Goal: Task Accomplishment & Management: Manage account settings

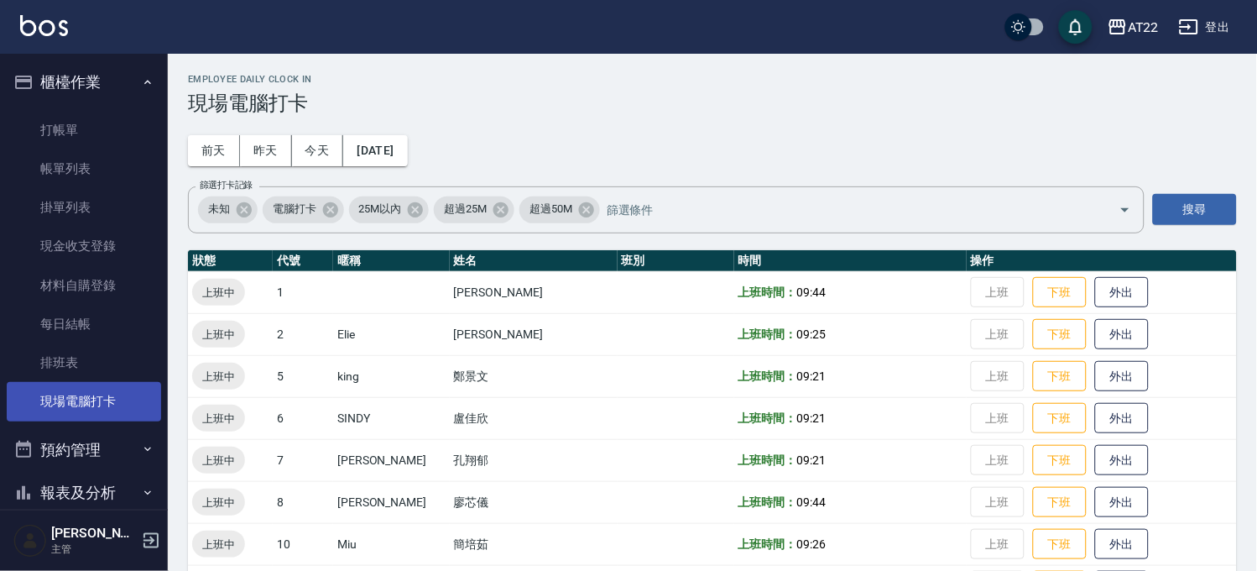
click at [96, 400] on link "現場電腦打卡" at bounding box center [84, 401] width 154 height 39
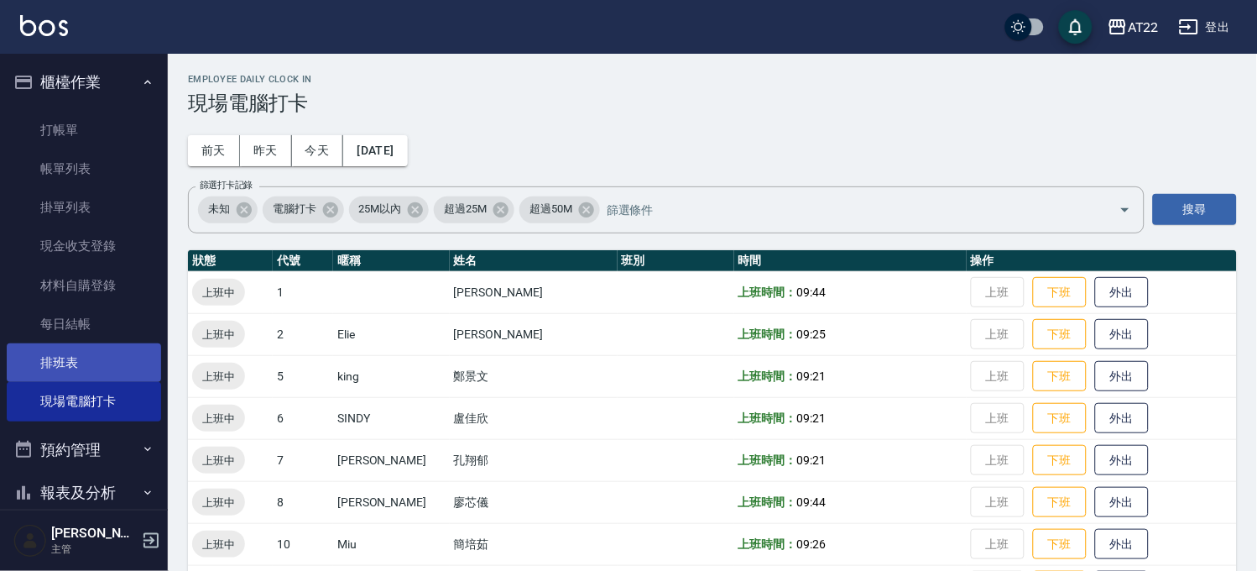
click at [99, 348] on link "排班表" at bounding box center [84, 362] width 154 height 39
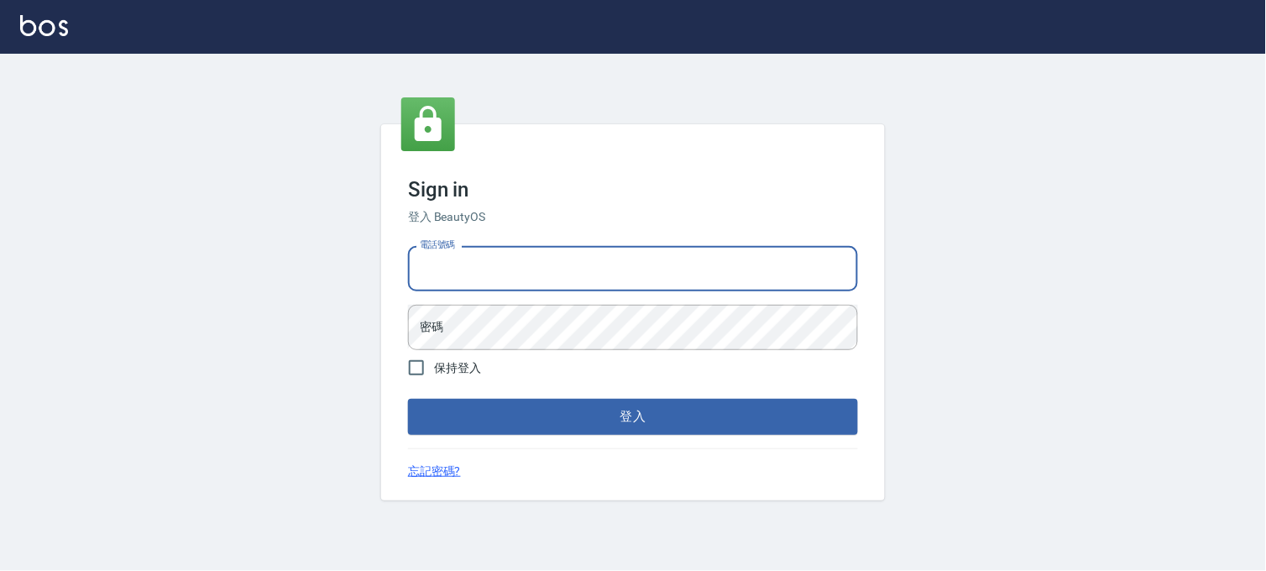
click at [480, 256] on input "電話號碼" at bounding box center [633, 268] width 450 height 45
type input "0936888819"
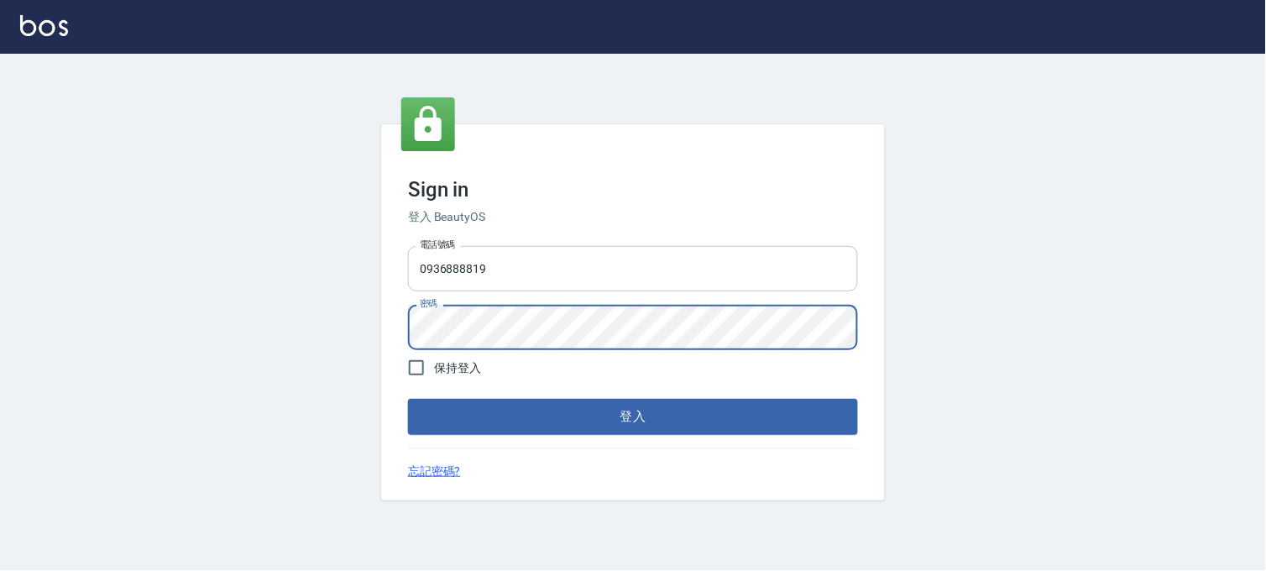
click at [408, 399] on button "登入" at bounding box center [633, 416] width 450 height 35
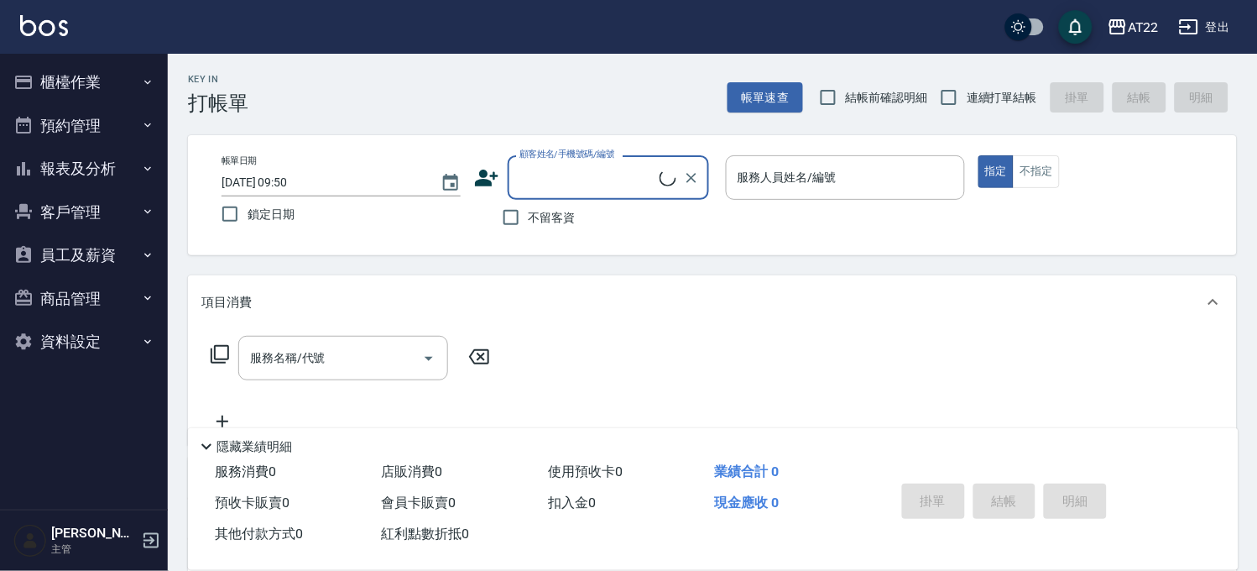
click at [124, 114] on button "預約管理" at bounding box center [84, 126] width 154 height 44
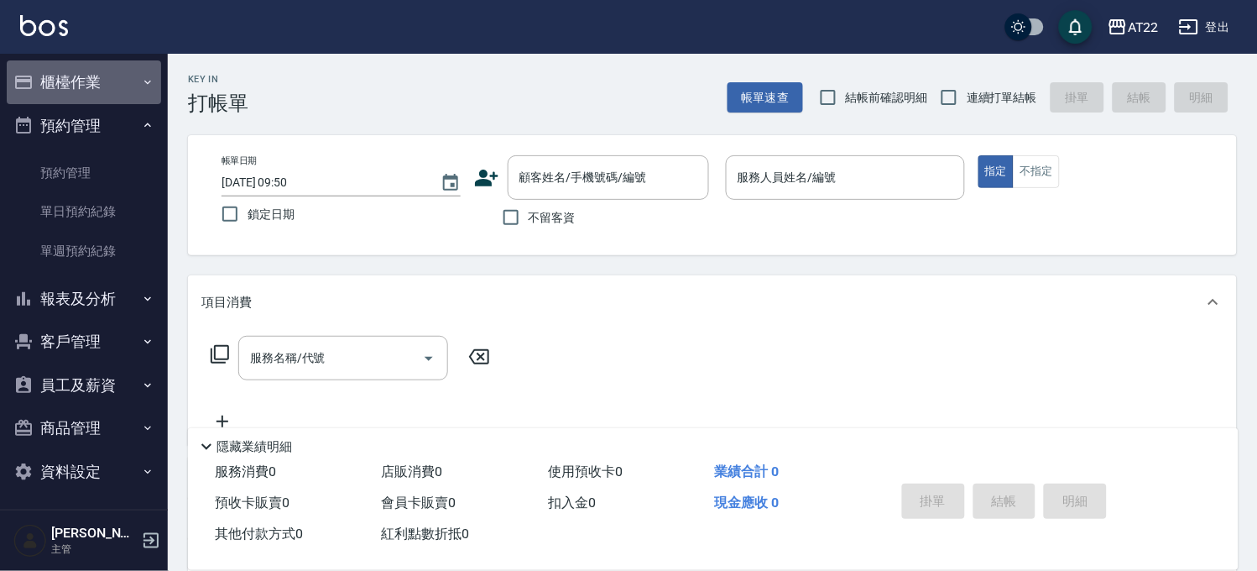
click at [123, 80] on button "櫃檯作業" at bounding box center [84, 82] width 154 height 44
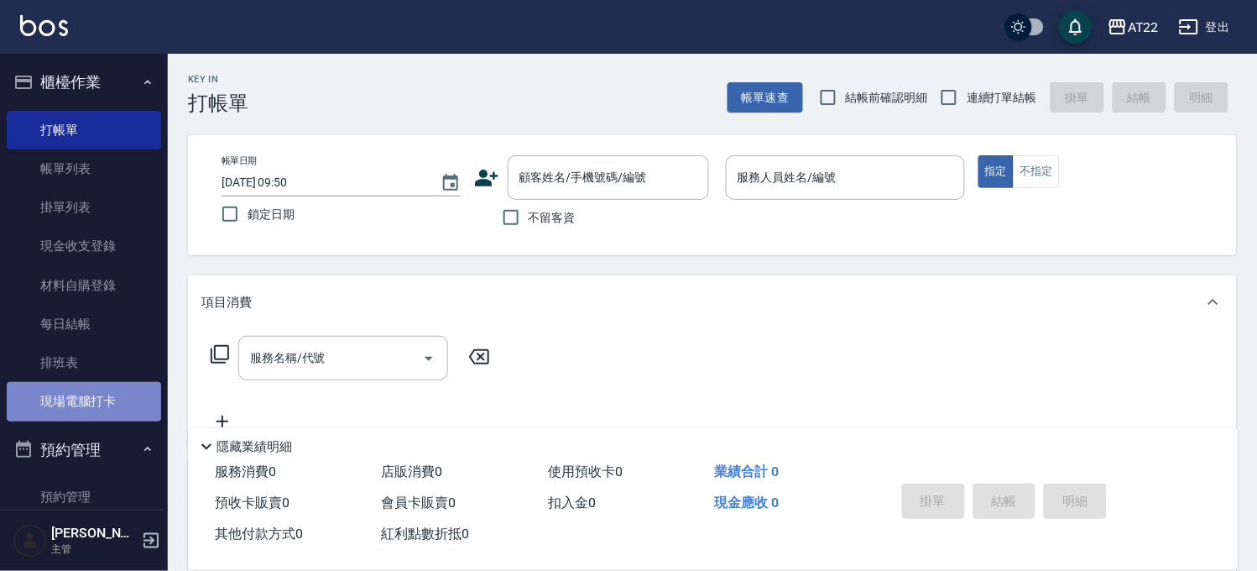
click at [123, 399] on link "現場電腦打卡" at bounding box center [84, 401] width 154 height 39
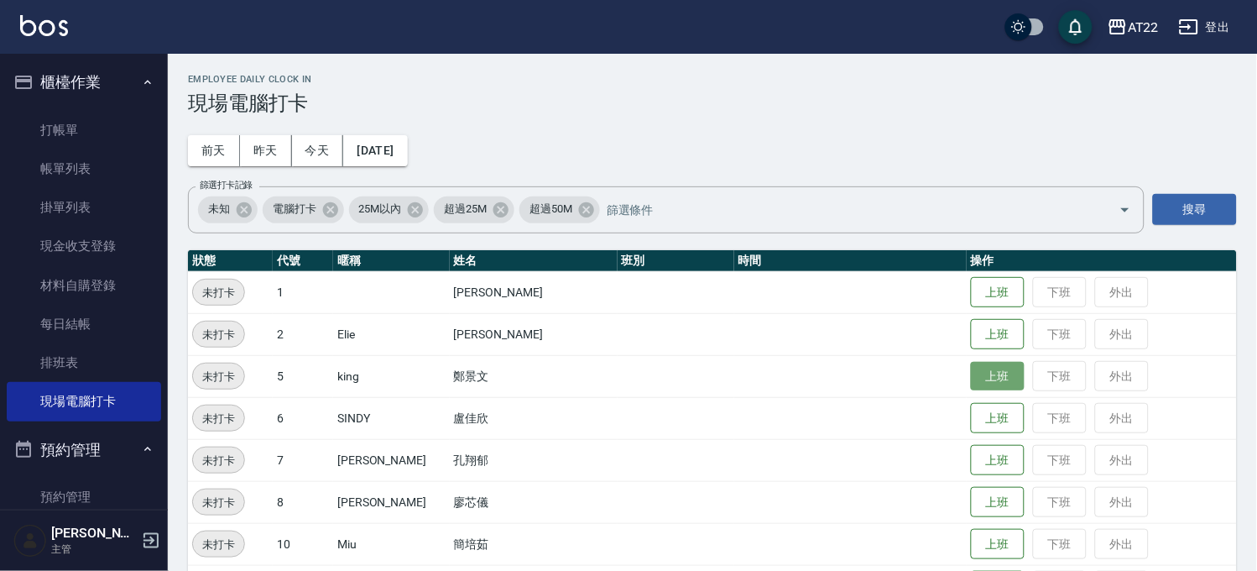
click at [975, 372] on button "上班" at bounding box center [998, 376] width 54 height 29
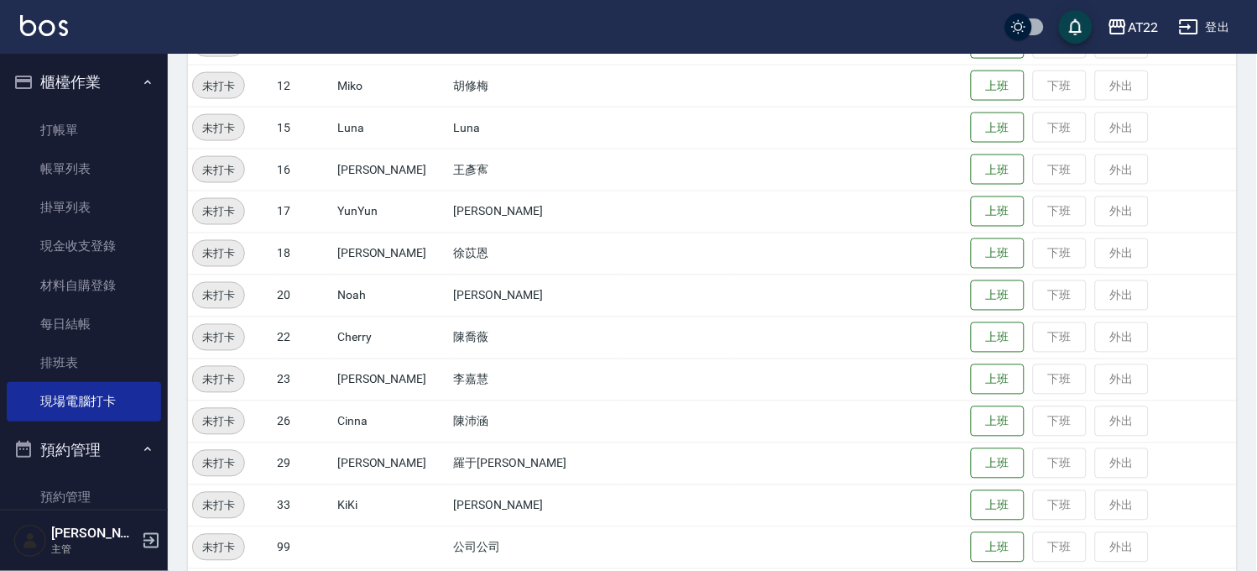
scroll to position [522, 0]
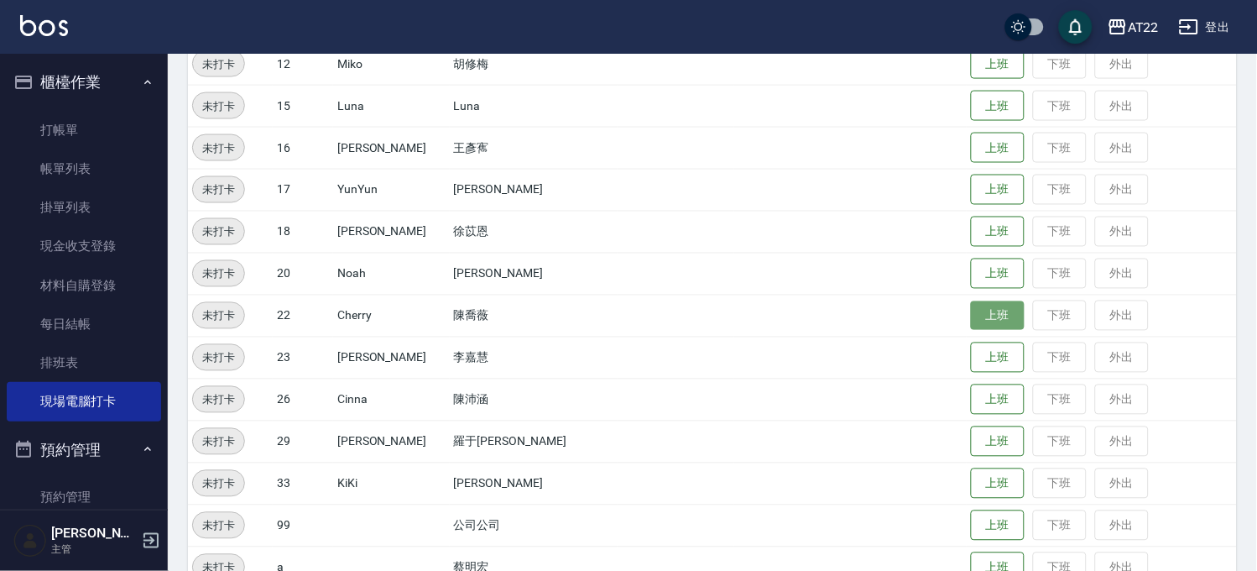
click at [989, 309] on button "上班" at bounding box center [998, 315] width 54 height 29
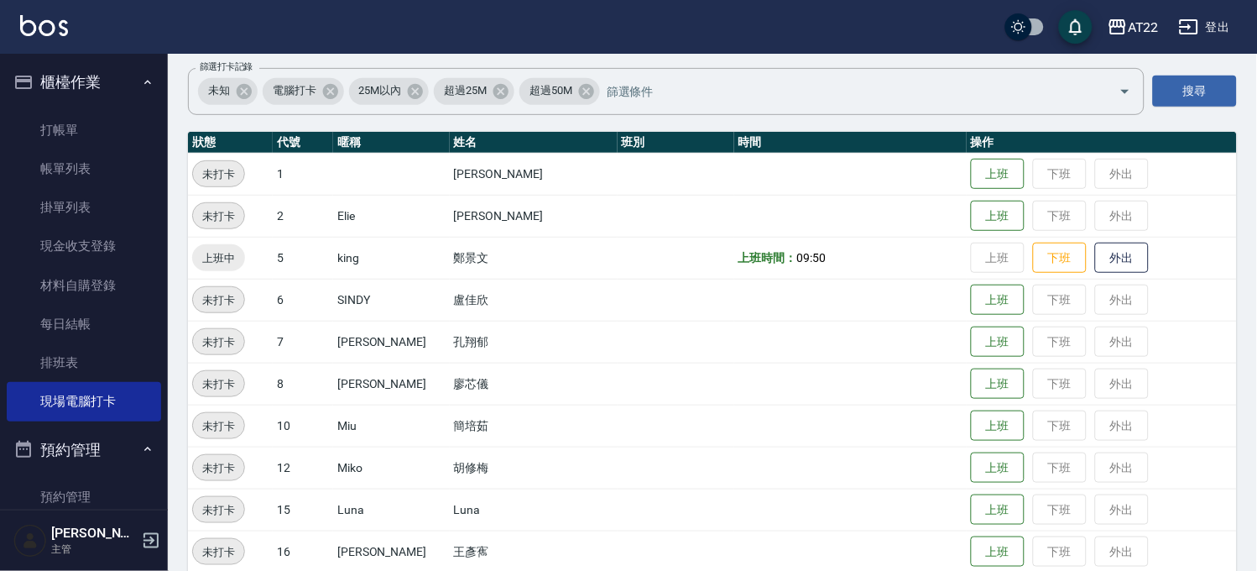
scroll to position [0, 0]
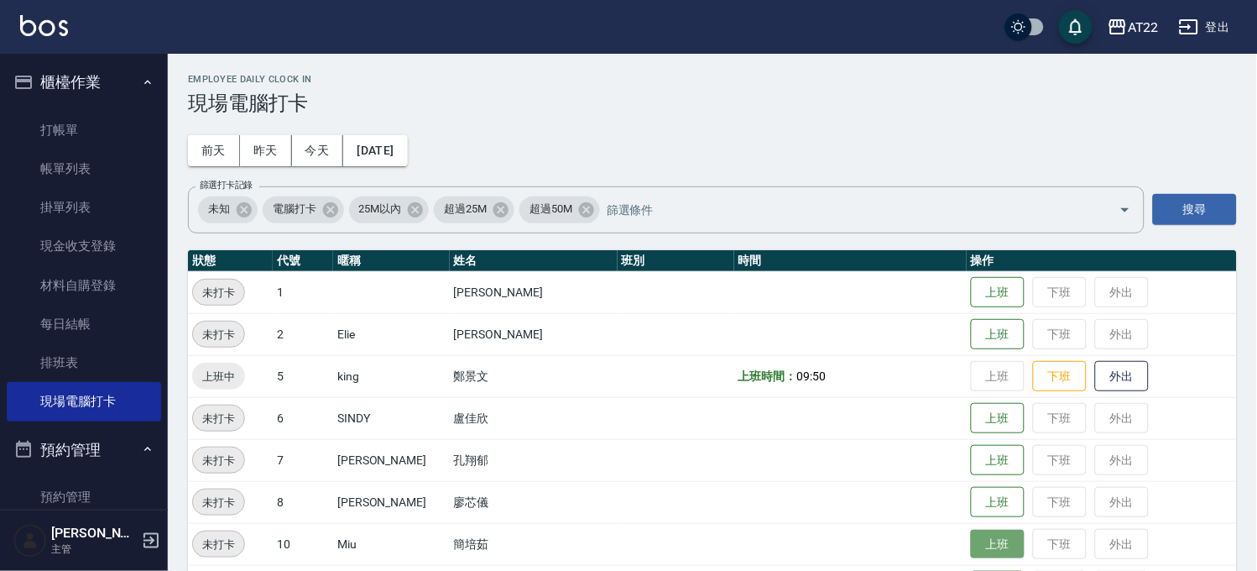
click at [971, 543] on button "上班" at bounding box center [998, 544] width 54 height 29
click at [987, 541] on button "上班" at bounding box center [998, 544] width 54 height 29
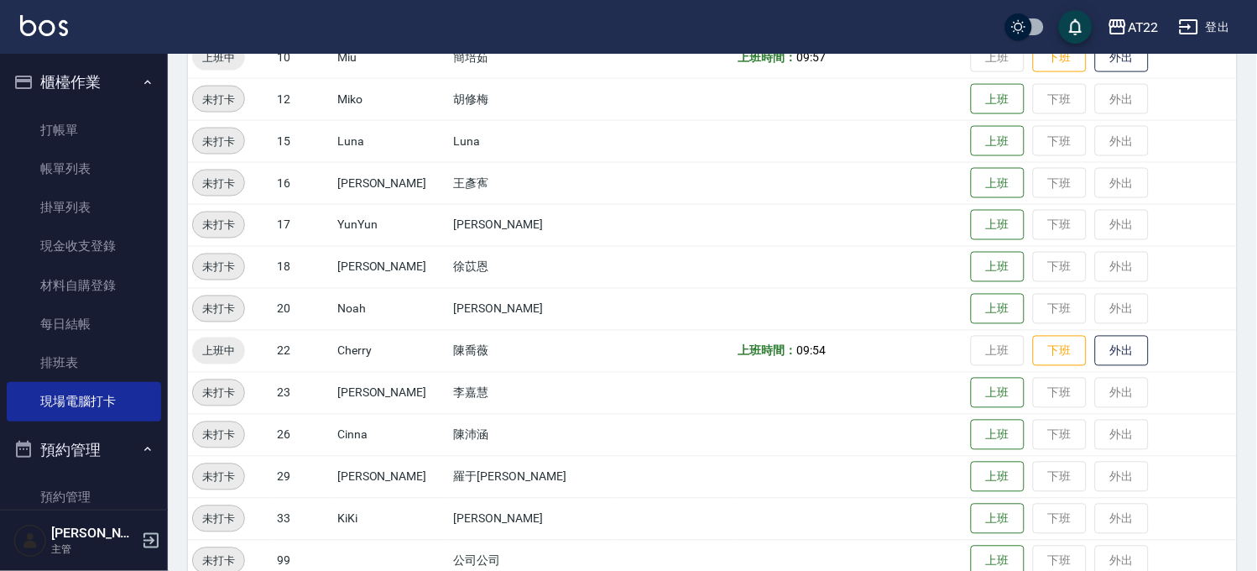
scroll to position [577, 0]
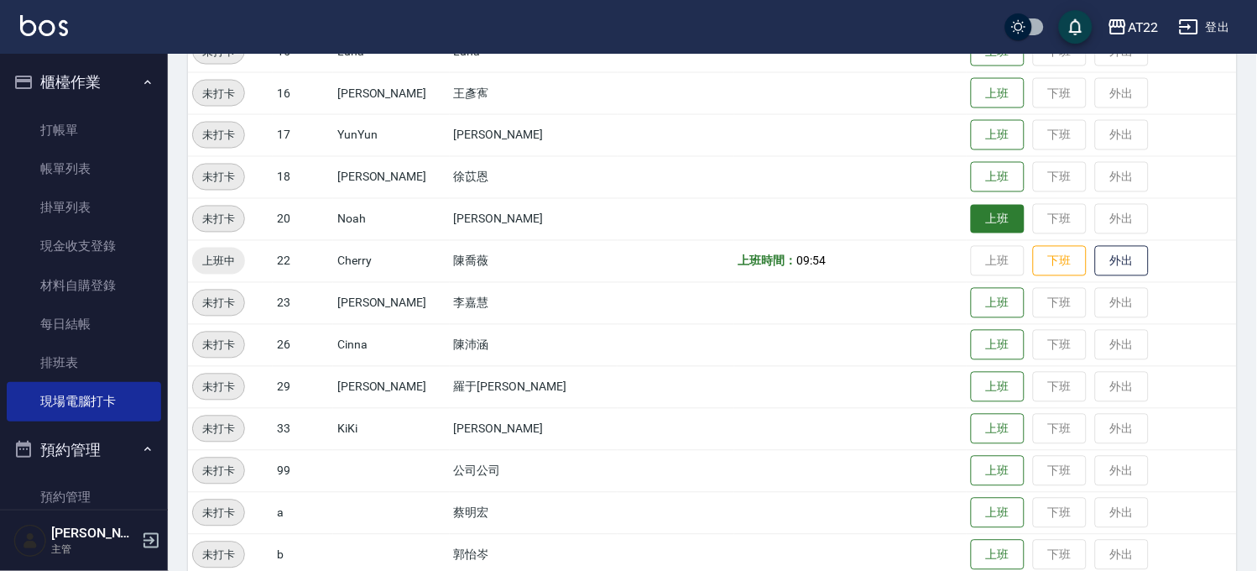
click at [971, 222] on button "上班" at bounding box center [998, 219] width 54 height 29
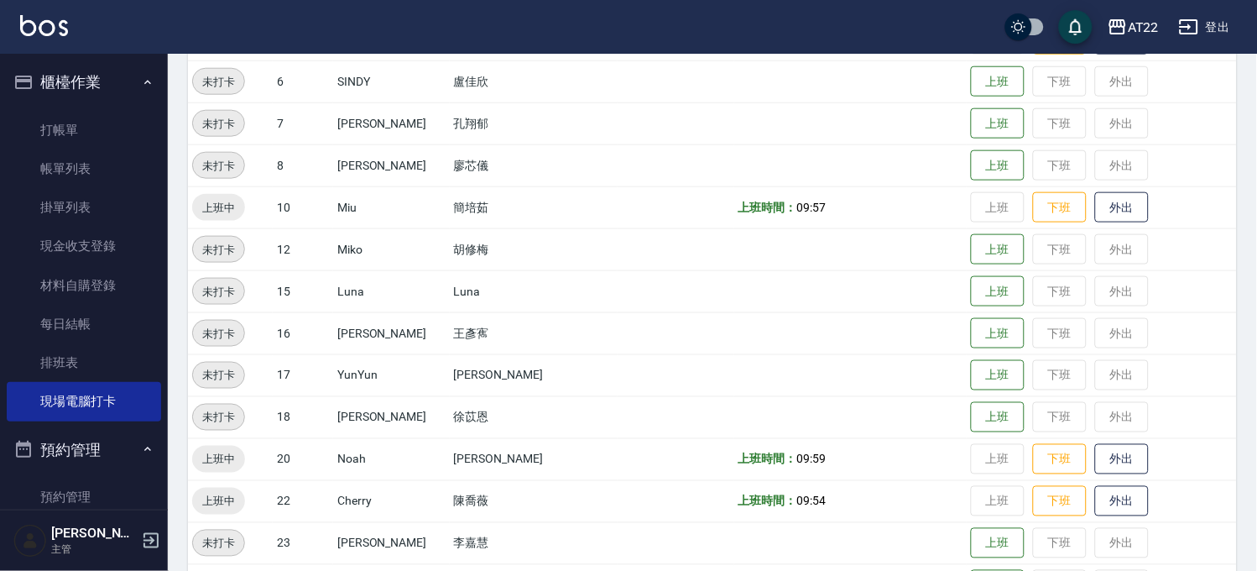
scroll to position [220, 0]
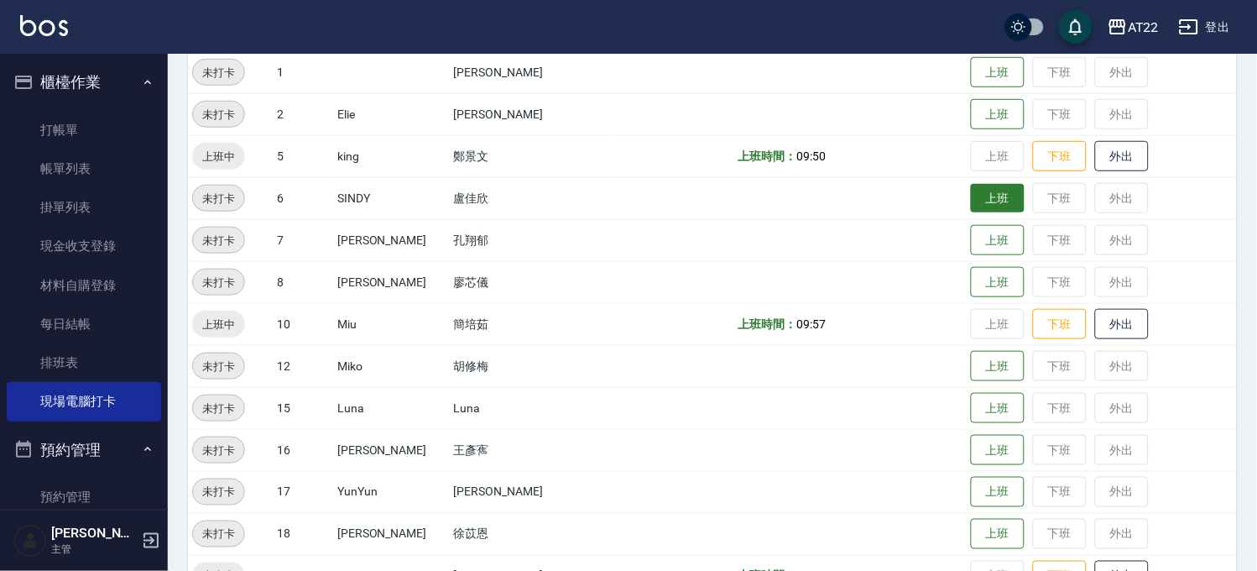
click at [971, 184] on button "上班" at bounding box center [998, 198] width 54 height 29
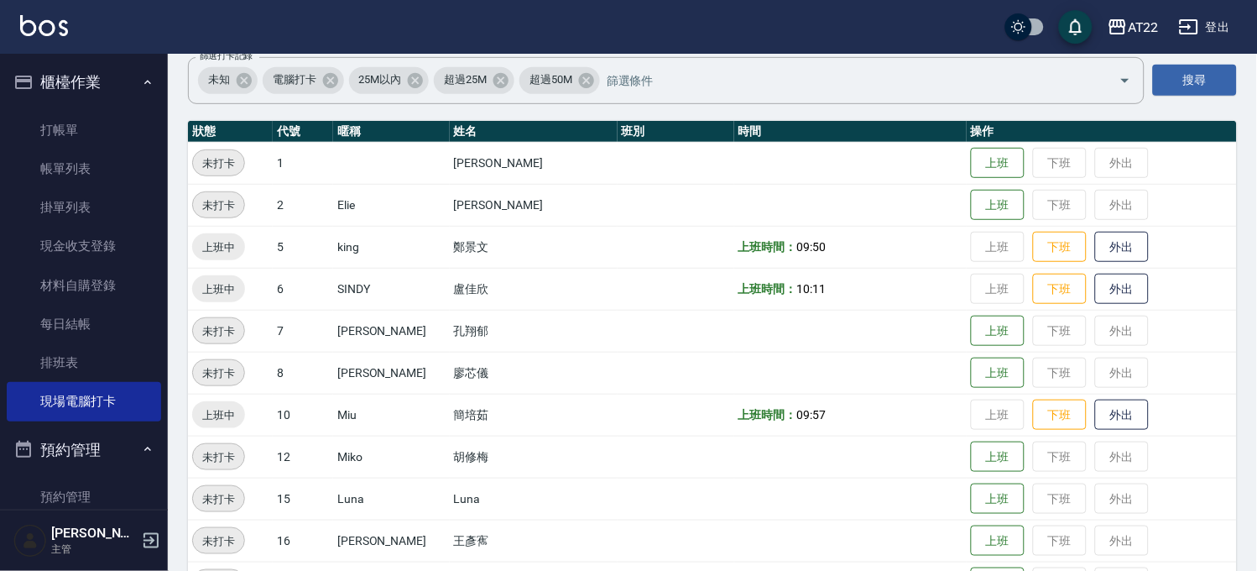
scroll to position [0, 0]
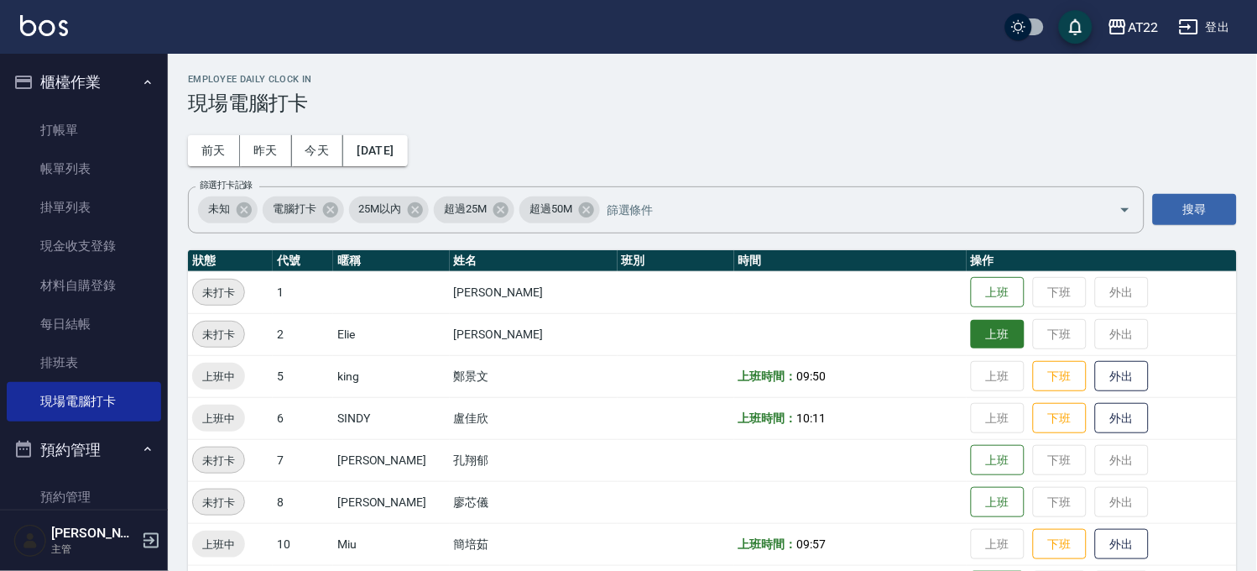
click at [971, 331] on button "上班" at bounding box center [998, 334] width 54 height 29
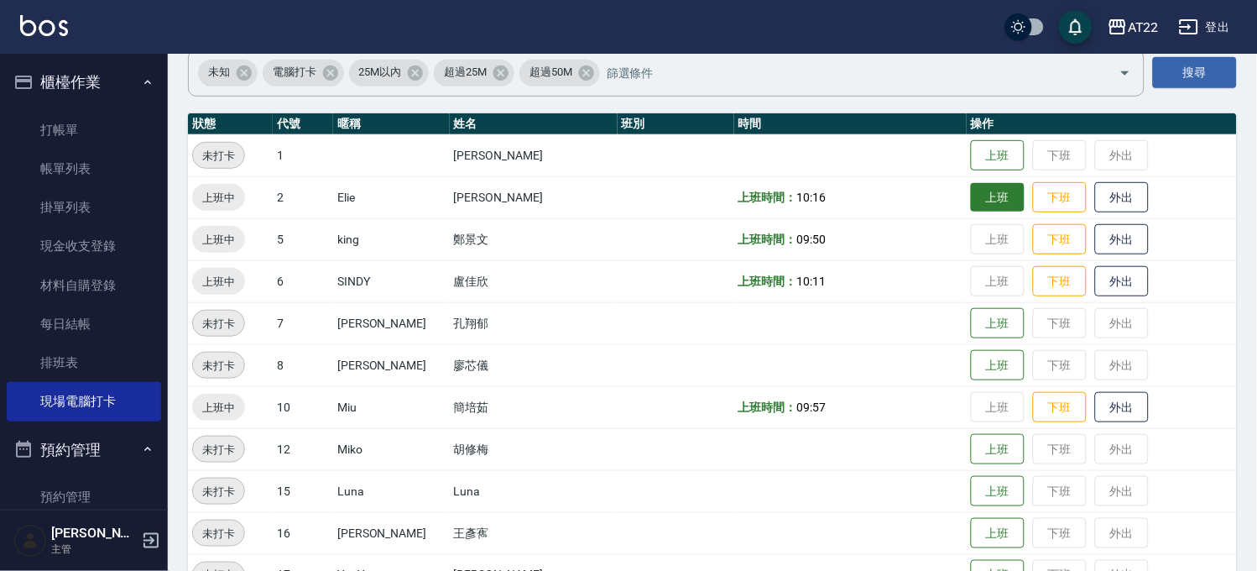
scroll to position [280, 0]
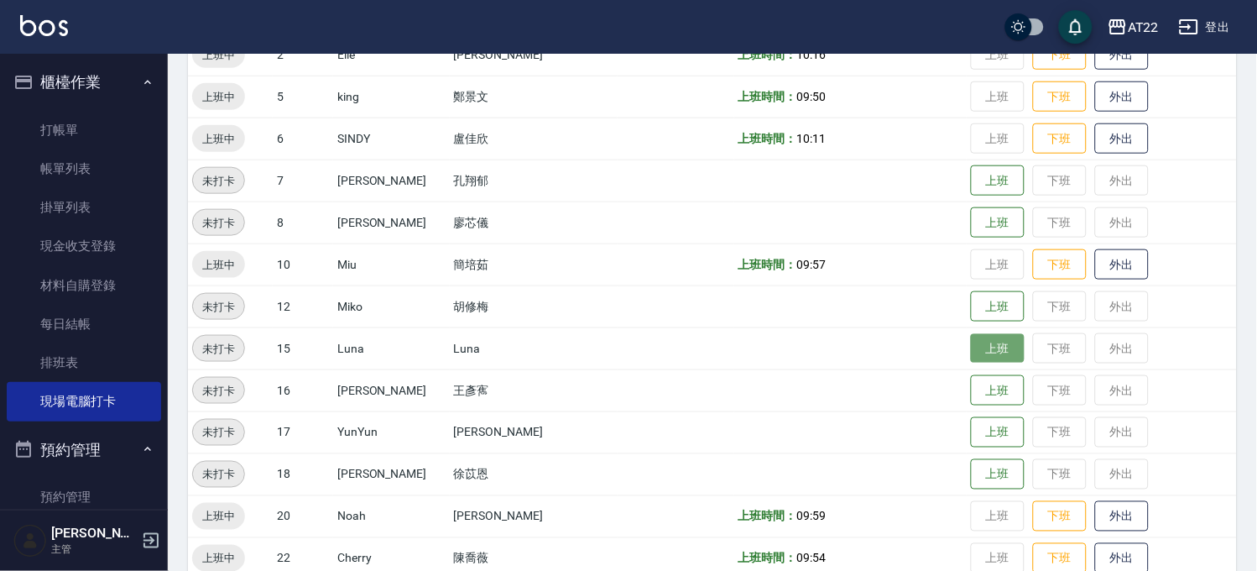
click at [971, 353] on button "上班" at bounding box center [998, 348] width 54 height 29
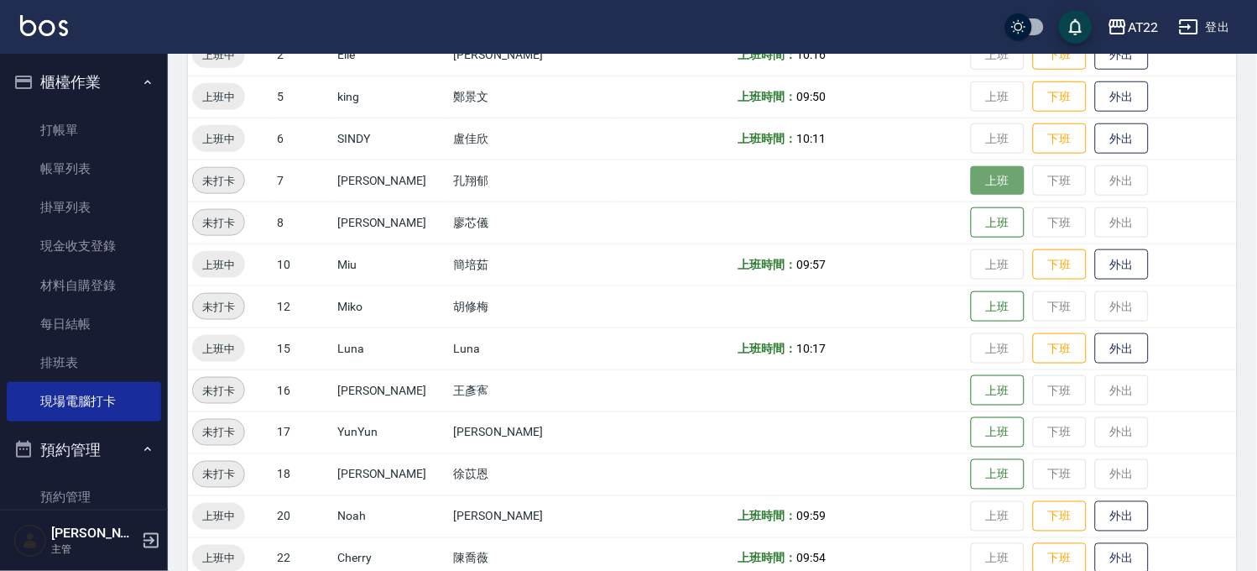
click at [971, 178] on button "上班" at bounding box center [998, 180] width 54 height 29
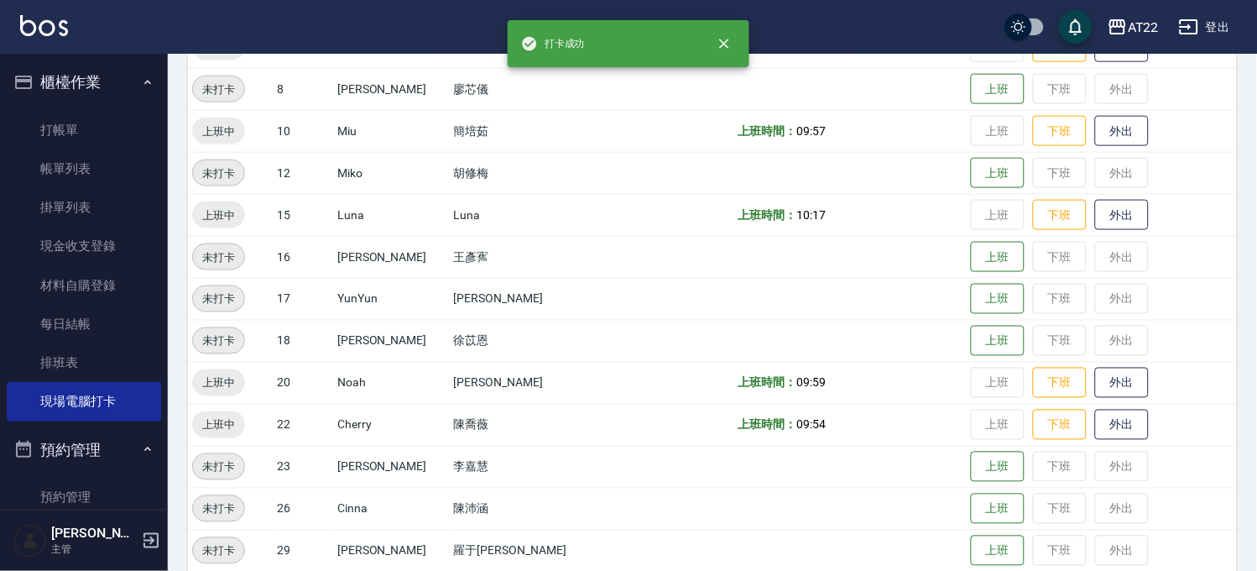
scroll to position [559, 0]
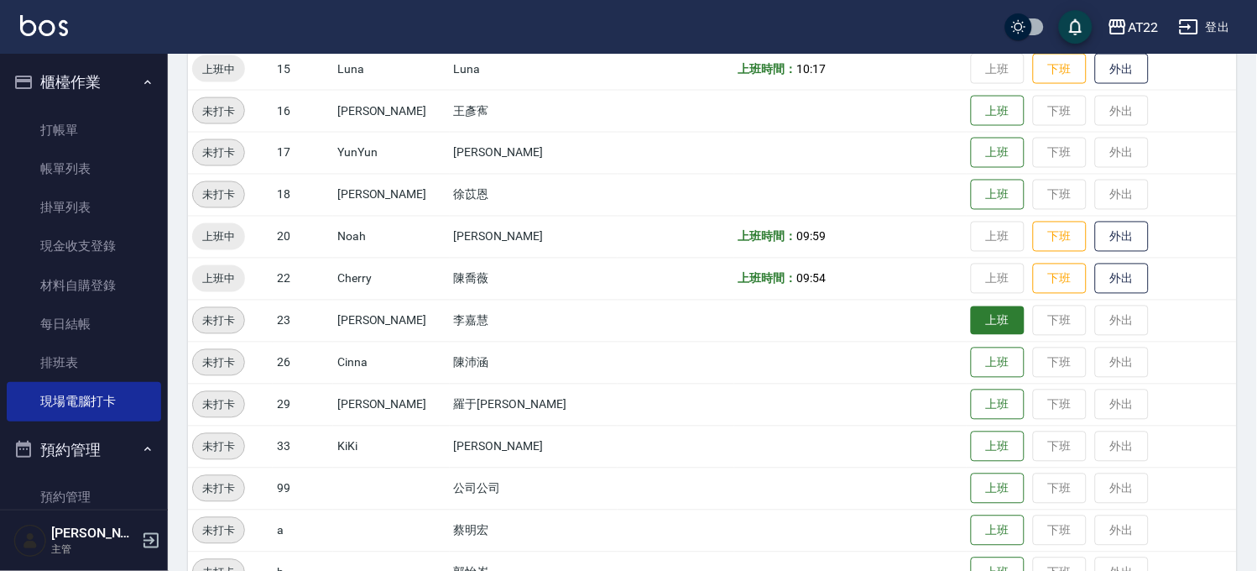
click at [971, 316] on button "上班" at bounding box center [998, 320] width 54 height 29
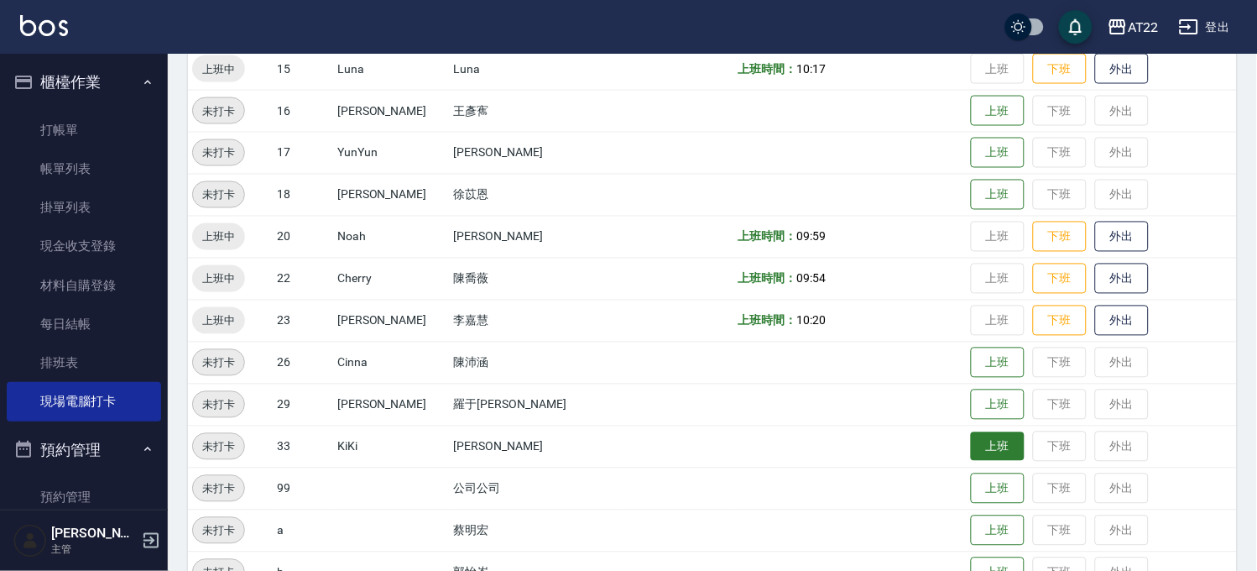
click at [971, 442] on button "上班" at bounding box center [998, 446] width 54 height 29
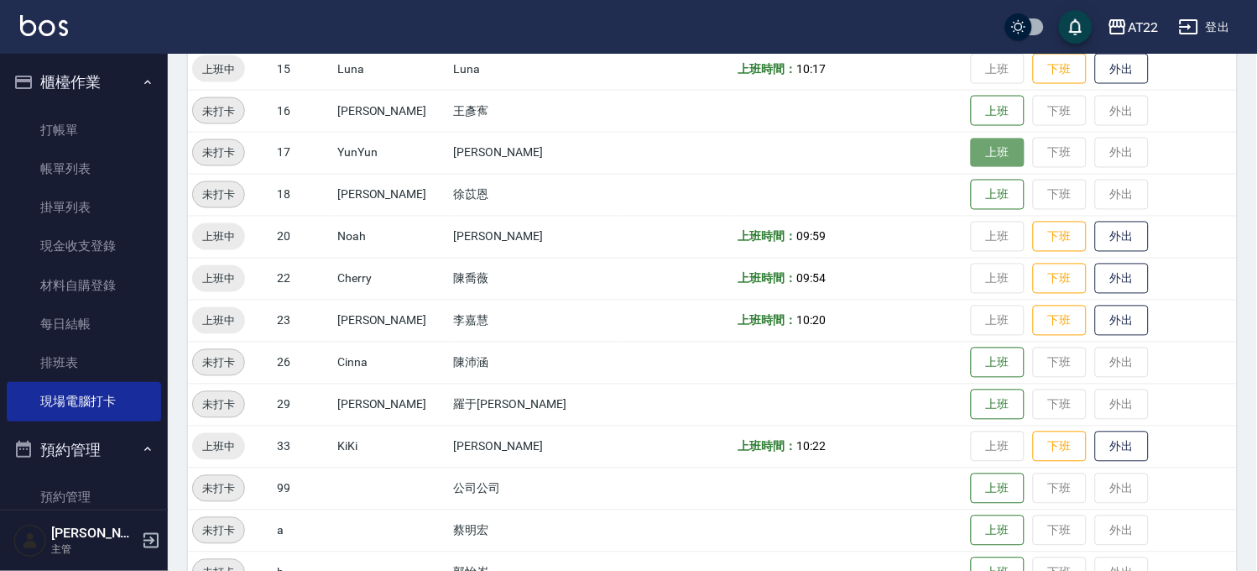
click at [986, 147] on button "上班" at bounding box center [998, 153] width 54 height 29
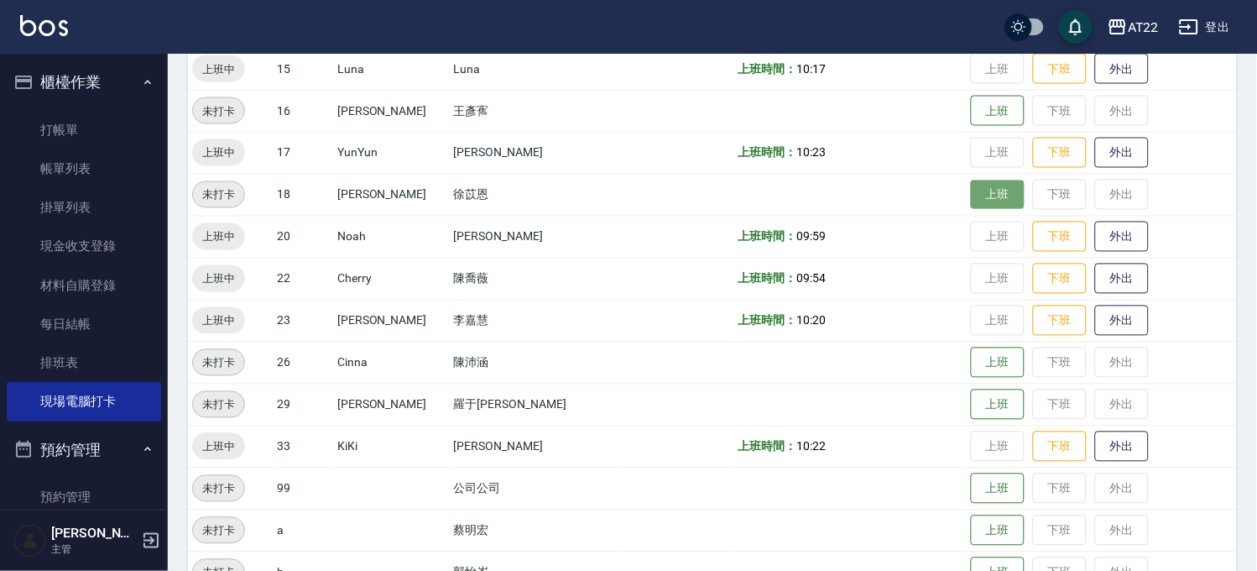
click at [987, 197] on button "上班" at bounding box center [998, 194] width 54 height 29
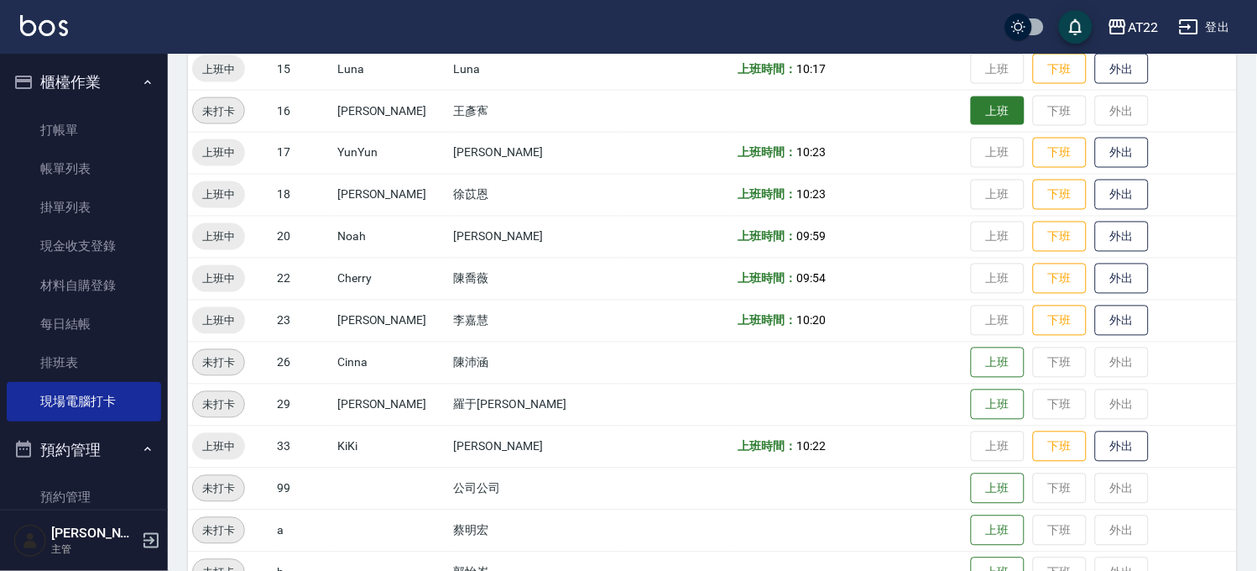
click at [971, 118] on button "上班" at bounding box center [998, 111] width 54 height 29
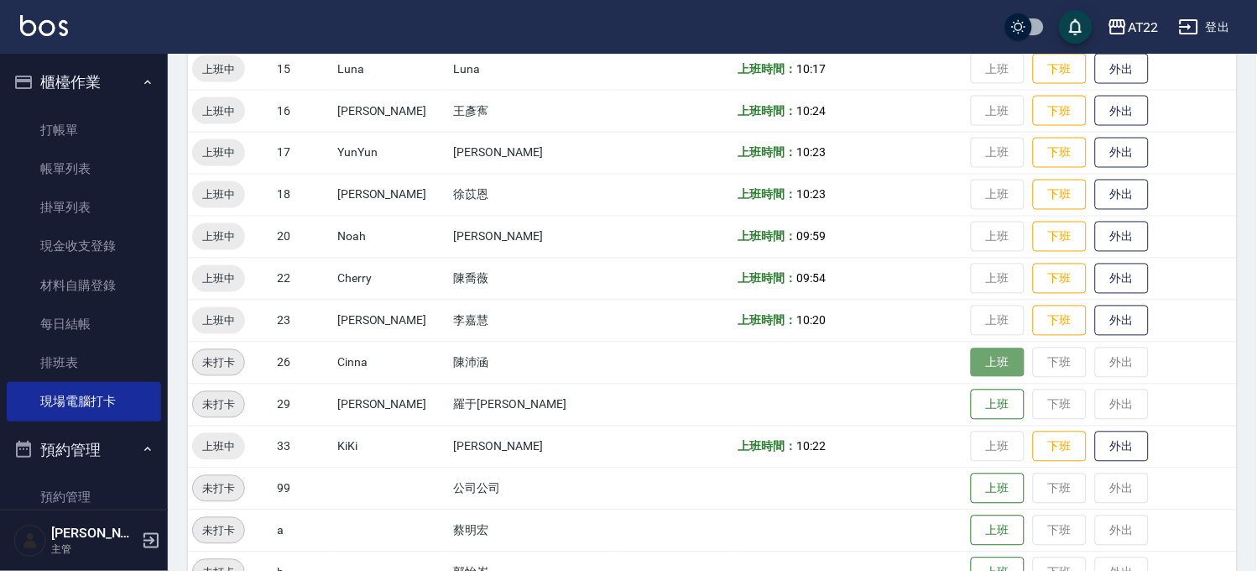
click at [985, 350] on button "上班" at bounding box center [998, 362] width 54 height 29
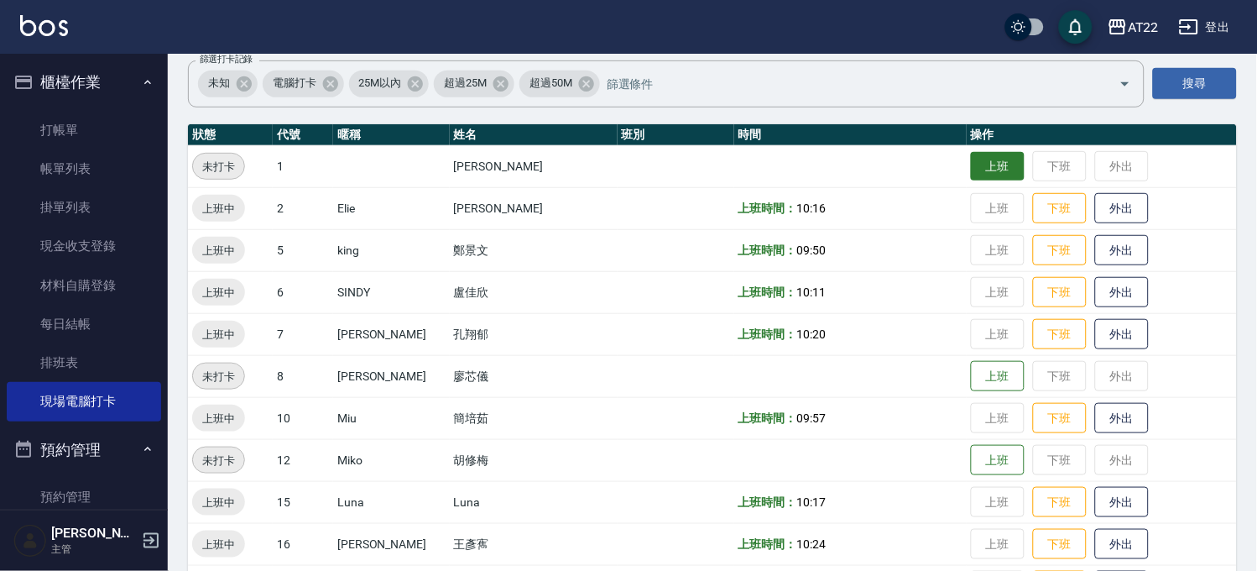
scroll to position [93, 0]
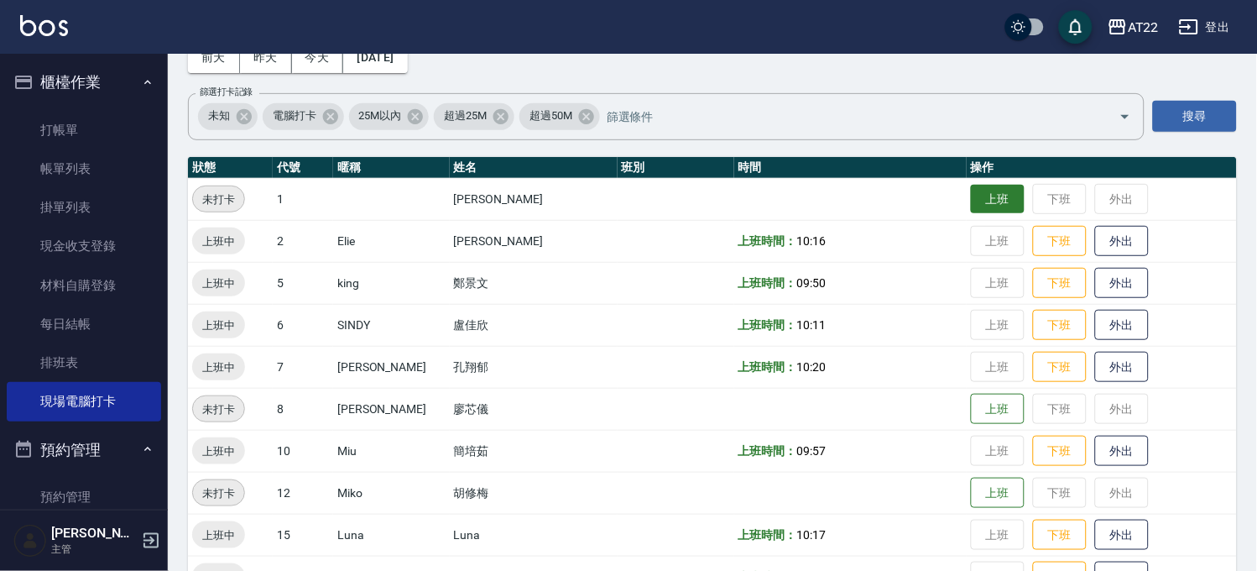
click at [977, 194] on button "上班" at bounding box center [998, 199] width 54 height 29
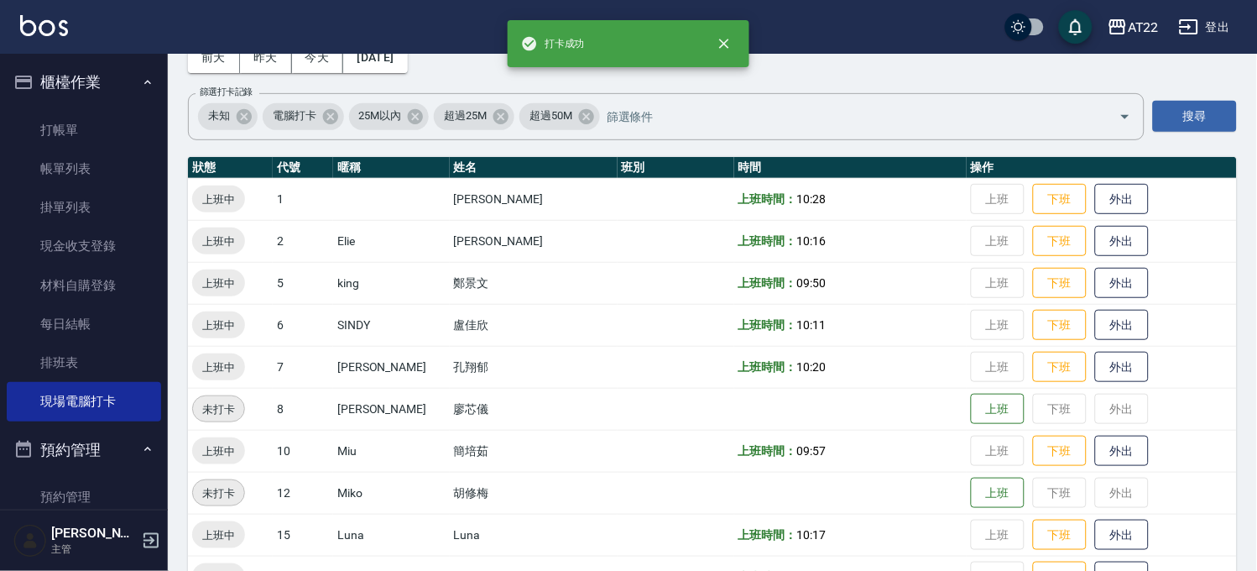
scroll to position [280, 0]
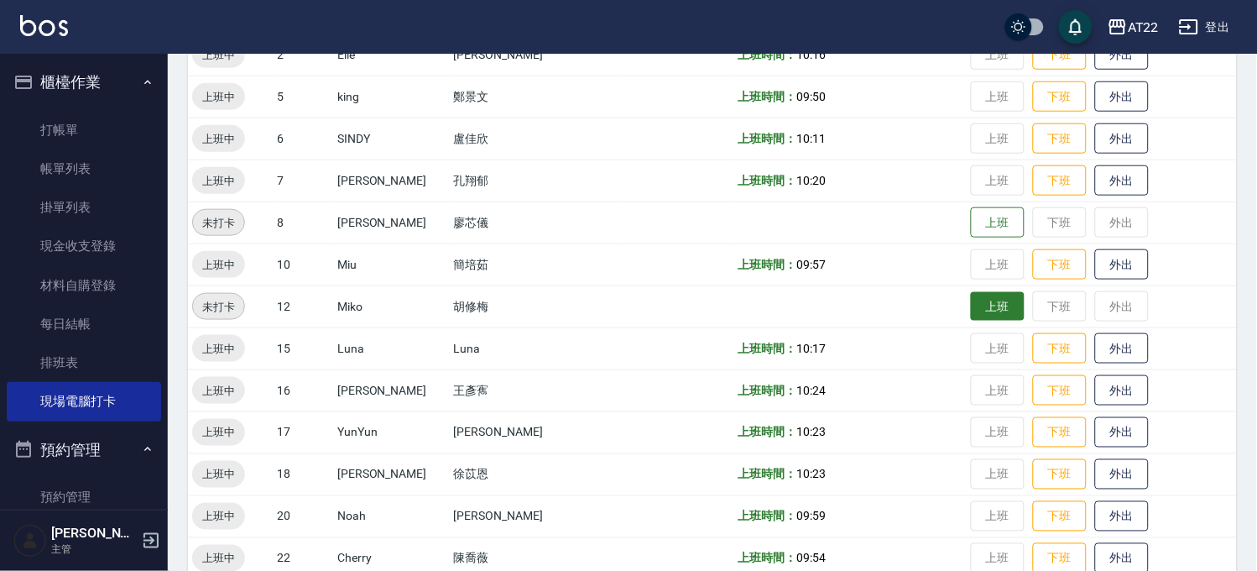
click at [971, 314] on button "上班" at bounding box center [998, 306] width 54 height 29
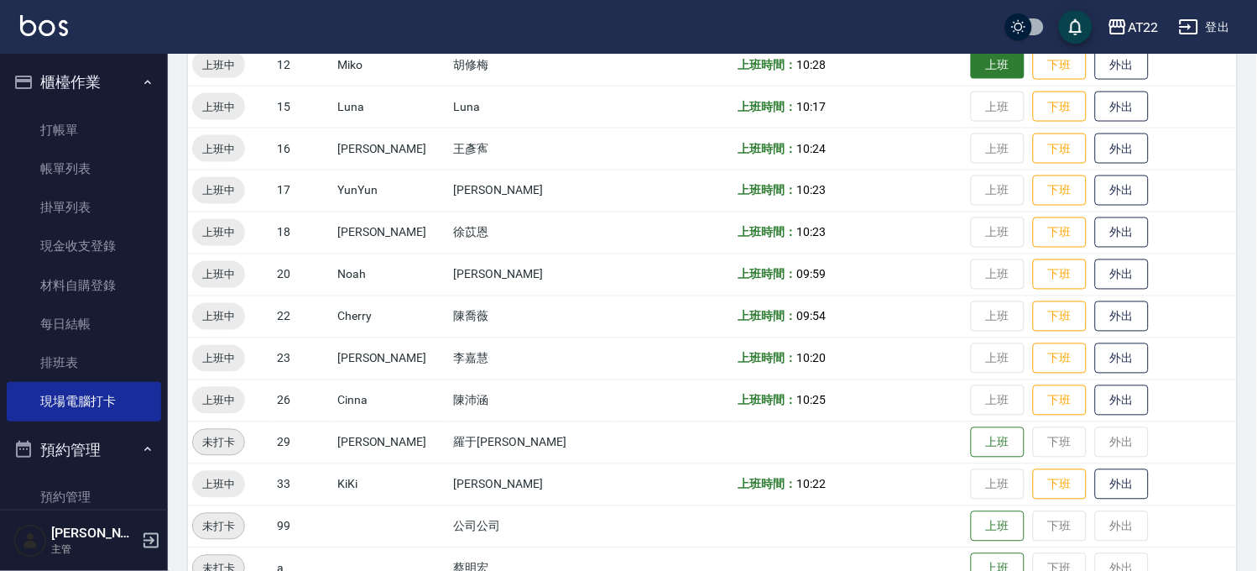
scroll to position [686, 0]
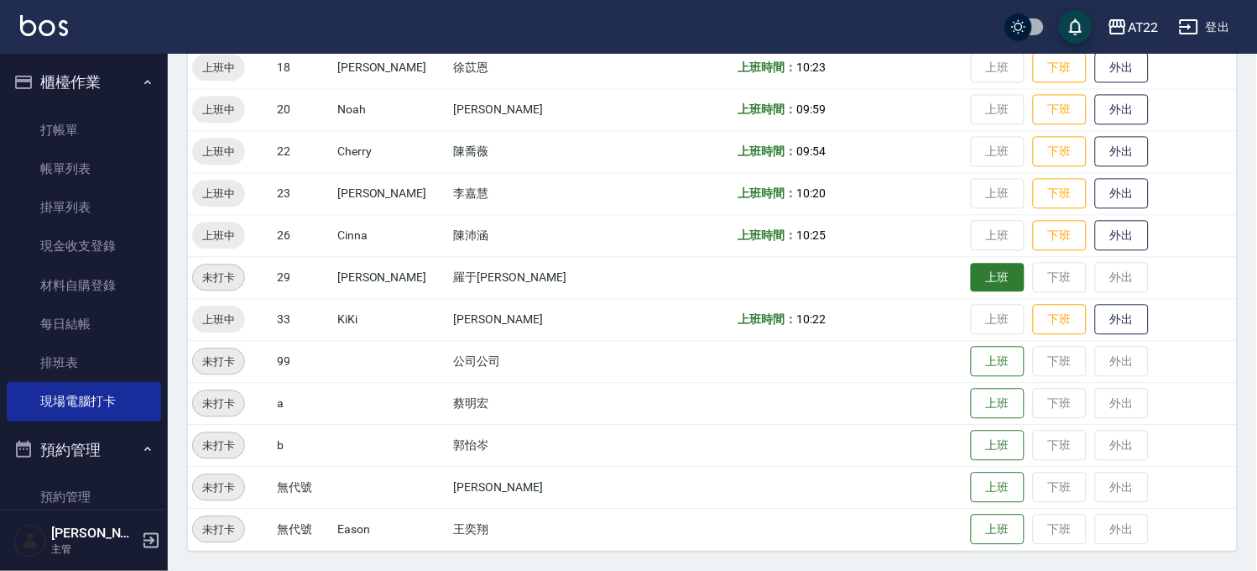
click at [978, 280] on button "上班" at bounding box center [998, 278] width 54 height 29
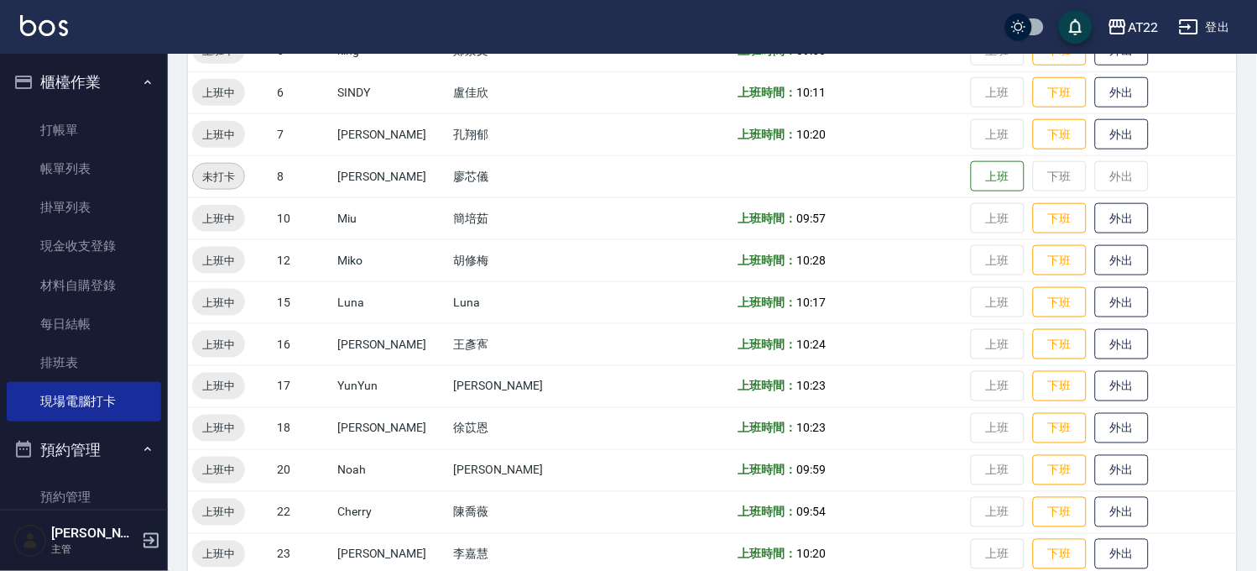
scroll to position [220, 0]
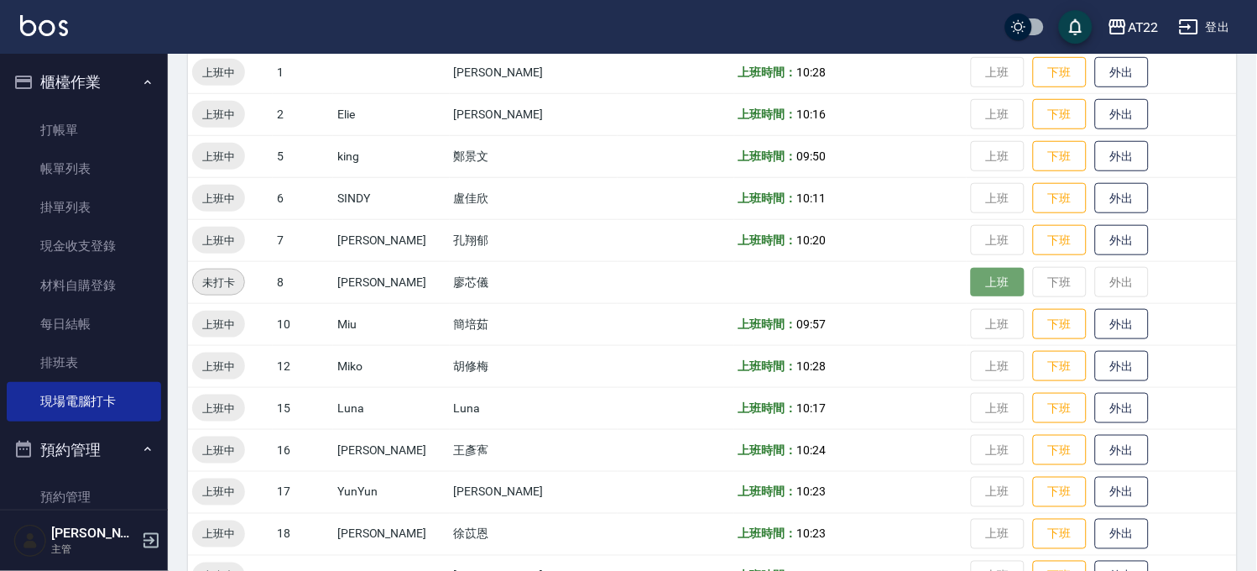
click at [971, 279] on button "上班" at bounding box center [998, 282] width 54 height 29
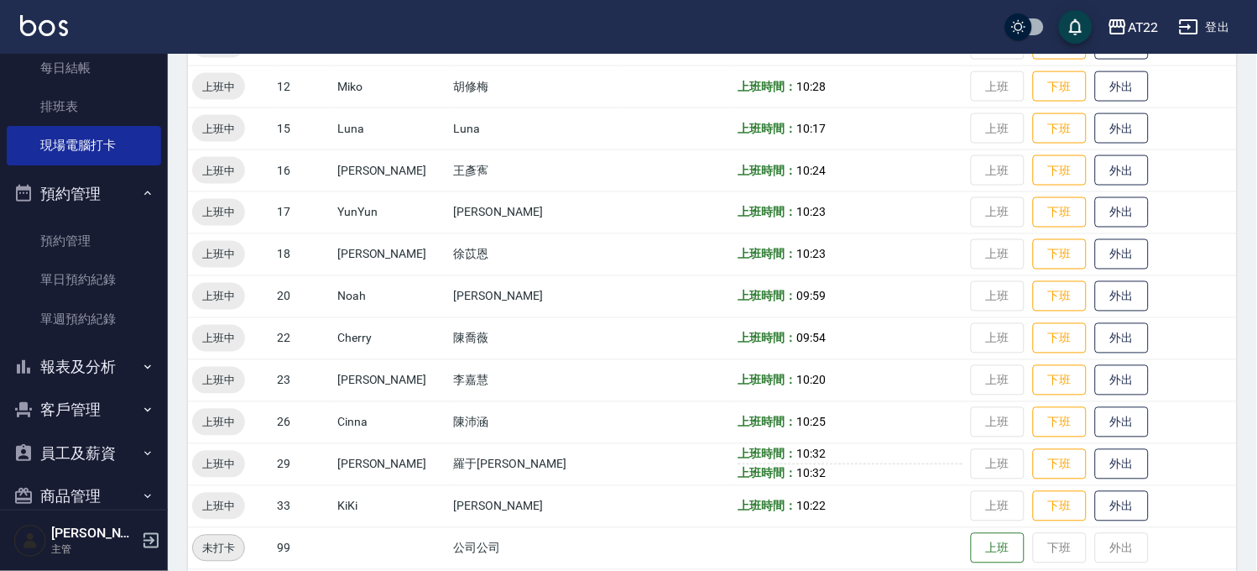
scroll to position [327, 0]
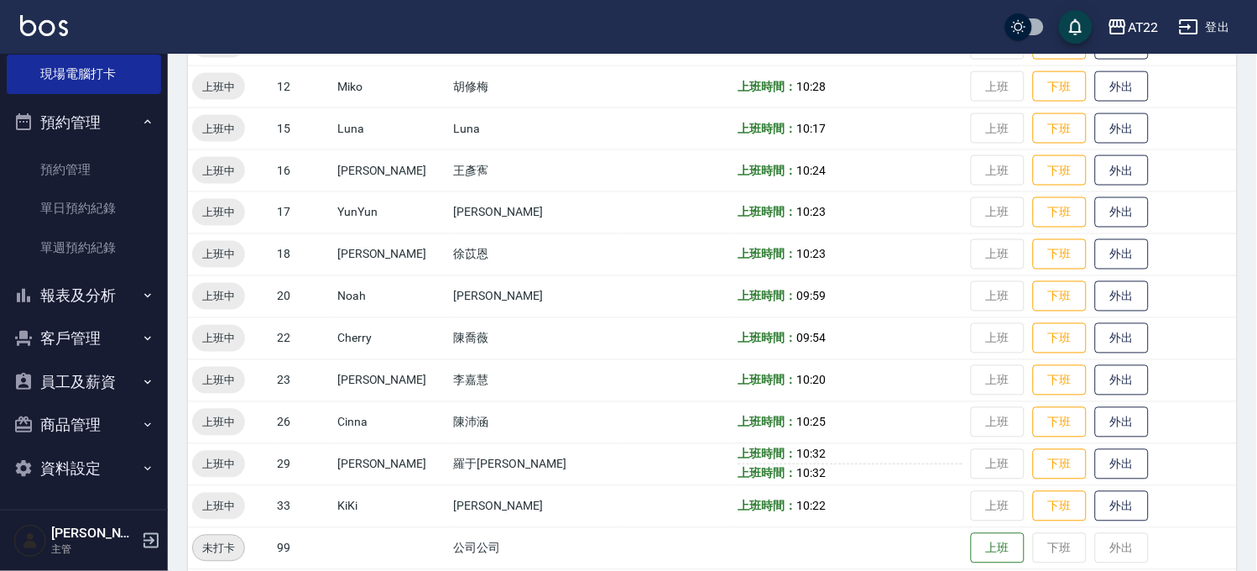
drag, startPoint x: 84, startPoint y: 336, endPoint x: 87, endPoint y: 358, distance: 22.1
click at [85, 337] on button "客戶管理" at bounding box center [84, 338] width 154 height 44
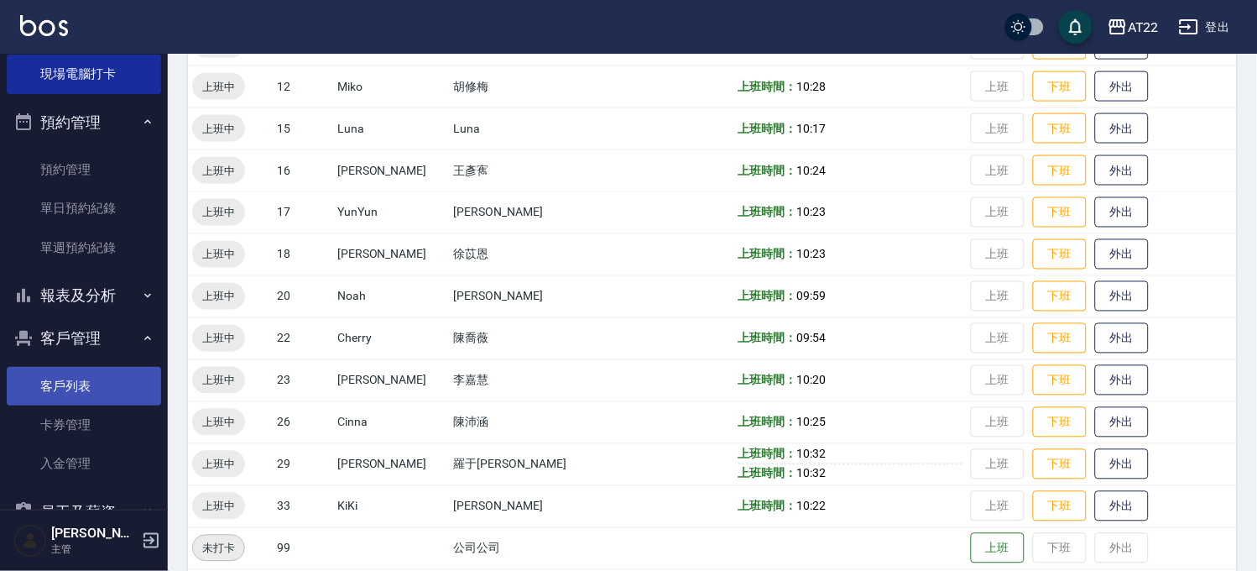
click at [90, 391] on link "客戶列表" at bounding box center [84, 386] width 154 height 39
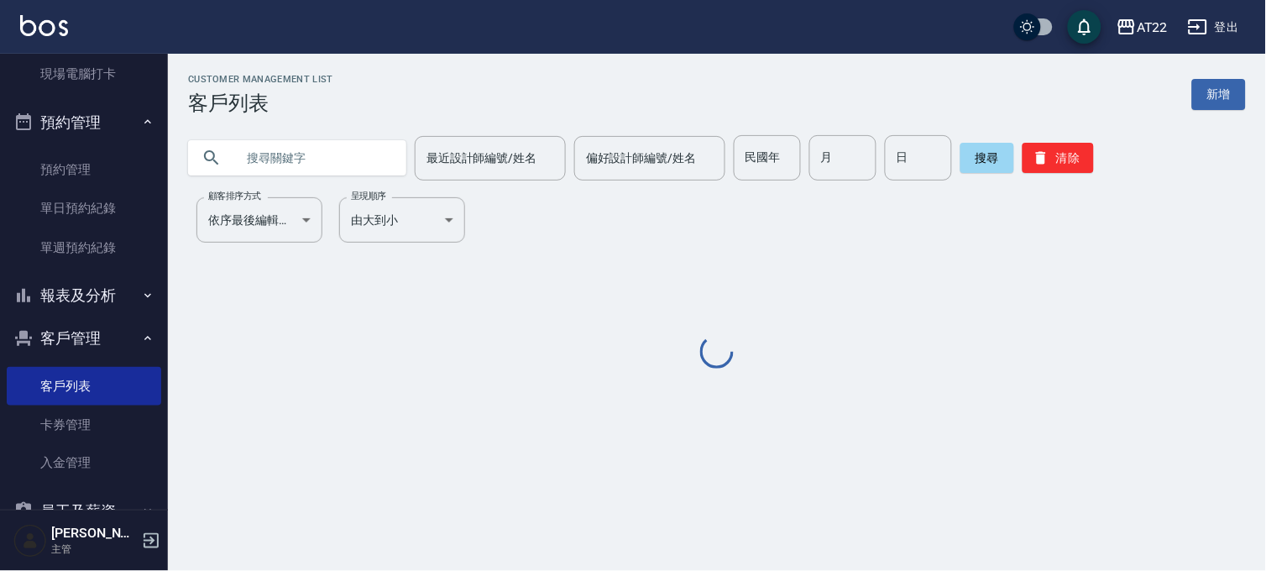
click at [349, 155] on input "text" at bounding box center [314, 157] width 158 height 45
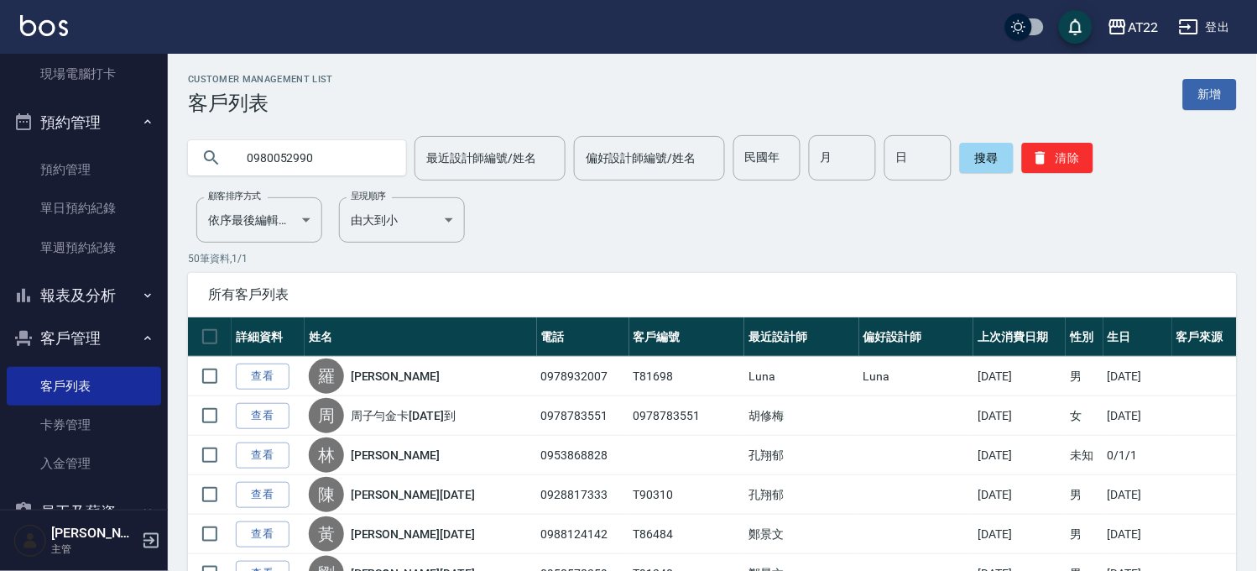
type input "0980052990"
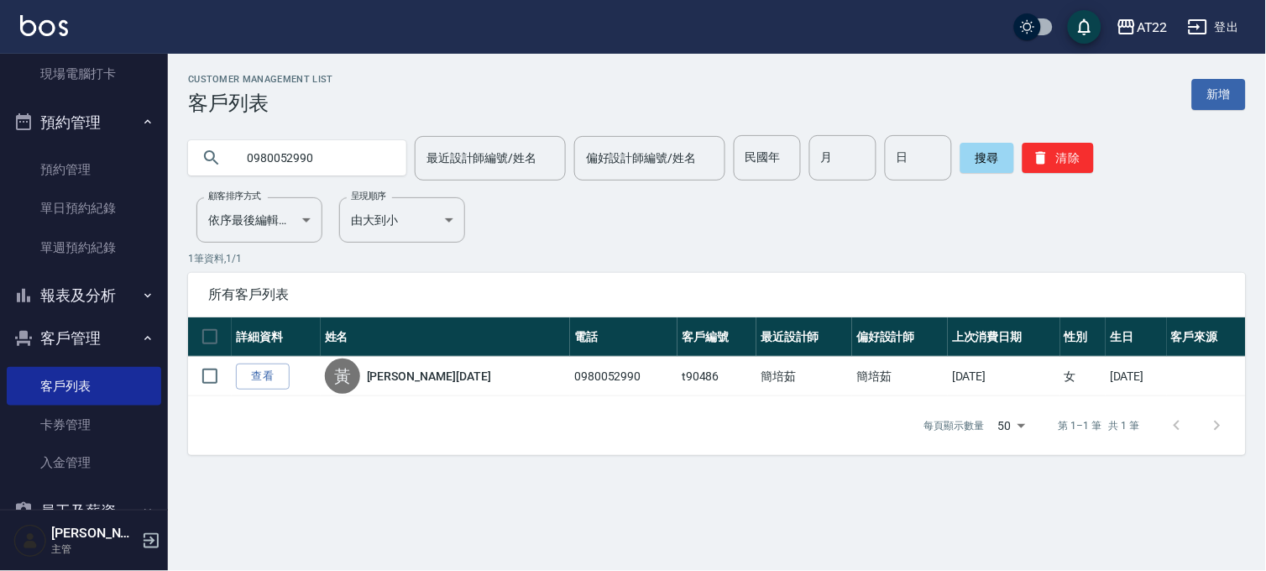
click at [277, 372] on link "查看" at bounding box center [263, 376] width 54 height 26
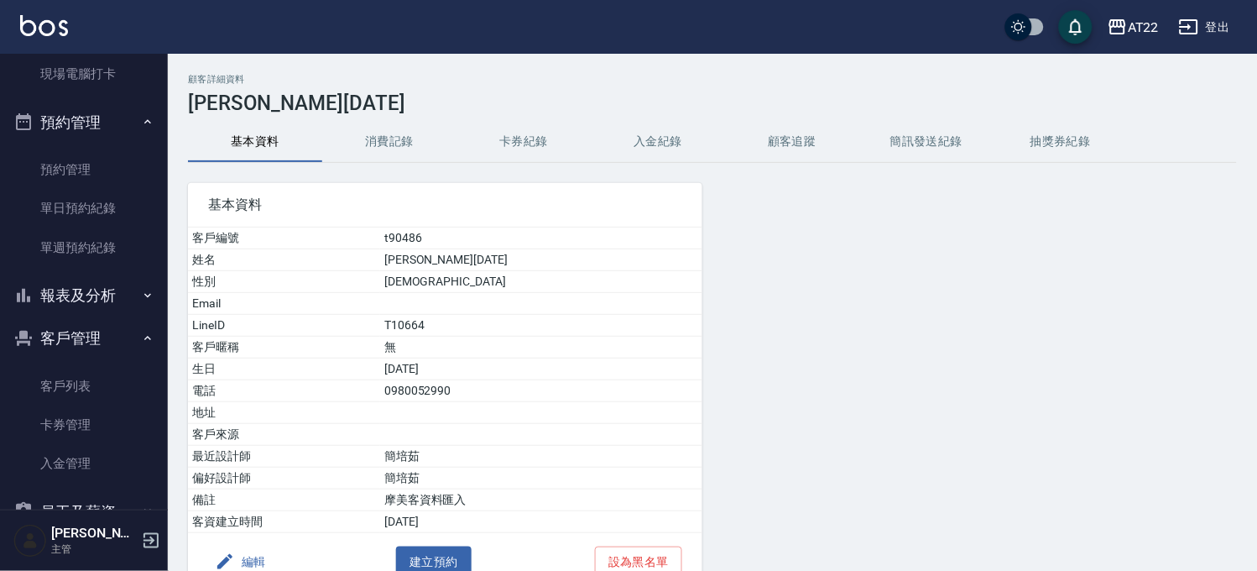
click at [416, 143] on button "消費記錄" at bounding box center [389, 142] width 134 height 40
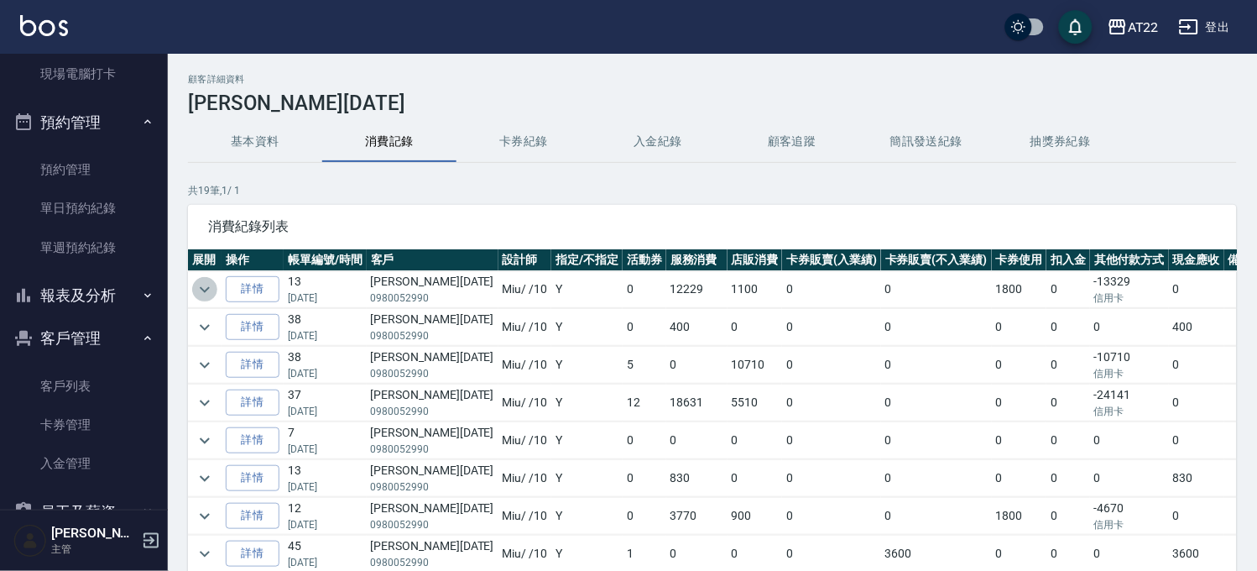
click at [212, 290] on icon "expand row" at bounding box center [205, 290] width 20 height 20
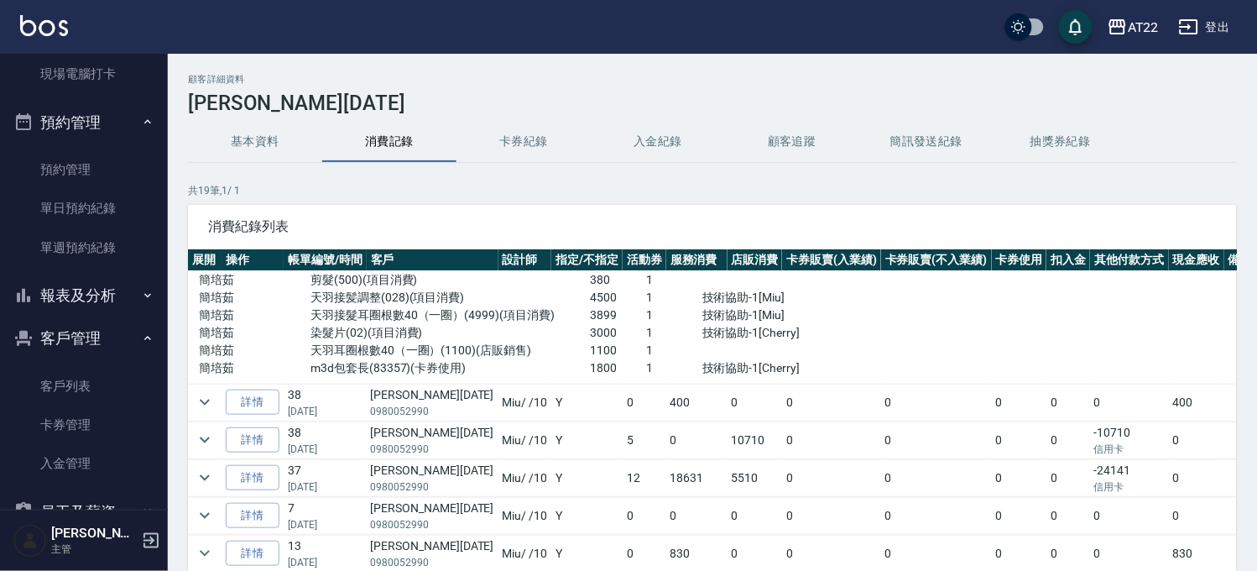
scroll to position [280, 0]
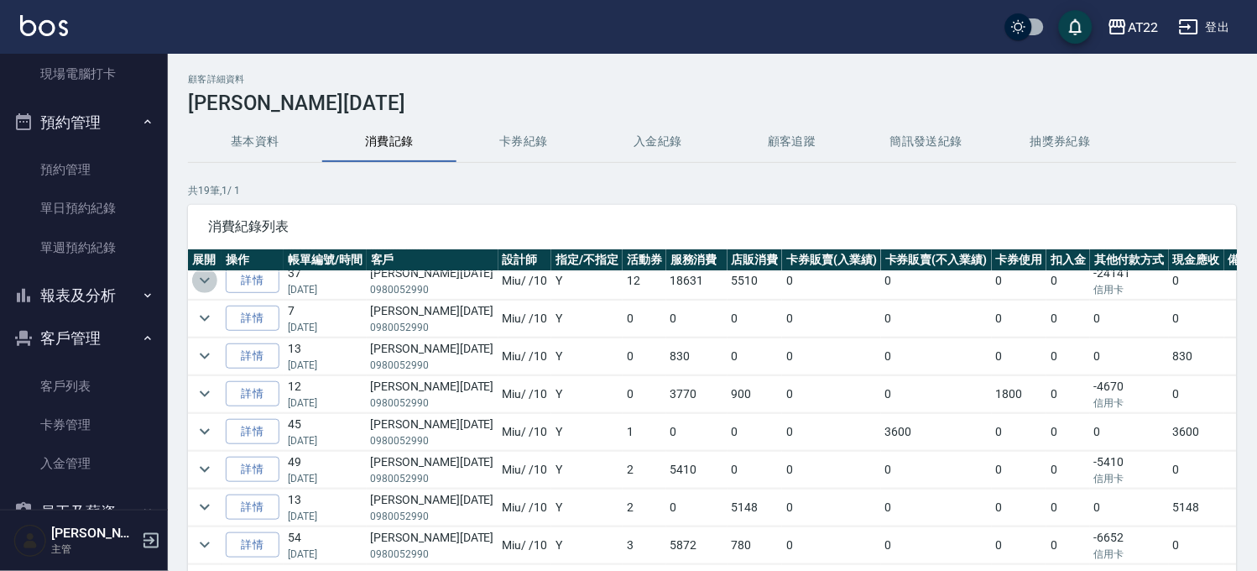
click at [208, 281] on icon "expand row" at bounding box center [205, 280] width 20 height 20
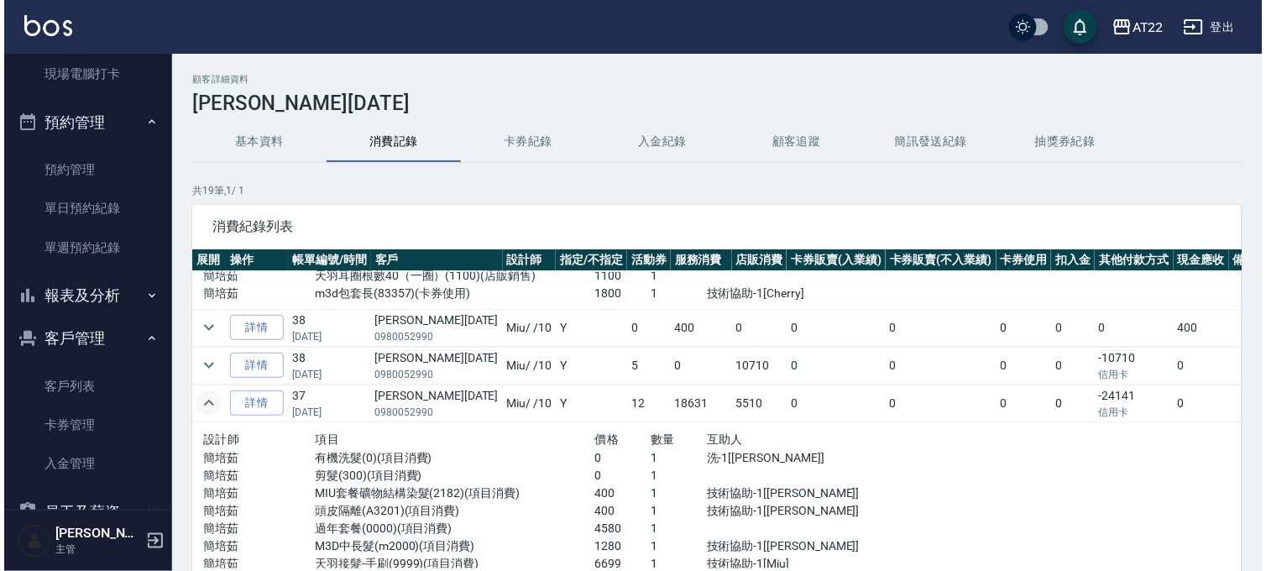
scroll to position [0, 0]
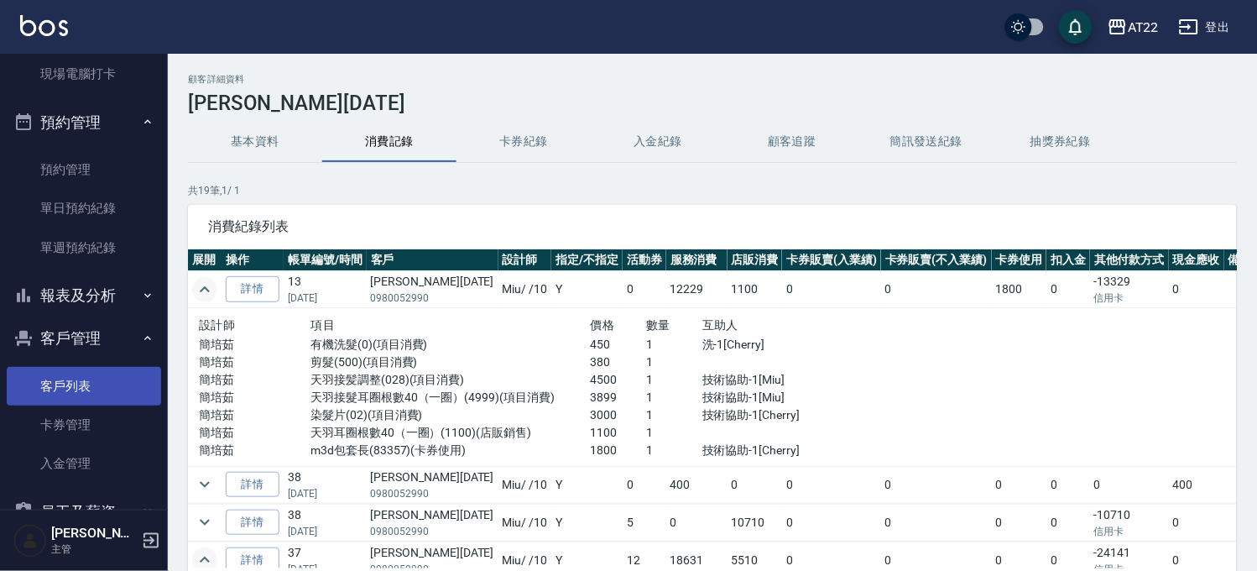
click at [60, 383] on link "客戶列表" at bounding box center [84, 386] width 154 height 39
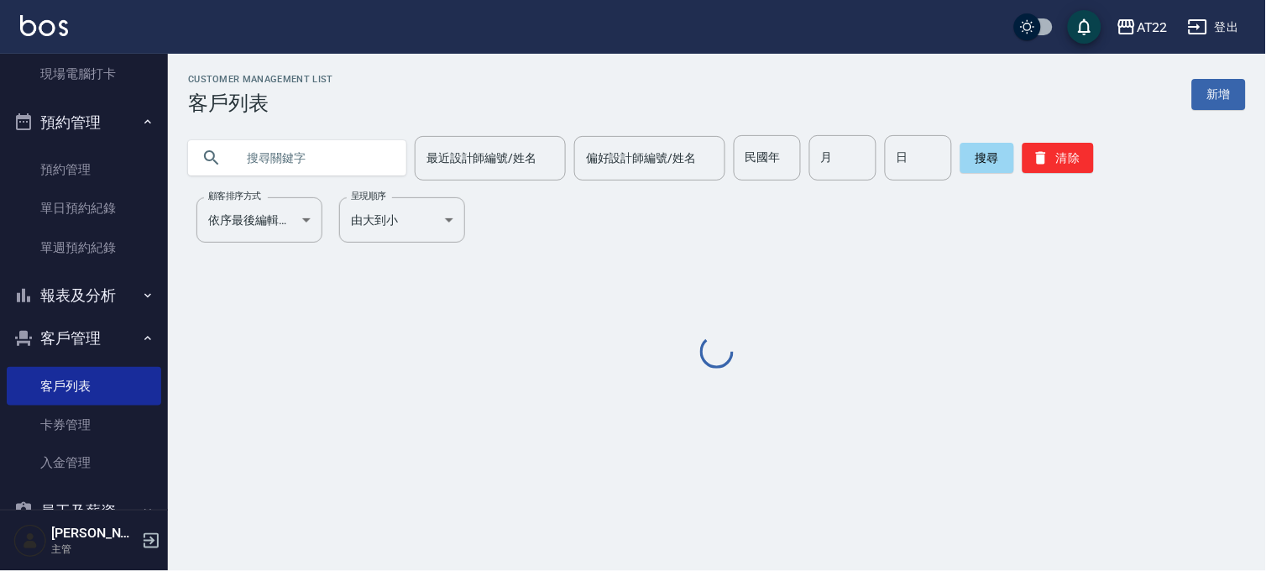
click at [269, 163] on input "text" at bounding box center [314, 157] width 158 height 45
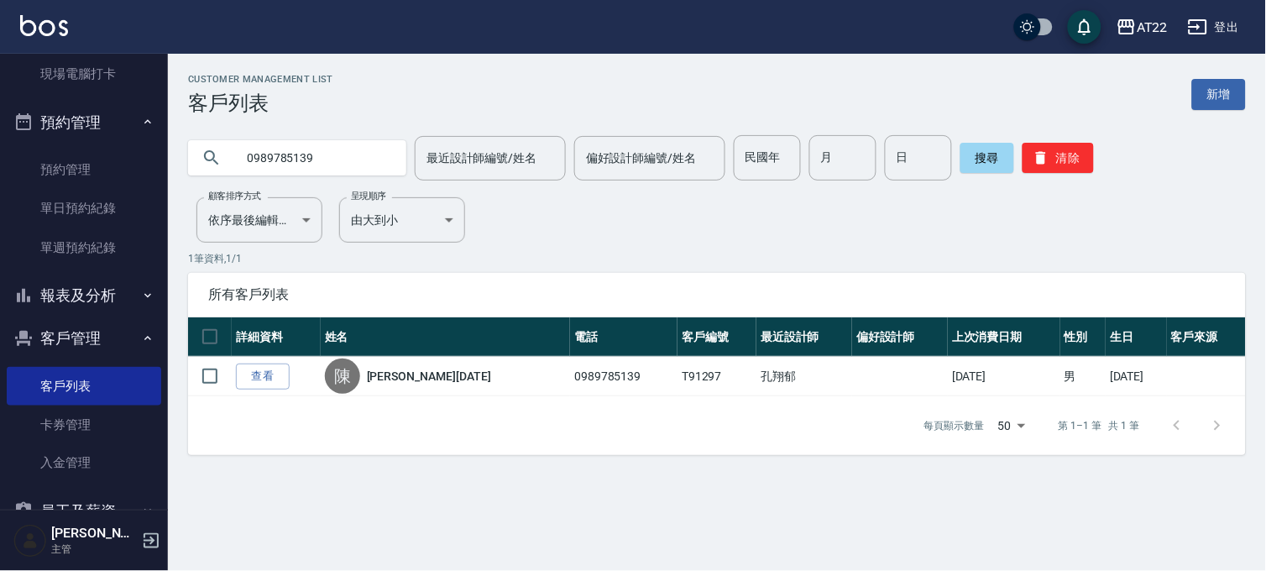
click at [269, 163] on input "0989785139" at bounding box center [314, 157] width 158 height 45
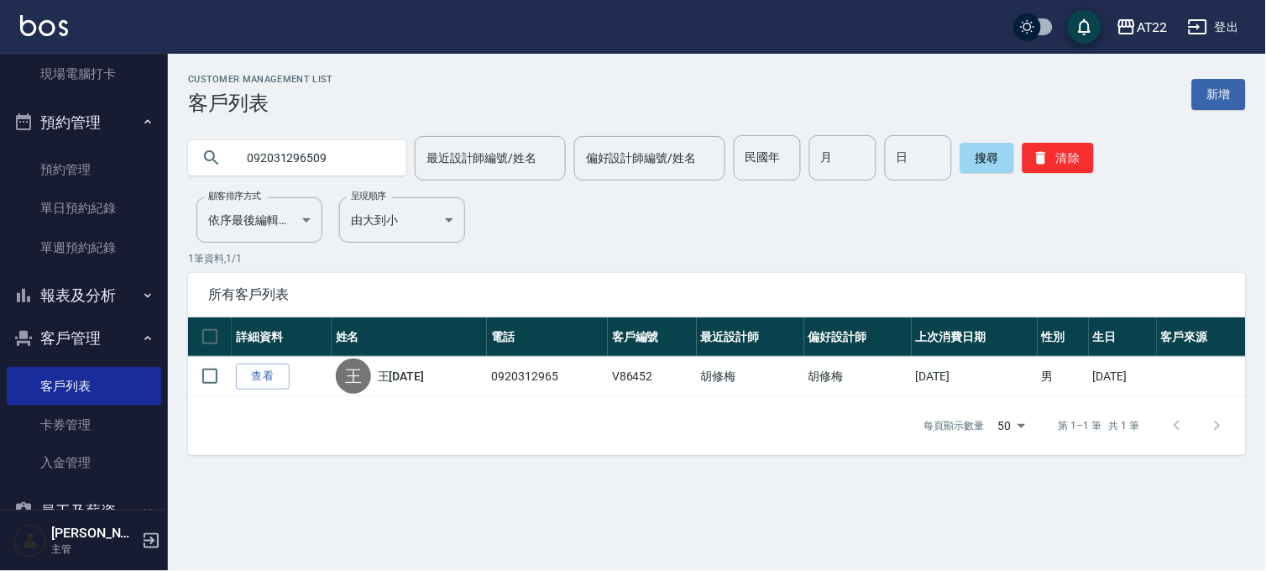
click at [269, 163] on input "092031296509" at bounding box center [314, 157] width 158 height 45
type input "0978345386"
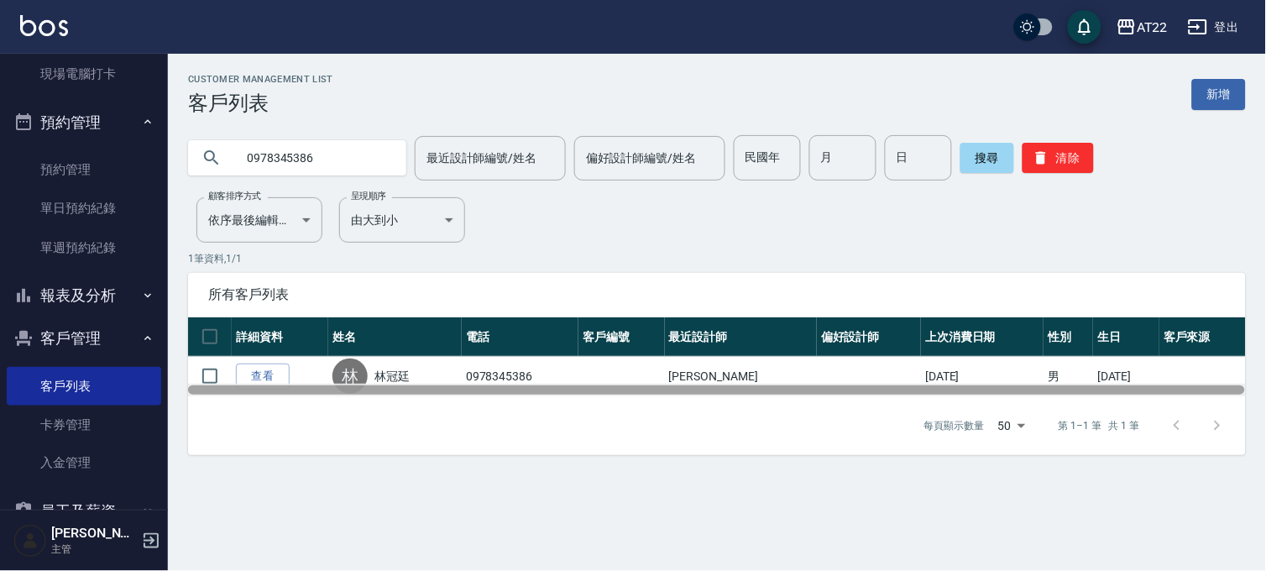
click at [254, 384] on div at bounding box center [717, 390] width 1058 height 13
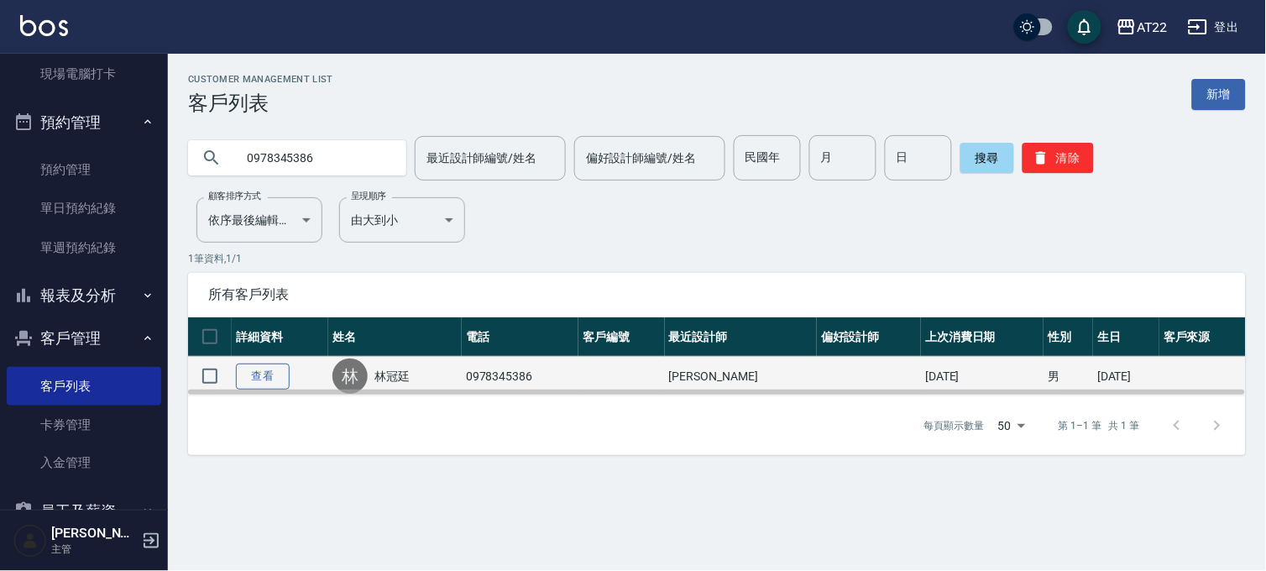
click at [256, 379] on link "查看" at bounding box center [263, 376] width 54 height 26
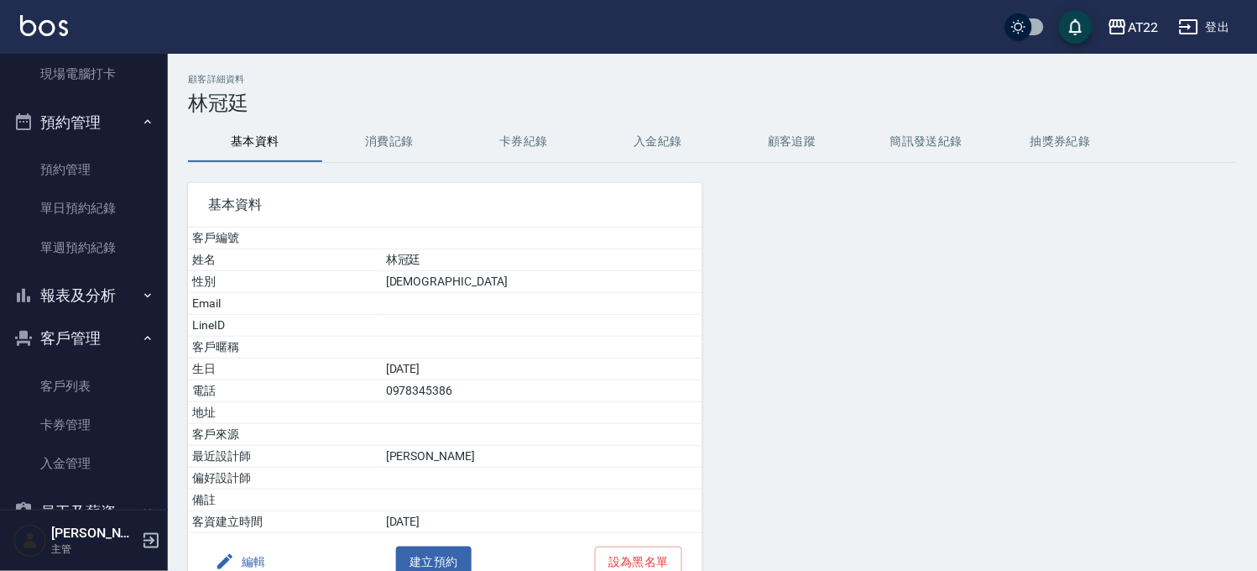
click at [405, 147] on button "消費記錄" at bounding box center [389, 142] width 134 height 40
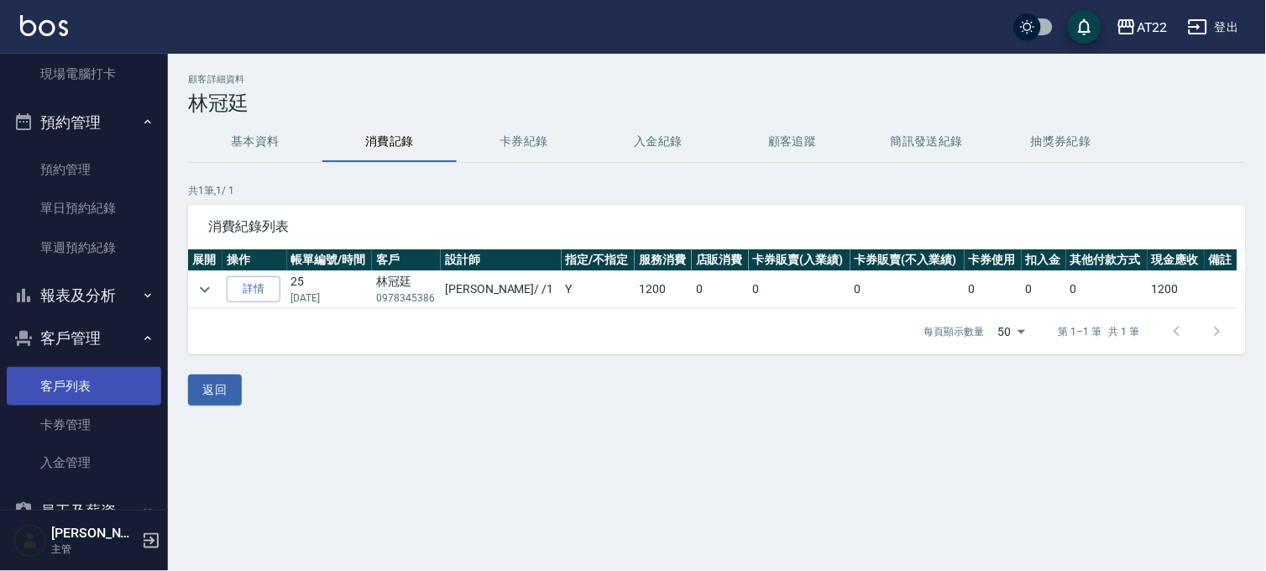
click at [57, 389] on link "客戶列表" at bounding box center [84, 386] width 154 height 39
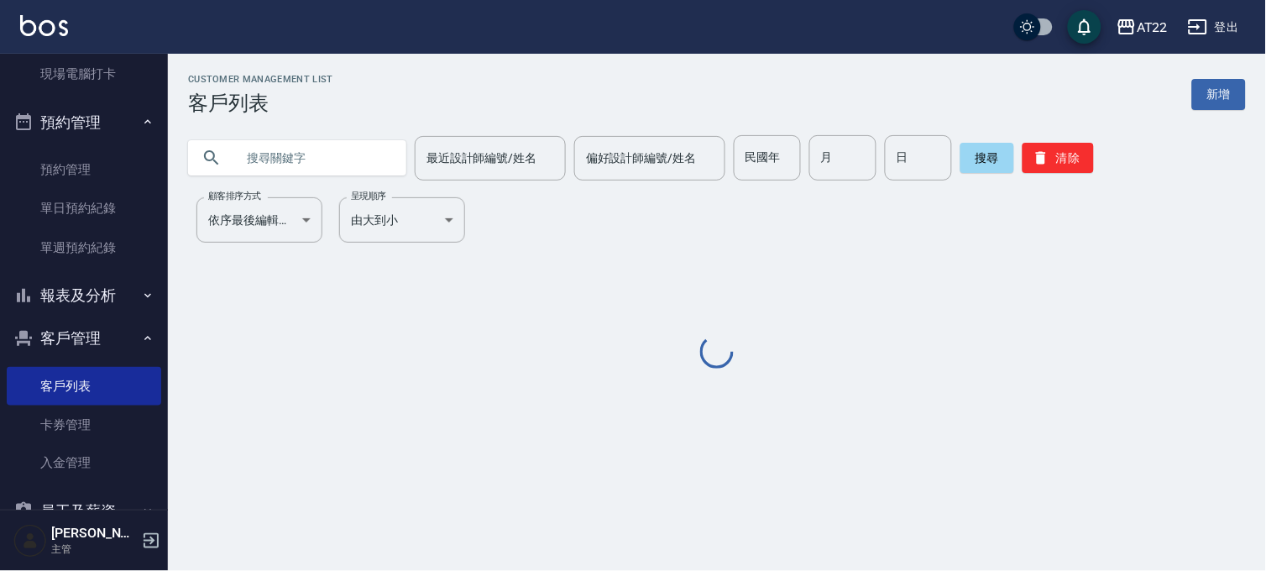
click at [391, 164] on div at bounding box center [297, 157] width 218 height 35
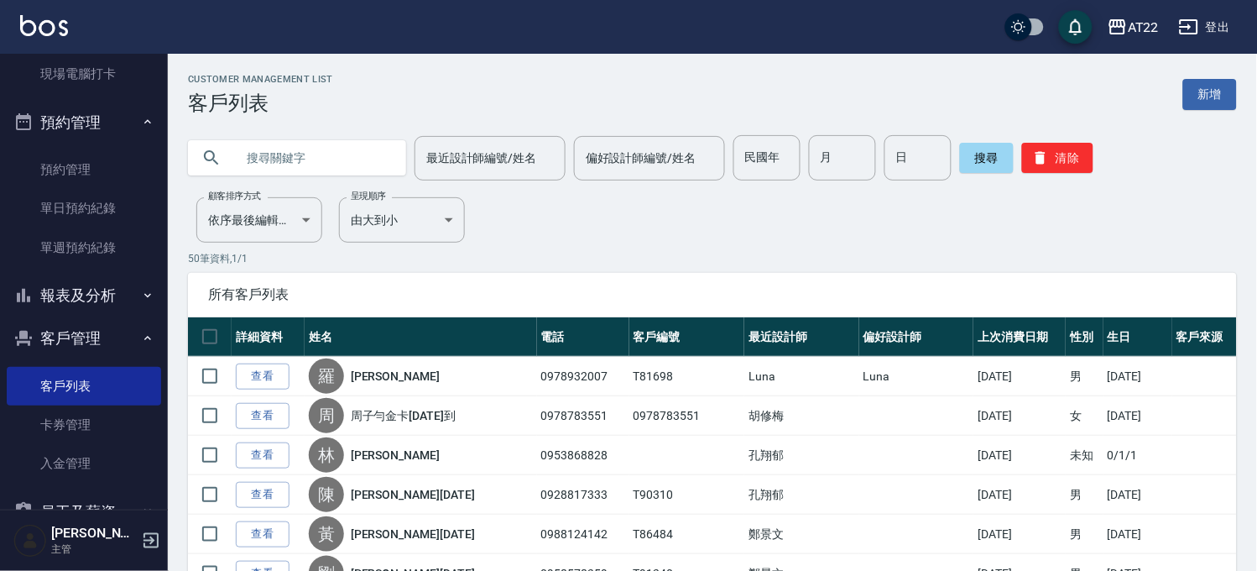
click at [381, 164] on input "text" at bounding box center [314, 157] width 158 height 45
type input "0958446441"
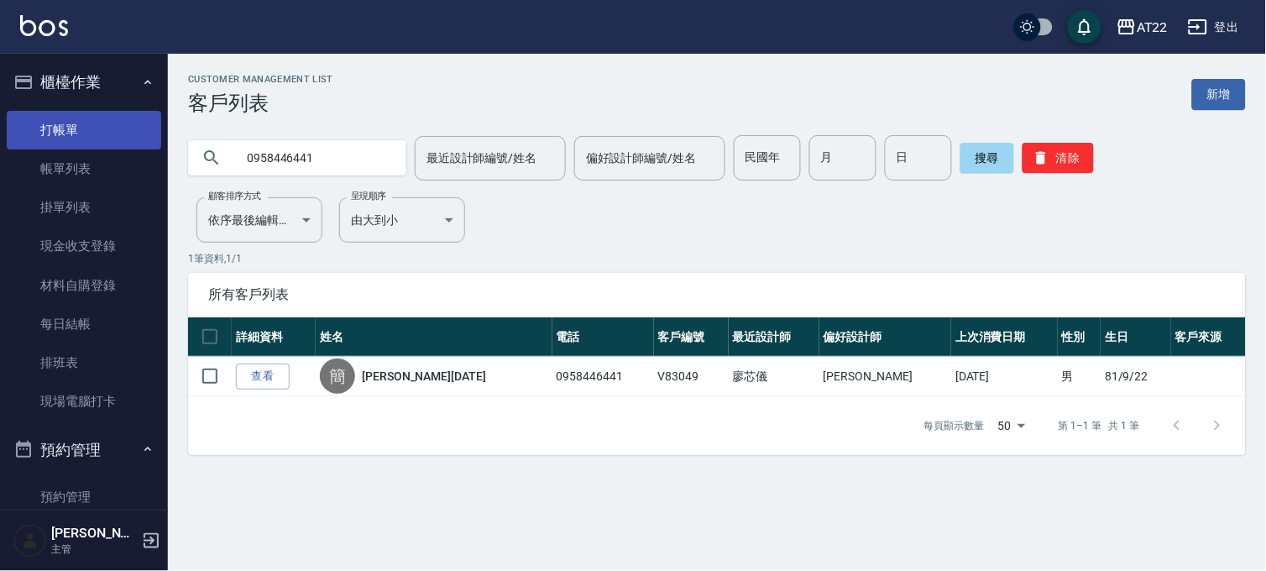
click at [101, 120] on link "打帳單" at bounding box center [84, 130] width 154 height 39
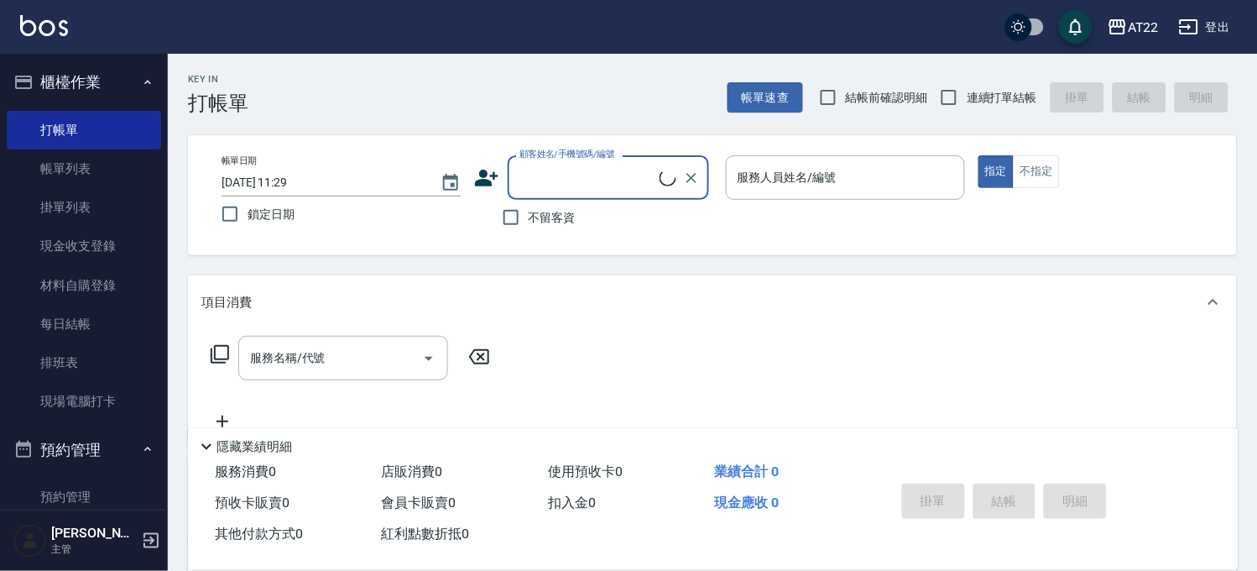
click at [1019, 97] on span "連續打單結帳" at bounding box center [1002, 98] width 71 height 18
click at [967, 97] on input "連續打單結帳" at bounding box center [949, 97] width 35 height 35
checkbox input "true"
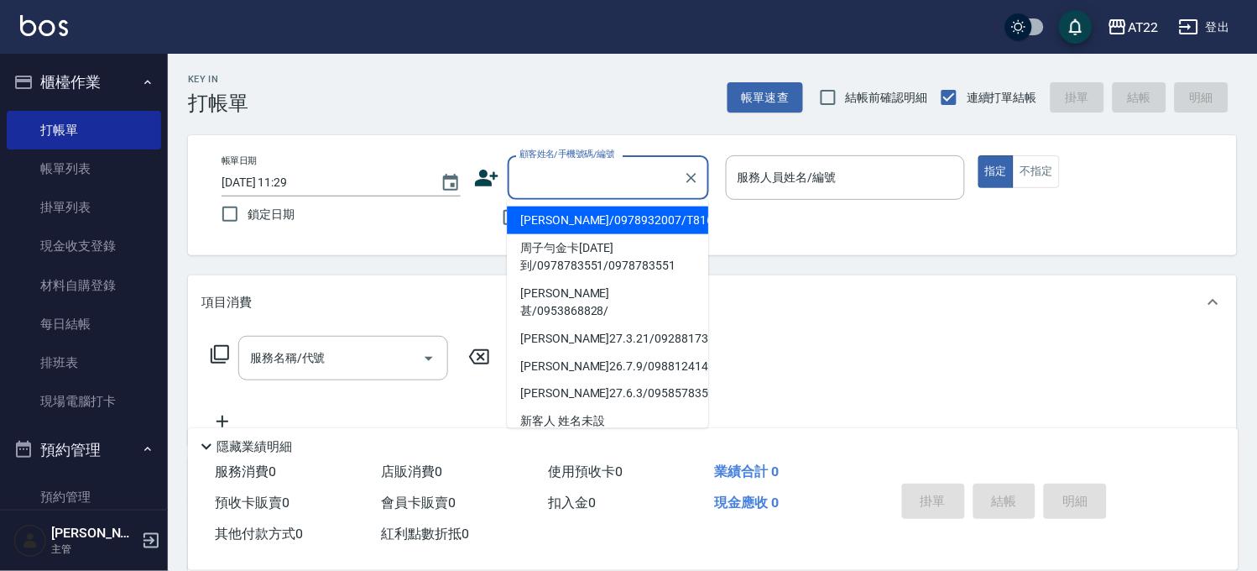
click at [614, 178] on input "顧客姓名/手機號碼/編號" at bounding box center [595, 177] width 161 height 29
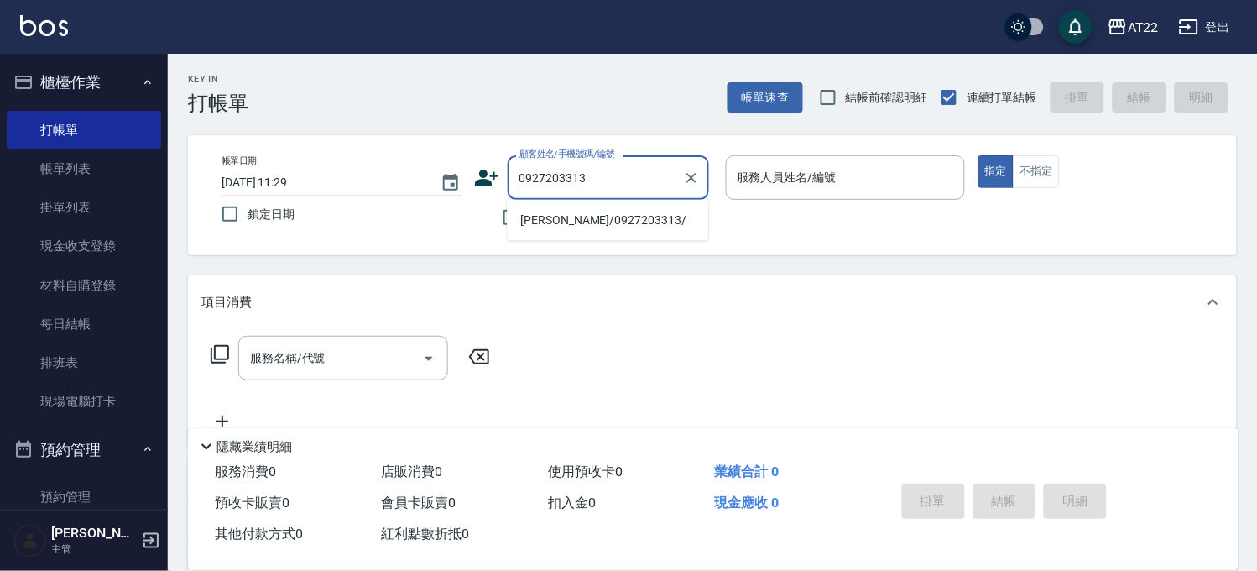
click at [569, 215] on li "[PERSON_NAME]/0927203313/" at bounding box center [607, 220] width 201 height 28
type input "[PERSON_NAME]/0927203313/"
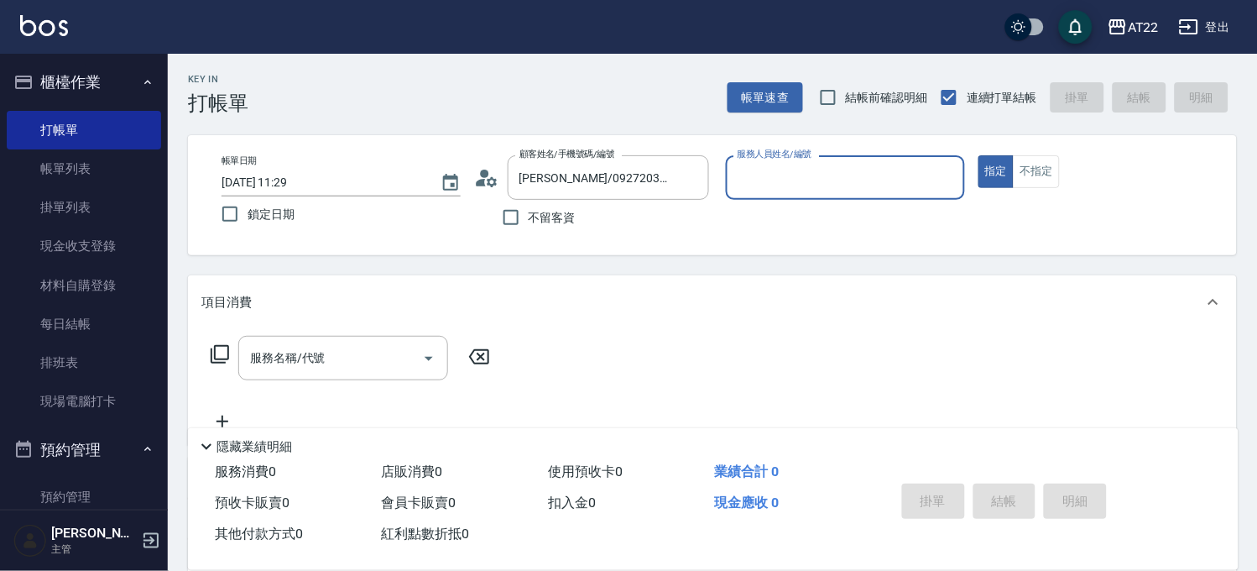
type input "Zoe-8"
click at [306, 348] on div "服務名稱/代號 服務名稱/代號" at bounding box center [343, 358] width 210 height 44
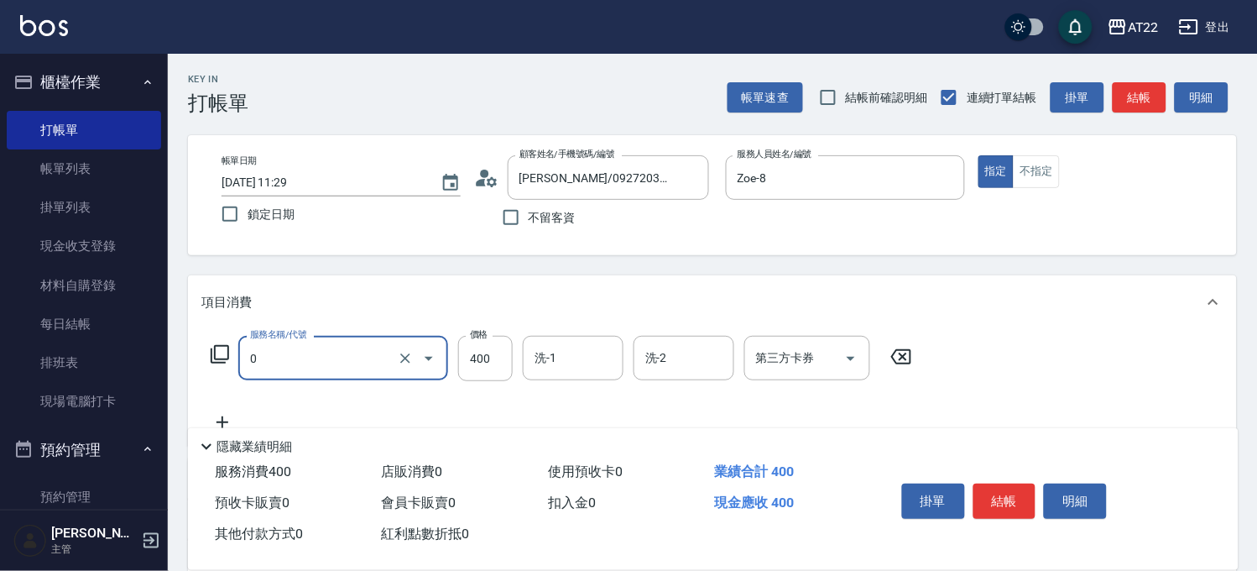
type input "有機洗髮(0)"
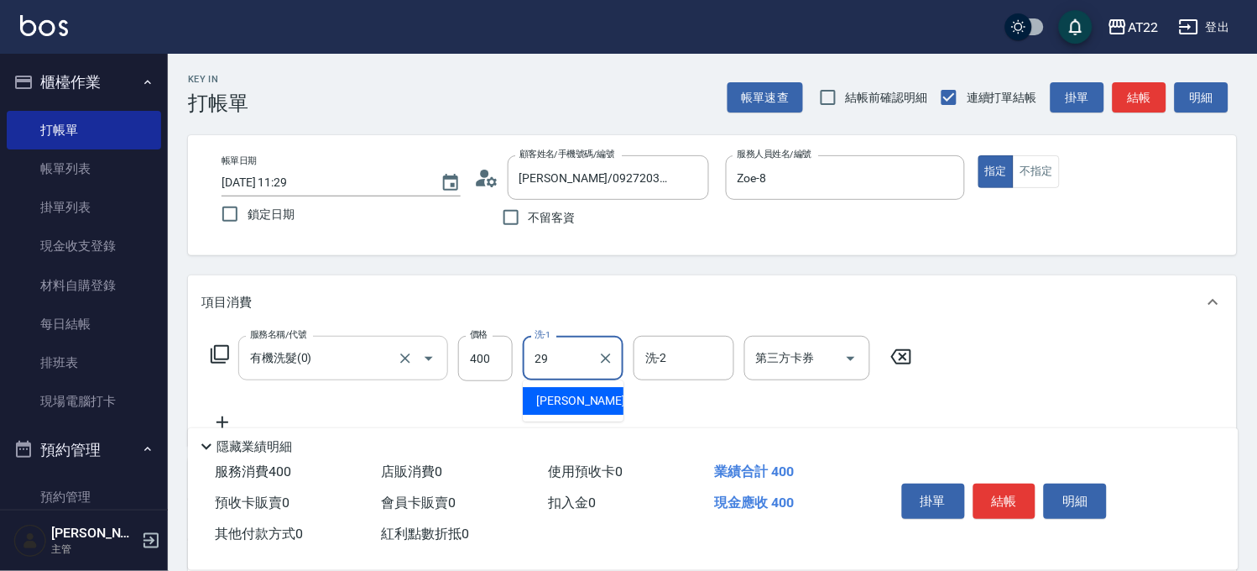
type input "Joyce-29"
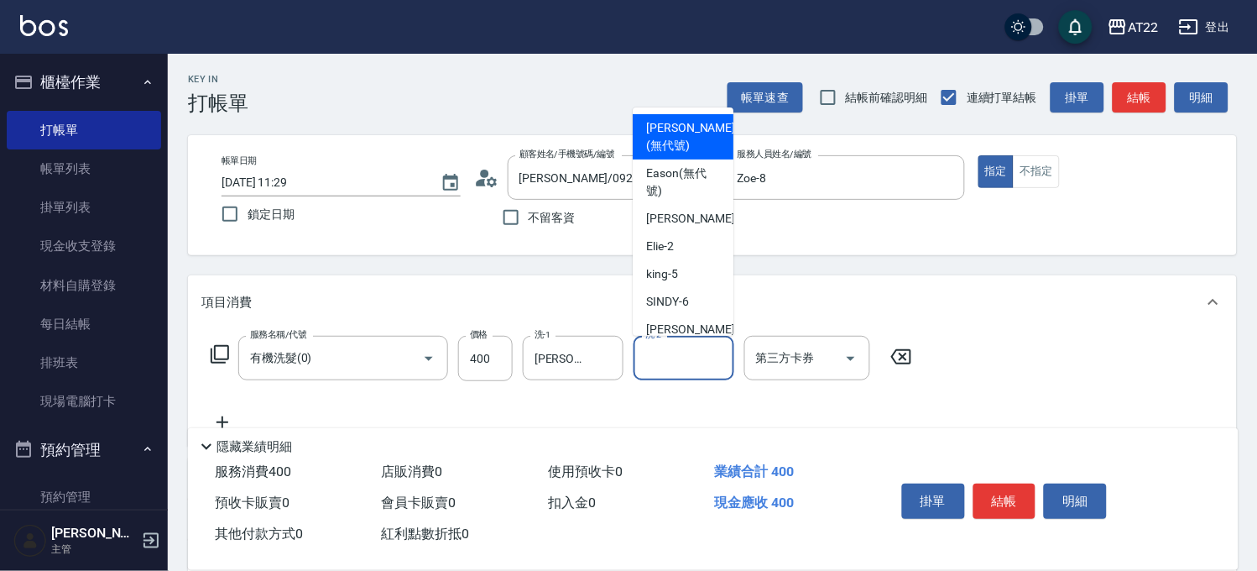
click at [669, 353] on input "洗-2" at bounding box center [684, 357] width 86 height 29
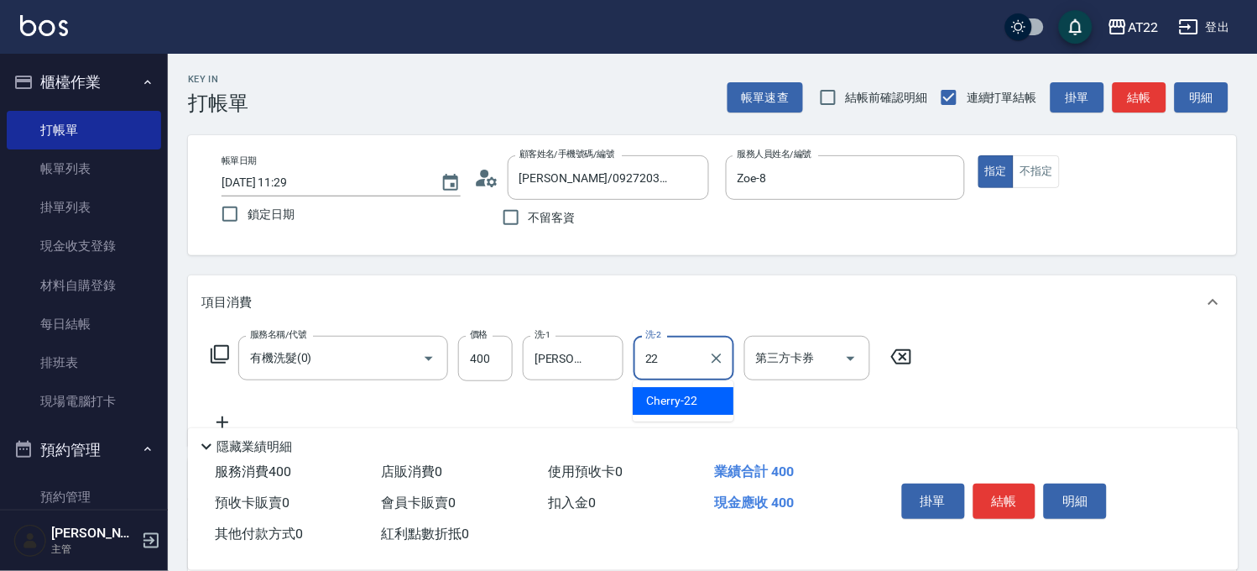
type input "Cherry-22"
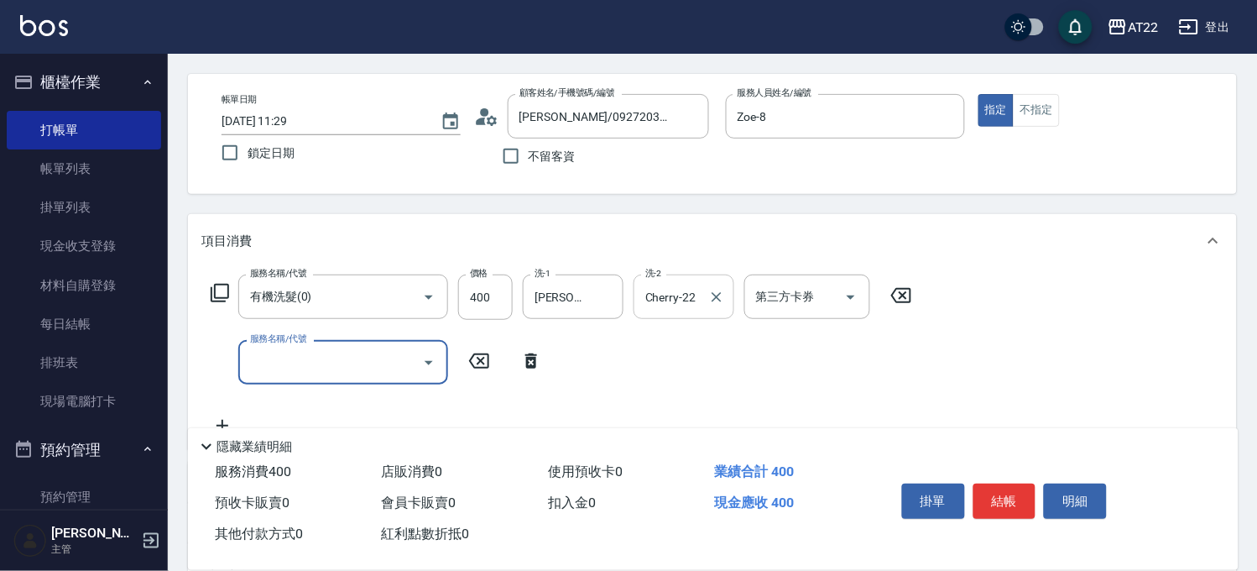
scroll to position [93, 0]
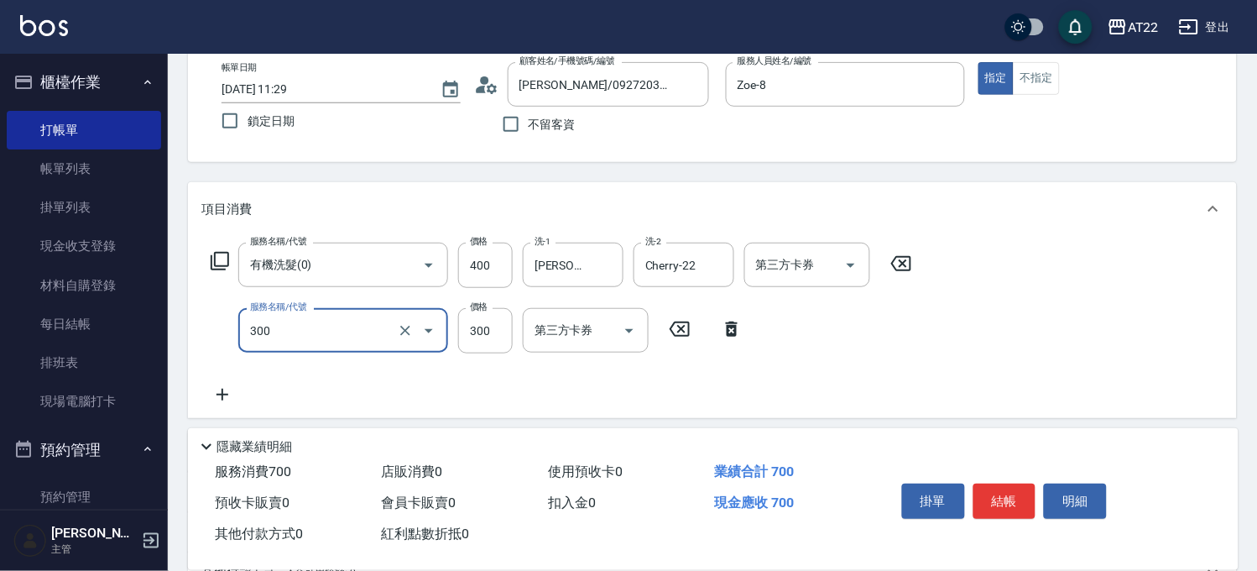
type input "剪髮(300)"
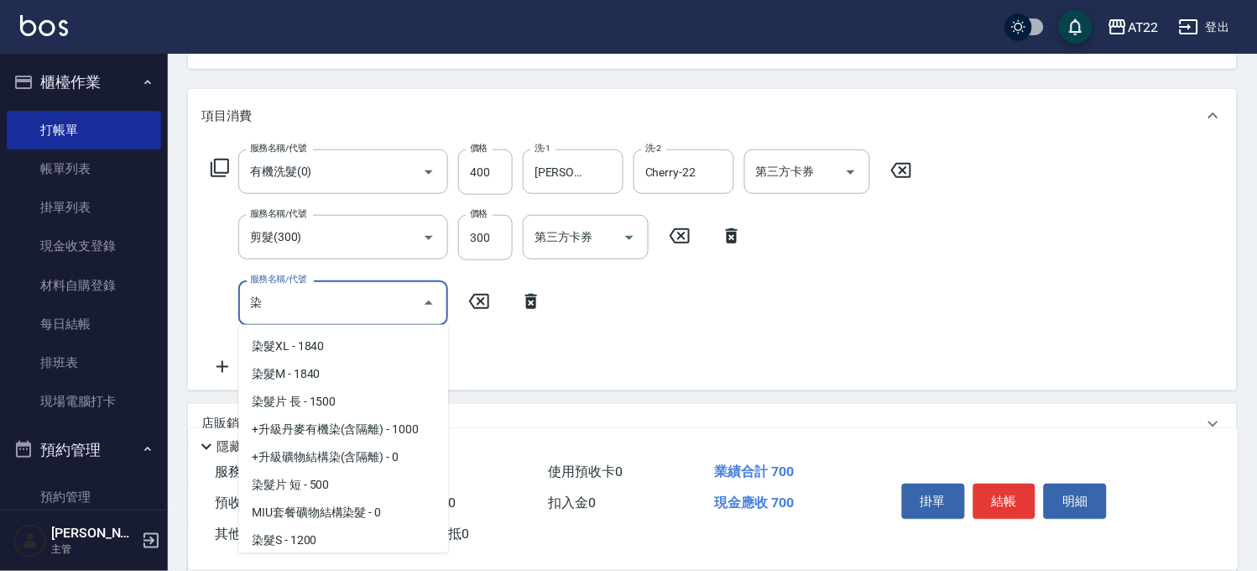
scroll to position [82, 0]
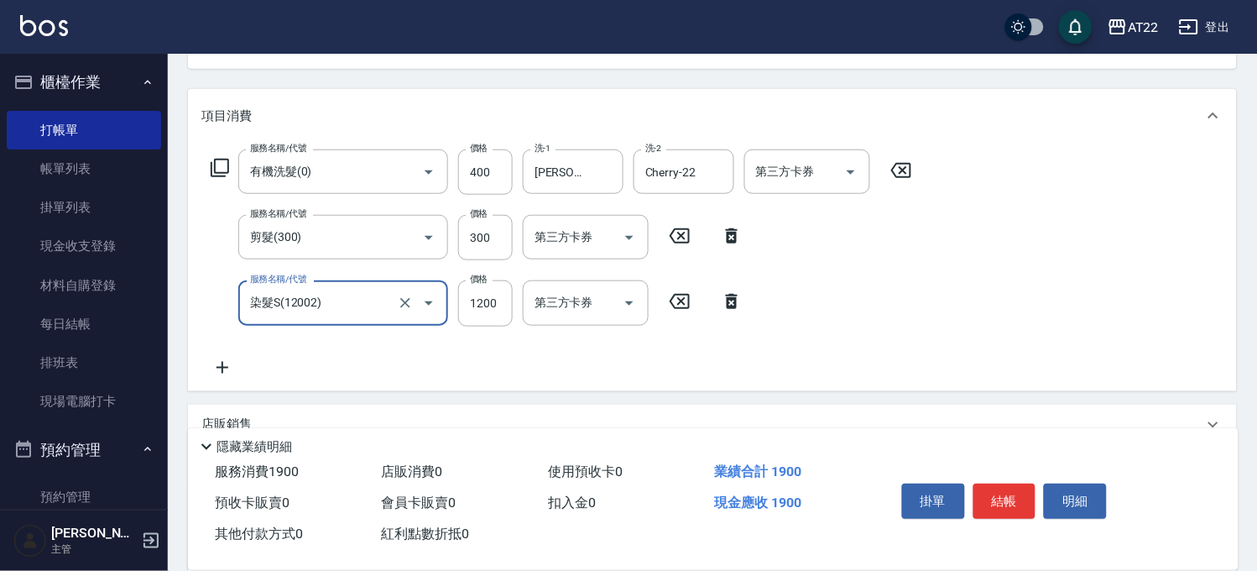
type input "染髮S(12002)"
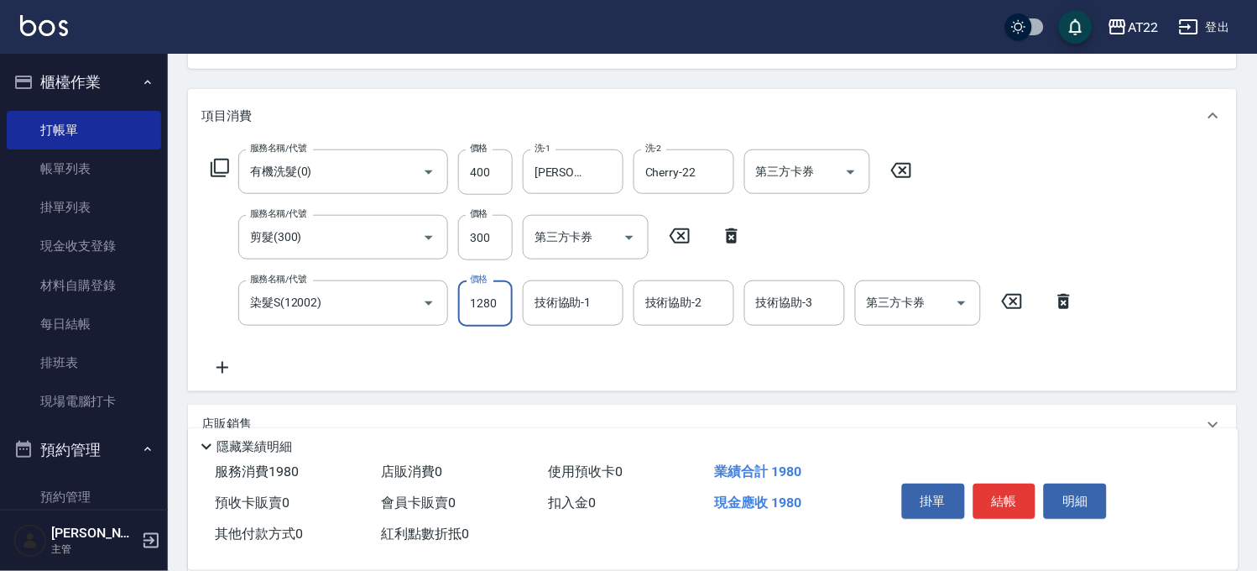
type input "1280"
type input "Cherry-22"
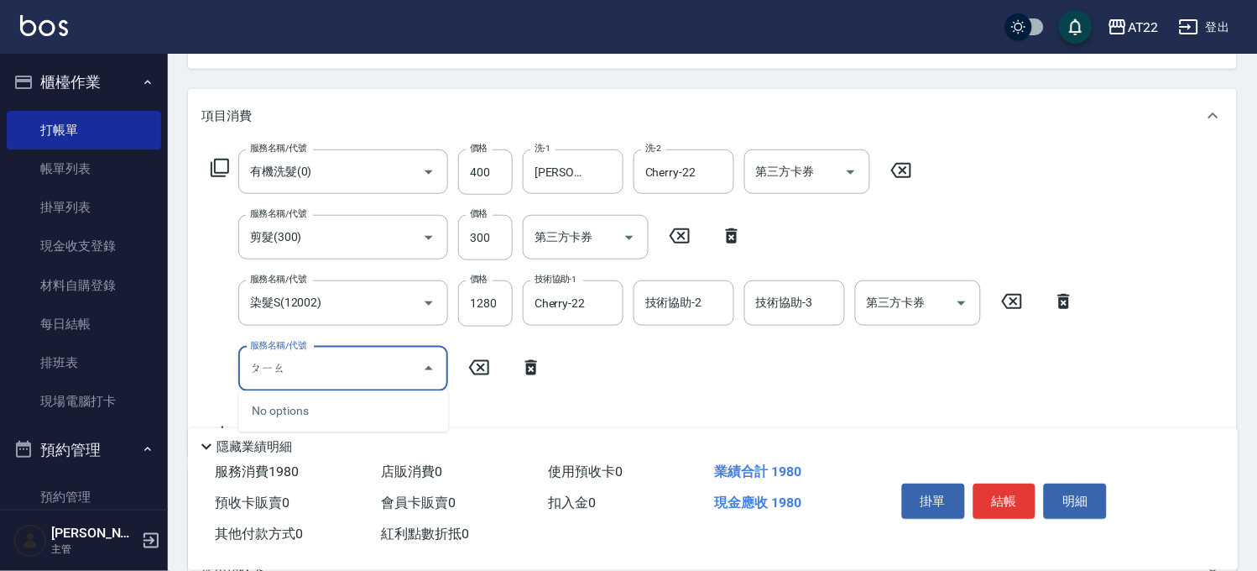
type input "瞟"
type input "漂髮短(700-1)"
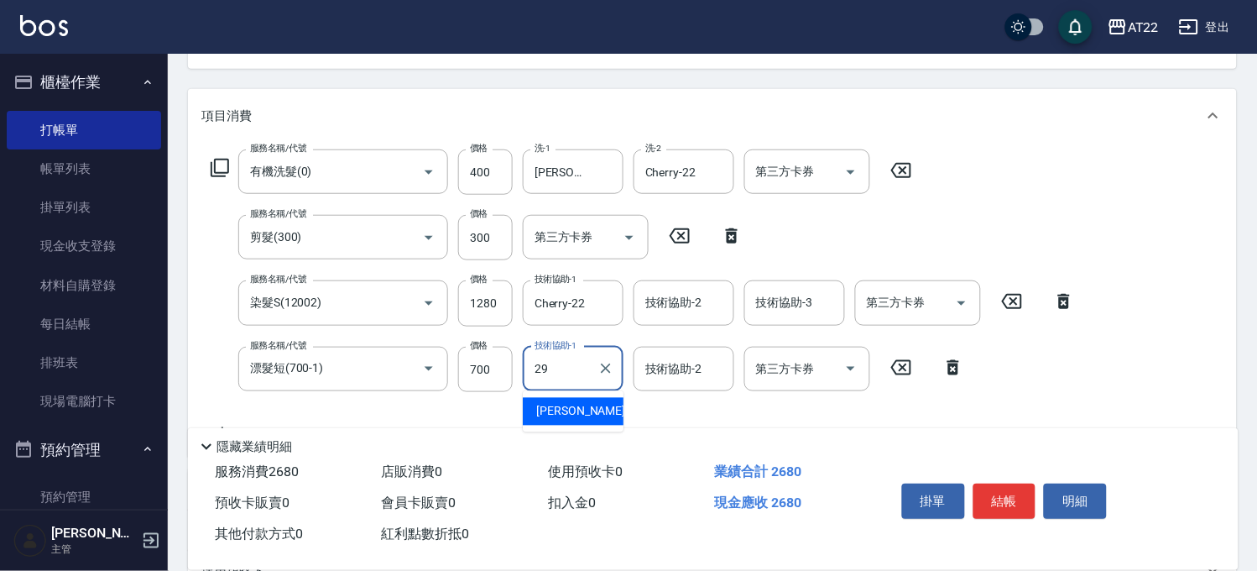
type input "Joyce-29"
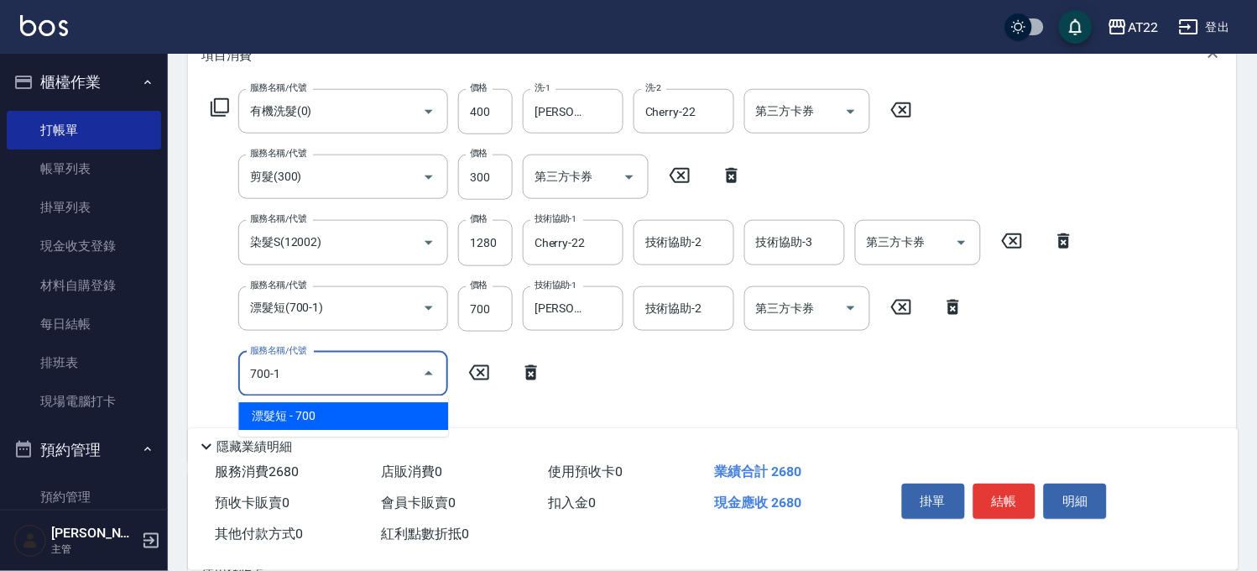
scroll to position [280, 0]
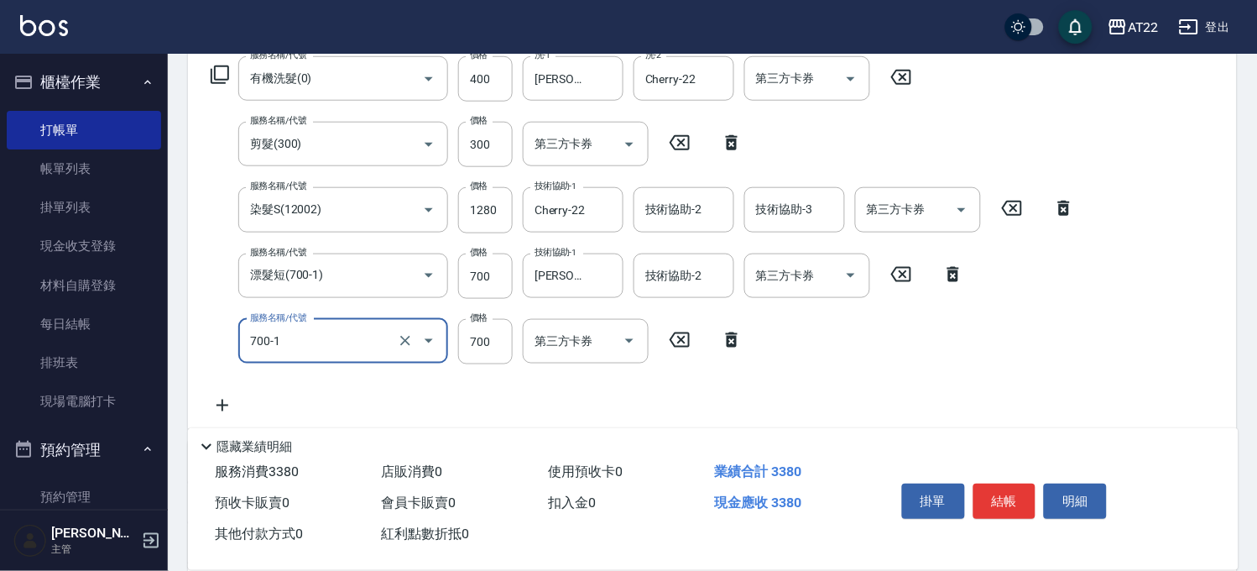
type input "漂髮短(700-1)"
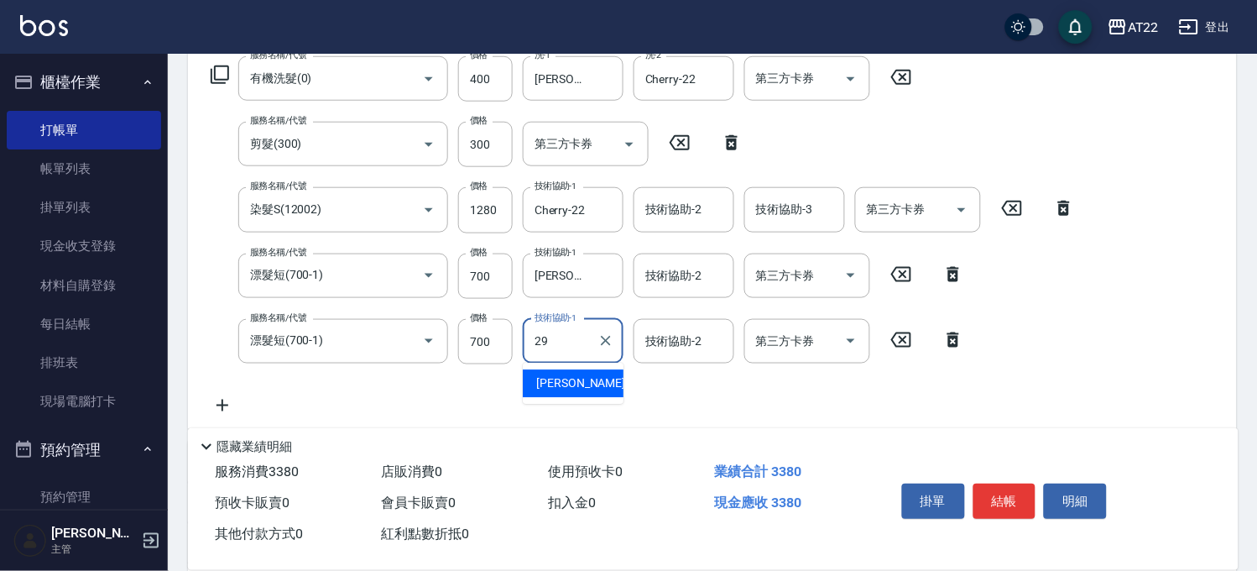
type input "Joyce-29"
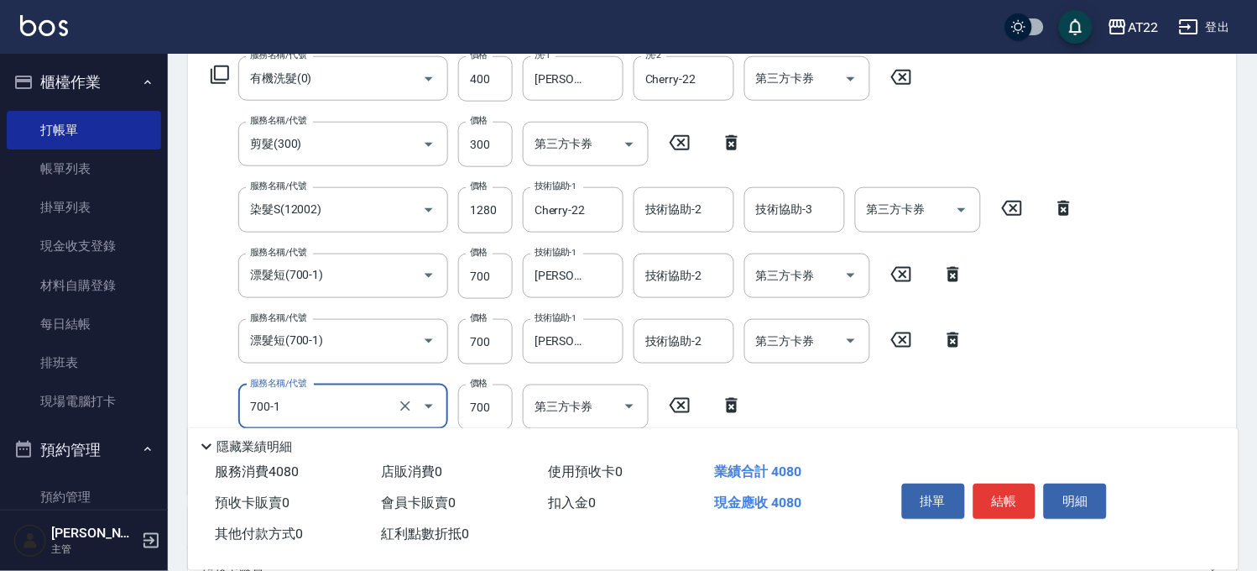
type input "漂髮短(700-1)"
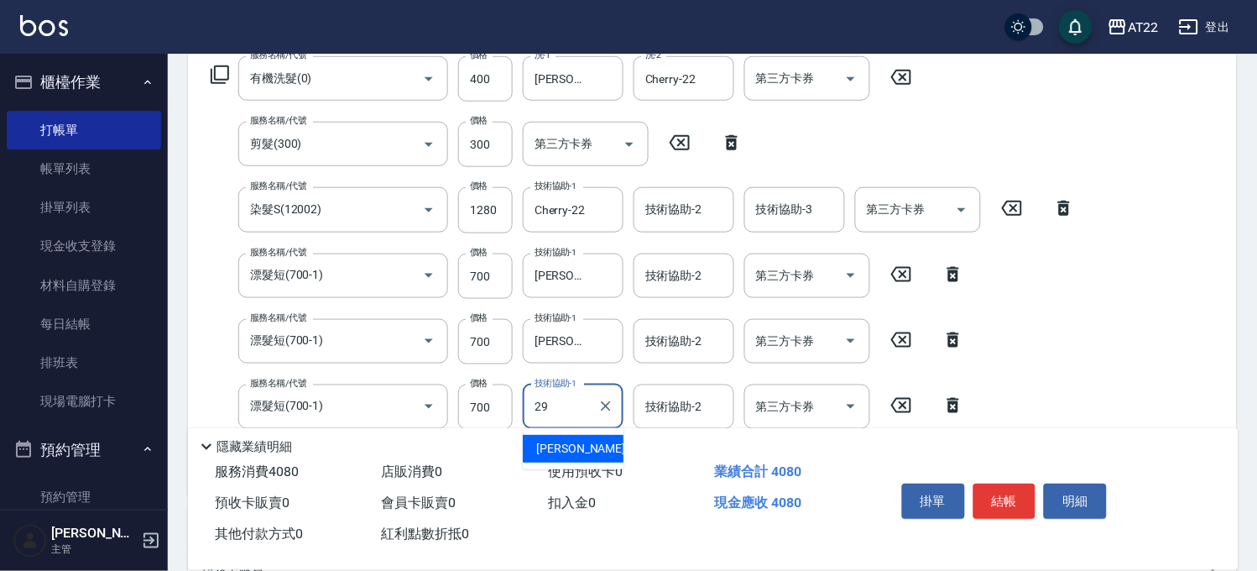
type input "Joyce-29"
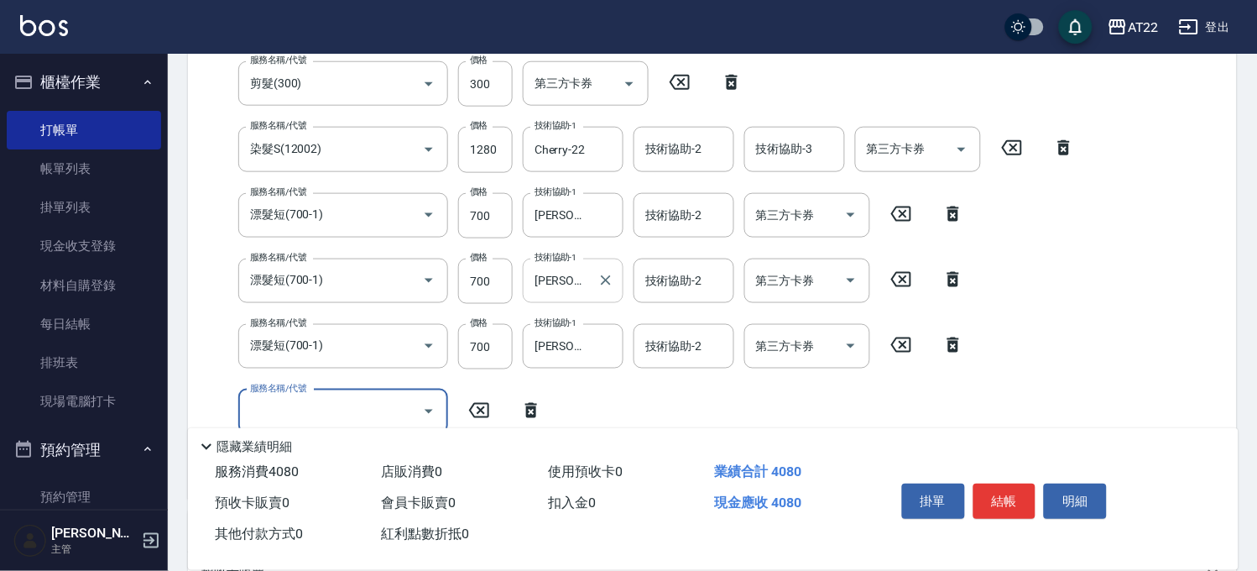
scroll to position [373, 0]
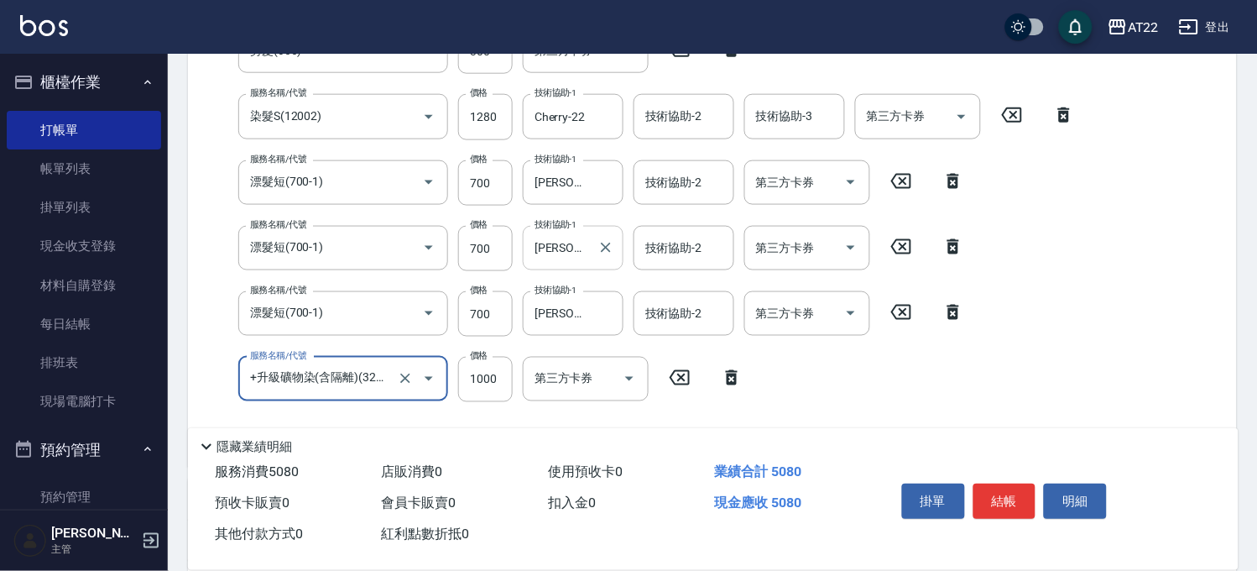
type input "+升級礦物染(含隔離)(32012)"
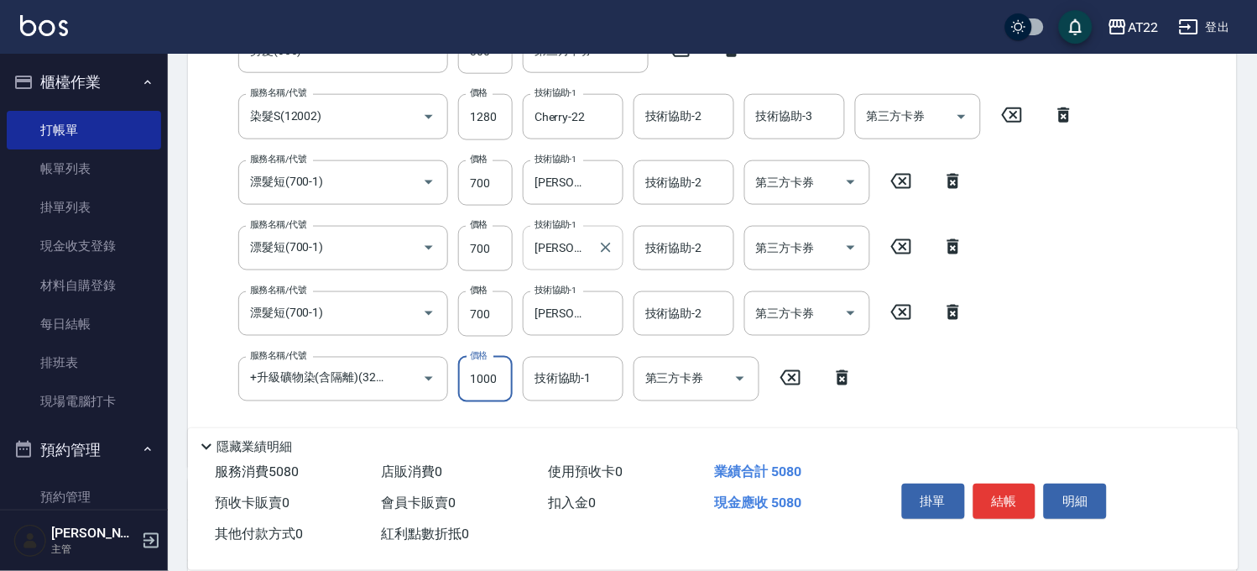
scroll to position [336, 0]
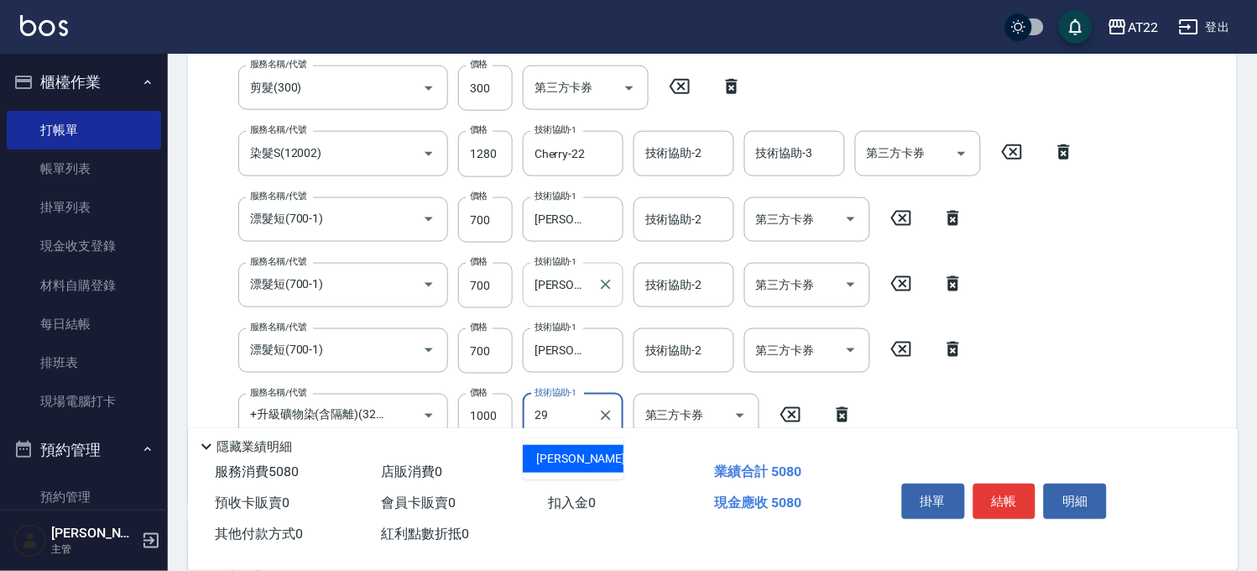
type input "Joyce-29"
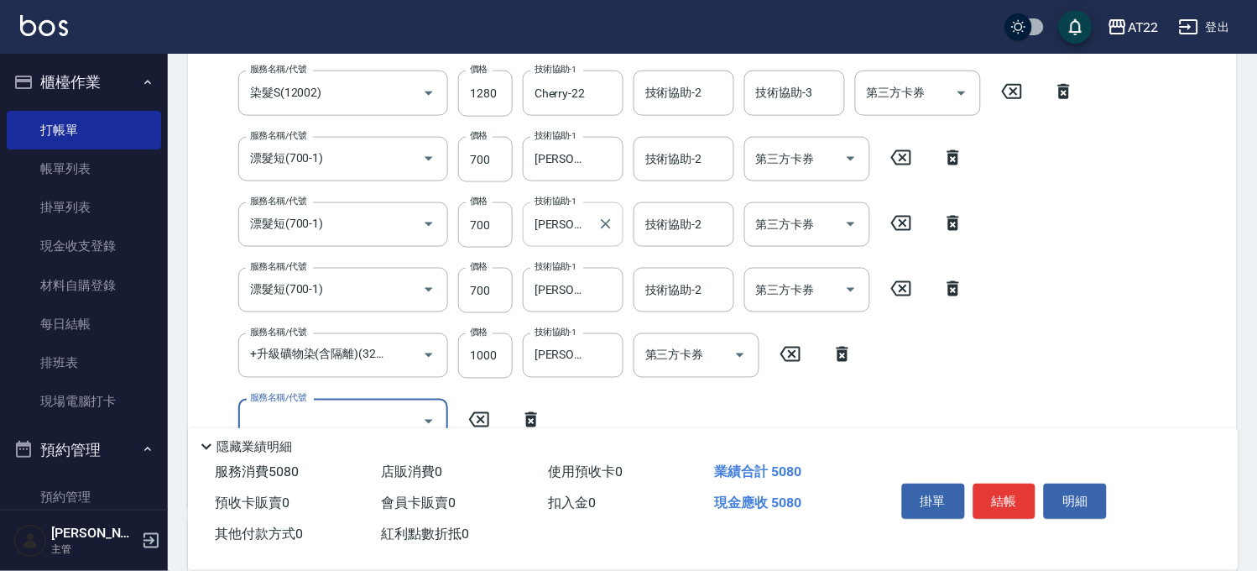
scroll to position [429, 0]
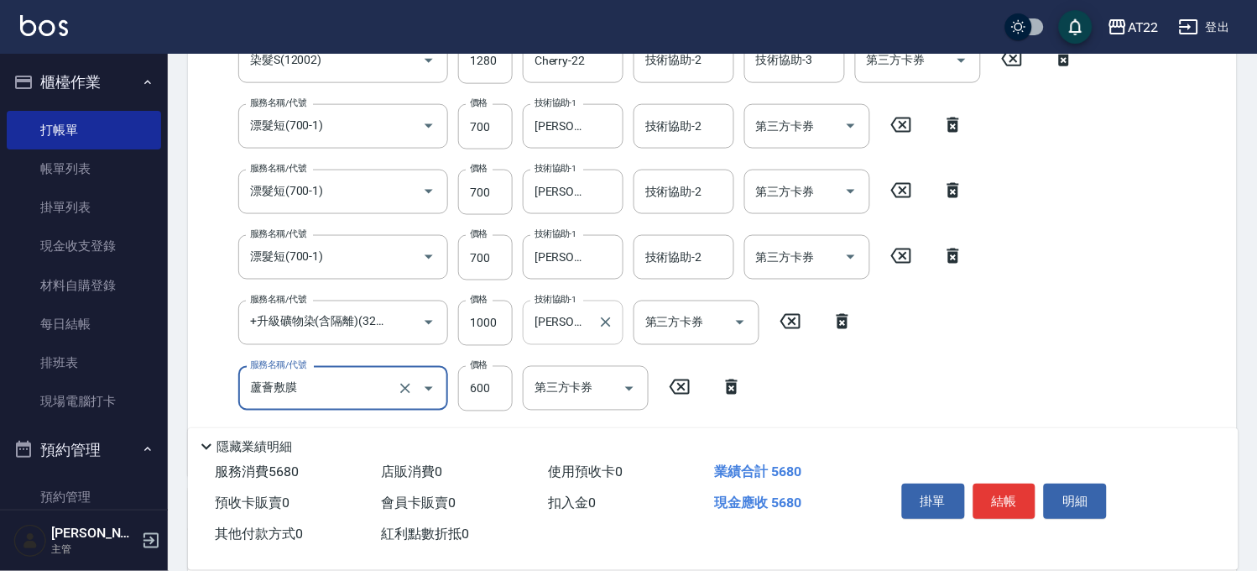
type input "蘆薈敷膜"
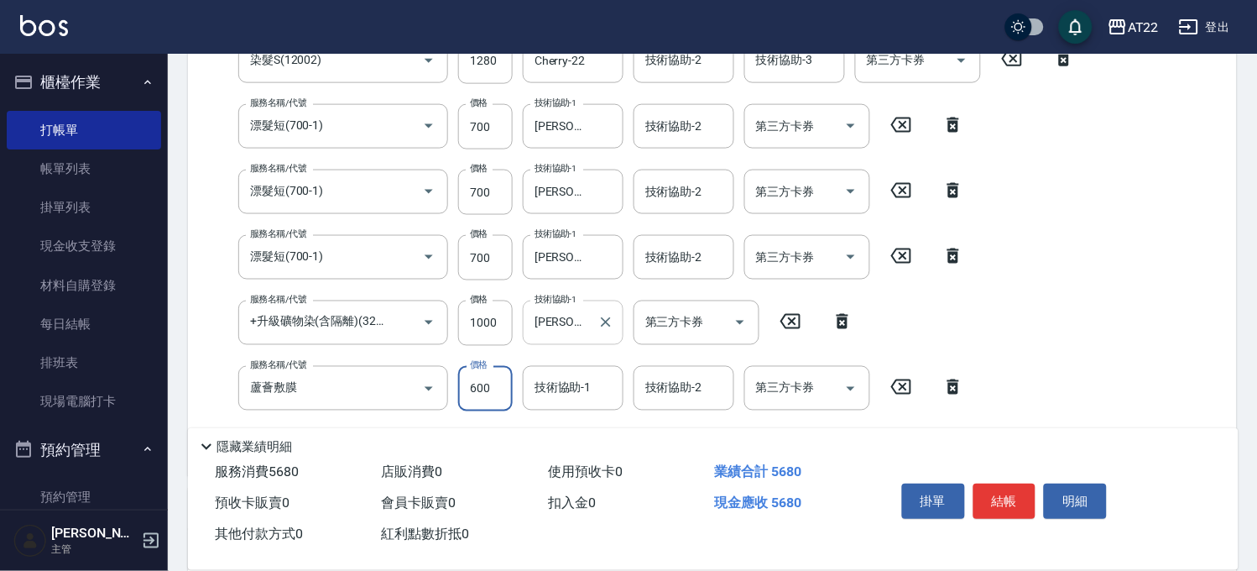
scroll to position [400, 0]
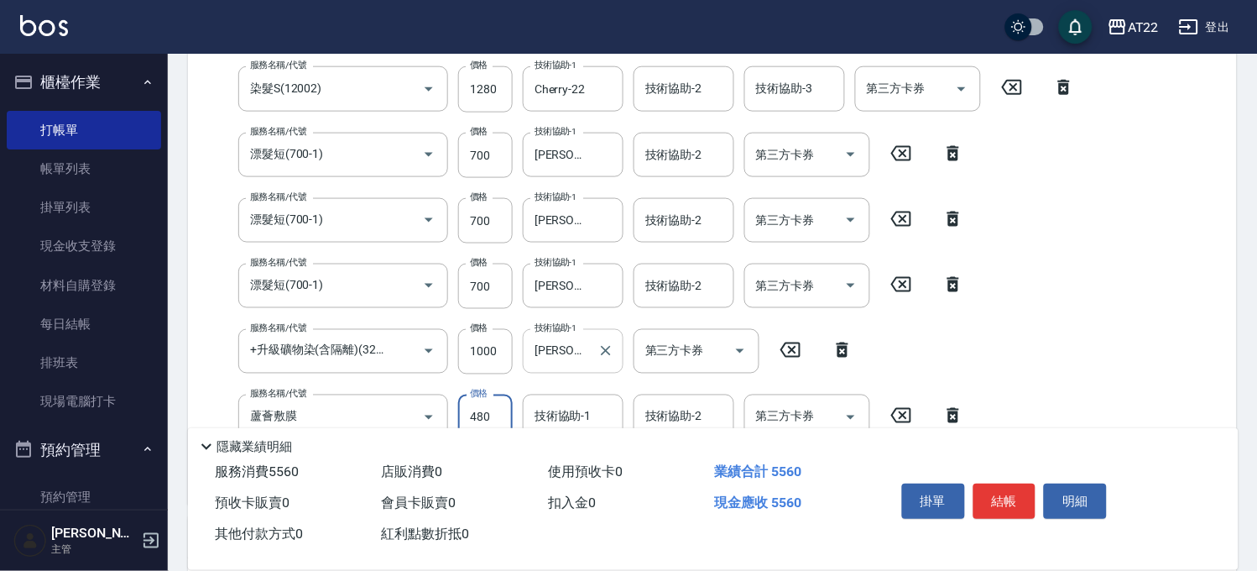
type input "480"
type input "Cherry-22"
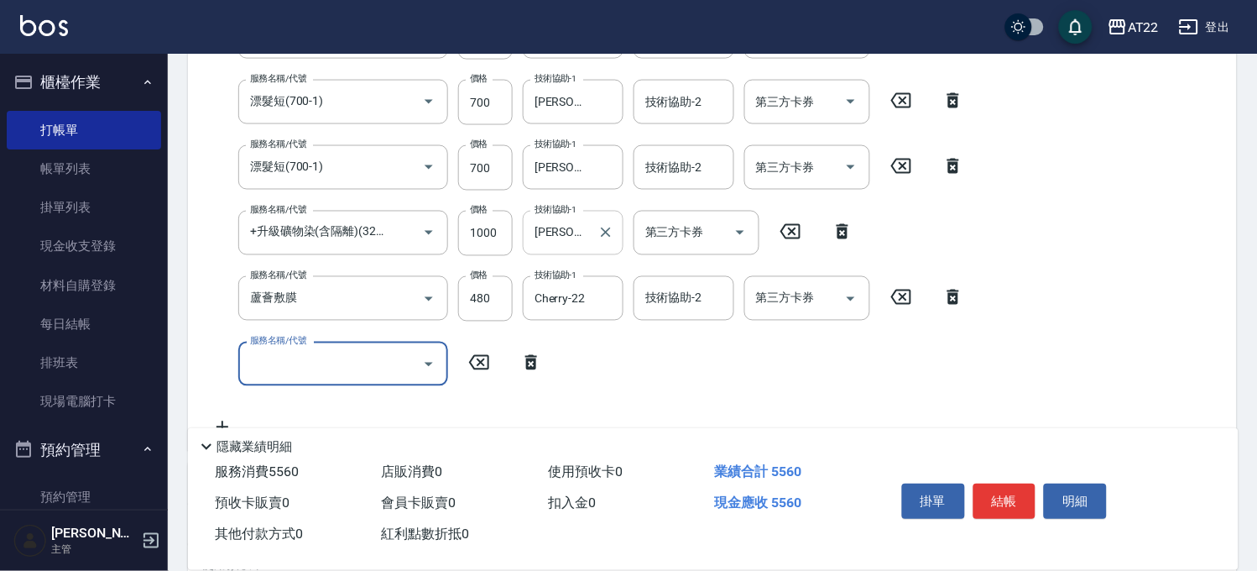
scroll to position [680, 0]
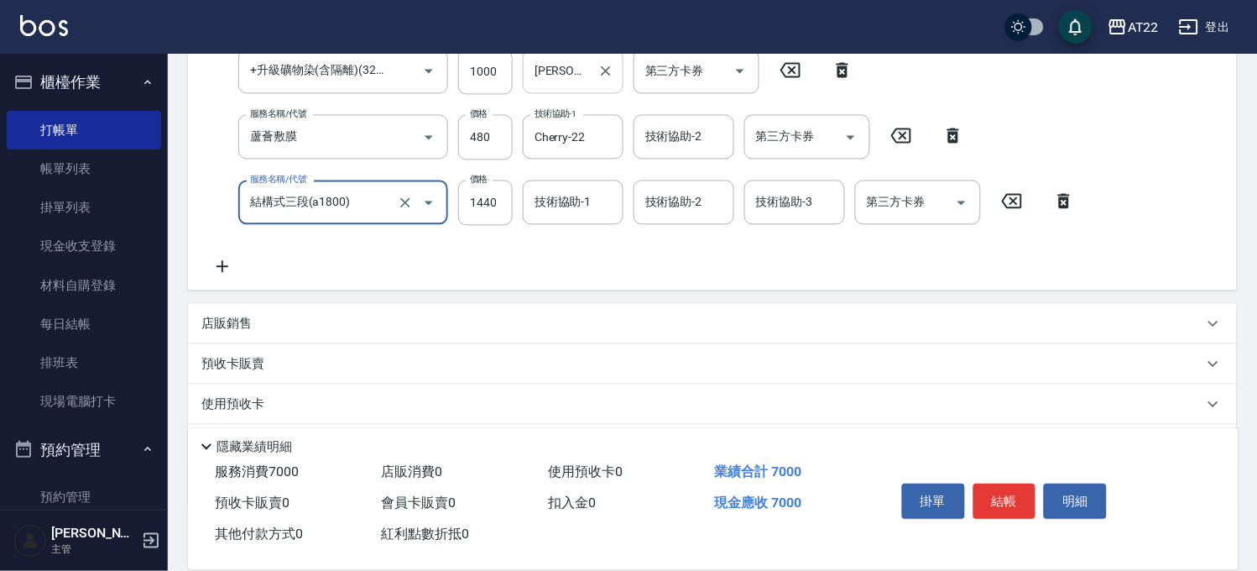
type input "結構式三段(a1800)"
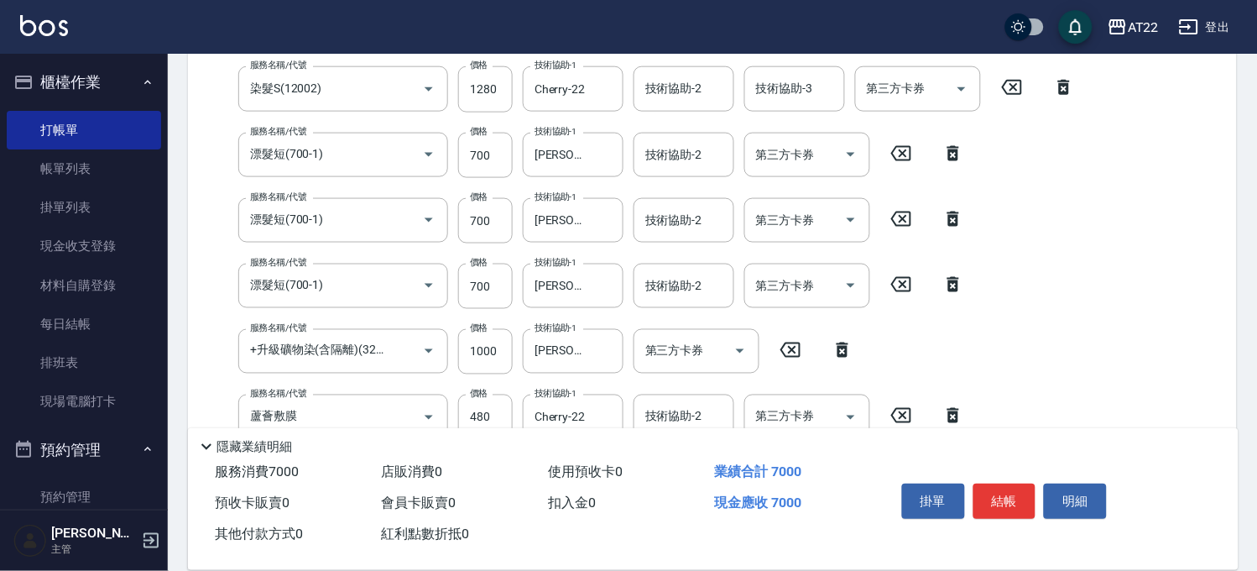
scroll to position [774, 0]
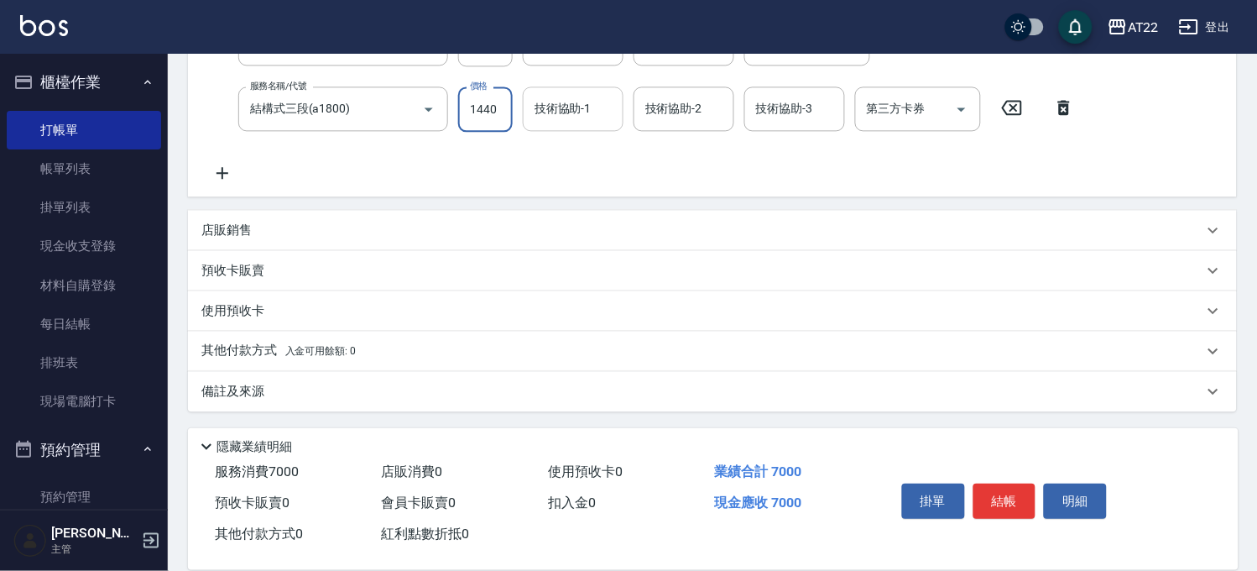
click at [556, 118] on input "技術協助-1" at bounding box center [574, 108] width 86 height 29
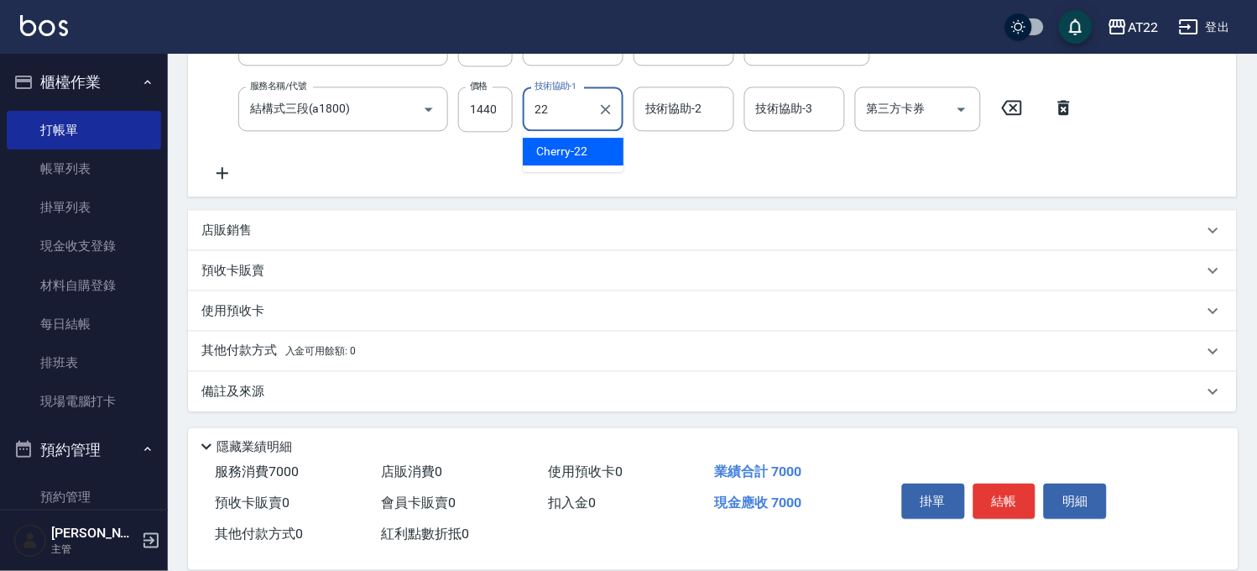
type input "Cherry-22"
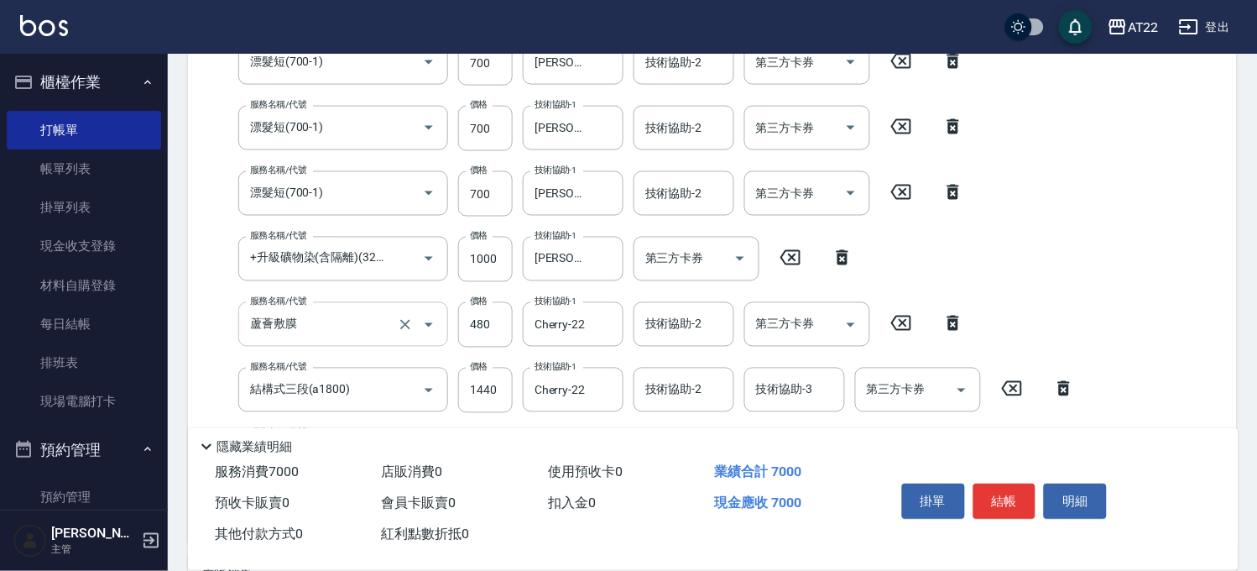
scroll to position [773, 0]
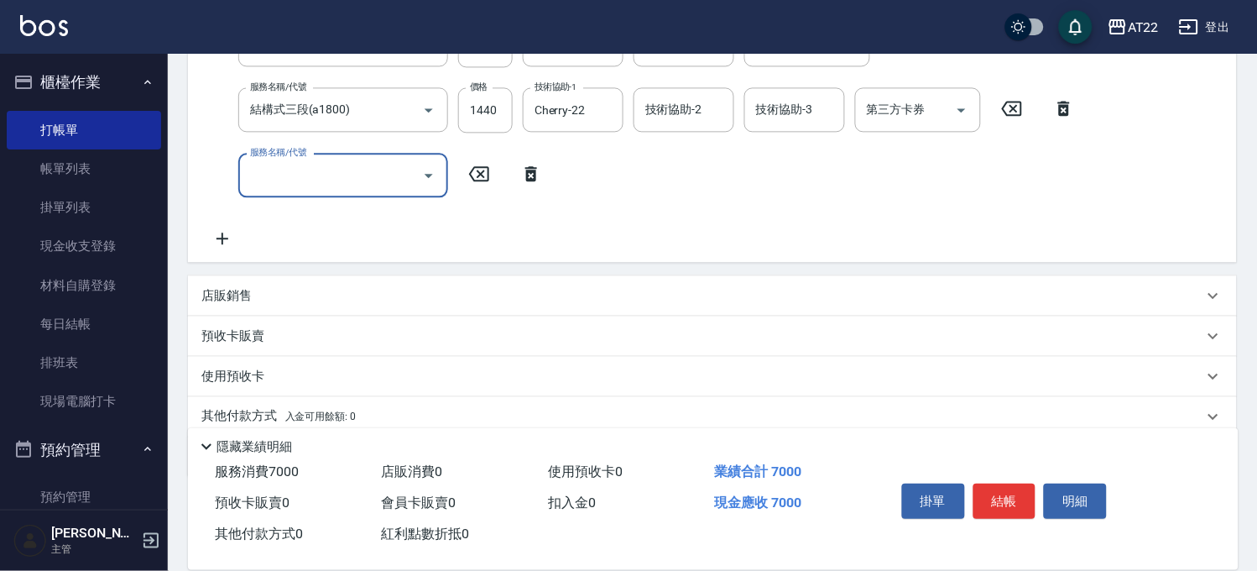
click at [332, 295] on div "店販銷售" at bounding box center [702, 296] width 1002 height 18
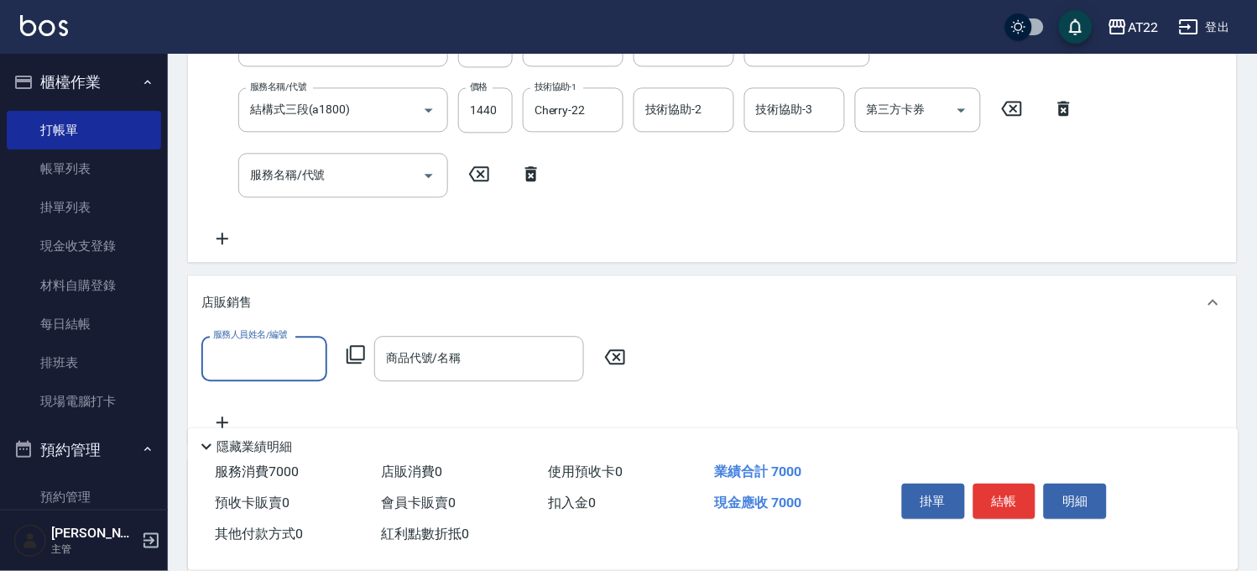
scroll to position [0, 0]
type input "子"
type input "Zoe-8"
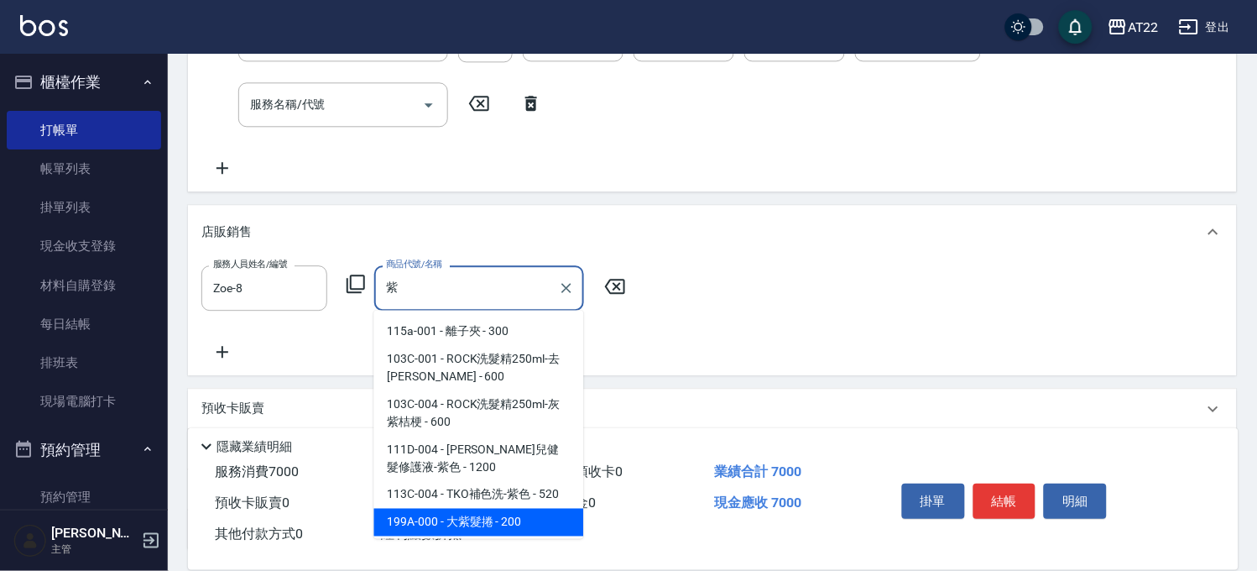
scroll to position [980, 0]
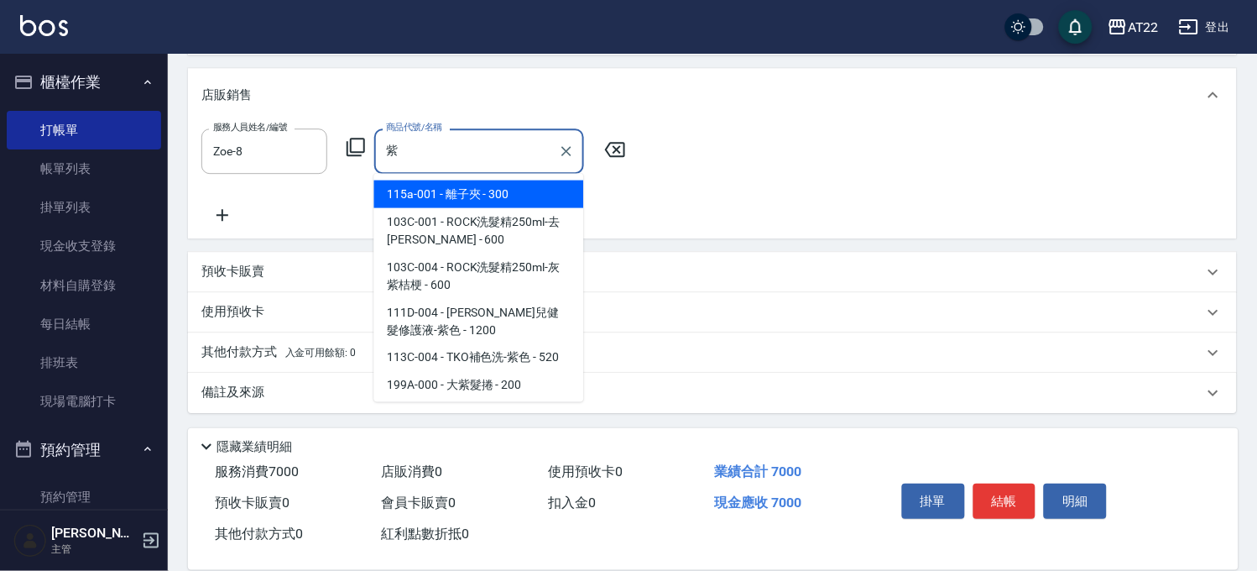
click at [555, 132] on div at bounding box center [566, 150] width 22 height 44
click at [458, 147] on input "紫" at bounding box center [467, 150] width 170 height 29
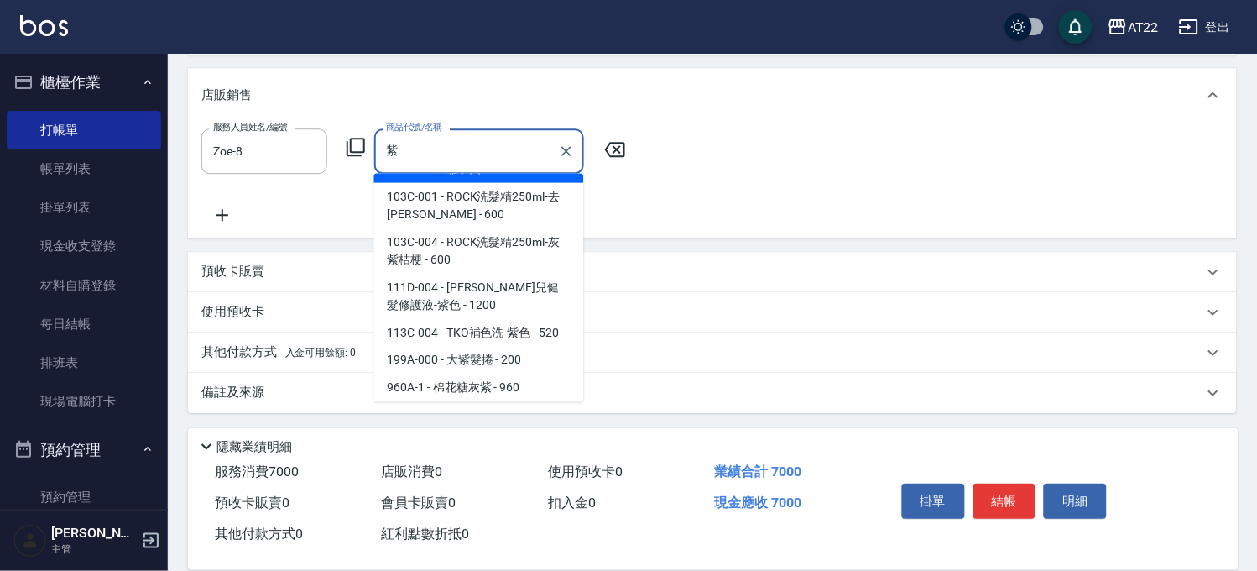
scroll to position [6, 0]
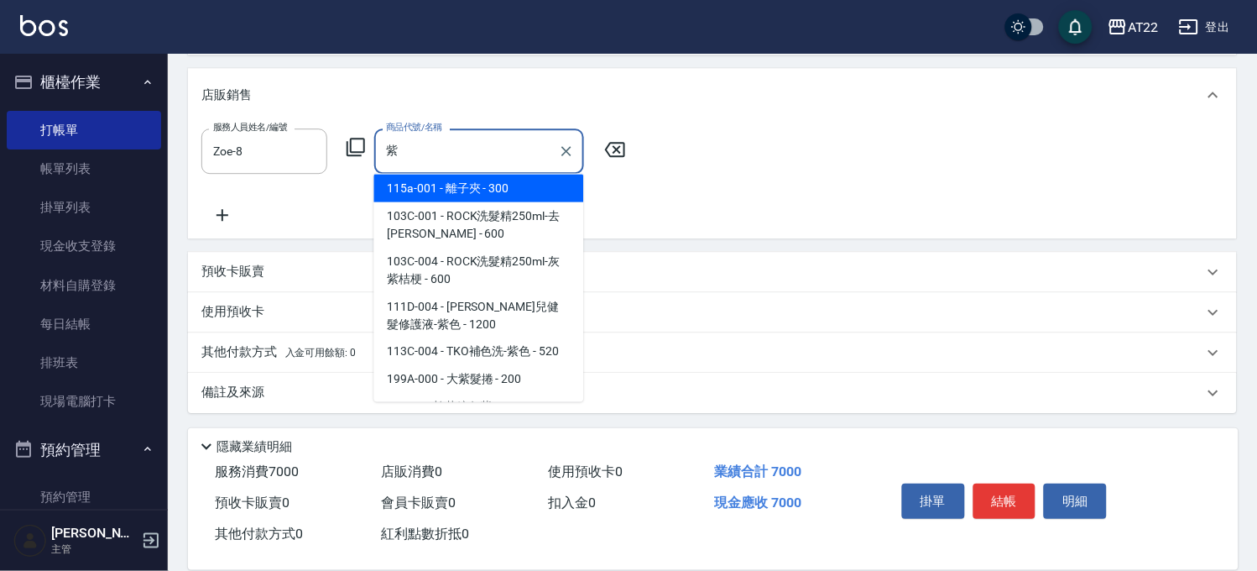
type input "紫"
click at [610, 90] on div "店販銷售" at bounding box center [702, 95] width 1002 height 18
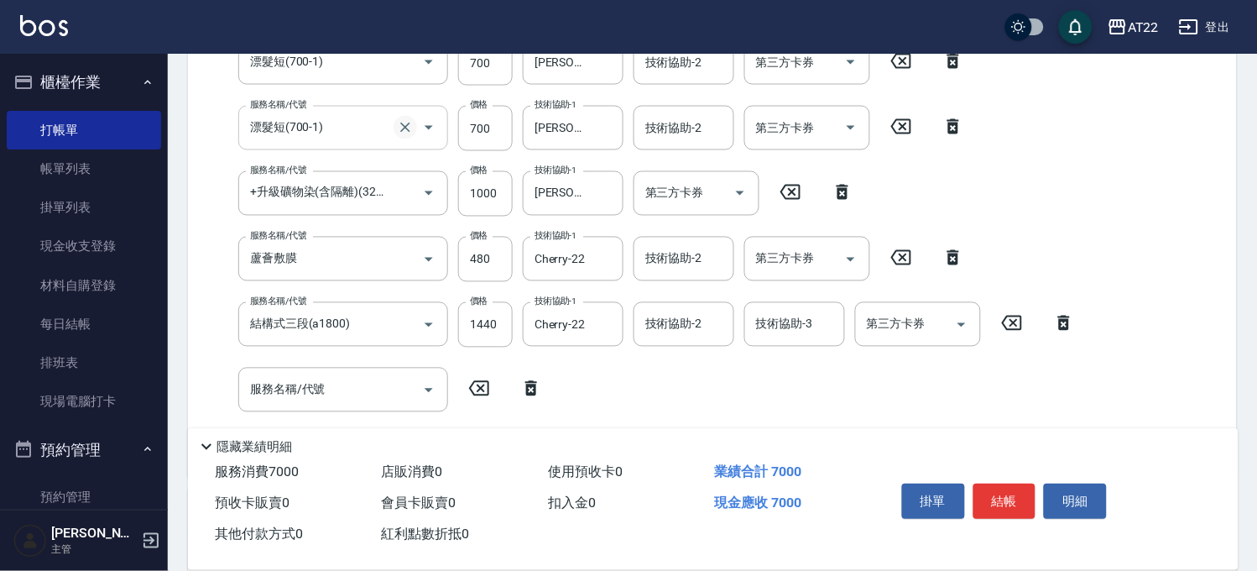
scroll to position [838, 0]
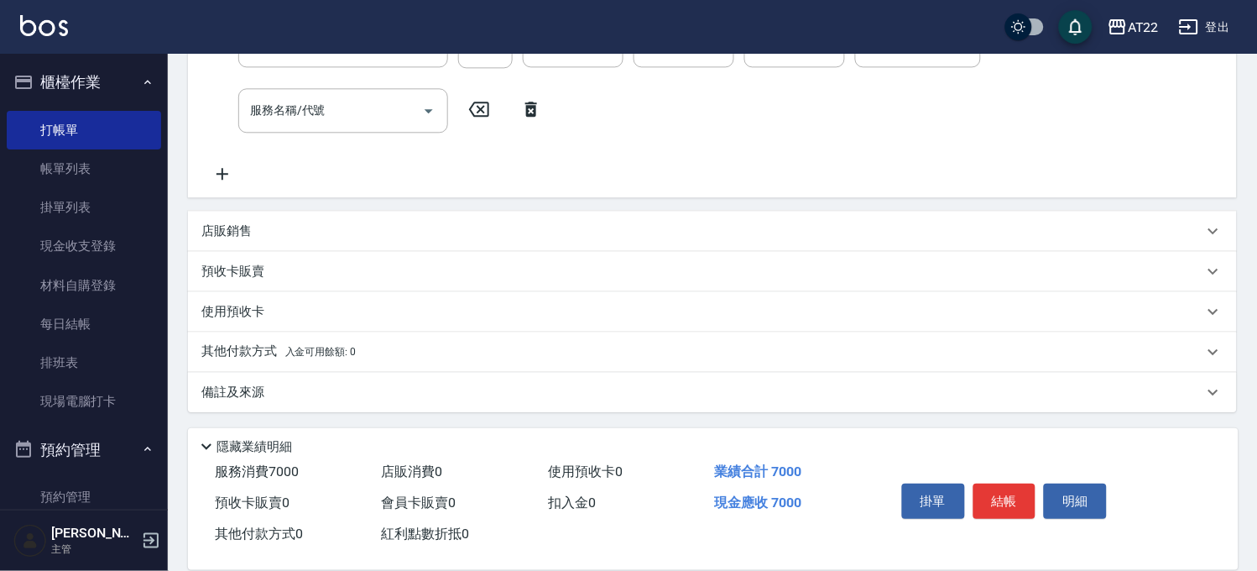
click at [370, 223] on div "店販銷售" at bounding box center [702, 231] width 1002 height 18
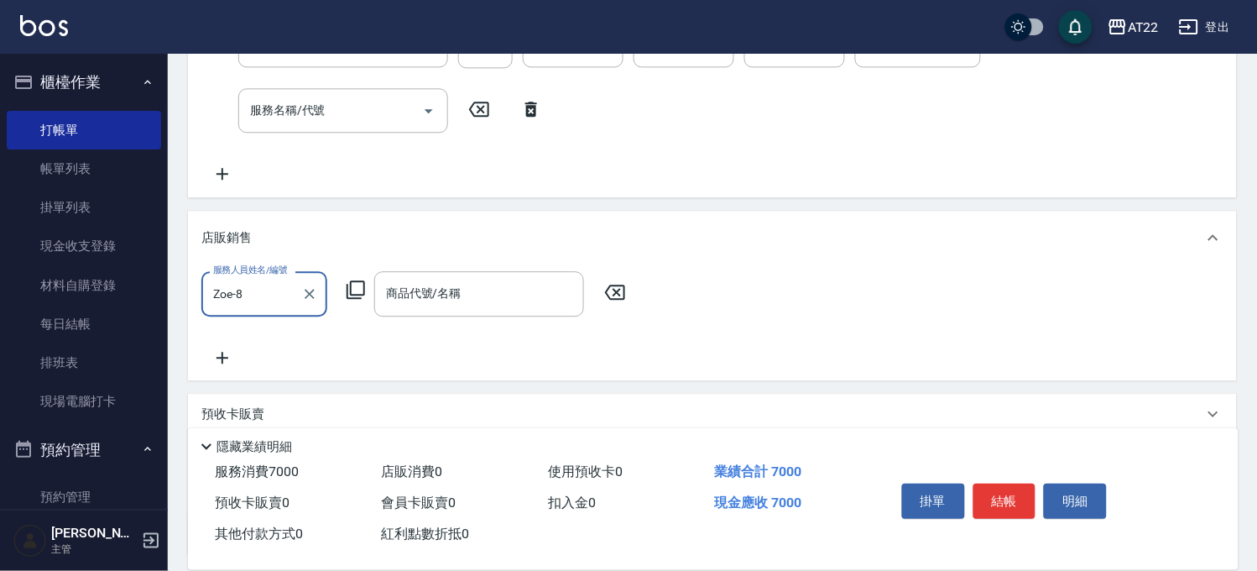
scroll to position [0, 0]
click at [434, 322] on div "服務人員姓名/編號 Zoe-8 服務人員姓名/編號 商品代號/名稱 商品代號/名稱" at bounding box center [712, 319] width 1022 height 96
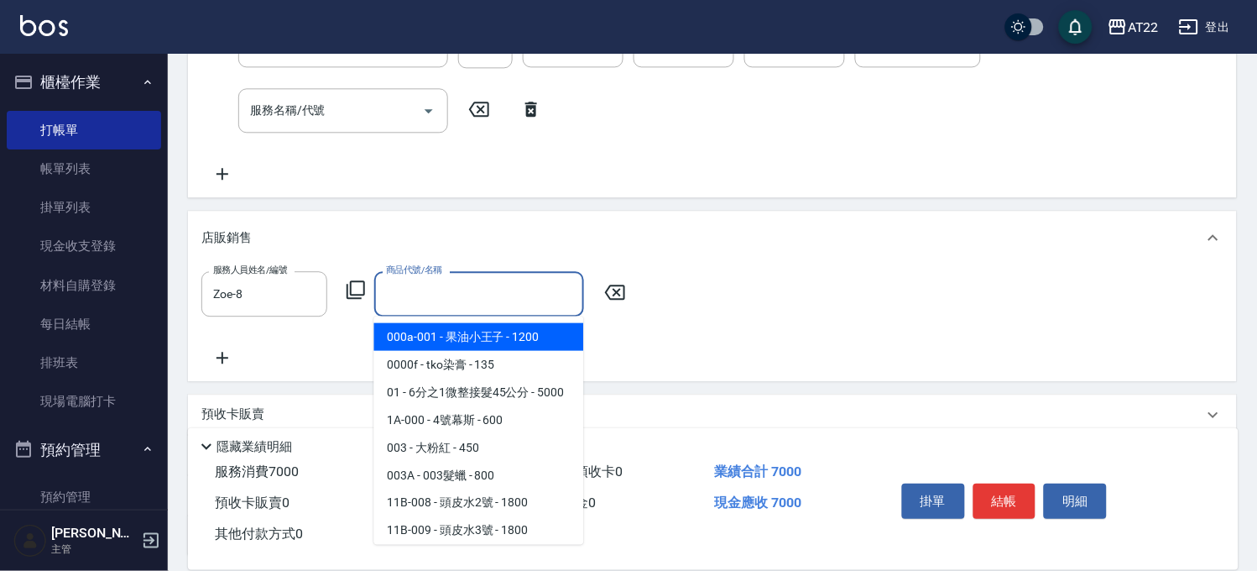
click at [463, 292] on input "商品代號/名稱" at bounding box center [479, 293] width 195 height 29
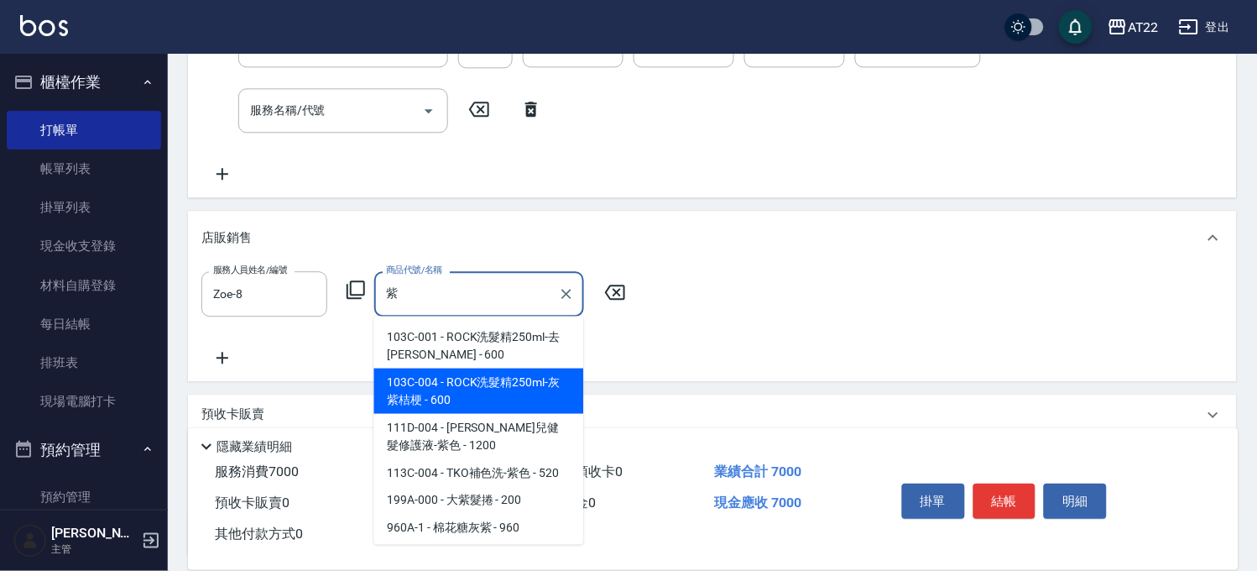
type input "ROCK洗髮精250ml-灰紫桔梗"
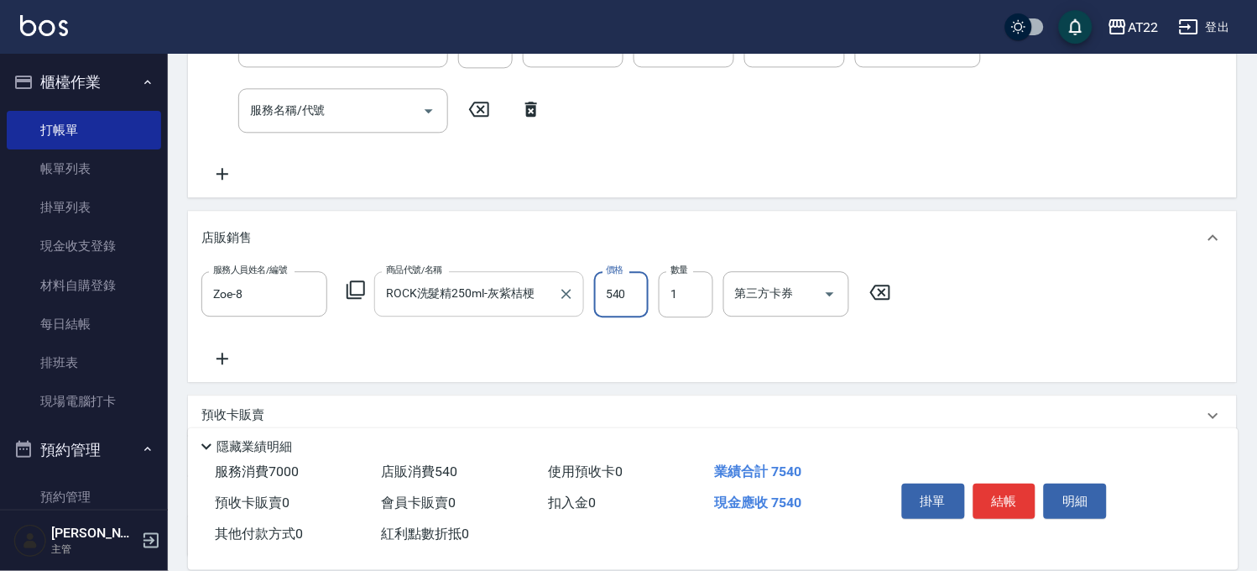
type input "540"
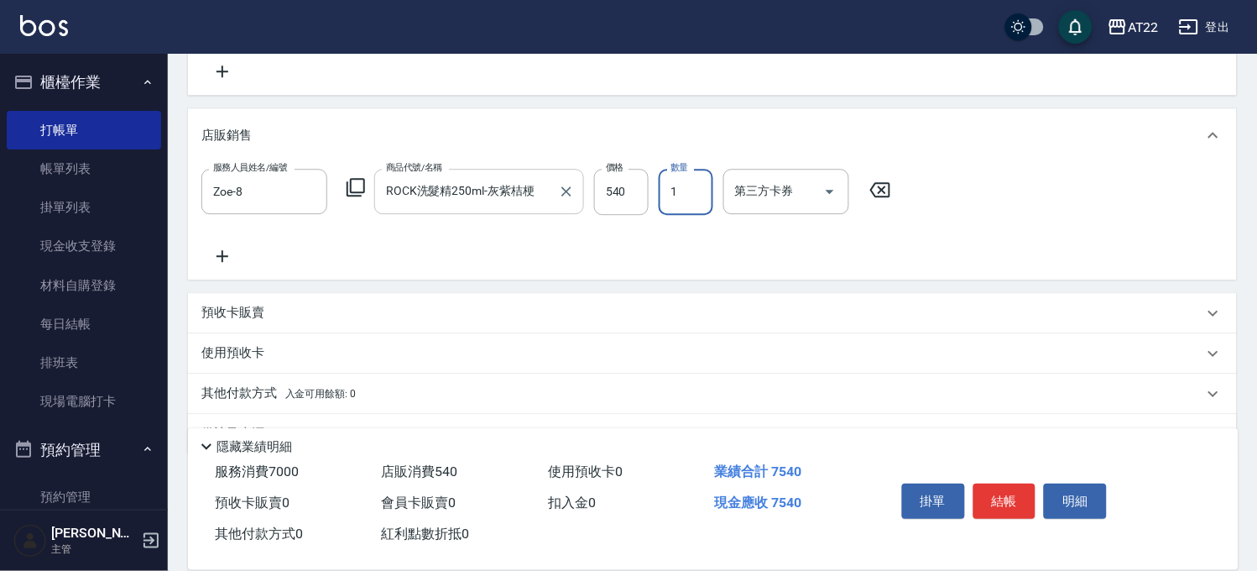
scroll to position [982, 0]
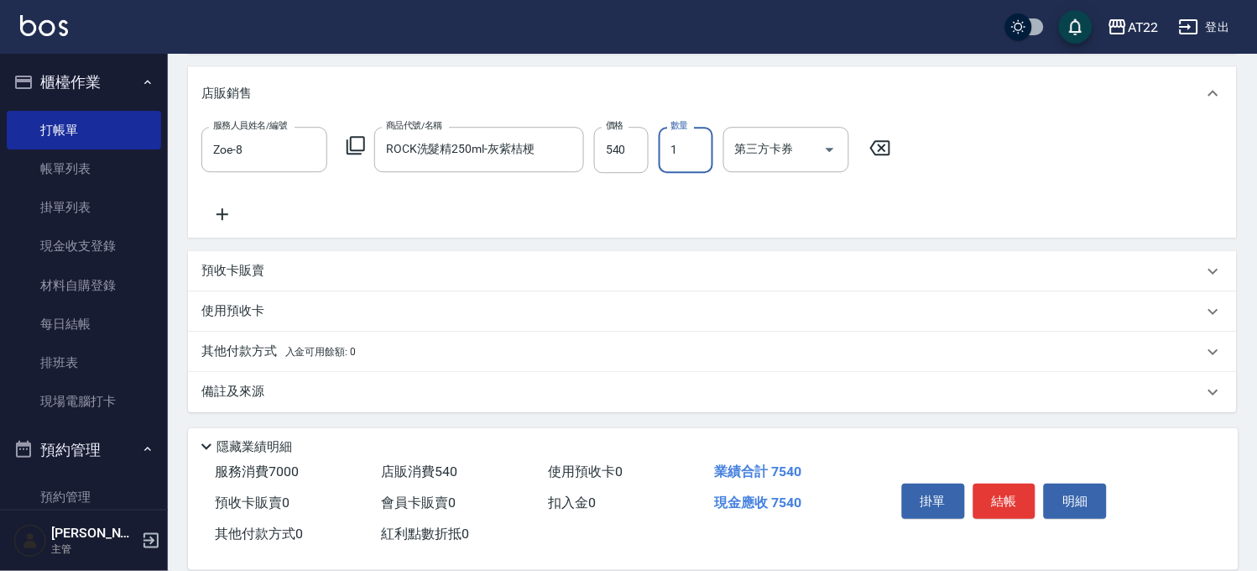
click at [374, 344] on div "其他付款方式 入金可用餘額: 0" at bounding box center [702, 351] width 1002 height 18
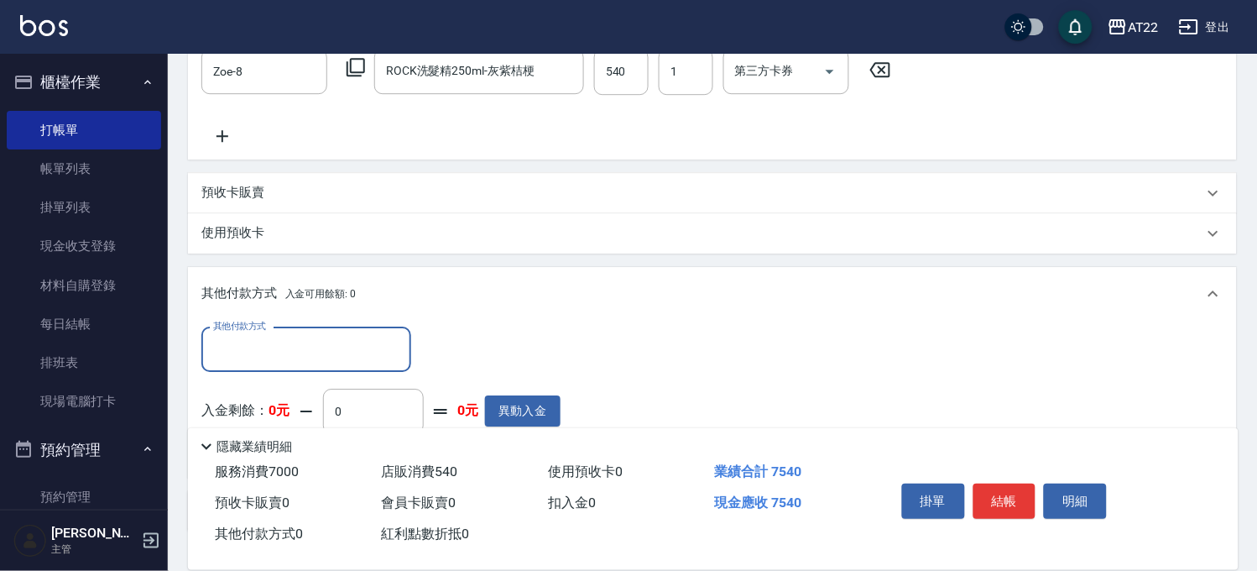
scroll to position [1179, 0]
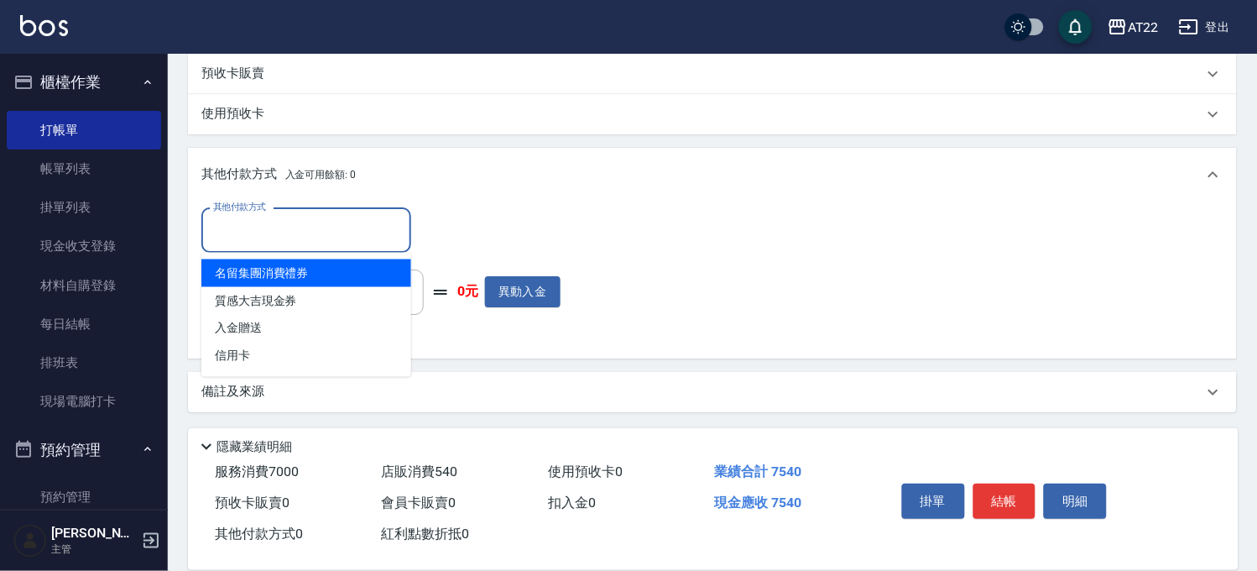
click at [299, 217] on input "其他付款方式" at bounding box center [306, 230] width 195 height 29
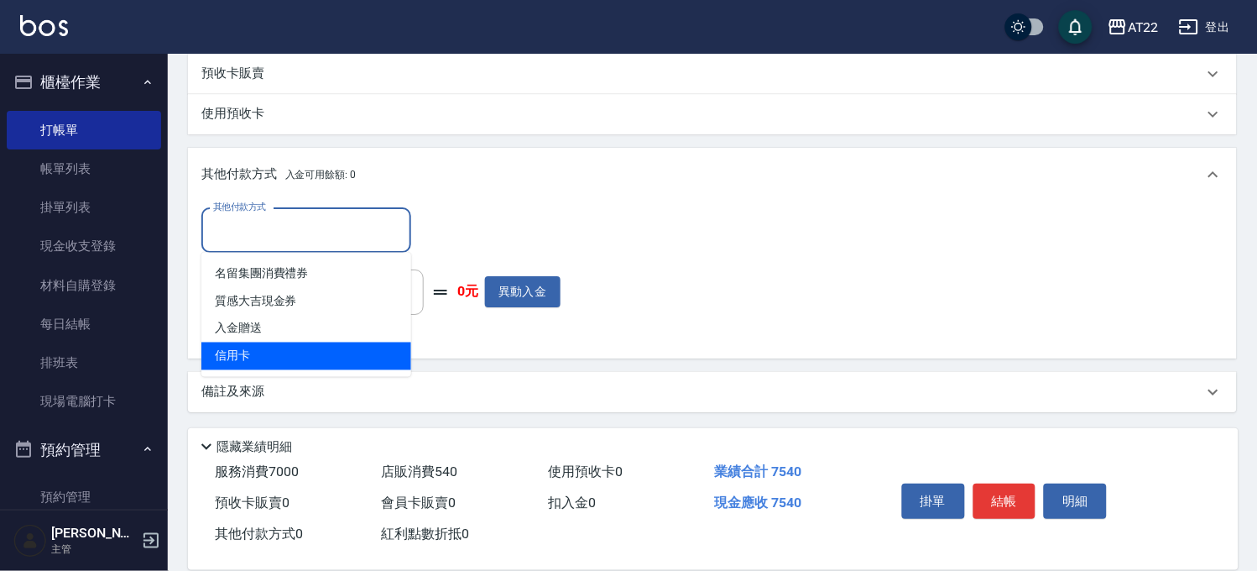
click at [254, 353] on span "信用卡" at bounding box center [306, 356] width 210 height 28
type input "信用卡"
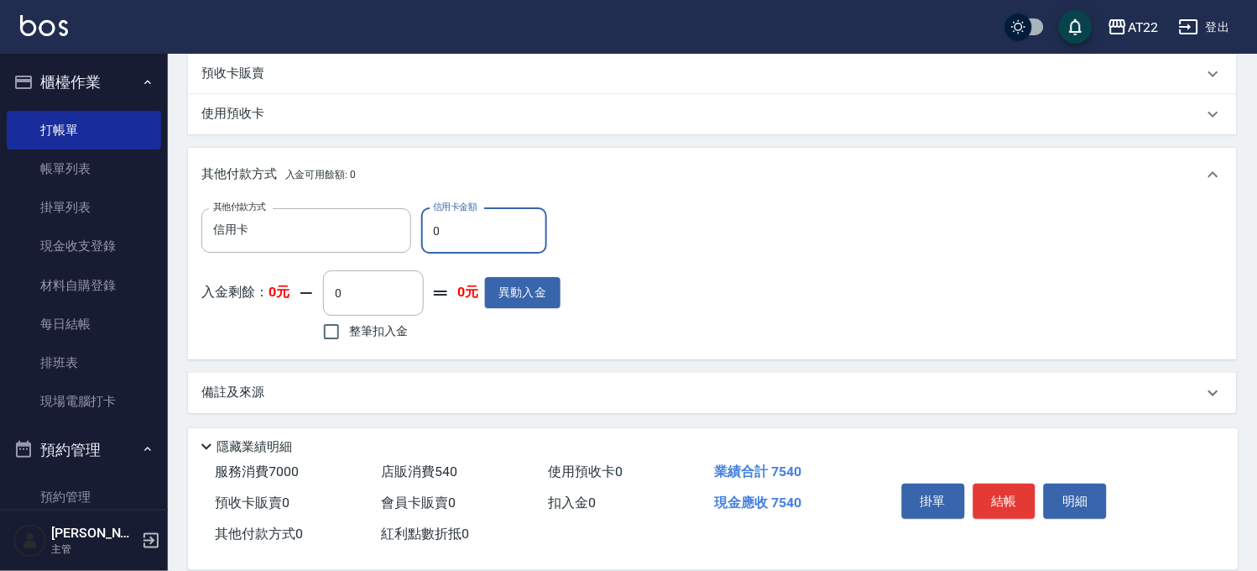
drag, startPoint x: 484, startPoint y: 230, endPoint x: 425, endPoint y: 238, distance: 60.1
click at [425, 238] on input "0" at bounding box center [484, 230] width 126 height 45
type input "7540"
click at [992, 496] on button "結帳" at bounding box center [1005, 501] width 63 height 35
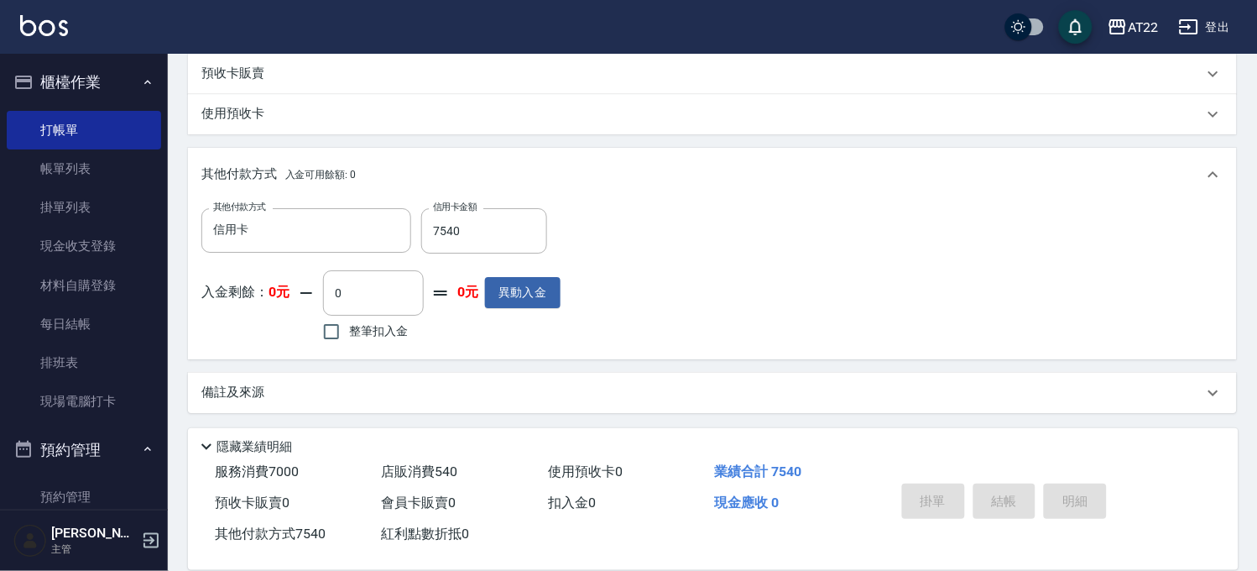
type input "2025/08/23 11:31"
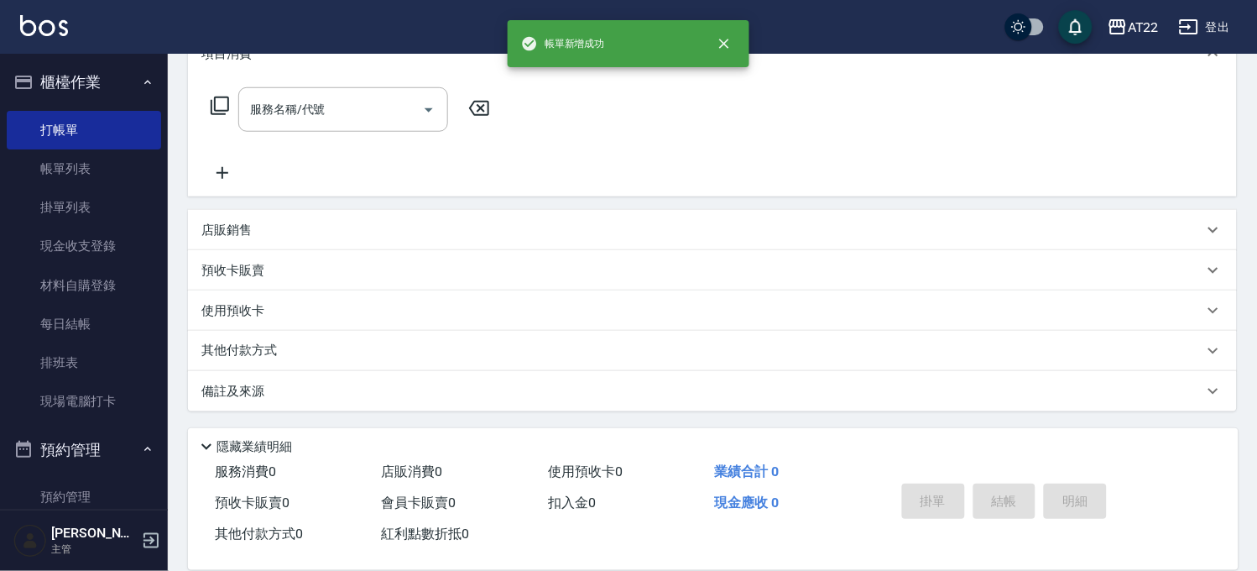
scroll to position [0, 0]
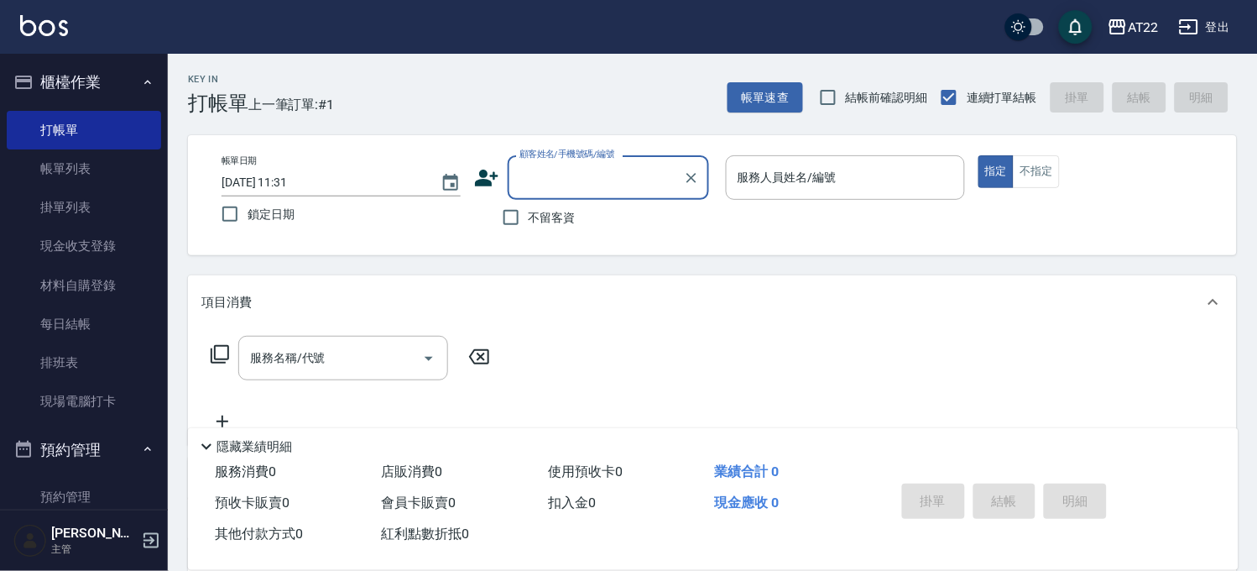
click at [557, 219] on span "不留客資" at bounding box center [552, 218] width 47 height 18
click at [529, 219] on input "不留客資" at bounding box center [511, 217] width 35 height 35
checkbox input "true"
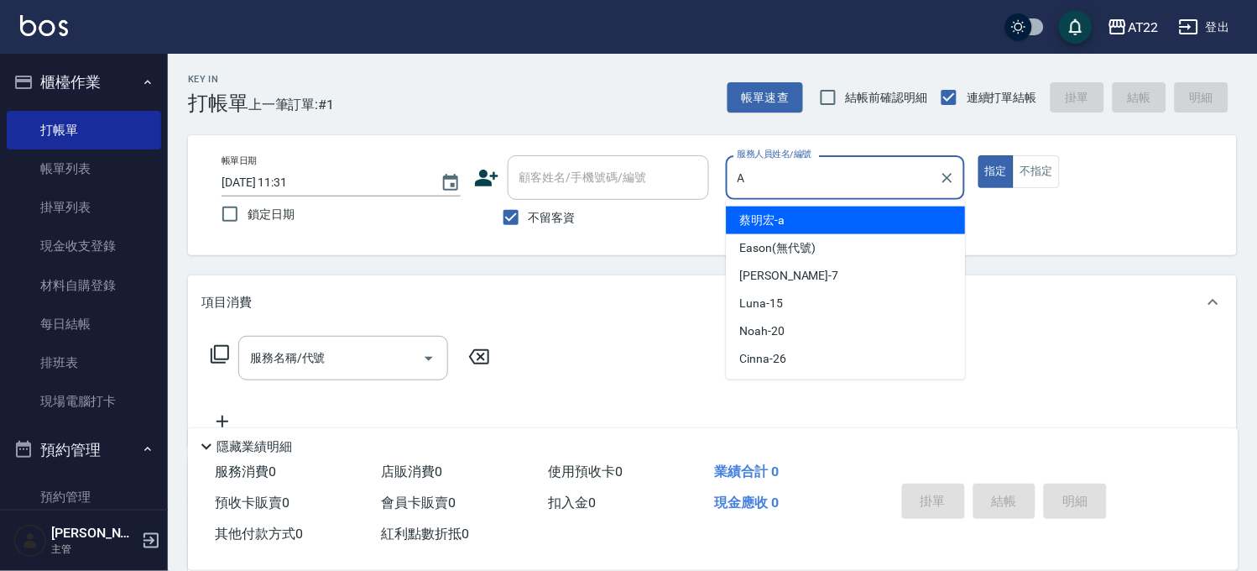
type input "[PERSON_NAME]a"
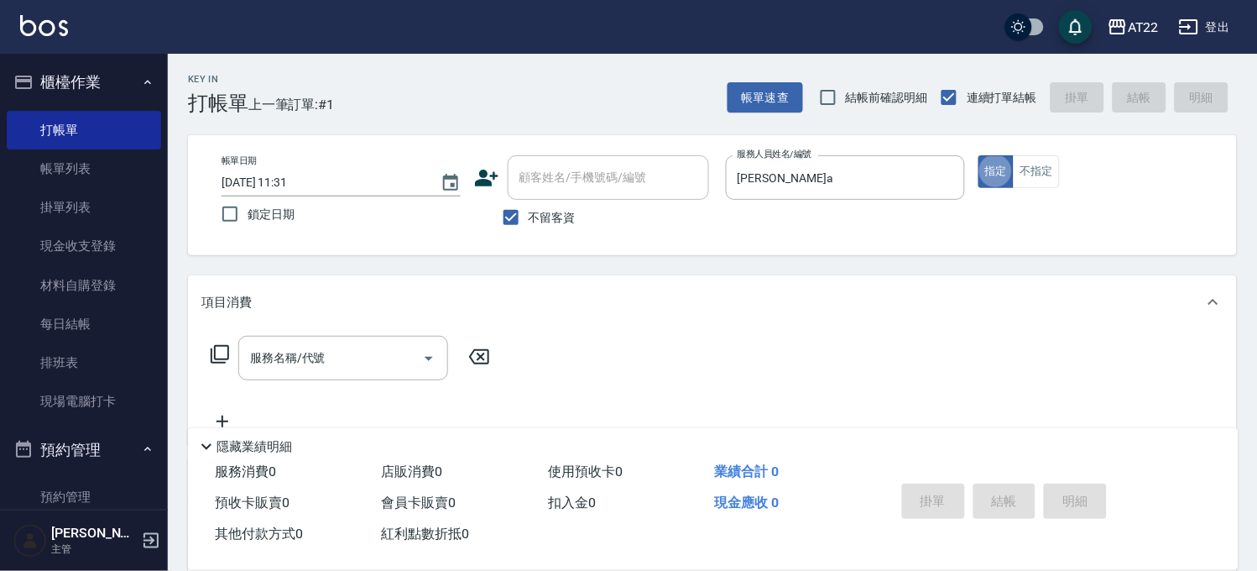
type button "true"
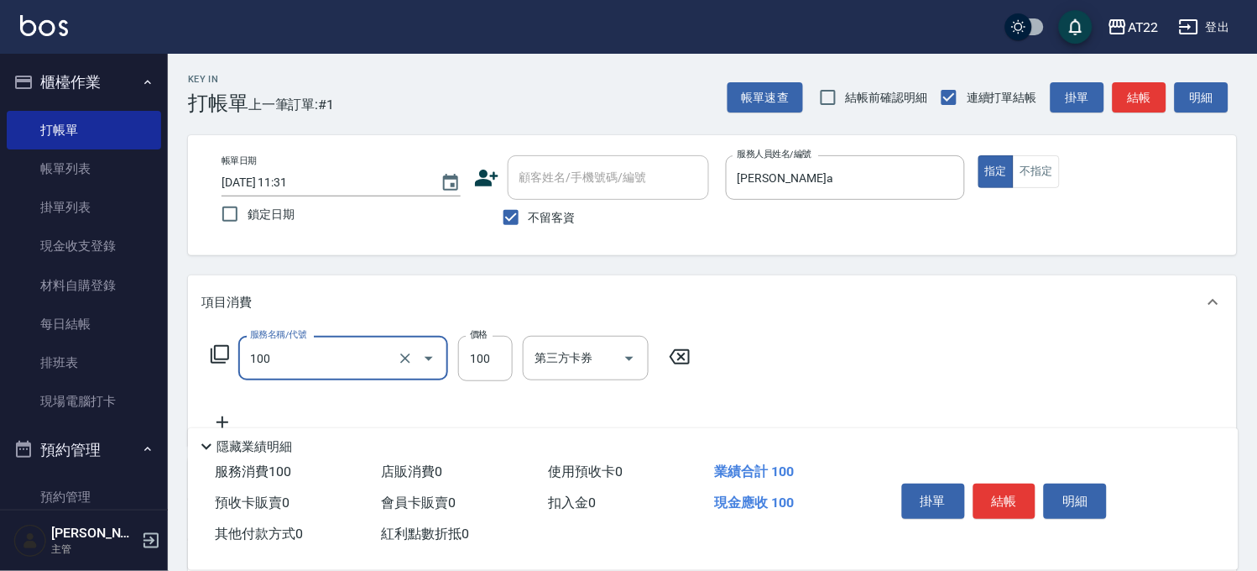
type input "修劉海(100)"
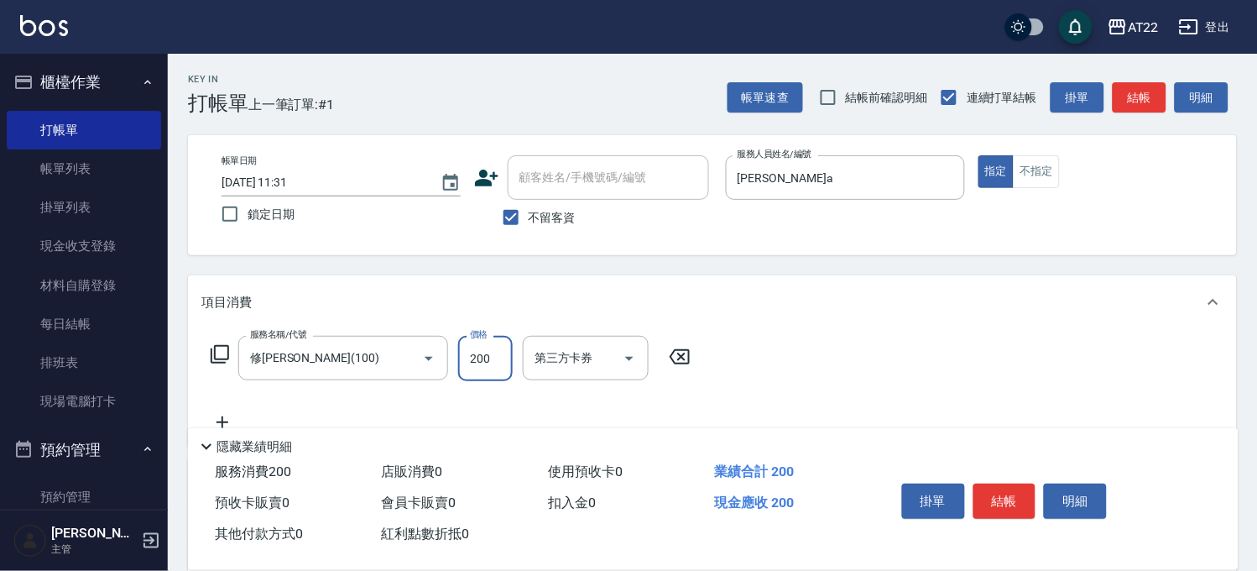
type input "200"
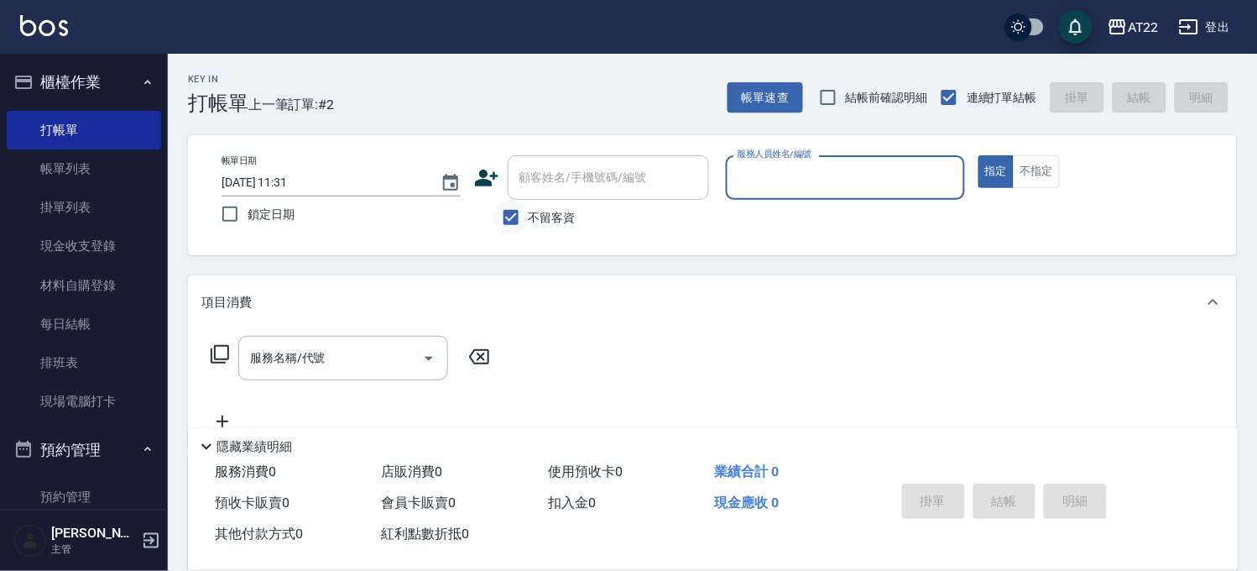
drag, startPoint x: 525, startPoint y: 195, endPoint x: 527, endPoint y: 207, distance: 12.8
click at [527, 197] on div "顧客姓名/手機號碼/編號" at bounding box center [608, 177] width 201 height 44
click at [527, 207] on input "不留客資" at bounding box center [511, 217] width 35 height 35
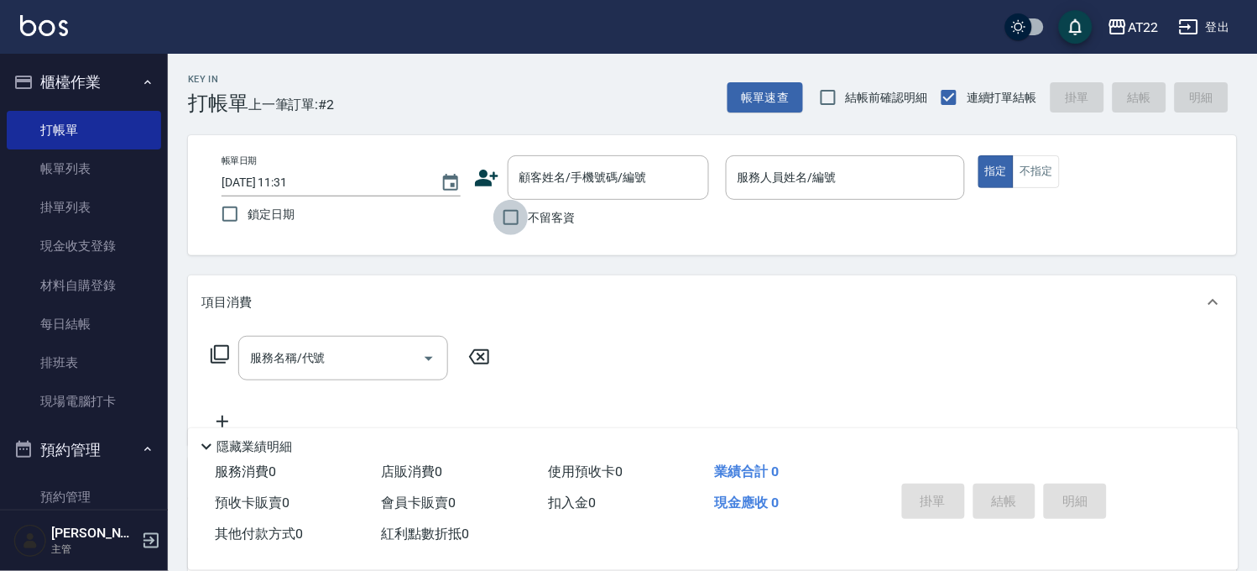
click at [527, 201] on input "不留客資" at bounding box center [511, 217] width 35 height 35
click at [534, 206] on label "不留客資" at bounding box center [535, 217] width 82 height 35
click at [529, 206] on input "不留客資" at bounding box center [511, 217] width 35 height 35
checkbox input "false"
click at [555, 170] on input "顧客姓名/手機號碼/編號" at bounding box center [595, 177] width 161 height 29
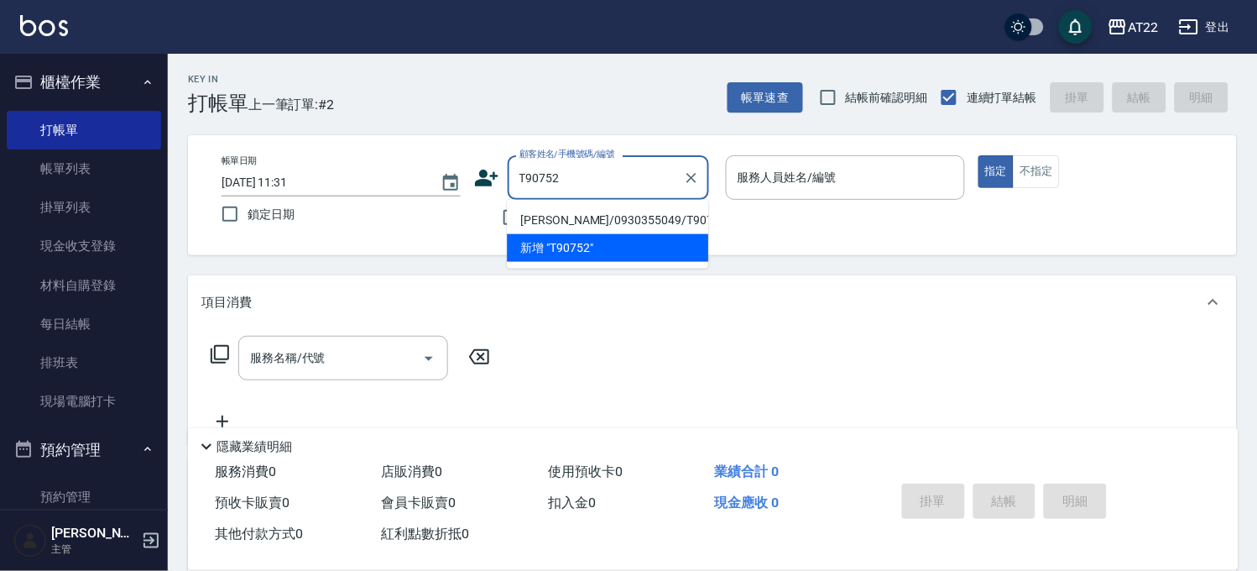
click at [560, 218] on li "[PERSON_NAME]/0930355049/T90752" at bounding box center [607, 220] width 201 height 28
type input "[PERSON_NAME]/0930355049/T90752"
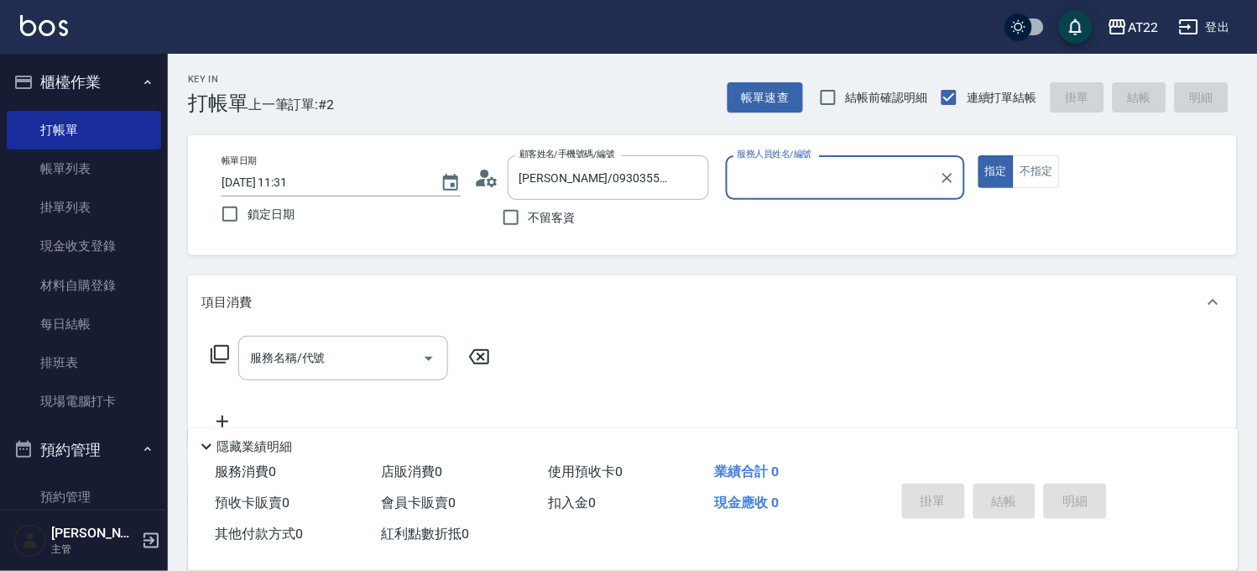
type input "Luna-15"
click at [388, 354] on input "服務名稱/代號" at bounding box center [331, 357] width 170 height 29
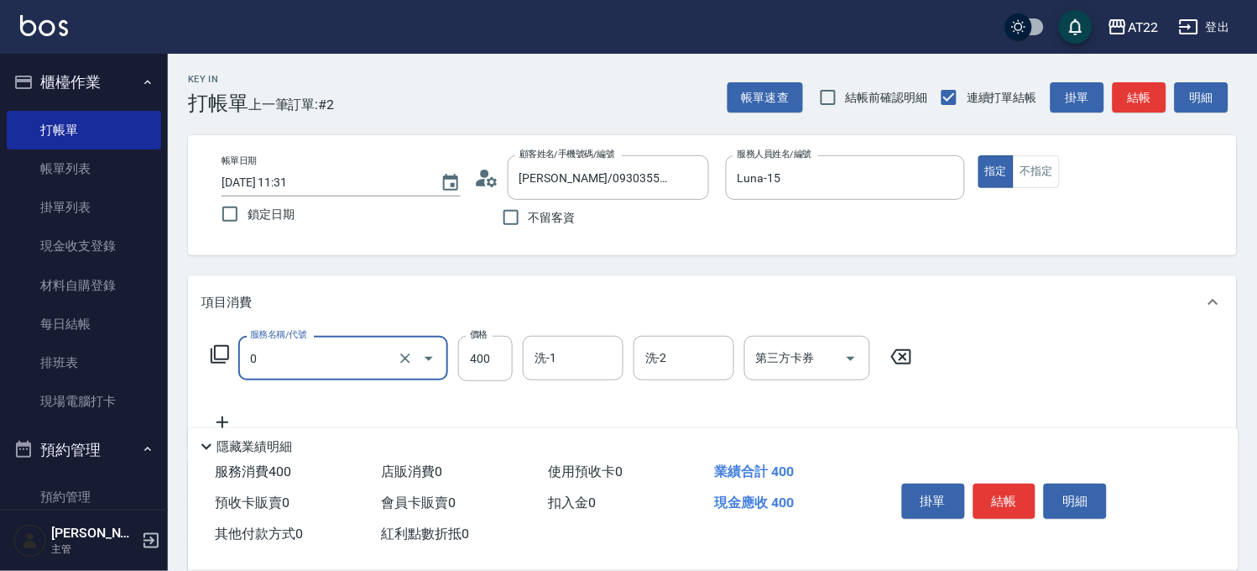
type input "有機洗髮(0)"
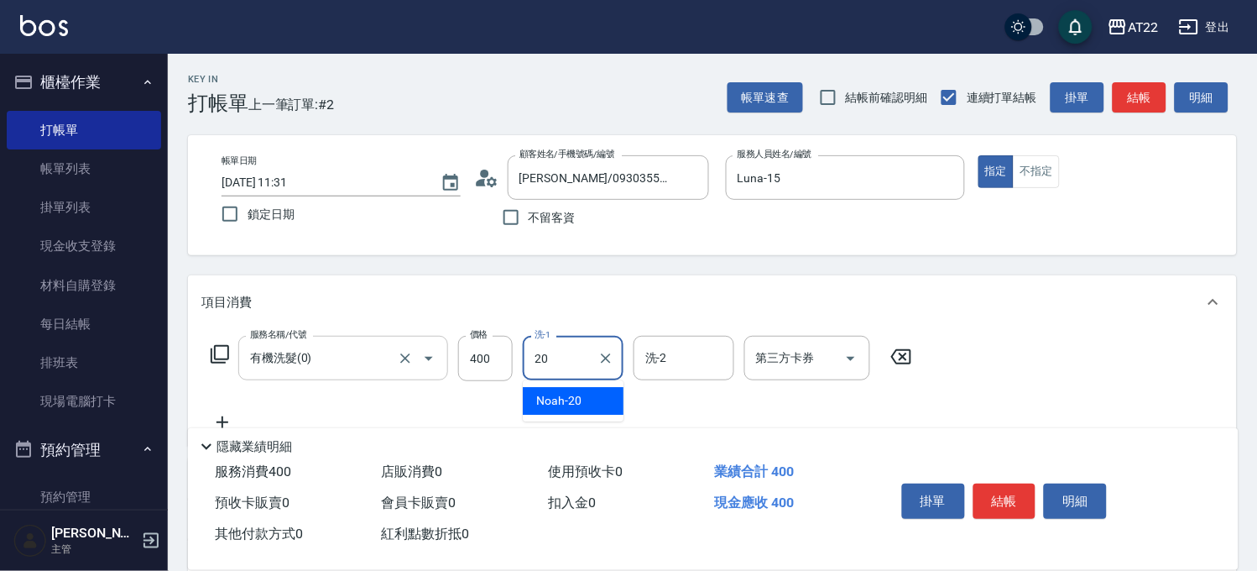
type input "Noah-20"
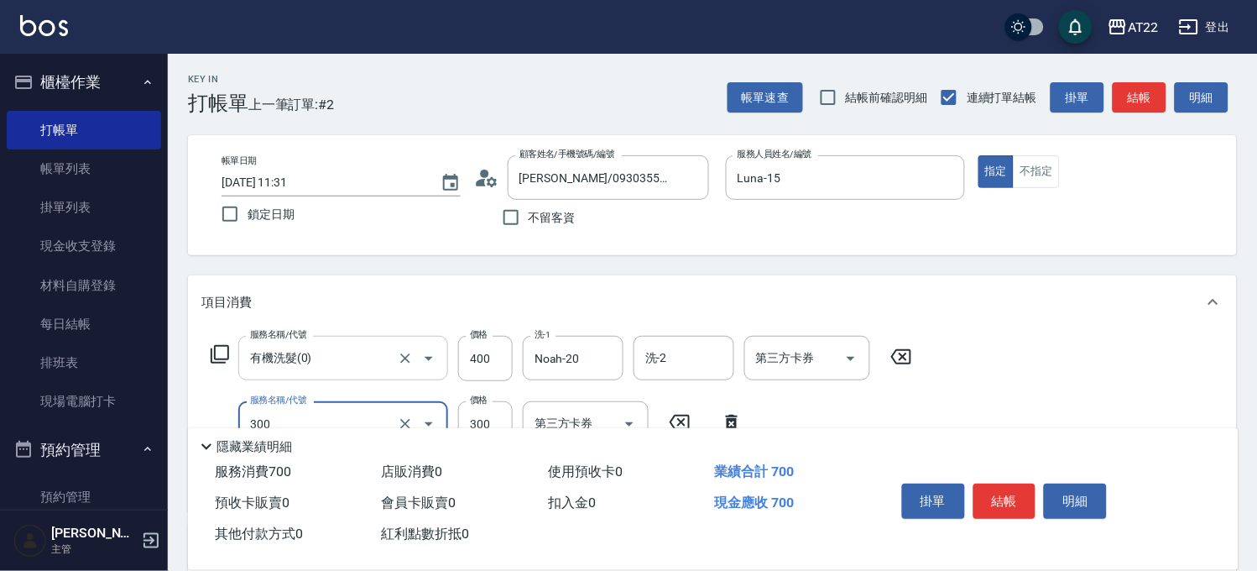
type input "剪髮(300)"
type input "230"
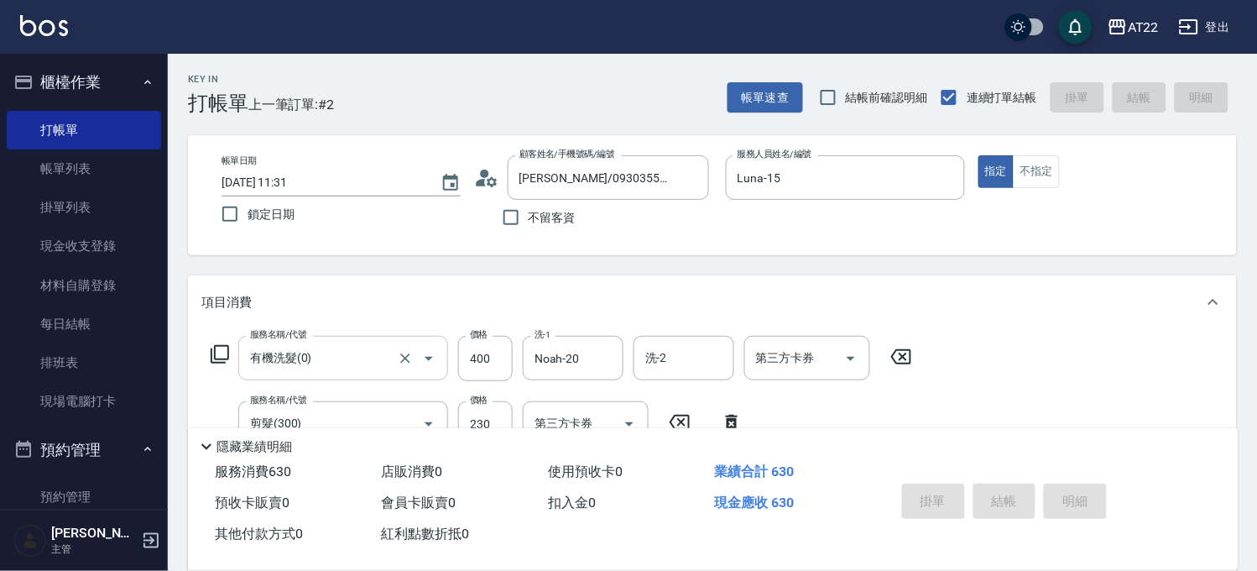
type input "2025/08/23 11:32"
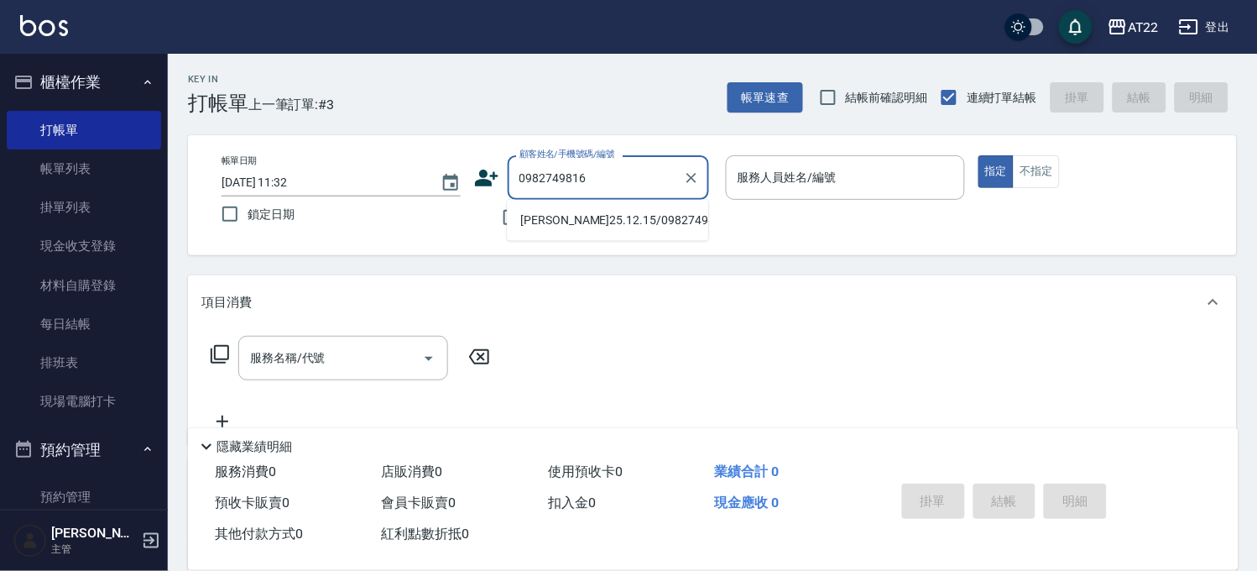
click at [596, 208] on li "[PERSON_NAME]25.12.15/0982749816/T83831" at bounding box center [607, 220] width 201 height 28
type input "[PERSON_NAME]25.12.15/0982749816/T83831"
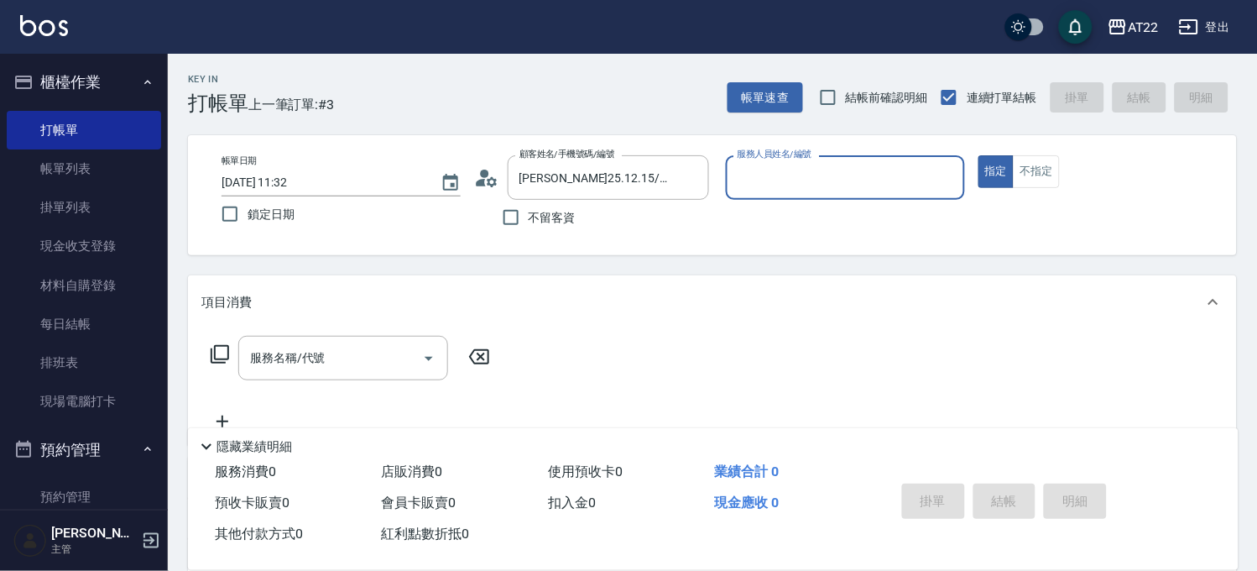
type input "SINDY-6"
click at [329, 351] on input "服務名稱/代號" at bounding box center [331, 357] width 170 height 29
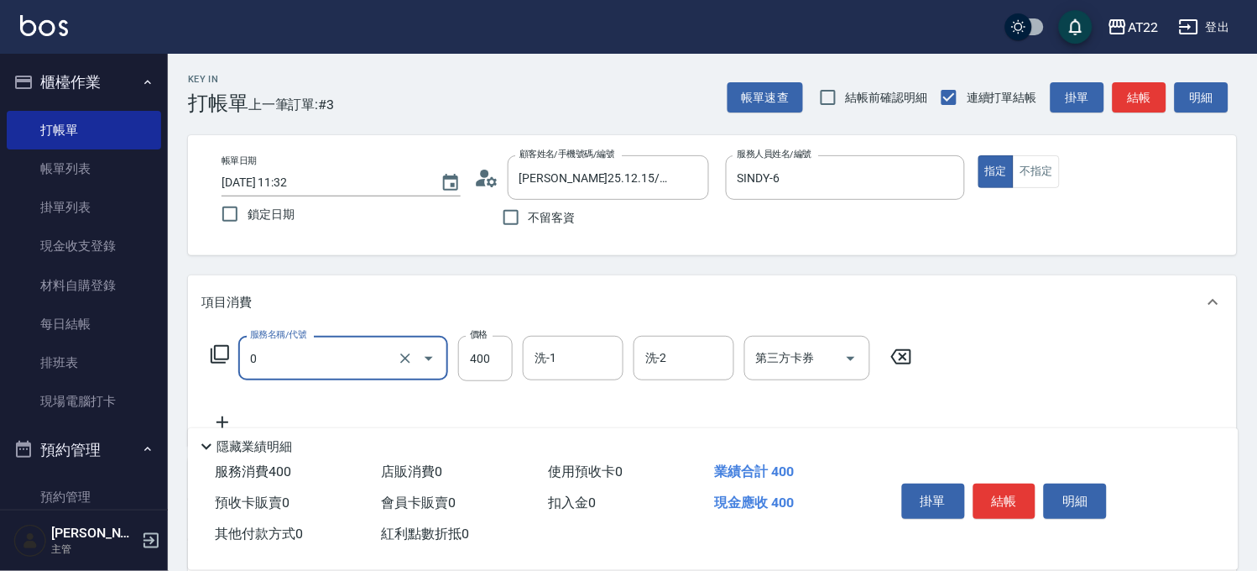
type input "有機洗髮(0)"
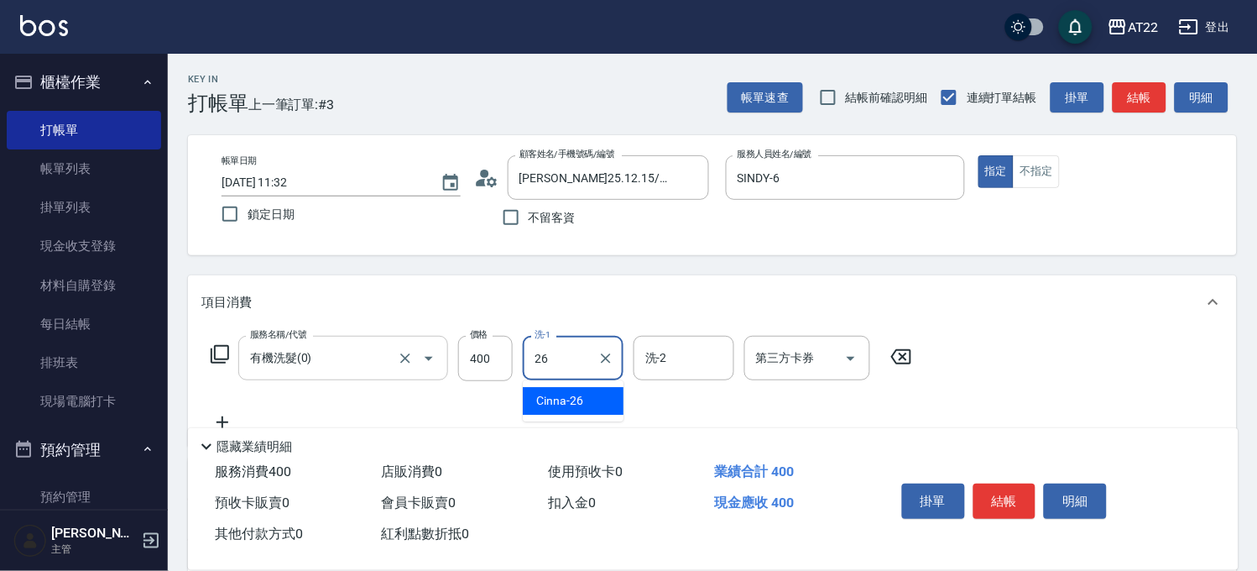
type input "Cinna-26"
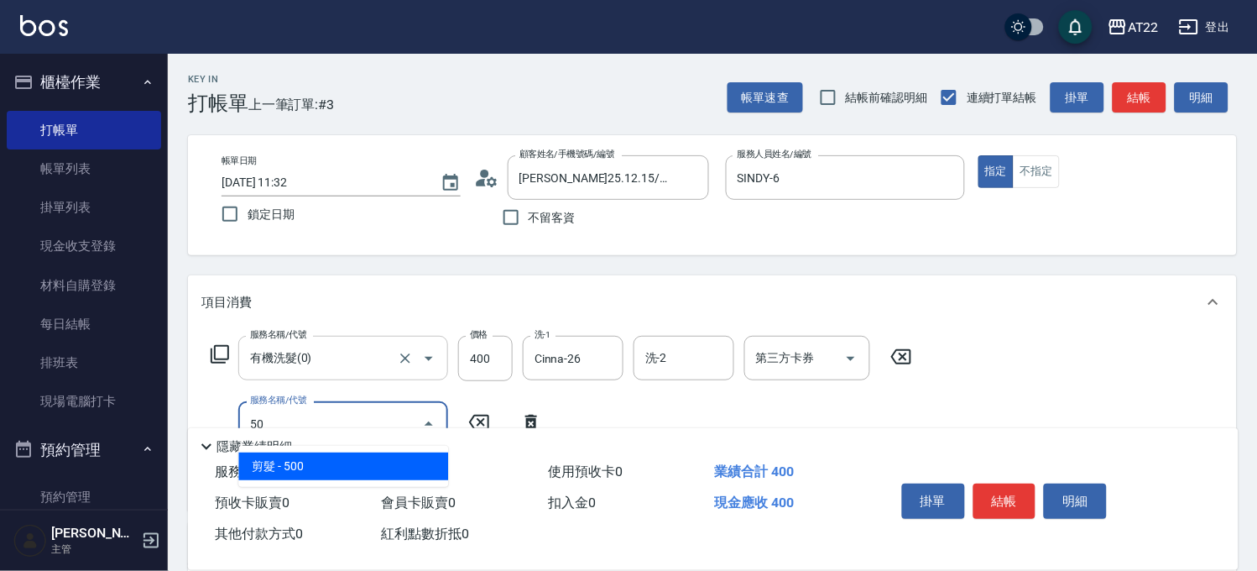
type input "5"
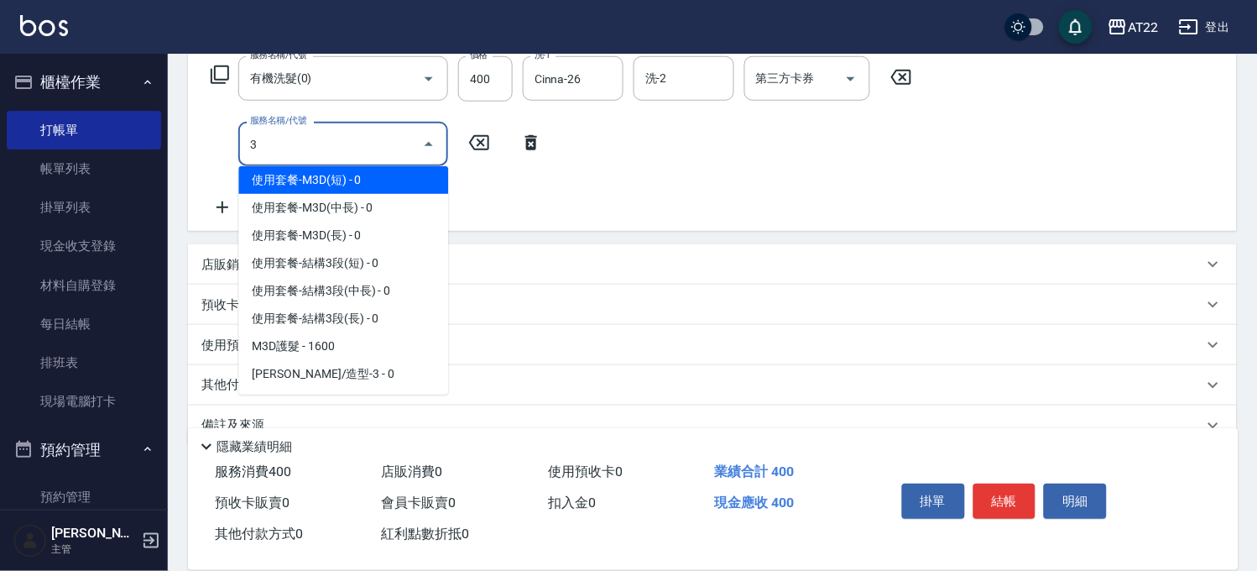
scroll to position [6, 0]
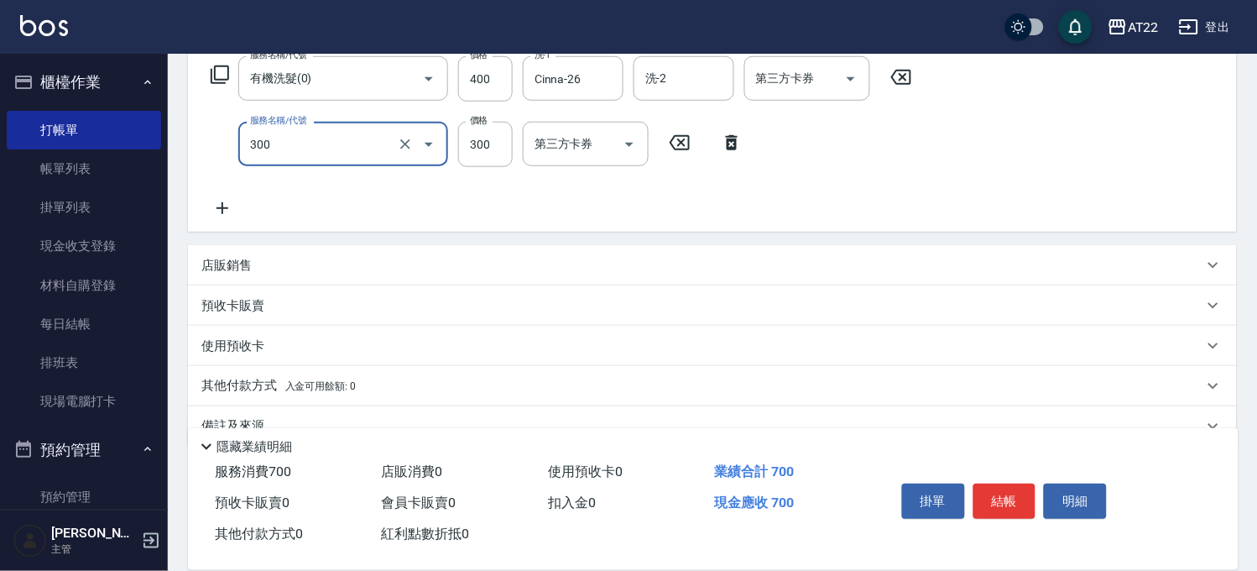
type input "剪髮(300)"
type input "230"
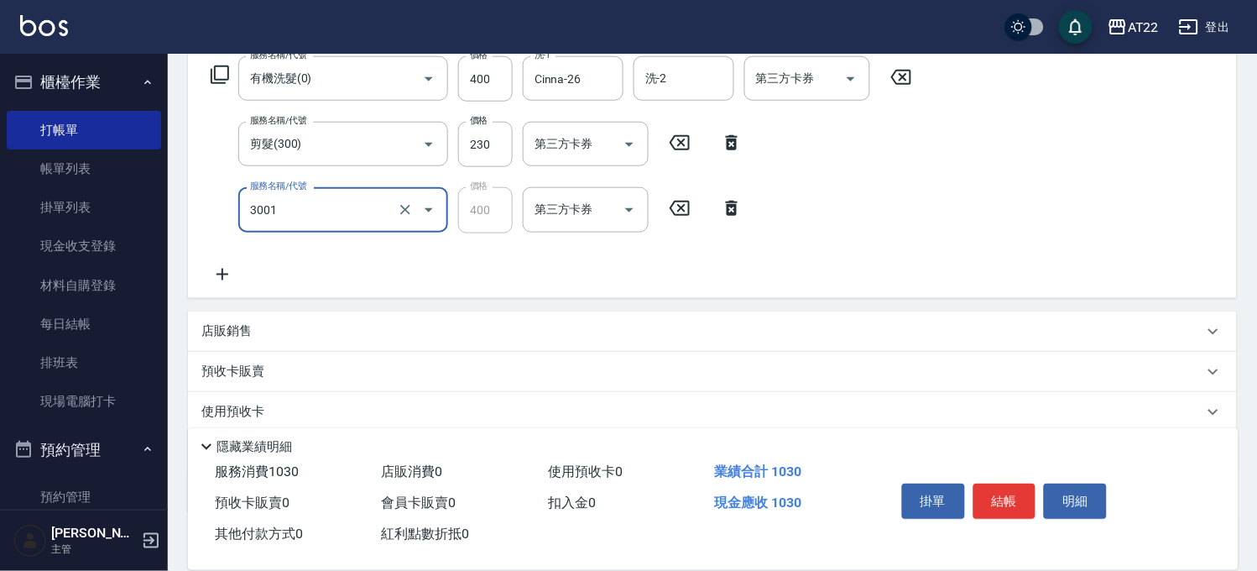
type input "側邊燙貼(3001)"
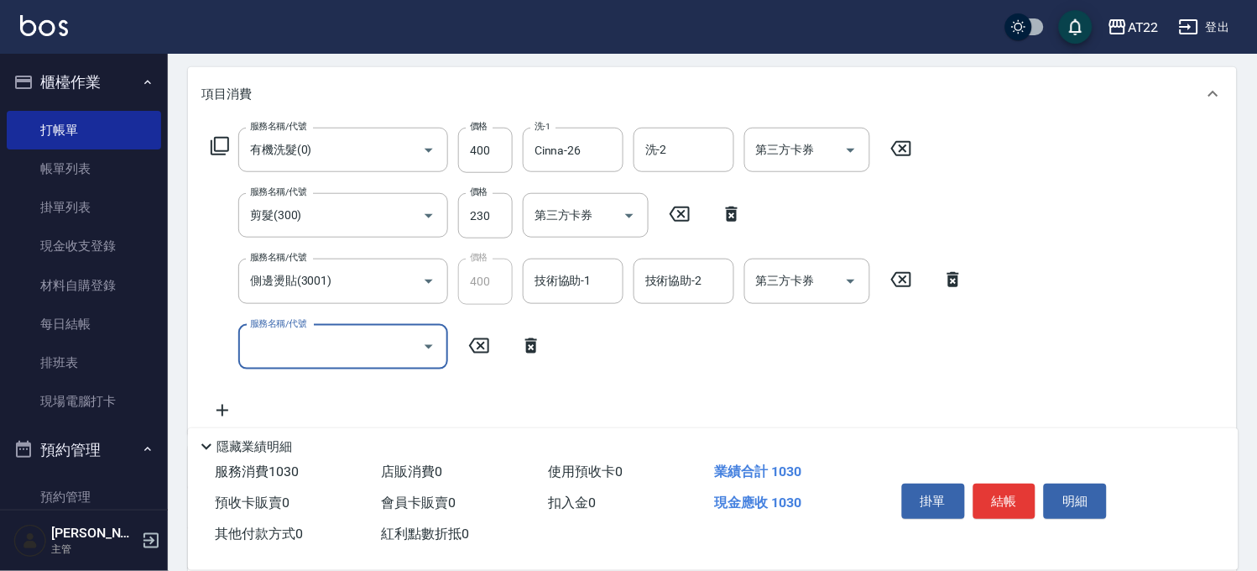
scroll to position [93, 0]
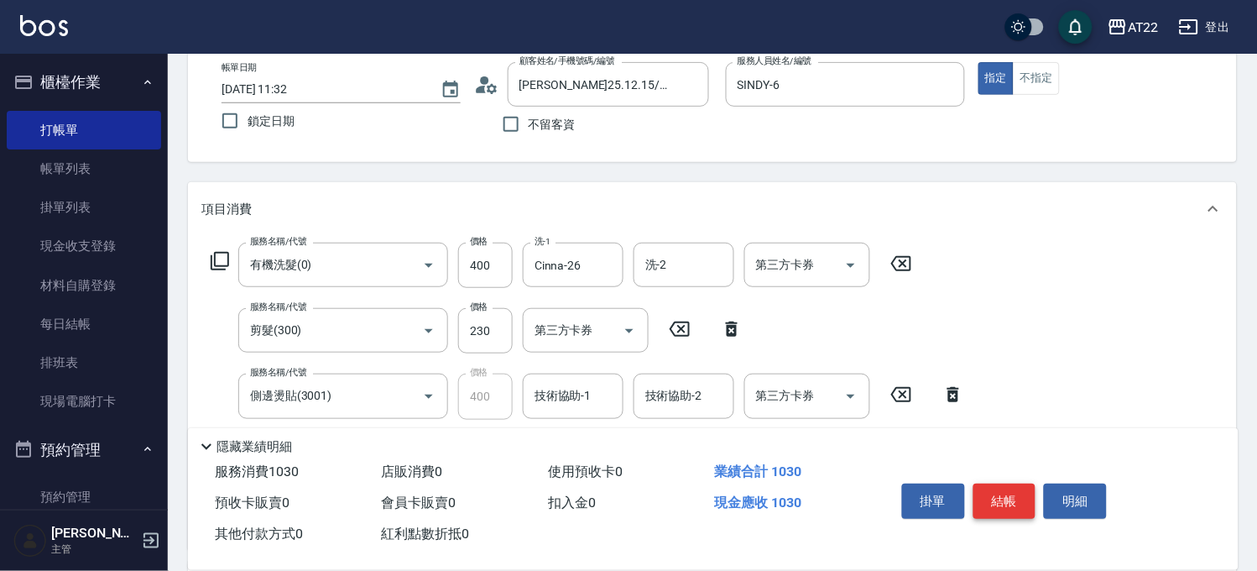
click at [1000, 484] on button "結帳" at bounding box center [1005, 501] width 63 height 35
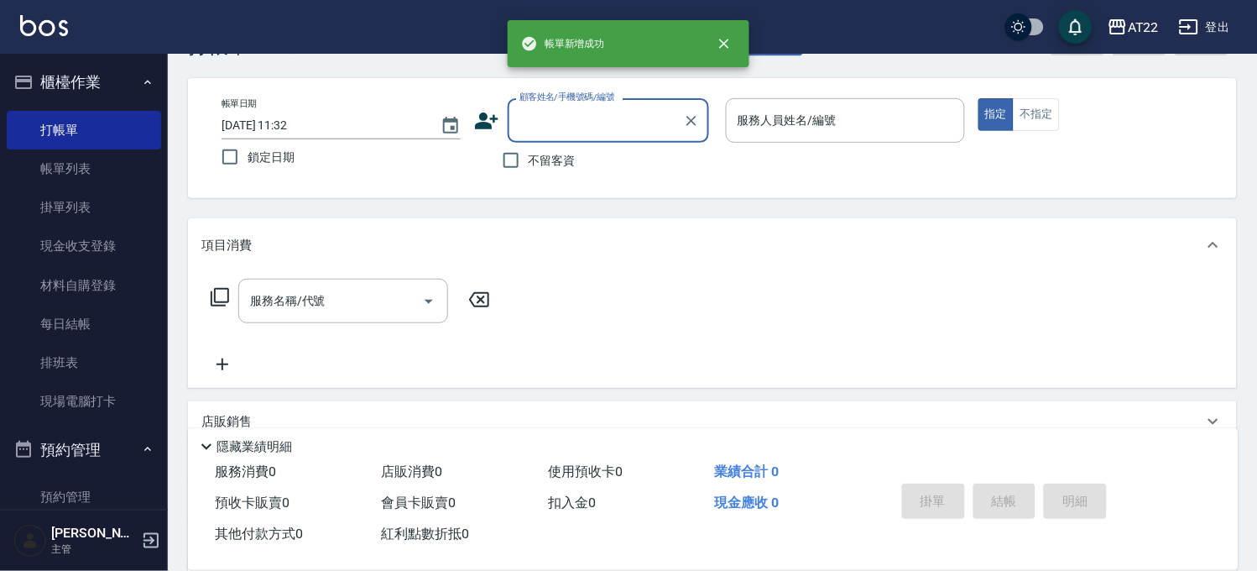
scroll to position [0, 0]
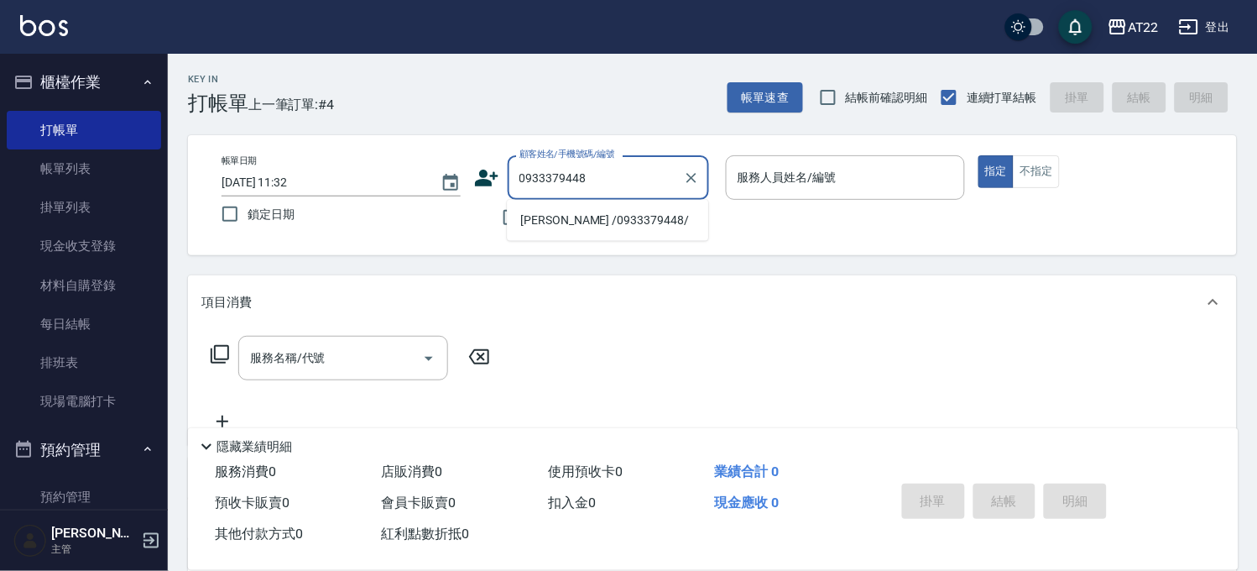
click at [583, 228] on li "[PERSON_NAME] /0933379448/" at bounding box center [607, 220] width 201 height 28
type input "[PERSON_NAME] /0933379448/"
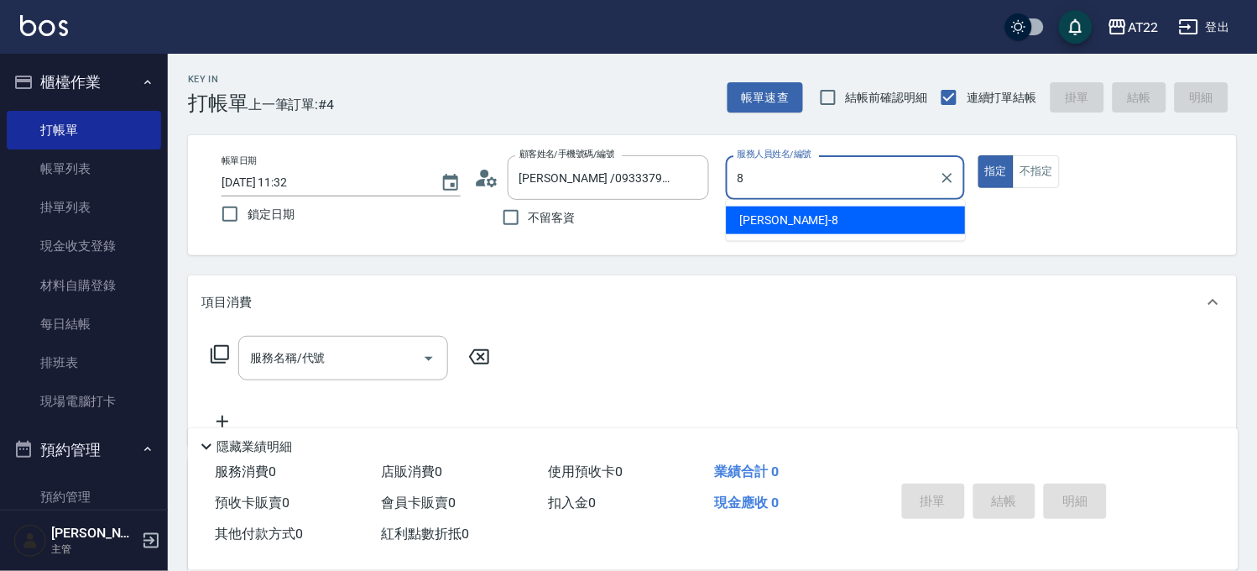
type input "Zoe-8"
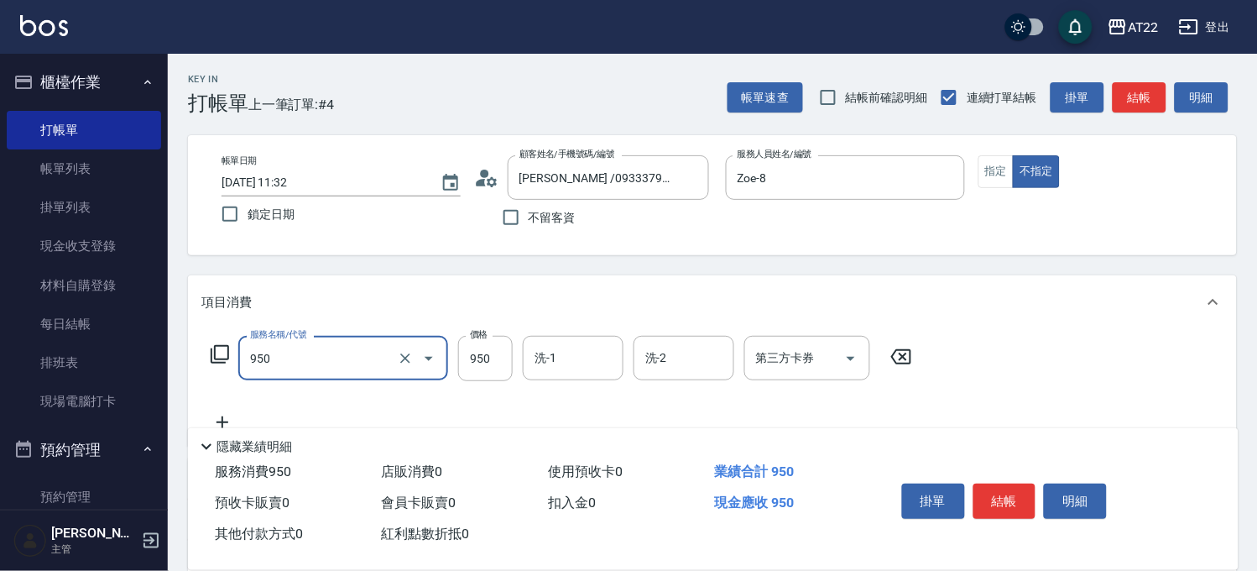
type input "SPA精油洗髮(950)"
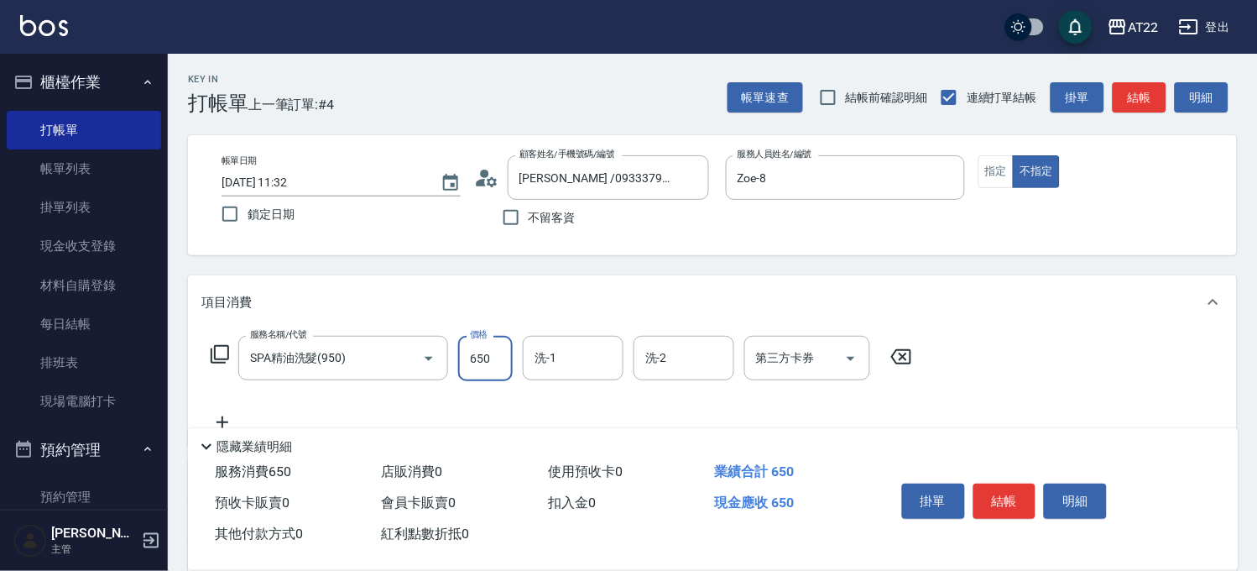
type input "650"
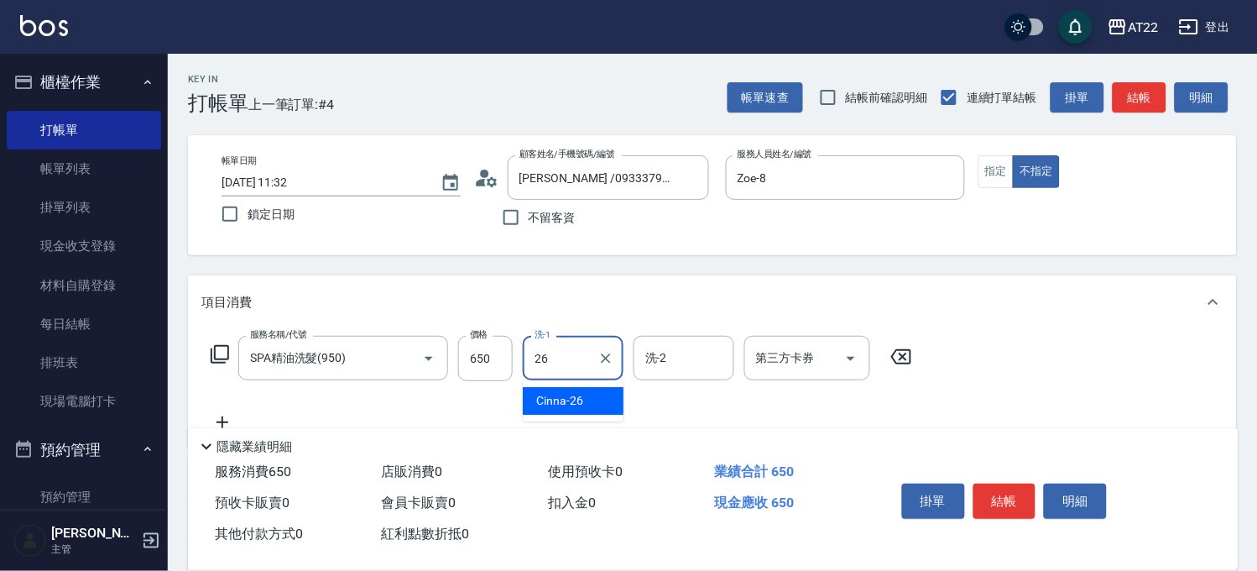
type input "Cinna-26"
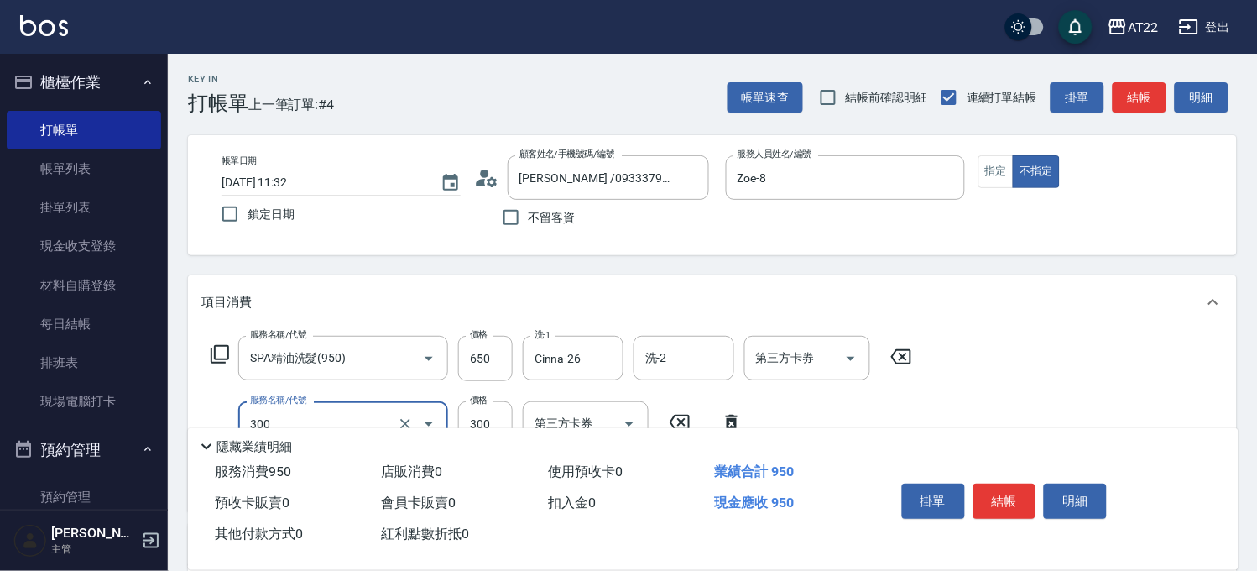
type input "剪髮(300)"
type input "250"
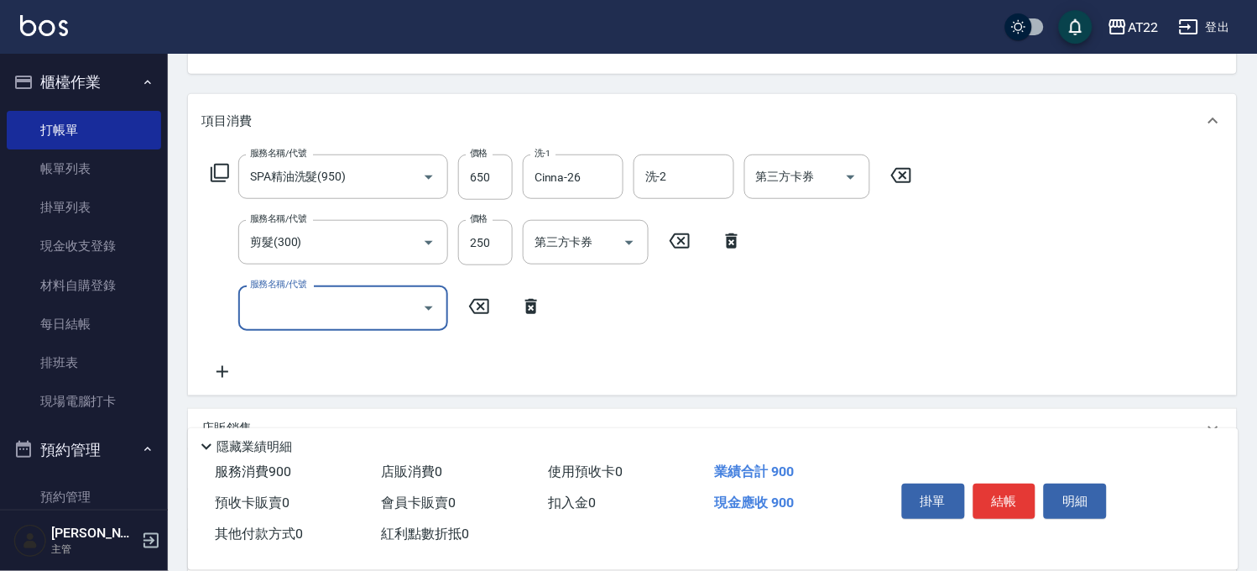
scroll to position [280, 0]
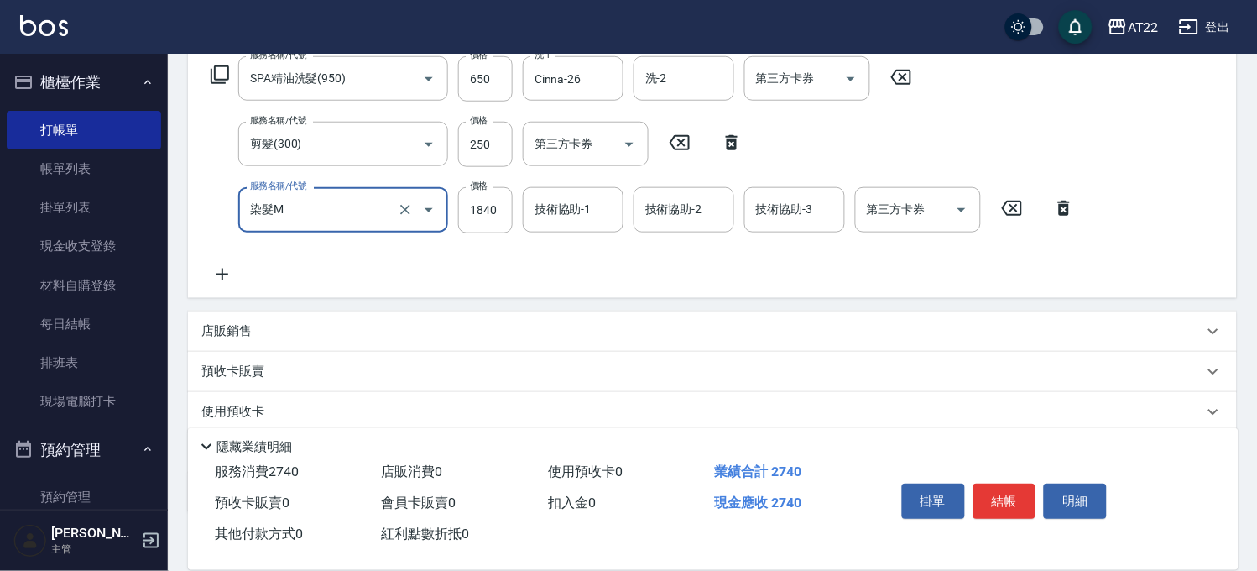
type input "染髮M"
type input "1180"
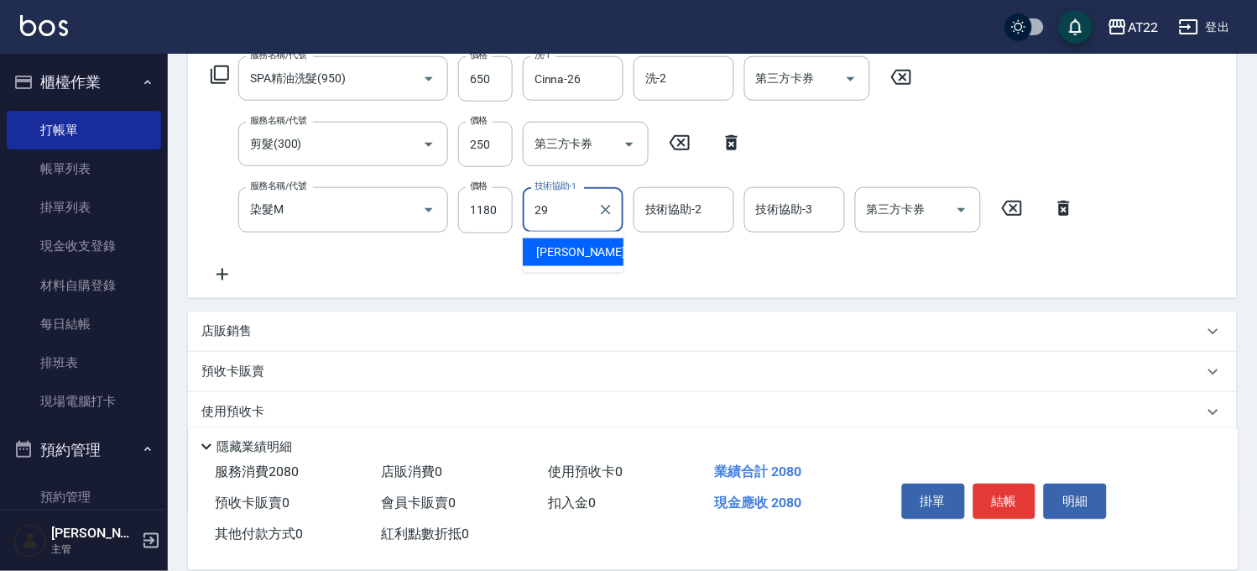
type input "Joyce-29"
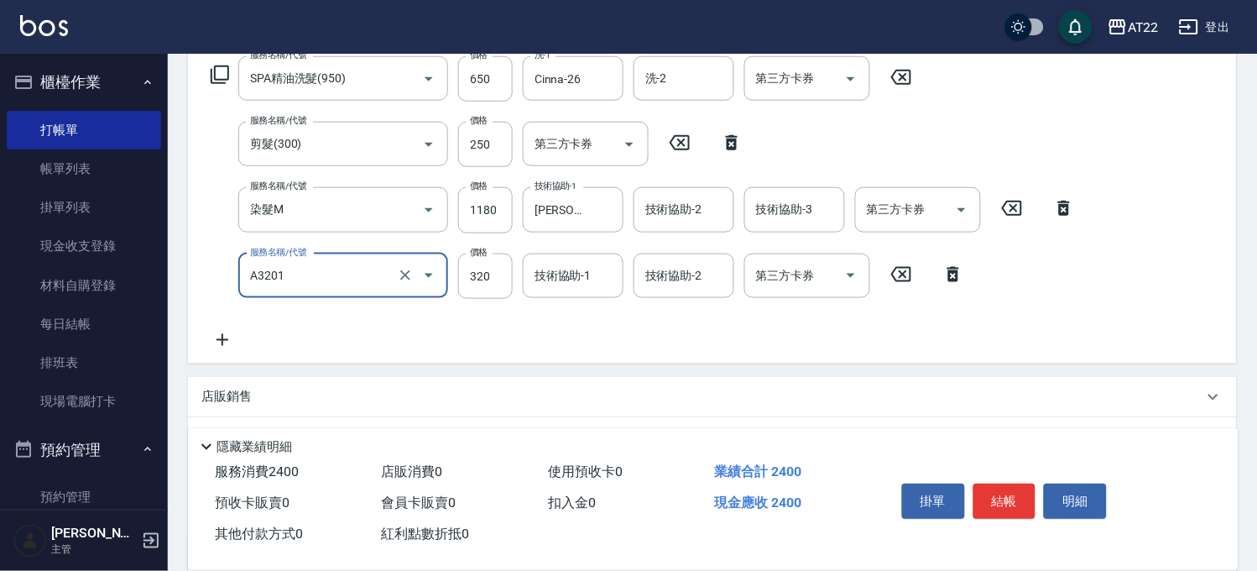
type input "頭皮隔離液(A3201)"
type input "400"
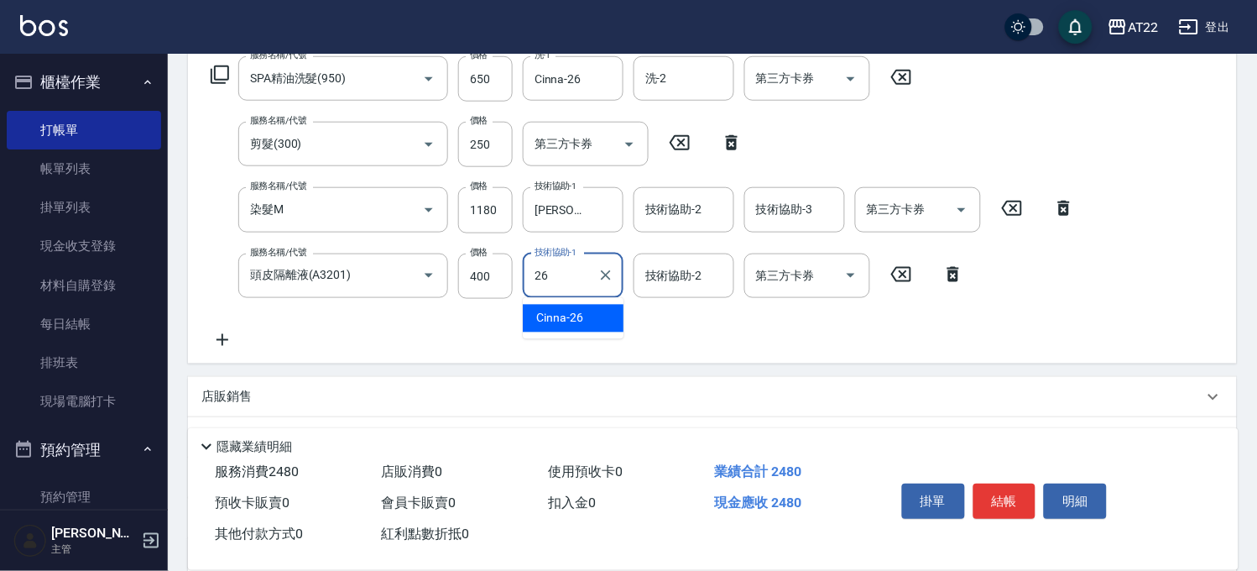
type input "Cinna-26"
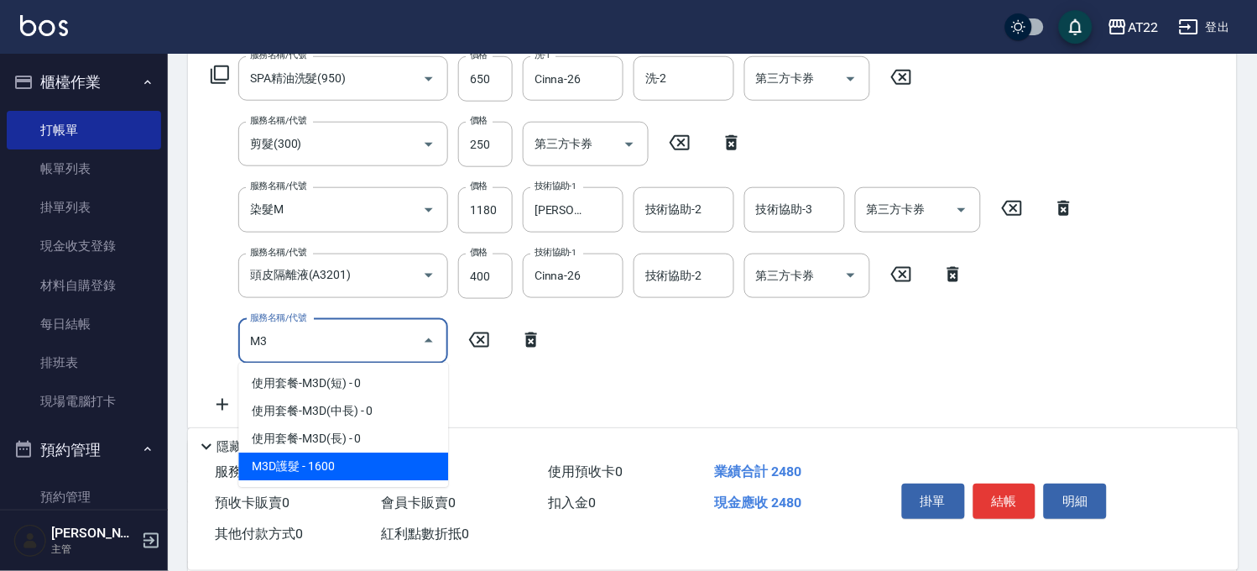
click at [337, 464] on span "M3D護髮 - 1600" at bounding box center [343, 467] width 210 height 28
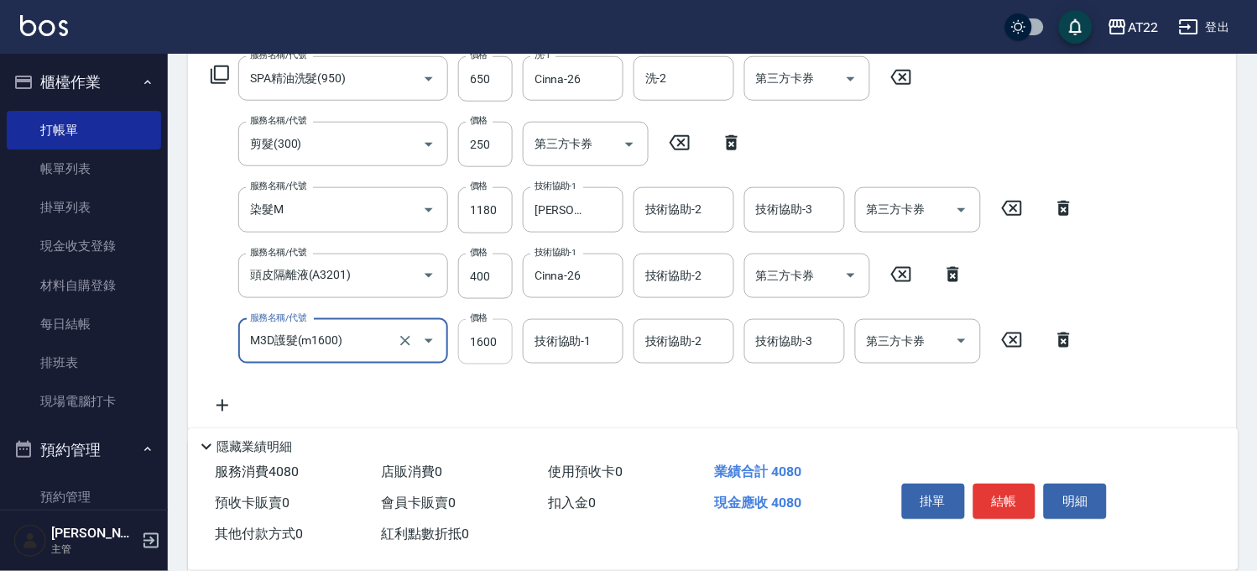
type input "M3D護髮(m1600)"
click at [470, 350] on input "1600" at bounding box center [485, 341] width 55 height 45
type input "2500"
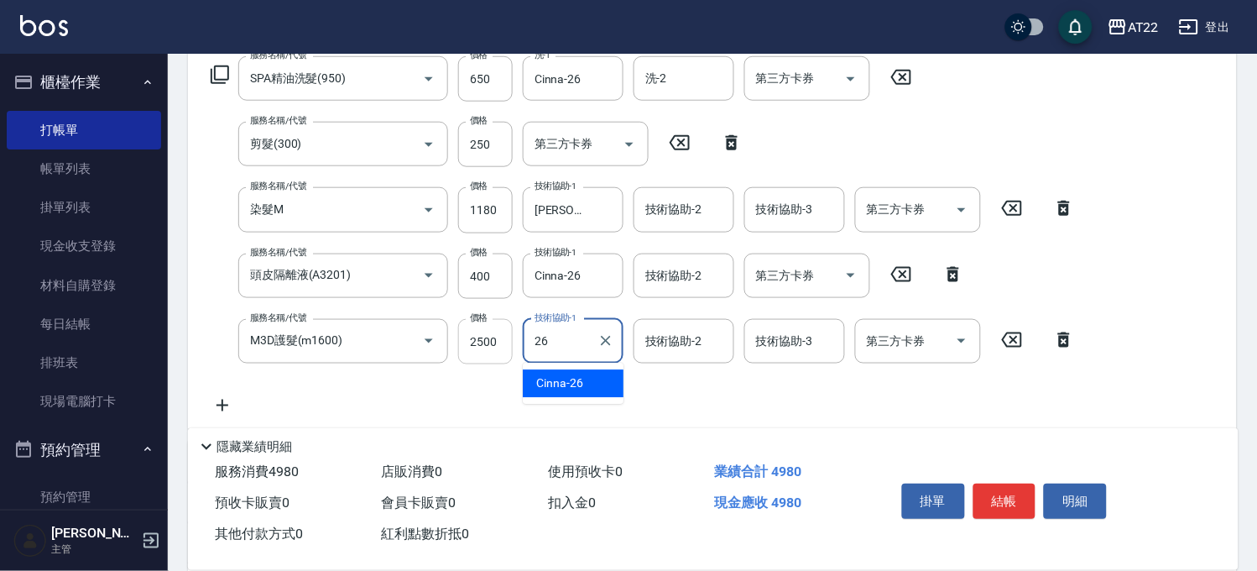
type input "Cinna-26"
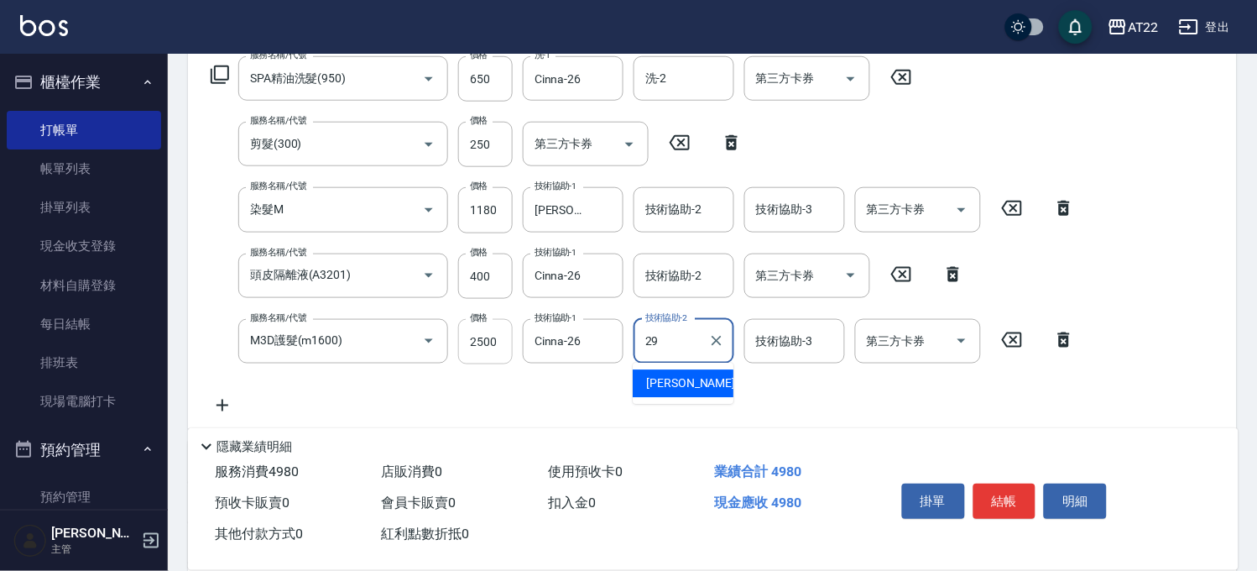
type input "Joyce-29"
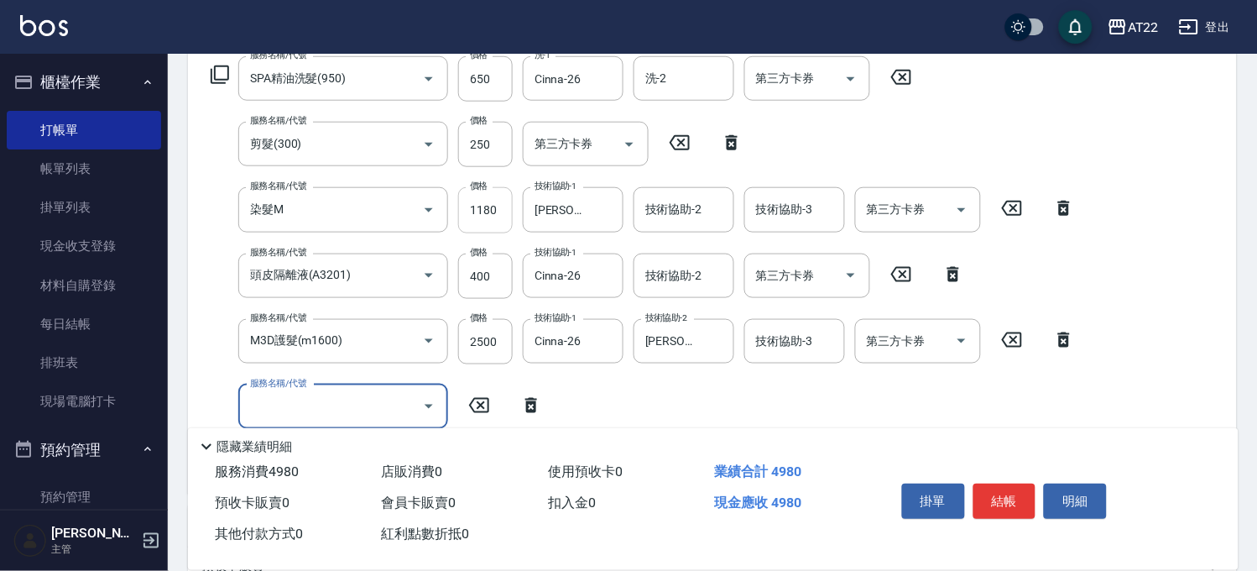
click at [482, 208] on input "1180" at bounding box center [485, 209] width 55 height 45
type input "1830"
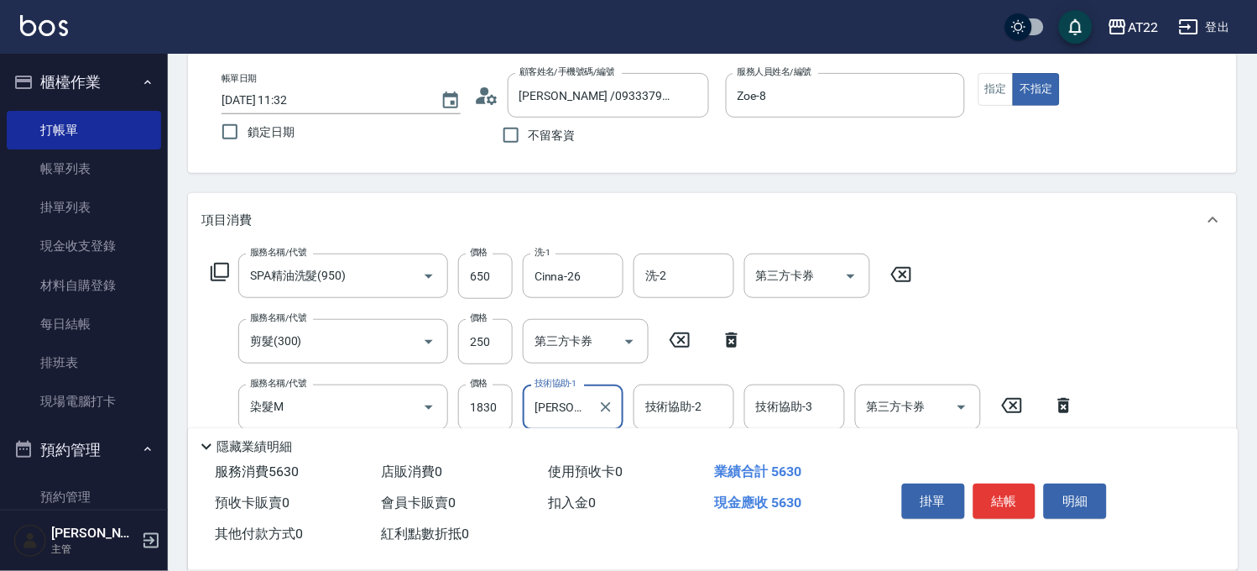
scroll to position [0, 0]
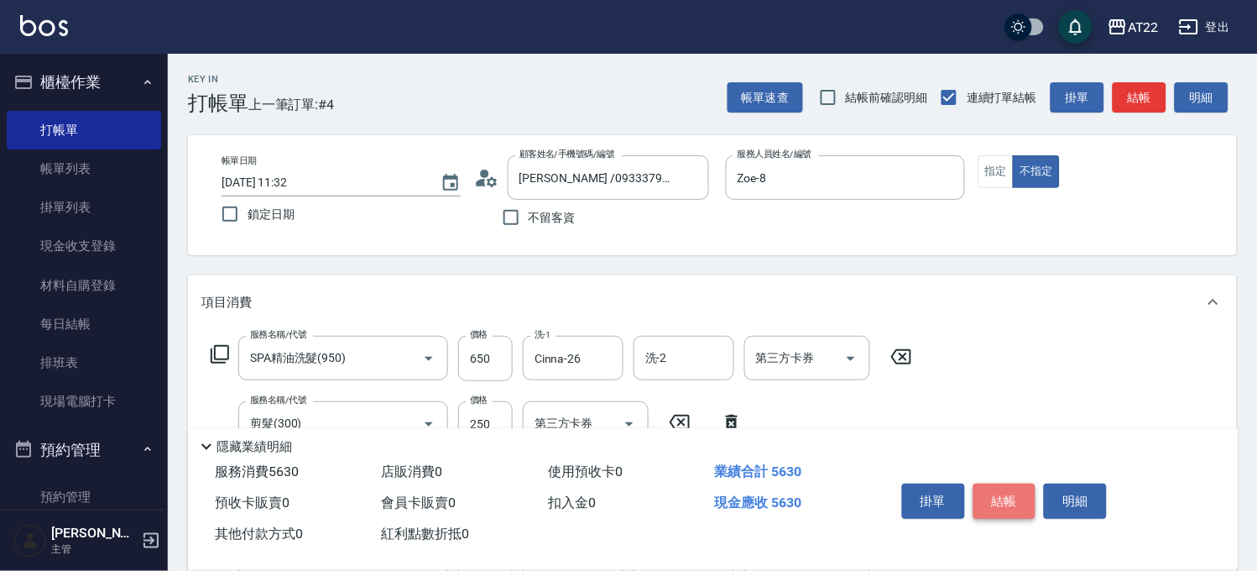
click at [1005, 489] on button "結帳" at bounding box center [1005, 501] width 63 height 35
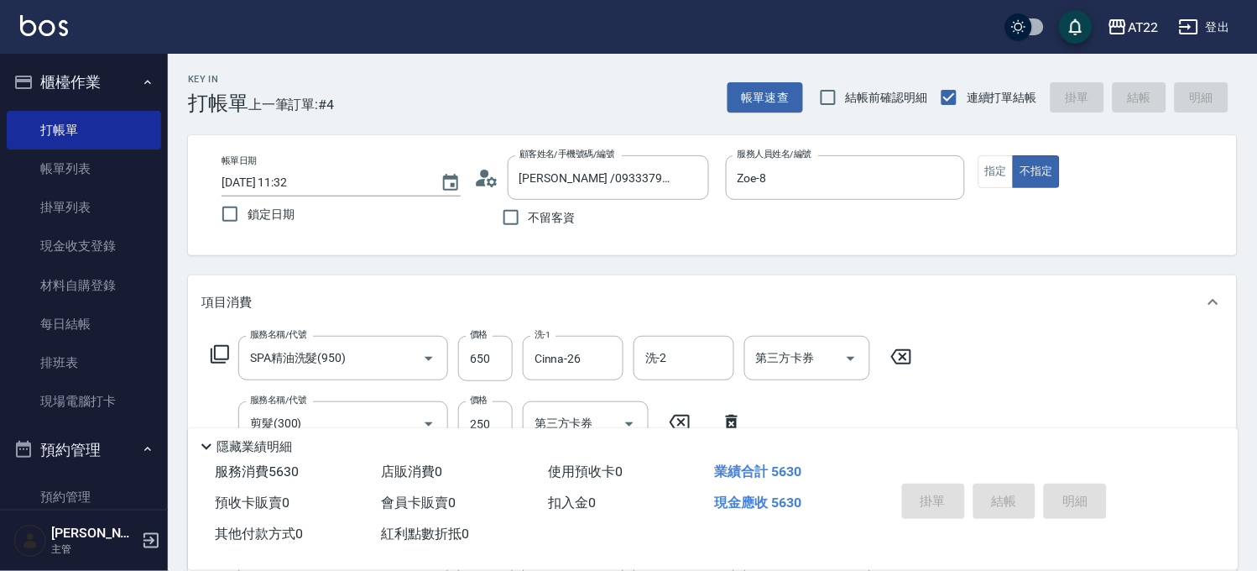
type input "2025/08/23 11:35"
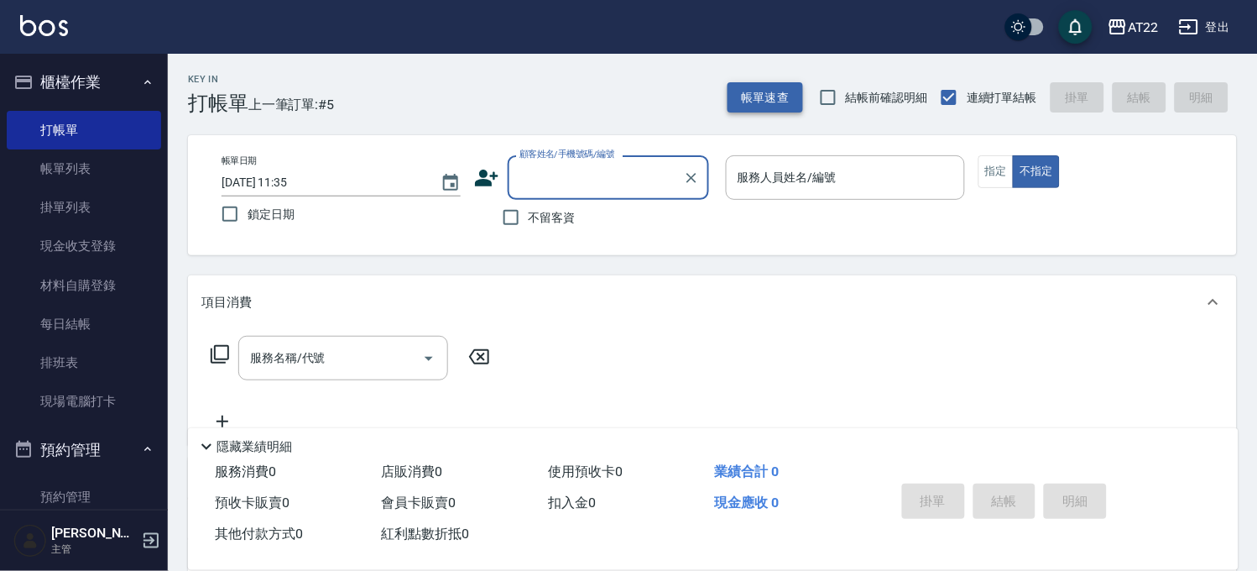
click at [739, 87] on button "帳單速查" at bounding box center [766, 97] width 76 height 31
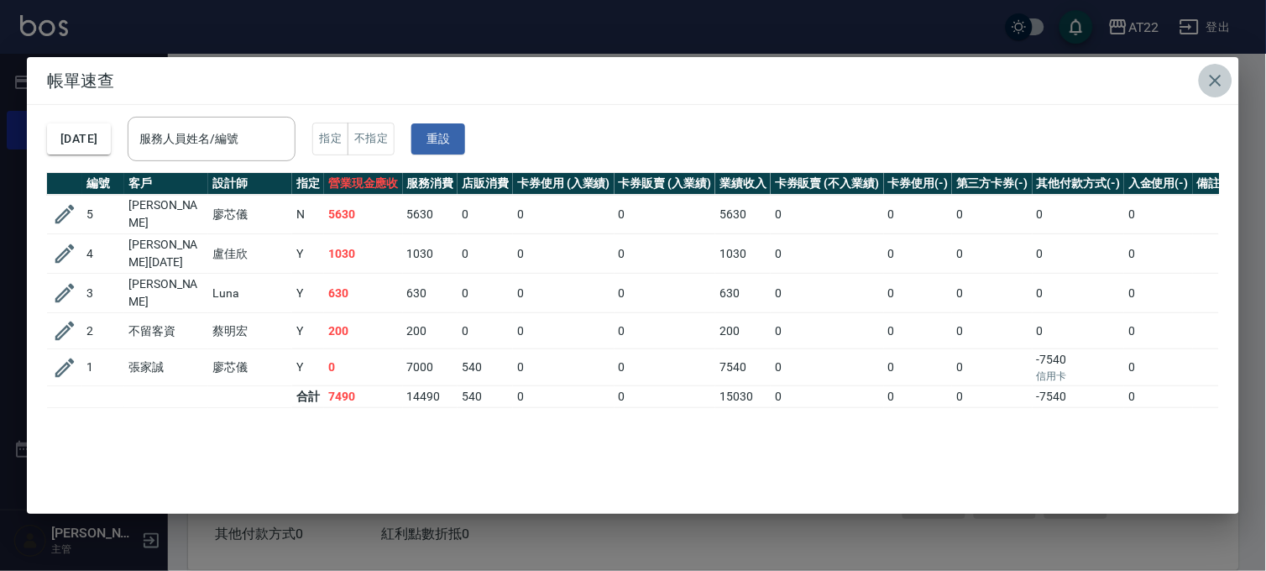
click at [1209, 80] on icon "button" at bounding box center [1215, 81] width 20 height 20
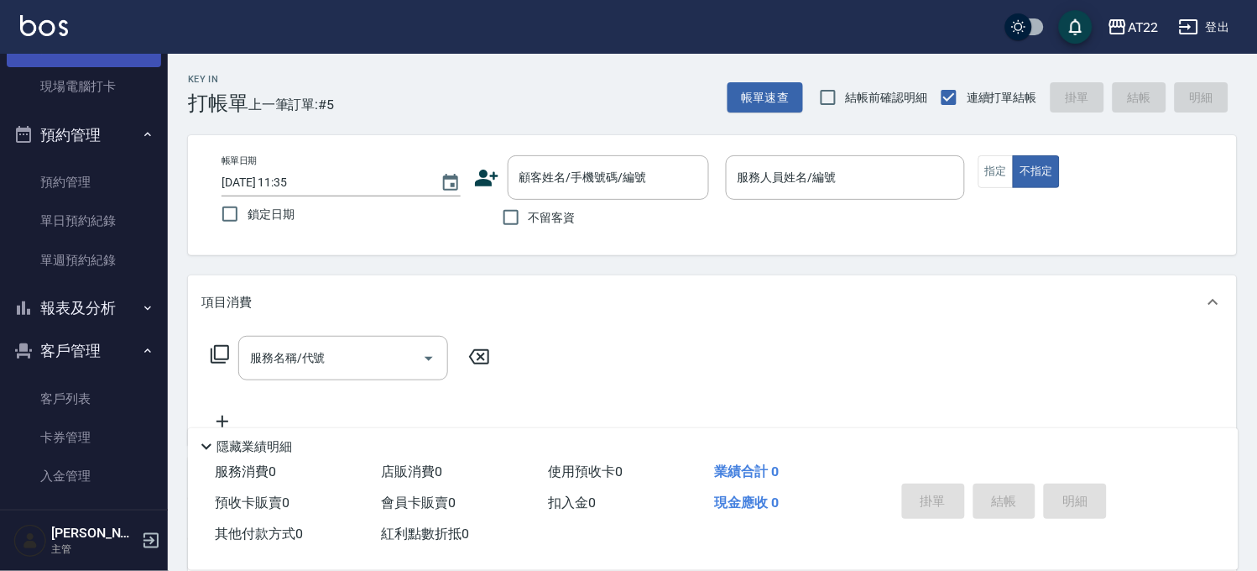
scroll to position [373, 0]
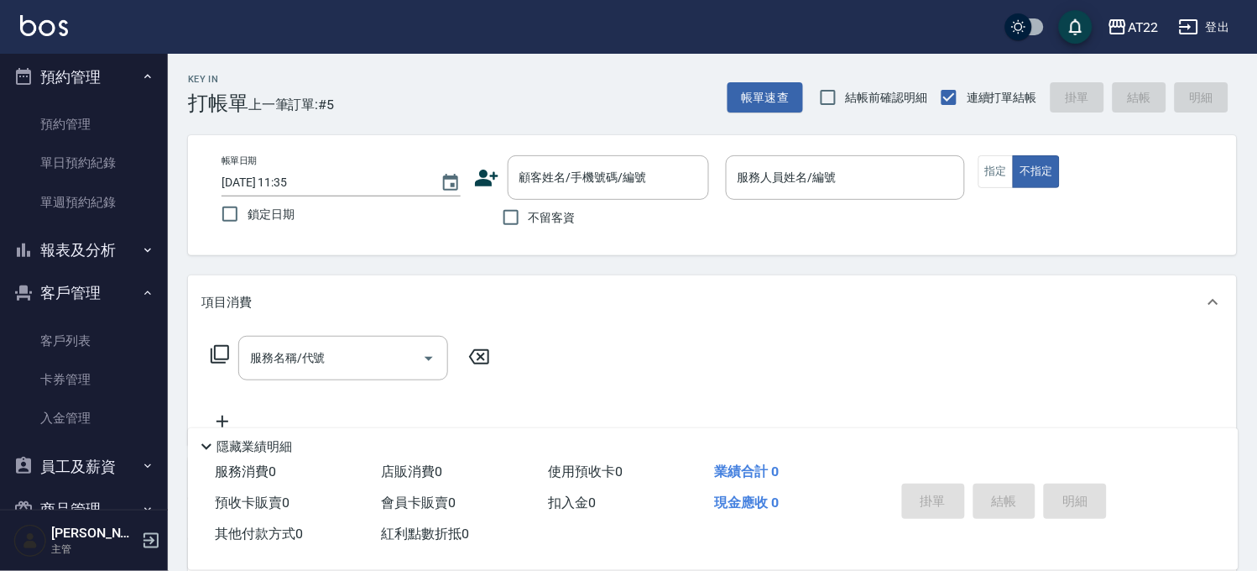
drag, startPoint x: 79, startPoint y: 329, endPoint x: 126, endPoint y: 291, distance: 60.3
click at [79, 329] on link "客戶列表" at bounding box center [84, 340] width 154 height 39
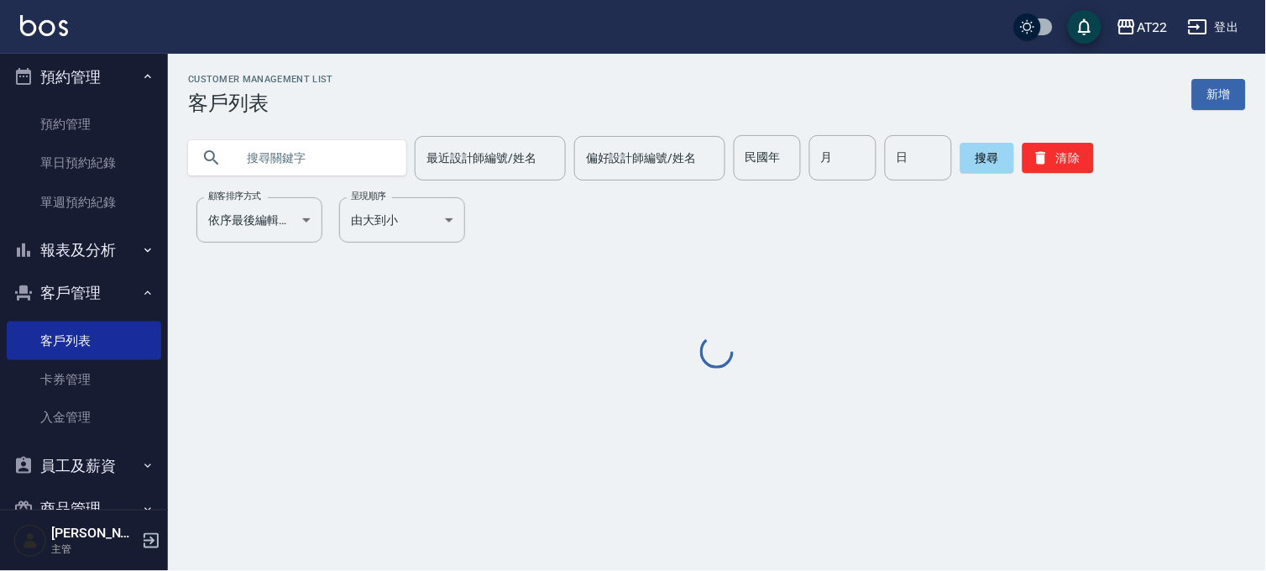
click at [315, 146] on input "text" at bounding box center [314, 157] width 158 height 45
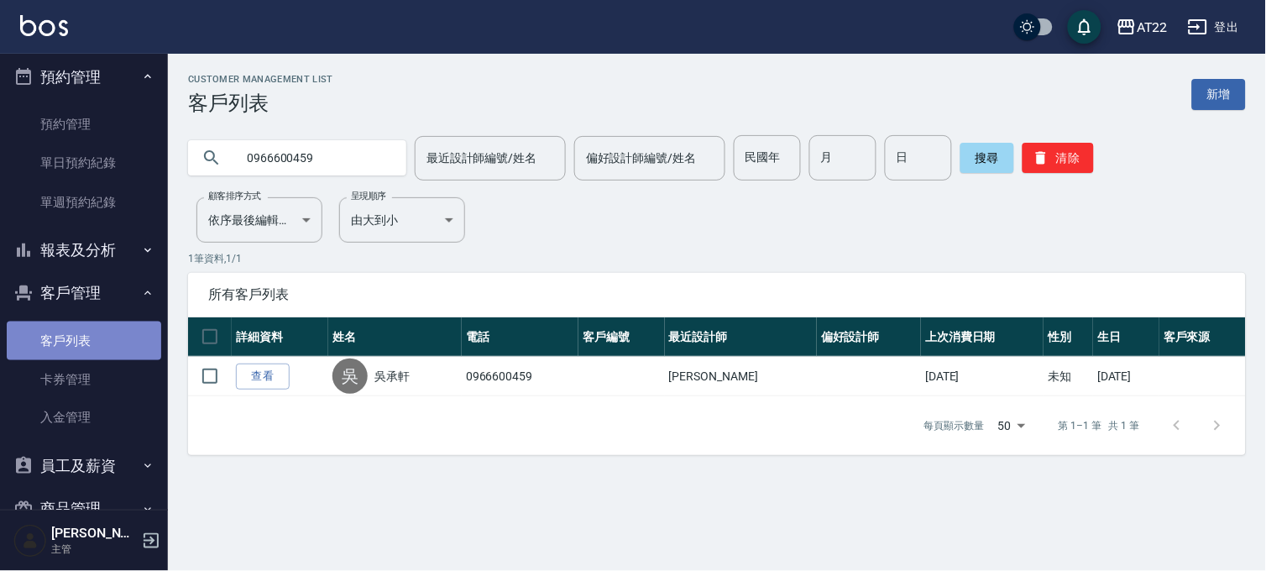
click at [94, 350] on link "客戶列表" at bounding box center [84, 340] width 154 height 39
drag, startPoint x: 348, startPoint y: 154, endPoint x: 155, endPoint y: 154, distance: 192.2
click at [155, 154] on div "AT22 登出 櫃檯作業 打帳單 帳單列表 掛單列表 現金收支登錄 材料自購登錄 每日結帳 排班表 現場電腦打卡 預約管理 預約管理 單日預約紀錄 單週預約紀…" at bounding box center [633, 285] width 1266 height 571
type input "ㄔ"
type input "t90486"
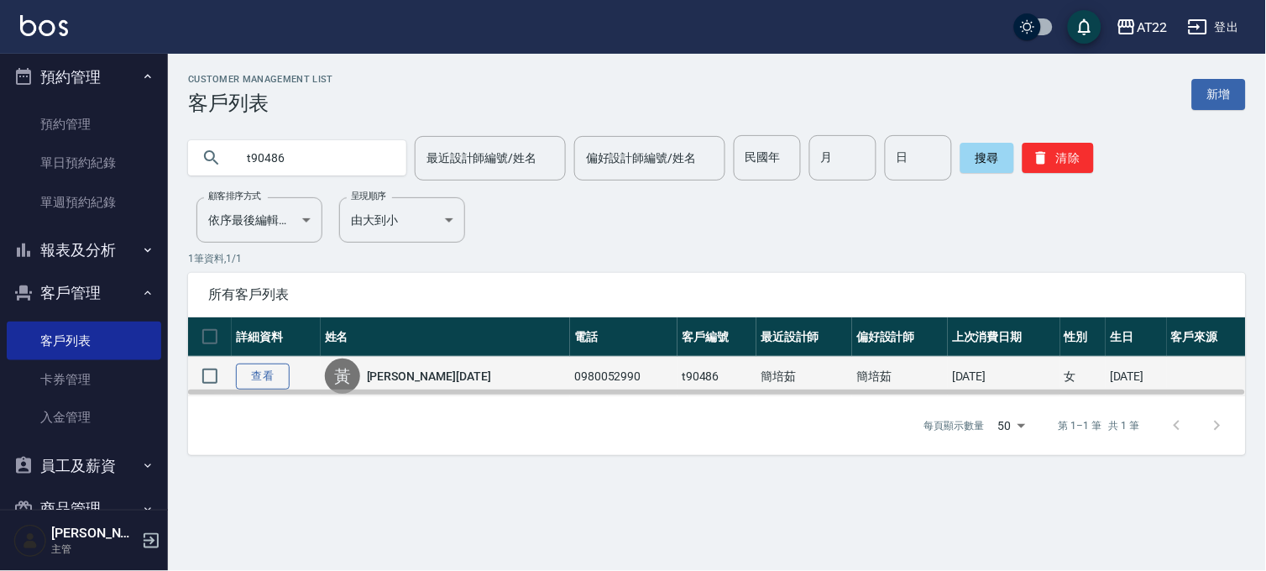
click at [285, 380] on link "查看" at bounding box center [263, 376] width 54 height 26
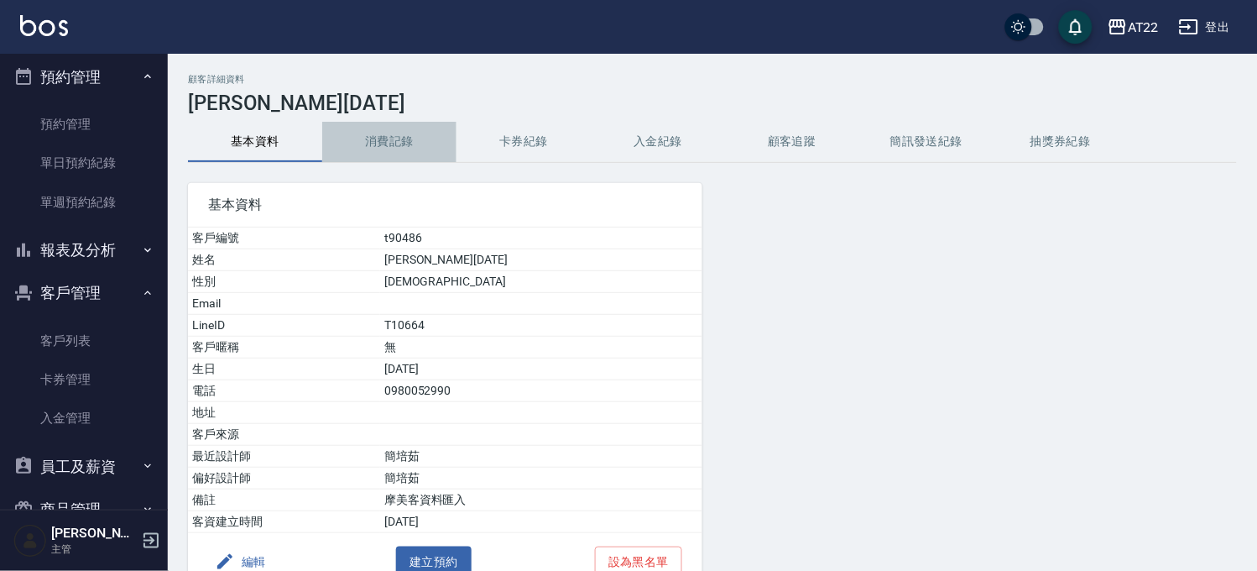
click at [409, 134] on button "消費記錄" at bounding box center [389, 142] width 134 height 40
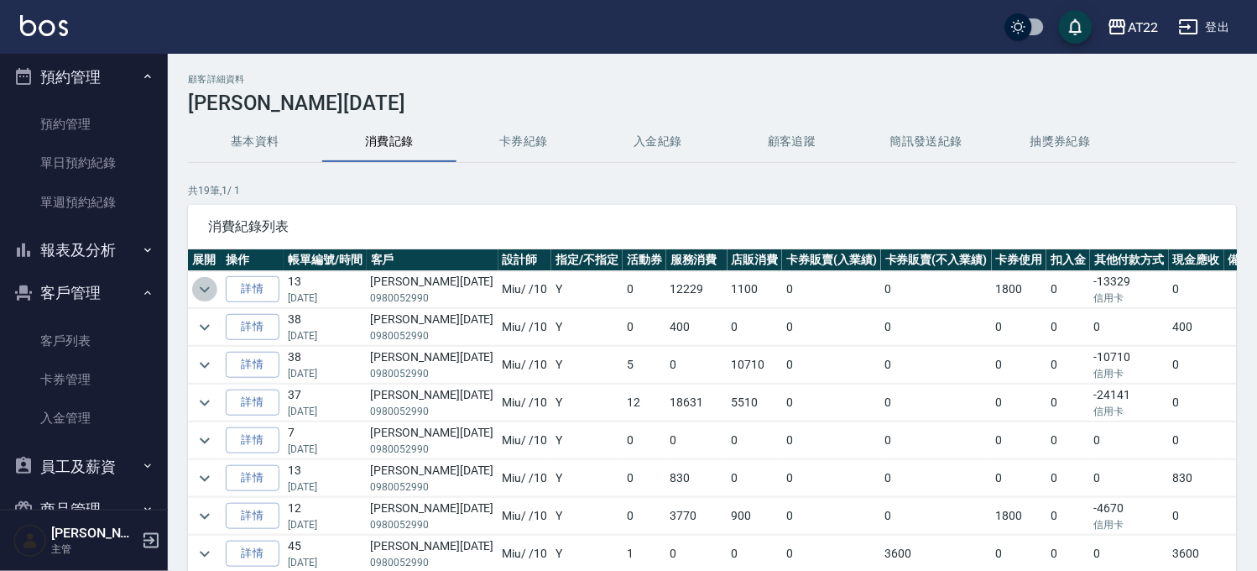
click at [204, 282] on icon "expand row" at bounding box center [205, 290] width 20 height 20
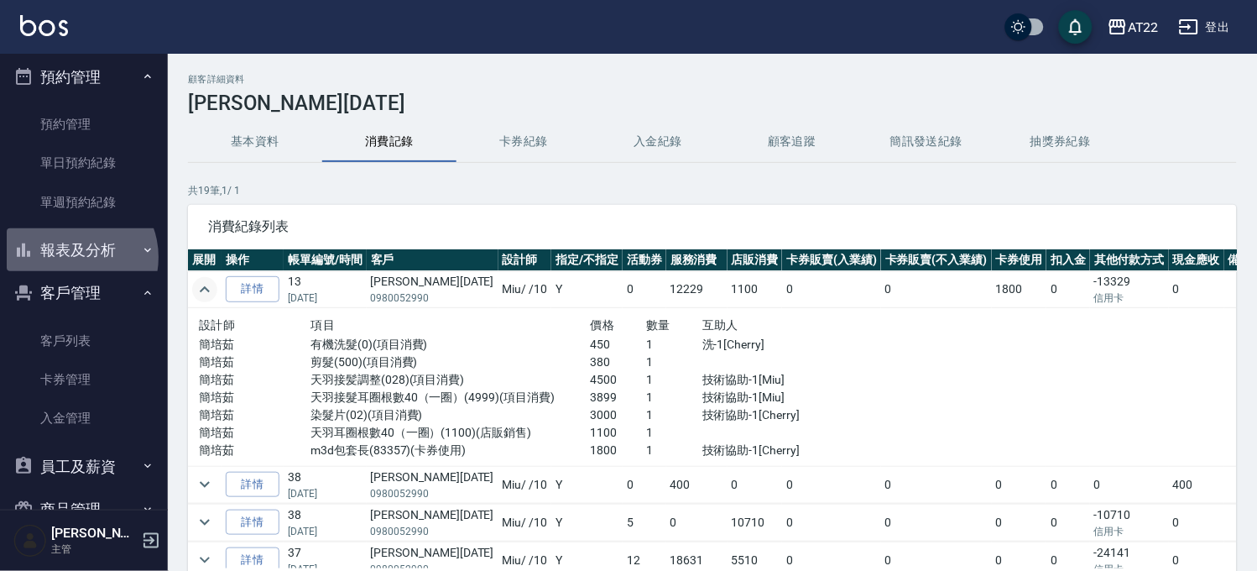
click at [72, 257] on button "報表及分析" at bounding box center [84, 250] width 154 height 44
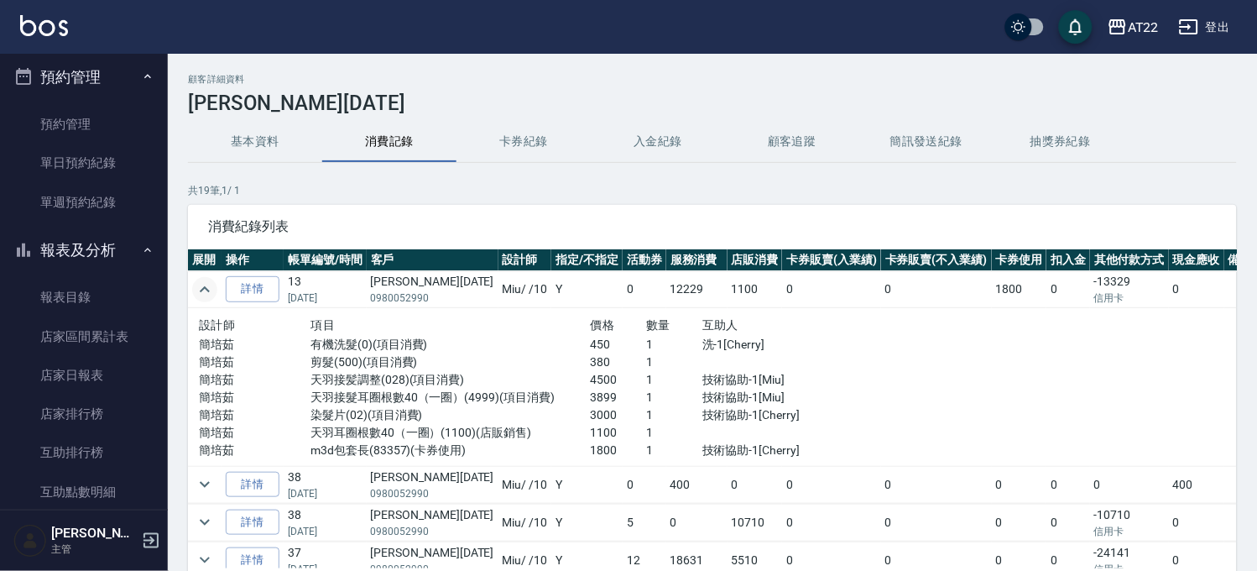
scroll to position [839, 0]
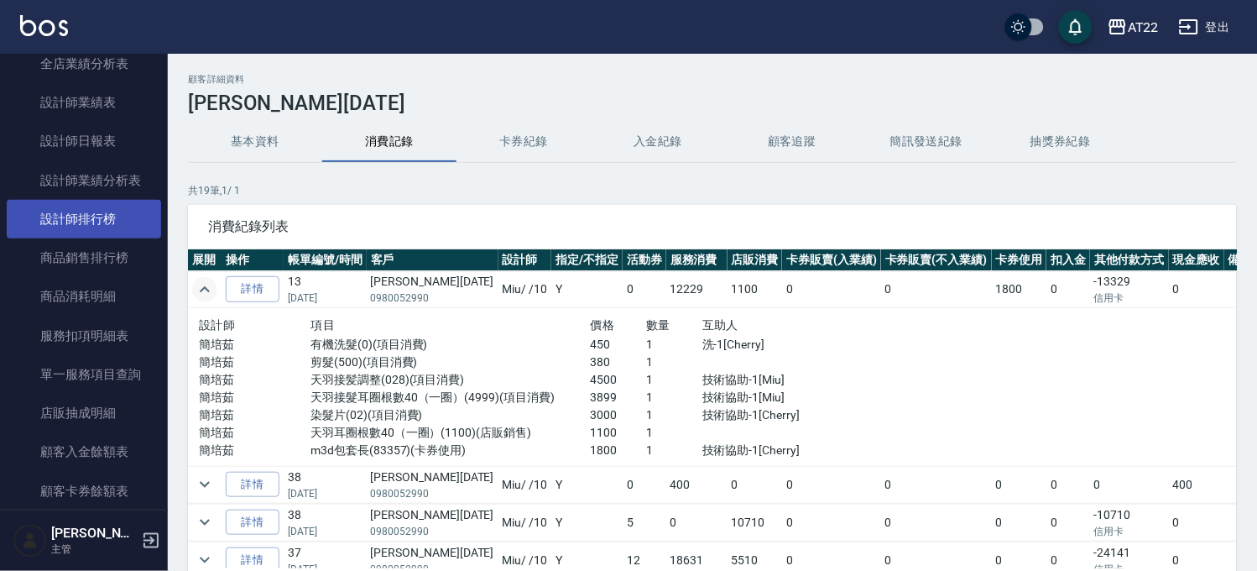
click at [96, 218] on link "設計師排行榜" at bounding box center [84, 219] width 154 height 39
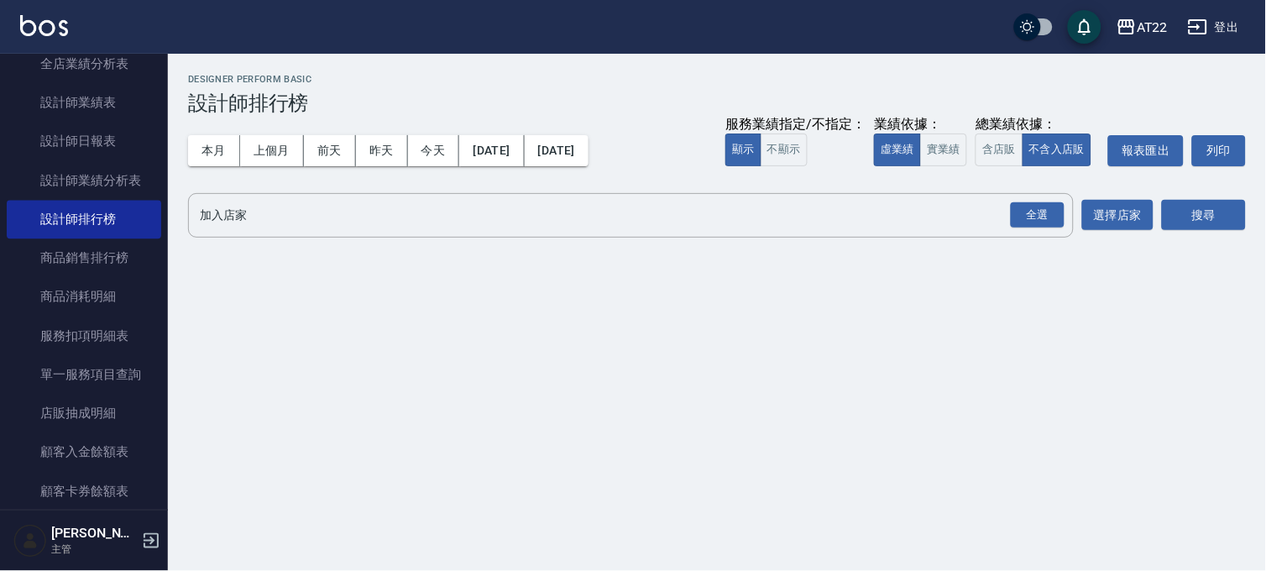
click at [196, 170] on div "本月 上個月 前天 昨天 今天 2025/08/01 2025/08/23 服務業績指定/不指定： 顯示 不顯示 業績依據： 虛業績 實業績 總業績依據： 含…" at bounding box center [717, 150] width 1058 height 71
click at [207, 156] on button "本月" at bounding box center [214, 150] width 52 height 31
click at [1026, 205] on div "全選" at bounding box center [1038, 215] width 54 height 26
click at [1214, 210] on button "搜尋" at bounding box center [1204, 216] width 84 height 31
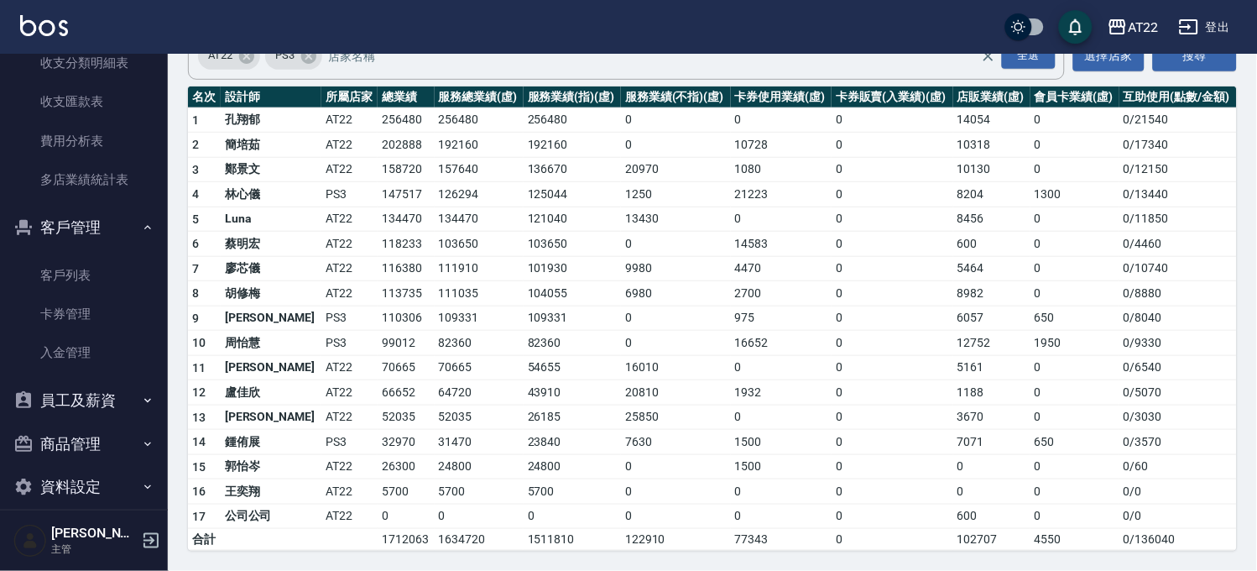
scroll to position [1363, 0]
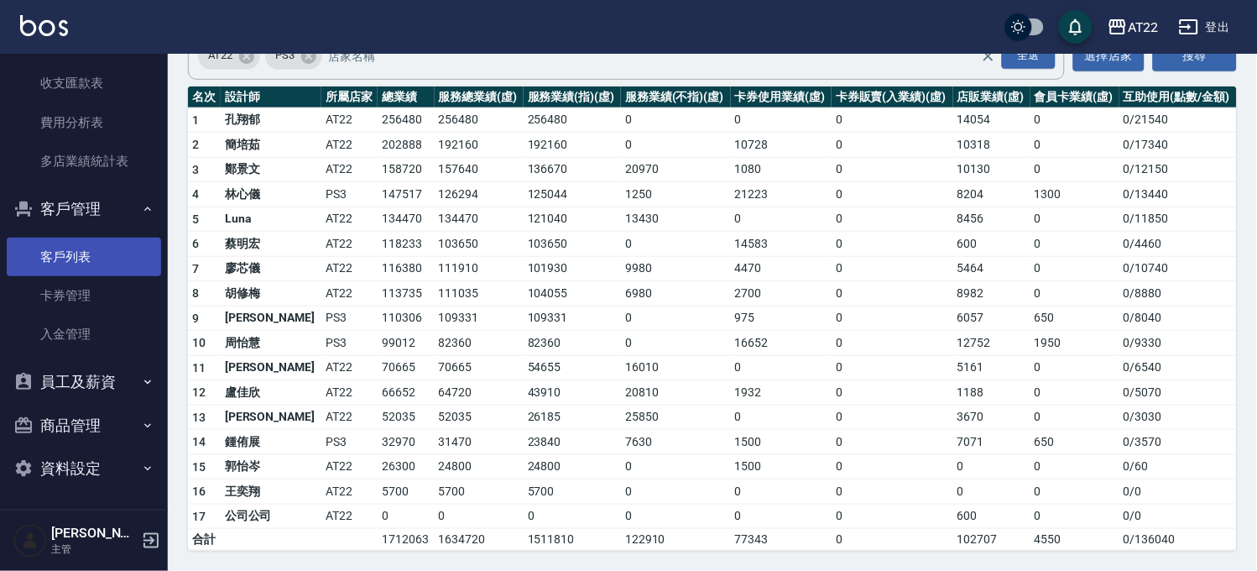
click at [94, 247] on link "客戶列表" at bounding box center [84, 257] width 154 height 39
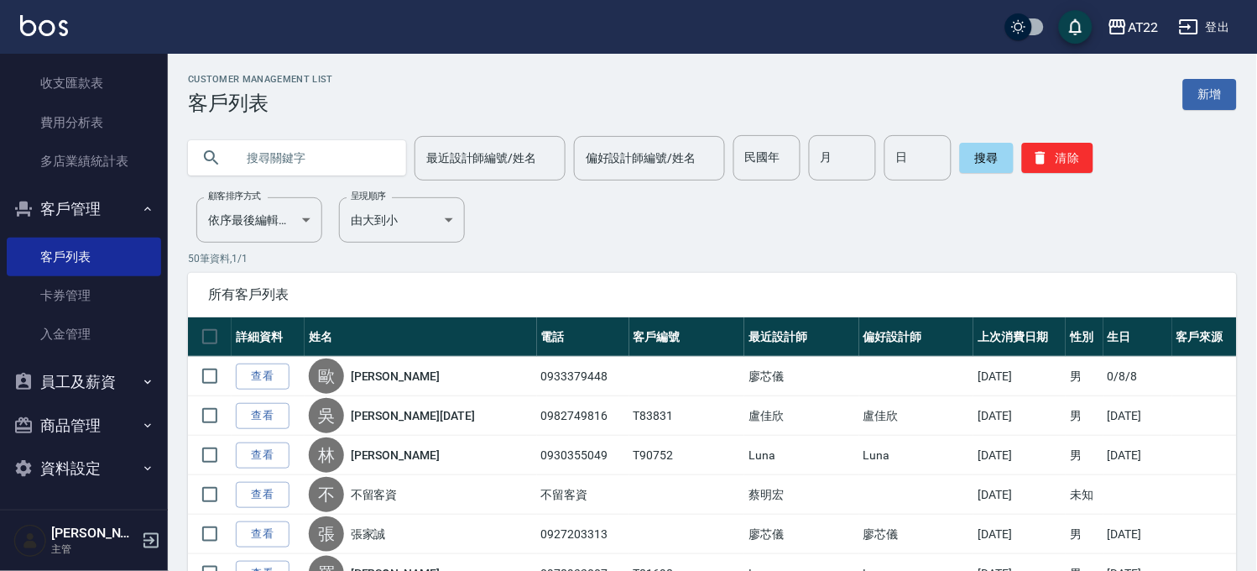
click at [315, 144] on input "text" at bounding box center [314, 157] width 158 height 45
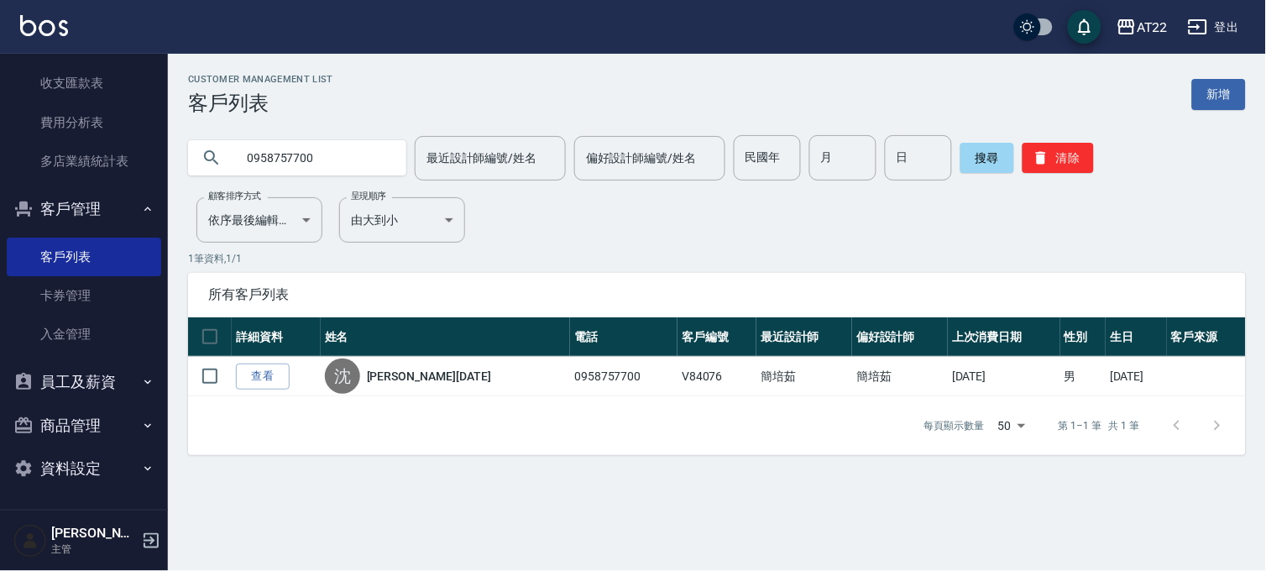
click at [354, 165] on input "0958757700" at bounding box center [314, 157] width 158 height 45
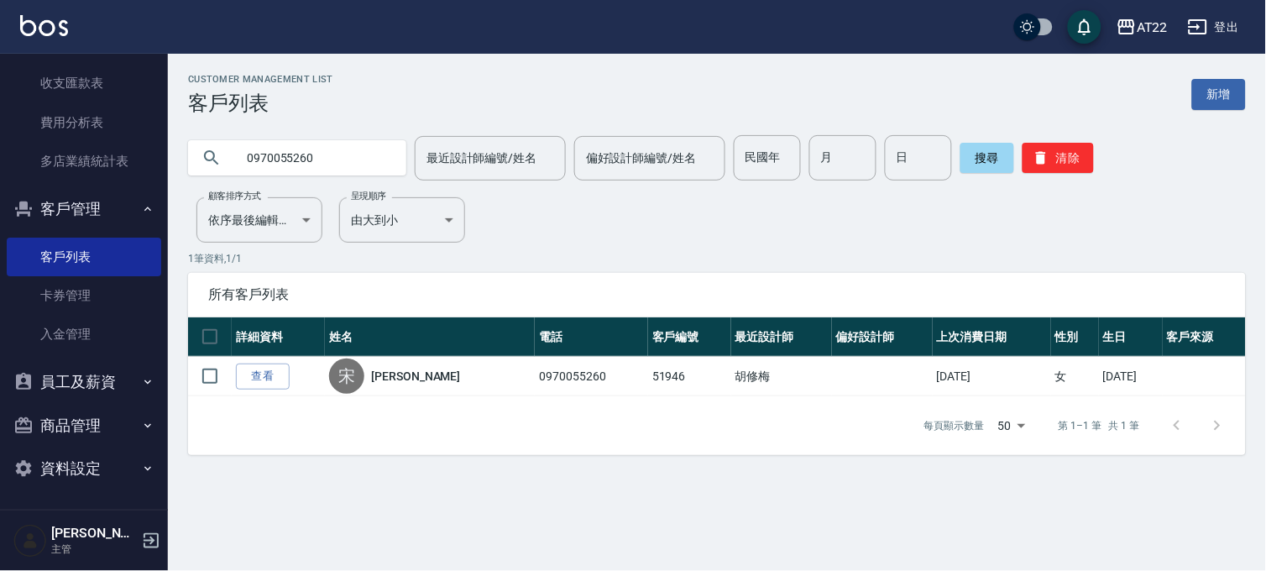
click at [307, 179] on input "0970055260" at bounding box center [314, 157] width 158 height 45
type input "0912178301"
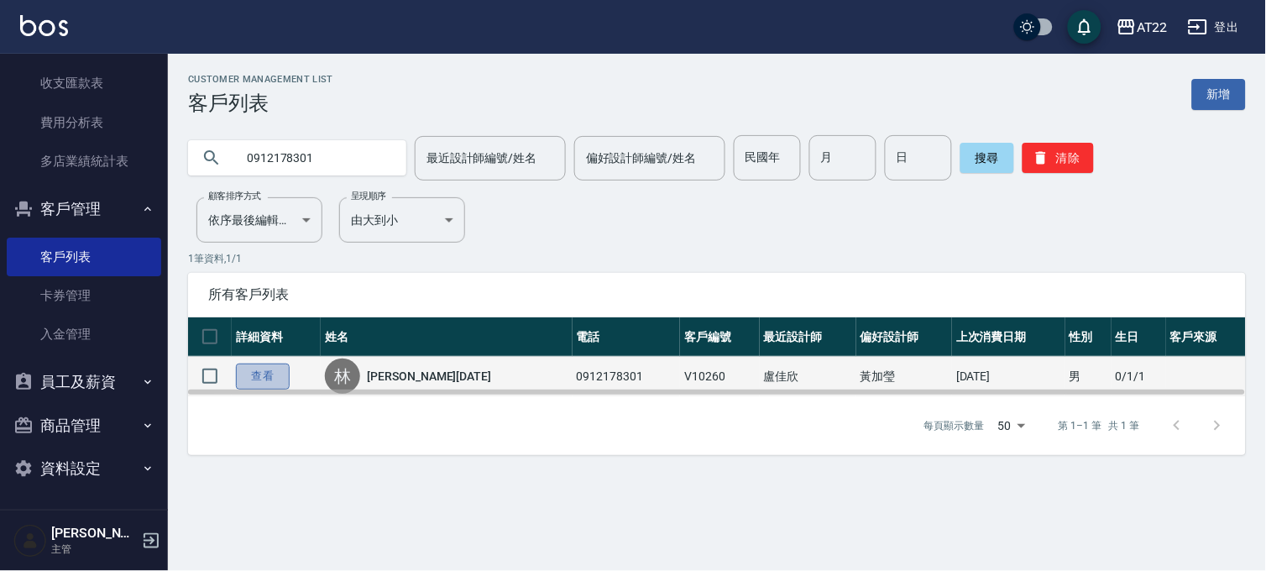
click at [280, 371] on link "查看" at bounding box center [263, 376] width 54 height 26
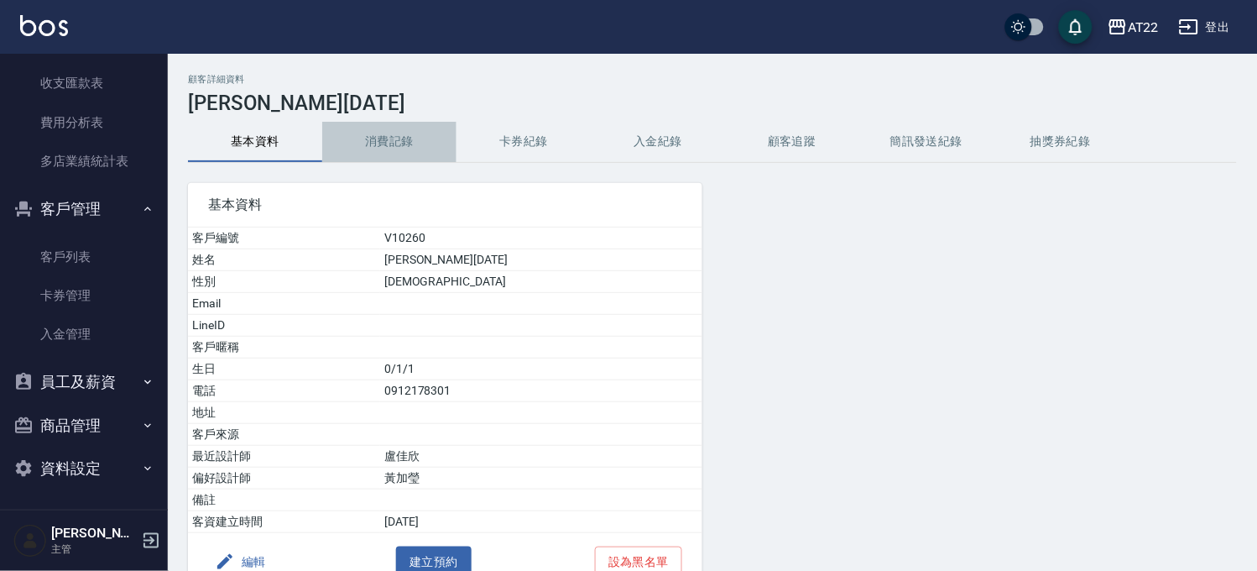
click at [401, 129] on button "消費記錄" at bounding box center [389, 142] width 134 height 40
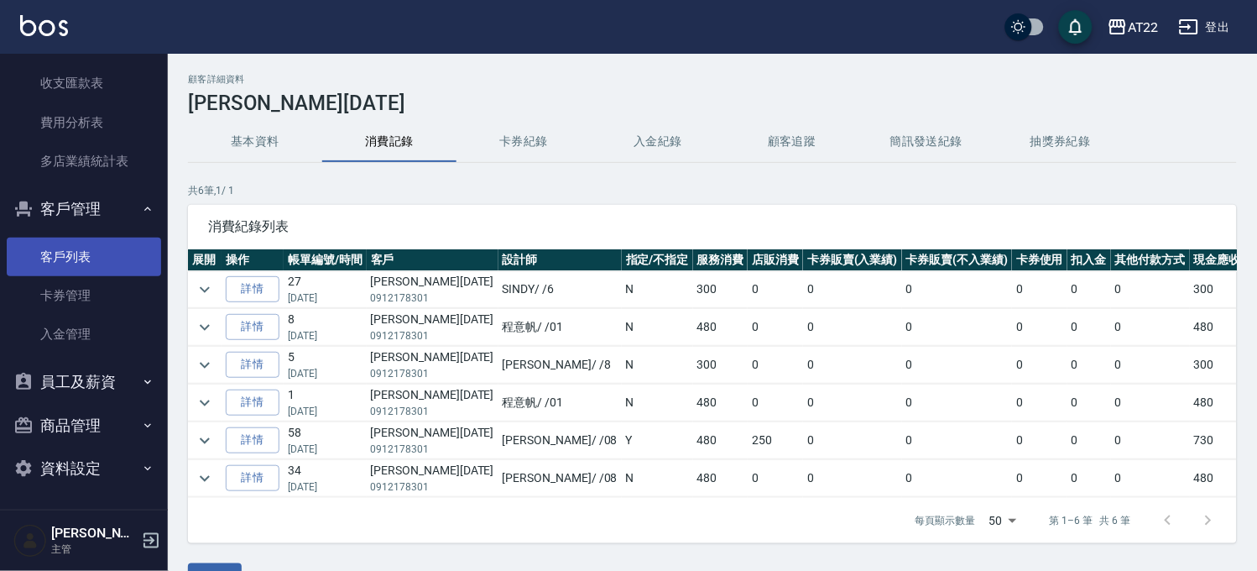
click at [65, 255] on link "客戶列表" at bounding box center [84, 257] width 154 height 39
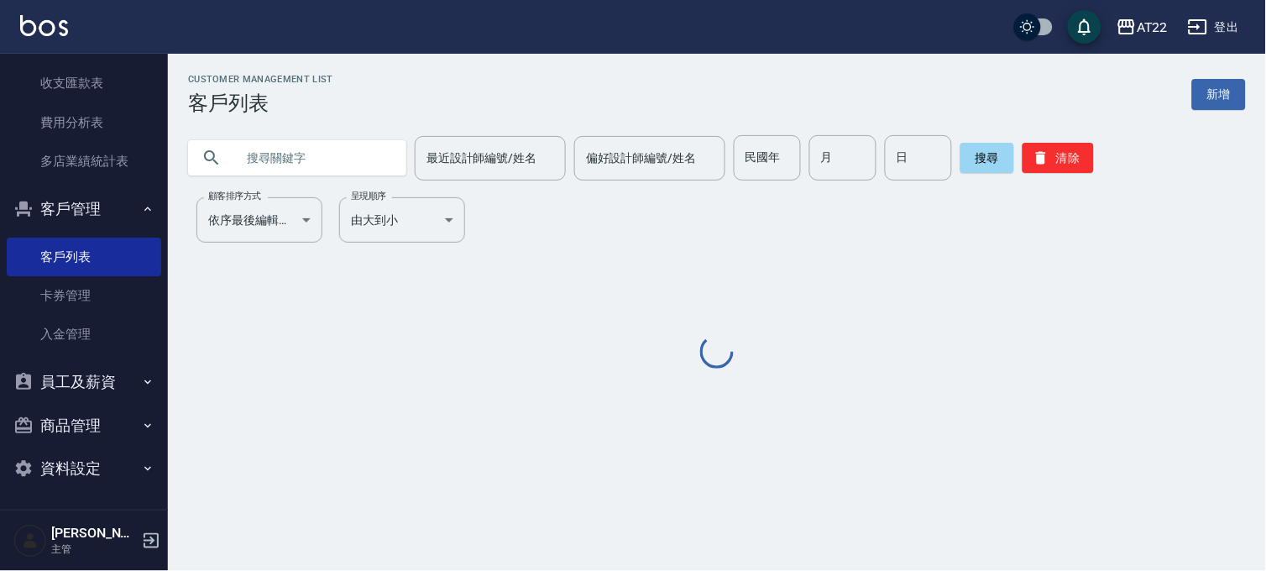
drag, startPoint x: 227, startPoint y: 161, endPoint x: 280, endPoint y: 158, distance: 53.0
click at [258, 158] on div at bounding box center [297, 157] width 218 height 35
click at [280, 158] on input "text" at bounding box center [314, 157] width 158 height 45
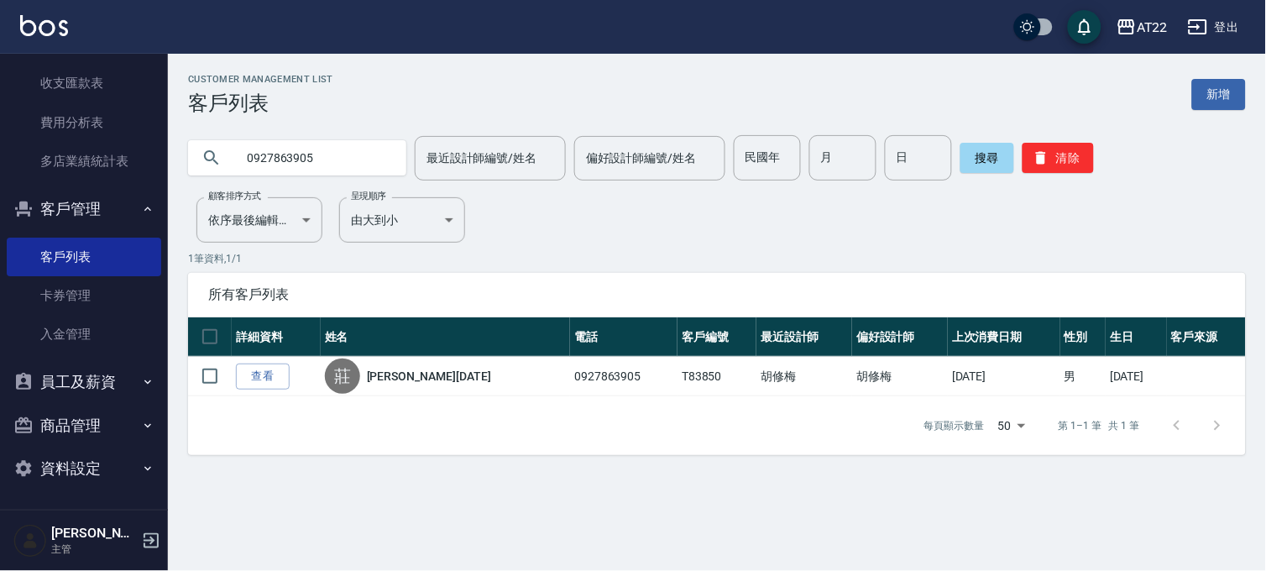
click at [324, 163] on input "0927863905" at bounding box center [314, 157] width 158 height 45
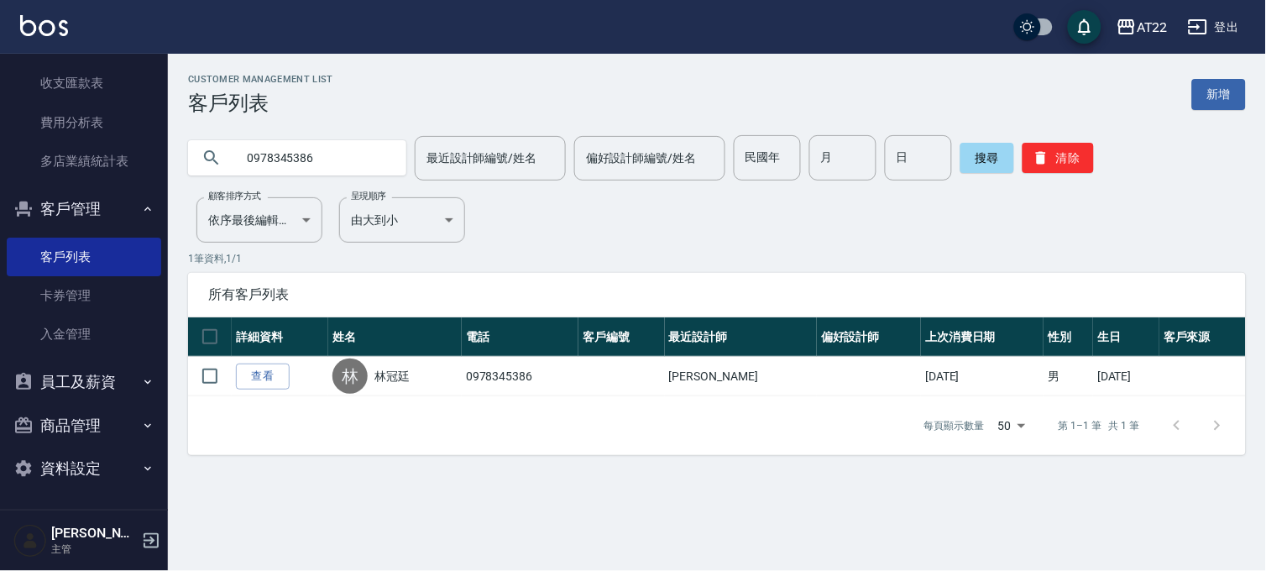
click at [405, 170] on div "0978345386 最近設計師編號/姓名 最近設計師編號/姓名 偏好設計師編號/姓名 偏好設計師編號/姓名 民國年 民國年 月 月 日 日 搜尋 清除" at bounding box center [717, 157] width 1058 height 45
click at [369, 154] on input "0978345386" at bounding box center [314, 157] width 158 height 45
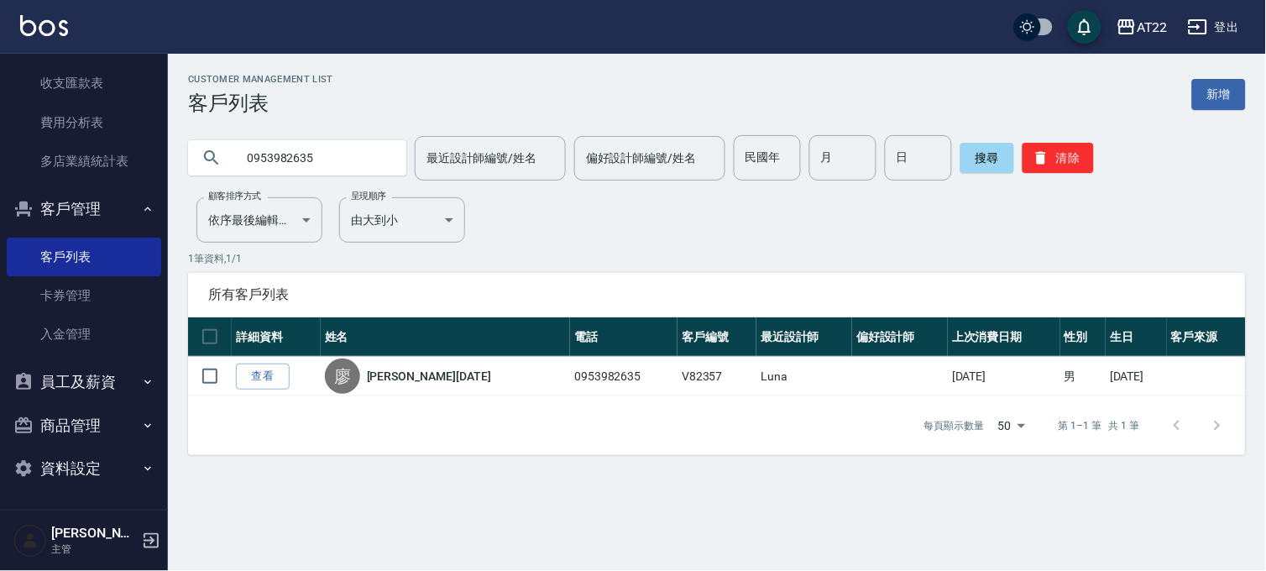
click at [316, 147] on input "0953982635" at bounding box center [314, 157] width 158 height 45
paste input "18333726"
type input "0918333726"
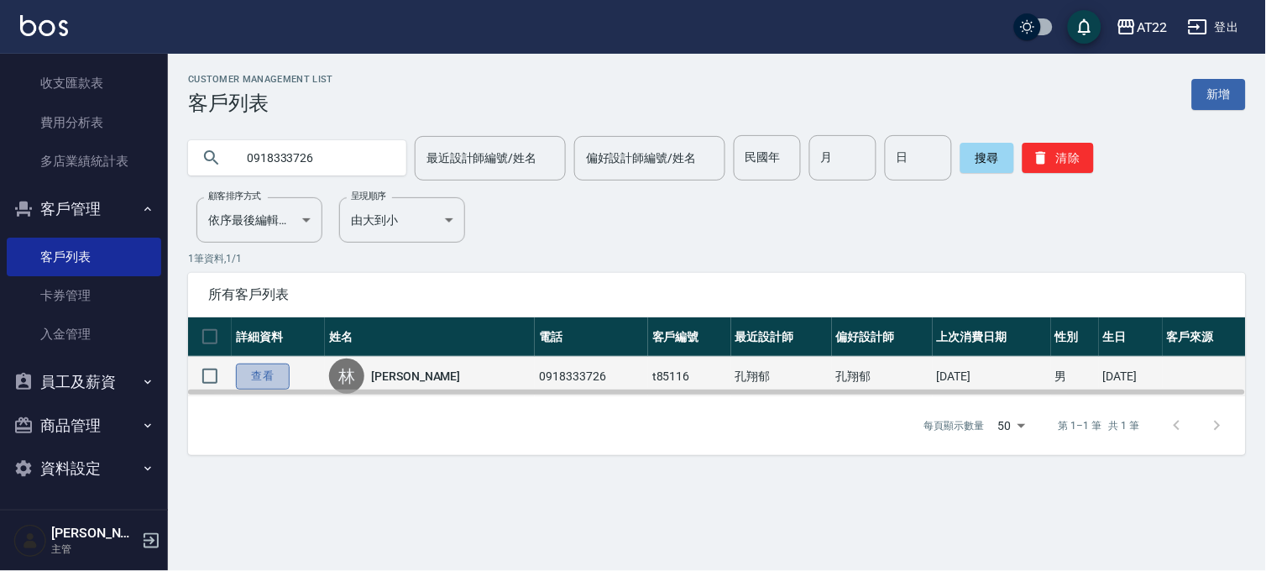
click at [250, 382] on link "查看" at bounding box center [263, 376] width 54 height 26
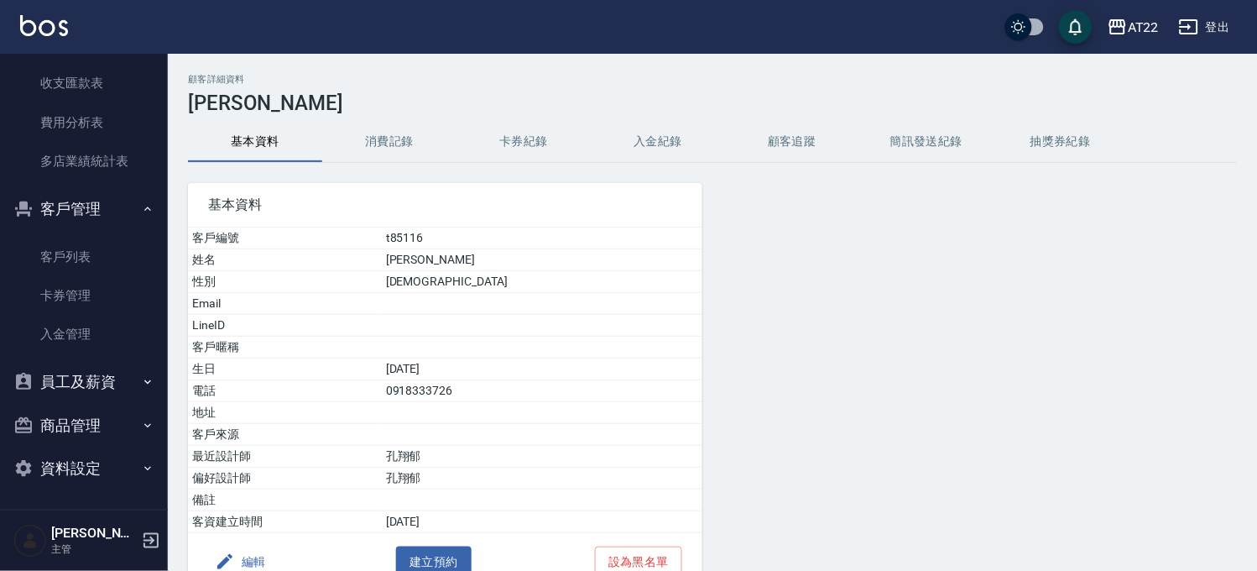
click at [374, 131] on button "消費記錄" at bounding box center [389, 142] width 134 height 40
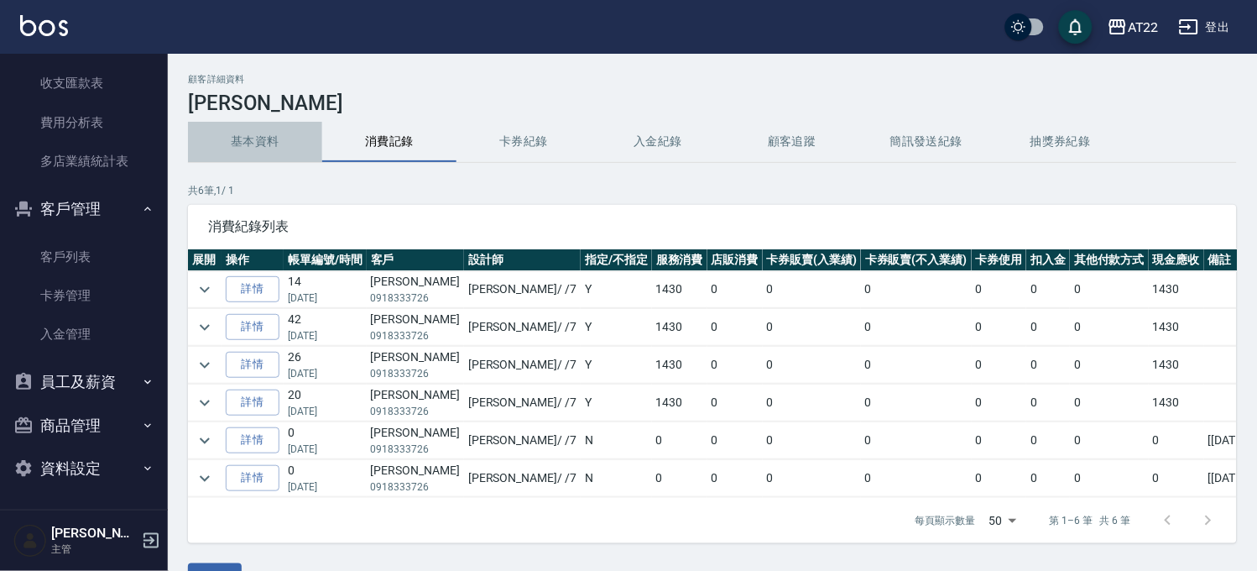
click at [253, 136] on button "基本資料" at bounding box center [255, 142] width 134 height 40
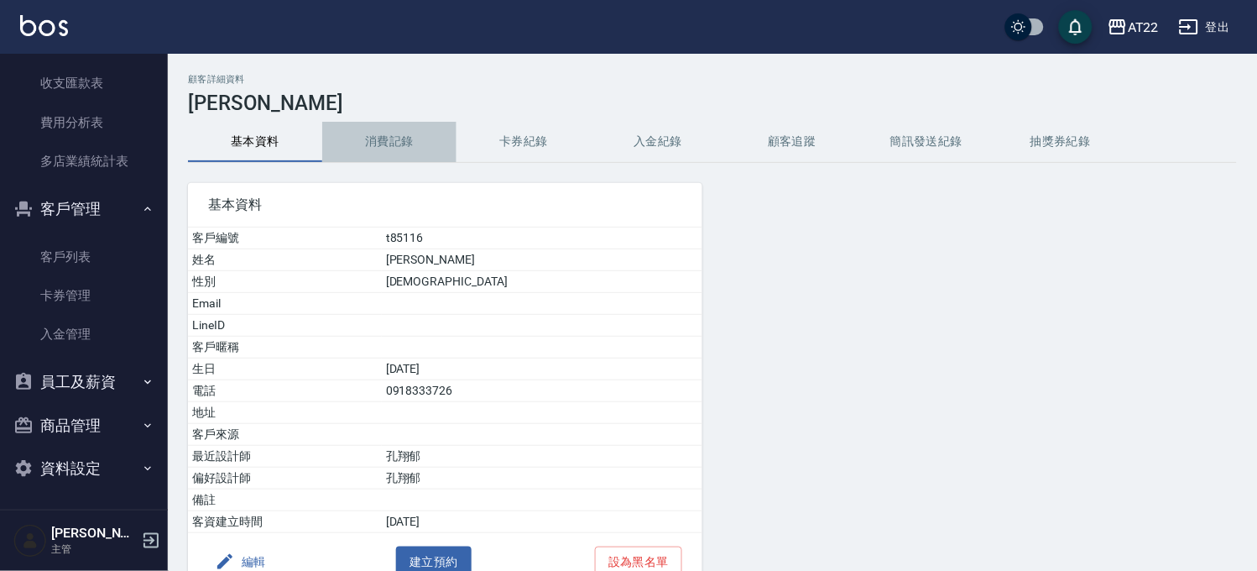
click at [358, 145] on button "消費記錄" at bounding box center [389, 142] width 134 height 40
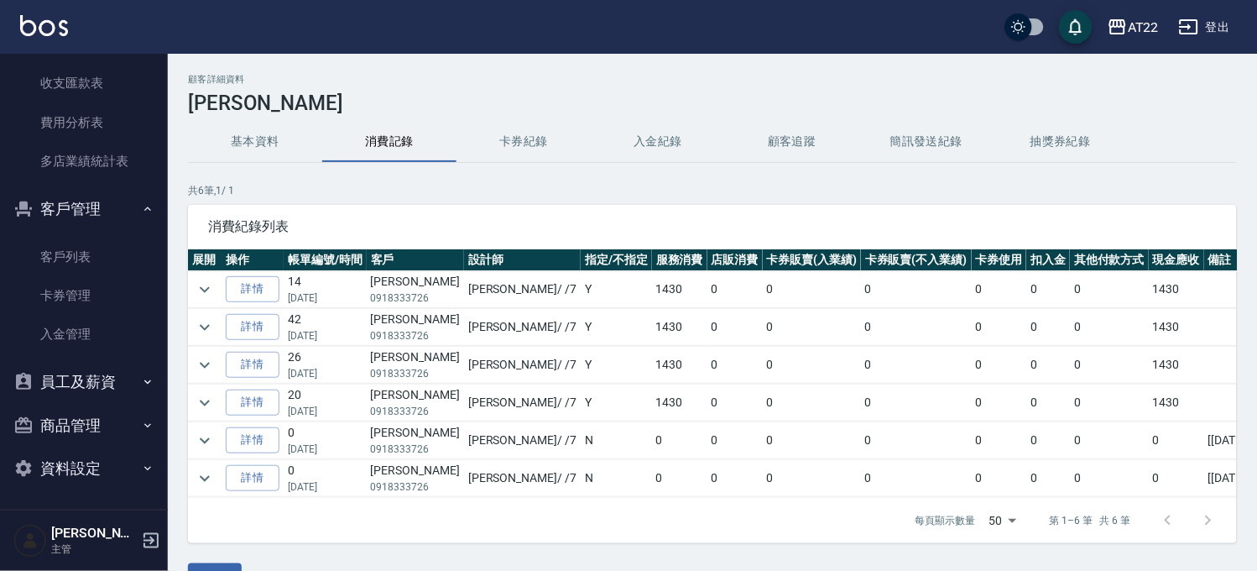
click at [295, 137] on button "基本資料" at bounding box center [255, 142] width 134 height 40
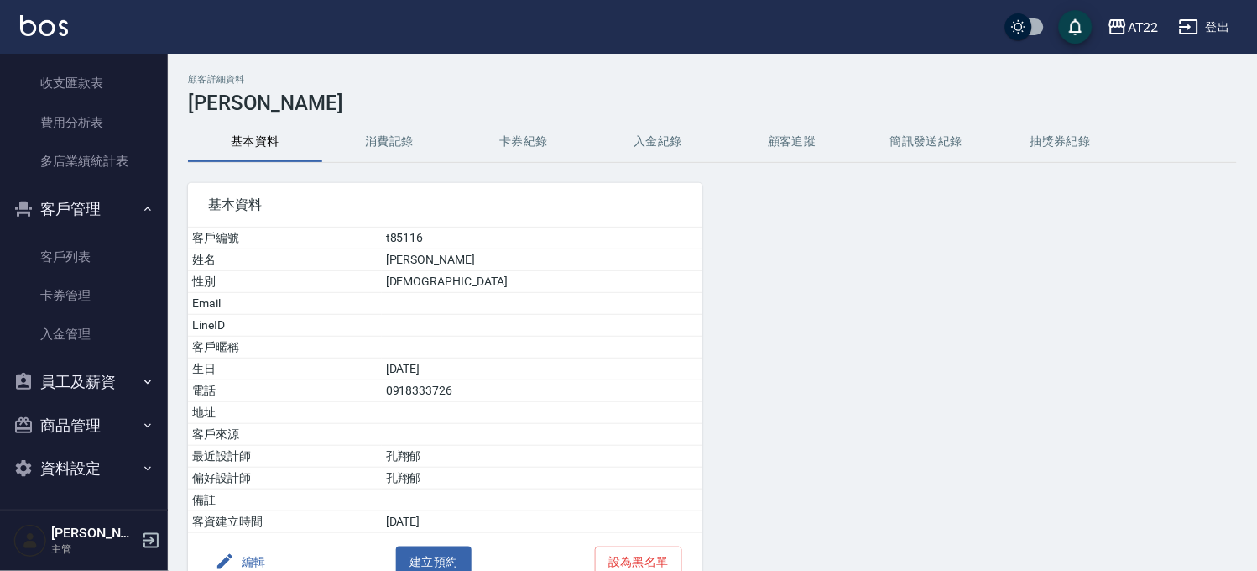
click at [349, 120] on div "顧客詳細資料 林裕森 基本資料 消費記錄 卡券紀錄 入金紀錄 顧客追蹤 簡訊發送紀錄 抽獎券紀錄 基本資料 客戶編號 t85116 姓名 林裕森 性別 MAL…" at bounding box center [713, 357] width 1090 height 567
click at [362, 139] on button "消費記錄" at bounding box center [389, 142] width 134 height 40
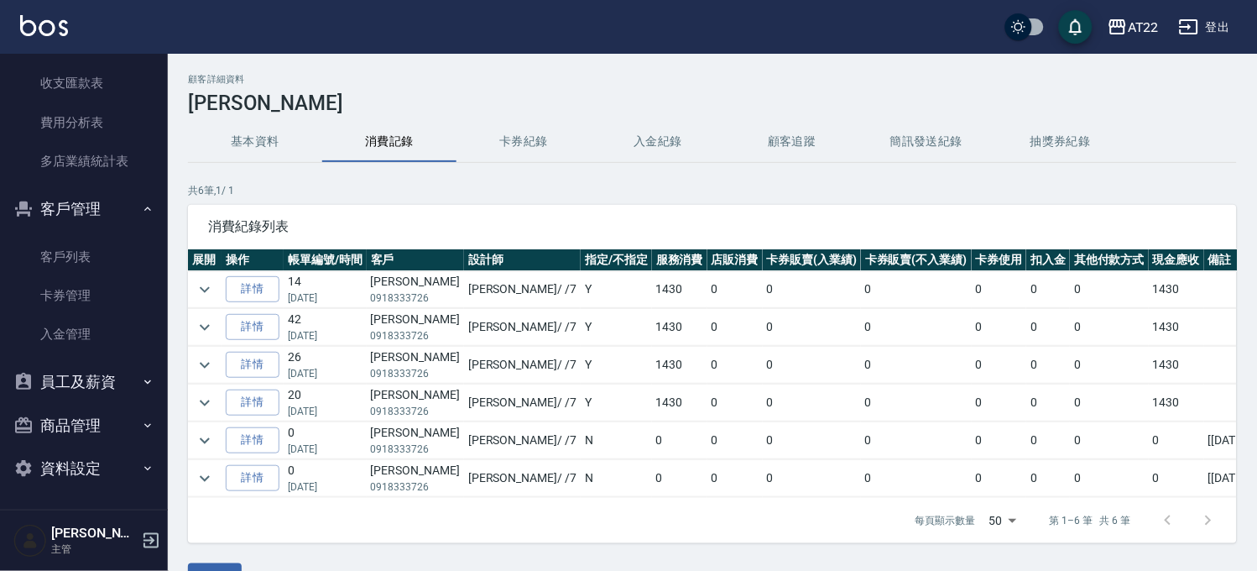
click at [282, 111] on h3 "林裕森" at bounding box center [712, 103] width 1049 height 24
click at [269, 149] on button "基本資料" at bounding box center [255, 142] width 134 height 40
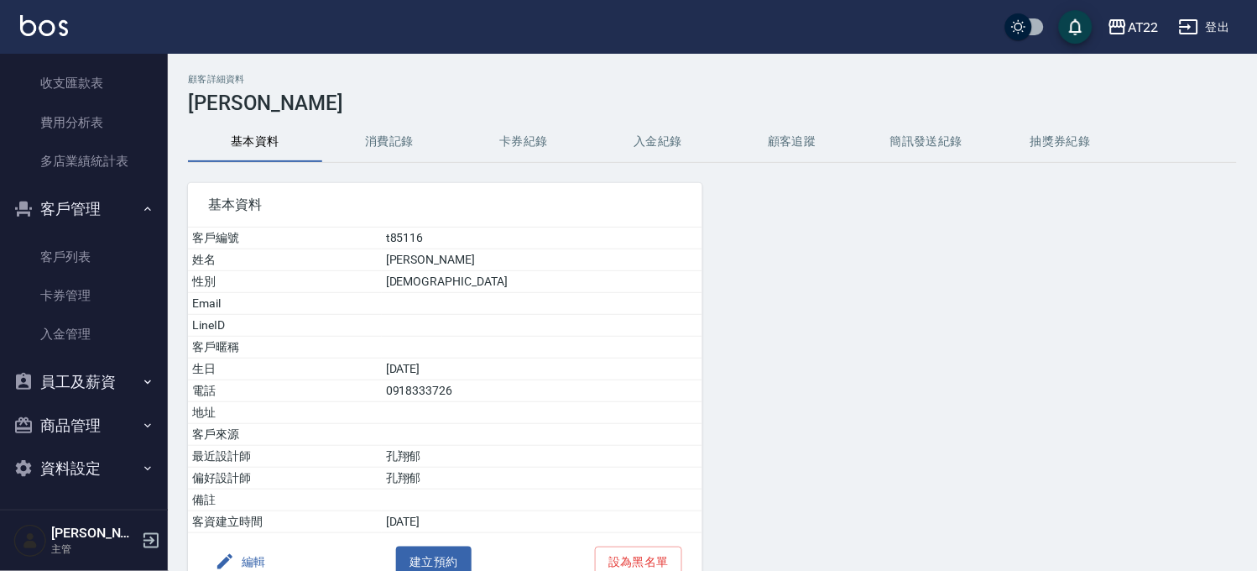
click at [477, 233] on td "t85116" at bounding box center [542, 238] width 321 height 22
click at [468, 395] on td "0918333726" at bounding box center [542, 391] width 321 height 22
click at [472, 389] on td "0918333726" at bounding box center [542, 391] width 321 height 22
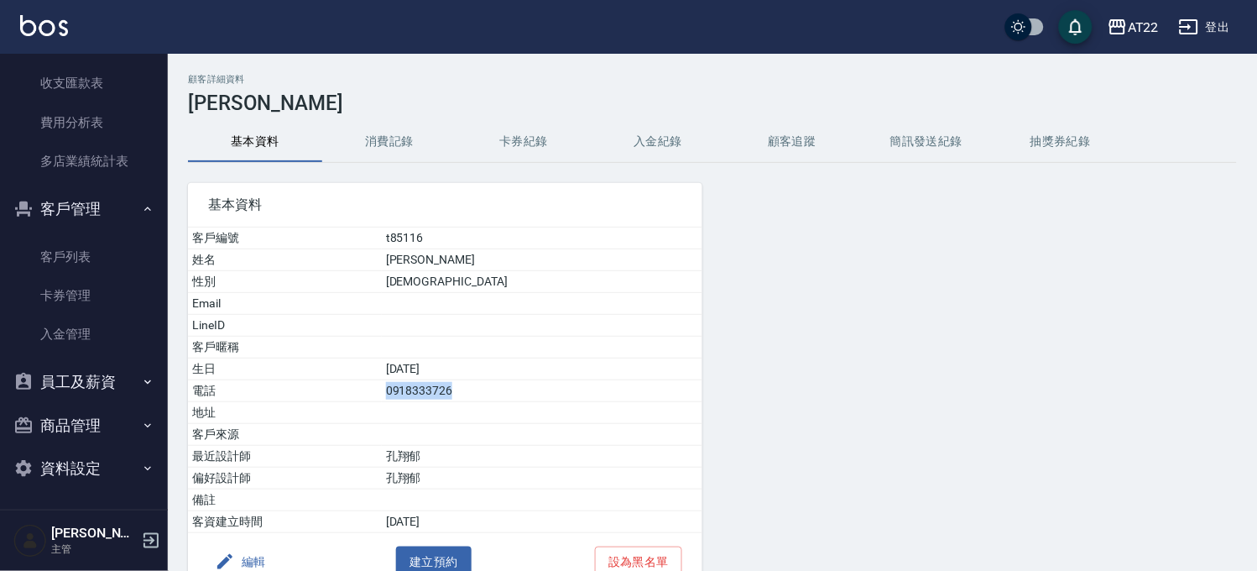
copy td "0918333726"
click at [1158, 29] on div "AT22" at bounding box center [1143, 27] width 31 height 21
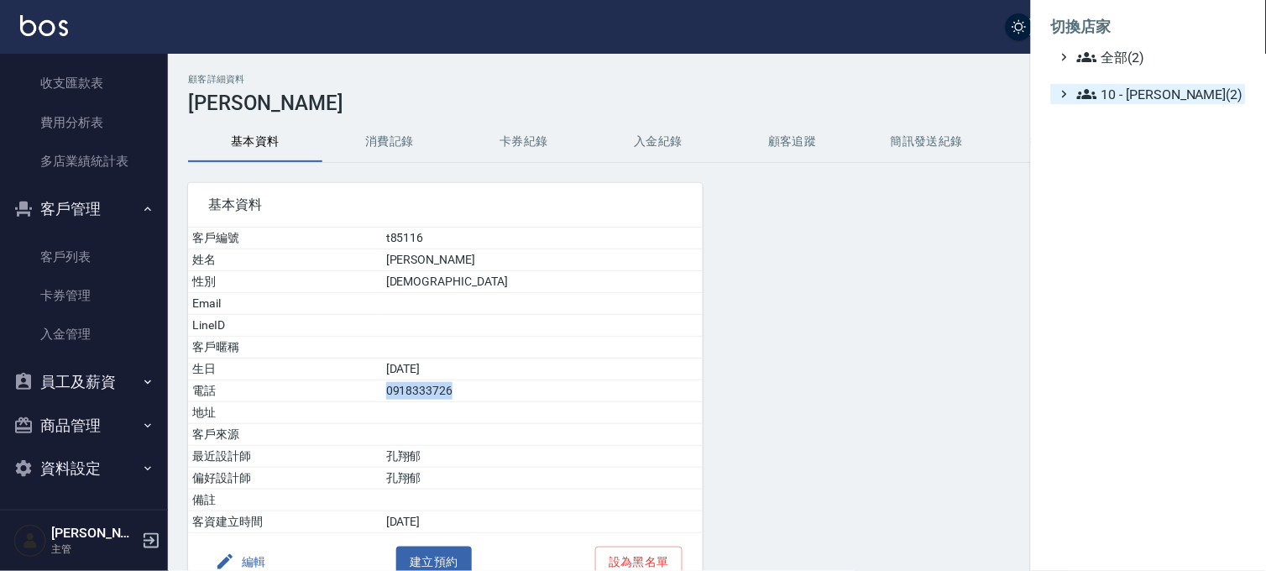
click at [1131, 88] on span "10 - 楊家昕(2)" at bounding box center [1158, 94] width 162 height 20
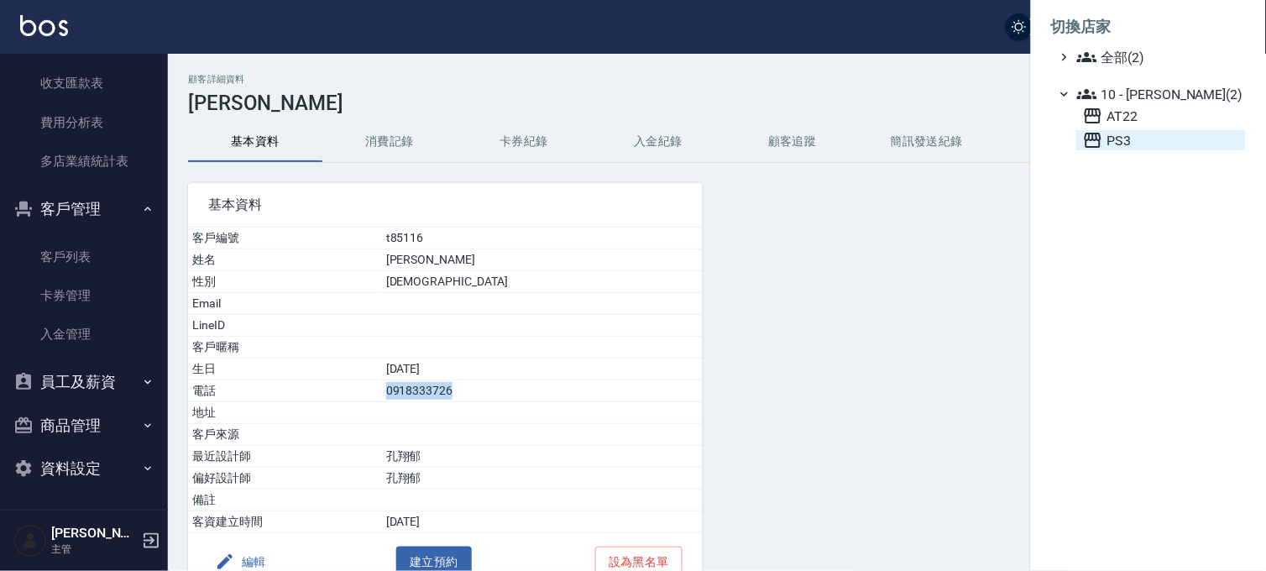
click at [1121, 148] on span "PS3" at bounding box center [1161, 140] width 156 height 20
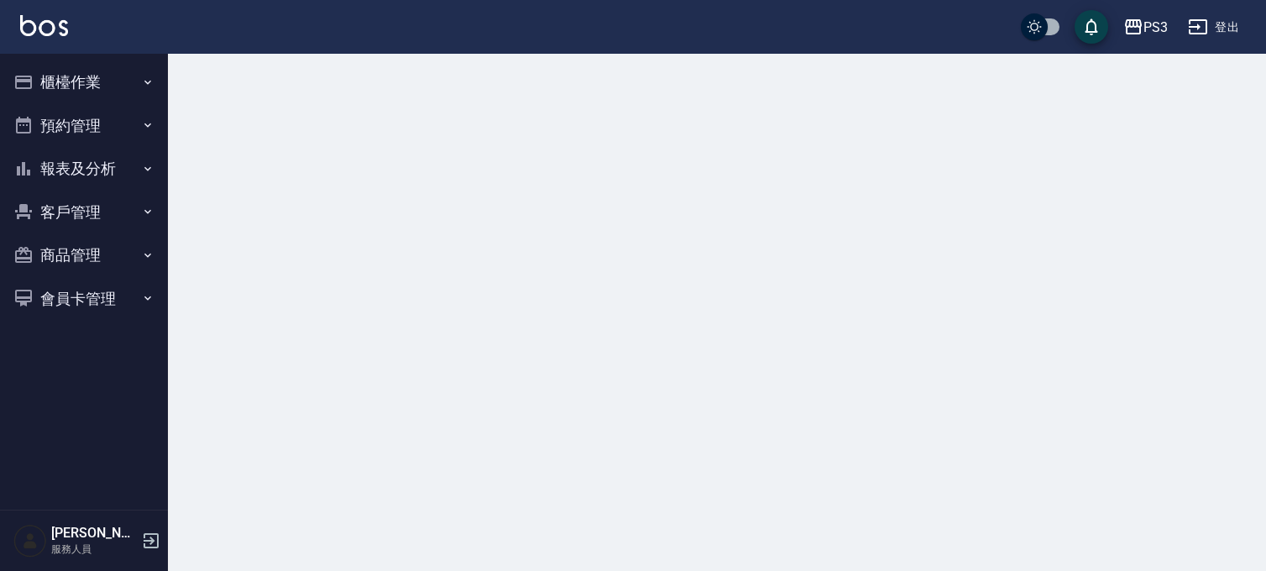
click at [94, 225] on button "客戶管理" at bounding box center [84, 213] width 154 height 44
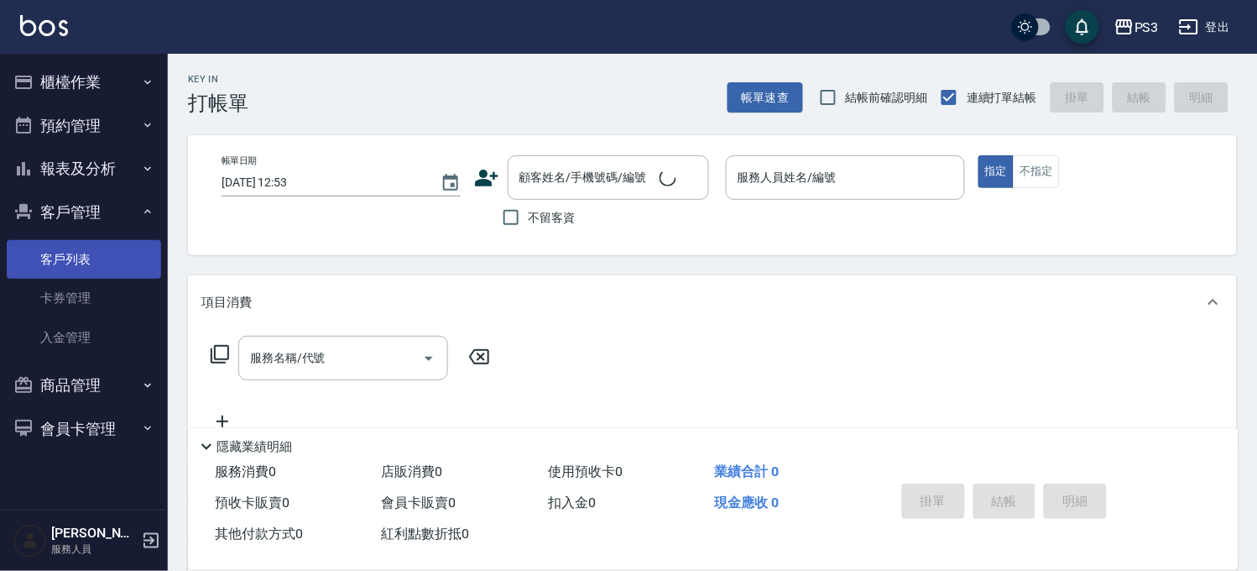
click at [95, 265] on link "客戶列表" at bounding box center [84, 259] width 154 height 39
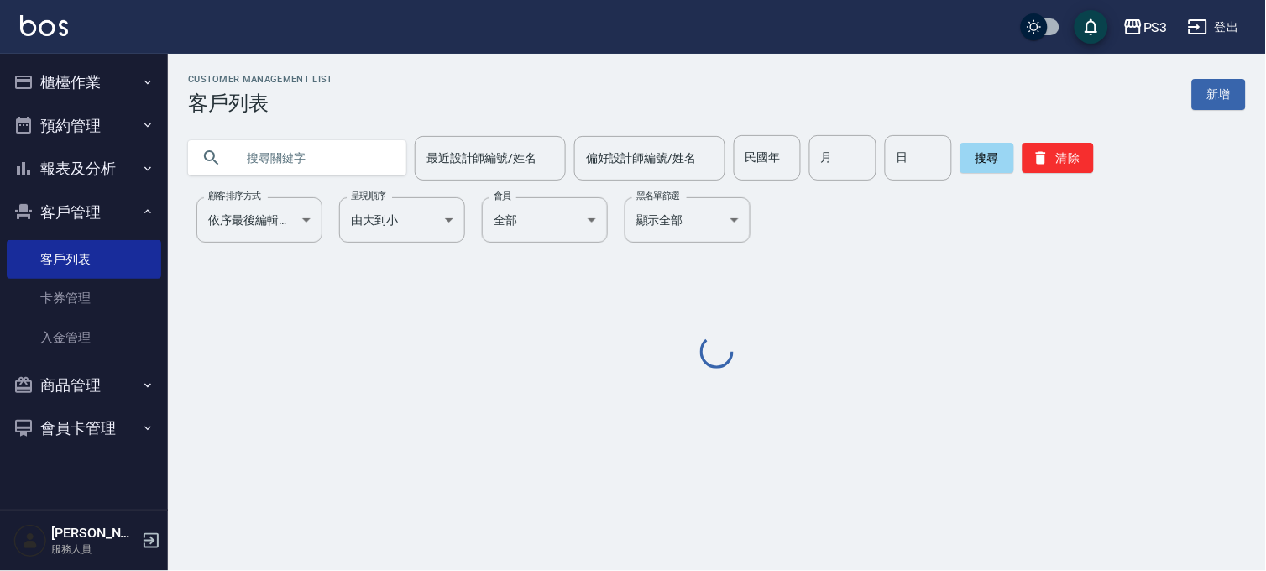
click at [306, 156] on input "text" at bounding box center [314, 157] width 158 height 45
paste input "0918333726"
type input "0918333726"
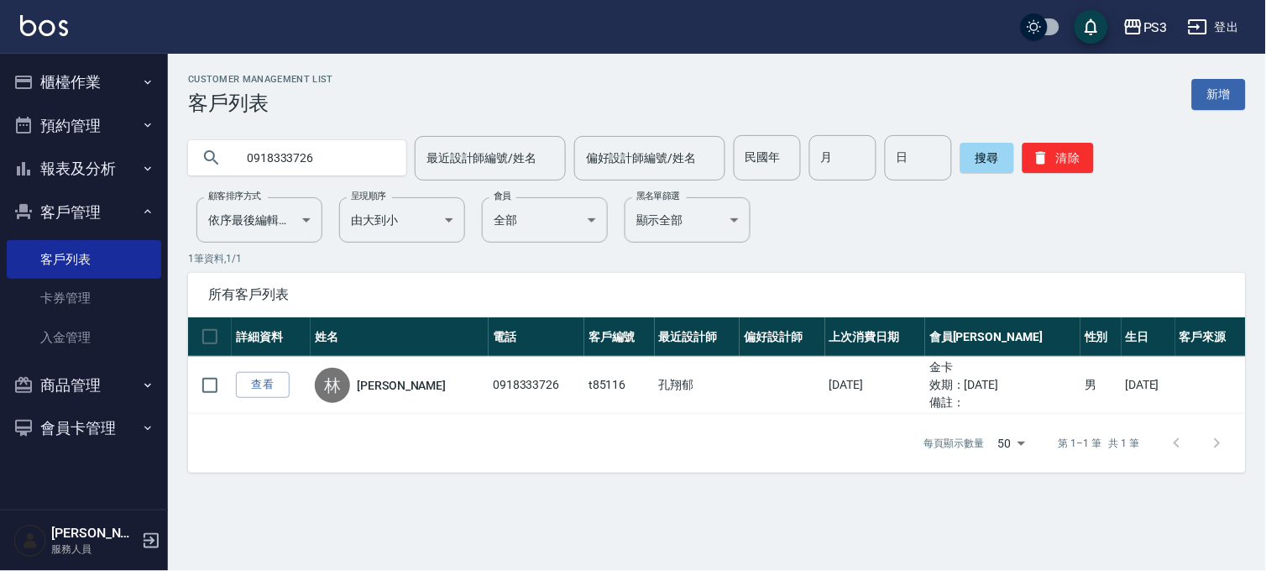
click at [1174, 30] on button "PS3" at bounding box center [1145, 27] width 58 height 34
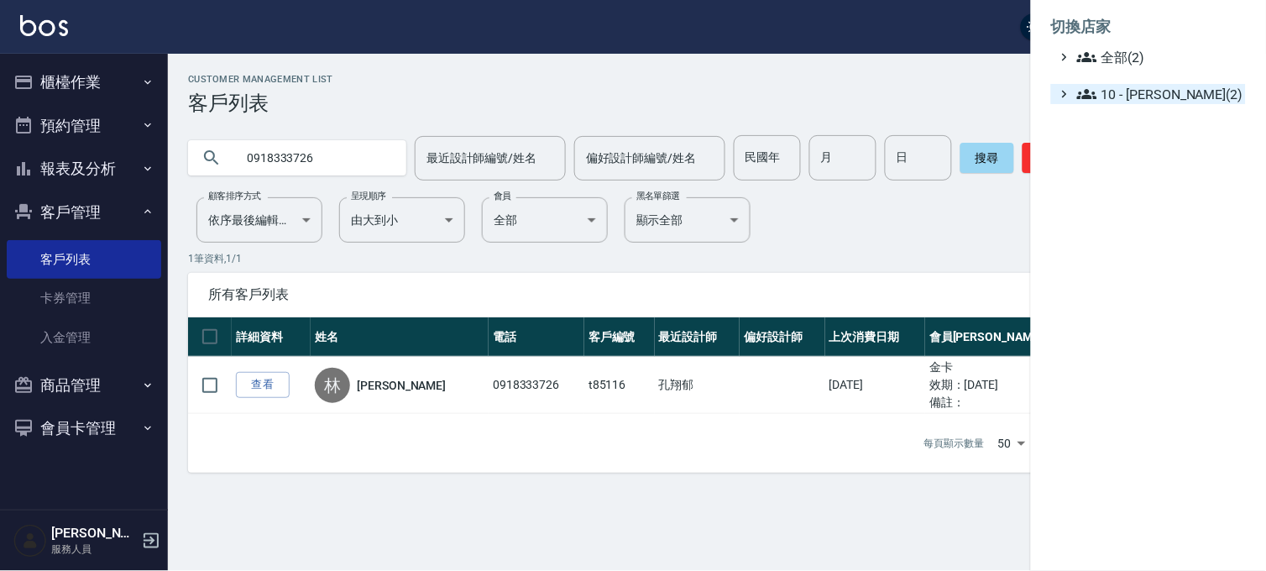
click at [1165, 90] on span "10 - 楊家昕(2)" at bounding box center [1158, 94] width 162 height 20
click at [1133, 111] on span "AT22" at bounding box center [1161, 116] width 156 height 20
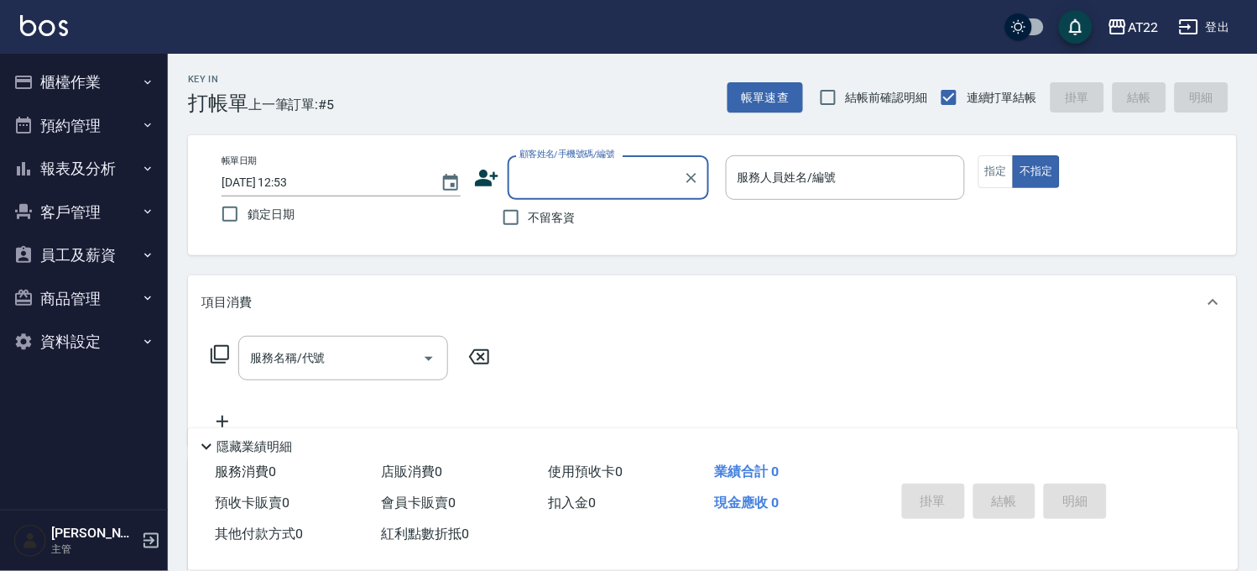
click at [81, 214] on button "客戶管理" at bounding box center [84, 213] width 154 height 44
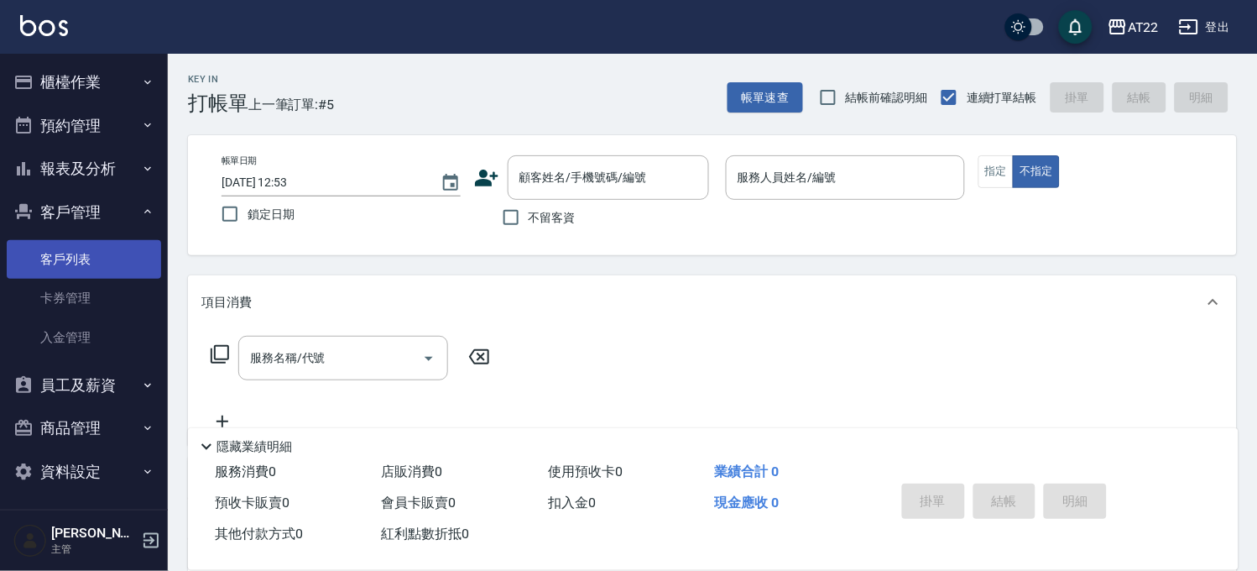
click at [88, 256] on link "客戶列表" at bounding box center [84, 259] width 154 height 39
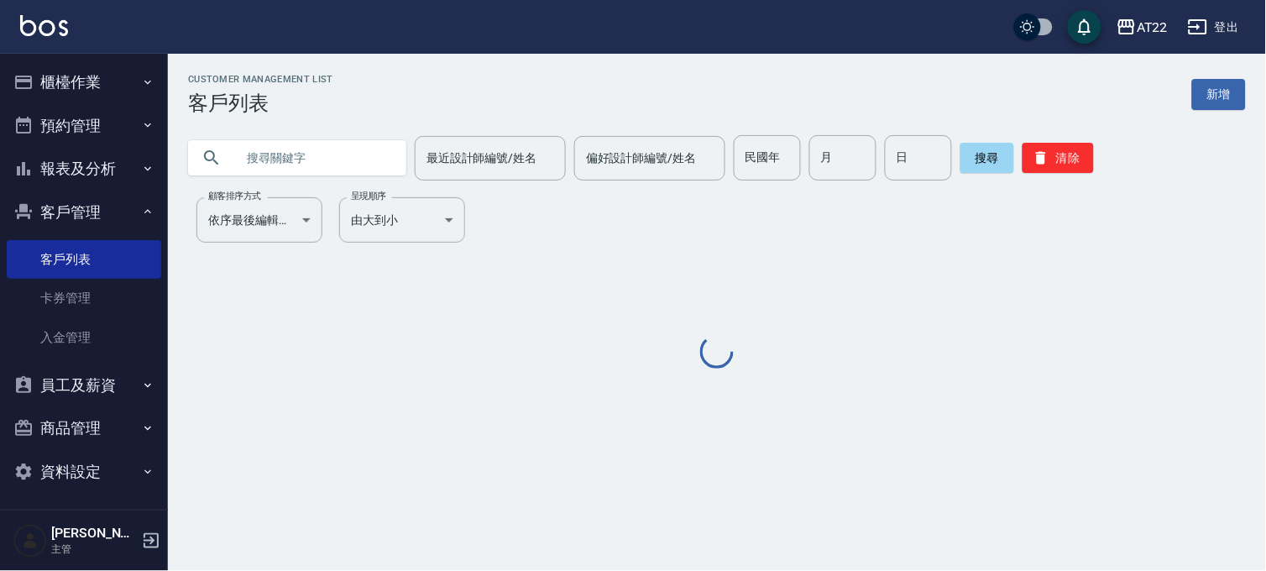
click at [387, 148] on div at bounding box center [297, 157] width 218 height 35
click at [380, 154] on input "text" at bounding box center [314, 157] width 158 height 45
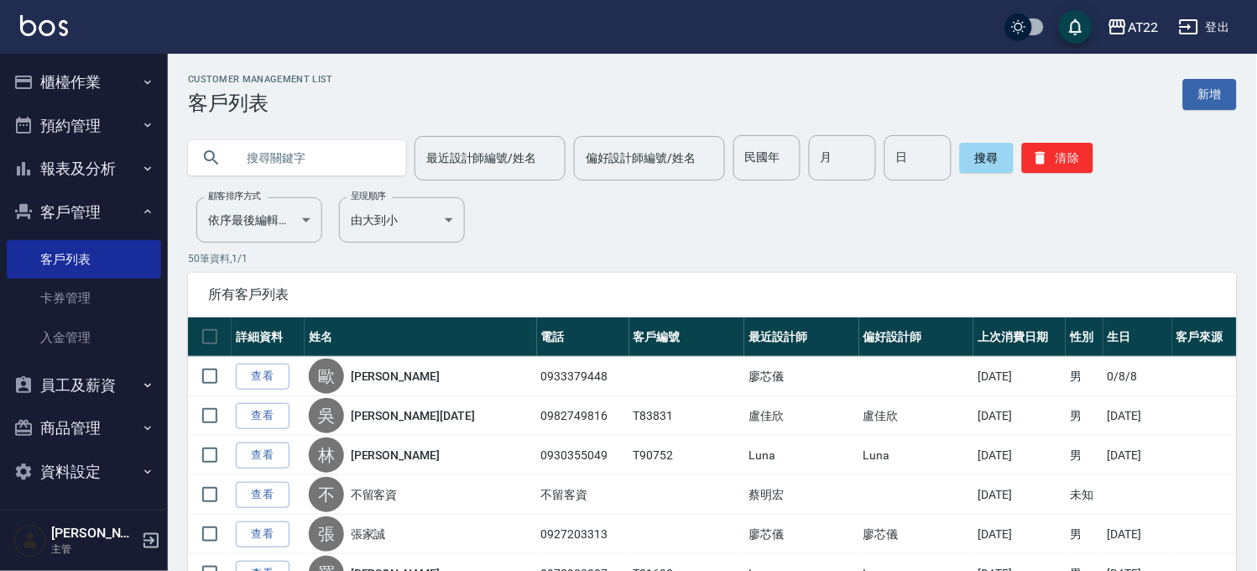
paste input "0918333726"
type input "0918333726"
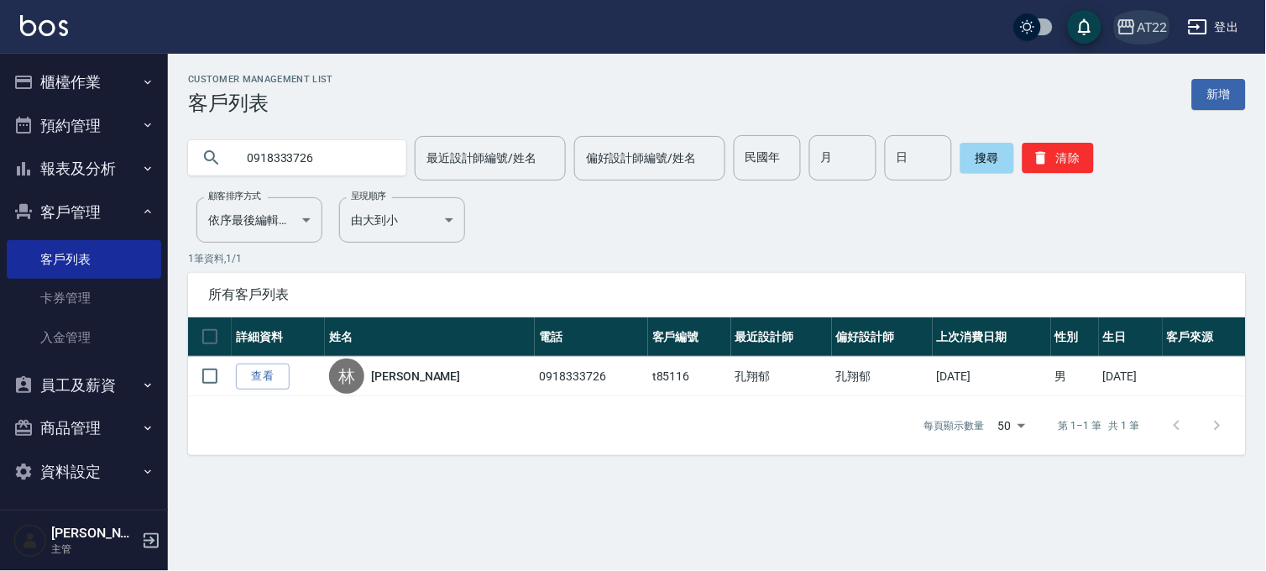
click at [1135, 31] on icon "button" at bounding box center [1126, 26] width 17 height 15
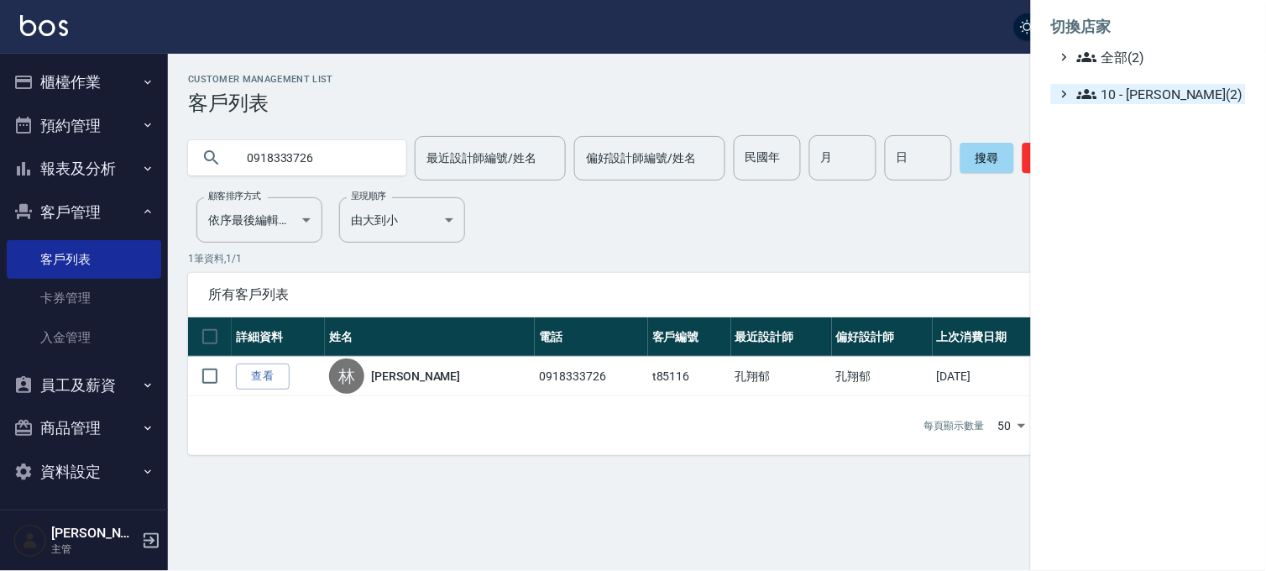
click at [1135, 94] on span "10 - [PERSON_NAME](2)" at bounding box center [1158, 94] width 162 height 20
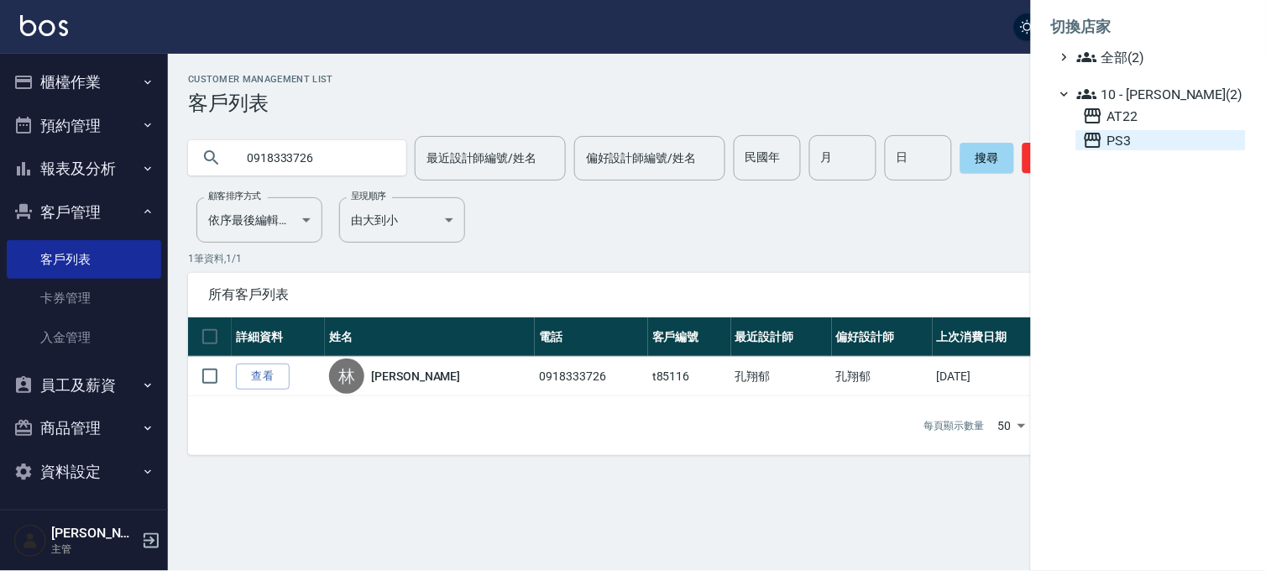
click at [1117, 135] on span "PS3" at bounding box center [1161, 140] width 156 height 20
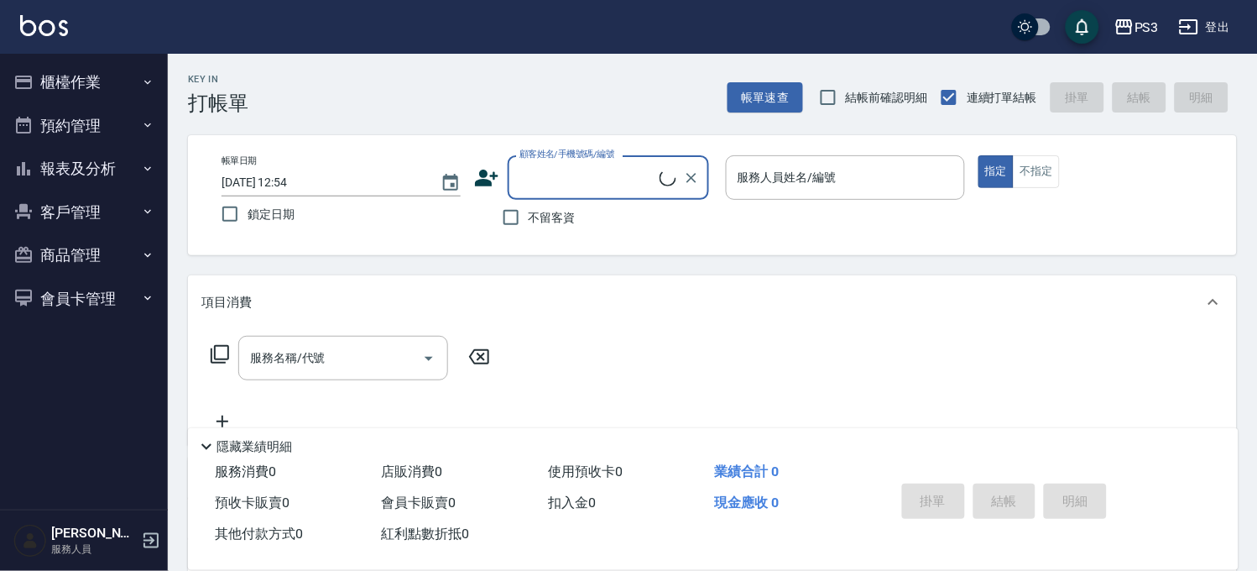
click at [90, 224] on button "客戶管理" at bounding box center [84, 213] width 154 height 44
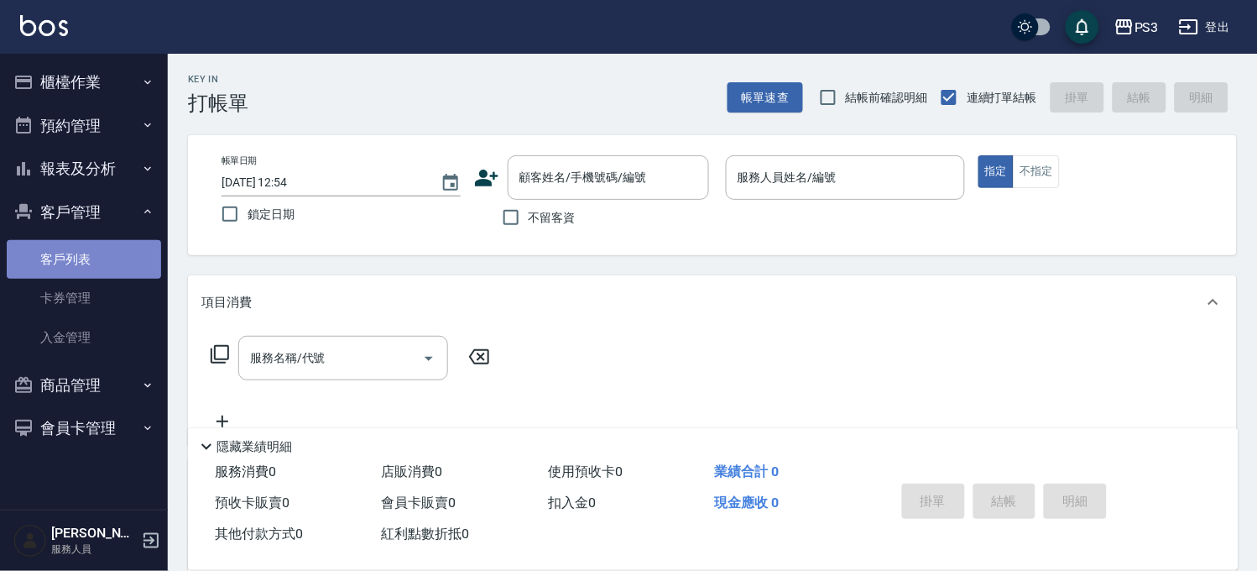
click at [84, 254] on link "客戶列表" at bounding box center [84, 259] width 154 height 39
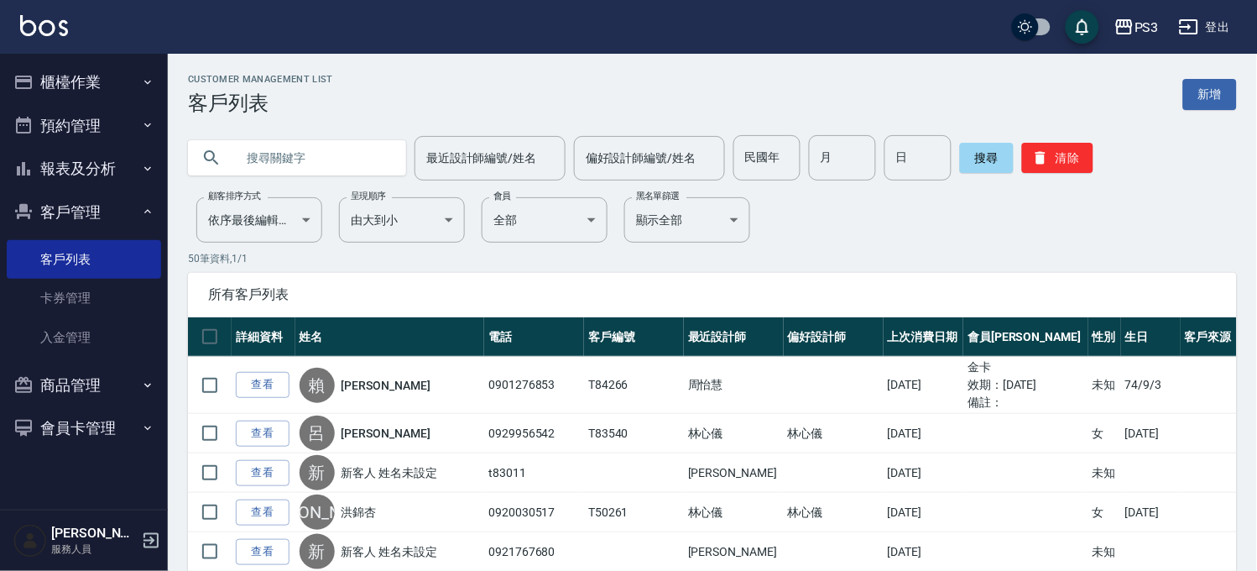
click at [264, 165] on input "text" at bounding box center [314, 157] width 158 height 45
paste input "0918333726"
type input "0918333726"
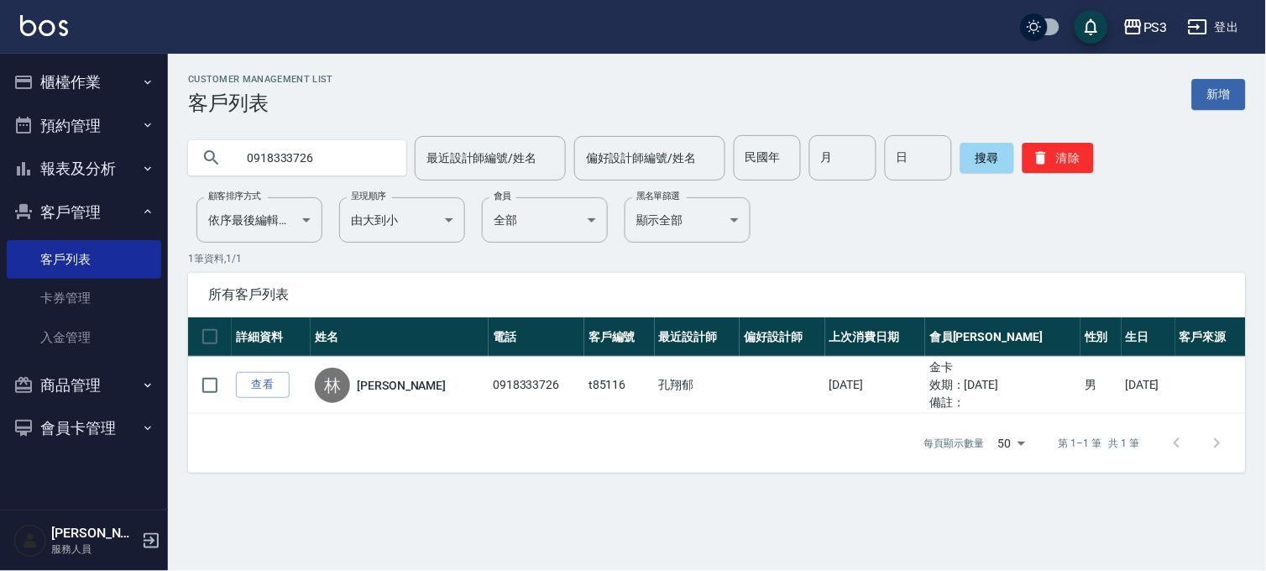
click at [1147, 17] on div "PS3" at bounding box center [1155, 27] width 24 height 21
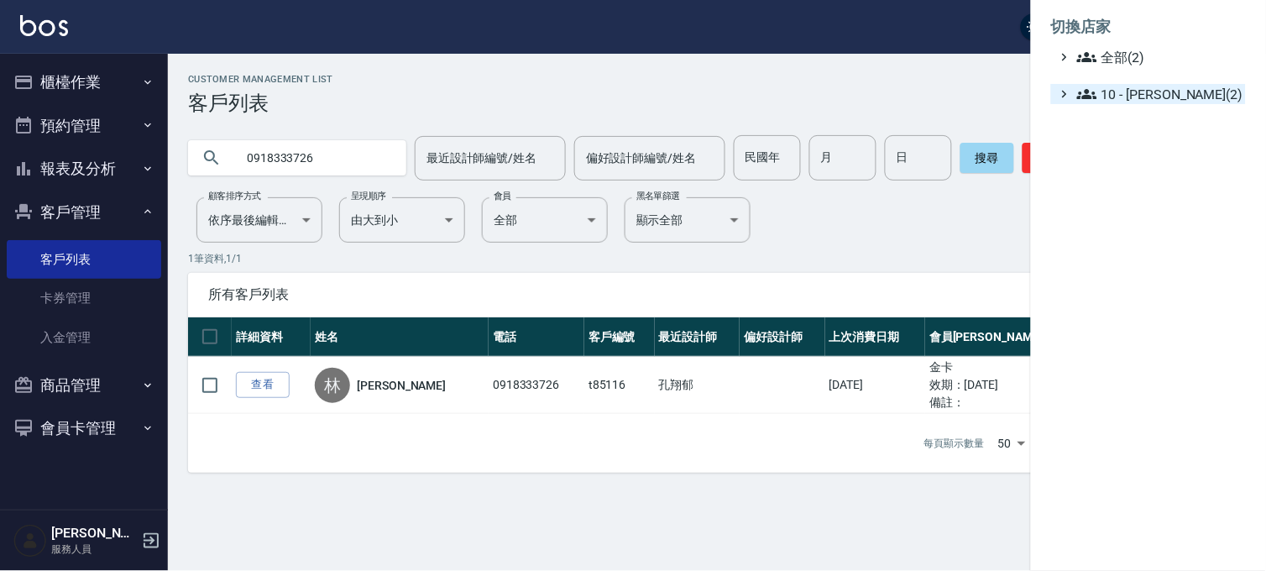
click at [1153, 96] on span "10 - [PERSON_NAME](2)" at bounding box center [1158, 94] width 162 height 20
click at [1147, 119] on span "AT22" at bounding box center [1161, 116] width 156 height 20
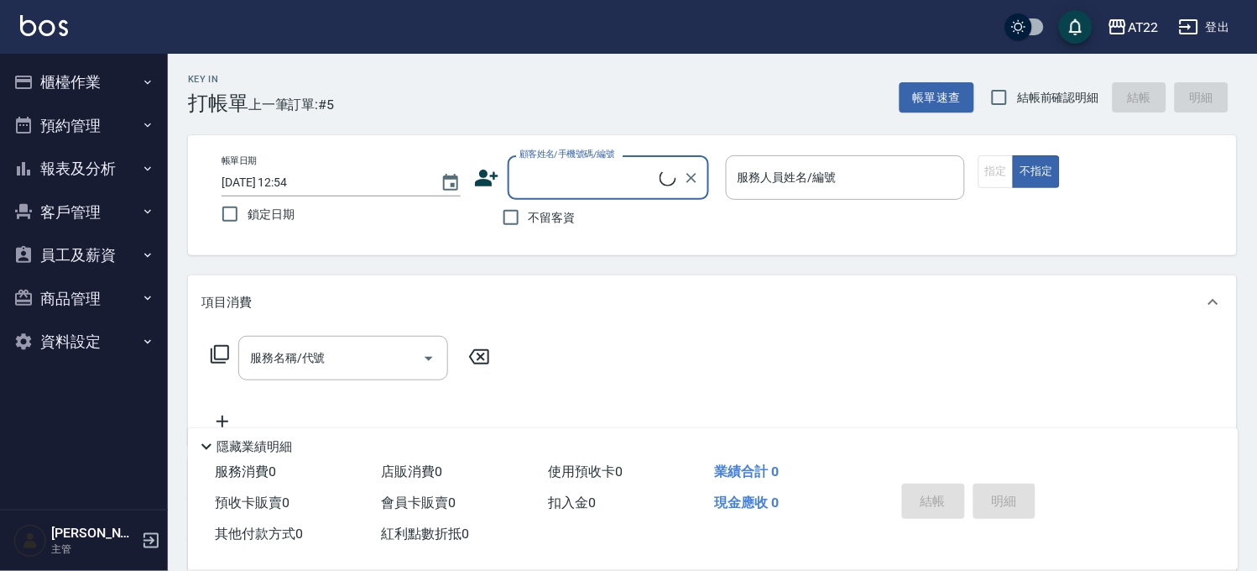
click at [69, 309] on button "商品管理" at bounding box center [84, 299] width 154 height 44
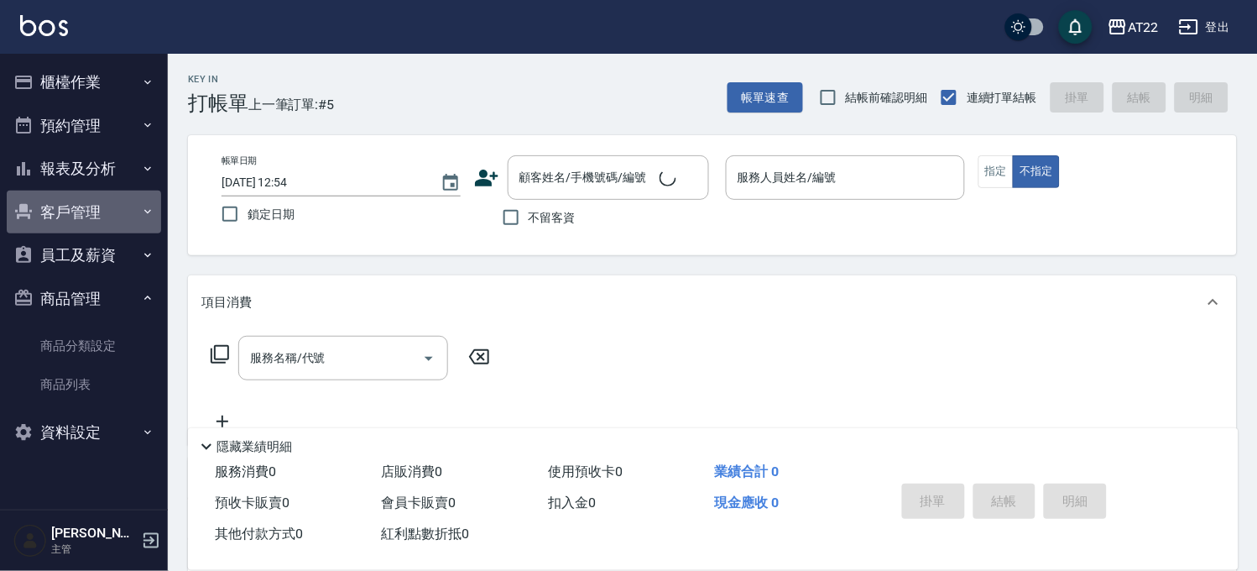
click at [73, 222] on button "客戶管理" at bounding box center [84, 213] width 154 height 44
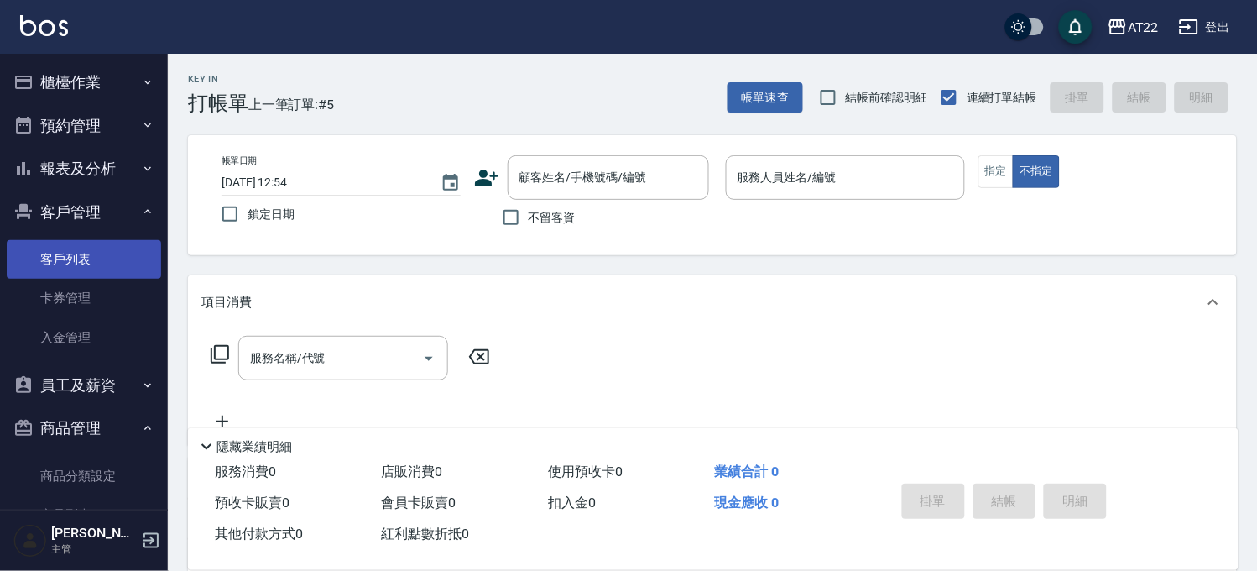
click at [69, 247] on link "客戶列表" at bounding box center [84, 259] width 154 height 39
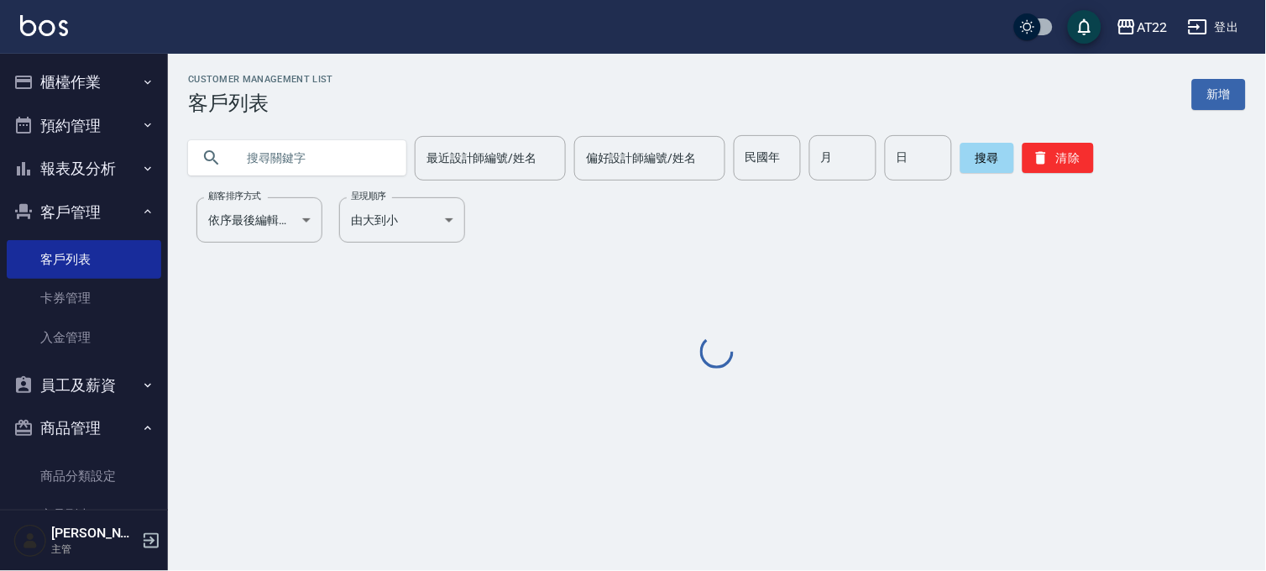
click at [285, 181] on div "Customer Management List 客戶列表 新增 最近設計師編號/姓名 最近設計師編號/姓名 偏好設計師編號/姓名 偏好設計師編號/姓名 民國…" at bounding box center [717, 223] width 1098 height 298
click at [292, 163] on input "text" at bounding box center [314, 157] width 158 height 45
paste input "0918333726"
type input "0918333726"
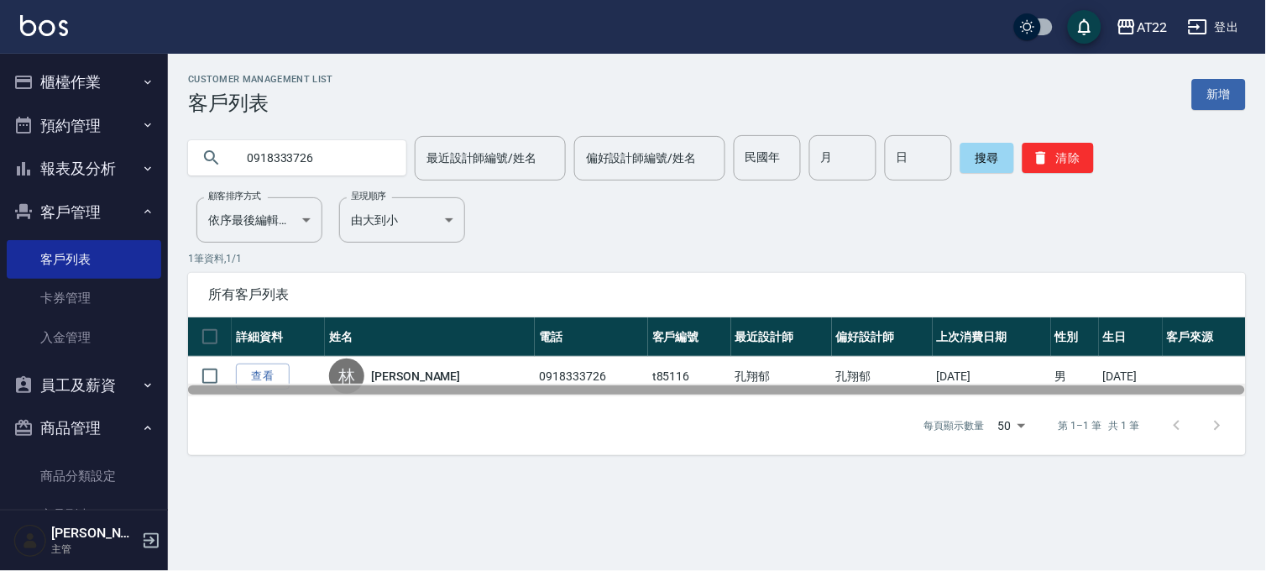
click at [261, 384] on div at bounding box center [717, 390] width 1058 height 13
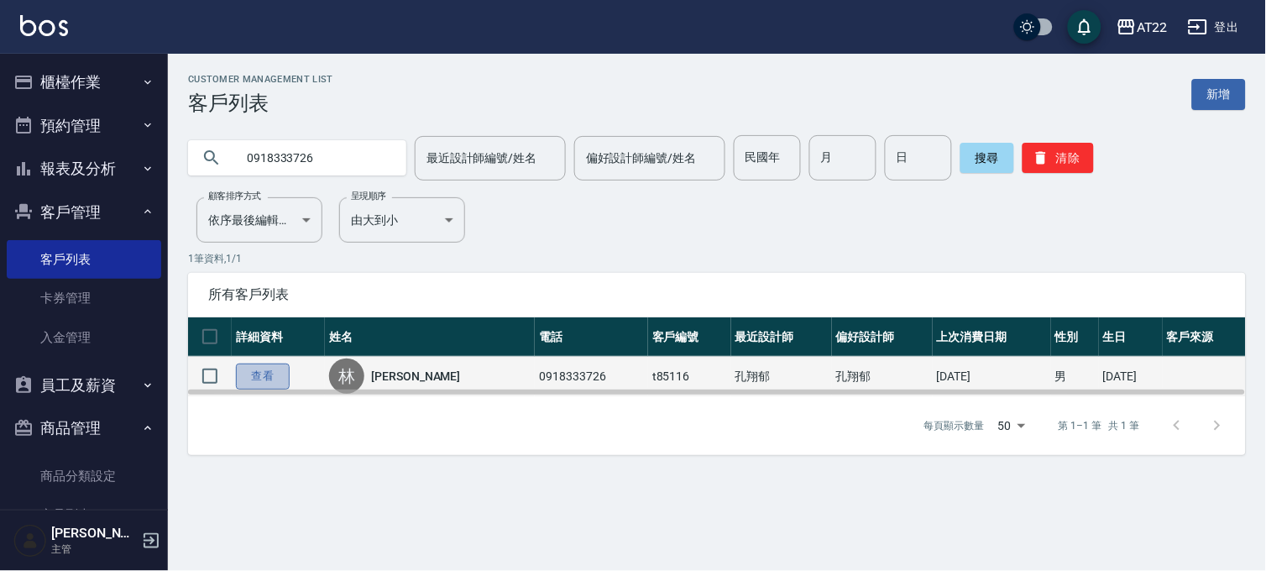
click at [262, 370] on link "查看" at bounding box center [263, 376] width 54 height 26
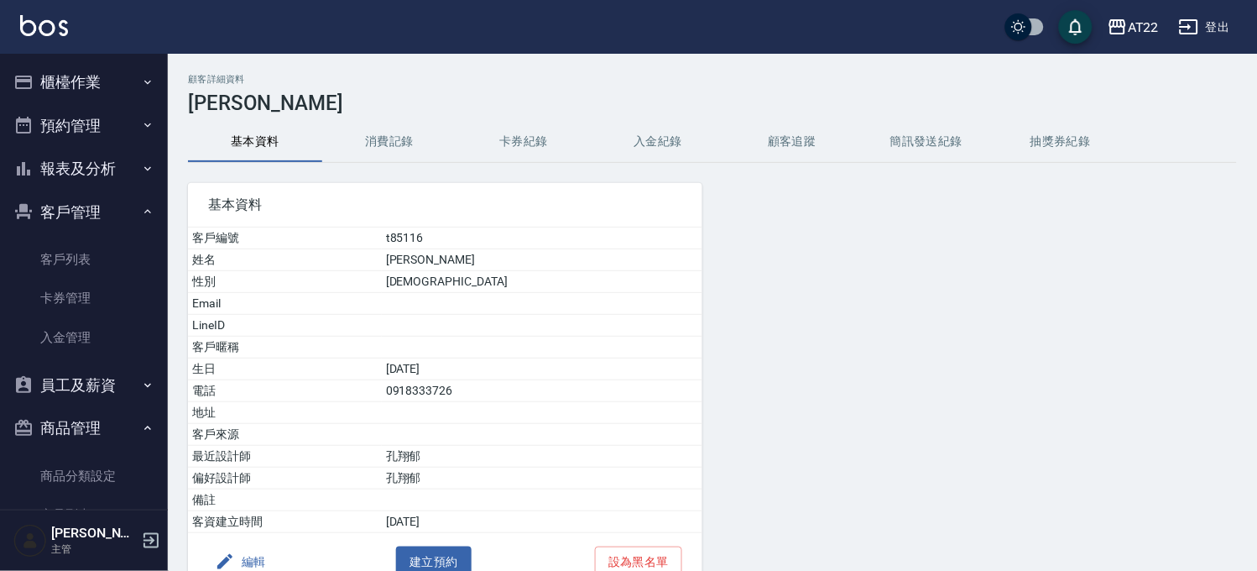
click at [229, 560] on icon "button" at bounding box center [225, 562] width 20 height 20
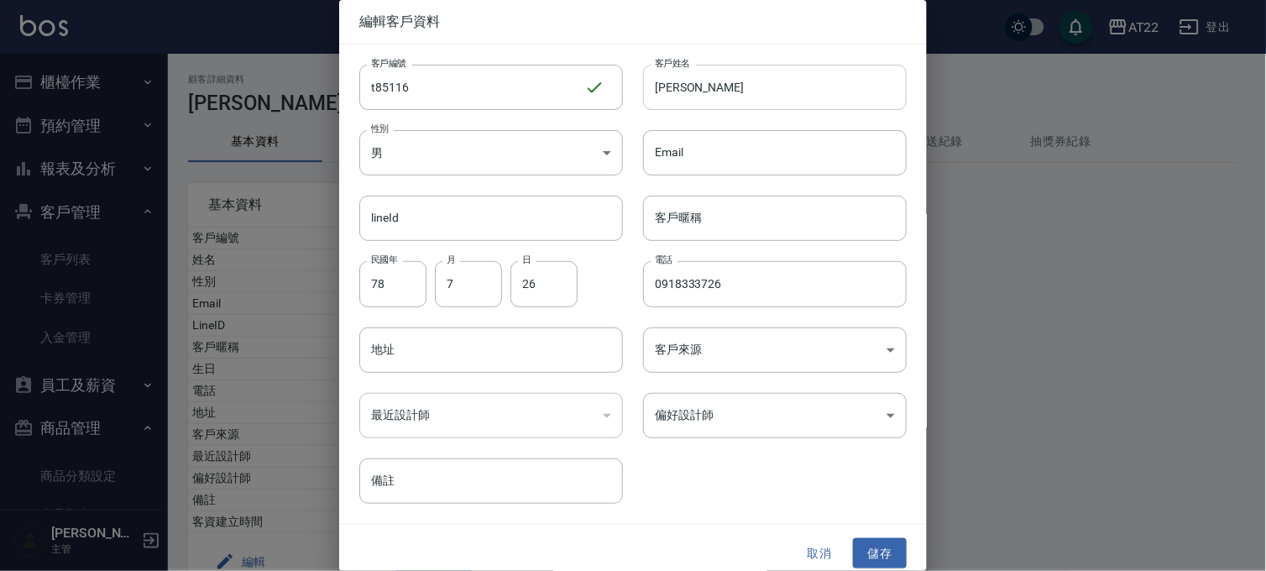
click at [714, 82] on input "林裕森" at bounding box center [775, 87] width 264 height 45
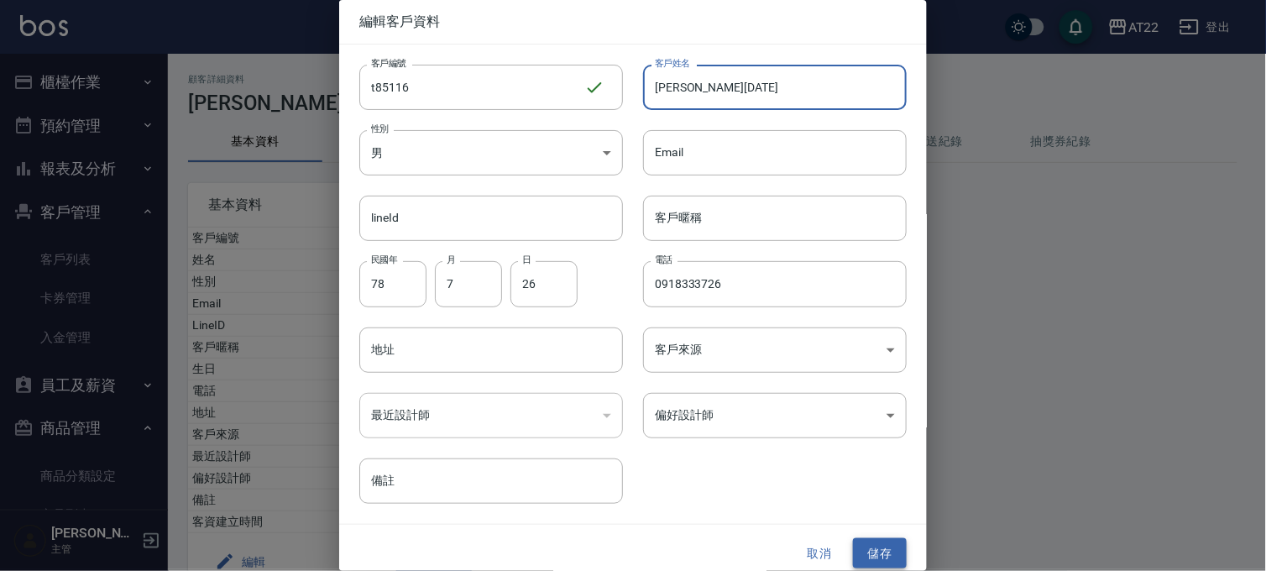
type input "林裕森26.12.13"
click at [853, 549] on button "儲存" at bounding box center [880, 553] width 54 height 31
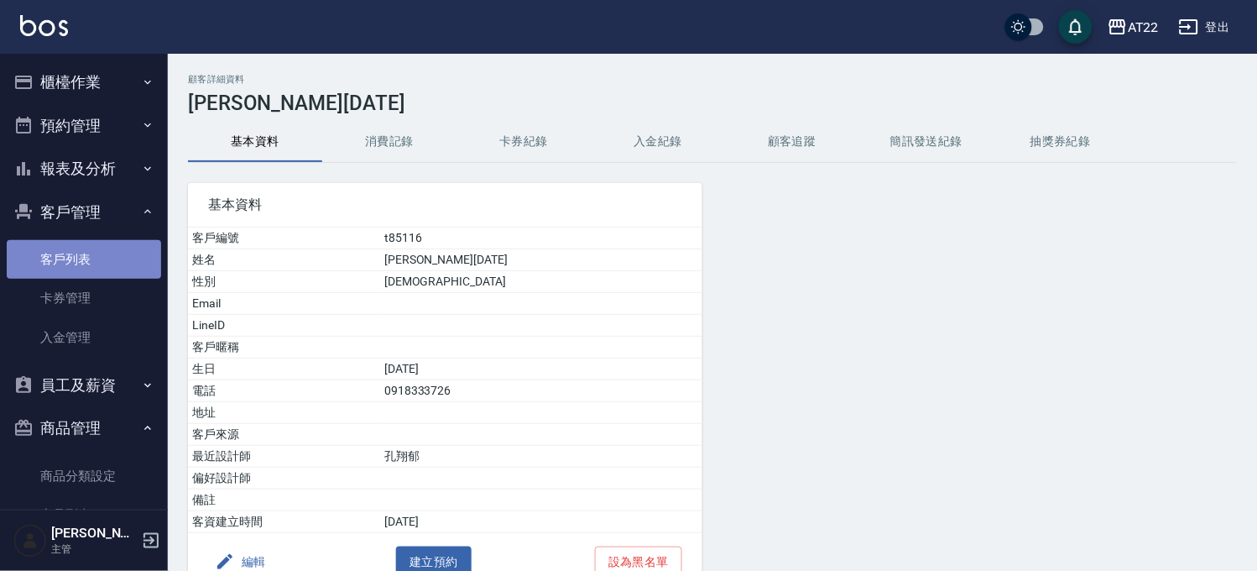
click at [104, 270] on link "客戶列表" at bounding box center [84, 259] width 154 height 39
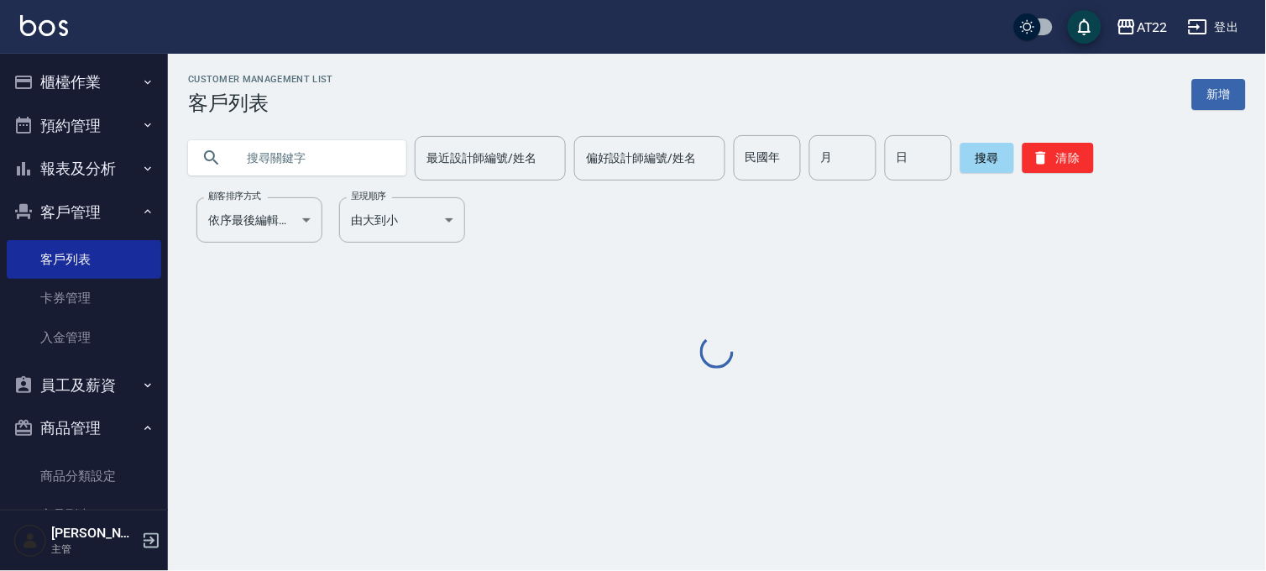
click at [280, 145] on input "text" at bounding box center [314, 157] width 158 height 45
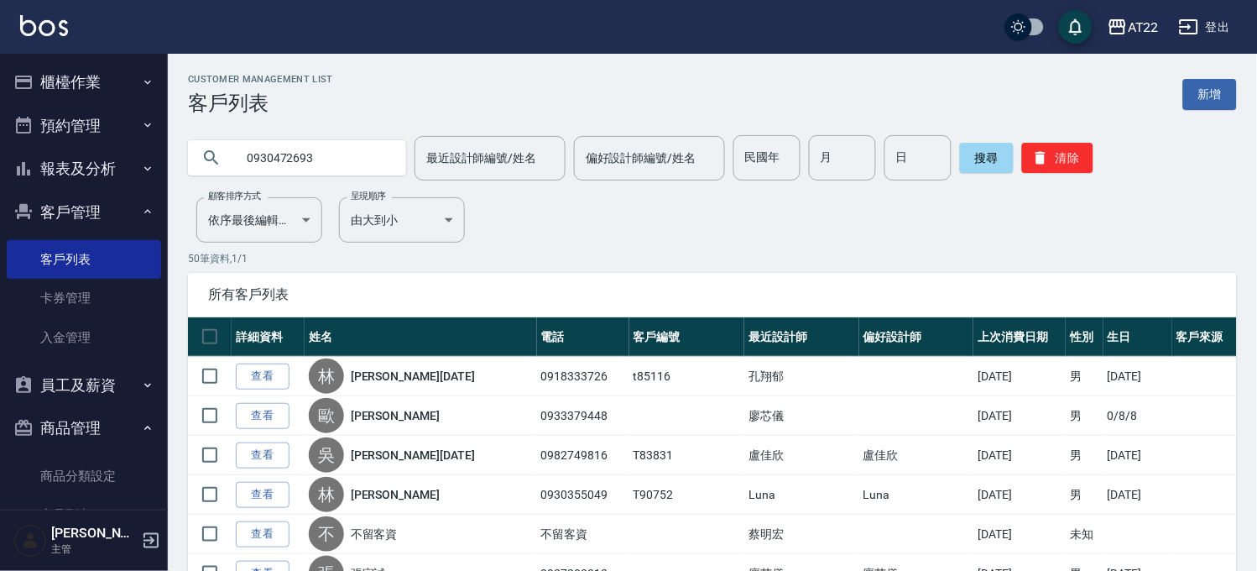
type input "0930472693"
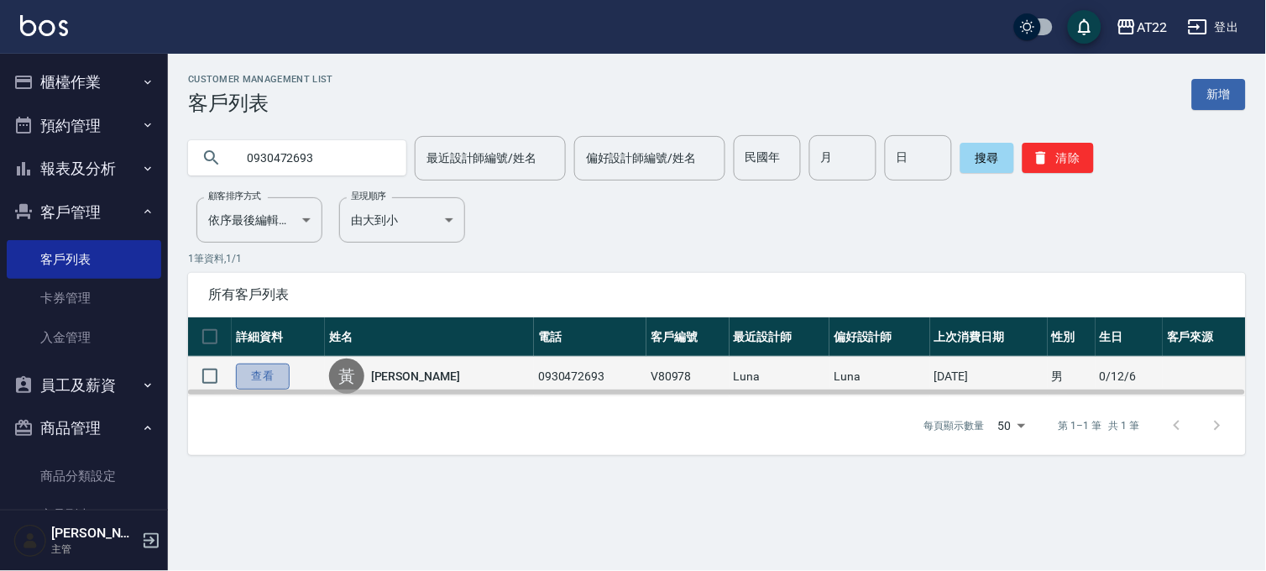
click at [259, 374] on link "查看" at bounding box center [263, 376] width 54 height 26
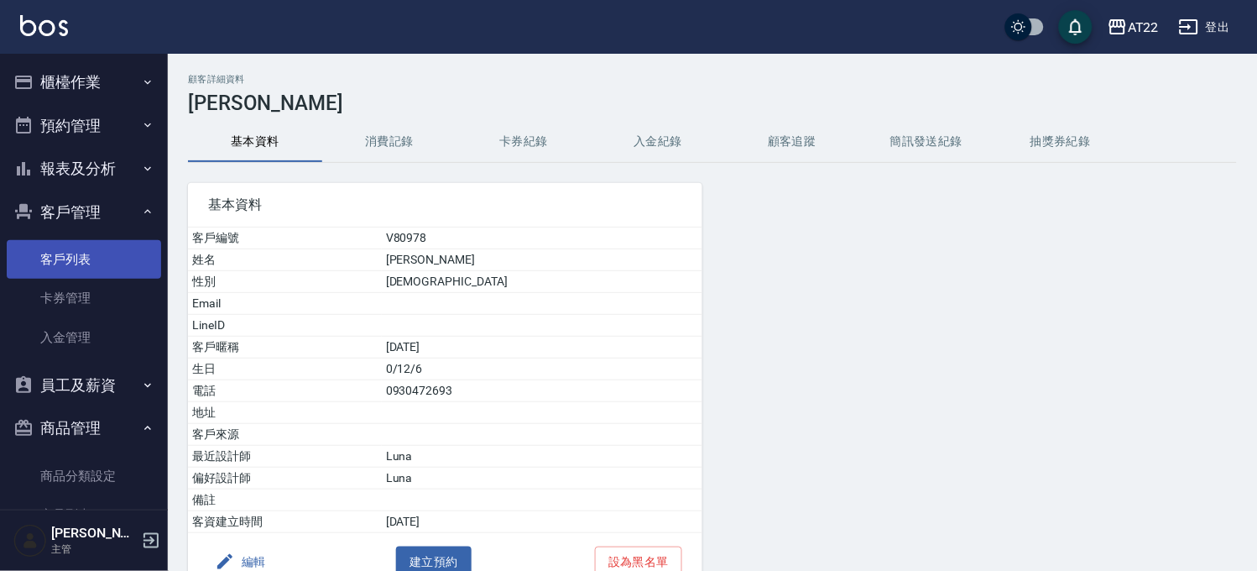
click at [38, 249] on link "客戶列表" at bounding box center [84, 259] width 154 height 39
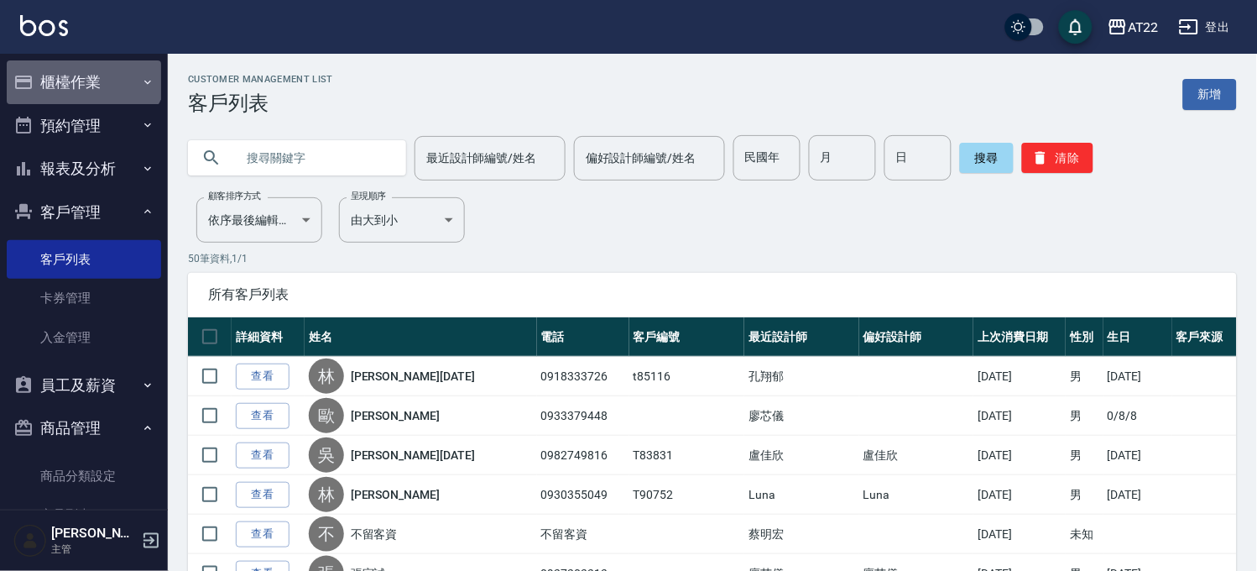
click at [82, 62] on button "櫃檯作業" at bounding box center [84, 82] width 154 height 44
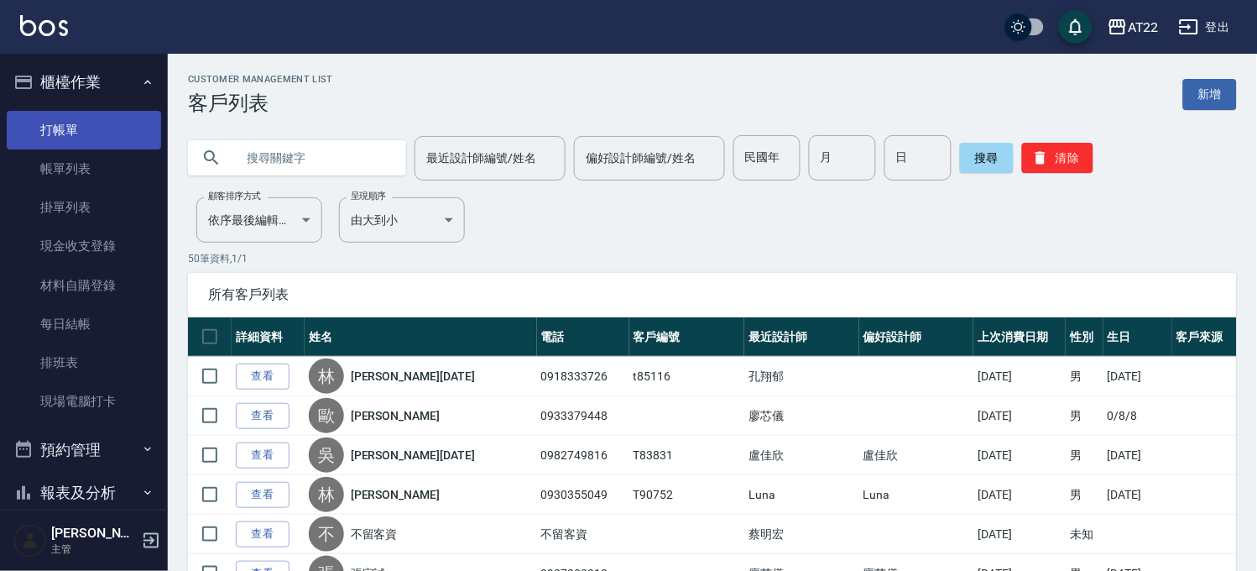
click at [68, 123] on link "打帳單" at bounding box center [84, 130] width 154 height 39
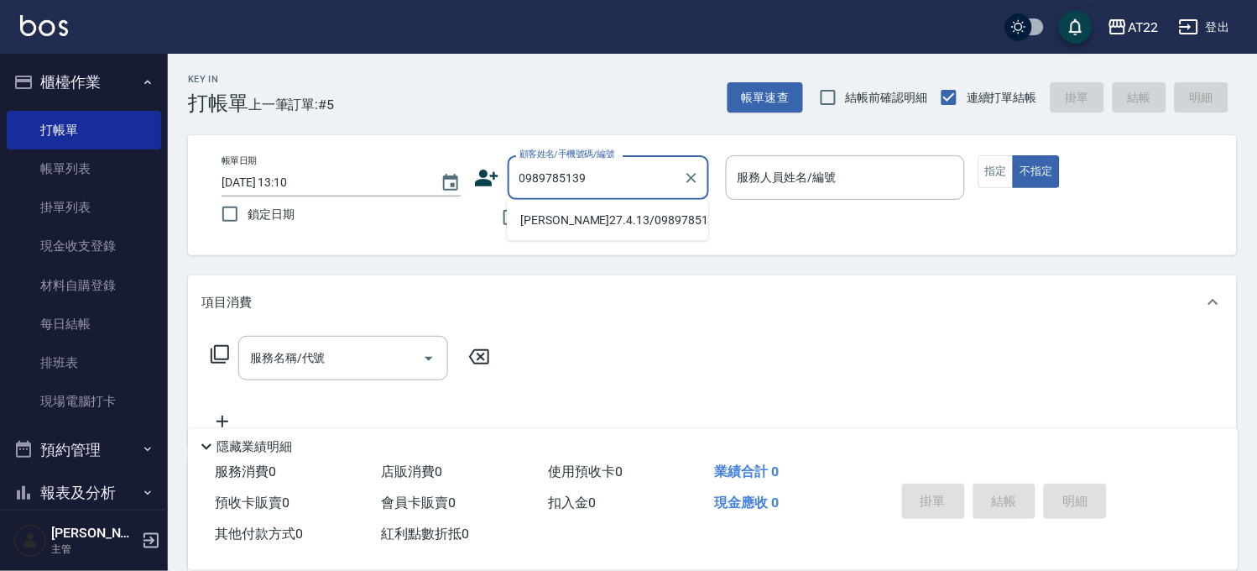
click at [551, 218] on li "陳瑋鑫27.4.13/0989785139/T91297" at bounding box center [607, 220] width 201 height 28
type input "陳瑋鑫27.4.13/0989785139/T91297"
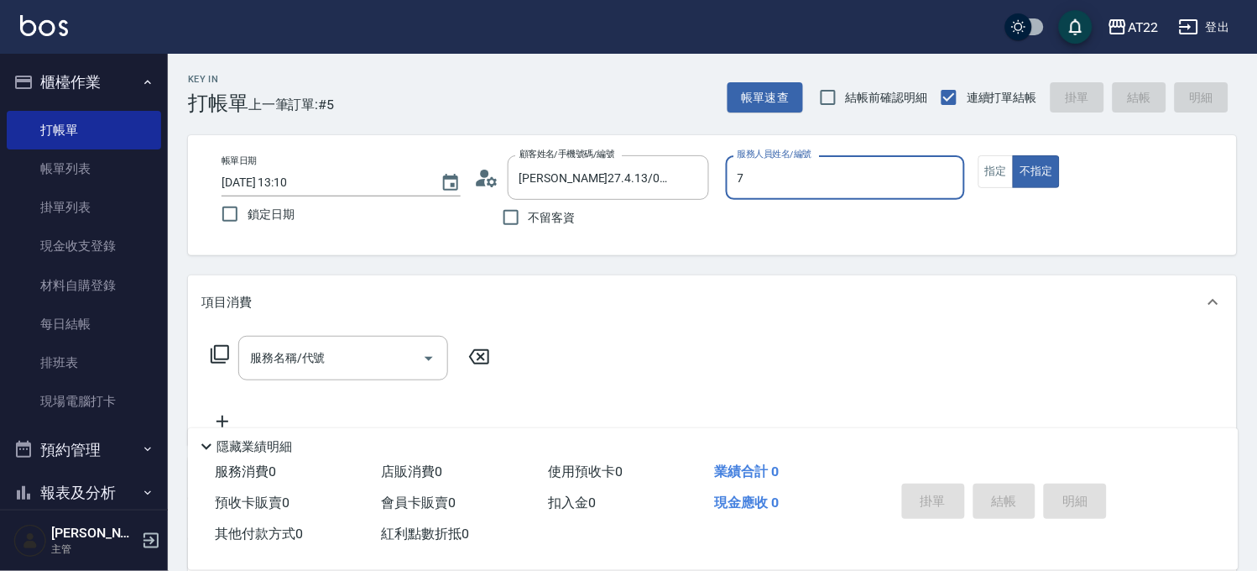
type input "Allen-7"
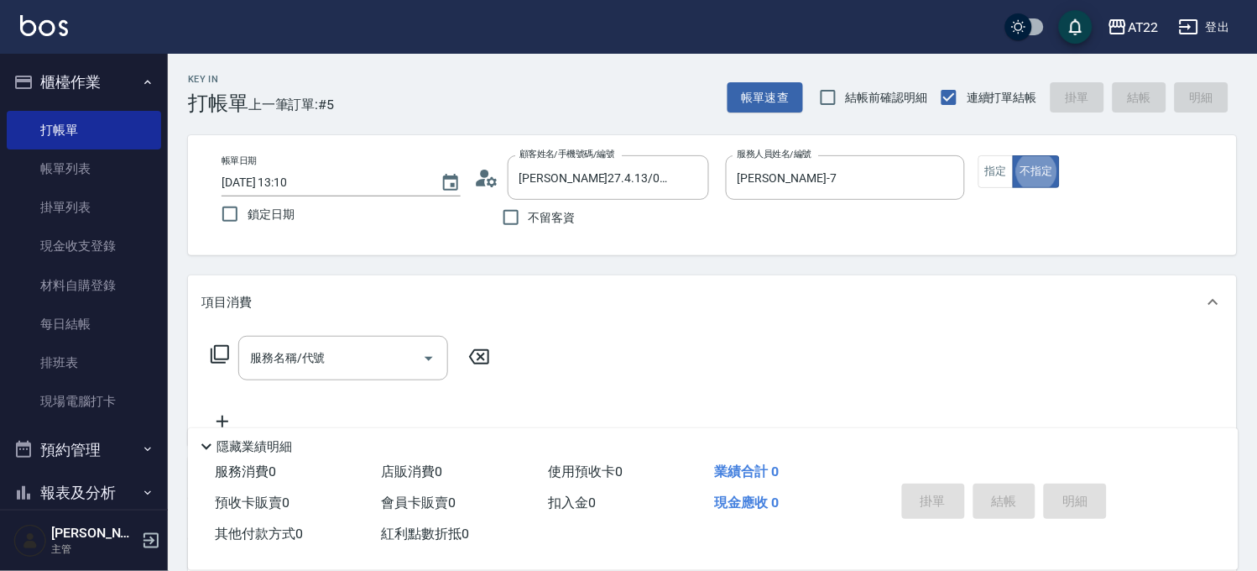
type button "false"
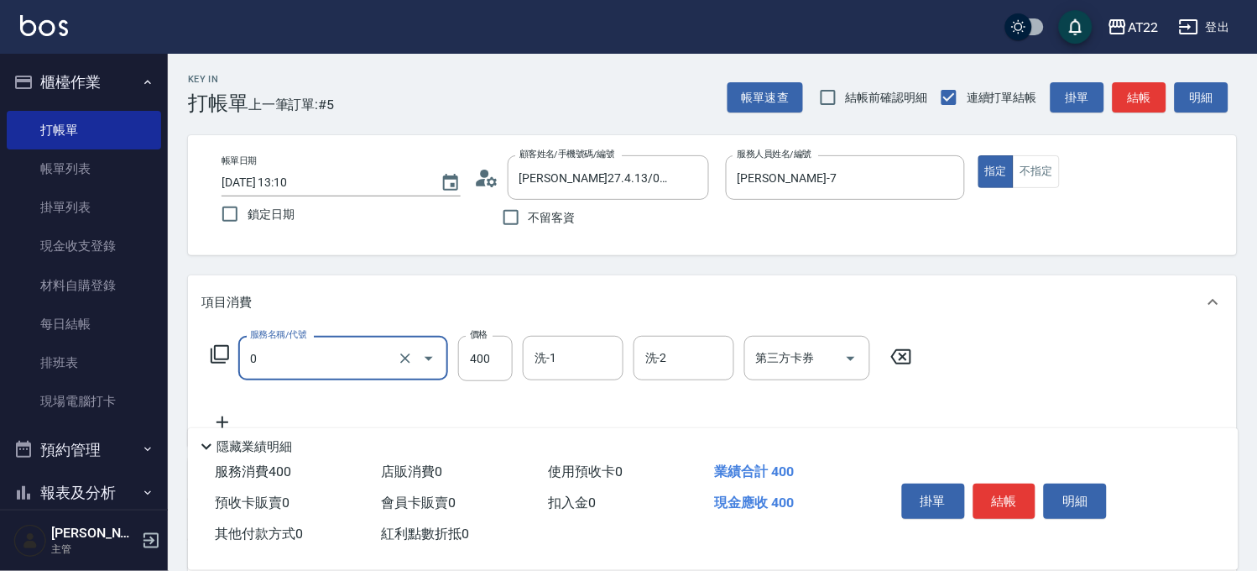
type input "有機洗髮(0)"
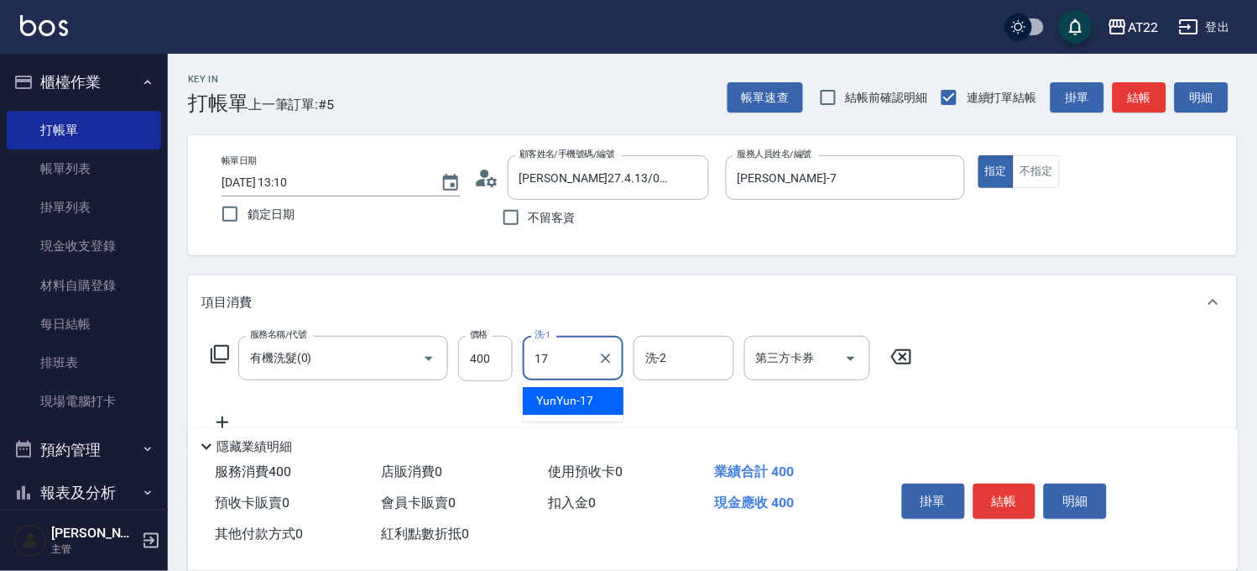
type input "YunYun-17"
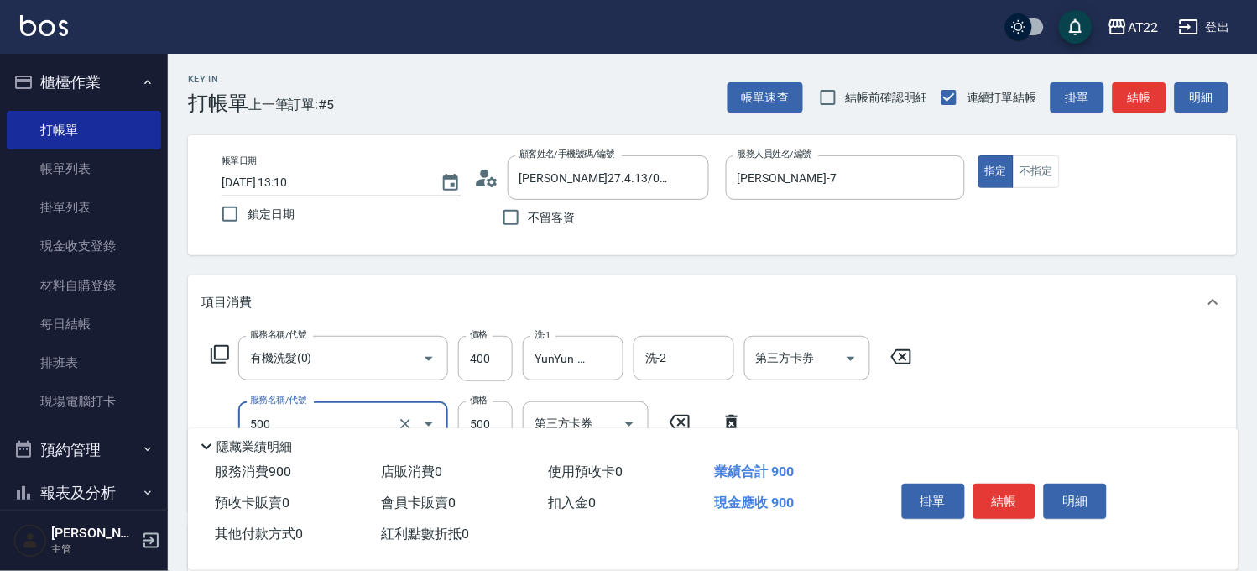
type input "剪髮(500)"
type input "700"
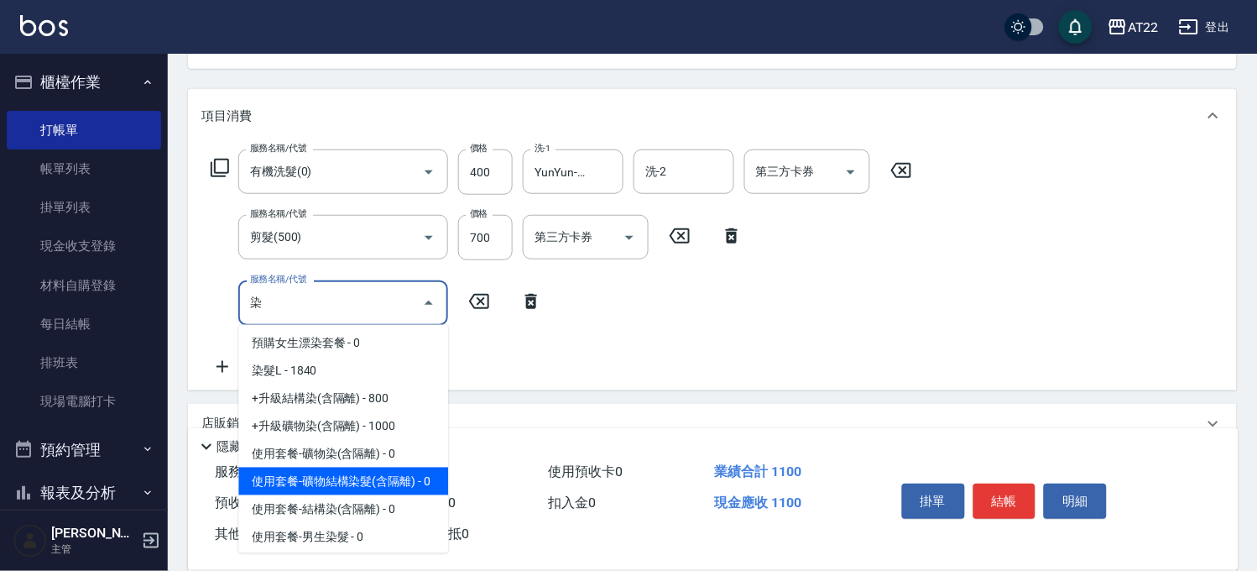
scroll to position [93, 0]
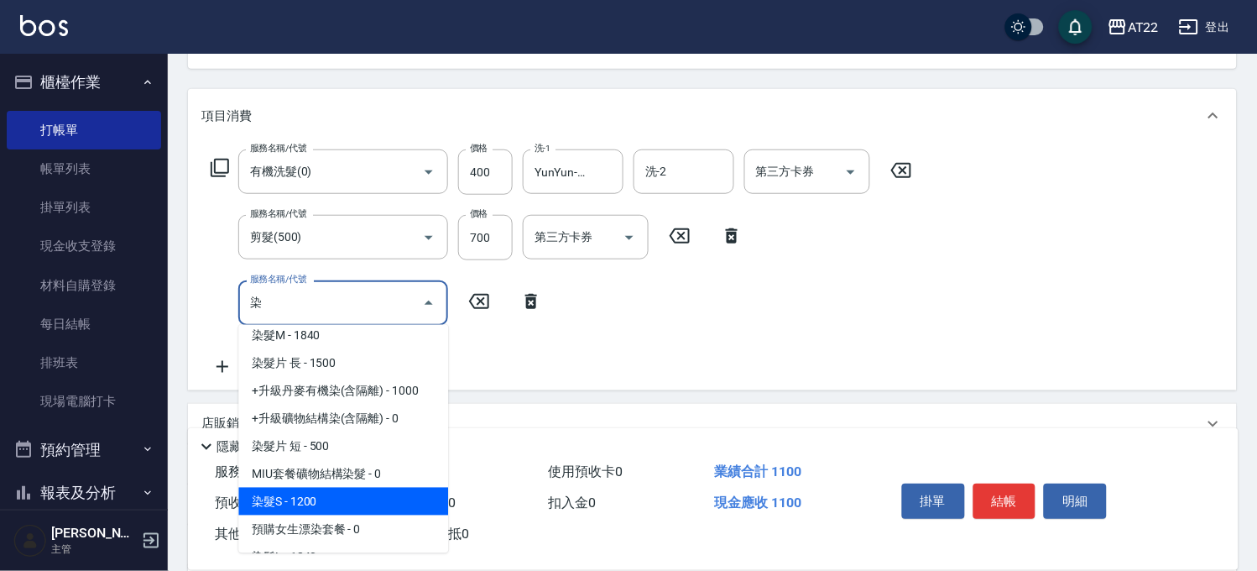
click at [332, 497] on span "染髮S - 1200" at bounding box center [343, 502] width 210 height 28
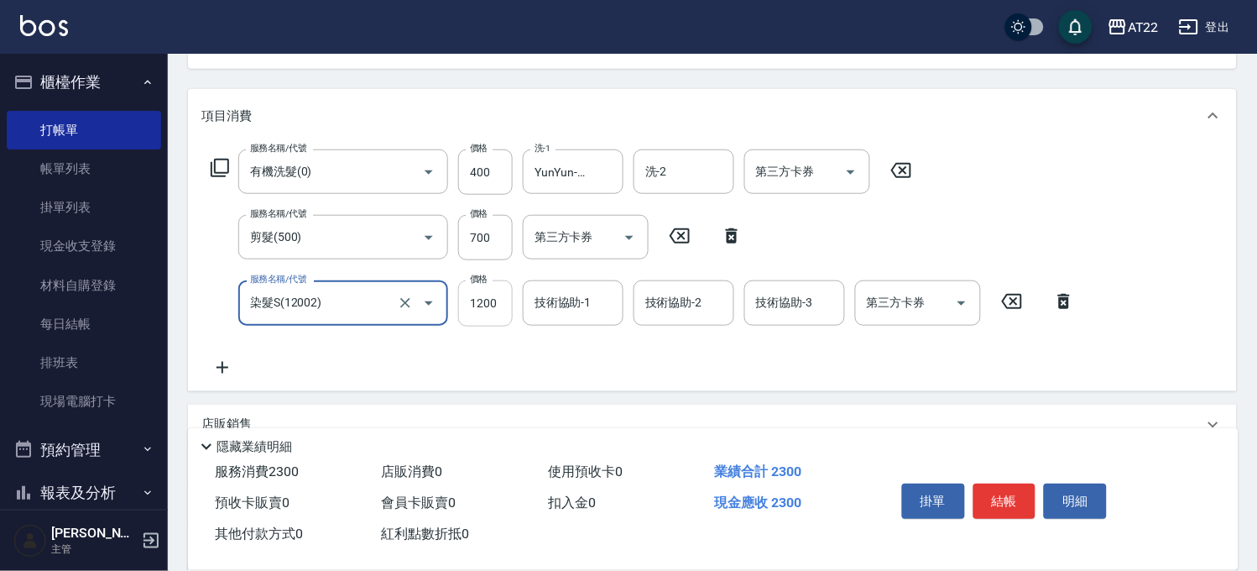
type input "染髮S(12002)"
click at [485, 304] on input "1200" at bounding box center [485, 302] width 55 height 45
type input "1420"
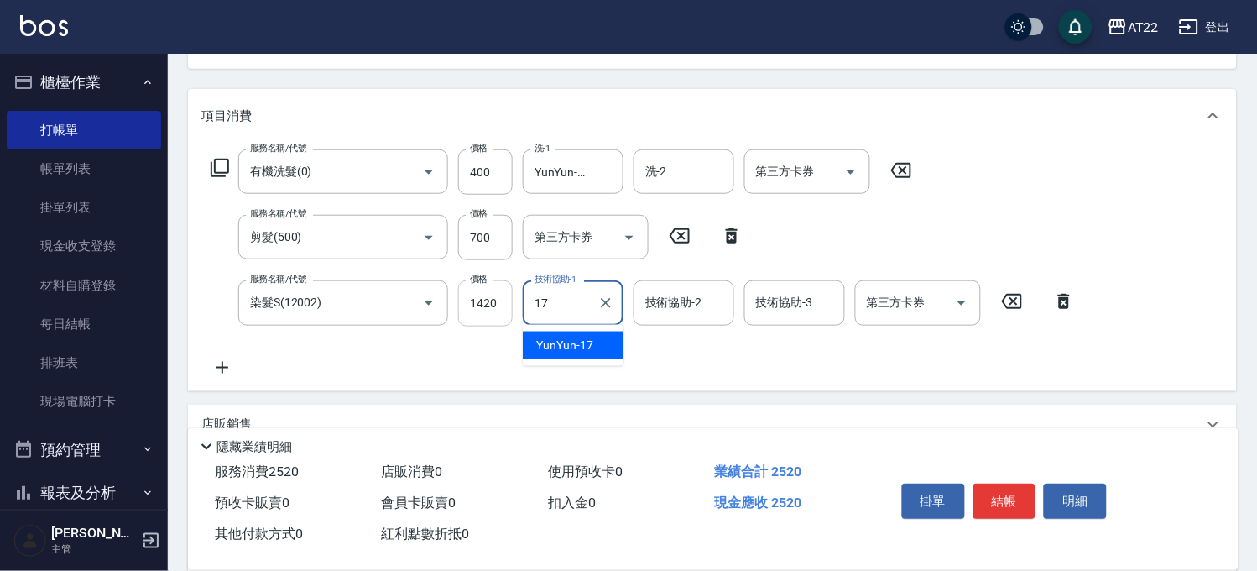
type input "YunYun-17"
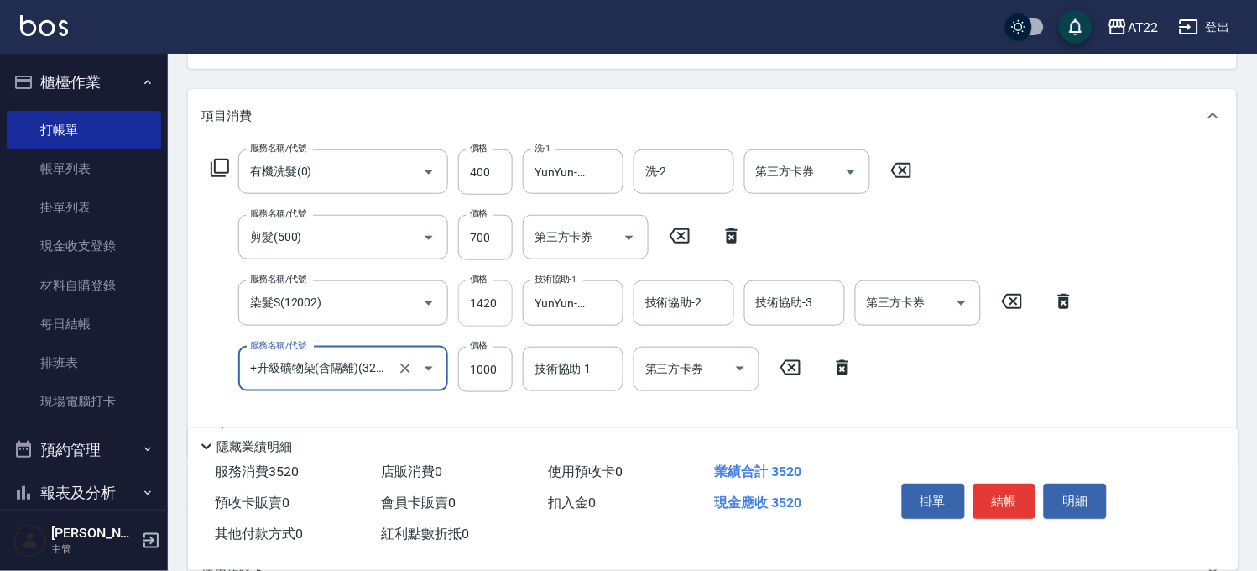
type input "+升級礦物染(含隔離)(32012)"
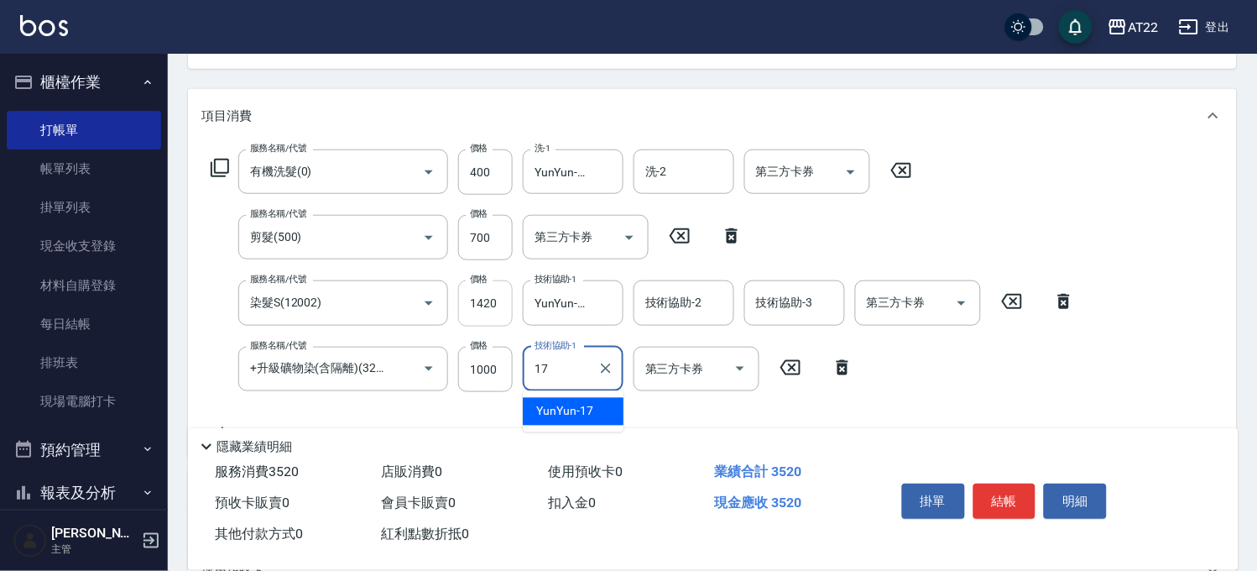
type input "YunYun-17"
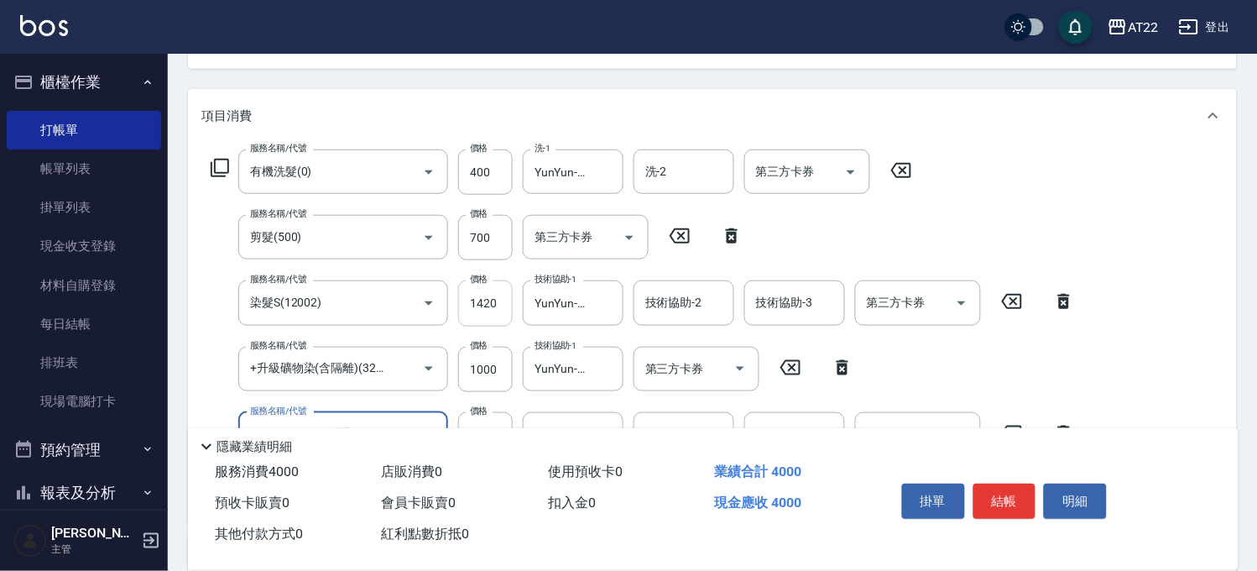
scroll to position [373, 0]
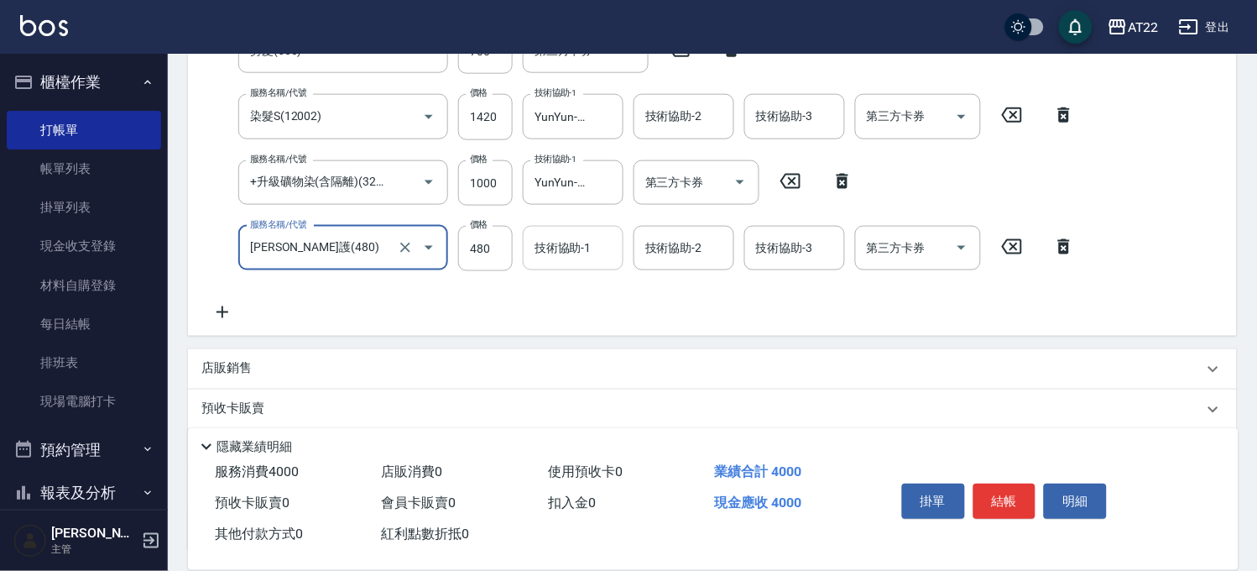
type input "潤澤修護(480)"
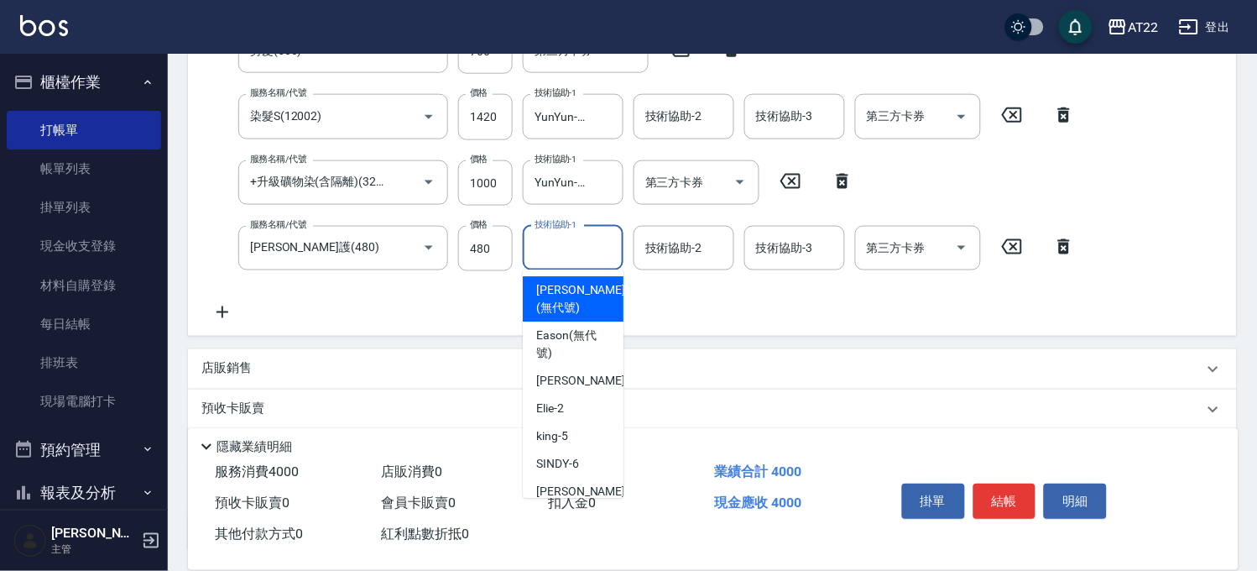
click at [549, 240] on input "技術協助-1" at bounding box center [574, 247] width 86 height 29
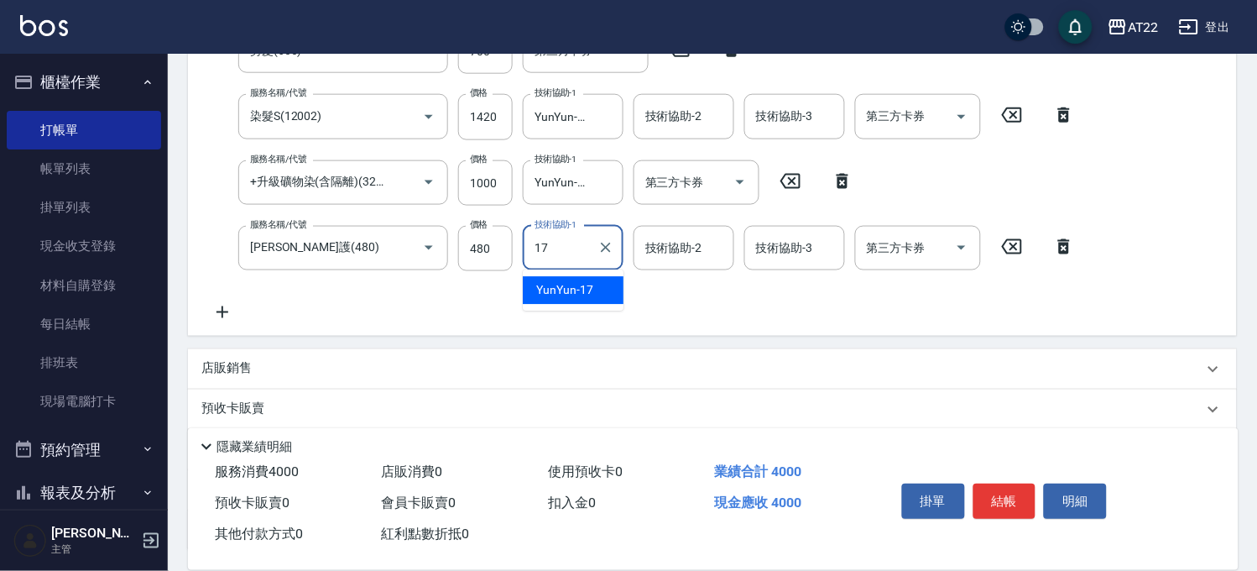
type input "YunYun-17"
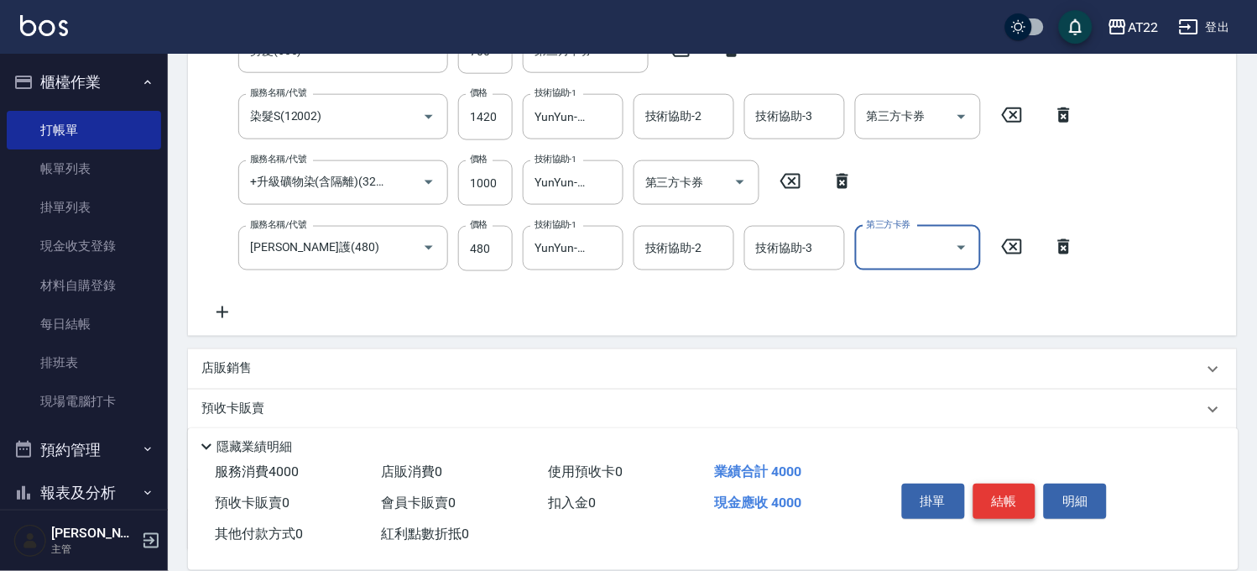
click at [1000, 495] on button "結帳" at bounding box center [1005, 501] width 63 height 35
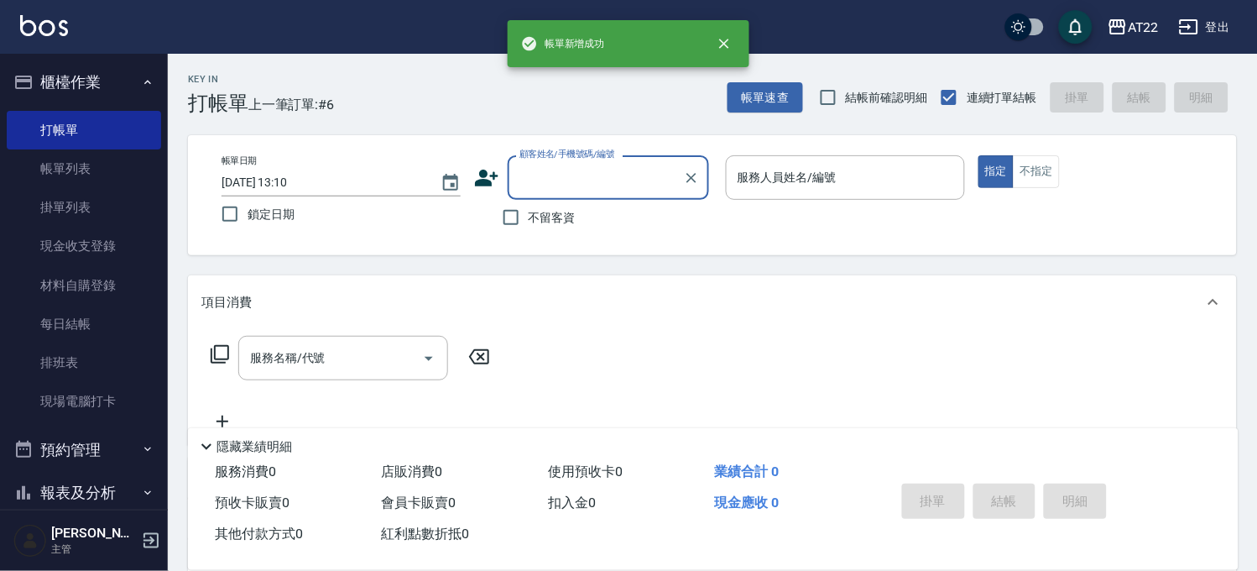
scroll to position [0, 0]
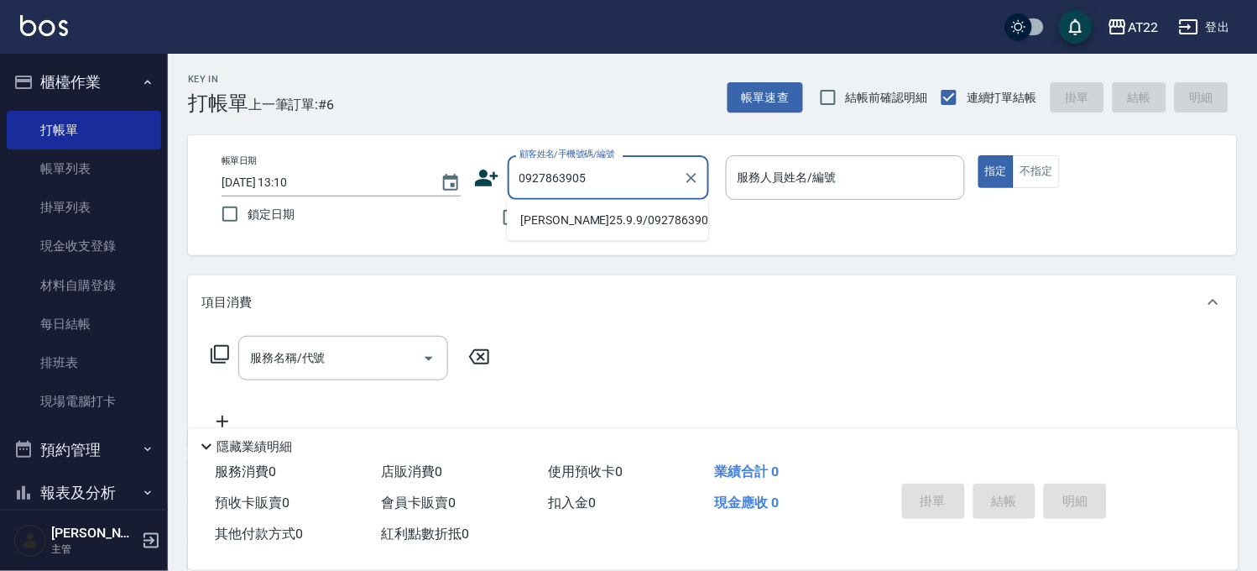
click at [609, 222] on li "[PERSON_NAME]25.9.9/0927863905/T83850" at bounding box center [607, 220] width 201 height 28
type input "[PERSON_NAME]25.9.9/0927863905/T83850"
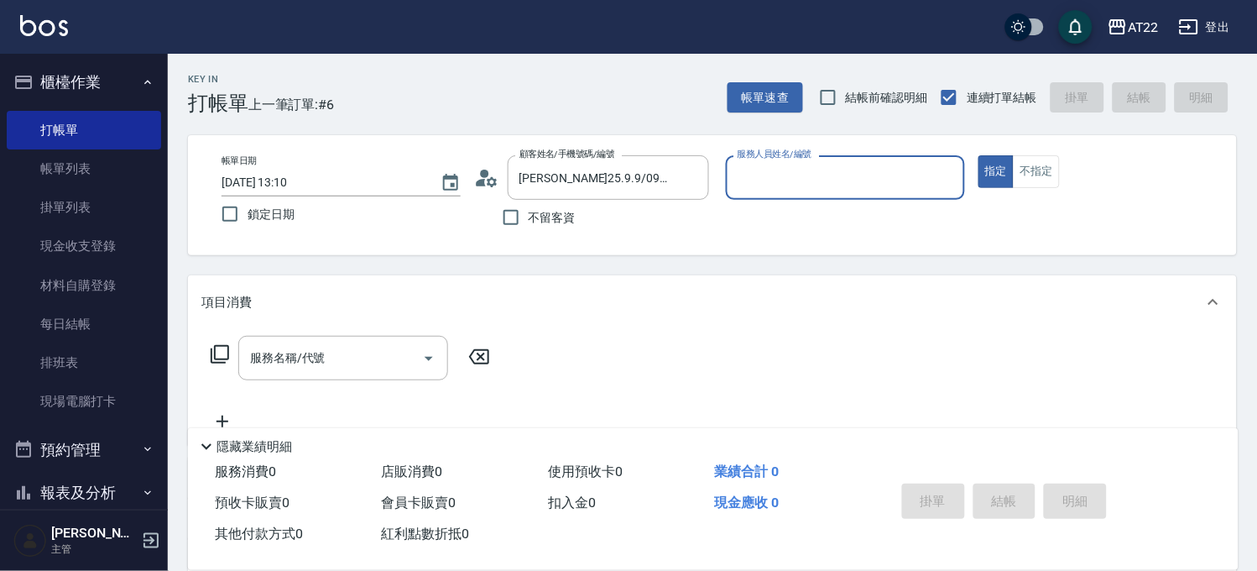
type input "Miko-12"
click at [333, 371] on input "服務名稱/代號" at bounding box center [331, 357] width 170 height 29
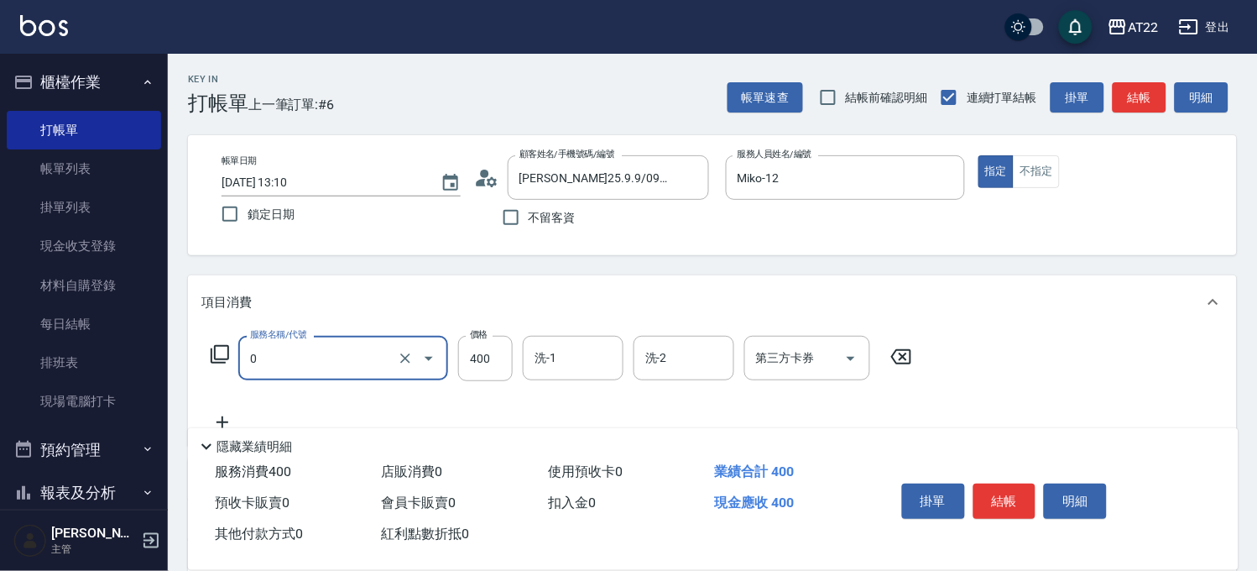
type input "有機洗髮(0)"
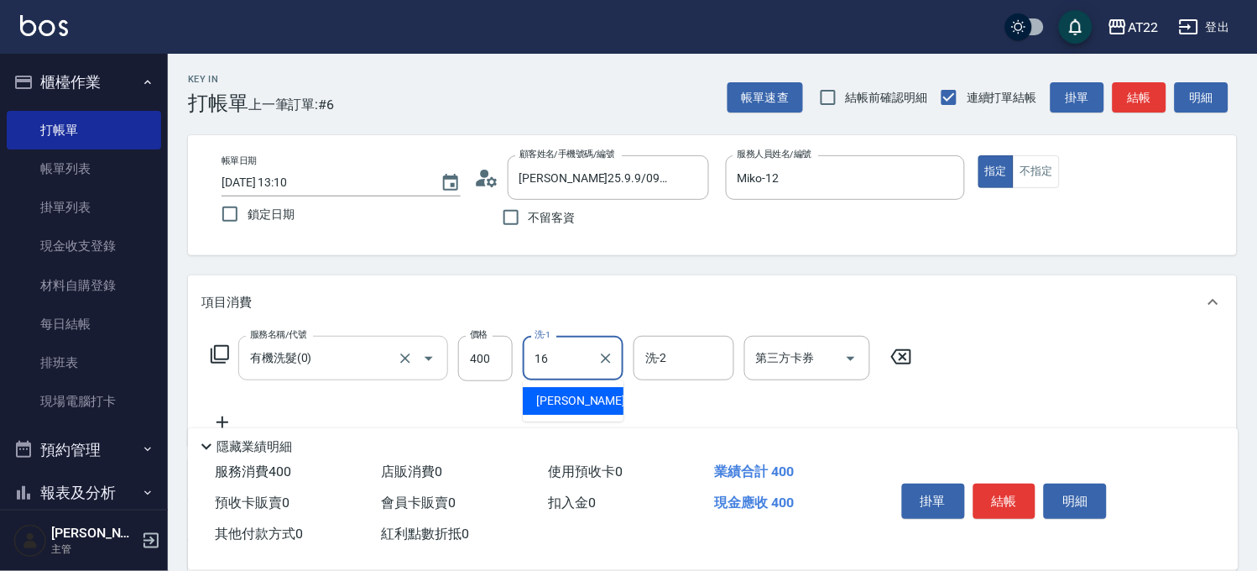
type input "[PERSON_NAME]-16"
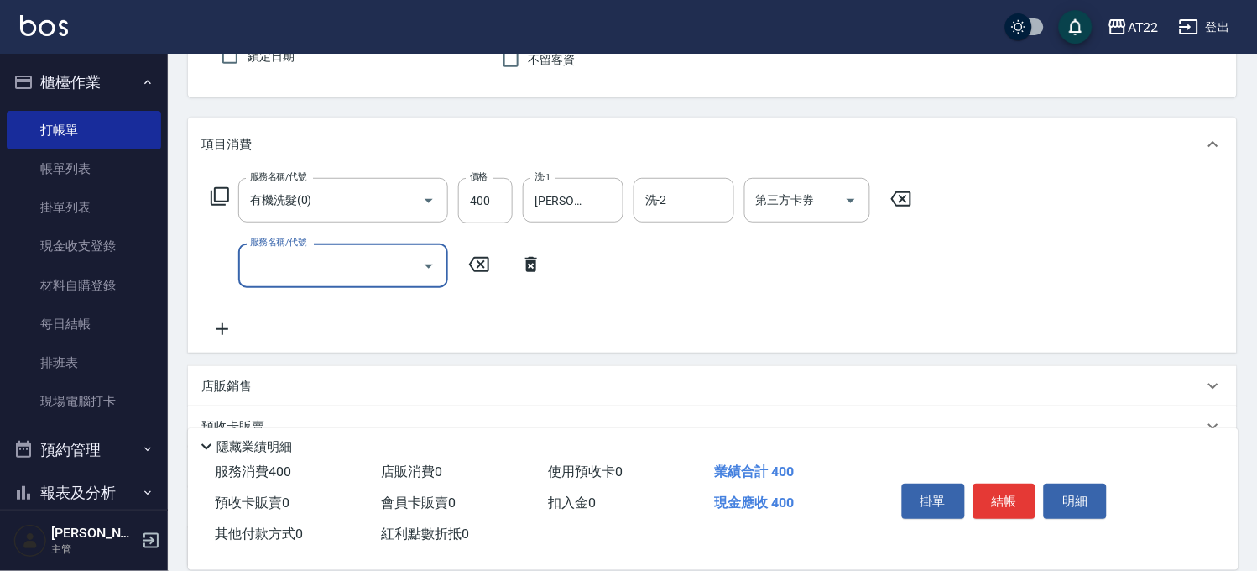
scroll to position [280, 0]
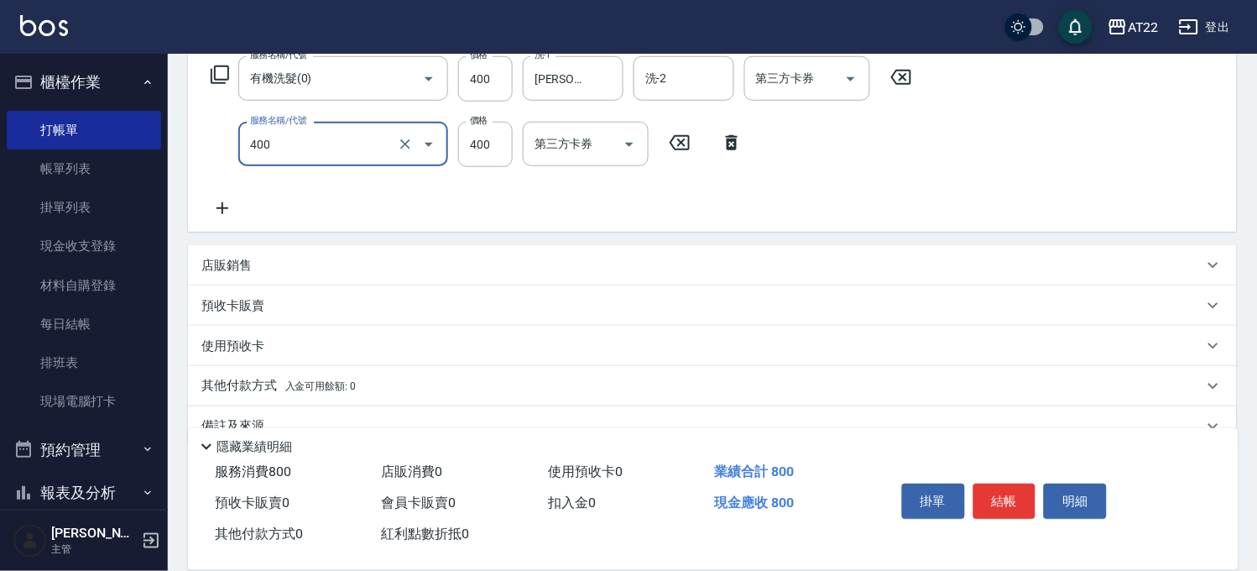
type input "剪髮(400)"
type input "330"
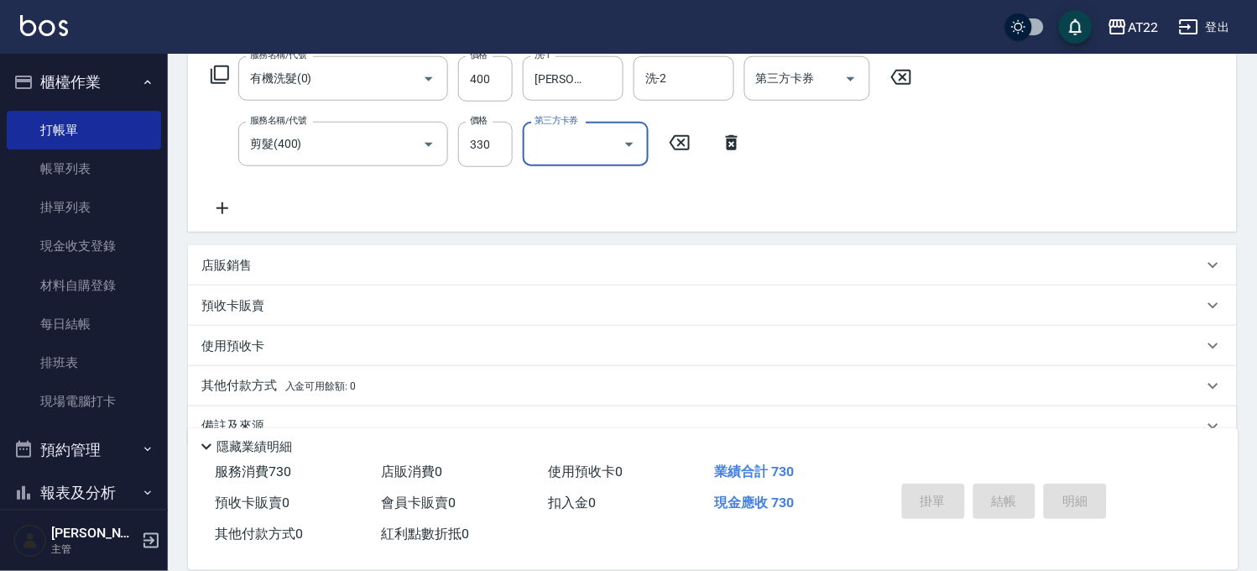
type input "2025/08/23 13:11"
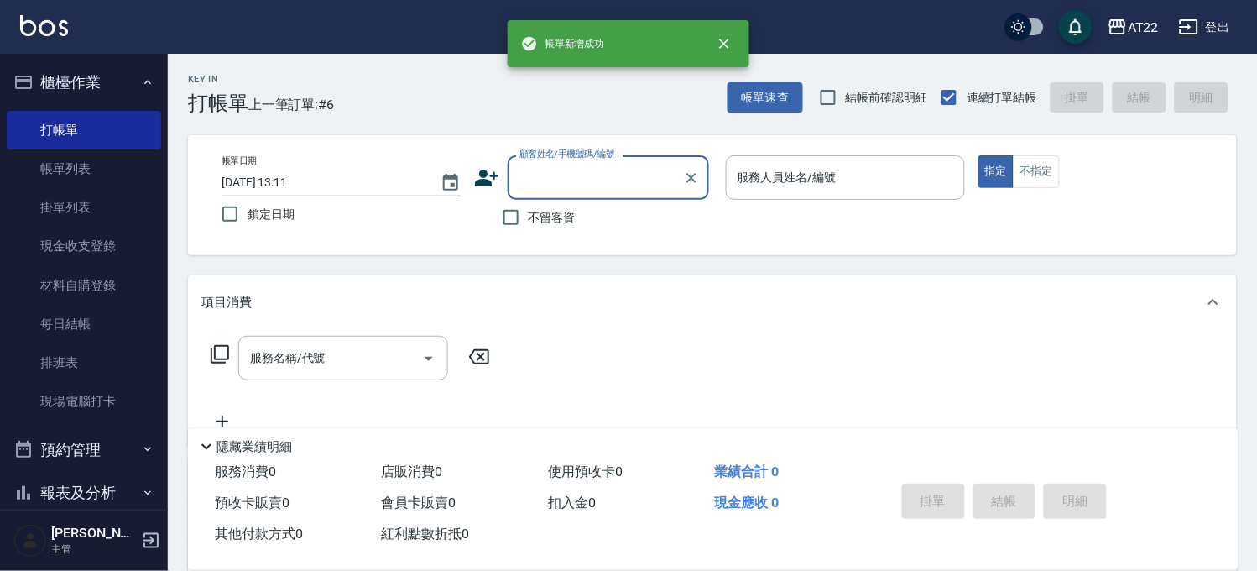
scroll to position [0, 0]
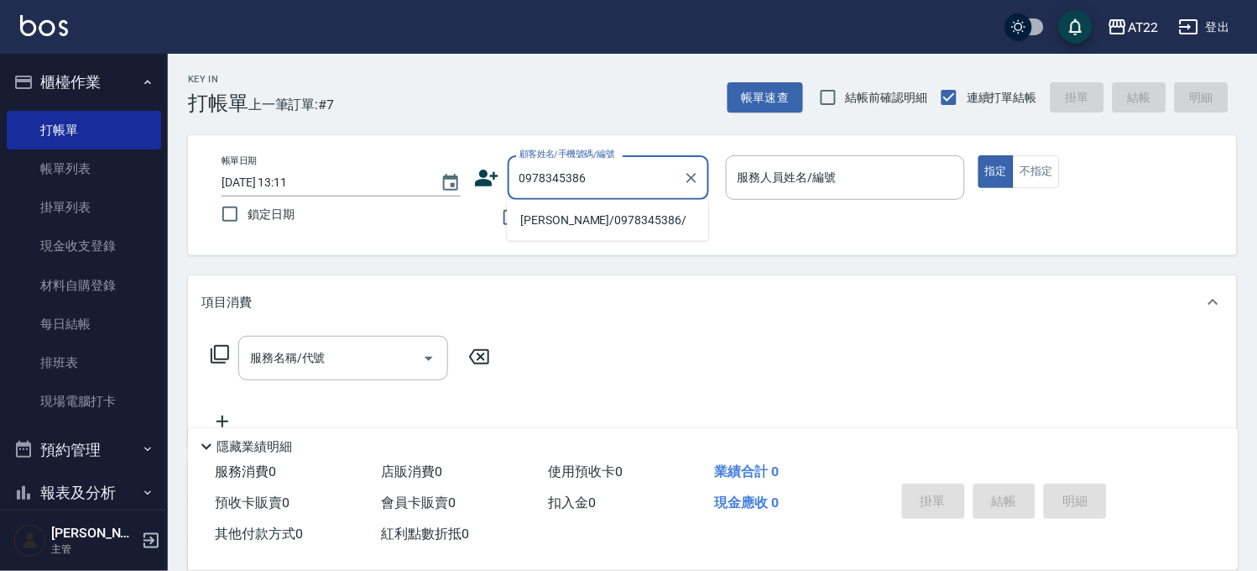
click at [585, 219] on li "林冠廷/0978345386/" at bounding box center [607, 220] width 201 height 28
type input "林冠廷/0978345386/"
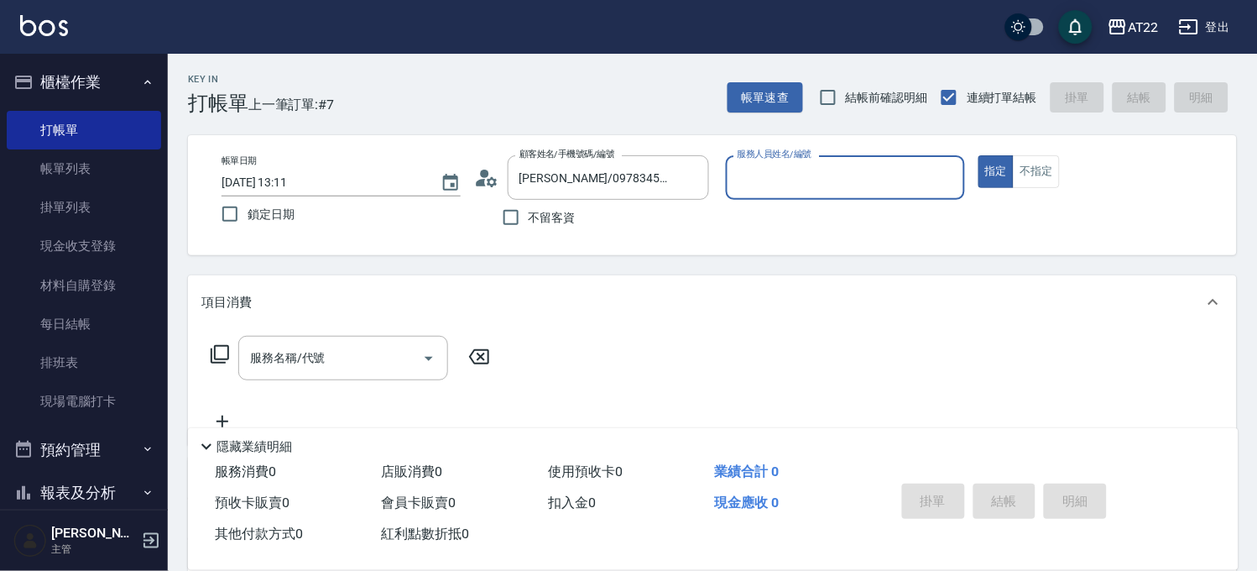
click at [489, 190] on div "顧客姓名/手機號碼/編號 林冠廷/0978345386/ 顧客姓名/手機號碼/編號" at bounding box center [593, 177] width 239 height 44
click at [490, 186] on icon at bounding box center [492, 181] width 10 height 10
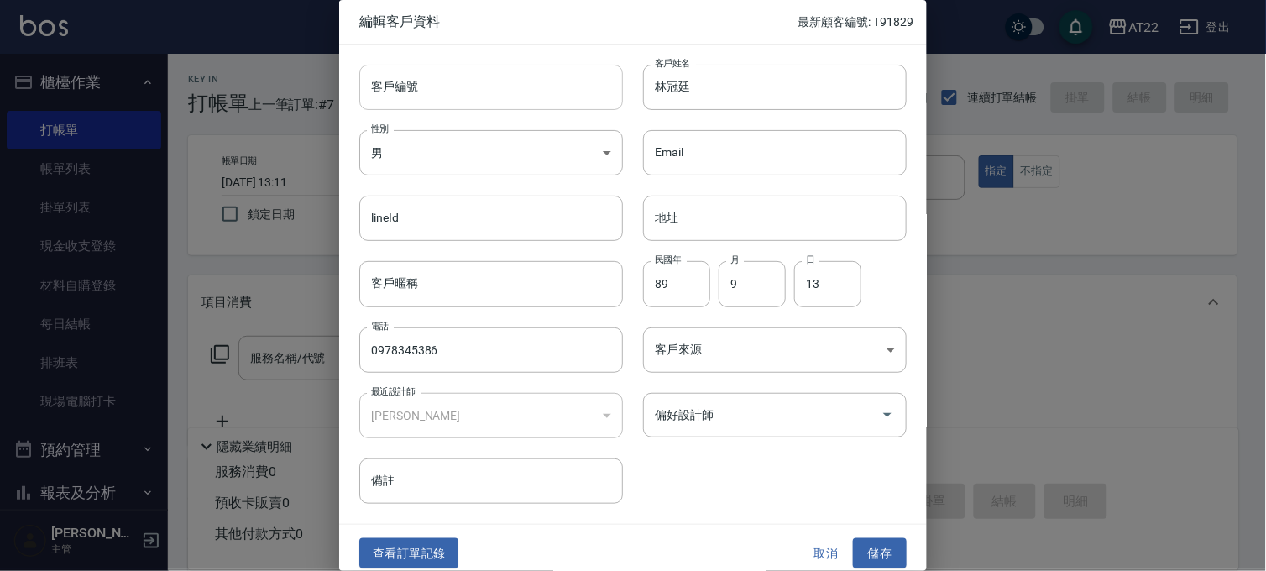
click at [395, 92] on input "客戶編號" at bounding box center [491, 87] width 264 height 45
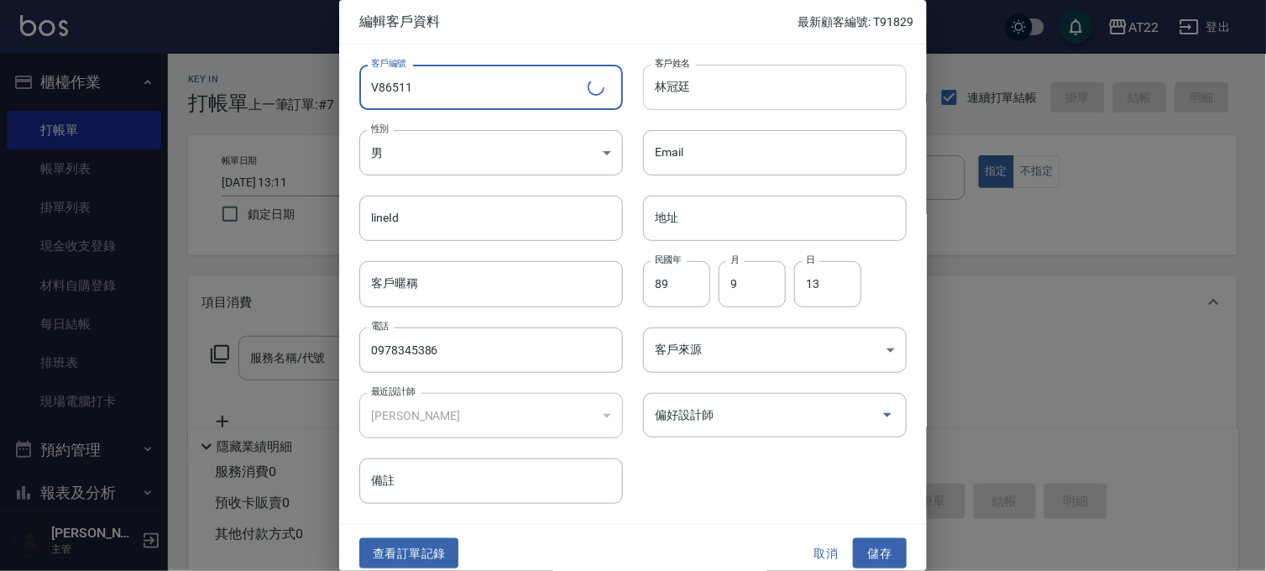
type input "V86511"
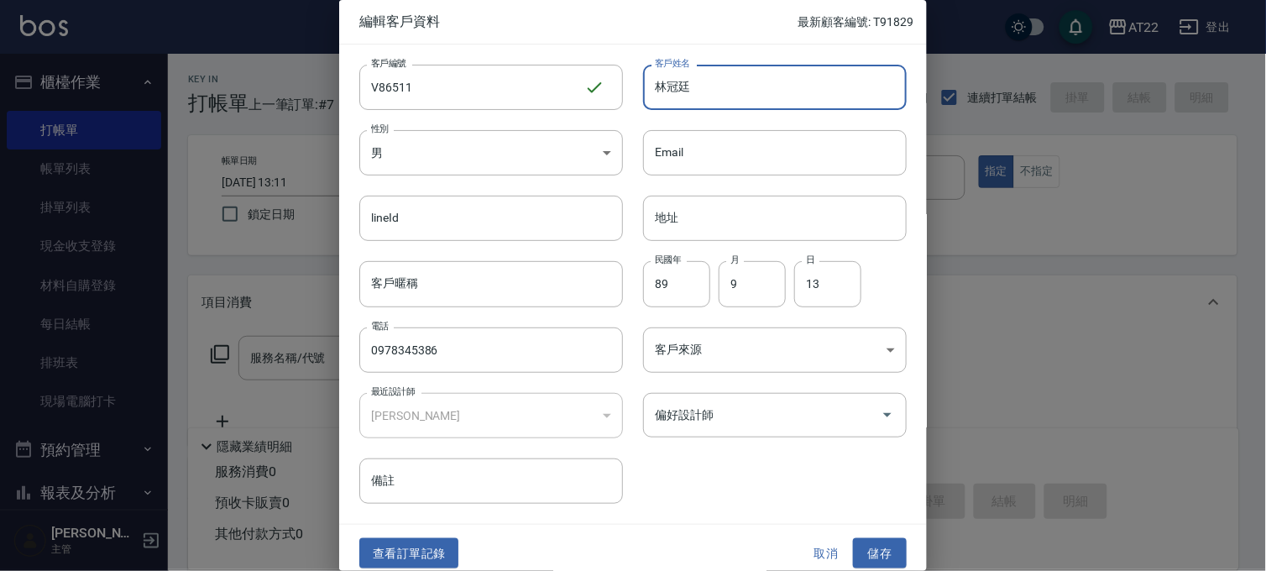
click at [758, 97] on input "林冠廷" at bounding box center [775, 87] width 264 height 45
type input "[PERSON_NAME][DATE]"
click at [866, 548] on button "儲存" at bounding box center [880, 553] width 54 height 31
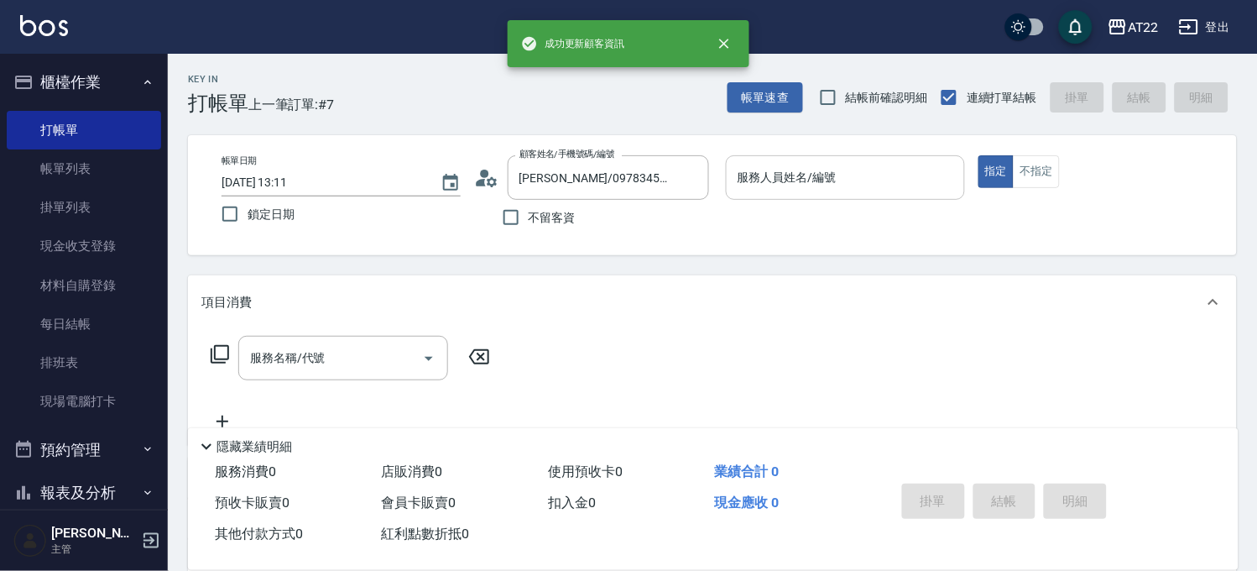
click at [809, 180] on input "服務人員姓名/編號" at bounding box center [846, 177] width 224 height 29
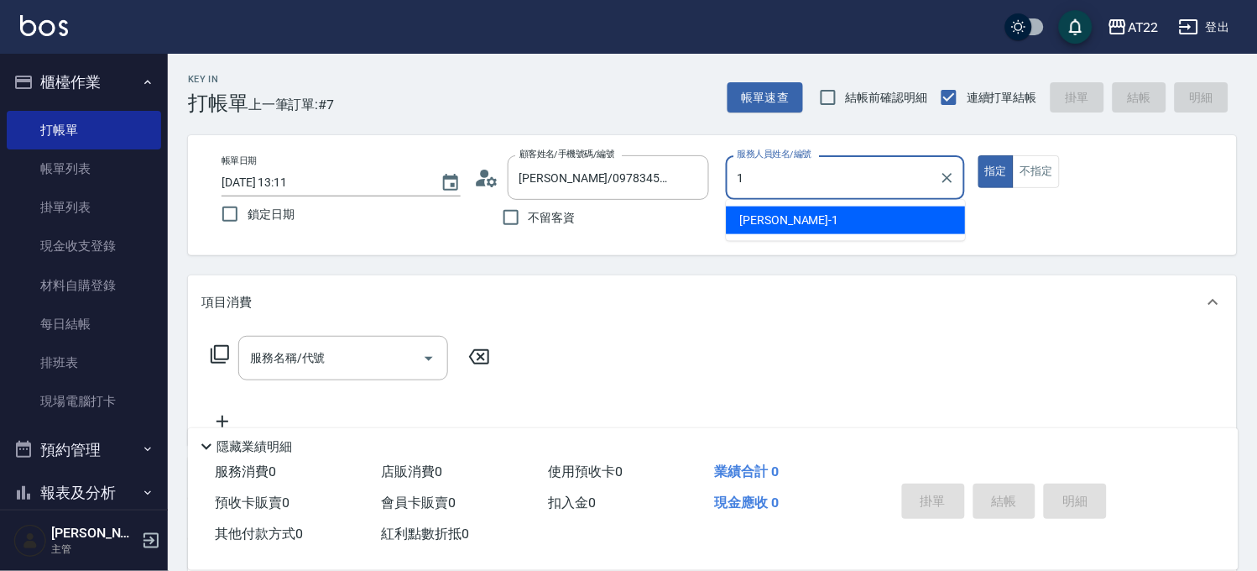
type input "[PERSON_NAME]-1"
type button "true"
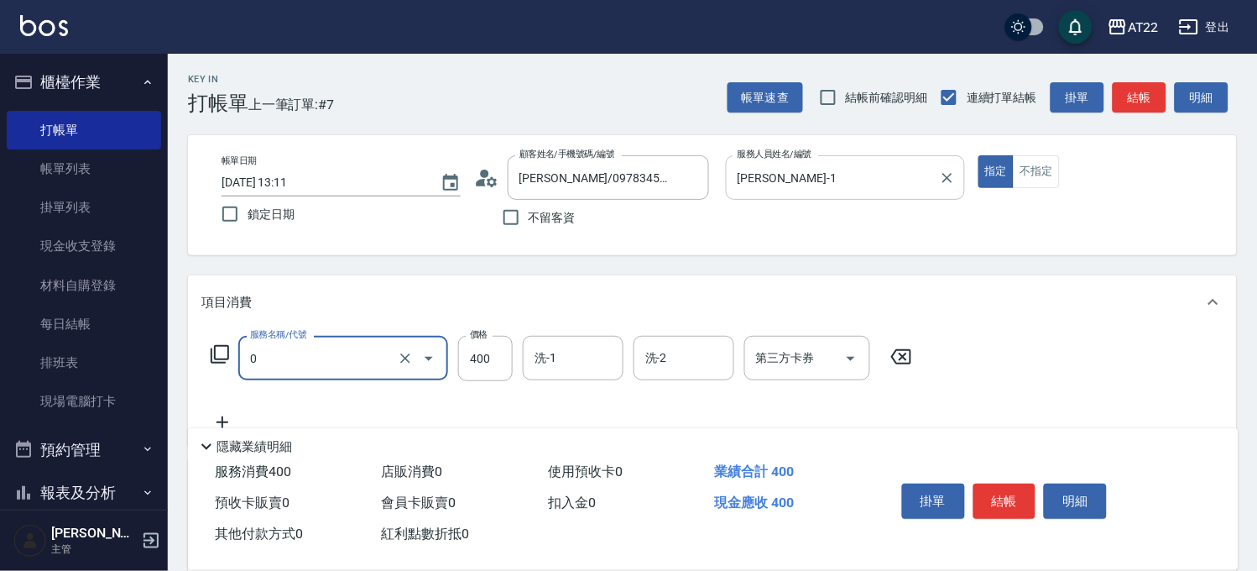
type input "有機洗髮(0)"
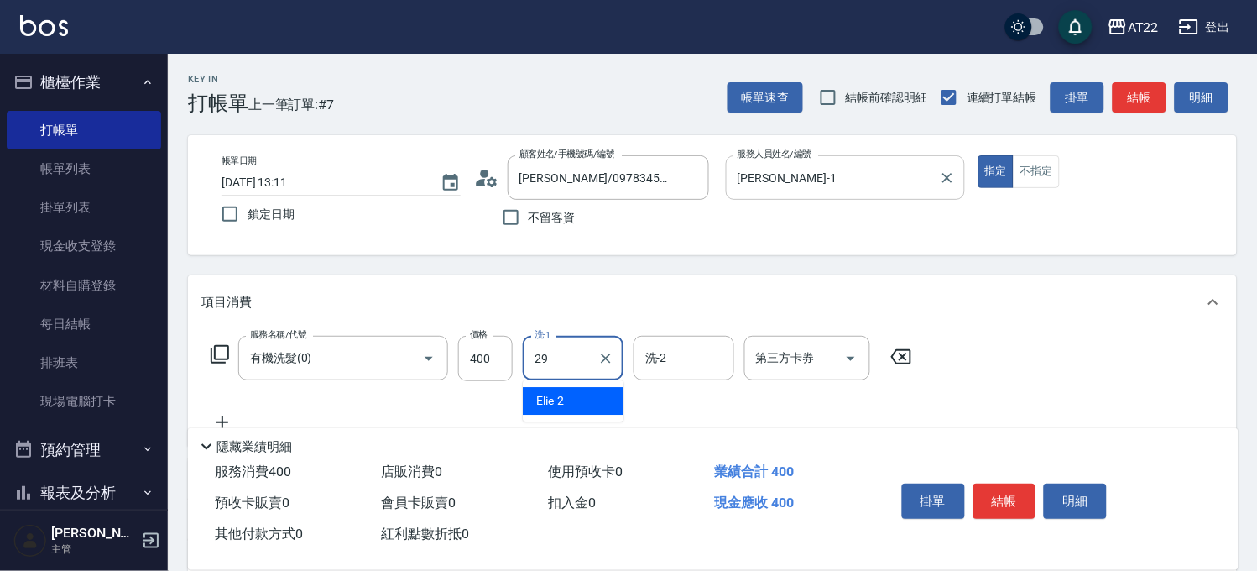
type input "Joyce-29"
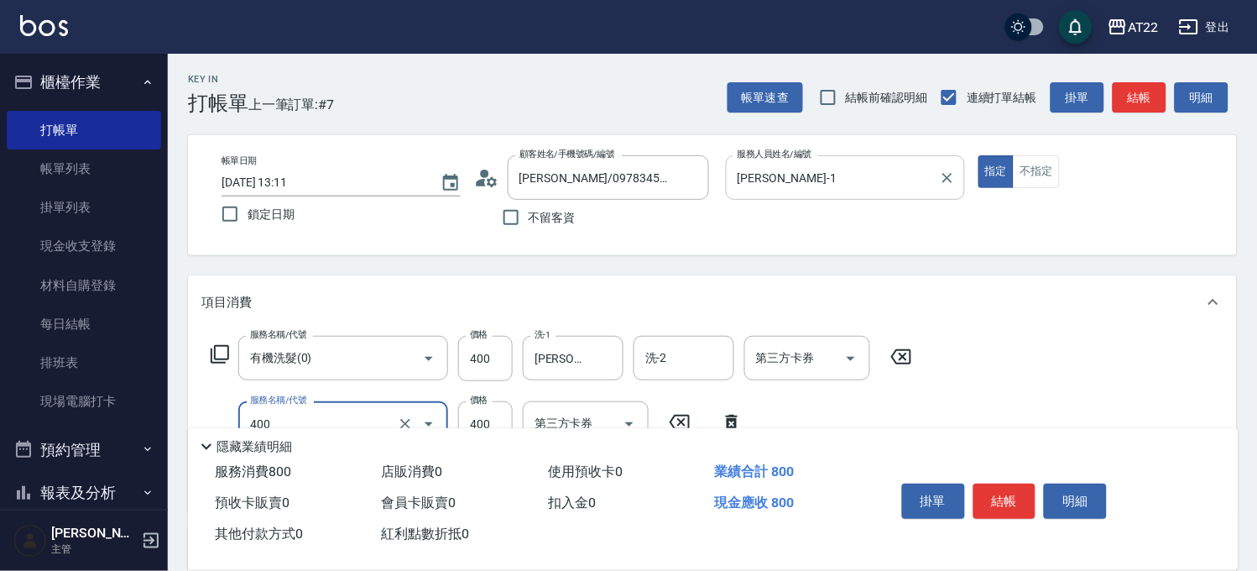
type input "剪髮(400)"
type input "350"
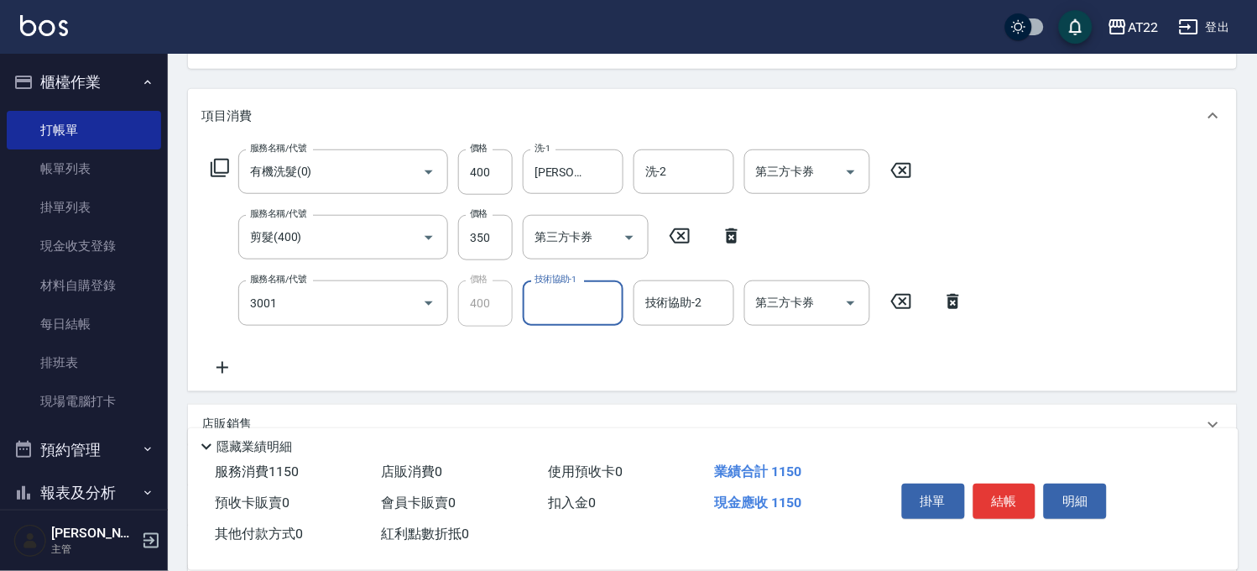
type input "側邊燙貼(3001)"
type input "1"
type input "Joyce-29"
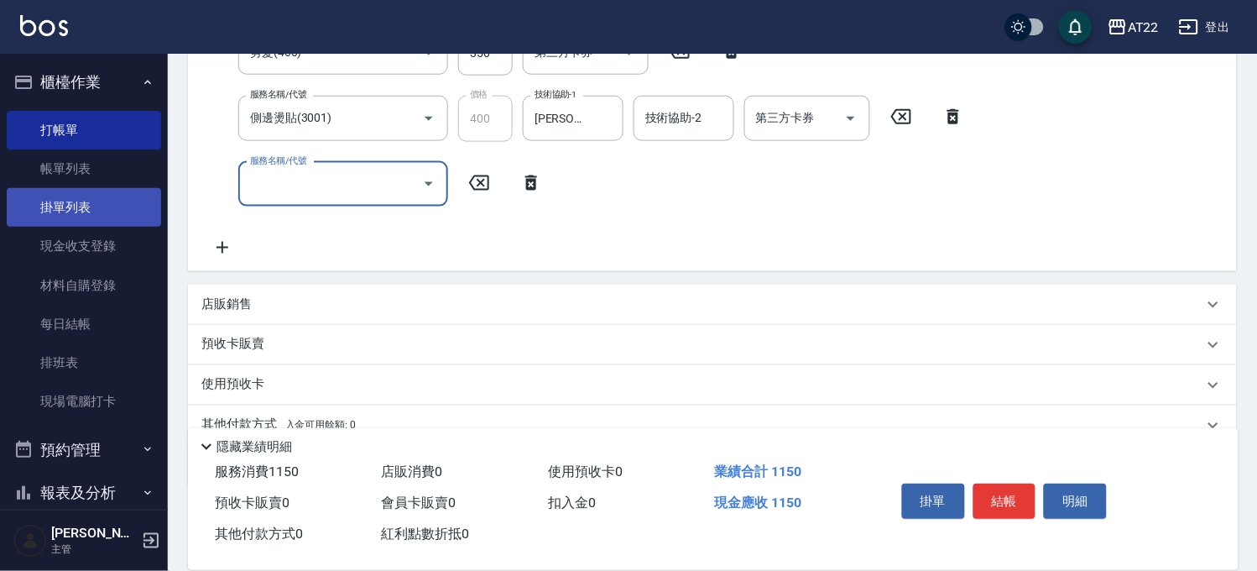
scroll to position [445, 0]
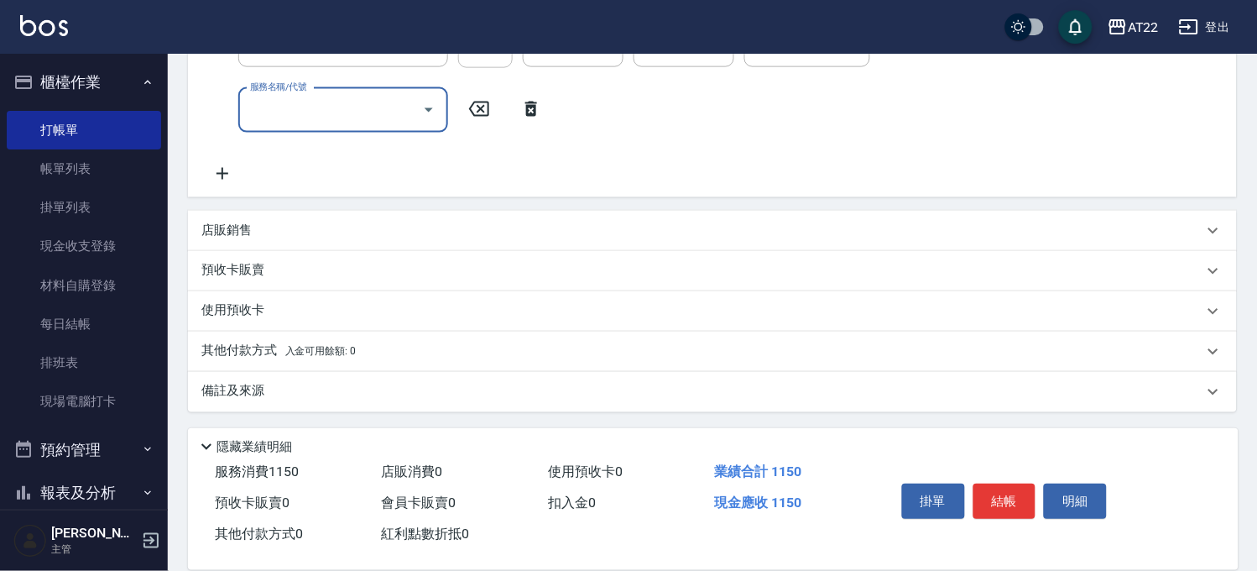
click at [245, 213] on div "店販銷售" at bounding box center [712, 231] width 1049 height 40
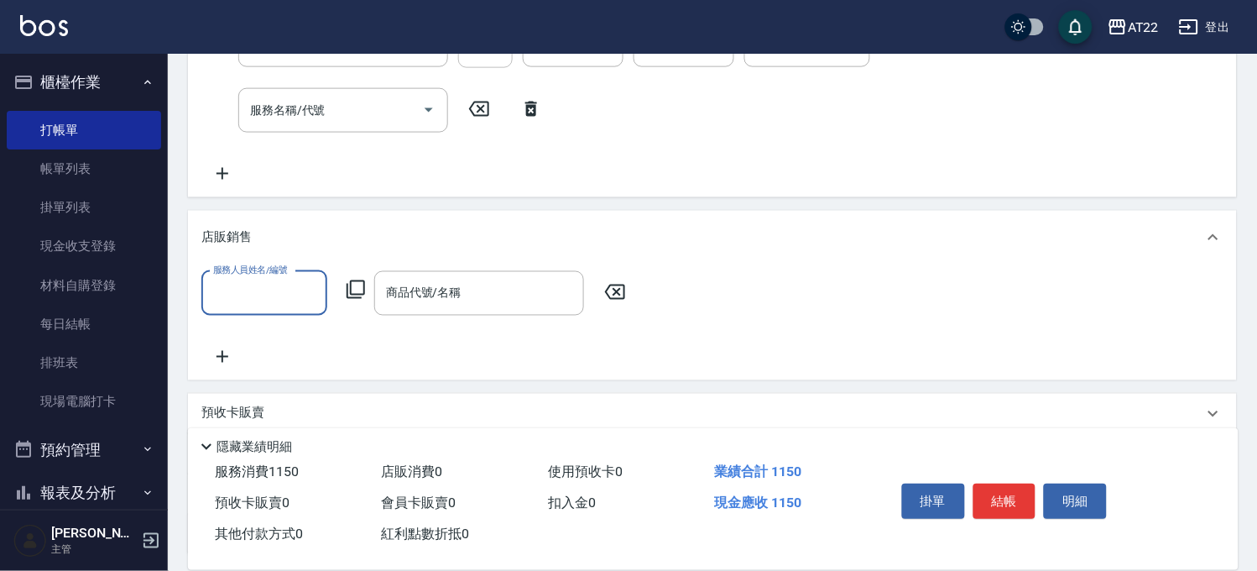
scroll to position [0, 0]
type input "[PERSON_NAME]-1"
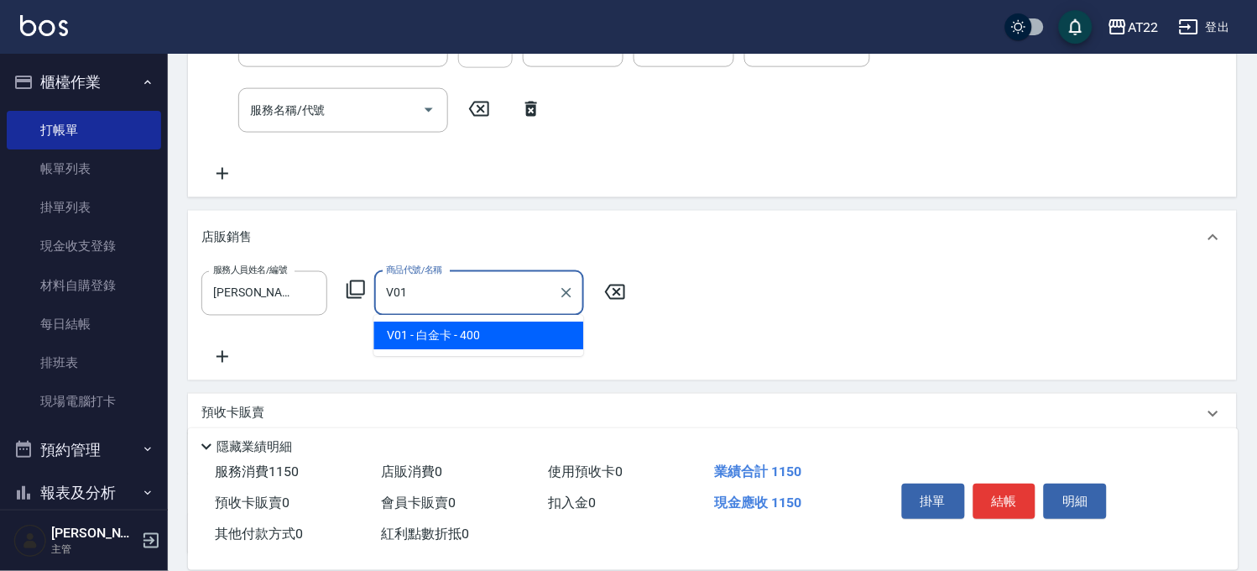
type input "白金卡"
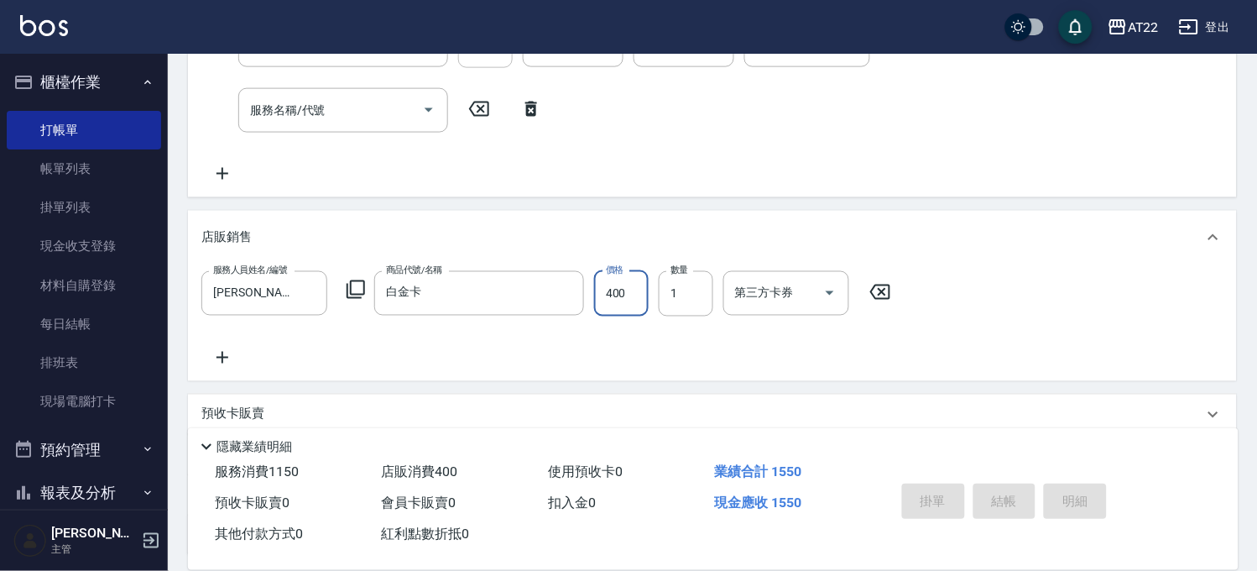
type input "2025/08/23 13:12"
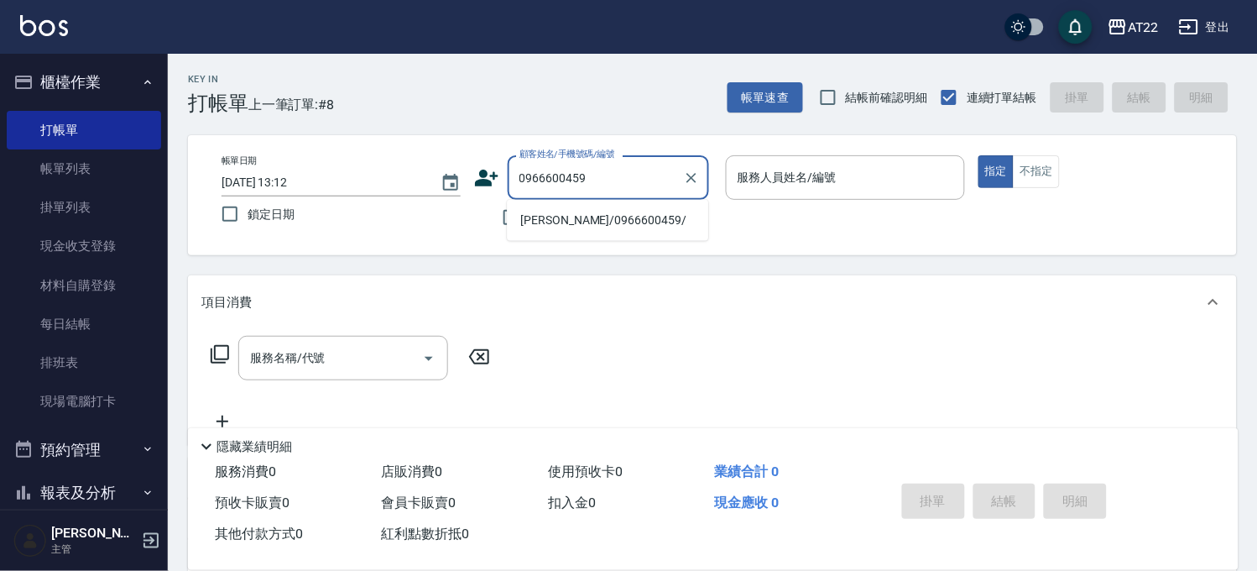
drag, startPoint x: 530, startPoint y: 201, endPoint x: 536, endPoint y: 218, distance: 17.8
click at [536, 218] on li "[PERSON_NAME]/0966600459/" at bounding box center [607, 220] width 201 height 28
type input "[PERSON_NAME]/0966600459/"
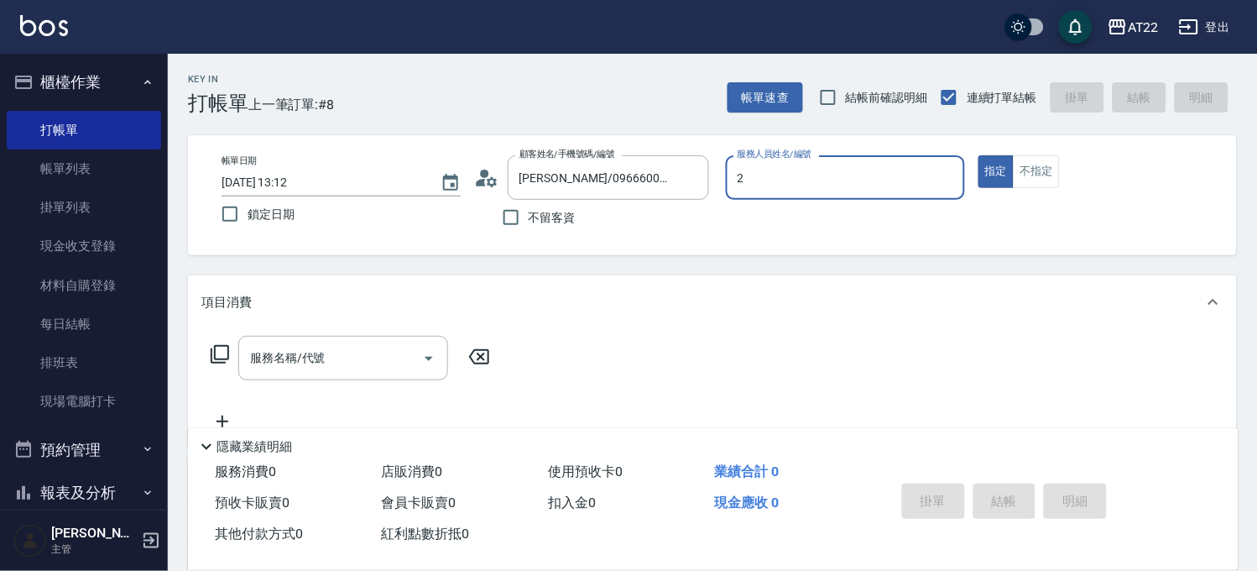
type input "Elie-2"
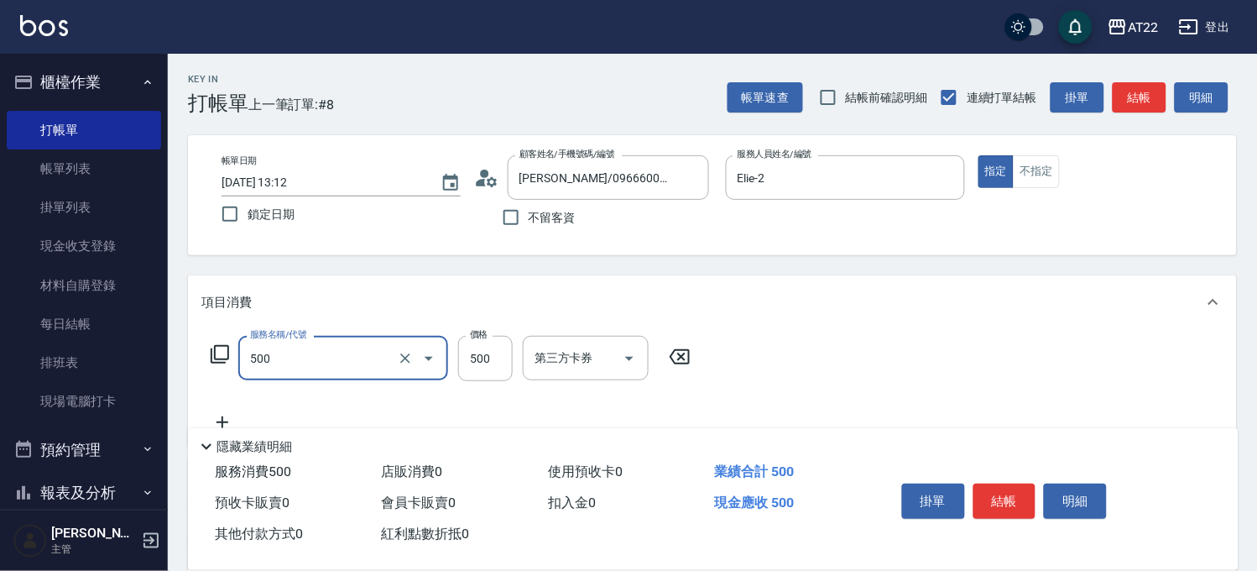
type input "剪髮(500)"
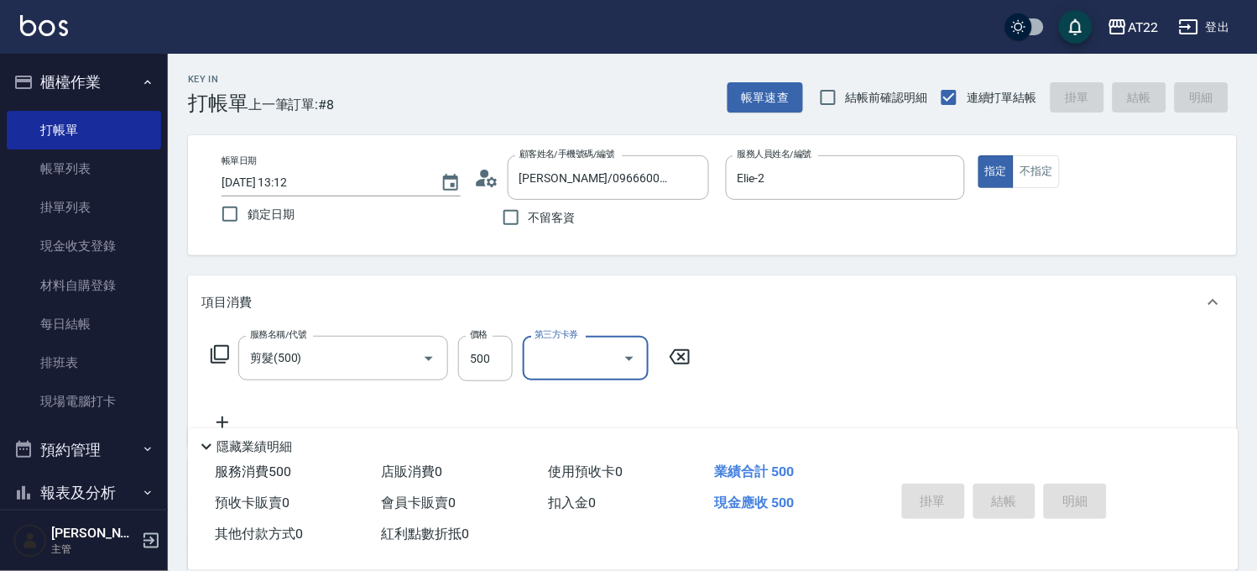
type input "2025/08/23 13:14"
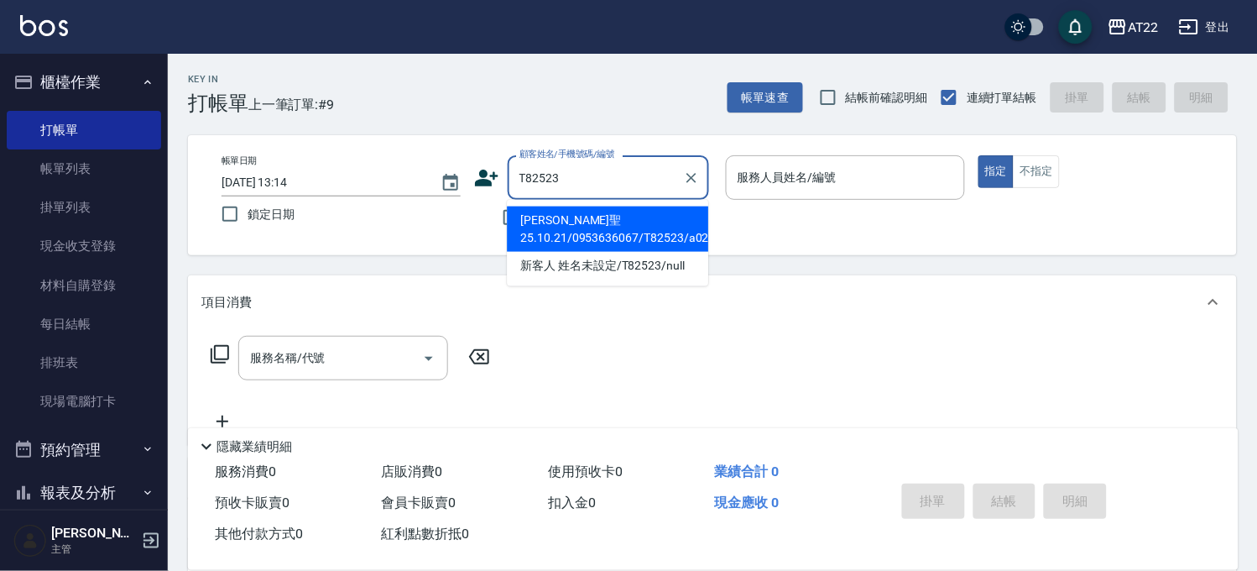
click at [609, 216] on li "[PERSON_NAME]聖25.10.21/0953636067/T82523/a0241" at bounding box center [607, 228] width 201 height 45
type input "[PERSON_NAME]聖25.10.21/0953636067/T82523/a0241"
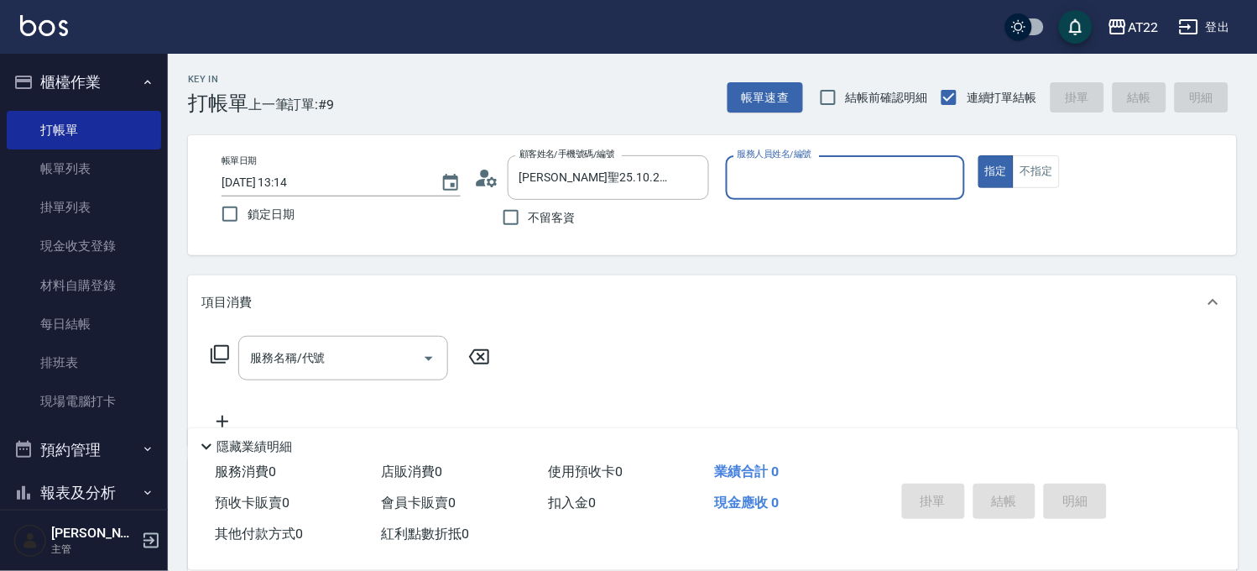
type input "Miu-10"
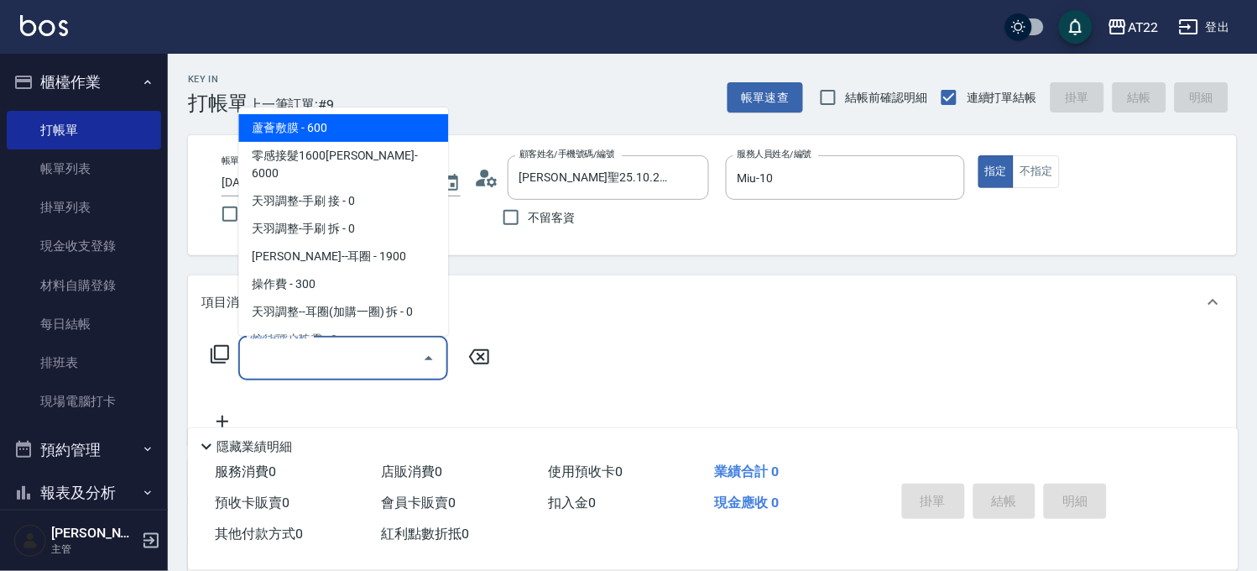
click at [334, 361] on input "服務名稱/代號" at bounding box center [331, 357] width 170 height 29
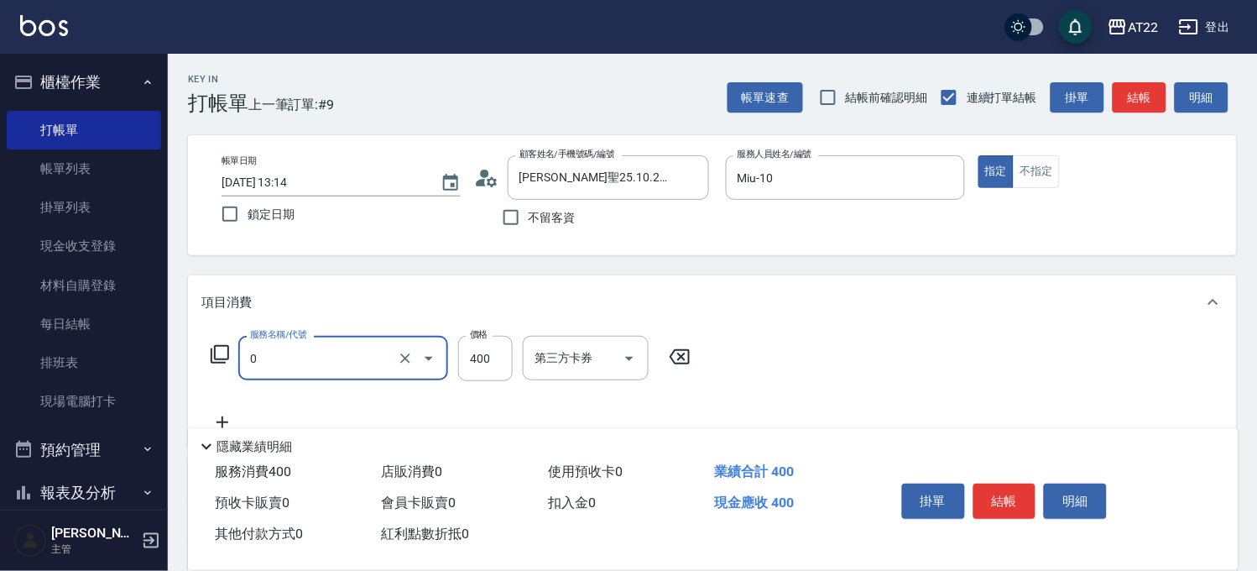
type input "有機洗髮(0)"
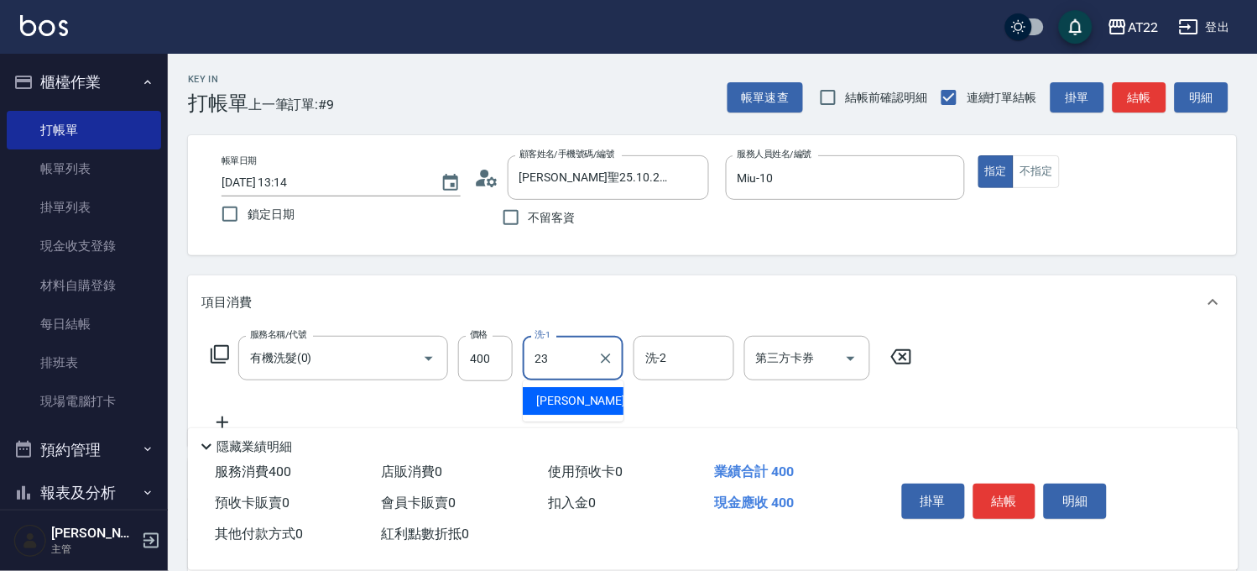
type input "[PERSON_NAME]-23"
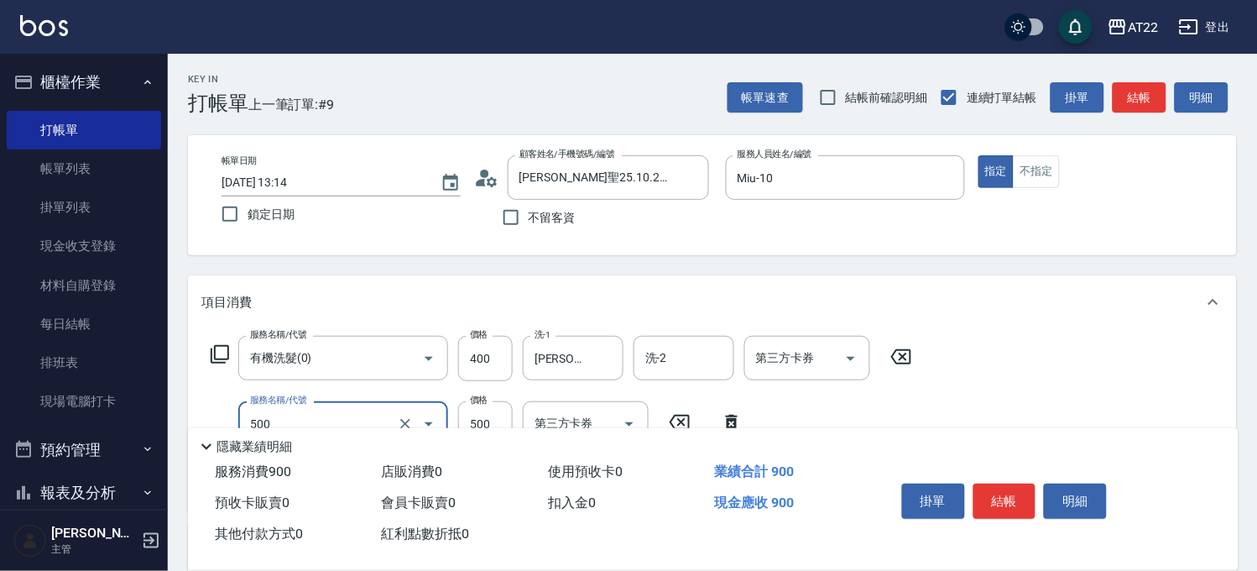
scroll to position [280, 0]
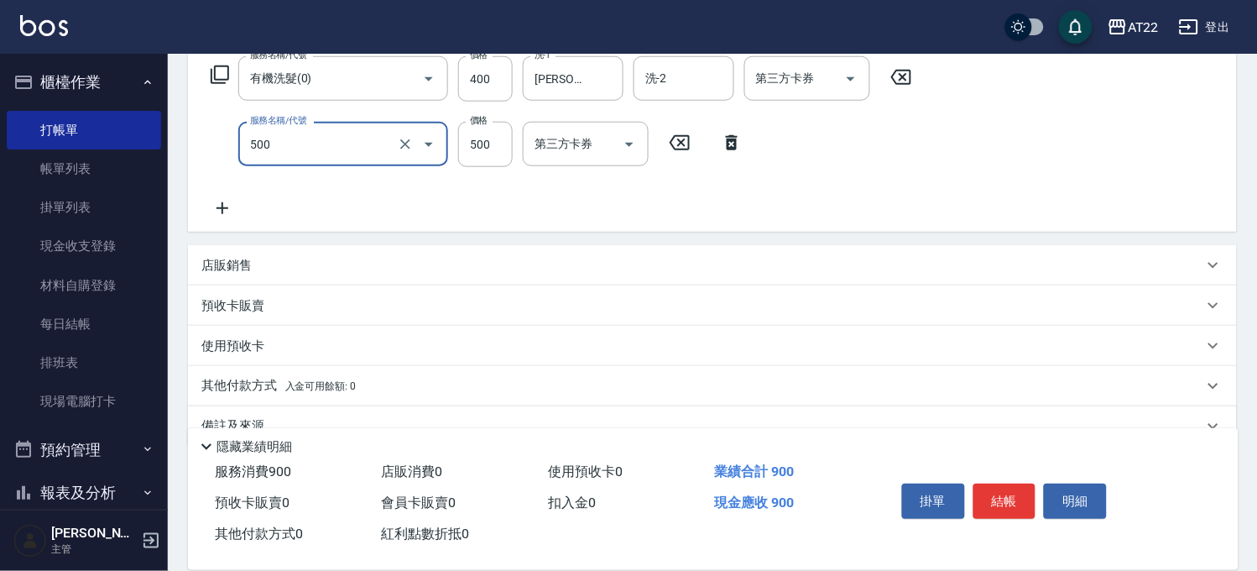
type input "剪髮(500)"
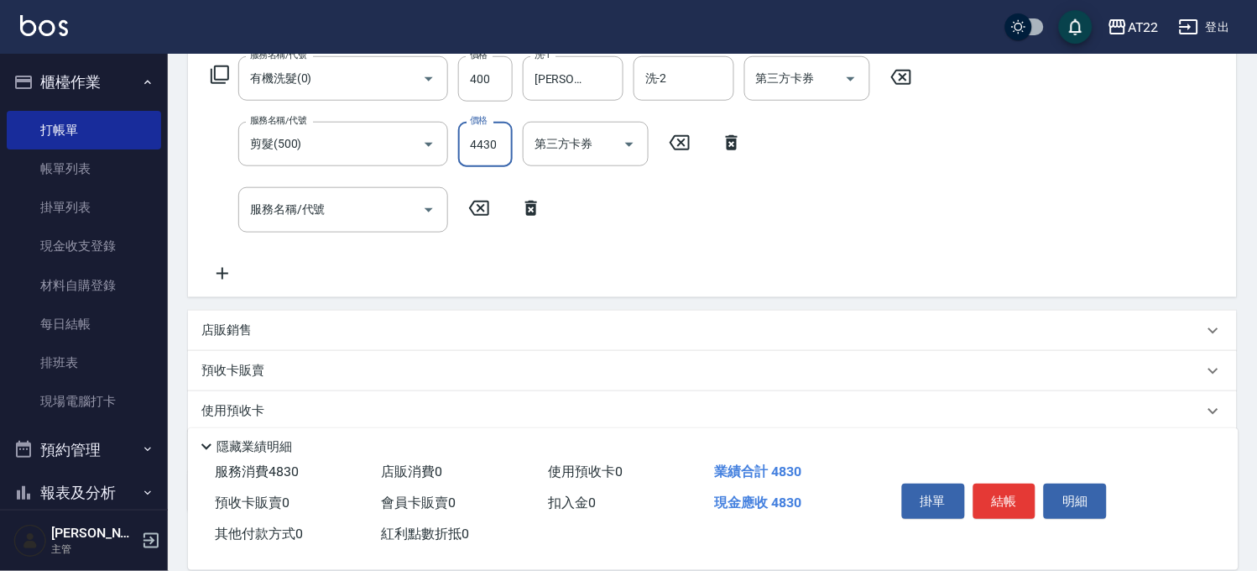
click at [493, 133] on input "4430" at bounding box center [485, 144] width 55 height 45
type input "430"
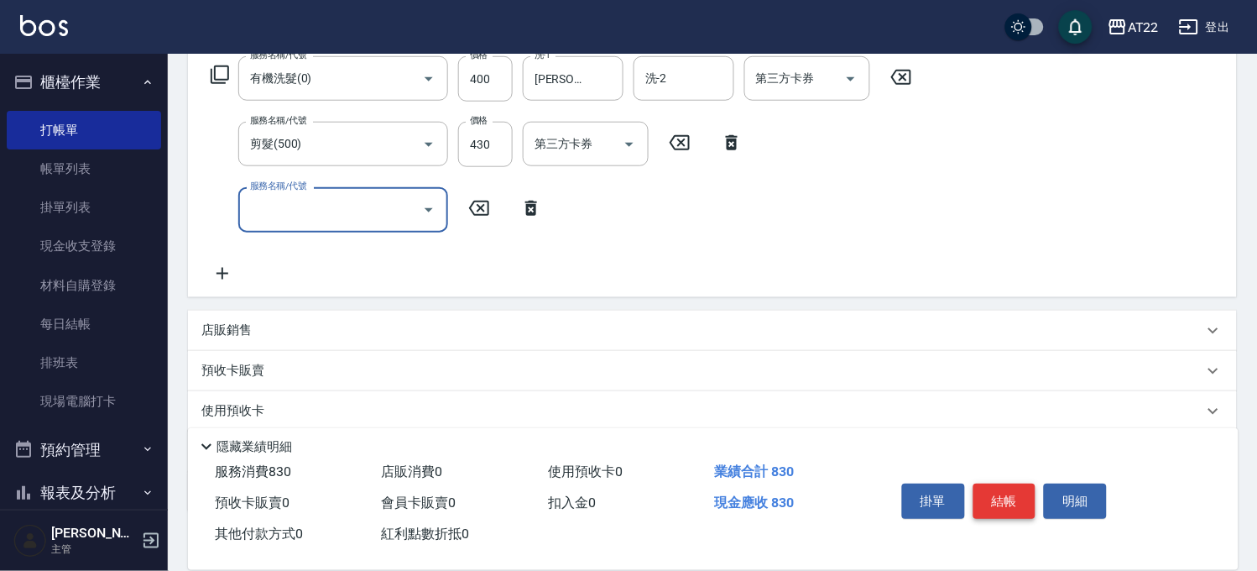
click at [1012, 488] on button "結帳" at bounding box center [1005, 501] width 63 height 35
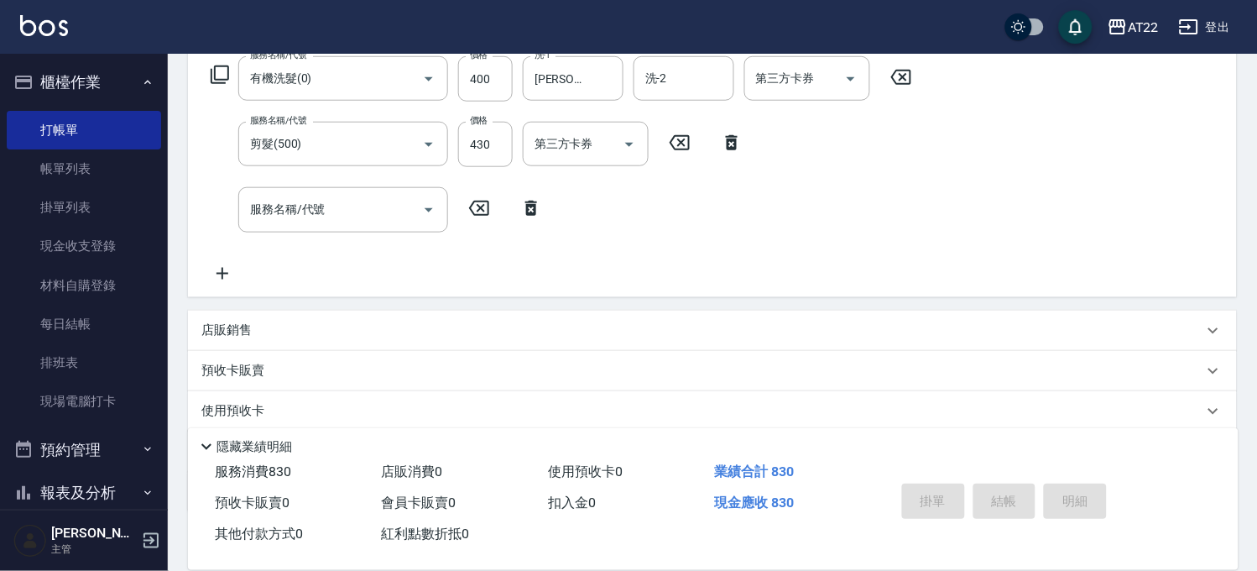
type input "2025/08/23 13:16"
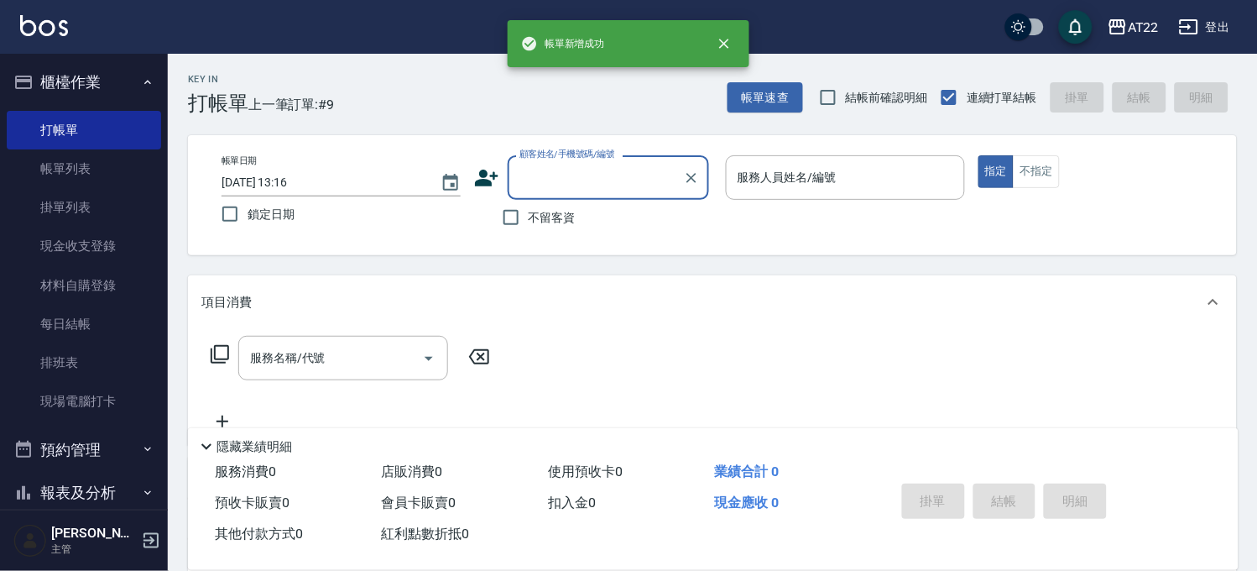
scroll to position [0, 0]
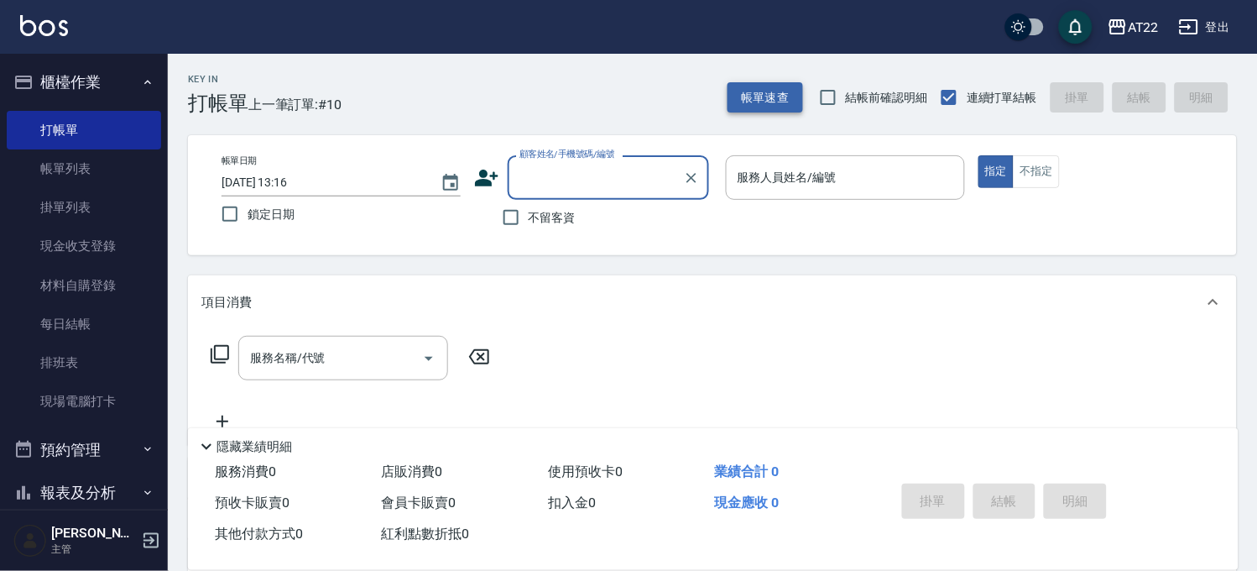
click at [786, 102] on button "帳單速查" at bounding box center [766, 97] width 76 height 31
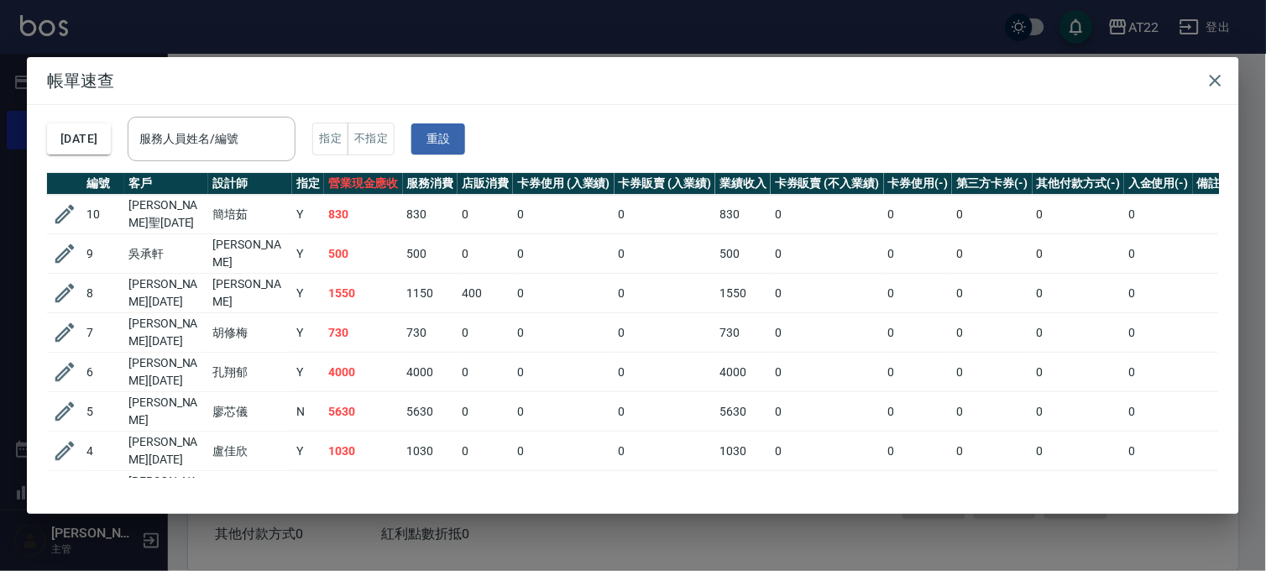
click at [766, 32] on div "帳單速查 2025/08/23 服務人員姓名/編號 服務人員姓名/編號 指定 不指定 重設 編號 客戶 設計師 指定 營業現金應收 服務消費 店販消費 卡券使…" at bounding box center [633, 285] width 1266 height 571
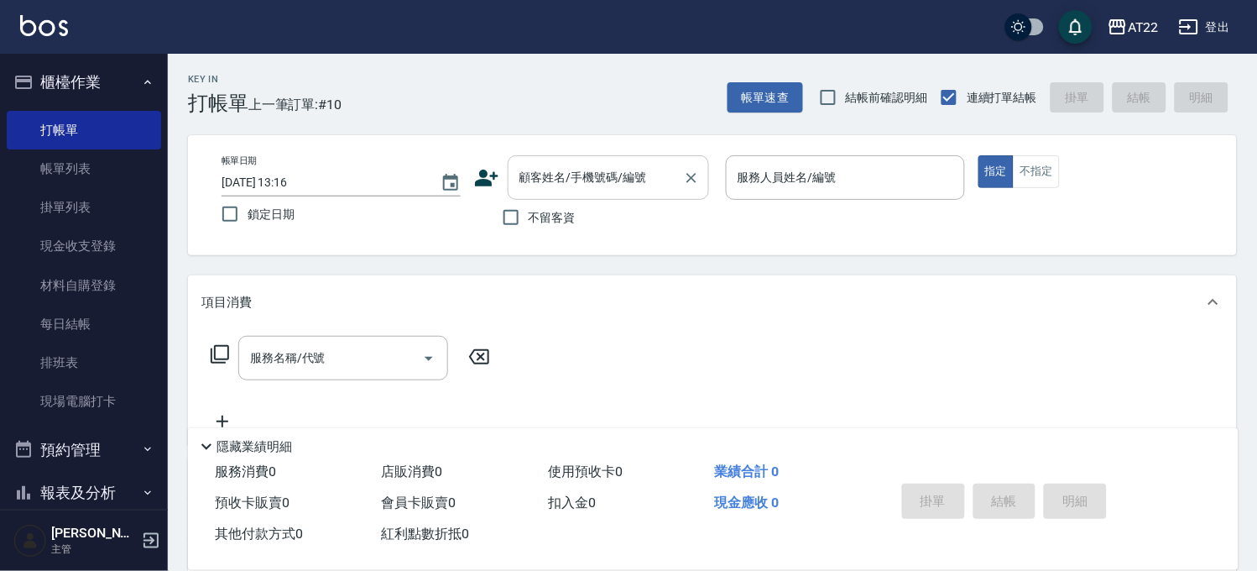
click at [616, 195] on div "顧客姓名/手機號碼/編號" at bounding box center [608, 177] width 201 height 44
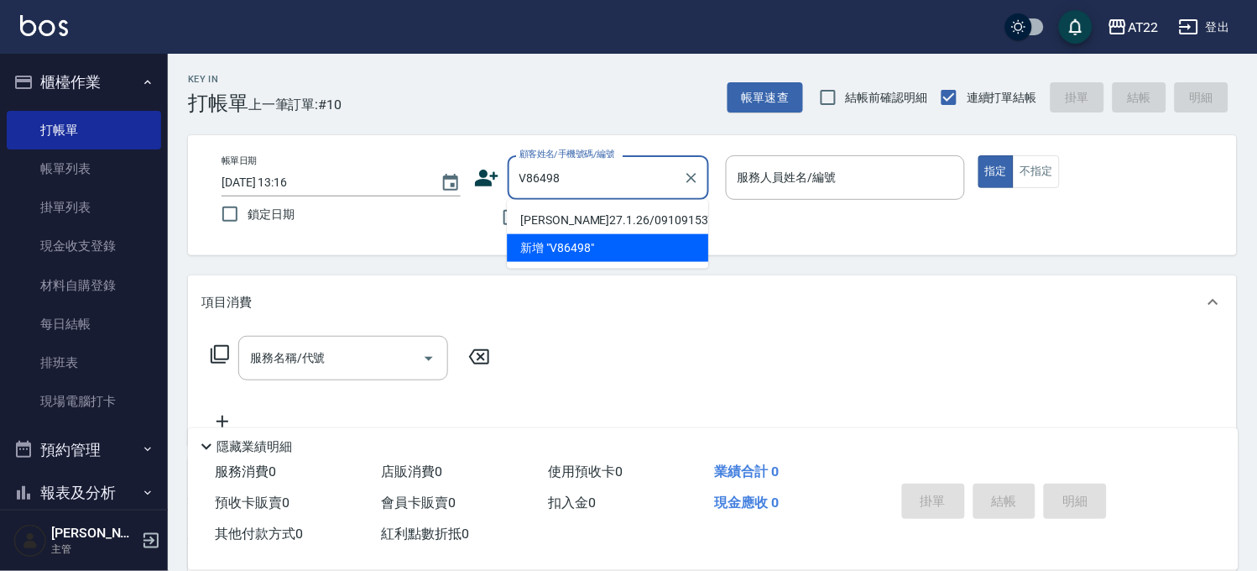
click at [560, 228] on li "[PERSON_NAME]27.1.26/0910915375/v86498" at bounding box center [607, 220] width 201 height 28
type input "[PERSON_NAME]27.1.26/0910915375/v86498"
type input "Miu-10"
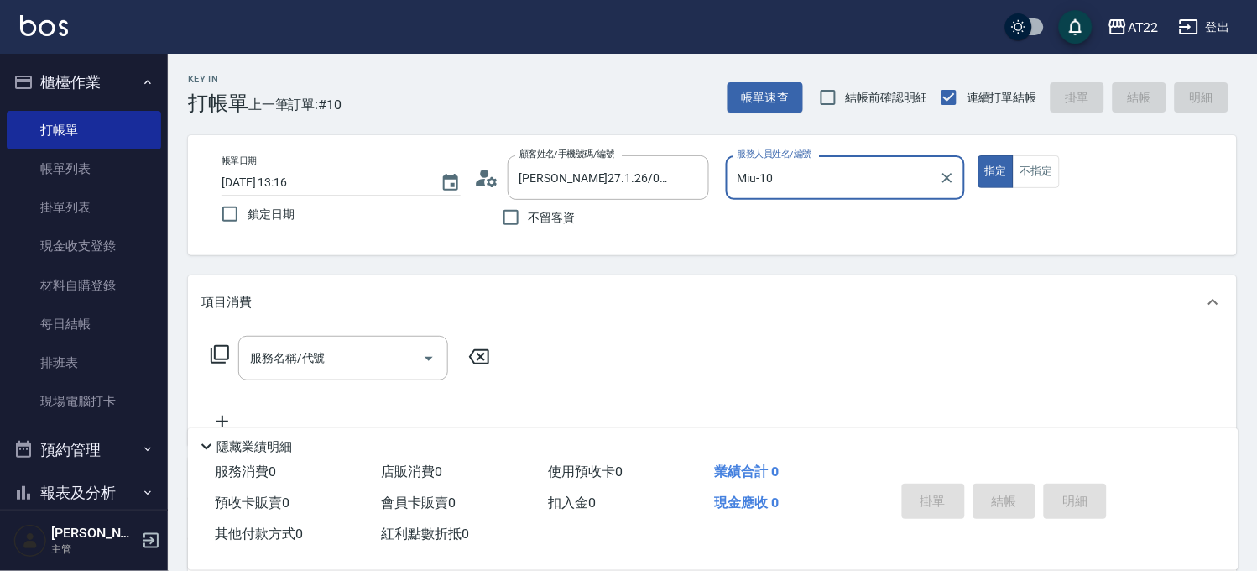
click at [979, 155] on button "指定" at bounding box center [997, 171] width 36 height 33
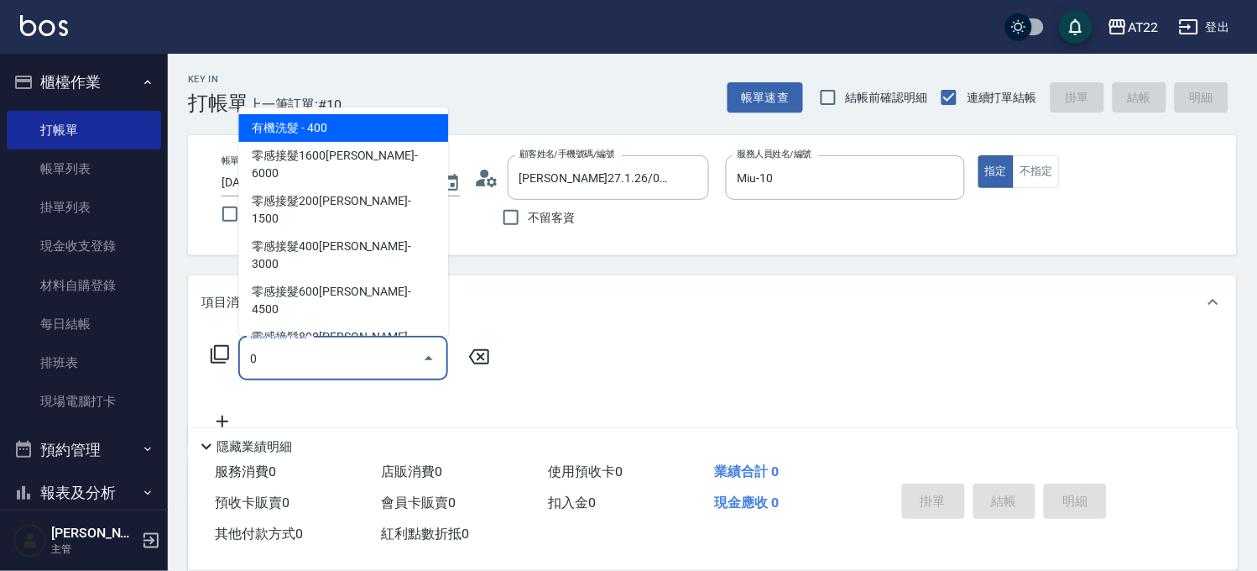
type input "有機洗髮(0)"
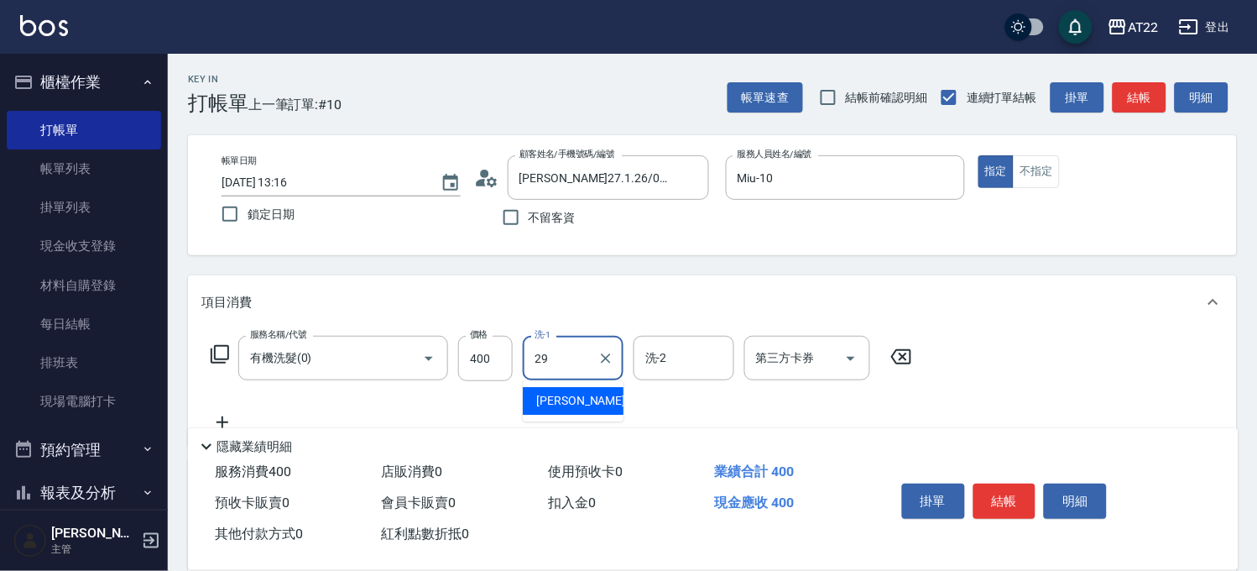
type input "Joyce-29"
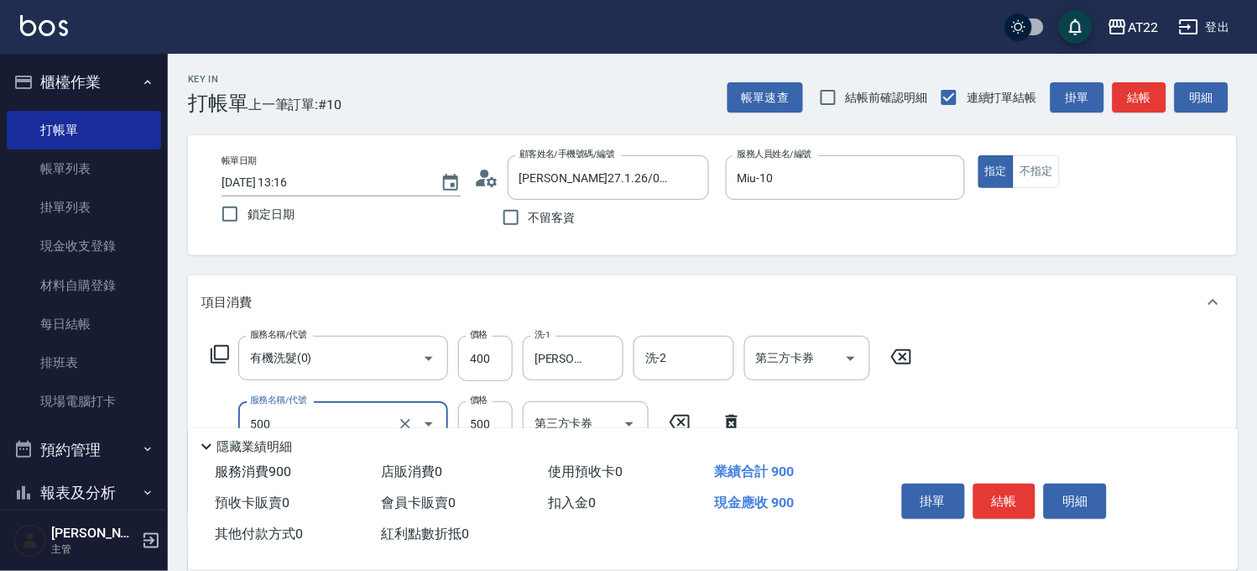
type input "剪髮(500)"
type input "450"
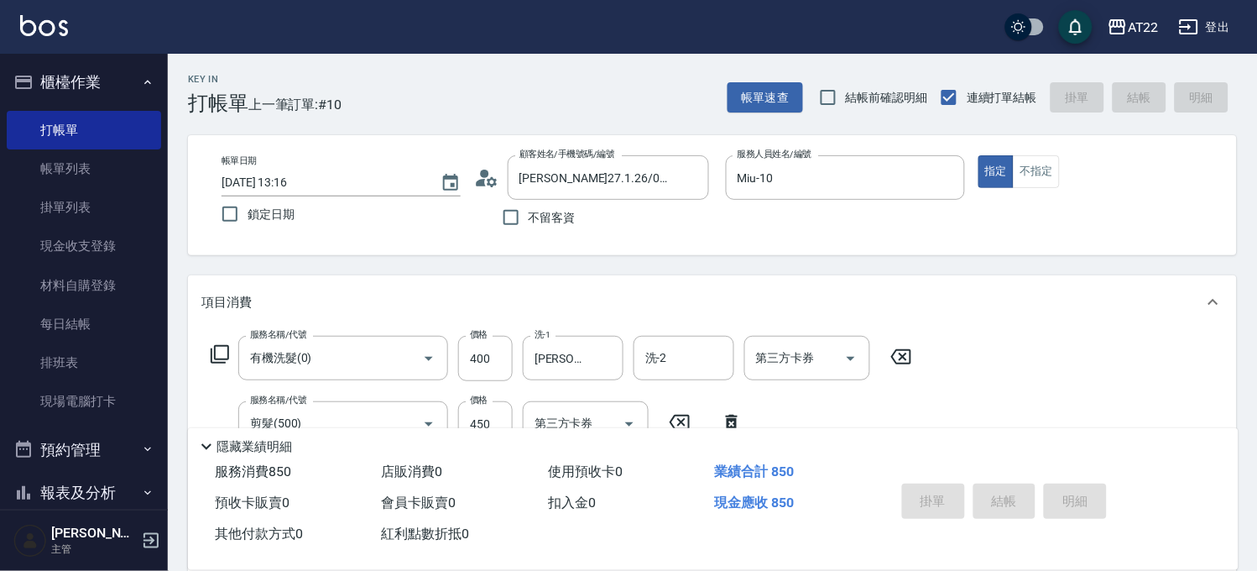
type input "2025/08/23 13:17"
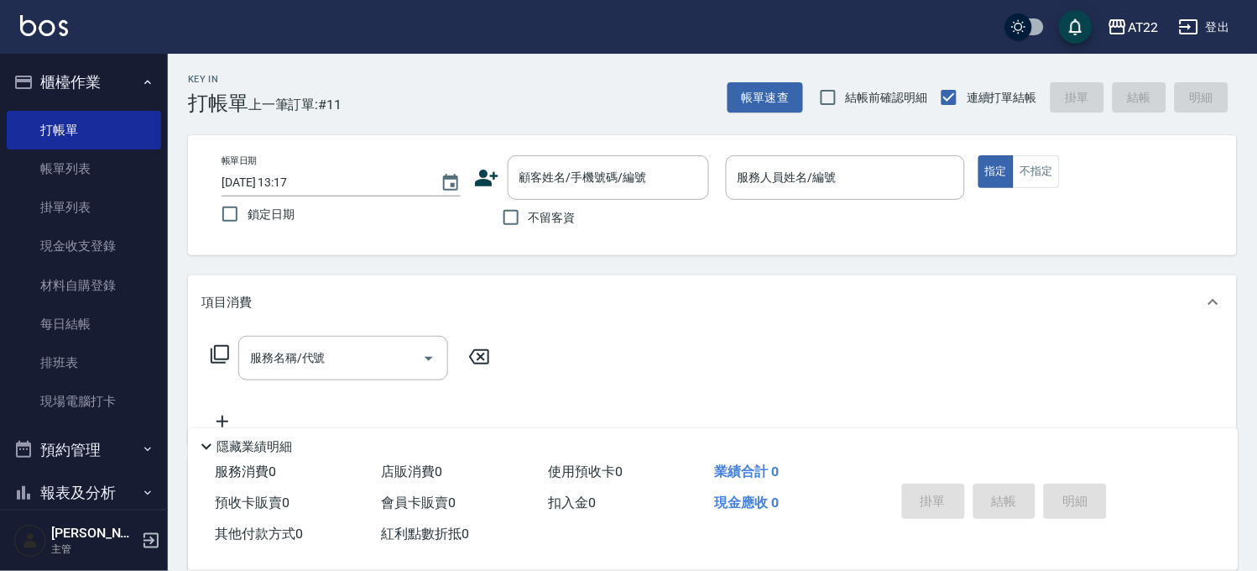
click at [541, 212] on span "不留客資" at bounding box center [552, 218] width 47 height 18
click at [529, 212] on input "不留客資" at bounding box center [511, 217] width 35 height 35
checkbox input "true"
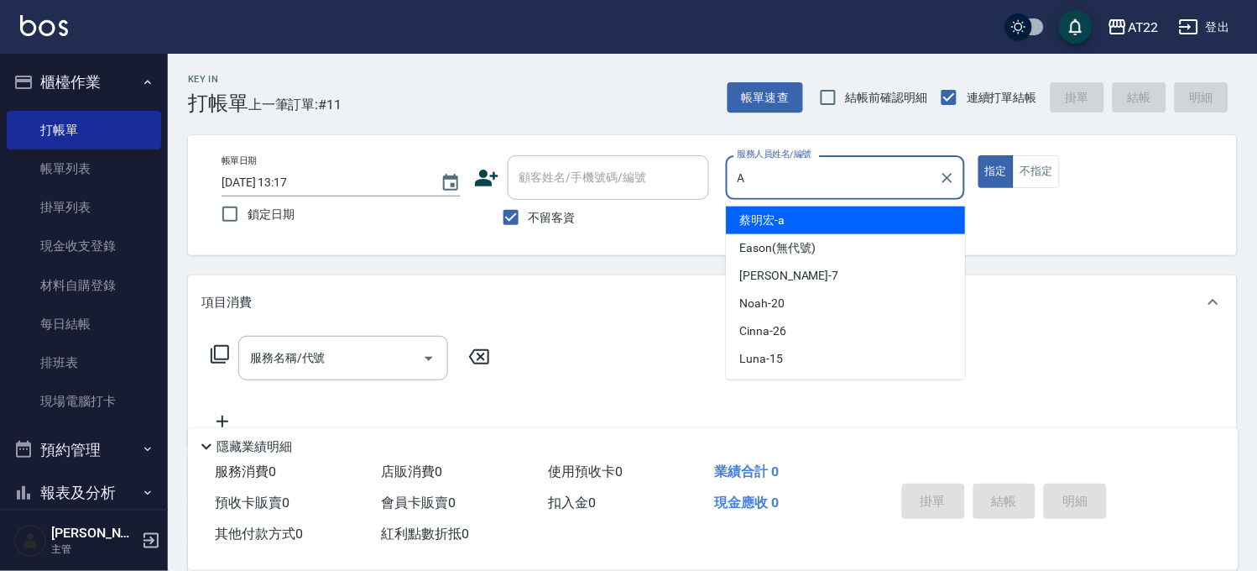
type input "[PERSON_NAME]a"
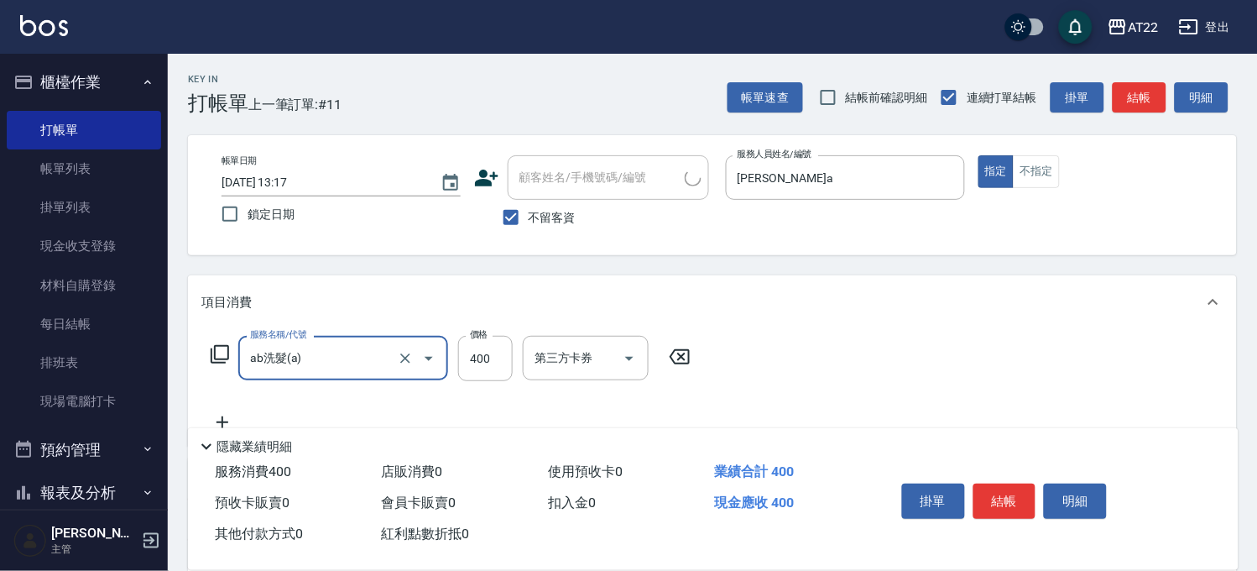
type input "ab洗髮(a)"
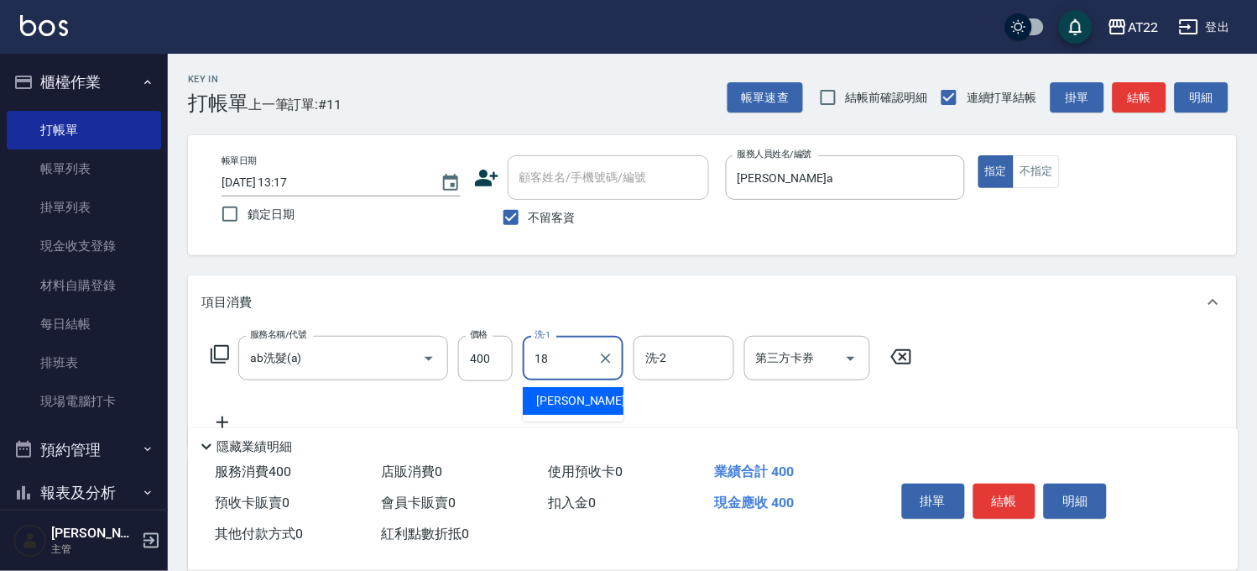
type input "恩恩-18"
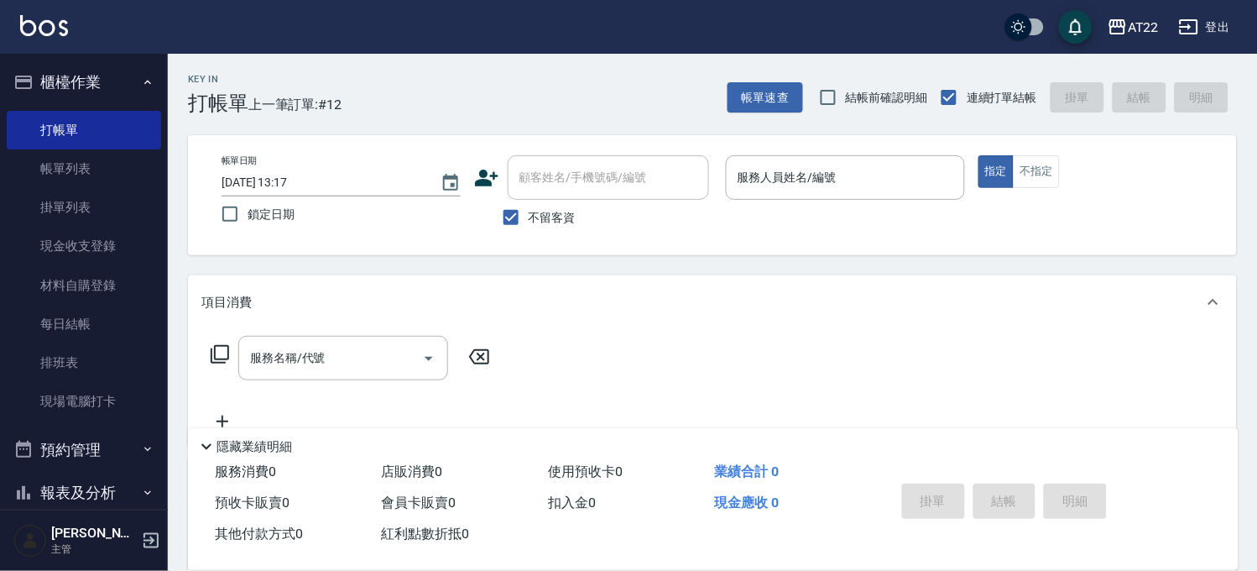
click at [539, 236] on div "帳單日期 2025/08/23 13:17 鎖定日期 顧客姓名/手機號碼/編號 顧客姓名/手機號碼/編號 不留客資 服務人員姓名/編號 服務人員姓名/編號 指…" at bounding box center [712, 195] width 1049 height 120
click at [547, 221] on span "不留客資" at bounding box center [552, 218] width 47 height 18
click at [529, 221] on input "不留客資" at bounding box center [511, 217] width 35 height 35
checkbox input "false"
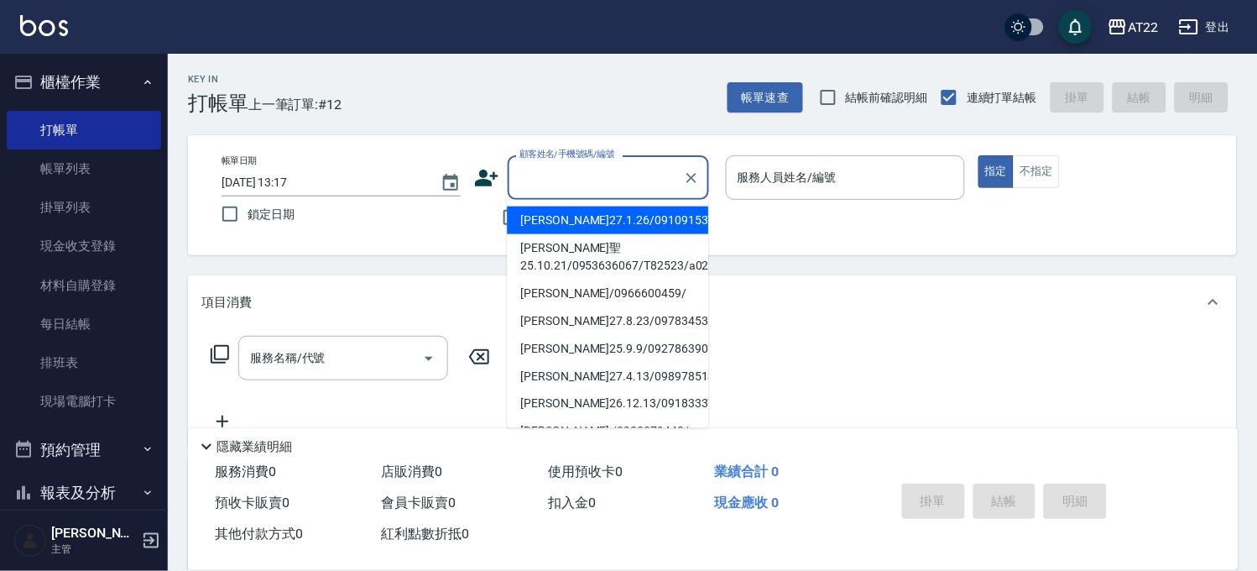
click at [569, 175] on input "顧客姓名/手機號碼/編號" at bounding box center [595, 177] width 161 height 29
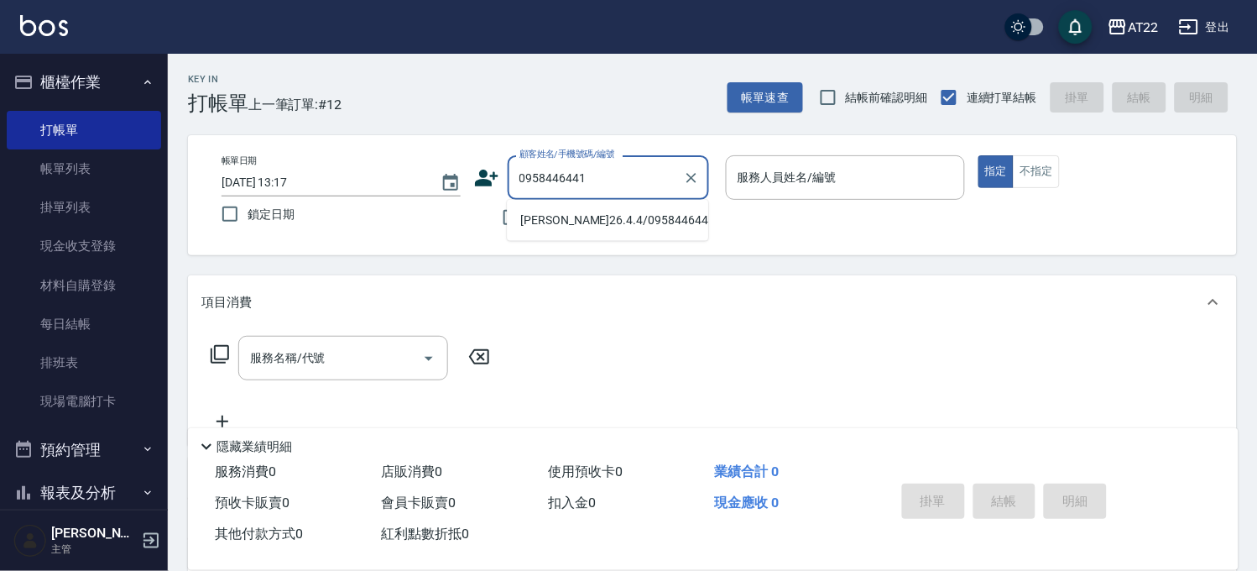
click at [562, 217] on li "[PERSON_NAME]26.4.4/0958446441/V83049" at bounding box center [607, 220] width 201 height 28
type input "[PERSON_NAME]26.4.4/0958446441/V83049"
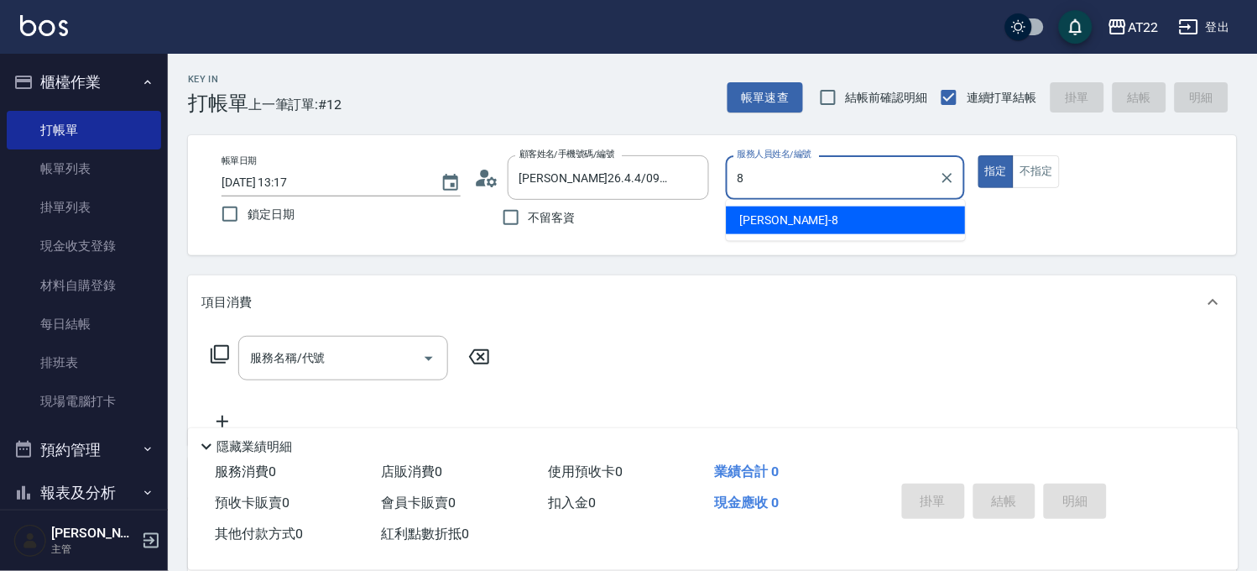
type input "Zoe-8"
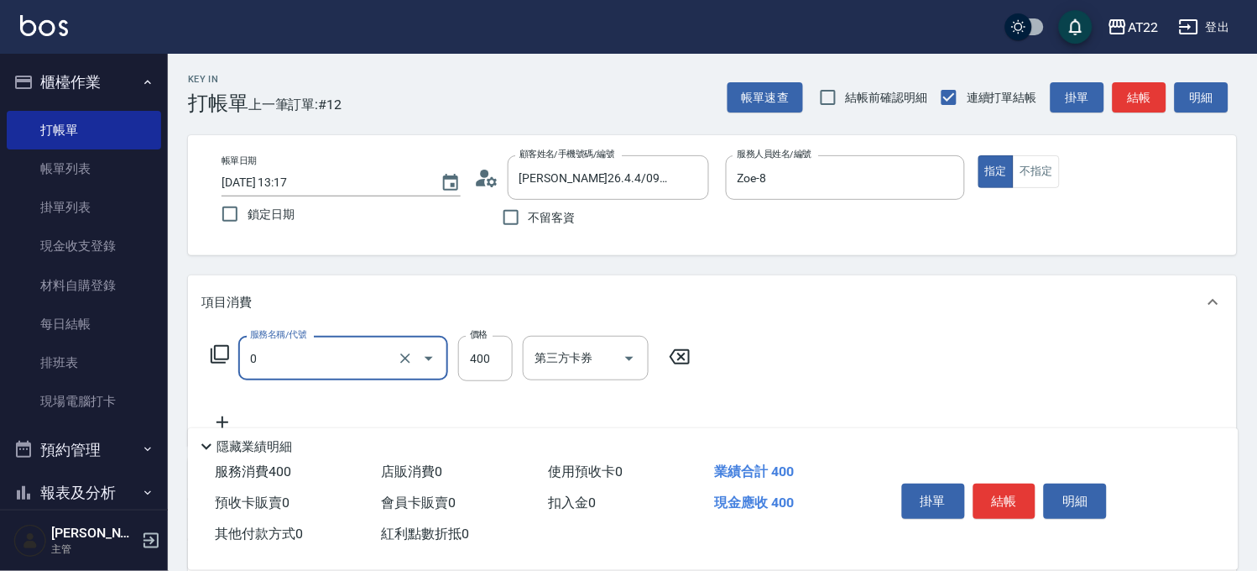
type input "有機洗髮(0)"
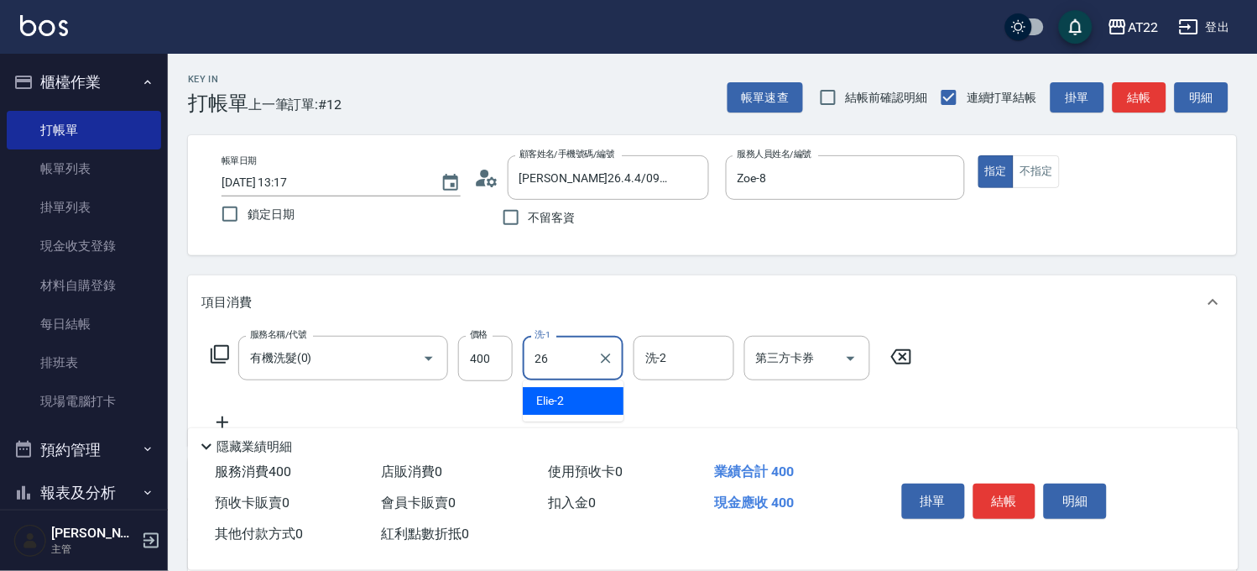
type input "Cinna-26"
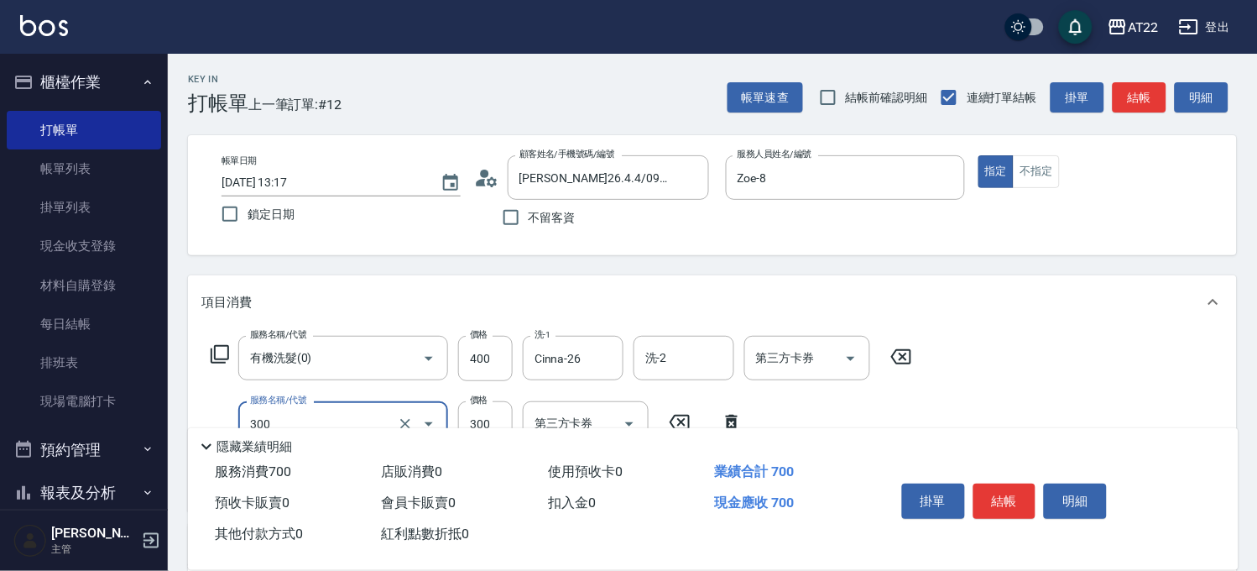
type input "剪髮(300)"
type input "250"
click at [1012, 493] on button "結帳" at bounding box center [1005, 501] width 63 height 35
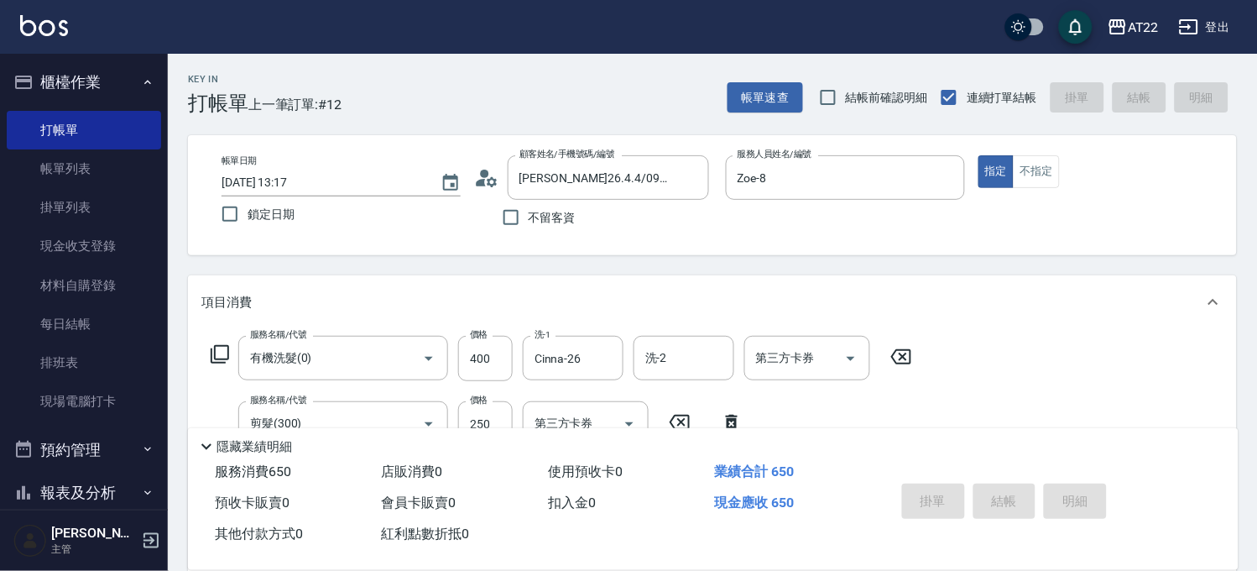
type input "2025/08/23 13:18"
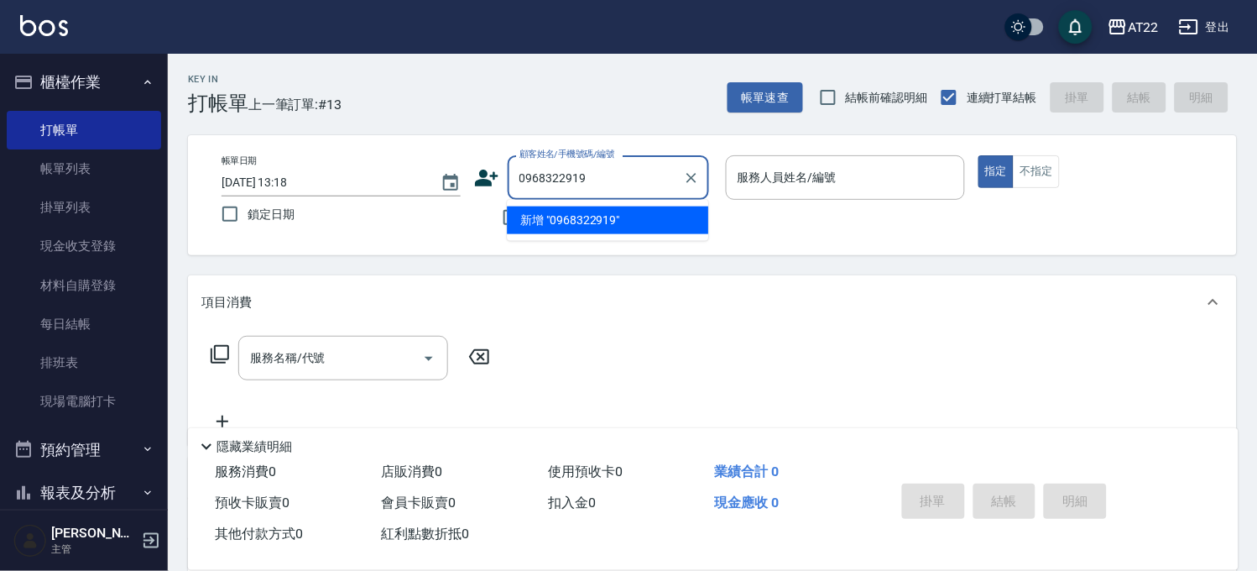
click at [630, 222] on li "新增 "0968322919"" at bounding box center [607, 220] width 201 height 28
type input "0968322919"
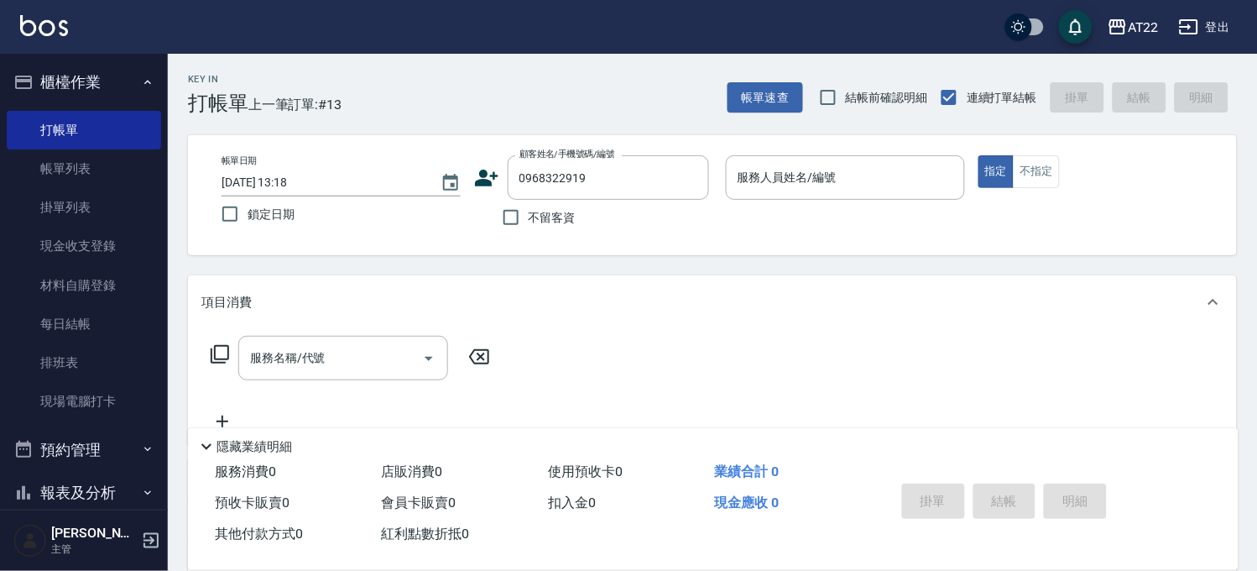
click at [487, 183] on icon at bounding box center [487, 178] width 24 height 17
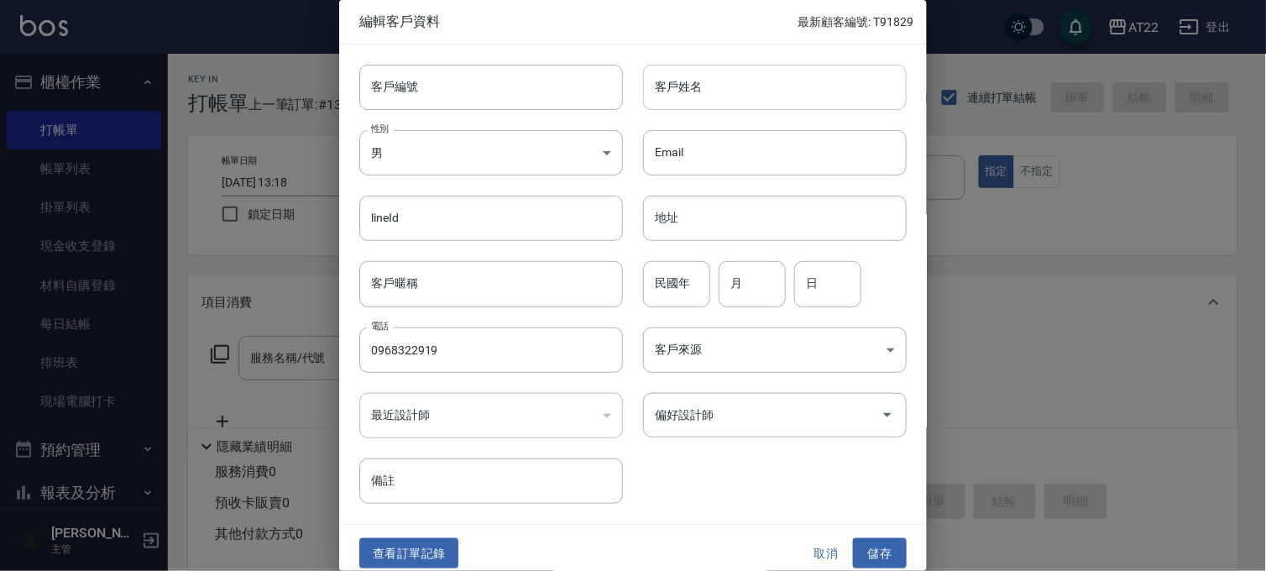
click at [706, 86] on input "客戶姓名" at bounding box center [775, 87] width 264 height 45
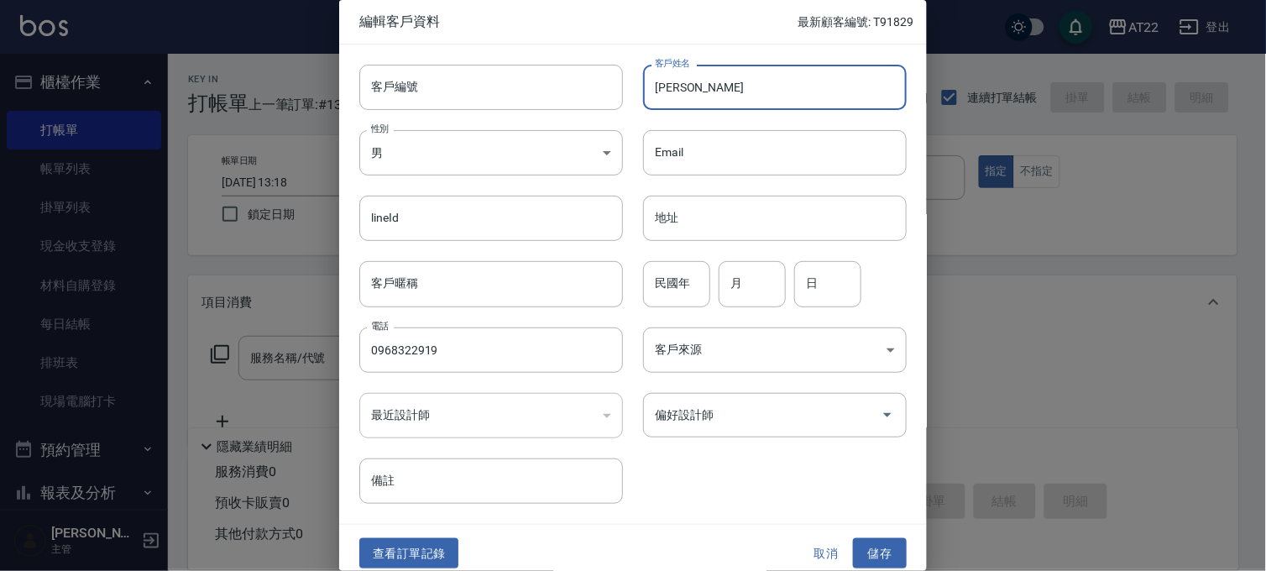
type input "洪敏"
click at [817, 554] on button "取消" at bounding box center [826, 553] width 54 height 31
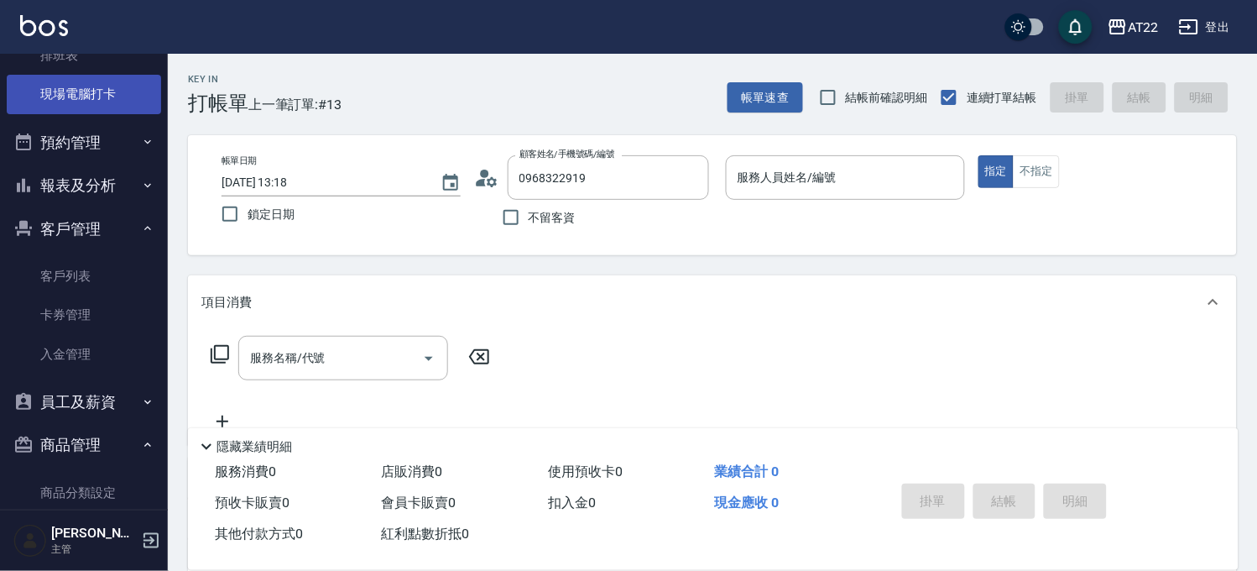
scroll to position [417, 0]
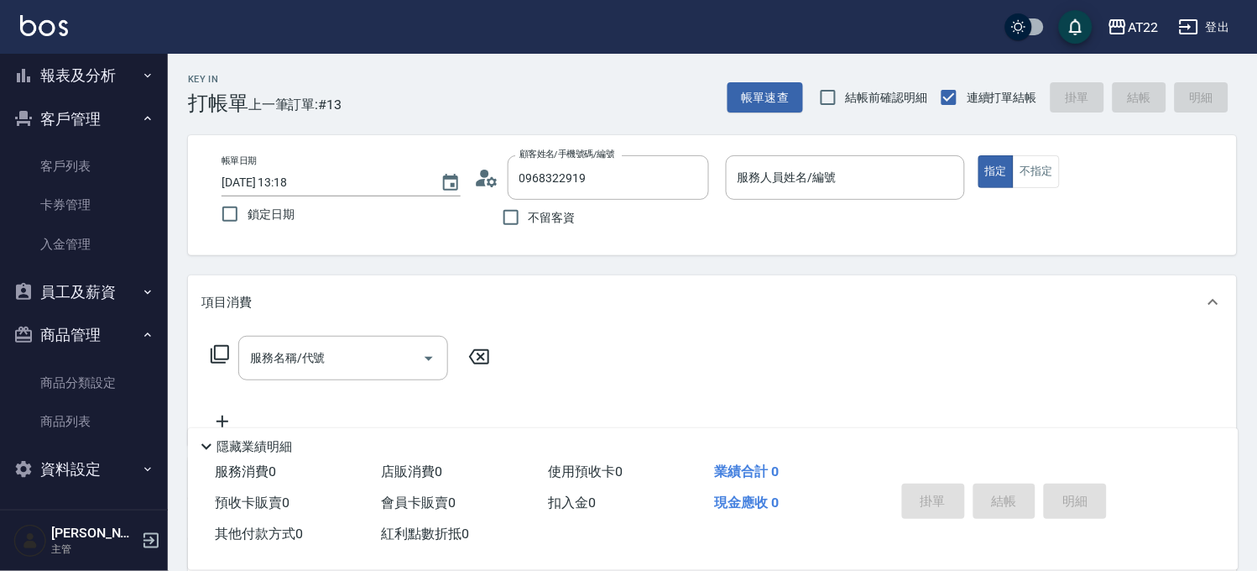
click at [489, 185] on icon at bounding box center [492, 181] width 10 height 10
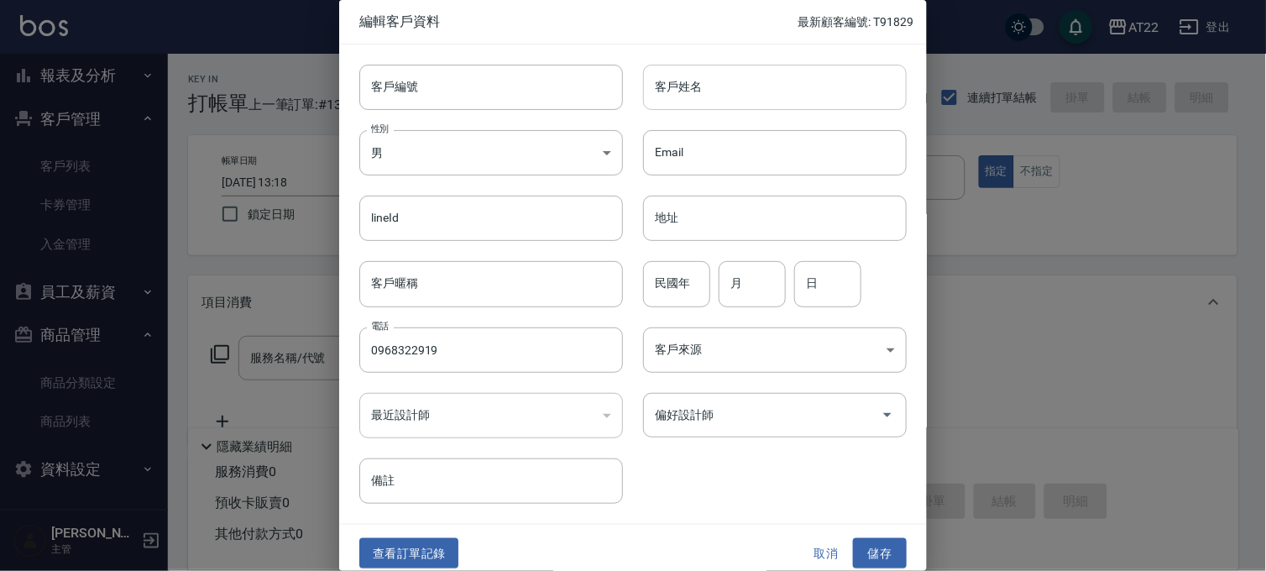
click at [753, 101] on input "客戶姓名" at bounding box center [775, 87] width 264 height 45
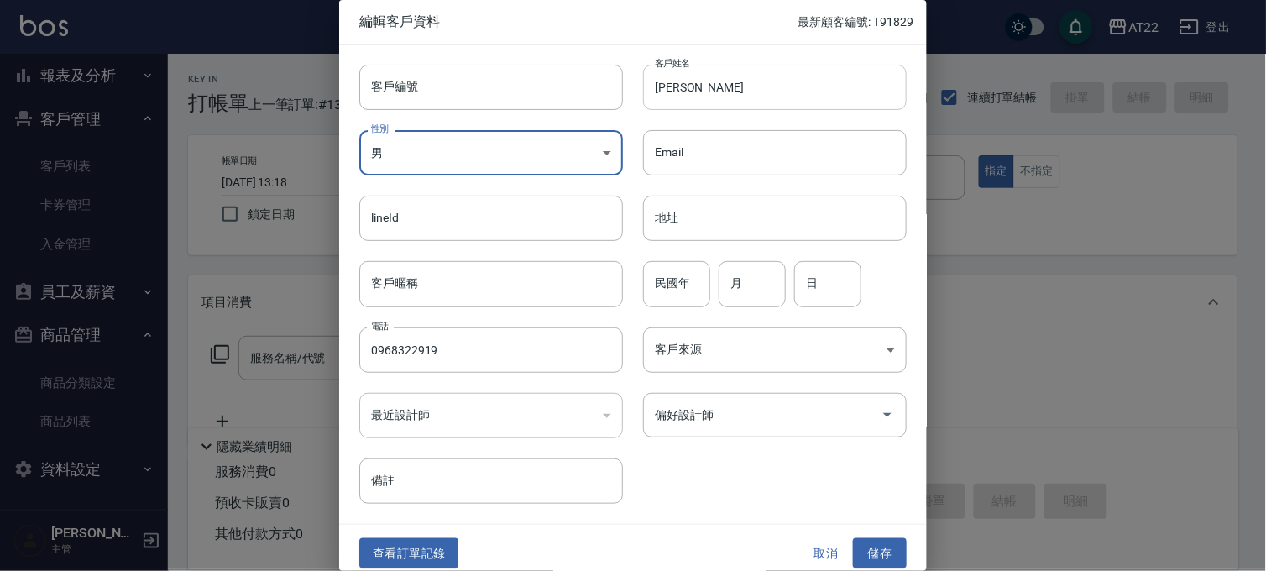
click at [753, 101] on input "洪敏" at bounding box center [775, 87] width 264 height 45
type input "[PERSON_NAME]?"
click at [683, 299] on input "民國年" at bounding box center [676, 283] width 67 height 45
type input "88"
type input "9"
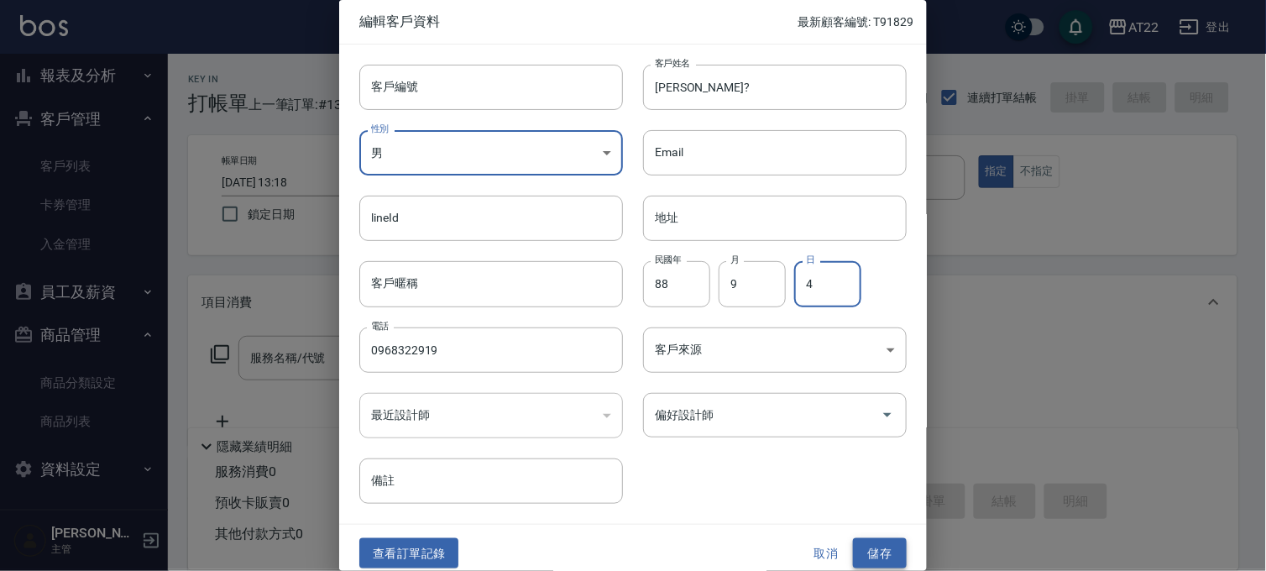
type input "4"
click at [887, 561] on button "儲存" at bounding box center [880, 553] width 54 height 31
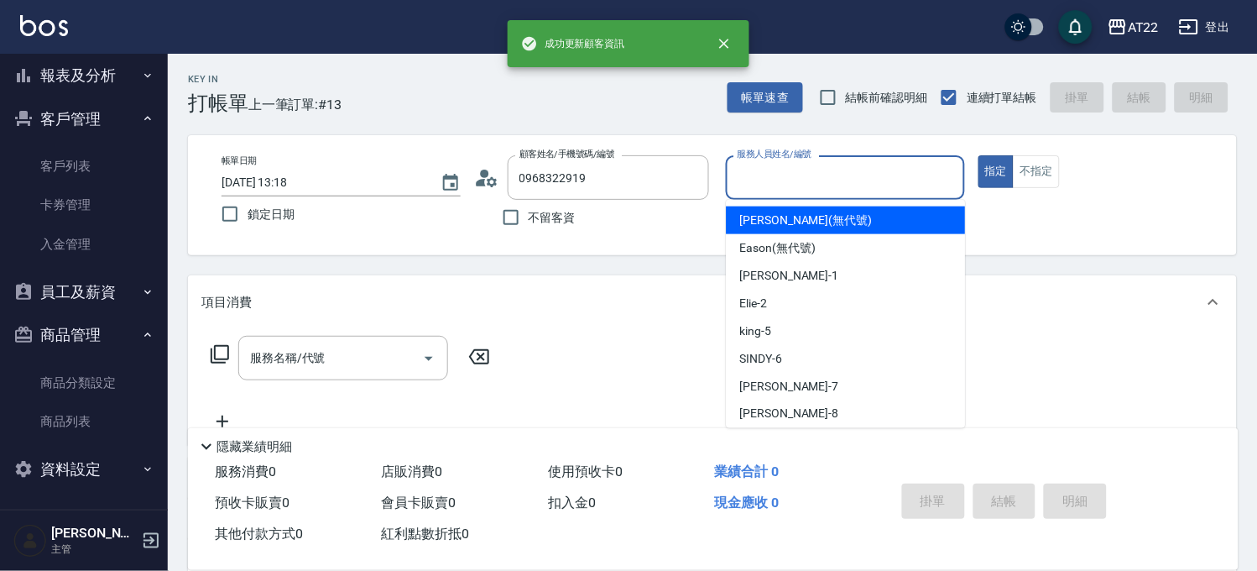
click at [865, 190] on input "服務人員姓名/編號" at bounding box center [846, 177] width 224 height 29
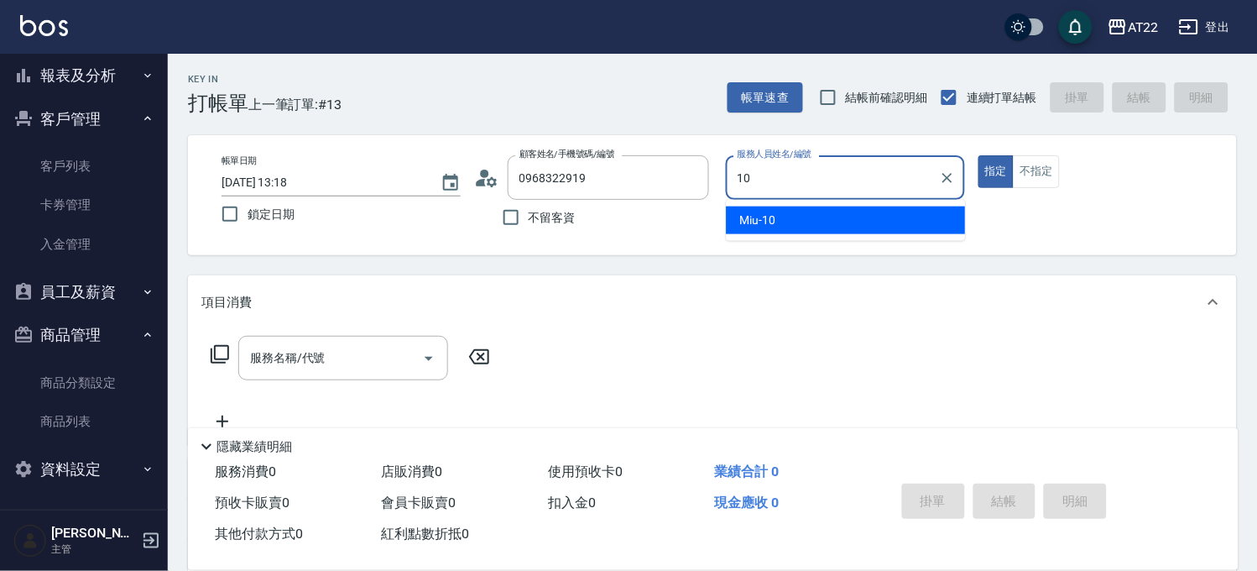
type input "Miu-10"
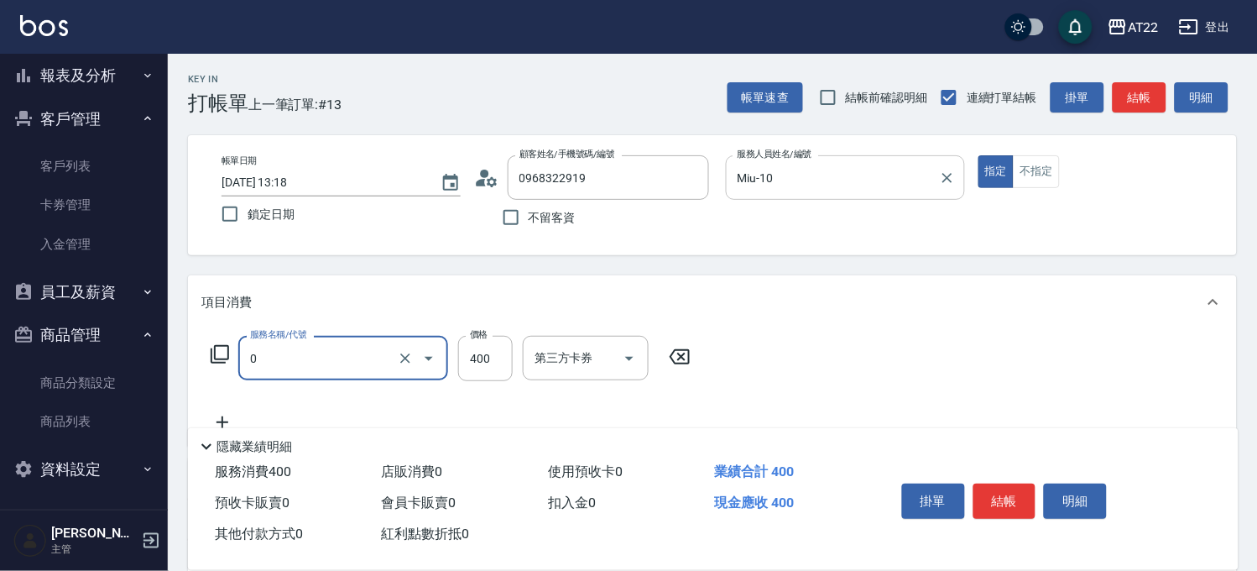
type input "有機洗髮(0)"
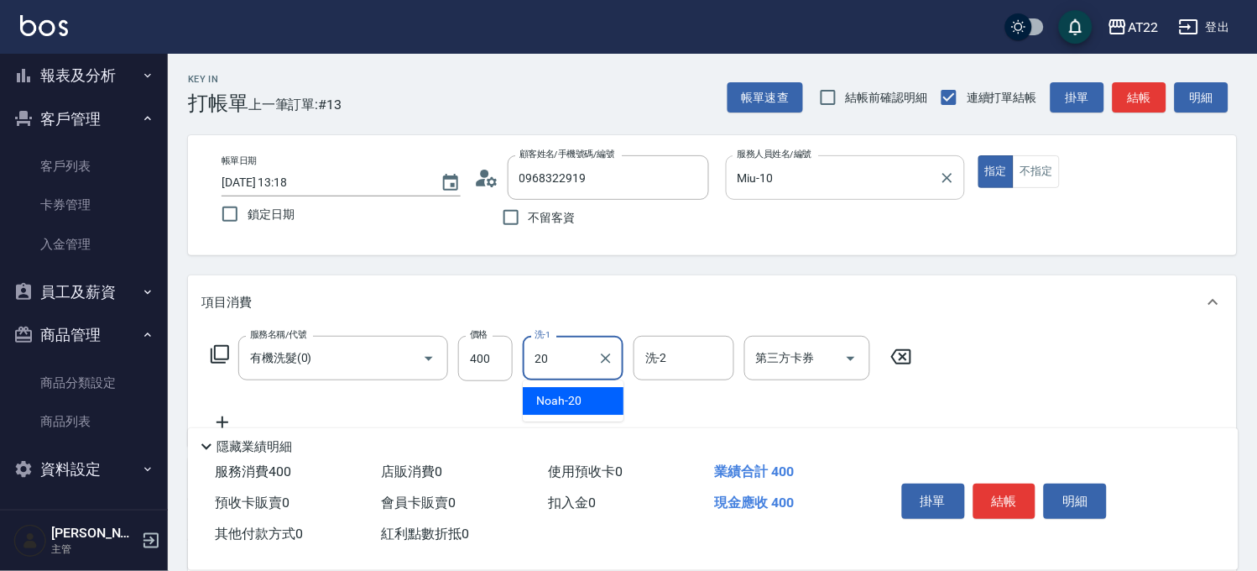
type input "Noah-20"
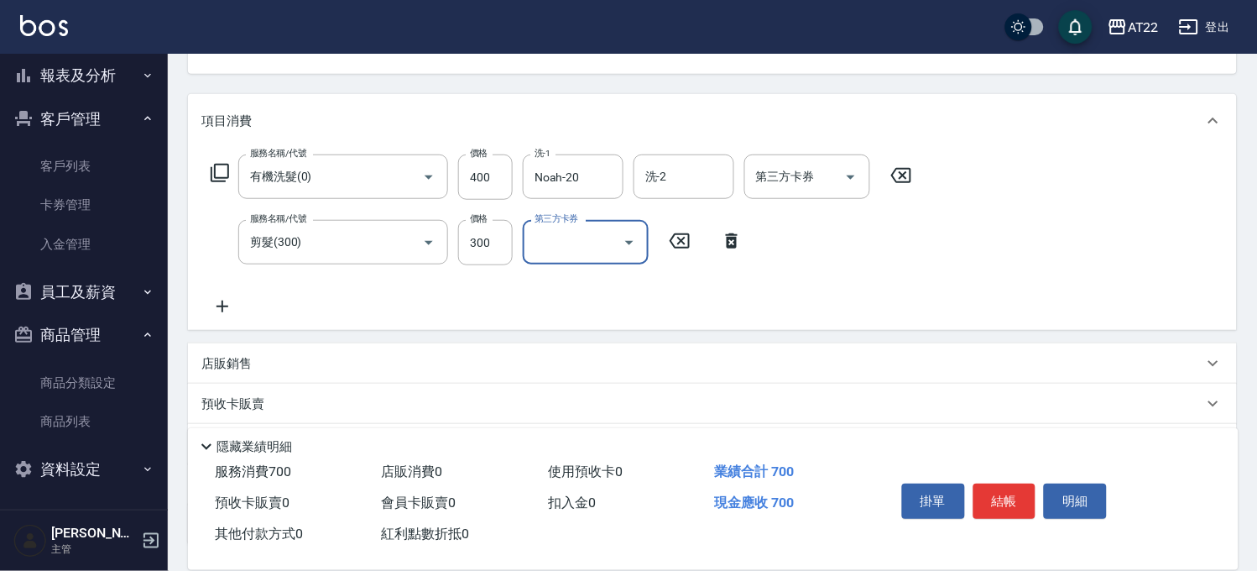
scroll to position [280, 0]
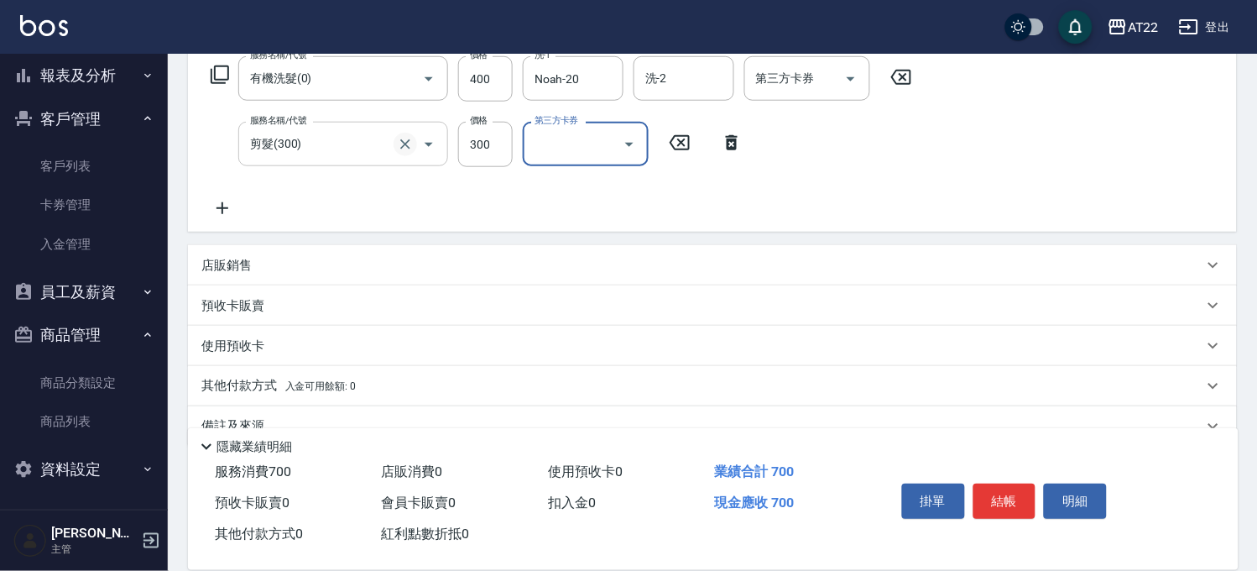
click at [405, 144] on icon "Clear" at bounding box center [405, 144] width 10 height 10
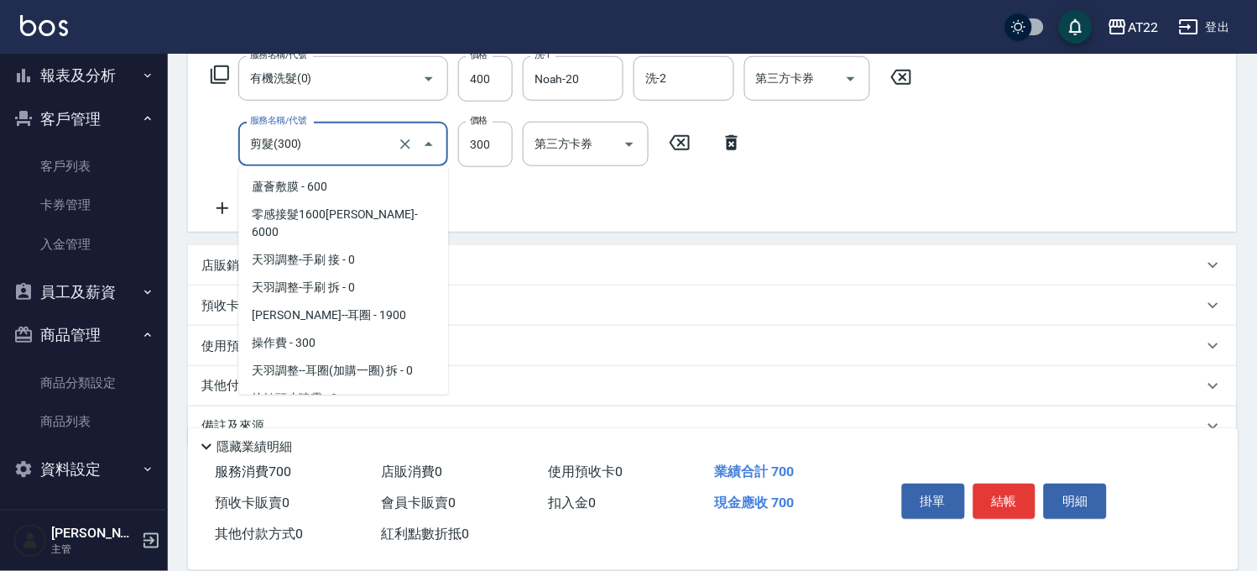
click at [391, 146] on input "剪髮(300)" at bounding box center [320, 143] width 148 height 29
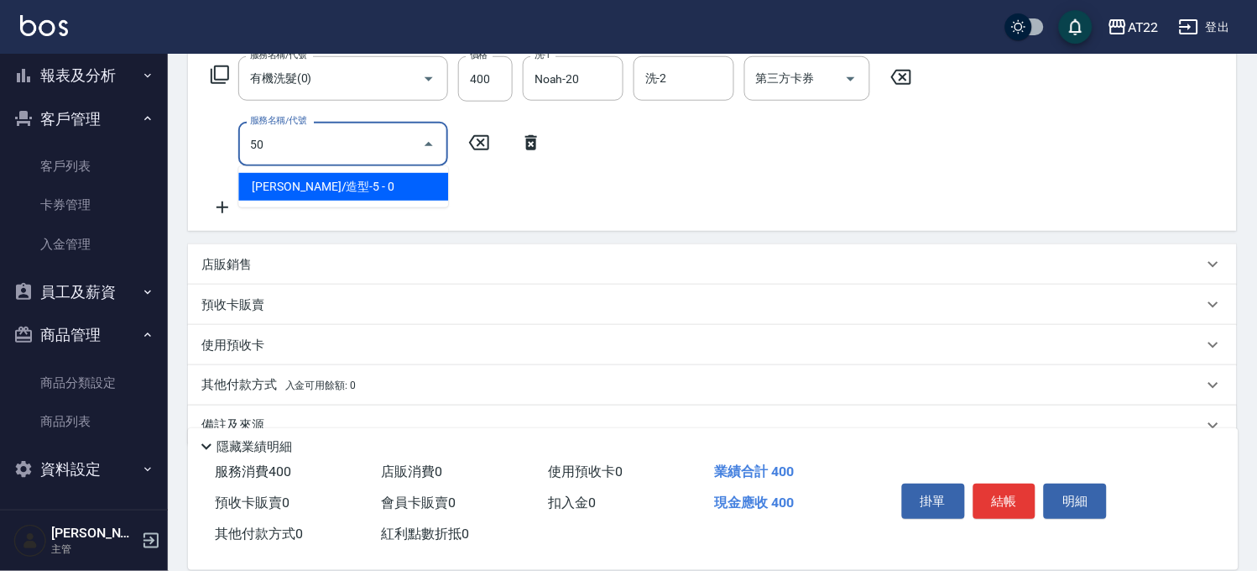
scroll to position [0, 0]
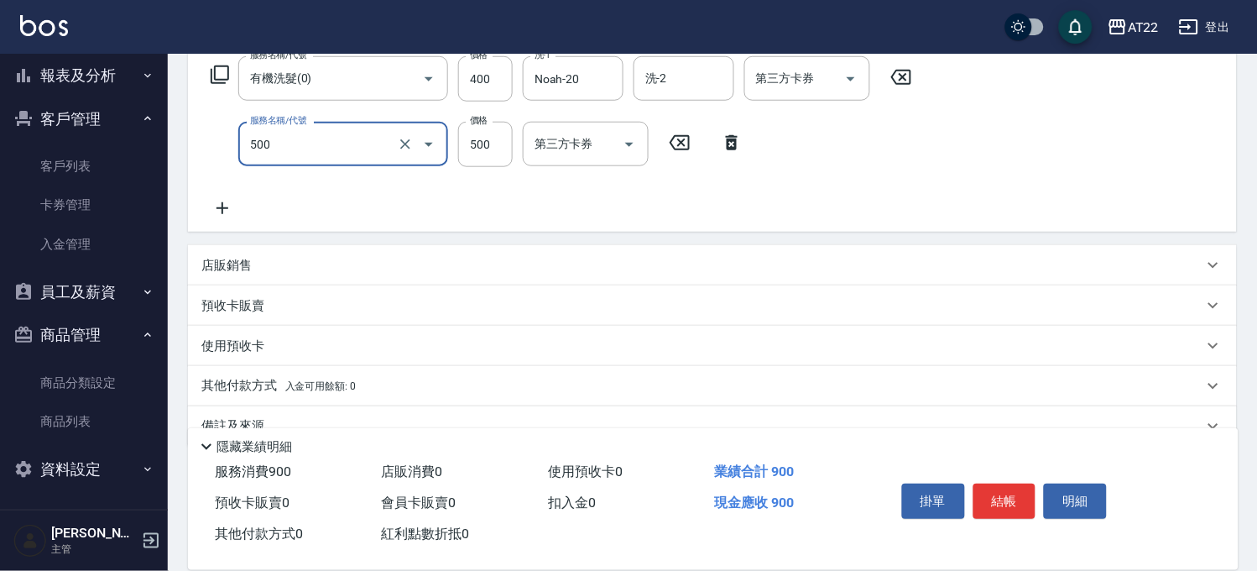
type input "剪髮(500)"
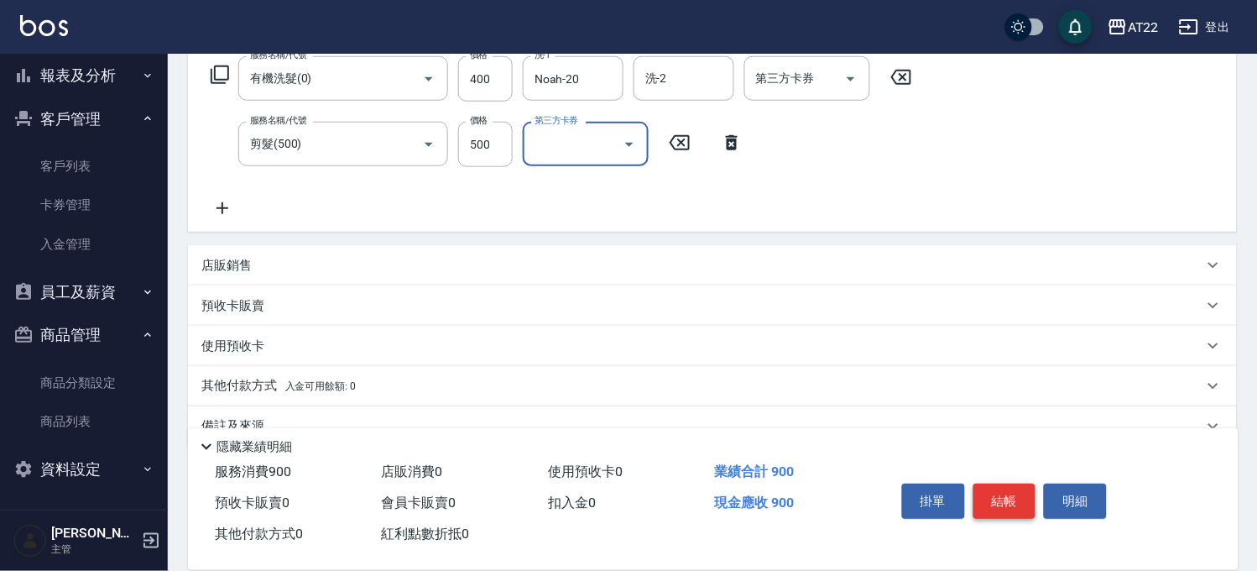
click at [1004, 487] on button "結帳" at bounding box center [1005, 501] width 63 height 35
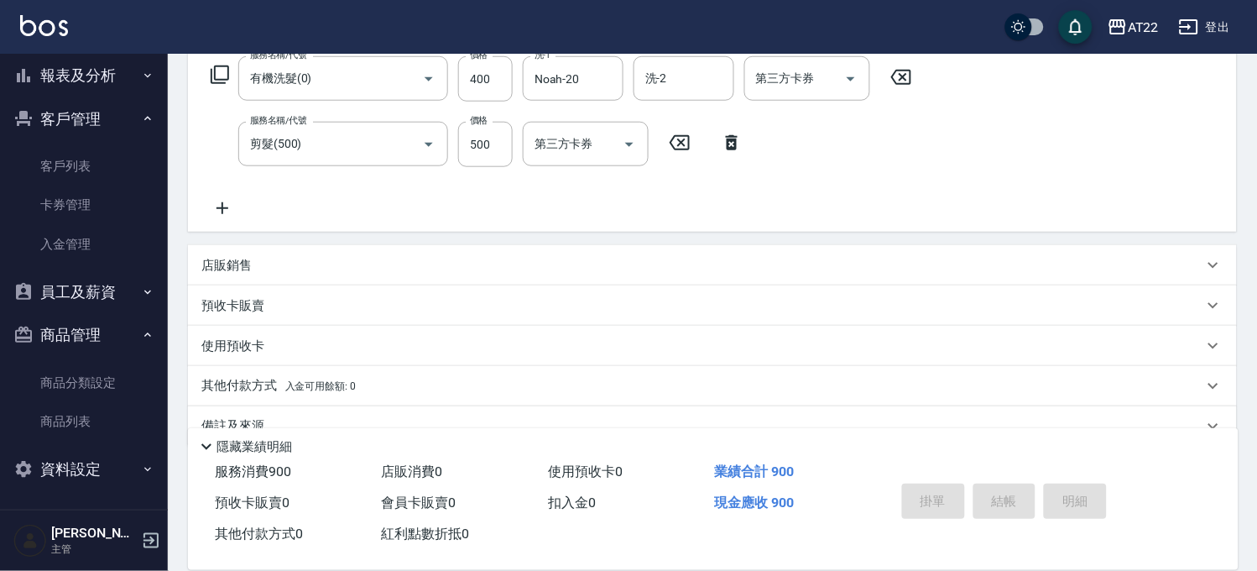
type input "2025/08/23 13:24"
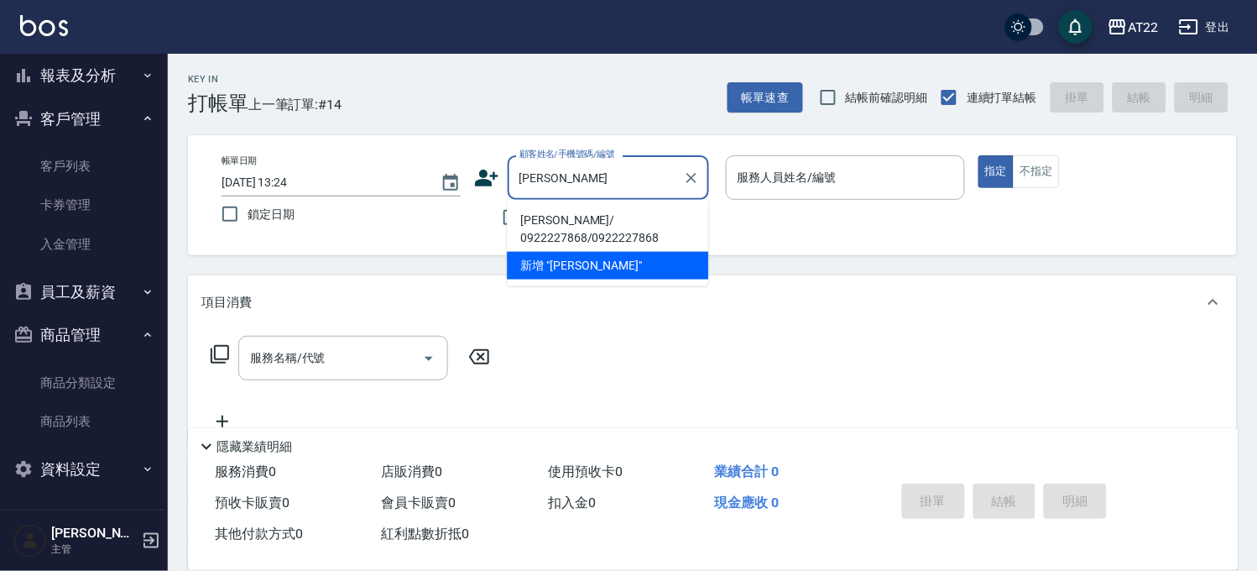
click at [567, 224] on li "[PERSON_NAME]/ 0922227868/0922227868" at bounding box center [607, 228] width 201 height 45
type input "[PERSON_NAME]/ 0922227868/0922227868"
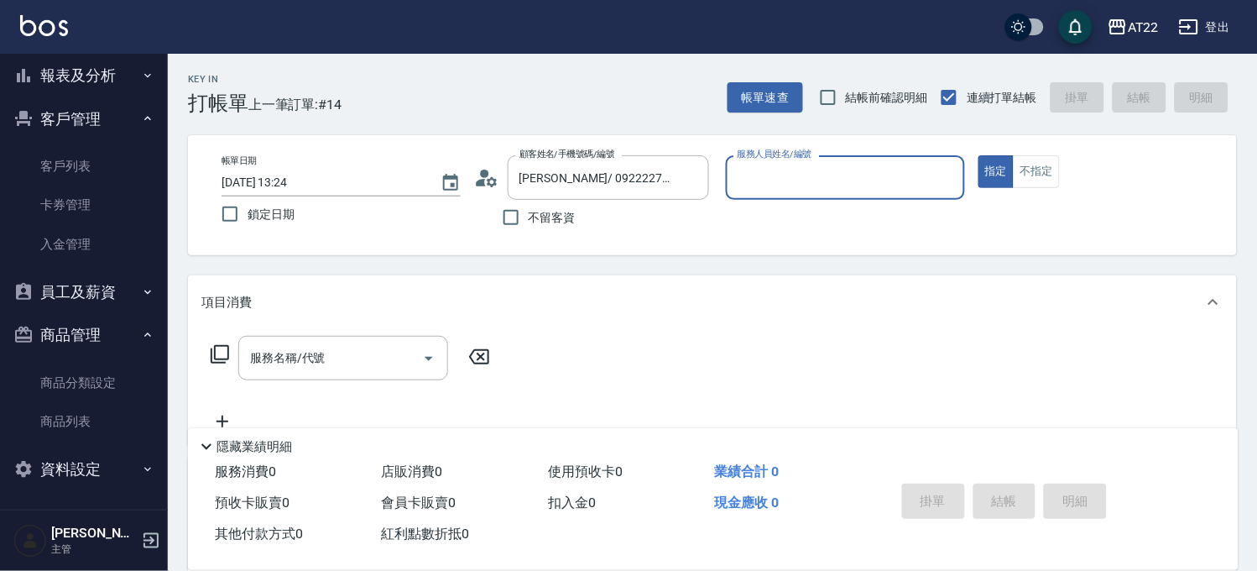
type input "[PERSON_NAME]a"
click at [338, 376] on div "服務名稱/代號" at bounding box center [343, 358] width 210 height 44
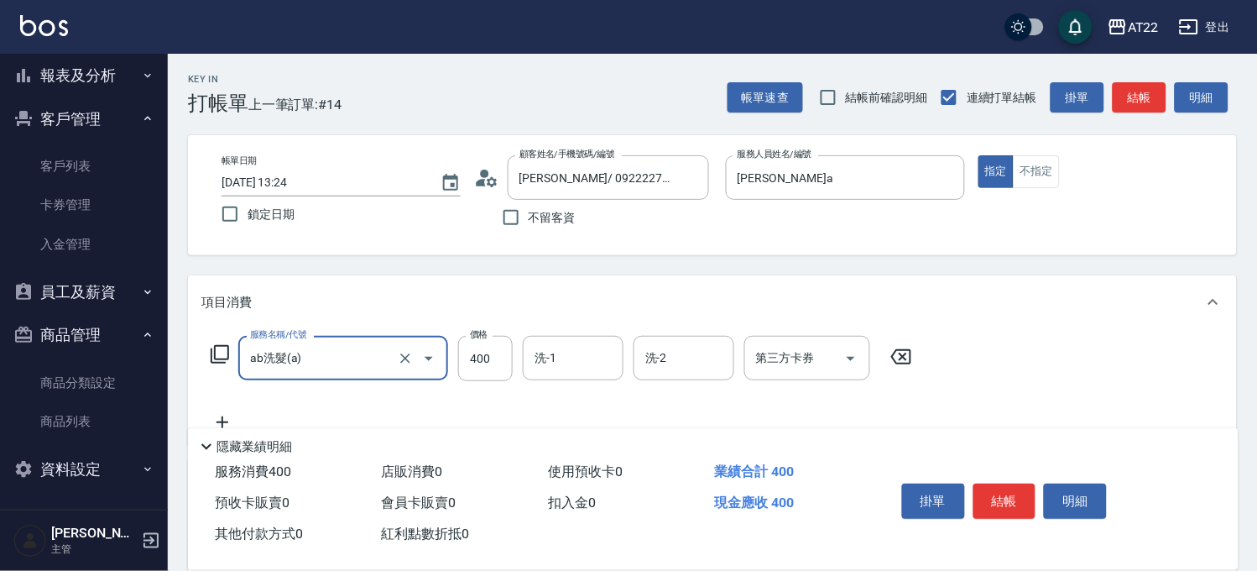
type input "ab洗髮(a)"
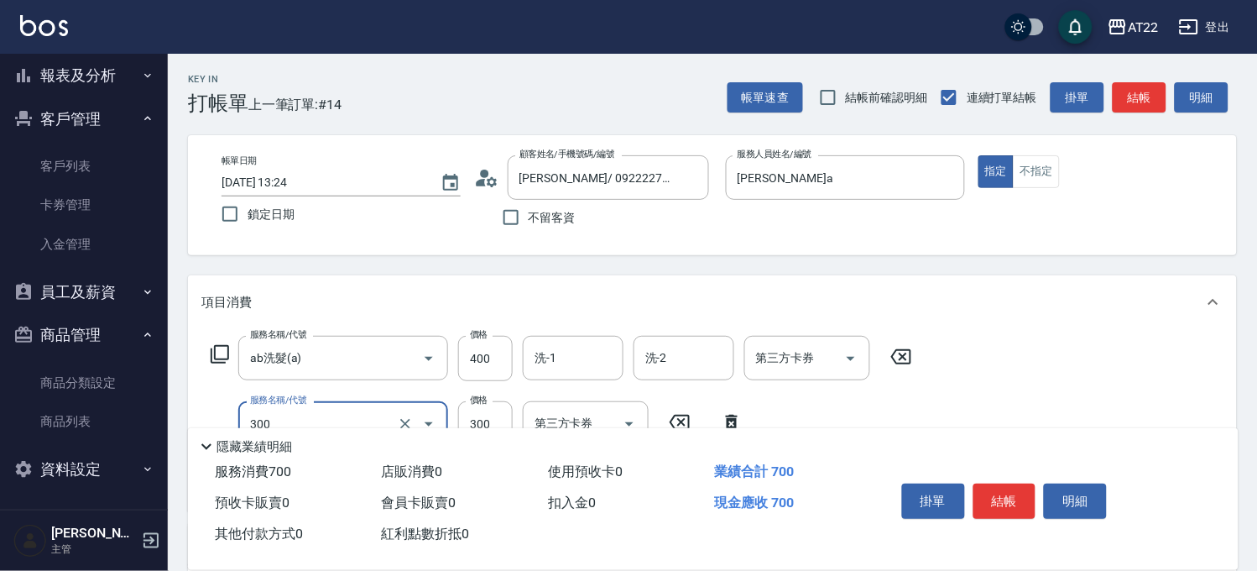
type input "剪髮(300)"
type input "200"
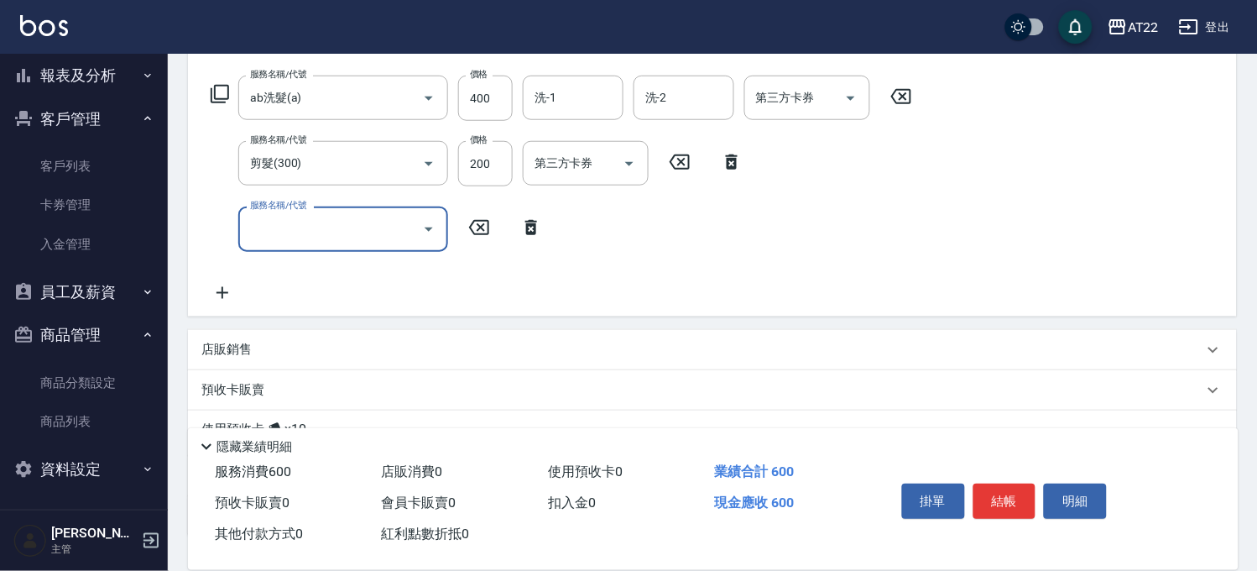
scroll to position [280, 0]
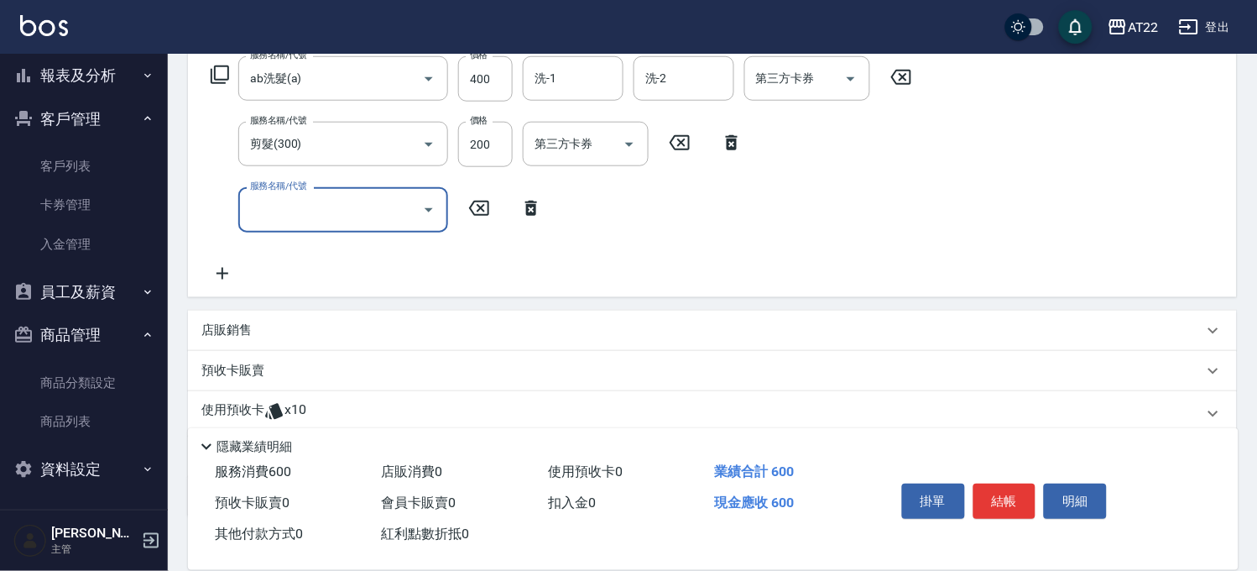
click at [337, 398] on div "使用預收卡 x10" at bounding box center [712, 413] width 1049 height 45
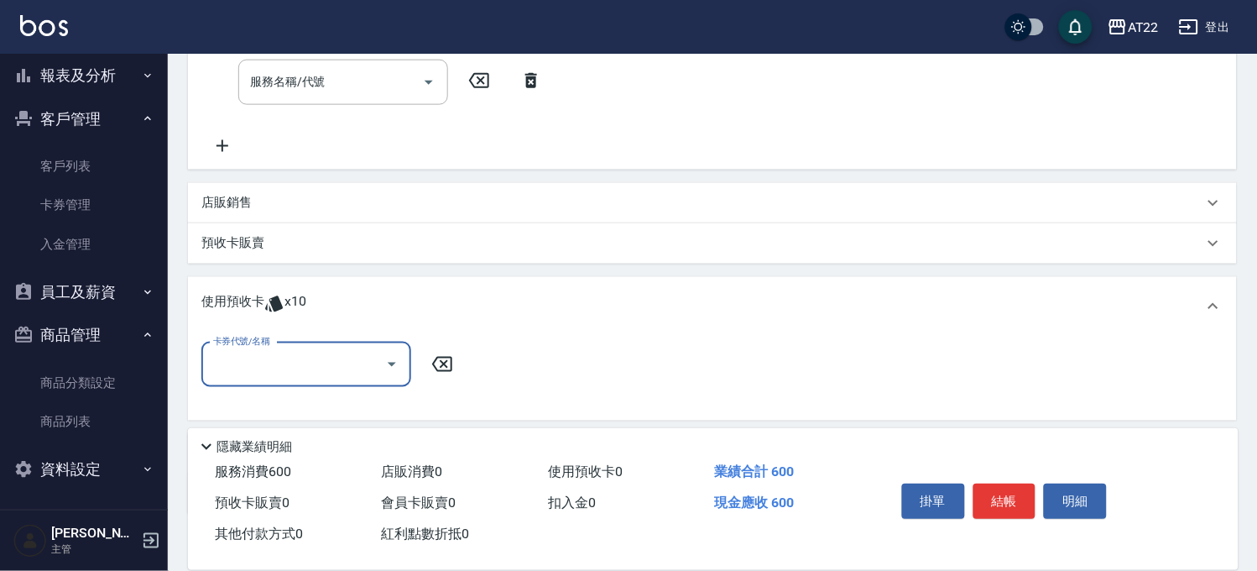
scroll to position [506, 0]
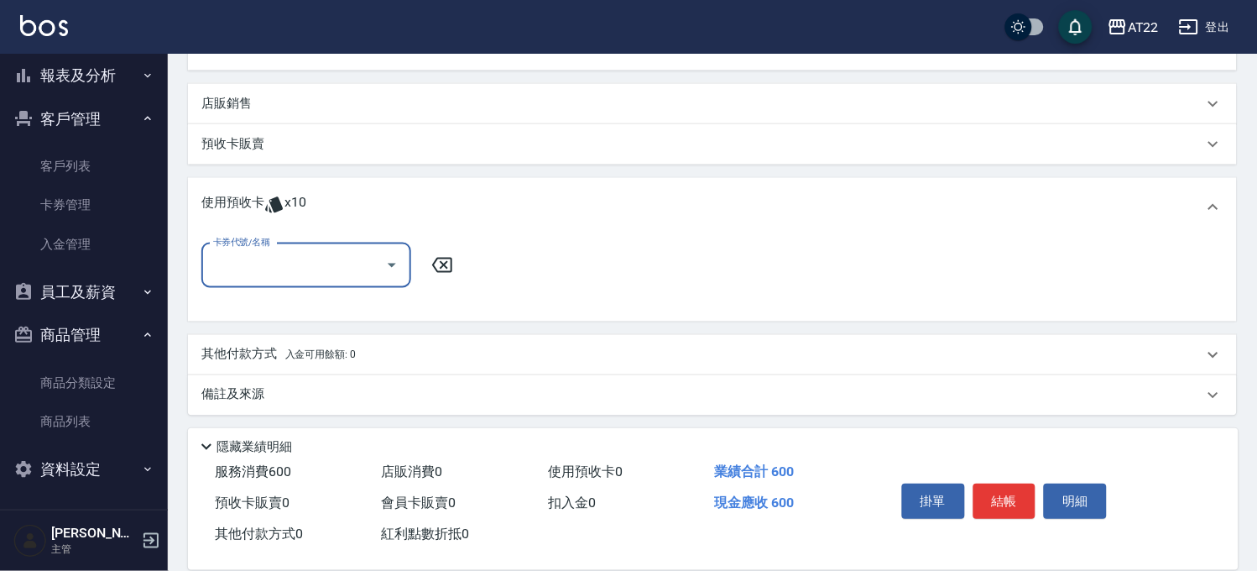
click at [283, 248] on div "卡券代號/名稱" at bounding box center [306, 265] width 210 height 44
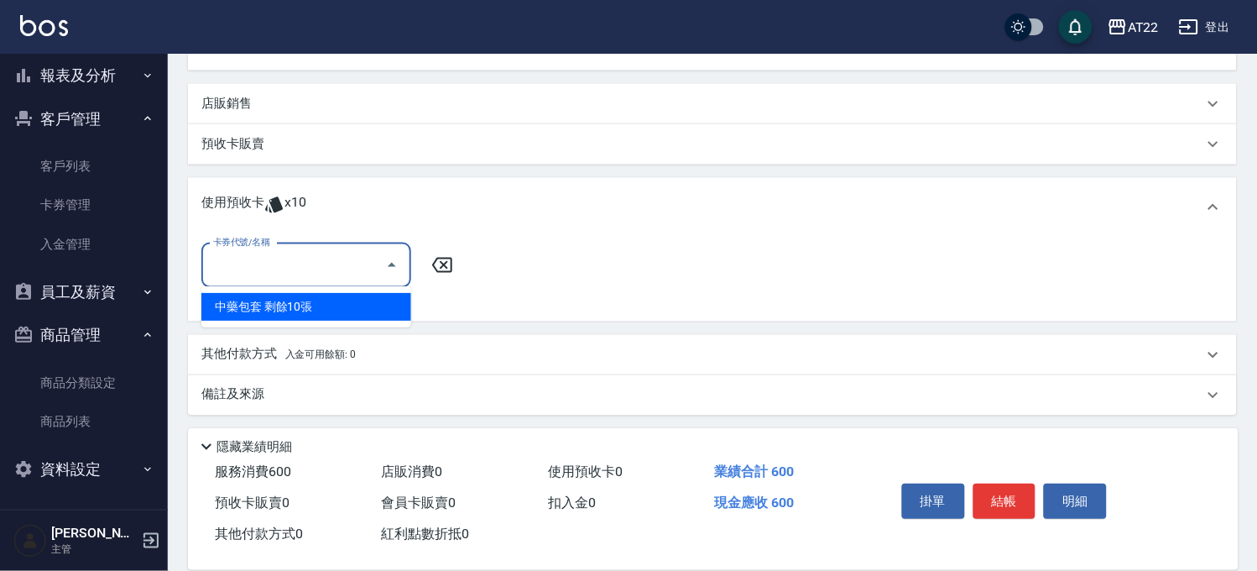
click at [278, 305] on div "中藥包套 剩餘10張" at bounding box center [306, 307] width 210 height 28
type input "中藥包套"
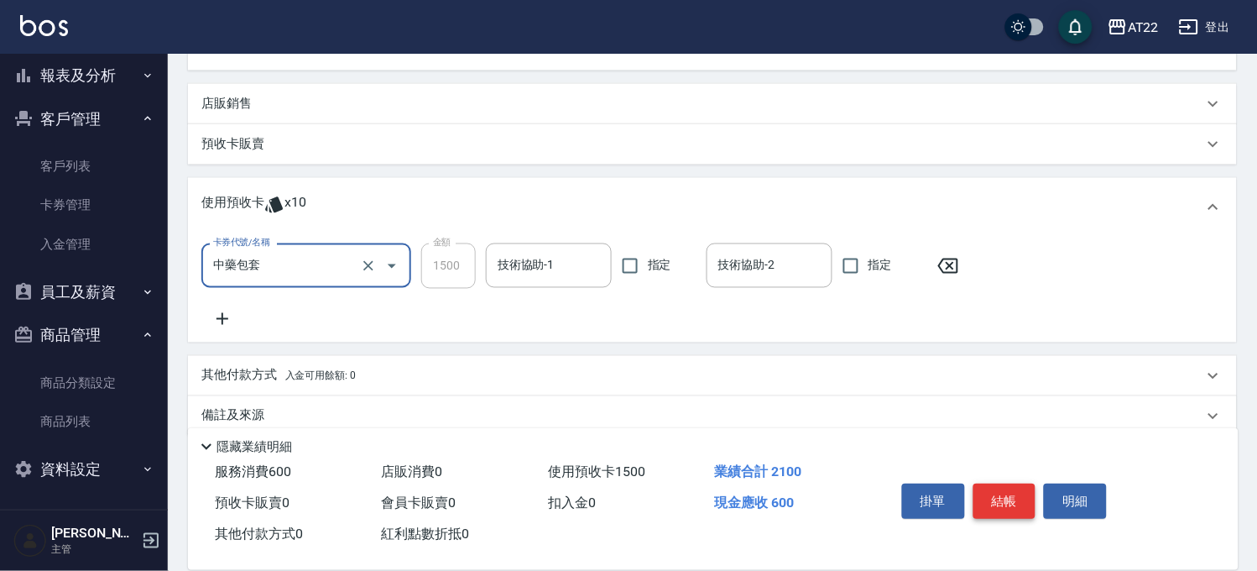
click at [994, 487] on button "結帳" at bounding box center [1005, 501] width 63 height 35
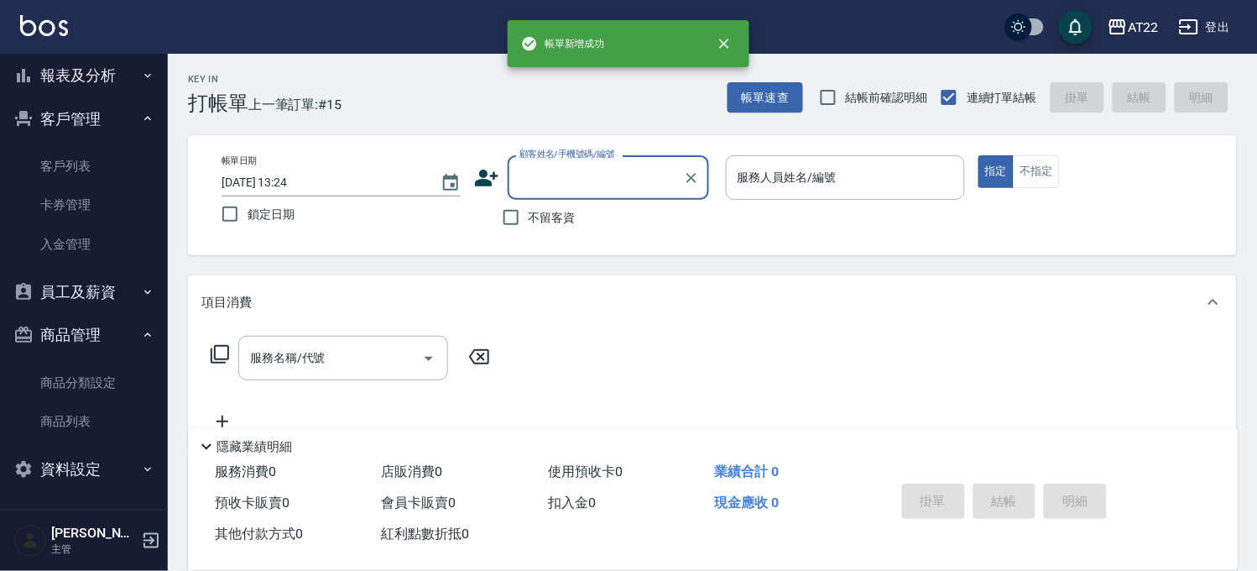
scroll to position [0, 0]
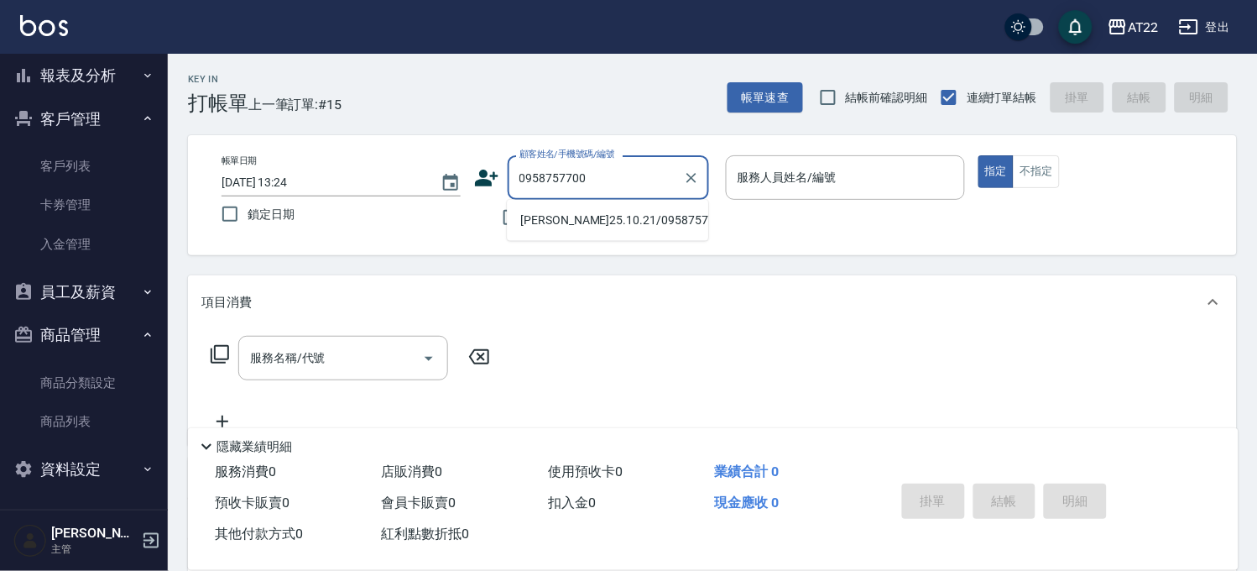
click at [557, 225] on li "[PERSON_NAME]25.10.21/0958757700/V84076" at bounding box center [607, 220] width 201 height 28
type input "[PERSON_NAME]25.10.21/0958757700/V84076"
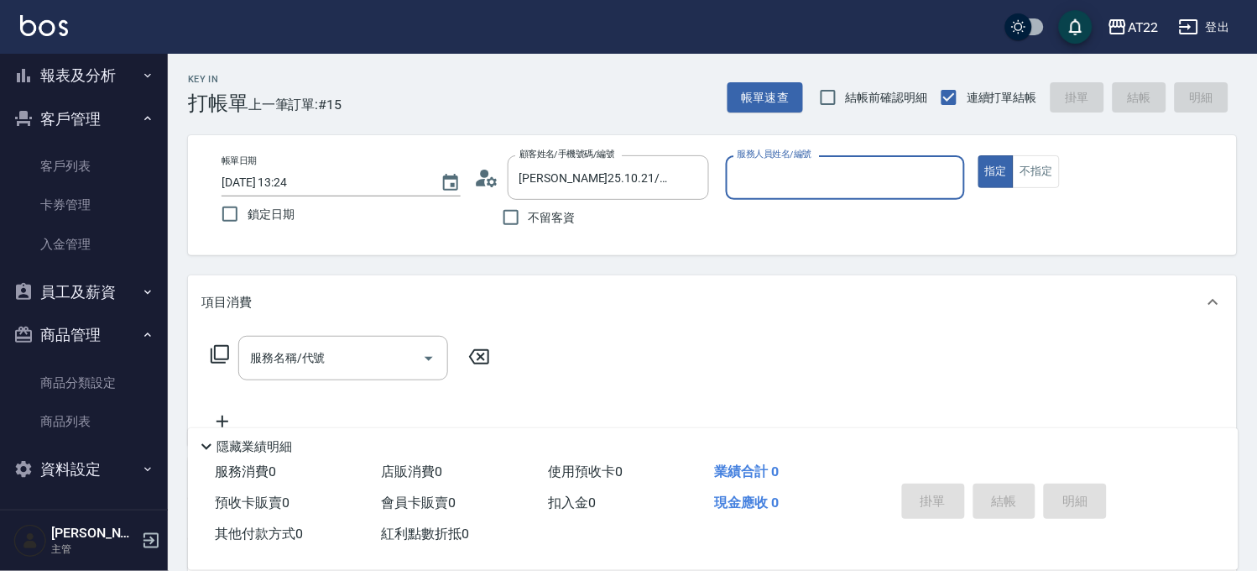
type input "Miu-10"
click at [936, 181] on button "Clear" at bounding box center [948, 178] width 24 height 24
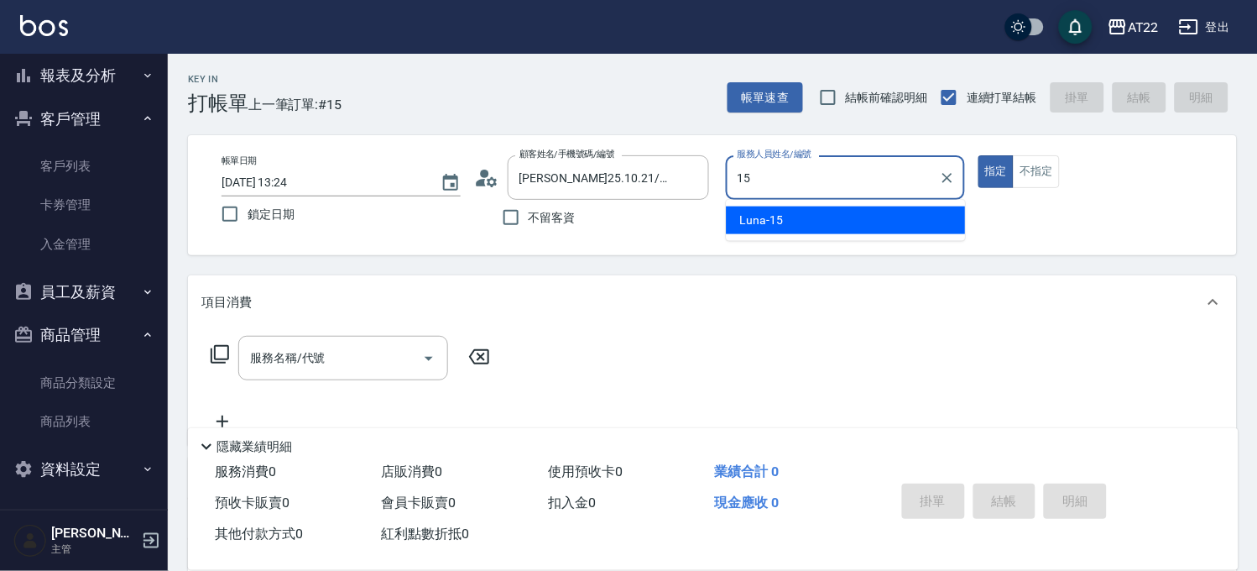
type input "Luna-15"
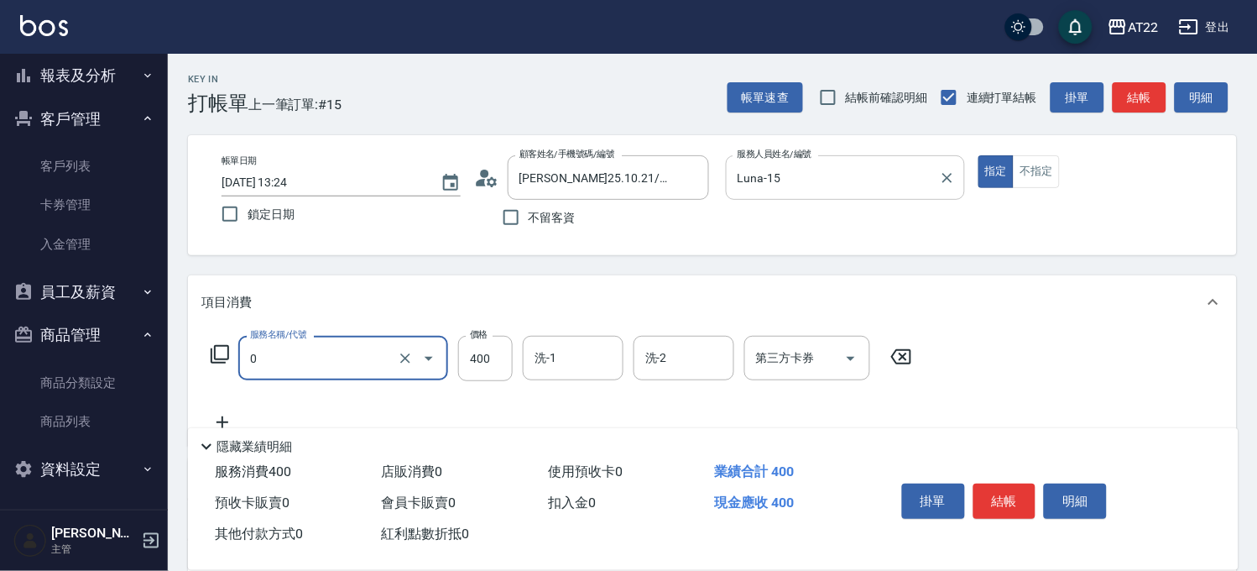
type input "有機洗髮(0)"
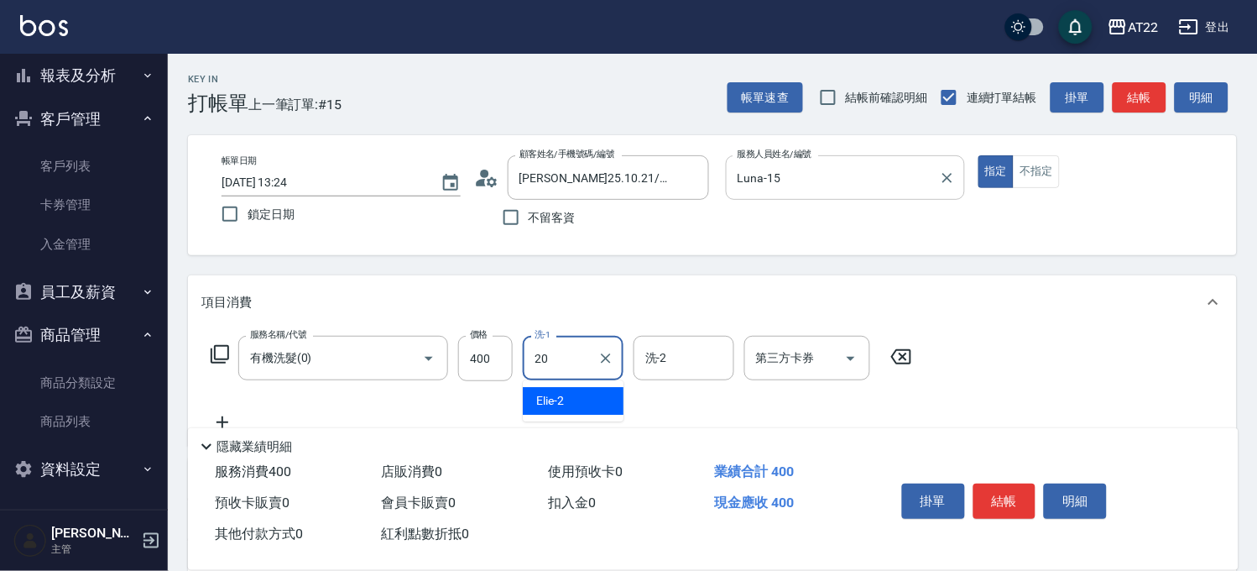
type input "Noah-20"
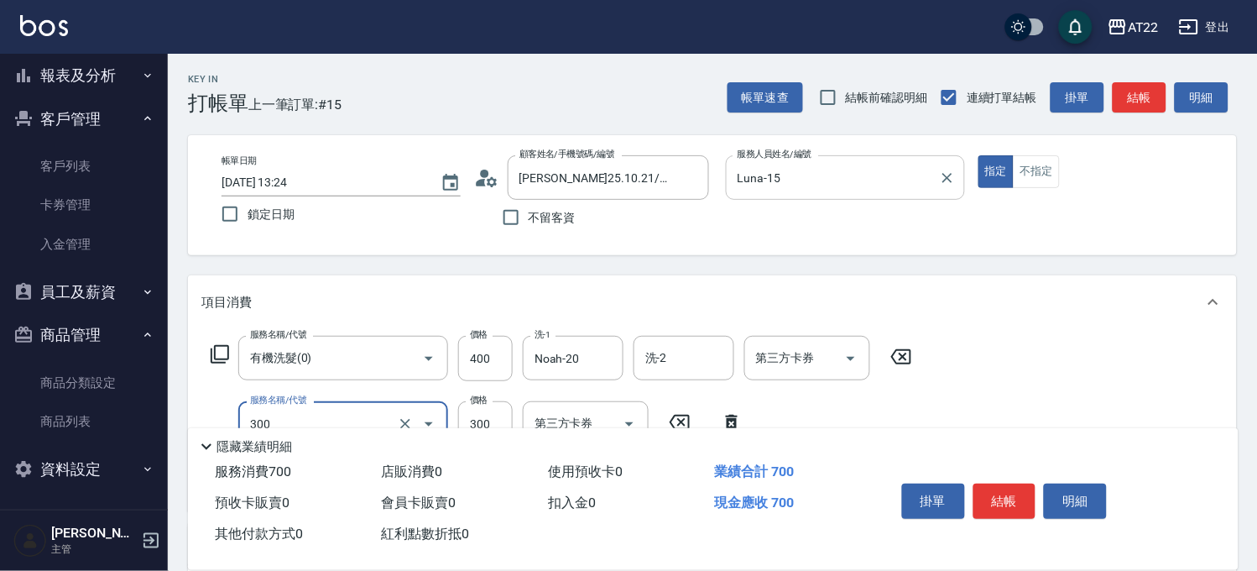
type input "剪髮(300)"
type input "250"
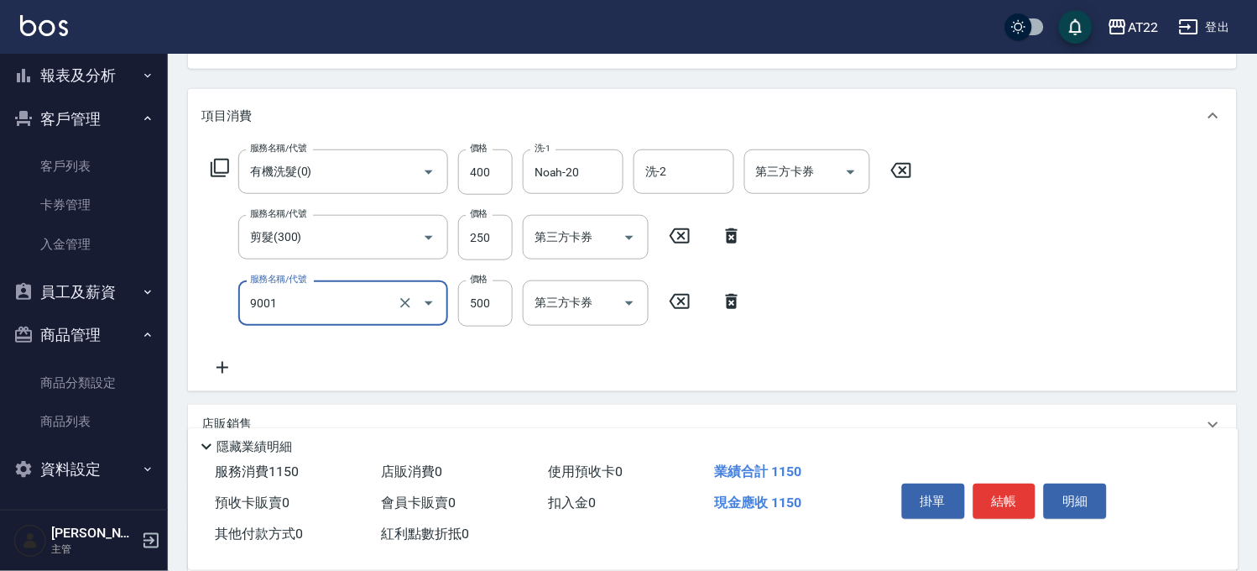
type input "升級保水面膜(9001)"
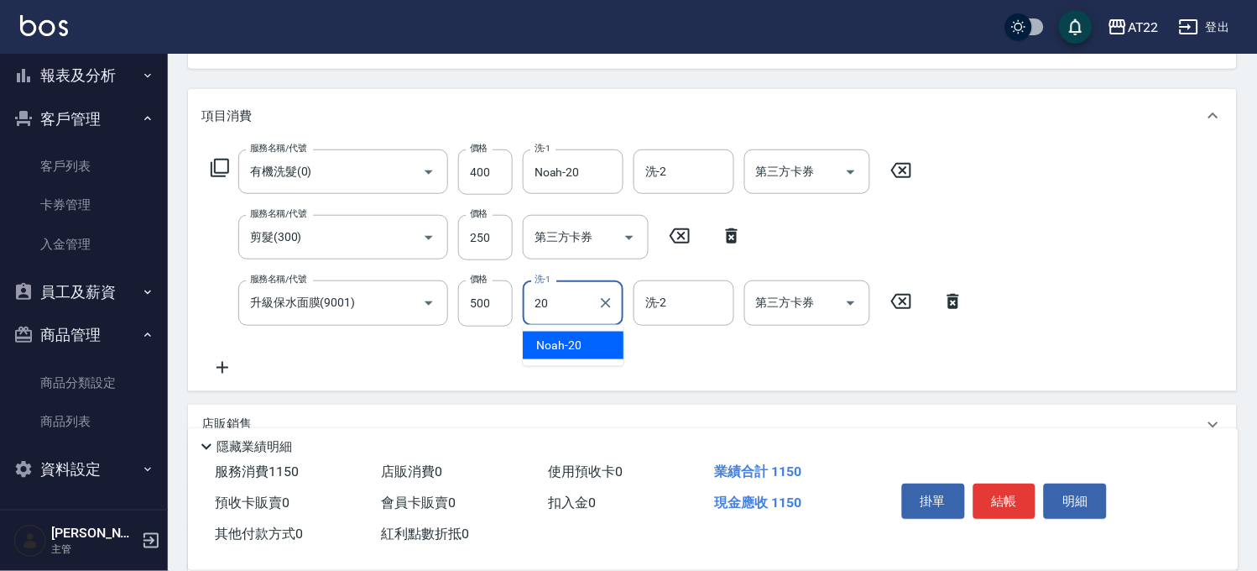
type input "Noah-20"
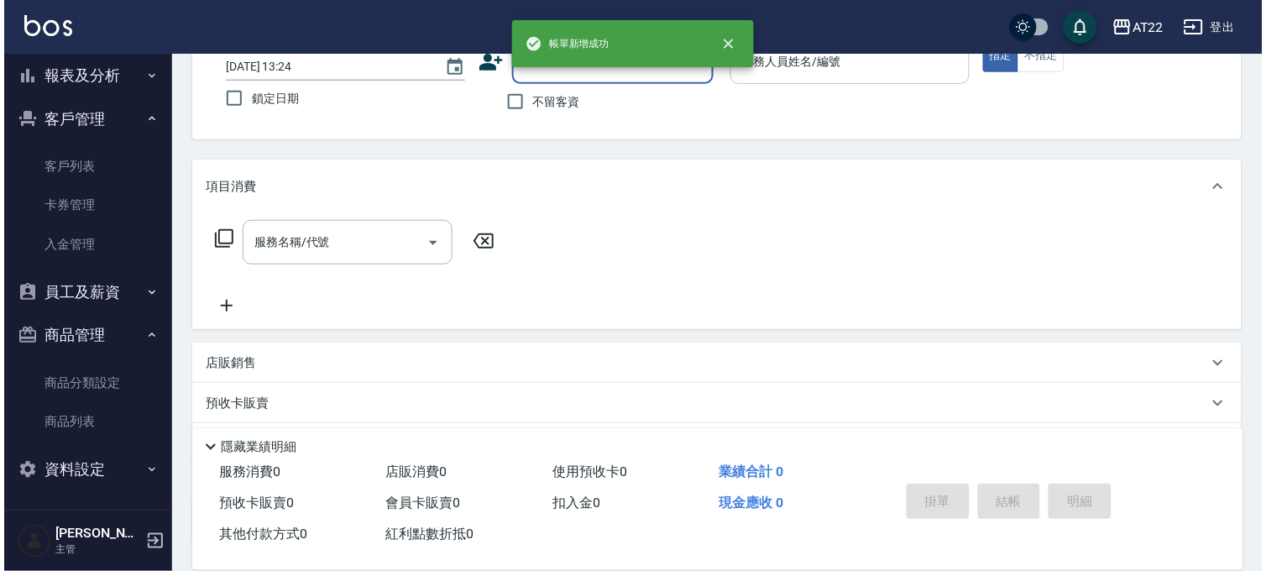
scroll to position [0, 0]
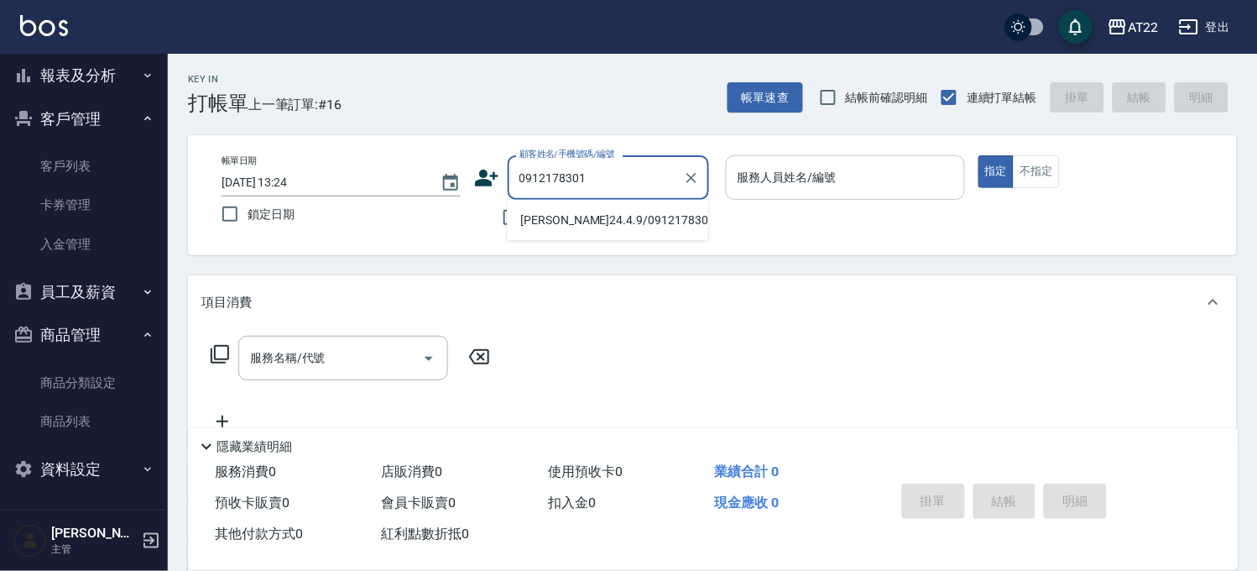
click at [668, 212] on li "[PERSON_NAME]24.4.9/0912178301/V10260" at bounding box center [607, 220] width 201 height 28
type input "[PERSON_NAME]24.4.9/0912178301/V10260"
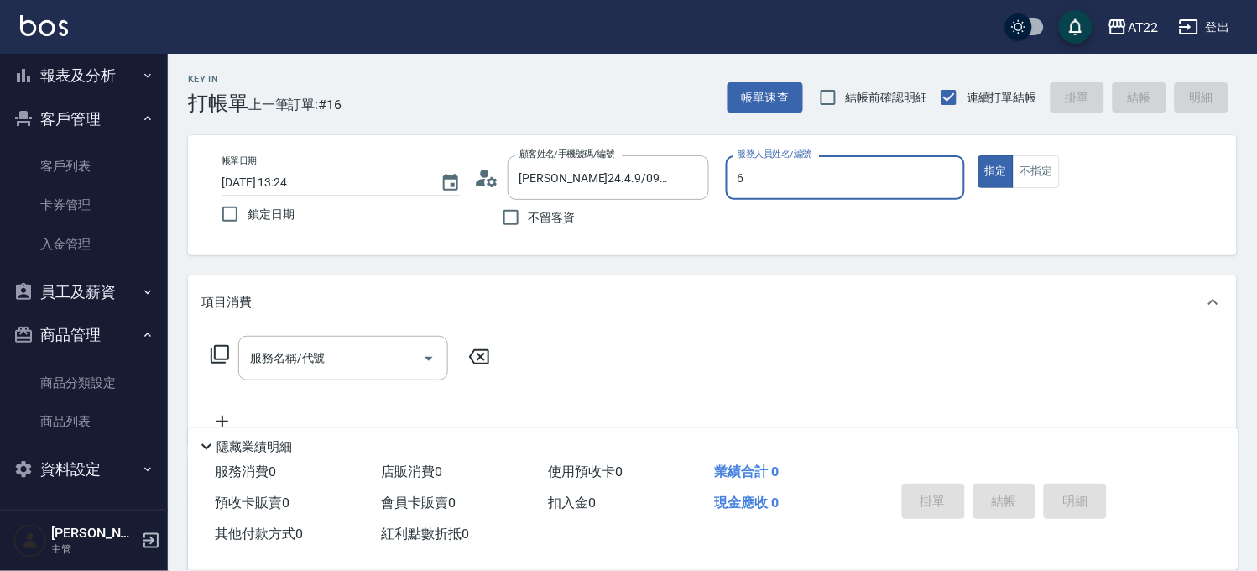
type input "SINDY-6"
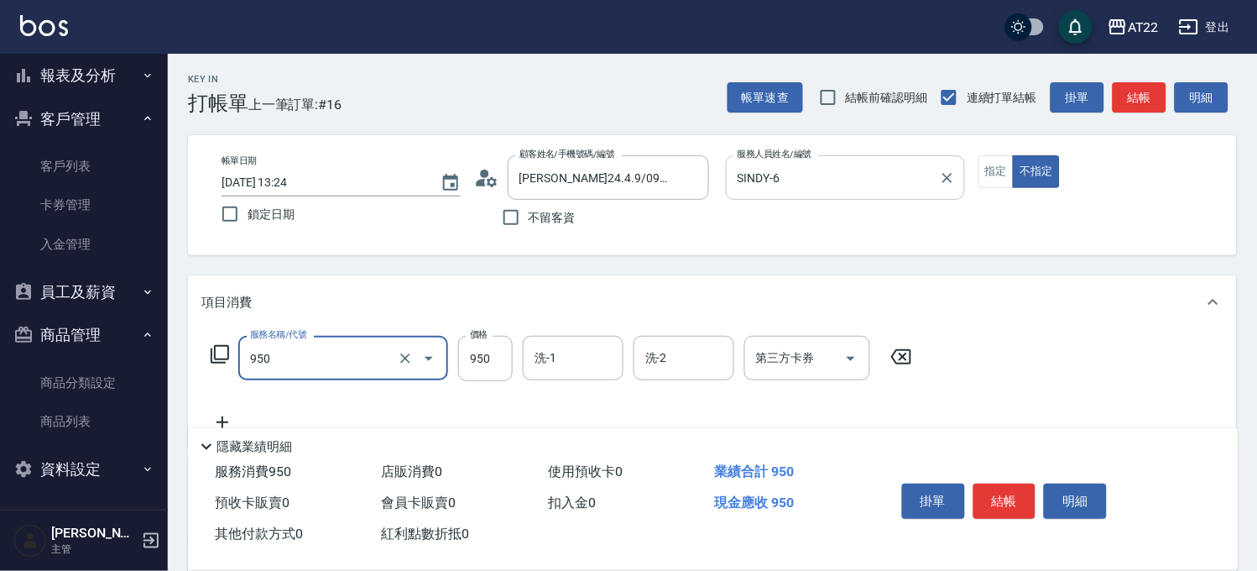
type input "SPA精油洗髮(950)"
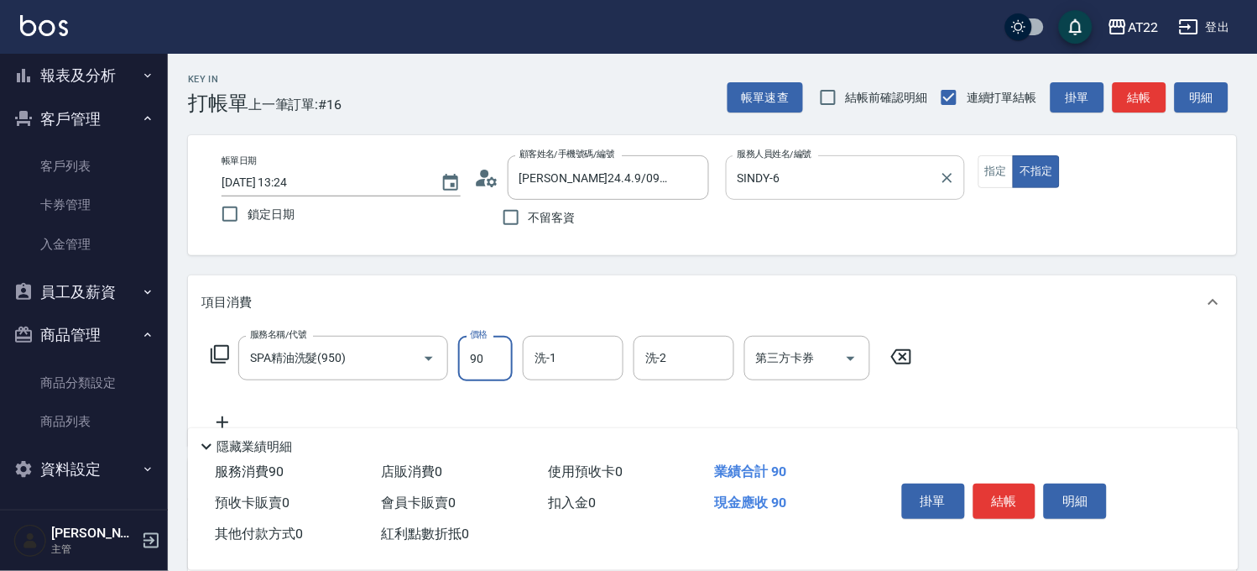
type input "950"
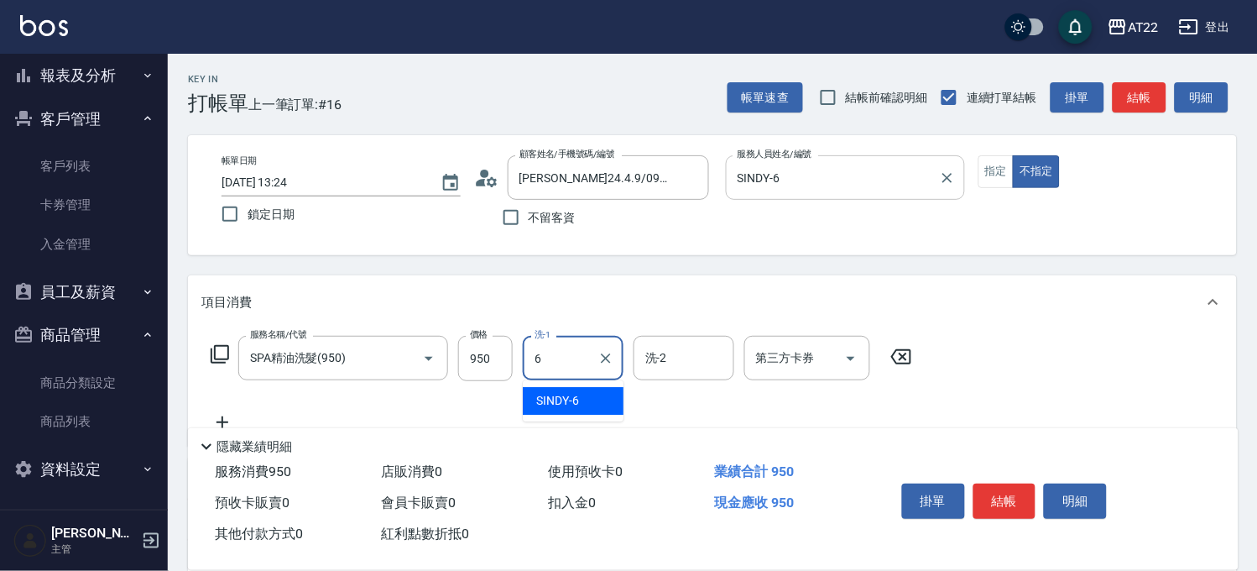
type input "SINDY-6"
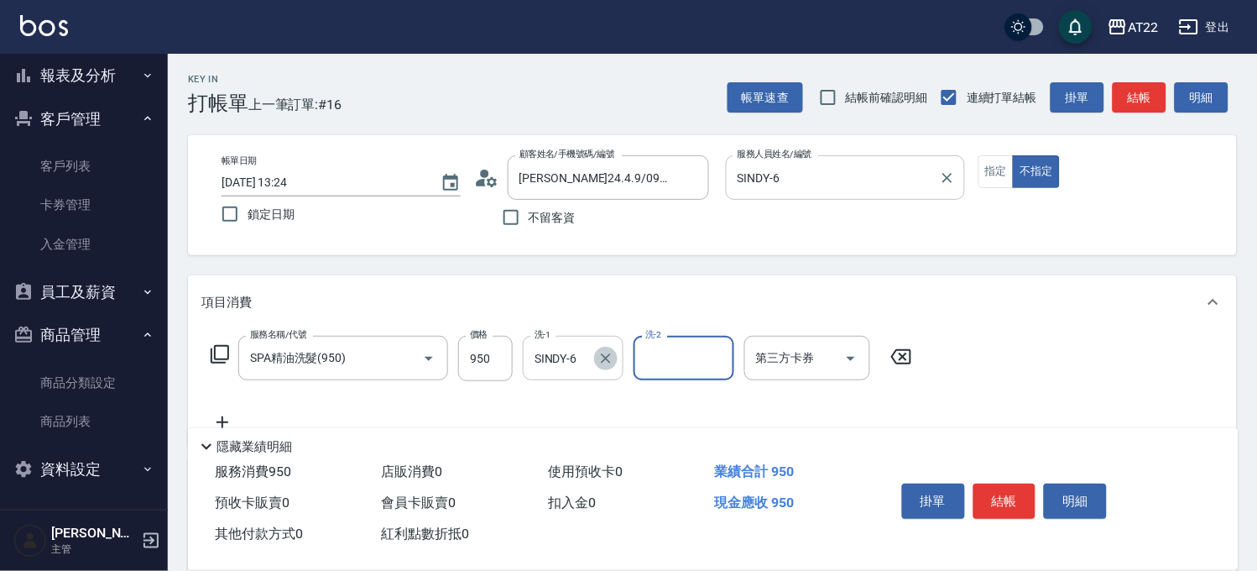
click at [614, 353] on button "Clear" at bounding box center [606, 359] width 24 height 24
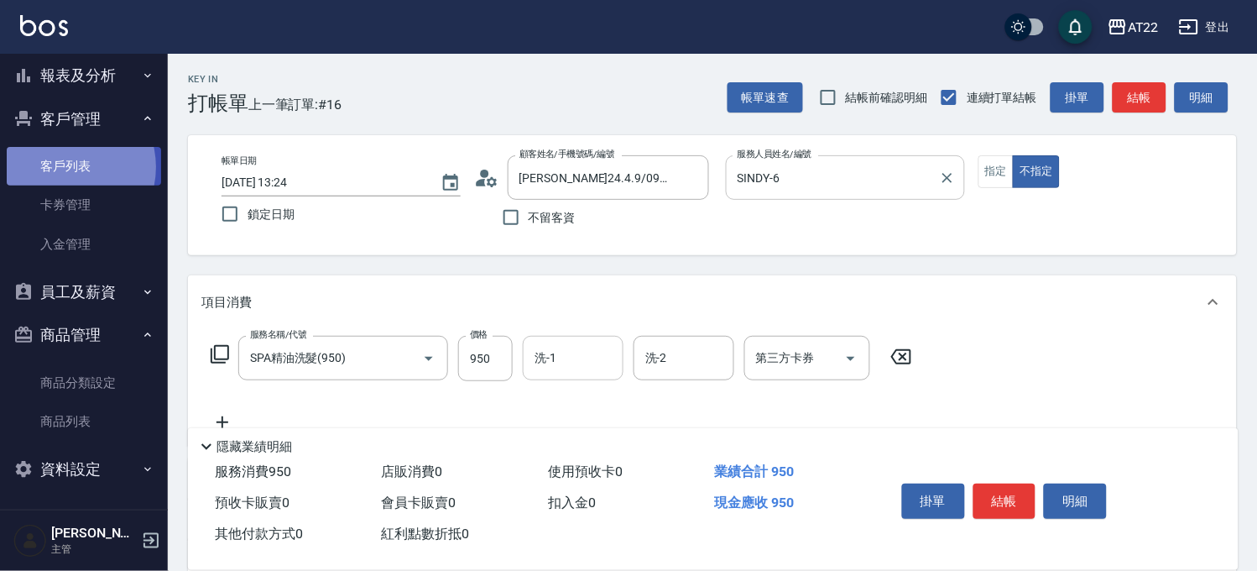
click at [65, 166] on link "客戶列表" at bounding box center [84, 166] width 154 height 39
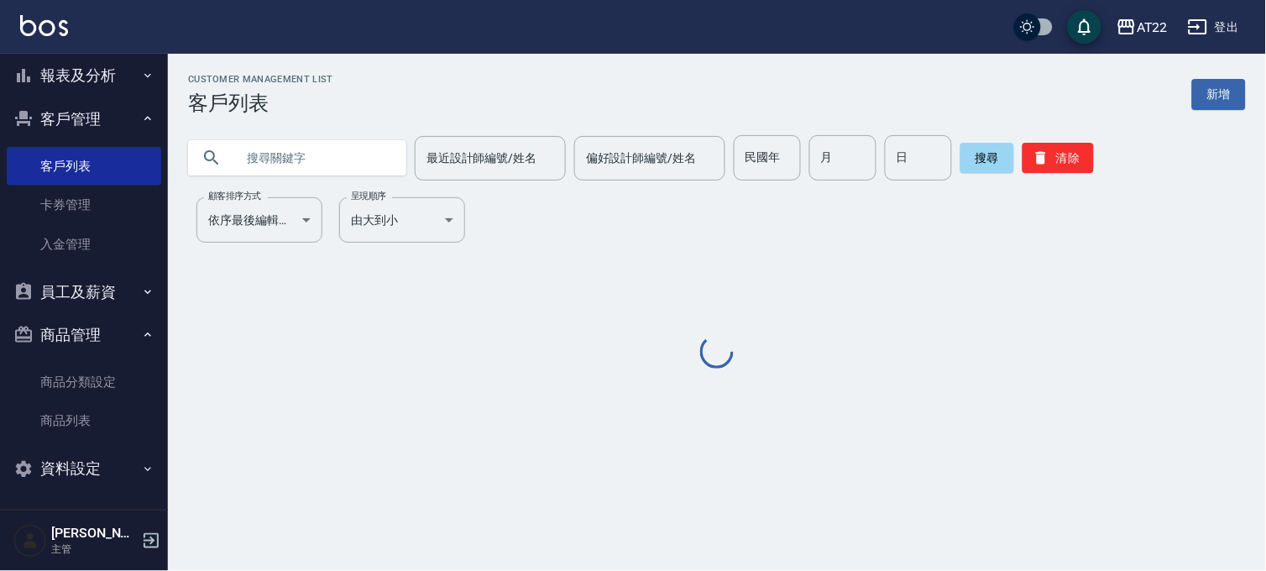
click at [361, 147] on input "text" at bounding box center [314, 157] width 158 height 45
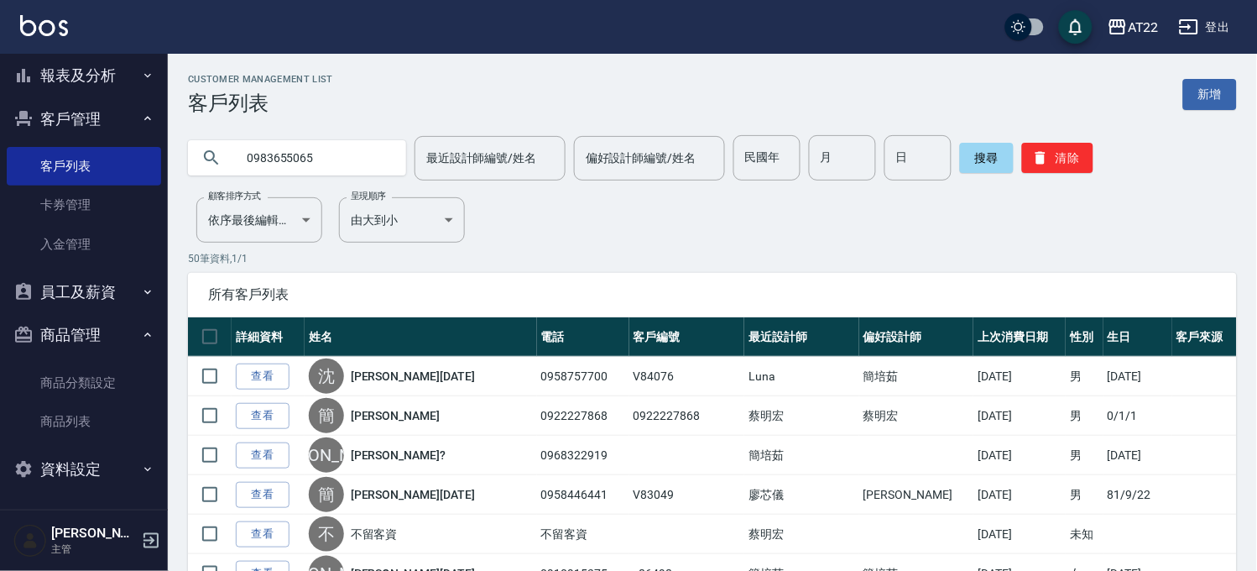
type input "0983655065"
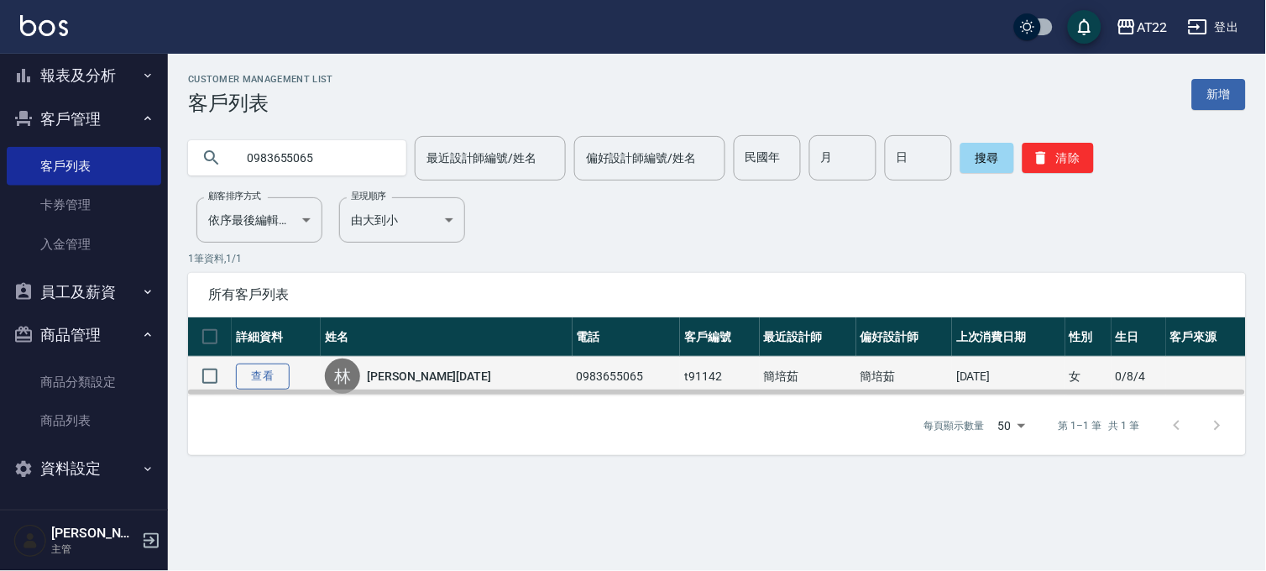
click at [250, 364] on link "查看" at bounding box center [263, 376] width 54 height 26
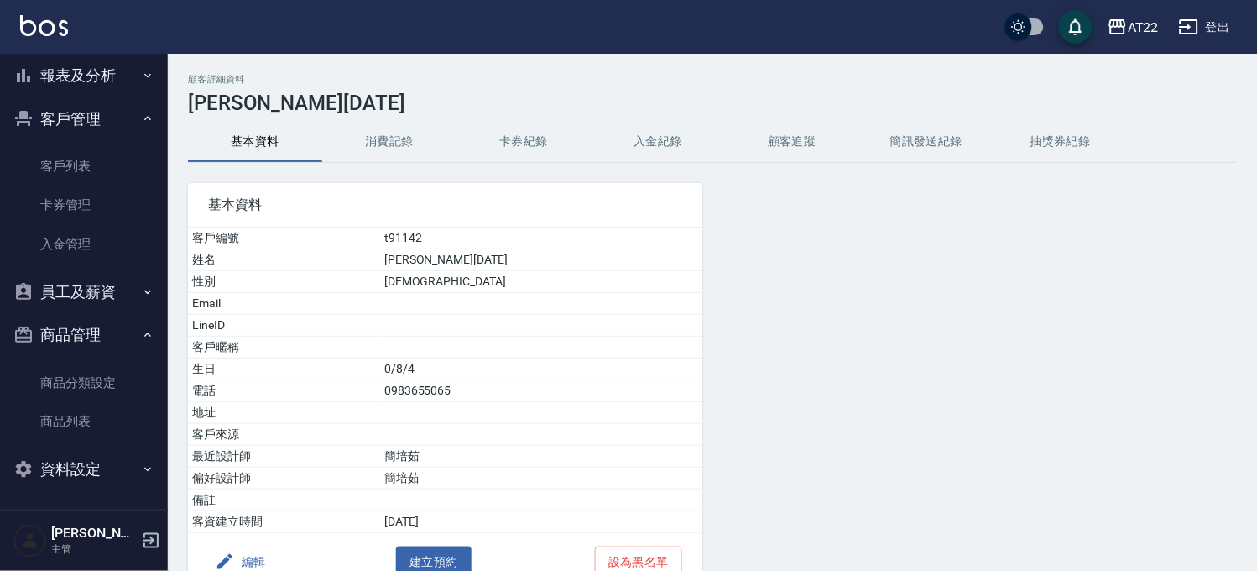
click at [401, 146] on button "消費記錄" at bounding box center [389, 142] width 134 height 40
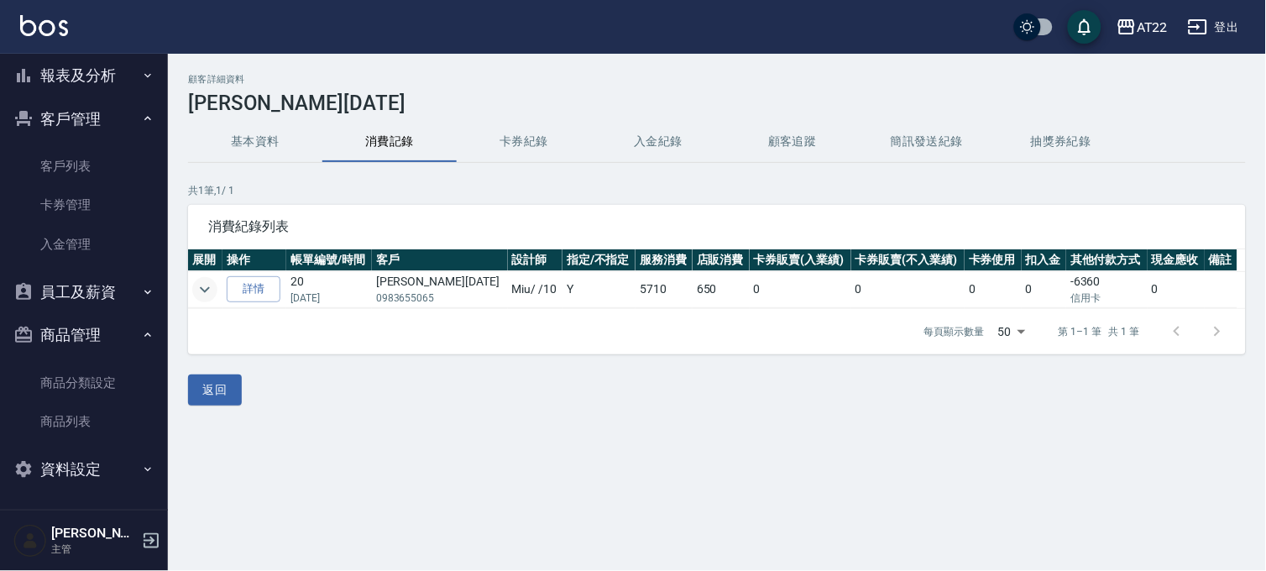
click at [205, 290] on icon "expand row" at bounding box center [205, 289] width 10 height 6
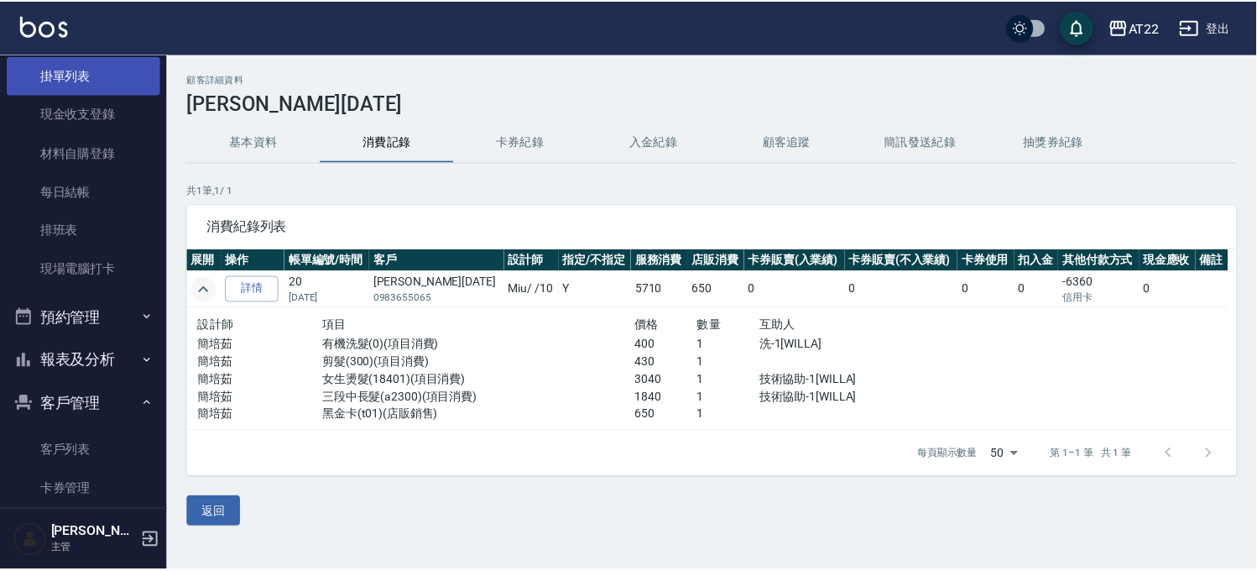
scroll to position [44, 0]
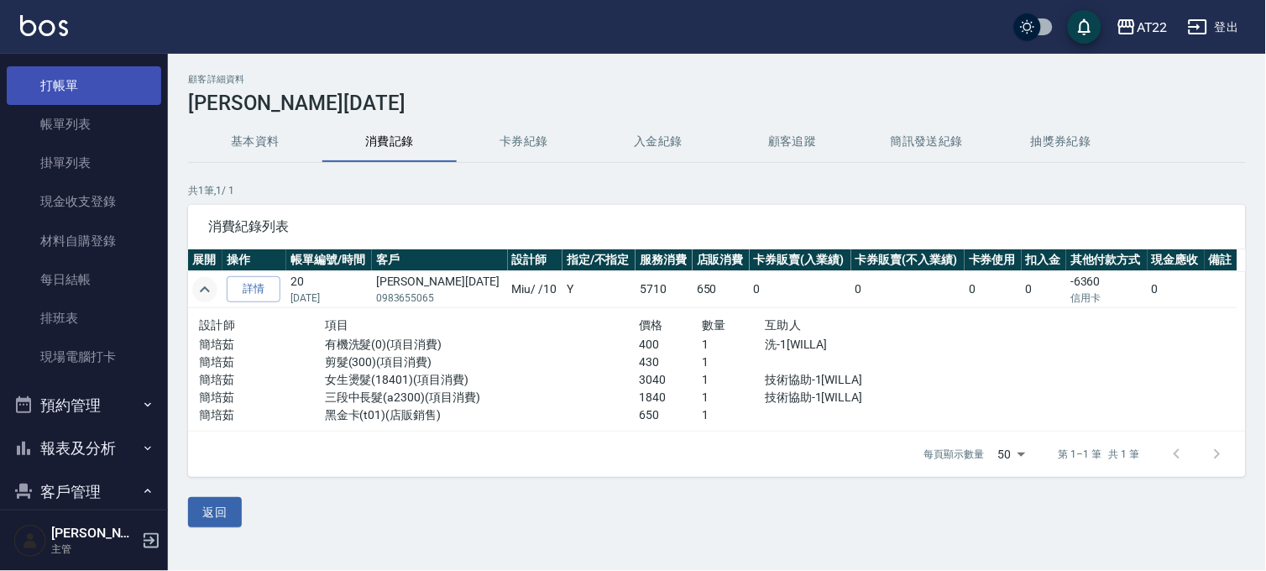
click at [104, 70] on link "打帳單" at bounding box center [84, 85] width 154 height 39
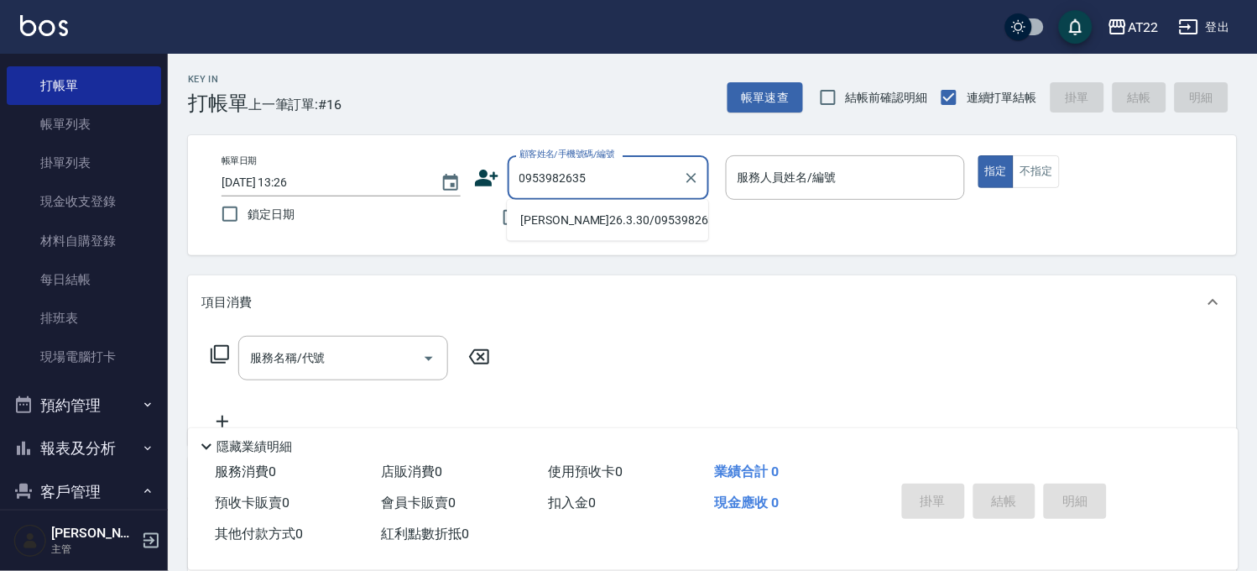
click at [583, 219] on li "[PERSON_NAME]26.3.30/0953982635/V82357" at bounding box center [607, 220] width 201 height 28
type input "[PERSON_NAME]26.3.30/0953982635/V82357"
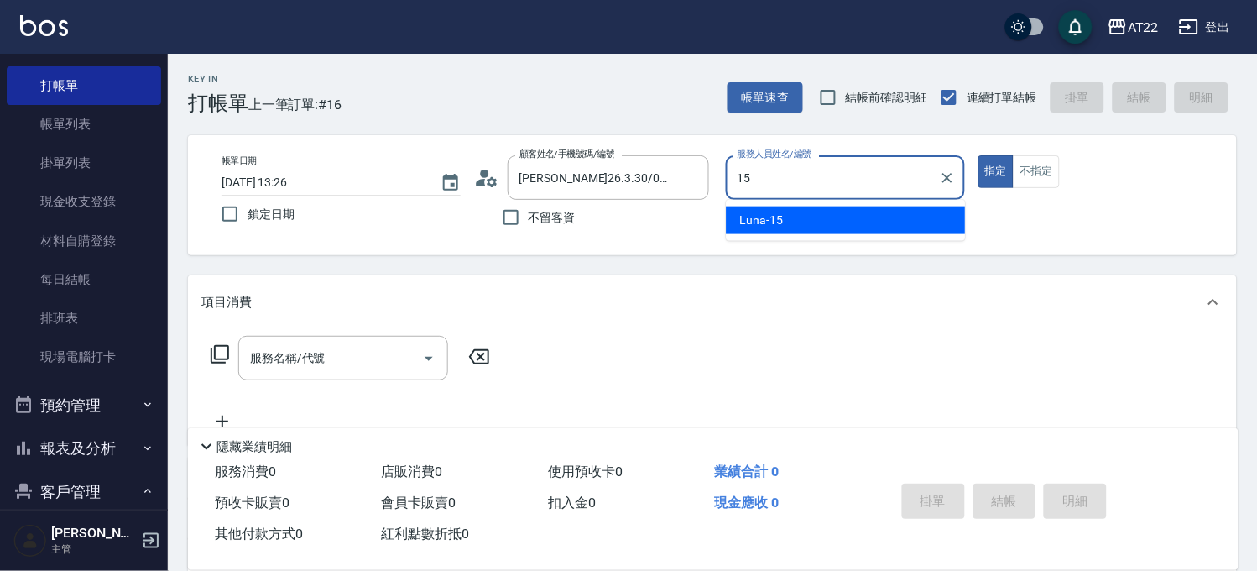
type input "Luna-15"
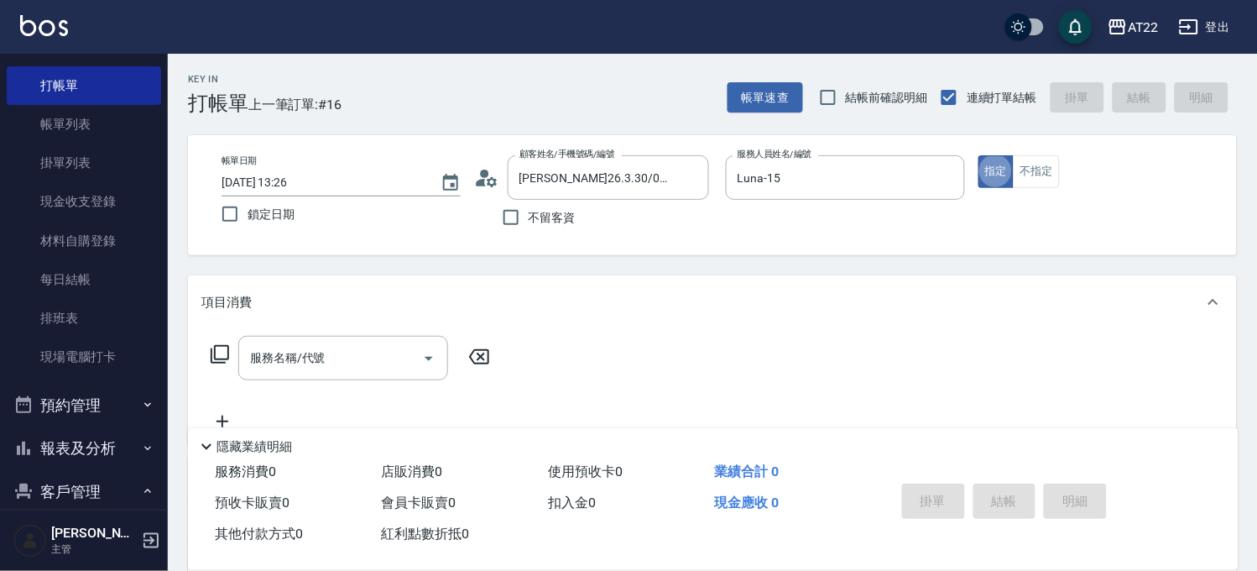
type button "true"
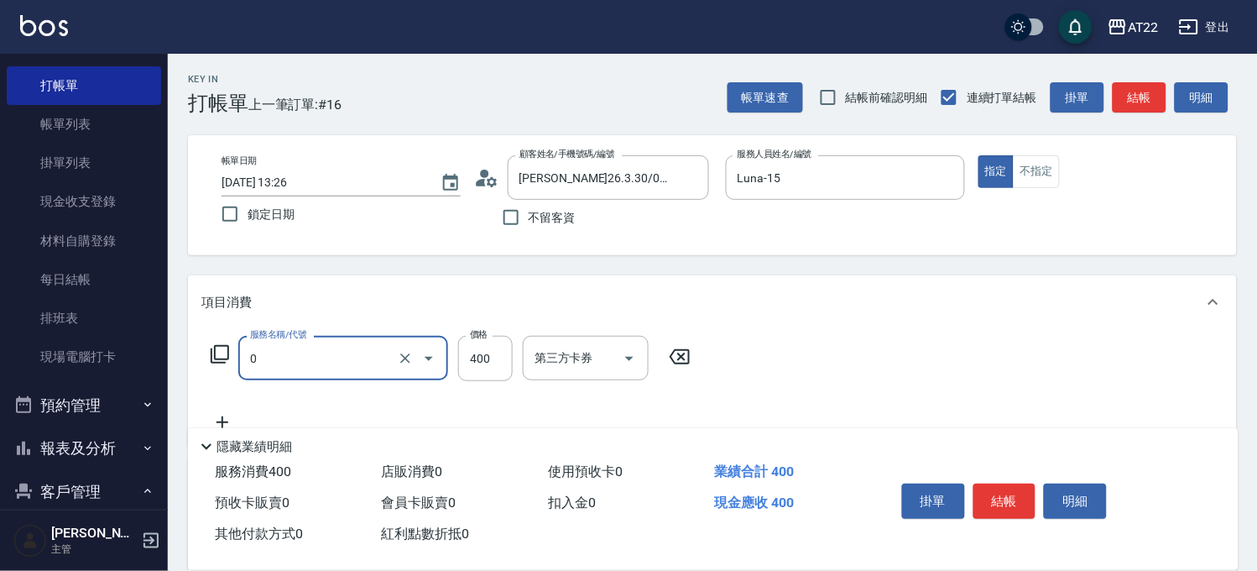
type input "有機洗髮(0)"
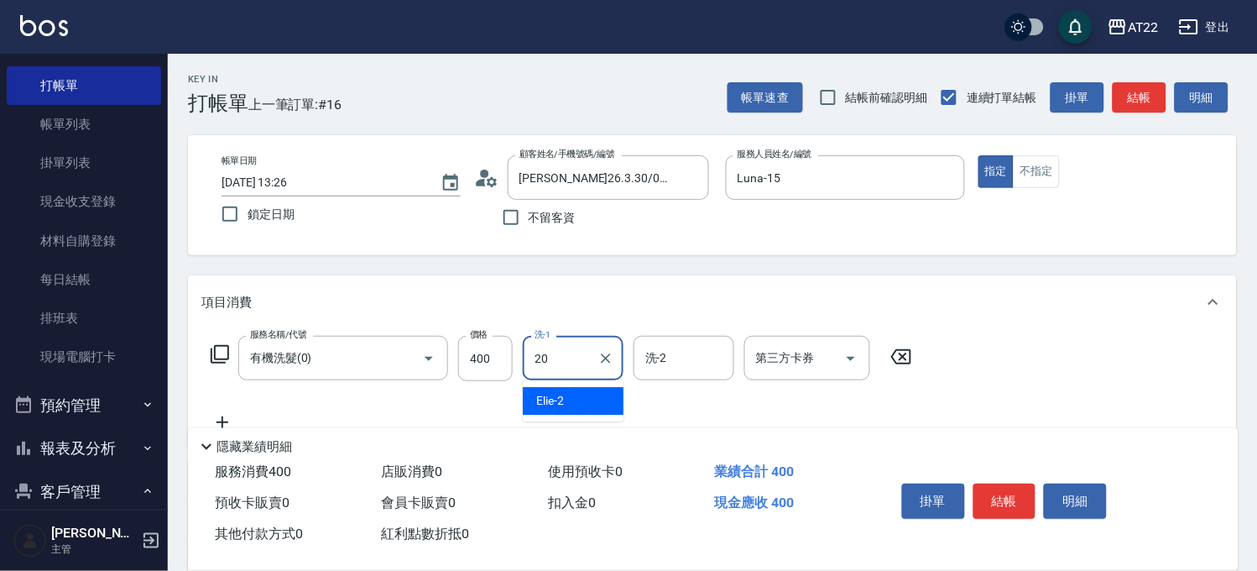
type input "Noah-20"
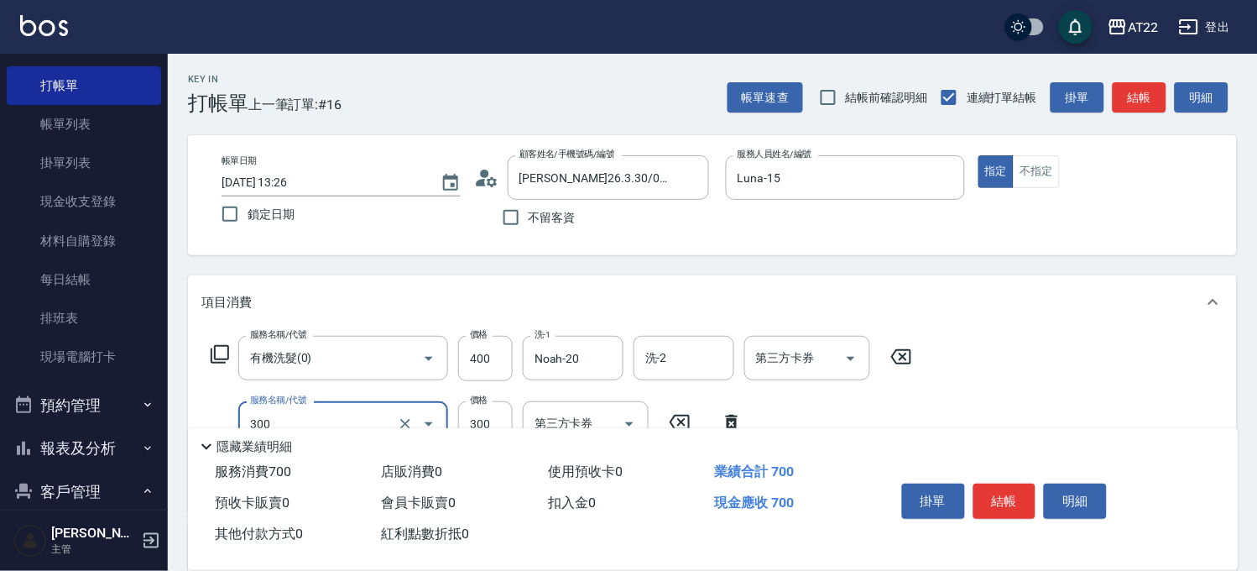
type input "剪髮(300)"
type input "250"
click at [1021, 492] on button "結帳" at bounding box center [1005, 501] width 63 height 35
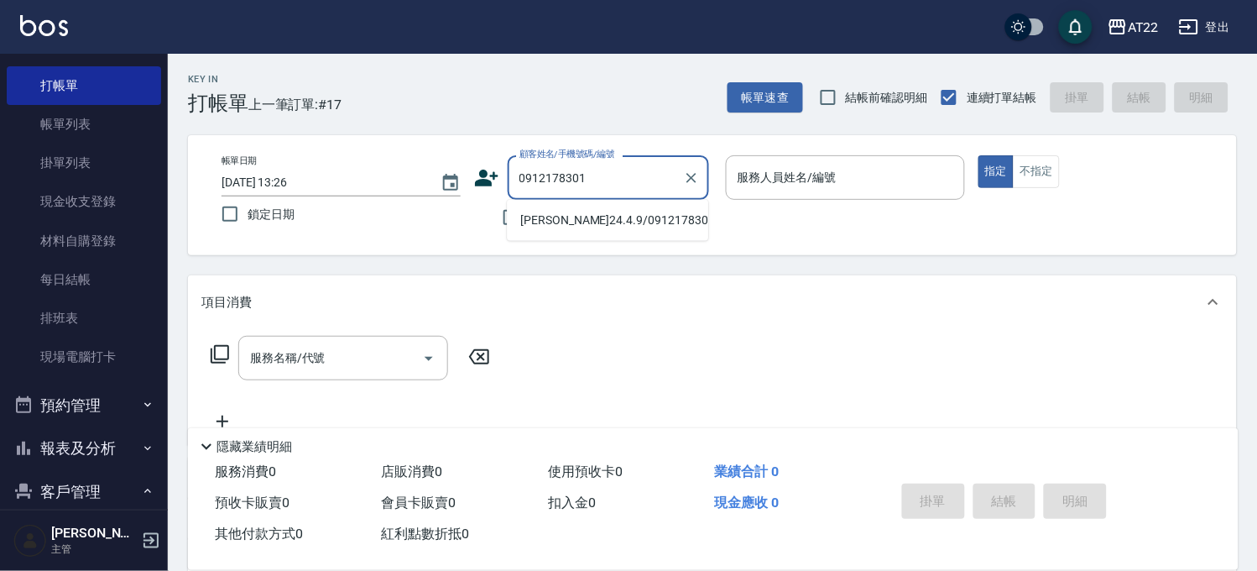
click at [563, 202] on ul "[PERSON_NAME]24.4.9/0912178301/V10260" at bounding box center [607, 220] width 201 height 41
click at [563, 228] on li "[PERSON_NAME]24.4.9/0912178301/V10260" at bounding box center [607, 220] width 201 height 28
type input "[PERSON_NAME]24.4.9/0912178301/V10260"
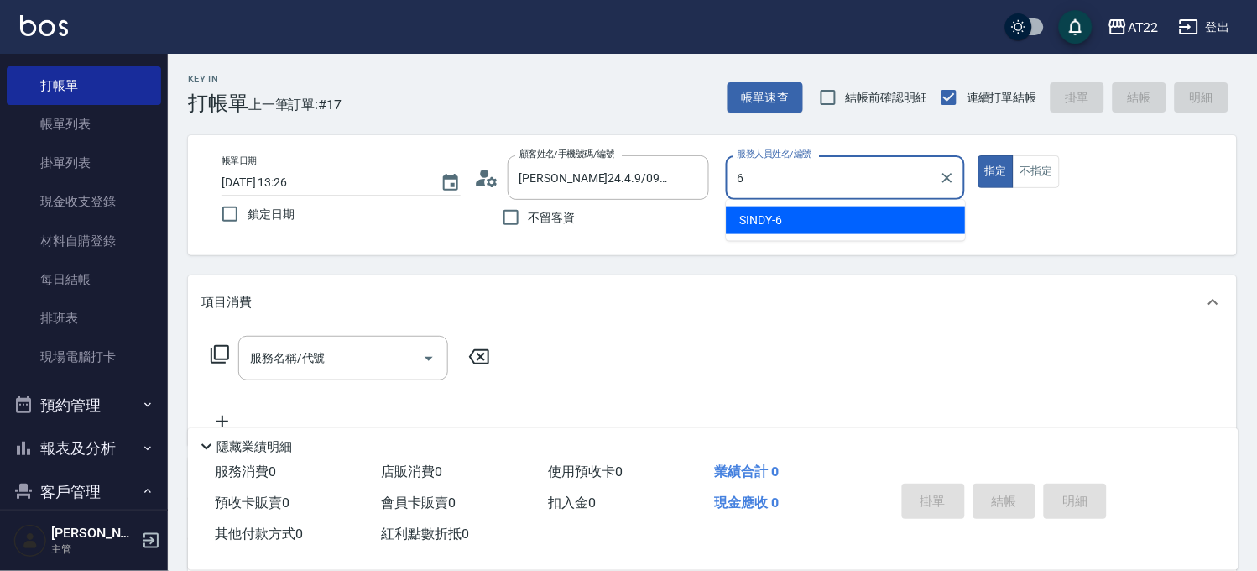
type input "SINDY-6"
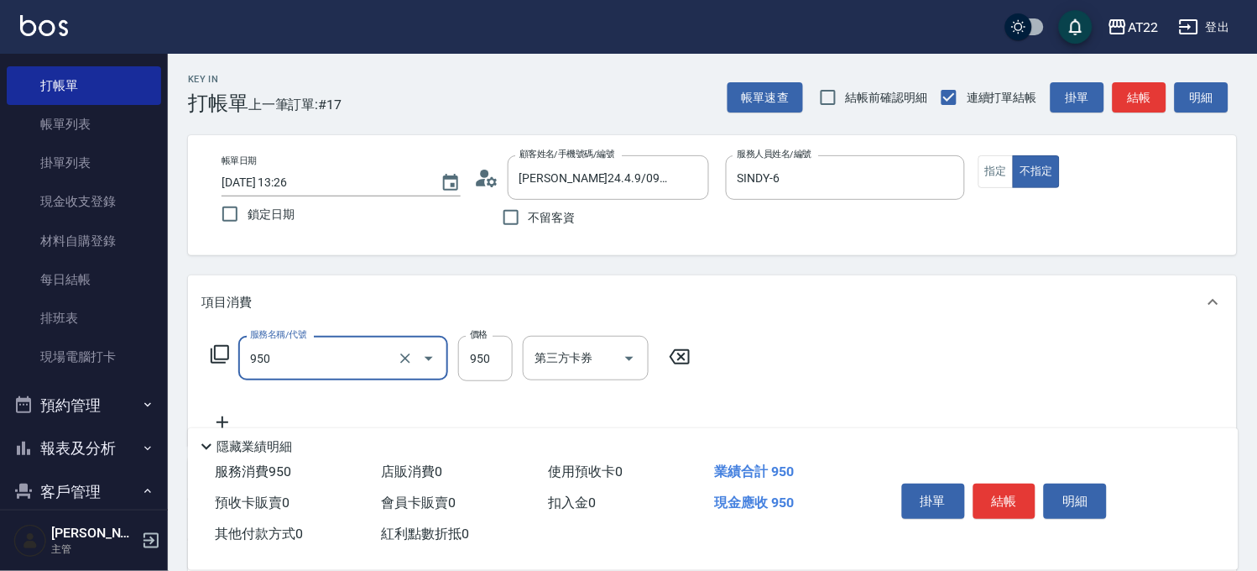
type input "SPA精油洗髮(950)"
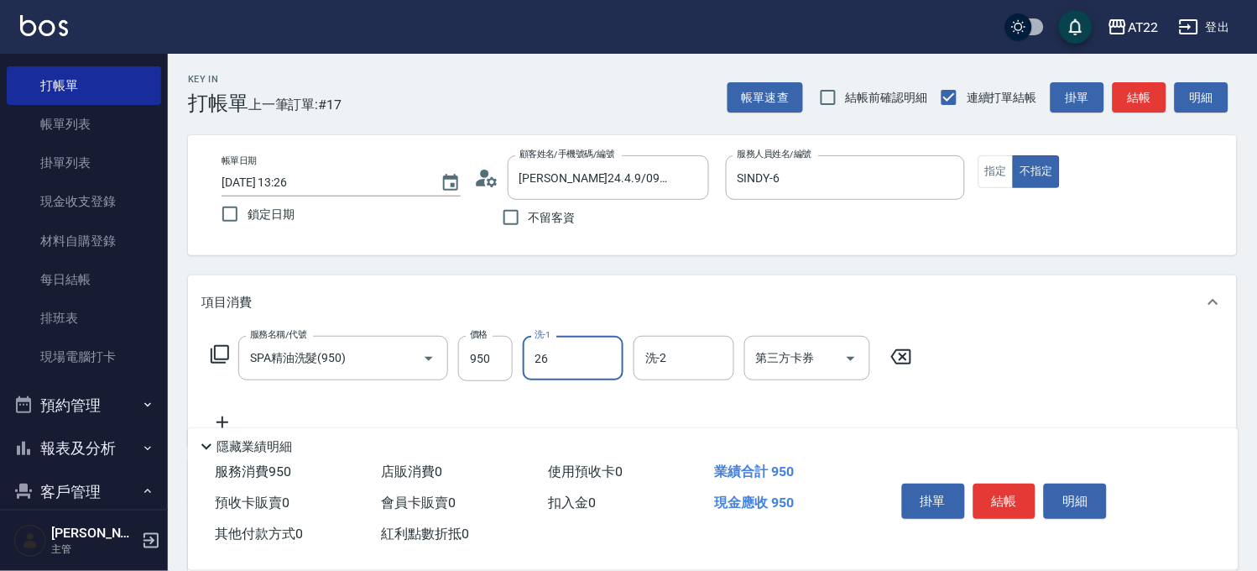
type input "Cinna-26"
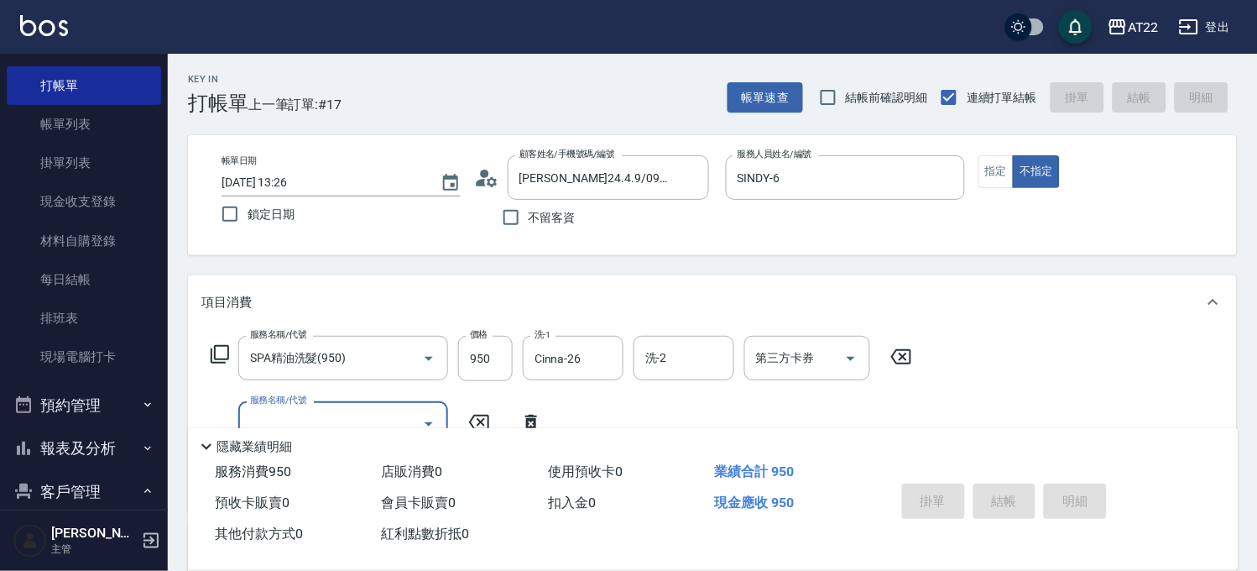
type input "2025/08/23 13:27"
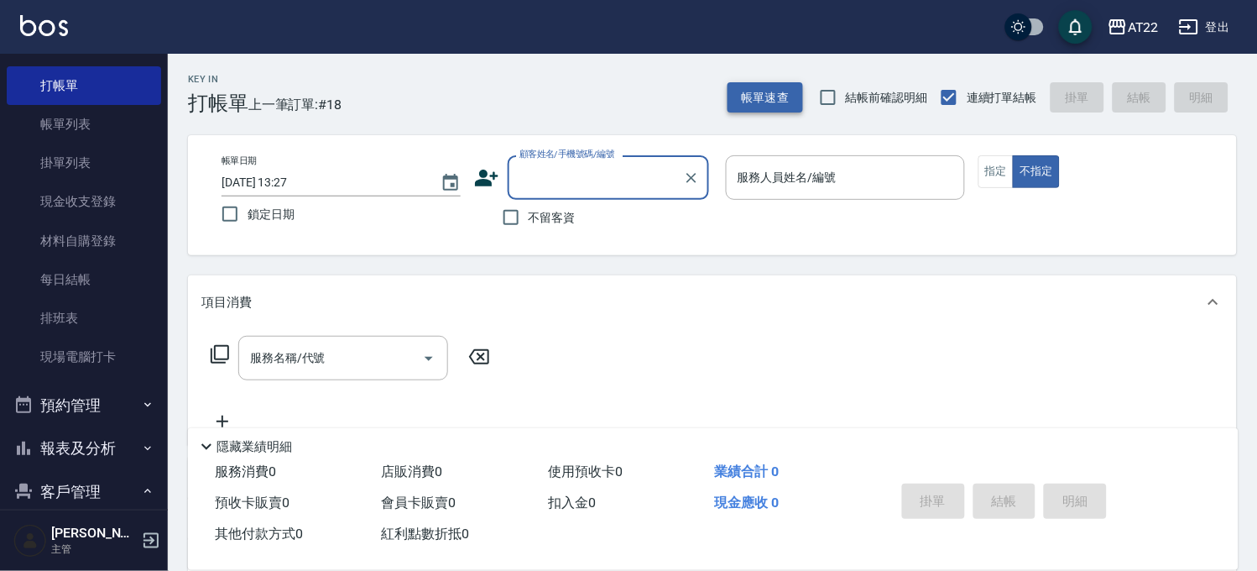
click at [762, 96] on button "帳單速查" at bounding box center [766, 97] width 76 height 31
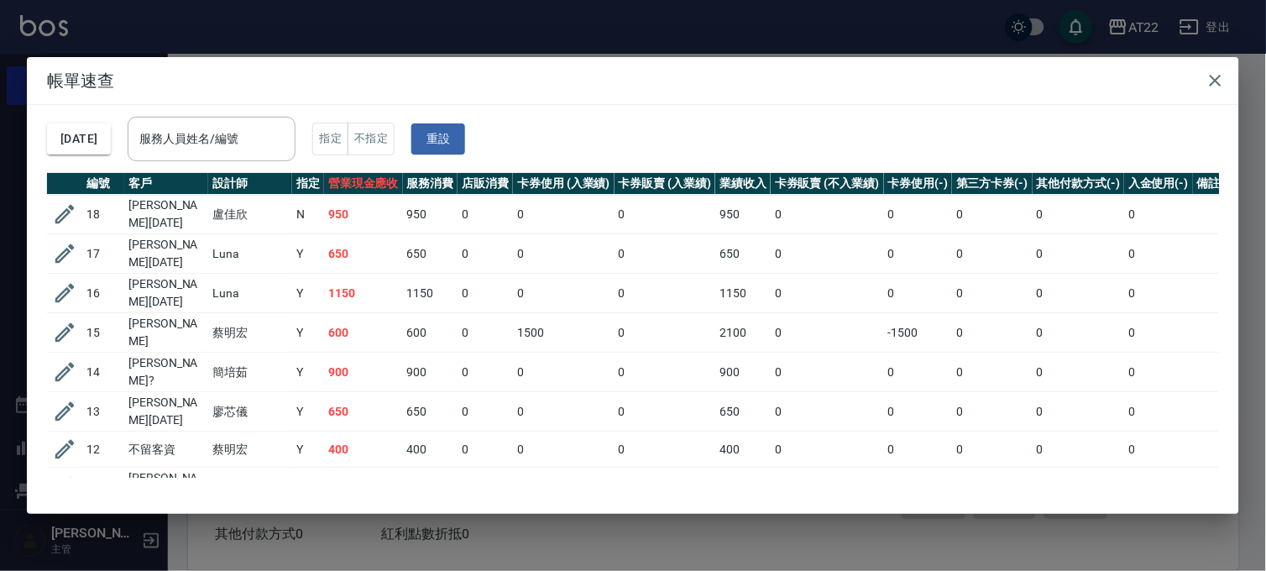
click at [489, 549] on div "帳單速查 2025/08/23 服務人員姓名/編號 服務人員姓名/編號 指定 不指定 重設 編號 客戶 設計師 指定 營業現金應收 服務消費 店販消費 卡券使…" at bounding box center [633, 285] width 1266 height 571
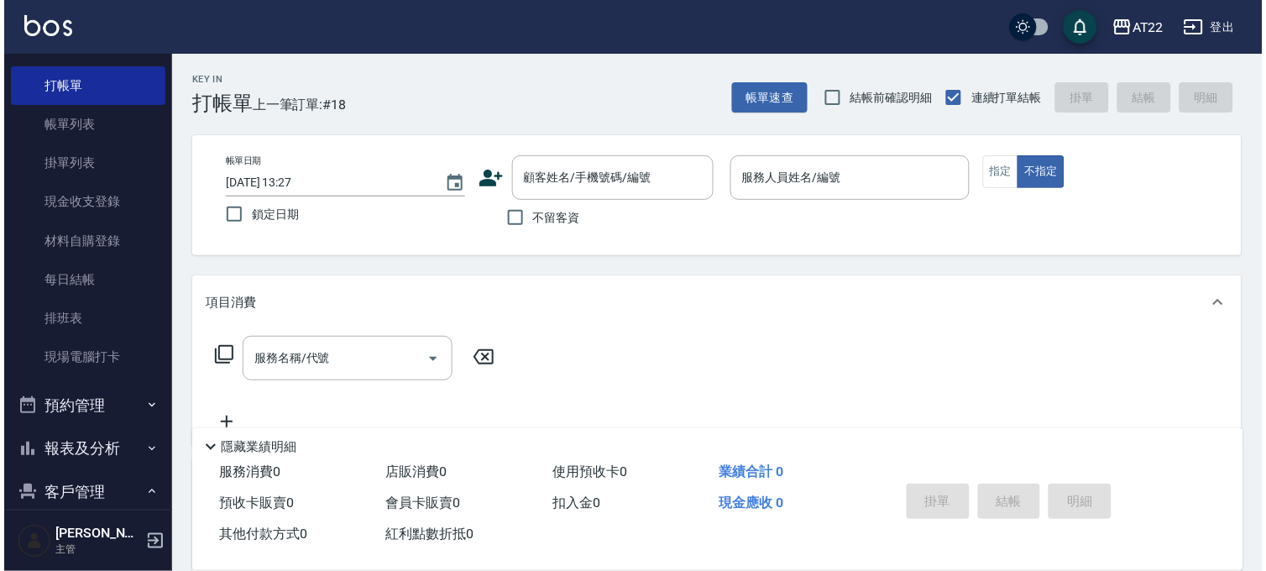
scroll to position [417, 0]
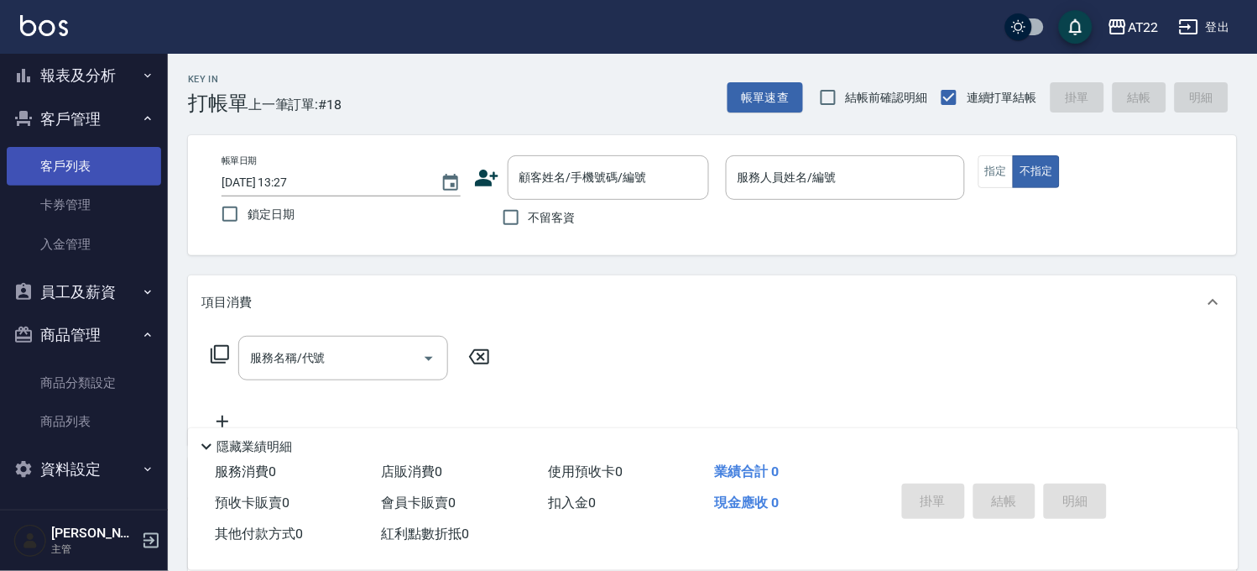
click at [109, 160] on link "客戶列表" at bounding box center [84, 166] width 154 height 39
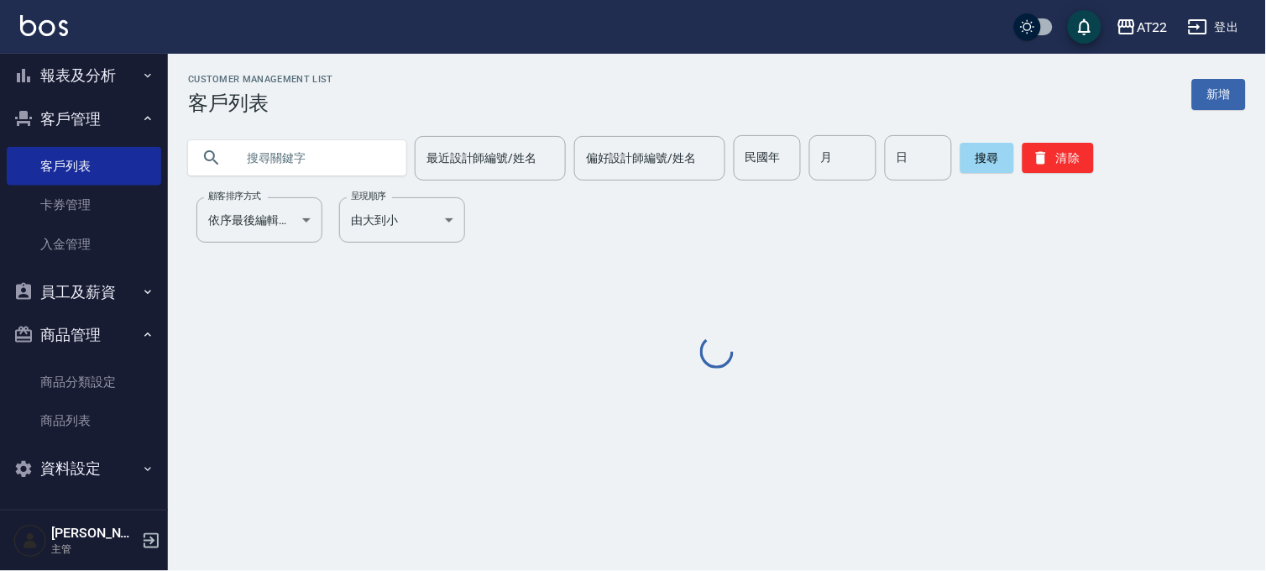
click at [238, 161] on input "text" at bounding box center [314, 157] width 158 height 45
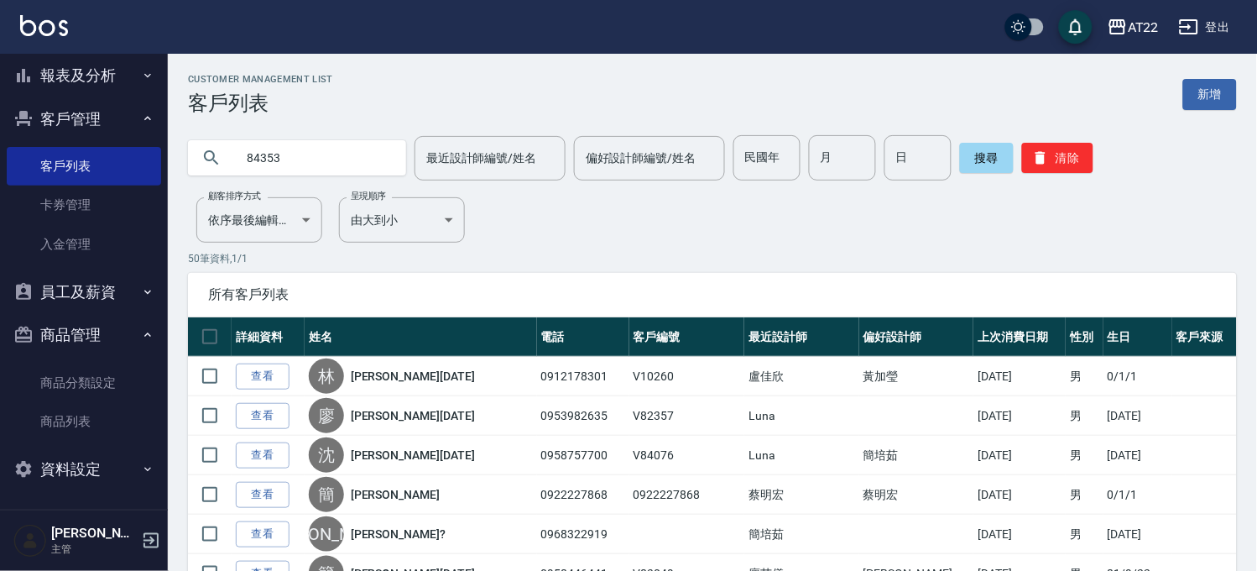
type input "84353"
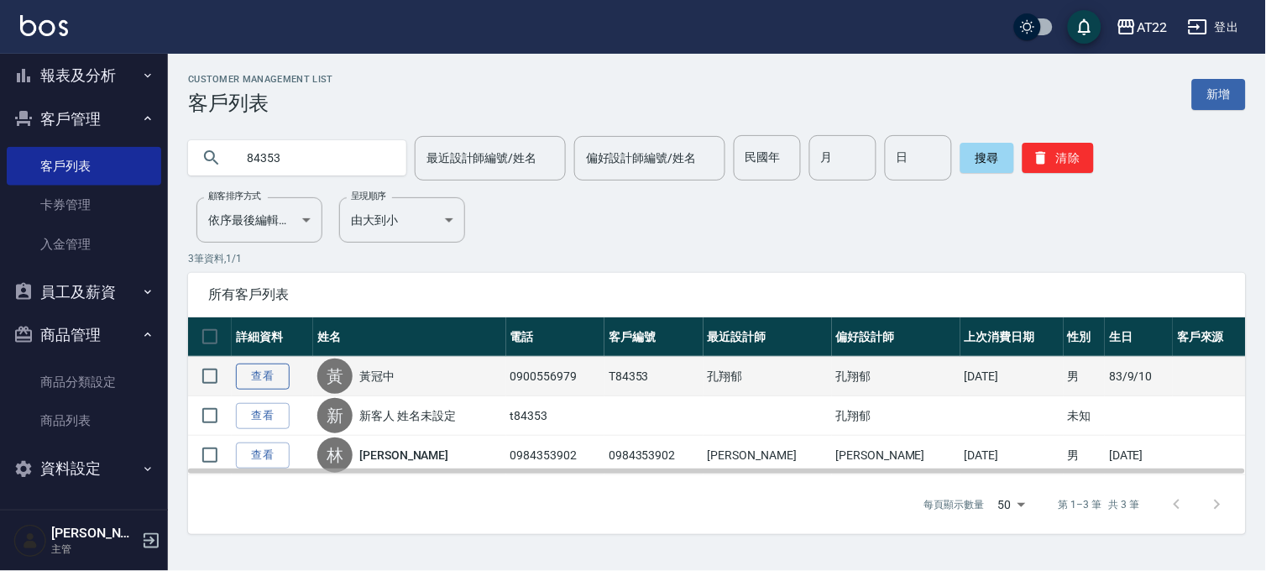
click at [263, 374] on link "查看" at bounding box center [263, 376] width 54 height 26
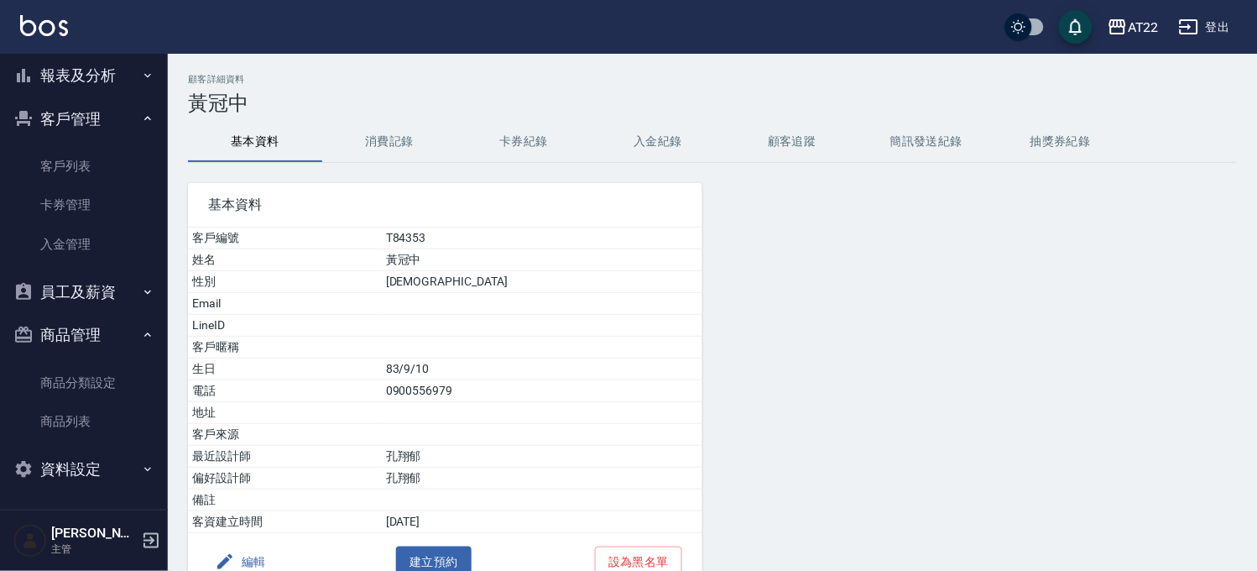
click at [416, 166] on div "基本資料 客戶編號 T84353 姓名 黃冠中 性別 MALE Email LineID 客戶暱稱 生日 83/9/10 電話 0900556979 地址 客…" at bounding box center [435, 377] width 535 height 428
click at [412, 144] on button "消費記錄" at bounding box center [389, 142] width 134 height 40
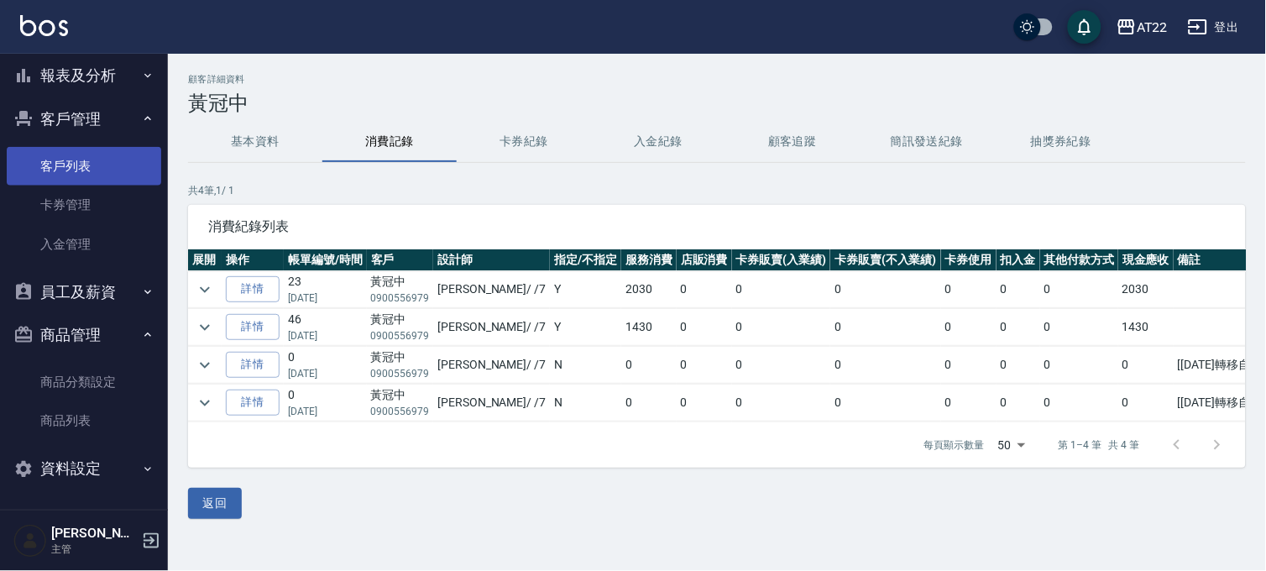
drag, startPoint x: 71, startPoint y: 165, endPoint x: 122, endPoint y: 156, distance: 51.1
click at [71, 165] on link "客戶列表" at bounding box center [84, 166] width 154 height 39
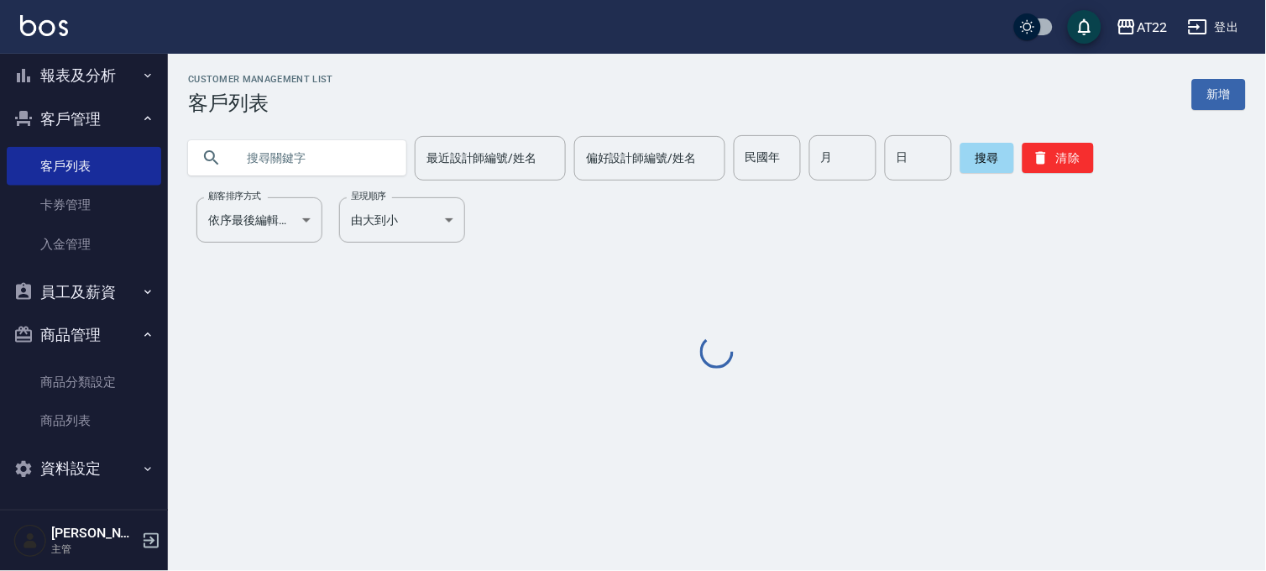
click at [273, 152] on input "text" at bounding box center [314, 157] width 158 height 45
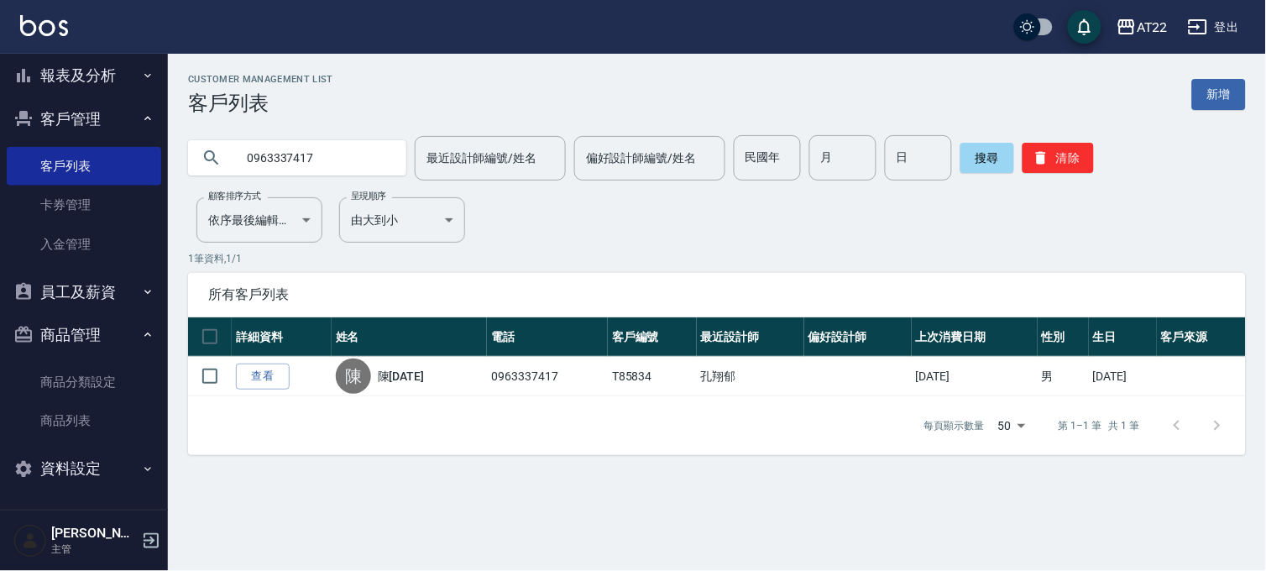
click at [289, 164] on input "0963337417" at bounding box center [314, 157] width 158 height 45
type input "0905237536"
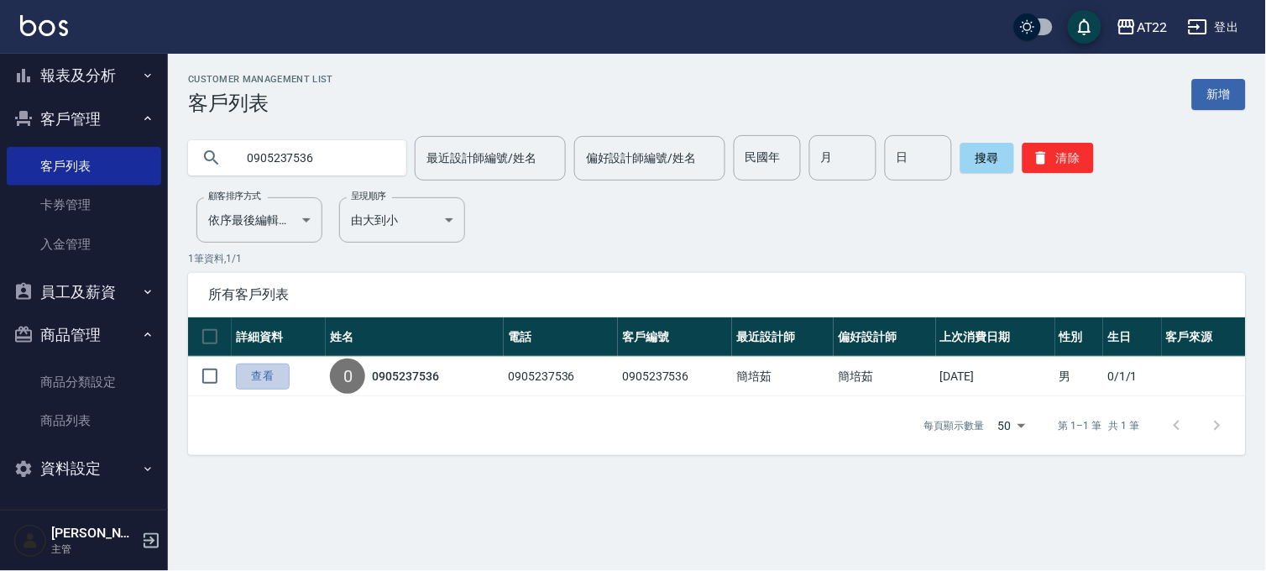
click at [242, 372] on link "查看" at bounding box center [263, 376] width 54 height 26
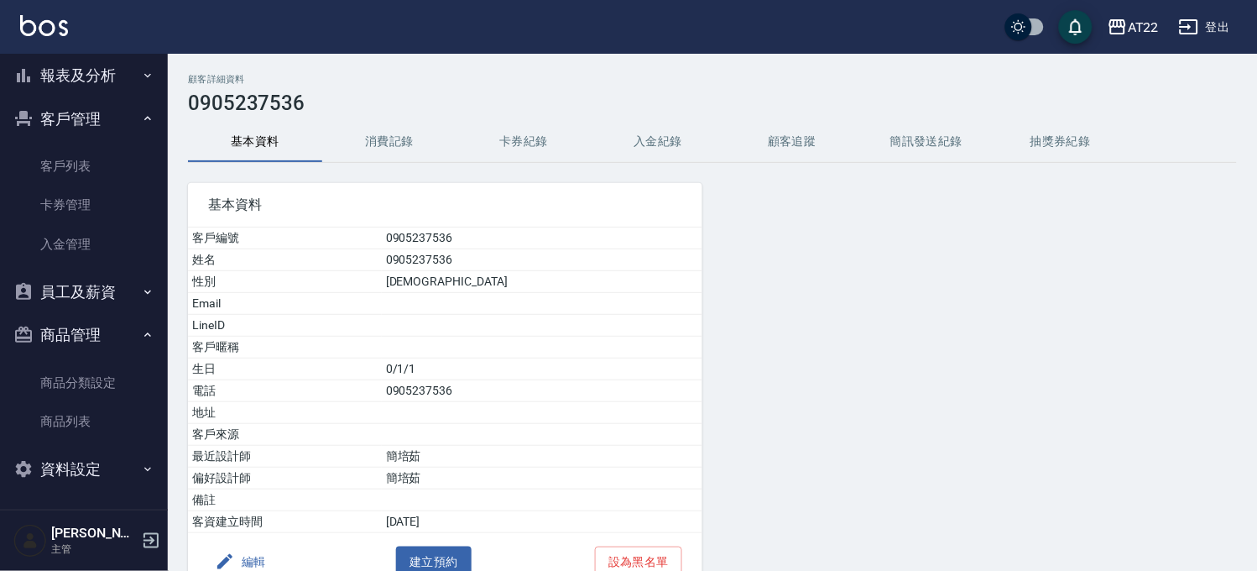
click at [359, 128] on button "消費記錄" at bounding box center [389, 142] width 134 height 40
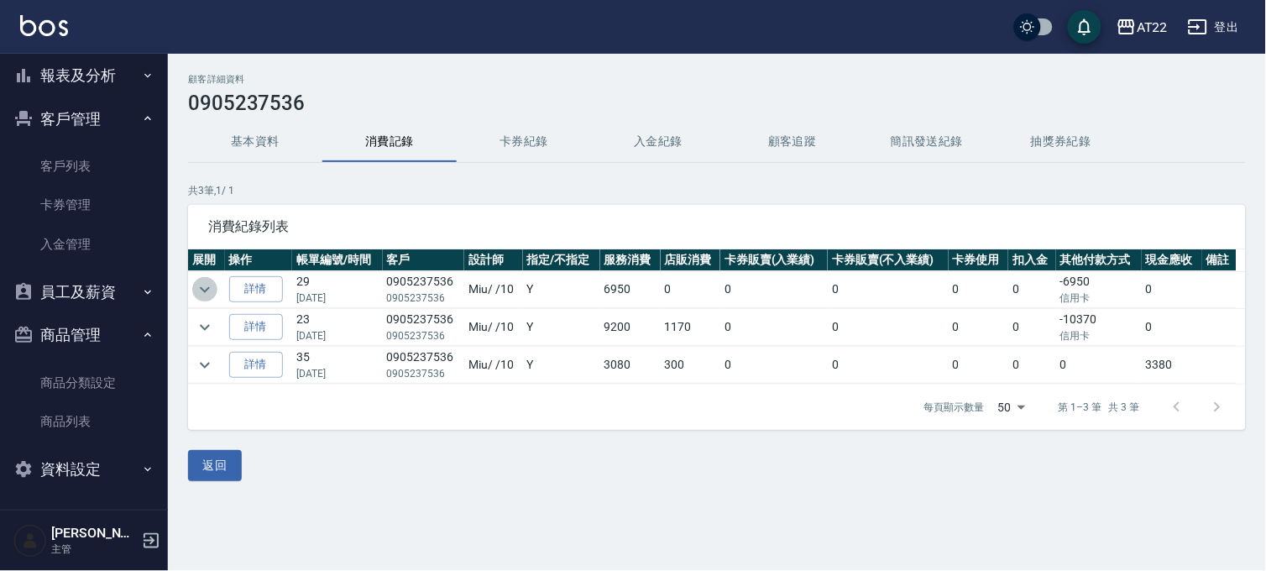
click at [213, 294] on icon "expand row" at bounding box center [205, 290] width 20 height 20
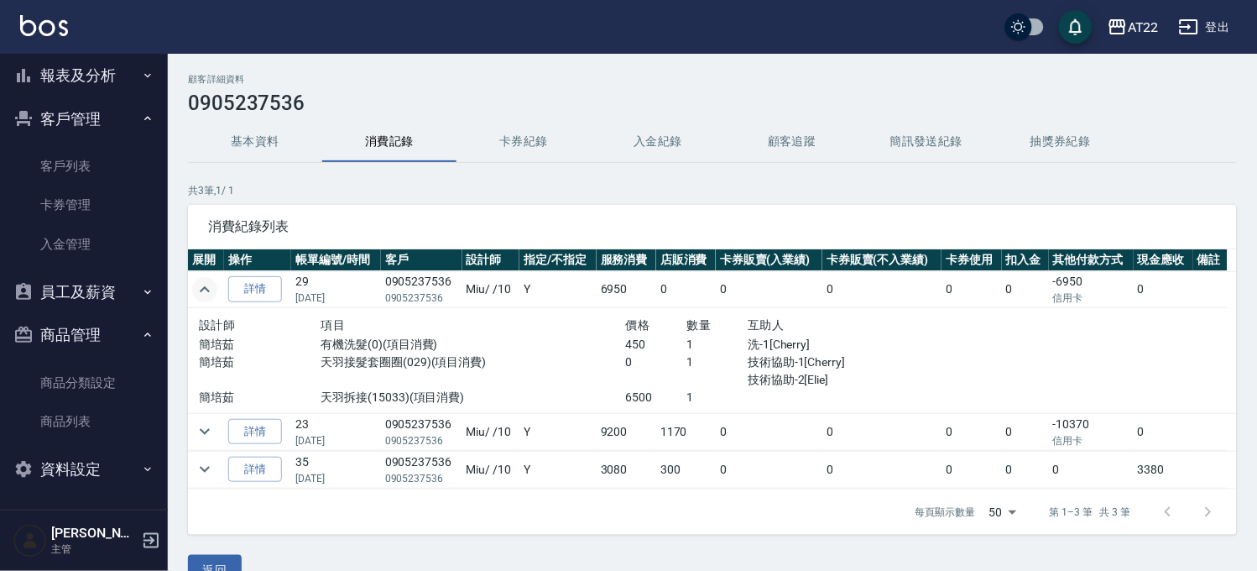
drag, startPoint x: 76, startPoint y: 165, endPoint x: 144, endPoint y: 121, distance: 80.8
click at [76, 164] on link "客戶列表" at bounding box center [84, 166] width 154 height 39
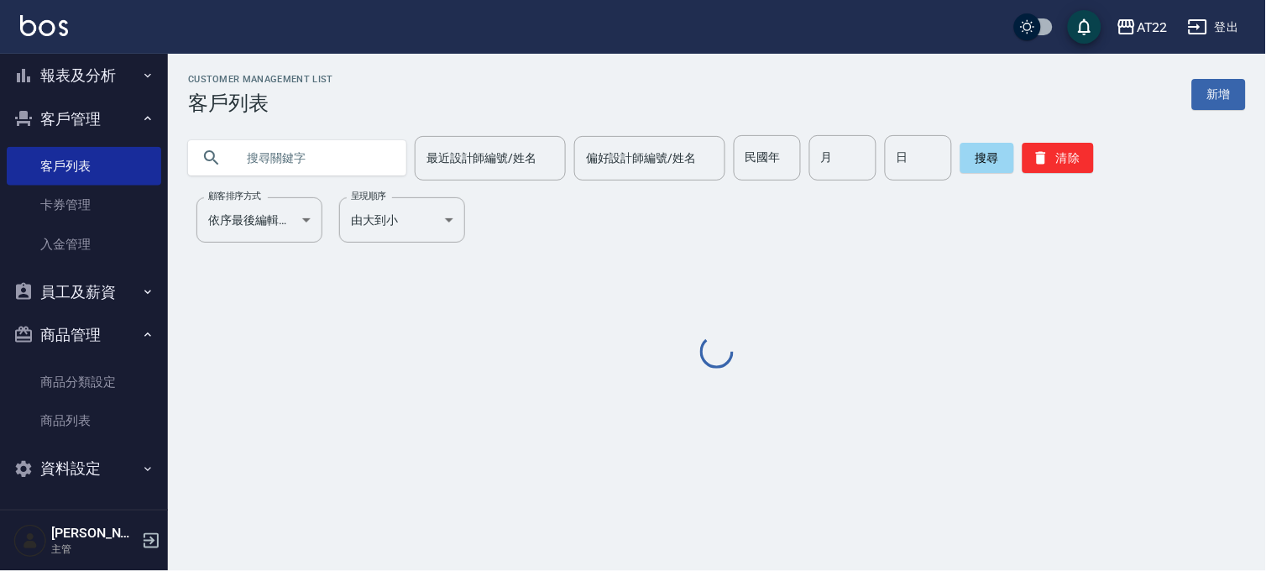
click at [260, 131] on div "最近設計師編號/姓名 最近設計師編號/姓名 偏好設計師編號/姓名 偏好設計師編號/姓名 民國年 民國年 月 月 日 日 搜尋 清除" at bounding box center [707, 147] width 1078 height 65
click at [260, 144] on input "text" at bounding box center [314, 157] width 158 height 45
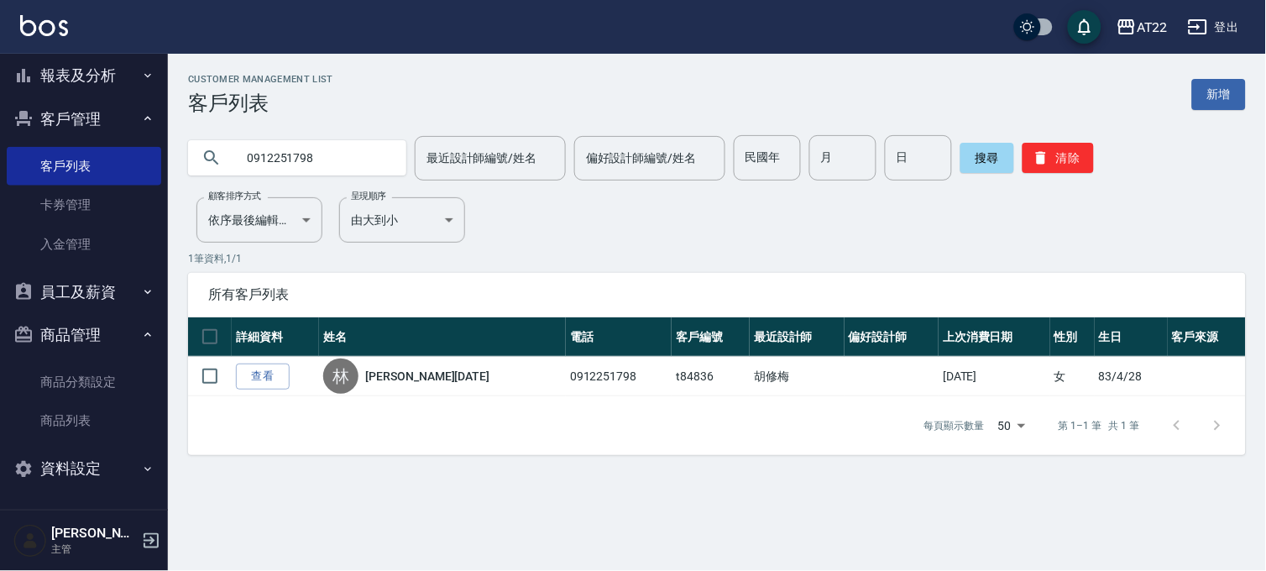
click at [260, 144] on input "0912251798" at bounding box center [314, 157] width 158 height 45
type input "0979270531"
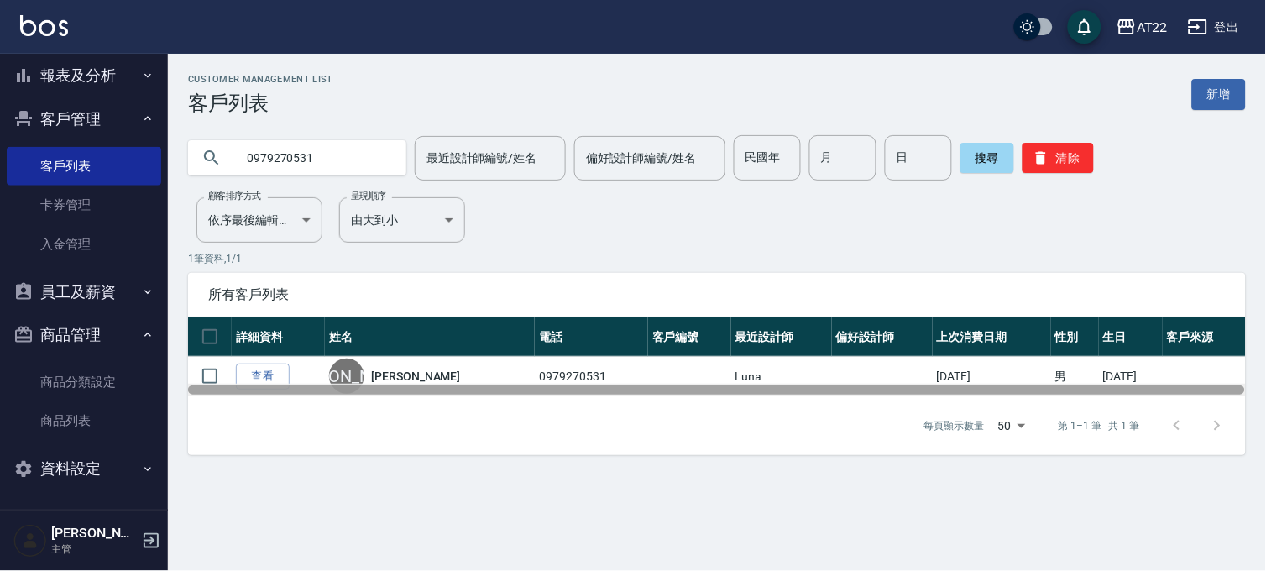
click at [254, 388] on div at bounding box center [716, 389] width 1057 height 9
click at [258, 387] on div at bounding box center [716, 389] width 1057 height 9
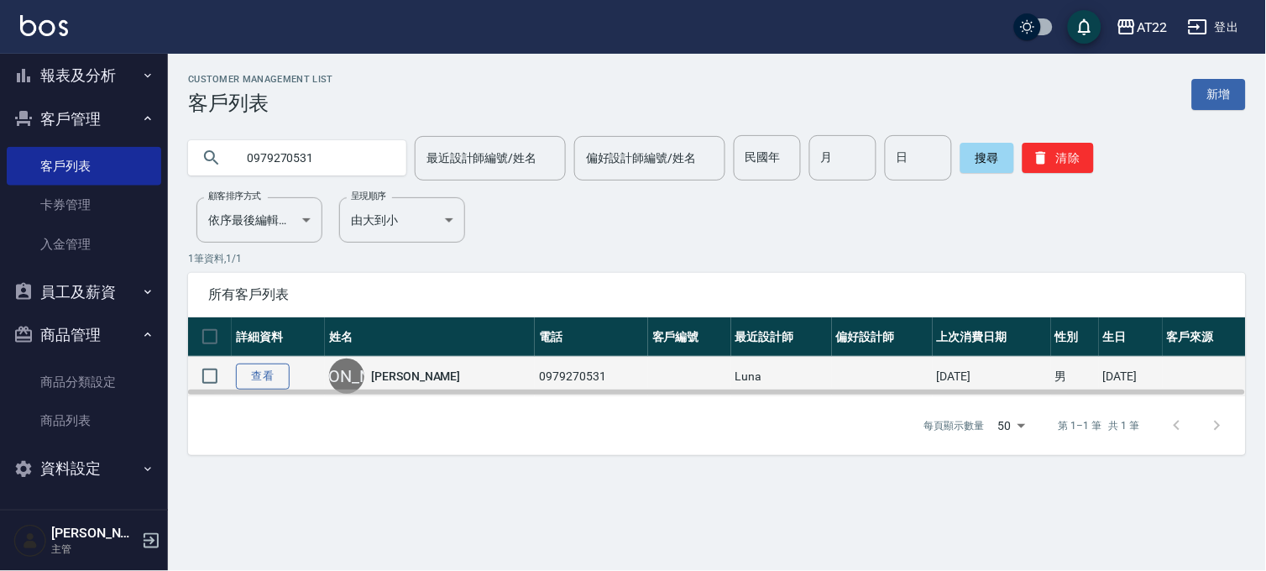
click at [260, 378] on link "查看" at bounding box center [263, 376] width 54 height 26
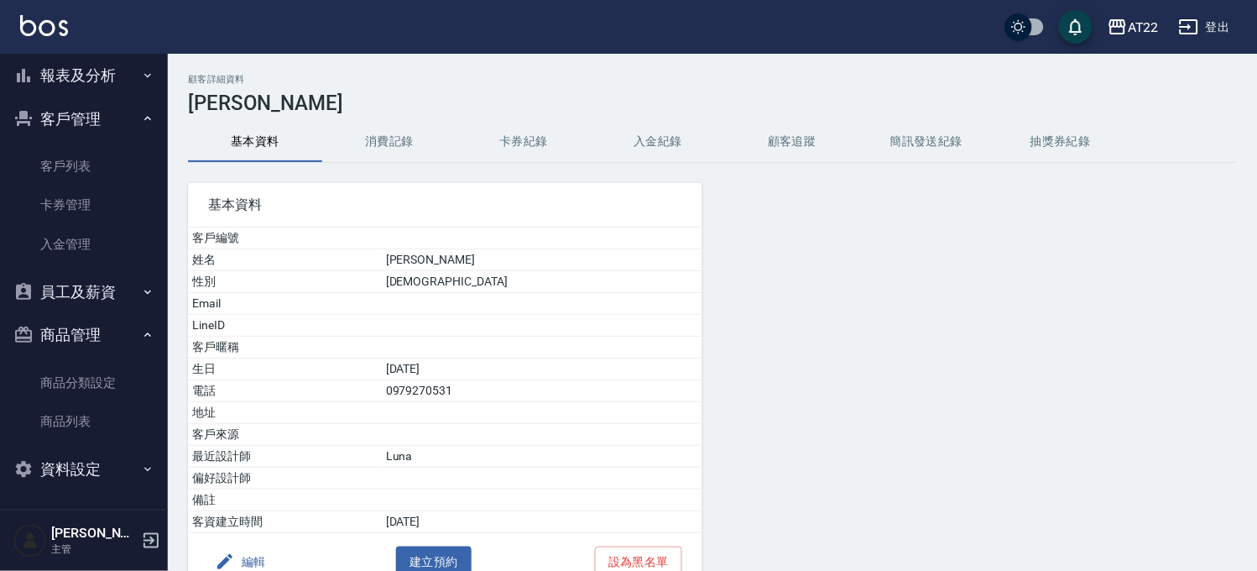
click at [416, 128] on button "消費記錄" at bounding box center [389, 142] width 134 height 40
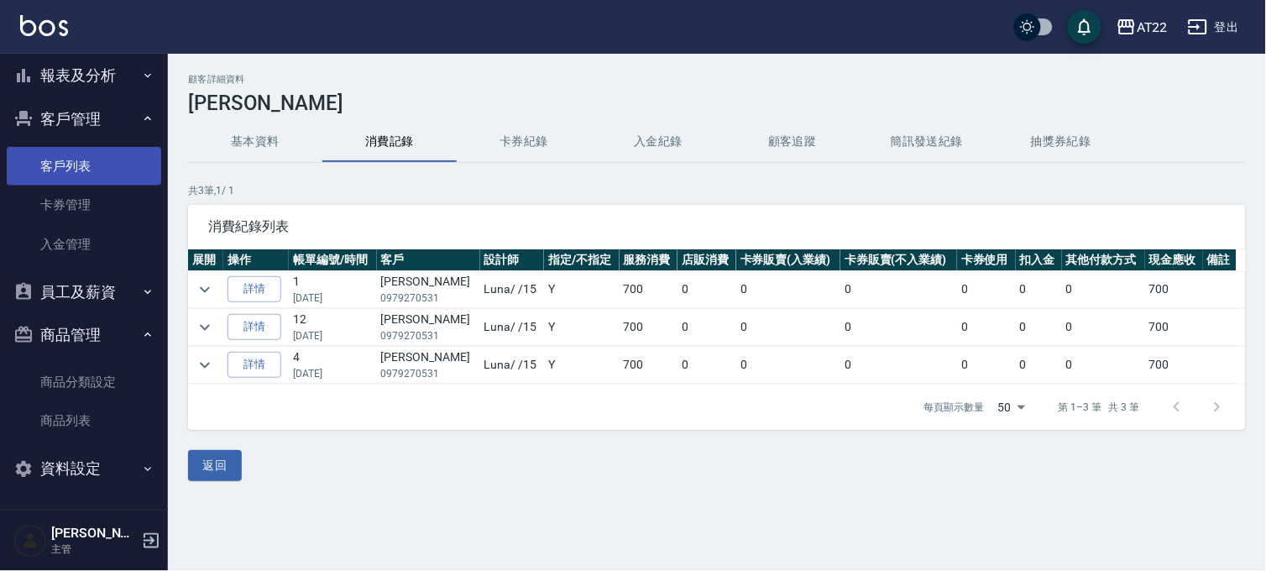
click at [94, 175] on link "客戶列表" at bounding box center [84, 166] width 154 height 39
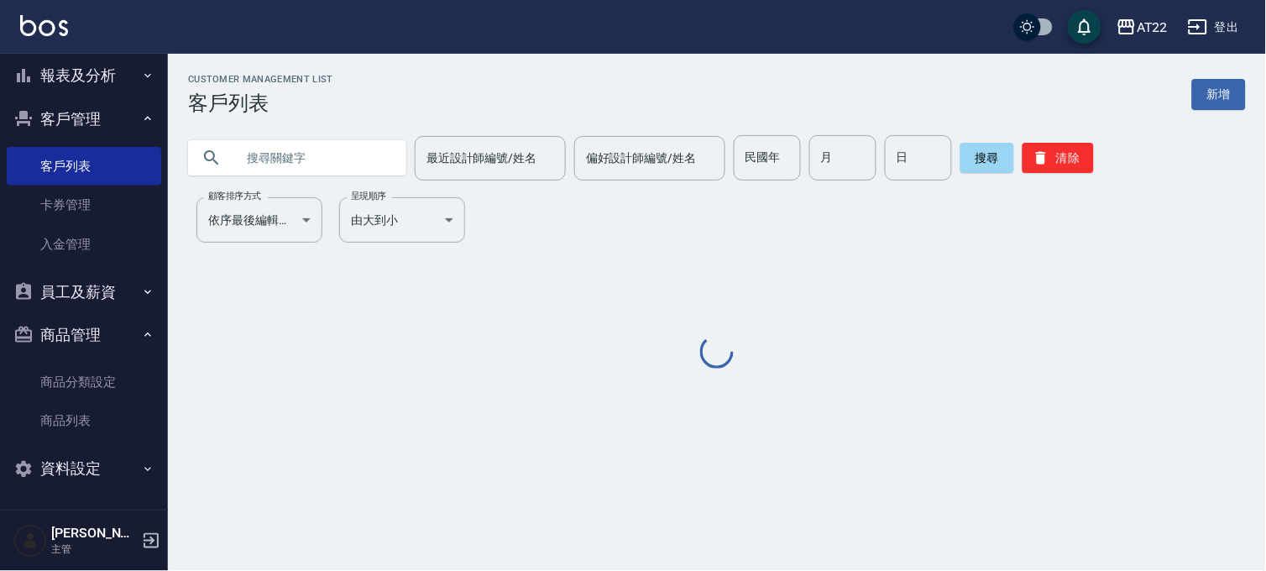
click at [250, 155] on input "text" at bounding box center [314, 157] width 158 height 45
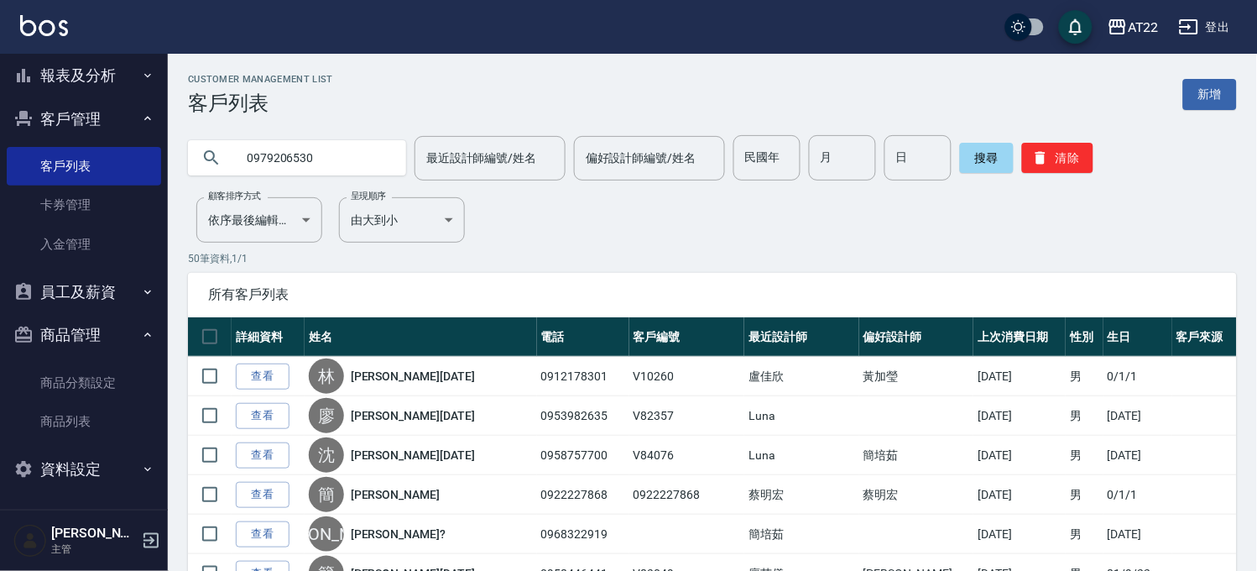
type input "0979206530"
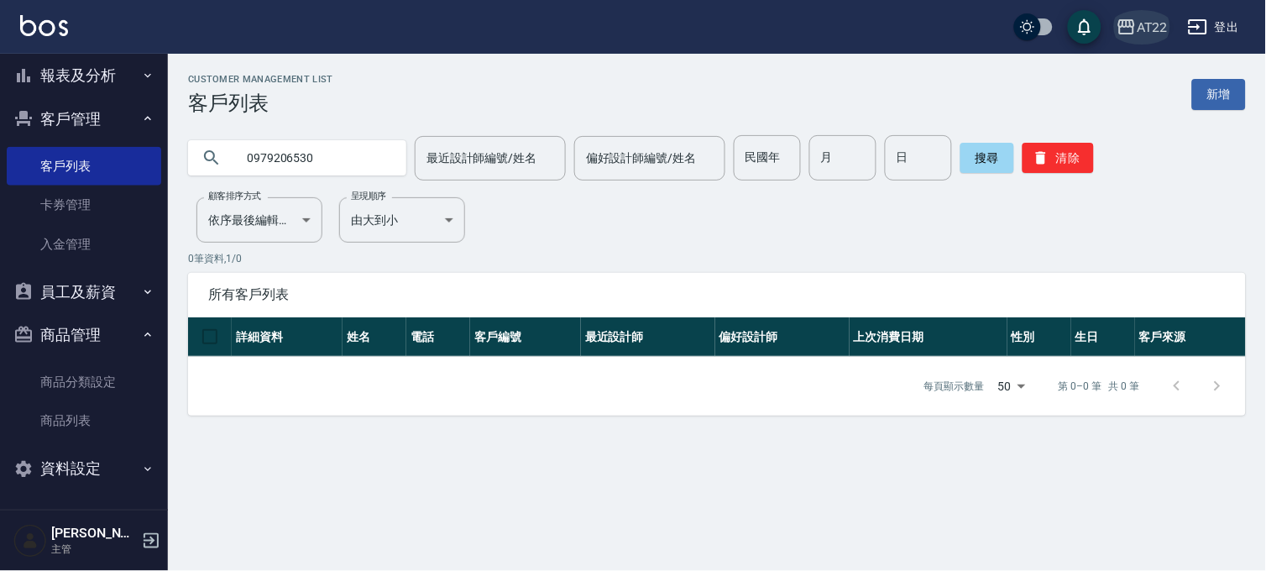
click at [1156, 27] on div "AT22" at bounding box center [1152, 27] width 31 height 21
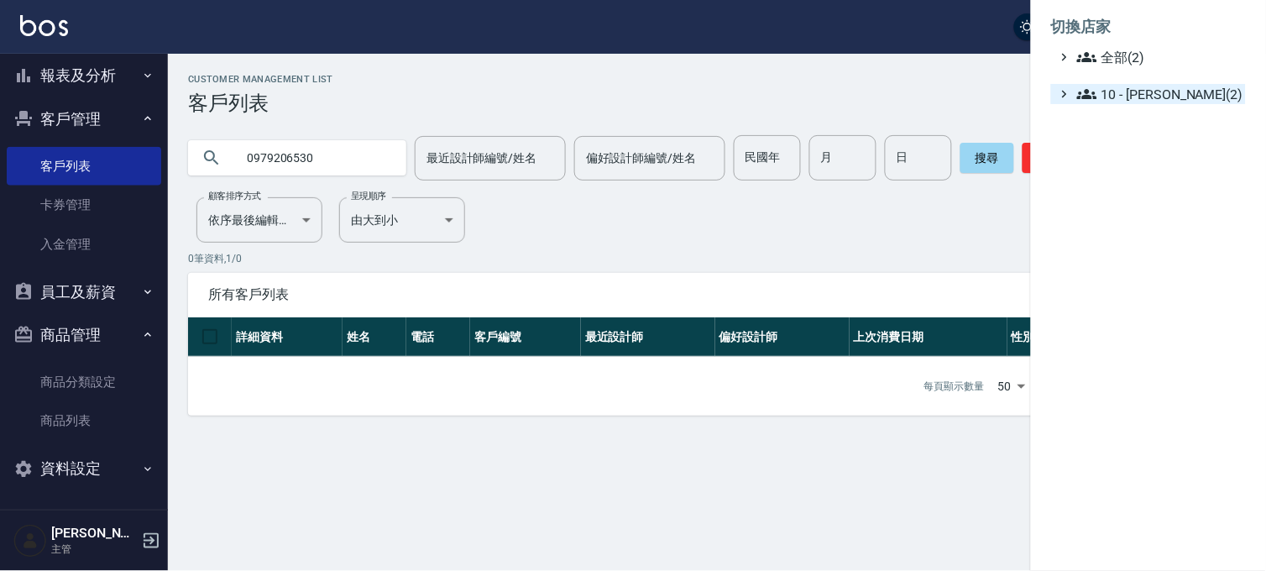
click at [1127, 102] on span "10 - 楊家昕(2)" at bounding box center [1158, 94] width 162 height 20
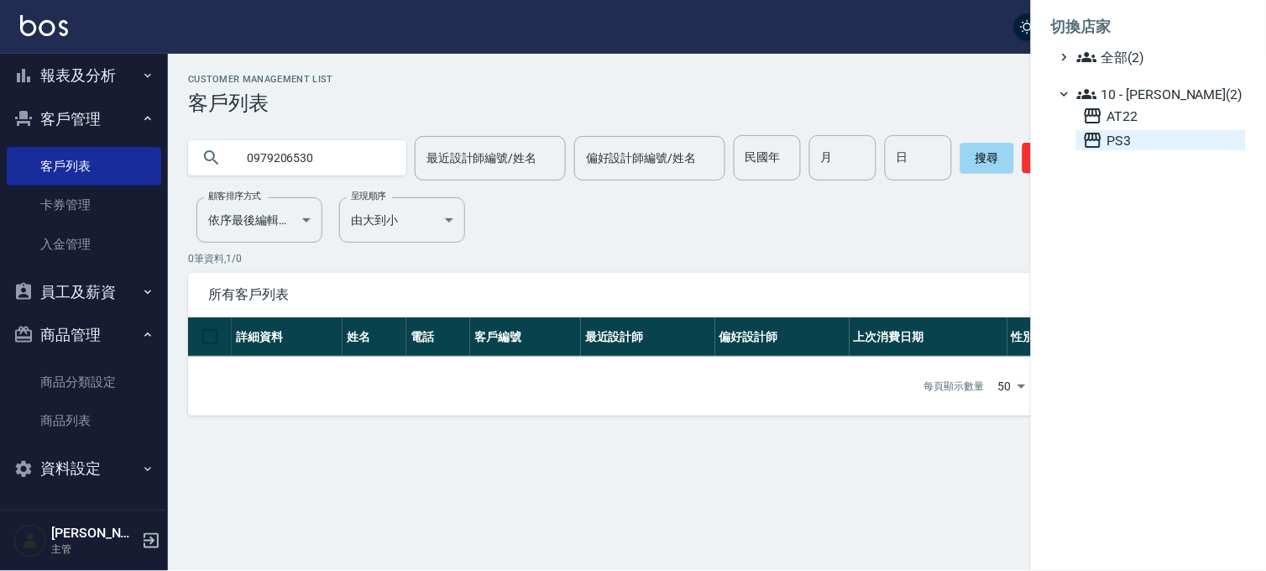
click at [1103, 144] on icon at bounding box center [1093, 140] width 20 height 20
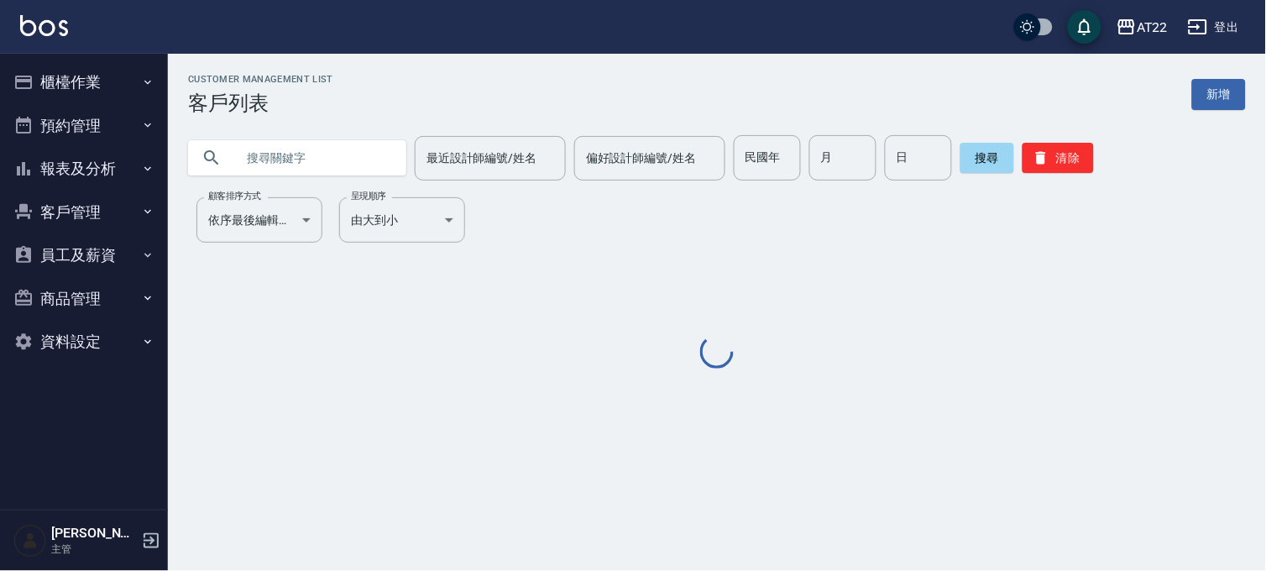
click at [345, 166] on input "text" at bounding box center [314, 157] width 158 height 45
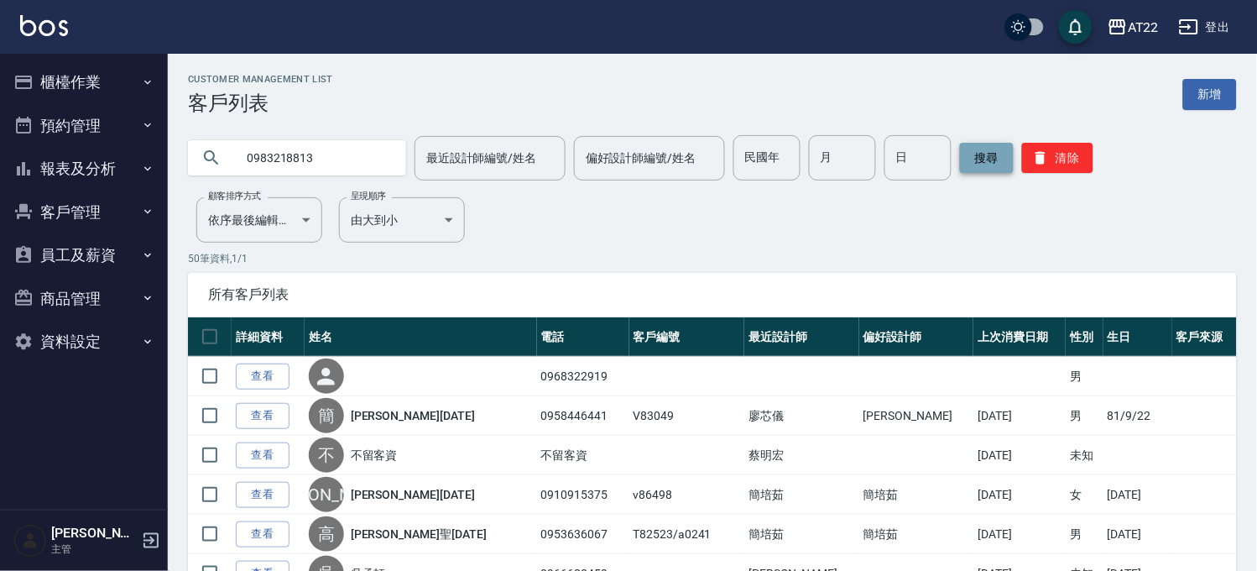
type input "0983218813"
click at [960, 154] on button "搜尋" at bounding box center [987, 158] width 54 height 30
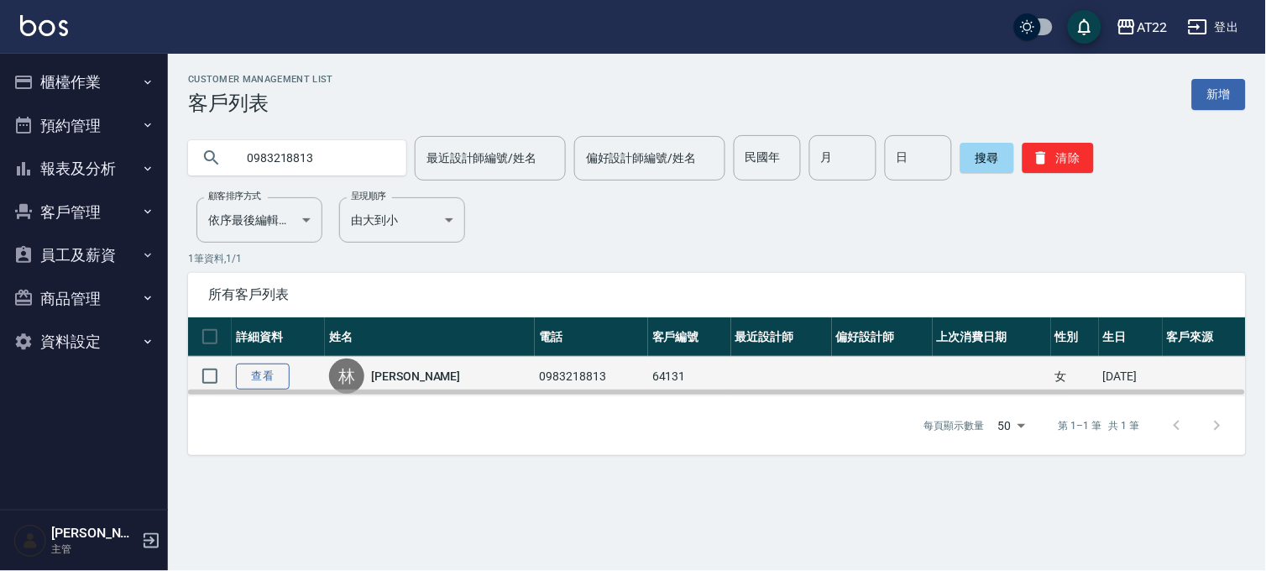
click at [248, 376] on link "查看" at bounding box center [263, 376] width 54 height 26
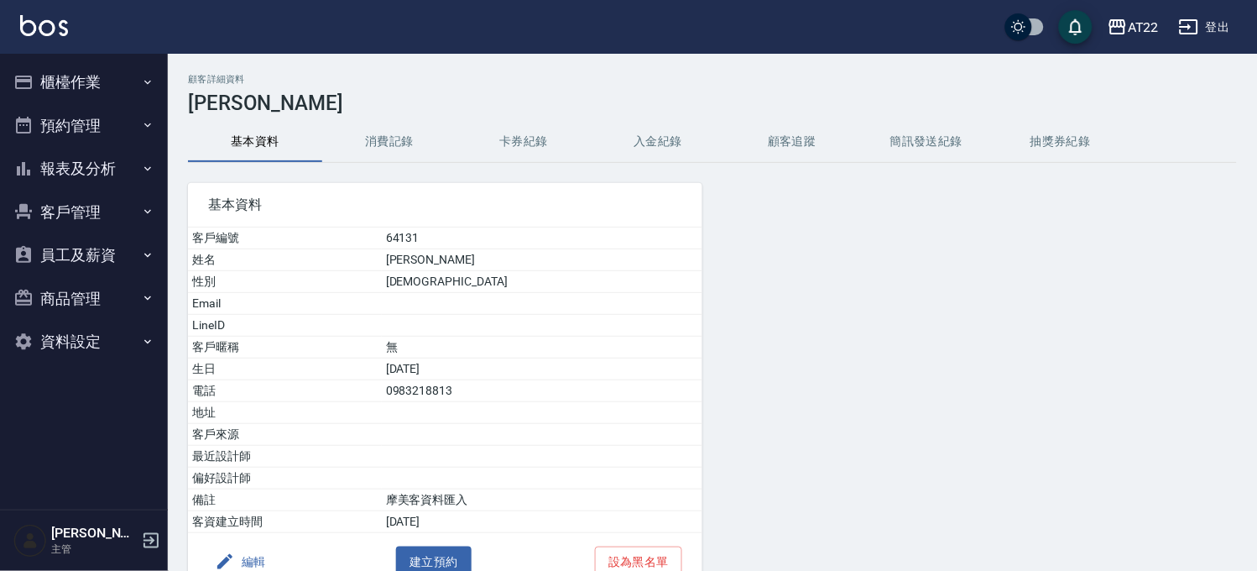
click at [414, 139] on button "消費記錄" at bounding box center [389, 142] width 134 height 40
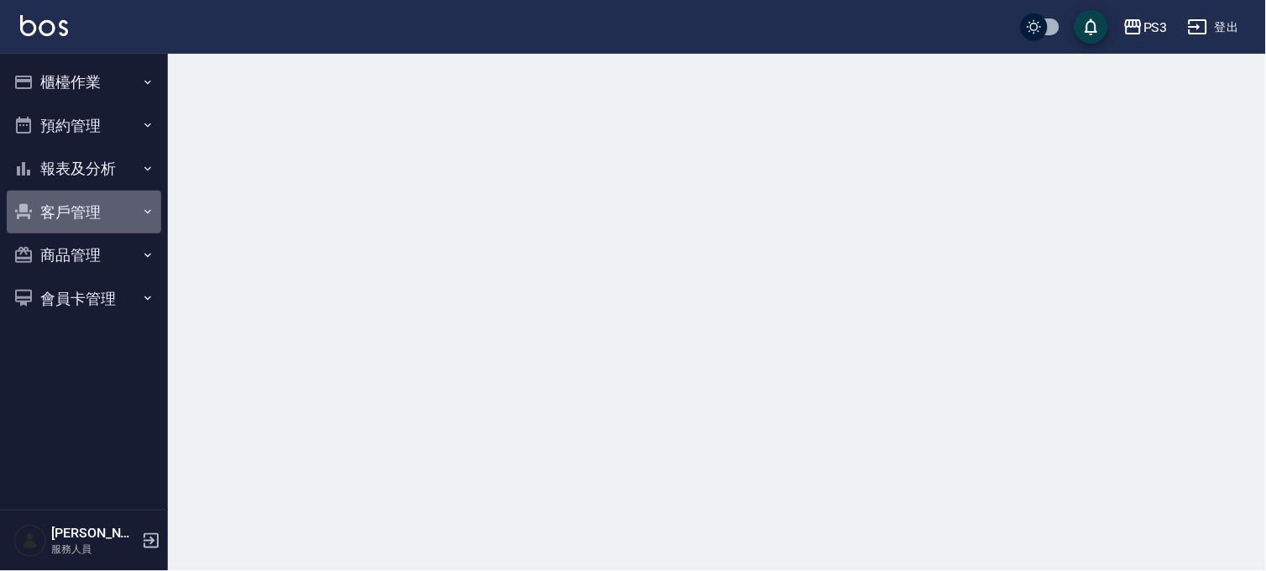
click at [68, 219] on button "客戶管理" at bounding box center [84, 213] width 154 height 44
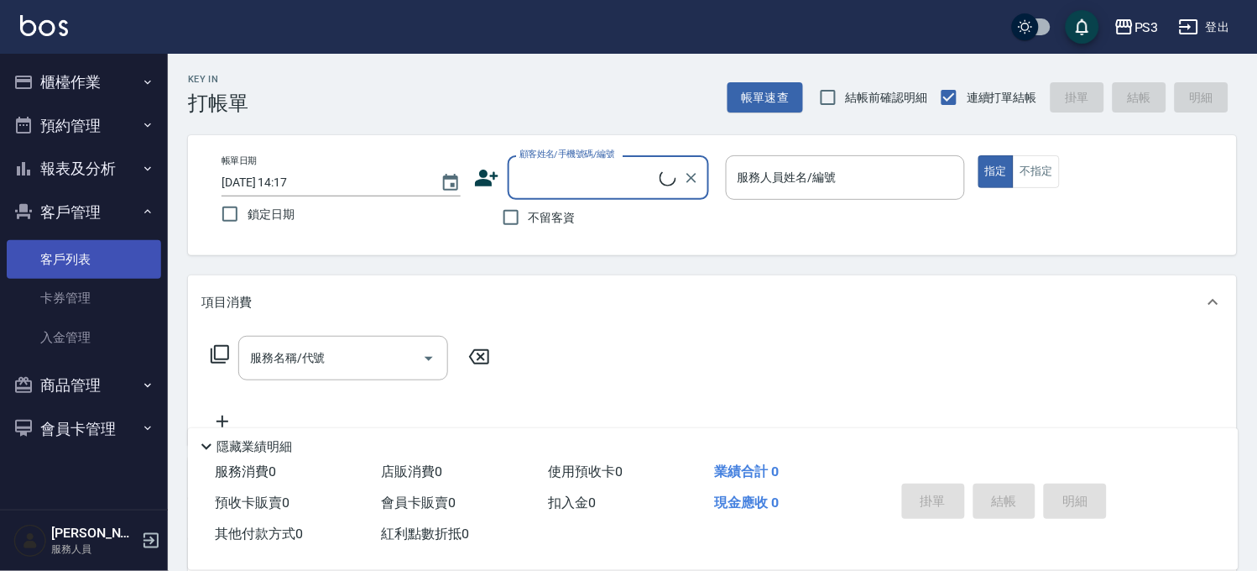
click at [70, 254] on link "客戶列表" at bounding box center [84, 259] width 154 height 39
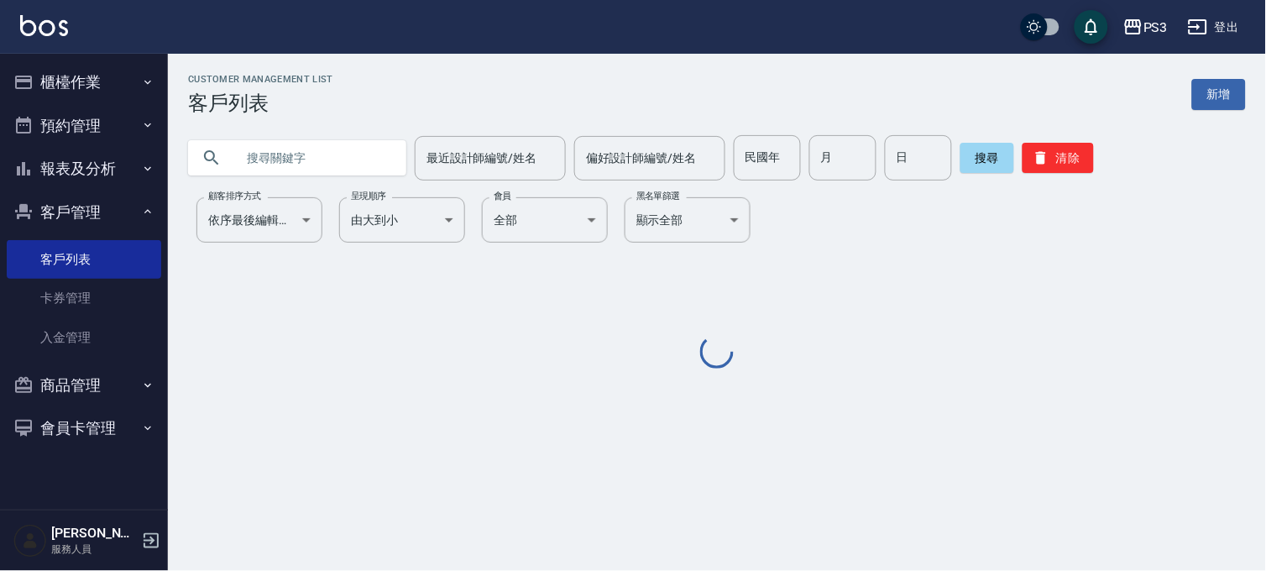
click at [278, 161] on input "text" at bounding box center [314, 157] width 158 height 45
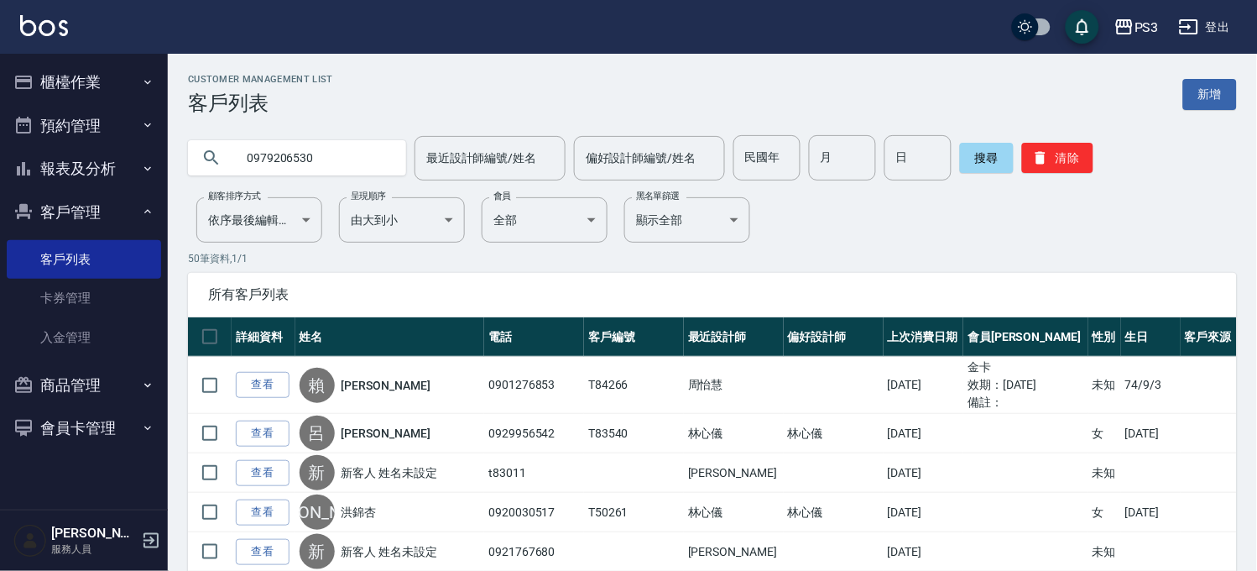
type input "0979206530"
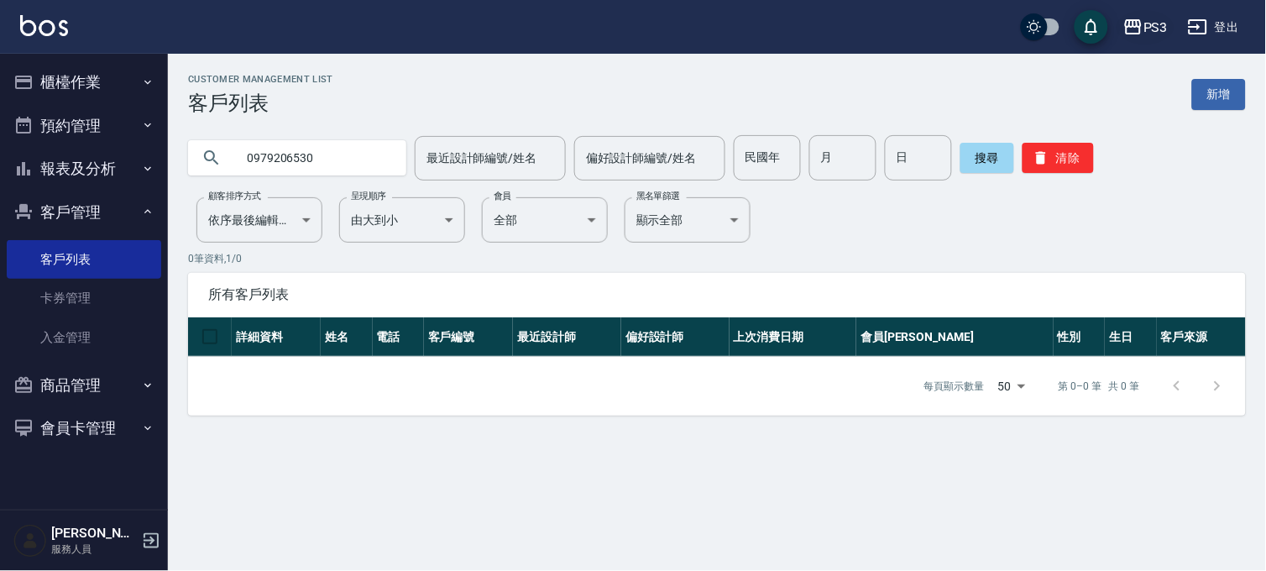
click at [1144, 18] on div "PS3" at bounding box center [1155, 27] width 24 height 21
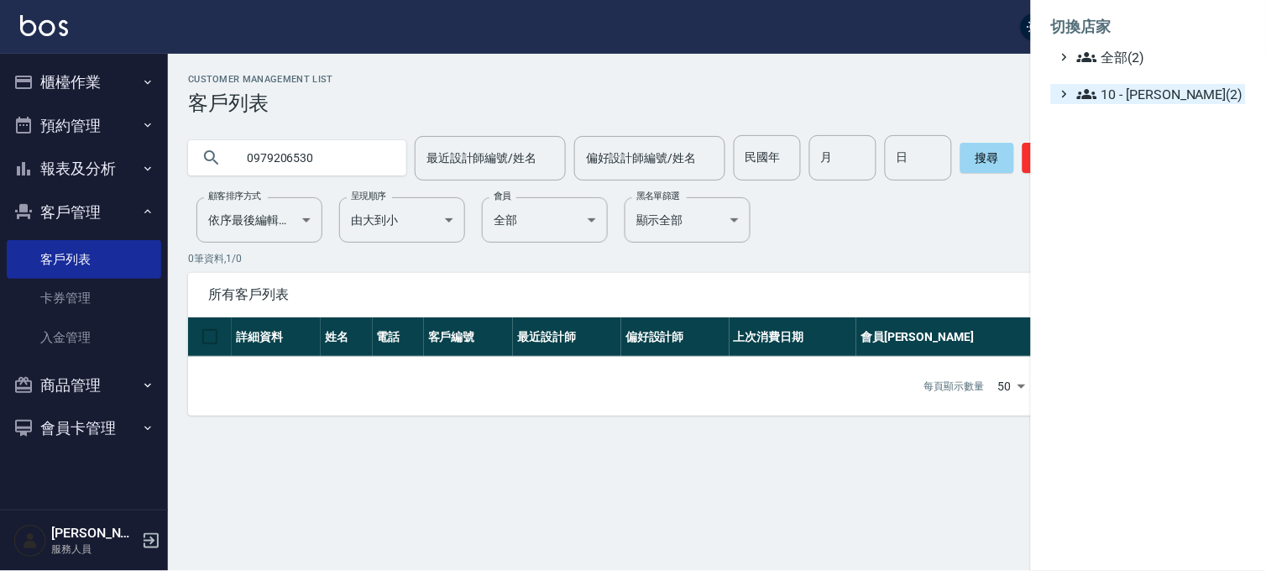
click at [1135, 88] on span "10 - [PERSON_NAME](2)" at bounding box center [1158, 94] width 162 height 20
click at [1129, 112] on span "AT22" at bounding box center [1161, 116] width 156 height 20
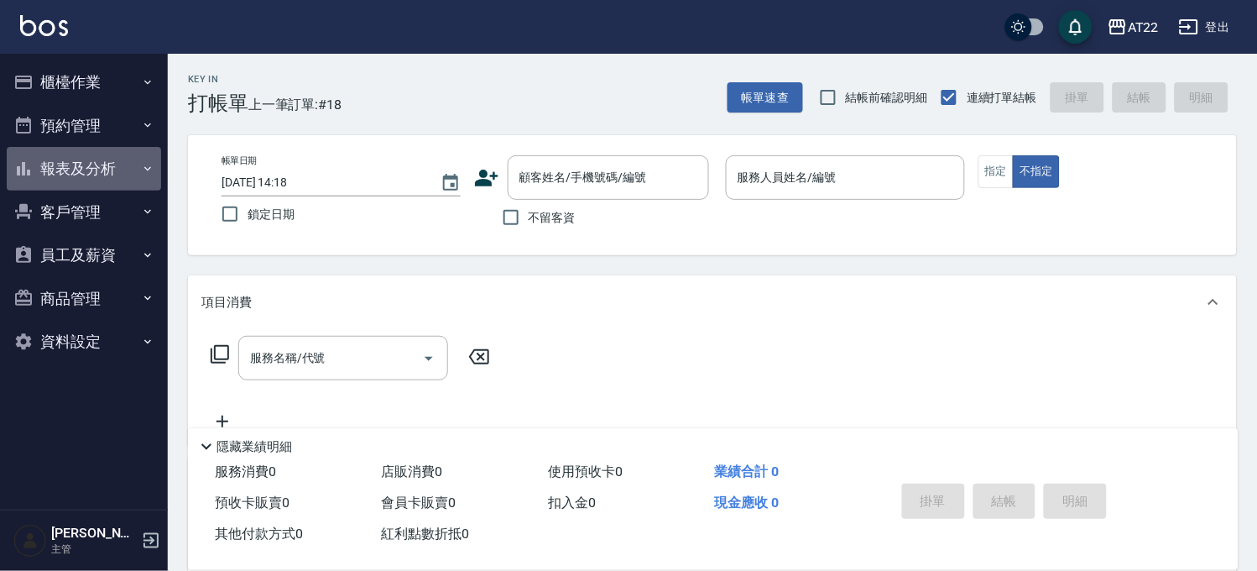
click at [141, 170] on icon "button" at bounding box center [147, 168] width 13 height 13
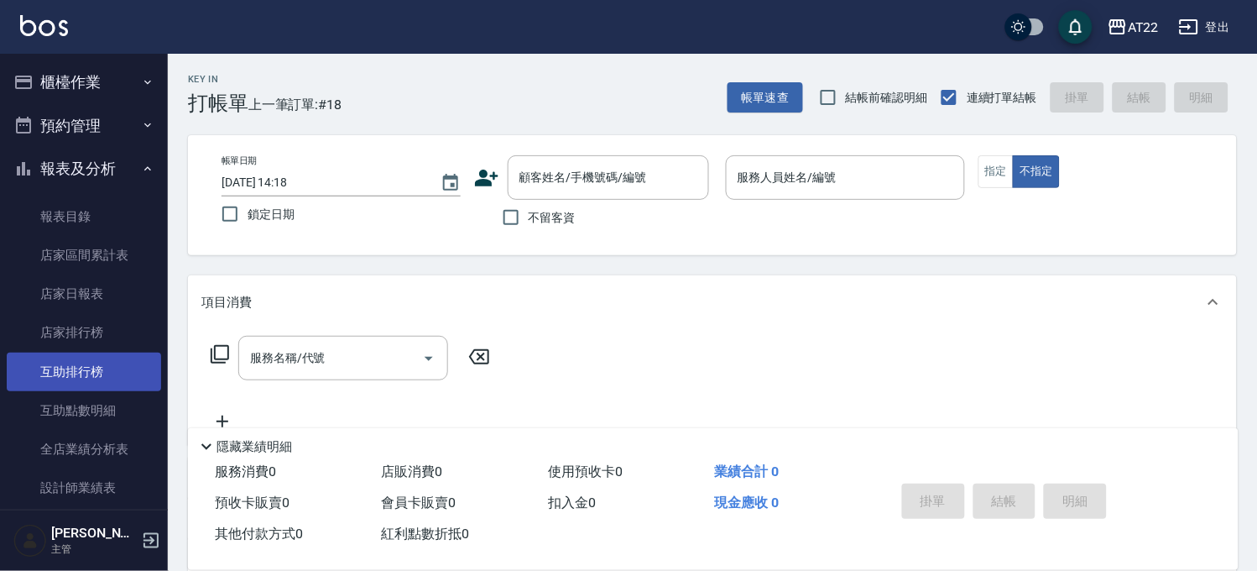
scroll to position [373, 0]
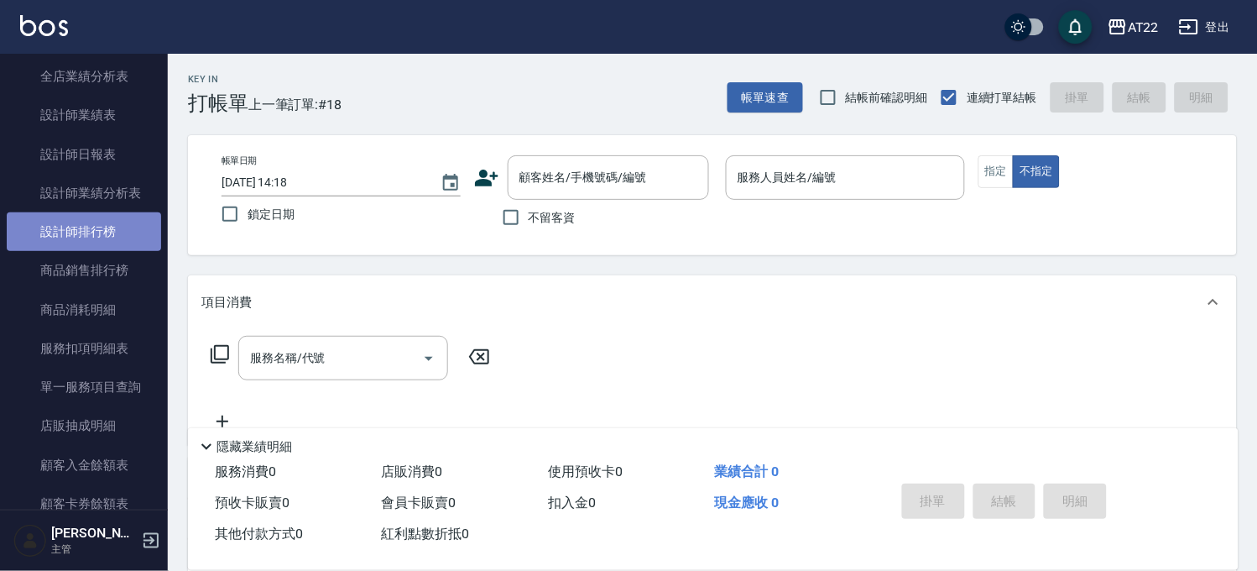
click at [98, 215] on link "設計師排行榜" at bounding box center [84, 231] width 154 height 39
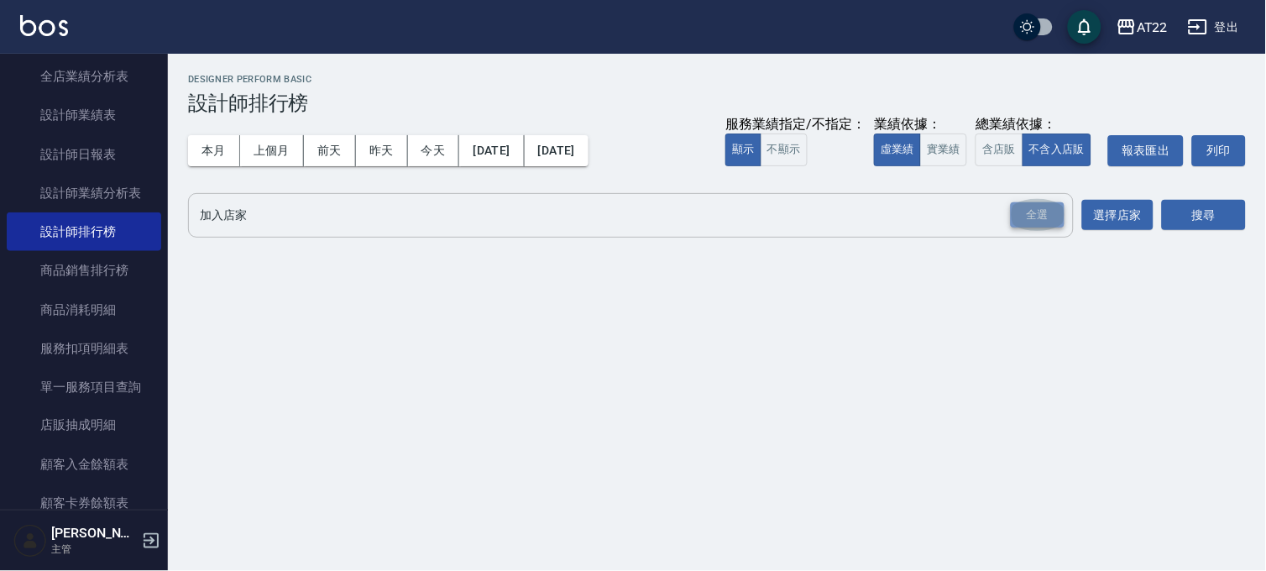
click at [1034, 218] on div "全選" at bounding box center [1038, 215] width 54 height 26
click at [1192, 204] on button "搜尋" at bounding box center [1204, 216] width 84 height 31
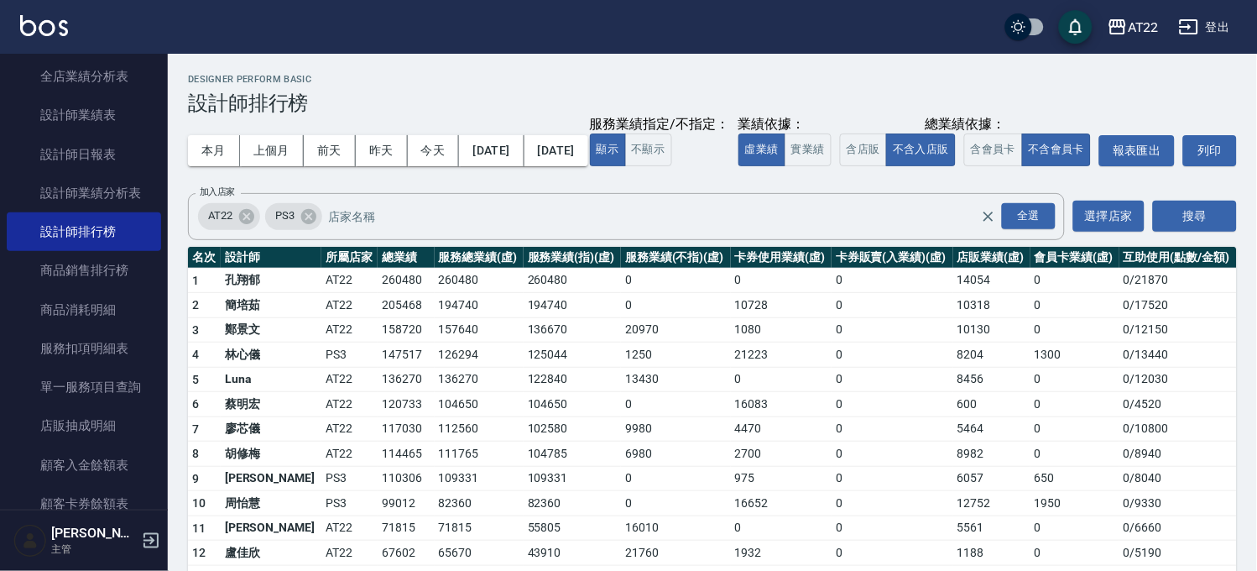
scroll to position [195, 0]
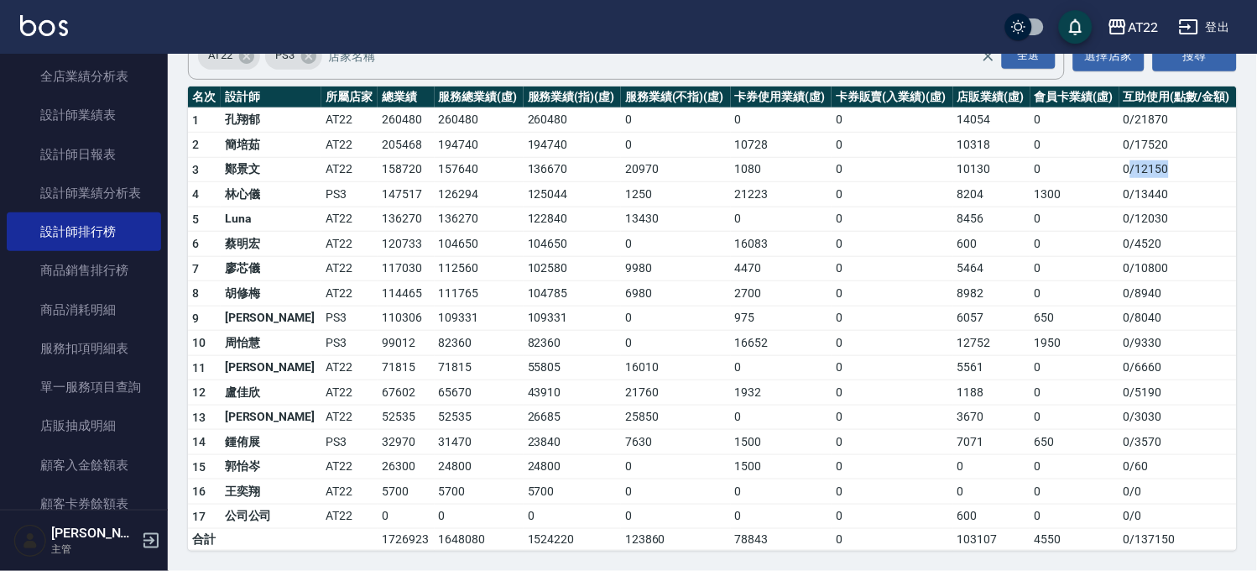
drag, startPoint x: 1160, startPoint y: 169, endPoint x: 1126, endPoint y: 172, distance: 34.6
click at [1126, 172] on td "0 / 12150" at bounding box center [1179, 169] width 118 height 25
drag, startPoint x: 1172, startPoint y: 221, endPoint x: 1129, endPoint y: 223, distance: 42.9
click at [1129, 223] on td "0 / 12030" at bounding box center [1179, 218] width 118 height 25
drag, startPoint x: 1181, startPoint y: 158, endPoint x: 1130, endPoint y: 176, distance: 54.4
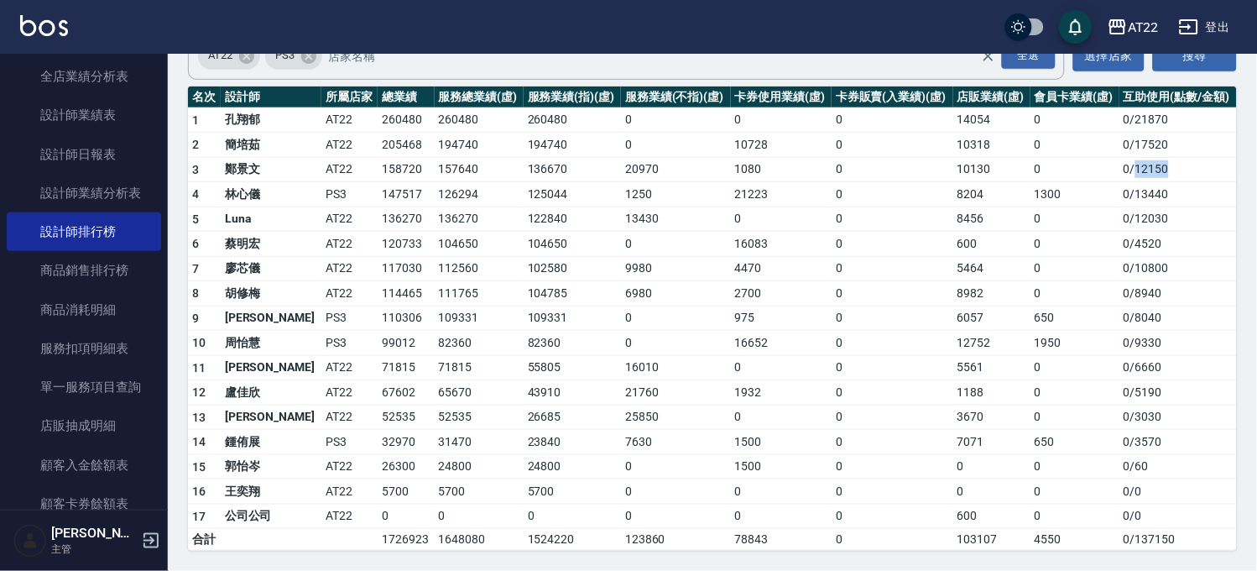
click at [1130, 176] on td "0 / 12150" at bounding box center [1179, 169] width 118 height 25
drag, startPoint x: 1173, startPoint y: 219, endPoint x: 1133, endPoint y: 216, distance: 39.6
click at [1133, 216] on td "0 / 12030" at bounding box center [1179, 218] width 118 height 25
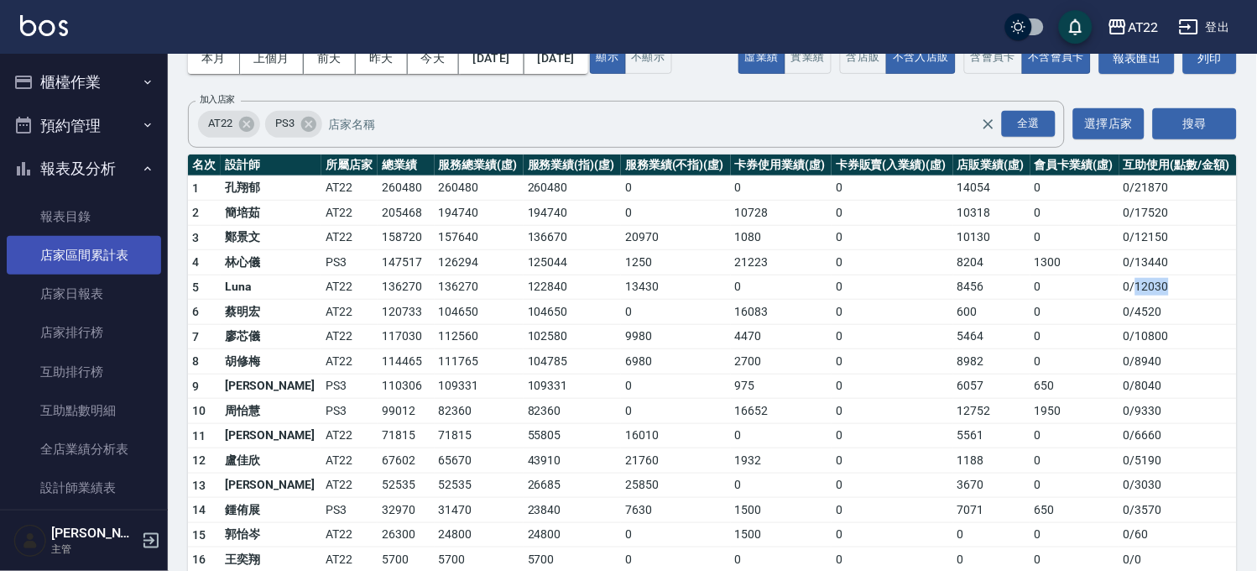
scroll to position [0, 0]
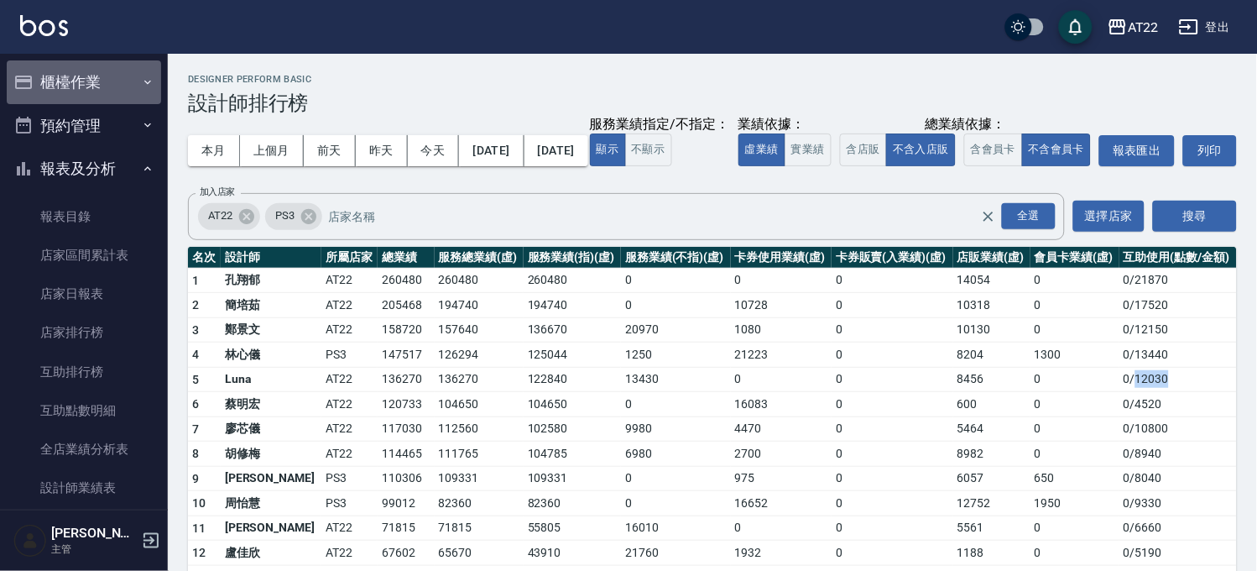
click at [141, 84] on icon "button" at bounding box center [147, 82] width 13 height 13
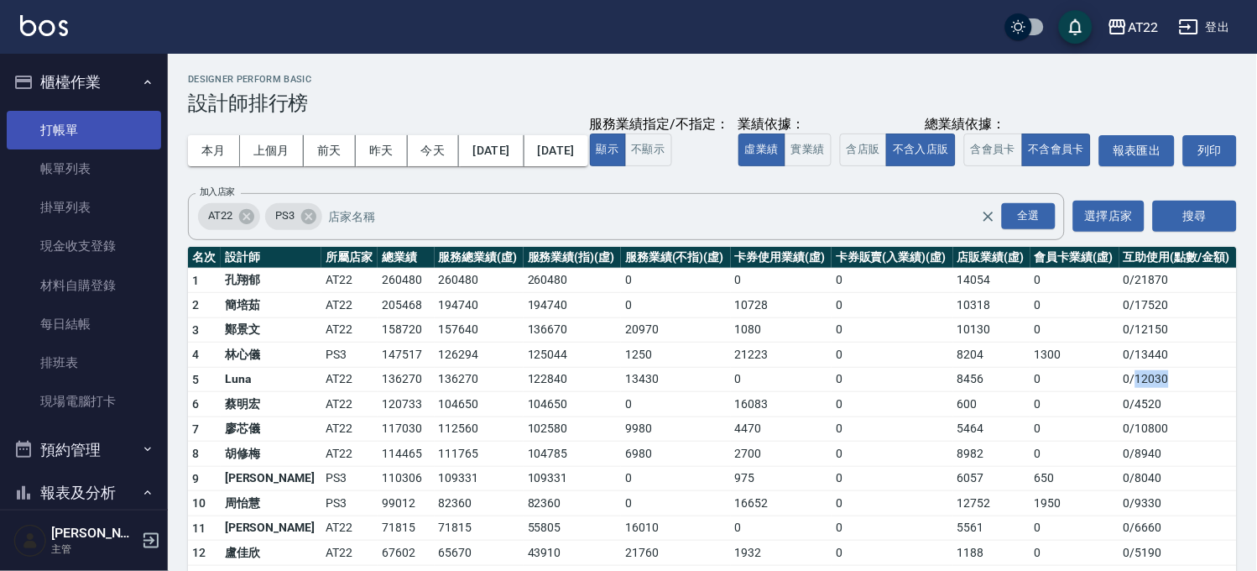
click at [71, 116] on link "打帳單" at bounding box center [84, 130] width 154 height 39
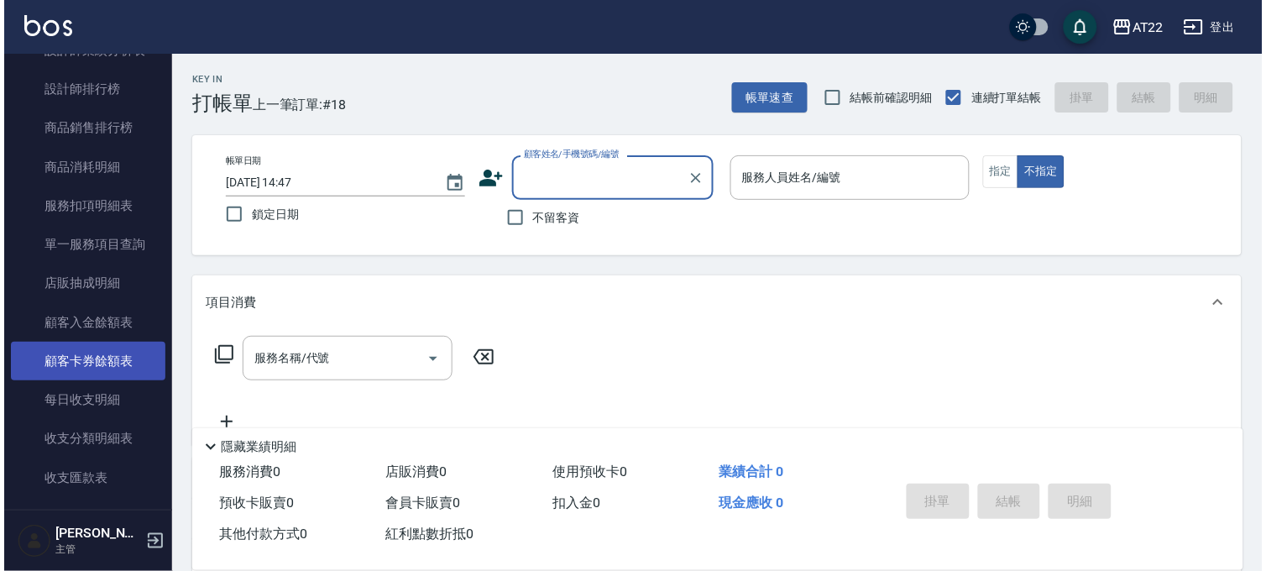
scroll to position [1103, 0]
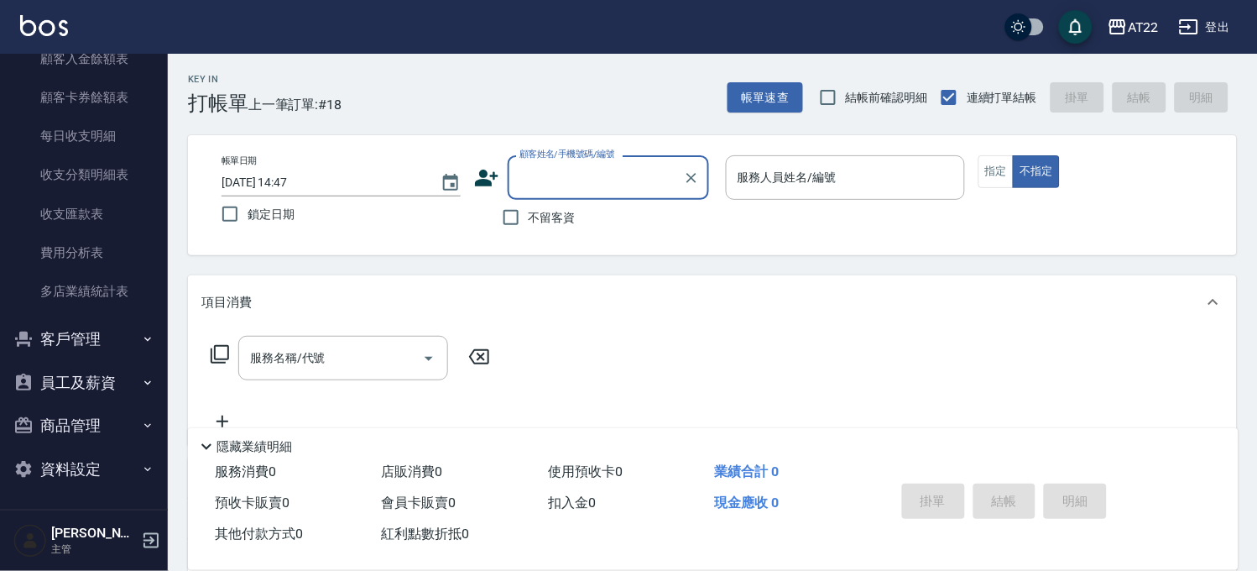
click at [89, 345] on button "客戶管理" at bounding box center [84, 339] width 154 height 44
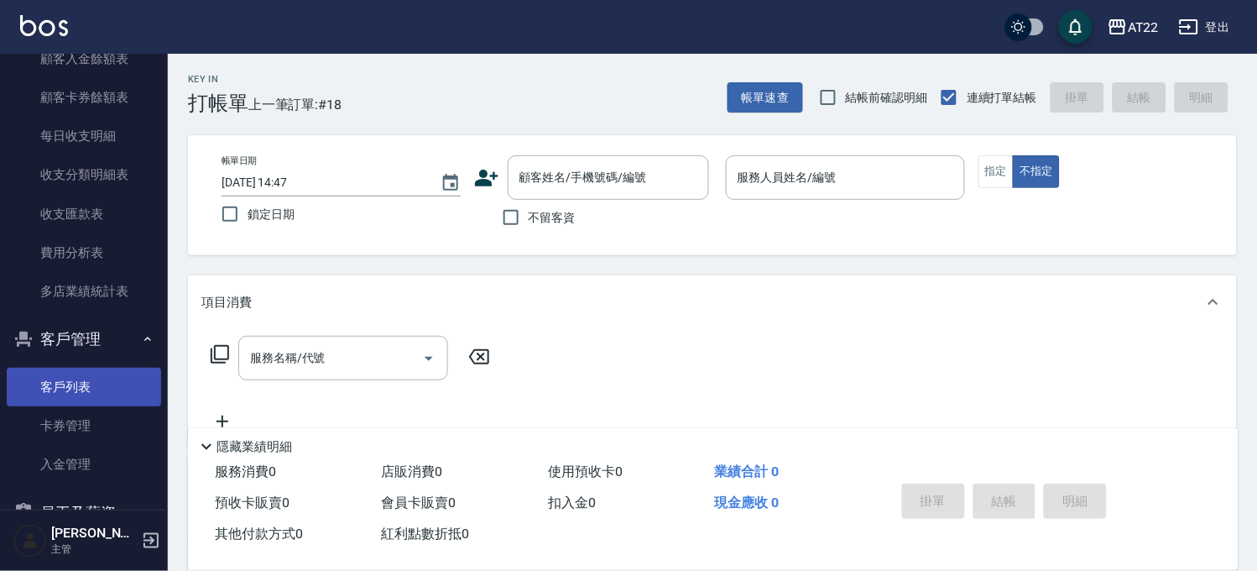
click at [89, 399] on link "客戶列表" at bounding box center [84, 387] width 154 height 39
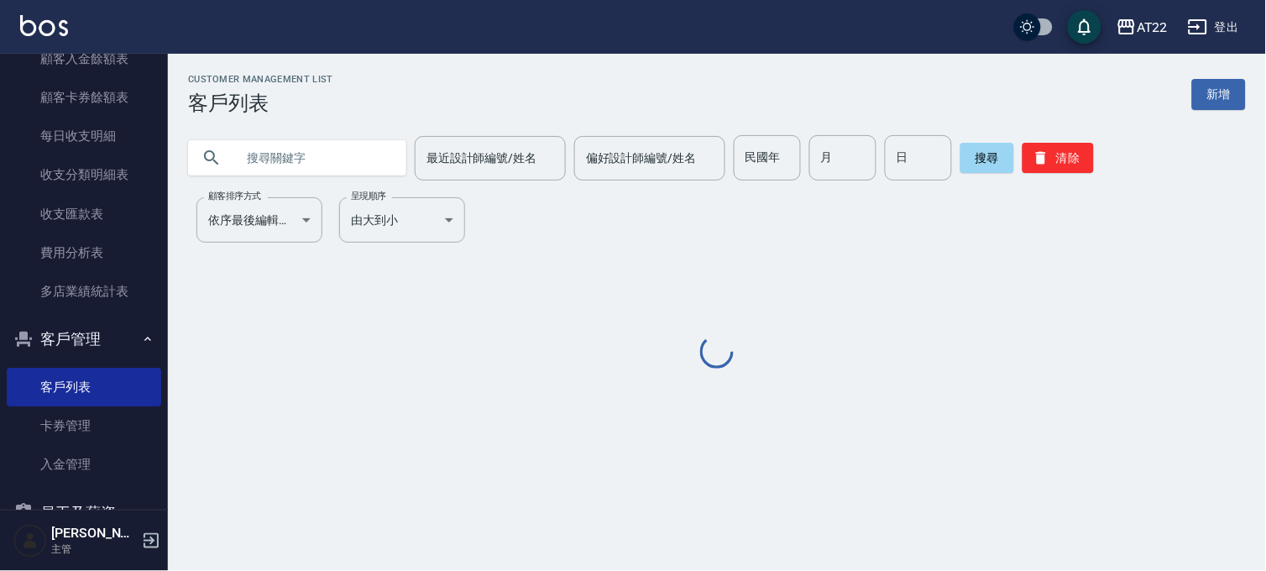
click at [330, 171] on input "text" at bounding box center [314, 157] width 158 height 45
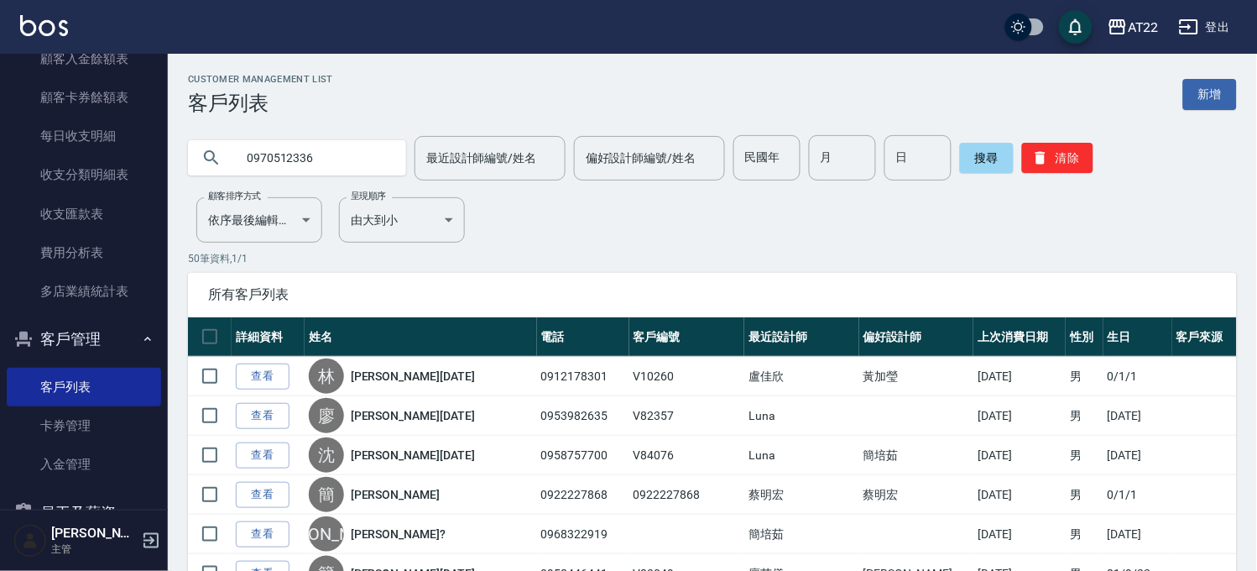
type input "0970512336"
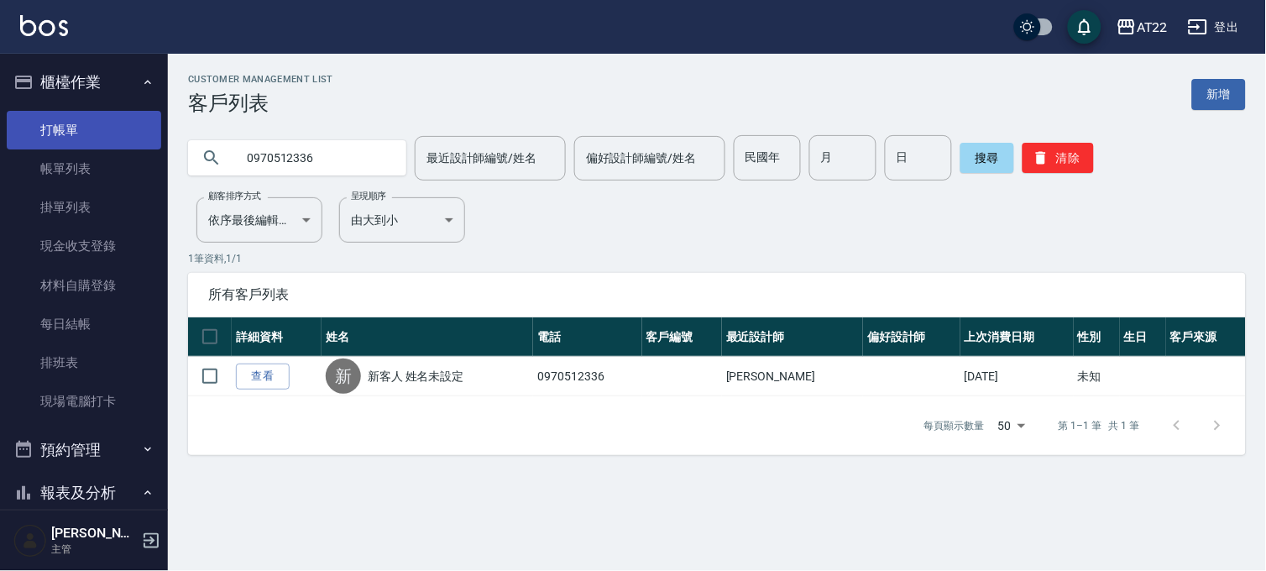
click at [114, 122] on link "打帳單" at bounding box center [84, 130] width 154 height 39
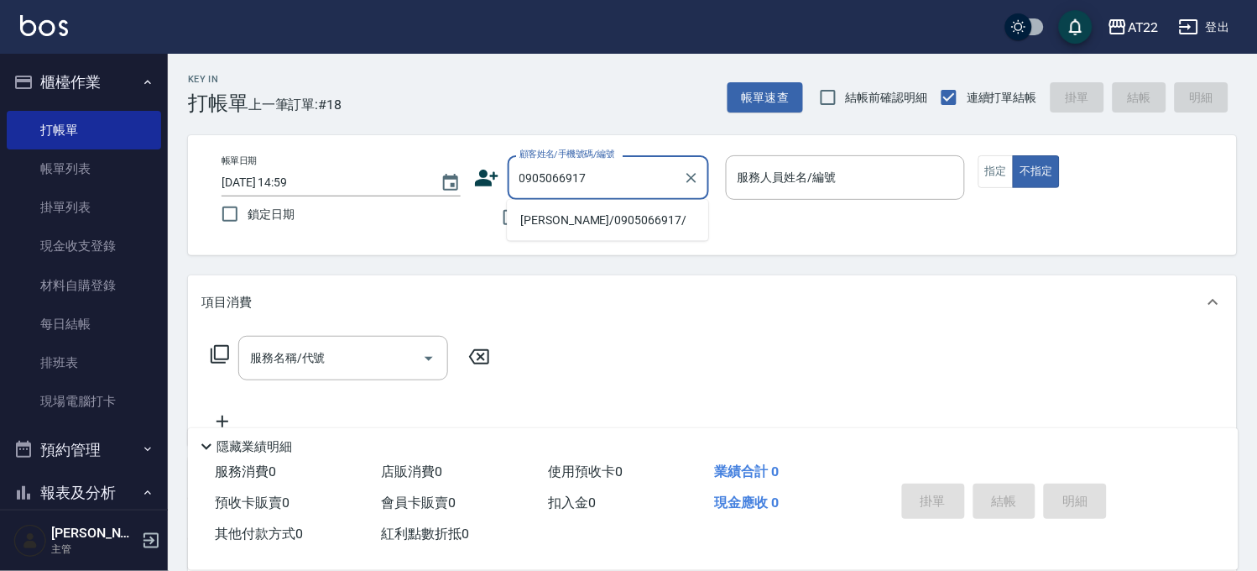
click at [589, 220] on li "[PERSON_NAME]/0905066917/" at bounding box center [607, 220] width 201 height 28
type input "[PERSON_NAME]/0905066917/"
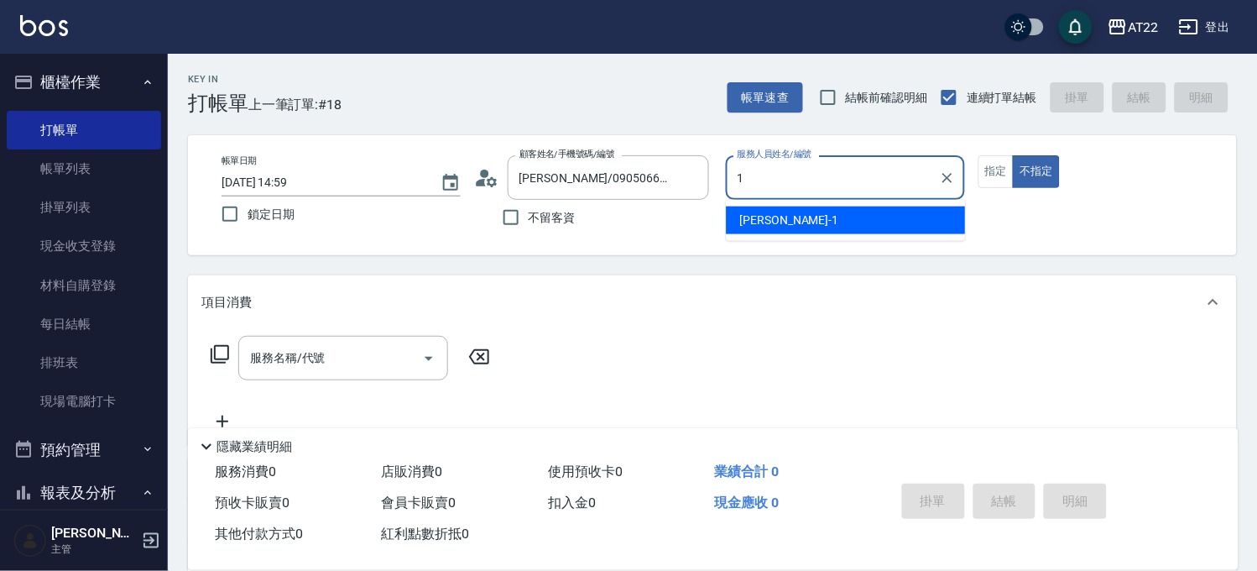
type input "[PERSON_NAME]-1"
type button "false"
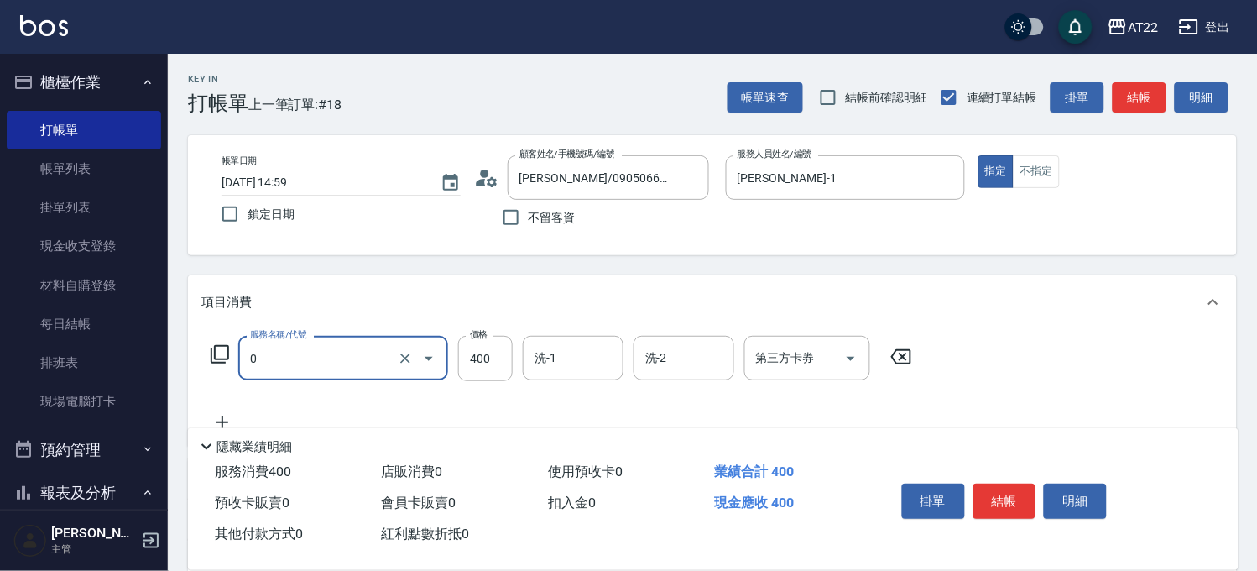
type input "有機洗髮(0)"
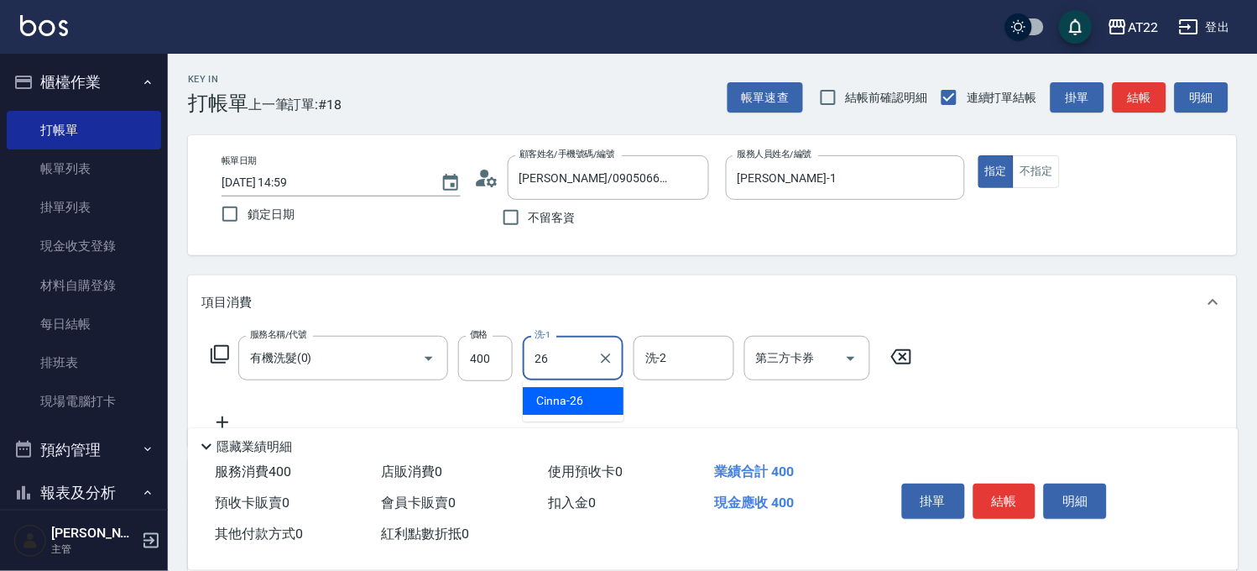
type input "Cinna-26"
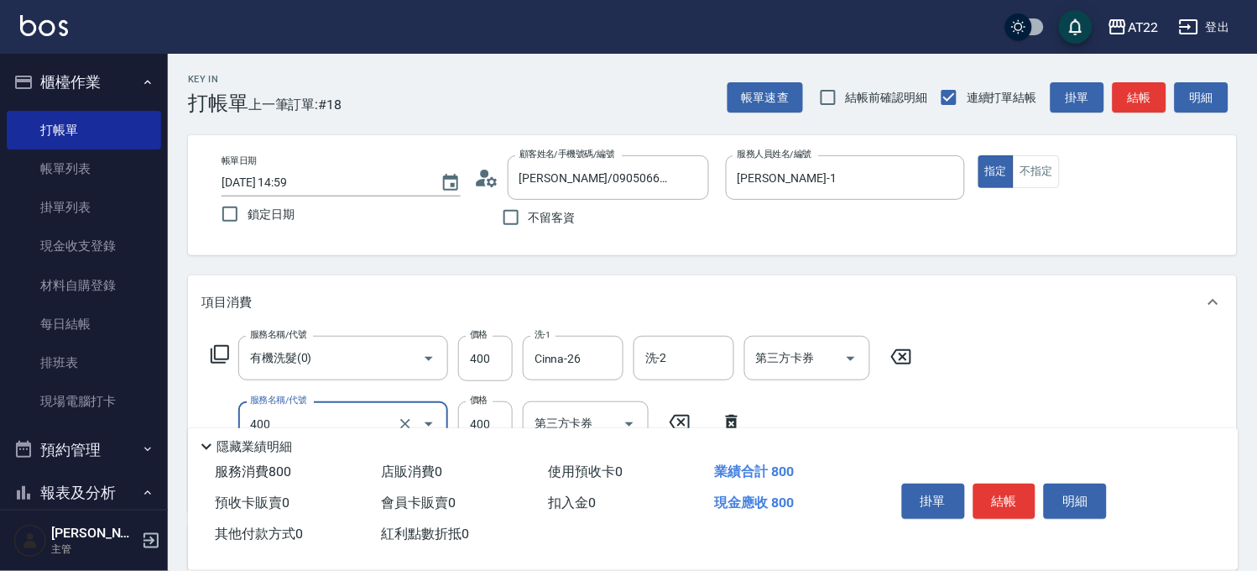
type input "剪髮(400)"
click at [994, 499] on button "結帳" at bounding box center [1005, 501] width 63 height 35
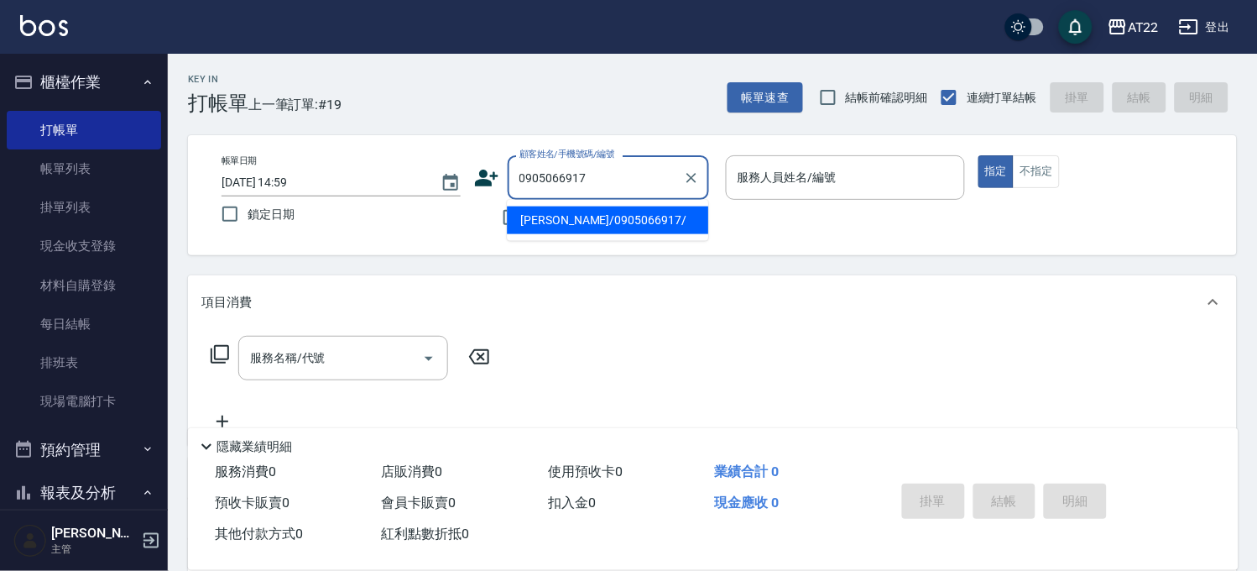
click at [556, 214] on li "[PERSON_NAME]/0905066917/" at bounding box center [607, 220] width 201 height 28
type input "[PERSON_NAME]/0905066917/"
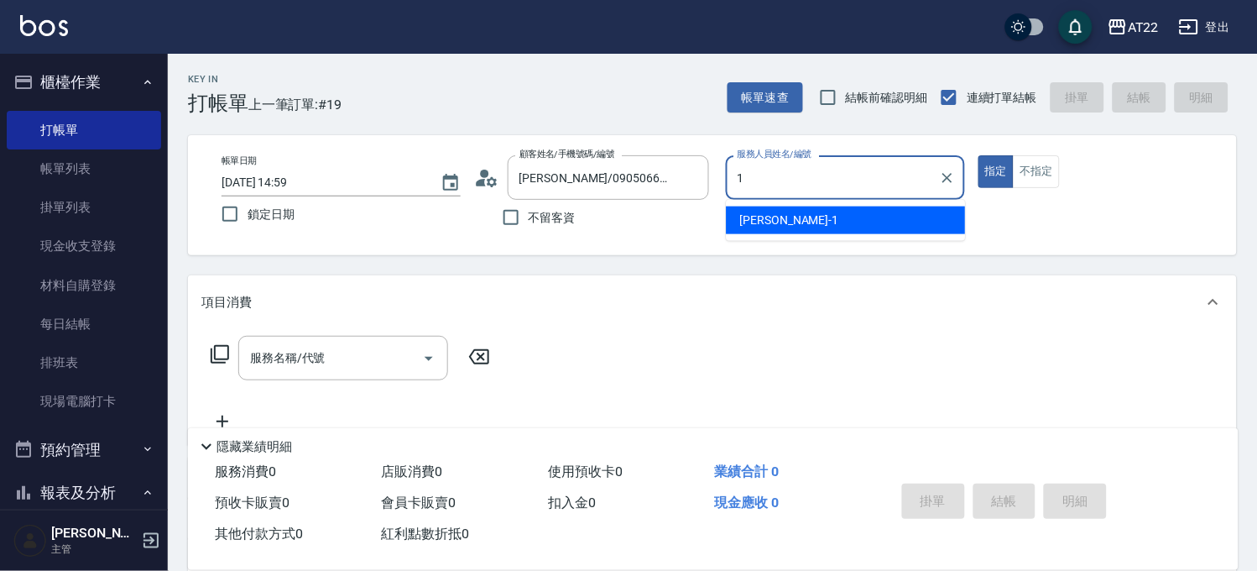
type input "[PERSON_NAME]-1"
type button "true"
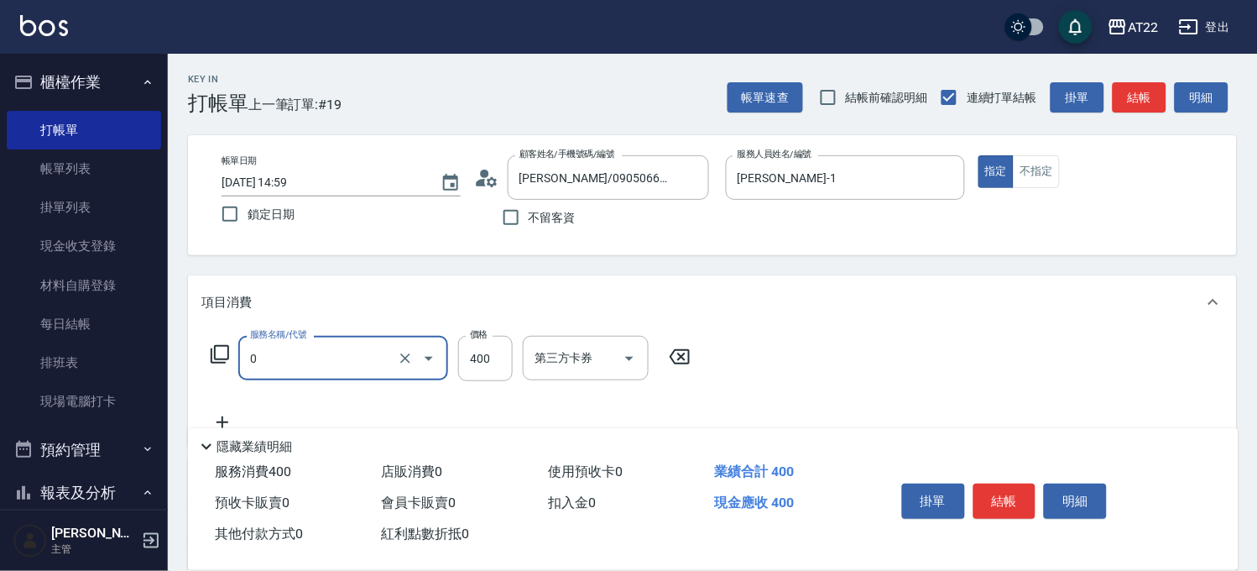
type input "有機洗髮(0)"
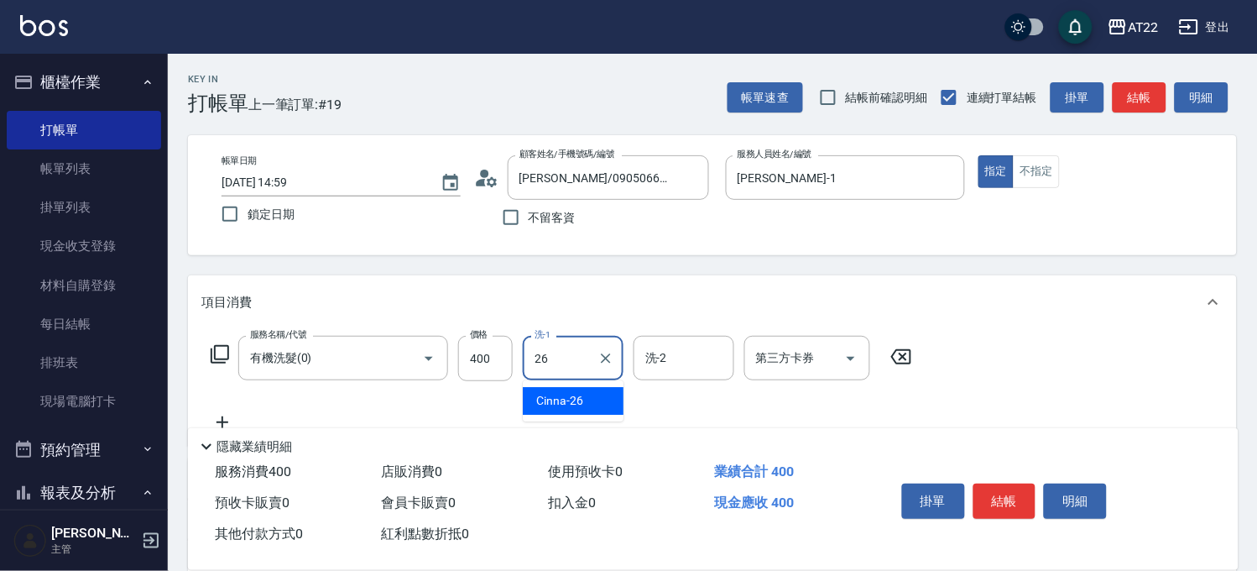
type input "Cinna-26"
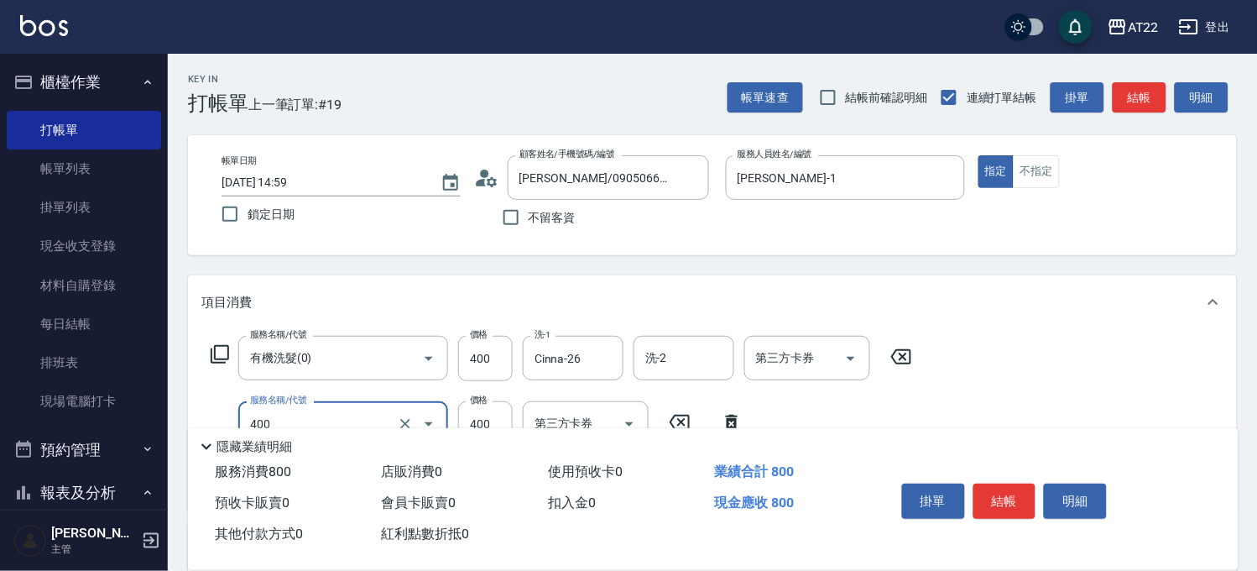
type input "剪髮(400)"
click at [1016, 489] on button "結帳" at bounding box center [1005, 501] width 63 height 35
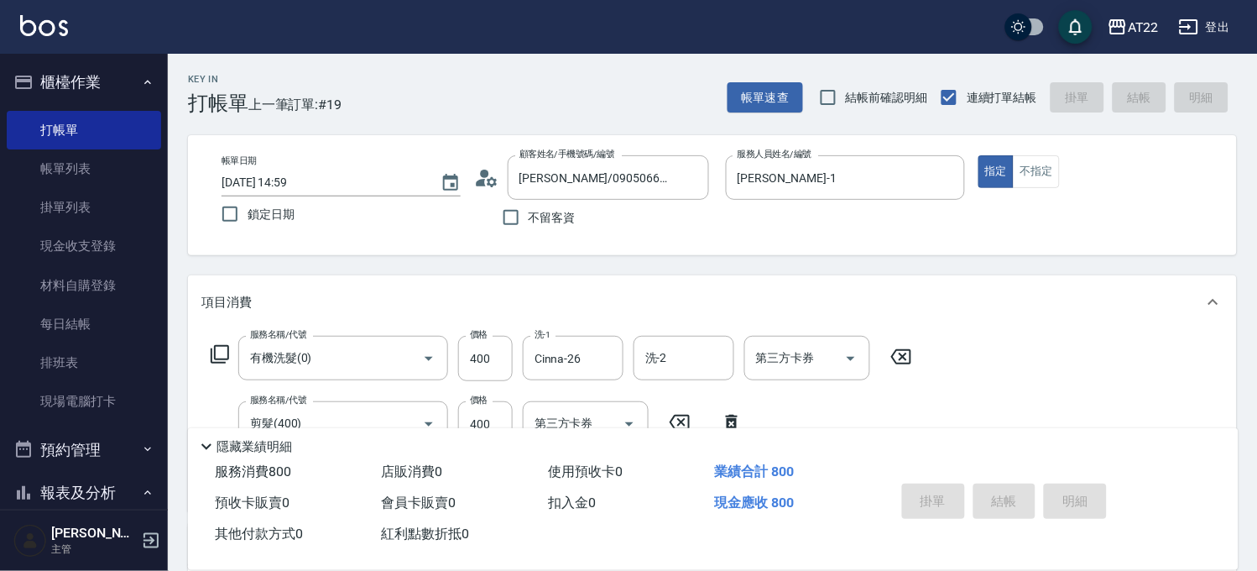
type input "[DATE] 15:00"
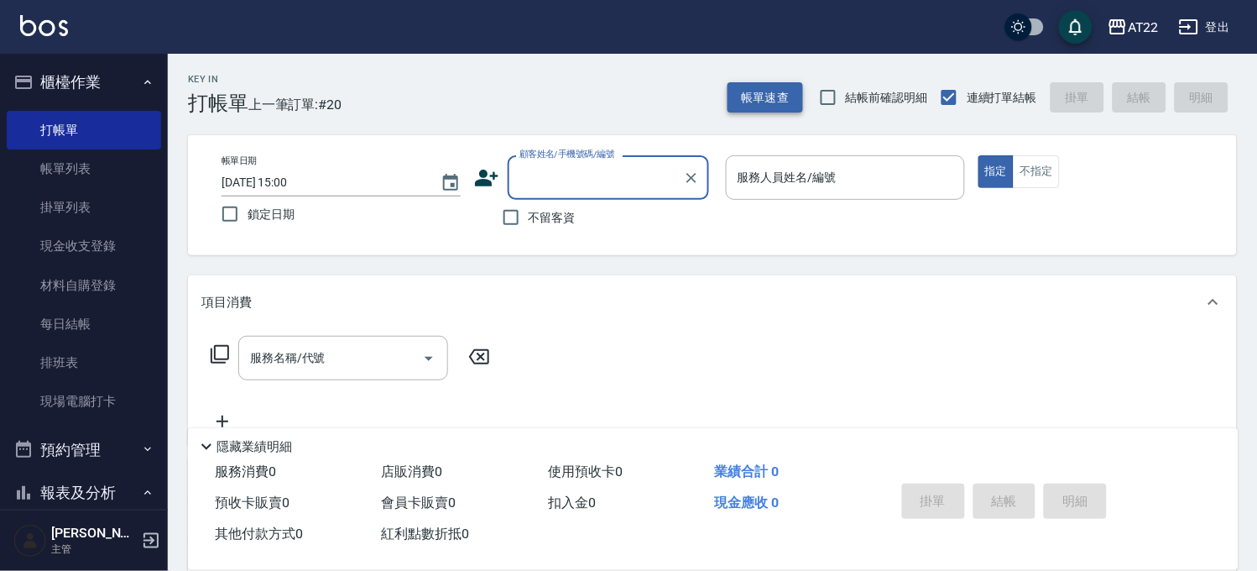
click at [751, 107] on button "帳單速查" at bounding box center [766, 97] width 76 height 31
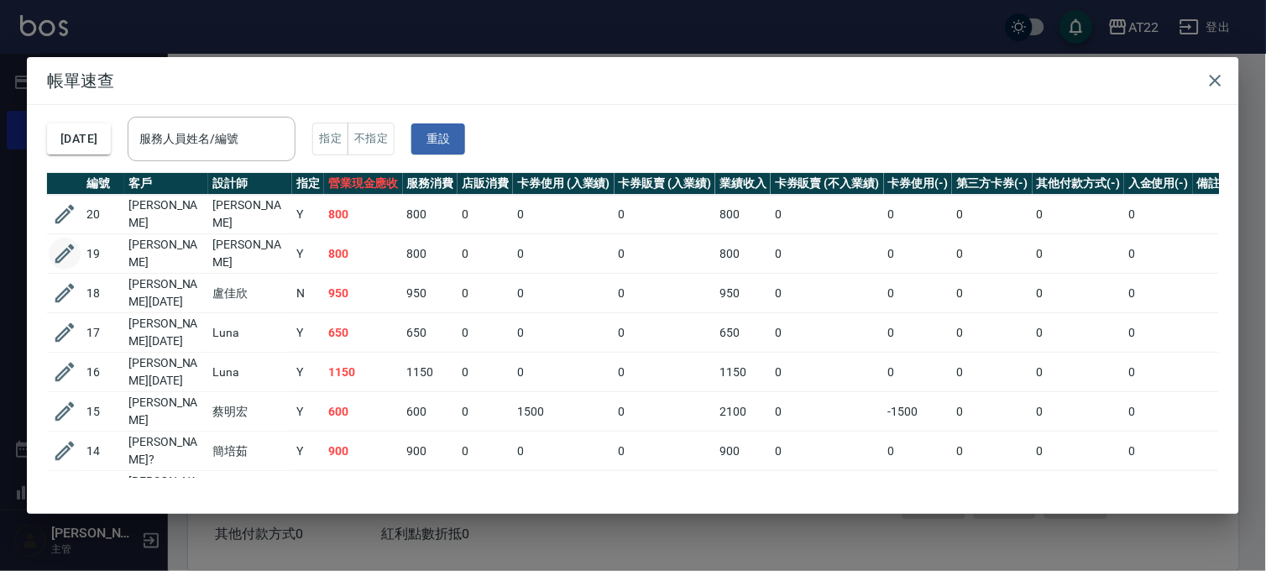
click at [62, 257] on icon "button" at bounding box center [64, 253] width 25 height 25
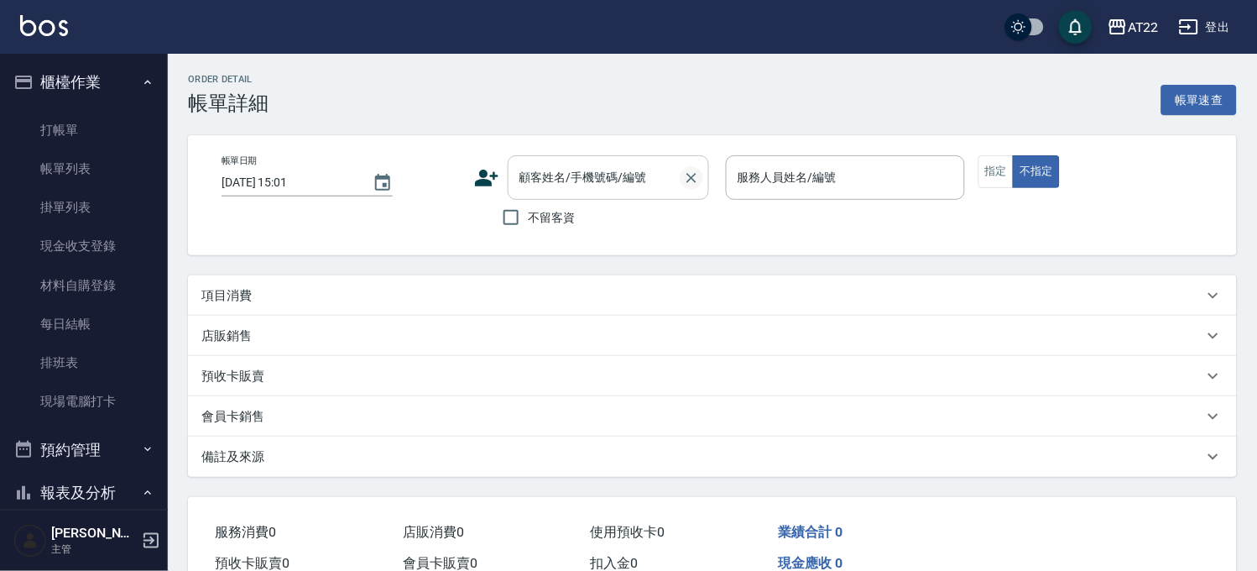
type input "[DATE] 14:59"
type input "[PERSON_NAME]-1"
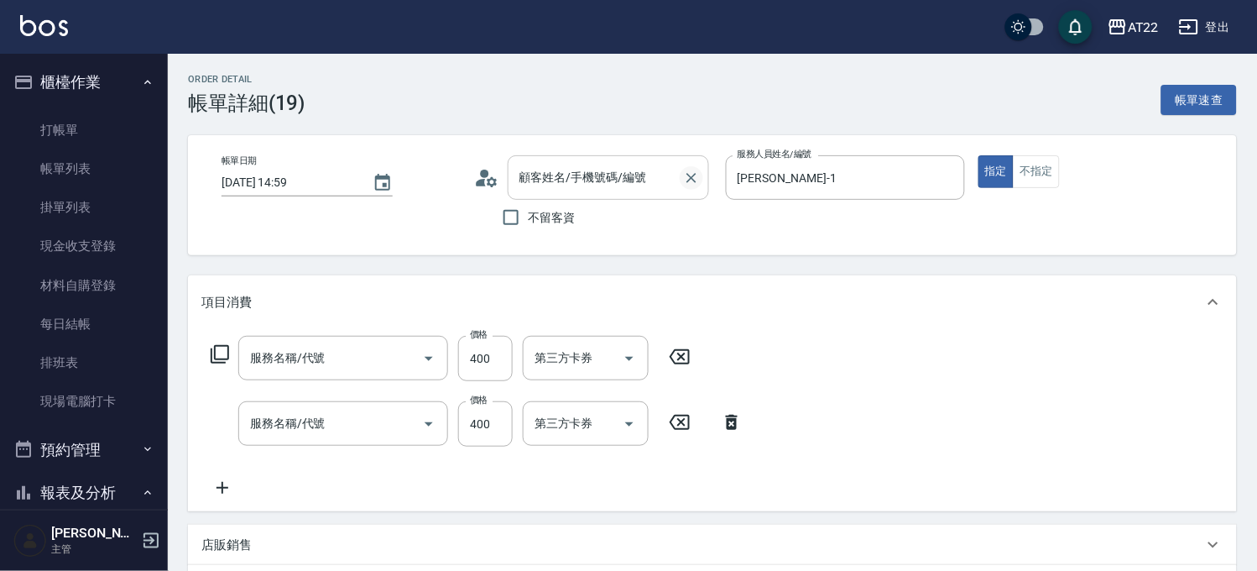
type input "剪髮(400)"
type input "有機洗髮(0)"
type input "[PERSON_NAME]/0905066917/"
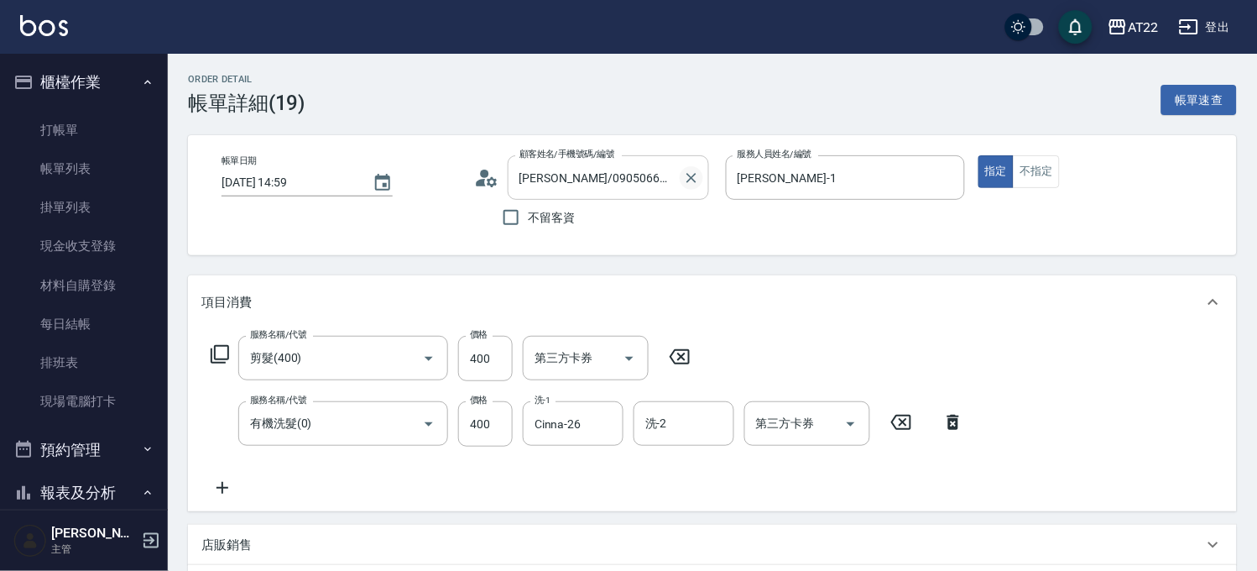
click at [685, 175] on icon "Clear" at bounding box center [691, 178] width 17 height 17
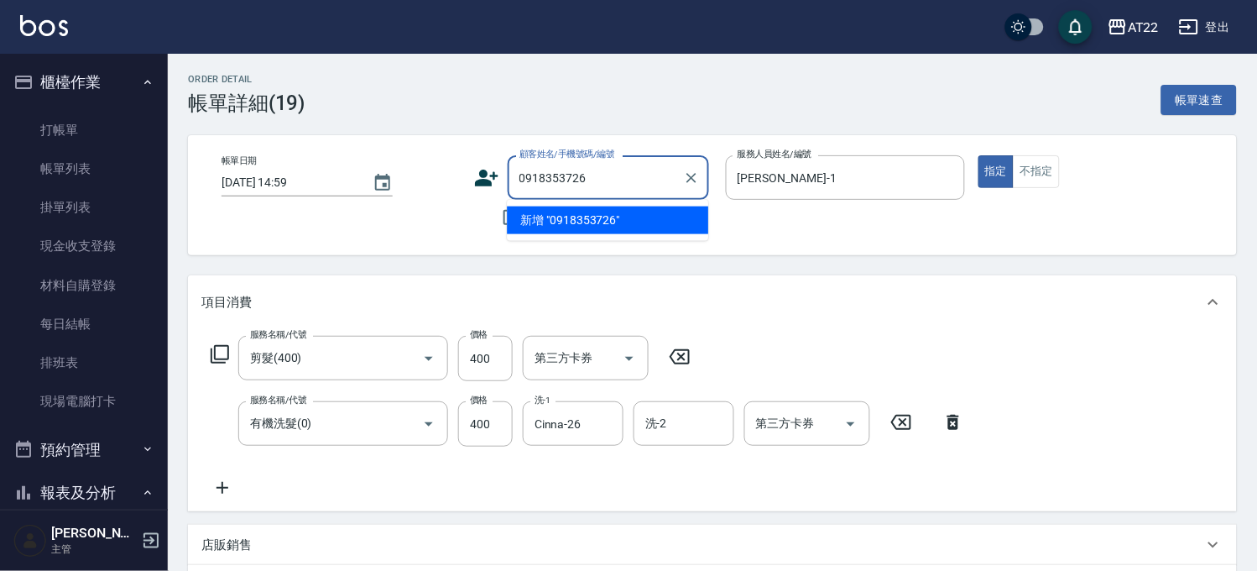
click at [591, 216] on li "新增 "0918353726"" at bounding box center [607, 220] width 201 height 28
type input "0918353726"
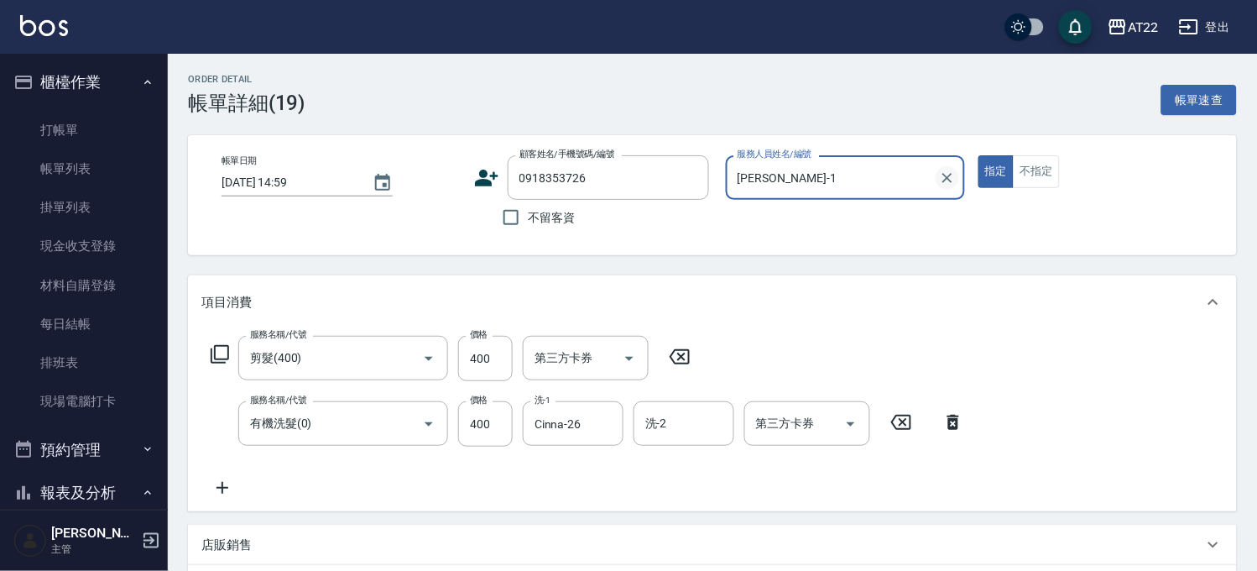
click at [949, 174] on icon "Clear" at bounding box center [947, 178] width 17 height 17
click at [631, 170] on input "0918353726" at bounding box center [595, 177] width 161 height 29
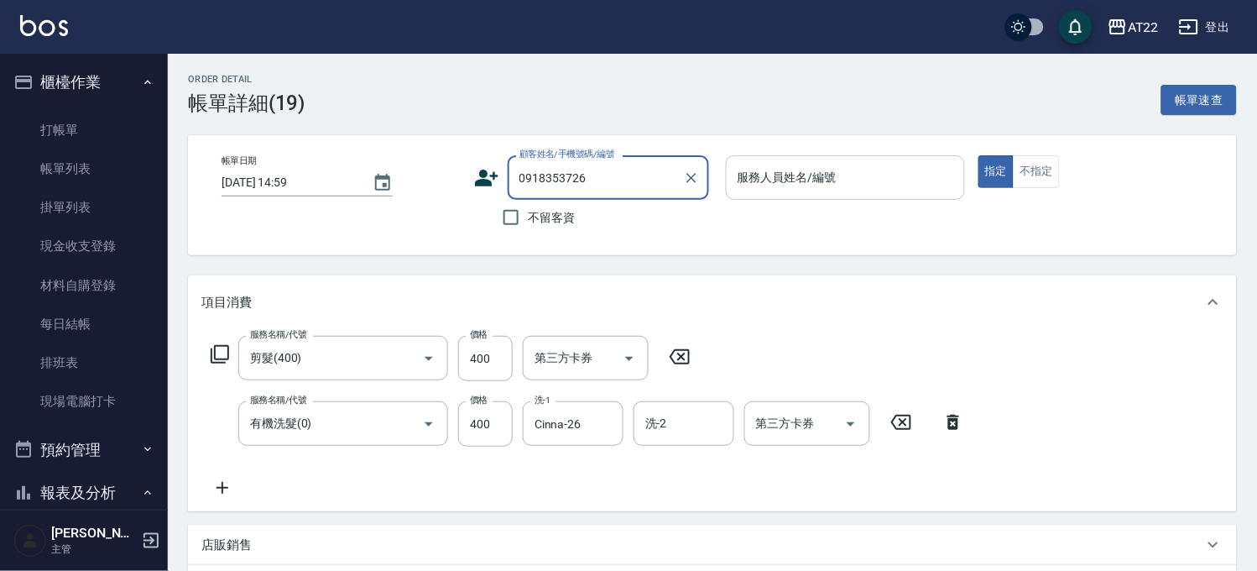
click at [564, 179] on input "0918353726" at bounding box center [595, 177] width 161 height 29
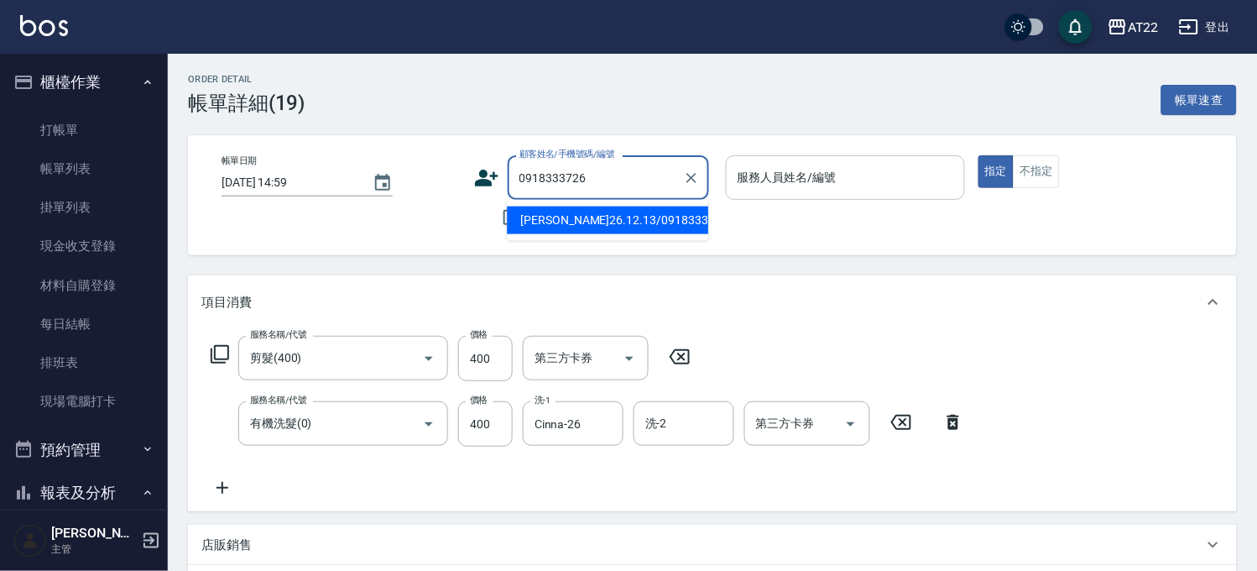
click at [585, 219] on li "[PERSON_NAME]26.12.13/0918333726/t85116" at bounding box center [607, 220] width 201 height 28
type input "[PERSON_NAME]26.12.13/0918333726/t85116"
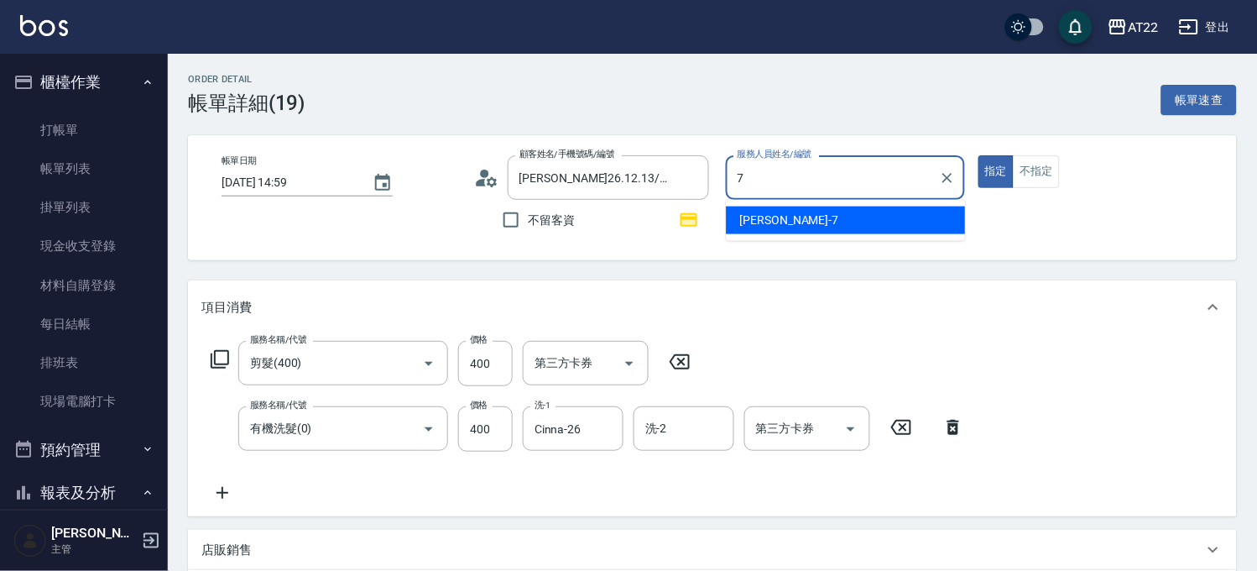
type input "[PERSON_NAME]-7"
type button "true"
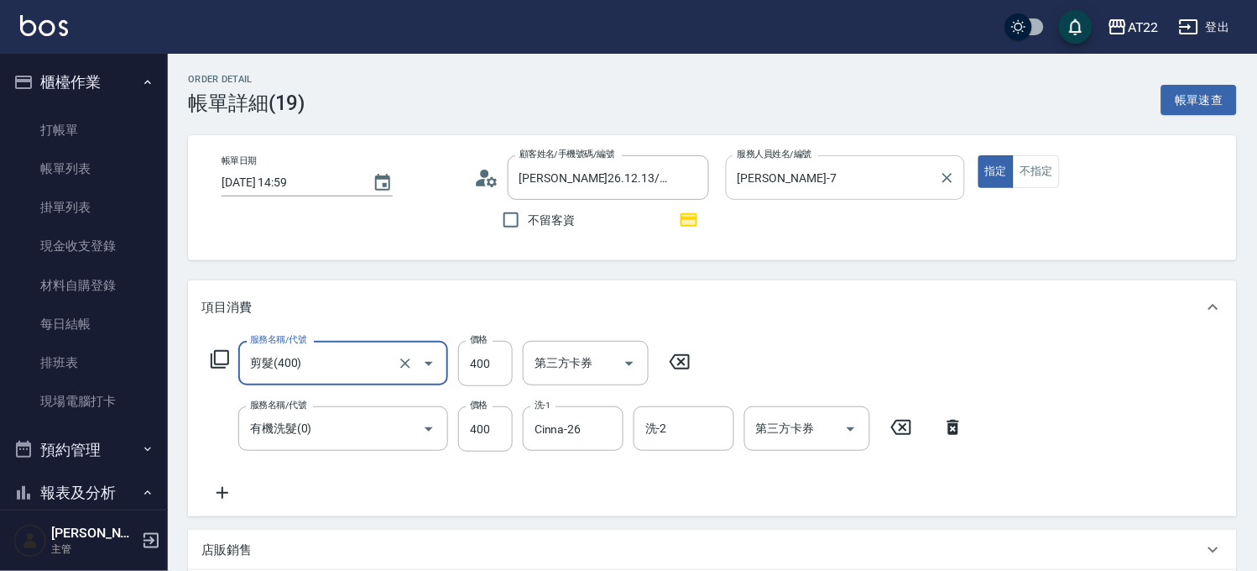
click at [682, 362] on icon at bounding box center [680, 361] width 20 height 15
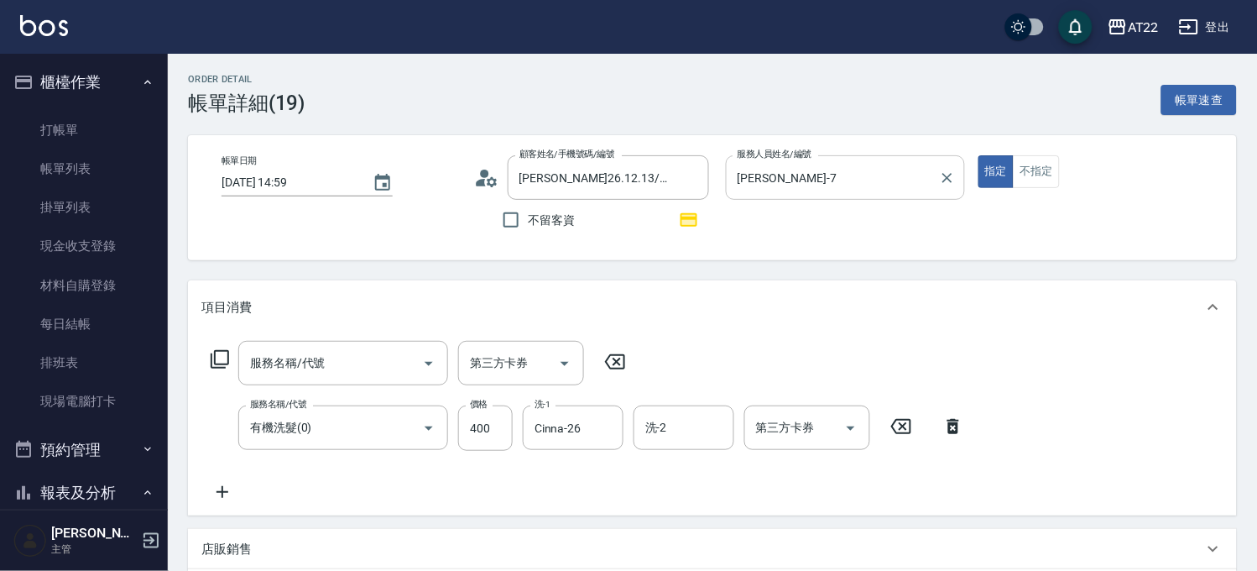
click at [915, 426] on icon at bounding box center [902, 426] width 42 height 20
click at [364, 372] on input "服務名稱/代號" at bounding box center [331, 362] width 170 height 29
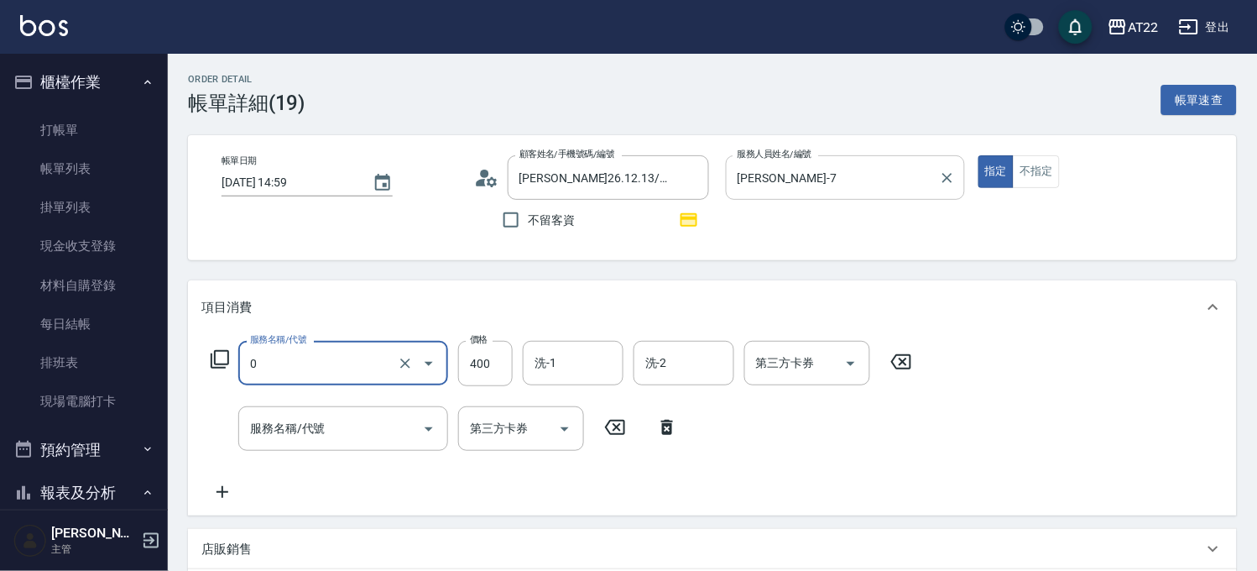
type input "有機洗髮(0)"
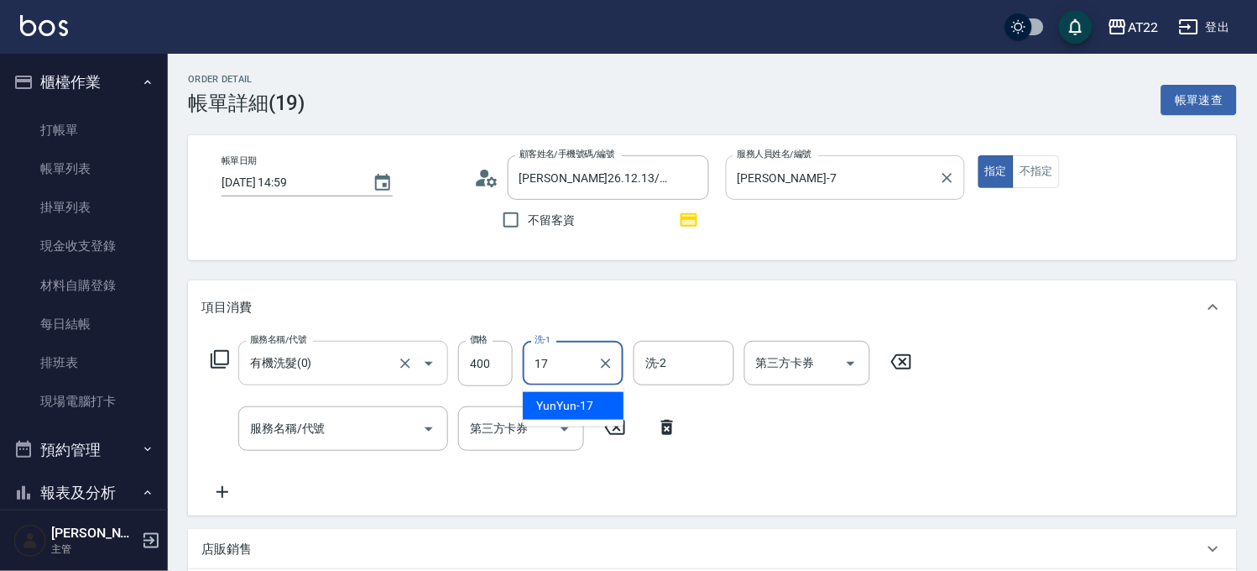
type input "YunYun-17"
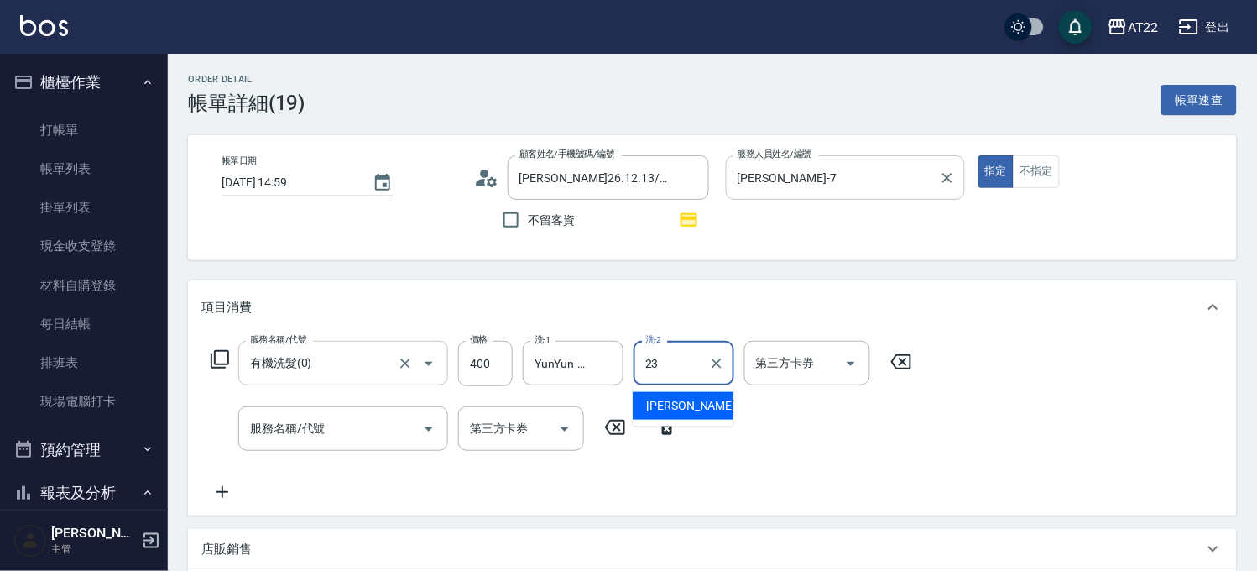
type input "[PERSON_NAME]-23"
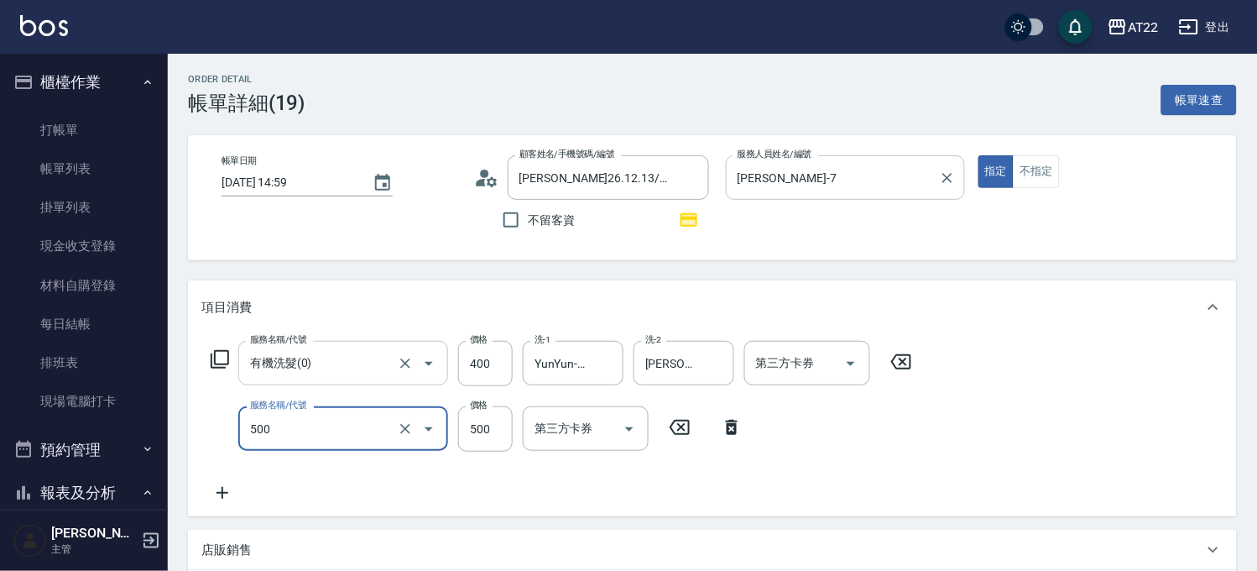
type input "剪髮(500)"
type input "630"
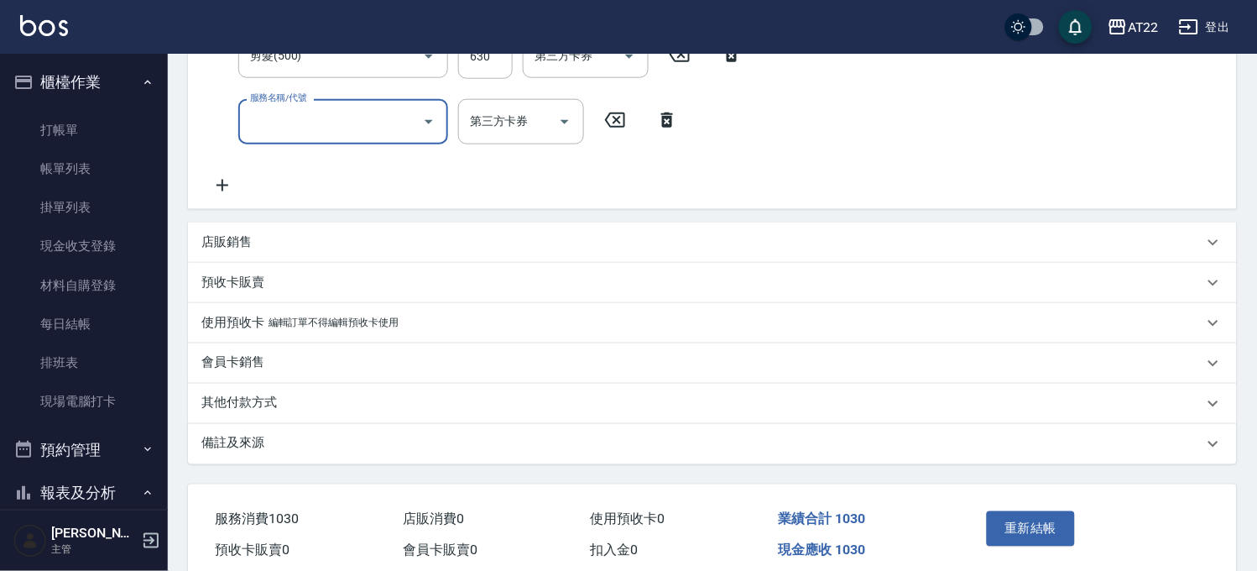
scroll to position [186, 0]
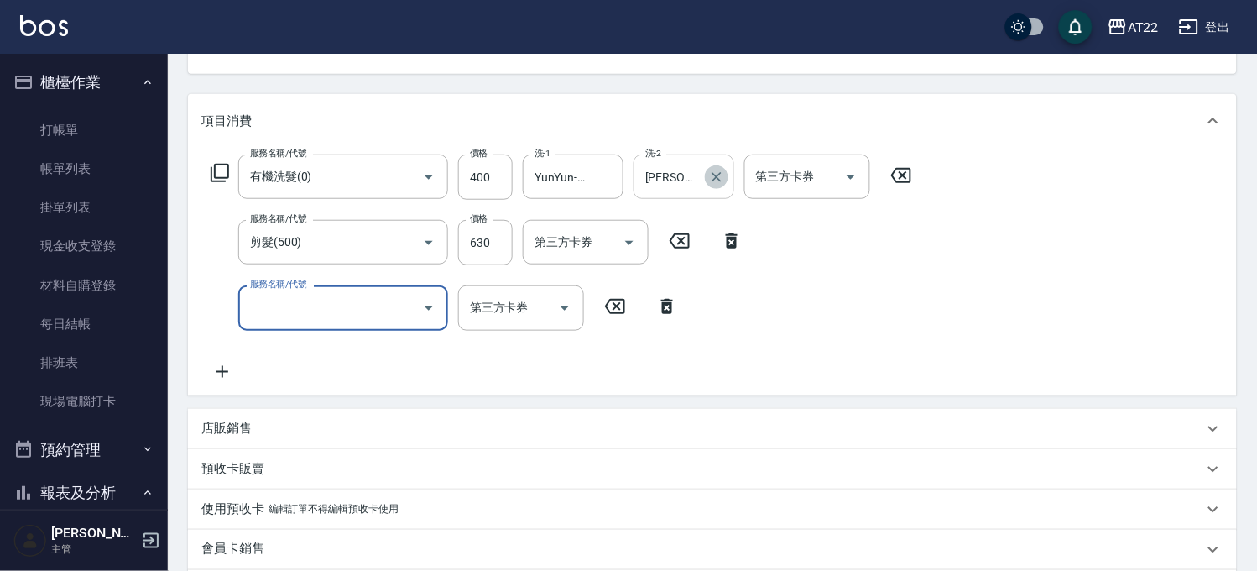
click at [719, 171] on icon "Clear" at bounding box center [716, 177] width 17 height 17
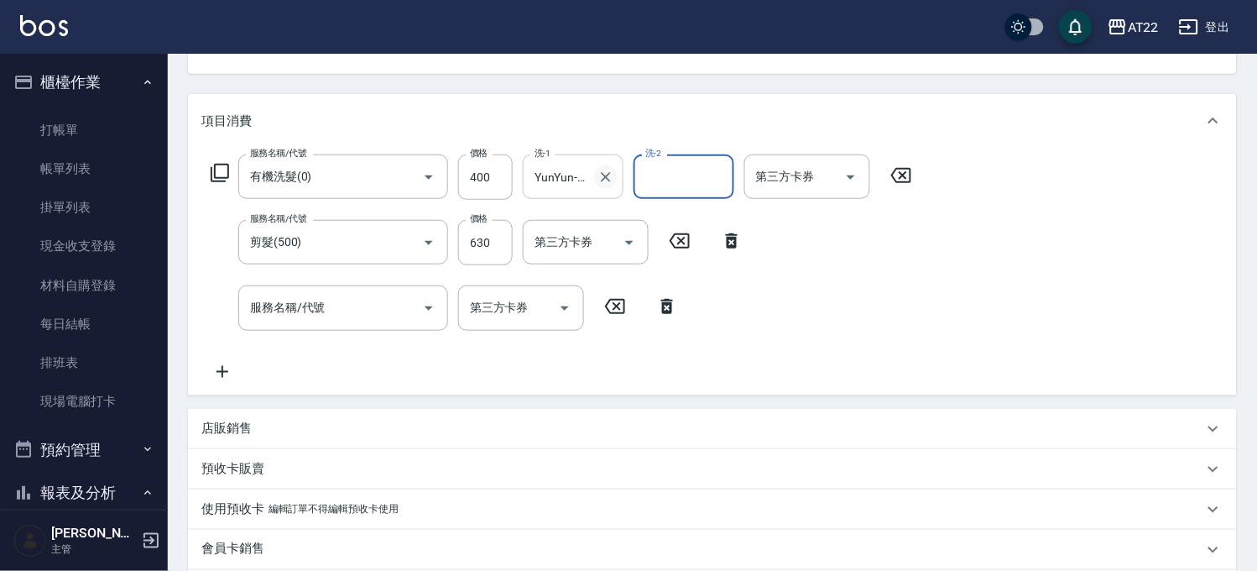
click at [602, 180] on icon "Clear" at bounding box center [606, 177] width 10 height 10
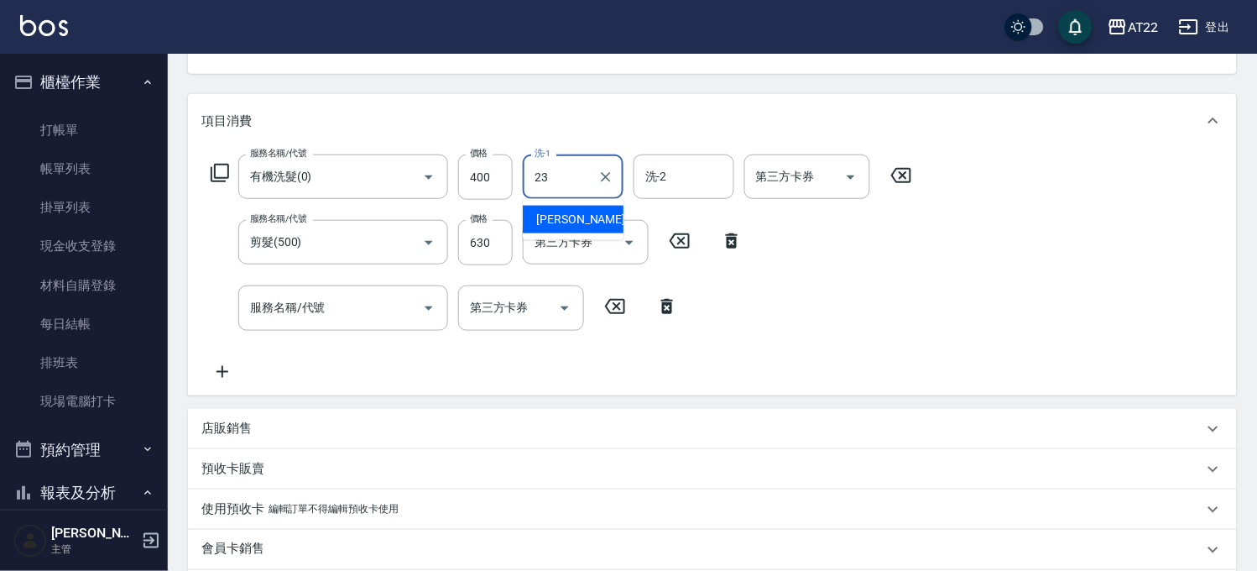
type input "[PERSON_NAME]-23"
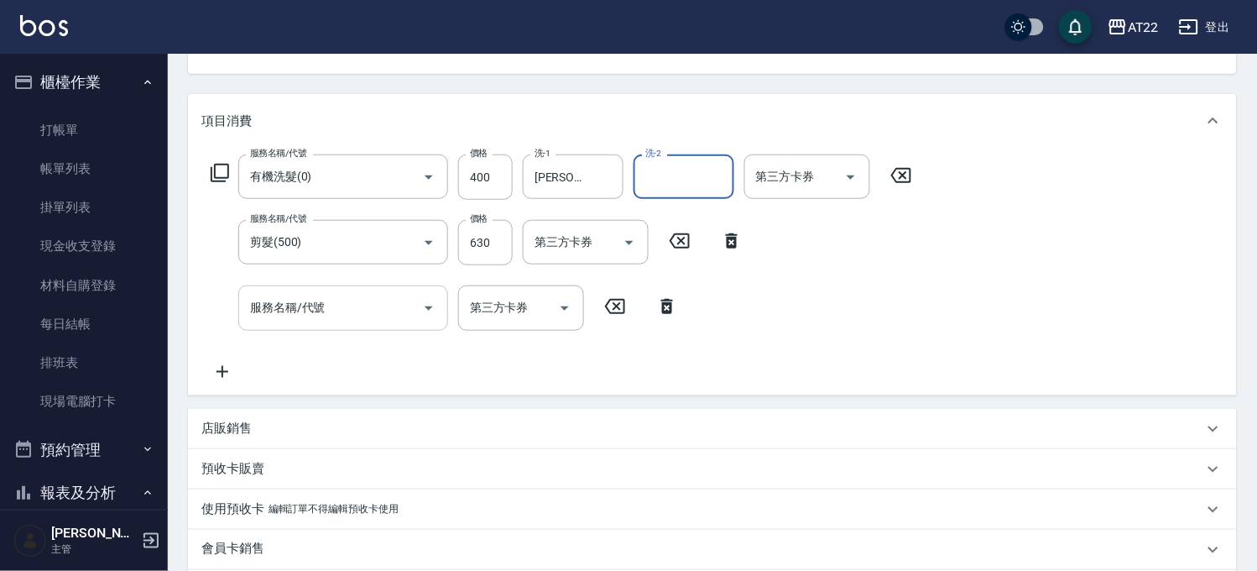
click at [384, 308] on input "服務名稱/代號" at bounding box center [331, 307] width 170 height 29
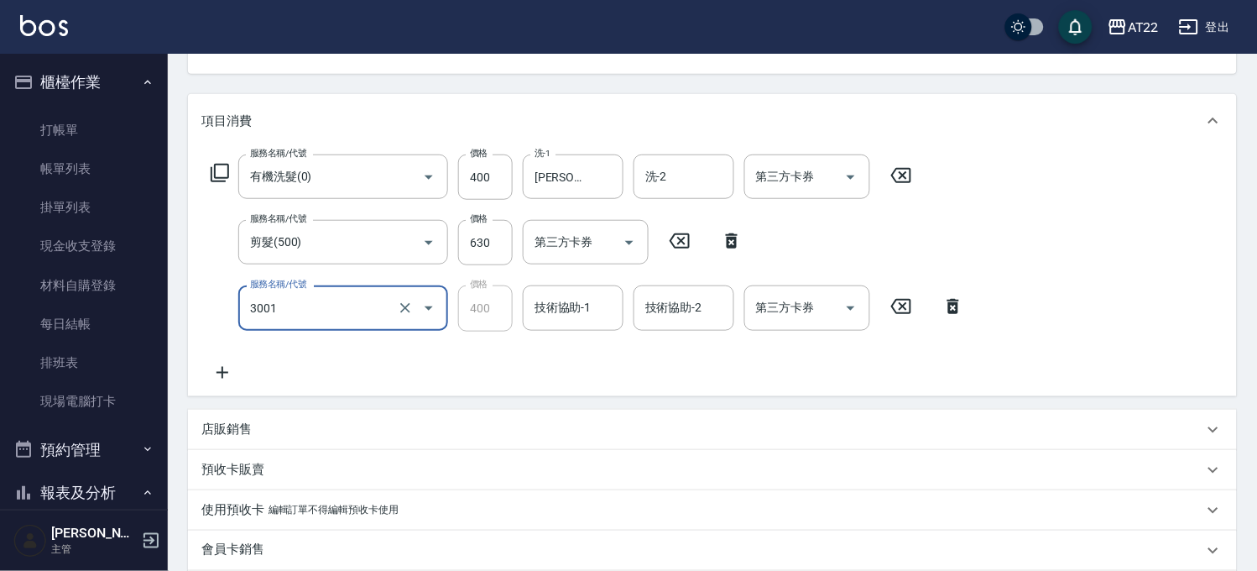
type input "側邊燙貼(3001)"
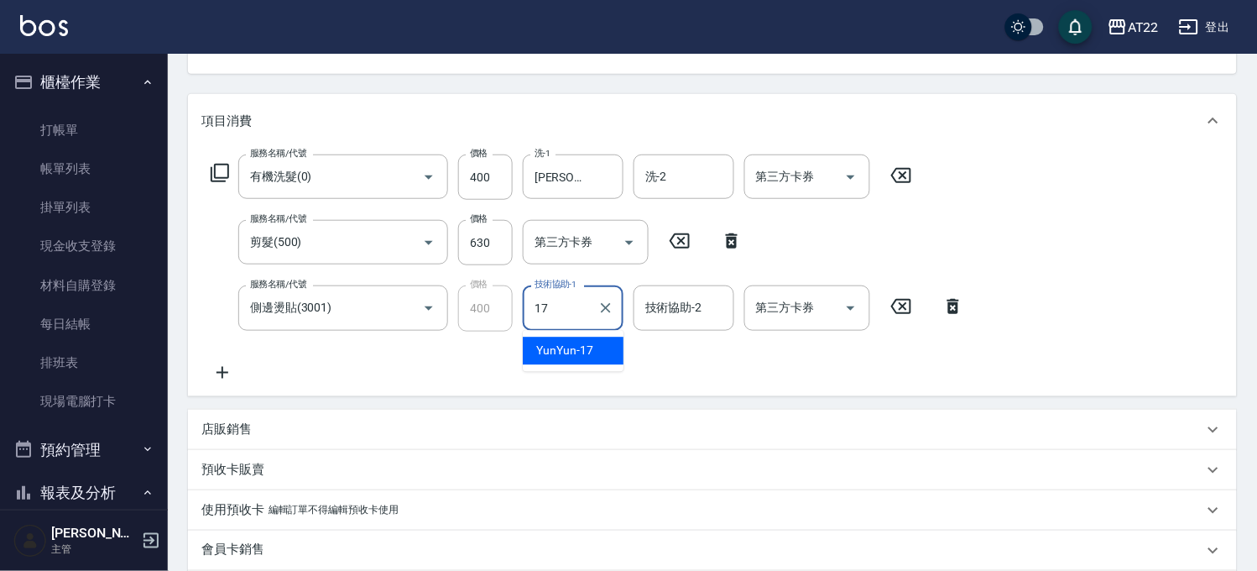
type input "YunYun-17"
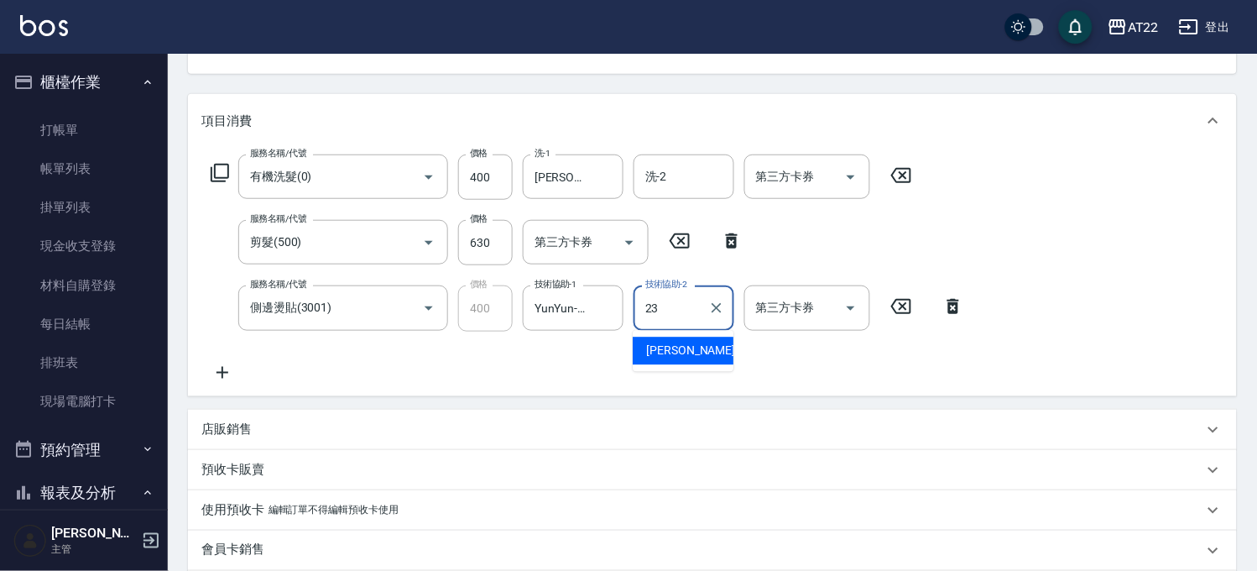
type input "[PERSON_NAME]-23"
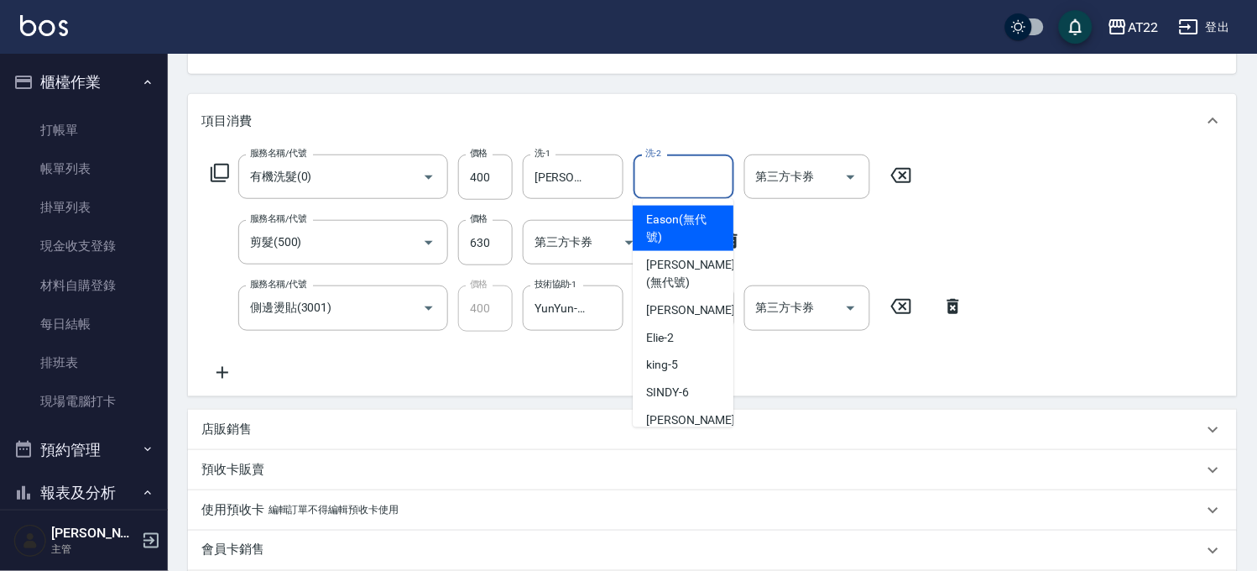
click at [645, 185] on input "洗-2" at bounding box center [684, 176] width 86 height 29
type input "2"
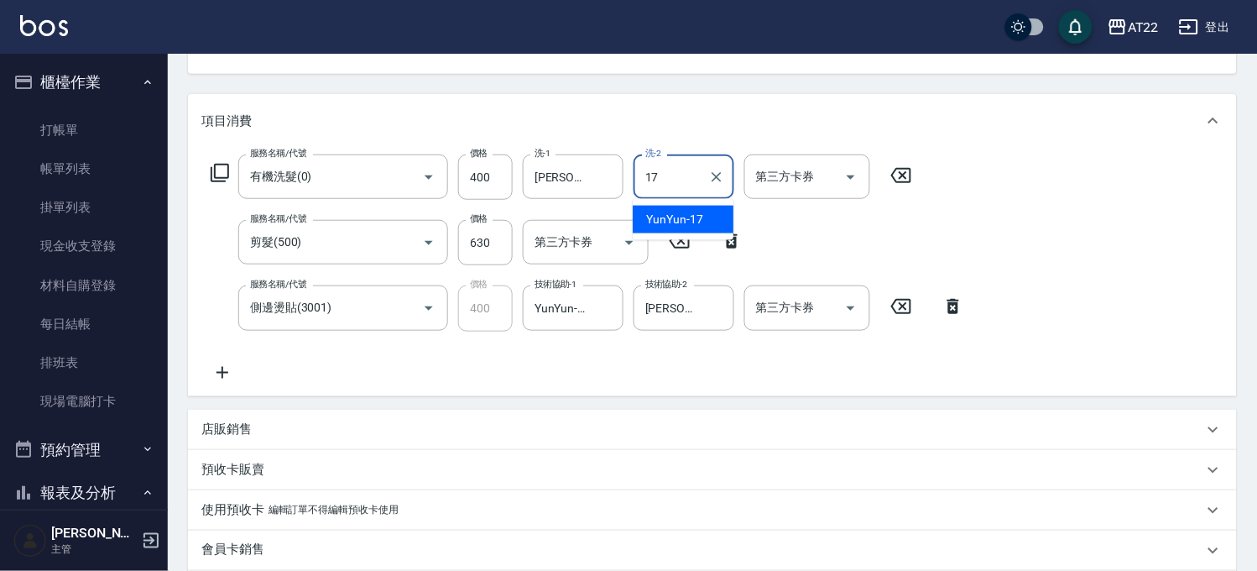
type input "YunYun-17"
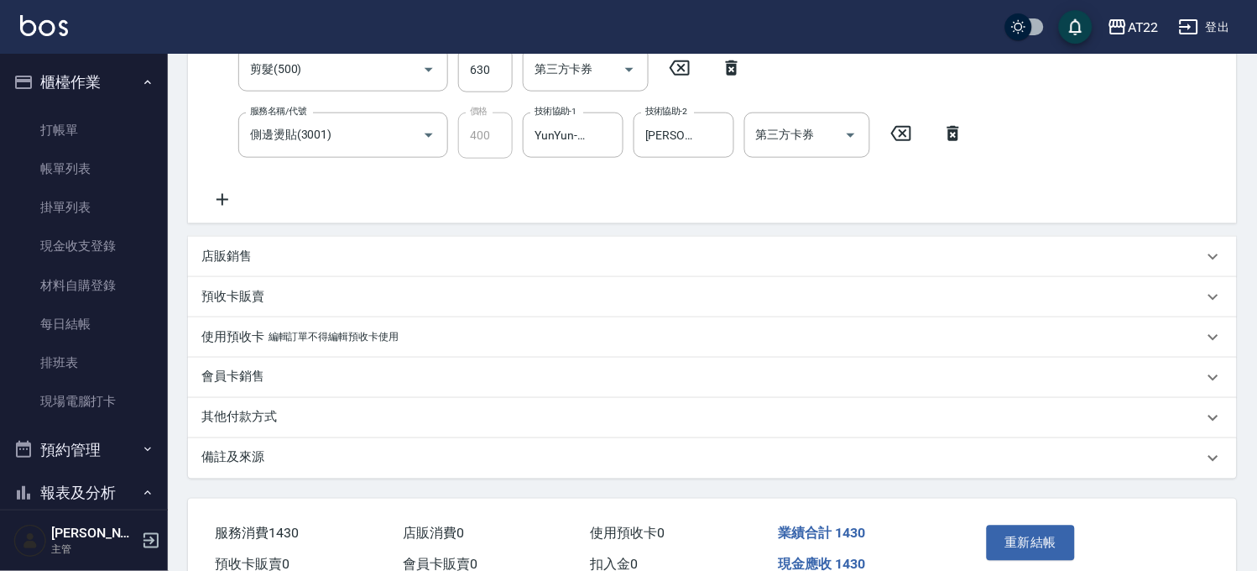
scroll to position [446, 0]
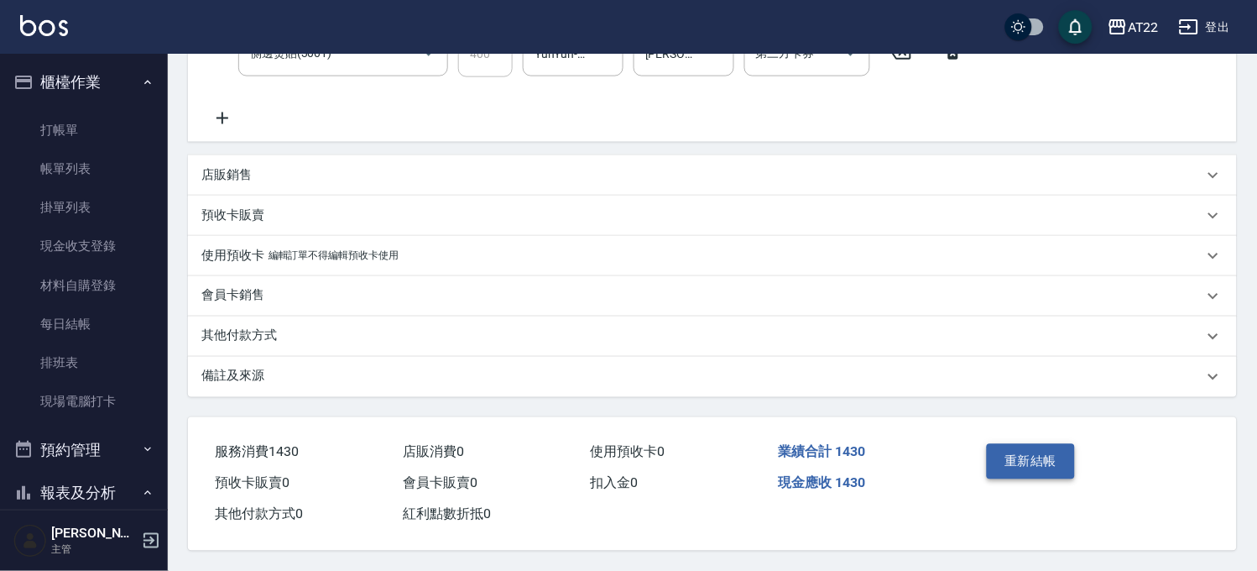
click at [997, 456] on button "重新結帳" at bounding box center [1031, 461] width 89 height 35
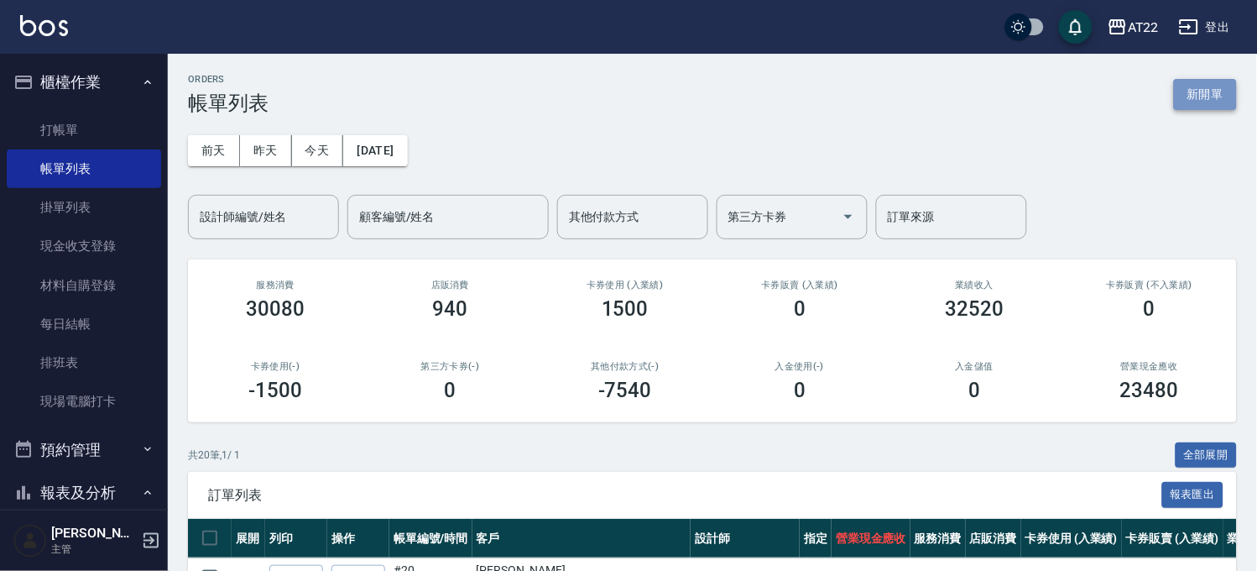
click at [1186, 107] on button "新開單" at bounding box center [1205, 94] width 63 height 31
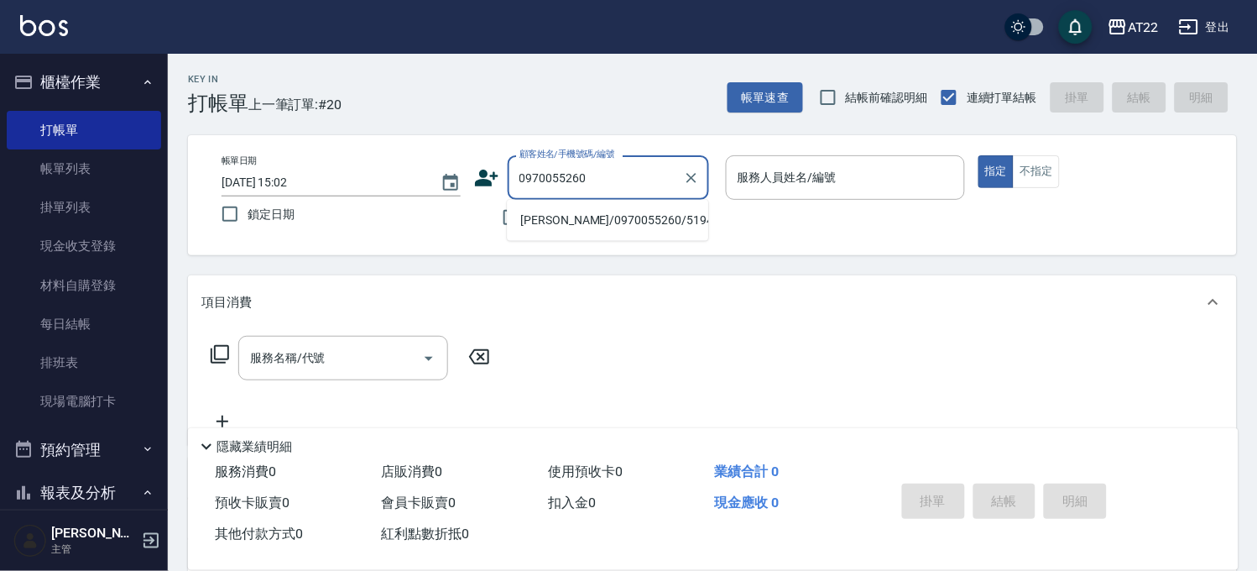
click at [619, 219] on li "[PERSON_NAME]/0970055260/51946" at bounding box center [607, 220] width 201 height 28
type input "[PERSON_NAME]/0970055260/51946"
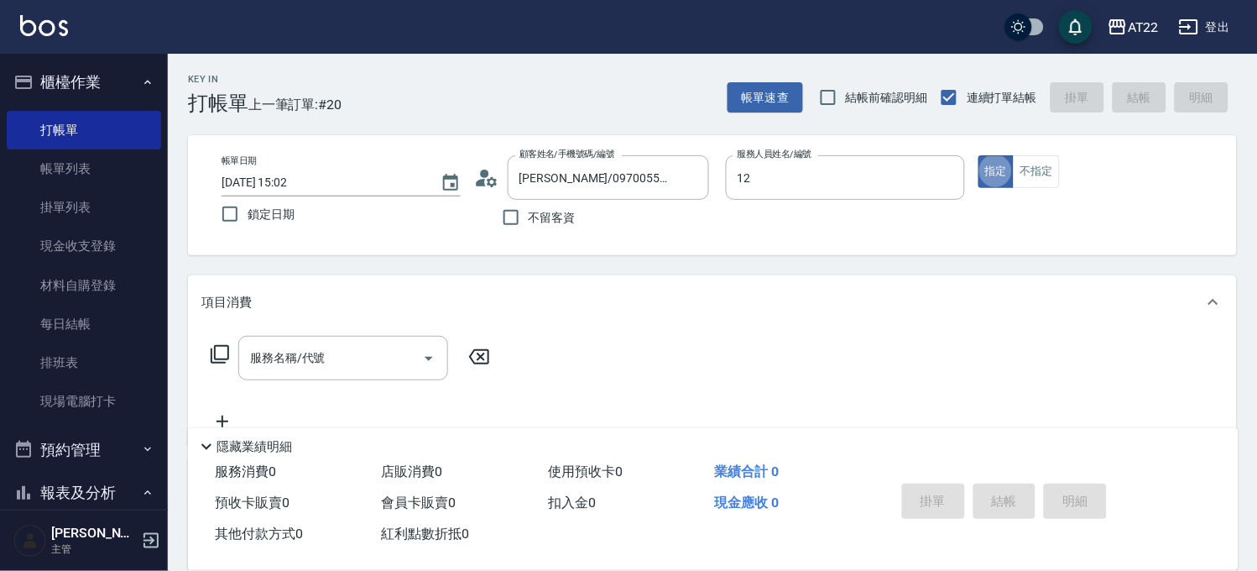
type input "Miko-12"
type button "true"
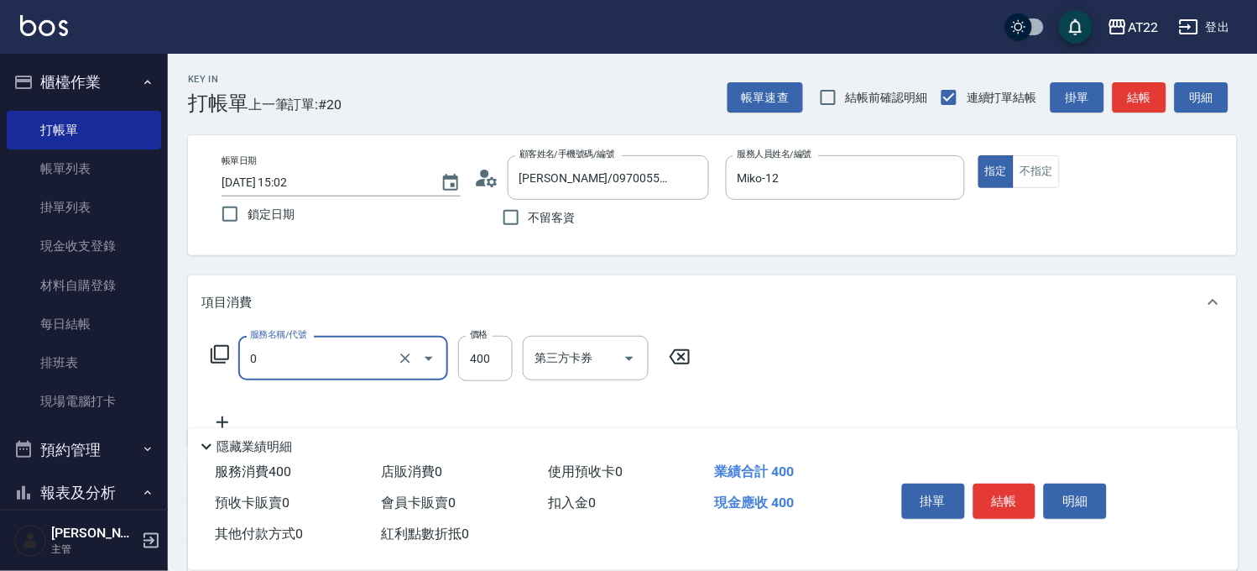
type input "有機洗髮(0)"
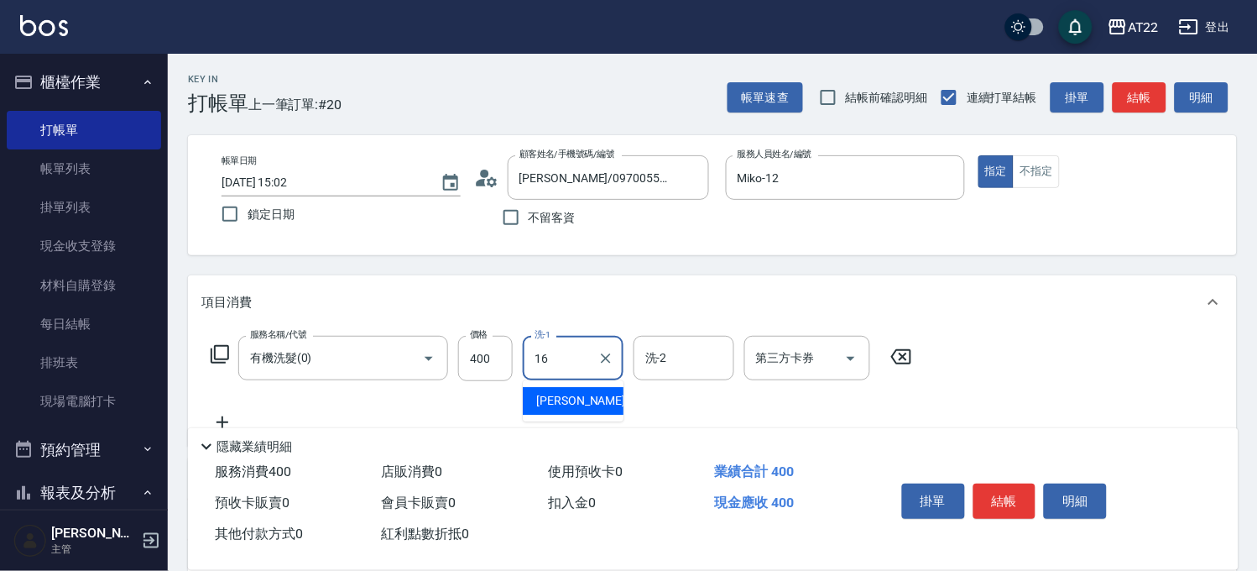
type input "[PERSON_NAME]-16"
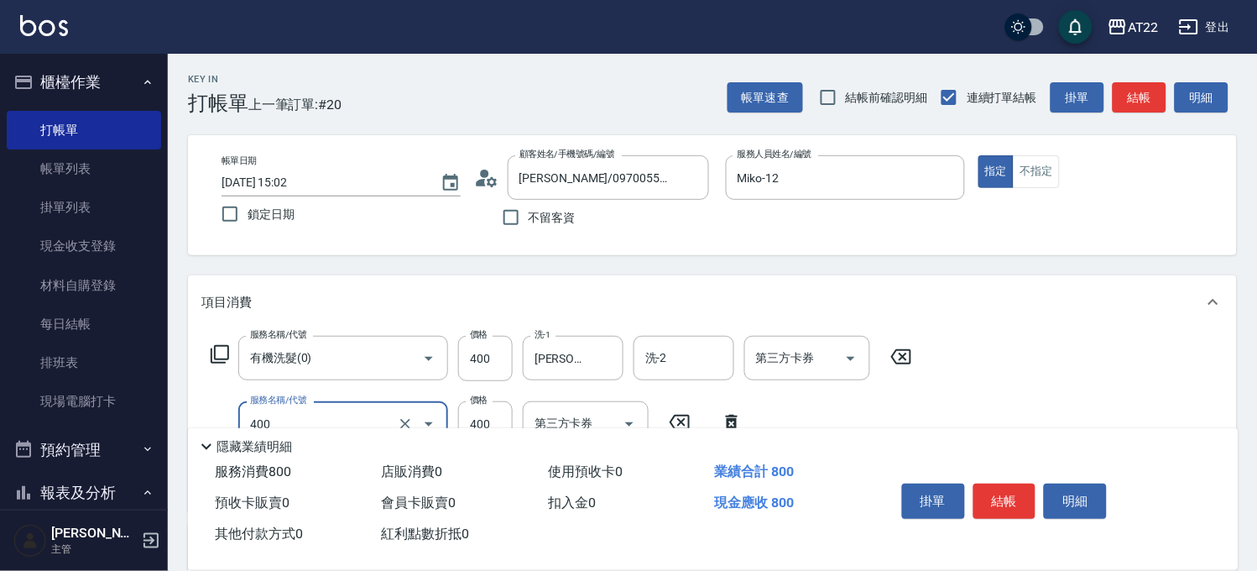
type input "剪髮(400)"
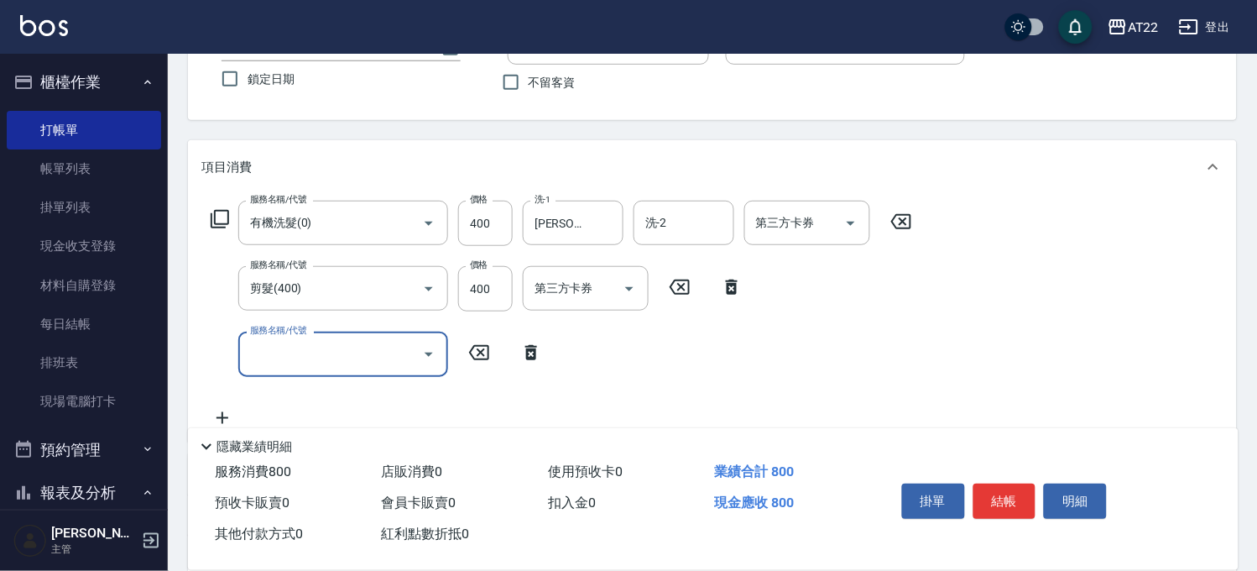
scroll to position [280, 0]
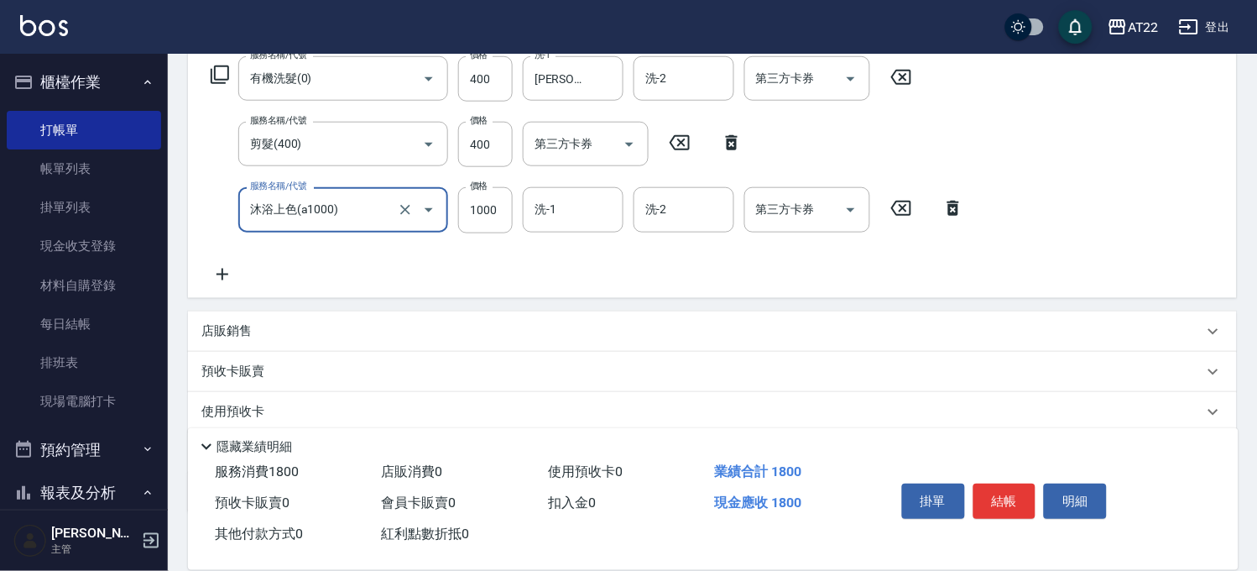
type input "沐浴上色(a1000)"
type input "800"
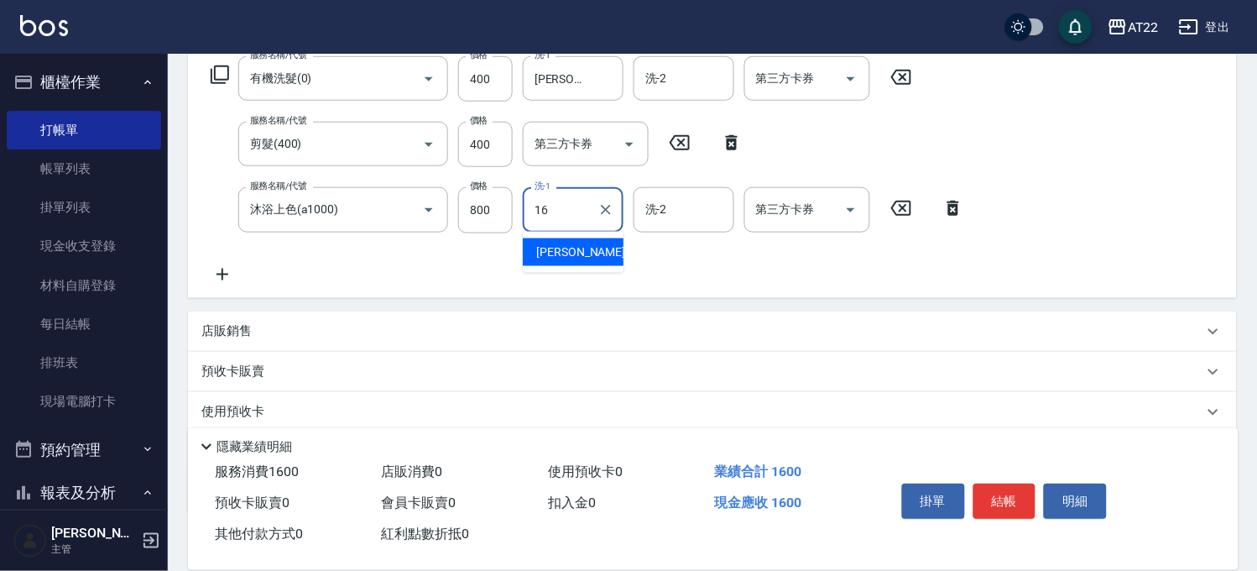
type input "[PERSON_NAME]-16"
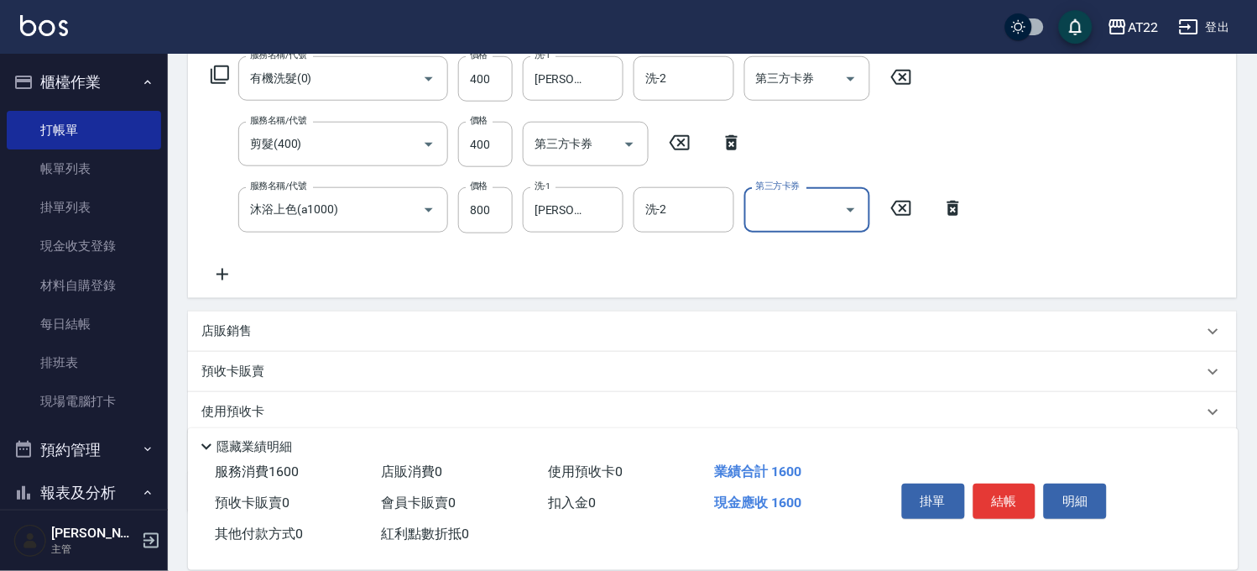
scroll to position [0, 0]
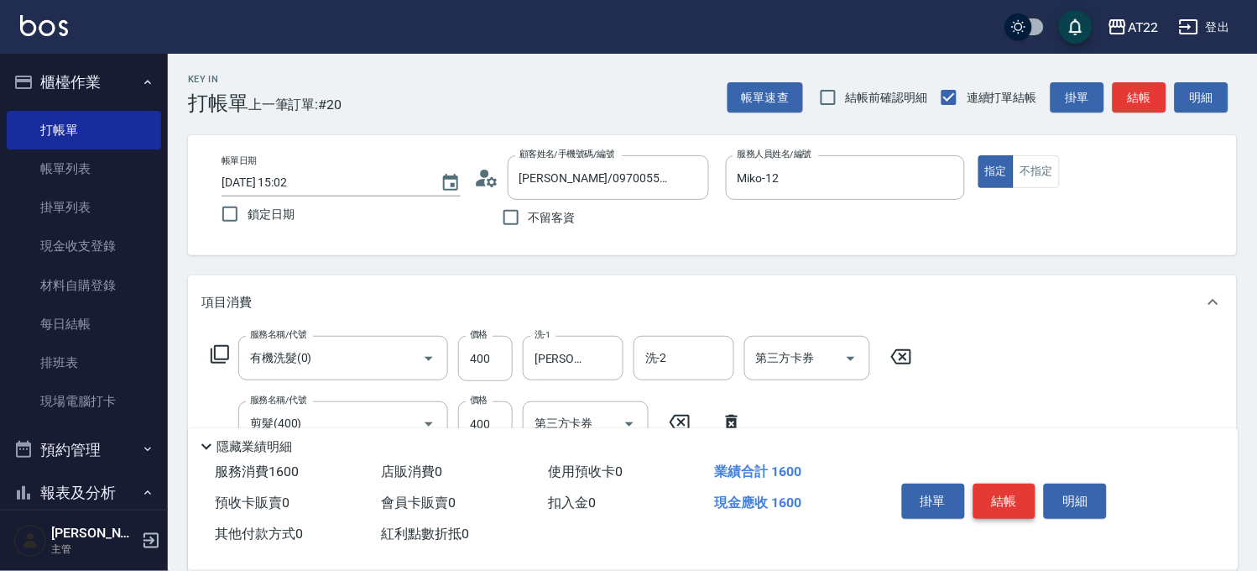
click at [986, 489] on button "結帳" at bounding box center [1005, 501] width 63 height 35
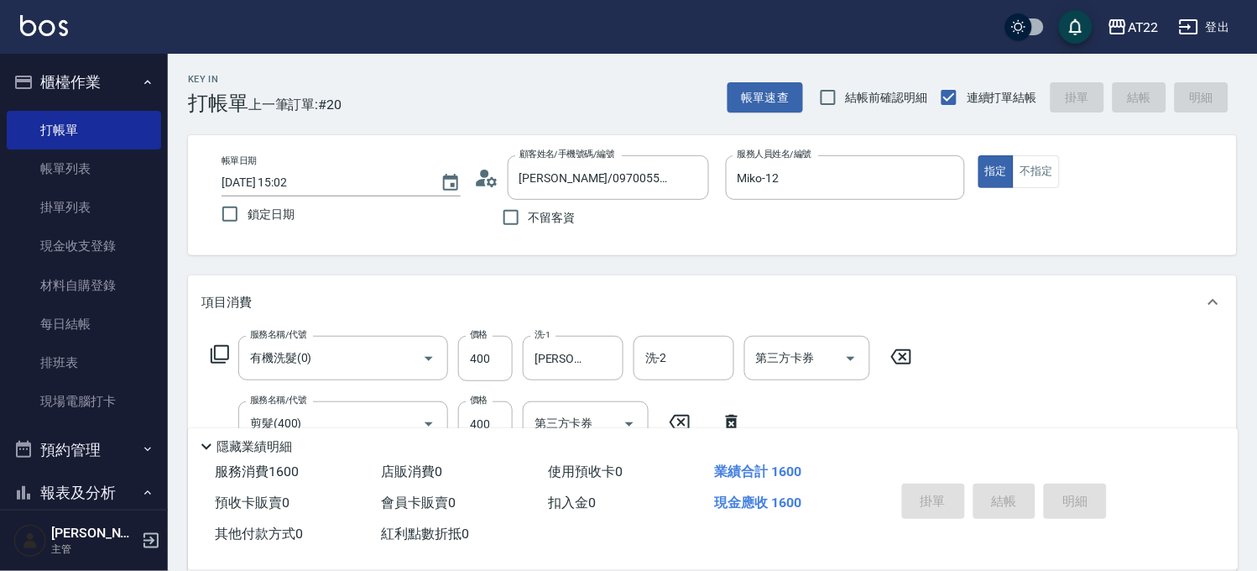
type input "[DATE] 15:04"
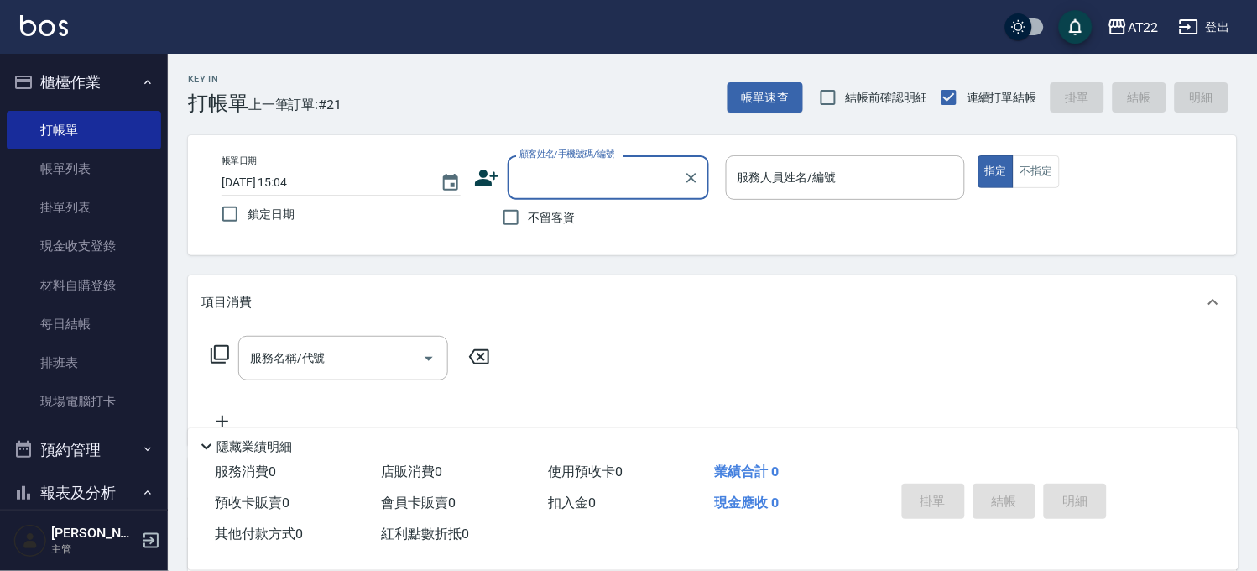
click at [533, 209] on span "不留客資" at bounding box center [552, 218] width 47 height 18
click at [529, 208] on input "不留客資" at bounding box center [511, 217] width 35 height 35
checkbox input "true"
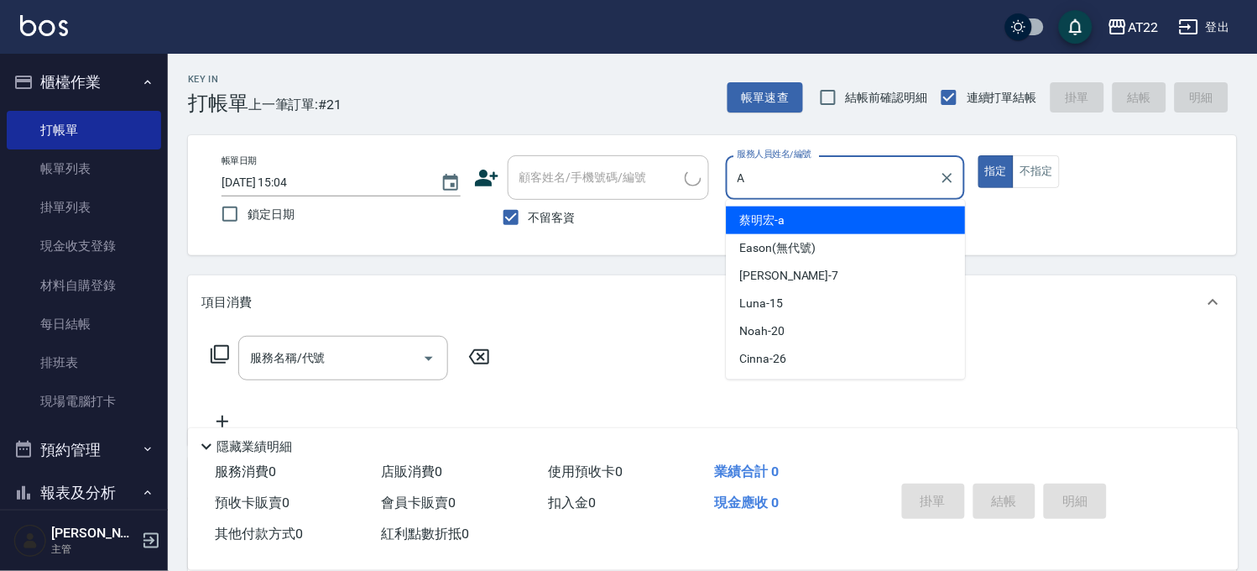
type input "[PERSON_NAME]a"
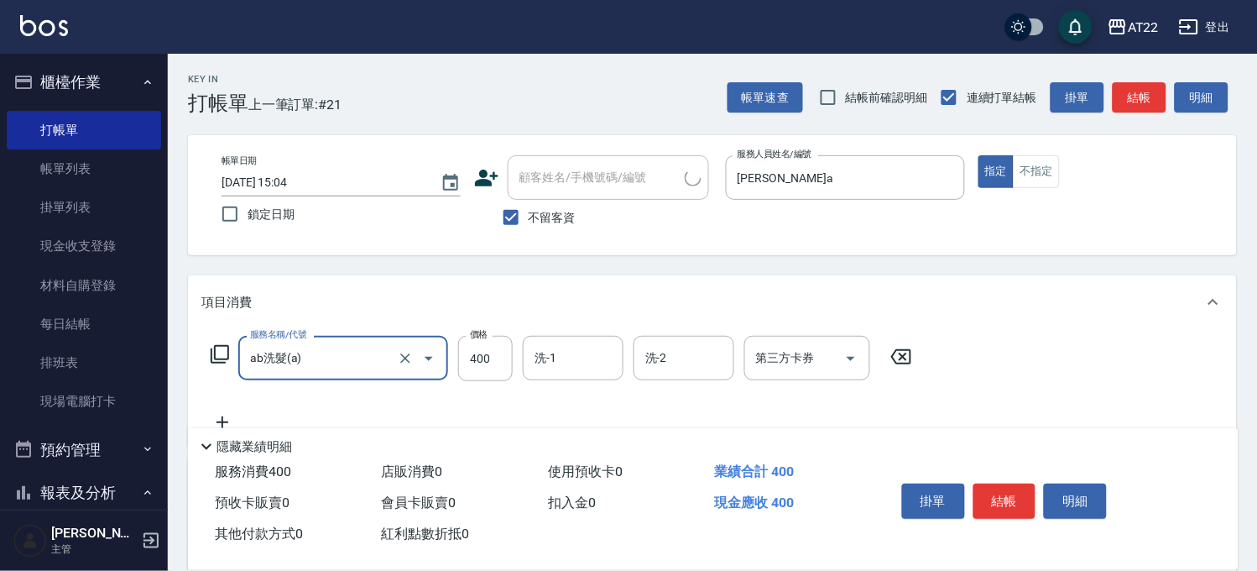
type input "ab洗髮(a)"
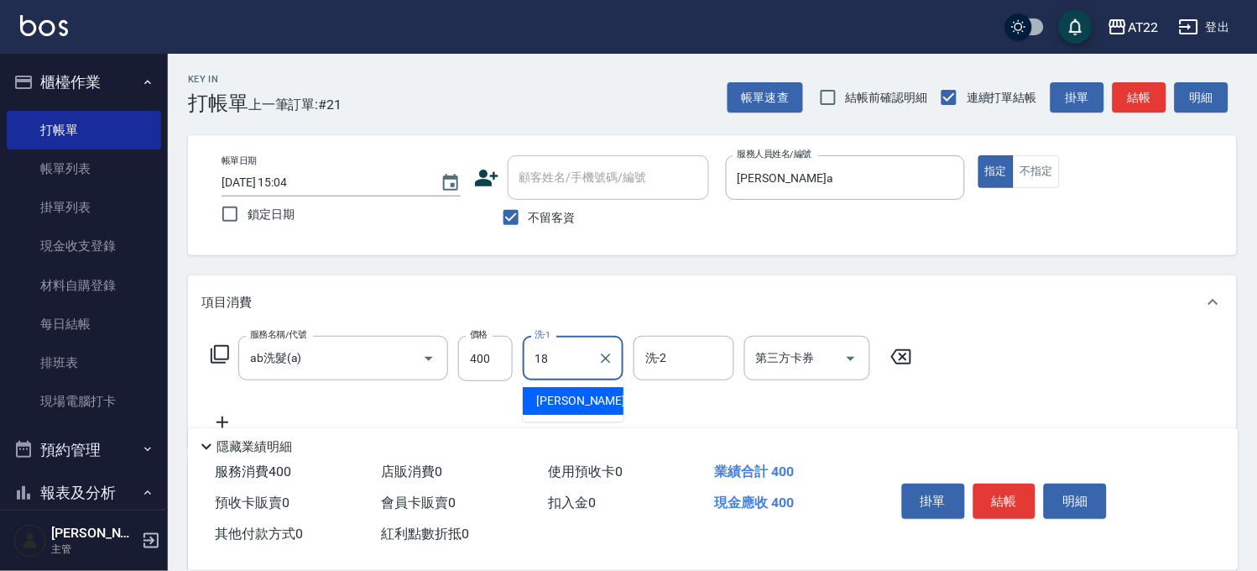
type input "恩恩-18"
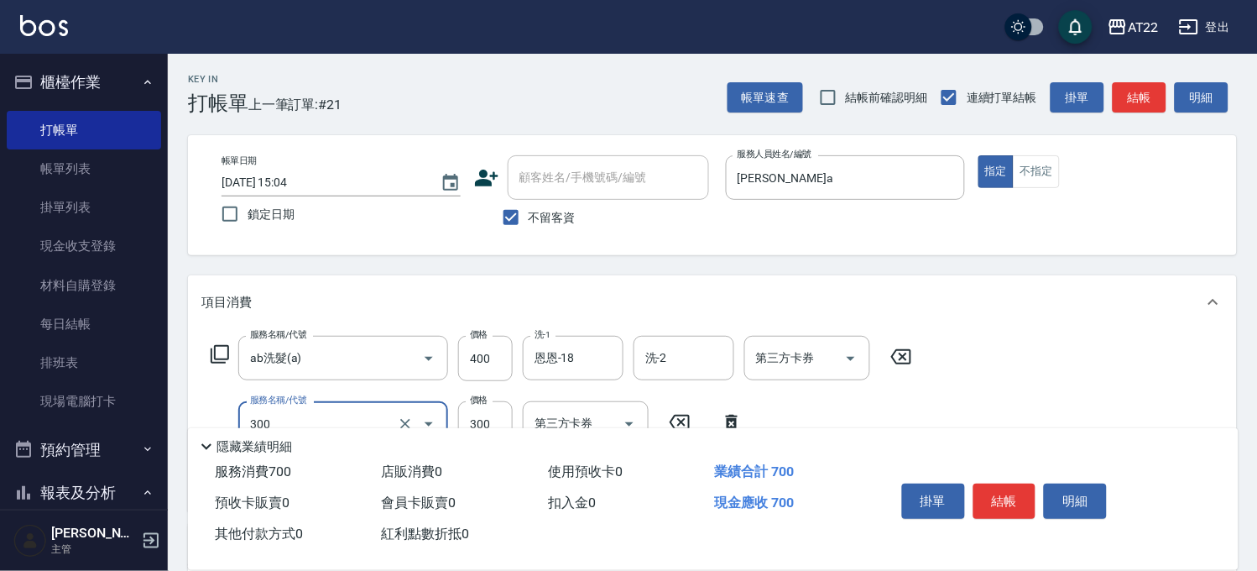
type input "剪髮(300)"
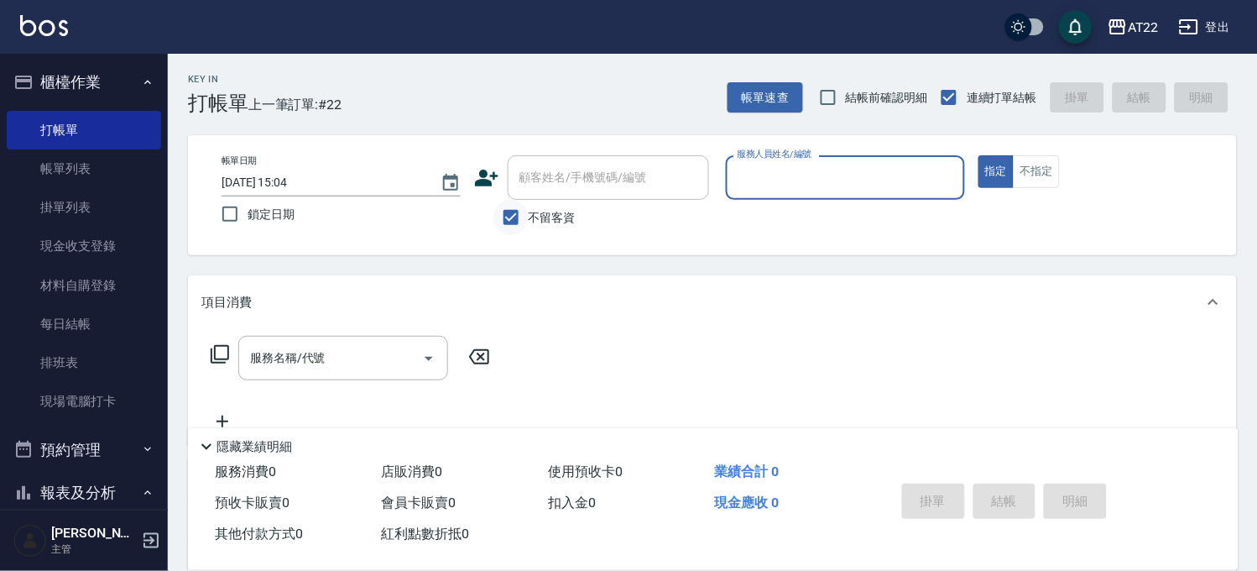
click at [520, 227] on input "不留客資" at bounding box center [511, 217] width 35 height 35
checkbox input "false"
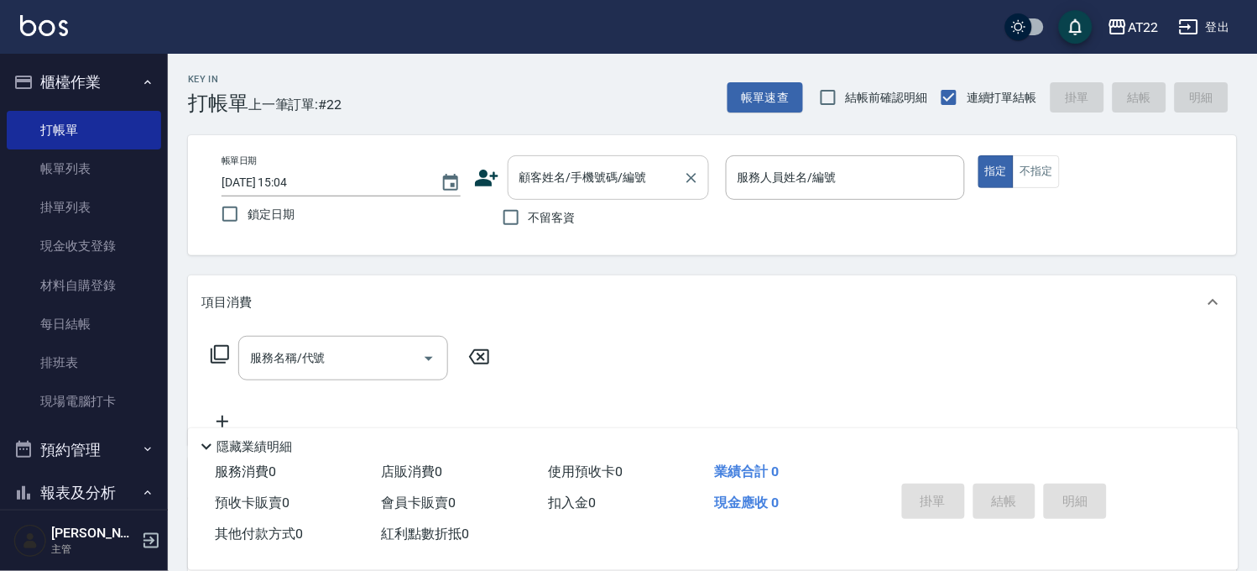
click at [564, 168] on input "顧客姓名/手機號碼/編號" at bounding box center [595, 177] width 161 height 29
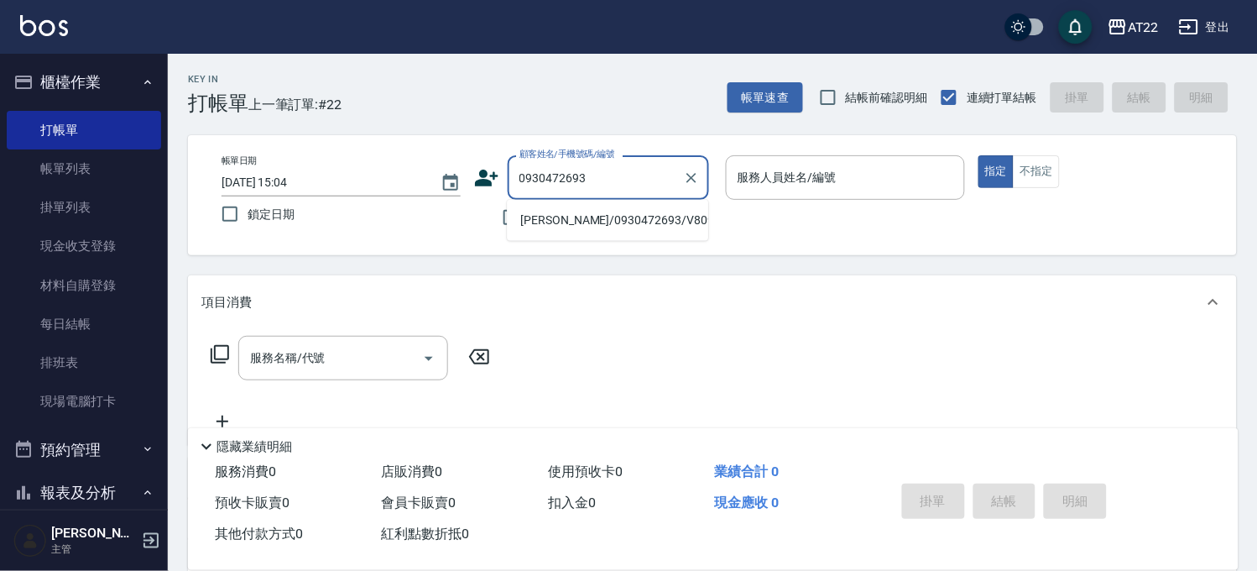
click at [579, 214] on li "[PERSON_NAME]/0930472693/V80978" at bounding box center [607, 220] width 201 height 28
type input "[PERSON_NAME]/0930472693/V80978"
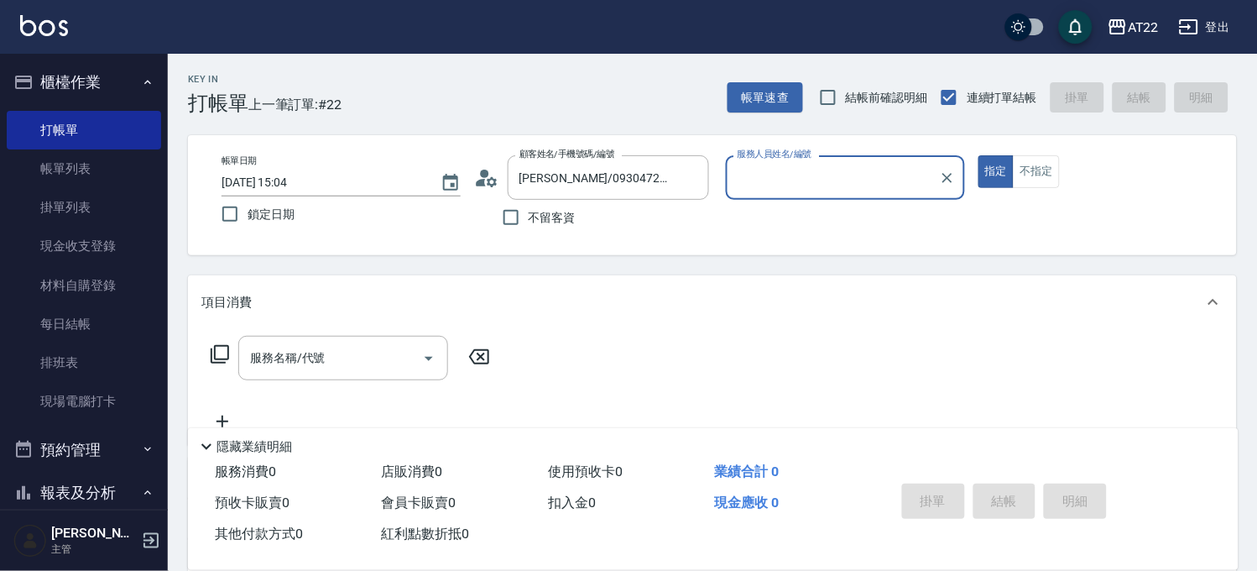
type input "Luna-15"
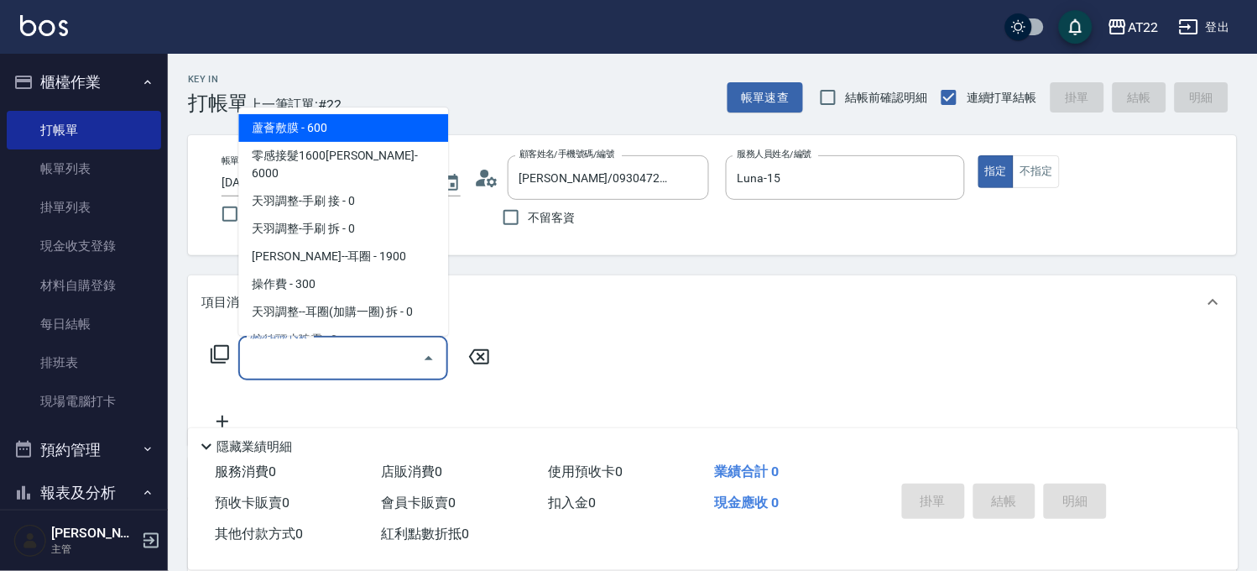
click at [260, 353] on input "服務名稱/代號" at bounding box center [331, 357] width 170 height 29
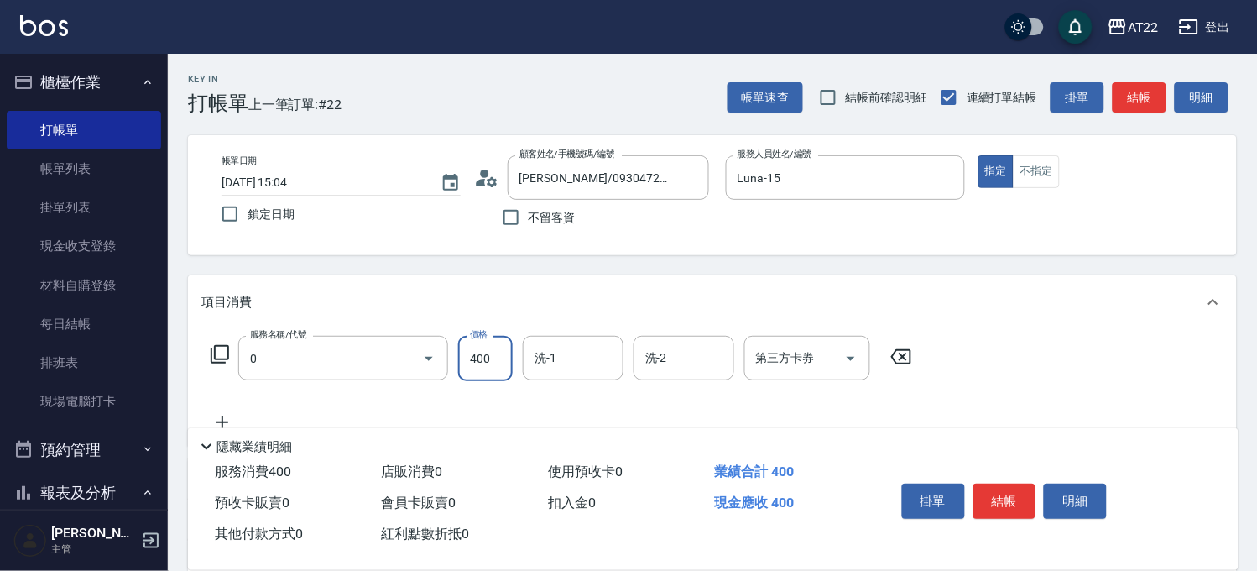
type input "有機洗髮(0)"
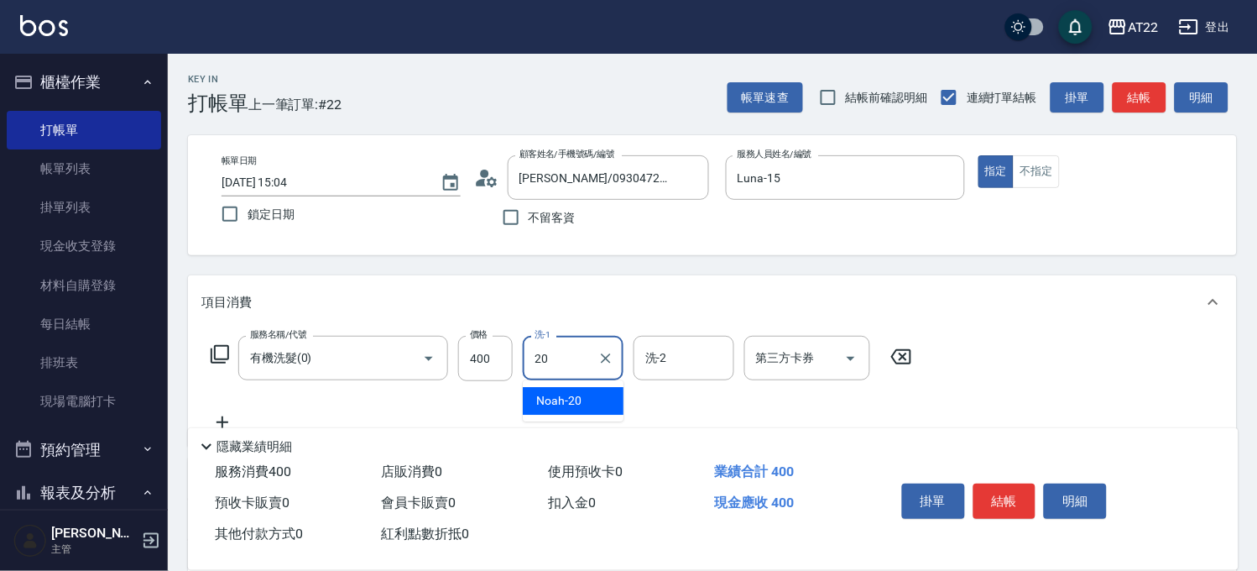
type input "Noah-20"
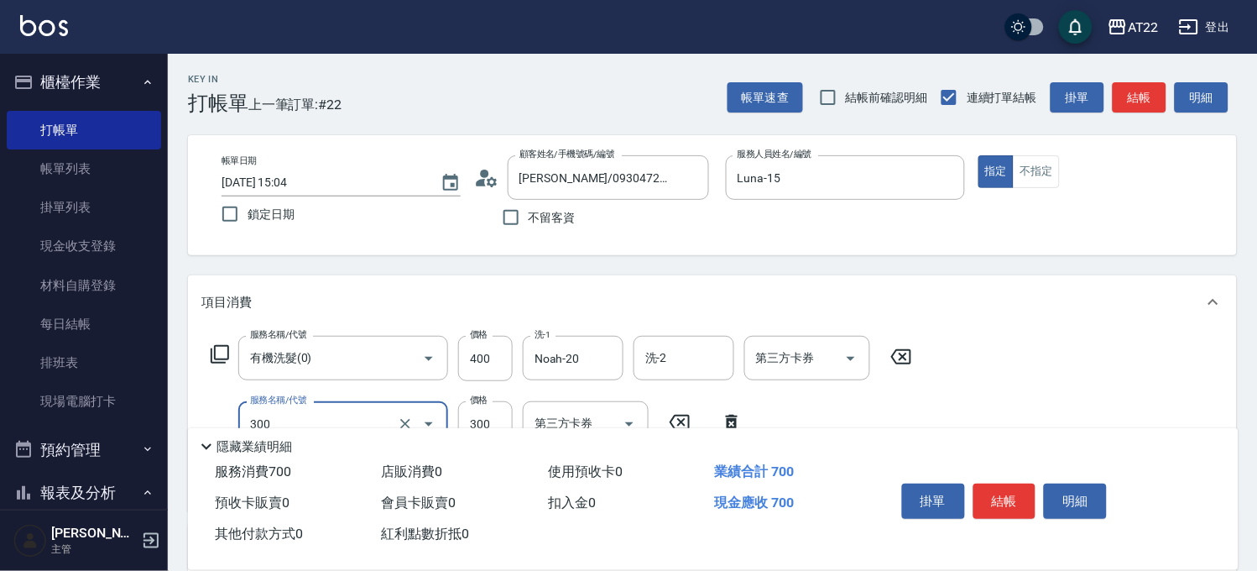
type input "剪髮(300)"
type input "250"
click at [989, 504] on button "結帳" at bounding box center [1005, 501] width 63 height 35
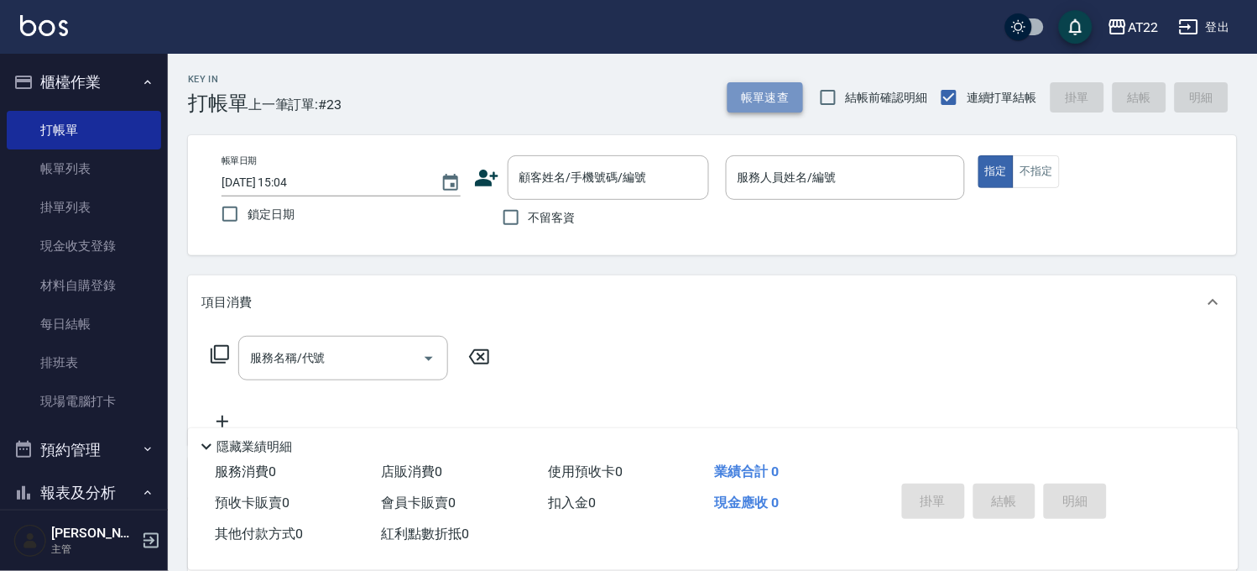
click at [759, 94] on button "帳單速查" at bounding box center [766, 97] width 76 height 31
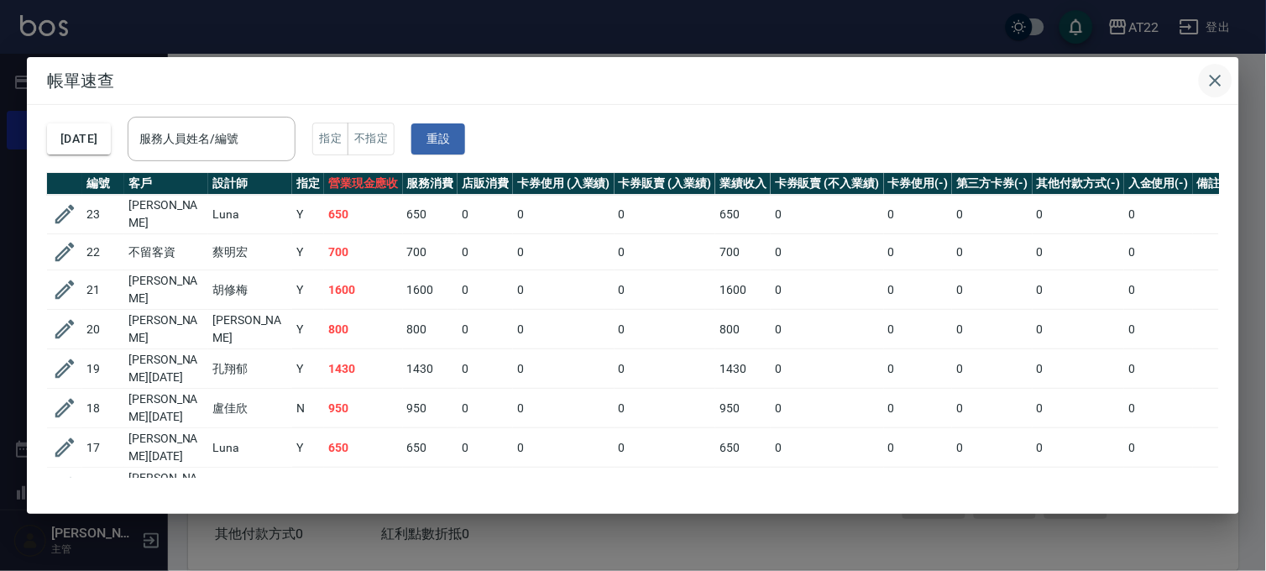
click at [1206, 71] on icon "button" at bounding box center [1215, 81] width 20 height 20
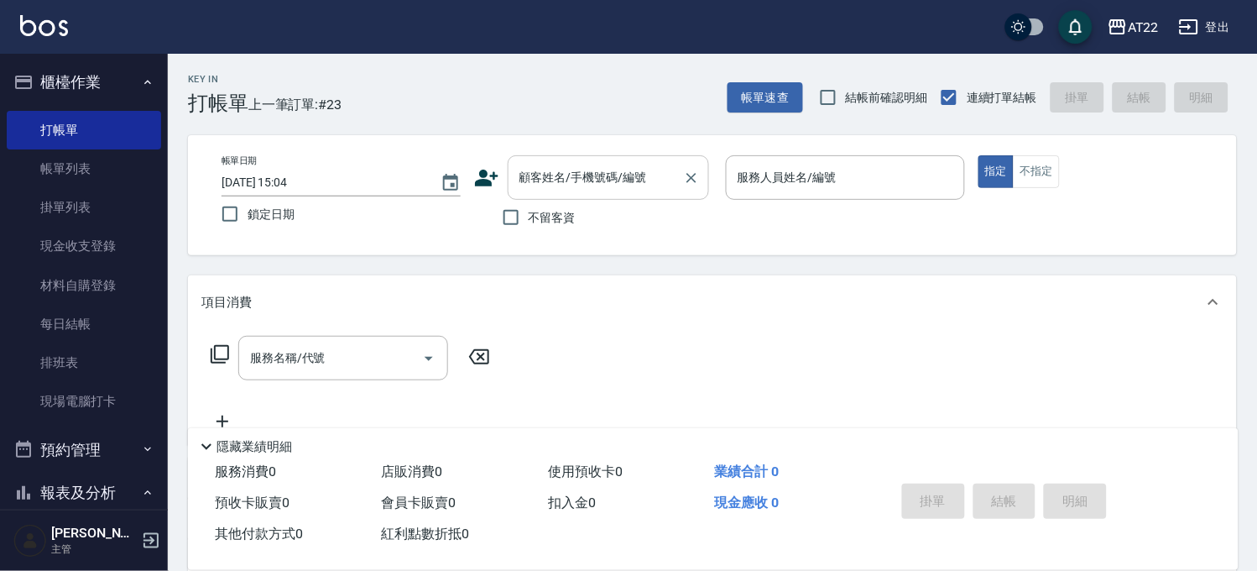
click at [628, 186] on input "顧客姓名/手機號碼/編號" at bounding box center [595, 177] width 161 height 29
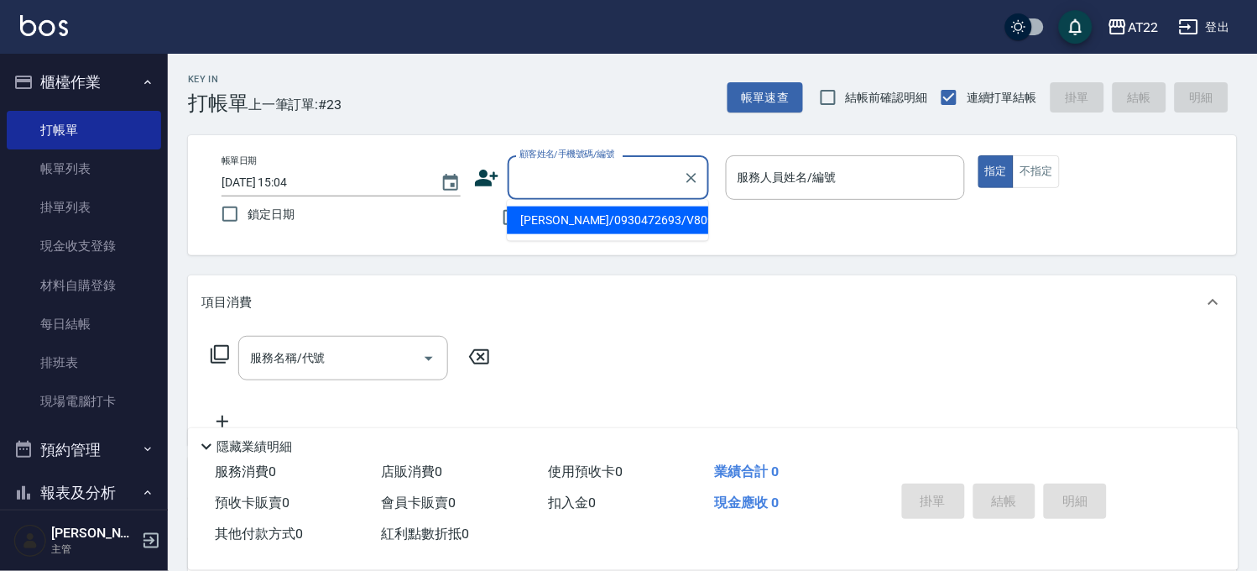
type input "0"
click at [683, 181] on icon "Clear" at bounding box center [691, 178] width 17 height 17
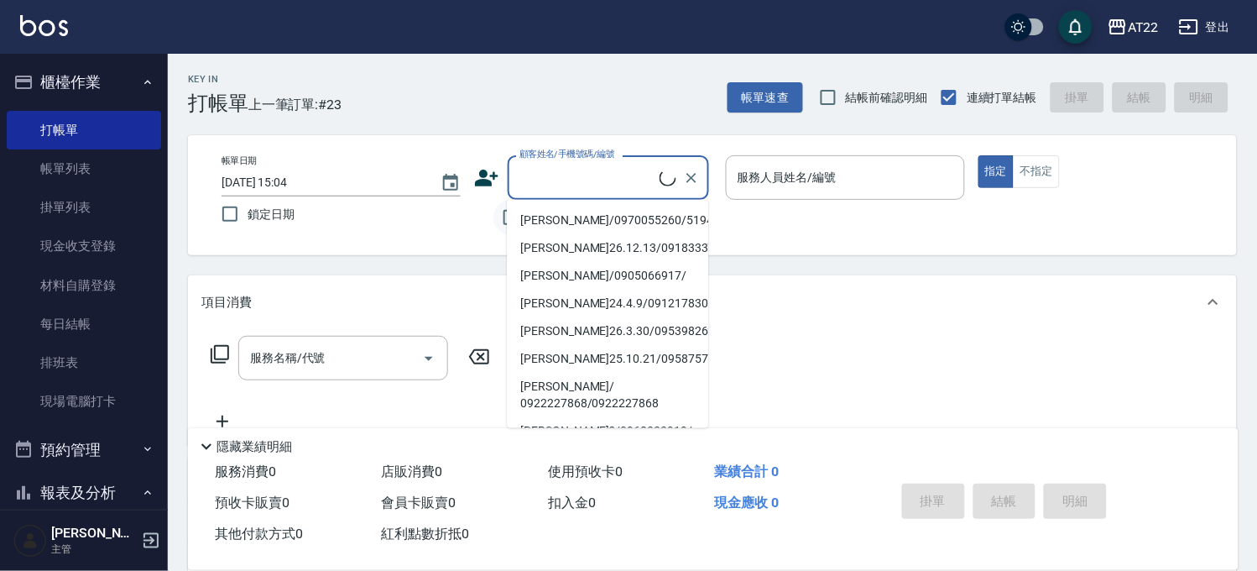
click at [504, 219] on input "不留客資" at bounding box center [511, 217] width 35 height 35
checkbox input "true"
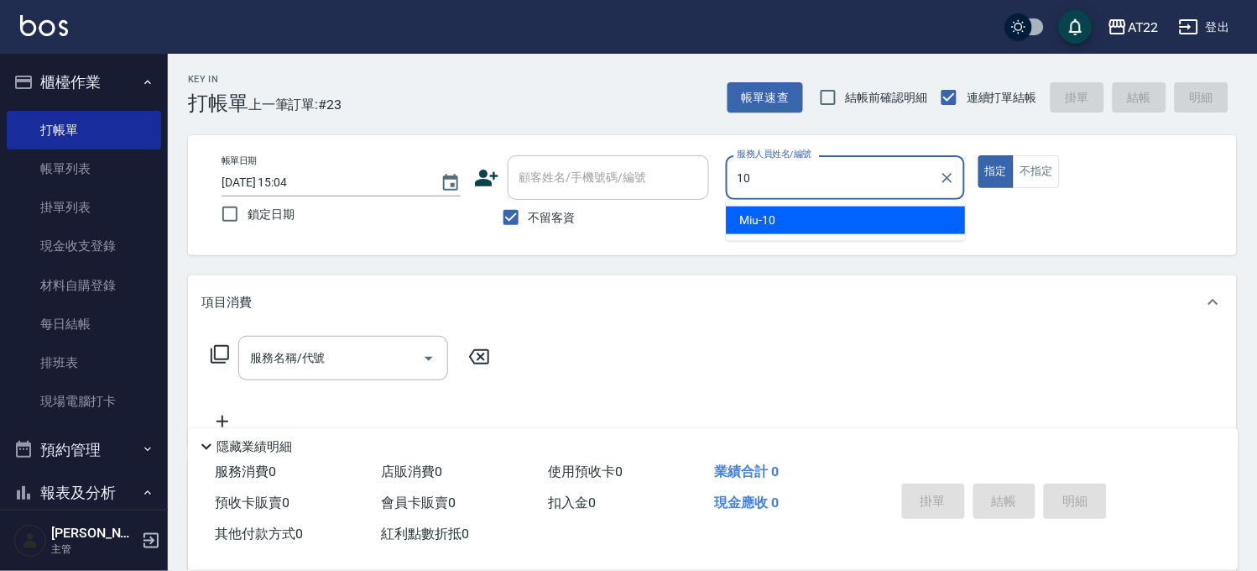
type input "Miu-10"
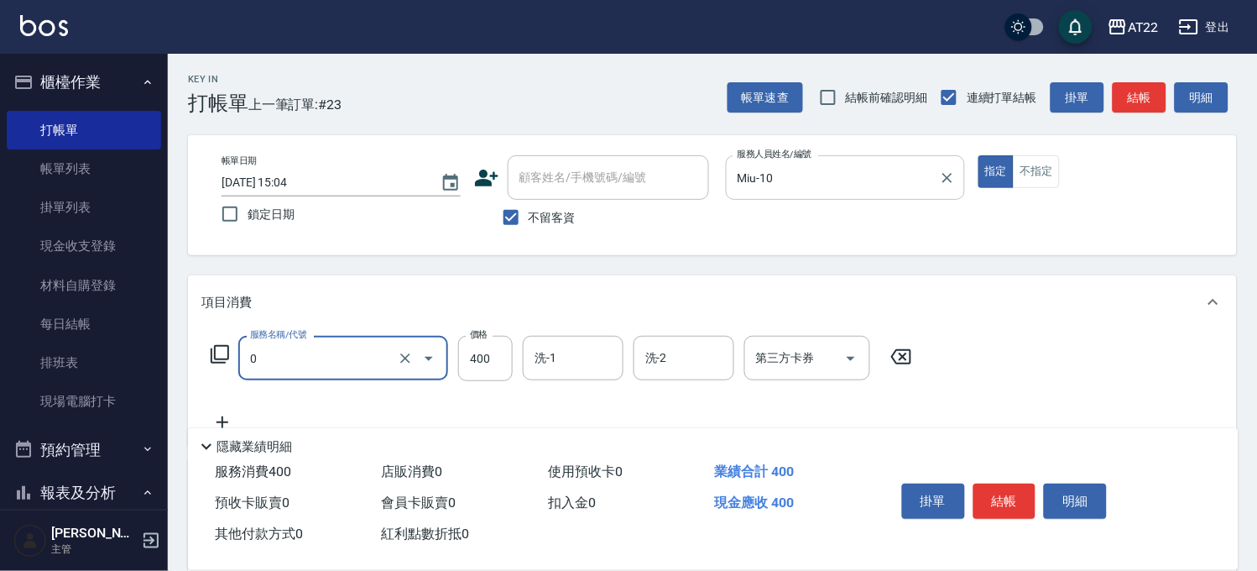
type input "有機洗髮(0)"
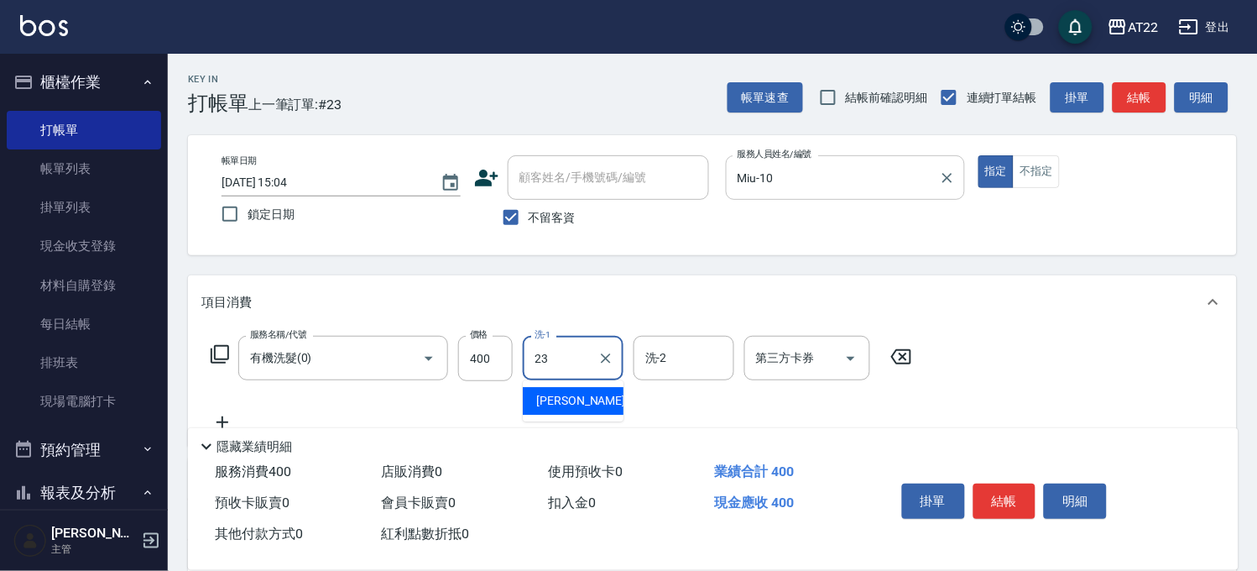
type input "[PERSON_NAME]-23"
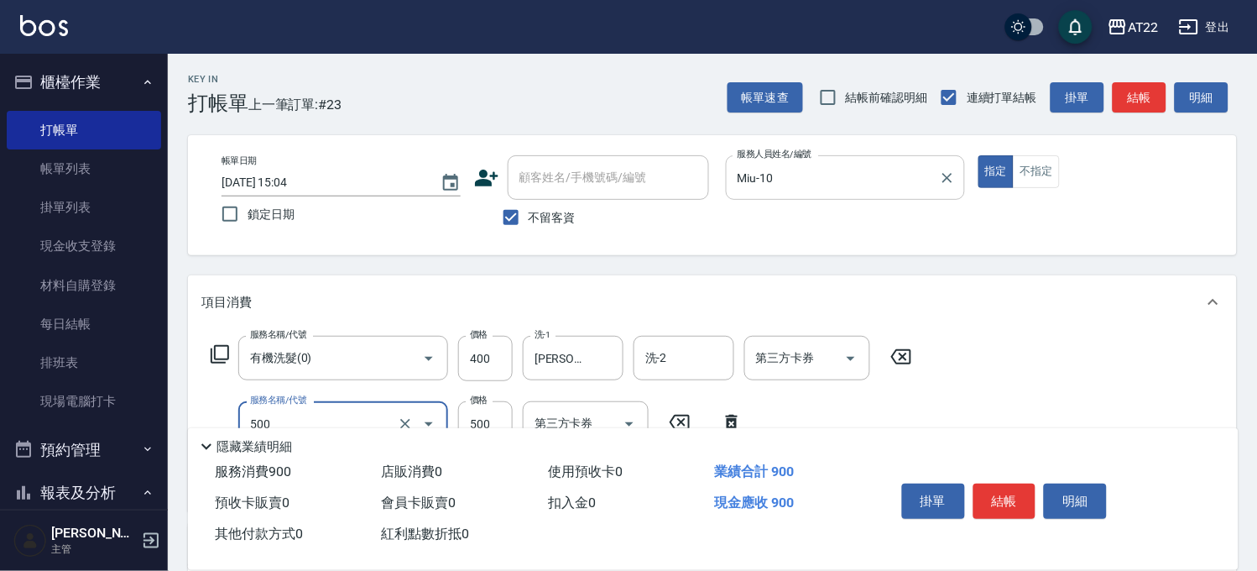
type input "剪髮(500)"
type input "430"
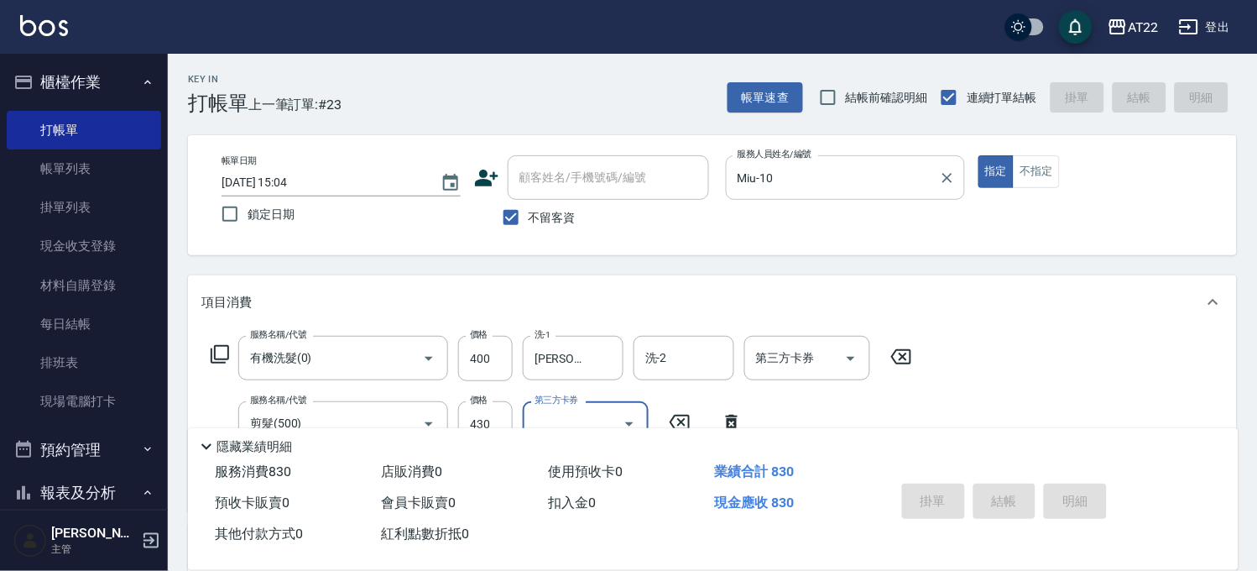
type input "[DATE] 15:05"
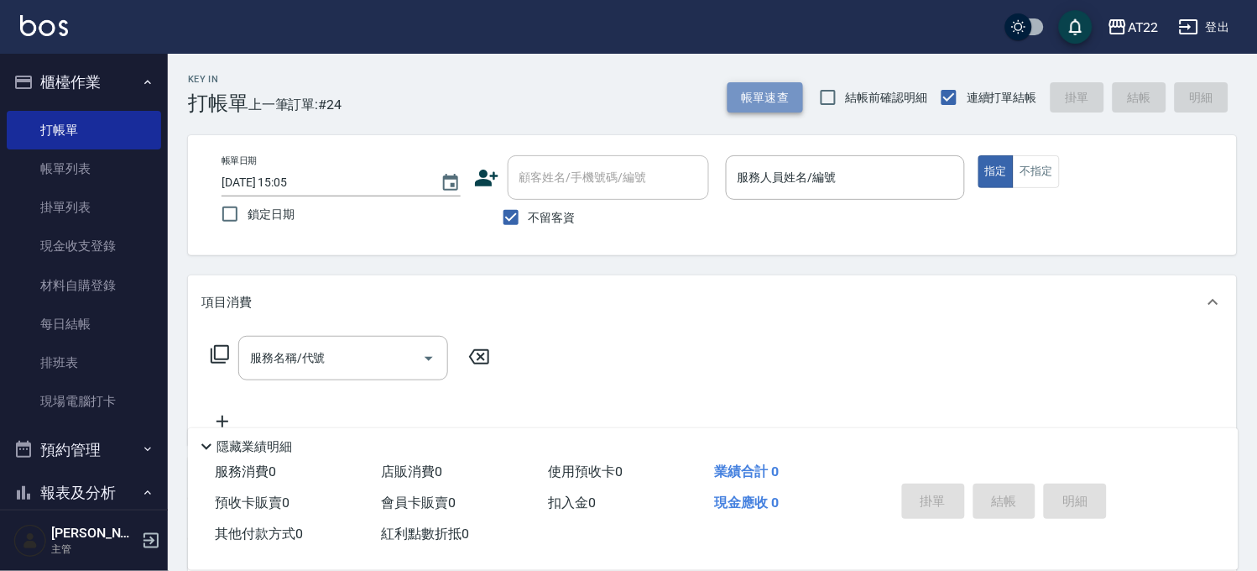
click at [777, 102] on button "帳單速查" at bounding box center [766, 97] width 76 height 31
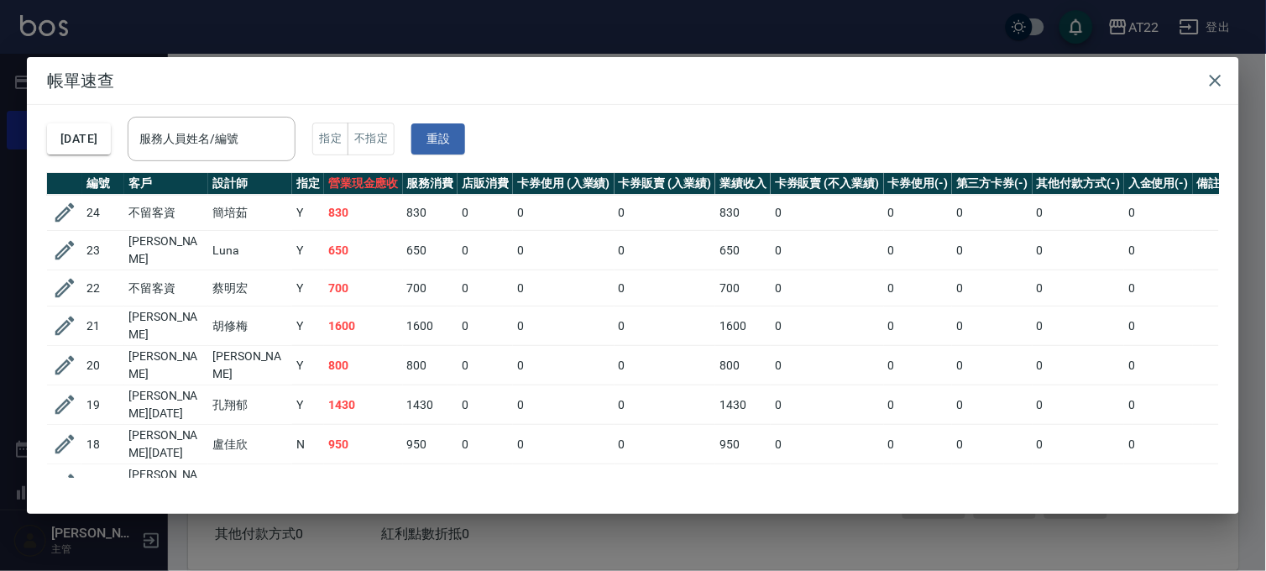
click at [490, 32] on div "帳單速查 [DATE] 服務人員姓名/編號 服務人員姓名/編號 指定 不指定 重設 編號 客戶 設計師 指定 營業現金應收 服務消費 店販消費 卡券使用 (入…" at bounding box center [633, 285] width 1266 height 571
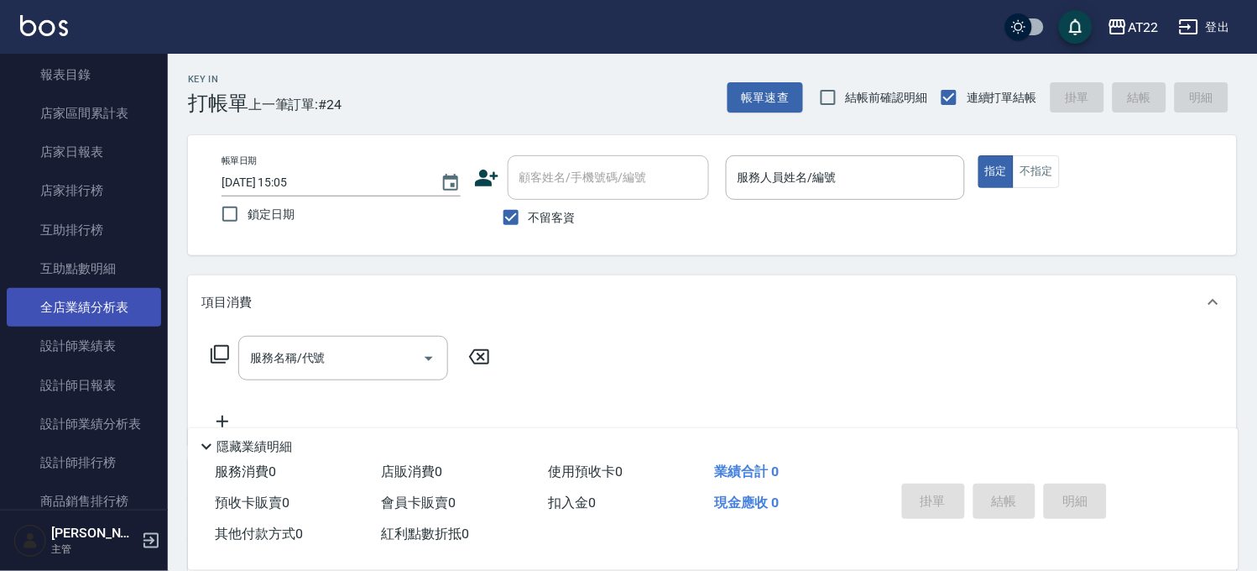
scroll to position [93, 0]
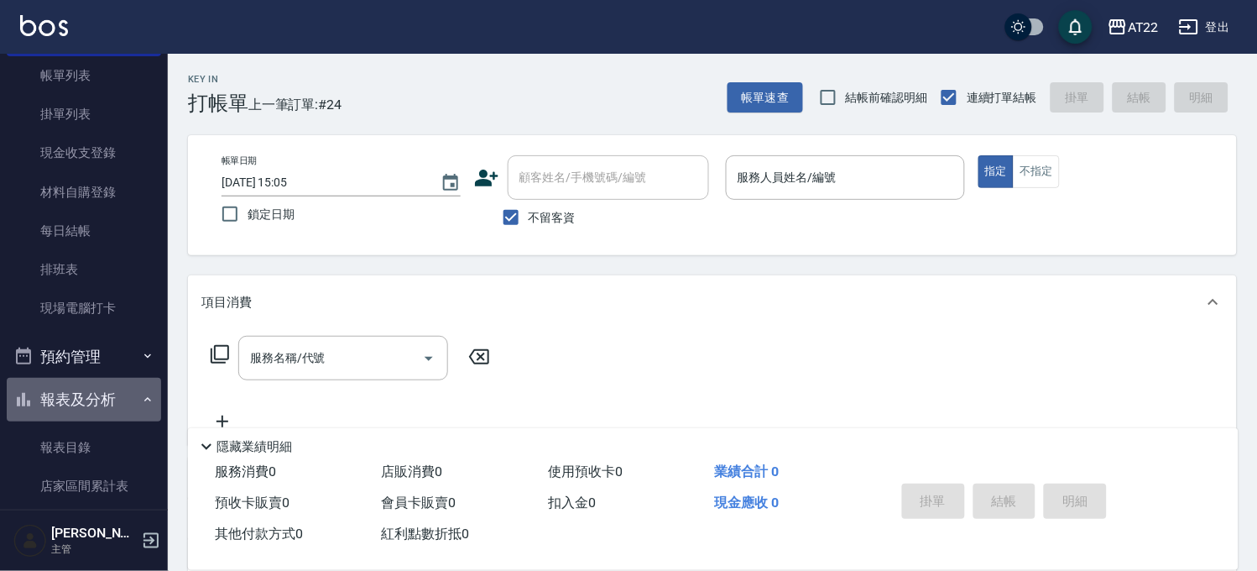
click at [98, 400] on button "報表及分析" at bounding box center [84, 400] width 154 height 44
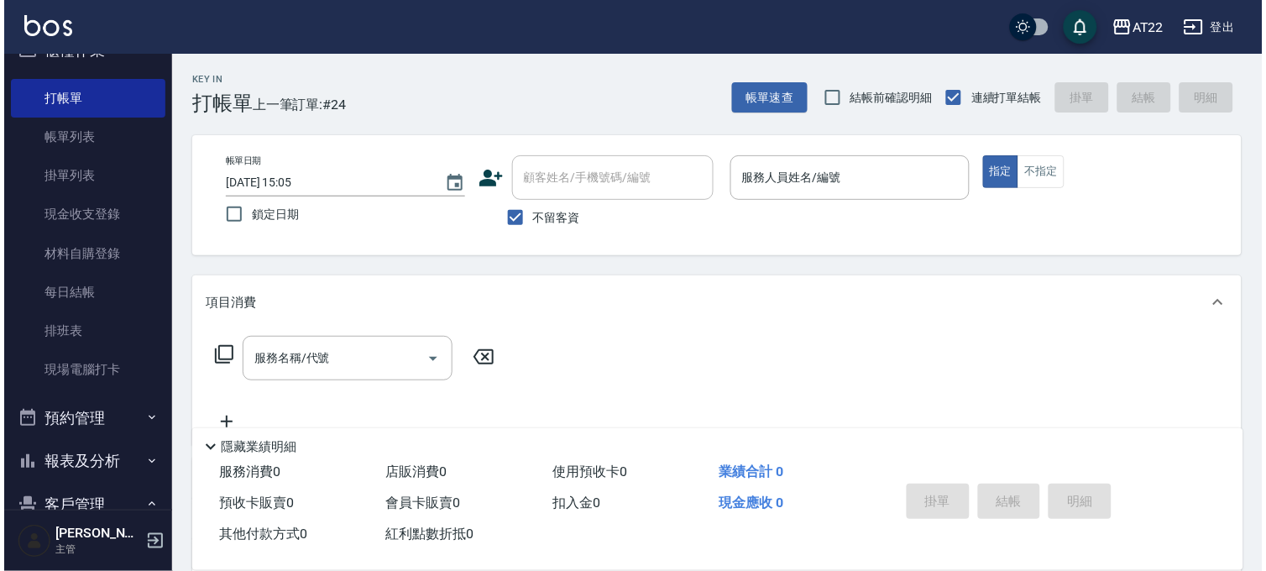
scroll to position [0, 0]
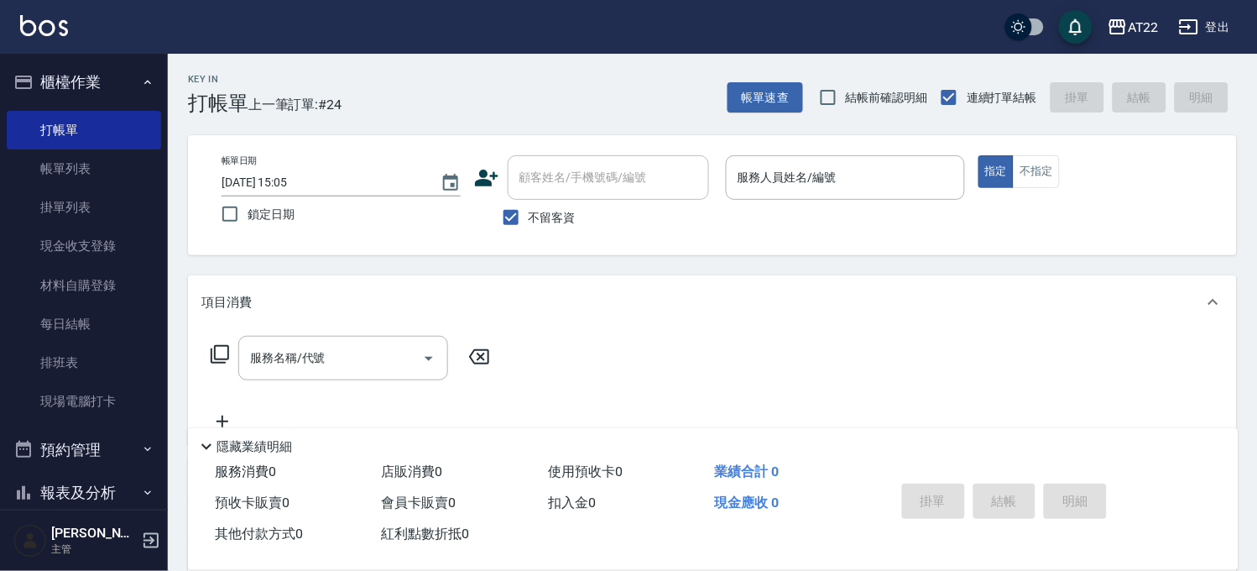
click at [93, 96] on button "櫃檯作業" at bounding box center [84, 82] width 154 height 44
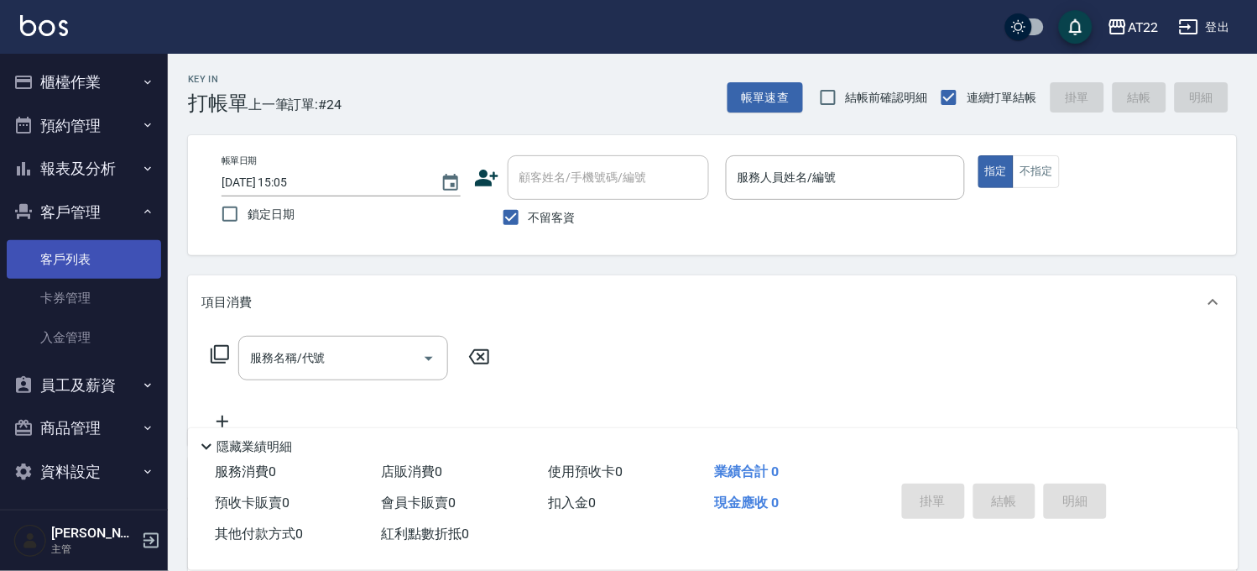
click at [53, 255] on link "客戶列表" at bounding box center [84, 259] width 154 height 39
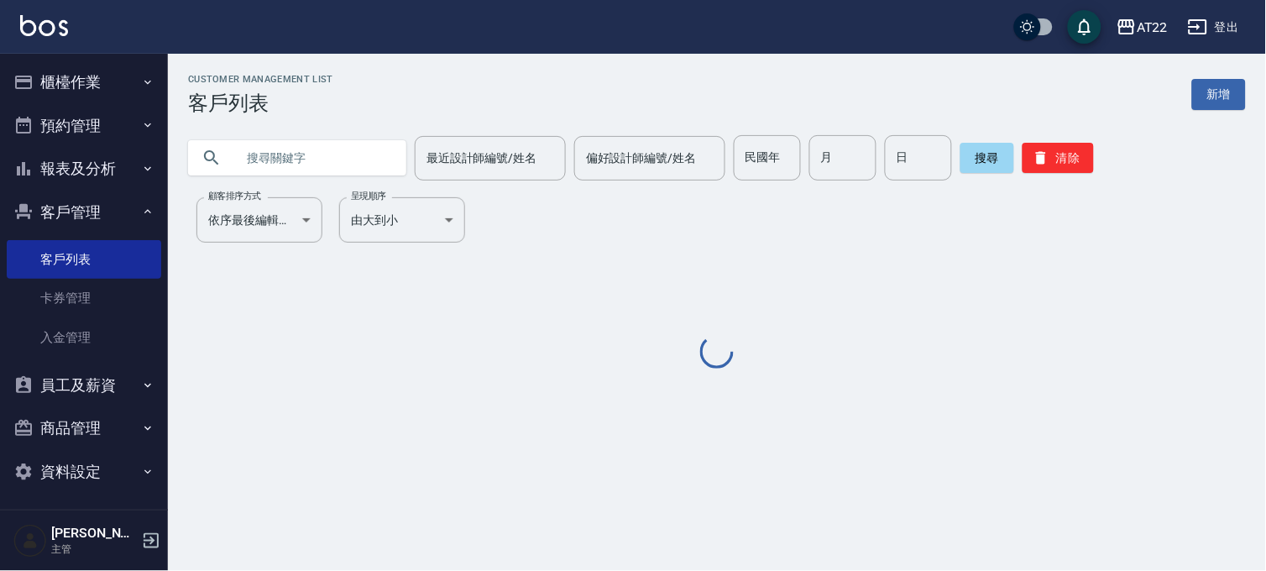
click at [286, 170] on input "text" at bounding box center [314, 157] width 158 height 45
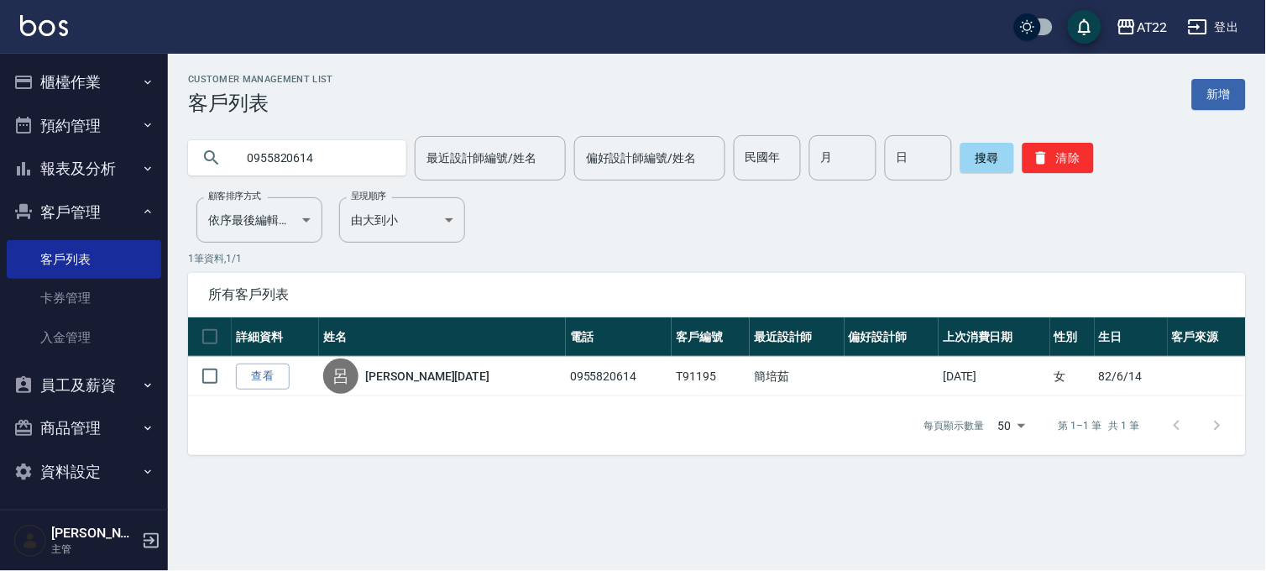
click at [338, 160] on input "0955820614" at bounding box center [314, 157] width 158 height 45
type input "0"
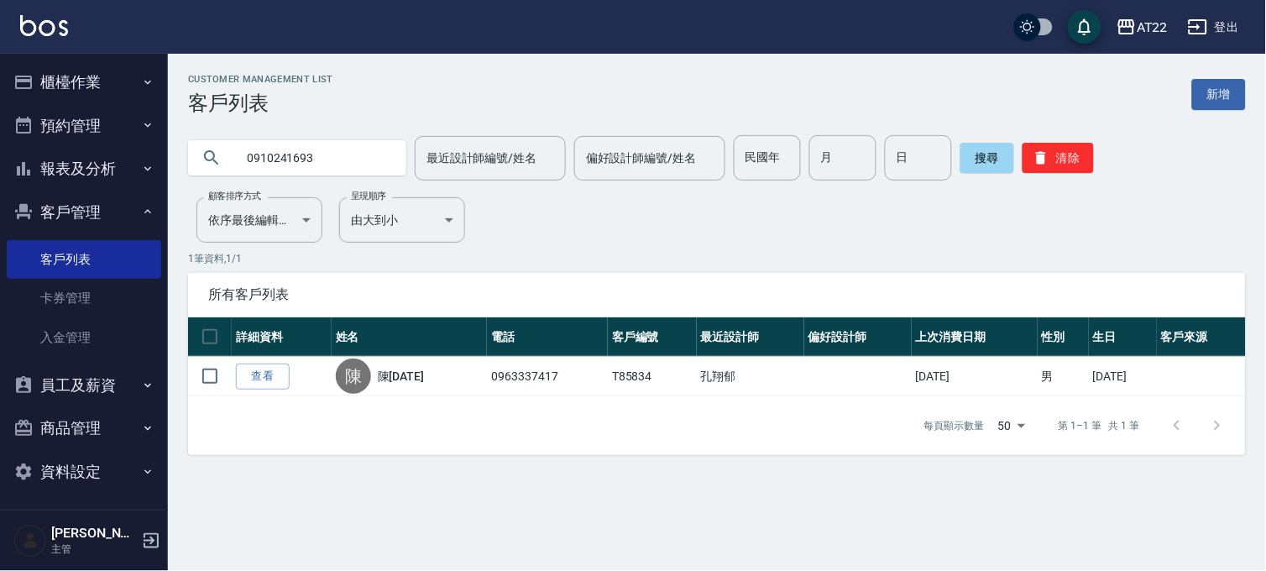
type input "0910241693"
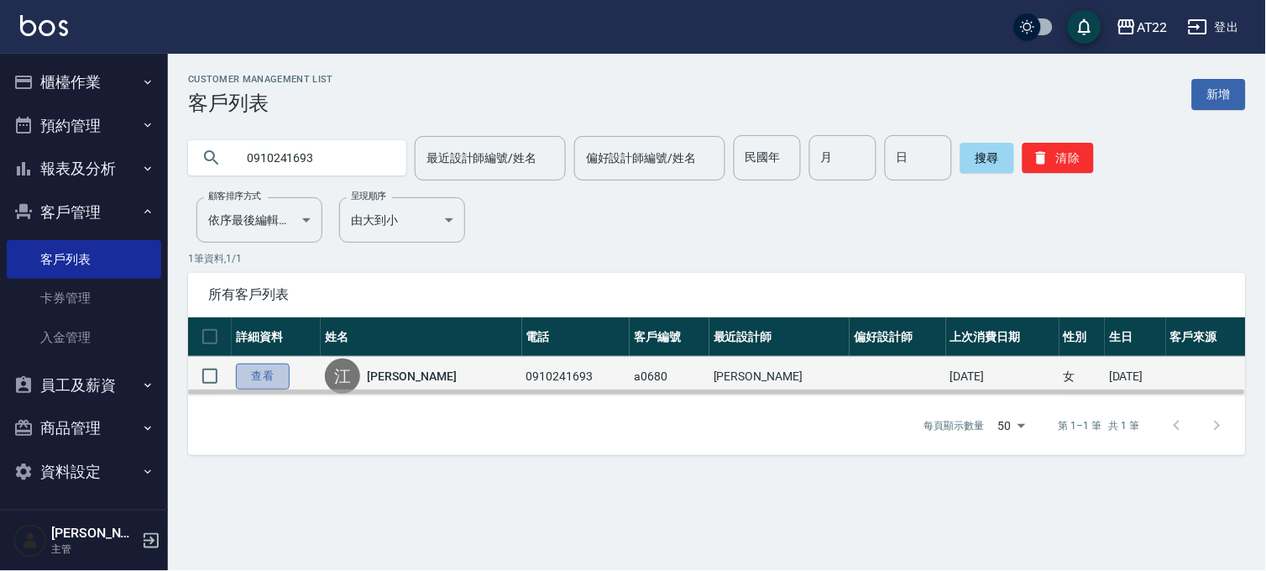
click at [269, 368] on link "查看" at bounding box center [263, 376] width 54 height 26
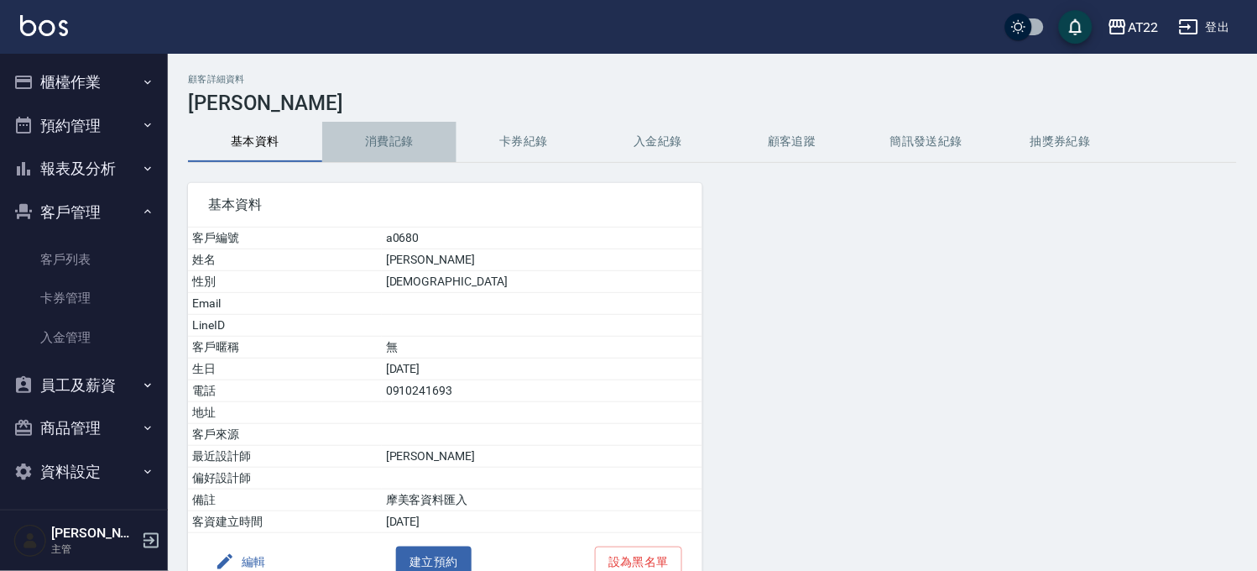
click at [379, 140] on button "消費記錄" at bounding box center [389, 142] width 134 height 40
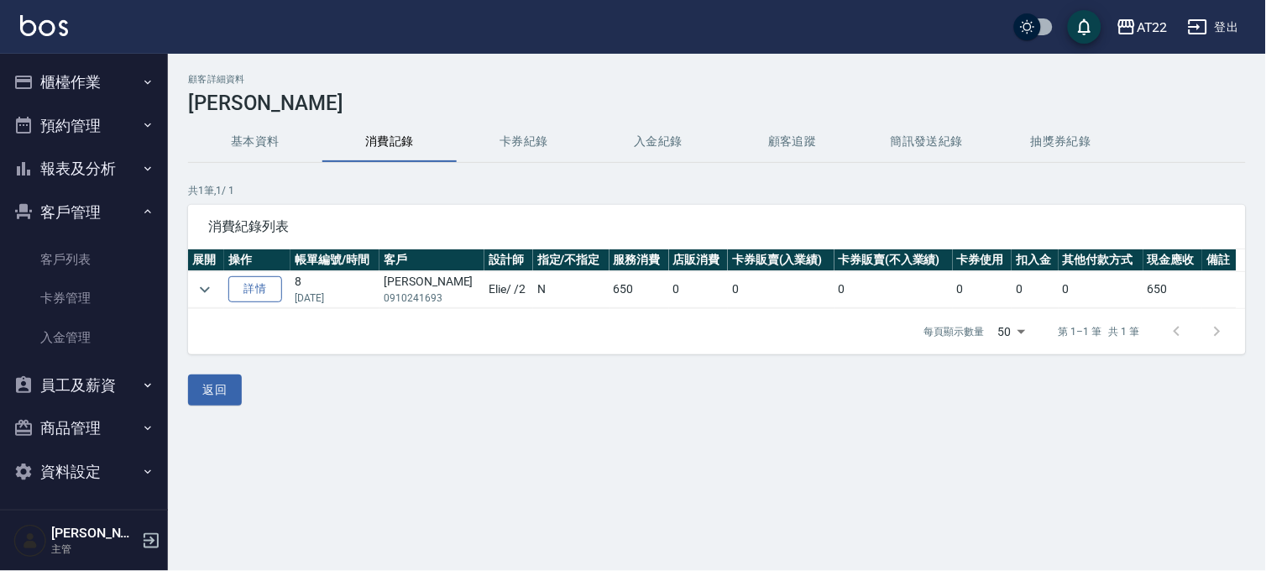
click at [255, 289] on link "詳情" at bounding box center [255, 289] width 54 height 26
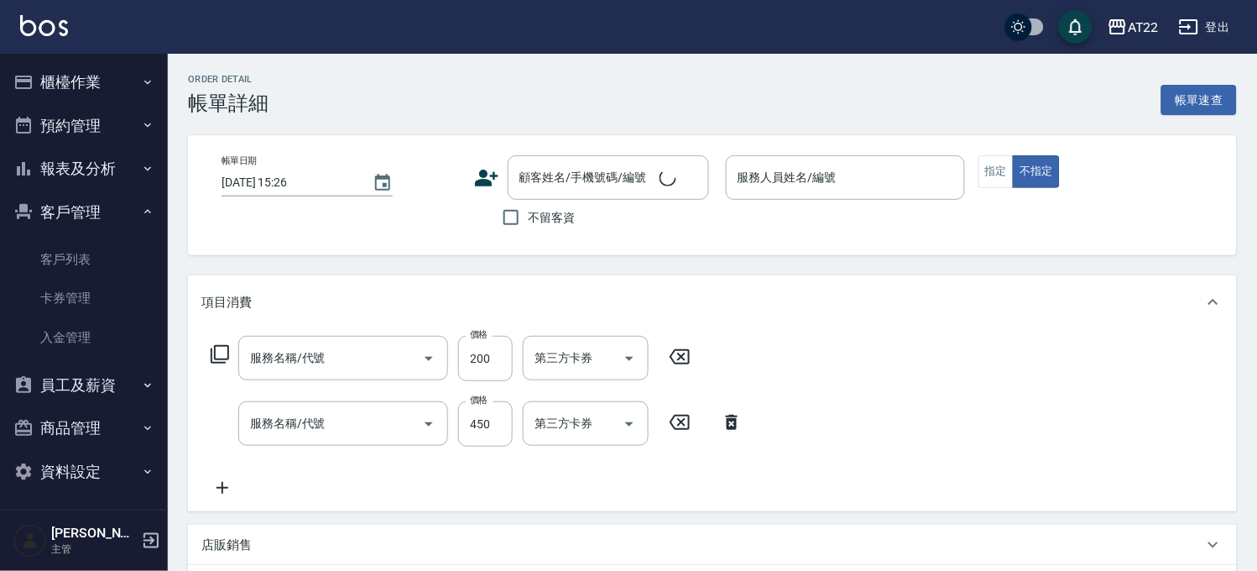
type input "[DATE] 19:01"
type input "Elie-2"
type input "剪髮(500)"
type input "有機洗髮(0)"
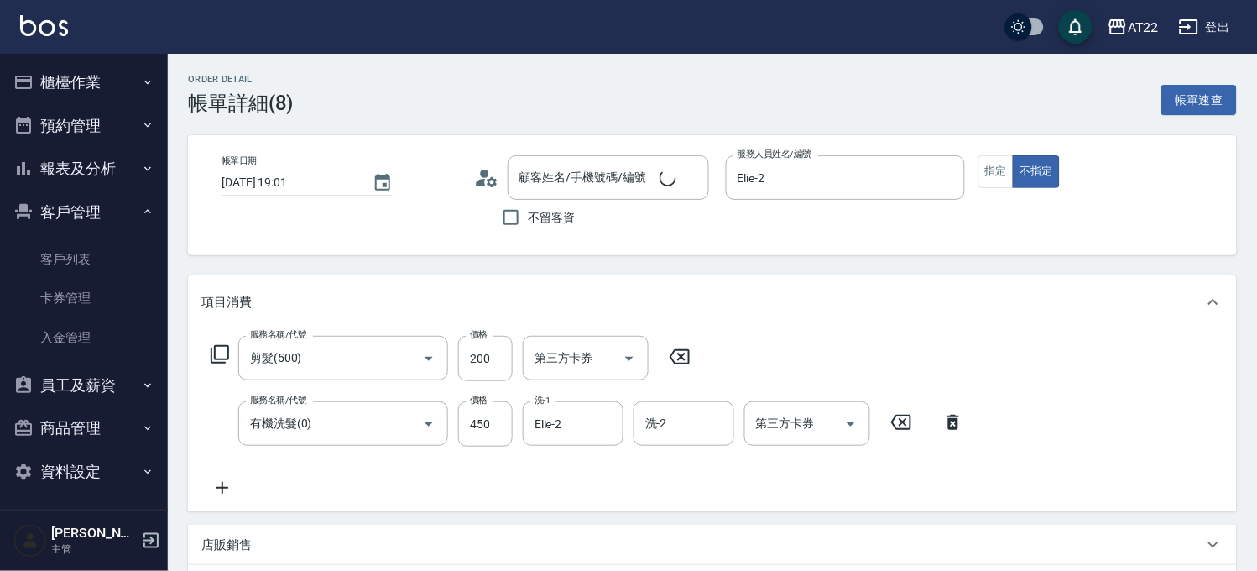
type input "[PERSON_NAME]仲/0910241693/a0680"
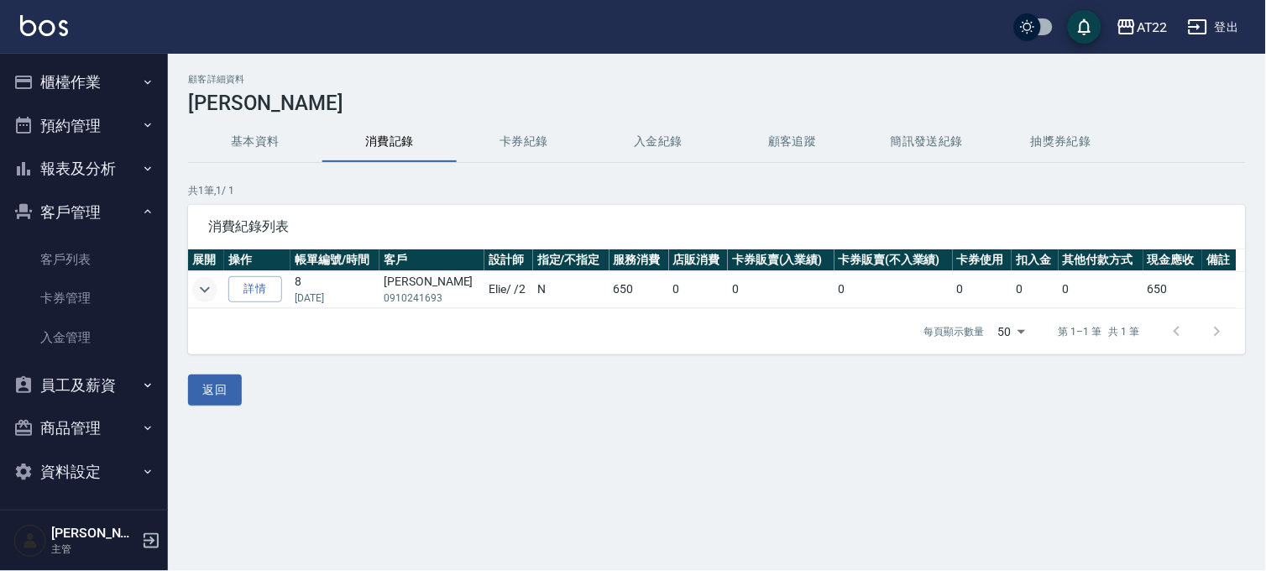
click at [217, 289] on td at bounding box center [206, 289] width 36 height 37
click at [212, 290] on icon "expand row" at bounding box center [205, 290] width 20 height 20
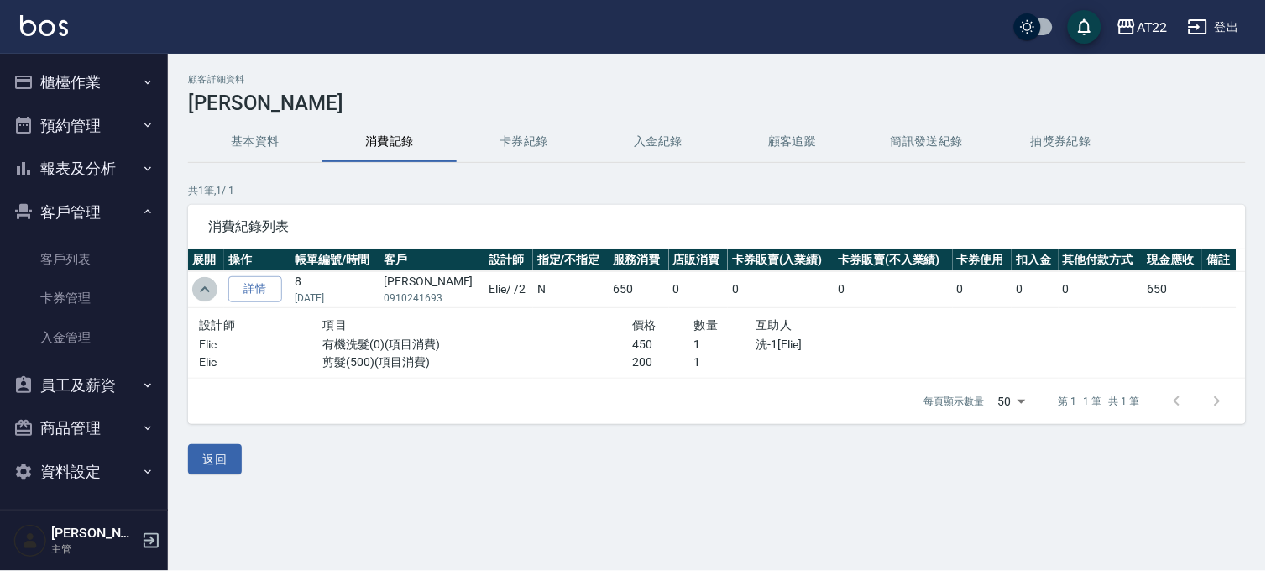
click at [212, 290] on icon "expand row" at bounding box center [205, 290] width 20 height 20
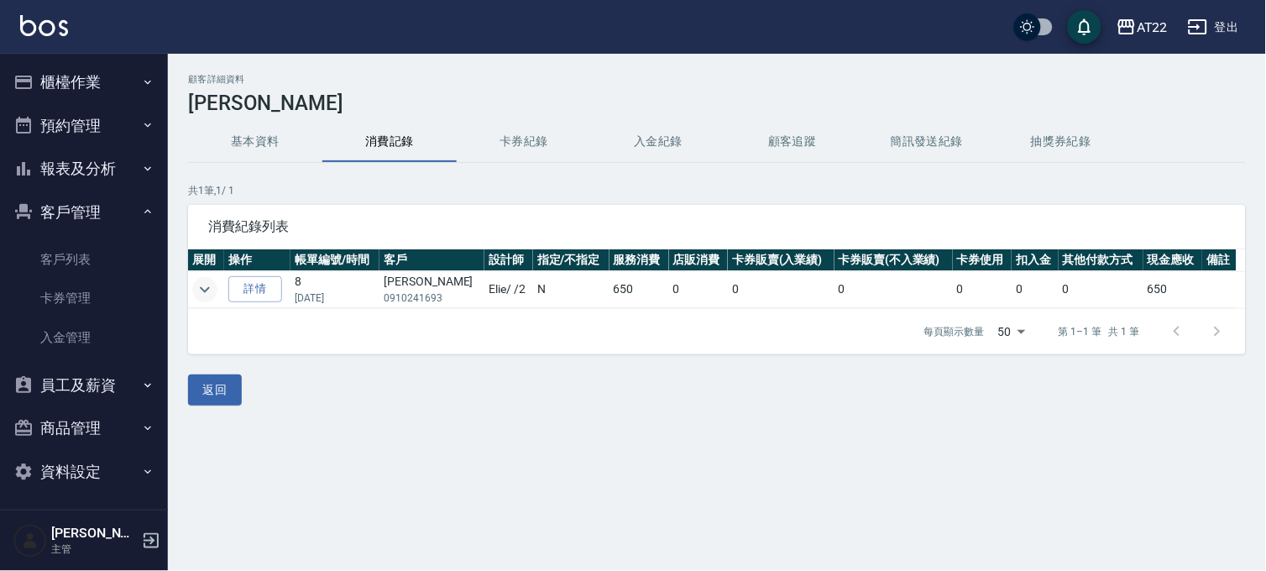
click at [53, 212] on button "客戶管理" at bounding box center [84, 213] width 154 height 44
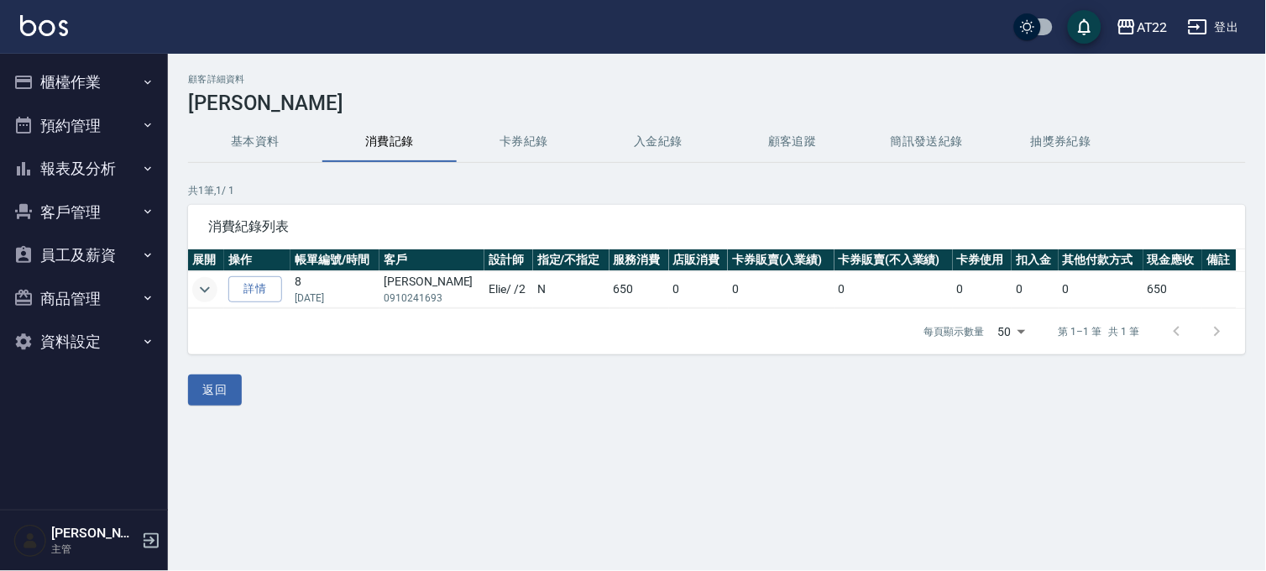
click at [82, 153] on button "報表及分析" at bounding box center [84, 169] width 154 height 44
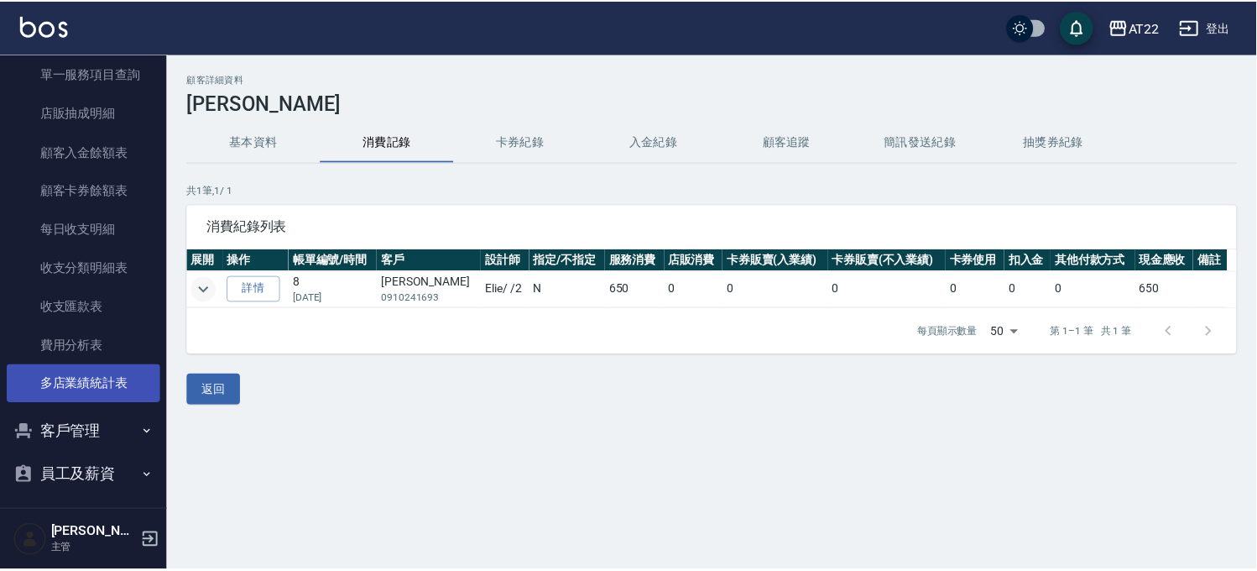
scroll to position [499, 0]
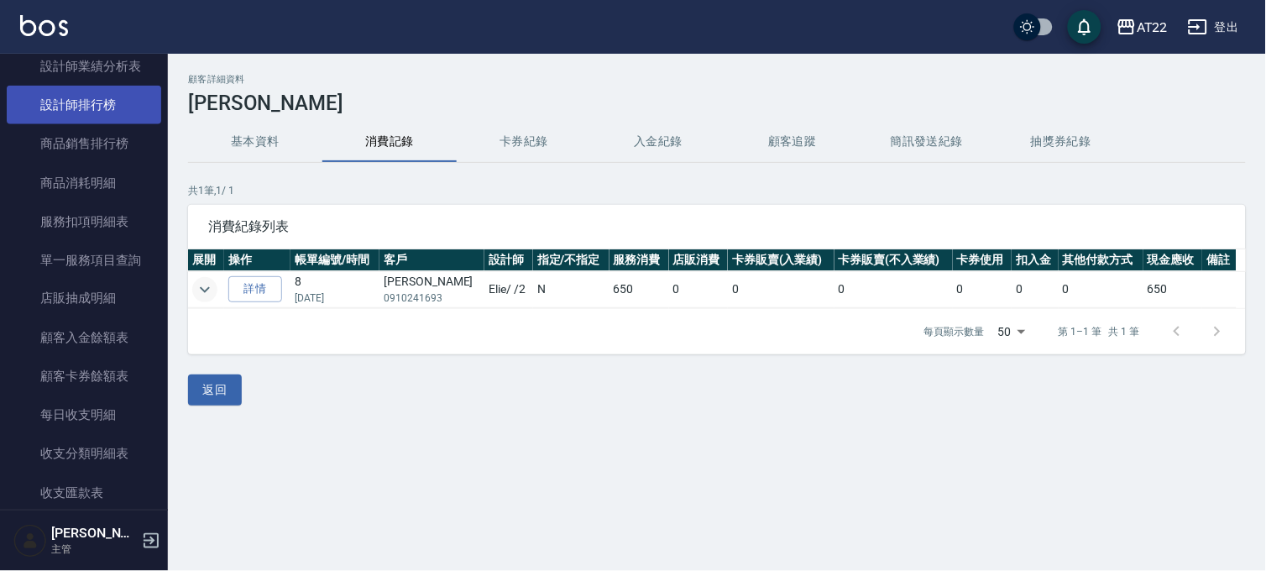
click at [78, 112] on link "設計師排行榜" at bounding box center [84, 105] width 154 height 39
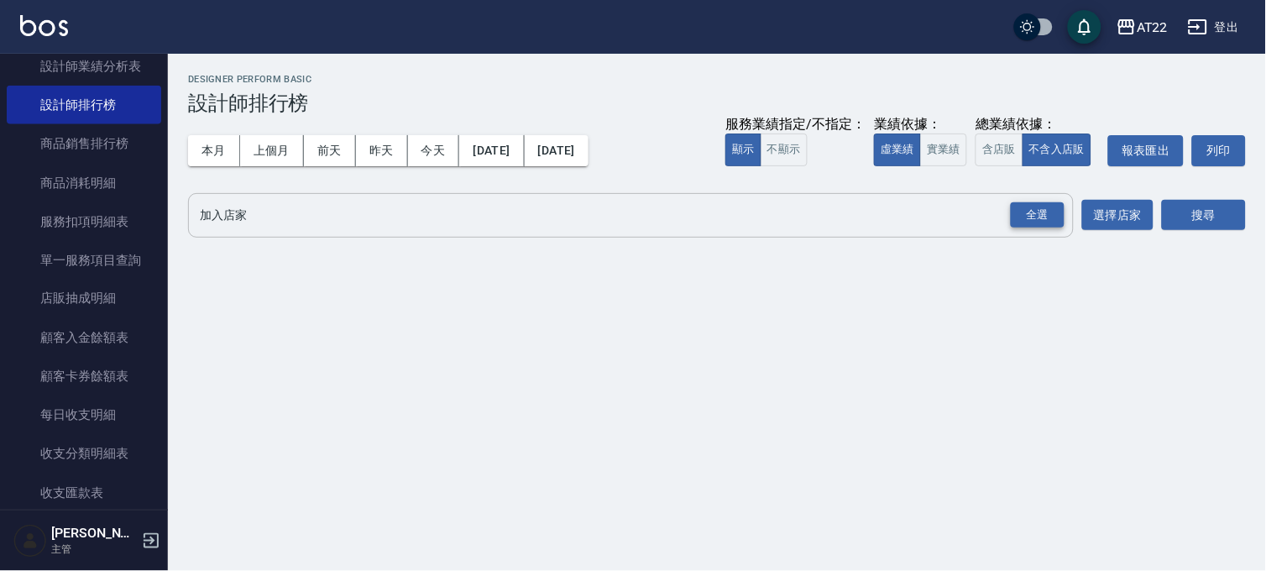
drag, startPoint x: 1030, startPoint y: 239, endPoint x: 1044, endPoint y: 222, distance: 22.7
click at [1030, 239] on div "AT22 [DATE] - [DATE] 設計師排行榜 列印時間： [DATE][PHONE_NUMBER]:36 Designer Perform Basi…" at bounding box center [717, 159] width 1098 height 211
drag, startPoint x: 1046, startPoint y: 221, endPoint x: 1054, endPoint y: 218, distance: 8.8
click at [1046, 221] on div "全選" at bounding box center [1038, 215] width 54 height 26
click at [1219, 206] on button "搜尋" at bounding box center [1204, 216] width 84 height 31
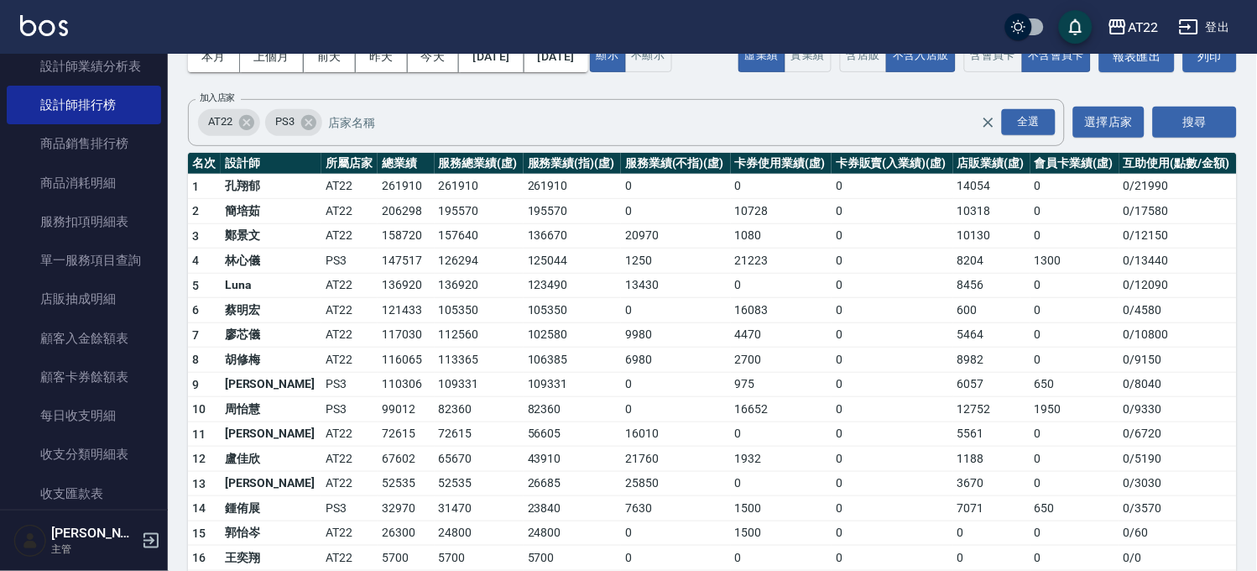
scroll to position [195, 0]
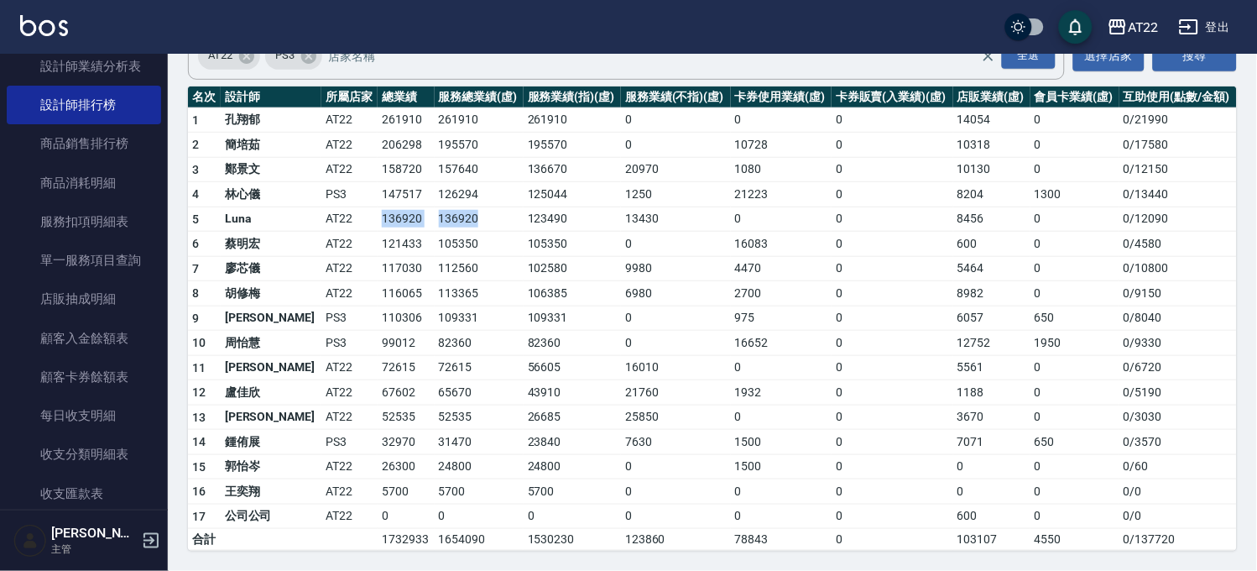
drag, startPoint x: 330, startPoint y: 219, endPoint x: 455, endPoint y: 217, distance: 125.1
click at [455, 217] on tr "5 Luna AT22 136920 136920 123490 13430 0 0 8456 0 0 / 12090" at bounding box center [712, 218] width 1049 height 25
click at [455, 217] on td "136920" at bounding box center [479, 218] width 89 height 25
drag, startPoint x: 342, startPoint y: 242, endPoint x: 384, endPoint y: 237, distance: 42.3
click at [384, 237] on td "121433" at bounding box center [406, 244] width 56 height 25
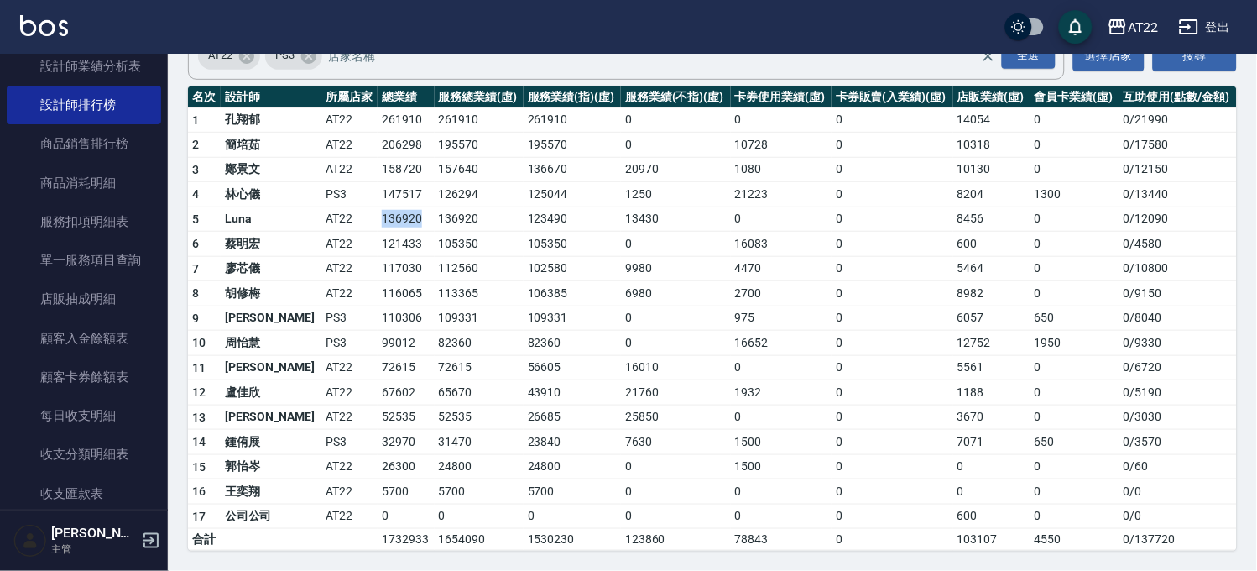
drag, startPoint x: 368, startPoint y: 212, endPoint x: 391, endPoint y: 206, distance: 24.4
click at [391, 212] on tr "5 Luna AT22 136920 136920 123490 13430 0 0 8456 0 0 / 12090" at bounding box center [712, 218] width 1049 height 25
drag, startPoint x: 341, startPoint y: 170, endPoint x: 389, endPoint y: 165, distance: 48.1
click at [389, 165] on td "158720" at bounding box center [406, 169] width 56 height 25
drag, startPoint x: 350, startPoint y: 205, endPoint x: 387, endPoint y: 206, distance: 36.9
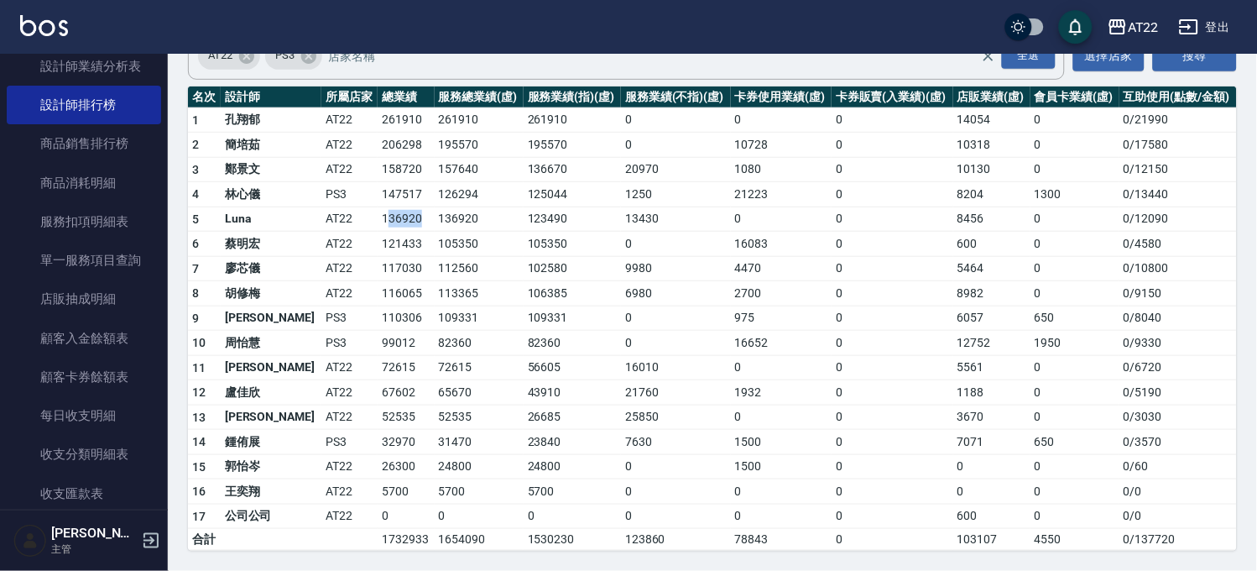
click at [387, 206] on td "136920" at bounding box center [406, 218] width 56 height 25
click at [378, 163] on td "158720" at bounding box center [406, 169] width 56 height 25
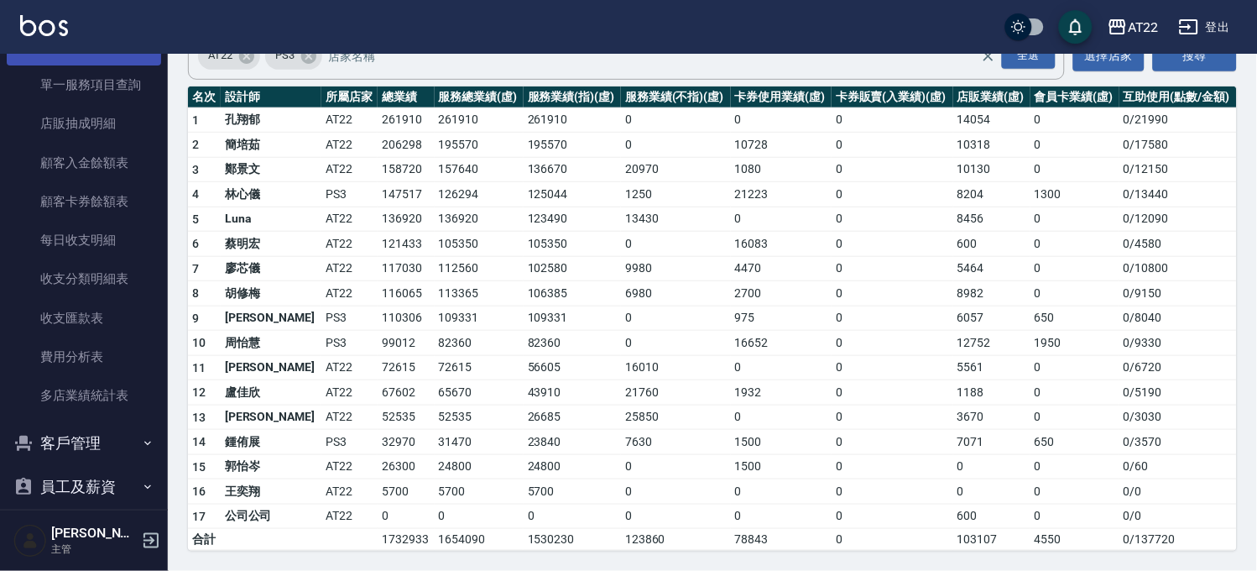
scroll to position [779, 0]
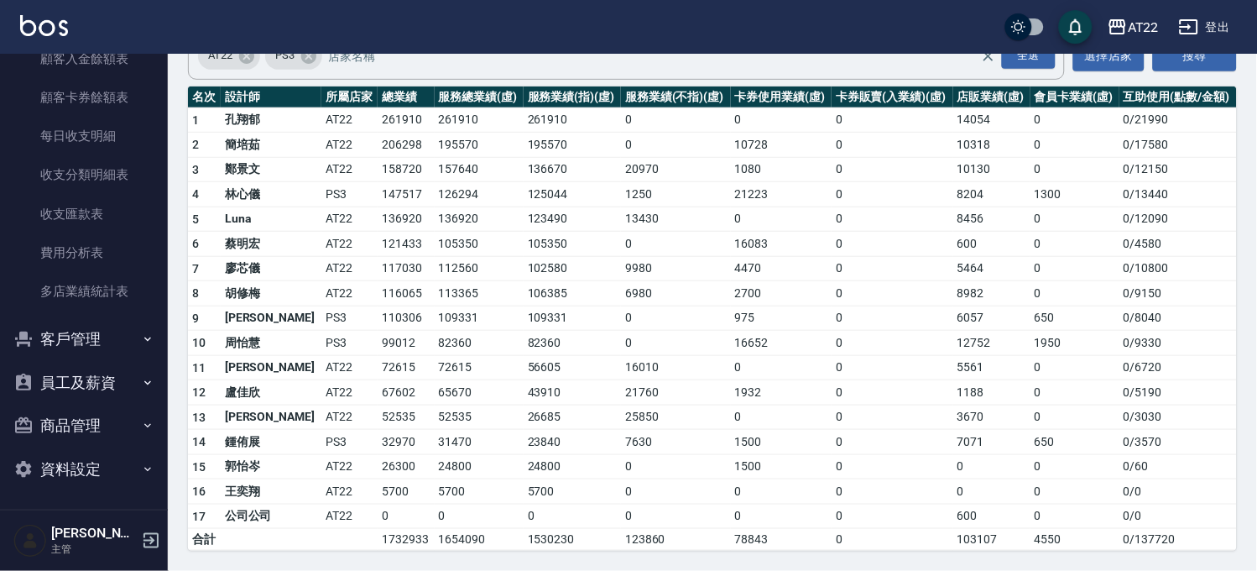
click at [87, 338] on button "客戶管理" at bounding box center [84, 339] width 154 height 44
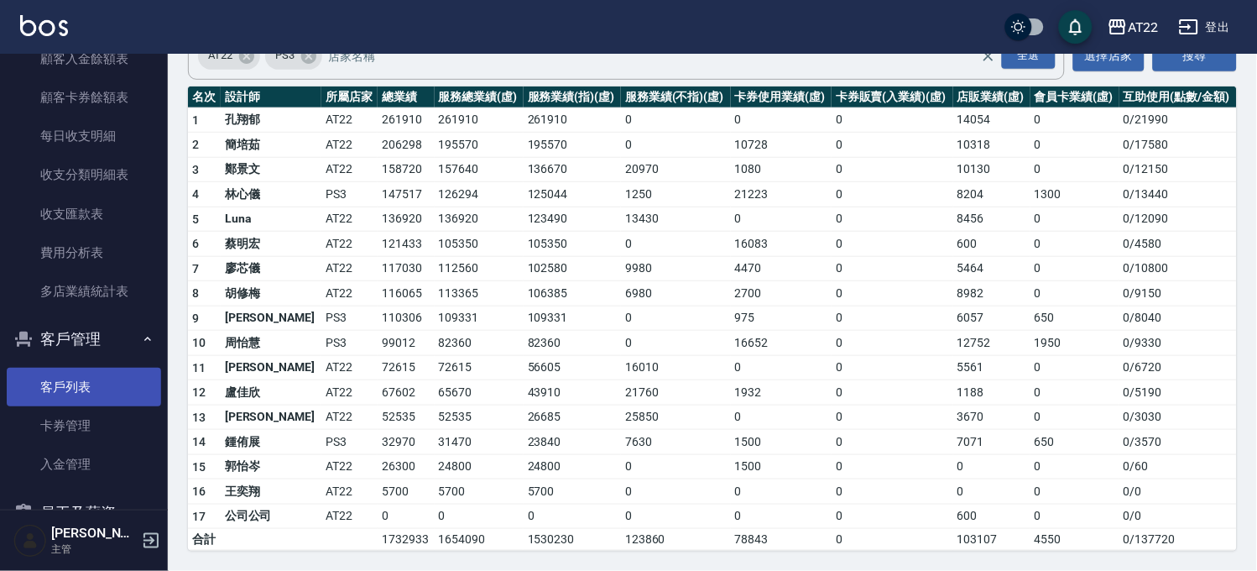
click at [88, 382] on link "客戶列表" at bounding box center [84, 387] width 154 height 39
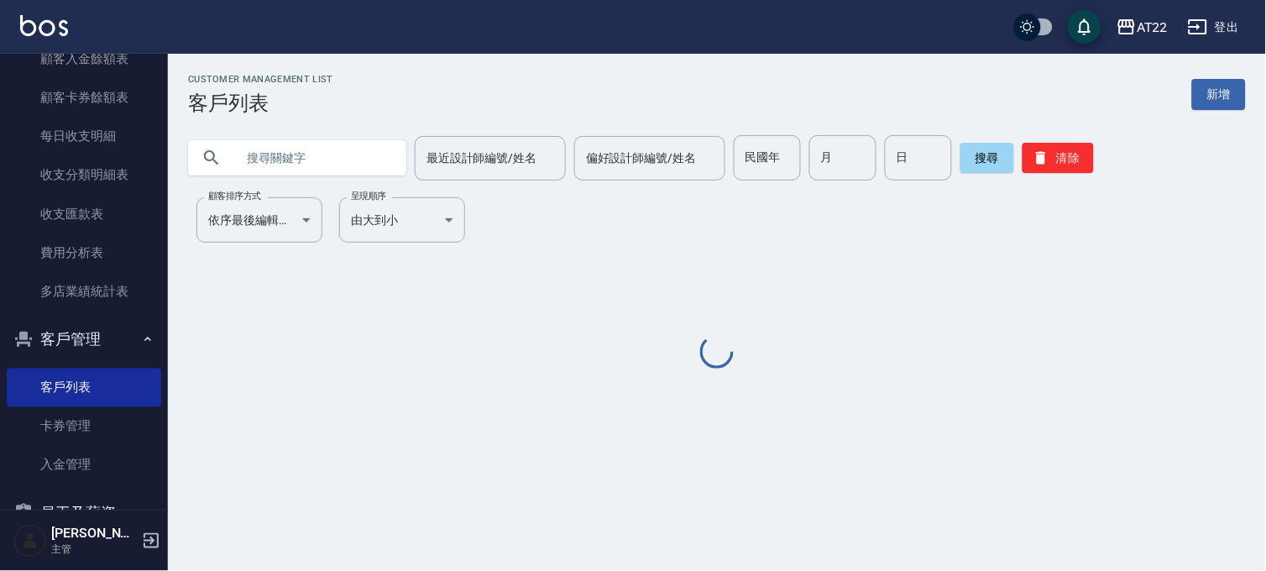
click at [286, 141] on input "text" at bounding box center [314, 157] width 158 height 45
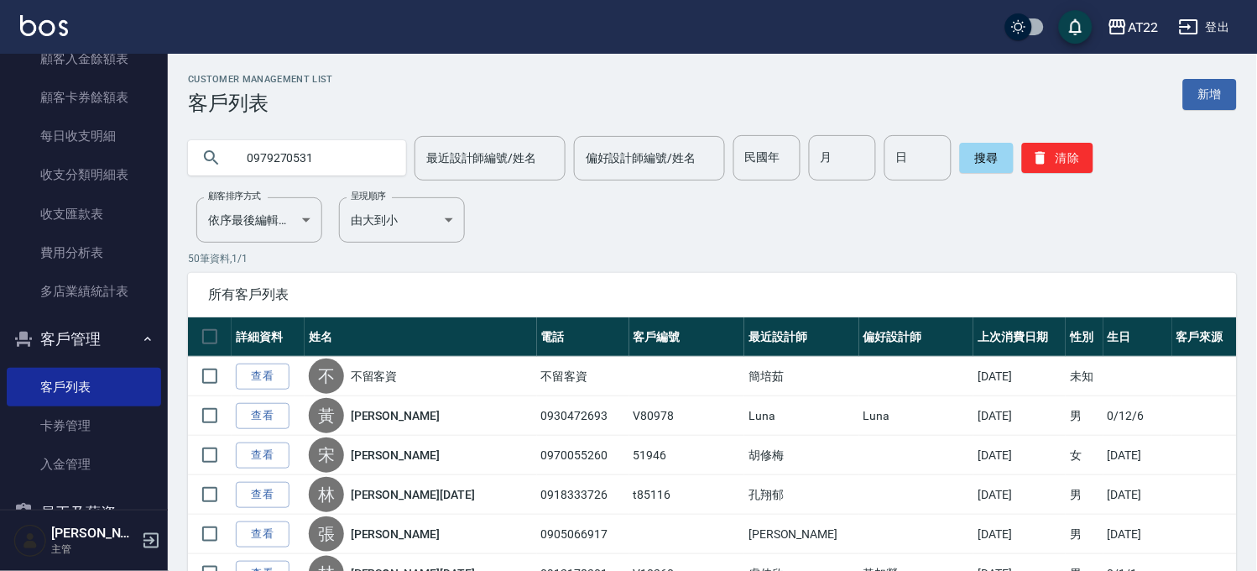
type input "0979270531"
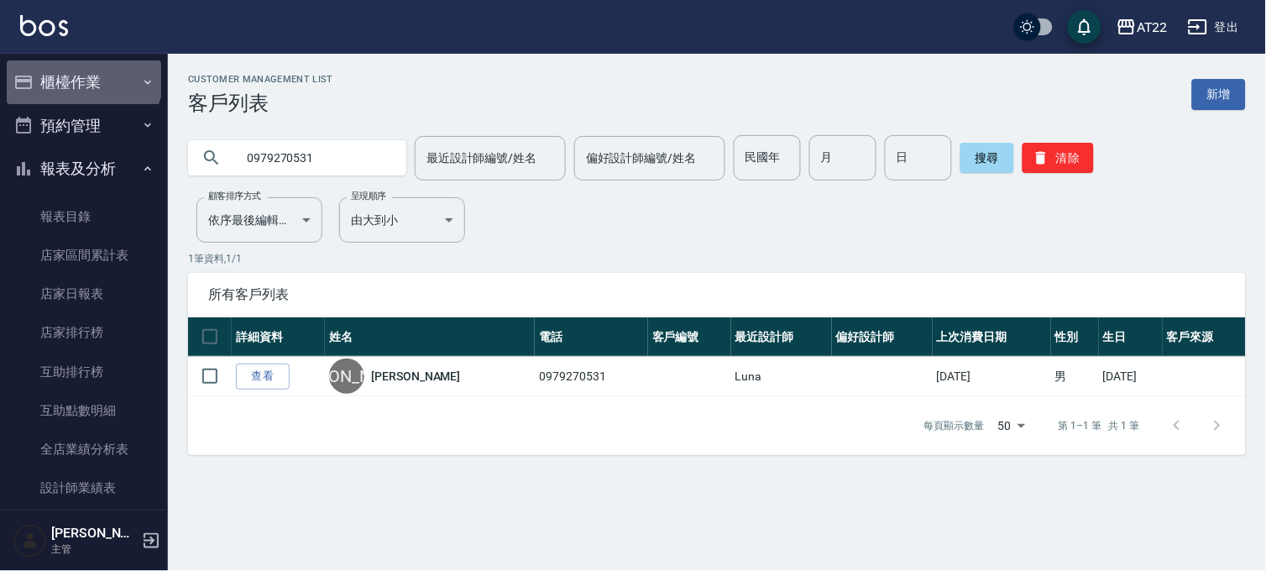
click at [82, 74] on button "櫃檯作業" at bounding box center [84, 82] width 154 height 44
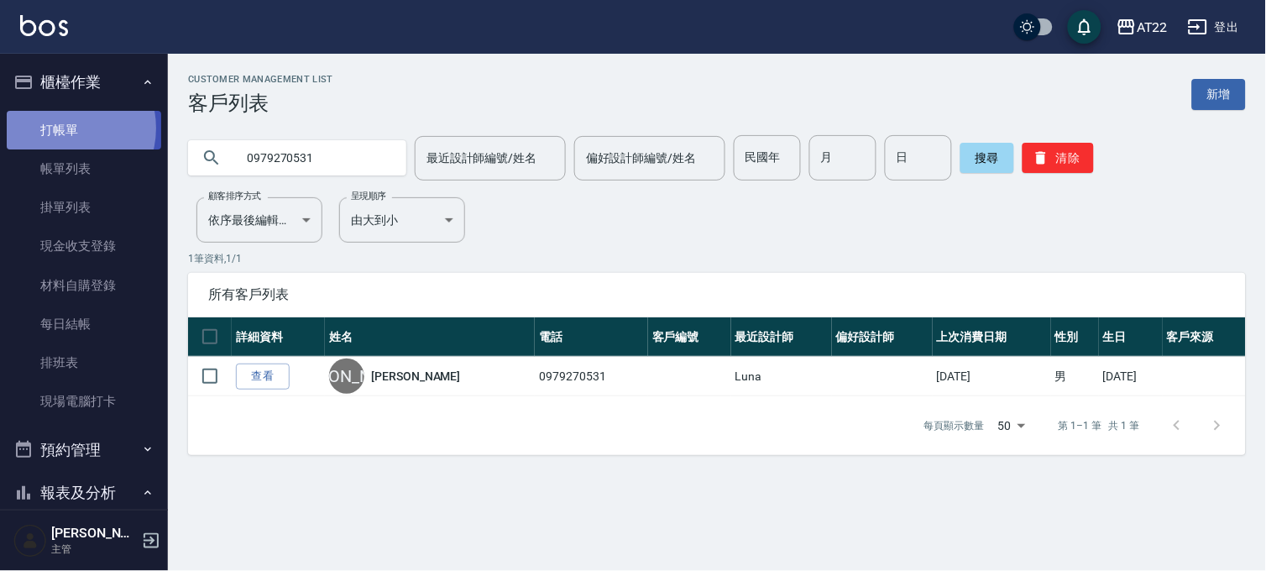
click at [65, 128] on link "打帳單" at bounding box center [84, 130] width 154 height 39
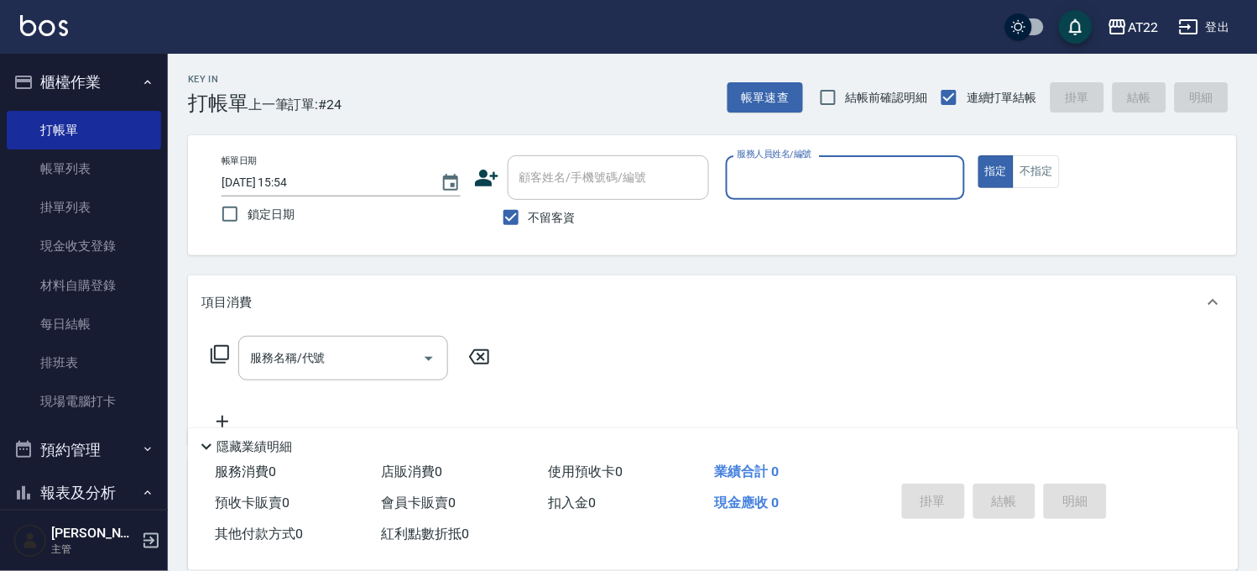
click at [549, 214] on span "不留客資" at bounding box center [552, 218] width 47 height 18
click at [529, 214] on input "不留客資" at bounding box center [511, 217] width 35 height 35
checkbox input "false"
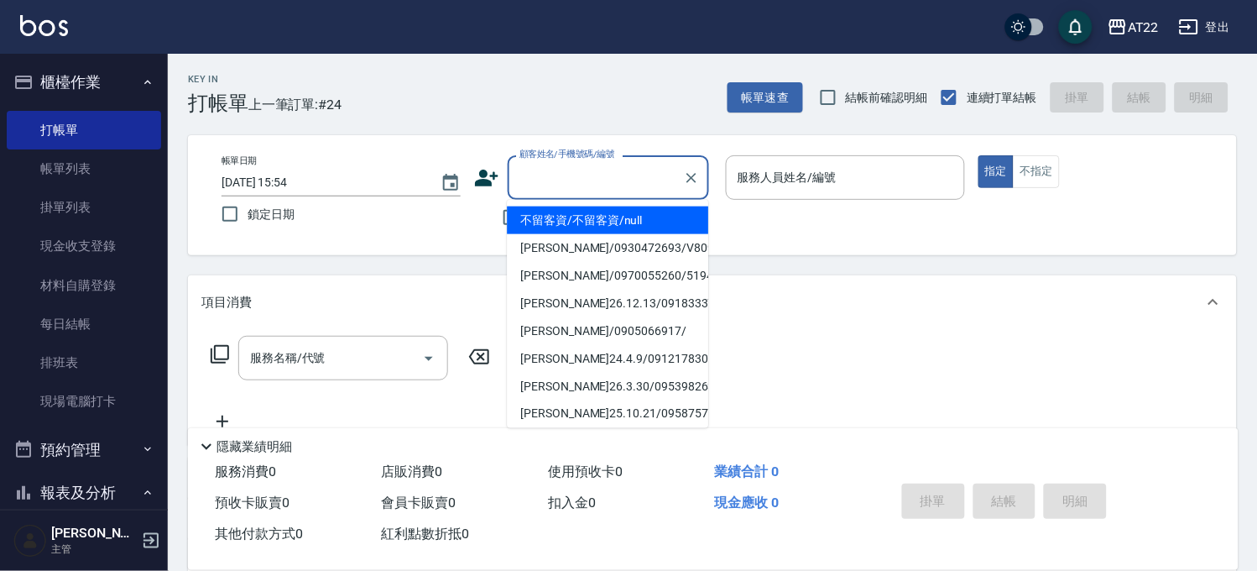
click at [567, 173] on div "顧客姓名/手機號碼/編號 顧客姓名/手機號碼/編號" at bounding box center [608, 177] width 201 height 44
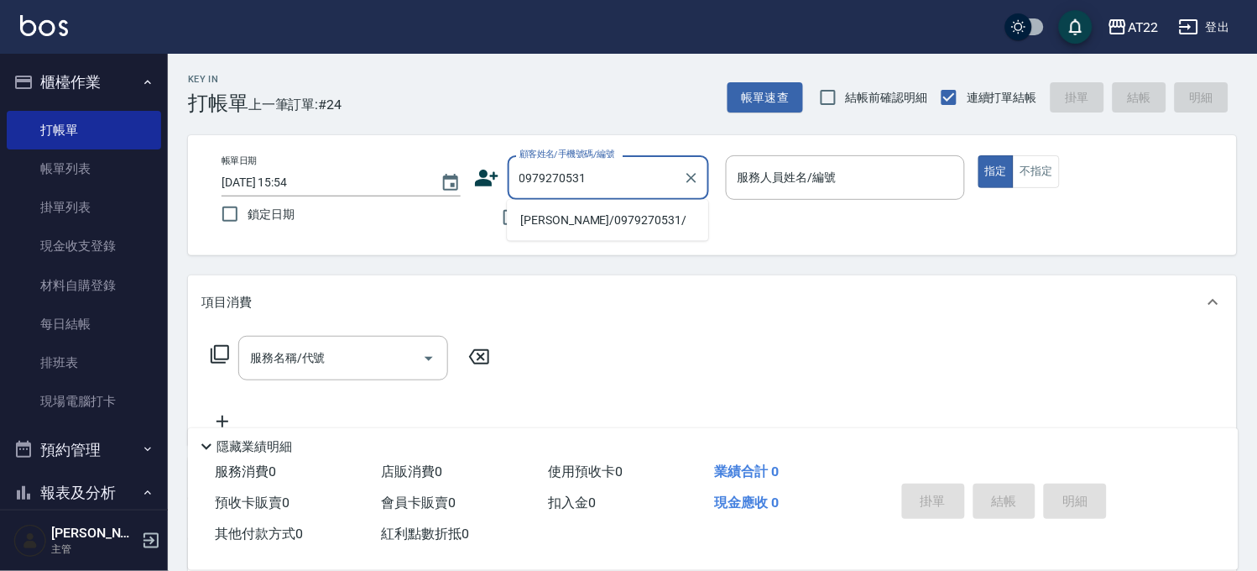
click at [583, 213] on li "[PERSON_NAME]/0979270531/" at bounding box center [607, 220] width 201 height 28
type input "[PERSON_NAME]/0979270531/"
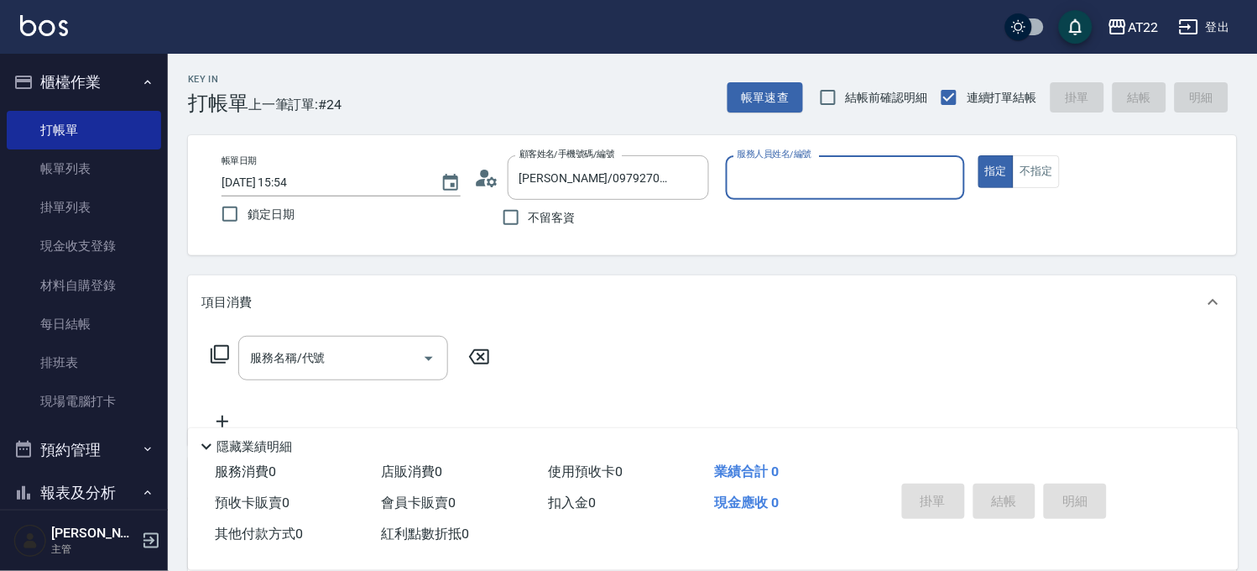
click at [498, 185] on icon at bounding box center [486, 177] width 25 height 25
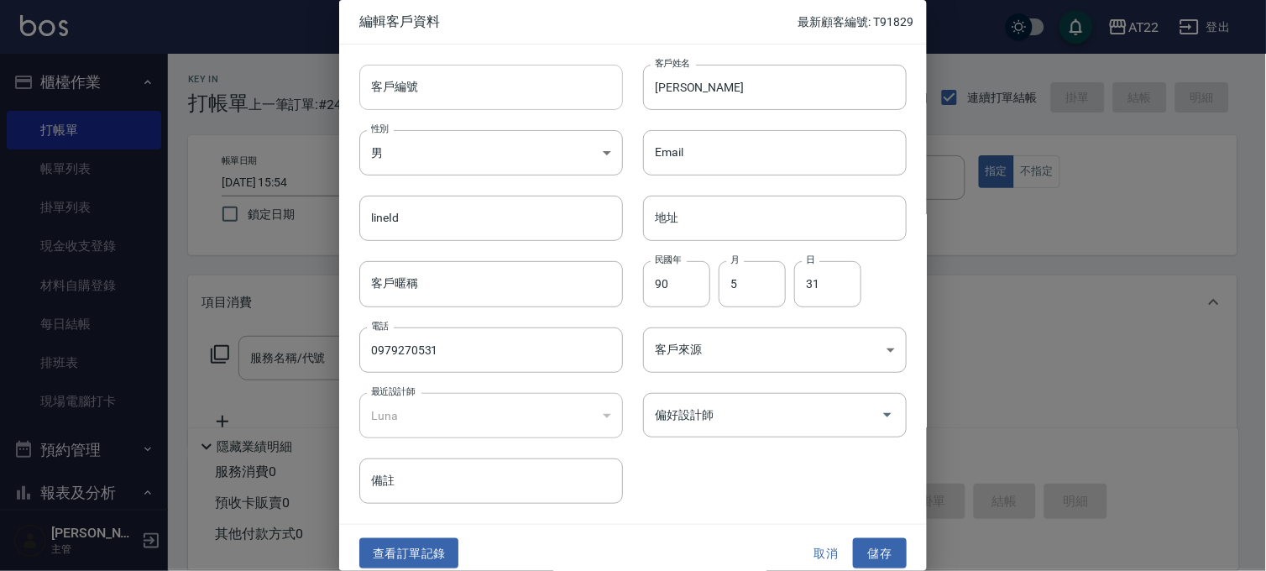
click at [532, 105] on input "客戶編號" at bounding box center [491, 87] width 264 height 45
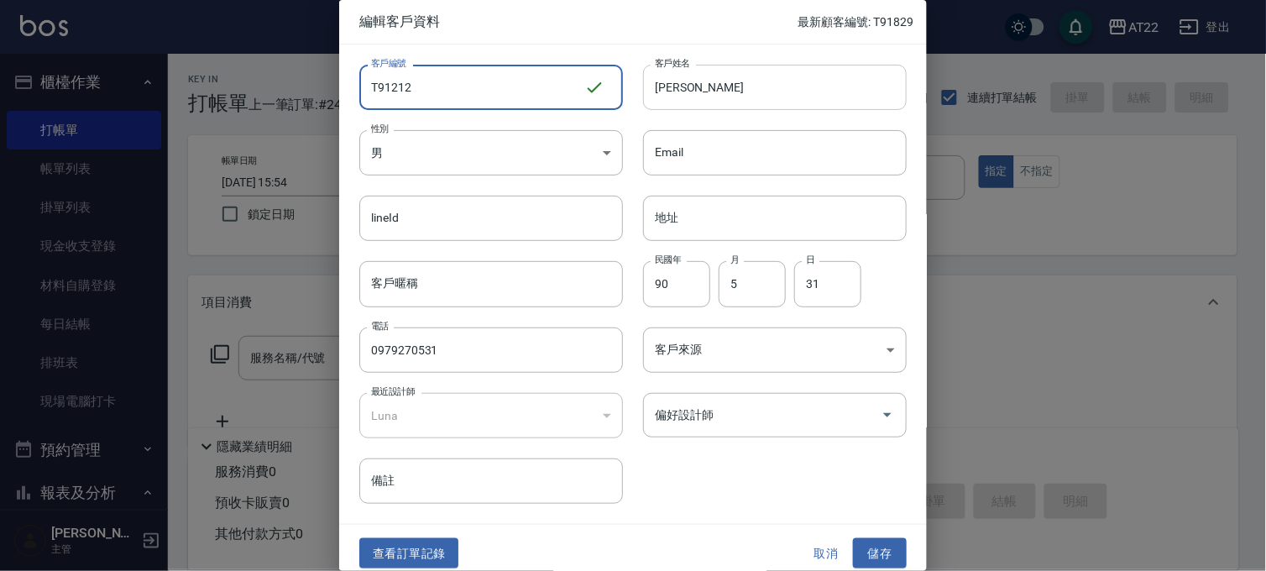
type input "T91212"
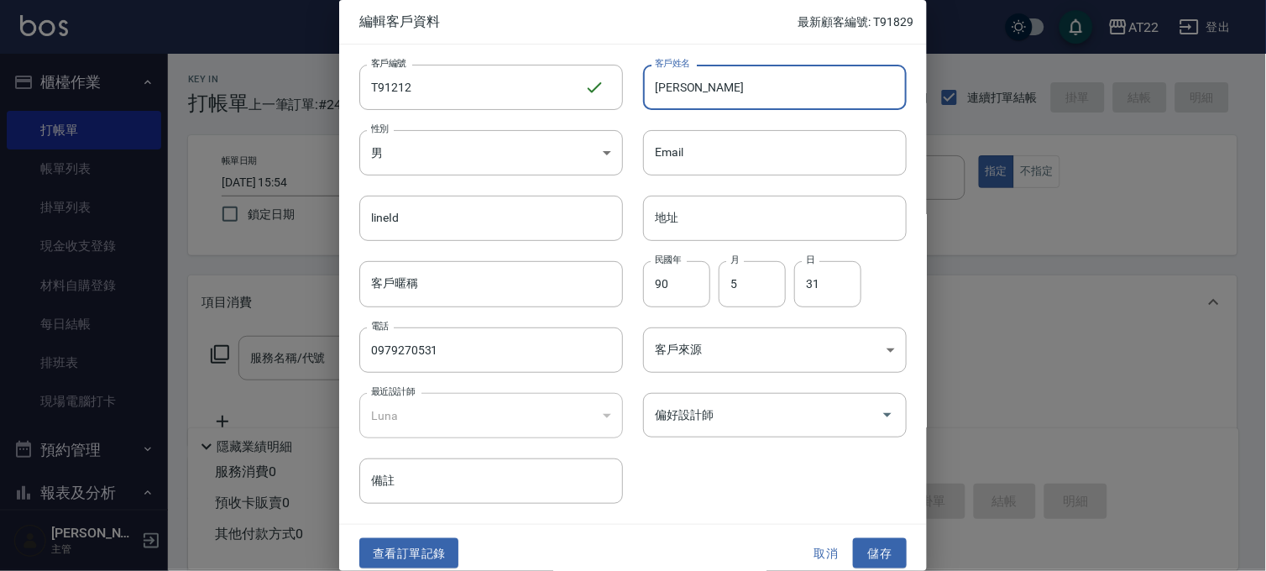
click at [734, 90] on input "[PERSON_NAME]" at bounding box center [775, 87] width 264 height 45
type input "[PERSON_NAME][DATE]"
click at [860, 560] on button "儲存" at bounding box center [880, 553] width 54 height 31
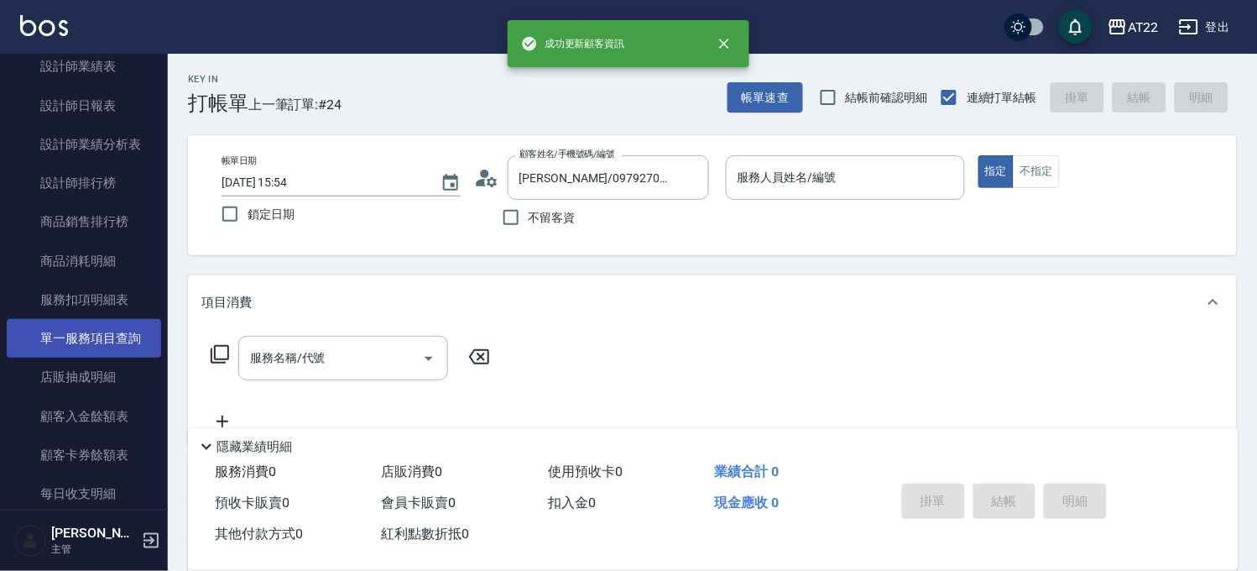
scroll to position [1026, 0]
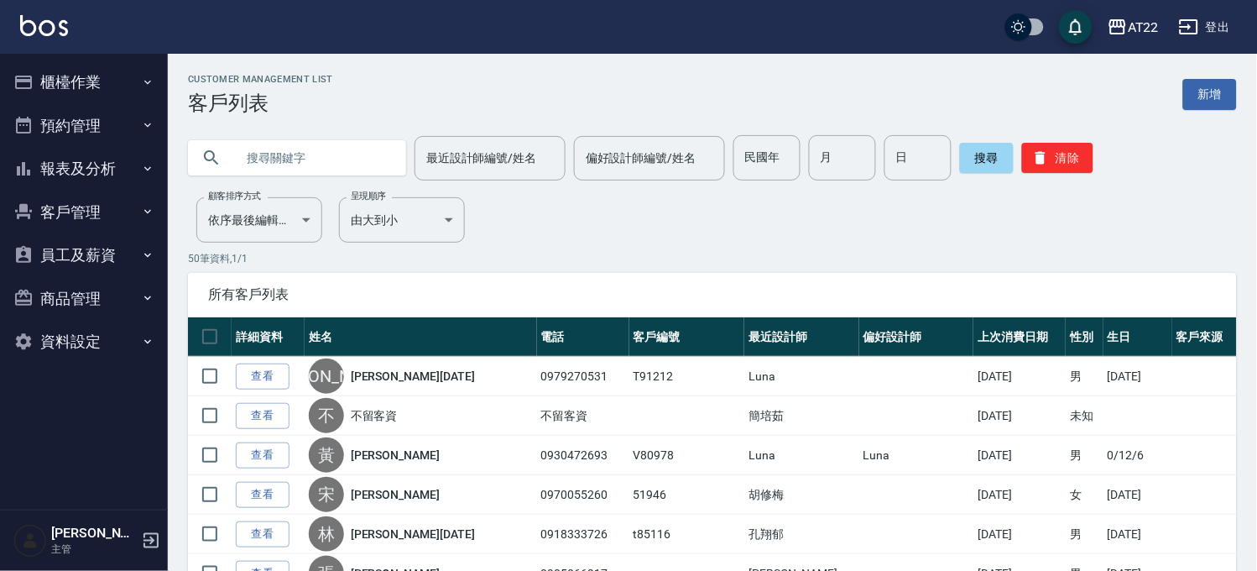
click at [267, 154] on input "text" at bounding box center [314, 157] width 158 height 45
type input "0970512336"
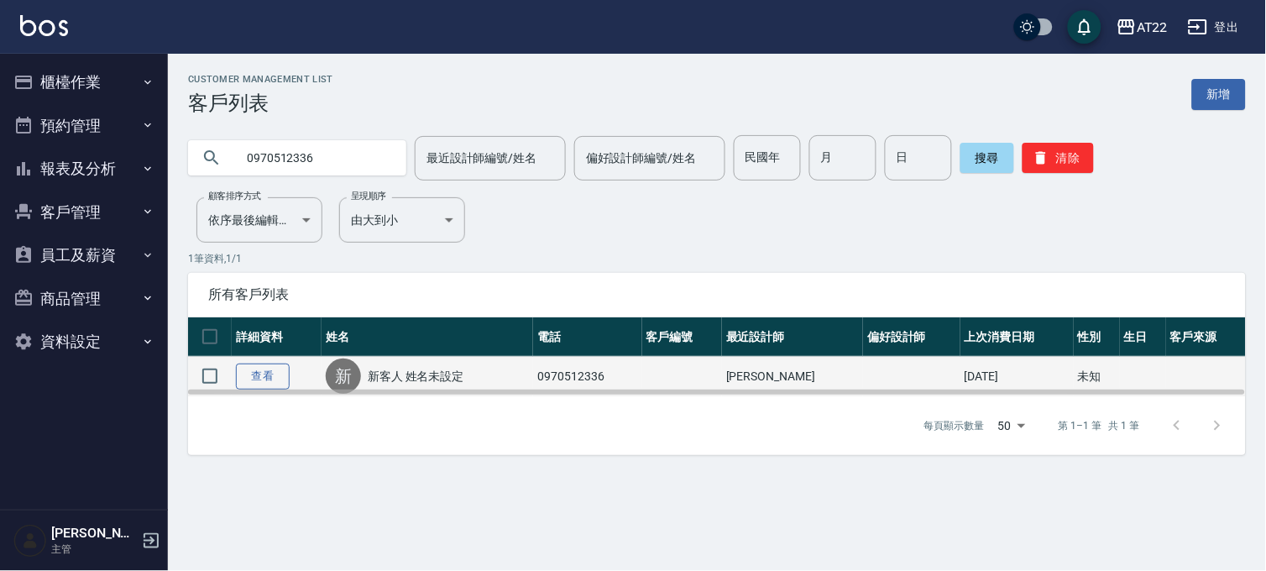
click at [264, 373] on link "查看" at bounding box center [263, 376] width 54 height 26
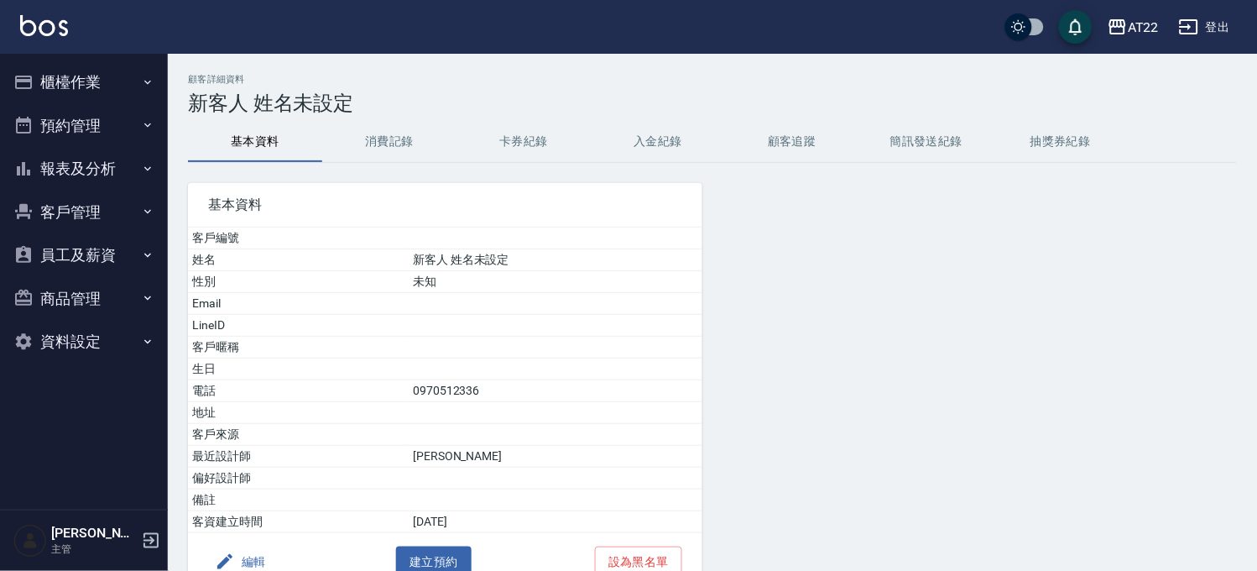
click at [249, 556] on button "編輯" at bounding box center [240, 561] width 65 height 31
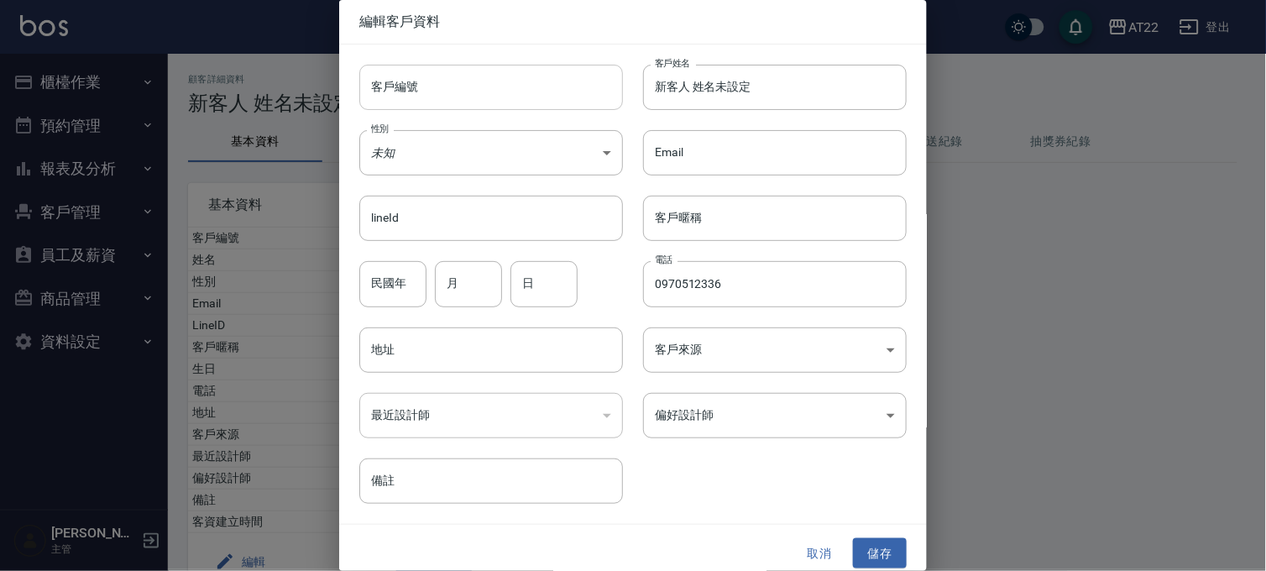
click at [499, 96] on input "客戶編號" at bounding box center [491, 87] width 264 height 45
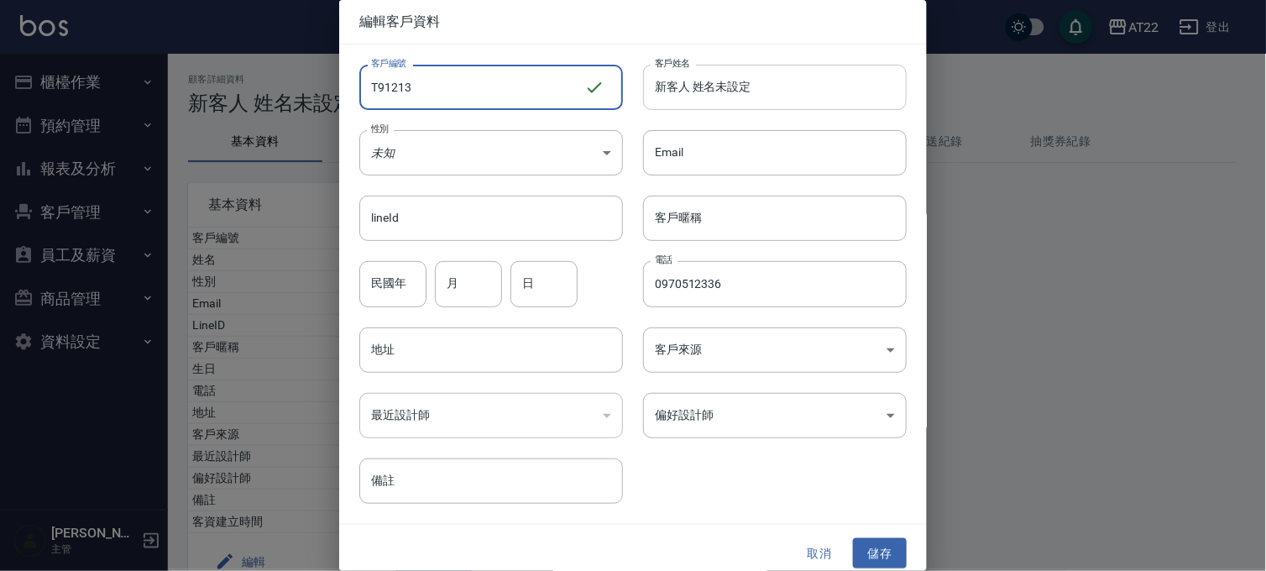
type input "T91213"
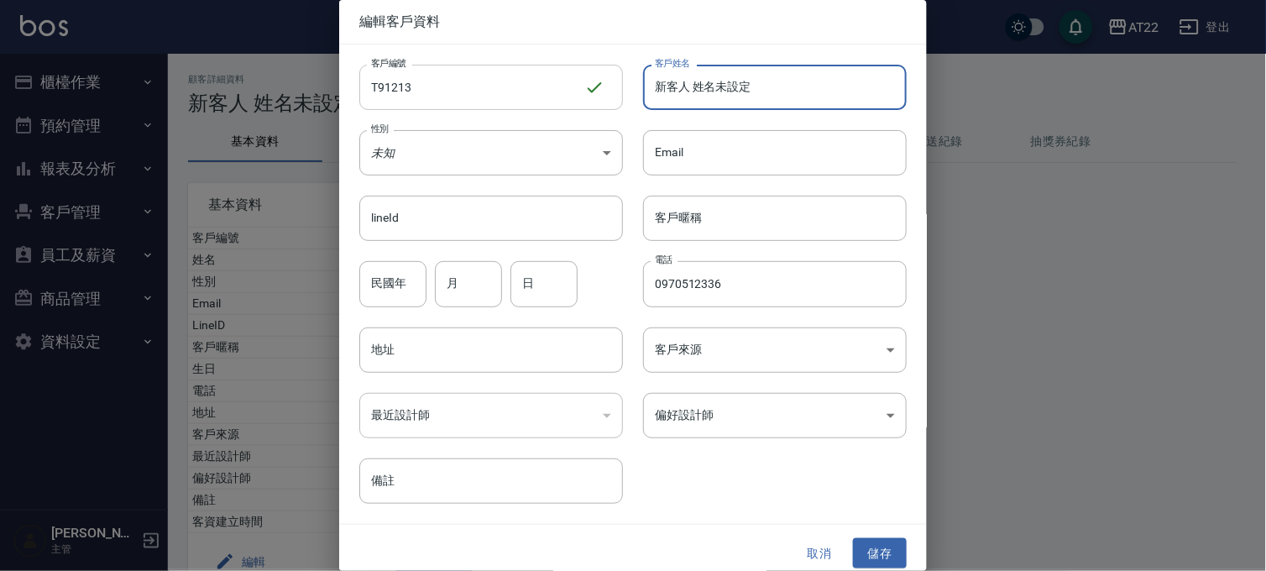
drag, startPoint x: 817, startPoint y: 93, endPoint x: 538, endPoint y: 95, distance: 278.7
click at [538, 95] on div "客戶編號 T91213 ​ 客戶編號 客戶姓名 新客人 姓名未設定 客戶姓名 性別 未知 UNKNOWN 性別 Email Email lineId line…" at bounding box center [622, 273] width 567 height 459
type input "ㄔ"
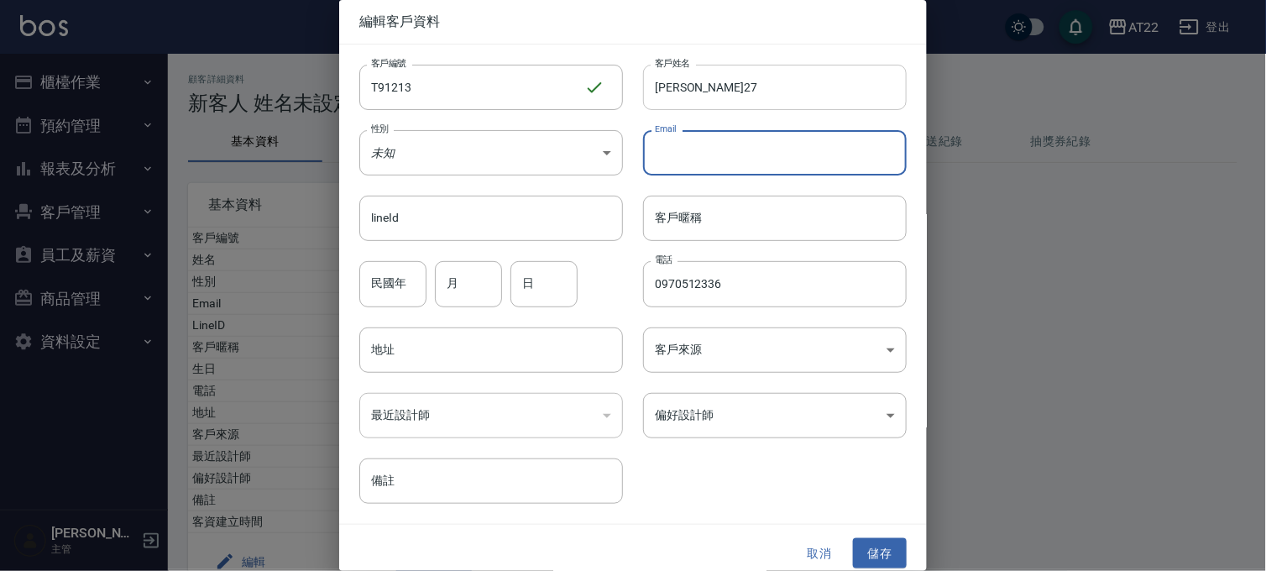
click at [750, 95] on input "[PERSON_NAME]27" at bounding box center [775, 87] width 264 height 45
click at [750, 95] on input "[PERSON_NAME]278" at bounding box center [775, 87] width 264 height 45
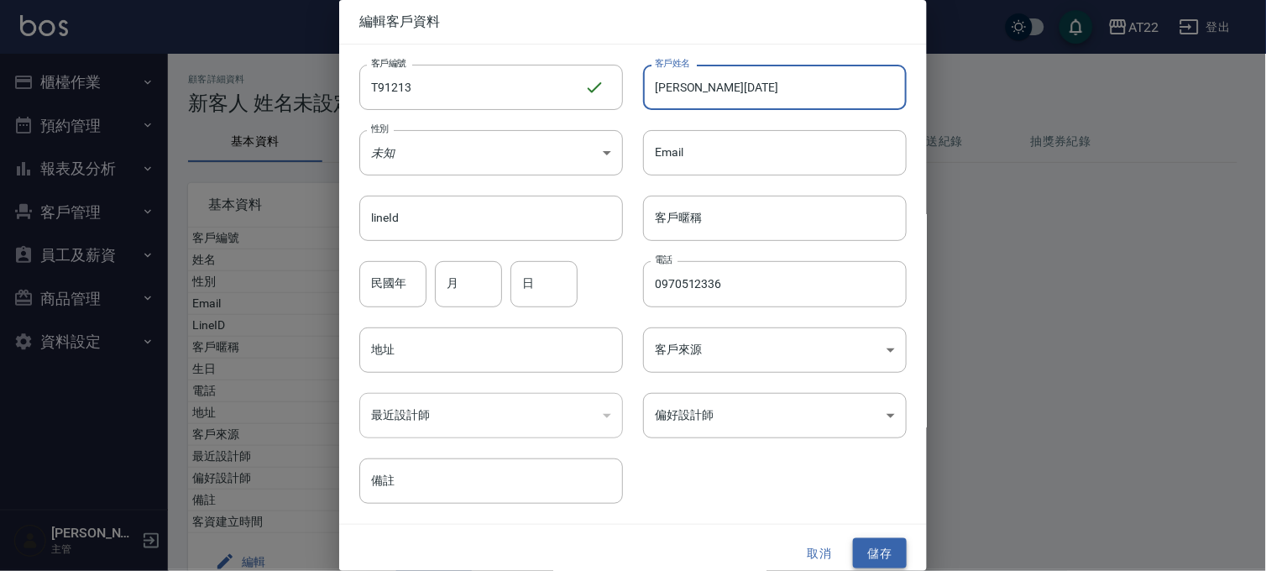
type input "[PERSON_NAME][DATE]"
click at [855, 558] on button "儲存" at bounding box center [880, 553] width 54 height 31
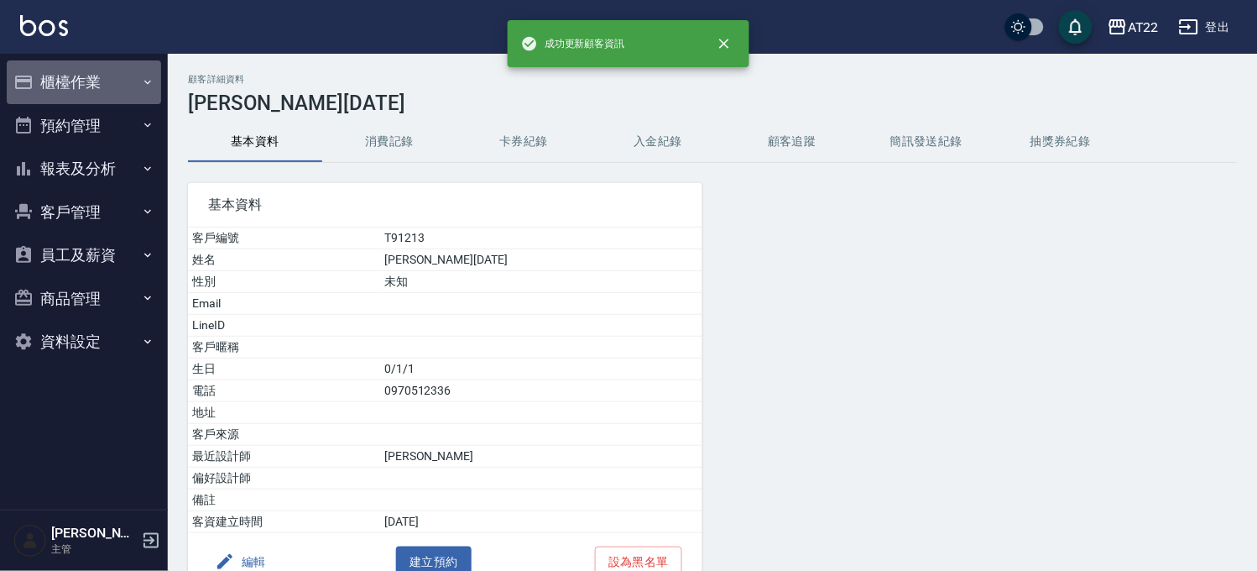
click at [86, 84] on button "櫃檯作業" at bounding box center [84, 82] width 154 height 44
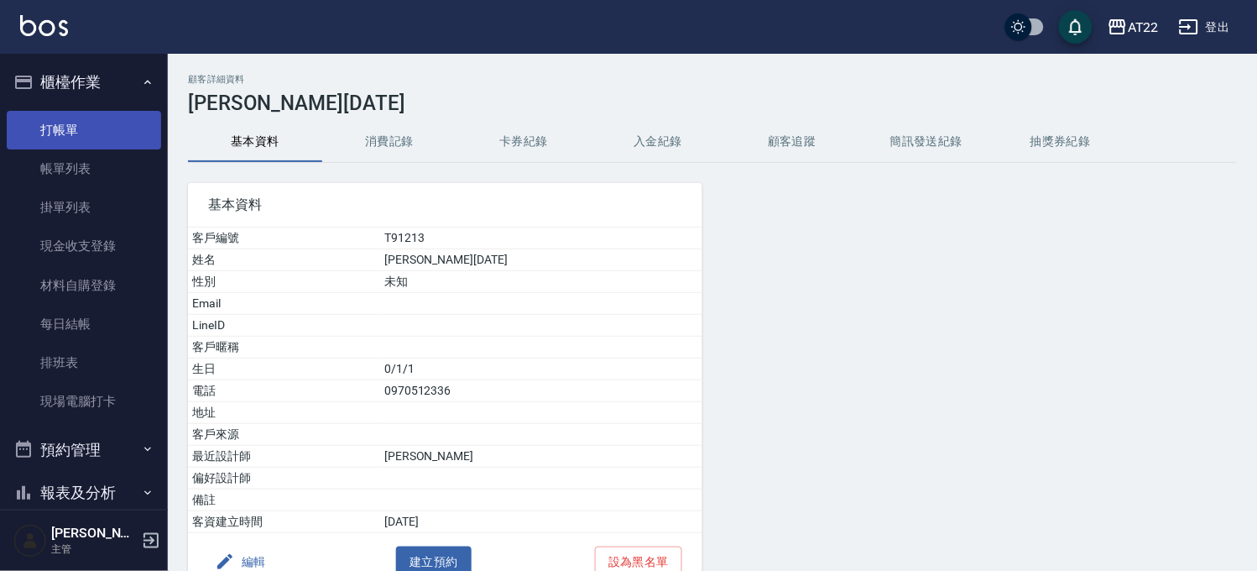
click at [79, 119] on link "打帳單" at bounding box center [84, 130] width 154 height 39
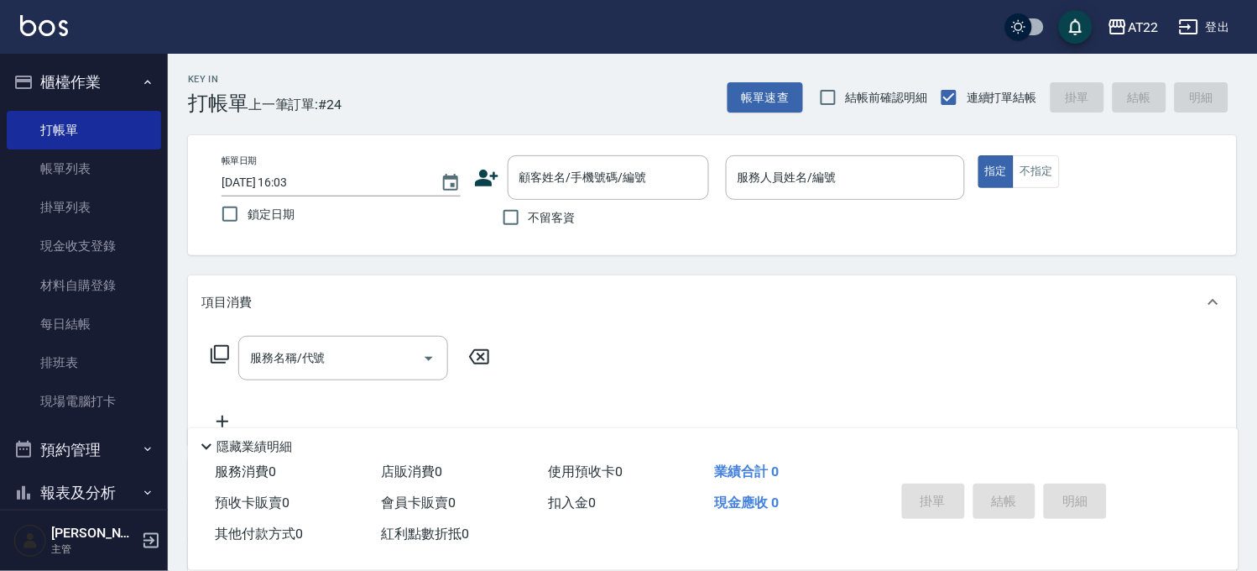
click at [645, 202] on div "不留客資" at bounding box center [591, 217] width 235 height 35
click at [638, 176] on input "顧客姓名/手機號碼/編號" at bounding box center [595, 177] width 161 height 29
click at [473, 257] on div "Key In 打帳單 上一筆訂單:#24 帳單速查 結帳前確認明細 連續打單結帳 掛單 結帳 明細 帳單日期 [DATE] 16:03 鎖定日期 顧客姓名/手…" at bounding box center [713, 437] width 1090 height 766
click at [515, 211] on input "不留客資" at bounding box center [511, 217] width 35 height 35
checkbox input "true"
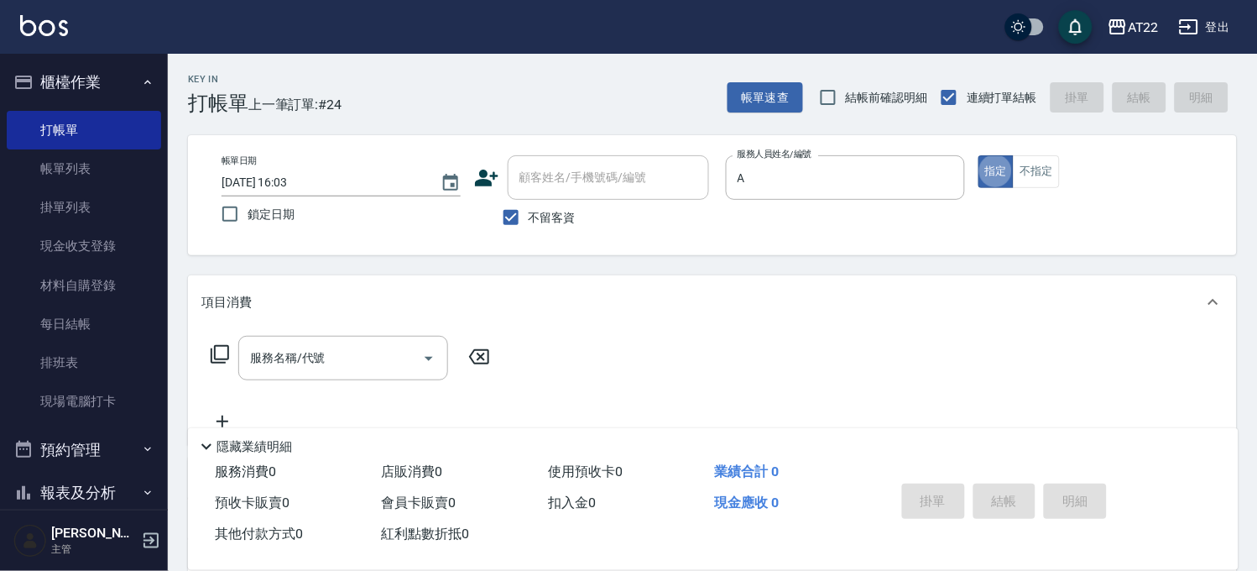
type input "[PERSON_NAME]a"
type button "true"
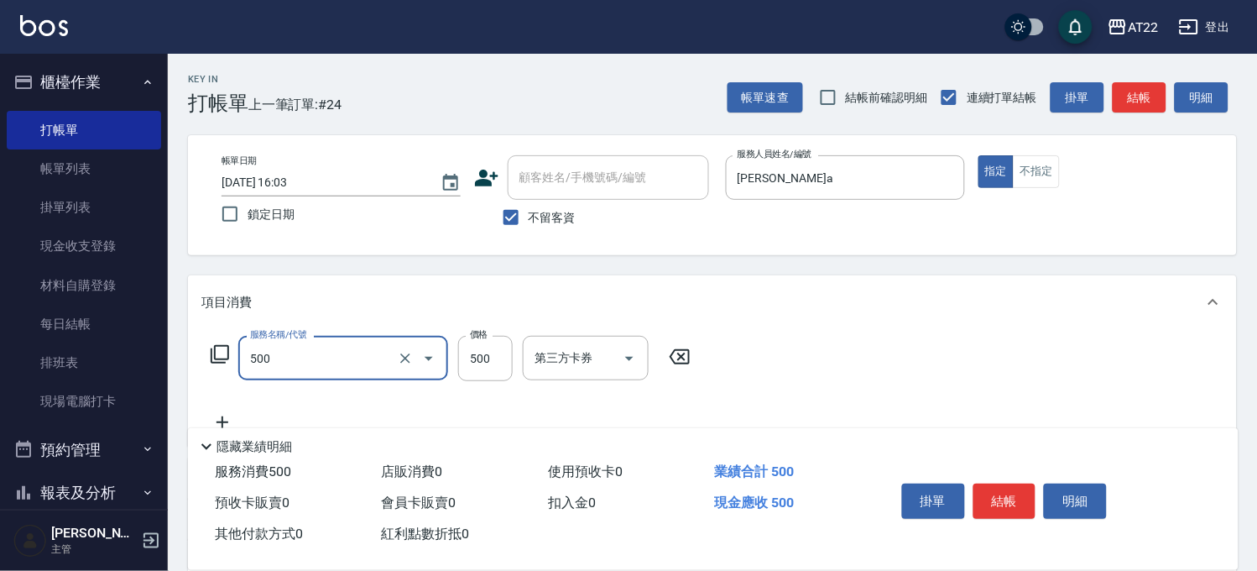
type input "剪髮(500)"
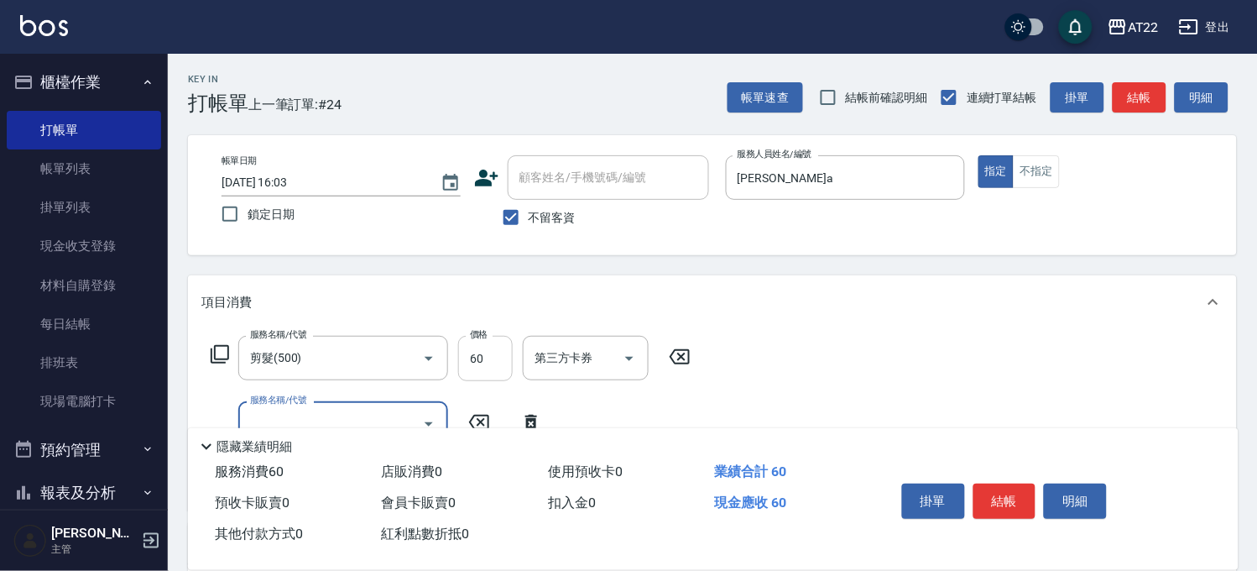
click at [508, 353] on input "60" at bounding box center [485, 358] width 55 height 45
type input "600"
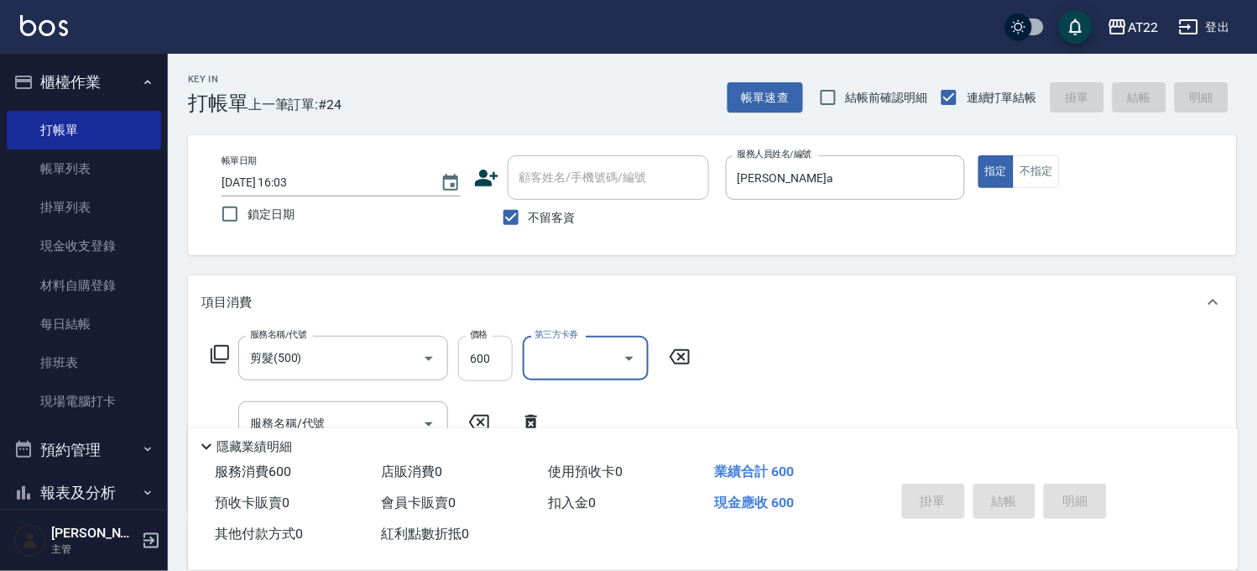
type input "[DATE] 16:04"
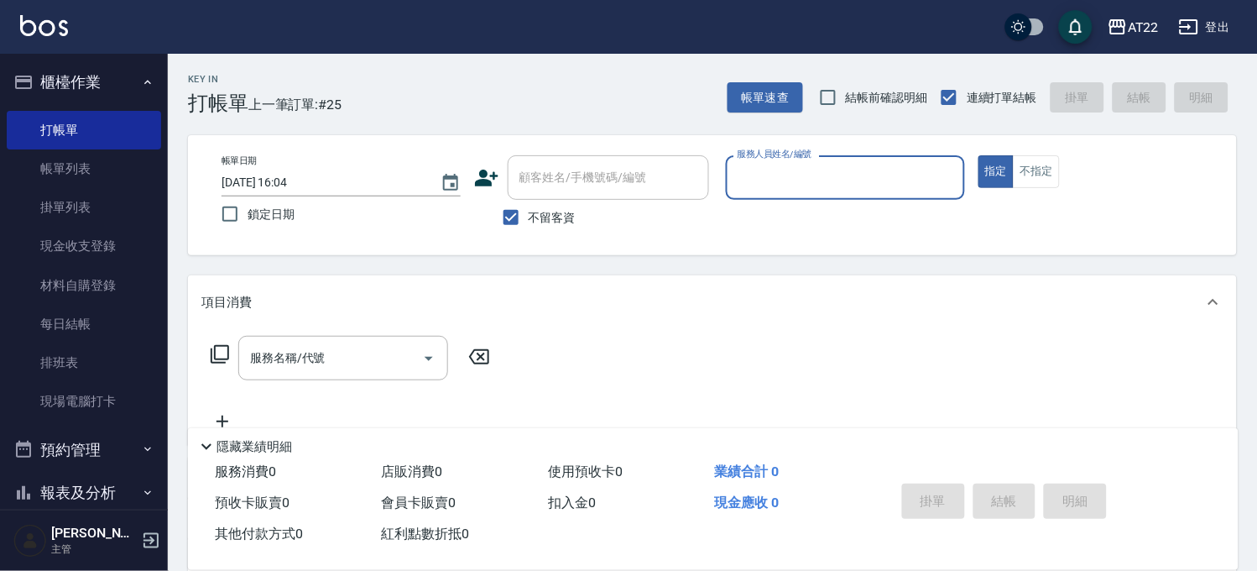
click at [552, 218] on span "不留客資" at bounding box center [552, 218] width 47 height 18
click at [529, 218] on input "不留客資" at bounding box center [511, 217] width 35 height 35
checkbox input "false"
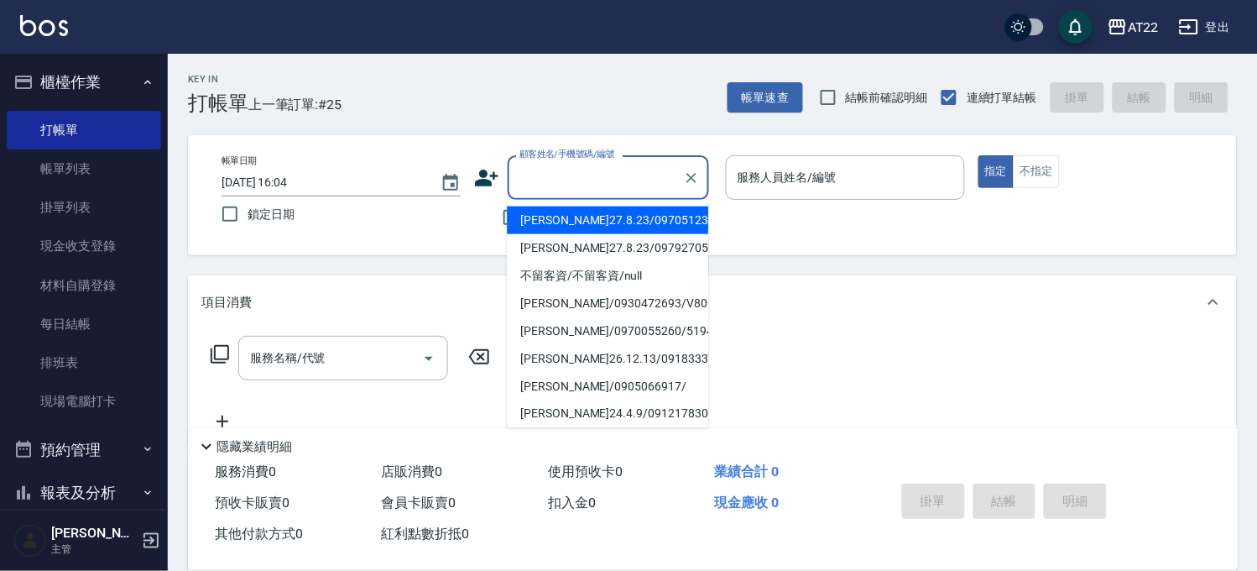
click at [589, 180] on input "顧客姓名/手機號碼/編號" at bounding box center [595, 177] width 161 height 29
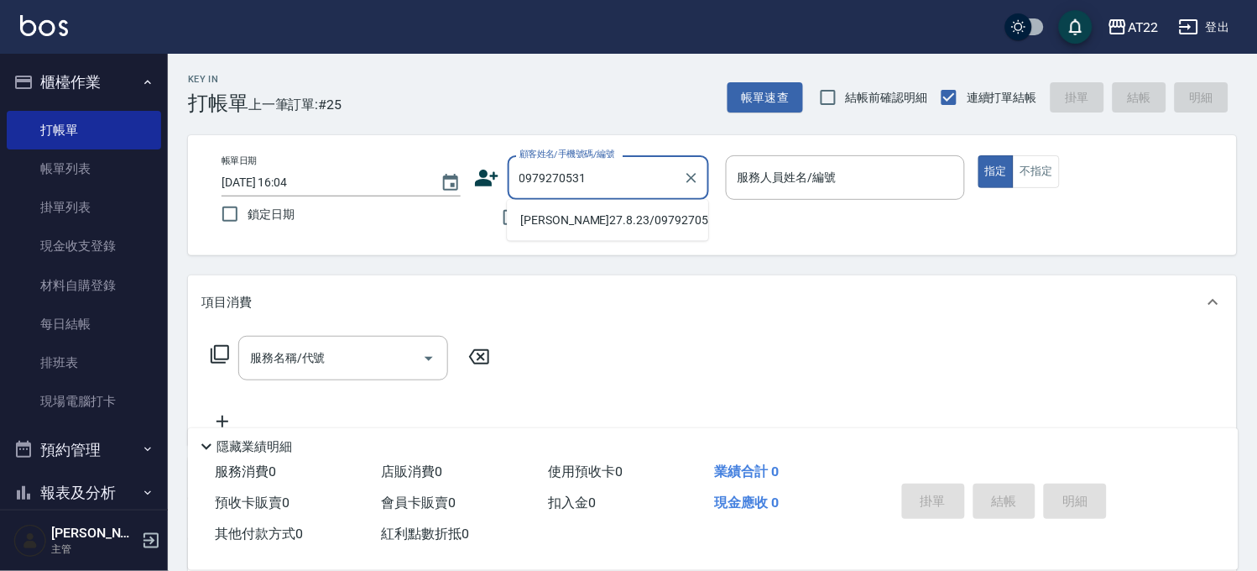
click at [568, 215] on li "[PERSON_NAME]27.8.23/0979270531/T91212" at bounding box center [607, 220] width 201 height 28
type input "[PERSON_NAME]27.8.23/0979270531/T91212"
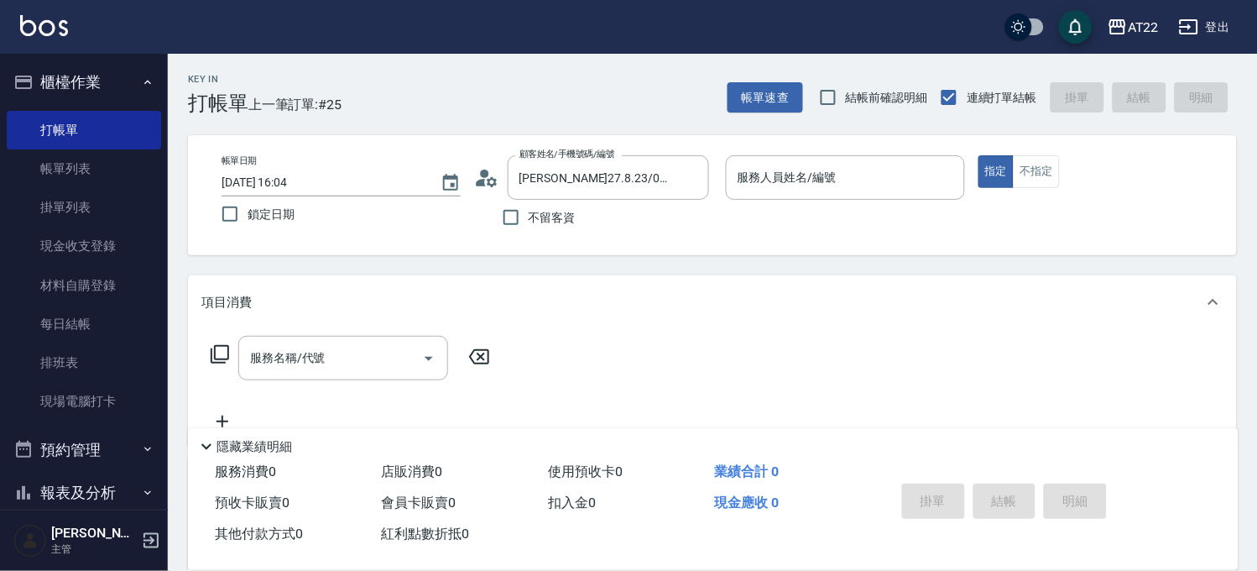
click at [497, 176] on icon at bounding box center [486, 177] width 25 height 25
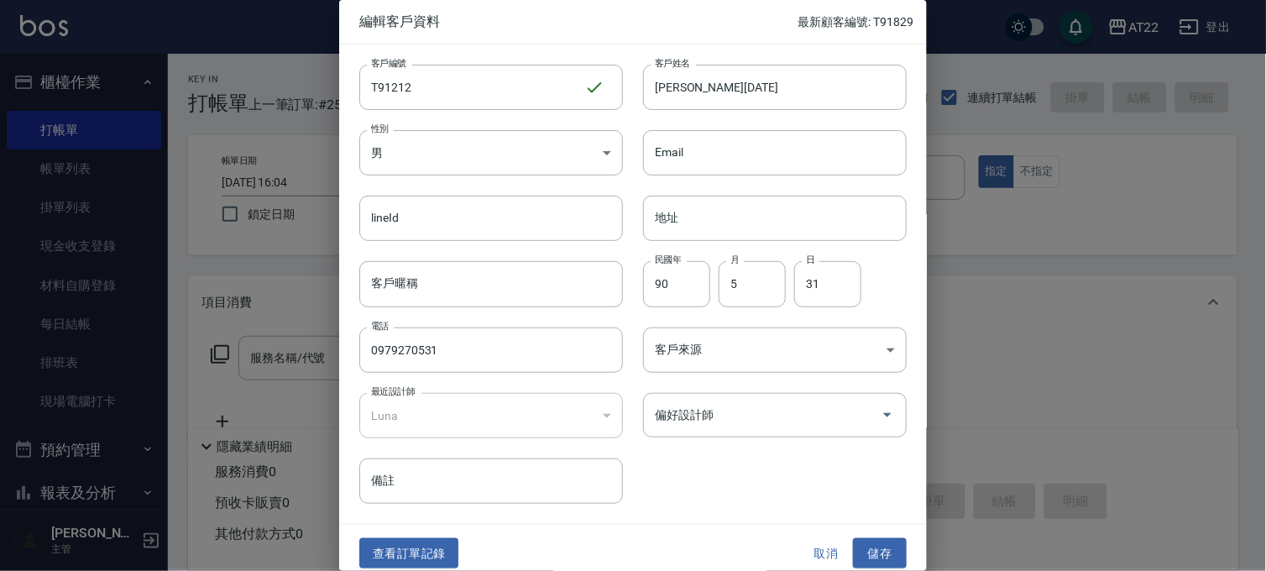
click at [824, 547] on button "取消" at bounding box center [826, 553] width 54 height 31
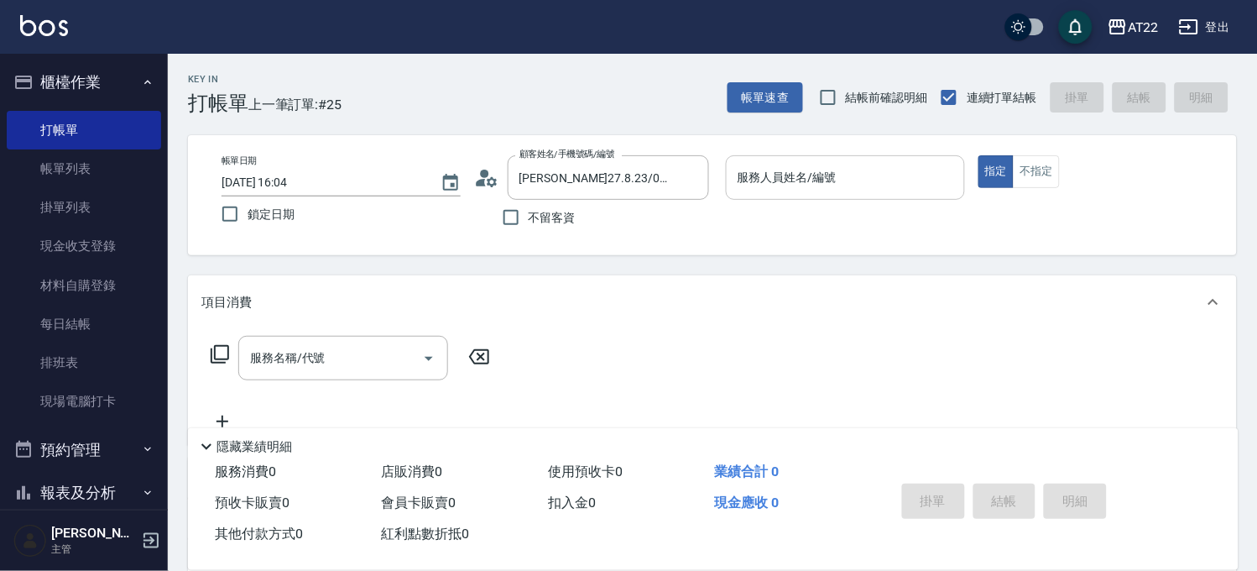
click at [839, 170] on input "服務人員姓名/編號" at bounding box center [846, 177] width 224 height 29
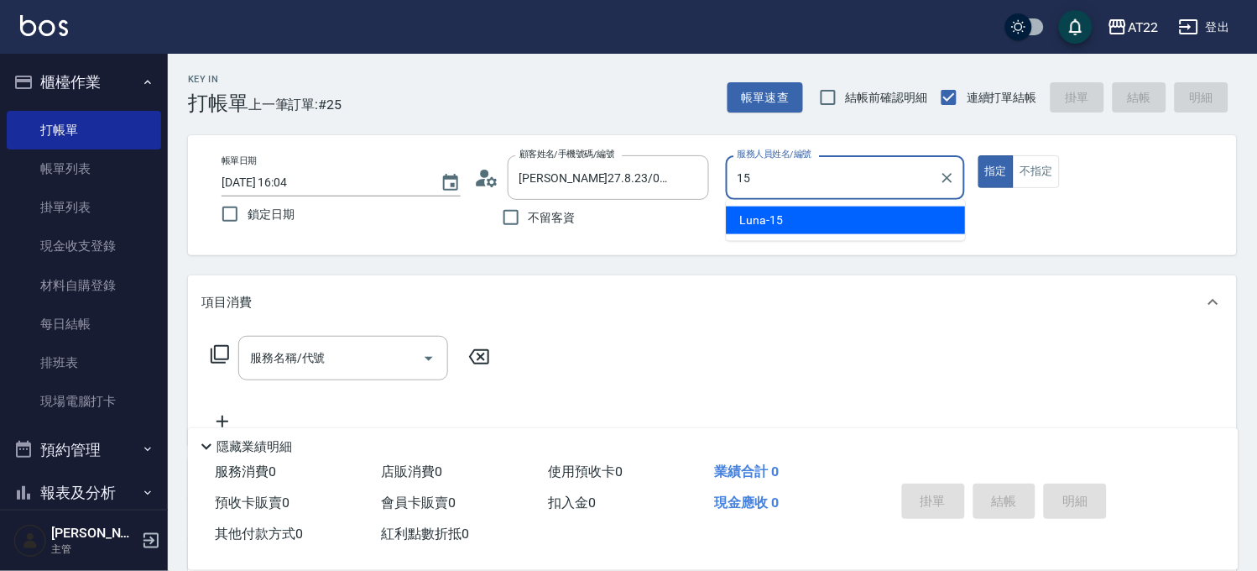
type input "Luna-15"
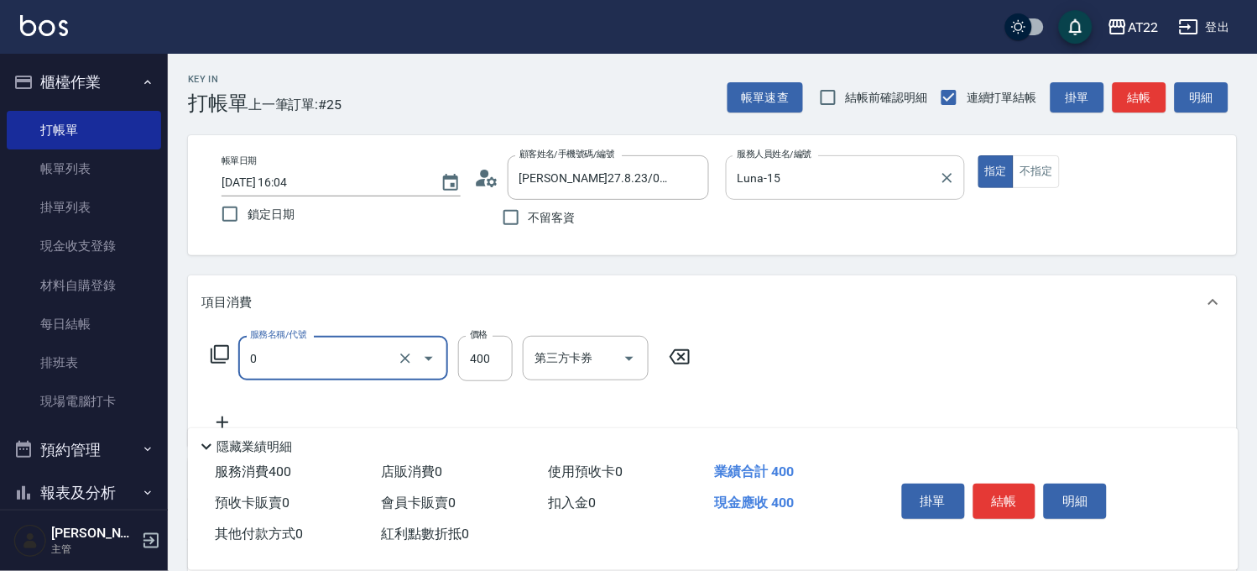
type input "有機洗髮(0)"
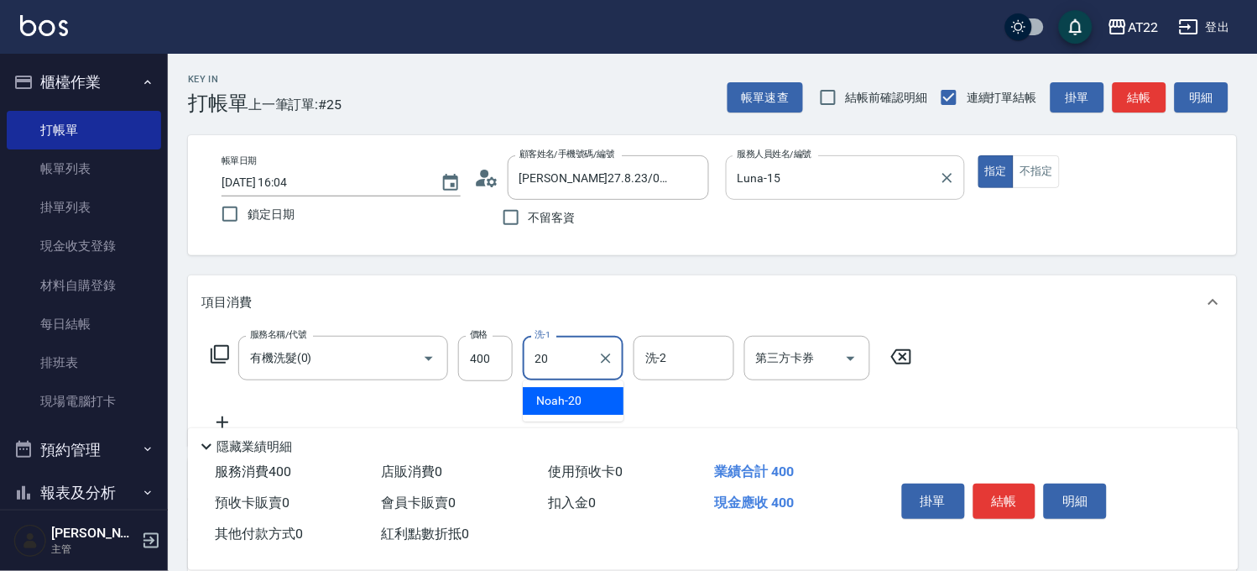
type input "Noah-20"
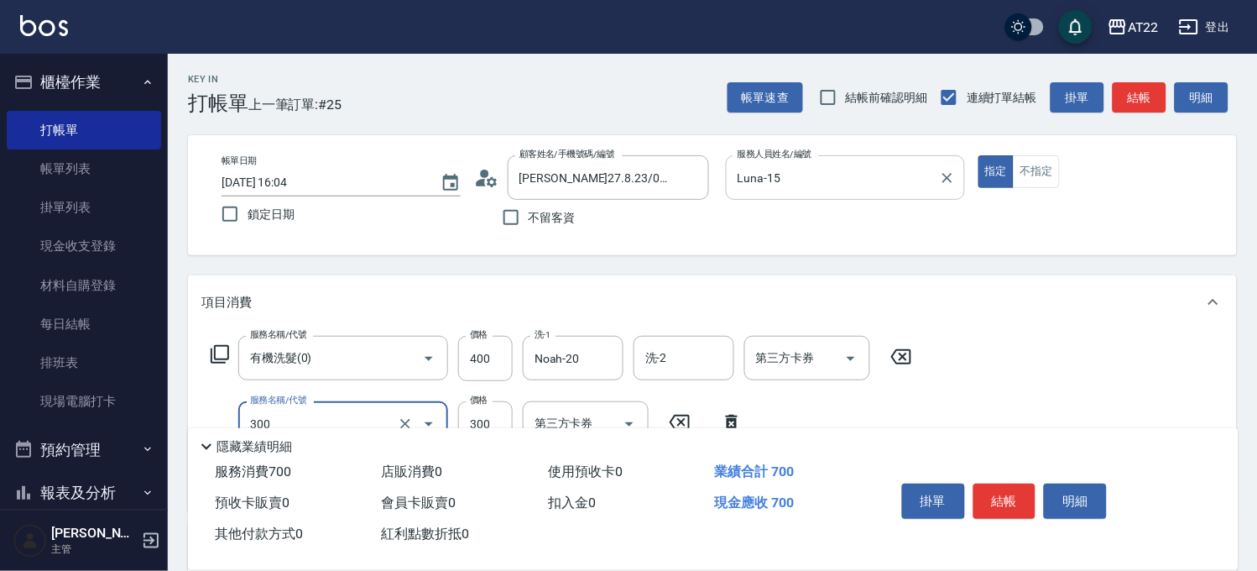
type input "剪髮(300)"
type input "230"
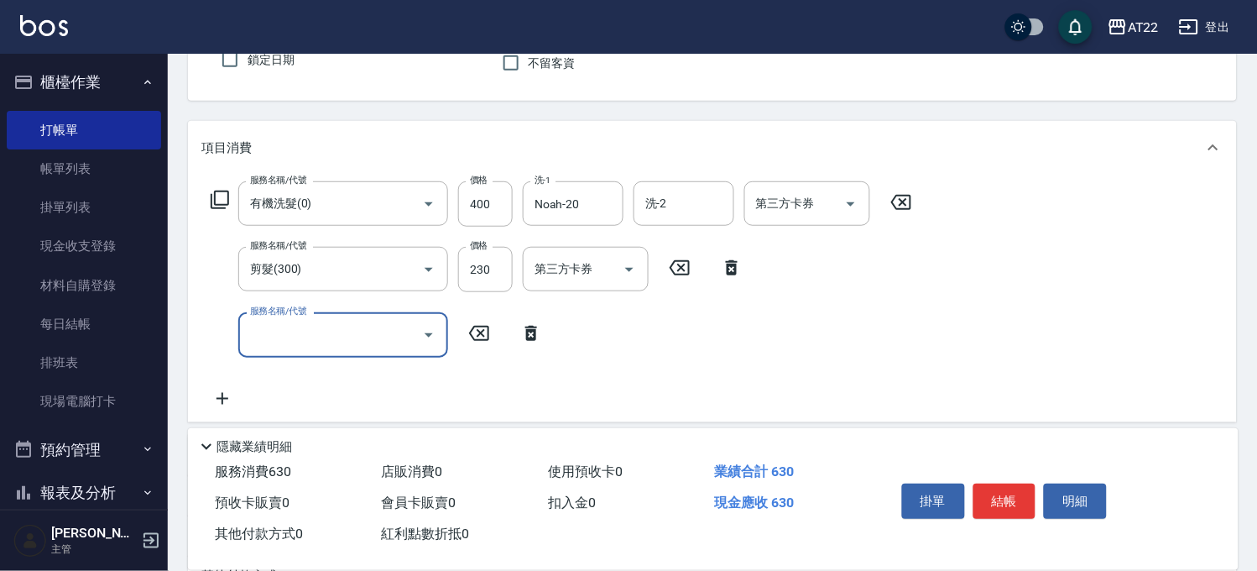
scroll to position [186, 0]
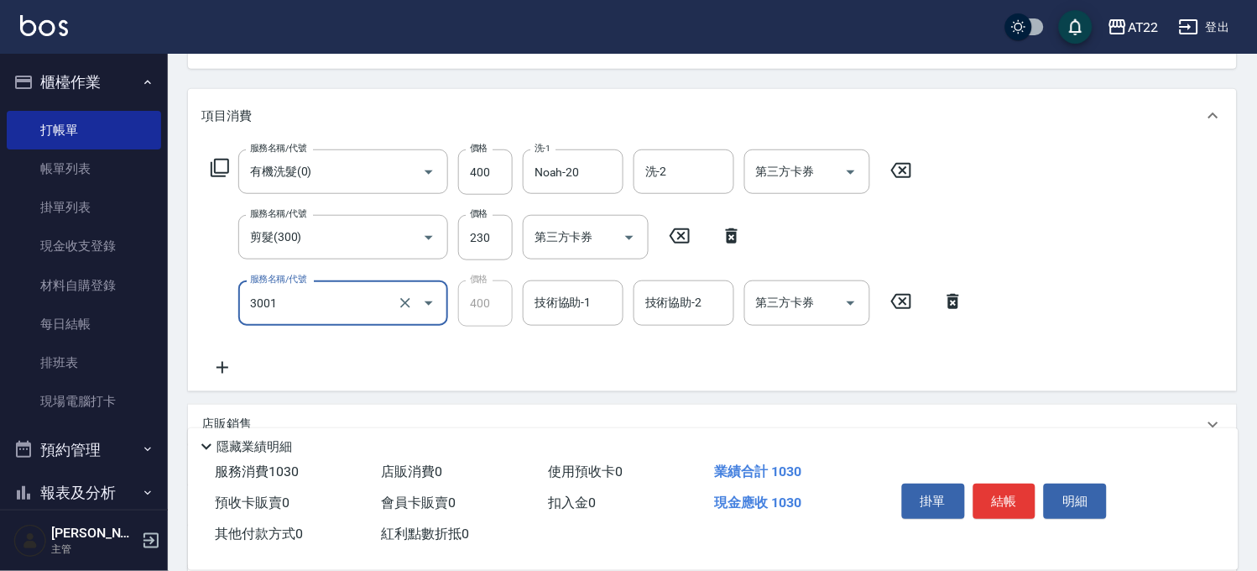
type input "側邊燙貼(3001)"
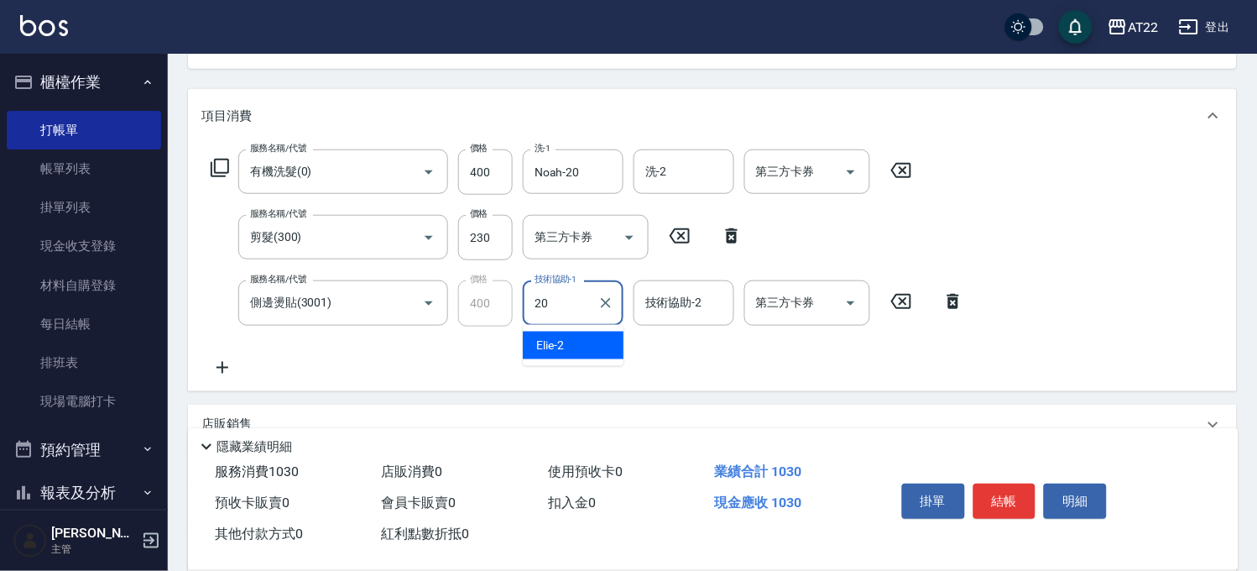
type input "Noah-20"
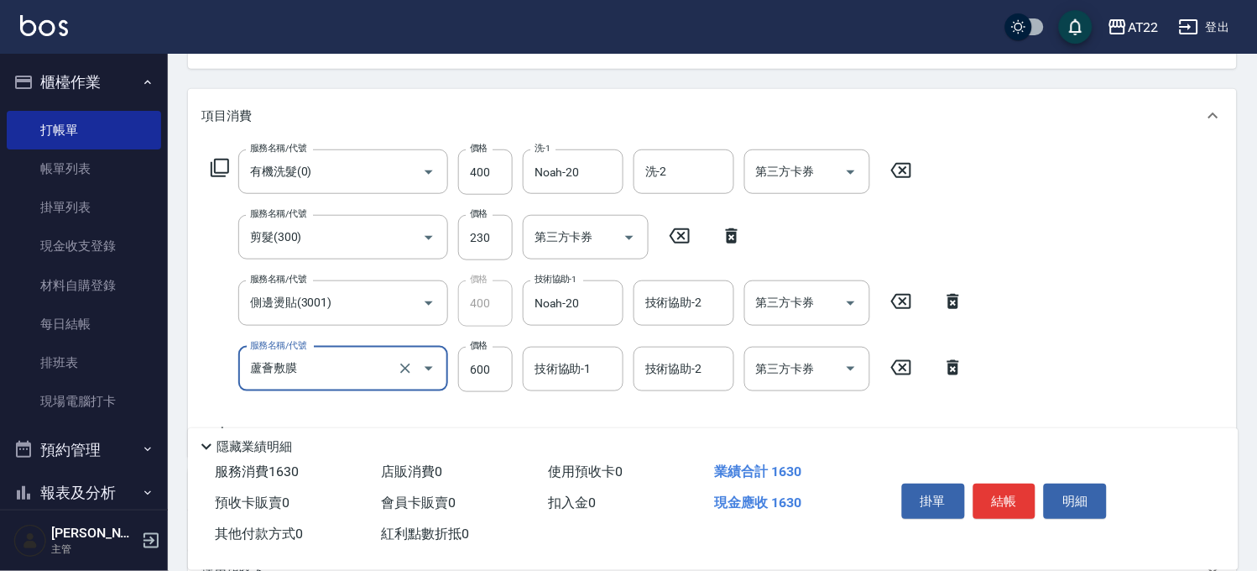
type input "蘆薈敷膜"
type input "480"
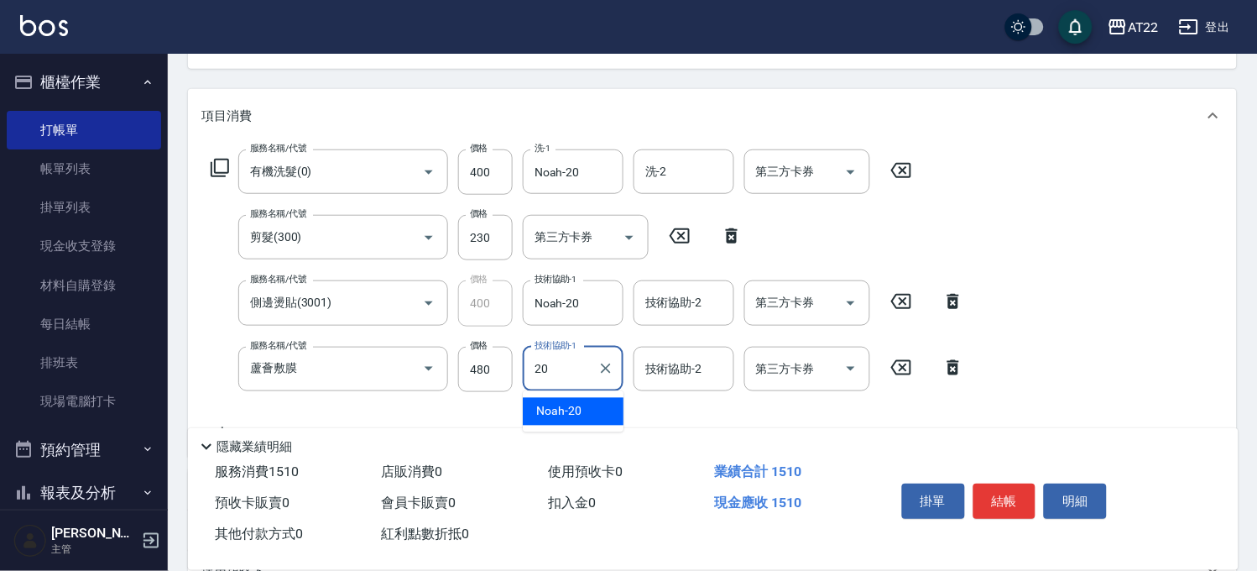
type input "Noah-20"
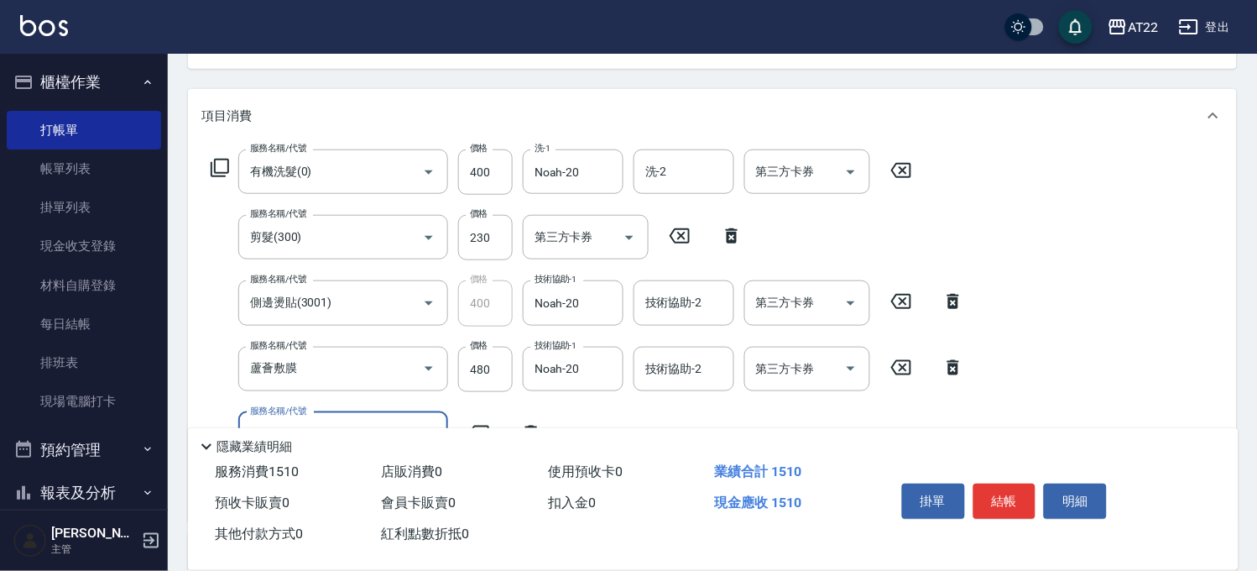
scroll to position [510, 0]
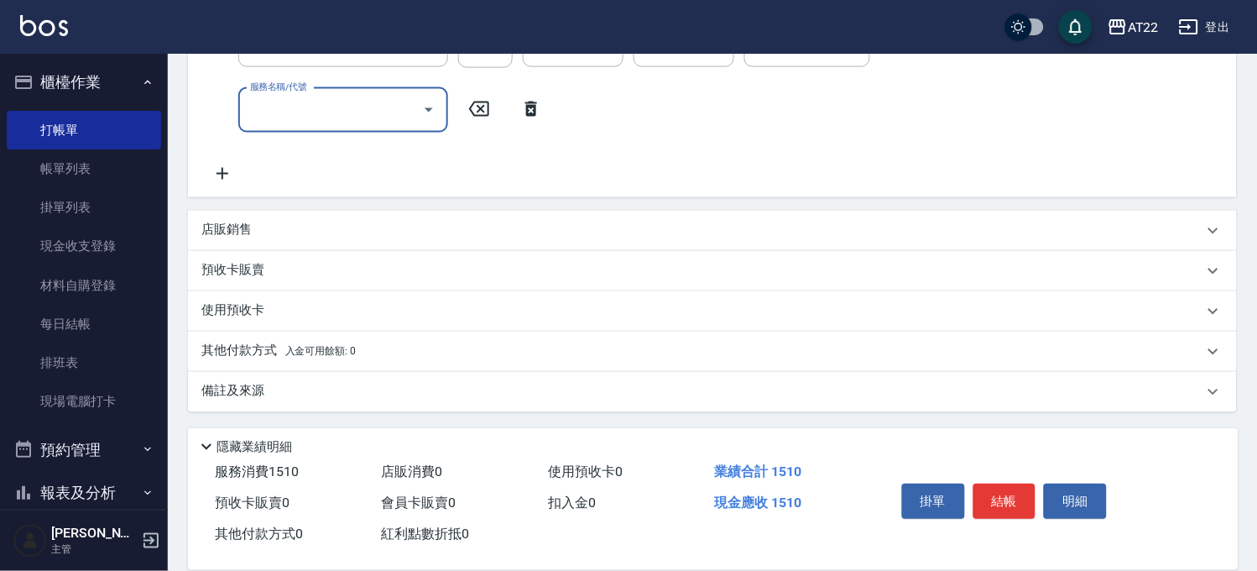
click at [238, 243] on div "店販銷售" at bounding box center [712, 231] width 1049 height 40
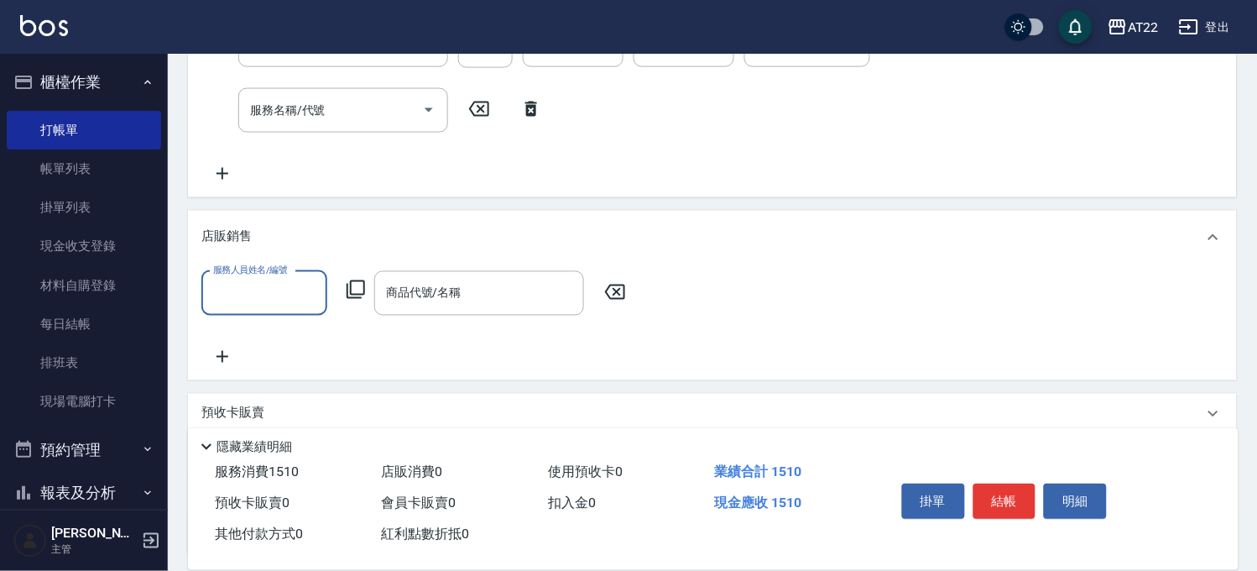
scroll to position [0, 0]
type input "Luna-15"
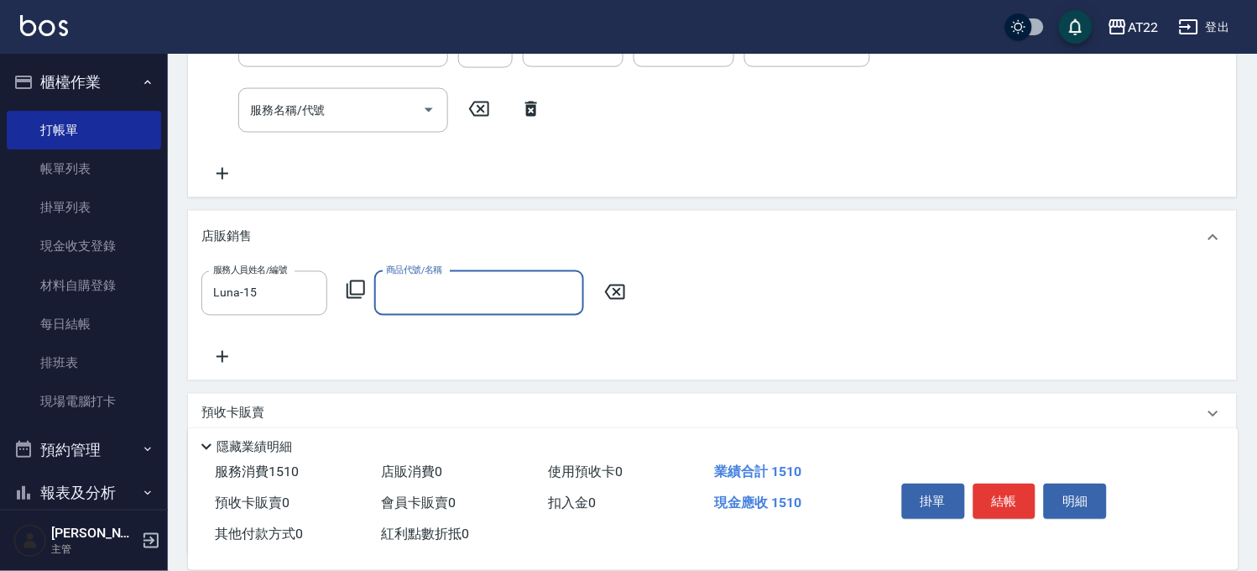
type input "ㄐ"
type input "A"
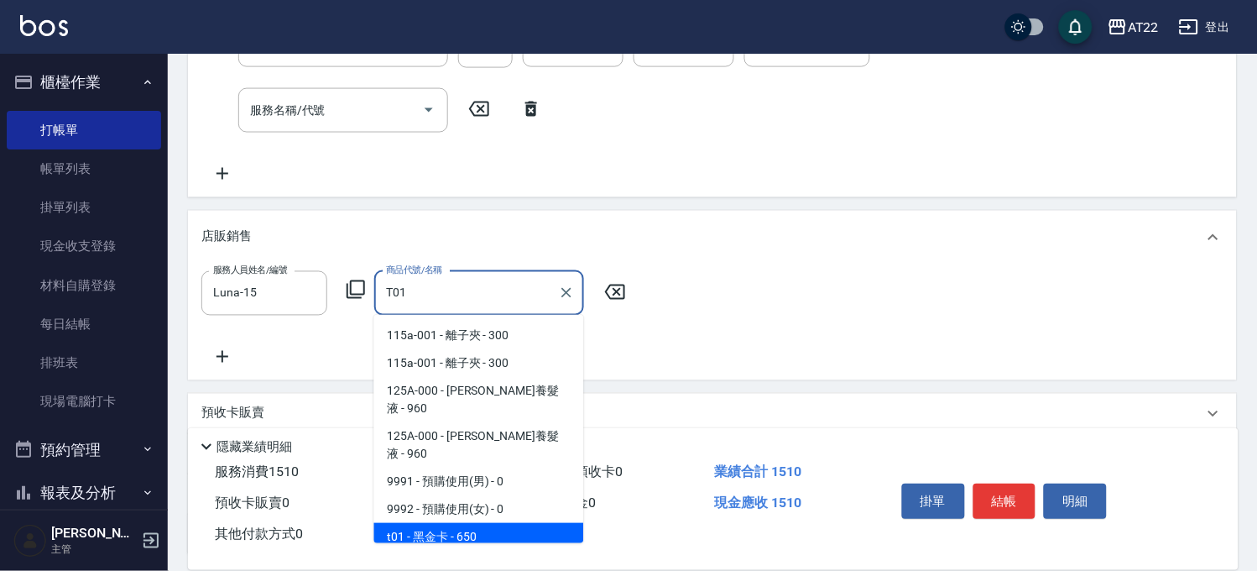
type input "黑金卡"
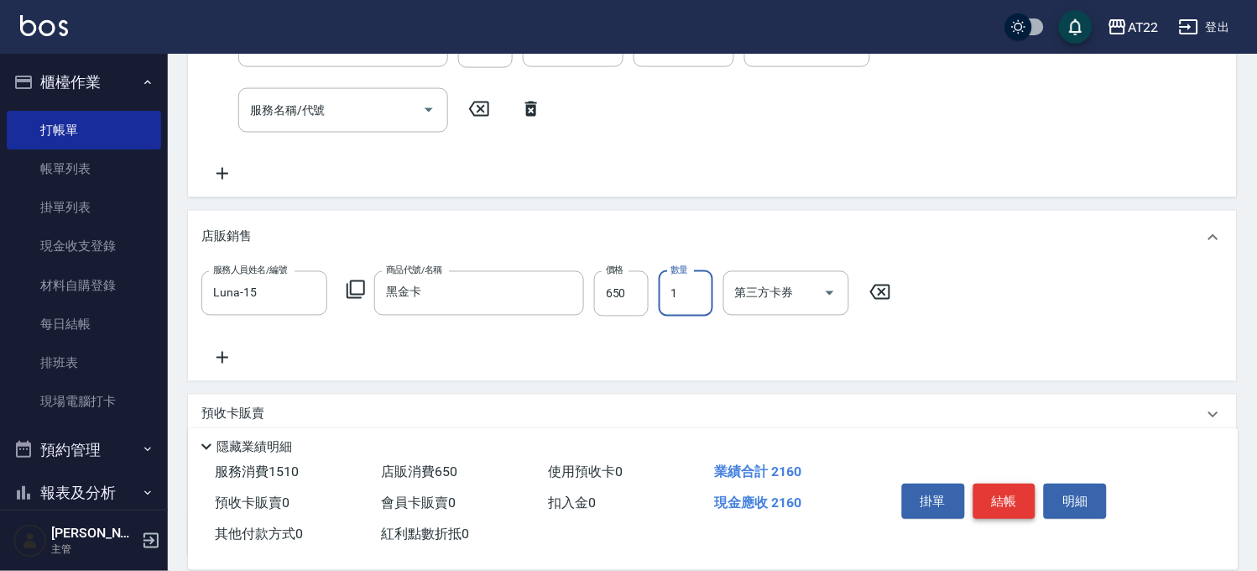
click at [1009, 510] on button "結帳" at bounding box center [1005, 501] width 63 height 35
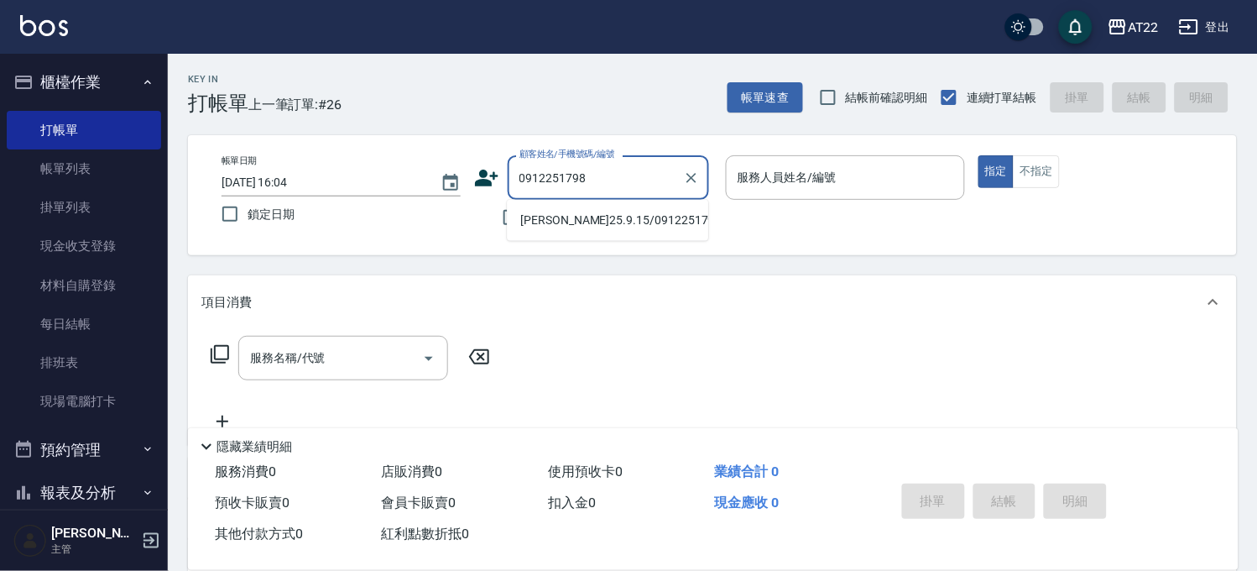
click at [599, 227] on li "林煥誠25.9.15/0912251798/t84836" at bounding box center [607, 220] width 201 height 28
type input "林煥誠25.9.15/0912251798/t84836"
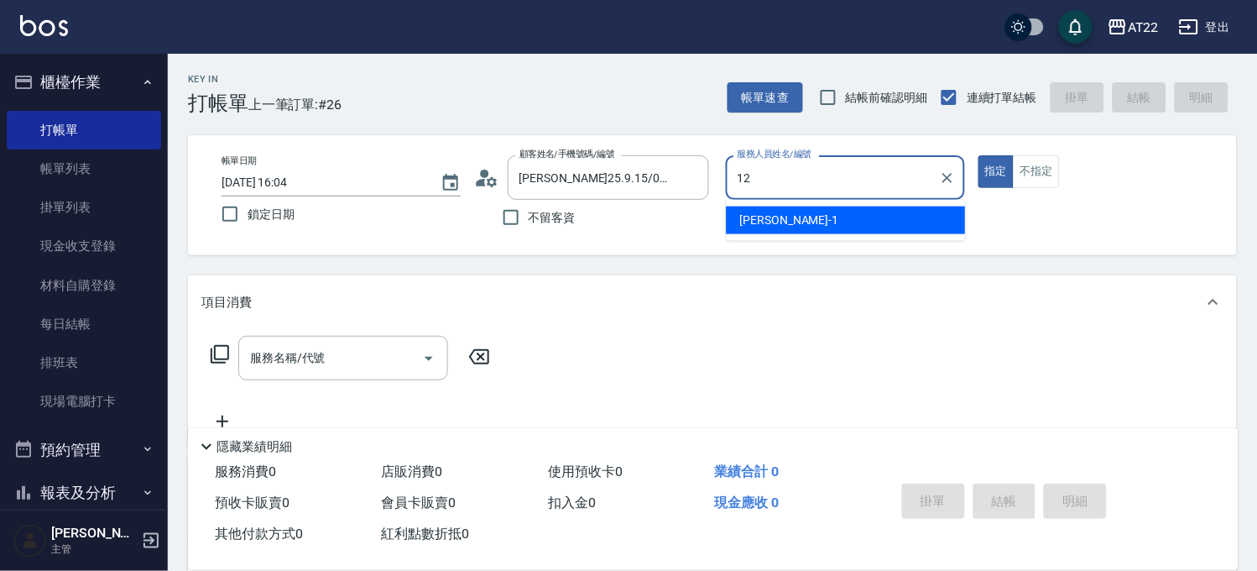
type input "Miko-12"
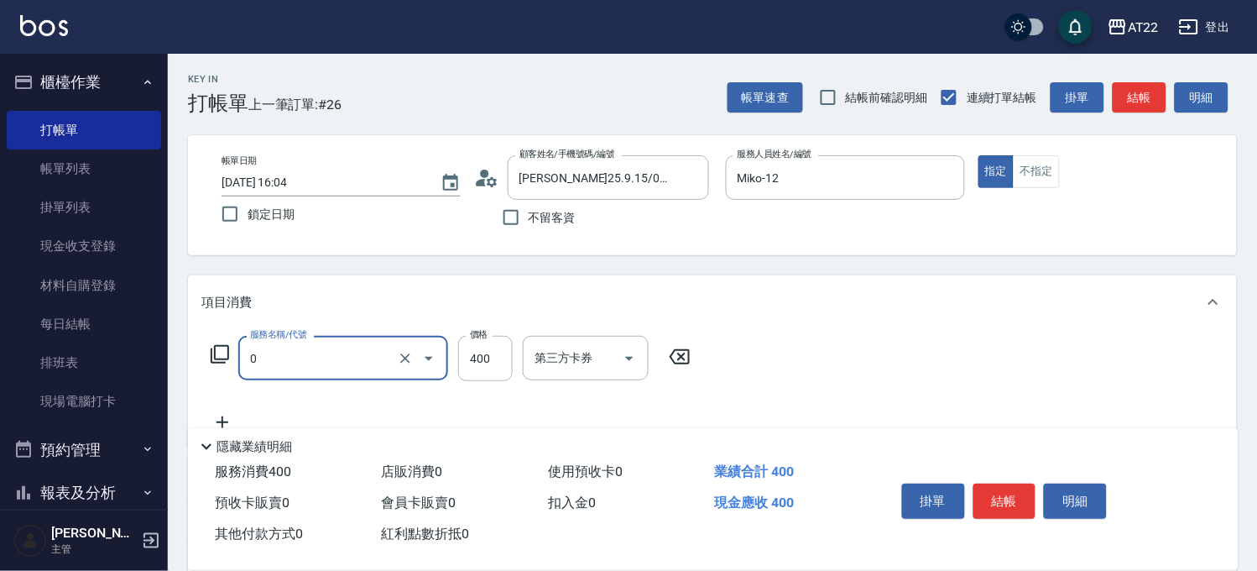
type input "有機洗髮(0)"
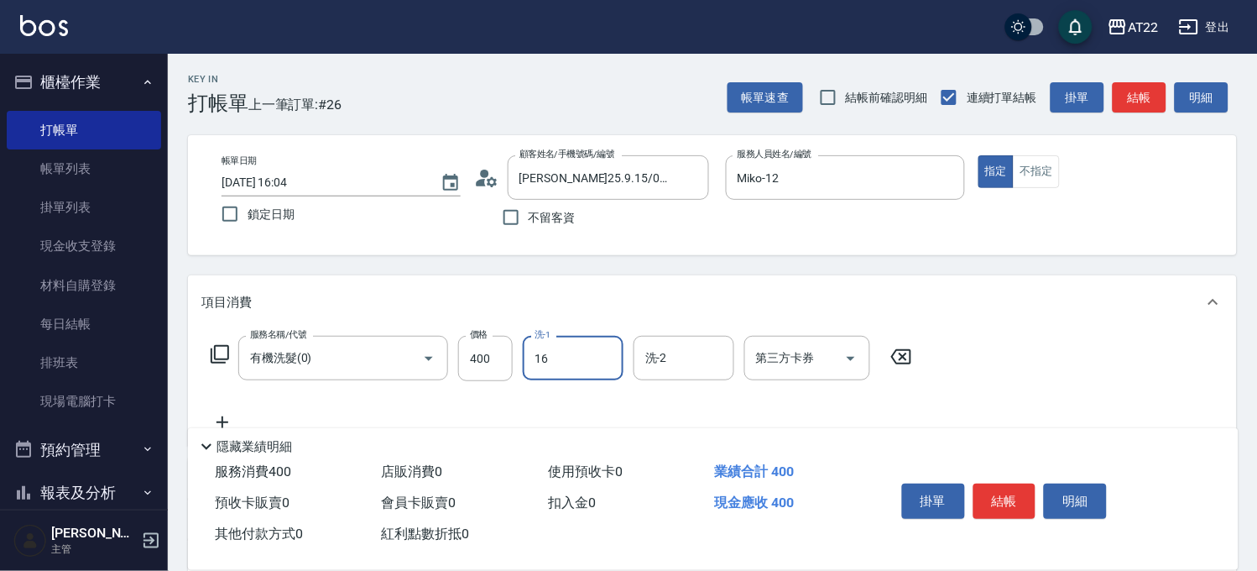
type input "Joe-16"
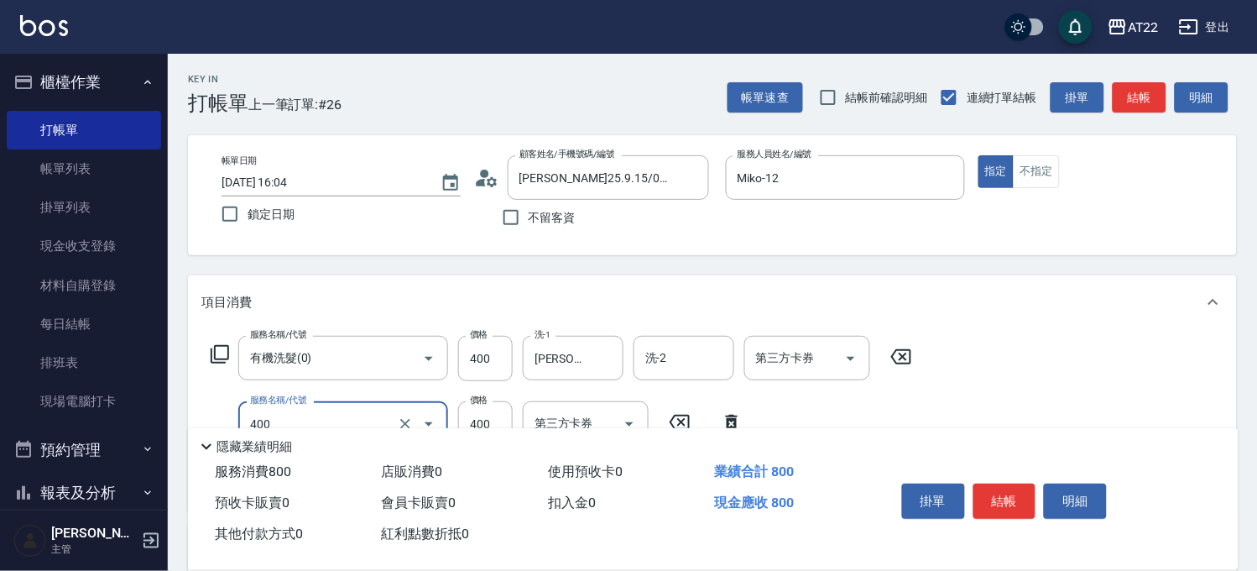
type input "剪髮(400)"
type input "330"
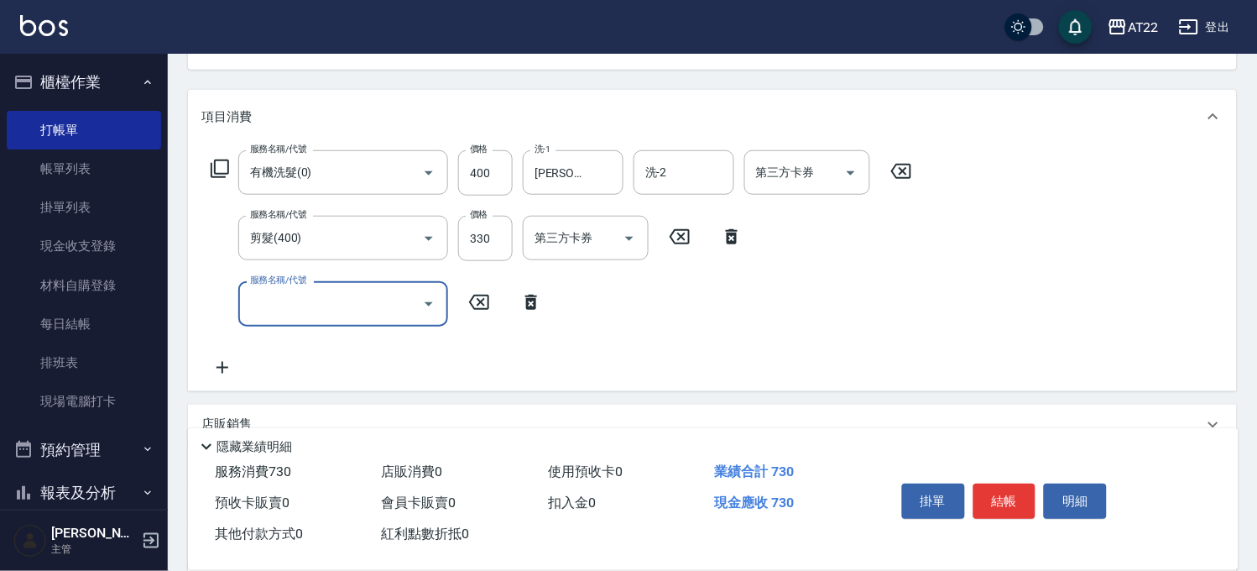
scroll to position [186, 0]
type input "側邊燙貼(3001)"
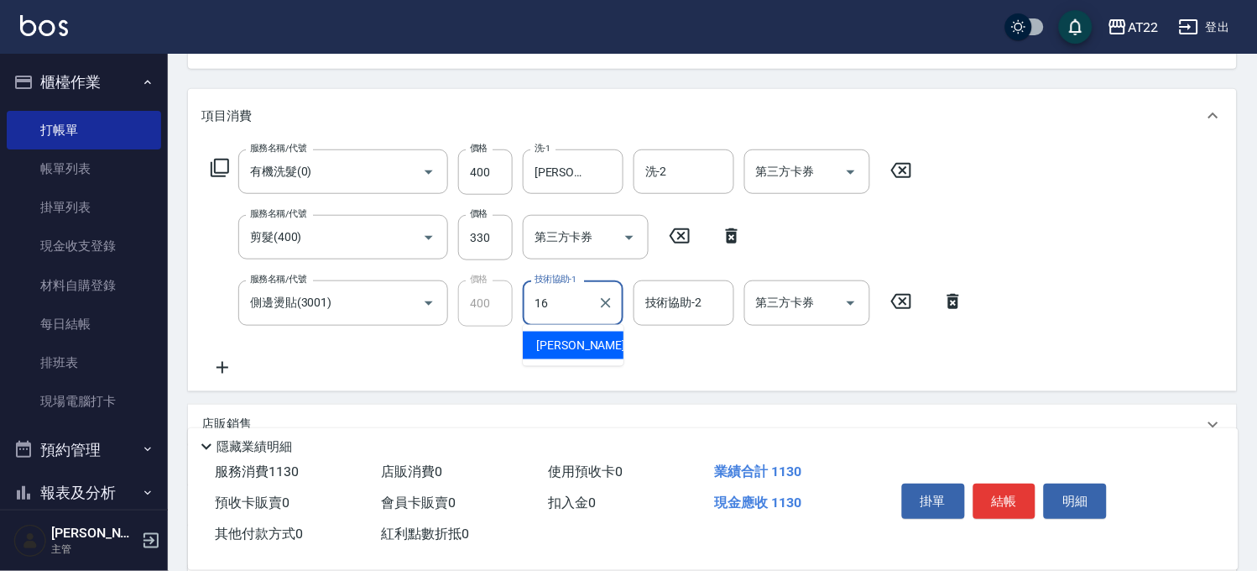
type input "Joe-16"
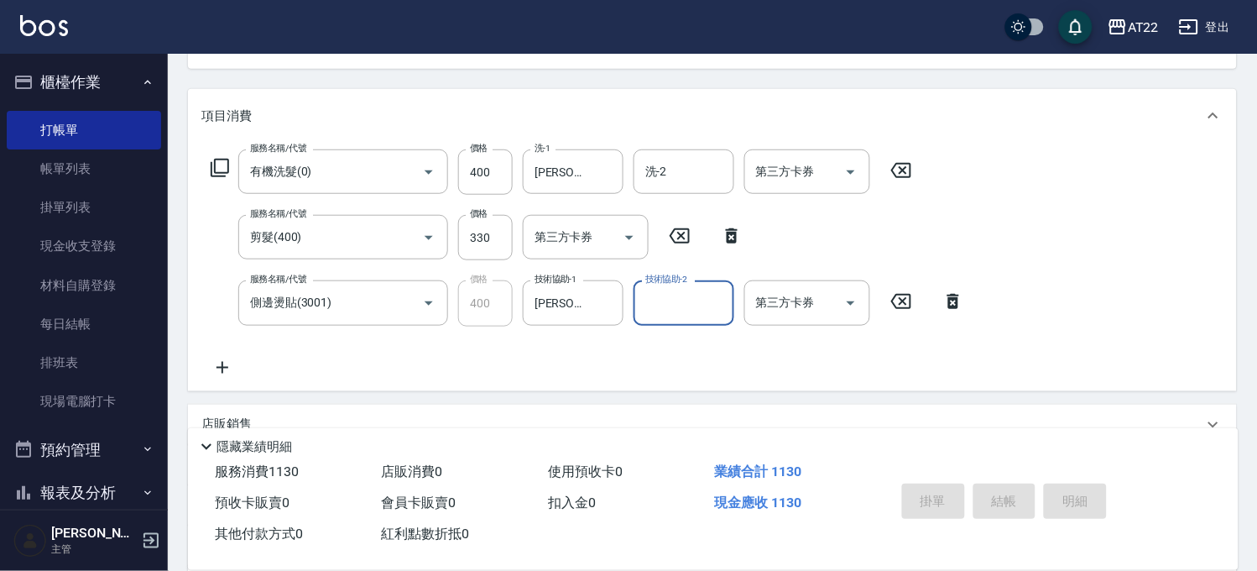
type input "2025/08/23 16:05"
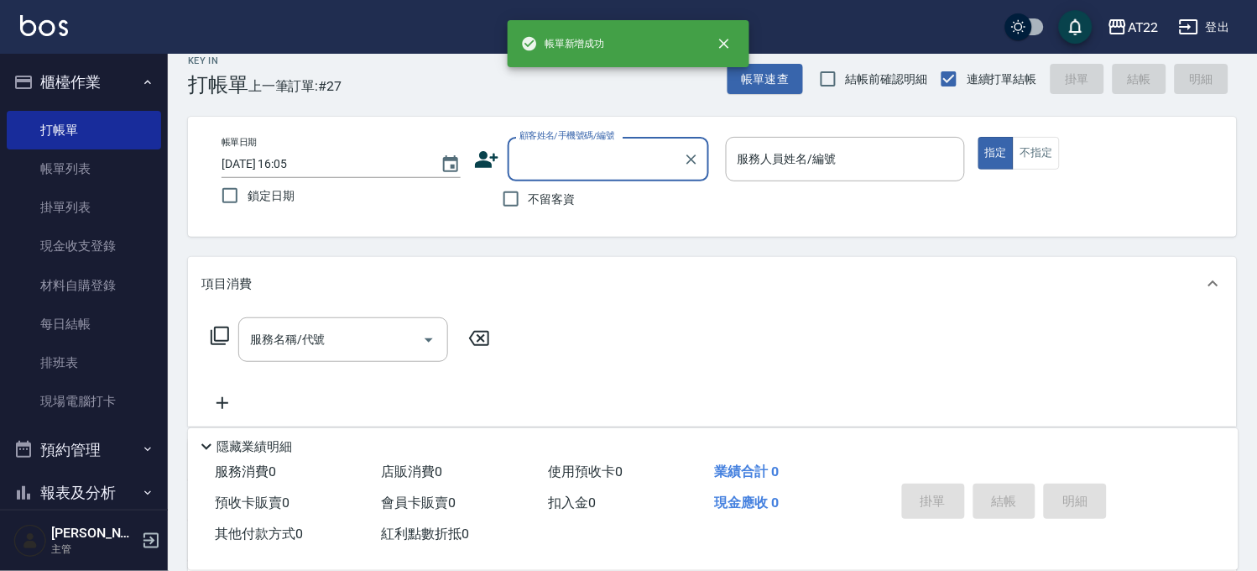
scroll to position [0, 0]
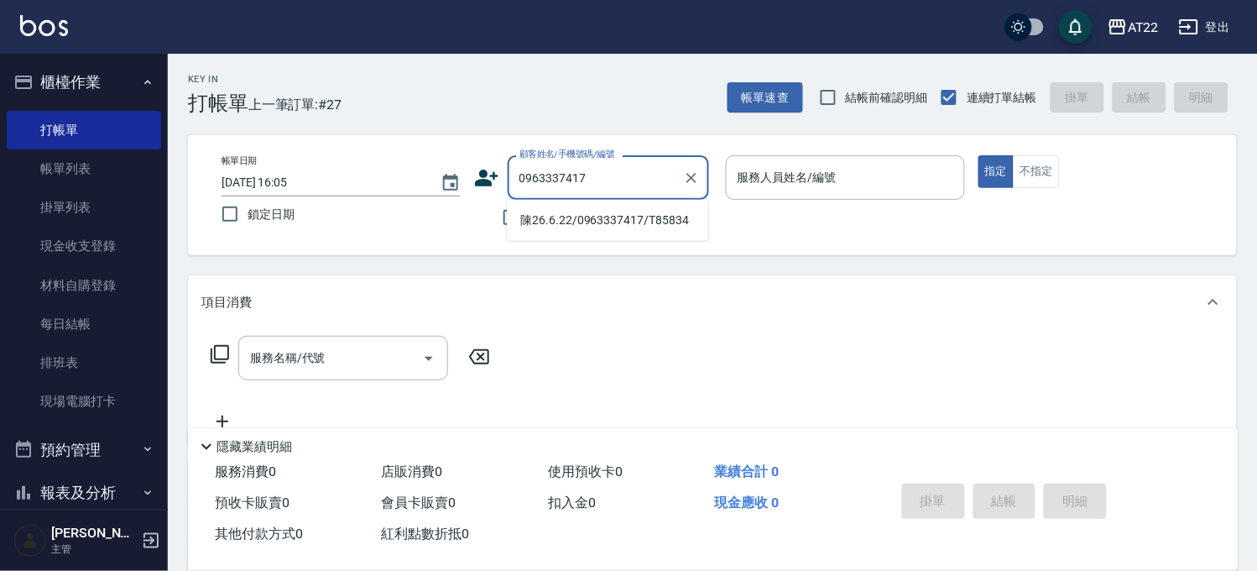
click at [609, 230] on li "陳26.6.22/0963337417/T85834" at bounding box center [607, 220] width 201 height 28
type input "陳26.6.22/0963337417/T85834"
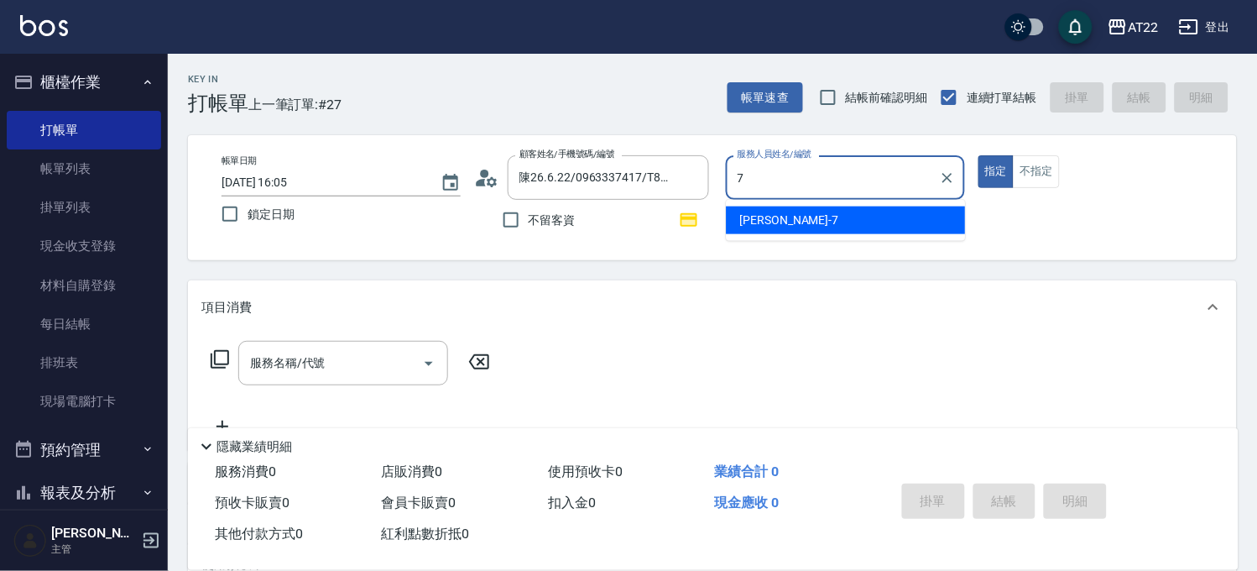
type input "Allen-7"
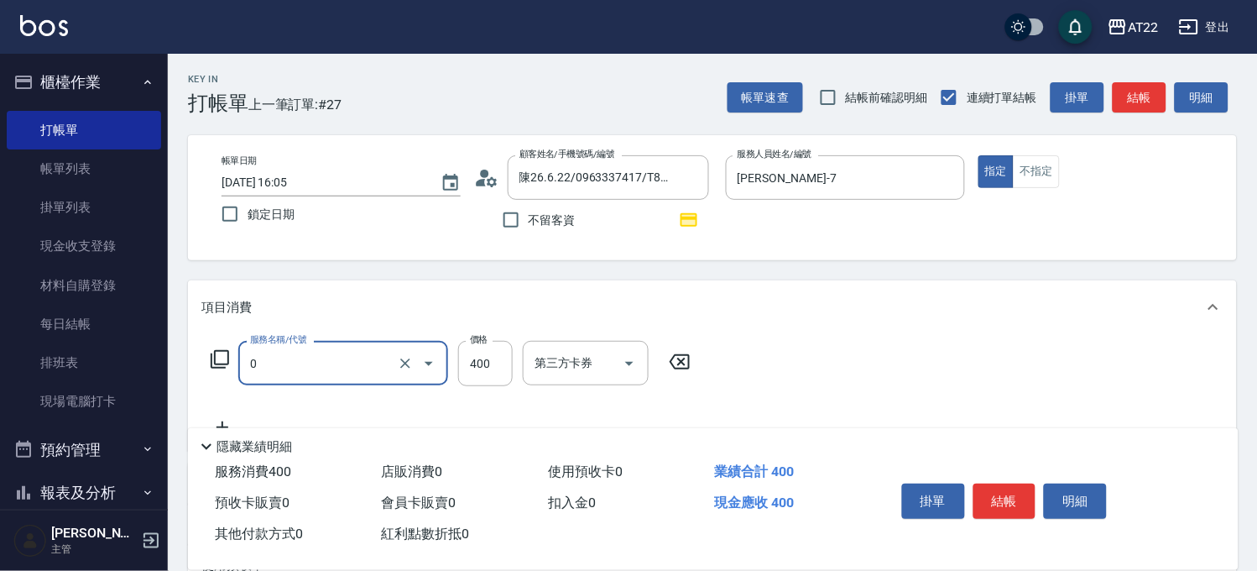
type input "有機洗髮(0)"
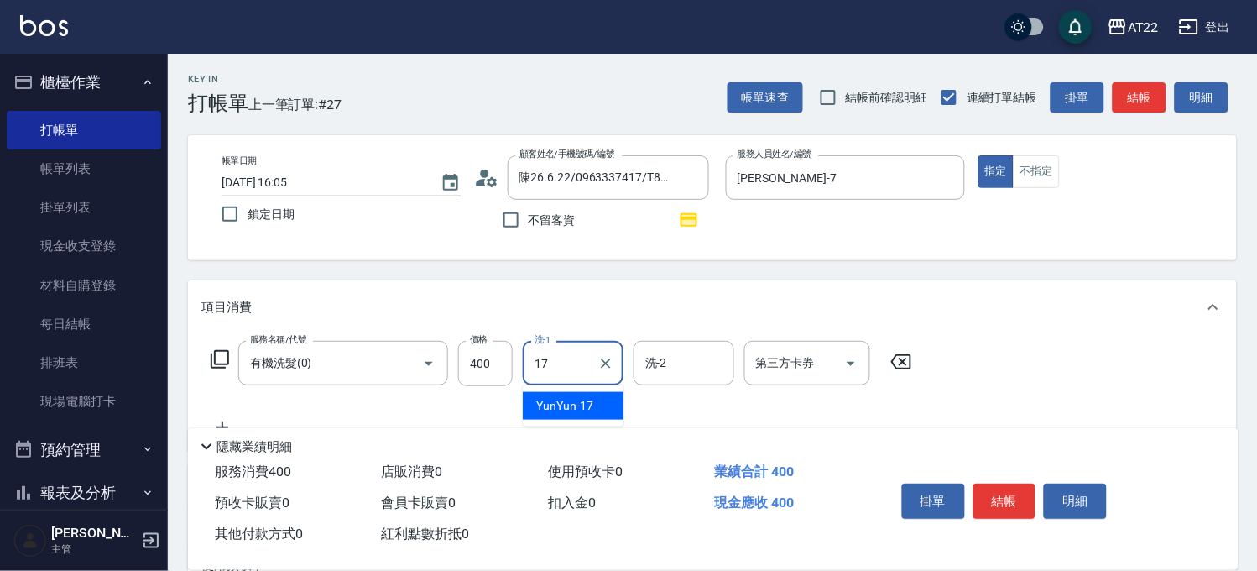
type input "YunYun-17"
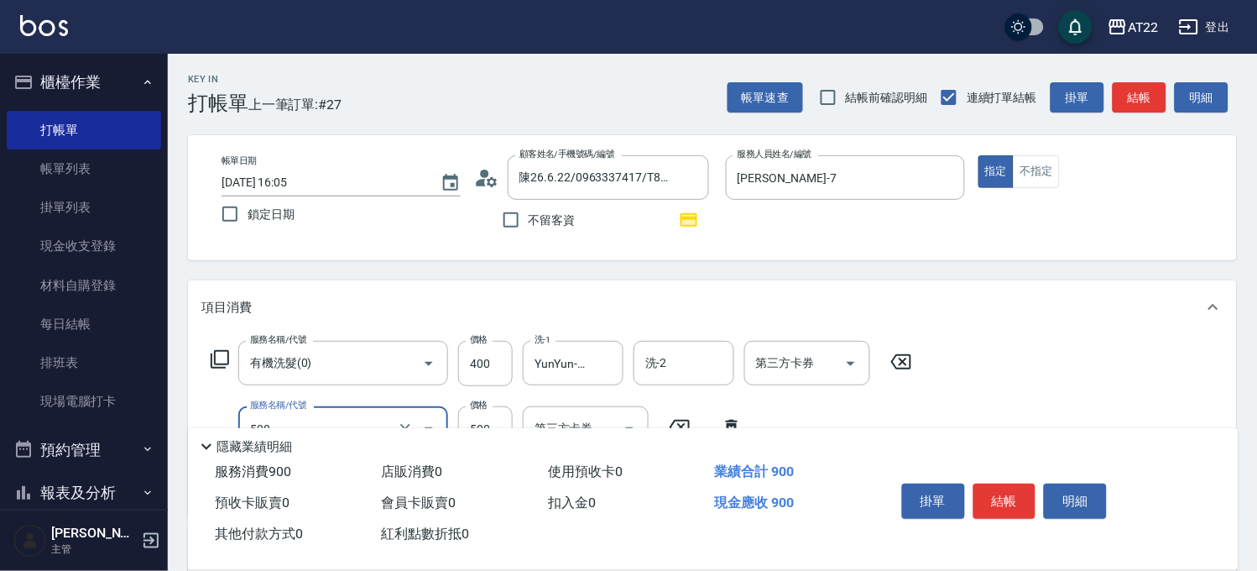
type input "剪髮(500)"
type input "630"
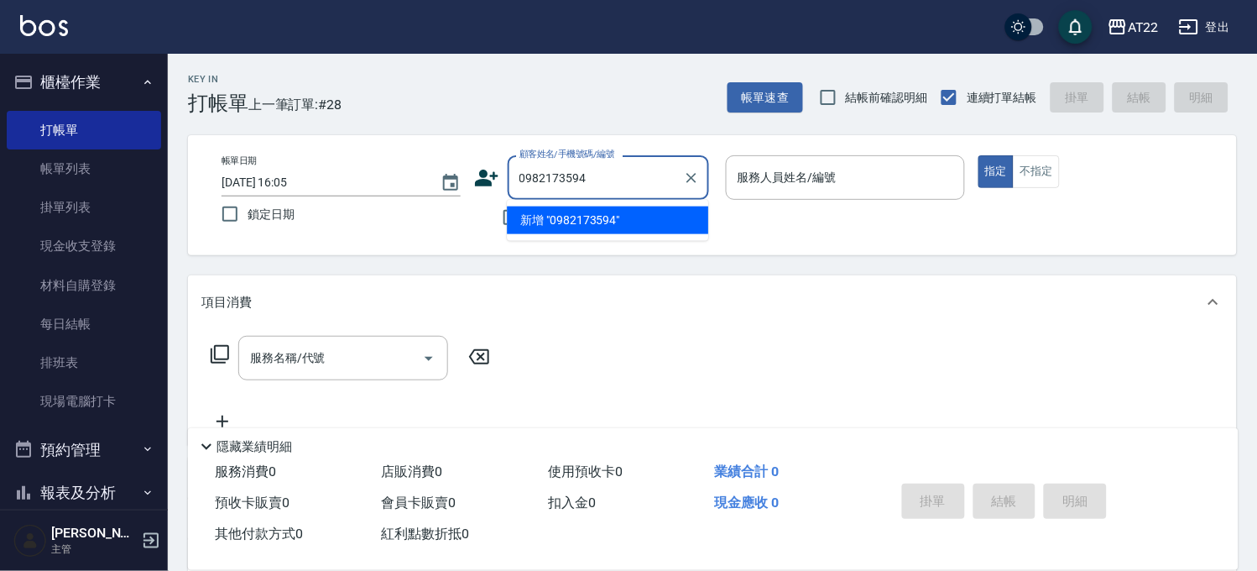
click at [597, 221] on li "新增 "0982173594"" at bounding box center [607, 220] width 201 height 28
type input "0982173594"
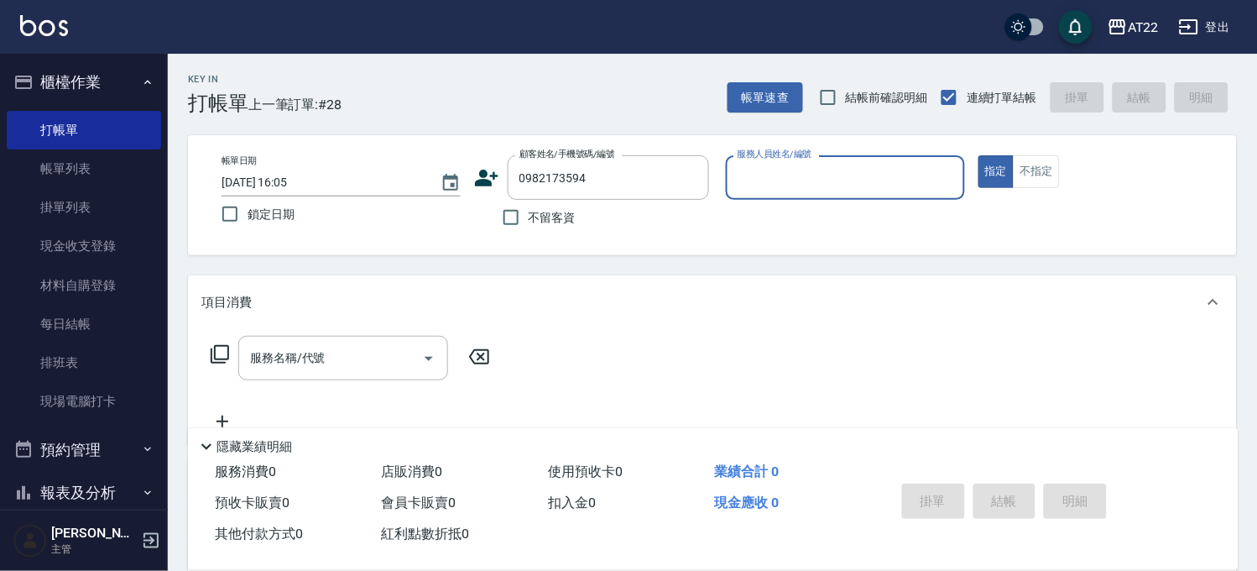
click at [476, 186] on icon at bounding box center [486, 177] width 25 height 25
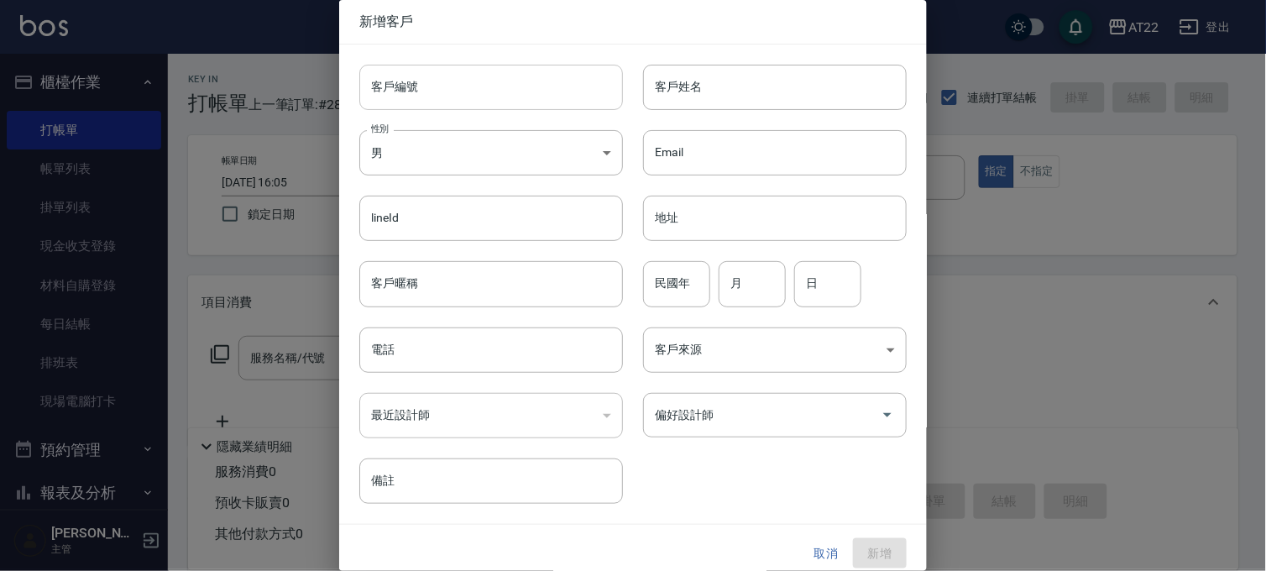
type input "0982173594"
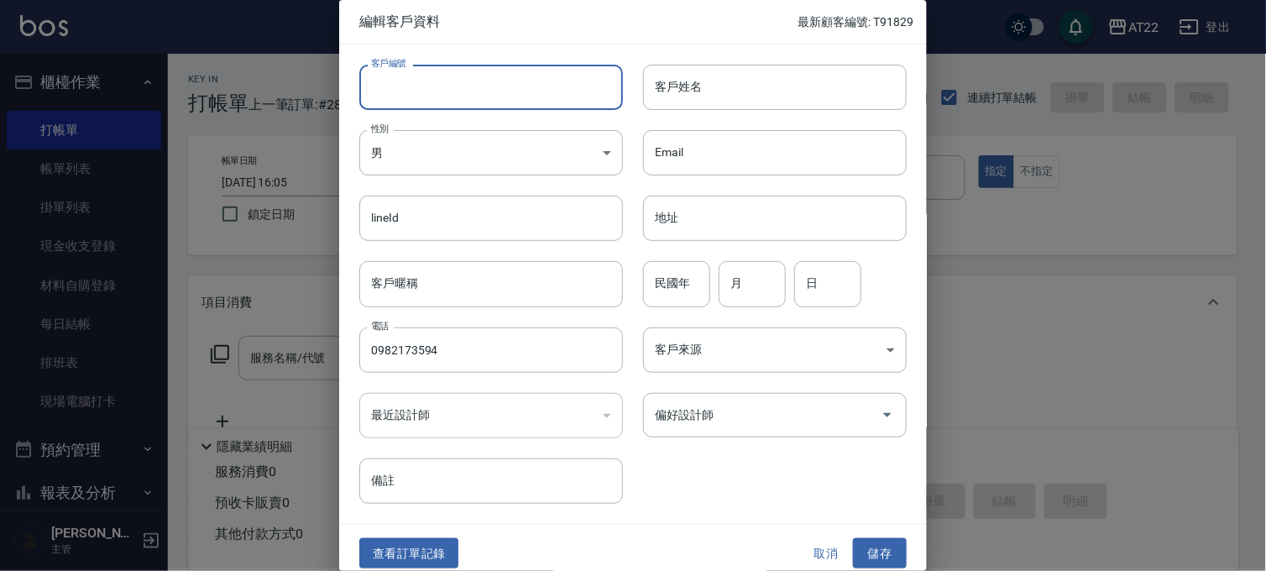
click at [443, 97] on input "客戶編號" at bounding box center [491, 87] width 264 height 45
type input "T91526"
click at [832, 86] on input "客戶姓名" at bounding box center [775, 87] width 264 height 45
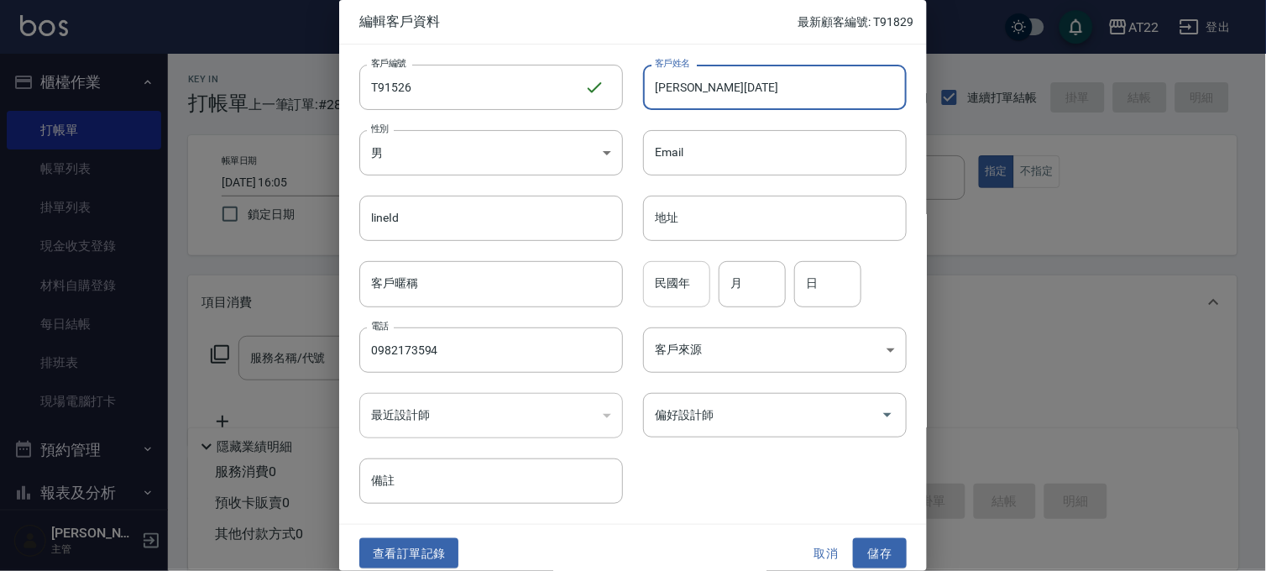
type input "[PERSON_NAME][DATE]"
click at [691, 271] on input "民國年" at bounding box center [676, 283] width 67 height 45
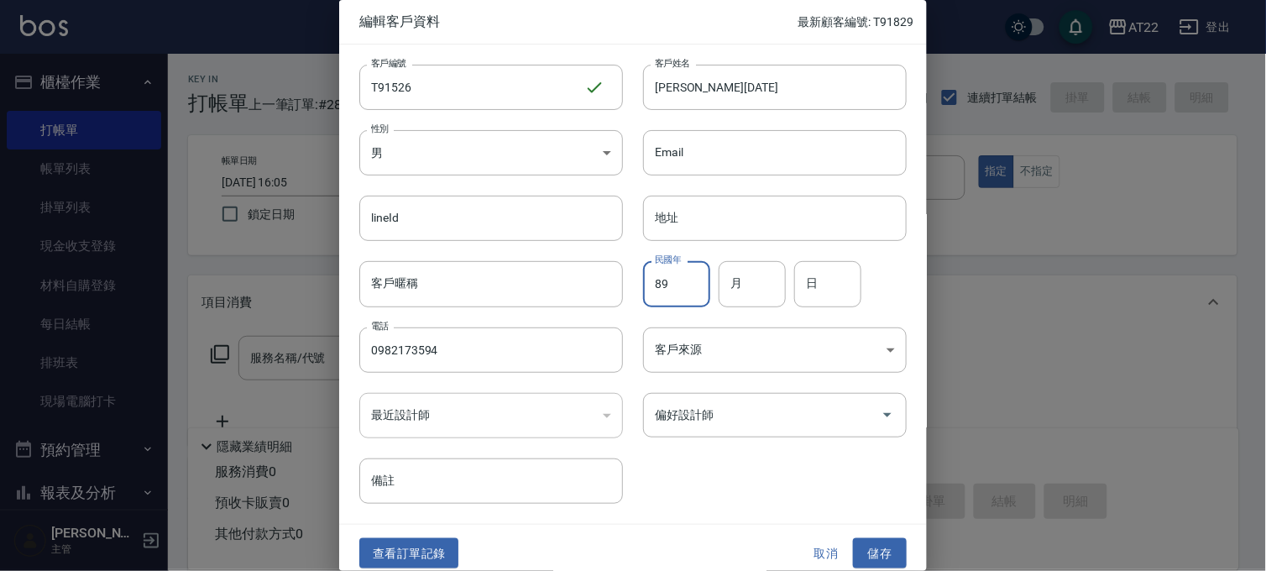
type input "89"
type input "11"
type input "12"
click at [885, 566] on button "儲存" at bounding box center [880, 553] width 54 height 31
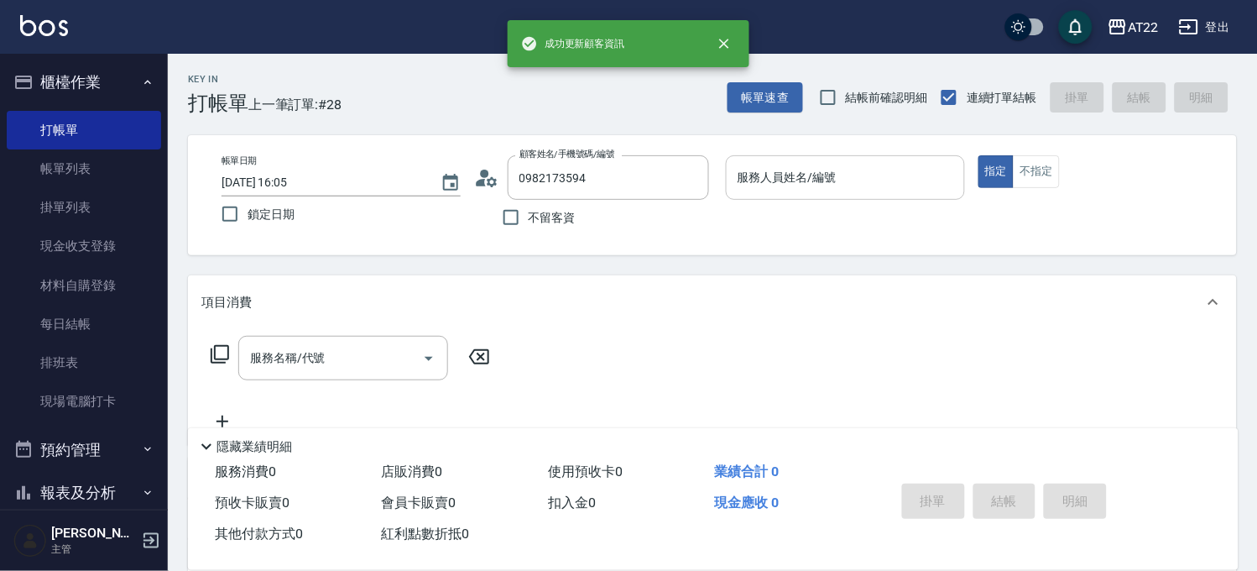
click at [813, 164] on input "服務人員姓名/編號" at bounding box center [846, 177] width 224 height 29
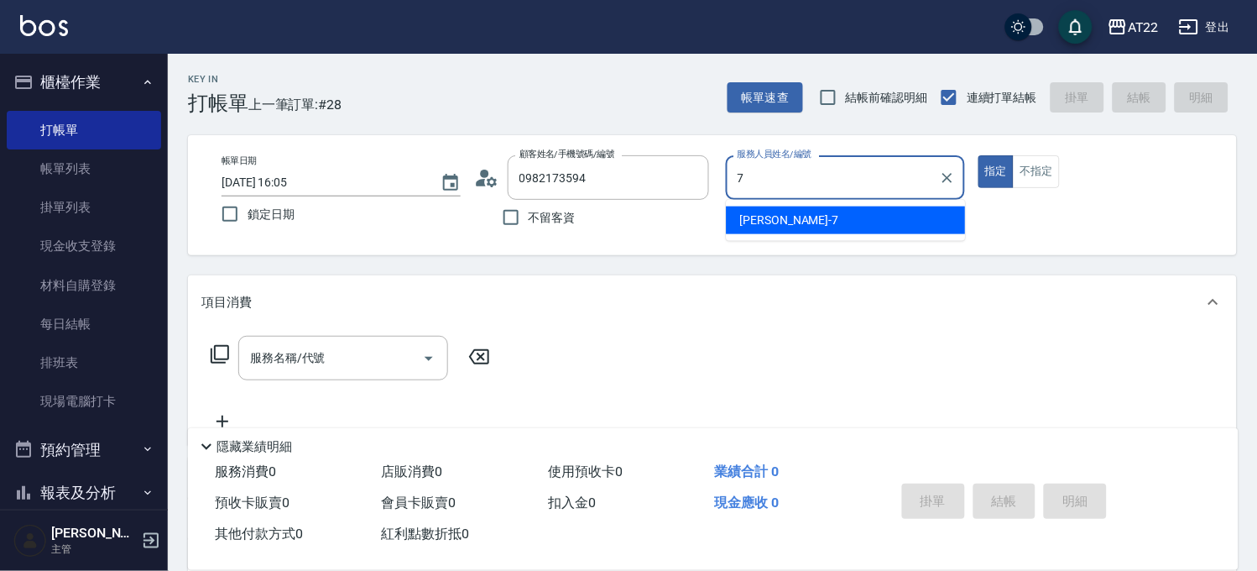
type input "Allen-7"
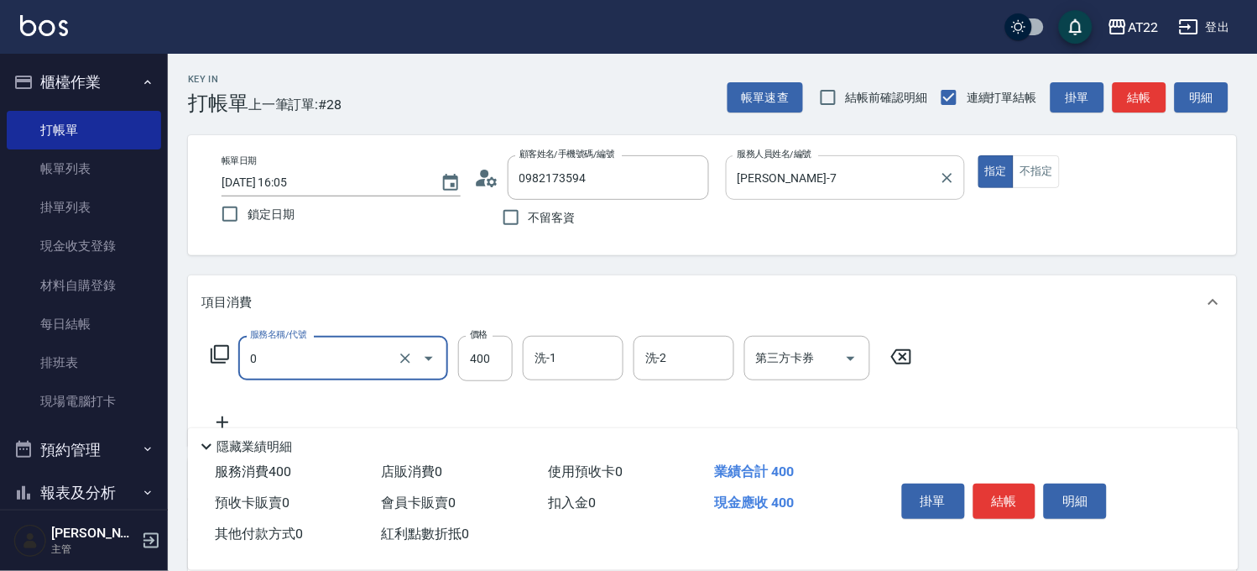
type input "有機洗髮(0)"
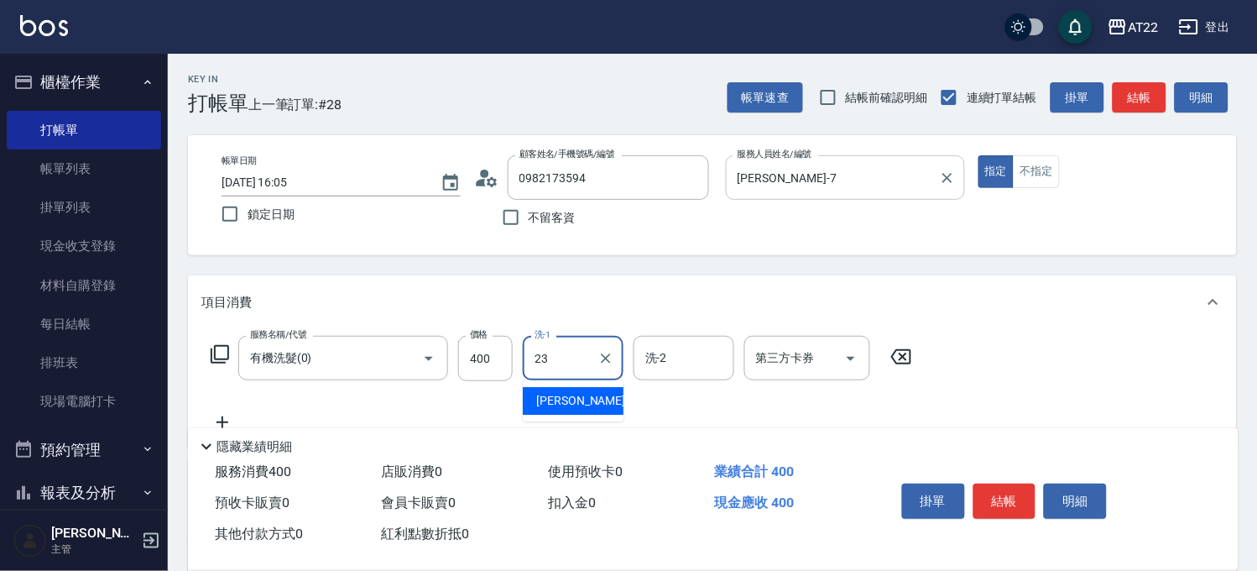
type input "Yuri-23"
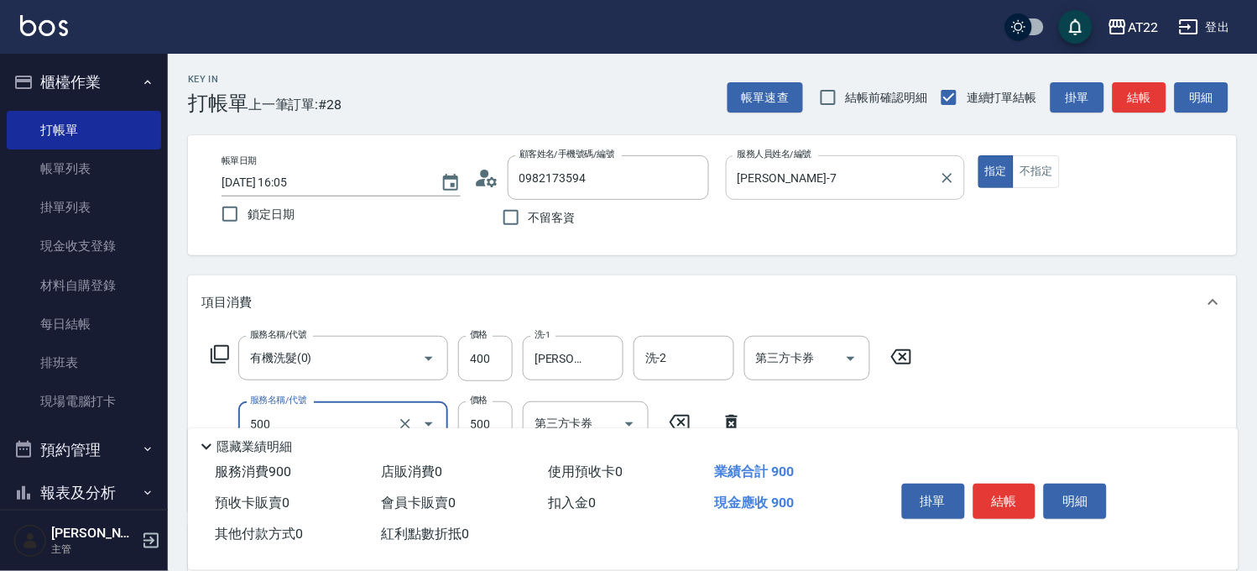
type input "剪髮(500)"
type input "700"
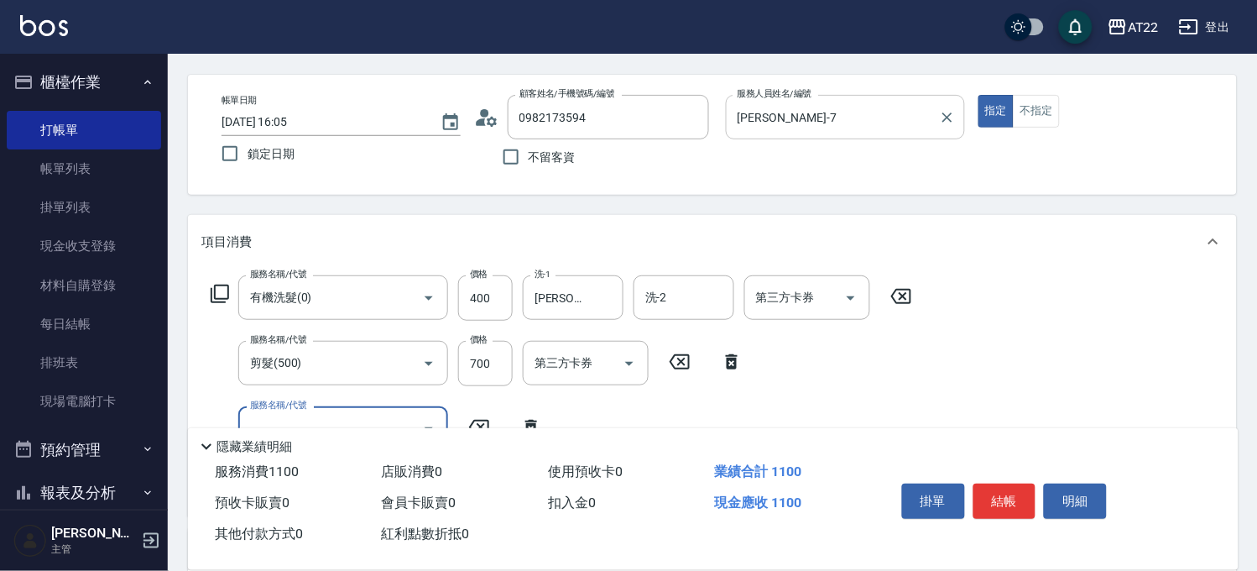
scroll to position [93, 0]
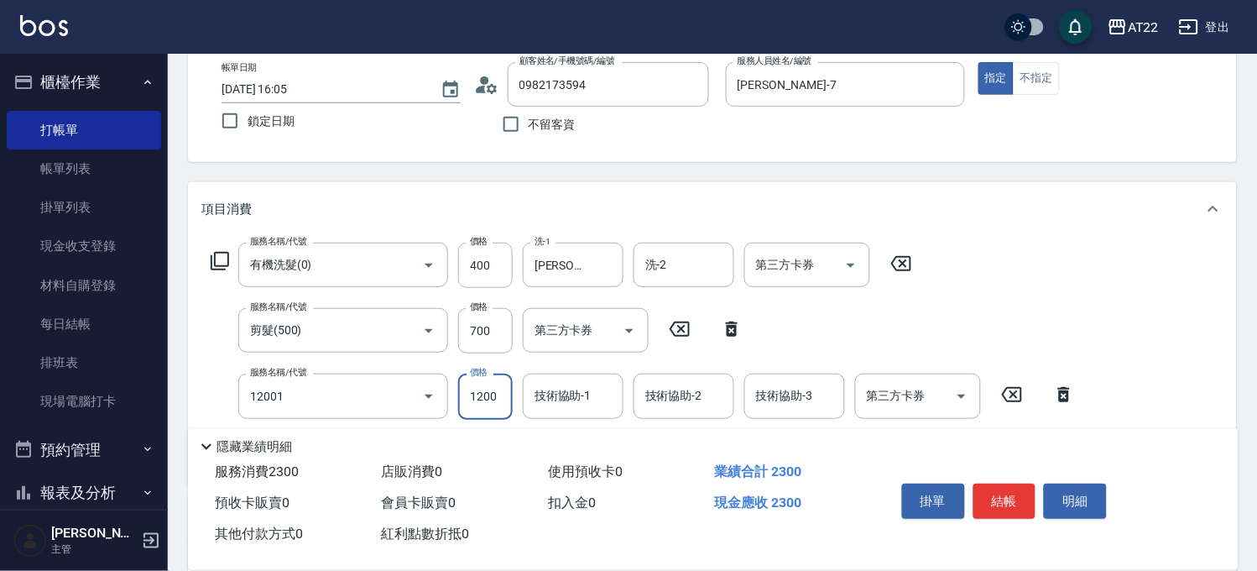
type input "燙髮S(12001)"
type input "1600"
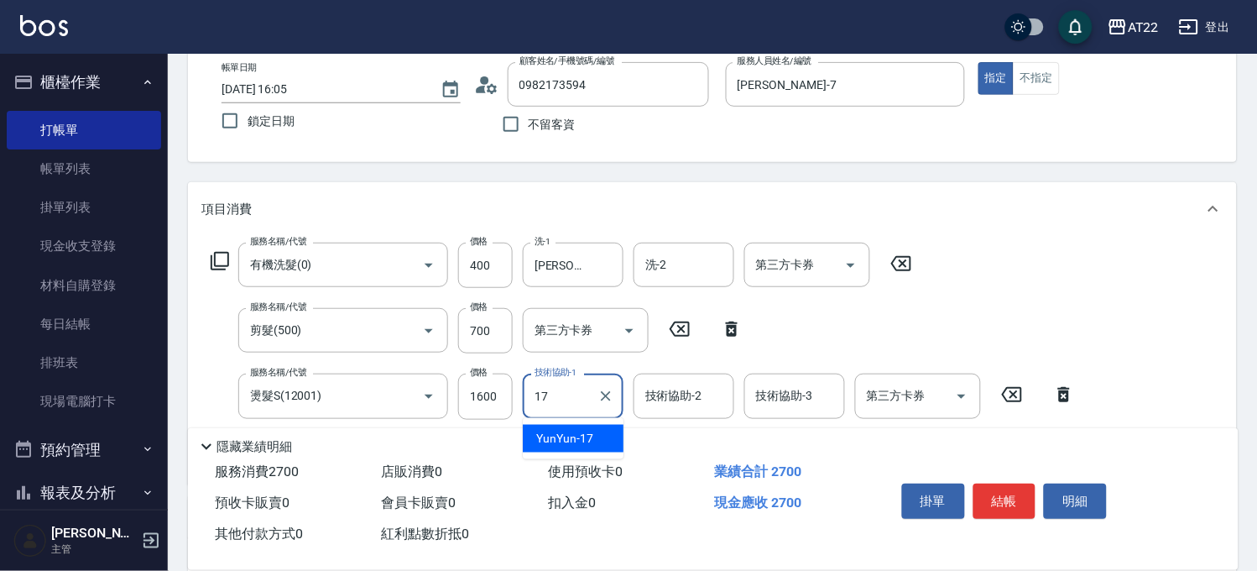
type input "YunYun-17"
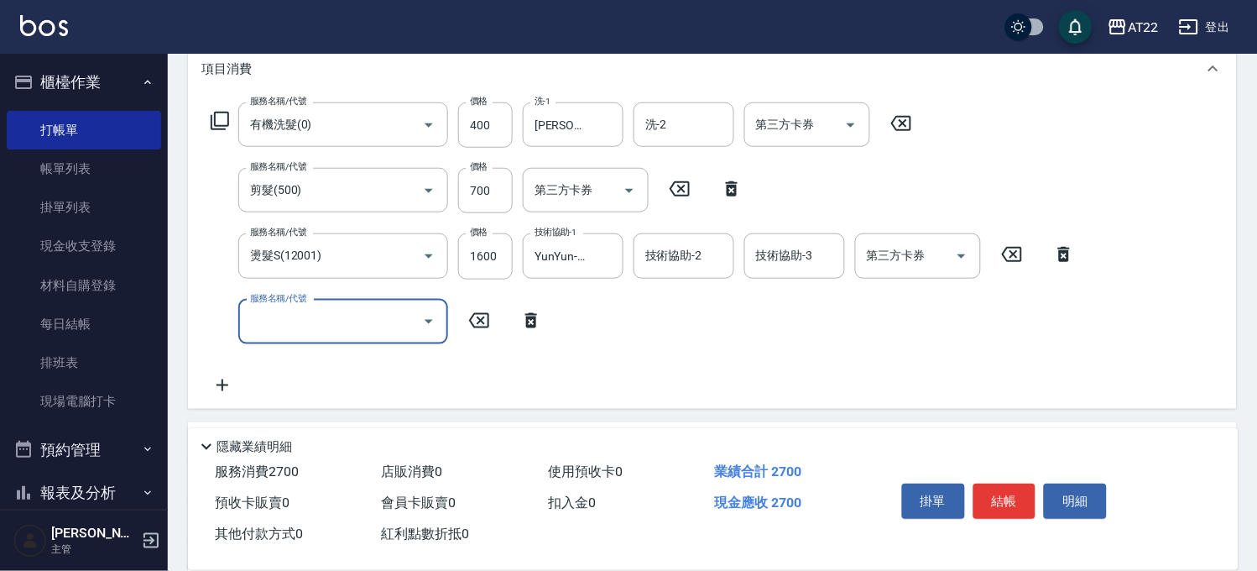
scroll to position [445, 0]
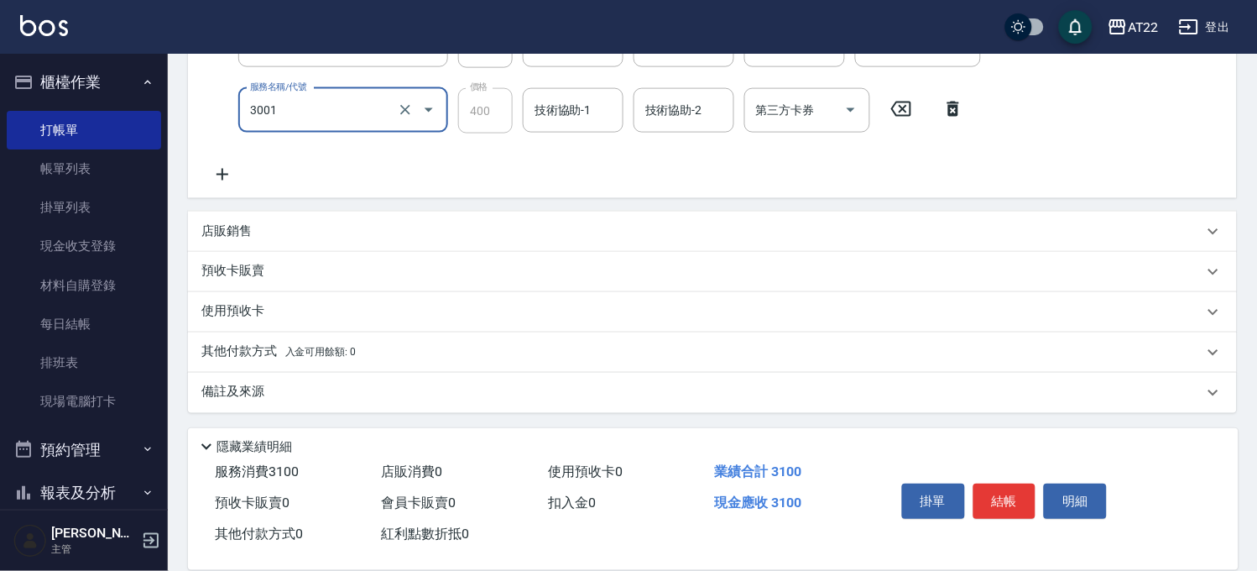
type input "側邊燙貼(3001)"
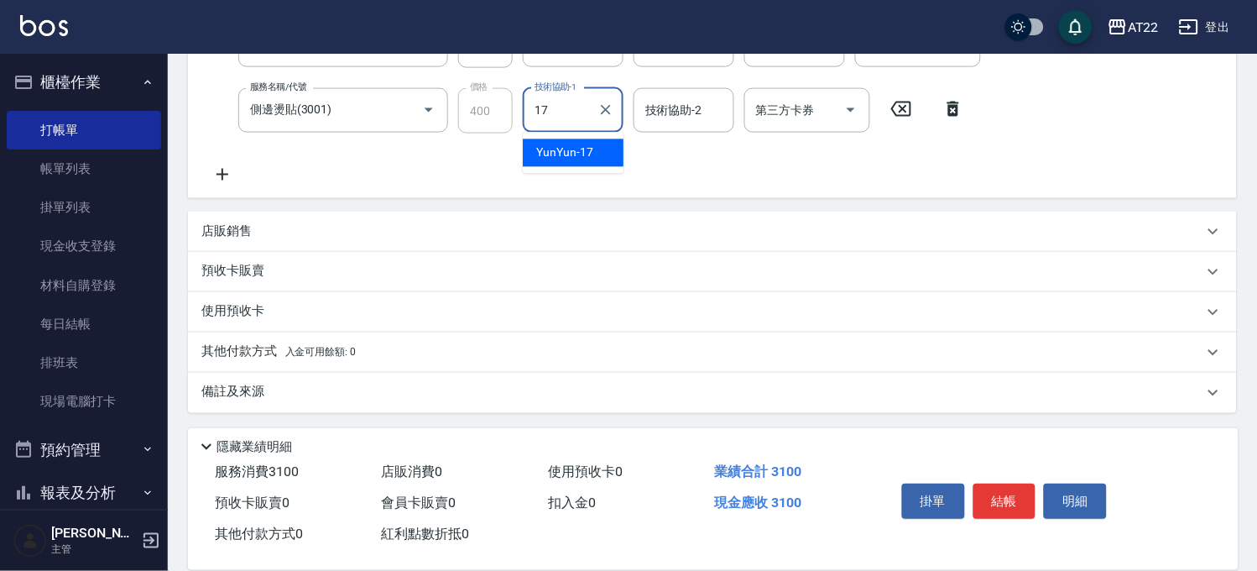
type input "YunYun-17"
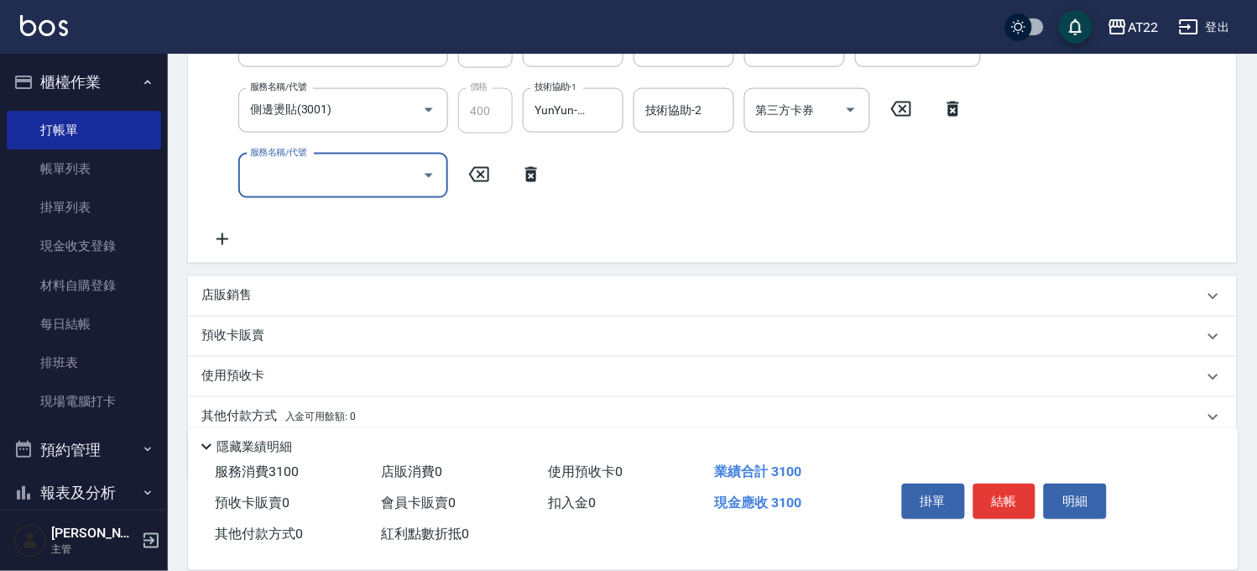
scroll to position [72, 0]
type input "潤澤修護(480)"
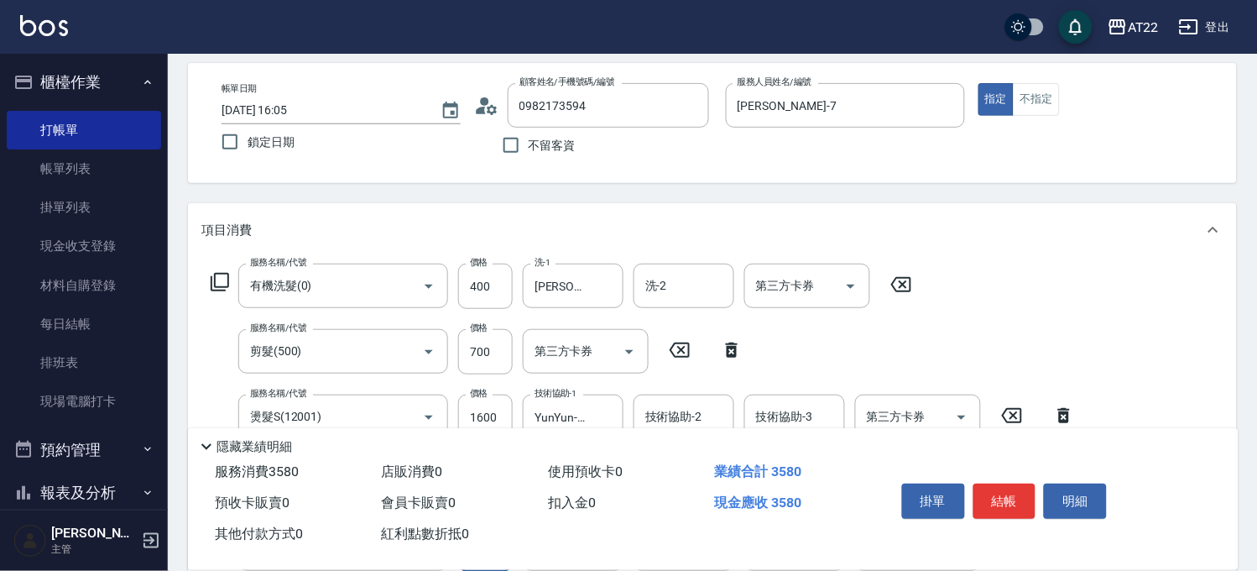
scroll to position [259, 0]
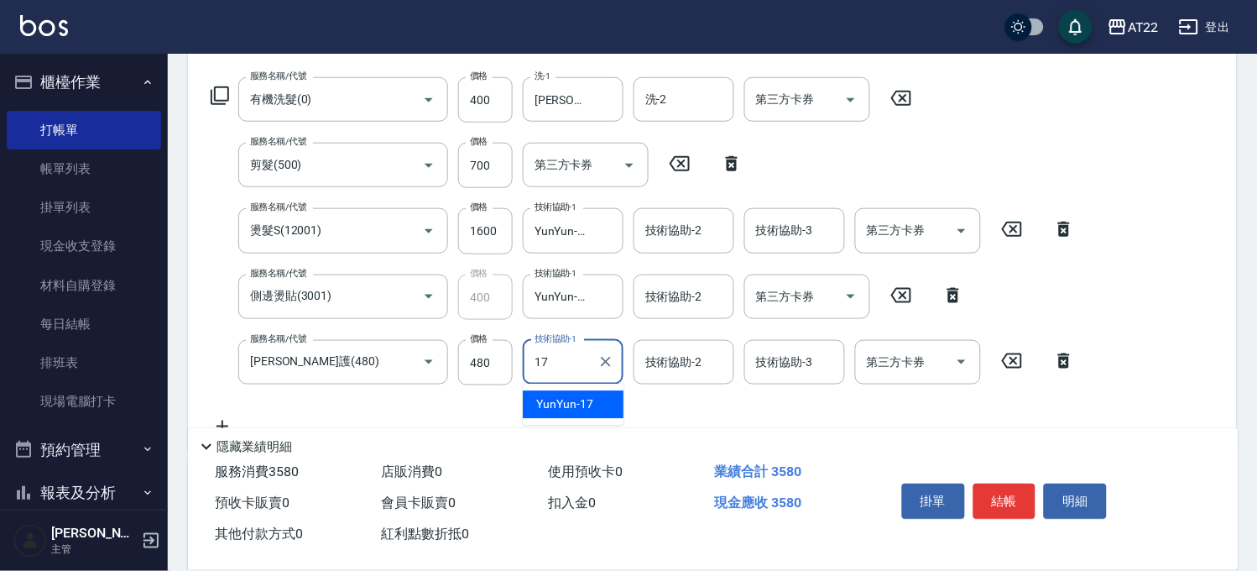
type input "YunYun-17"
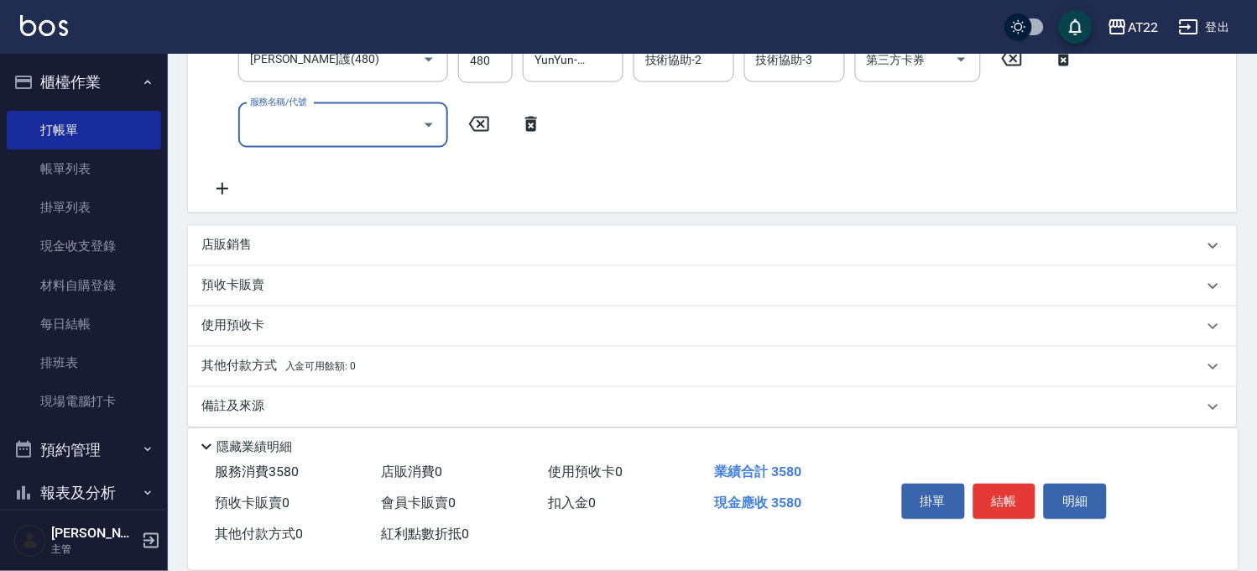
scroll to position [576, 0]
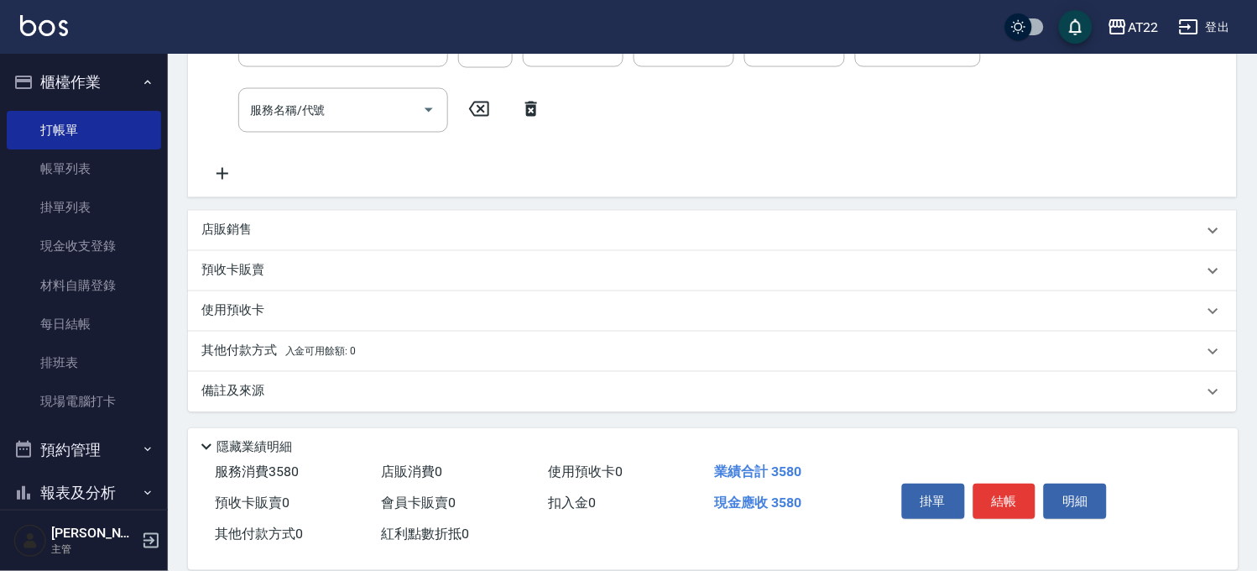
click at [390, 222] on div "店販銷售" at bounding box center [702, 231] width 1002 height 18
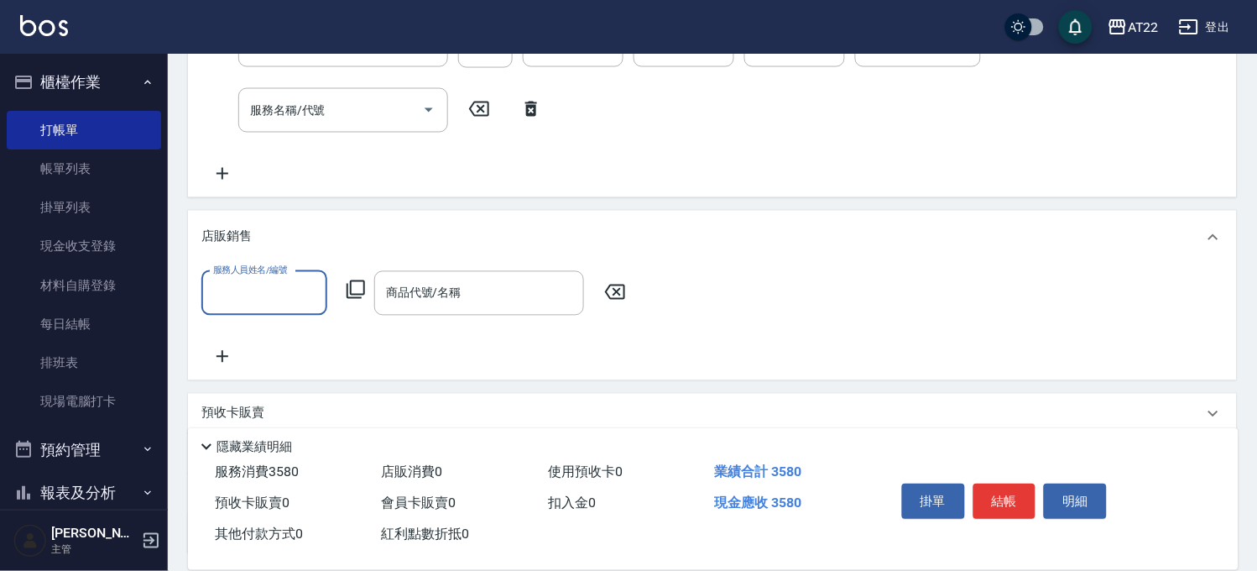
scroll to position [0, 0]
type input "Allen-7"
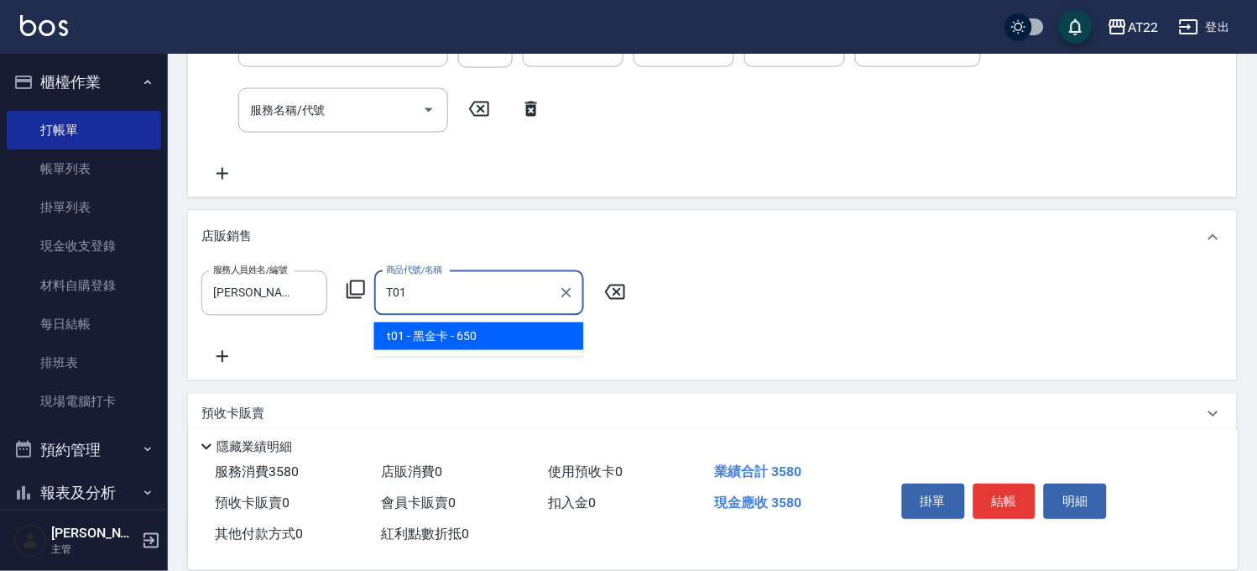
type input "黑金卡"
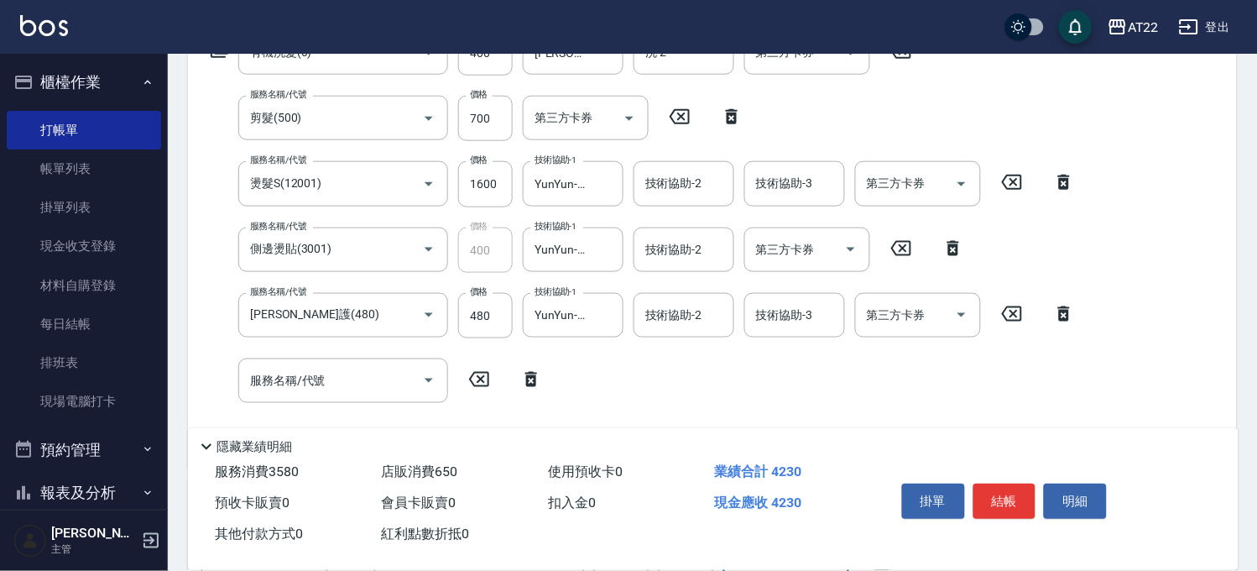
scroll to position [17, 0]
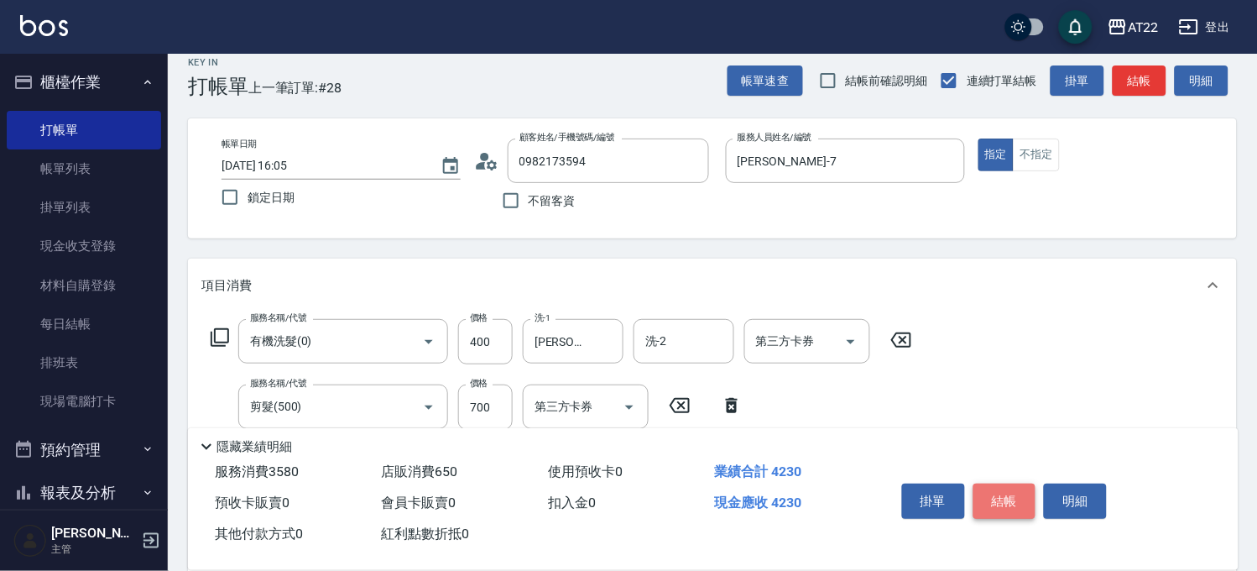
click at [1021, 495] on button "結帳" at bounding box center [1005, 501] width 63 height 35
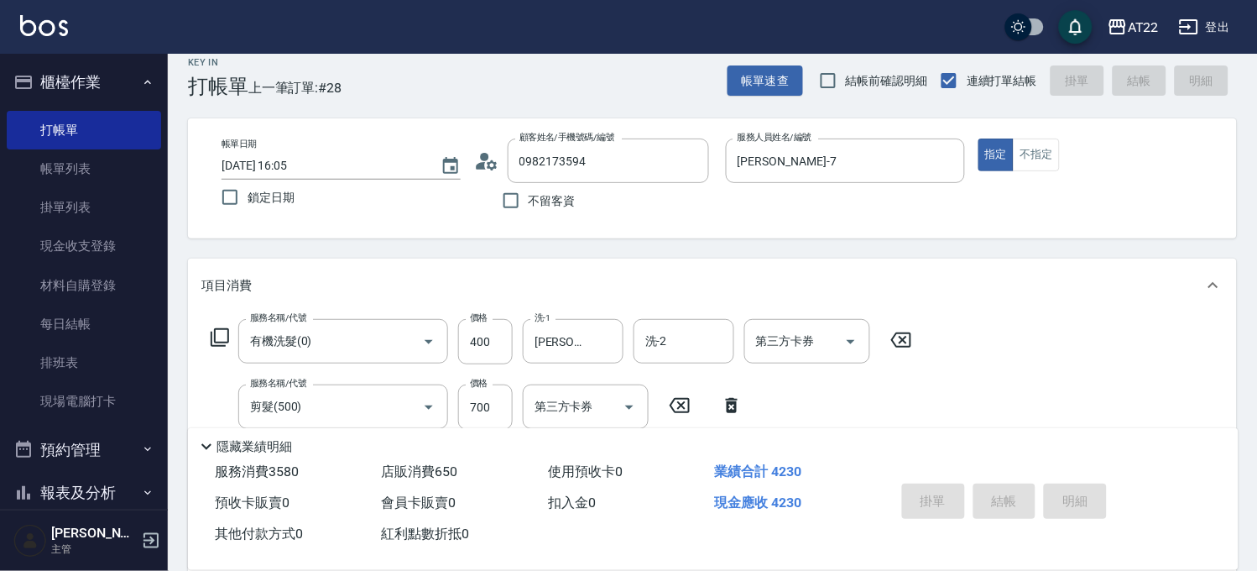
type input "2025/08/23 16:06"
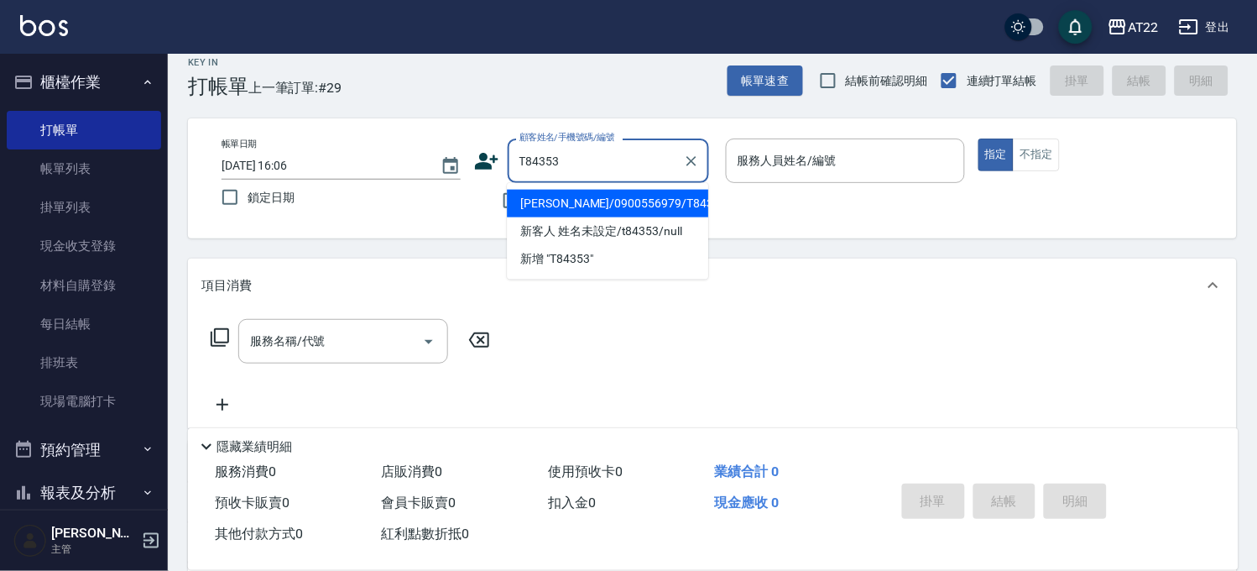
click at [619, 207] on li "黃冠中/0900556979/T84353" at bounding box center [607, 204] width 201 height 28
type input "黃冠中/0900556979/T84353"
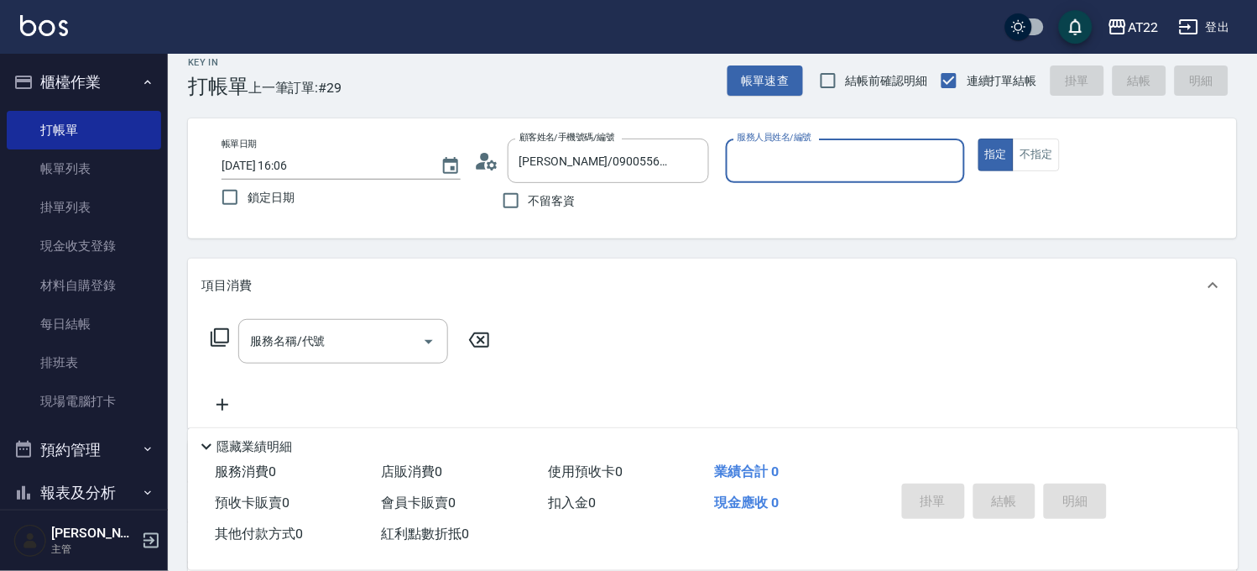
type input "Allen-7"
click at [979, 139] on button "指定" at bounding box center [997, 155] width 36 height 33
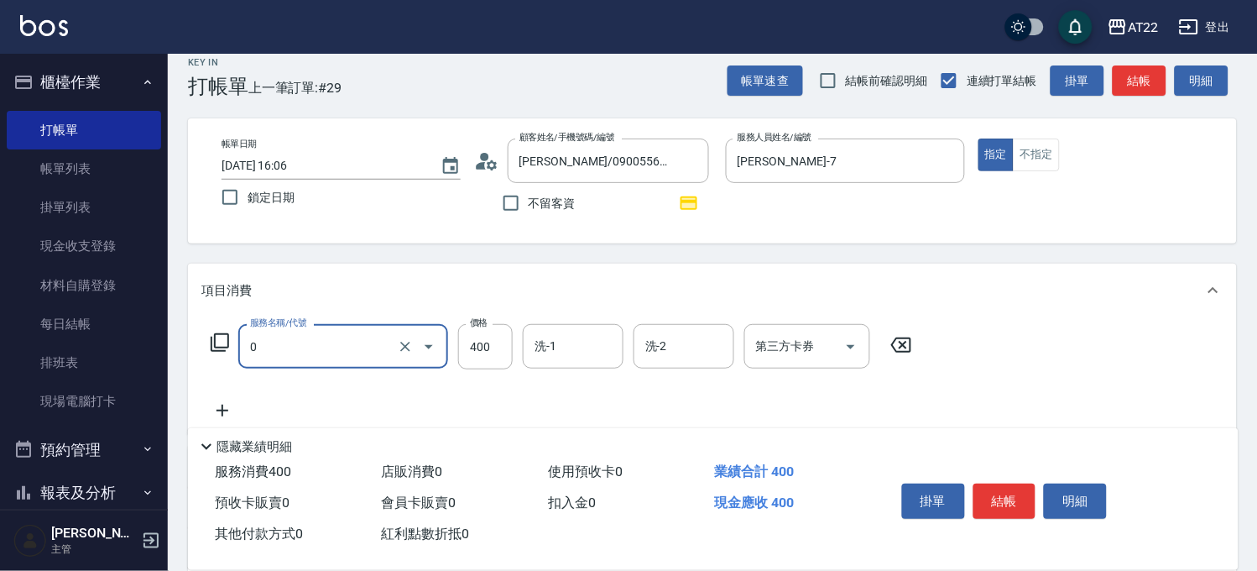
type input "有機洗髮(0)"
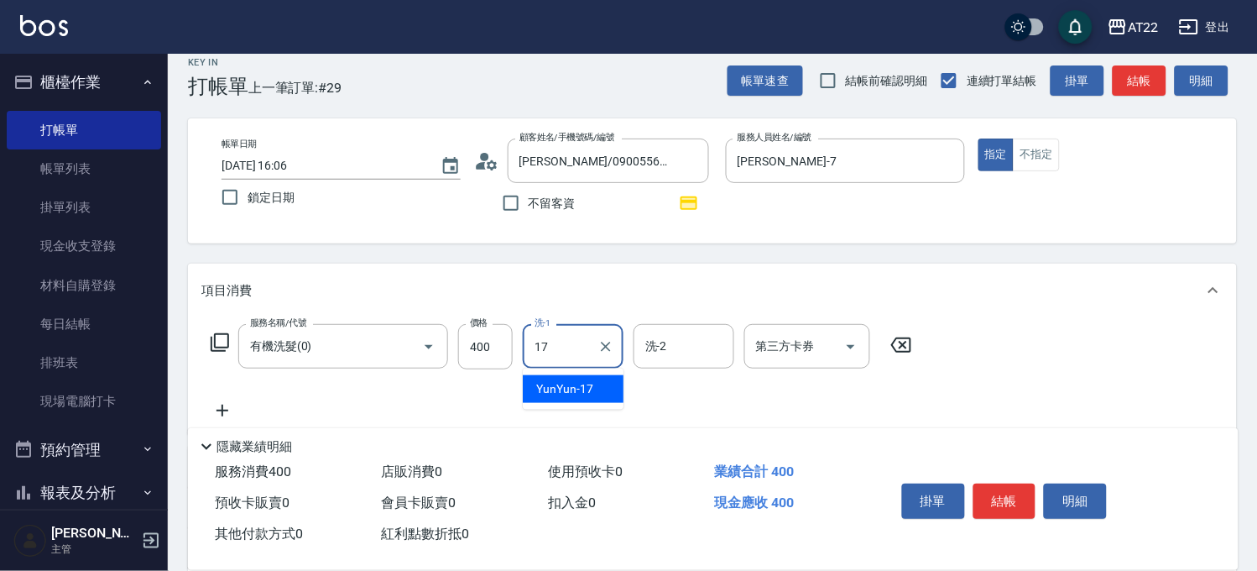
type input "YunYun-17"
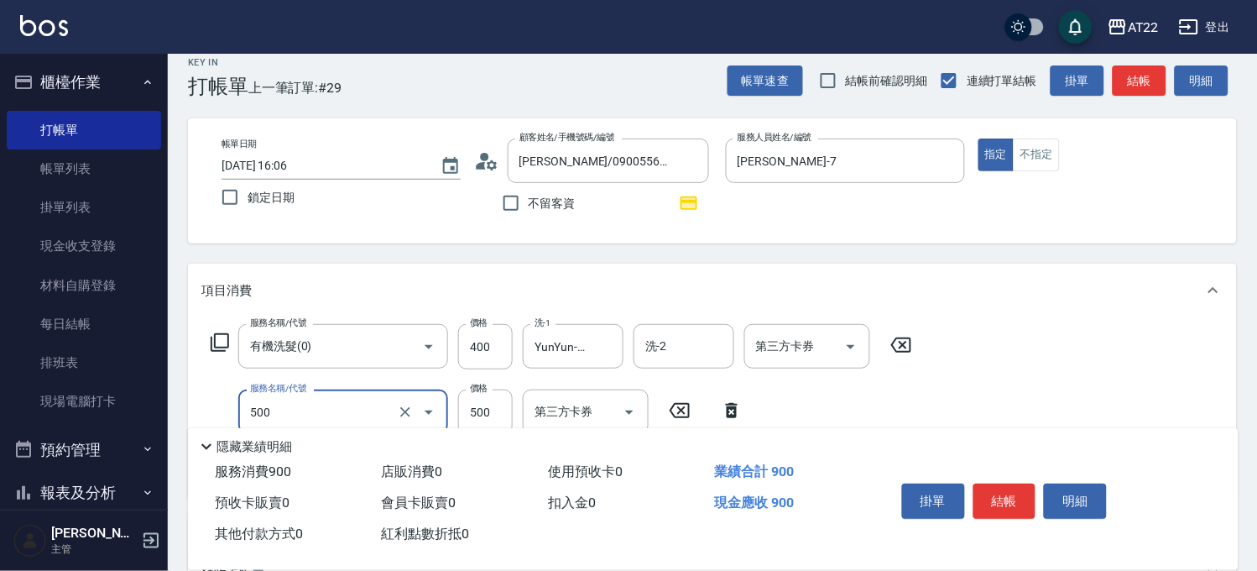
type input "剪髮(500)"
type input "630"
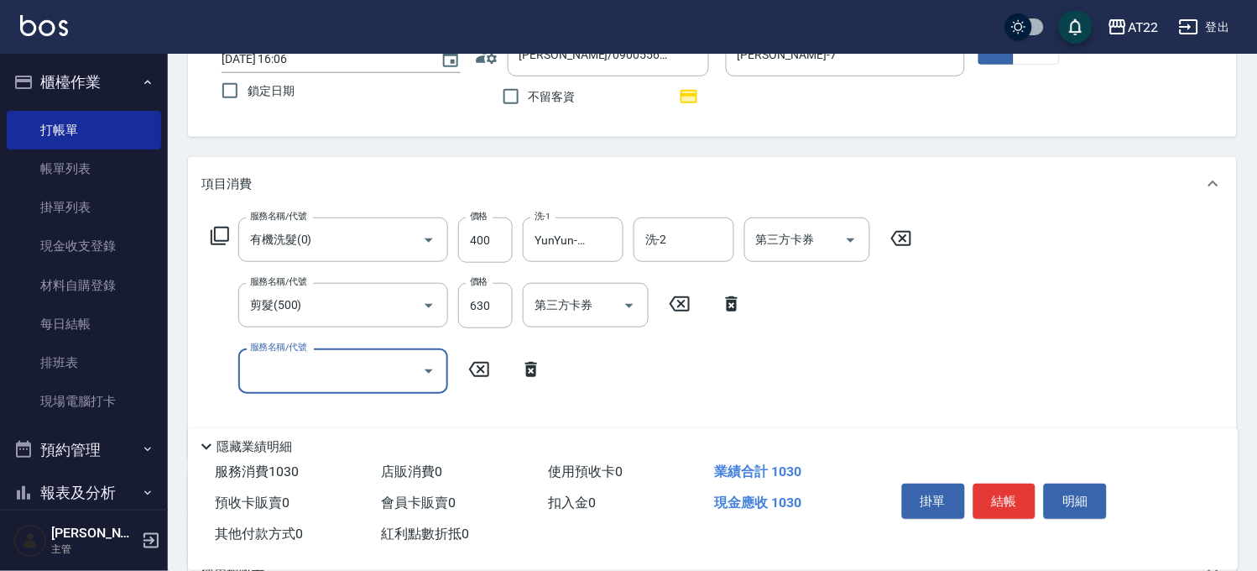
scroll to position [203, 0]
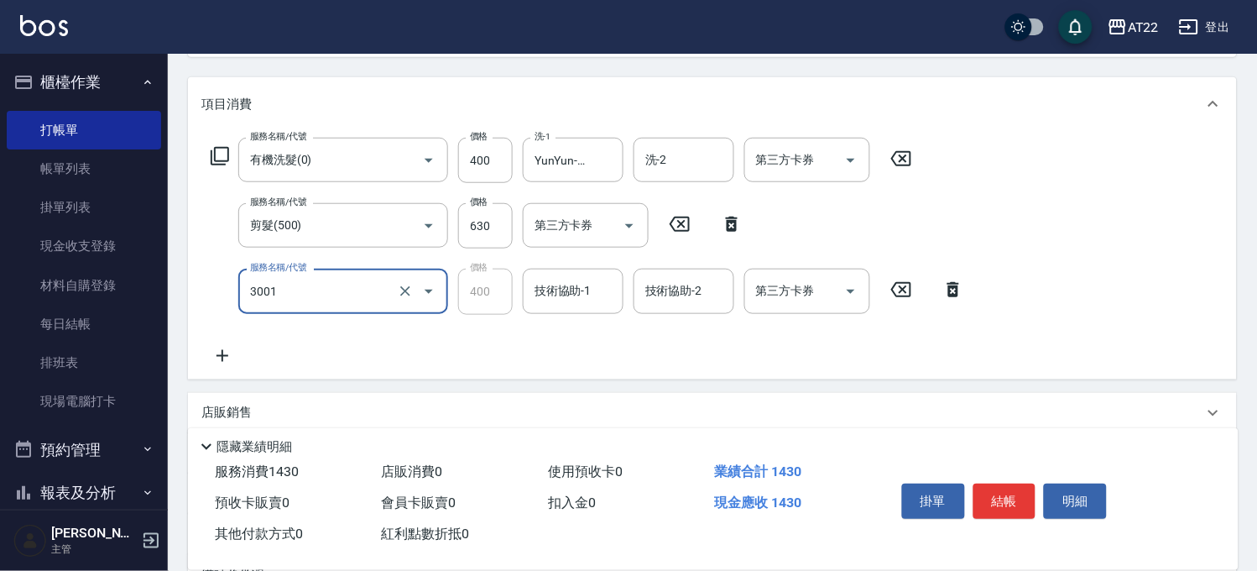
type input "側邊燙貼(3001)"
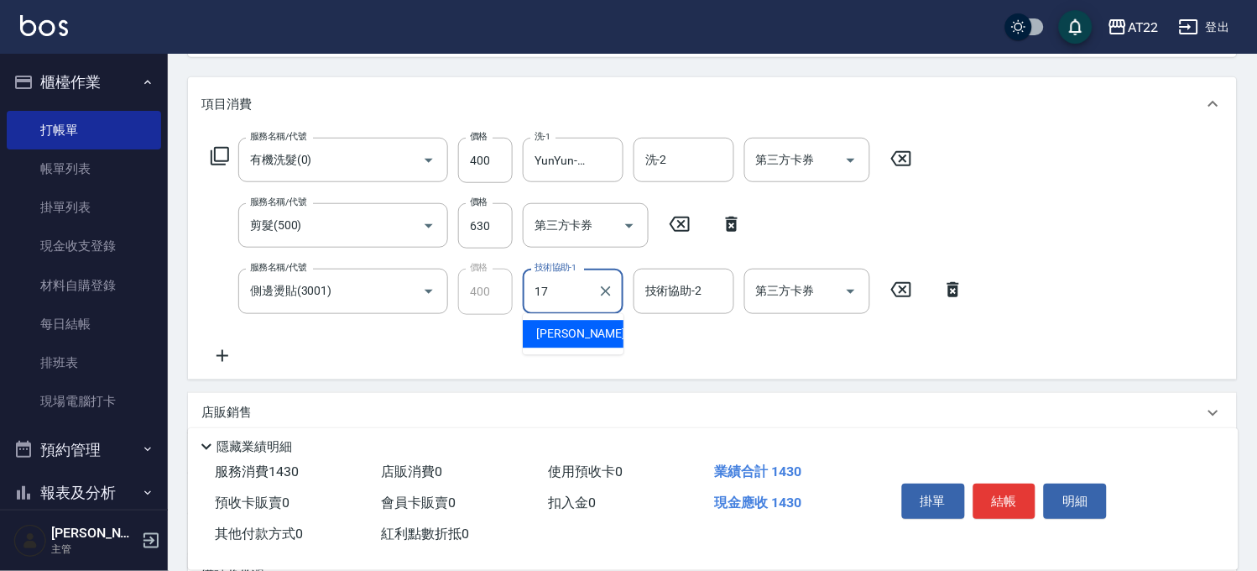
type input "YunYun-17"
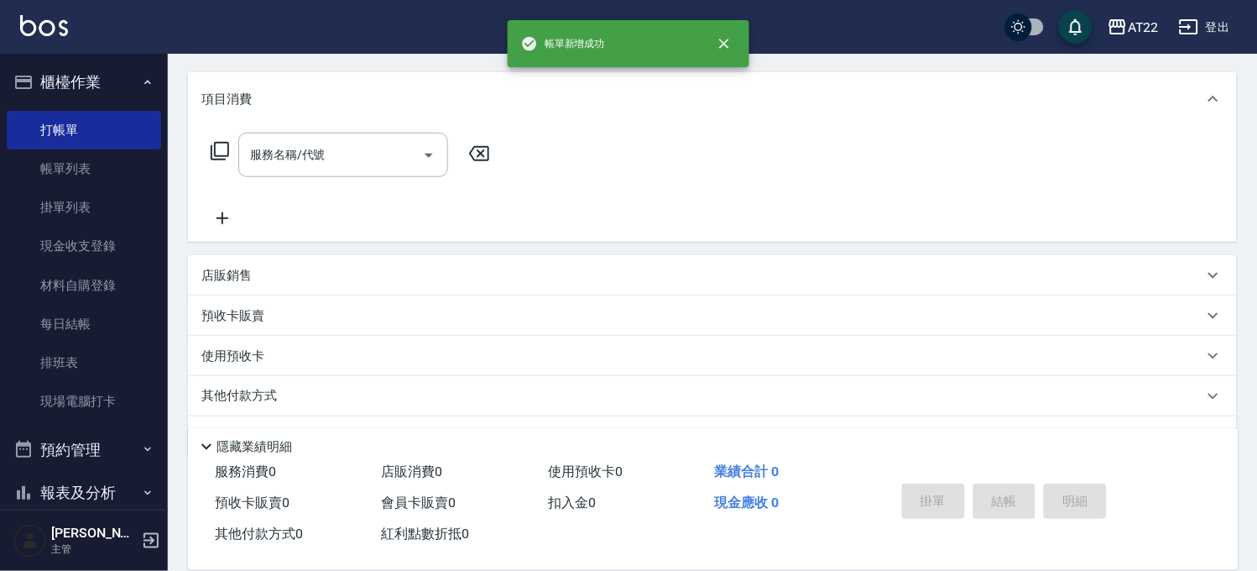
scroll to position [0, 0]
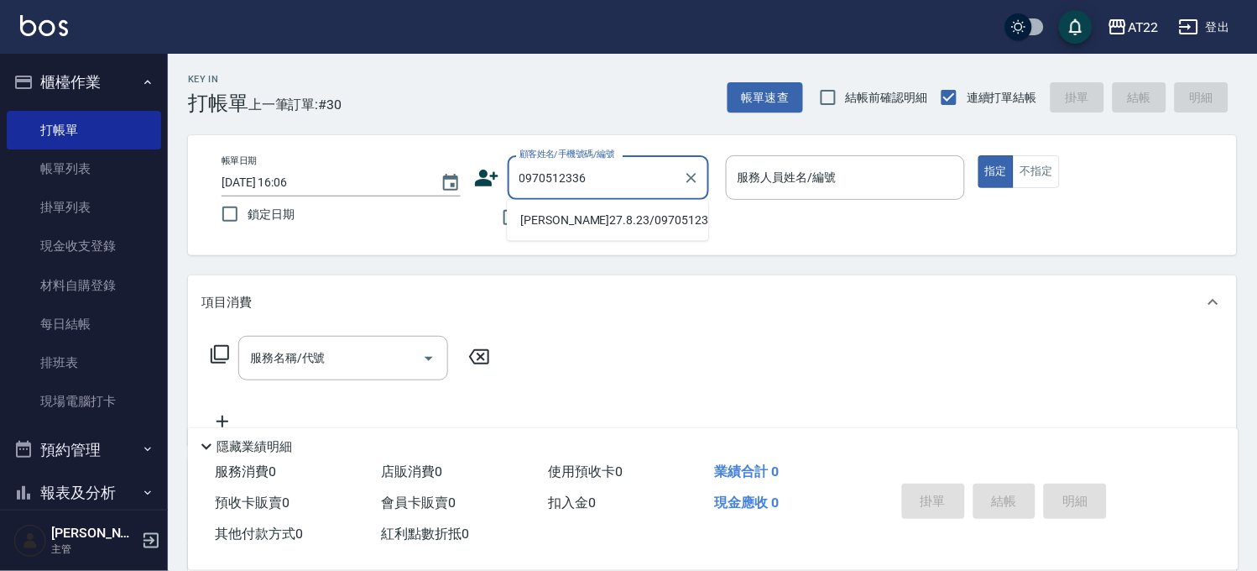
click at [607, 229] on li "蔡杰祐27.8.23/0970512336/T91213" at bounding box center [607, 220] width 201 height 28
type input "蔡杰祐27.8.23/0970512336/T91213"
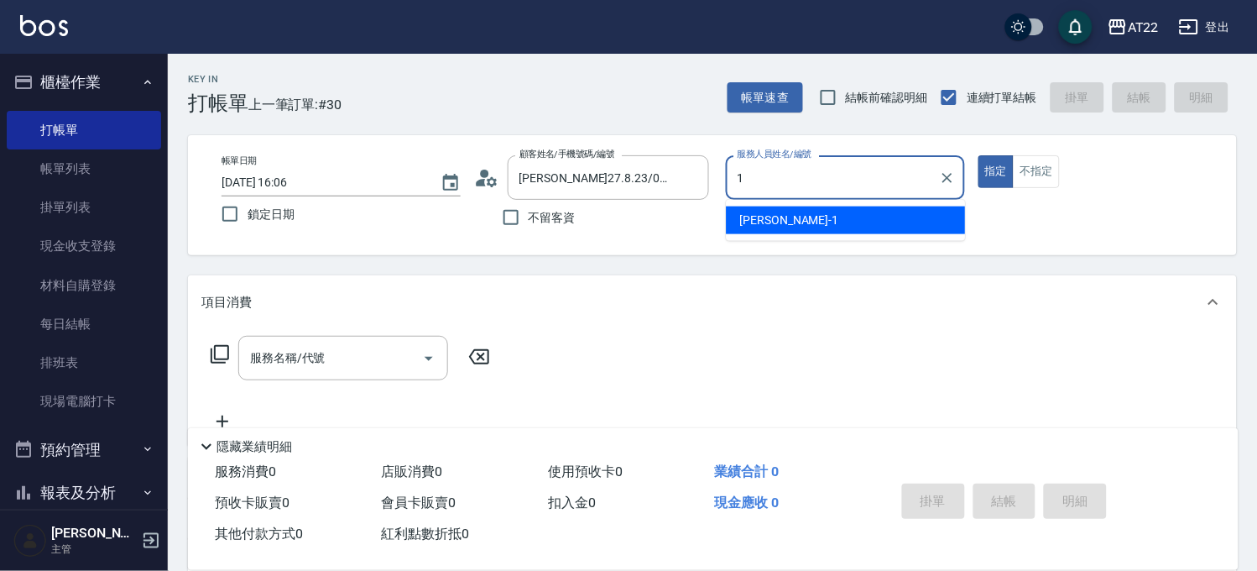
type input "孫一平-1"
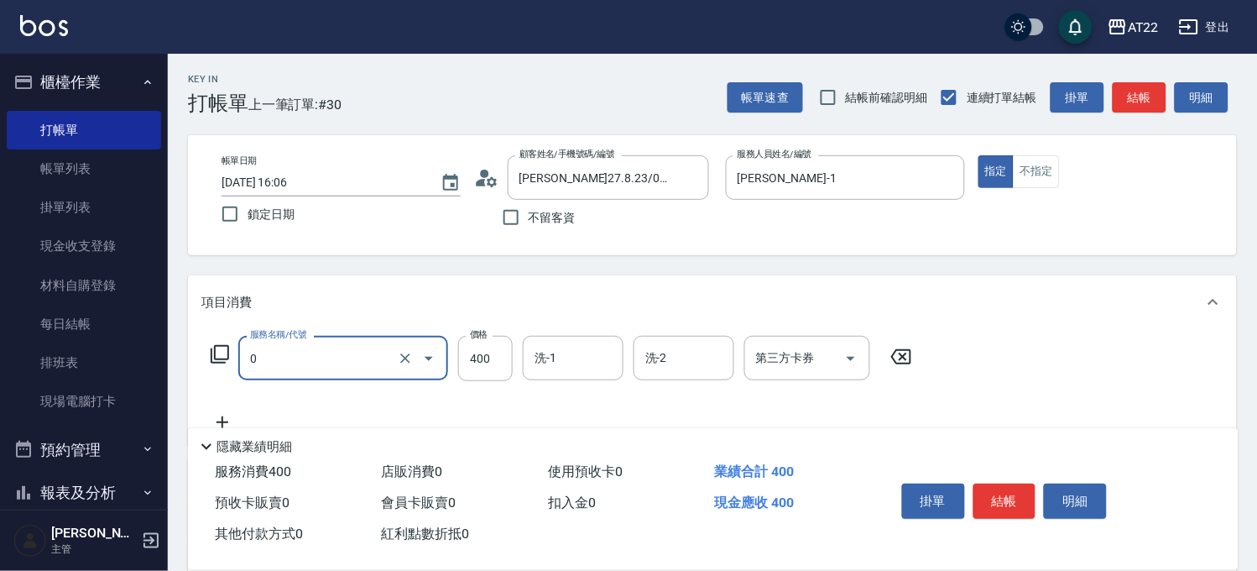
type input "有機洗髮(0)"
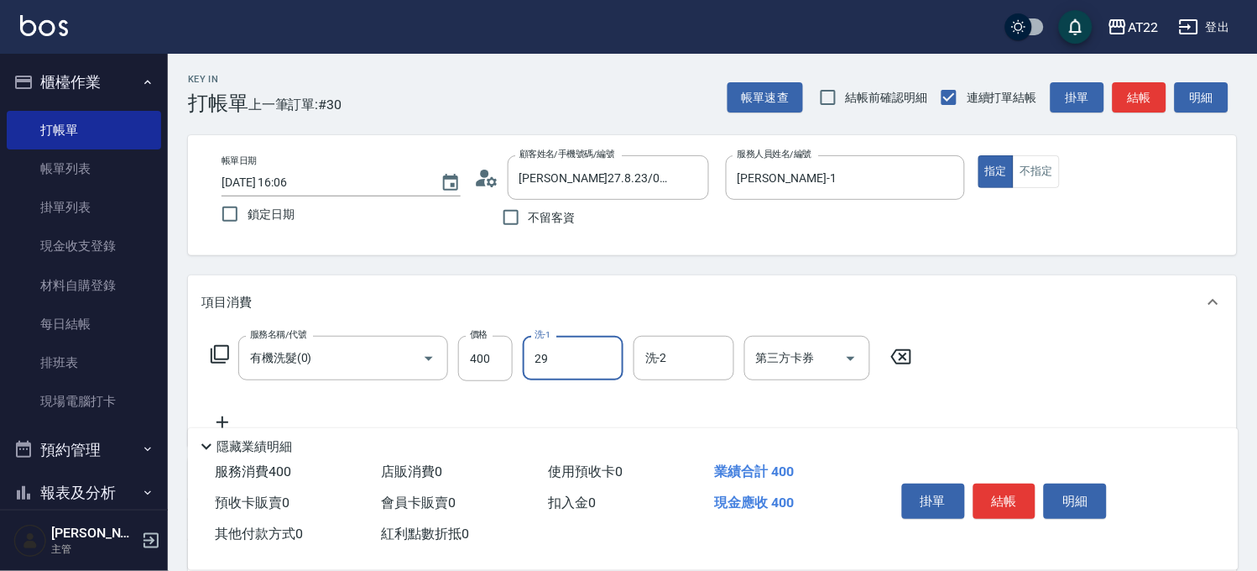
type input "Joyce-29"
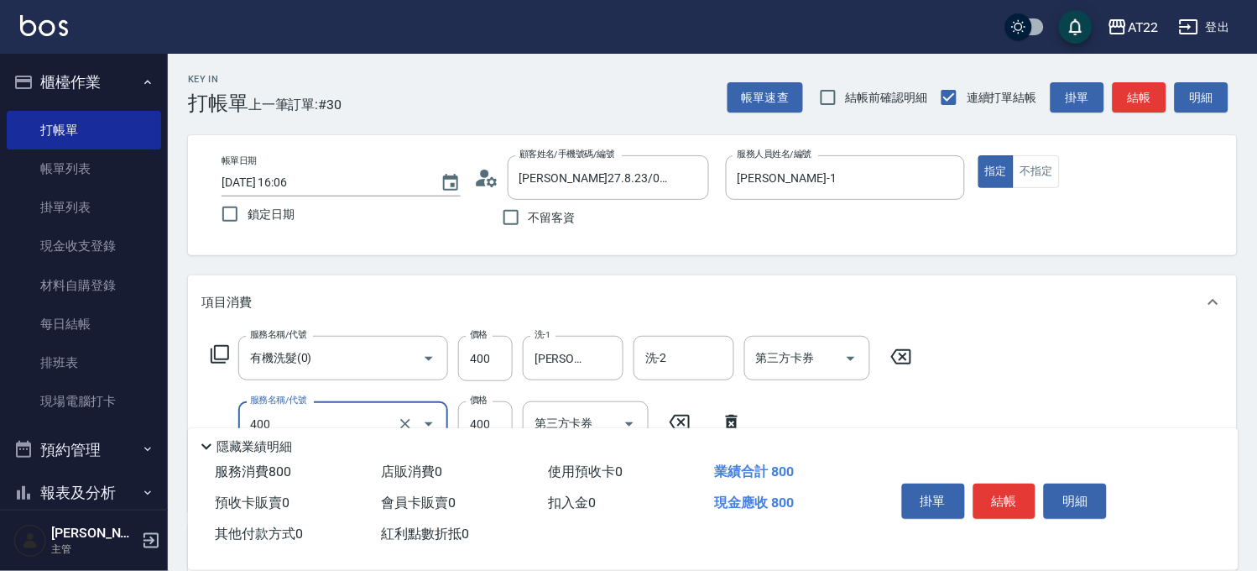
type input "剪髮(400)"
type input "330"
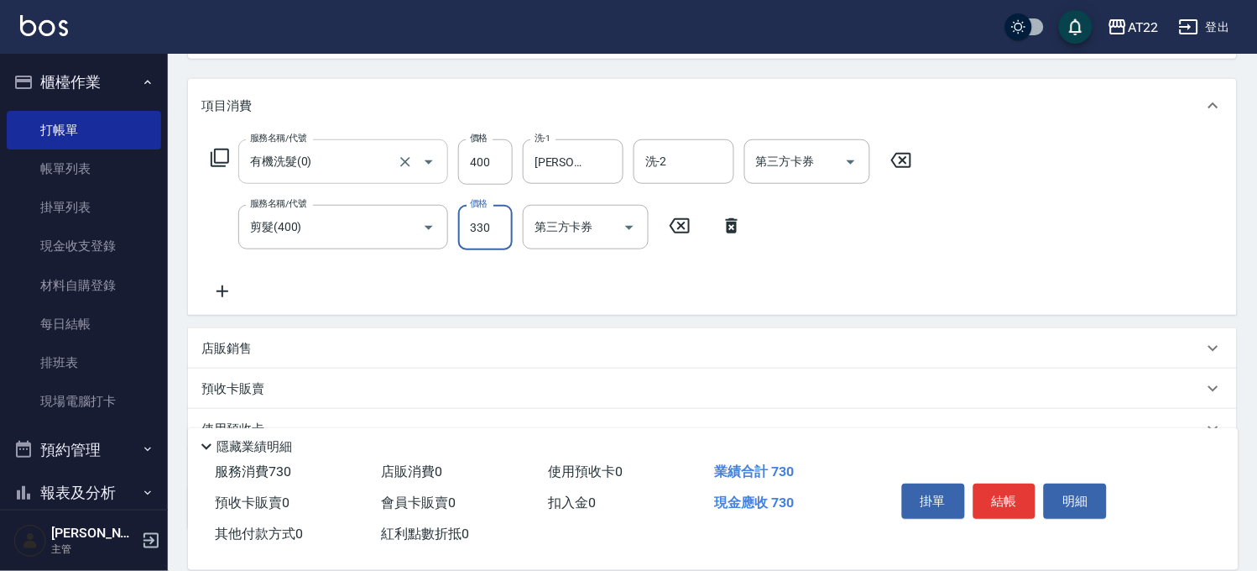
scroll to position [315, 0]
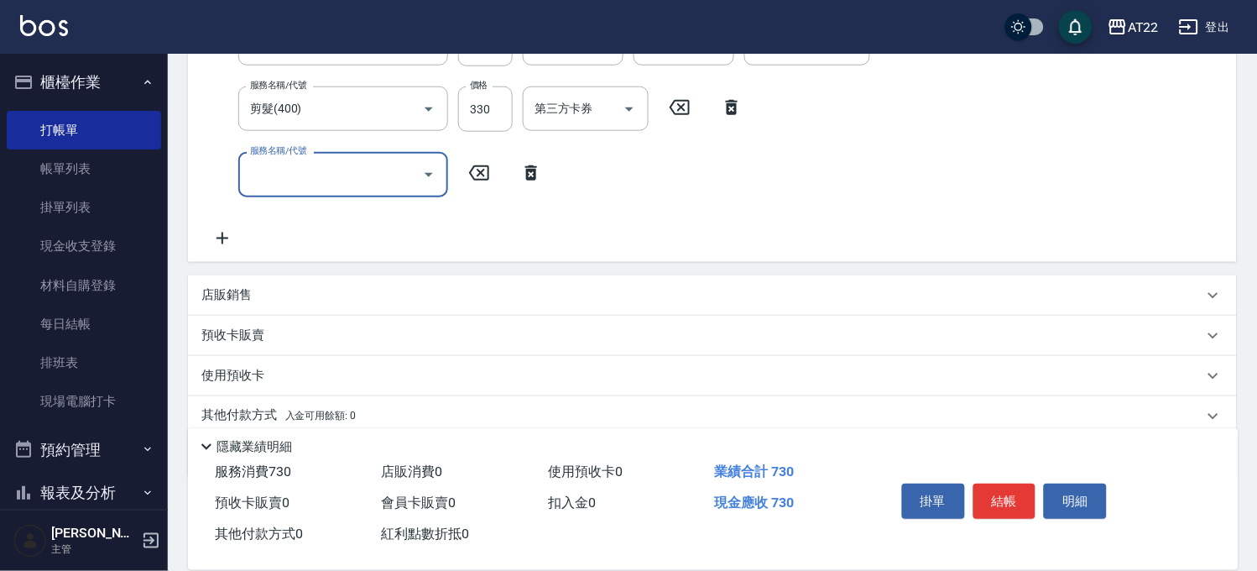
click at [314, 302] on div "店販銷售" at bounding box center [702, 295] width 1002 height 18
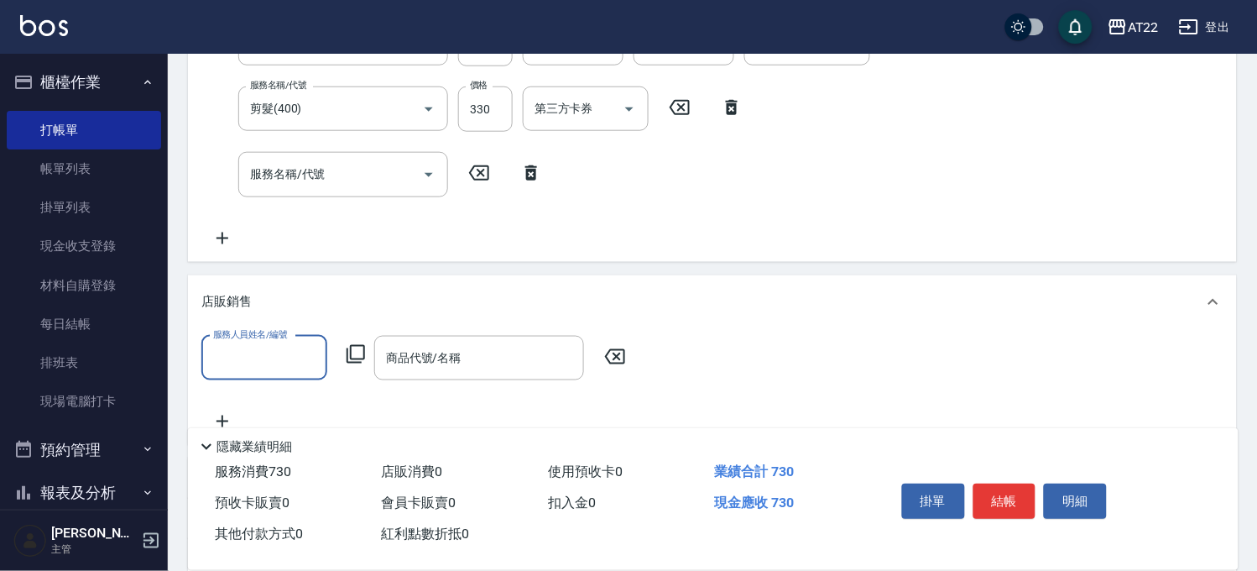
scroll to position [0, 0]
type input "孫一平-1"
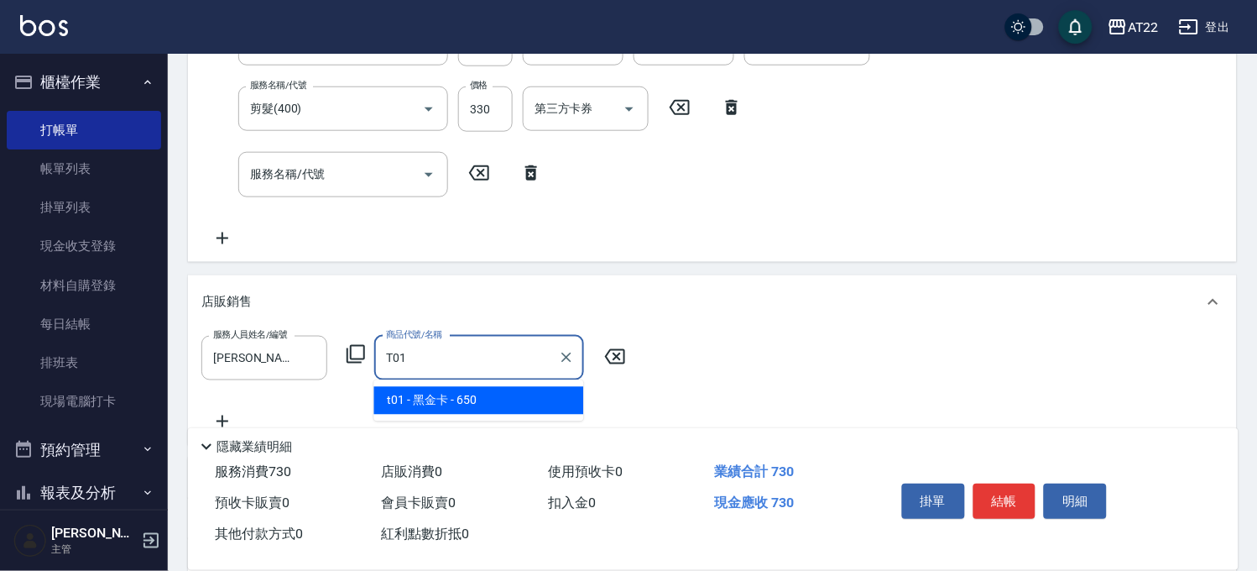
type input "黑金卡"
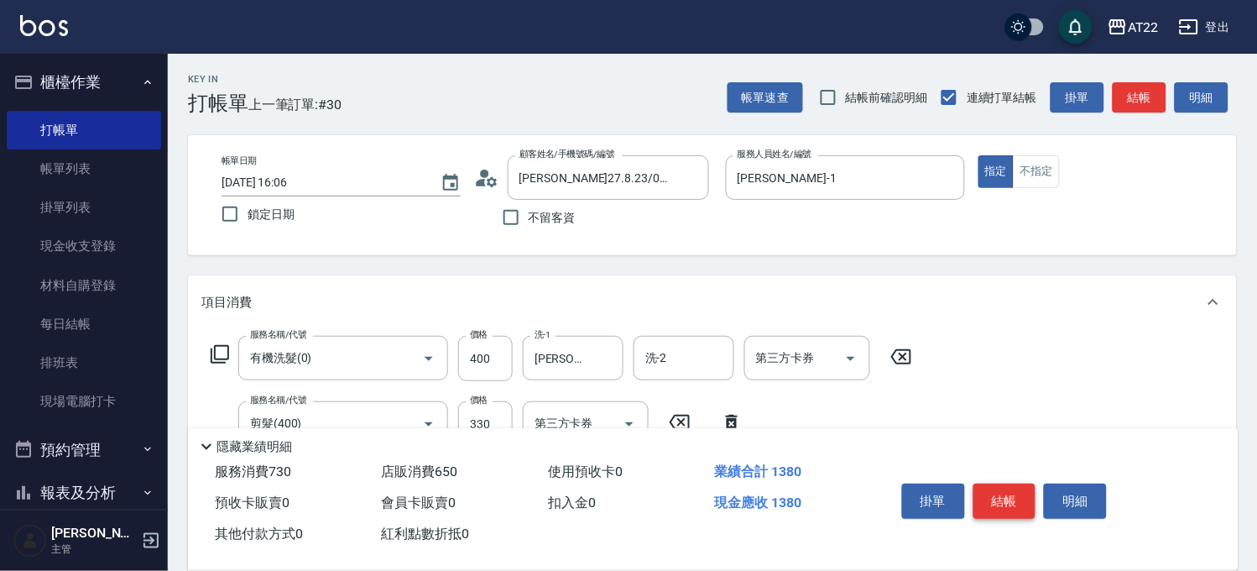
click at [1018, 487] on button "結帳" at bounding box center [1005, 501] width 63 height 35
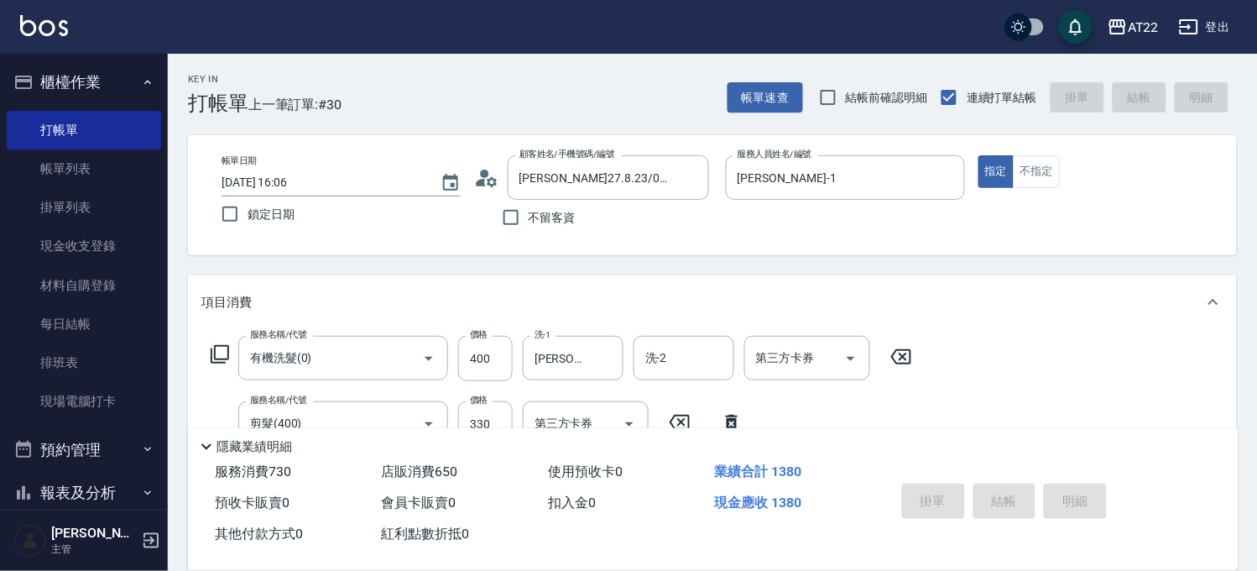
type input "2025/08/23 16:09"
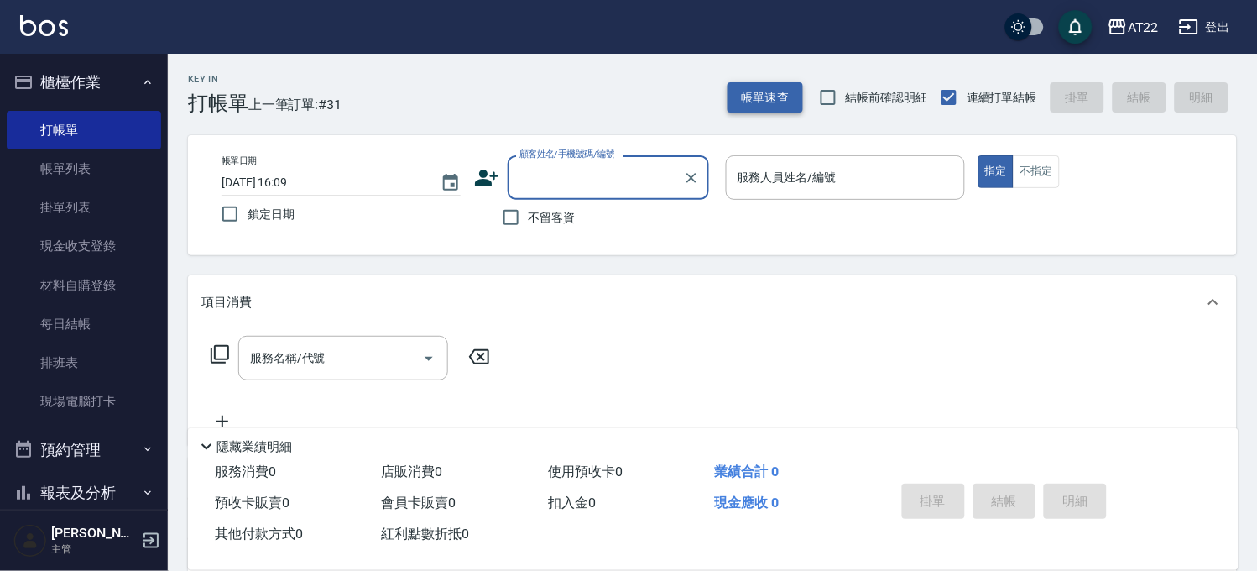
click at [775, 89] on button "帳單速查" at bounding box center [766, 97] width 76 height 31
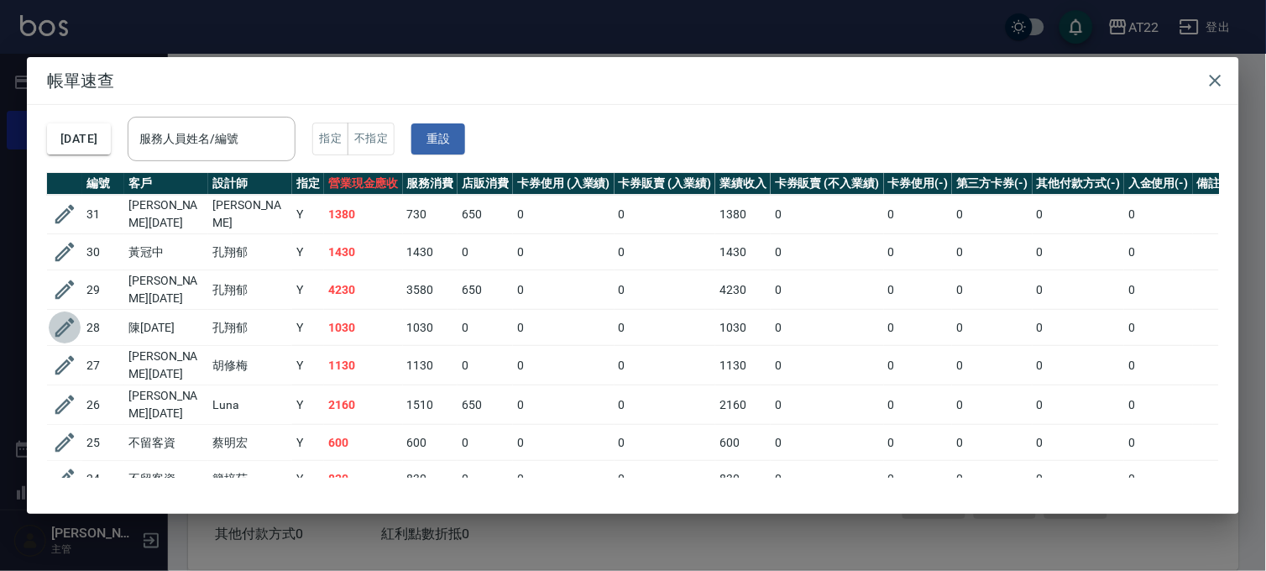
click at [60, 322] on icon "button" at bounding box center [64, 327] width 19 height 19
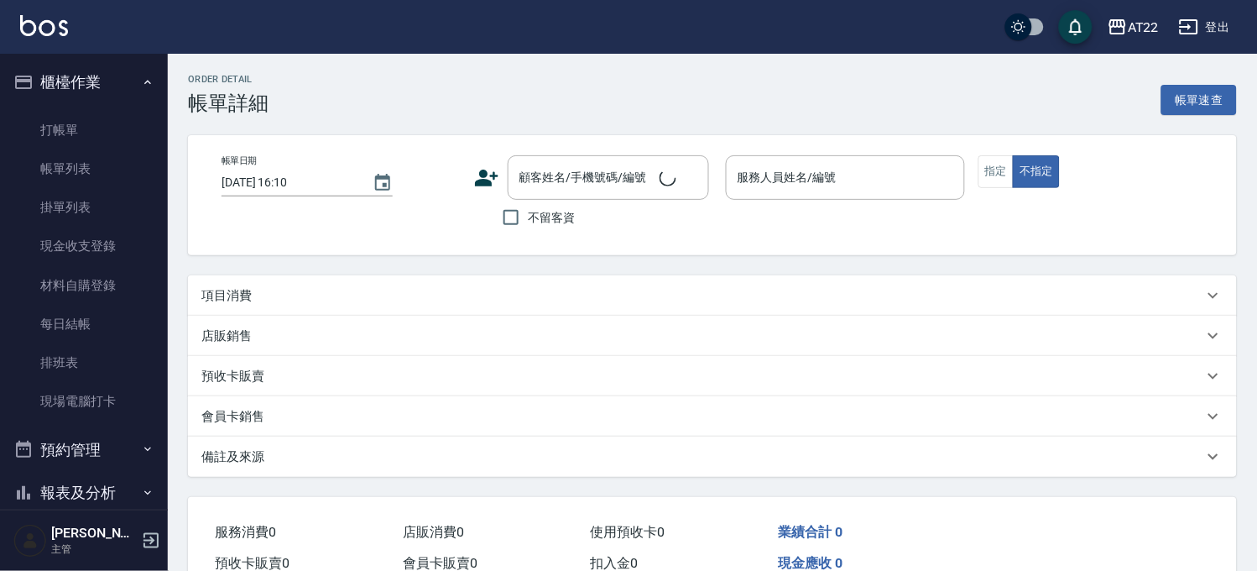
type input "2025/08/23 16:05"
type input "Allen-7"
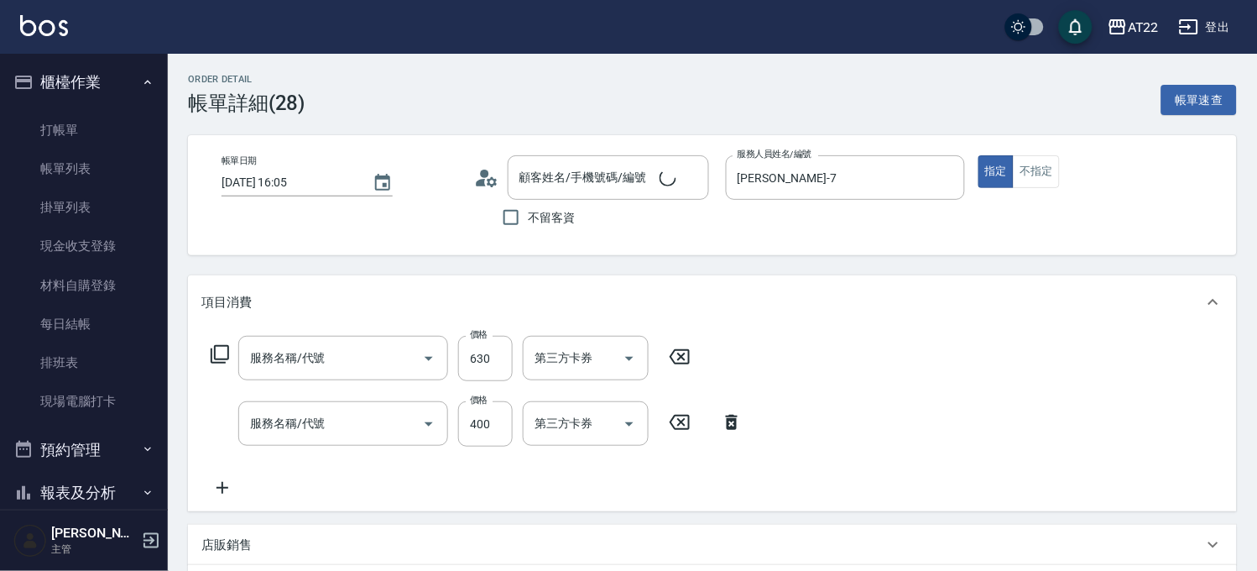
type input "陳26.6.22/0963337417/T85834"
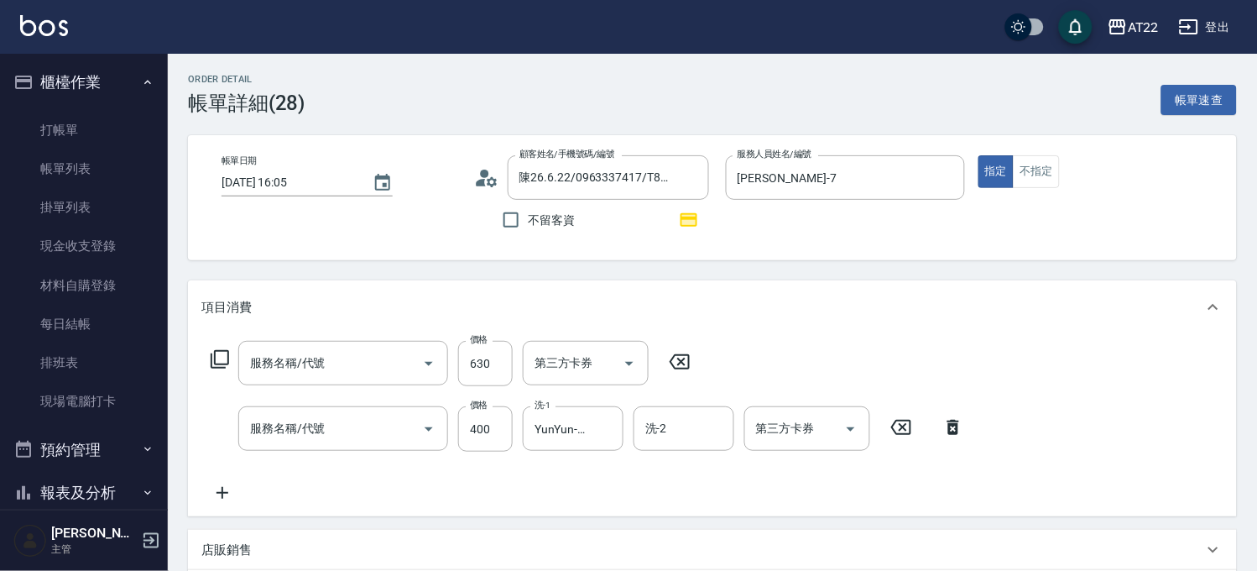
scroll to position [374, 0]
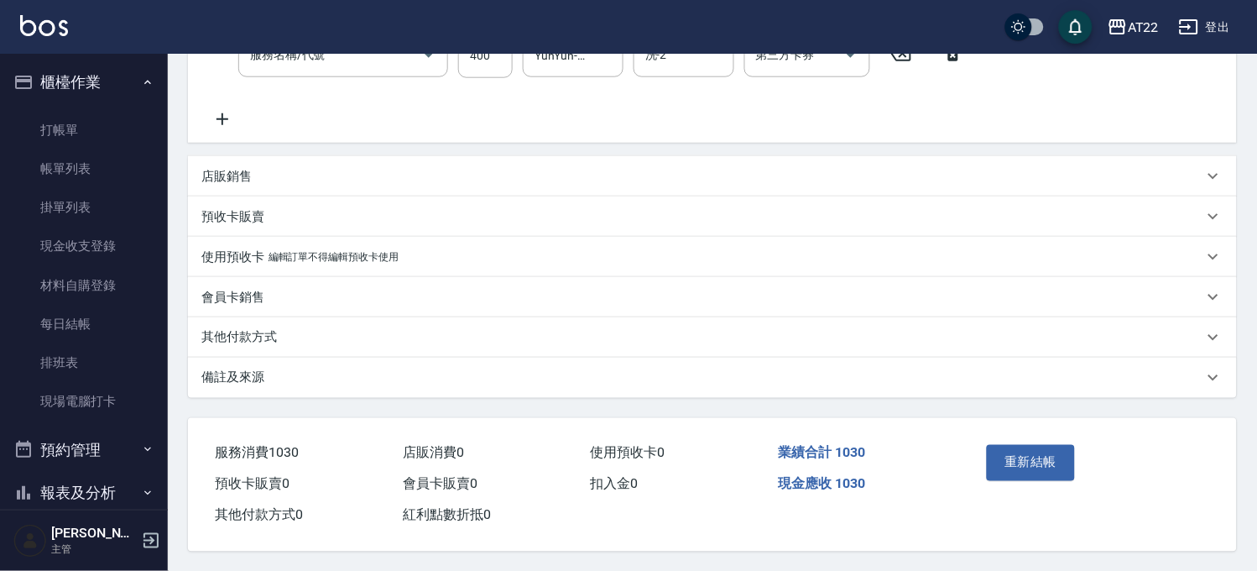
type input "剪髮(500)"
type input "有機洗髮(0)"
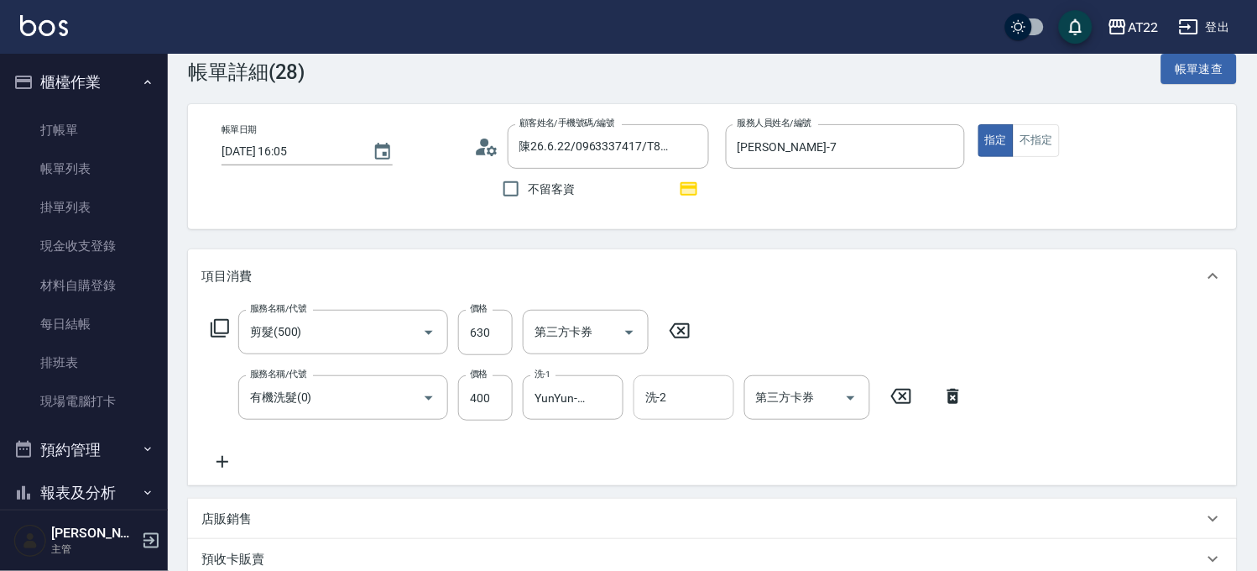
scroll to position [0, 0]
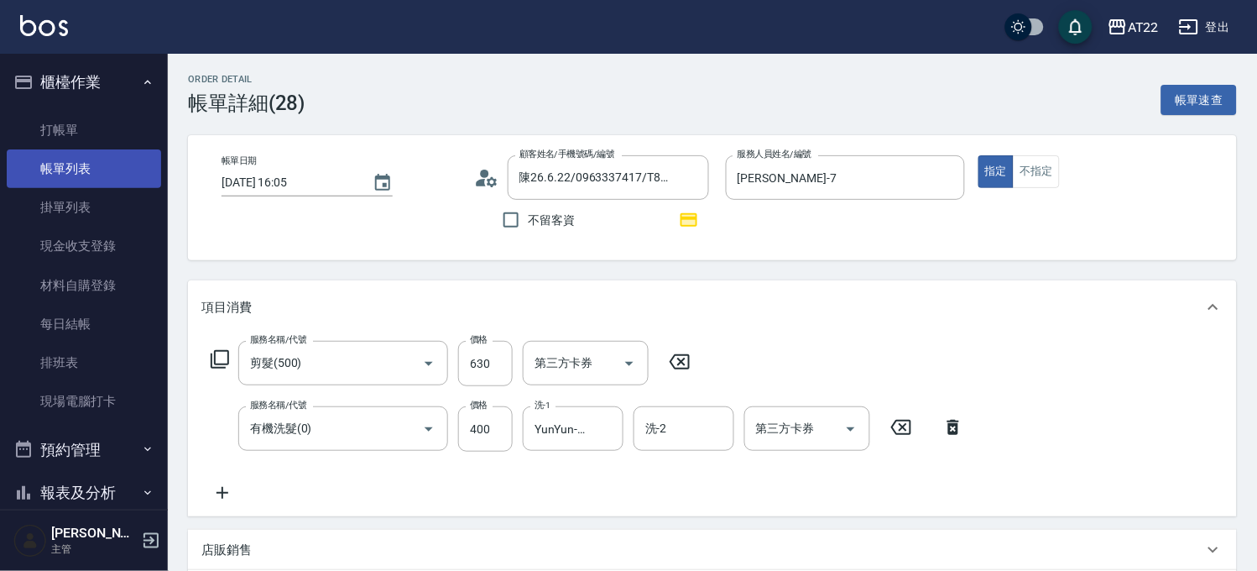
click at [86, 174] on link "帳單列表" at bounding box center [84, 168] width 154 height 39
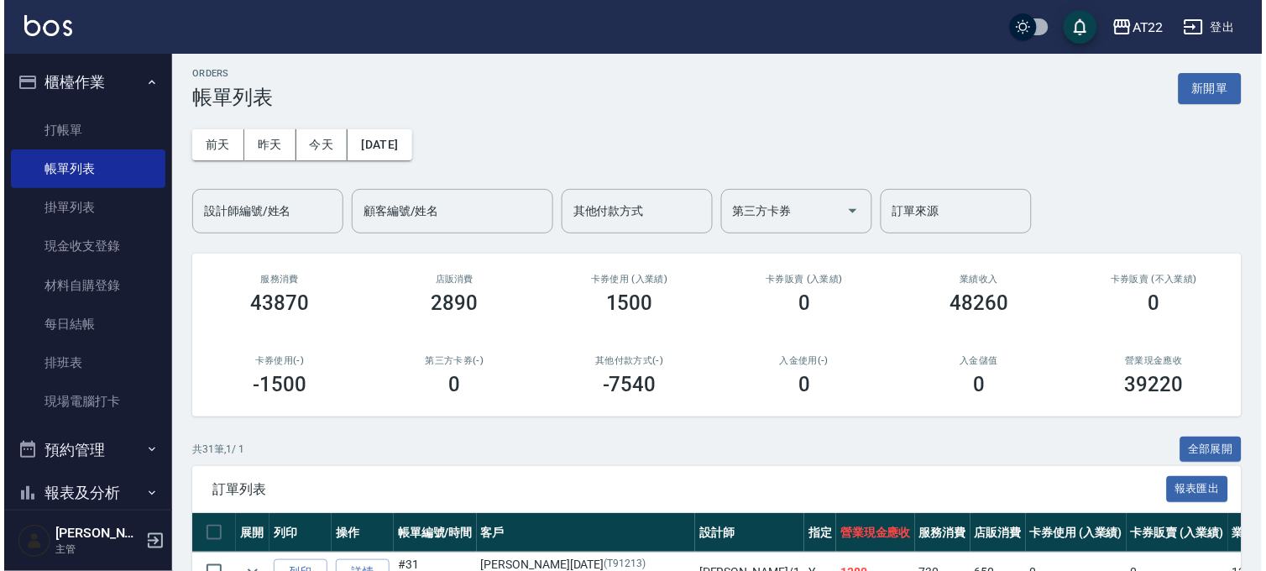
scroll to position [280, 0]
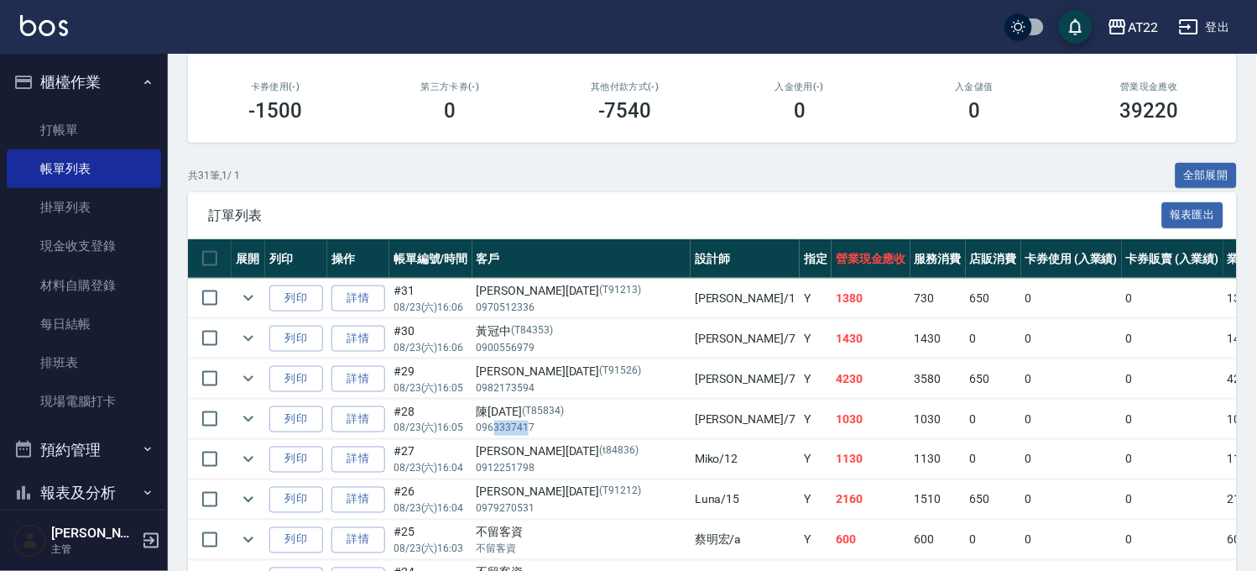
drag, startPoint x: 492, startPoint y: 426, endPoint x: 527, endPoint y: 429, distance: 35.3
click at [527, 429] on p "0963337417" at bounding box center [582, 428] width 210 height 15
drag, startPoint x: 550, startPoint y: 426, endPoint x: 474, endPoint y: 431, distance: 75.7
click at [474, 431] on td "陳26.6.22 (T85834) 0963337417" at bounding box center [582, 419] width 218 height 39
copy p "0963337417"
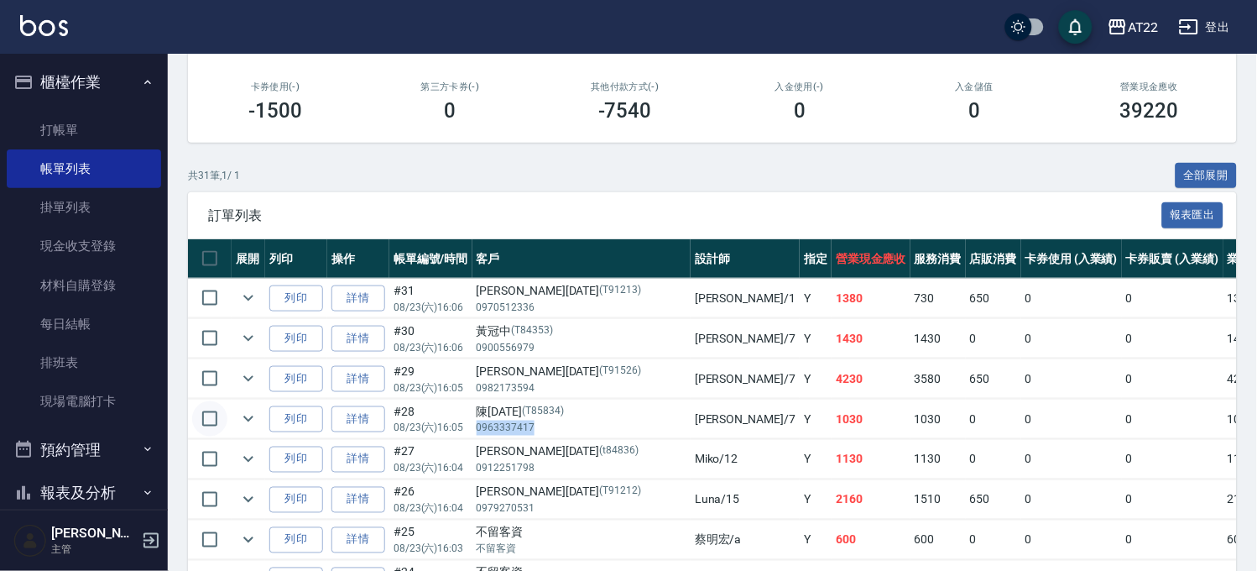
click at [200, 412] on input "checkbox" at bounding box center [209, 418] width 35 height 35
checkbox input "true"
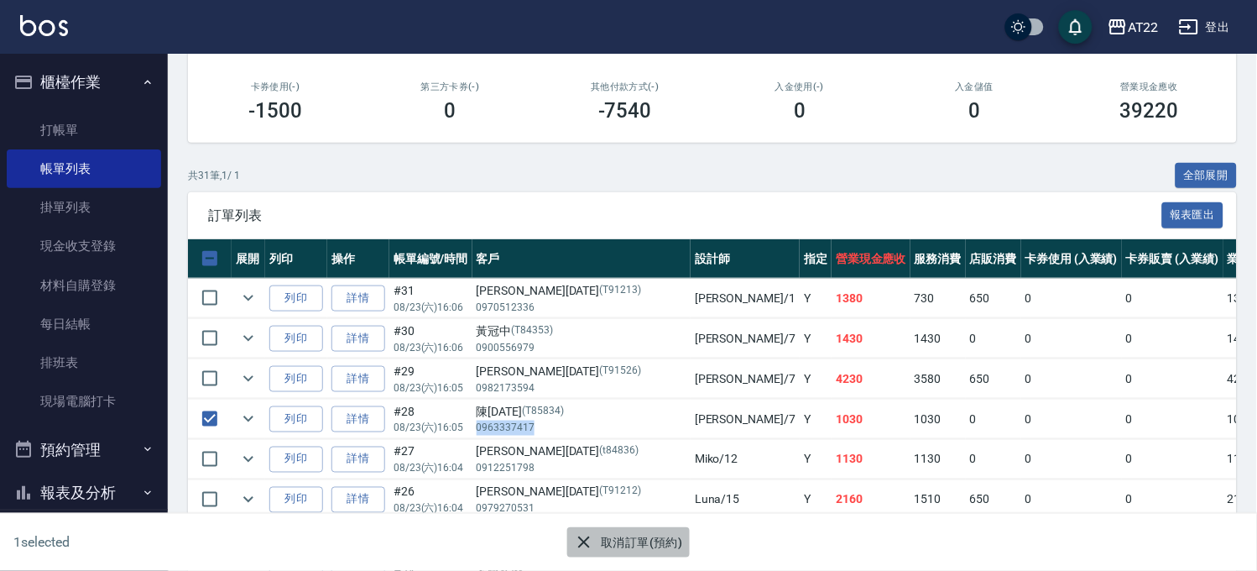
click at [635, 541] on button "取消訂單(預約)" at bounding box center [628, 542] width 122 height 31
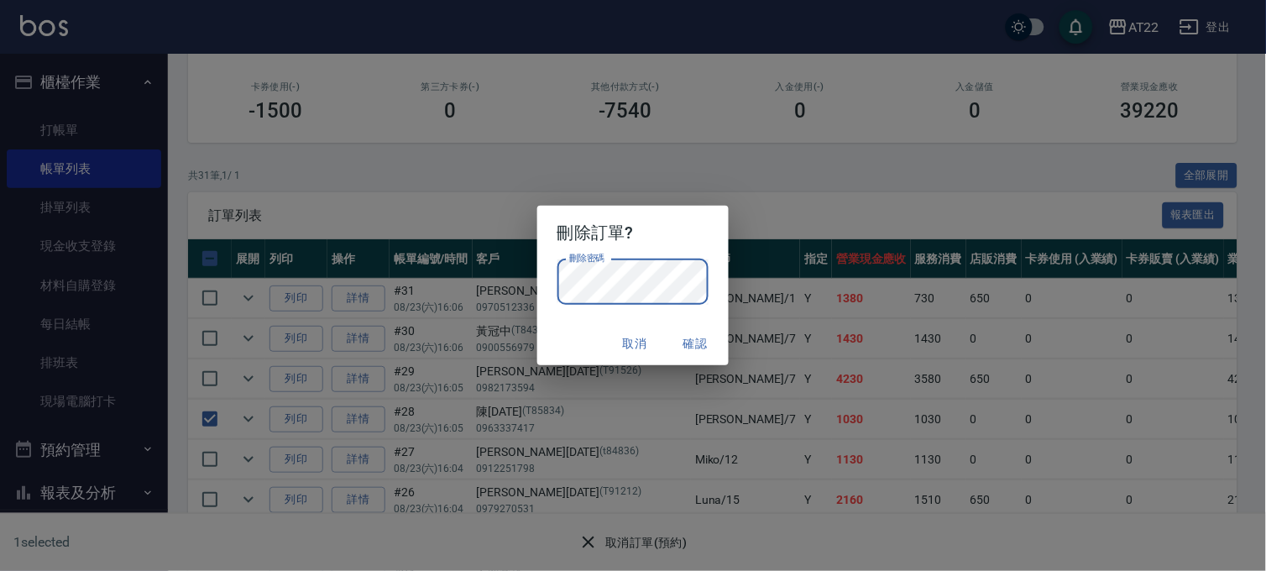
click at [717, 347] on button "確認" at bounding box center [695, 343] width 54 height 31
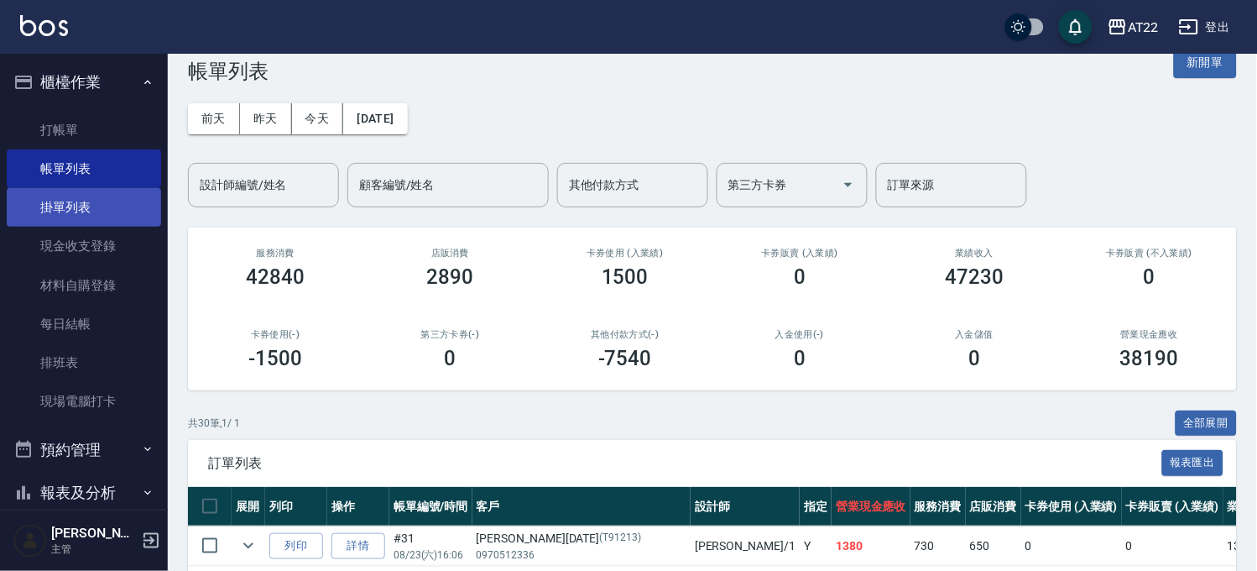
scroll to position [0, 0]
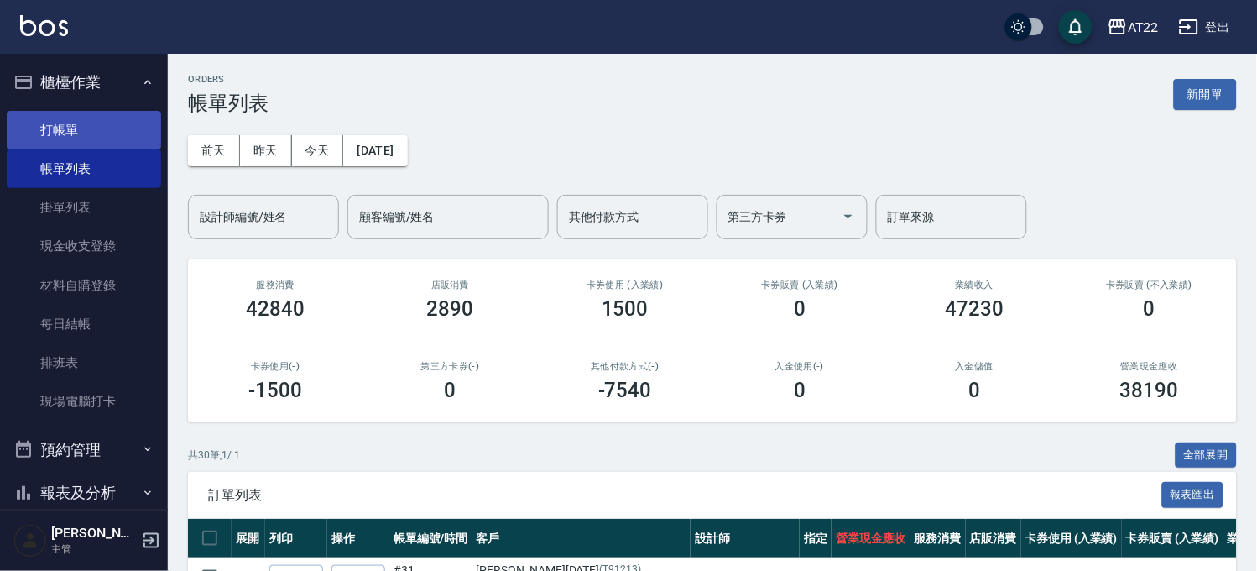
click at [81, 123] on link "打帳單" at bounding box center [84, 130] width 154 height 39
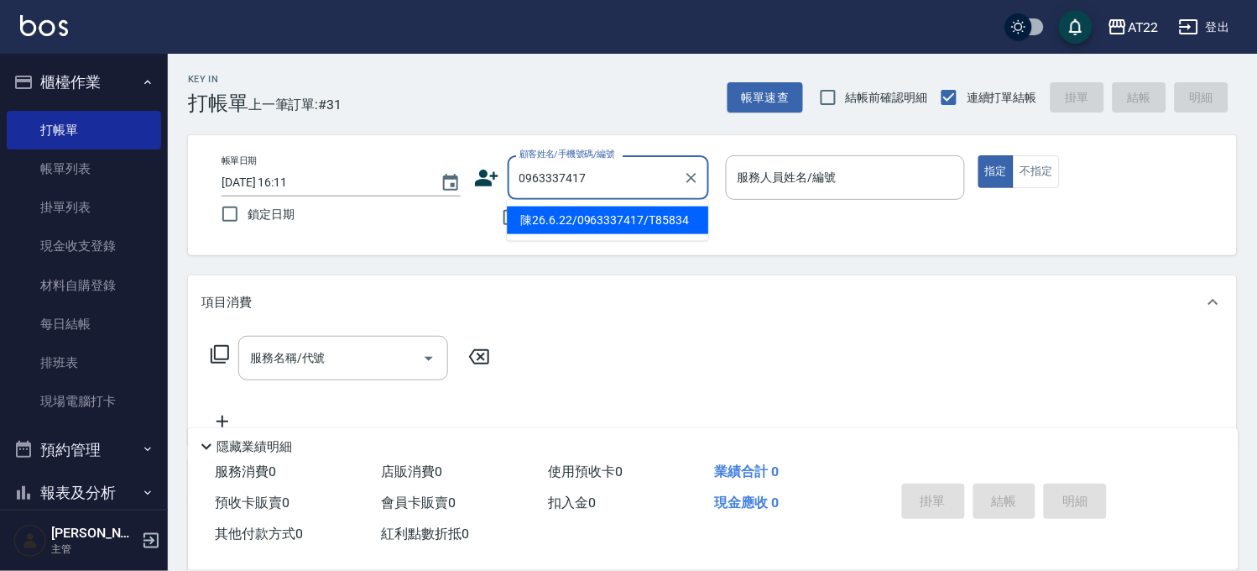
click at [586, 225] on li "陳26.6.22/0963337417/T85834" at bounding box center [607, 220] width 201 height 28
type input "陳26.6.22/0963337417/T85834"
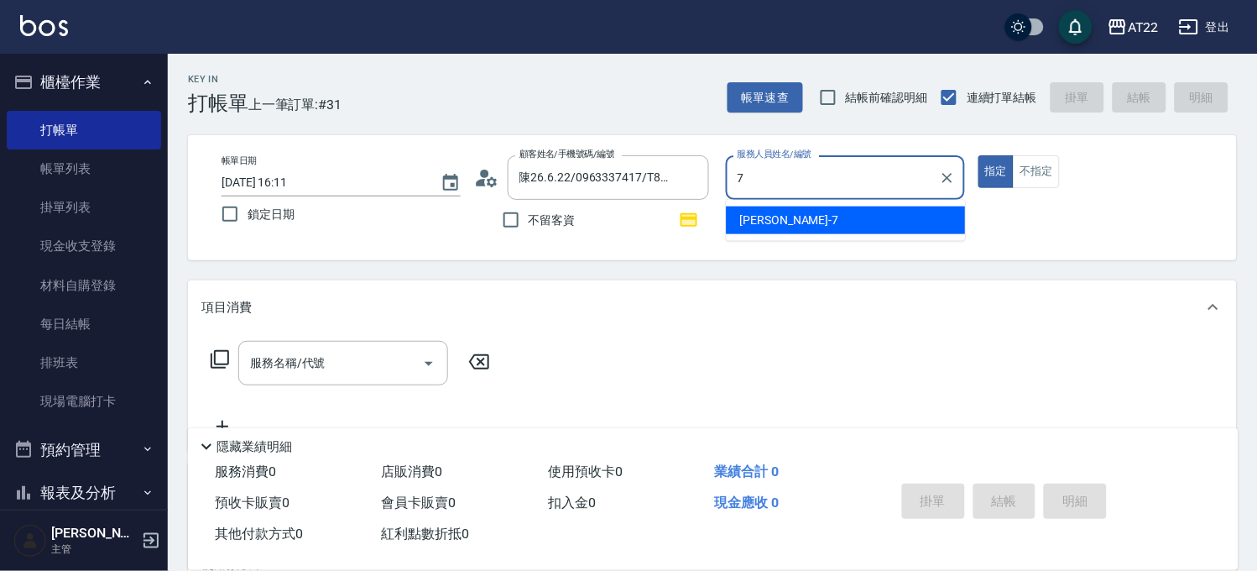
type input "Allen-7"
type button "true"
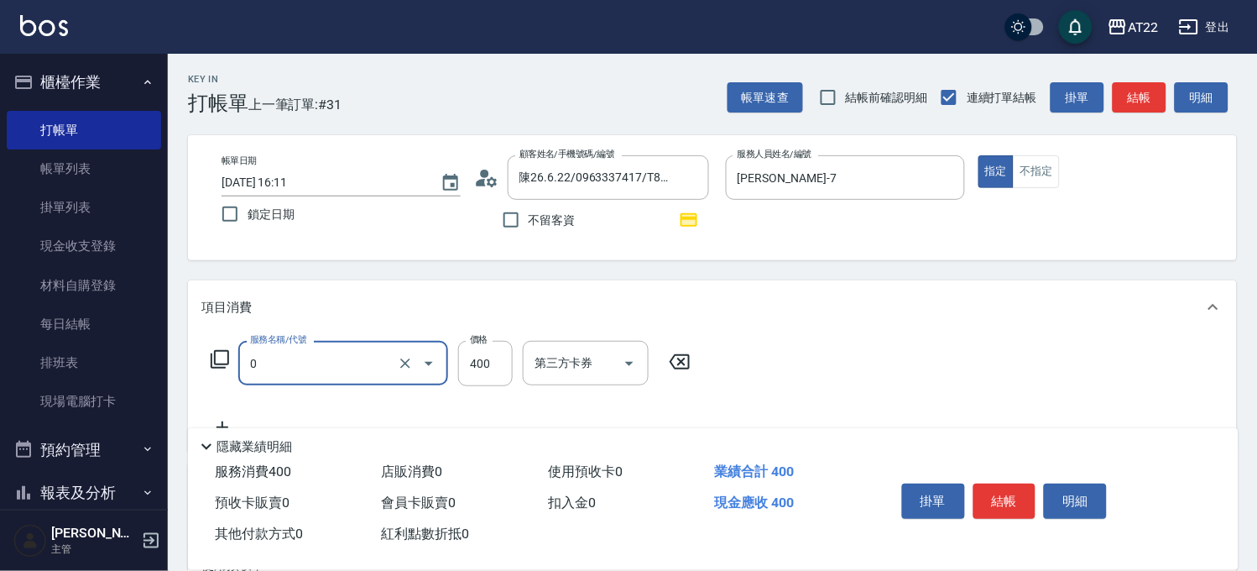
type input "有機洗髮(0)"
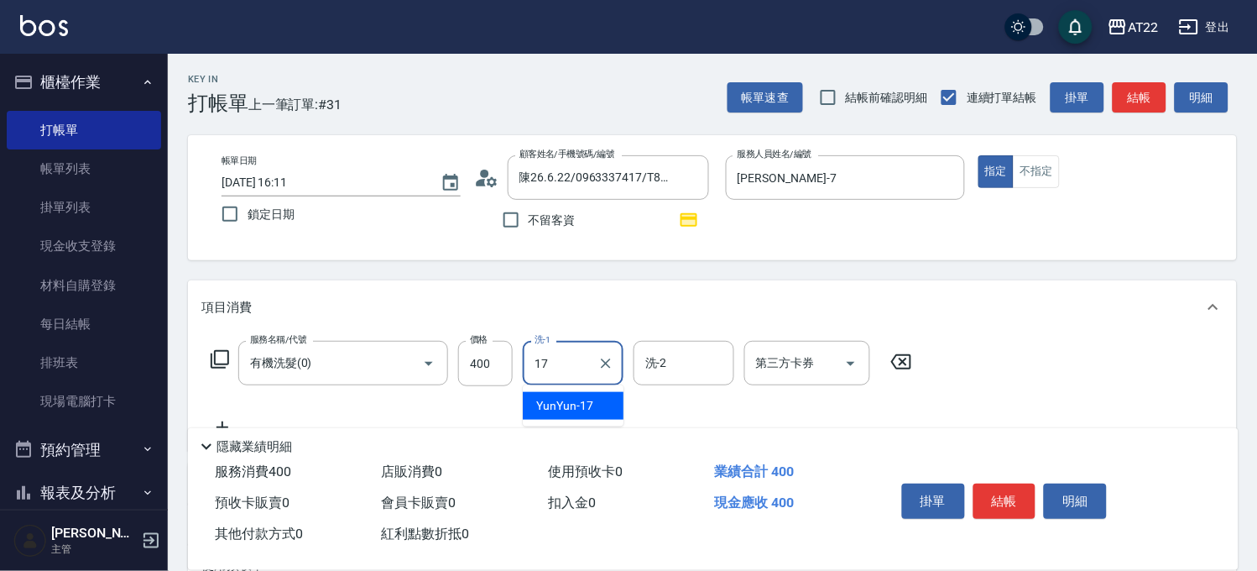
type input "YunYun-17"
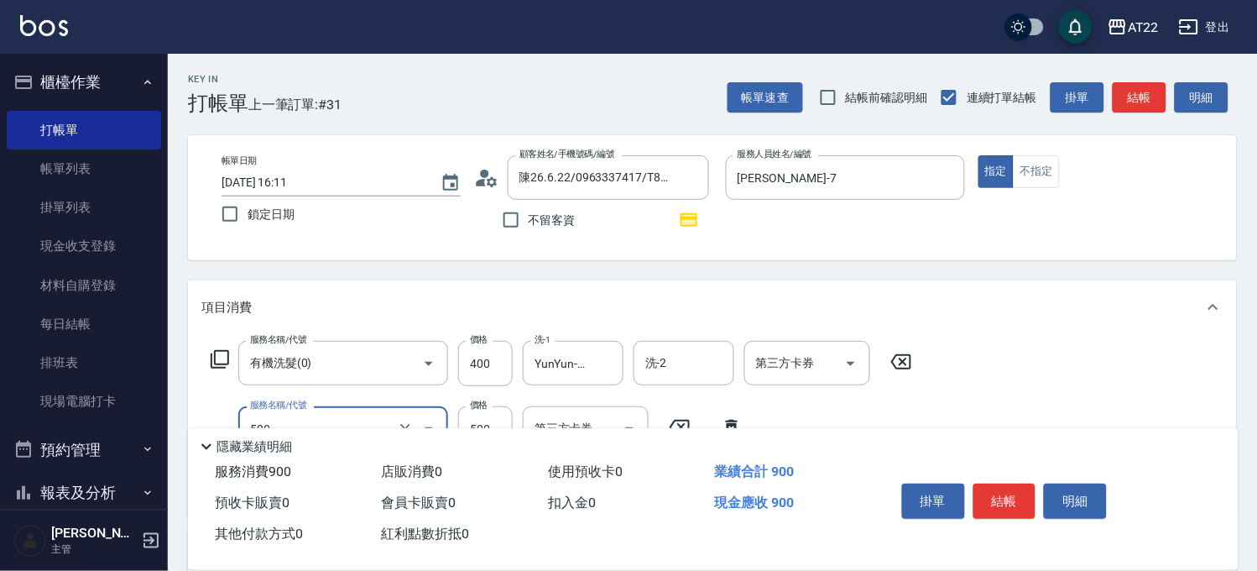
type input "剪髮(500)"
type input "630"
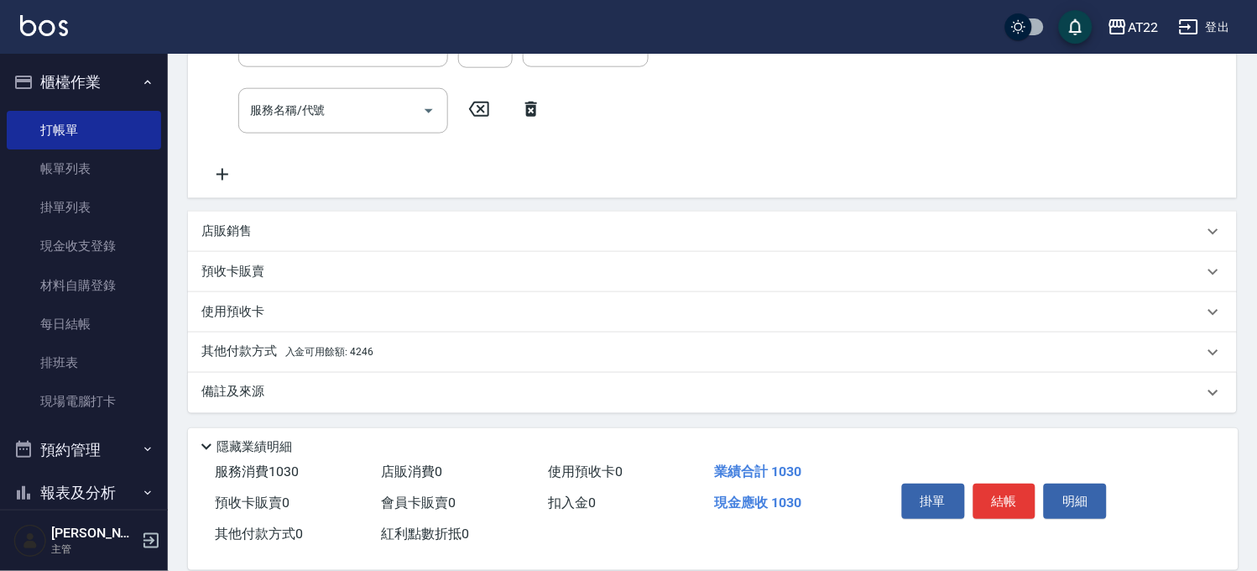
click at [292, 333] on div "其他付款方式 入金可用餘額: 4246" at bounding box center [712, 352] width 1049 height 40
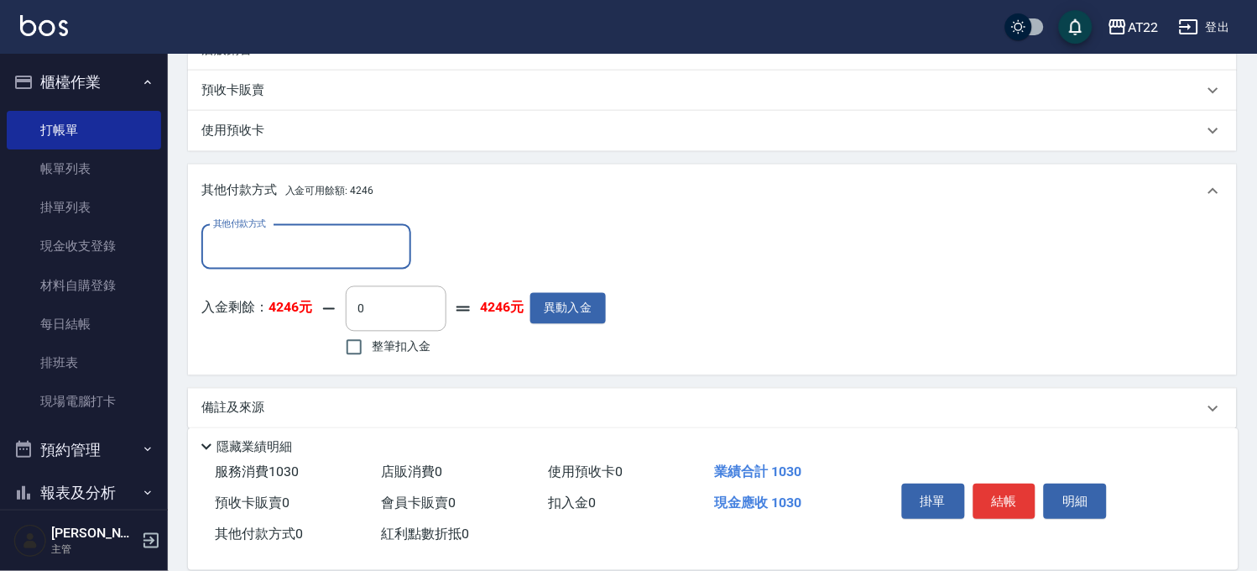
scroll to position [582, 0]
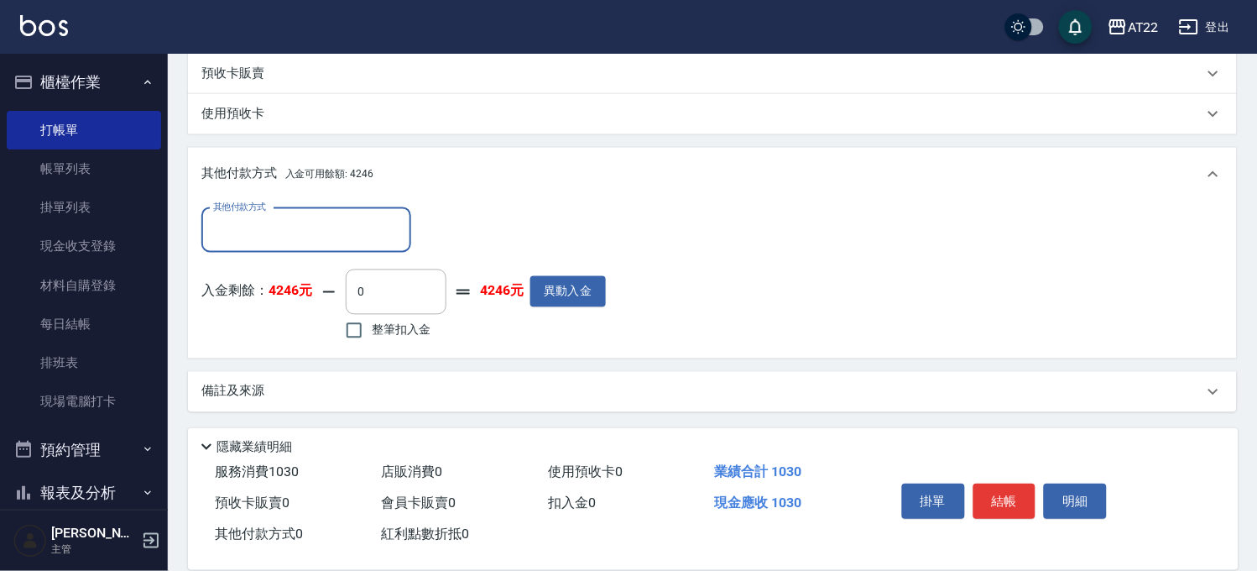
click at [400, 337] on span "整筆扣入金" at bounding box center [401, 330] width 59 height 18
click at [372, 337] on input "整筆扣入金" at bounding box center [354, 330] width 35 height 35
checkbox input "true"
type input "1030"
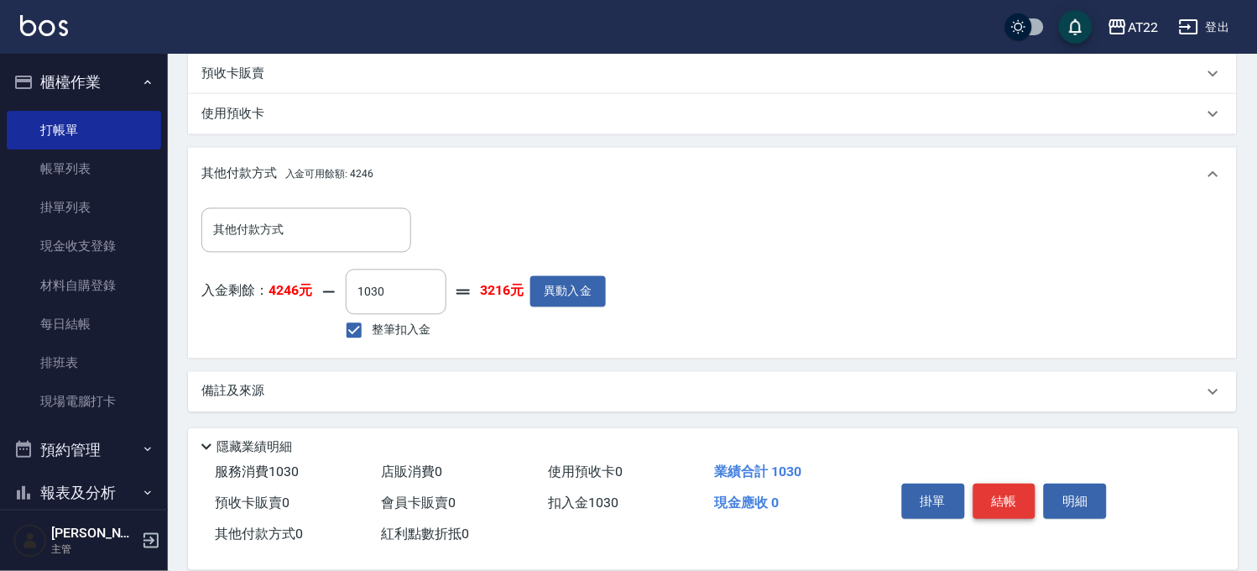
click at [1024, 501] on button "結帳" at bounding box center [1005, 501] width 63 height 35
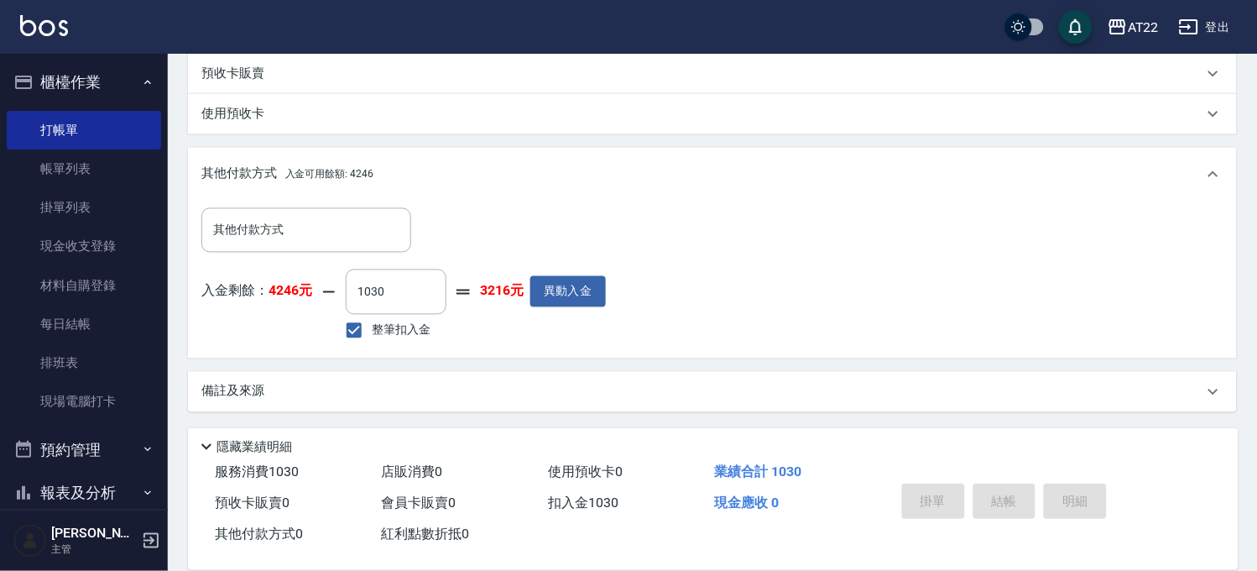
type input "2025/08/23 16:12"
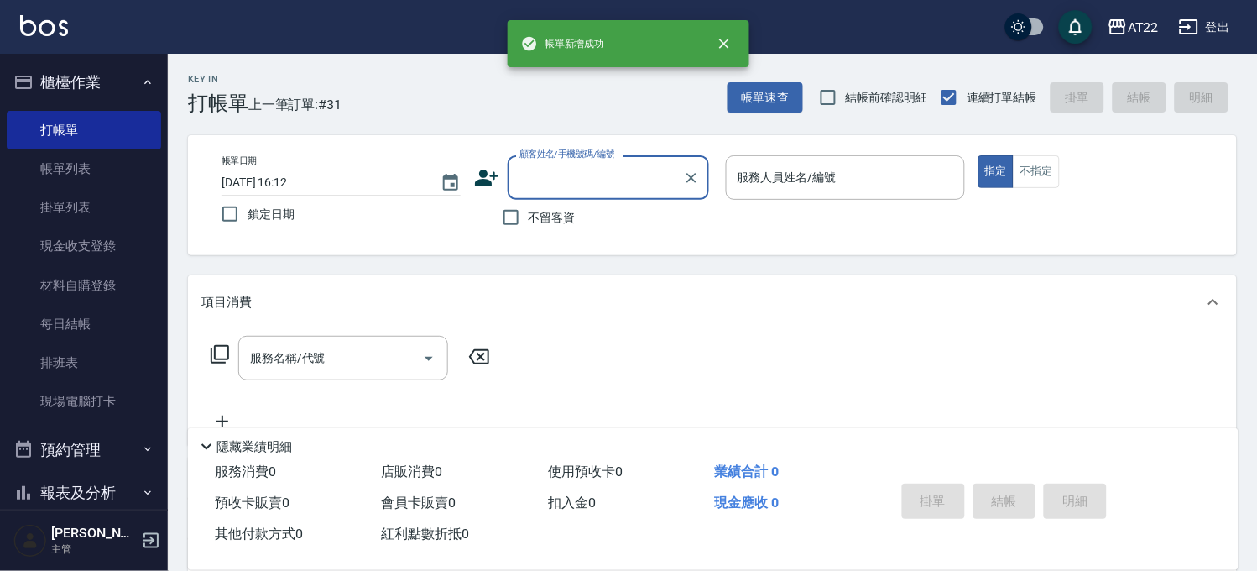
scroll to position [0, 0]
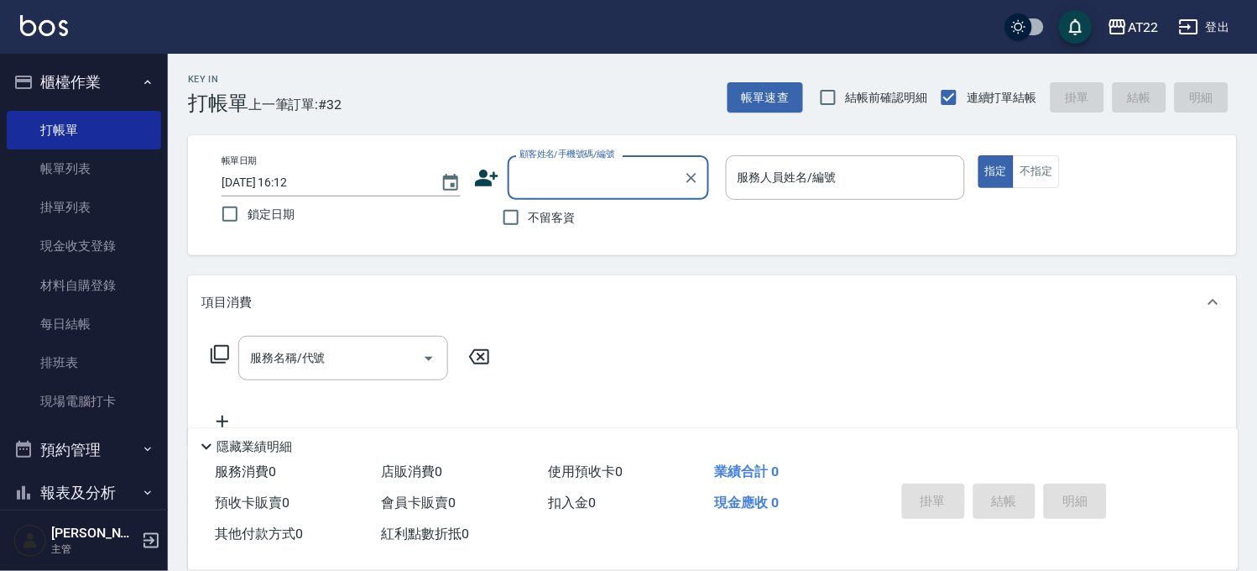
click at [759, 118] on div "Key In 打帳單 上一筆訂單:#32 帳單速查 結帳前確認明細 連續打單結帳 掛單 結帳 明細 帳單日期 2025/08/23 16:12 鎖定日期 顧客…" at bounding box center [713, 437] width 1090 height 766
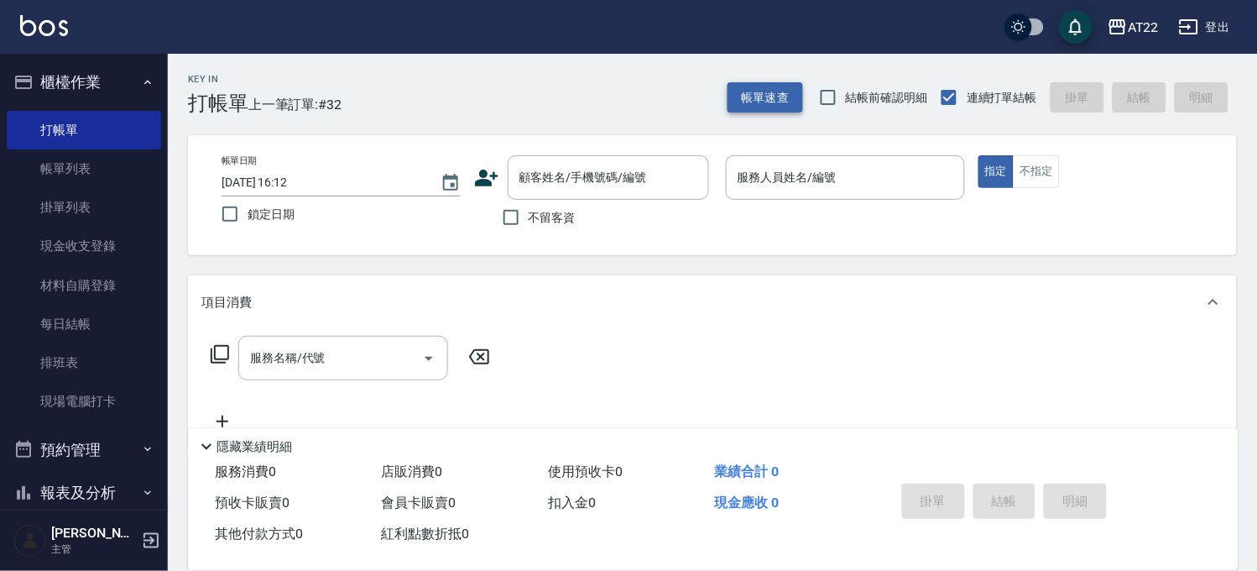
click at [766, 107] on button "帳單速查" at bounding box center [766, 97] width 76 height 31
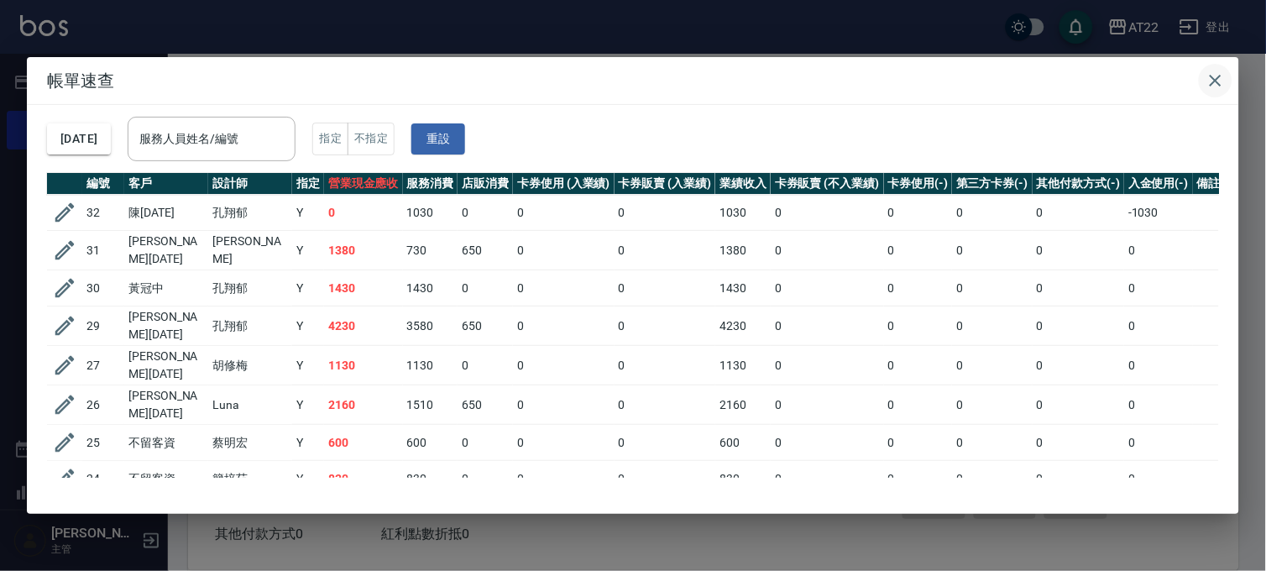
click at [1226, 76] on button "button" at bounding box center [1216, 81] width 34 height 34
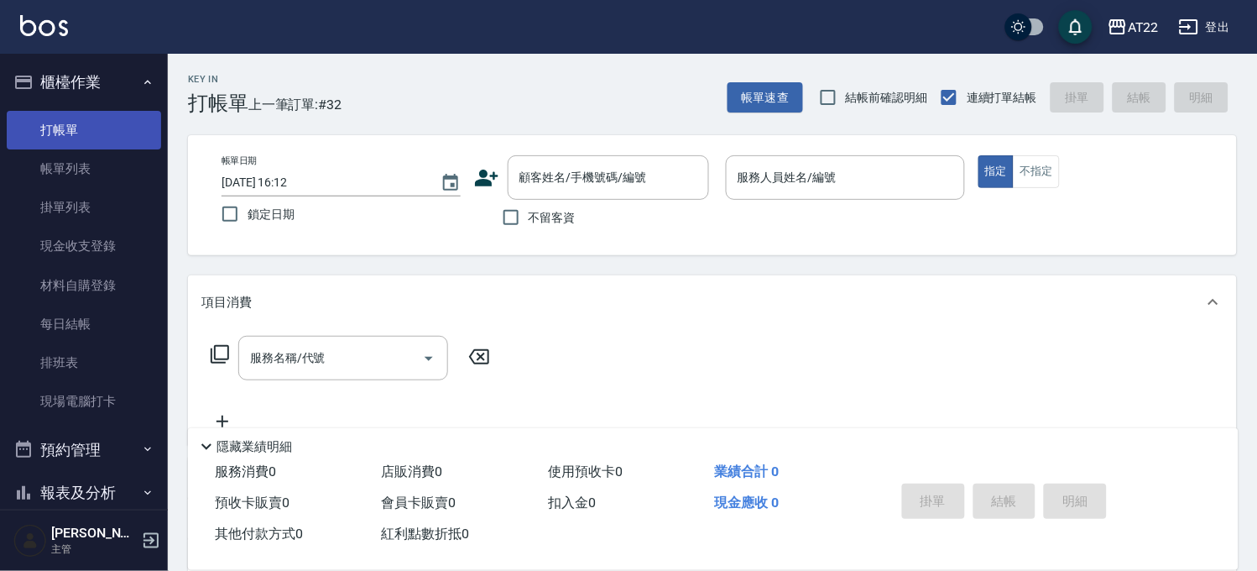
click at [107, 130] on link "打帳單" at bounding box center [84, 130] width 154 height 39
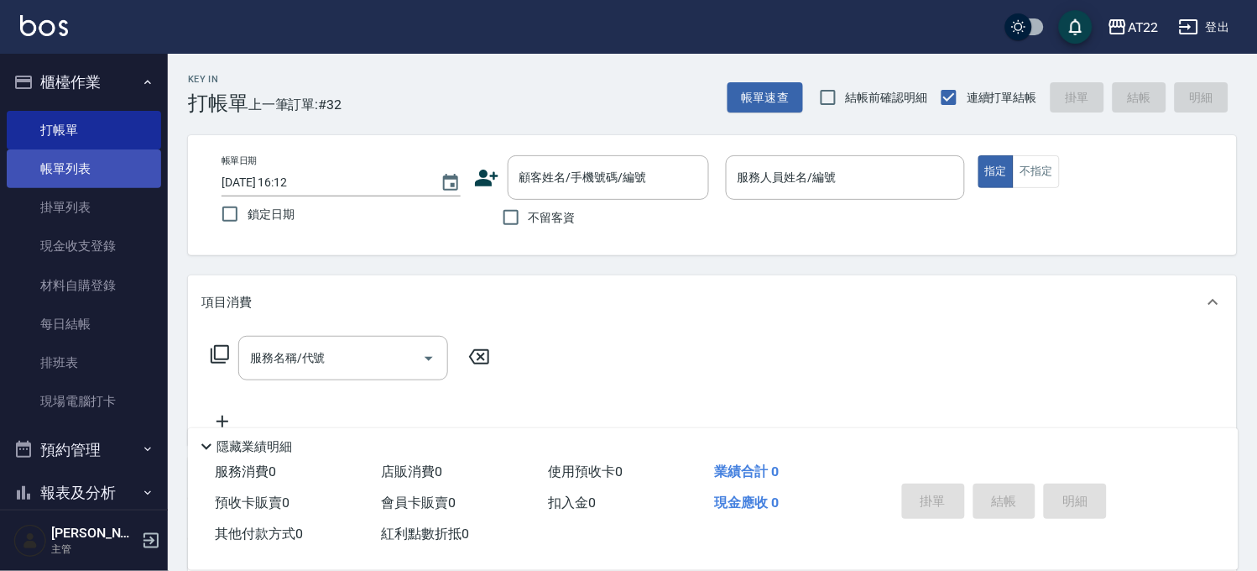
click at [109, 170] on link "帳單列表" at bounding box center [84, 168] width 154 height 39
click at [135, 156] on link "帳單列表" at bounding box center [84, 168] width 154 height 39
click at [136, 156] on link "帳單列表" at bounding box center [84, 168] width 154 height 39
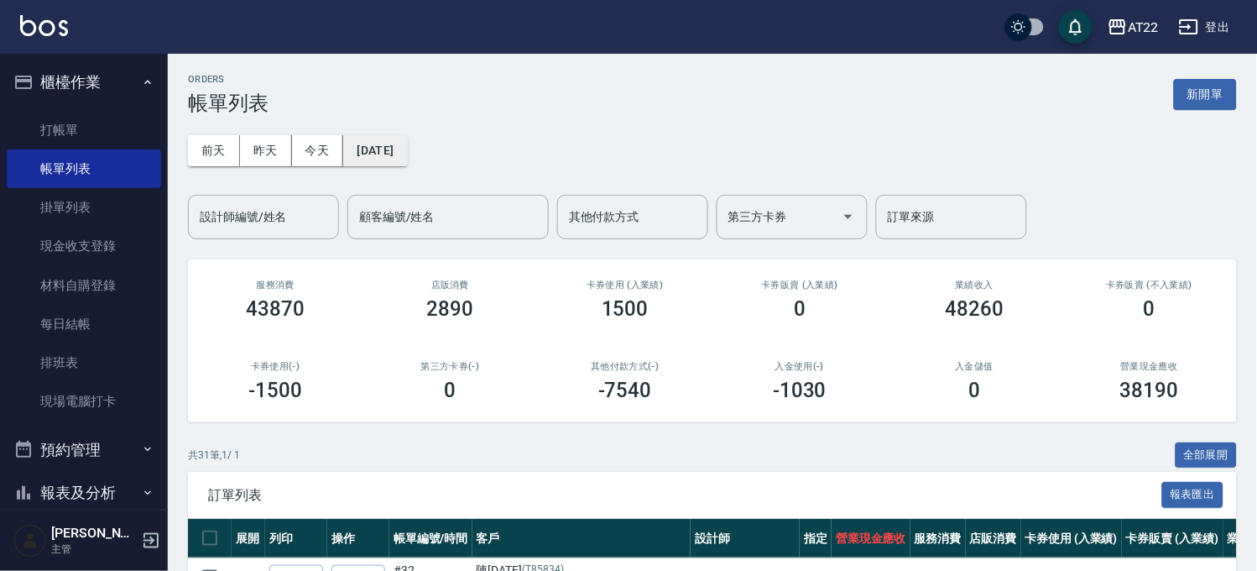
click at [374, 158] on button "[DATE]" at bounding box center [375, 150] width 64 height 31
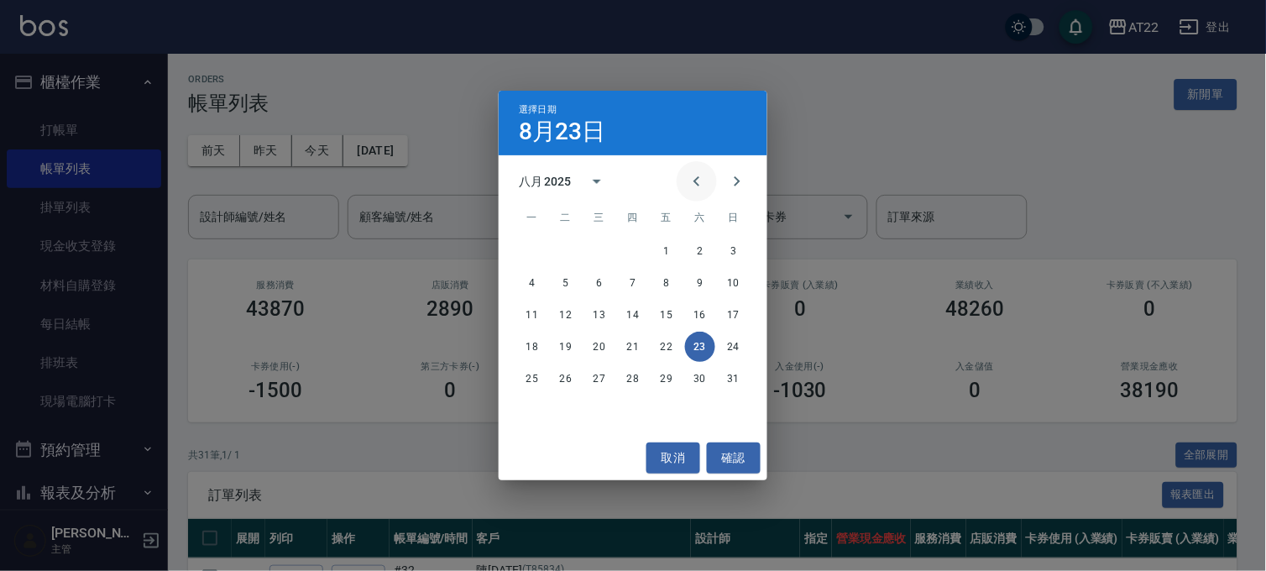
click at [687, 179] on icon "Previous month" at bounding box center [697, 181] width 20 height 20
click at [667, 283] on button "11" at bounding box center [666, 283] width 30 height 30
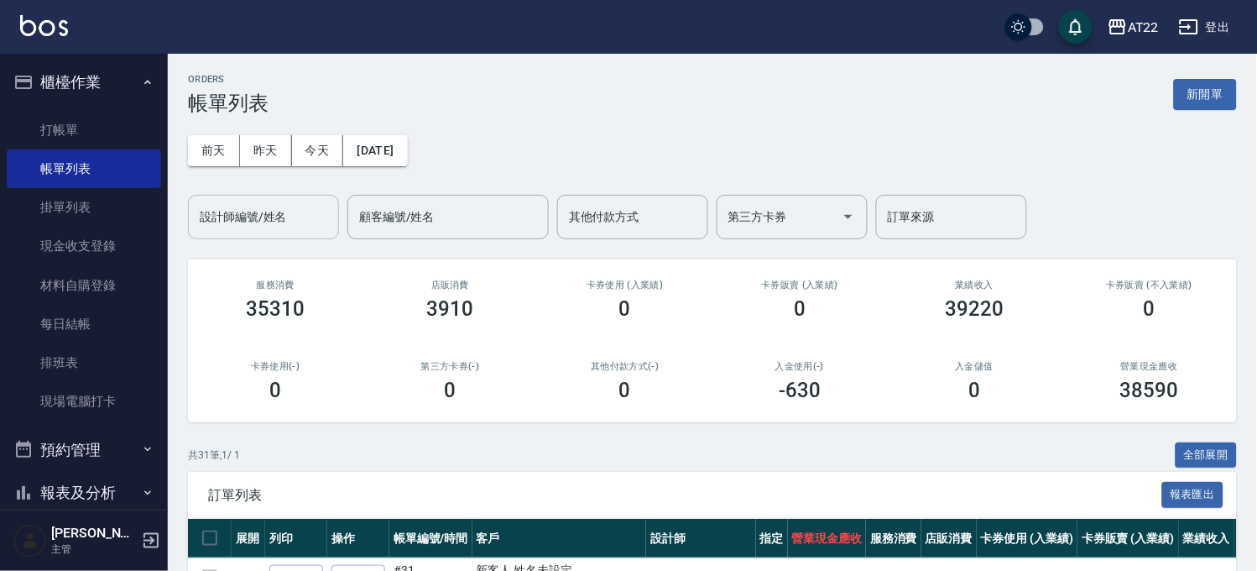
click at [306, 218] on input "設計師編號/姓名" at bounding box center [264, 216] width 136 height 29
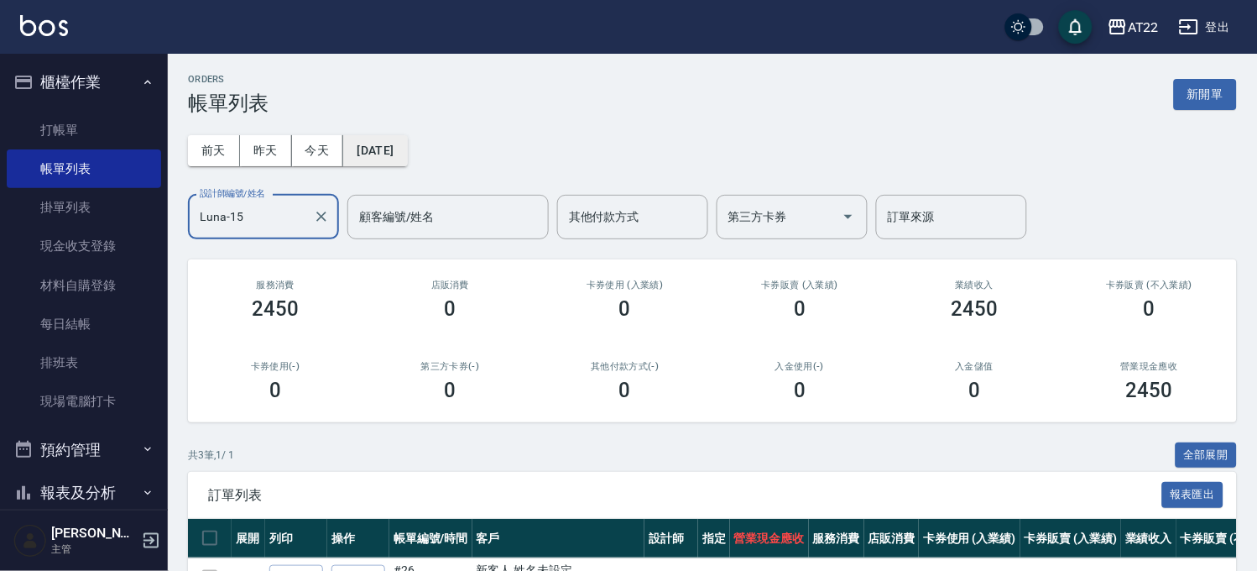
type input "Luna-15"
click at [406, 154] on button "2025/04/11" at bounding box center [375, 150] width 64 height 31
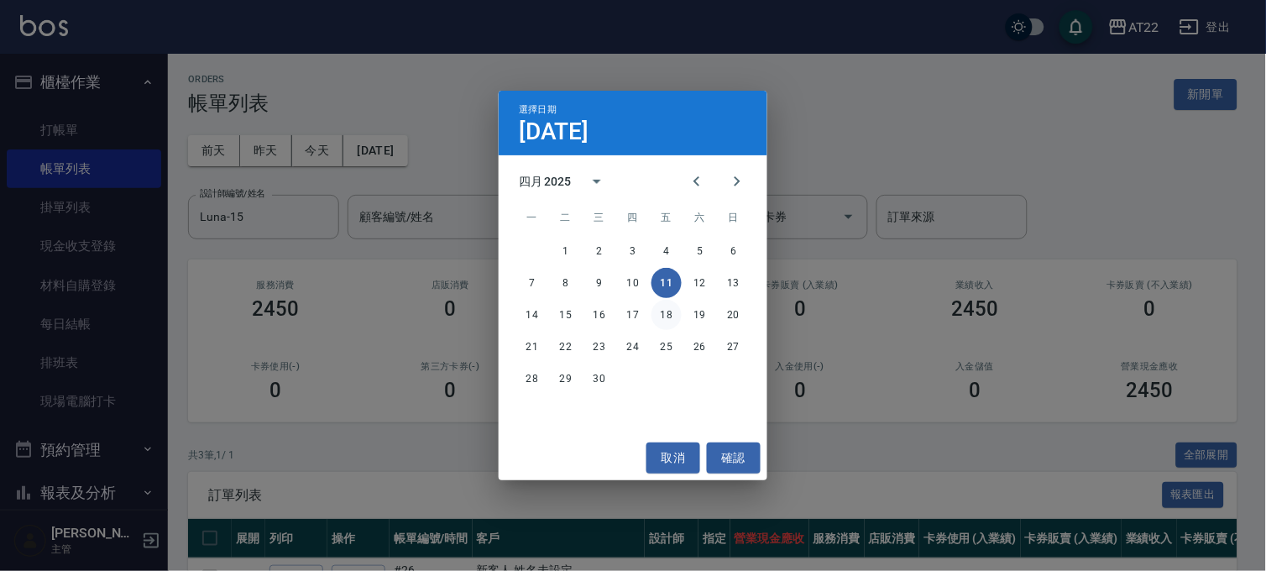
click at [658, 315] on button "18" at bounding box center [666, 315] width 30 height 30
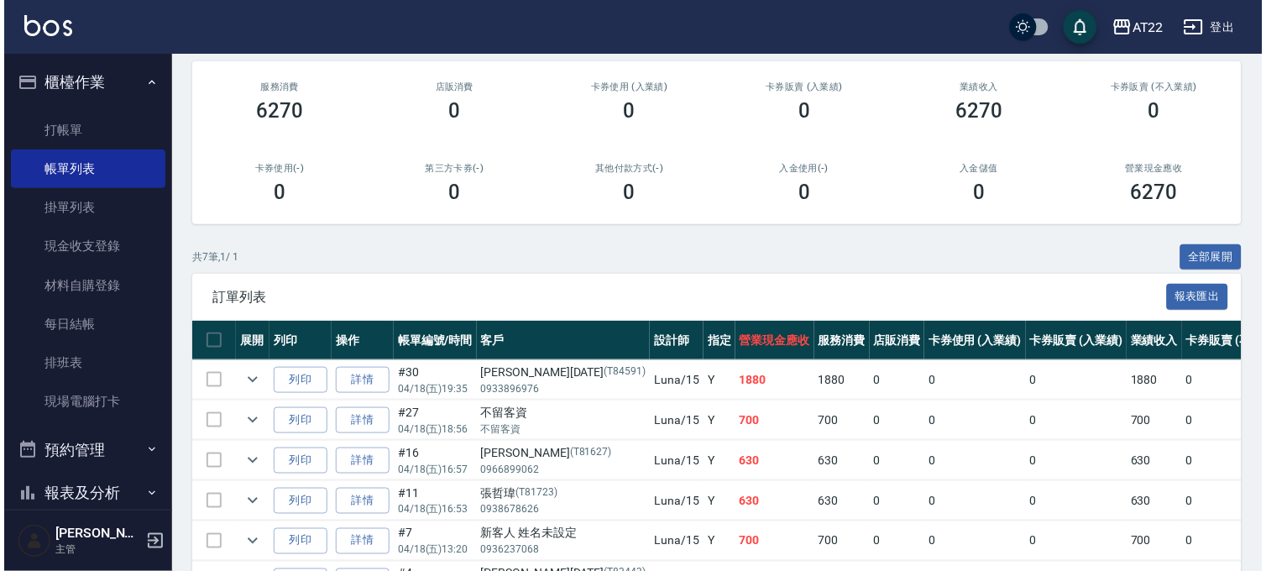
scroll to position [71, 0]
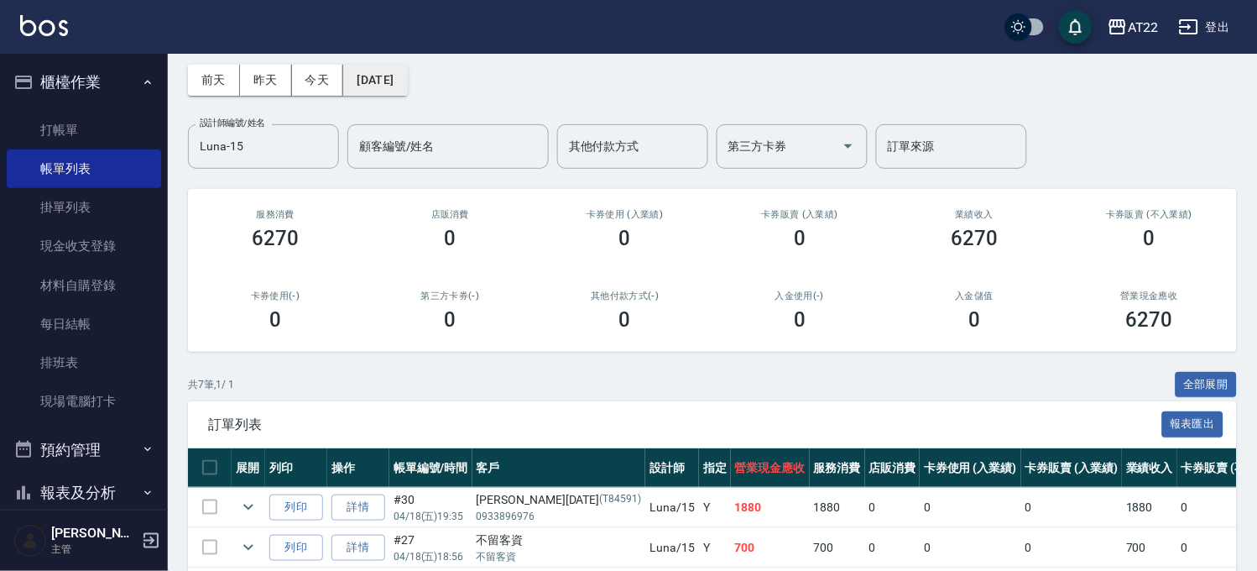
click at [368, 86] on button "2025/04/18" at bounding box center [375, 80] width 64 height 31
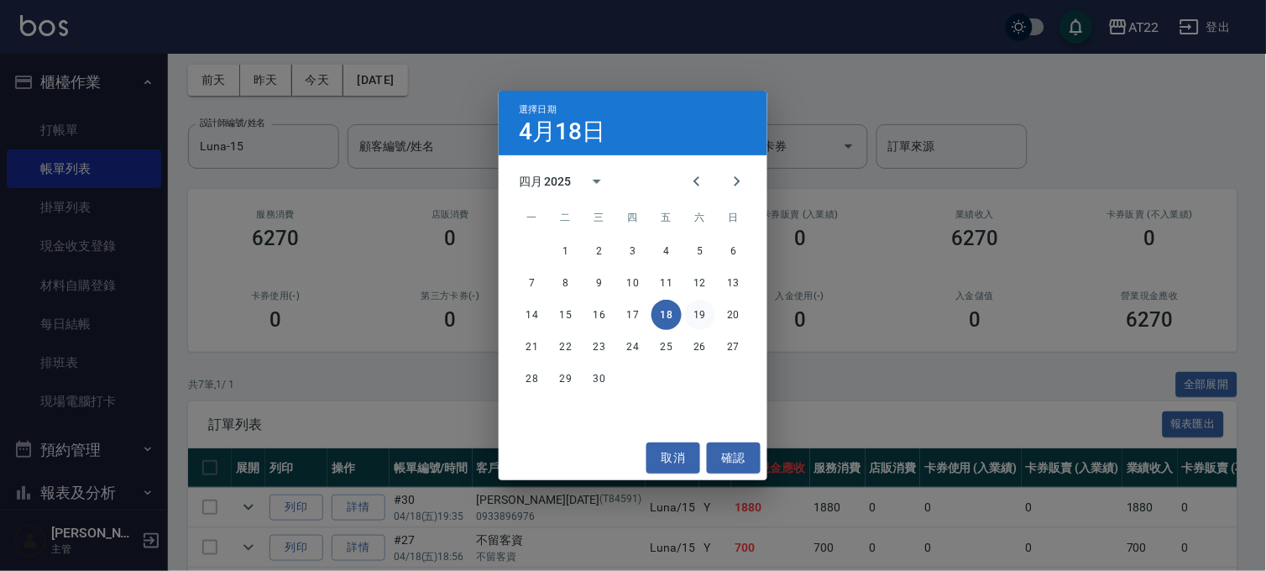
click at [703, 314] on button "19" at bounding box center [700, 315] width 30 height 30
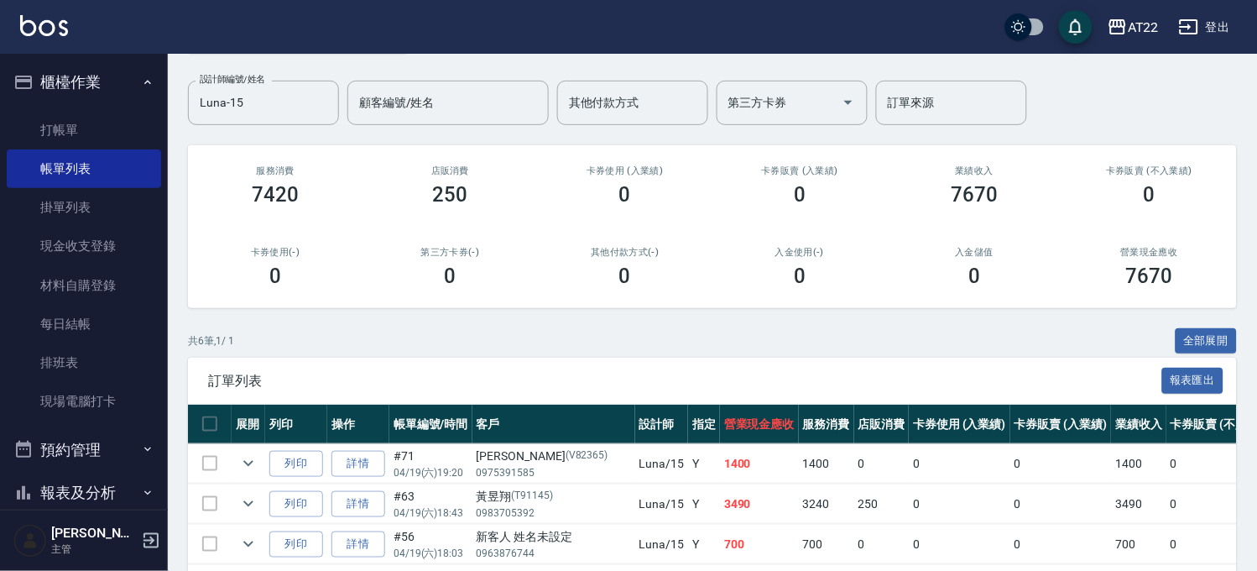
scroll to position [186, 0]
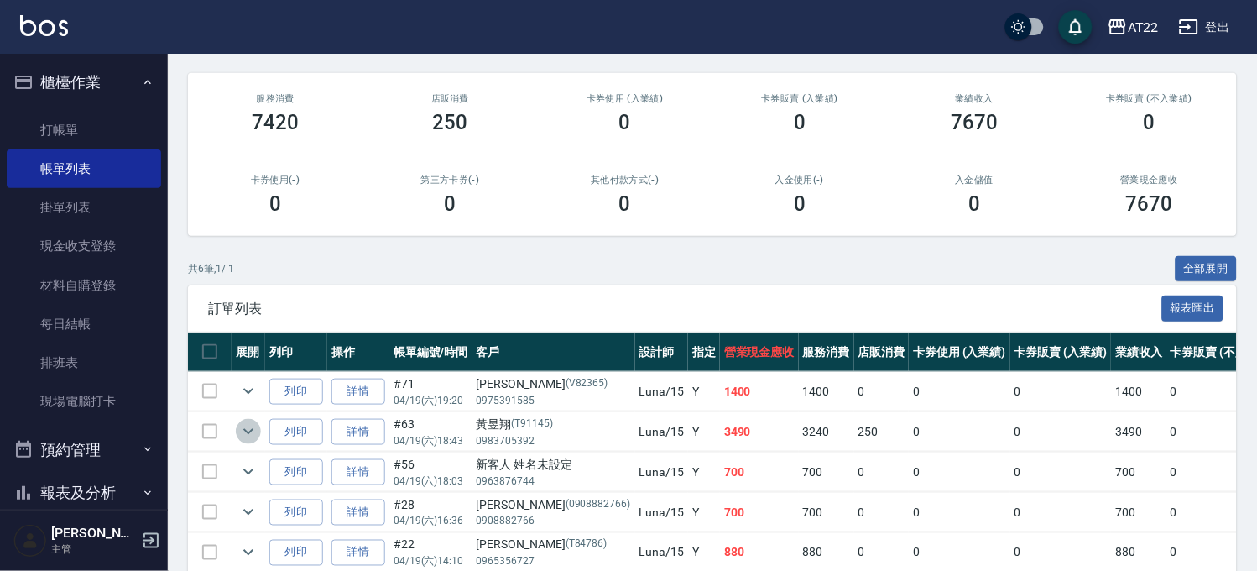
click at [252, 431] on icon "expand row" at bounding box center [248, 432] width 10 height 6
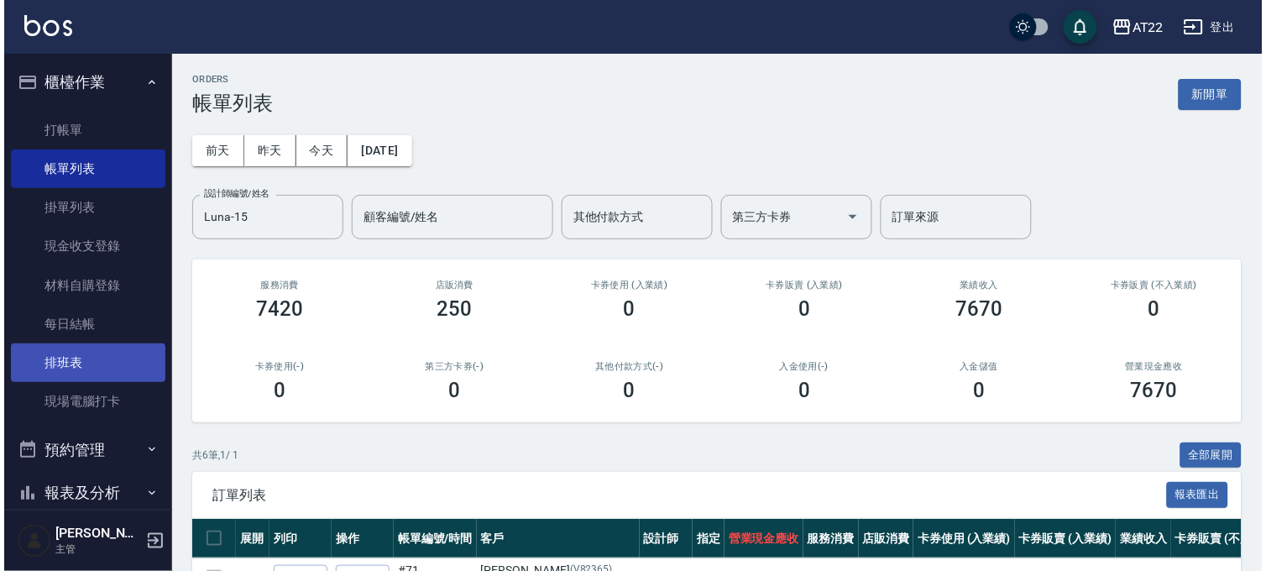
scroll to position [197, 0]
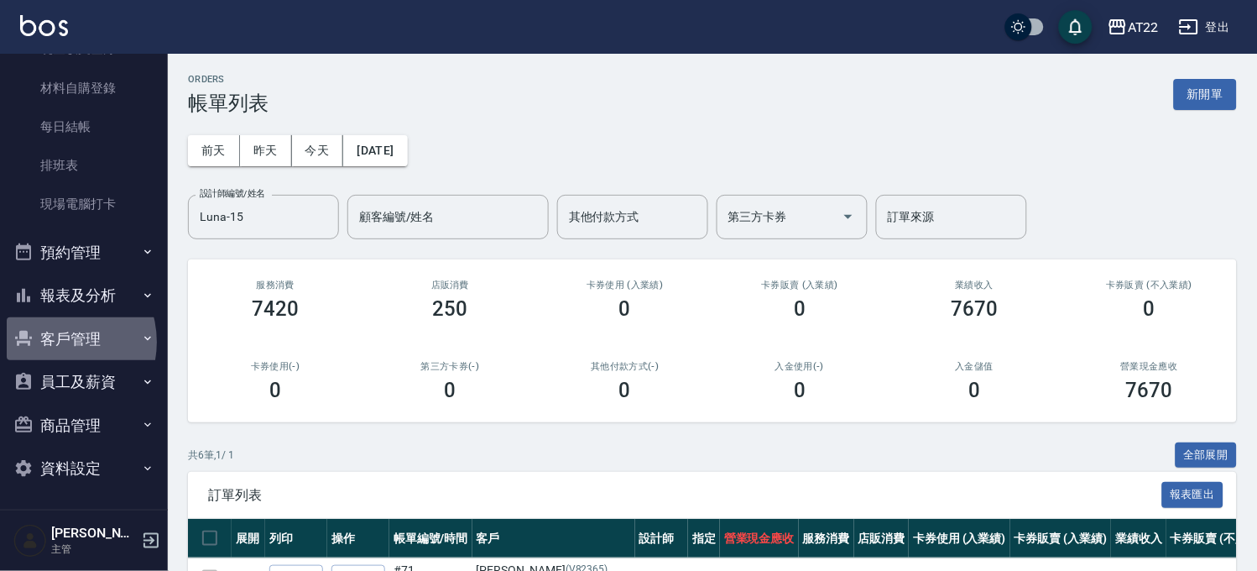
click at [54, 342] on button "客戶管理" at bounding box center [84, 339] width 154 height 44
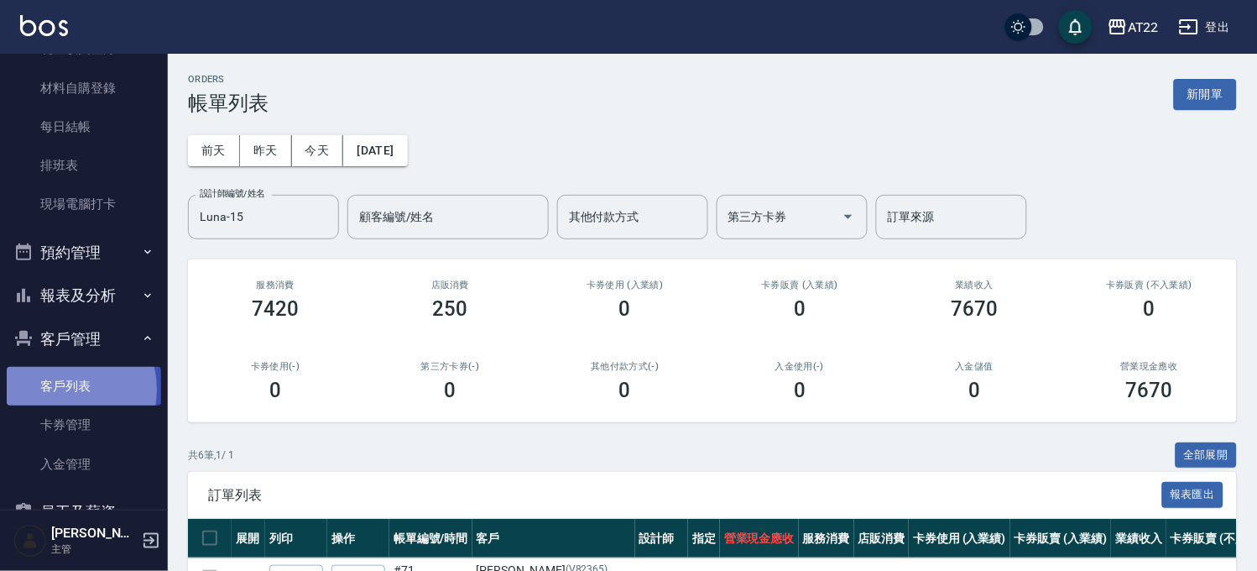
click at [62, 389] on link "客戶列表" at bounding box center [84, 386] width 154 height 39
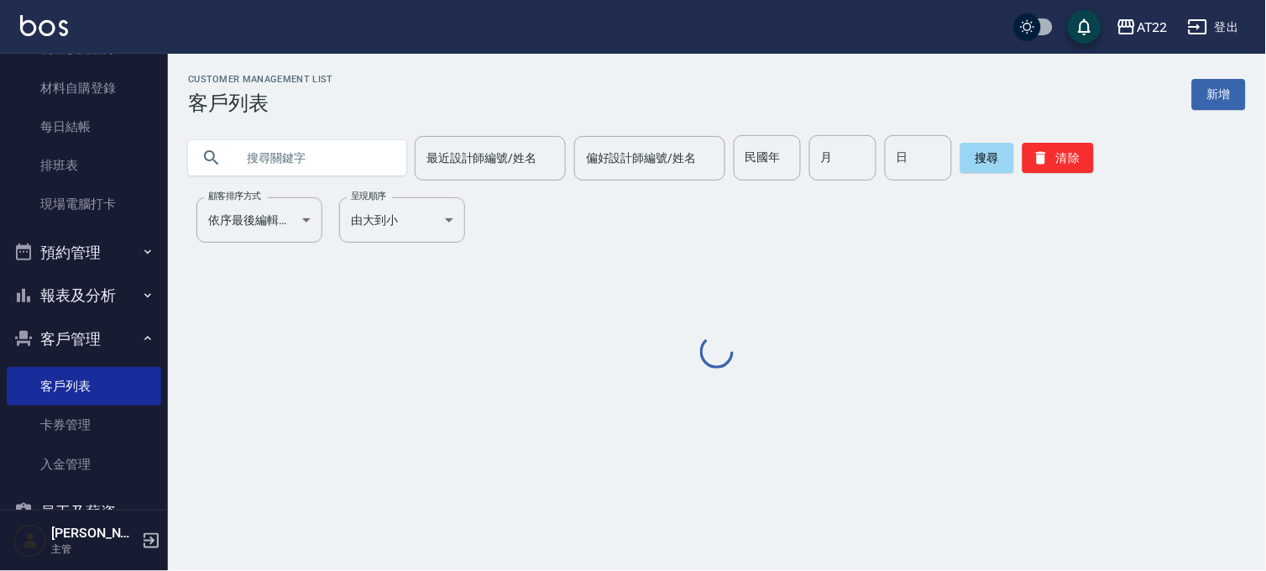
click at [298, 170] on input "text" at bounding box center [314, 157] width 158 height 45
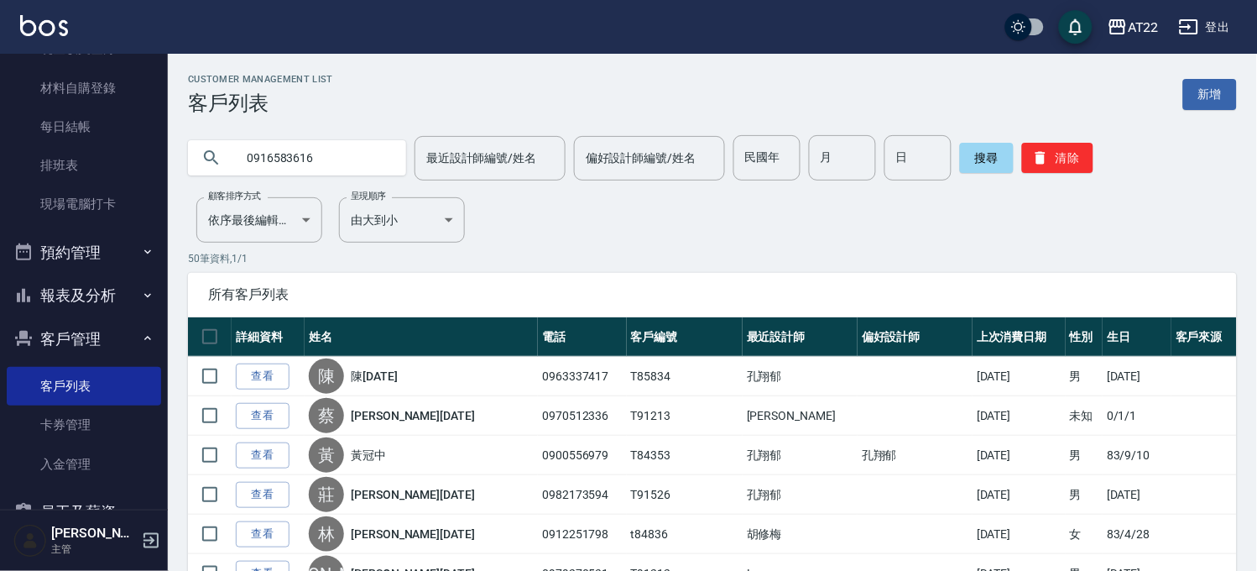
type input "0916583616"
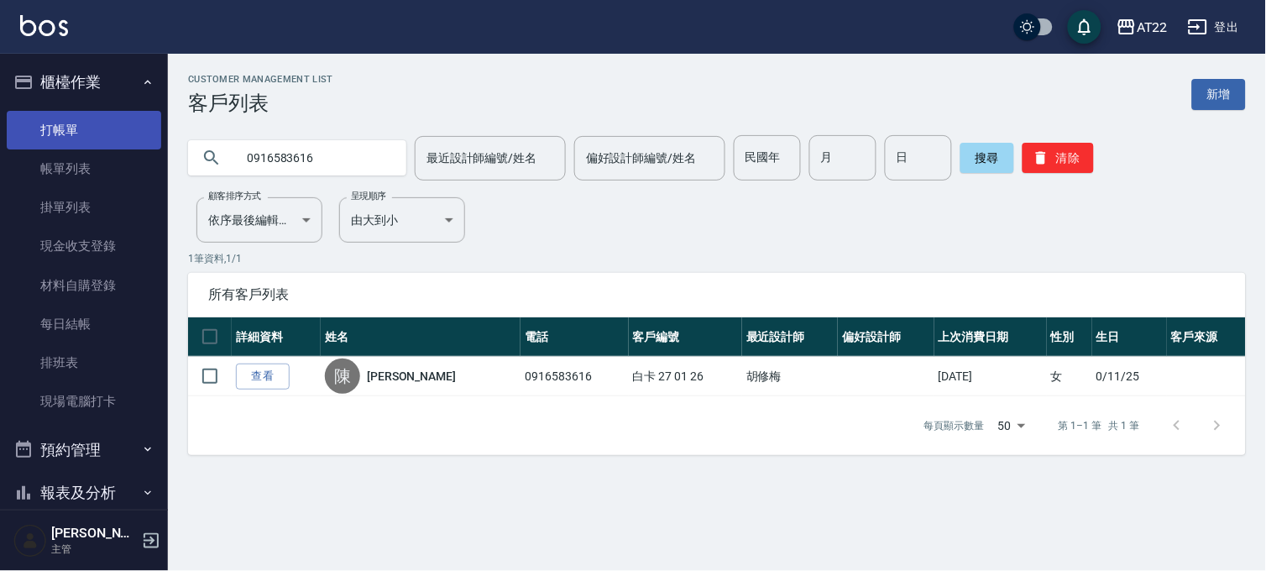
click at [97, 128] on link "打帳單" at bounding box center [84, 130] width 154 height 39
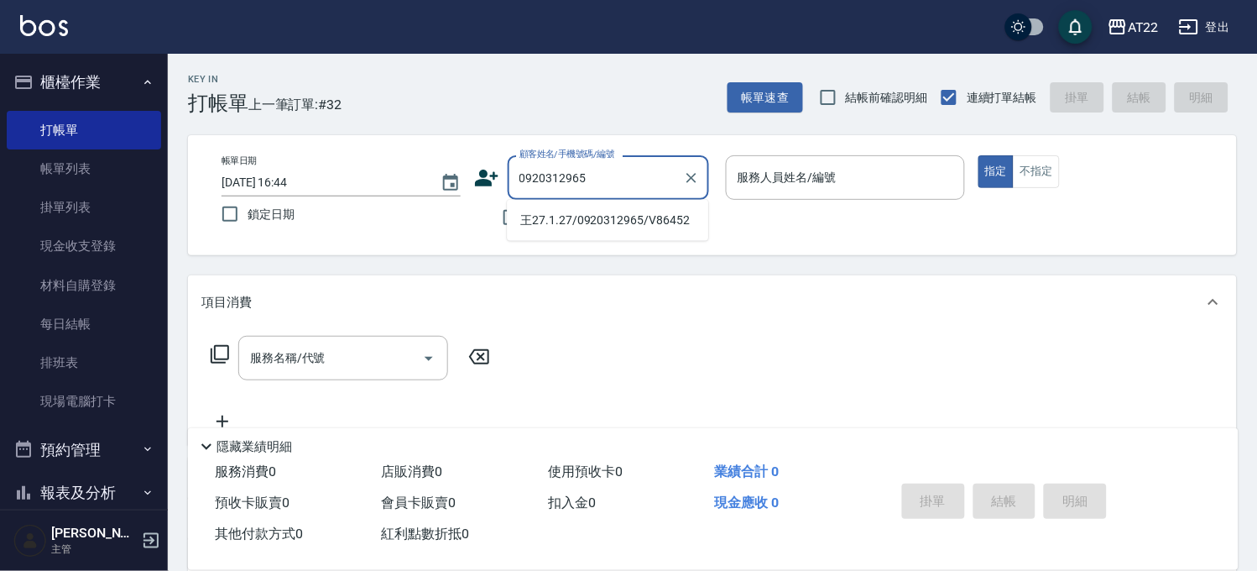
click at [647, 217] on li "王27.1.27/0920312965/V86452" at bounding box center [607, 220] width 201 height 28
type input "王27.1.27/0920312965/V86452"
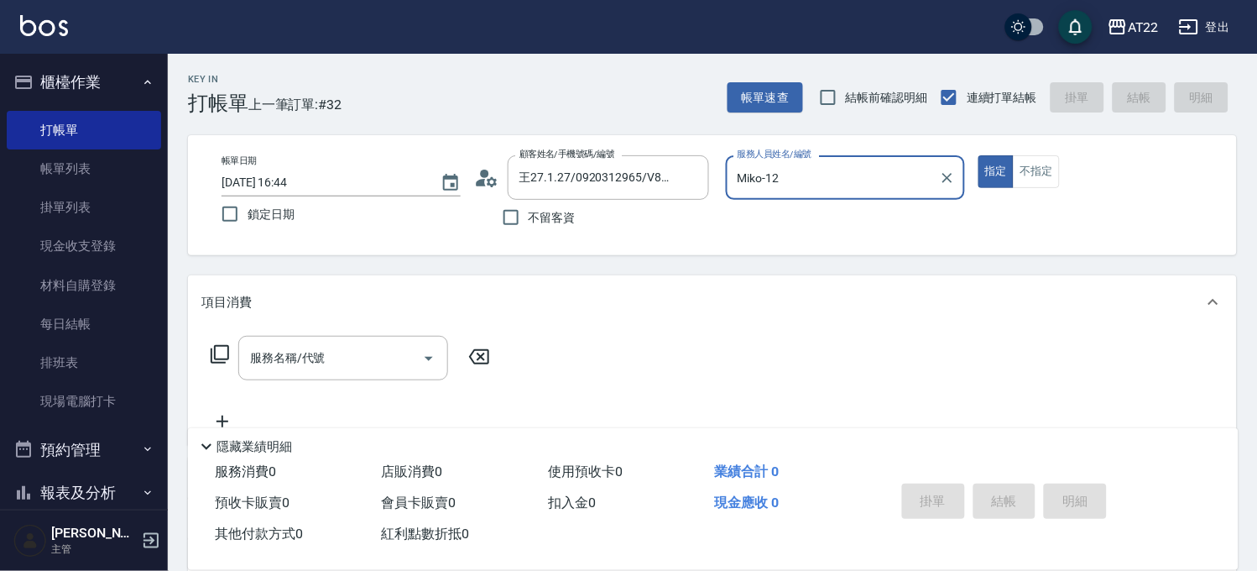
type input "Miko-12"
click at [349, 346] on input "服務名稱/代號" at bounding box center [331, 357] width 170 height 29
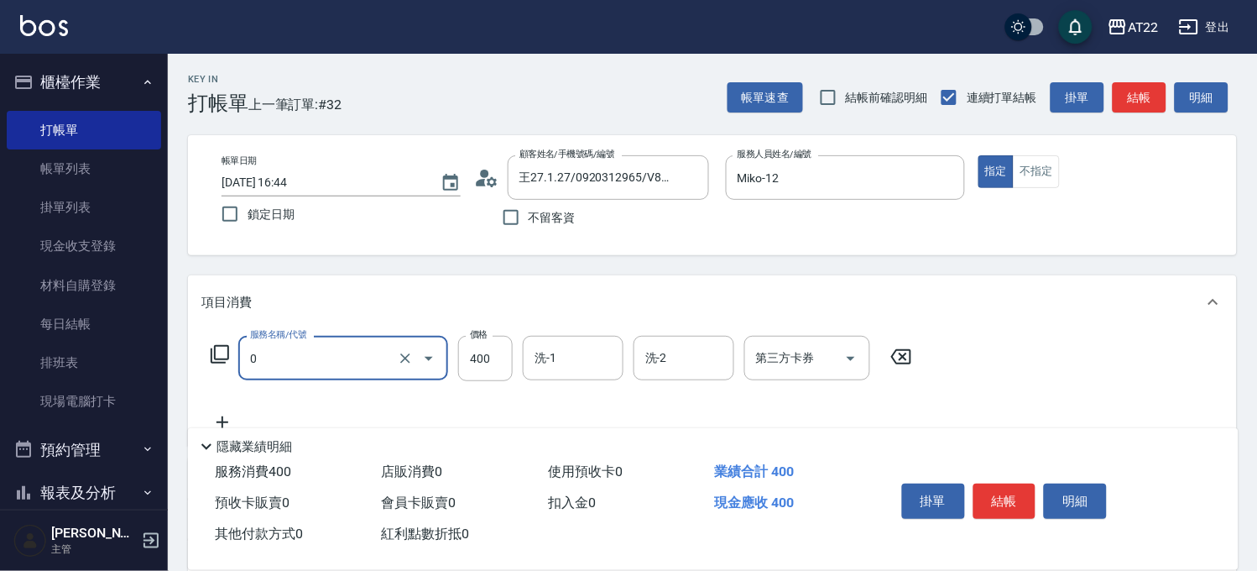
type input "有機洗髮(0)"
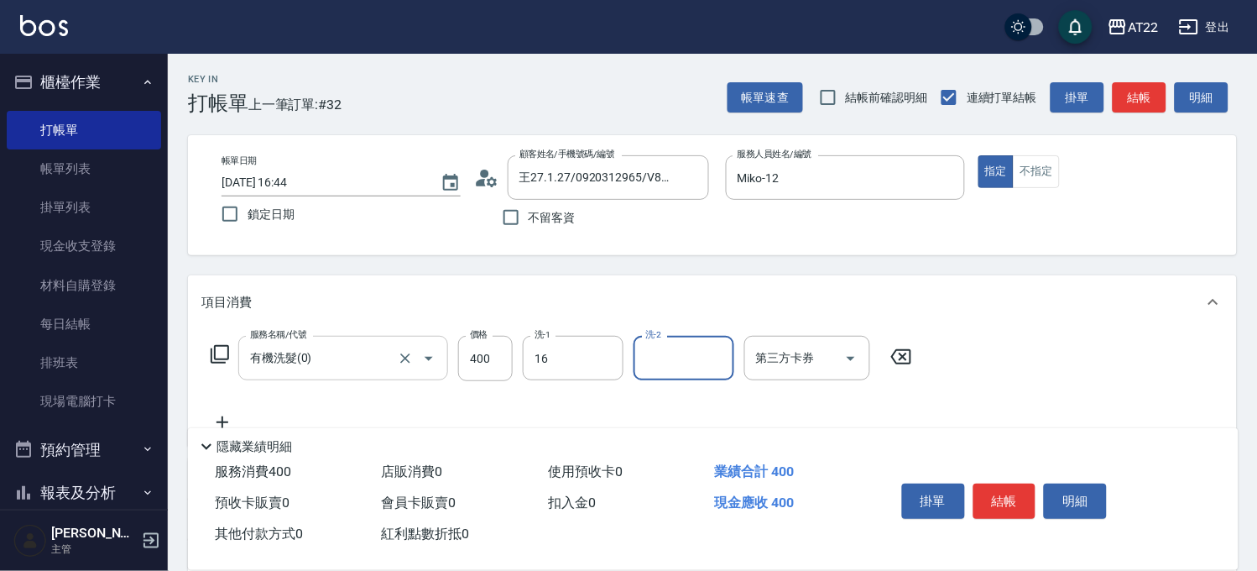
type input "Joe-16"
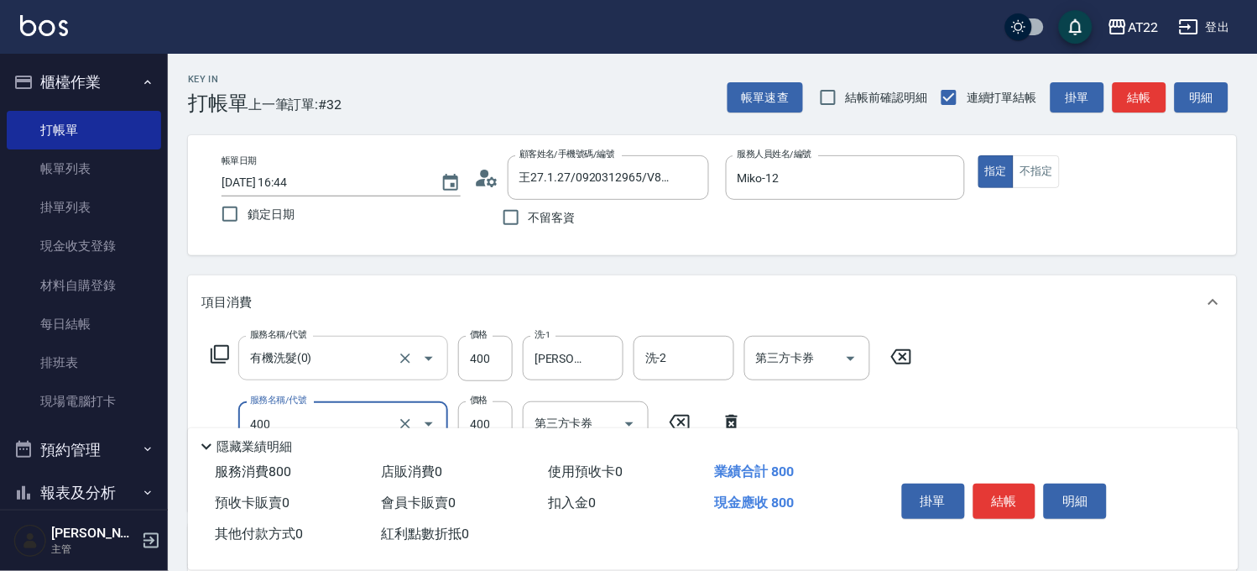
type input "剪髮(400)"
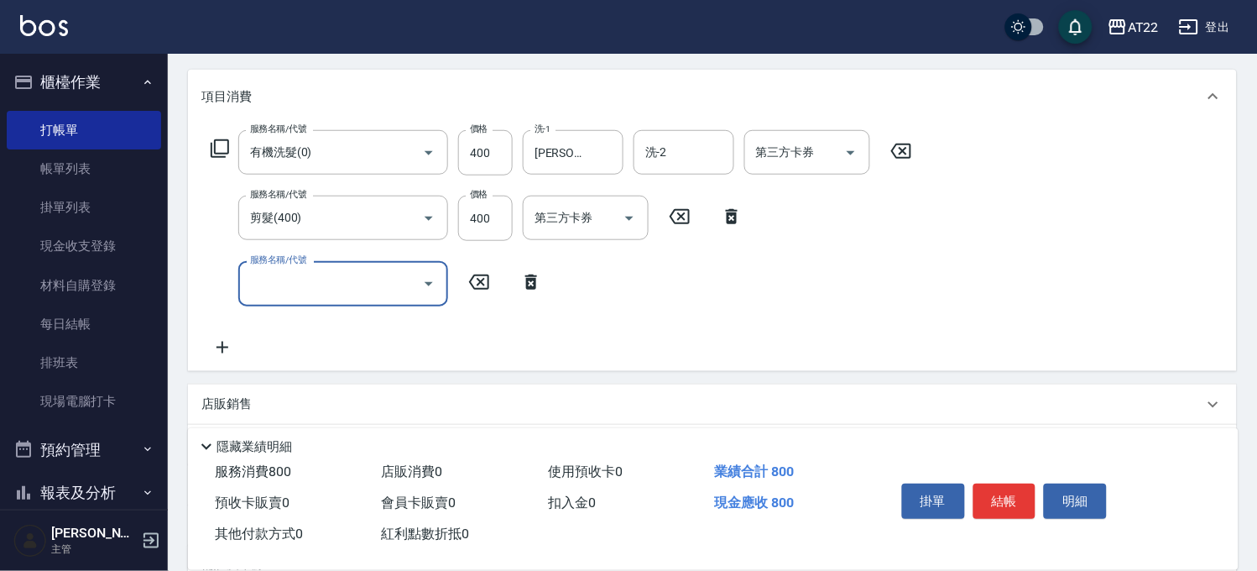
scroll to position [280, 0]
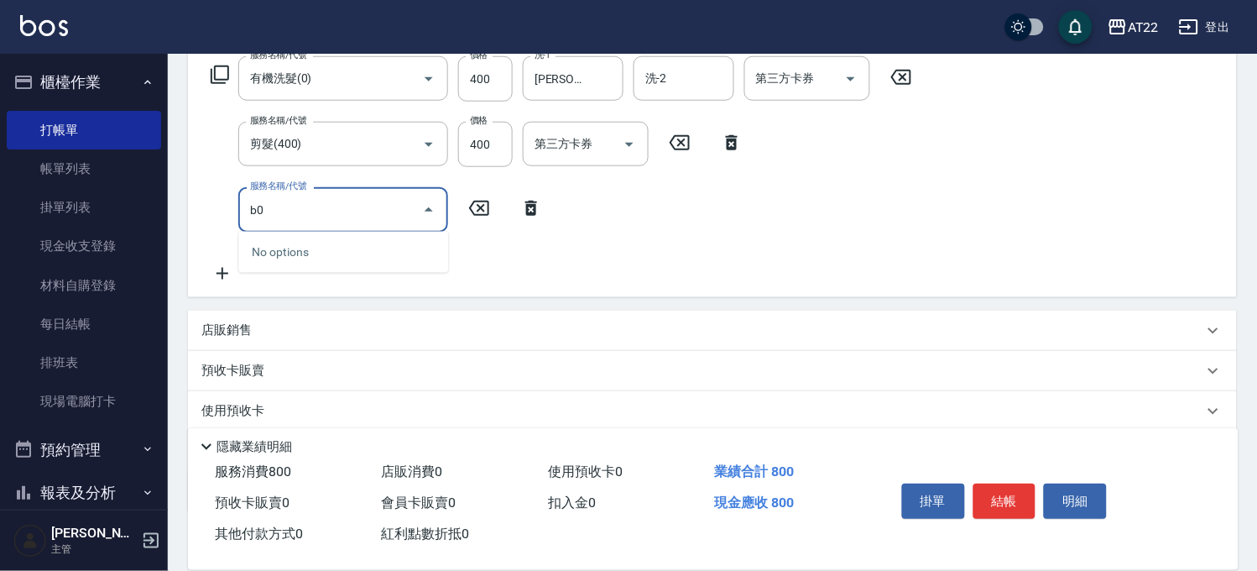
type input "b"
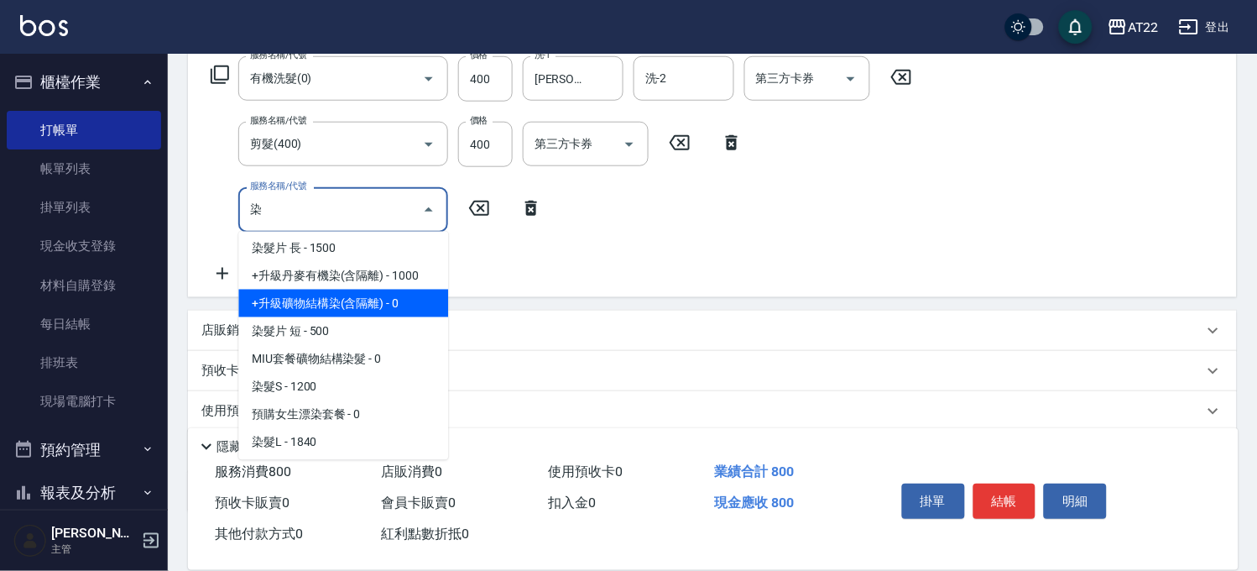
scroll to position [186, 0]
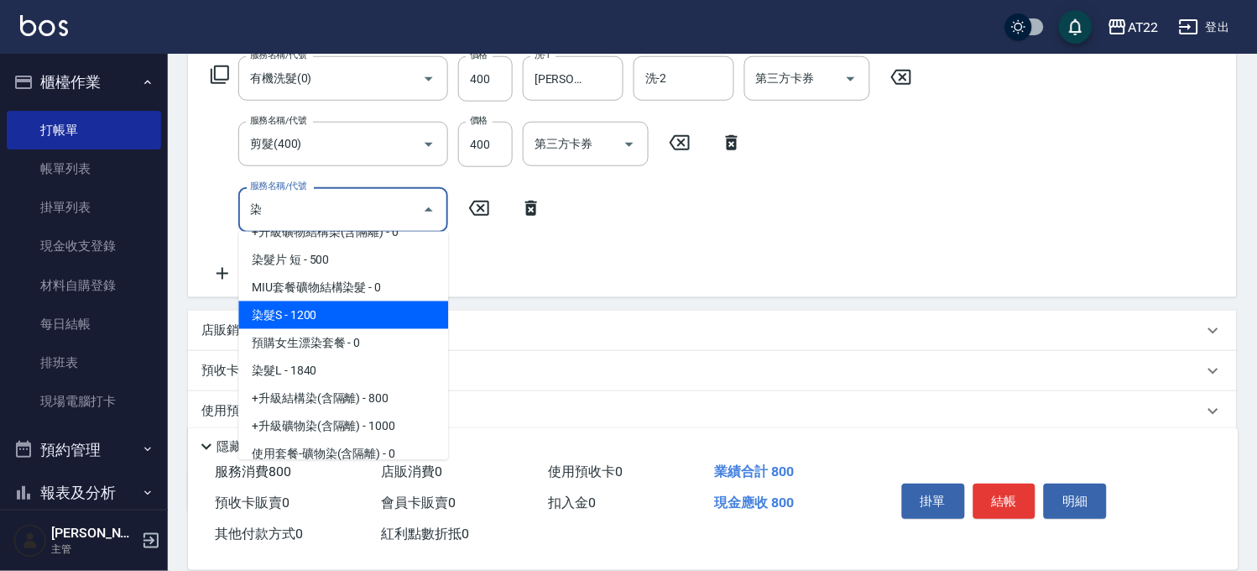
click at [340, 316] on span "染髮S - 1200" at bounding box center [343, 315] width 210 height 28
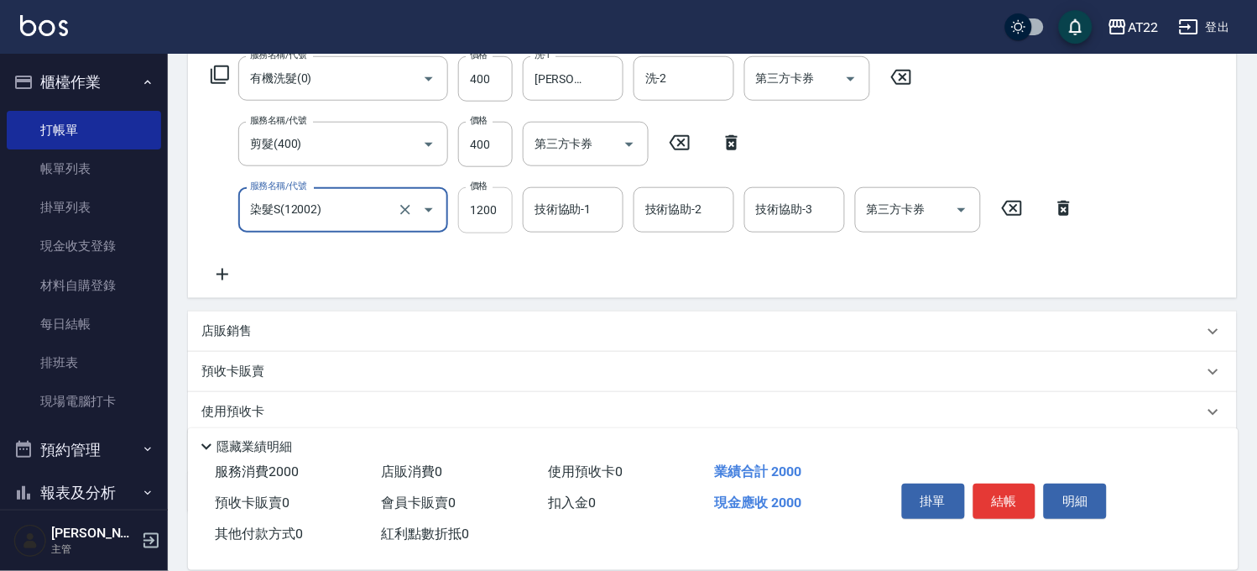
type input "染髮S(12002)"
click at [466, 198] on input "1200" at bounding box center [485, 209] width 55 height 45
type input "160"
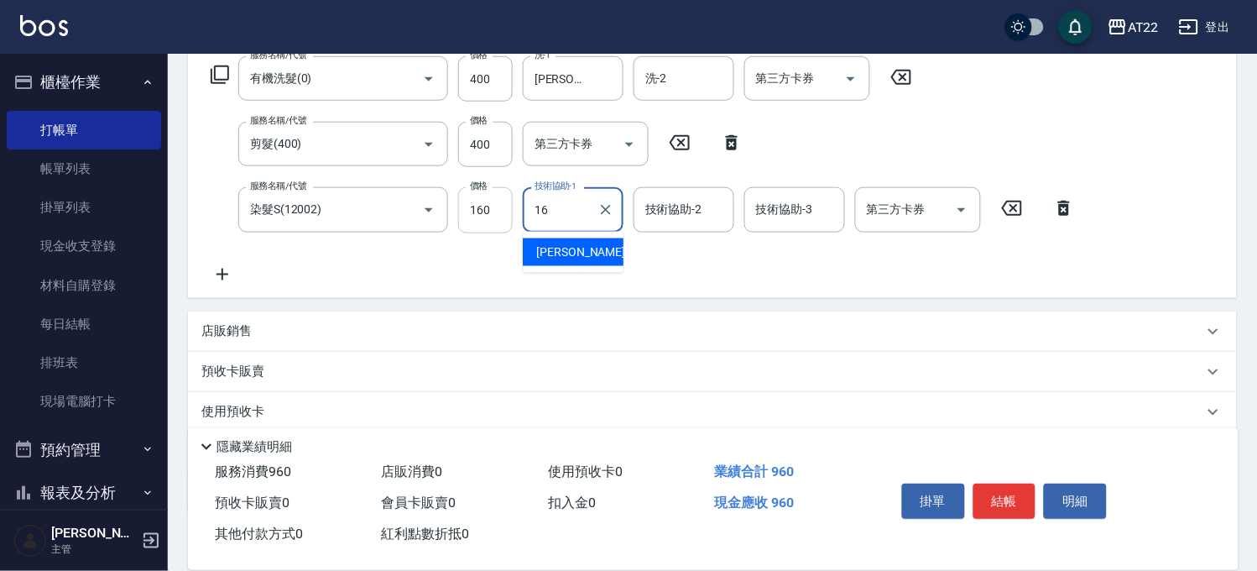
type input "Joe-16"
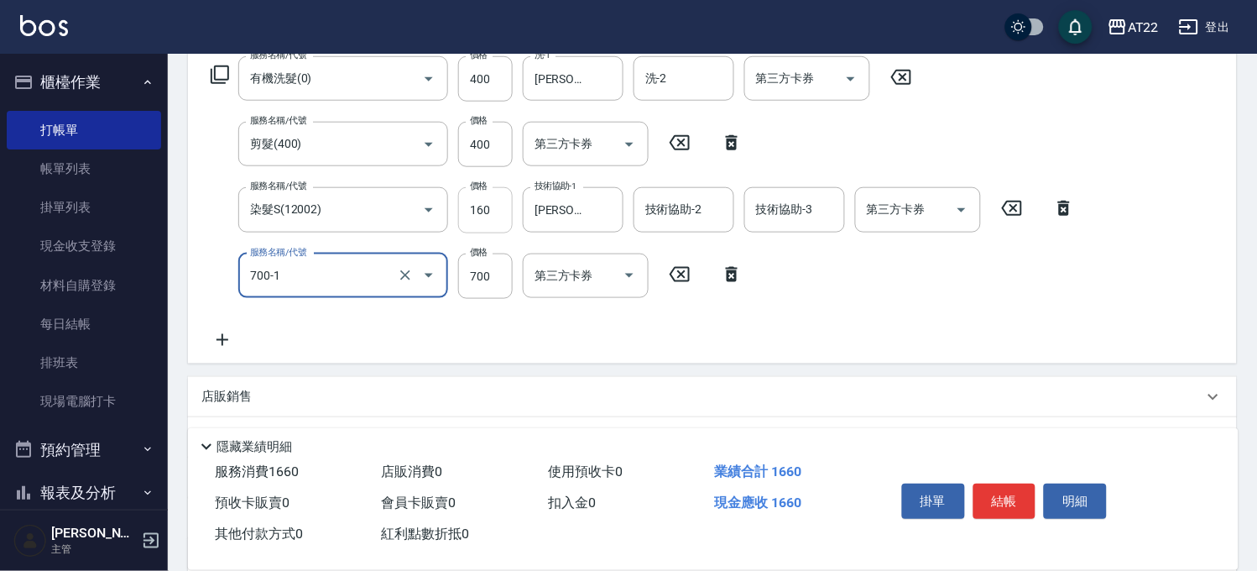
type input "漂髮短(700-1)"
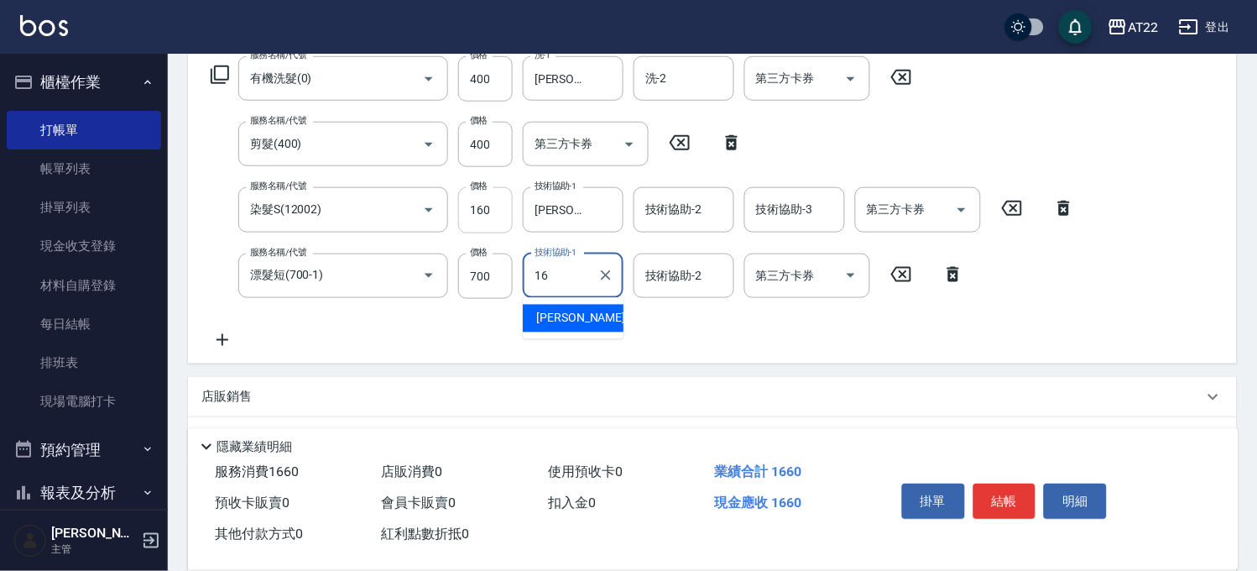
type input "Joe-16"
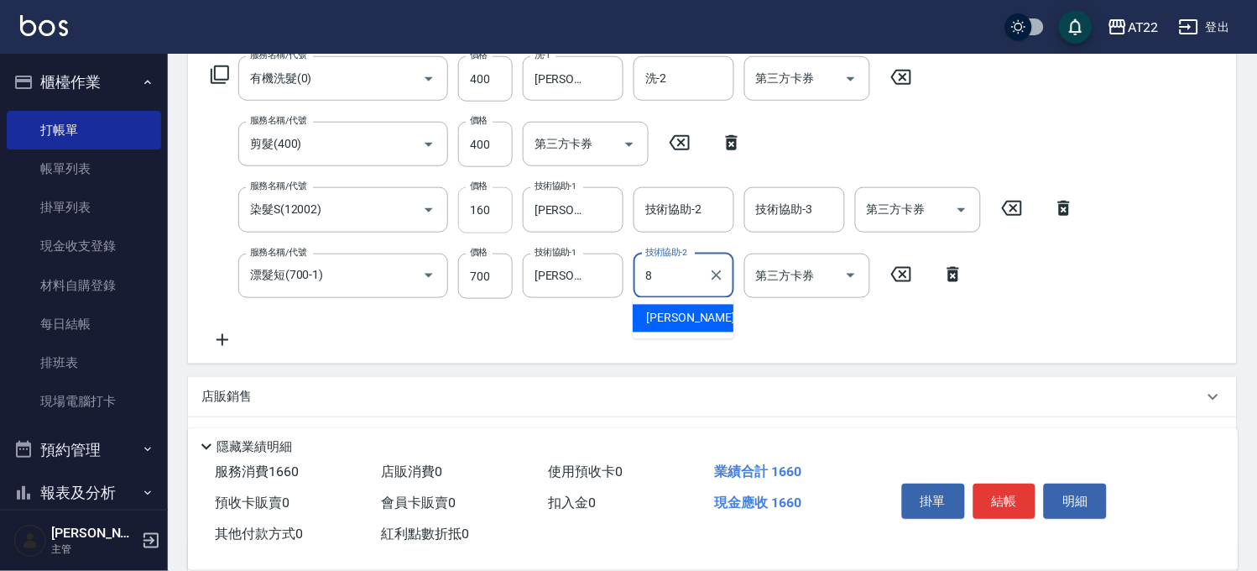
type input "Zoe-8"
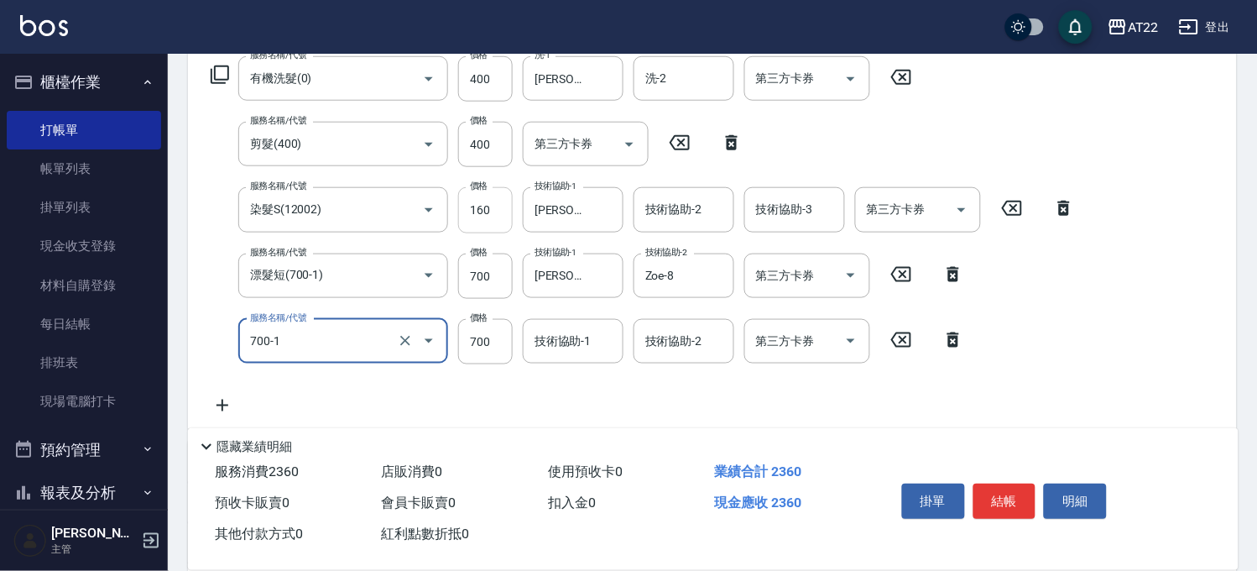
type input "漂髮短(700-1)"
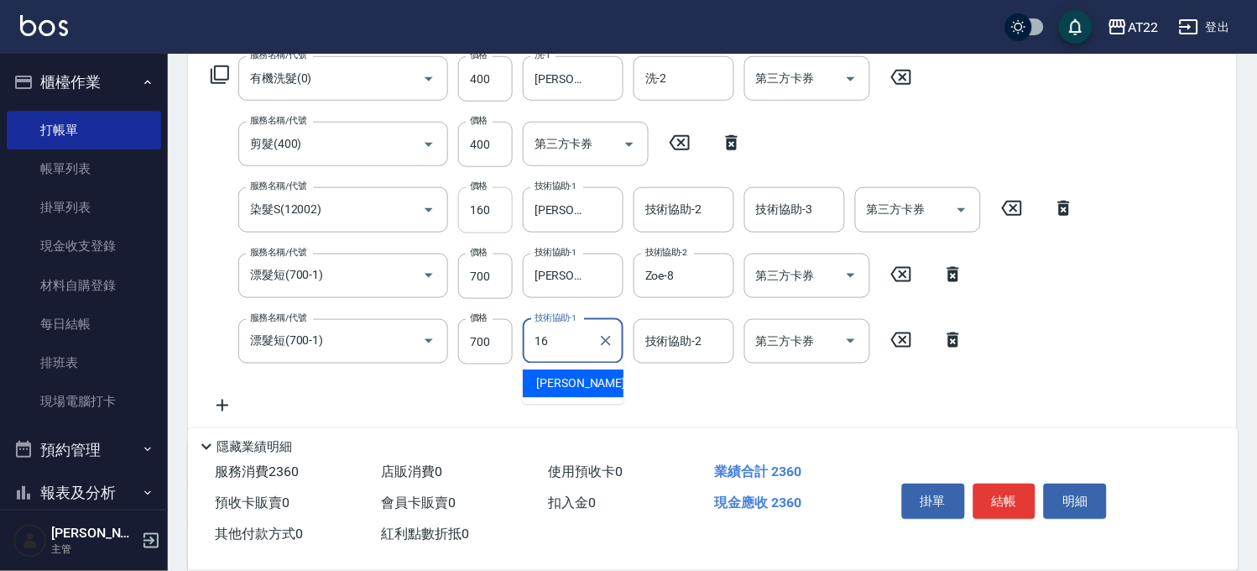
type input "Joe-16"
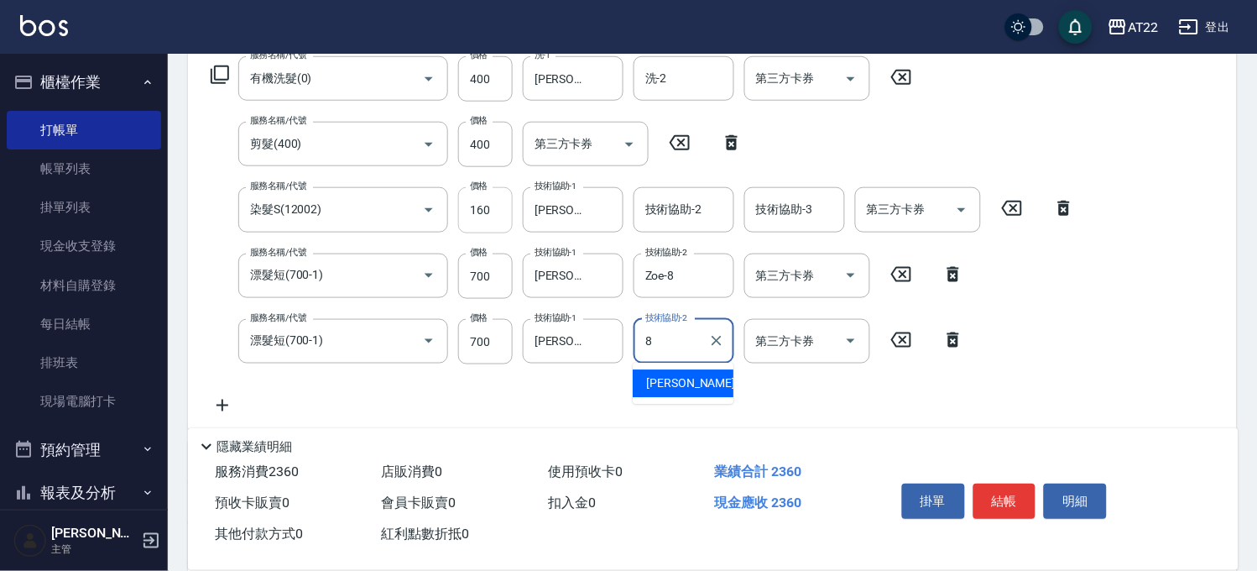
type input "Zoe-8"
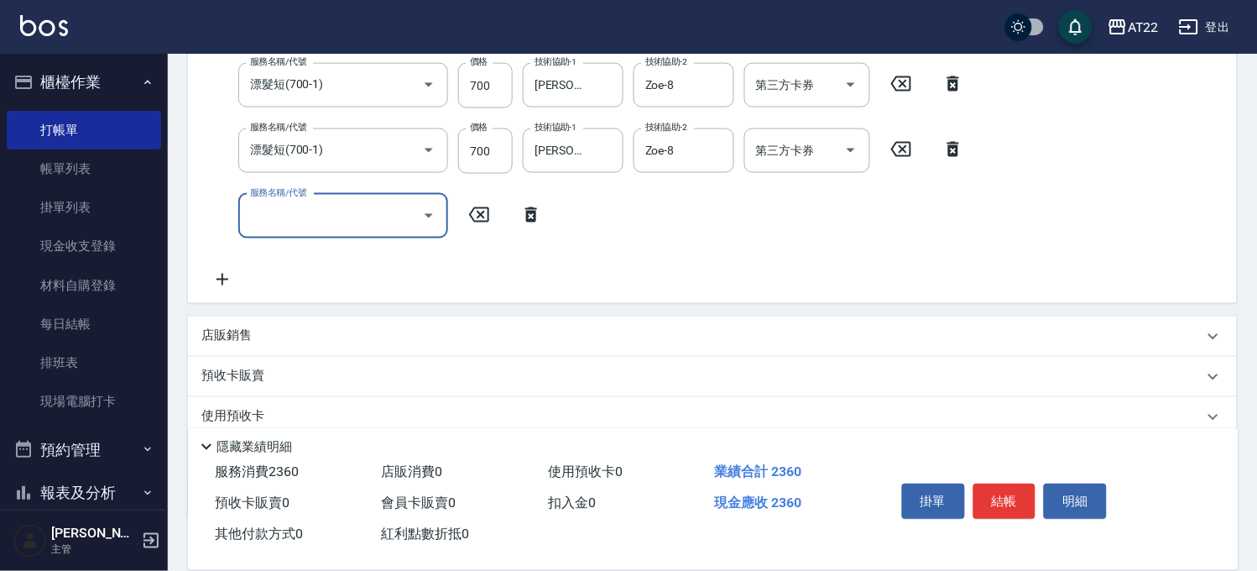
scroll to position [559, 0]
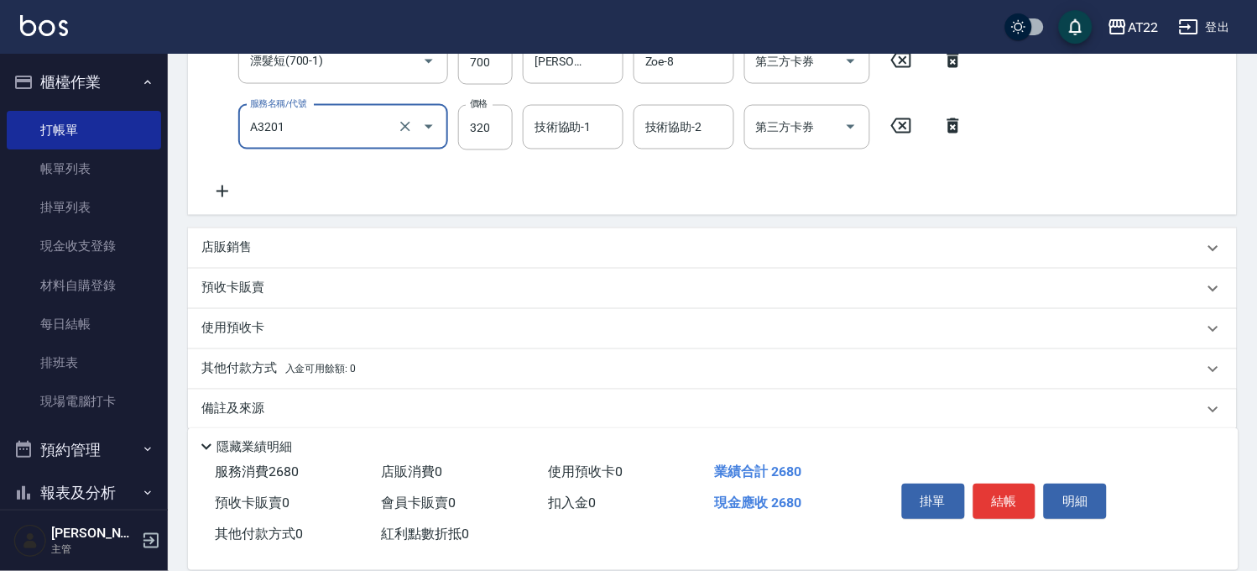
type input "頭皮隔離液(A3201)"
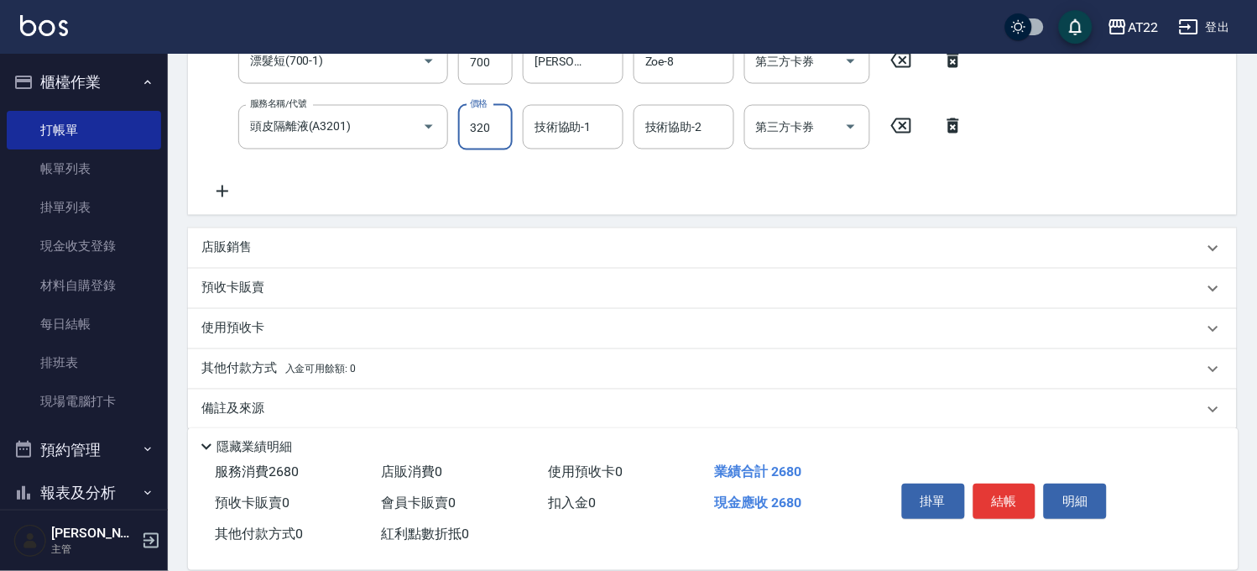
scroll to position [400, 0]
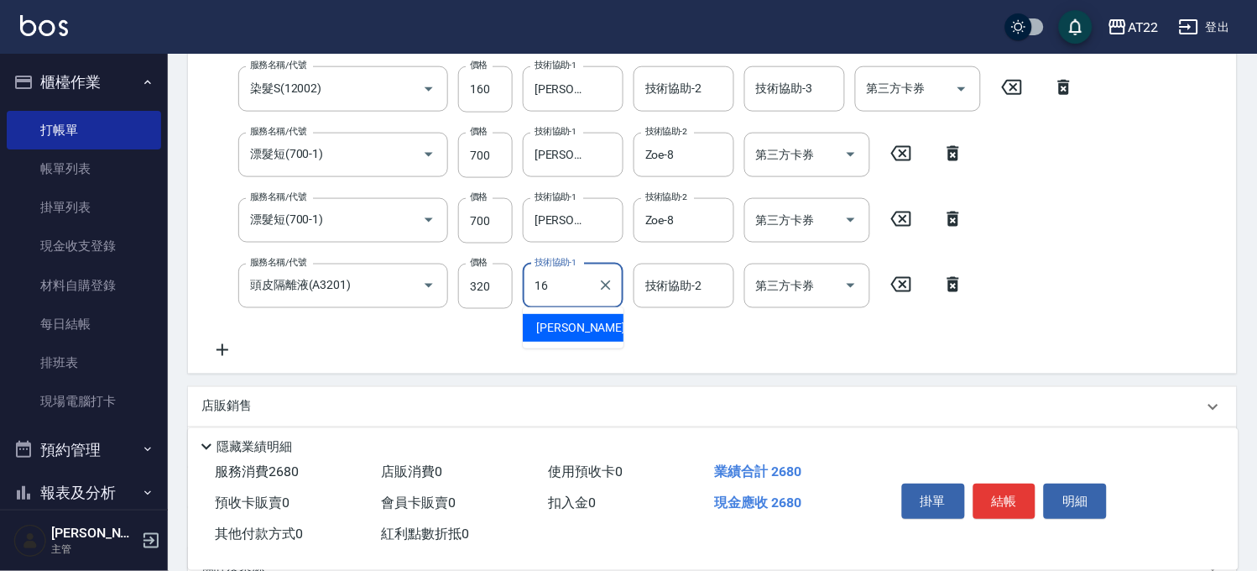
type input "Joe-16"
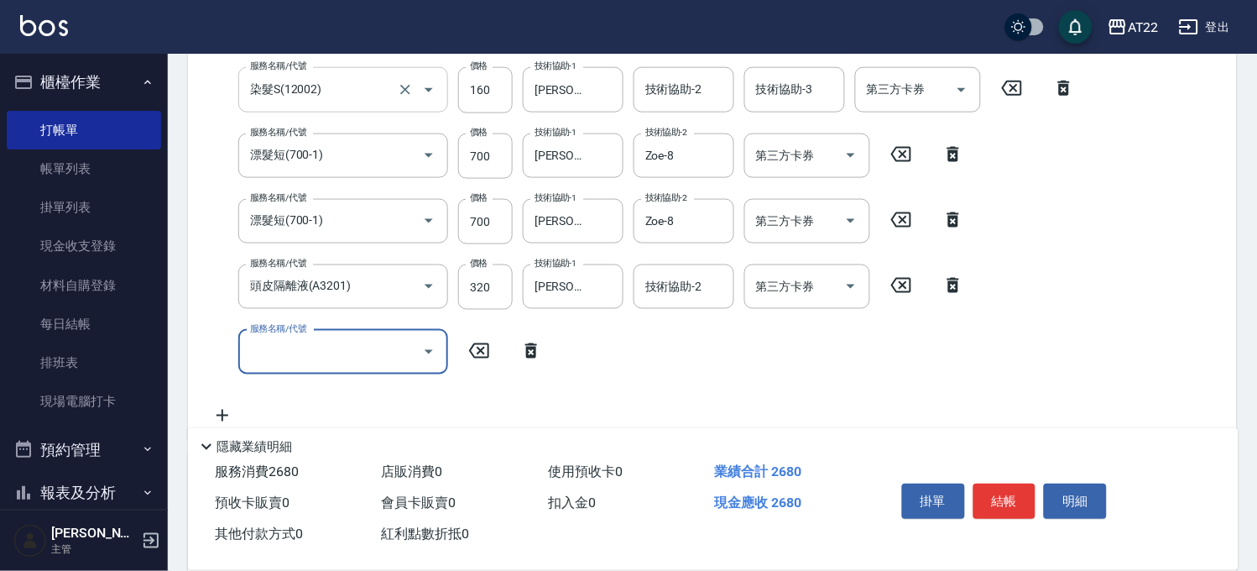
scroll to position [641, 0]
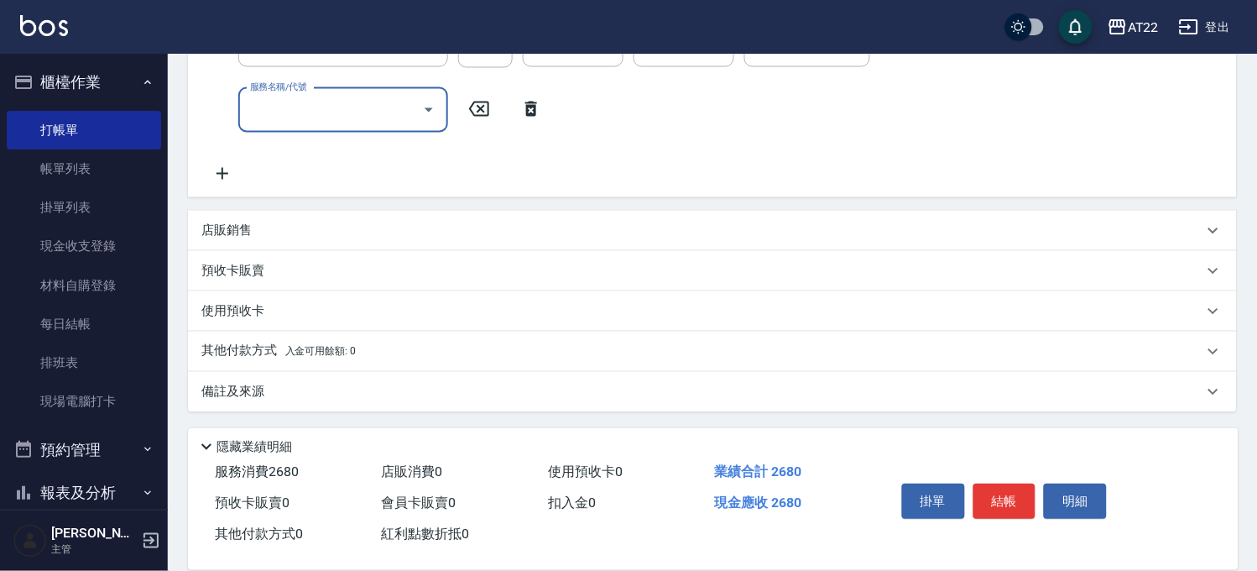
click at [325, 227] on div "店販銷售" at bounding box center [702, 231] width 1002 height 18
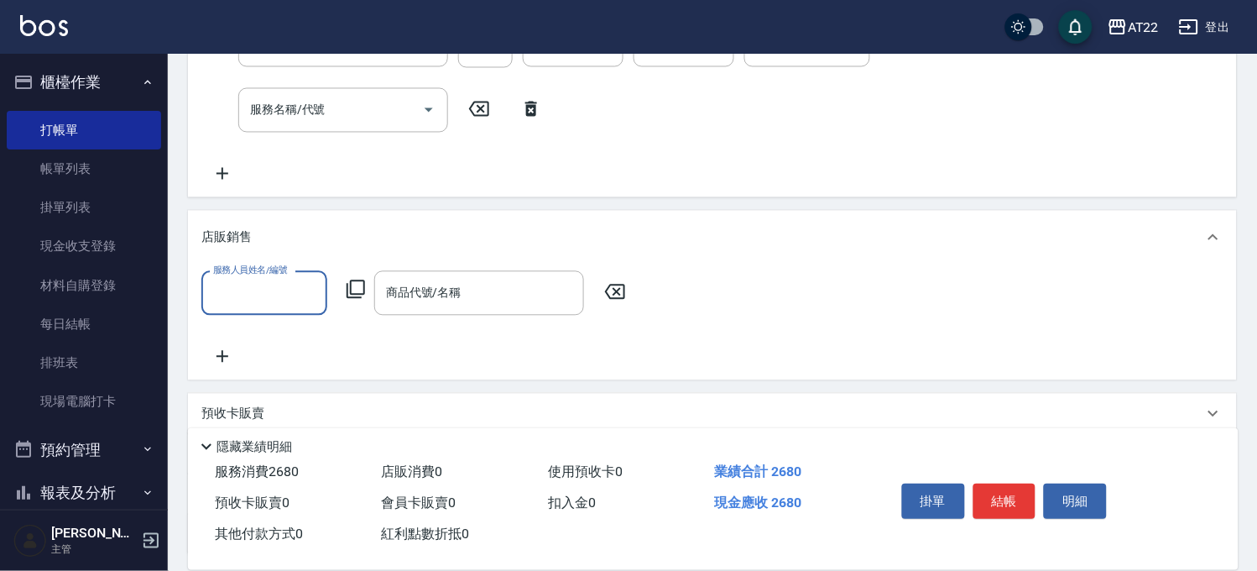
scroll to position [0, 0]
type input "Miko-12"
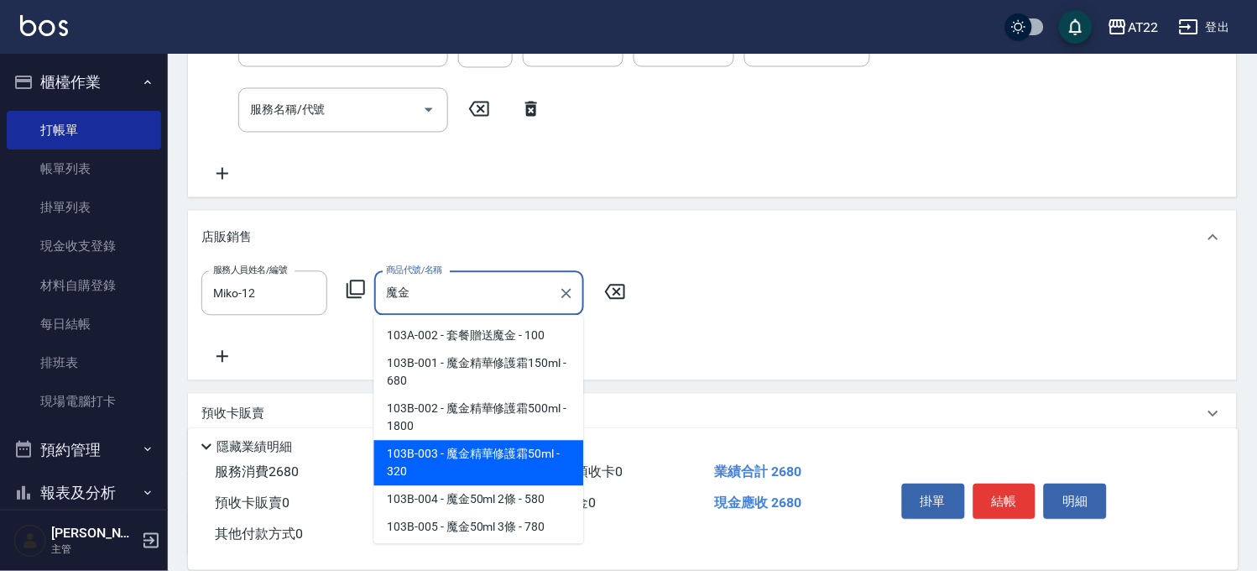
type input "魔金精華修護霜50ml"
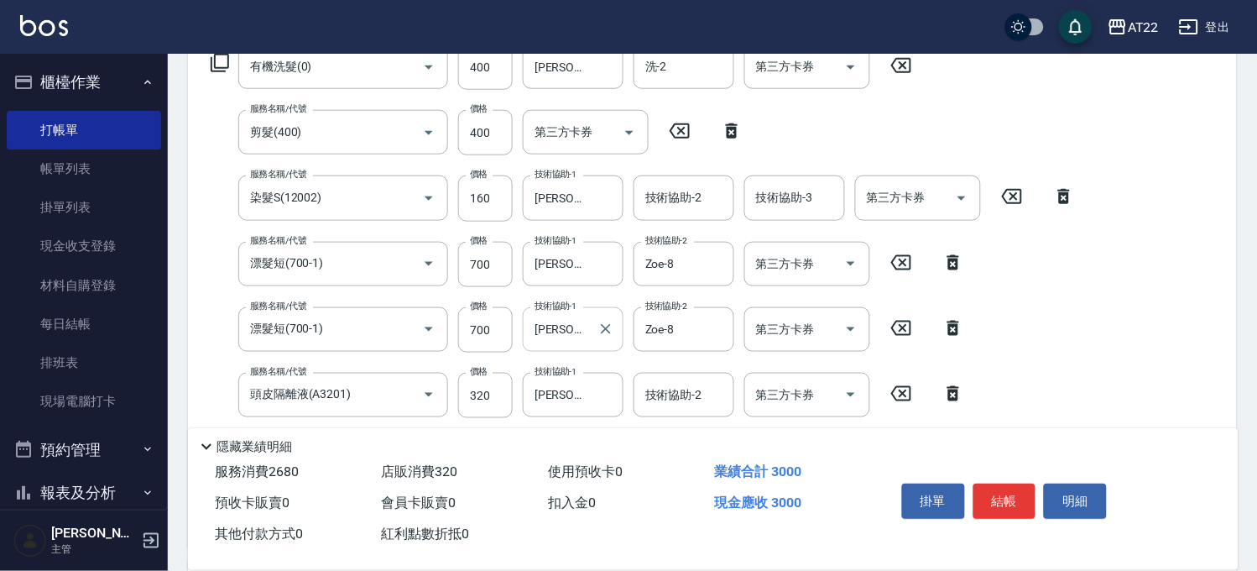
scroll to position [175, 0]
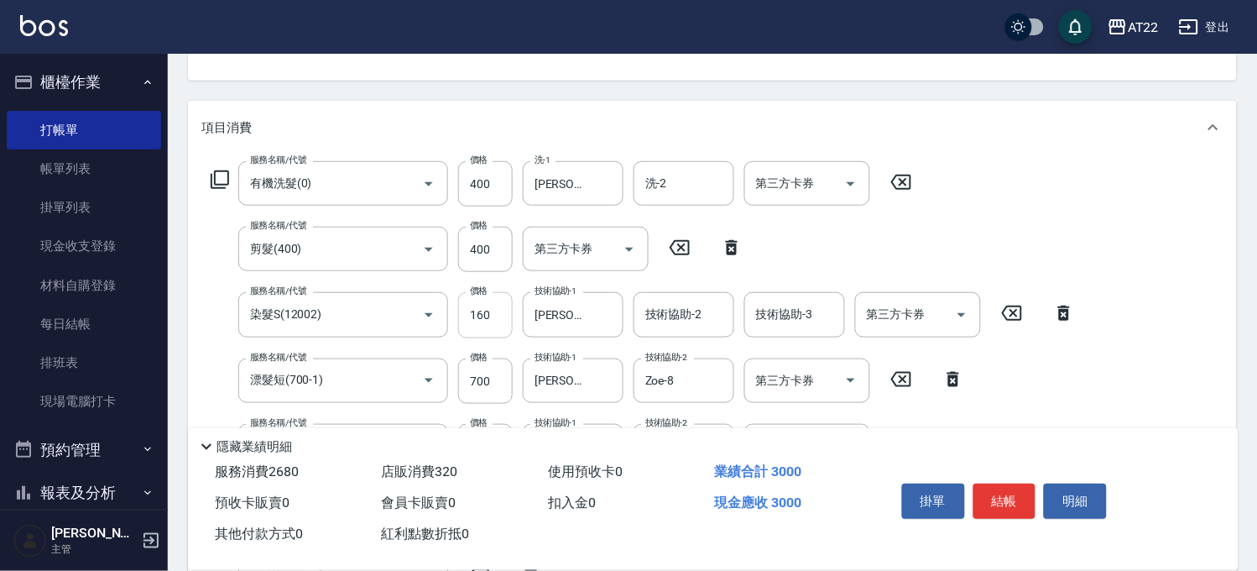
click at [478, 314] on input "160" at bounding box center [485, 314] width 55 height 45
type input "1360"
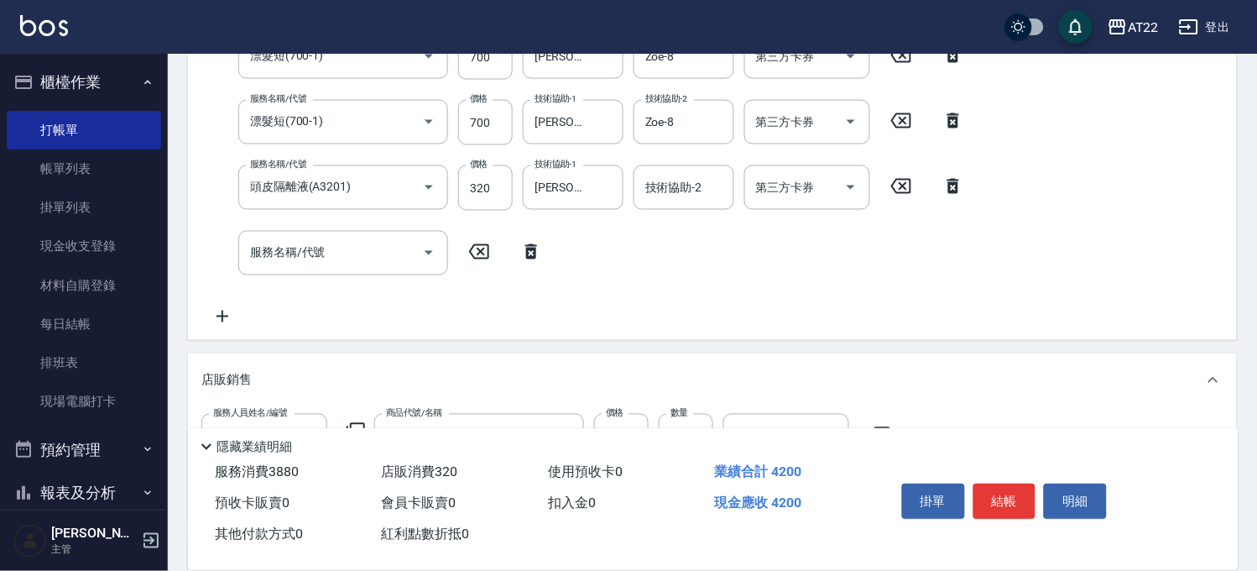
scroll to position [548, 0]
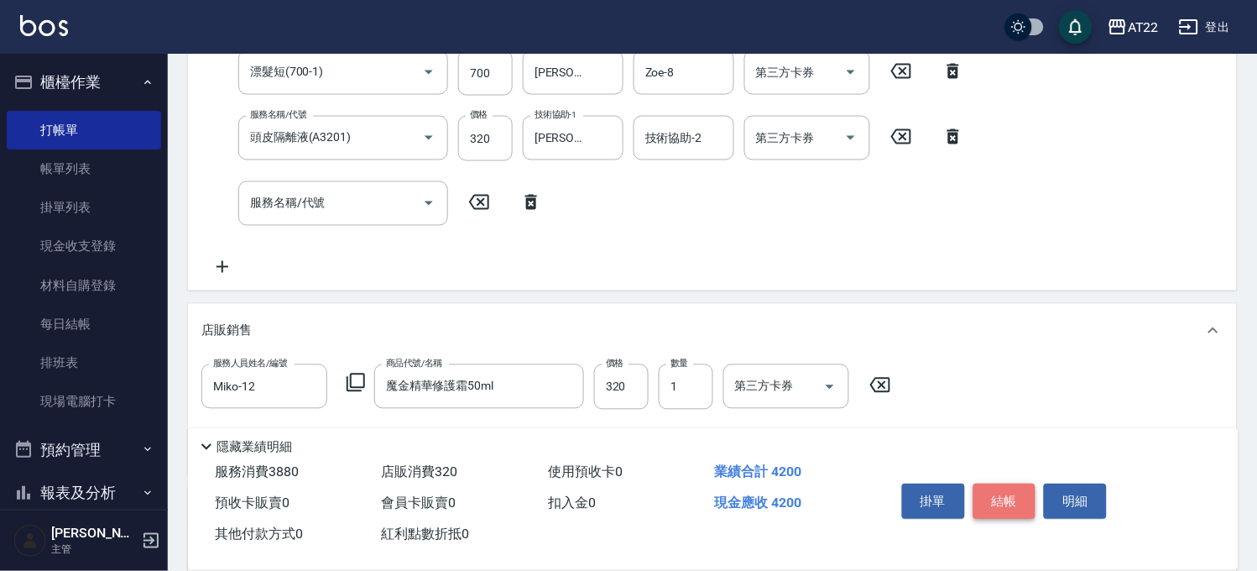
click at [1014, 496] on button "結帳" at bounding box center [1005, 501] width 63 height 35
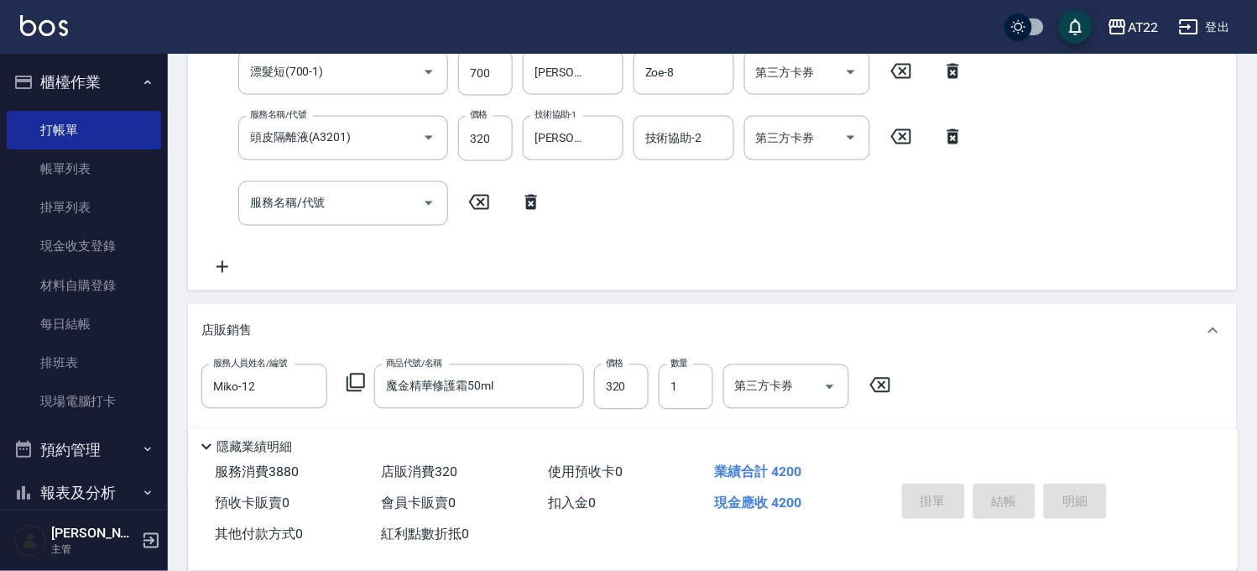
type input "2025/08/23 16:47"
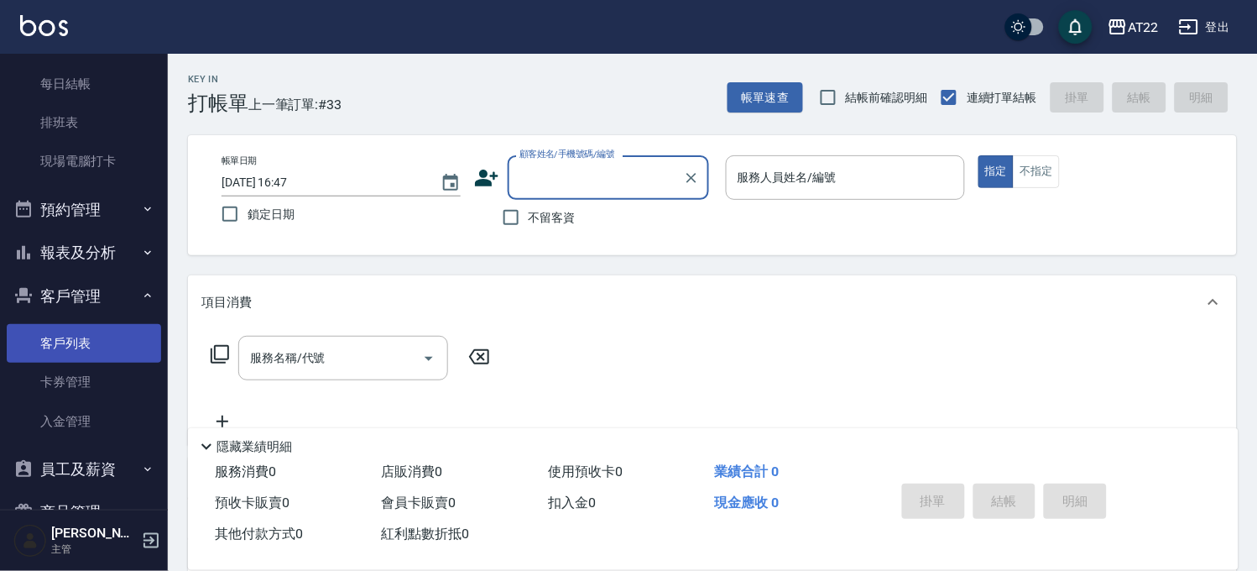
scroll to position [327, 0]
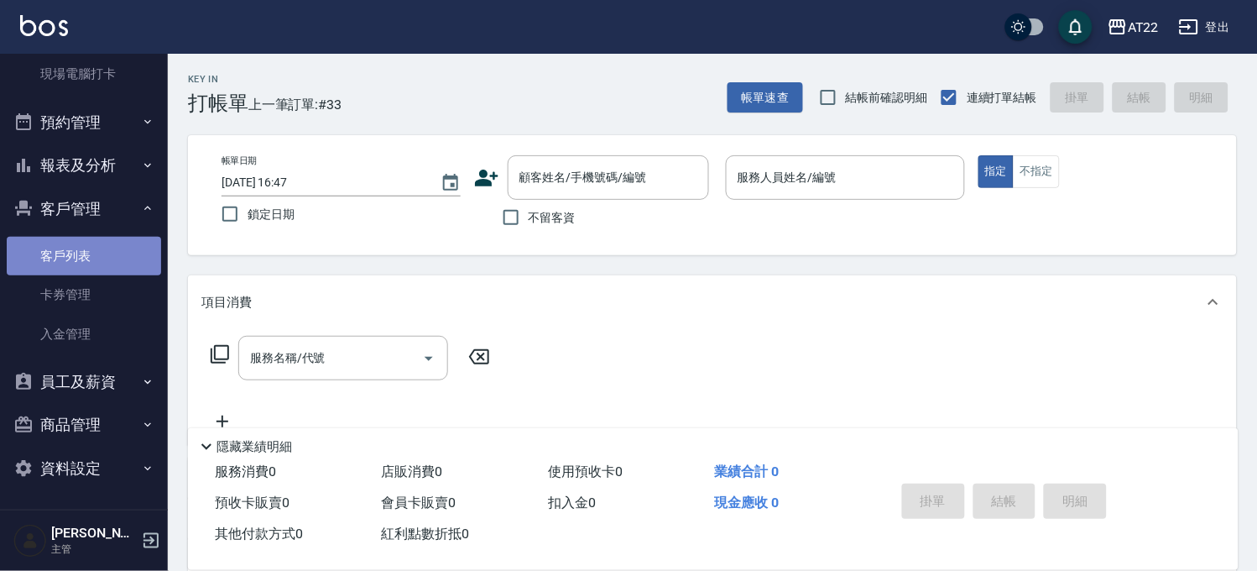
click at [89, 262] on link "客戶列表" at bounding box center [84, 256] width 154 height 39
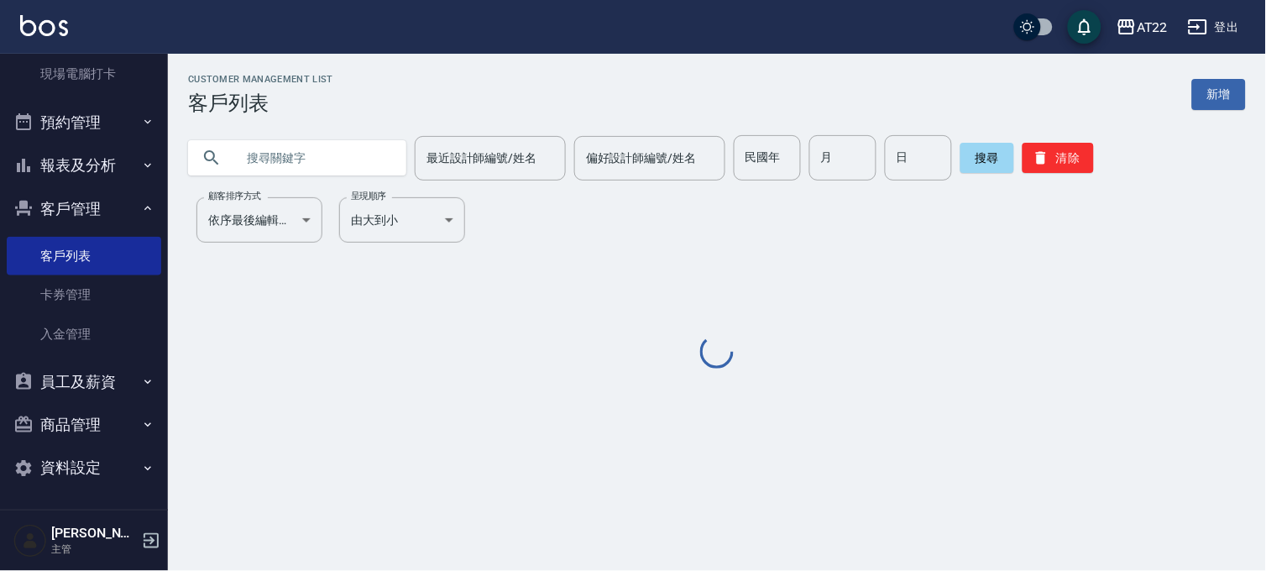
click at [370, 161] on input "text" at bounding box center [314, 157] width 158 height 45
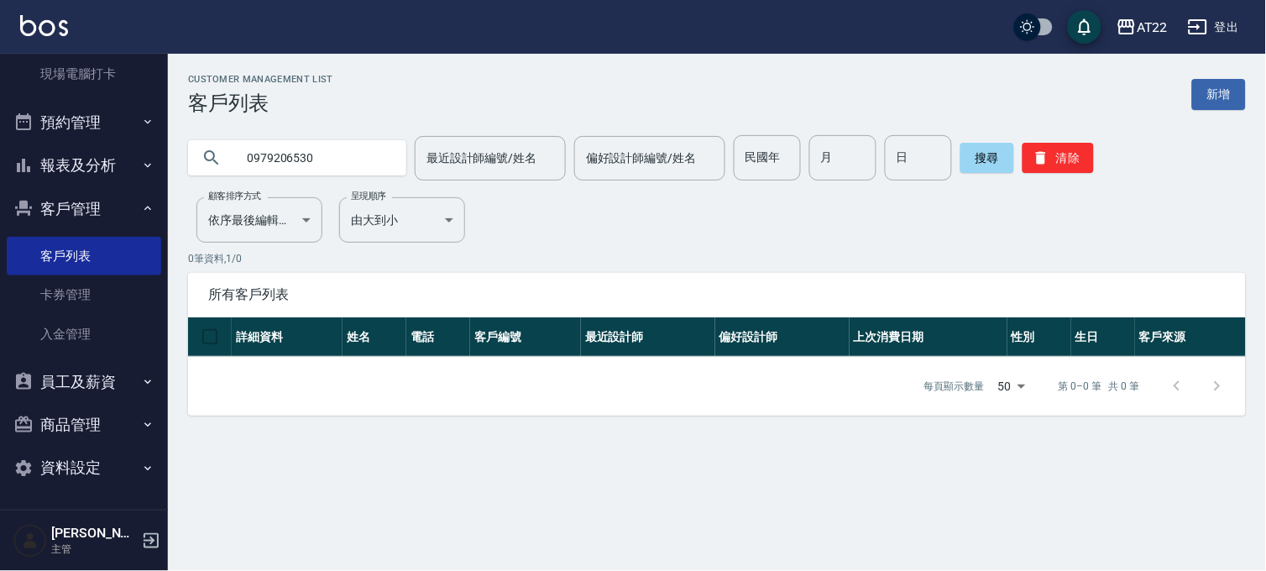
click at [315, 152] on input "0979206530" at bounding box center [314, 157] width 158 height 45
type input "T86025"
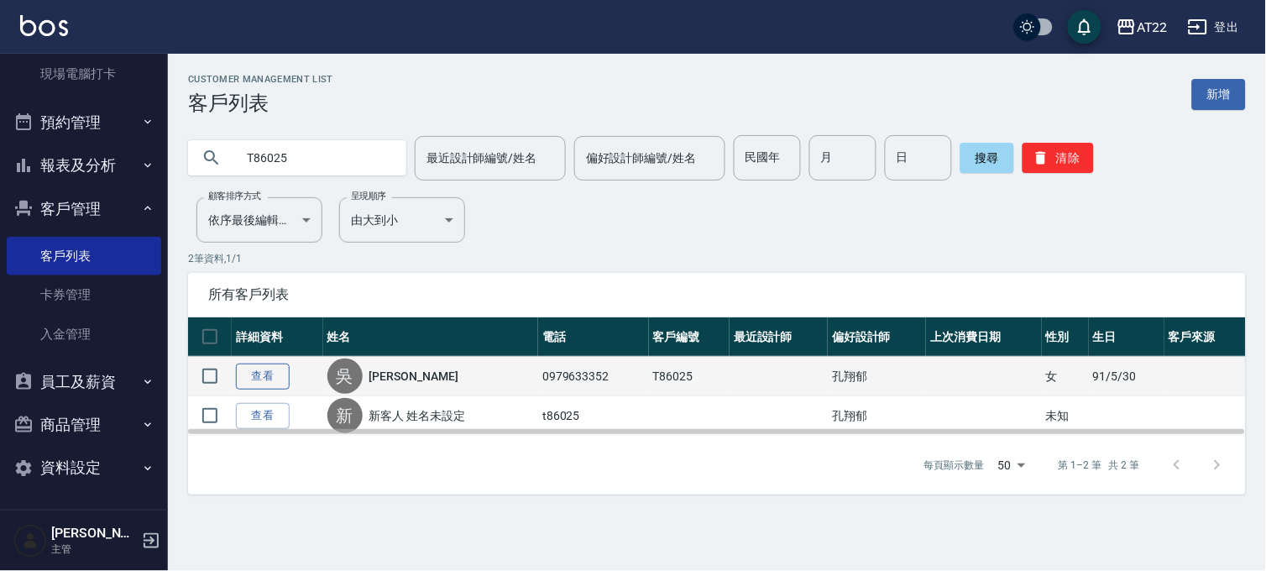
click at [277, 373] on link "查看" at bounding box center [263, 376] width 54 height 26
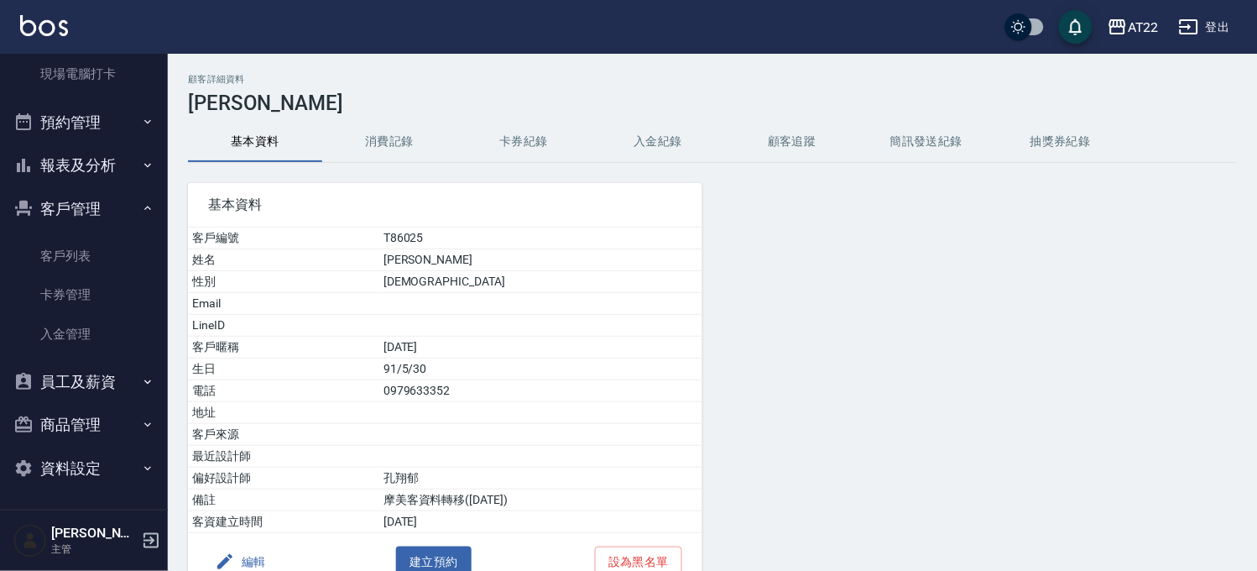
click at [235, 554] on button "編輯" at bounding box center [240, 561] width 65 height 31
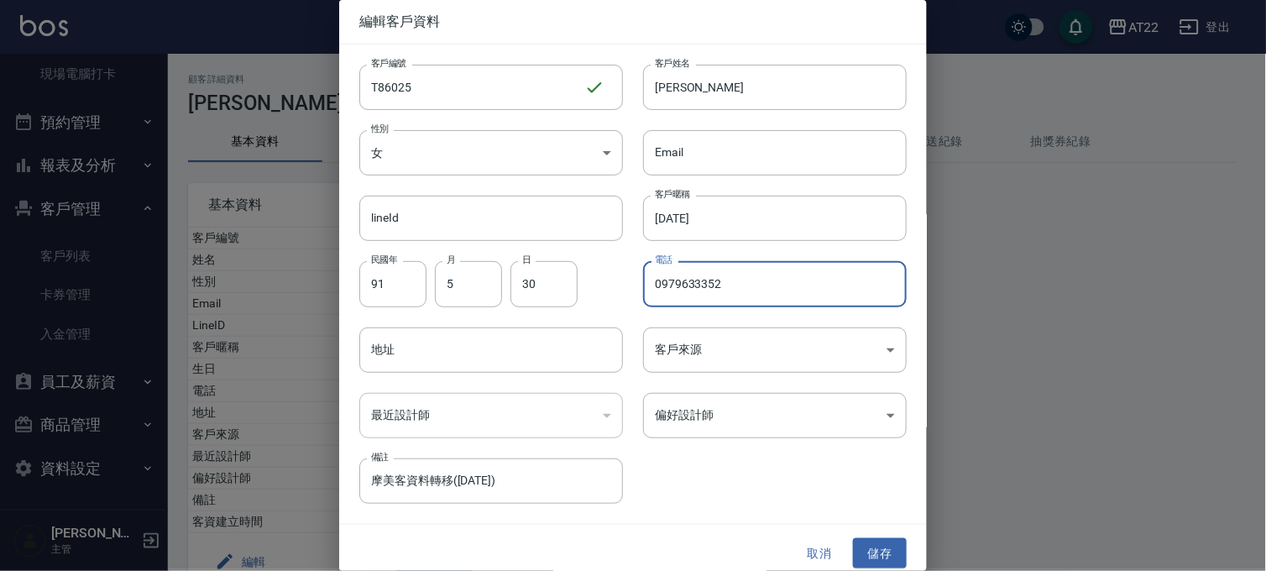
drag, startPoint x: 741, startPoint y: 280, endPoint x: 680, endPoint y: 301, distance: 64.5
click at [680, 301] on input "0979633352" at bounding box center [775, 283] width 264 height 45
type input "0979206530"
click at [865, 555] on button "儲存" at bounding box center [880, 553] width 54 height 31
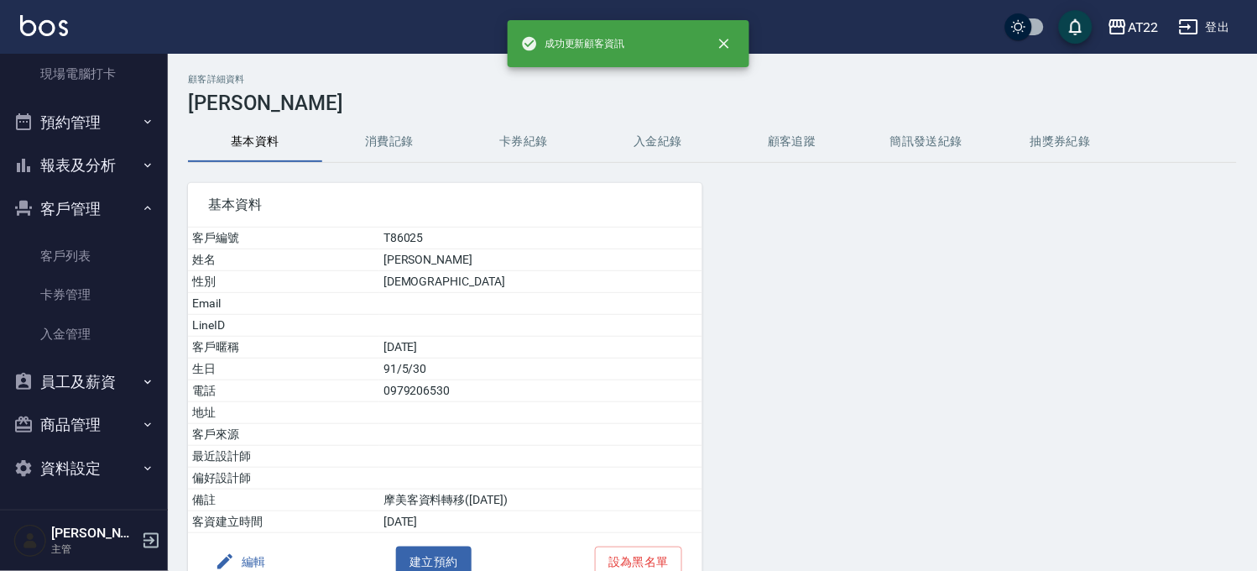
click at [250, 558] on button "編輯" at bounding box center [240, 561] width 65 height 31
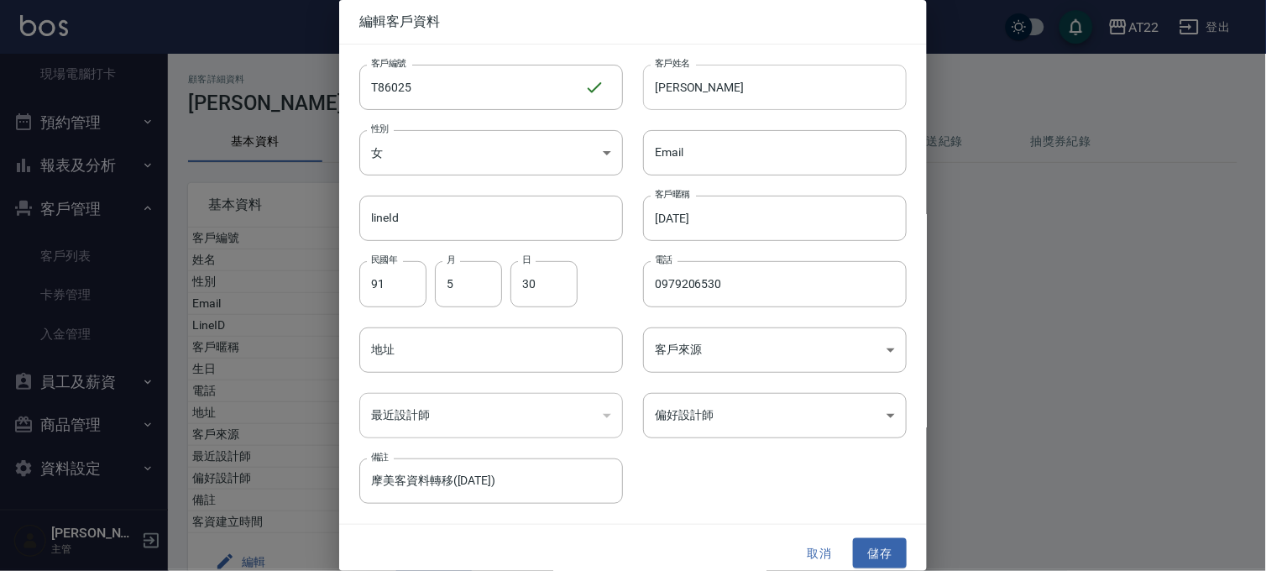
click at [739, 77] on input "吳仲傑" at bounding box center [775, 87] width 264 height 45
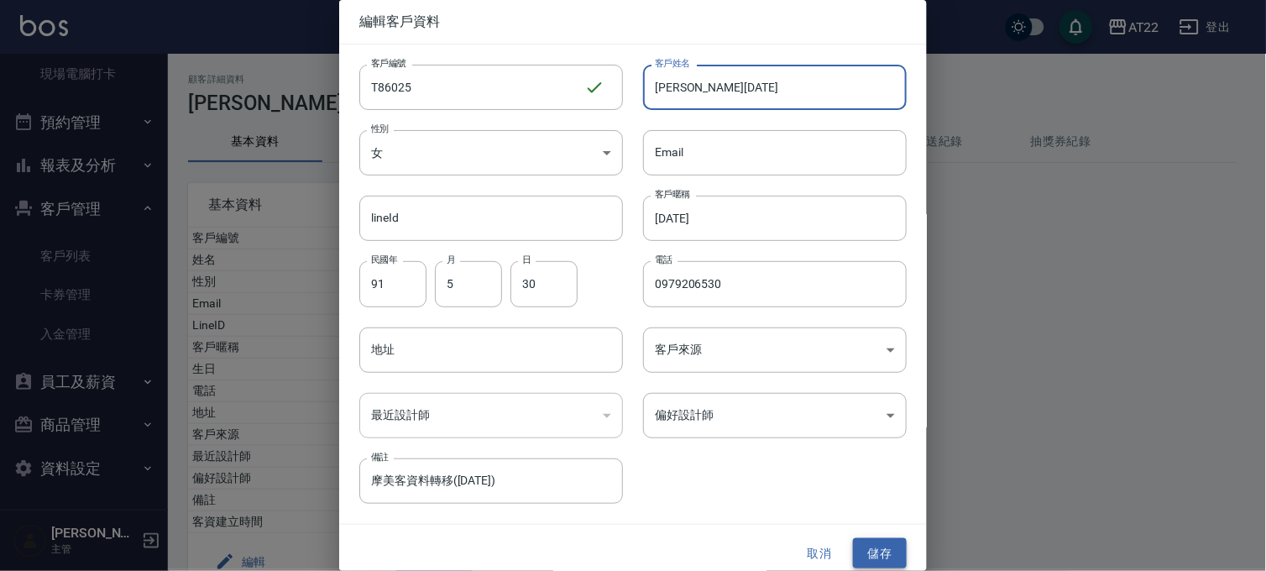
type input "[PERSON_NAME][DATE]"
click at [861, 539] on button "儲存" at bounding box center [880, 553] width 54 height 31
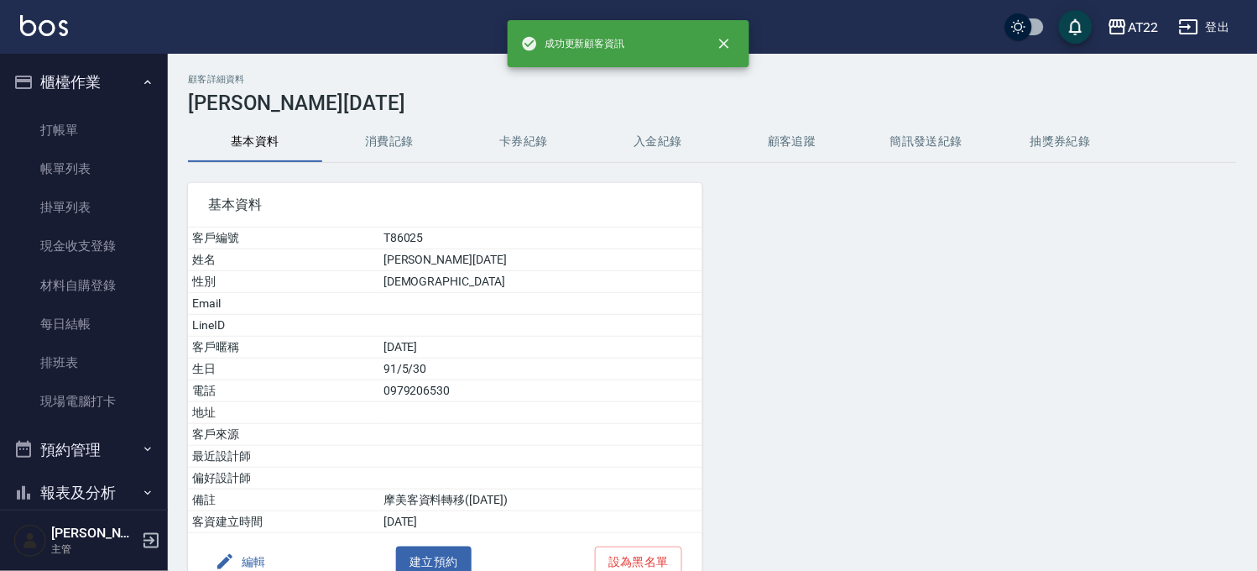
click at [114, 86] on button "櫃檯作業" at bounding box center [84, 82] width 154 height 44
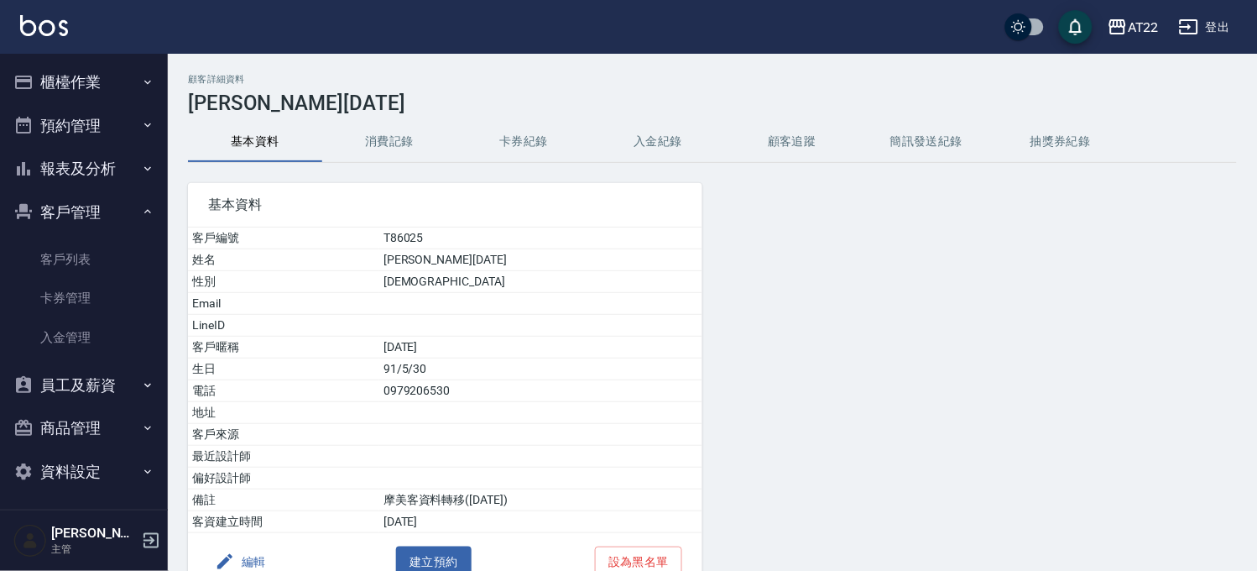
drag, startPoint x: 104, startPoint y: 136, endPoint x: 97, endPoint y: 118, distance: 18.9
click at [104, 136] on button "預約管理" at bounding box center [84, 126] width 154 height 44
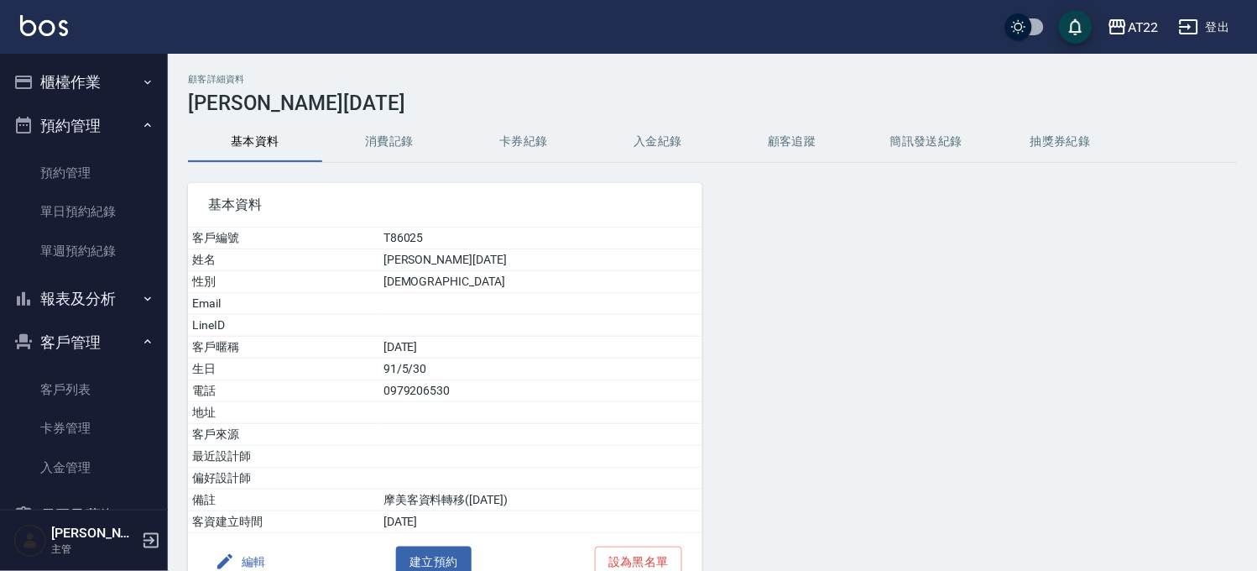
click at [94, 81] on button "櫃檯作業" at bounding box center [84, 82] width 154 height 44
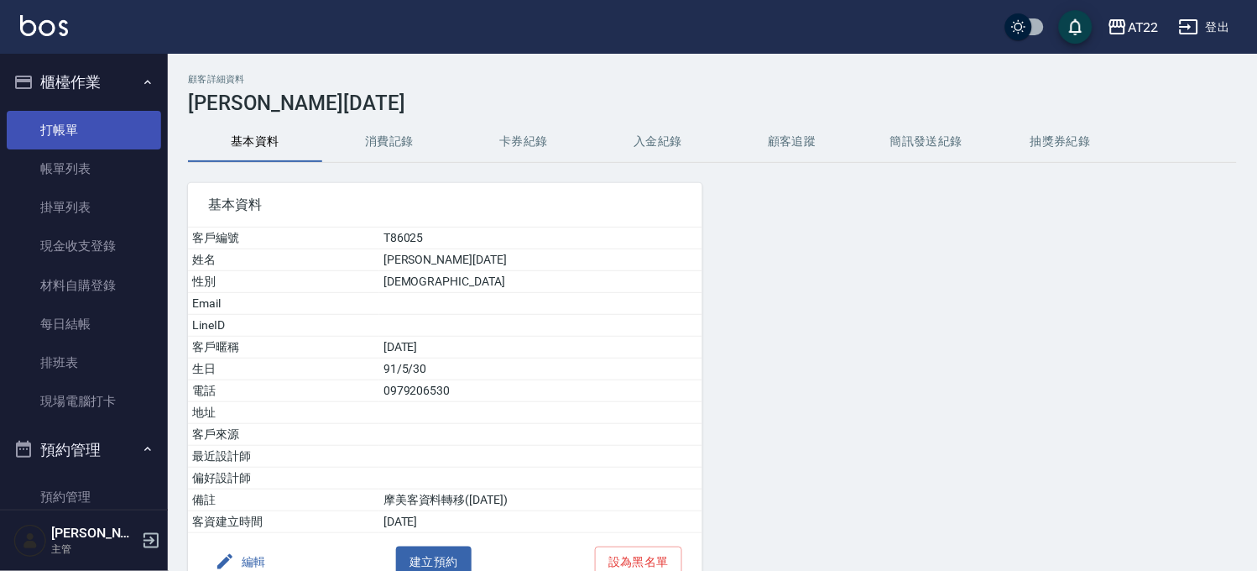
click at [79, 124] on link "打帳單" at bounding box center [84, 130] width 154 height 39
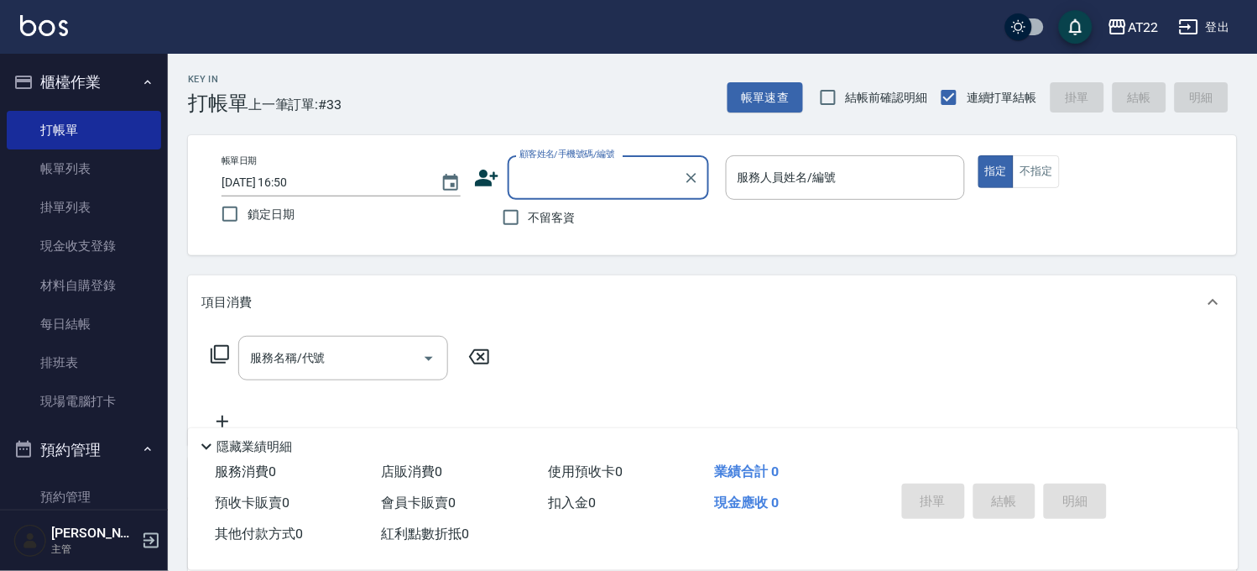
type input "0"
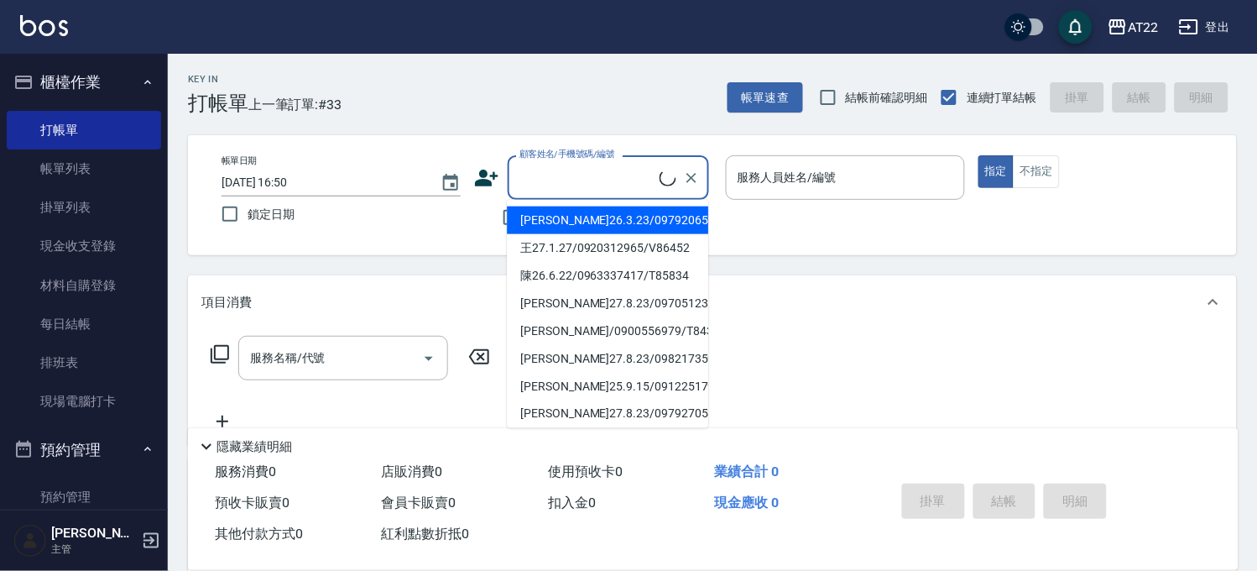
click at [603, 221] on li "吳仲傑26.3.23/0979206530/T86025" at bounding box center [607, 220] width 201 height 28
type input "吳仲傑26.3.23/0979206530/T86025"
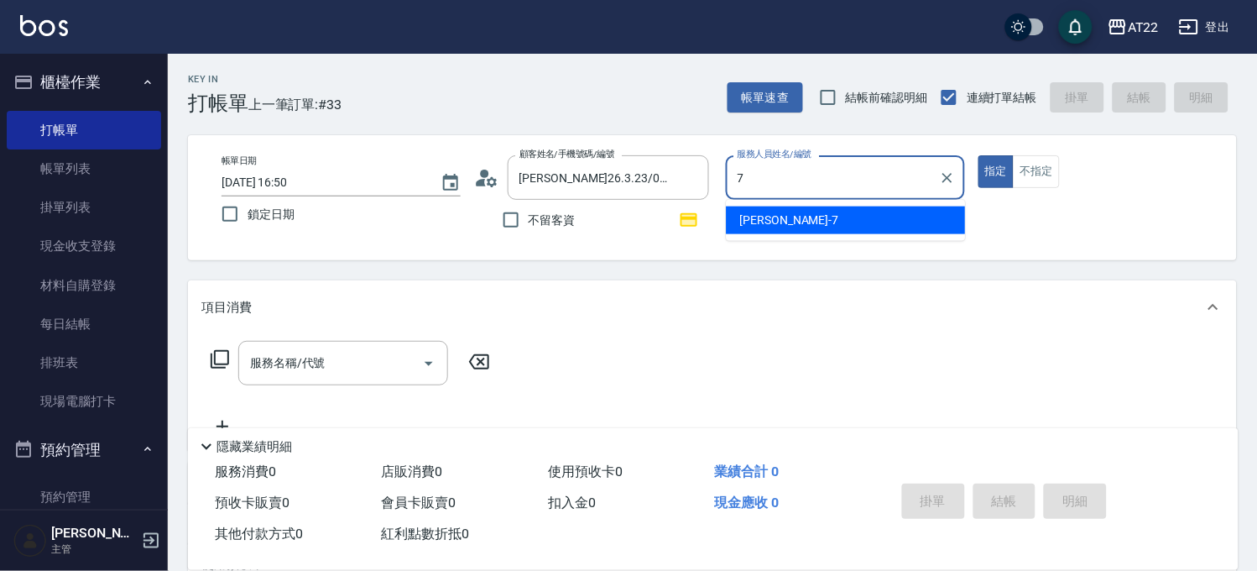
type input "Allen-7"
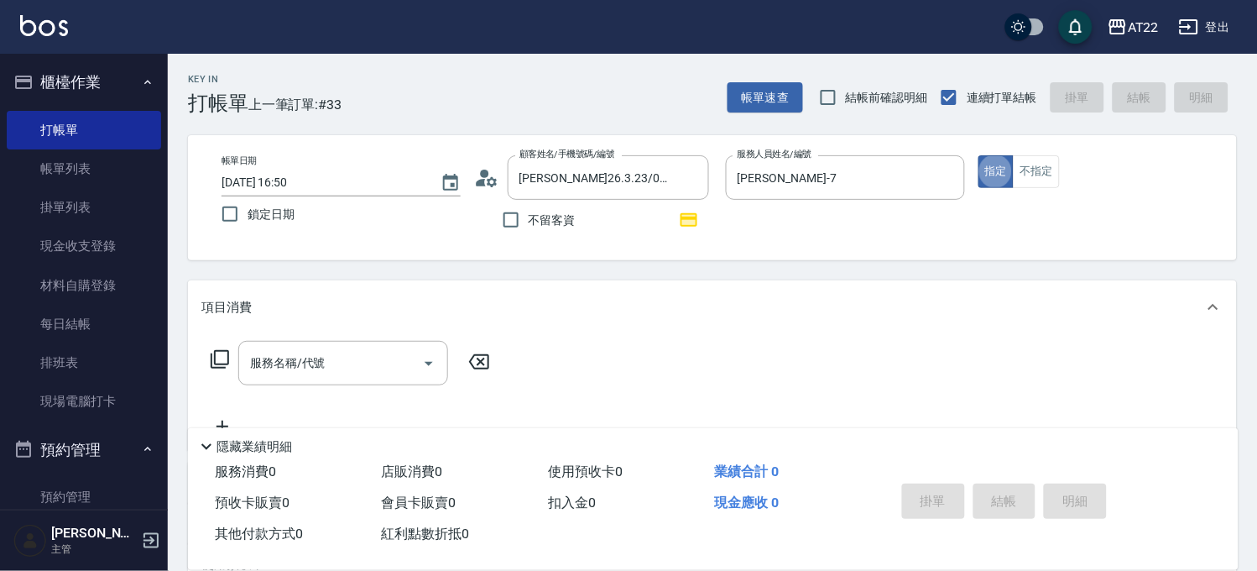
type button "true"
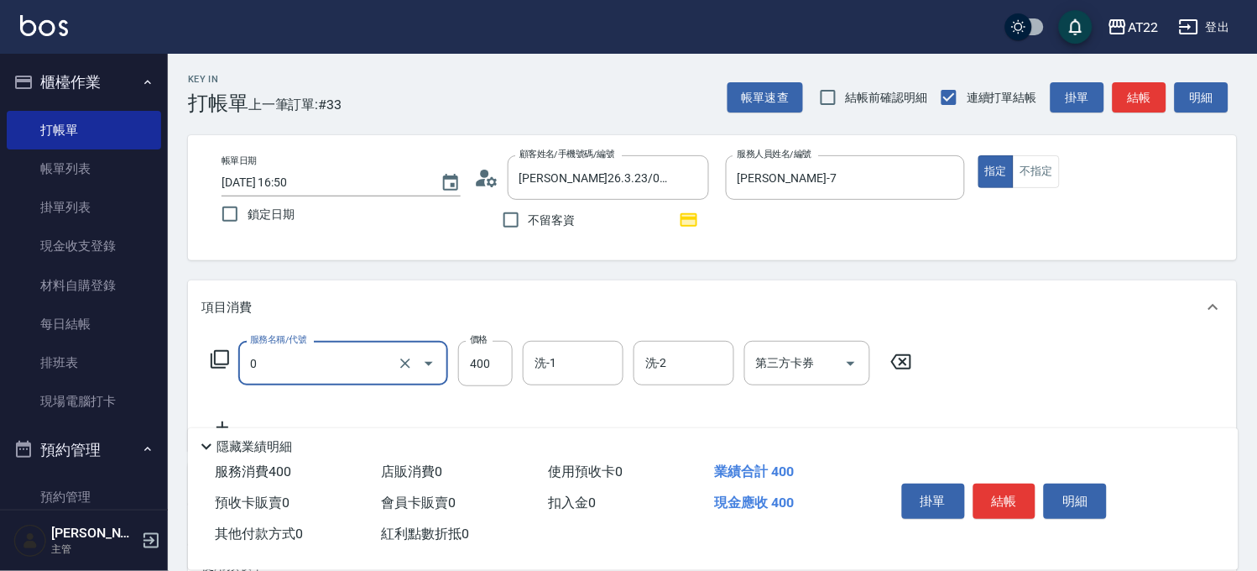
type input "有機洗髮(0)"
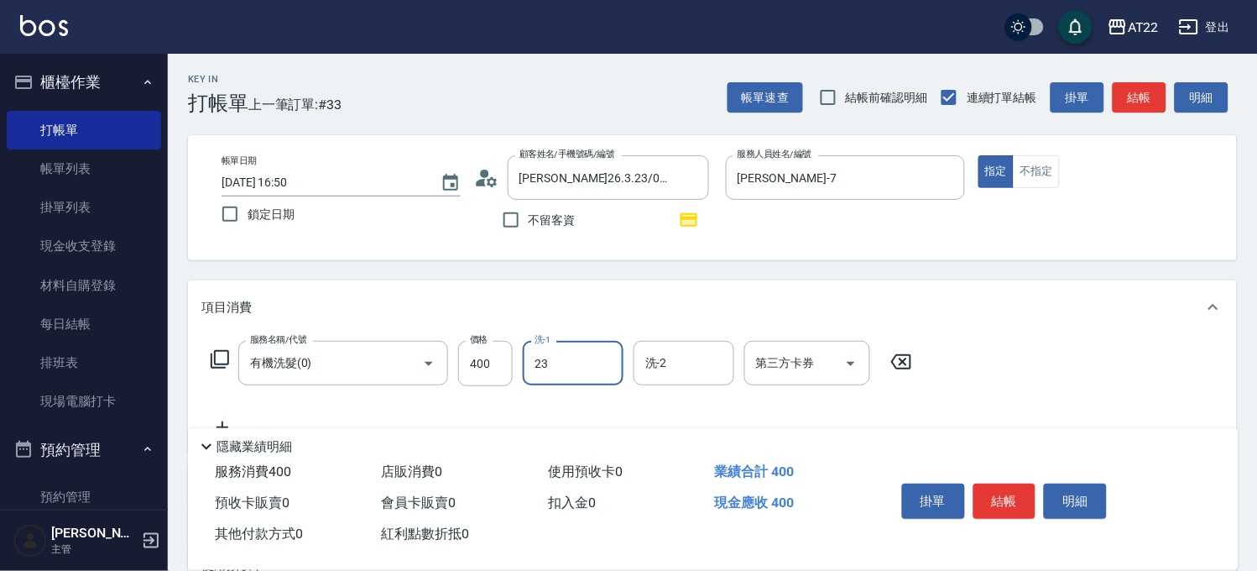
type input "Yuri-23"
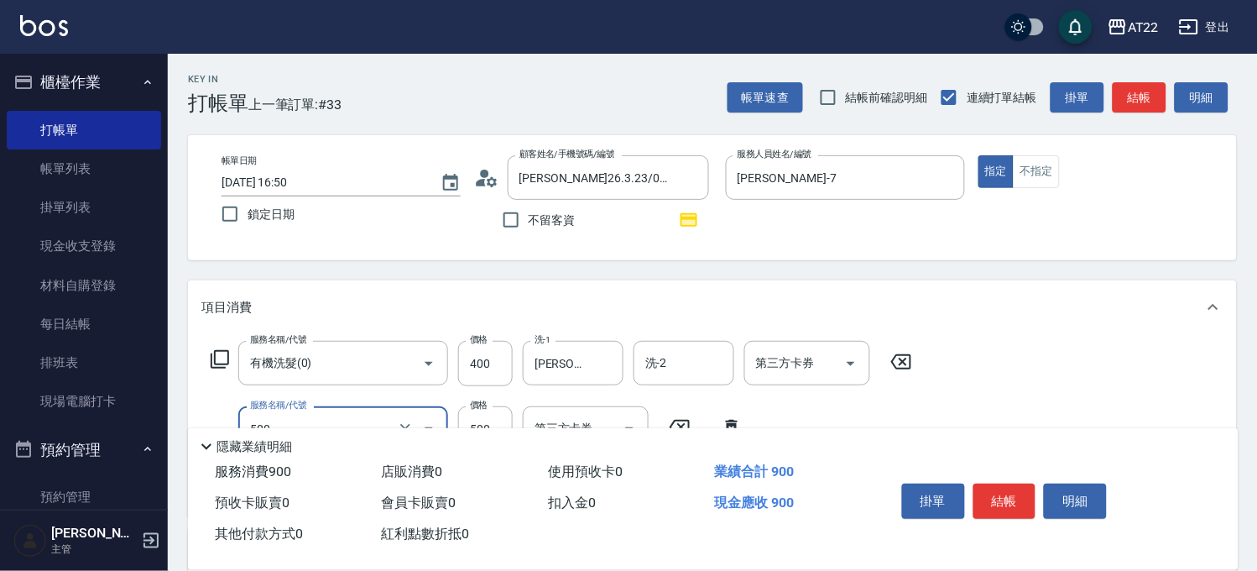
type input "剪髮(500)"
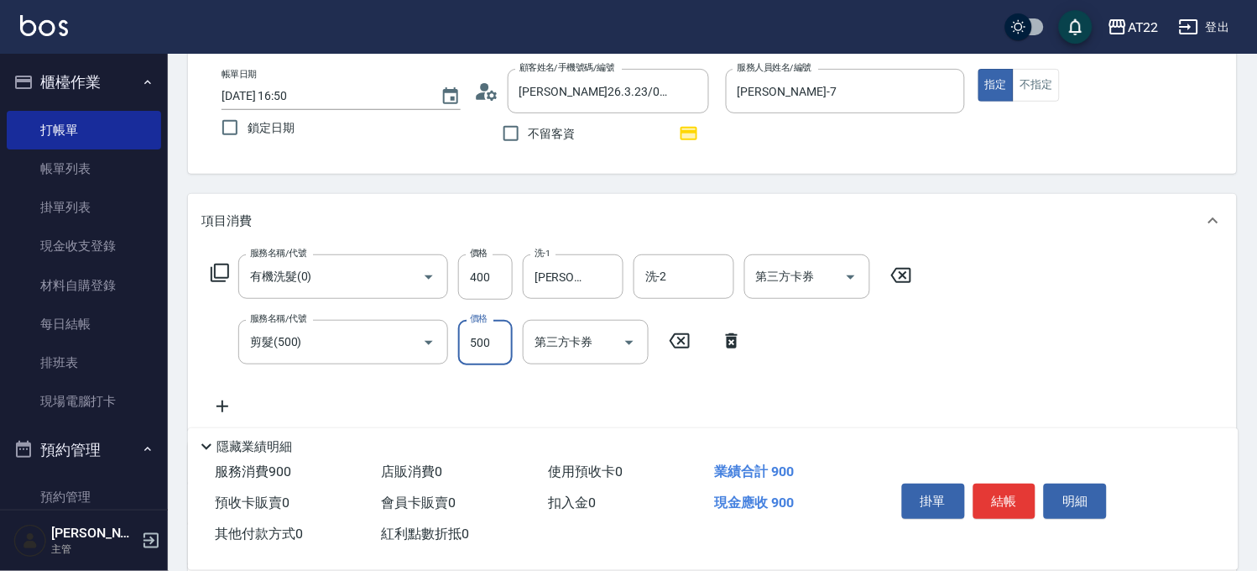
scroll to position [186, 0]
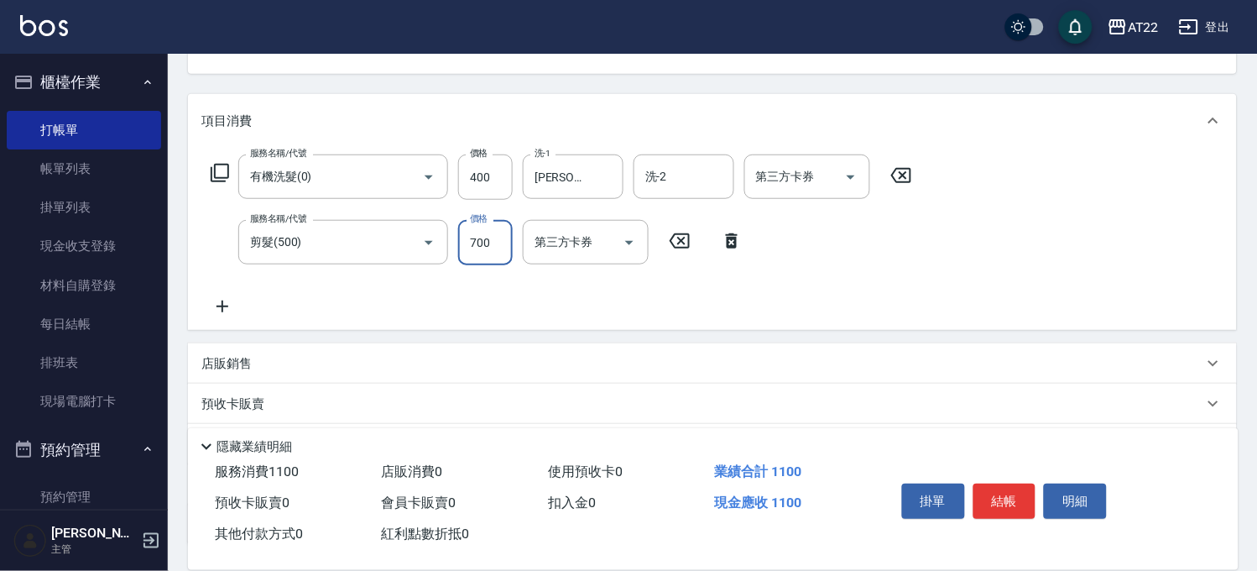
type input "700"
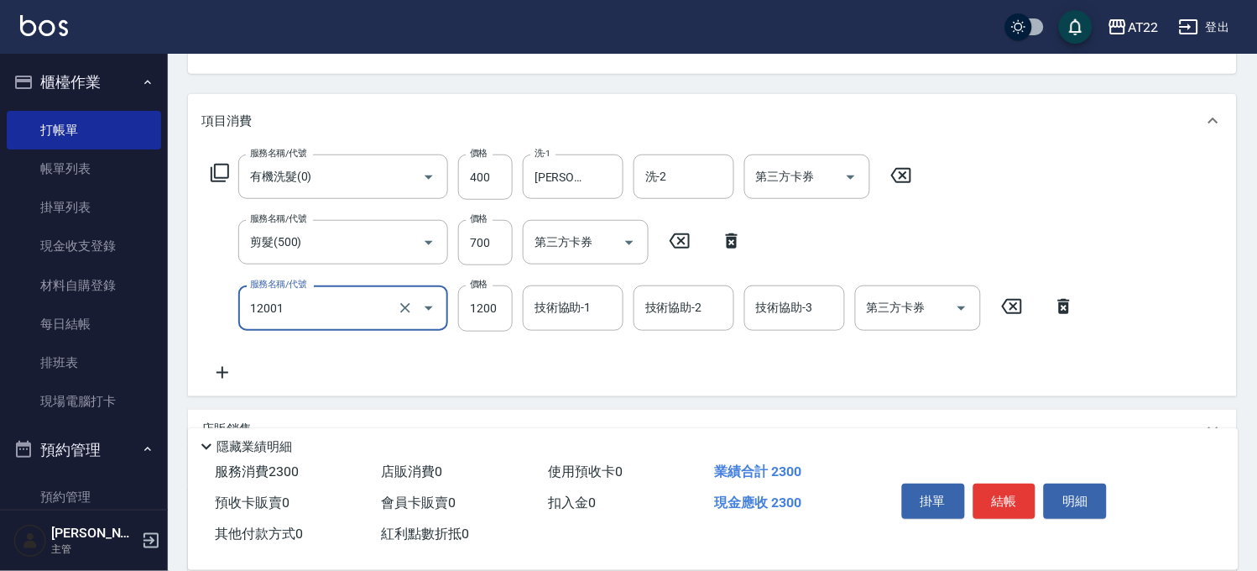
type input "燙髮S(12001)"
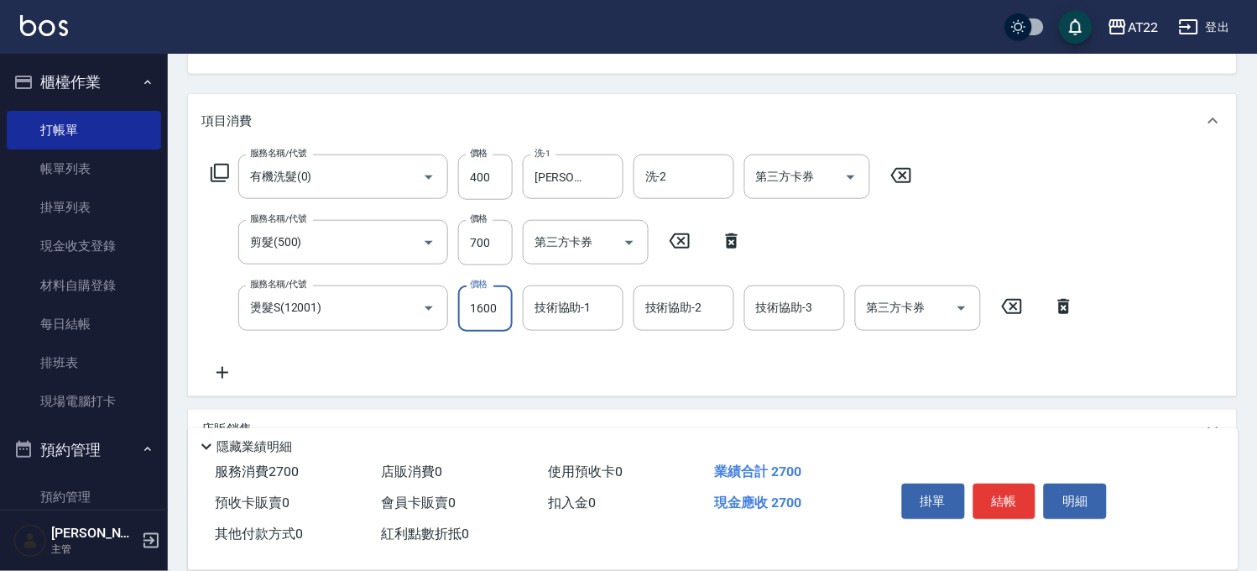
type input "1600"
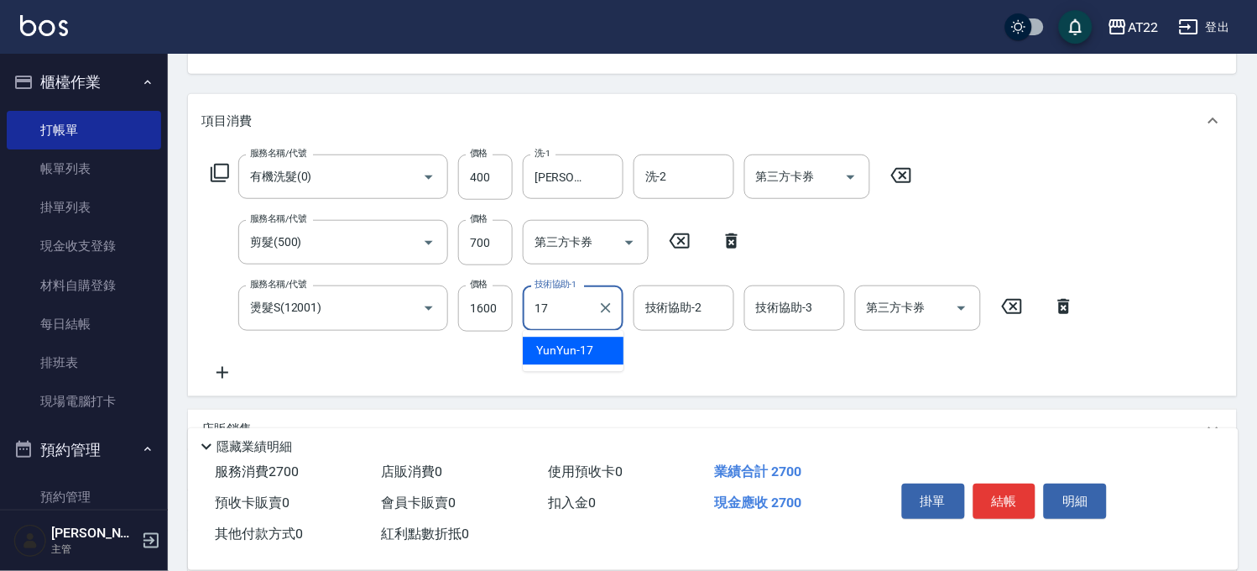
type input "YunYun-17"
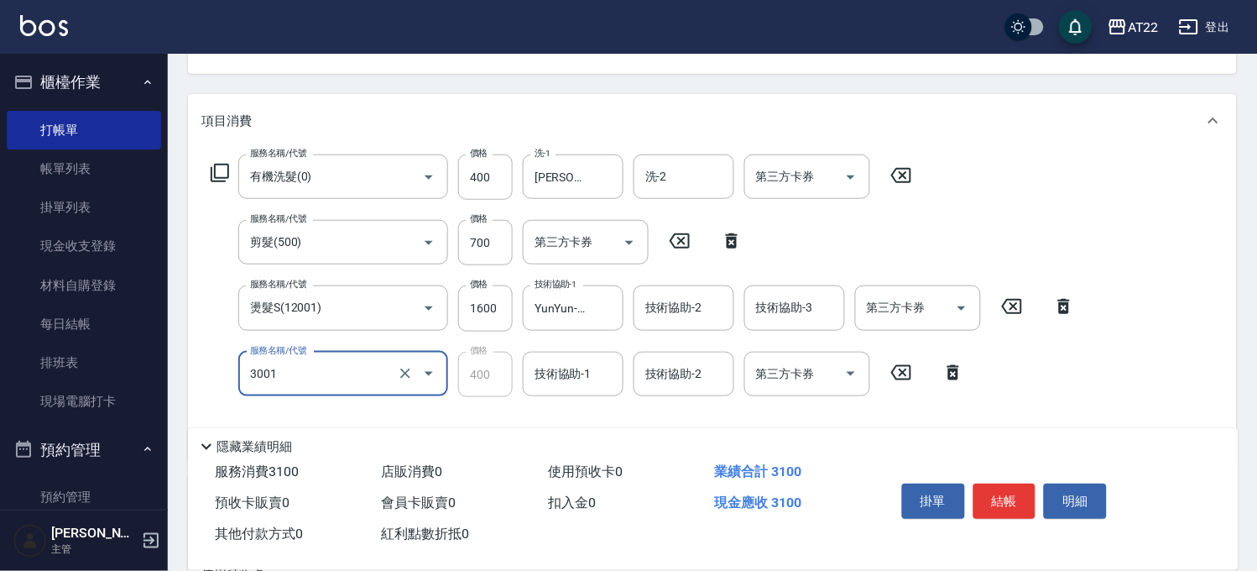
type input "側邊燙貼(3001)"
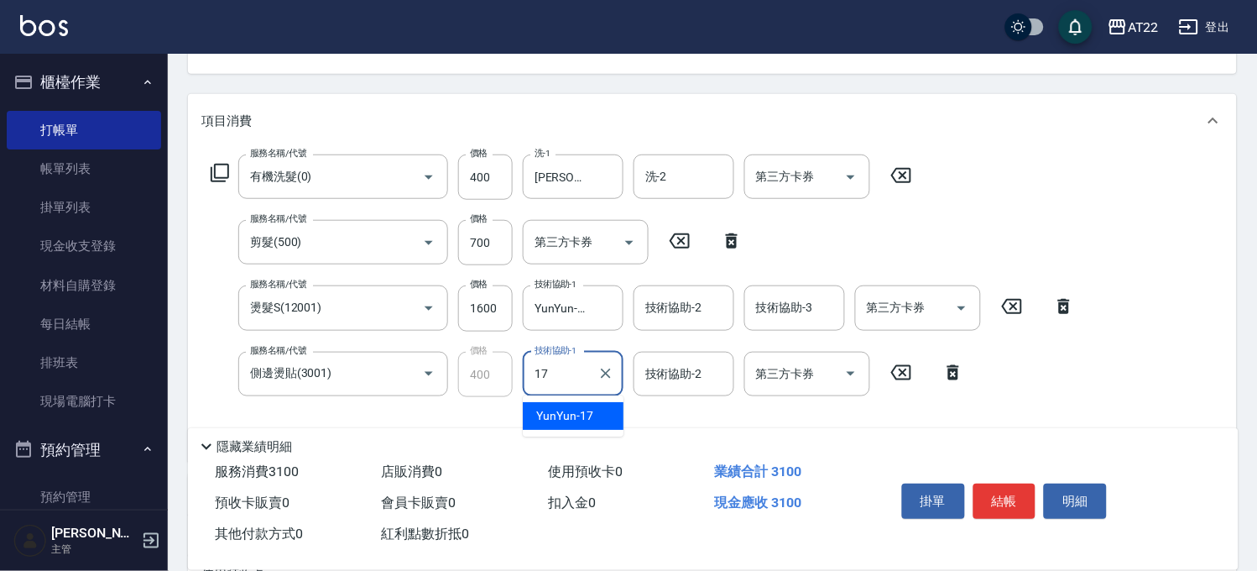
type input "YunYun-17"
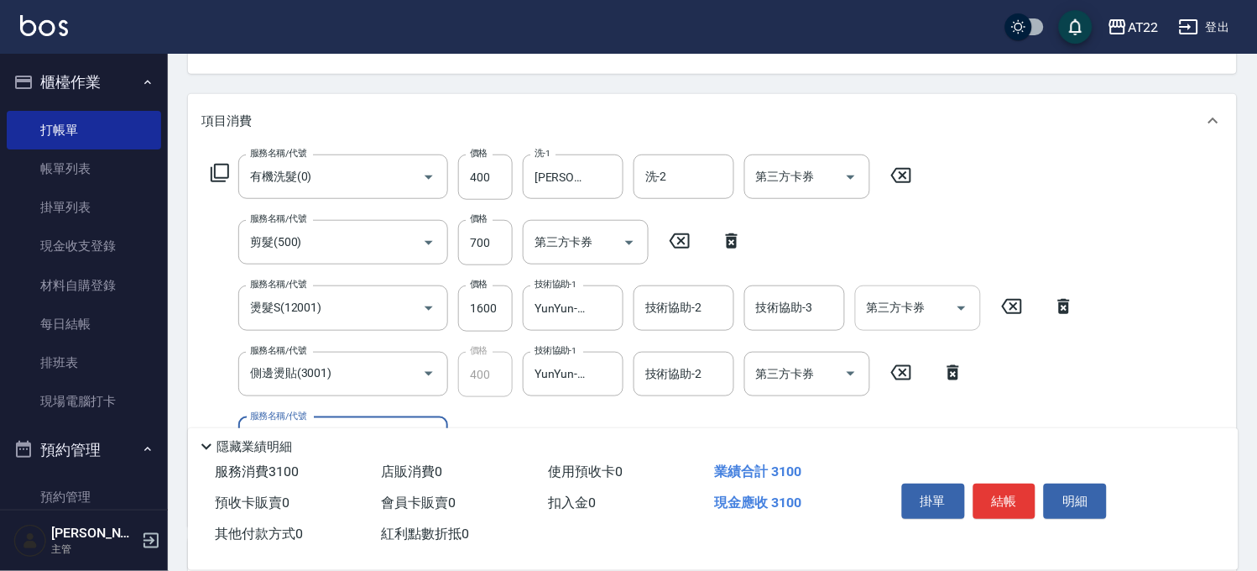
scroll to position [0, 0]
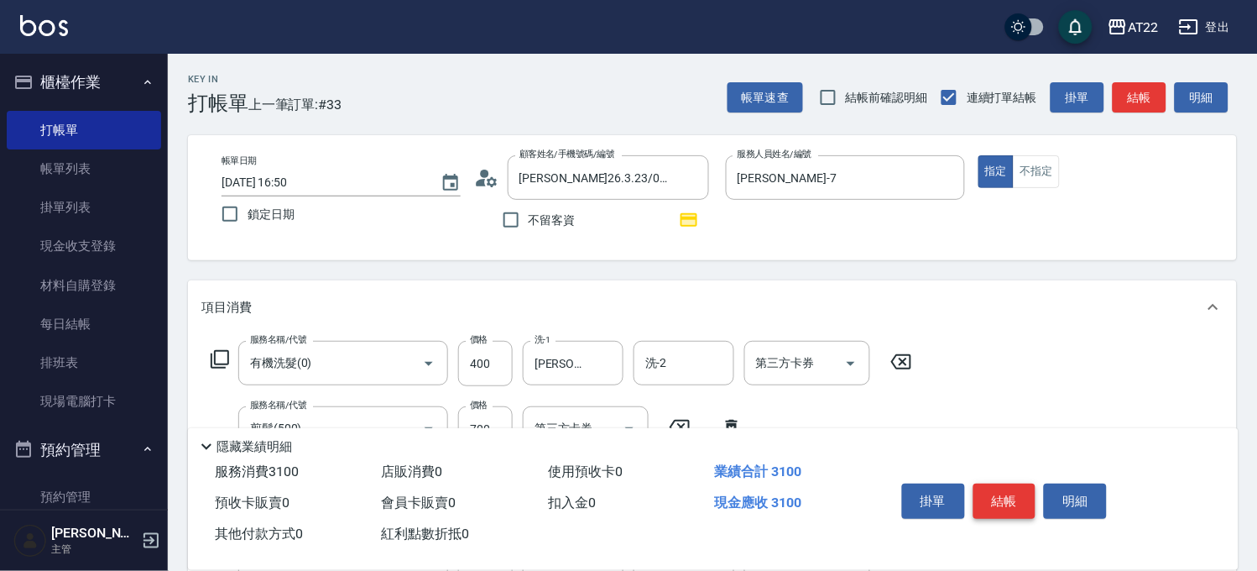
click at [1008, 485] on button "結帳" at bounding box center [1005, 501] width 63 height 35
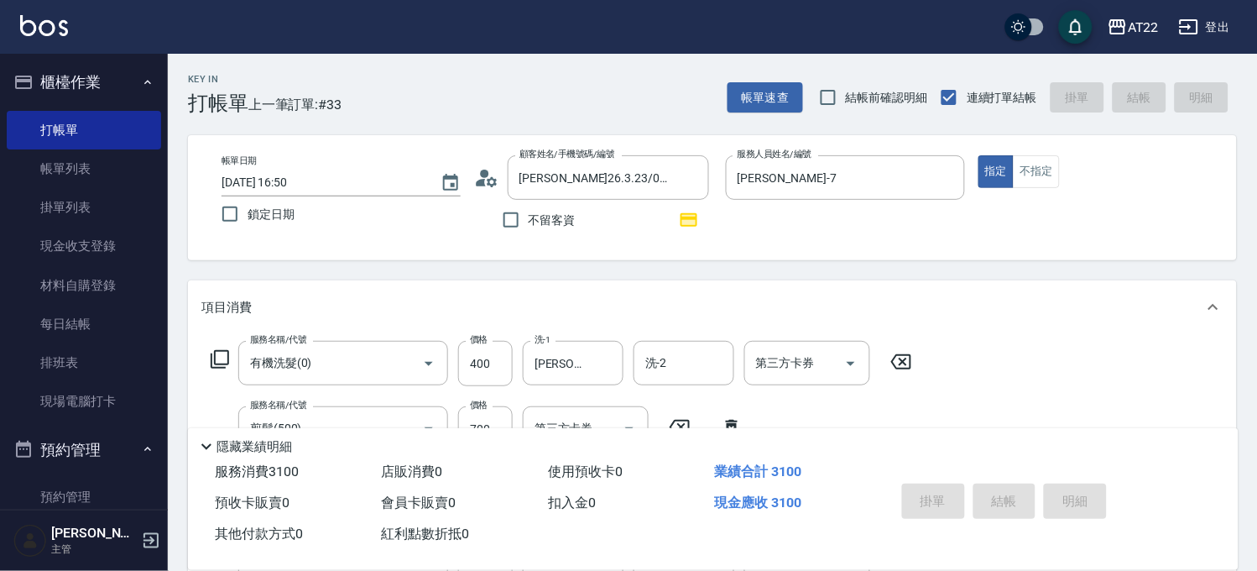
type input "2025/08/23 16:51"
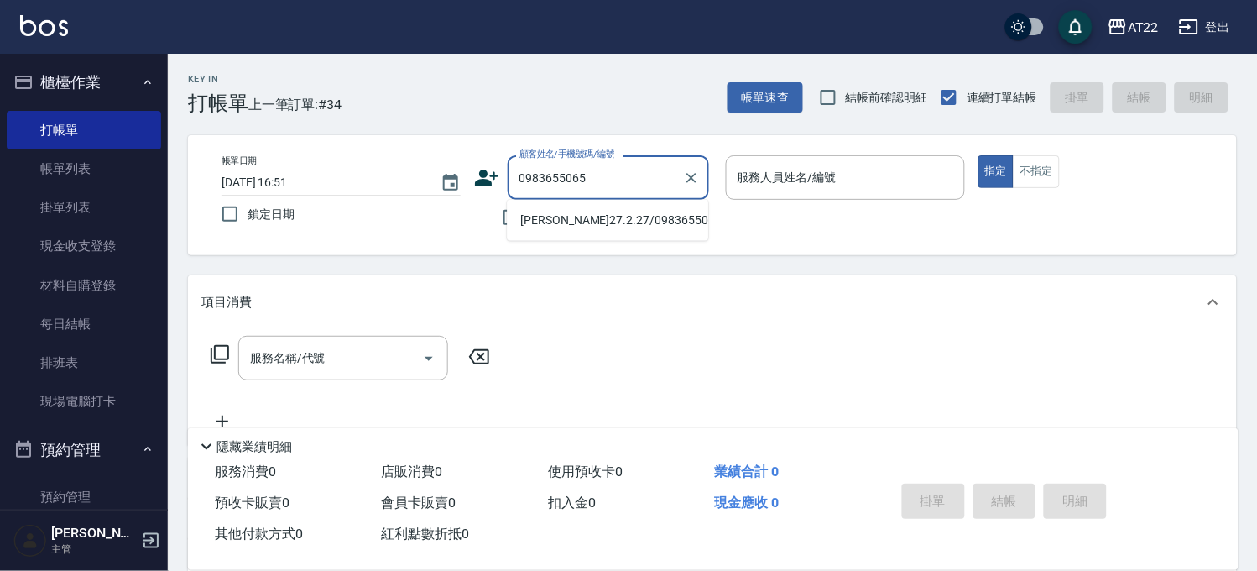
click at [531, 223] on li "林芳伃27.2.27/0983655065/t91142" at bounding box center [607, 220] width 201 height 28
type input "林芳伃27.2.27/0983655065/t91142"
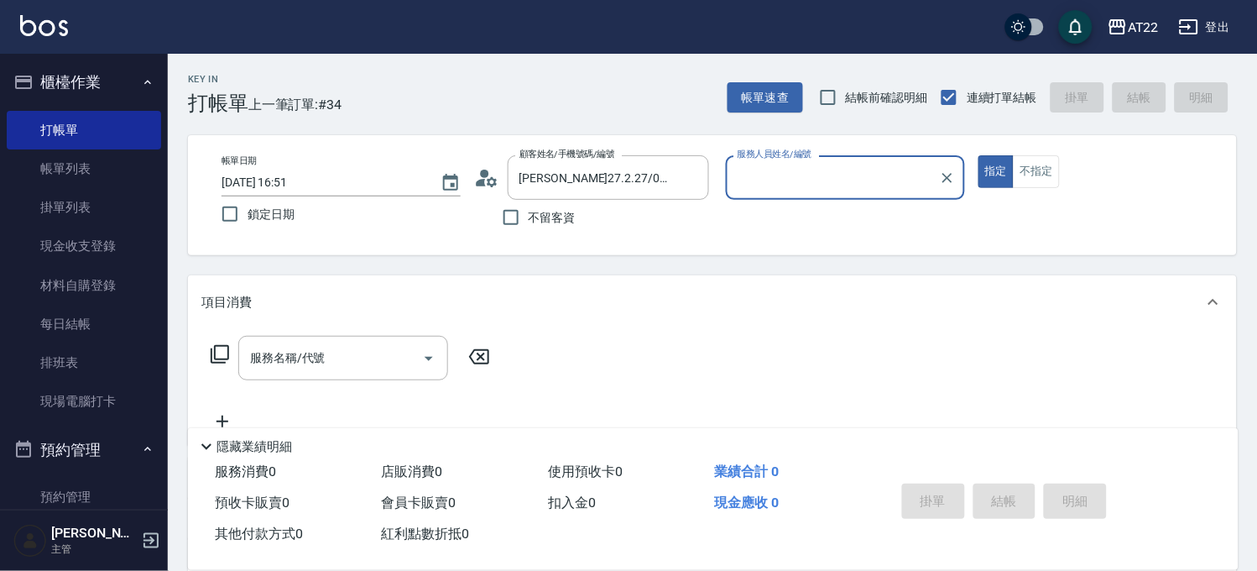
type input "Miu-10"
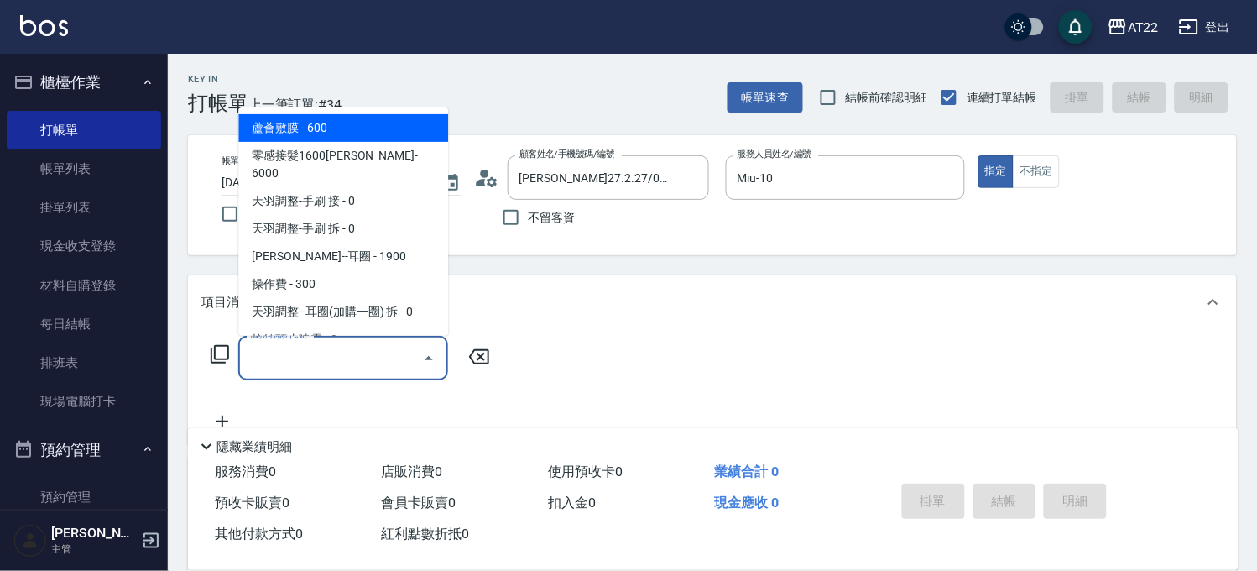
click at [332, 364] on input "服務名稱/代號" at bounding box center [331, 357] width 170 height 29
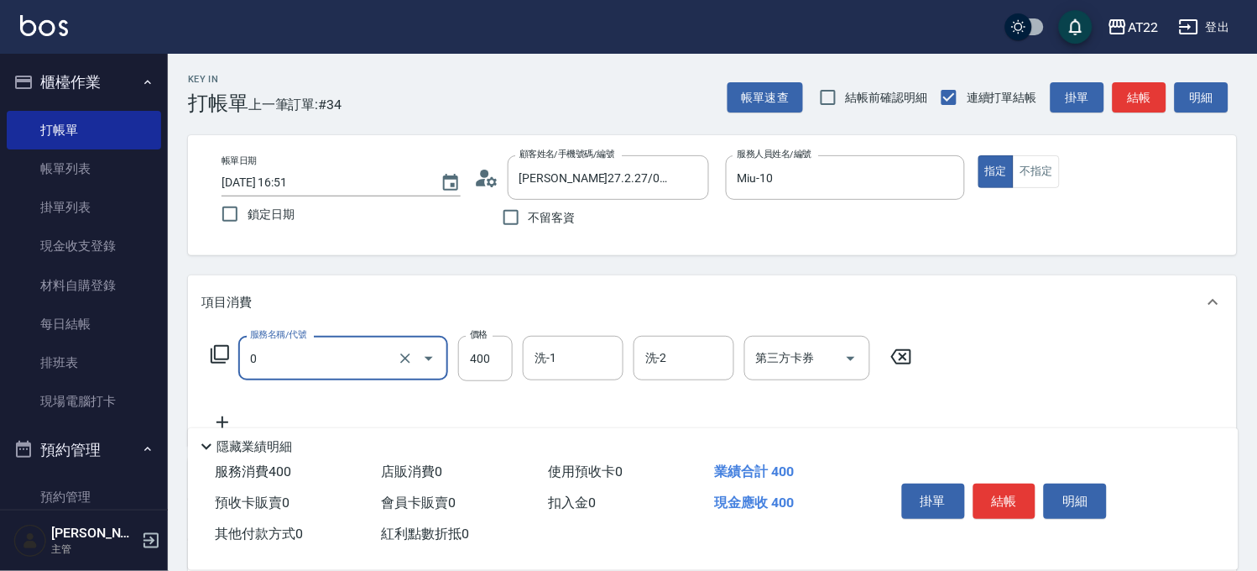
type input "有機洗髮(0)"
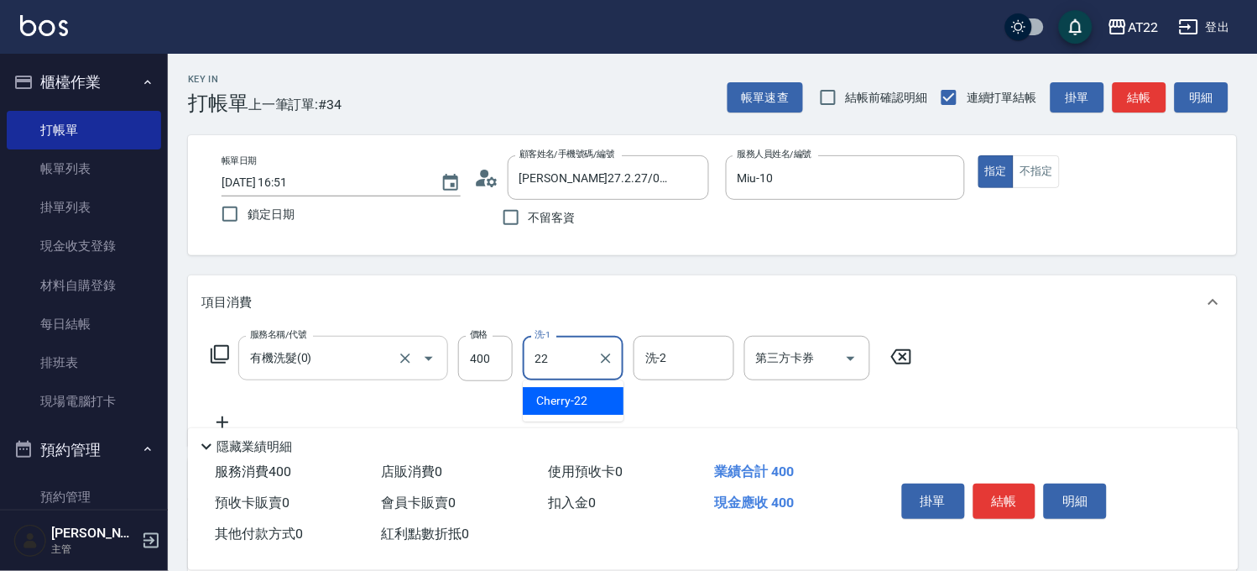
type input "Cherry-22"
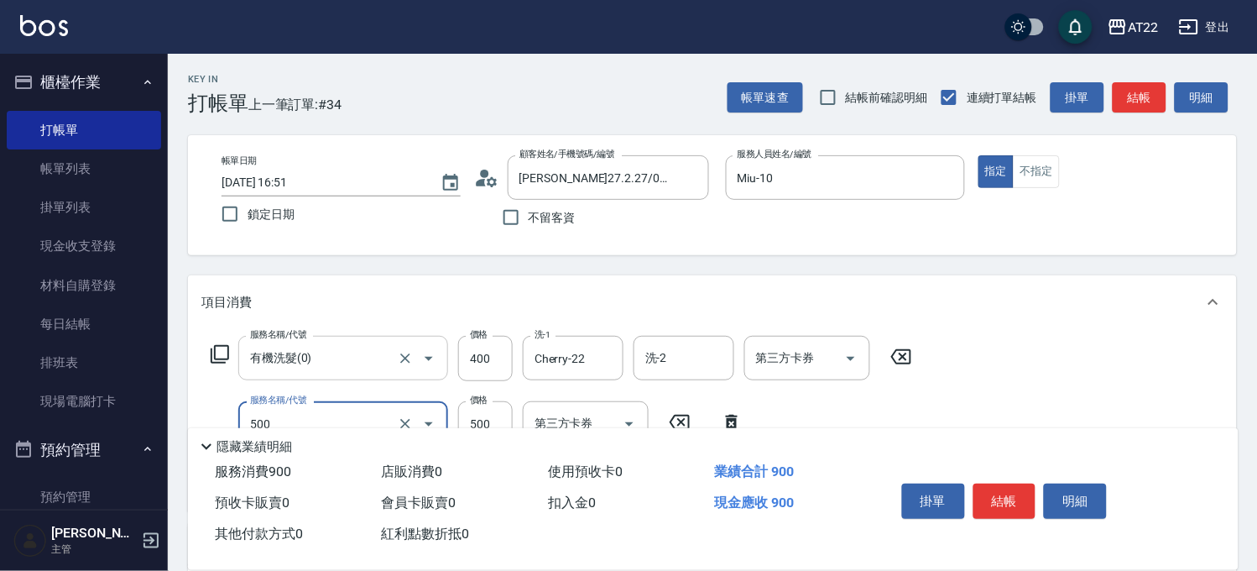
type input "剪髮(500)"
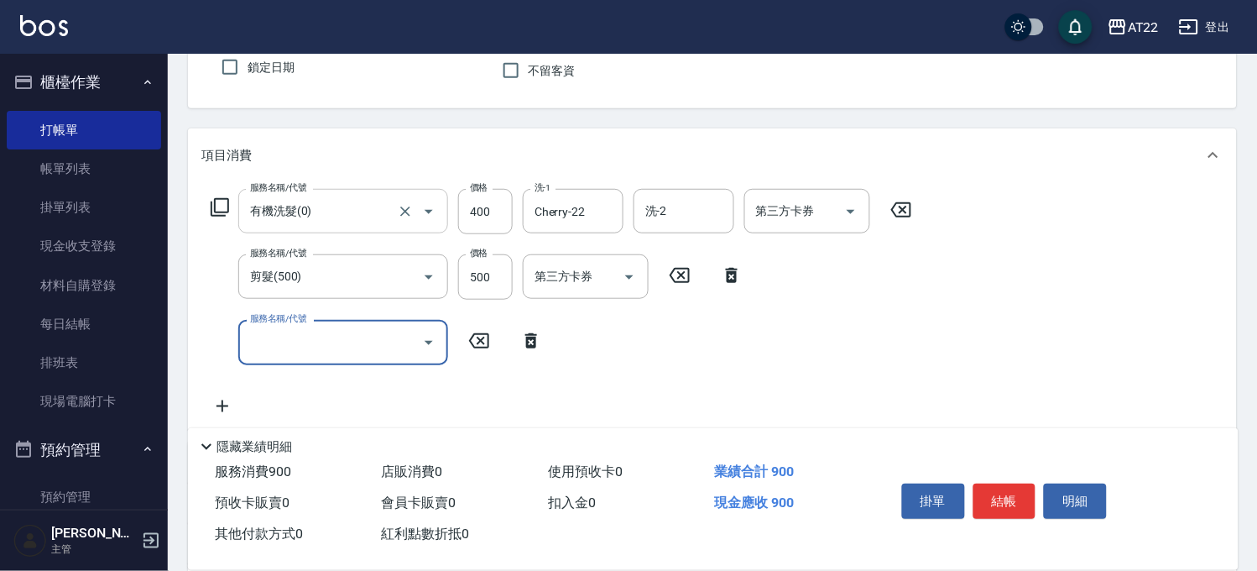
scroll to position [186, 0]
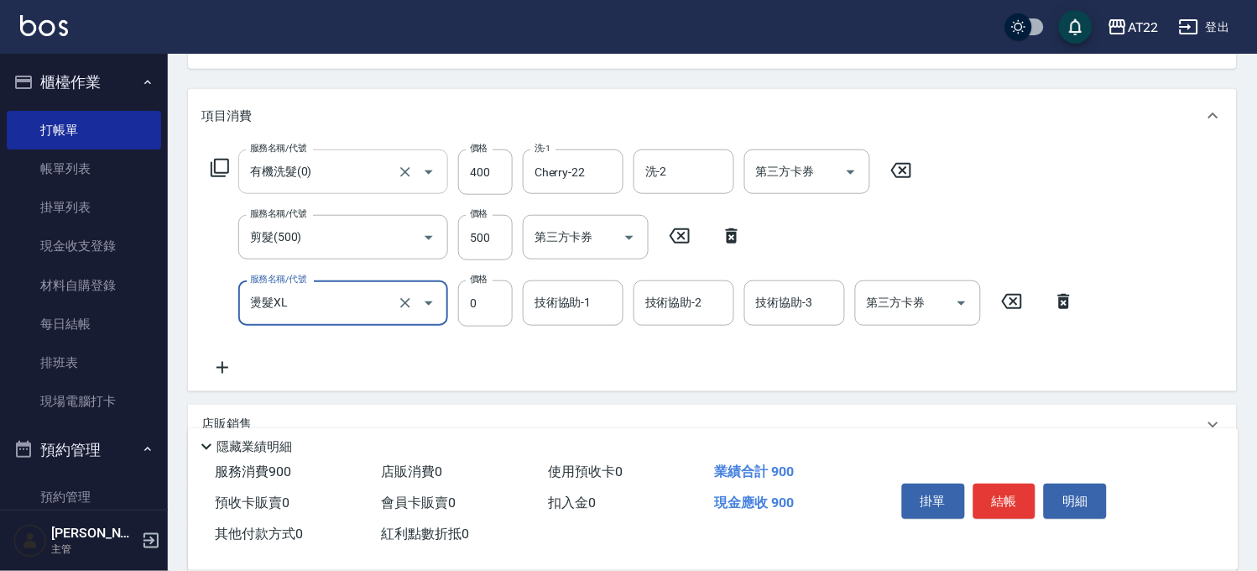
type input "燙髮XL"
type input "2925"
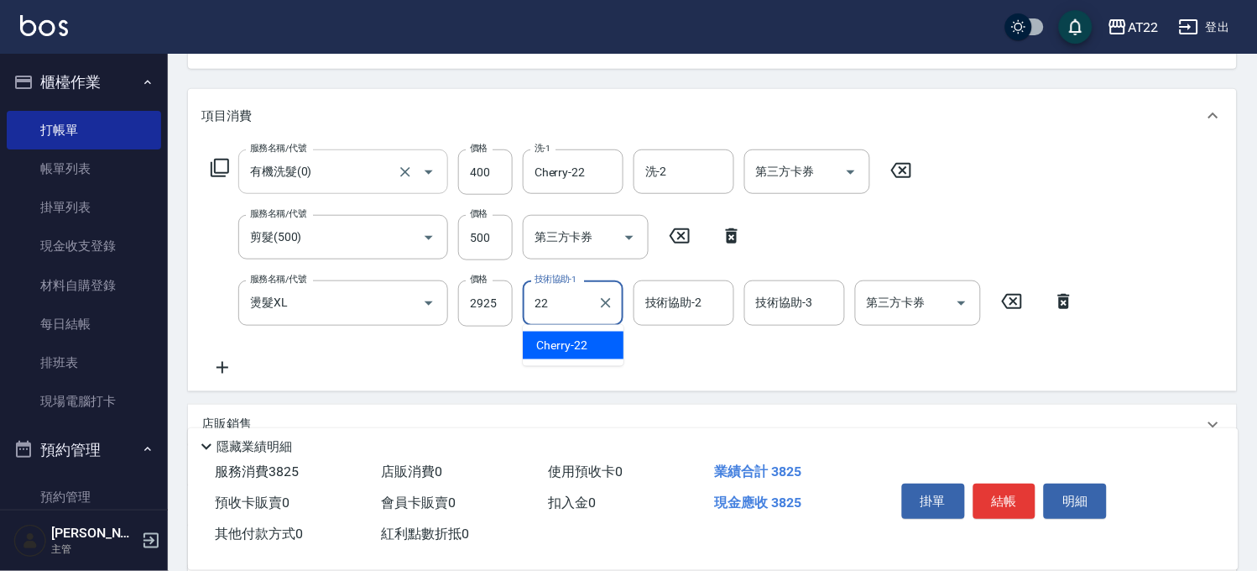
type input "Cherry-22"
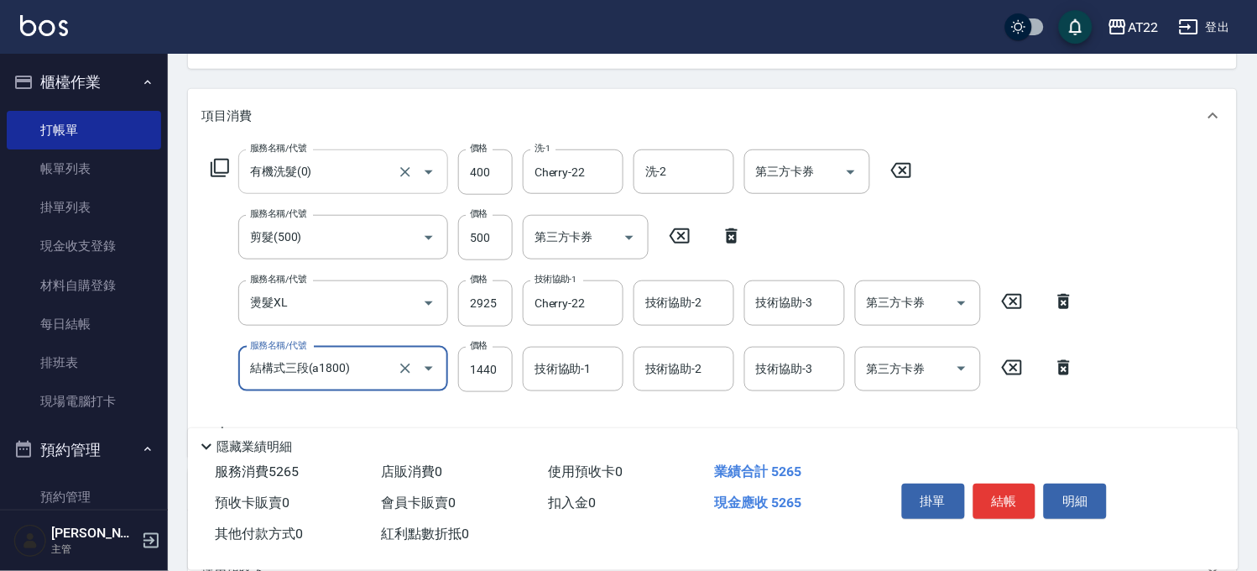
type input "結構式三段(a1800)"
type input "2240"
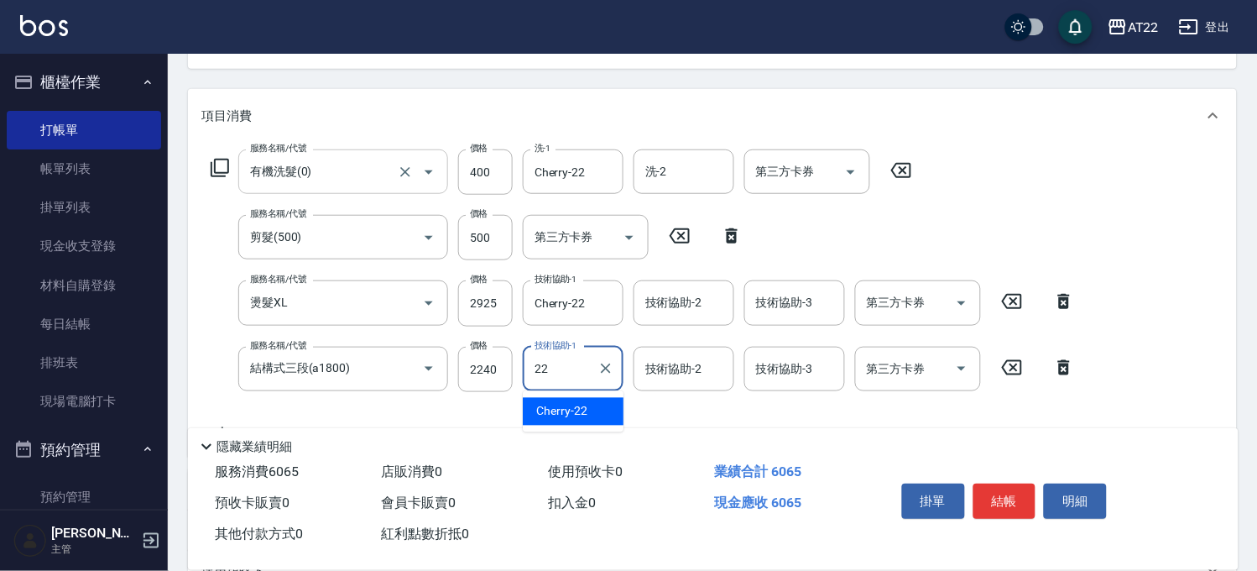
type input "Cherry-22"
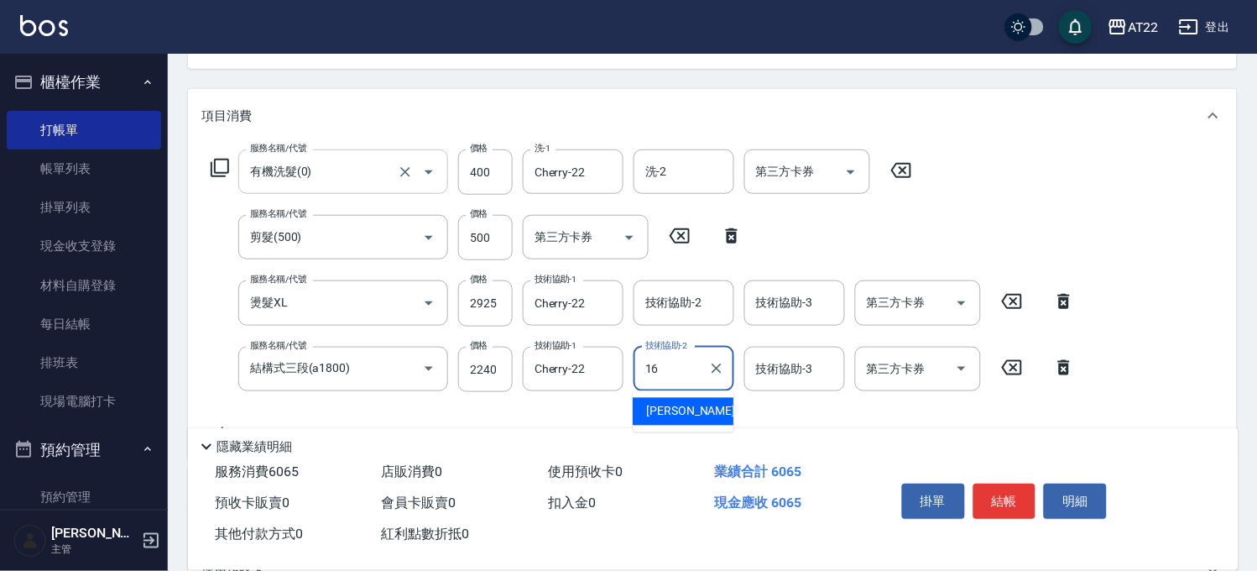
type input "Joe-16"
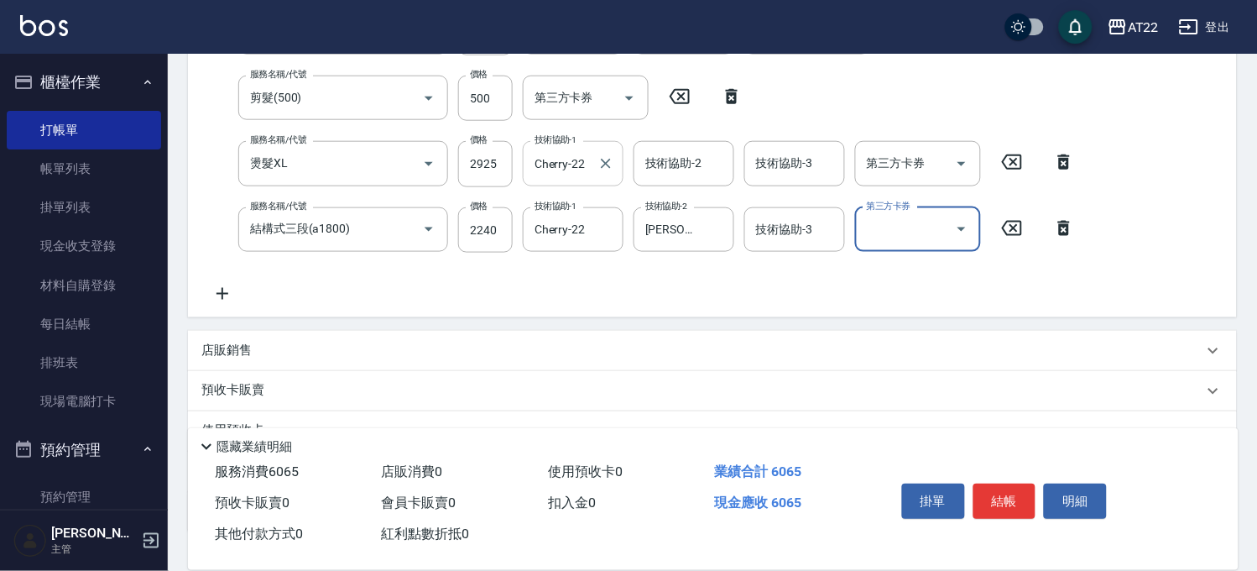
scroll to position [446, 0]
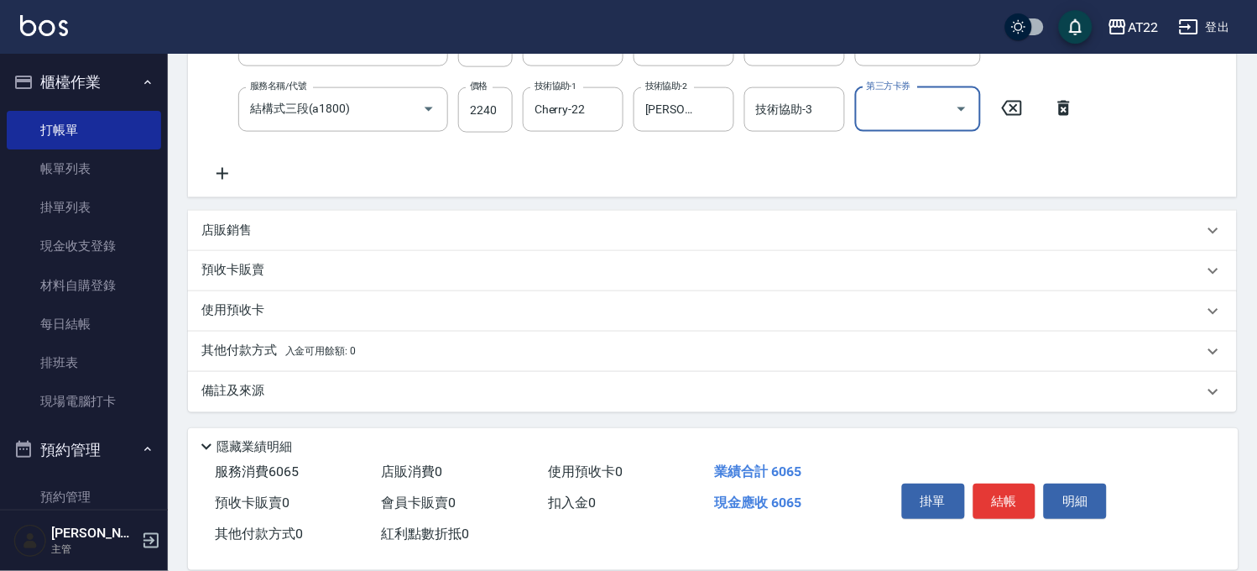
click at [258, 344] on p "其他付款方式 入金可用餘額: 0" at bounding box center [278, 351] width 154 height 18
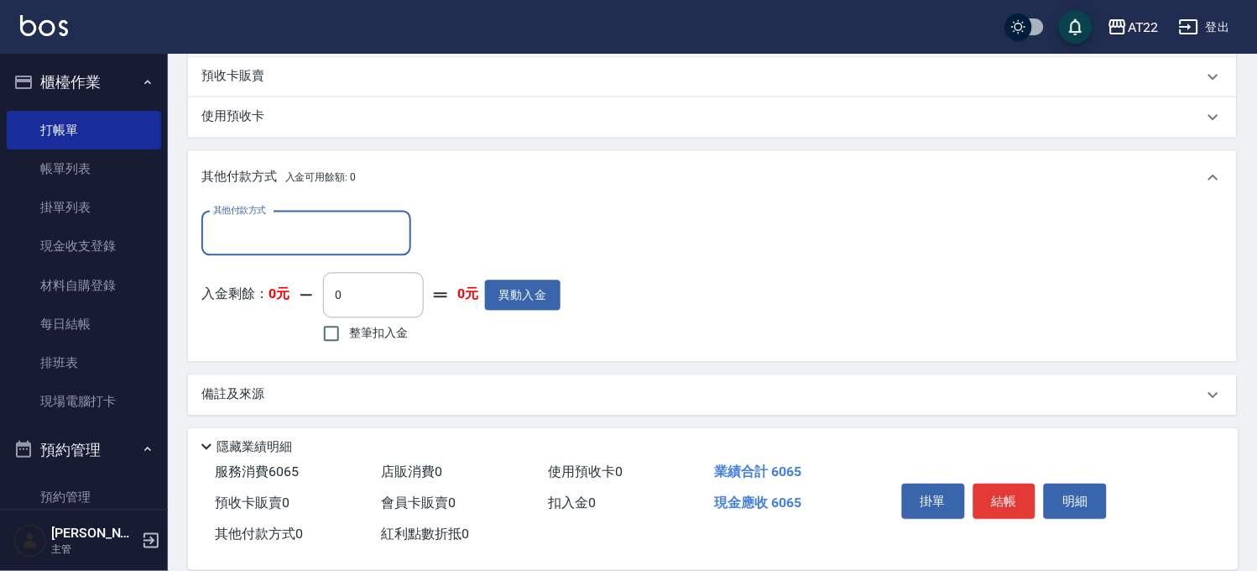
scroll to position [643, 0]
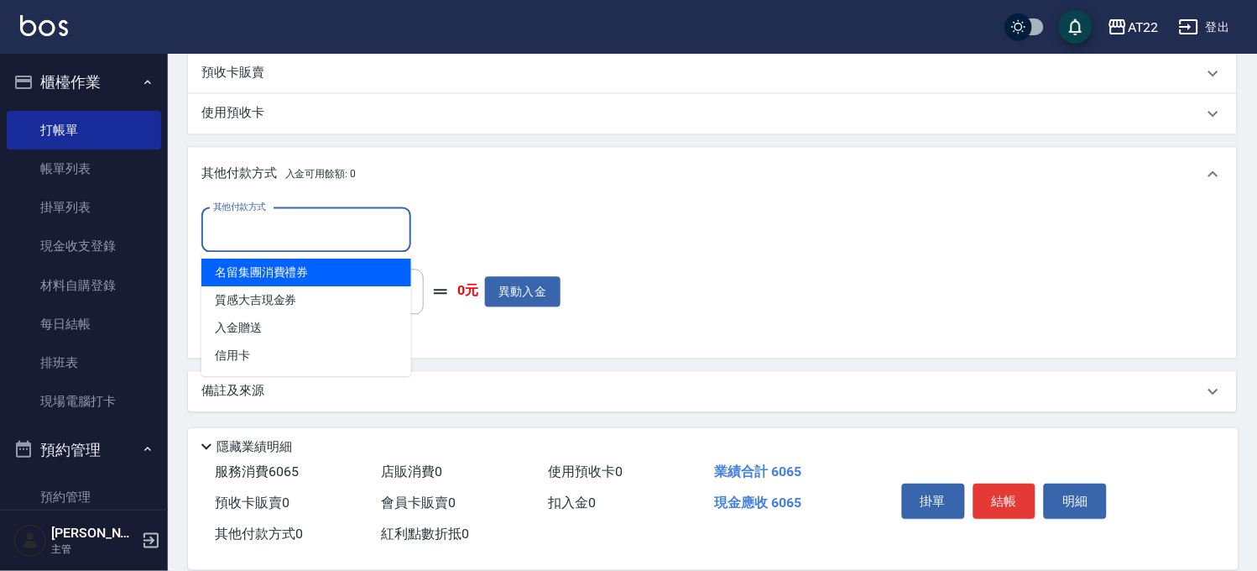
click at [319, 238] on input "其他付款方式" at bounding box center [306, 230] width 195 height 29
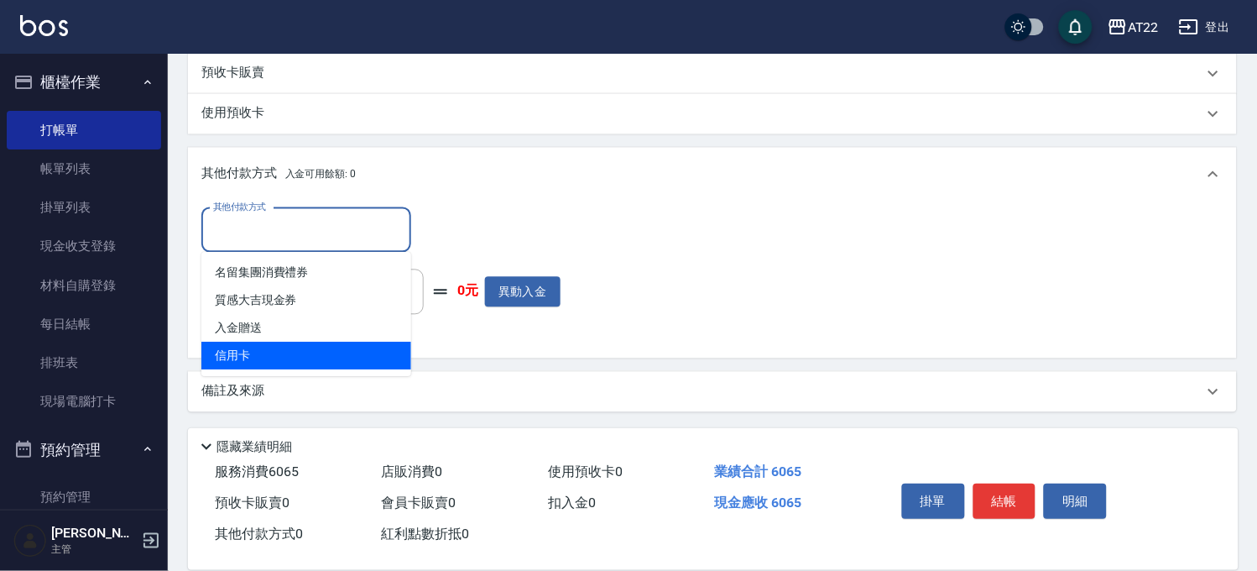
click at [285, 346] on span "信用卡" at bounding box center [306, 356] width 210 height 28
type input "信用卡"
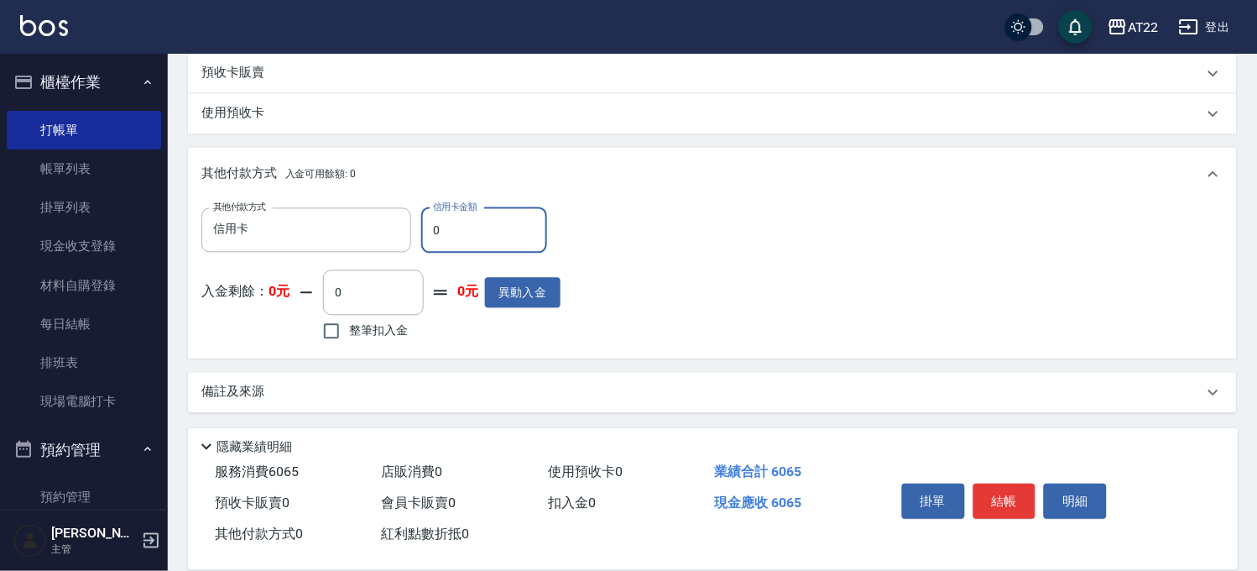
drag, startPoint x: 443, startPoint y: 227, endPoint x: 433, endPoint y: 224, distance: 10.6
click at [433, 224] on input "0" at bounding box center [484, 230] width 126 height 45
type input "6065"
click at [996, 491] on button "結帳" at bounding box center [1005, 501] width 63 height 35
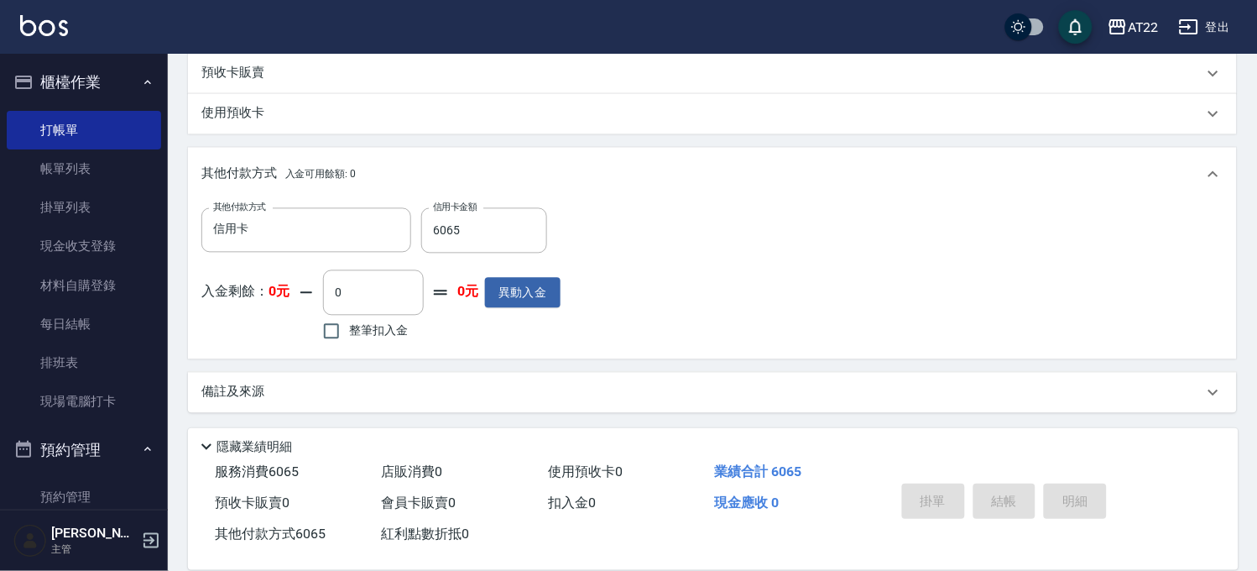
type input "2025/08/23 16:52"
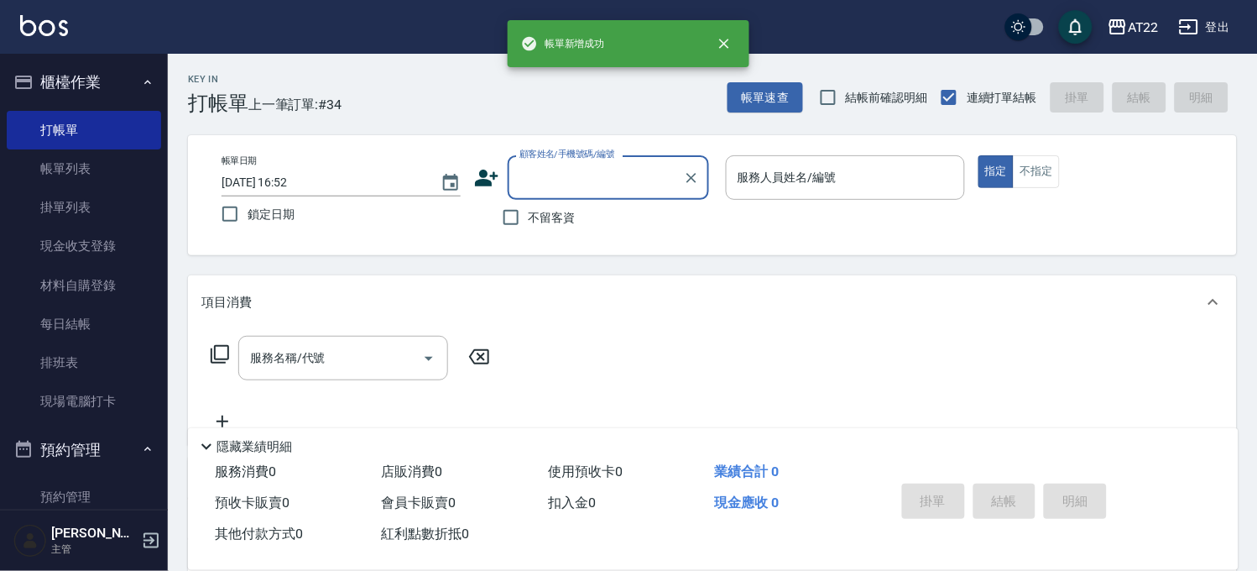
scroll to position [0, 0]
click at [534, 212] on span "不留客資" at bounding box center [552, 218] width 47 height 18
click at [529, 212] on input "不留客資" at bounding box center [511, 217] width 35 height 35
checkbox input "true"
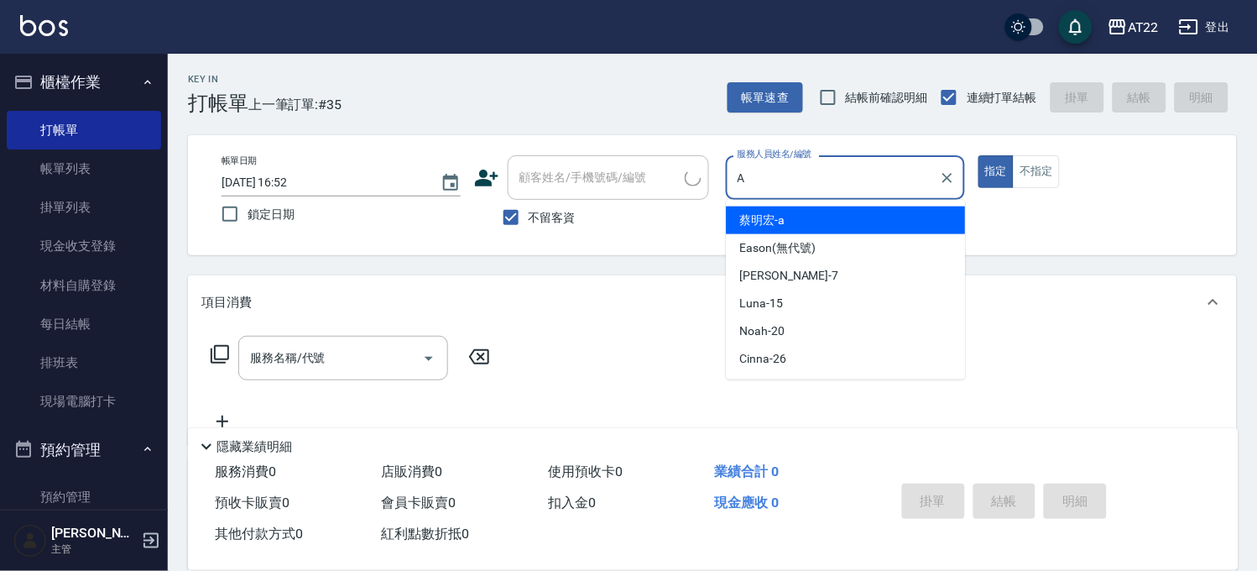
type input "蔡明宏-a"
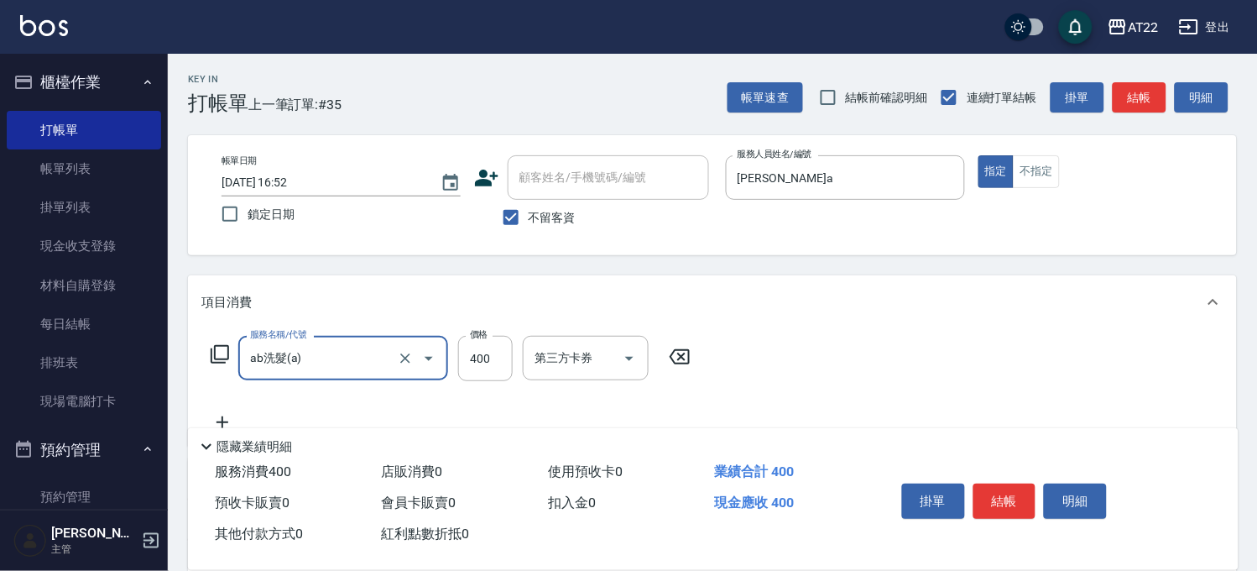
type input "ab洗髮(a)"
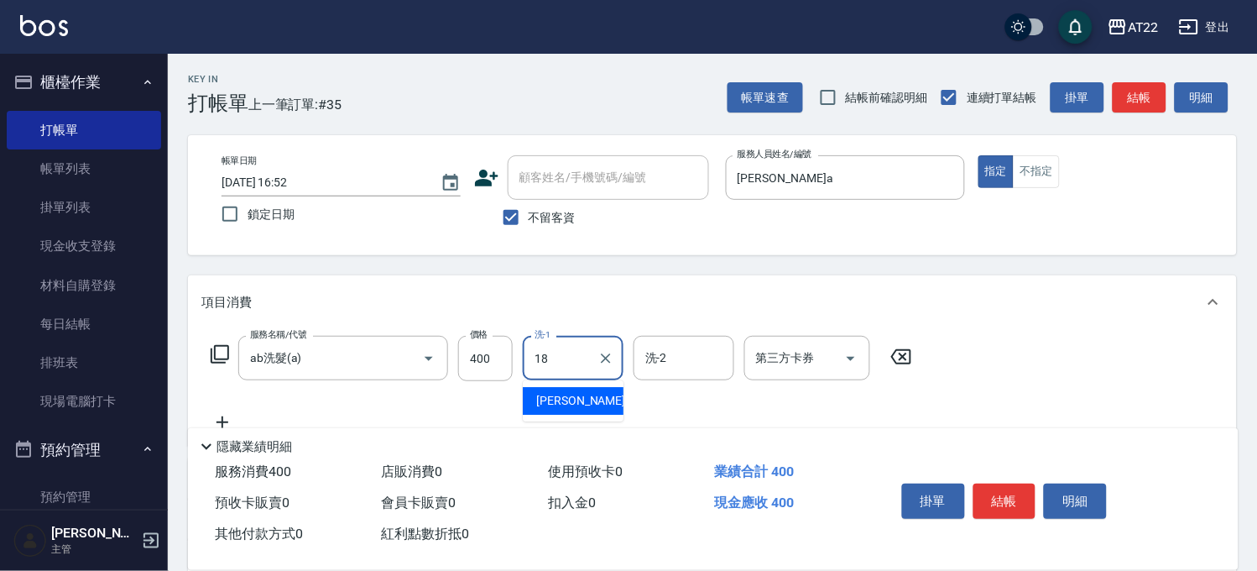
type input "恩恩-18"
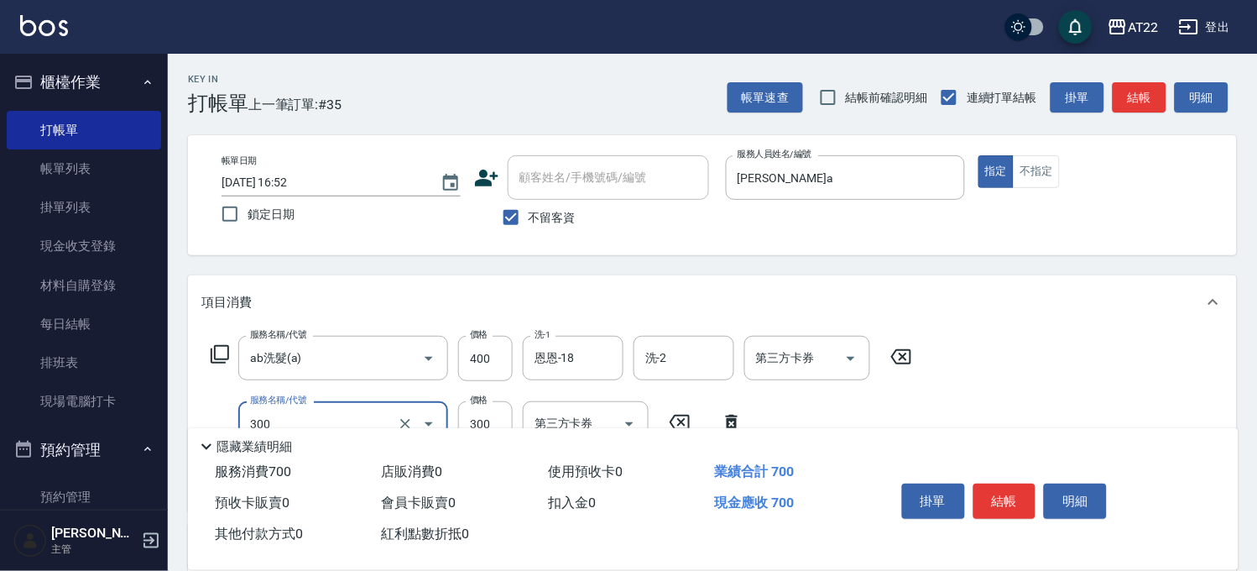
type input "剪髮(300)"
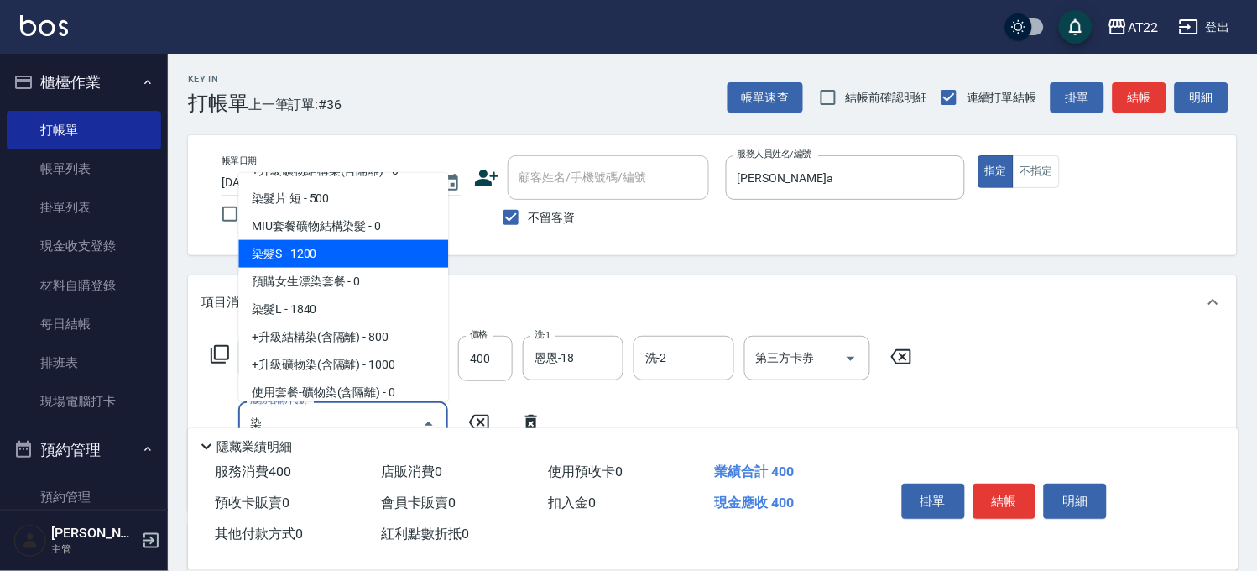
scroll to position [280, 0]
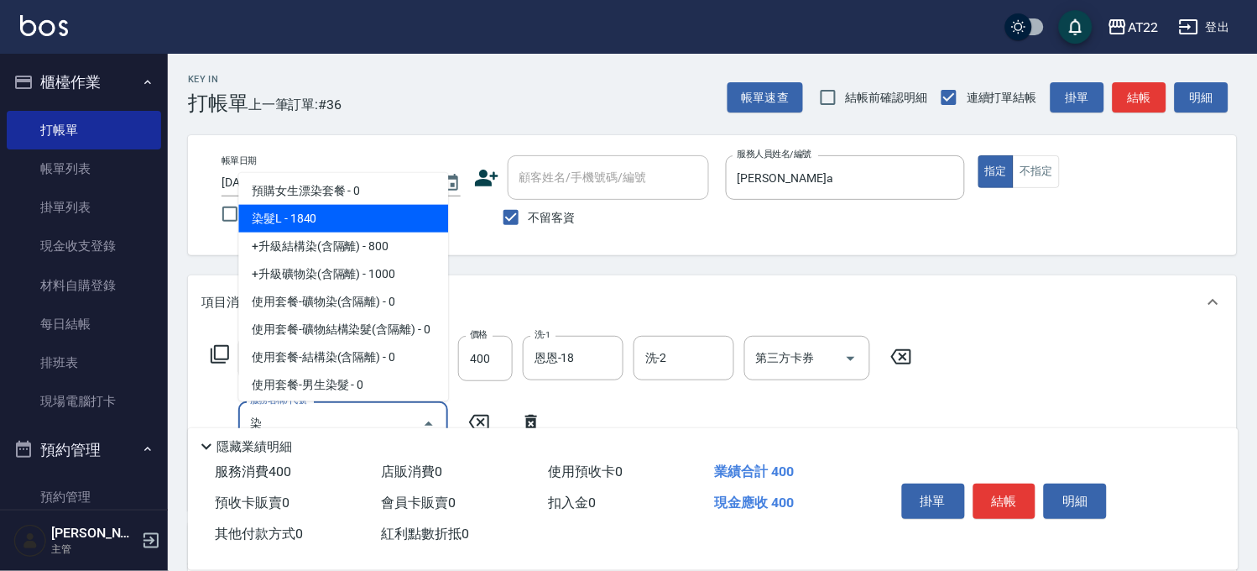
click at [339, 213] on span "染髮L - 1840" at bounding box center [343, 219] width 210 height 28
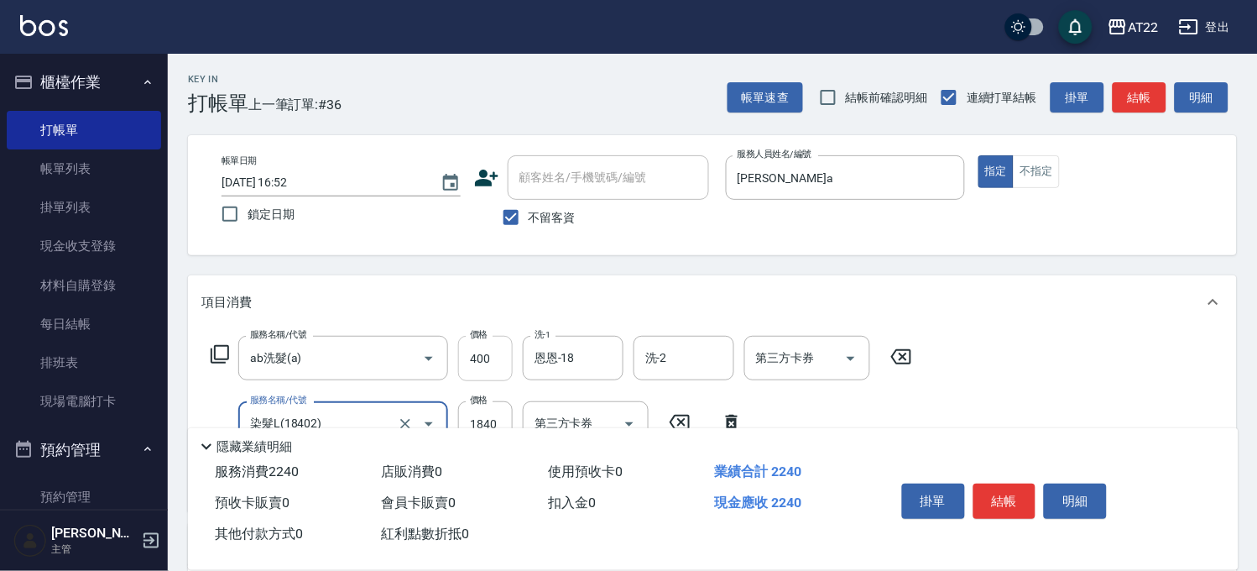
scroll to position [93, 0]
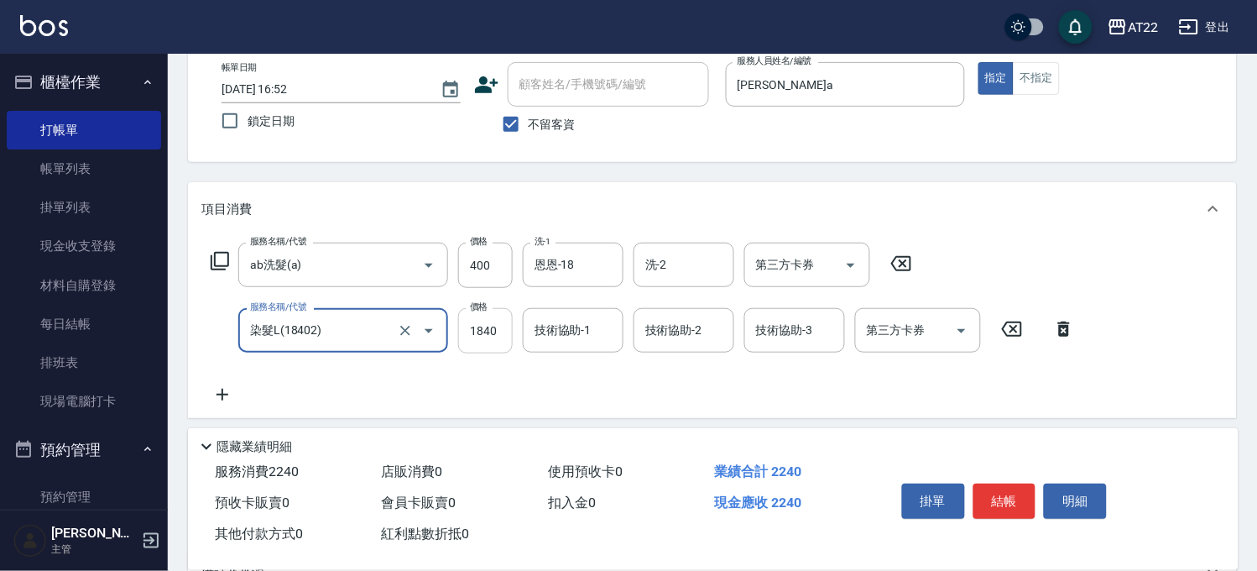
click at [481, 323] on input "1840" at bounding box center [485, 330] width 55 height 45
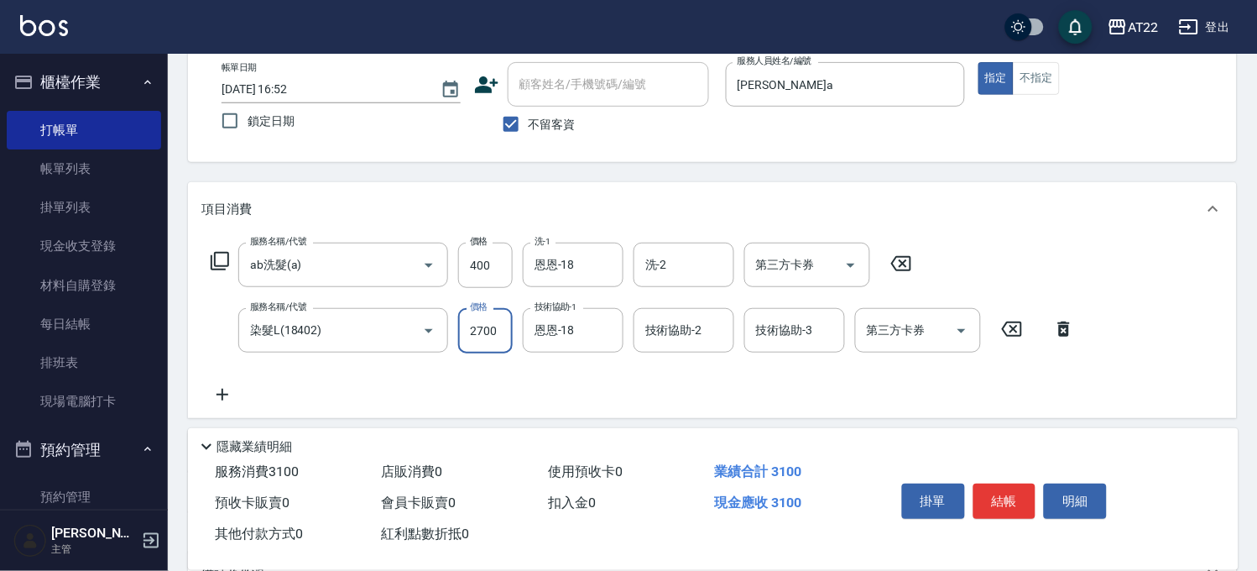
click at [495, 332] on input "2700" at bounding box center [485, 330] width 55 height 45
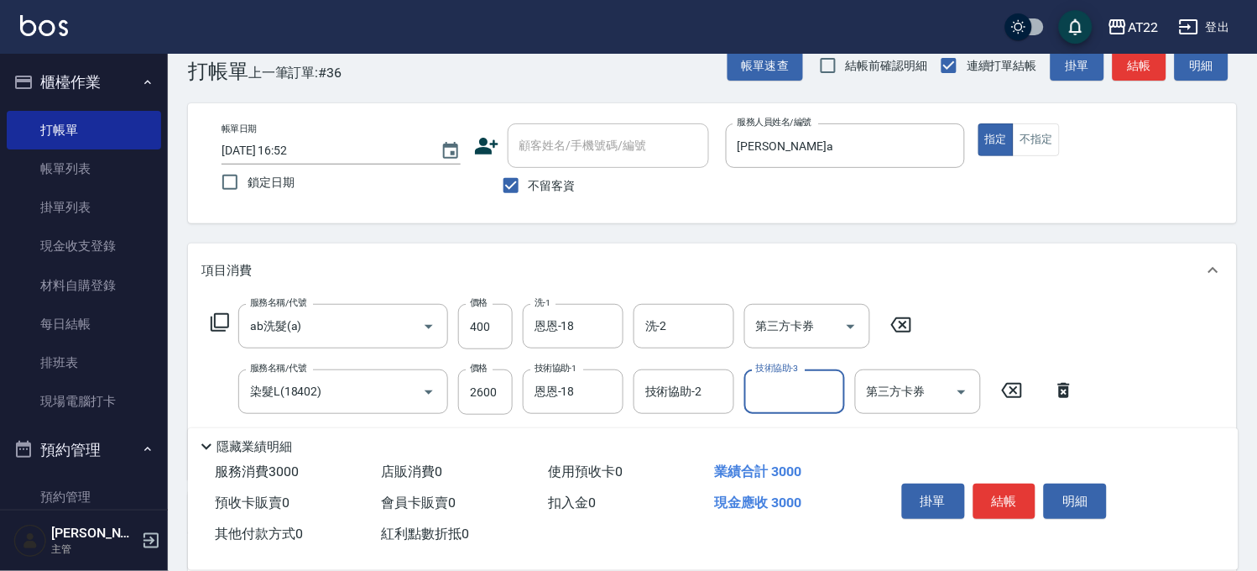
scroll to position [0, 0]
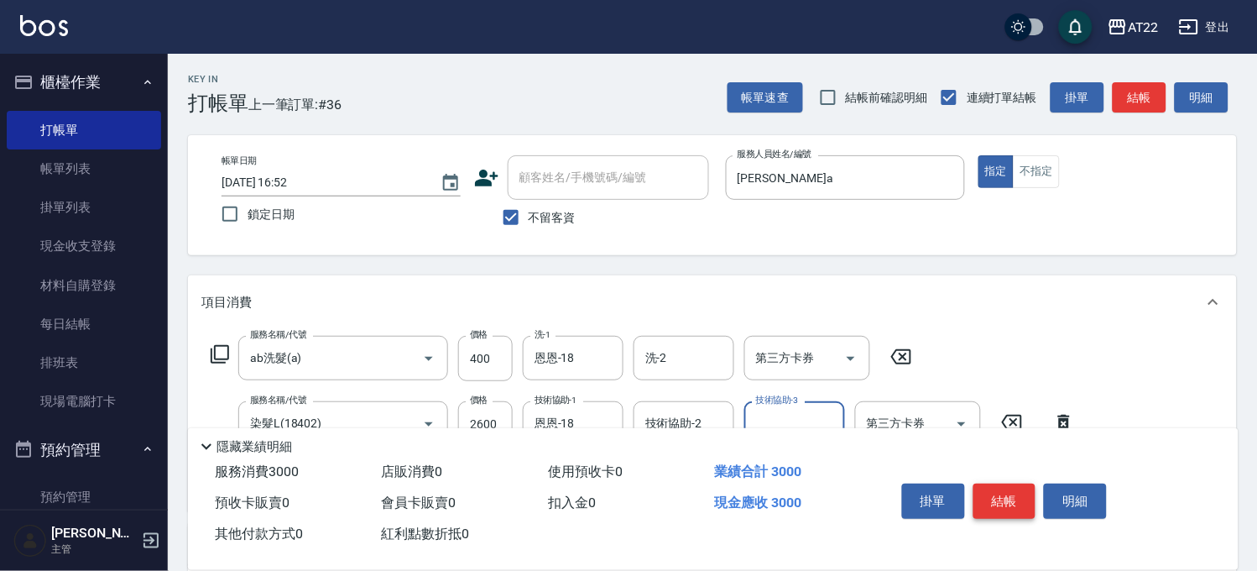
click at [999, 500] on button "結帳" at bounding box center [1005, 501] width 63 height 35
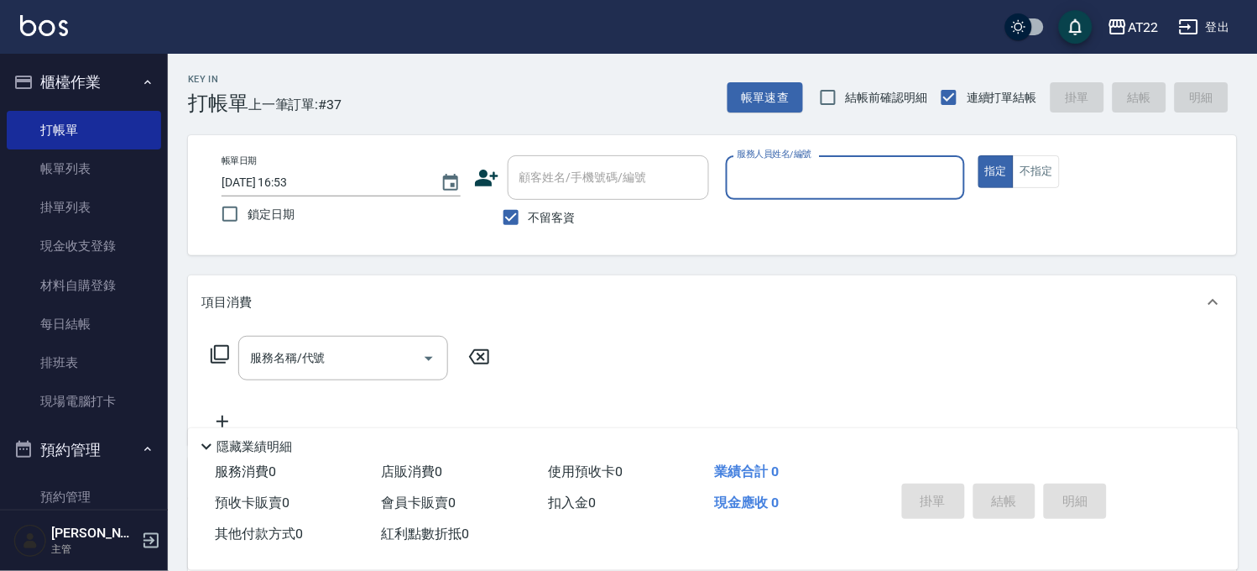
click at [554, 214] on span "不留客資" at bounding box center [552, 218] width 47 height 18
click at [529, 214] on input "不留客資" at bounding box center [511, 217] width 35 height 35
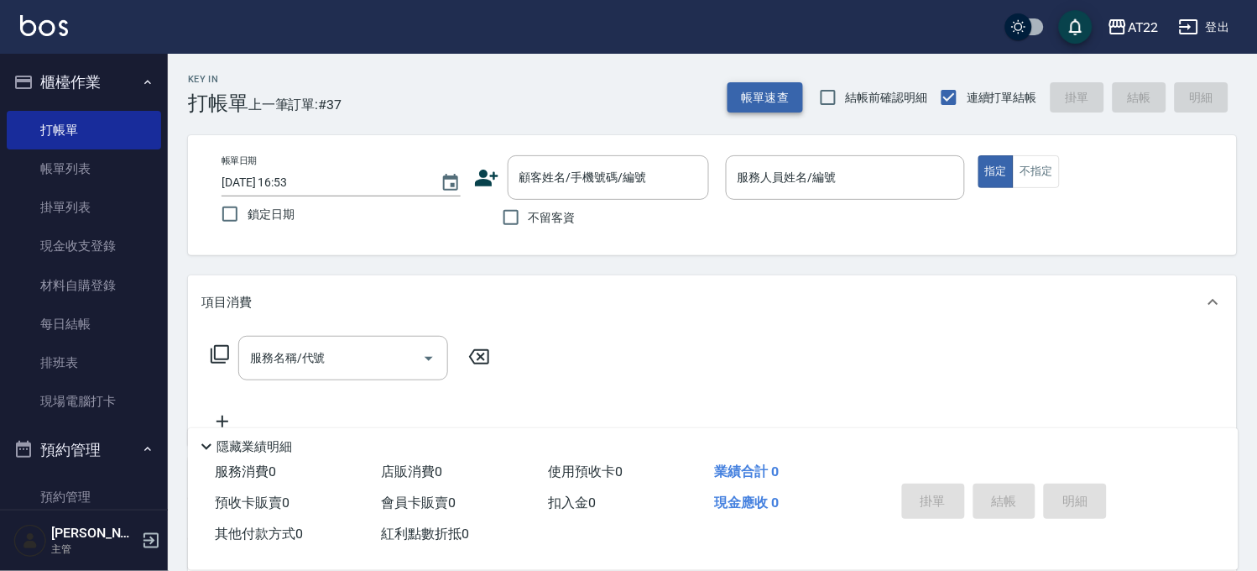
click at [759, 102] on button "帳單速查" at bounding box center [766, 97] width 76 height 31
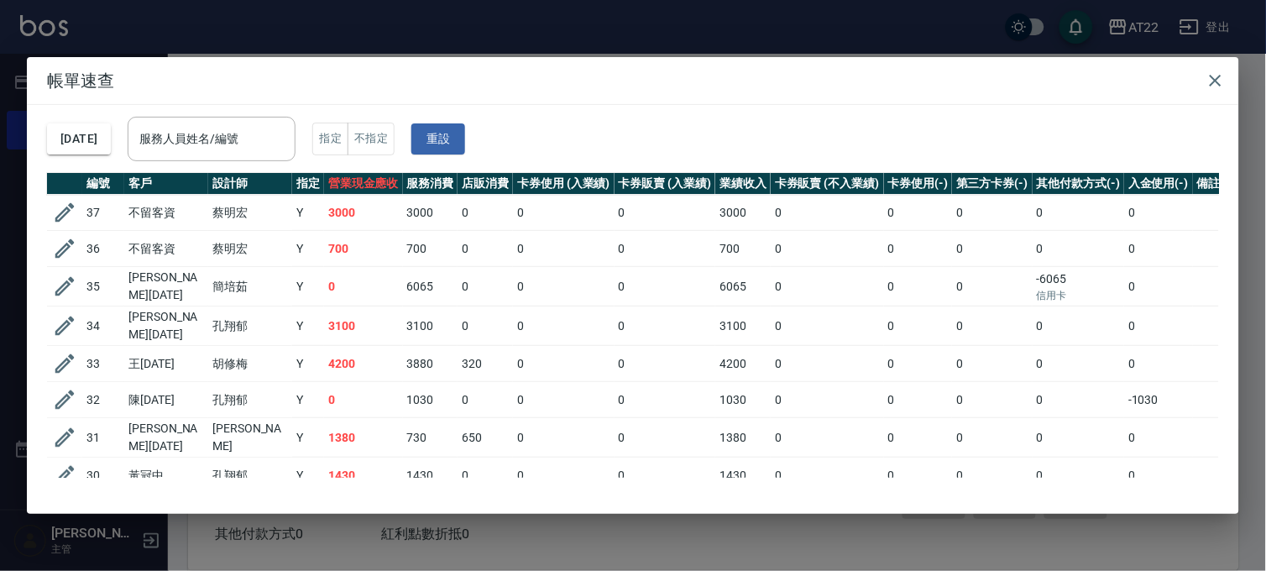
click at [542, 39] on div "帳單速查 2025/08/23 服務人員姓名/編號 服務人員姓名/編號 指定 不指定 重設 編號 客戶 設計師 指定 營業現金應收 服務消費 店販消費 卡券使…" at bounding box center [633, 285] width 1266 height 571
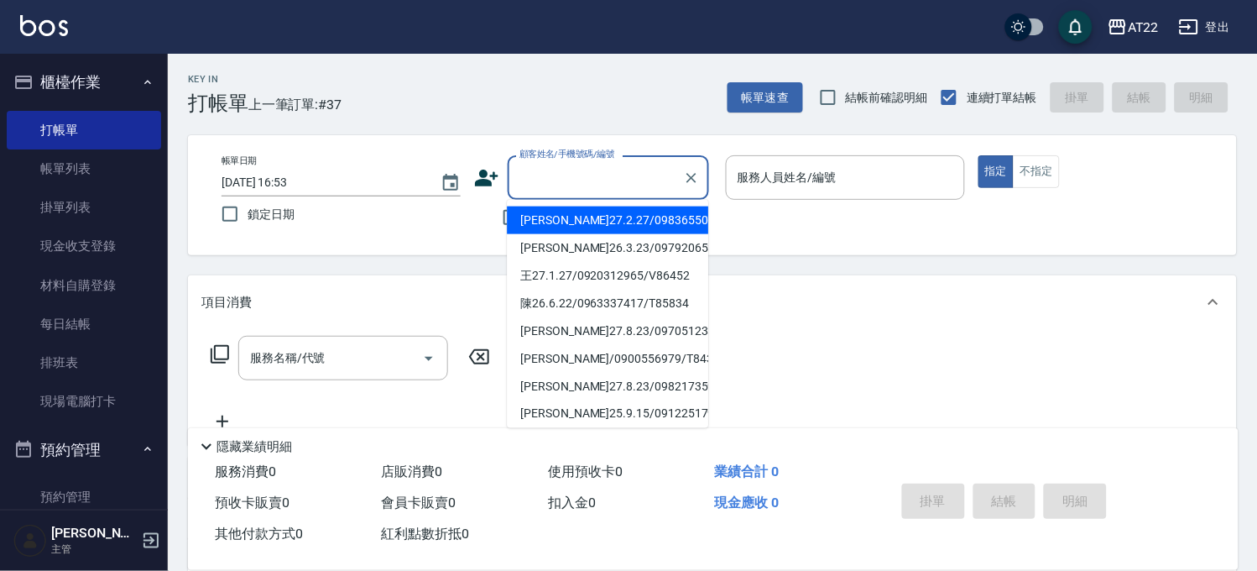
click at [567, 183] on input "顧客姓名/手機號碼/編號" at bounding box center [595, 177] width 161 height 29
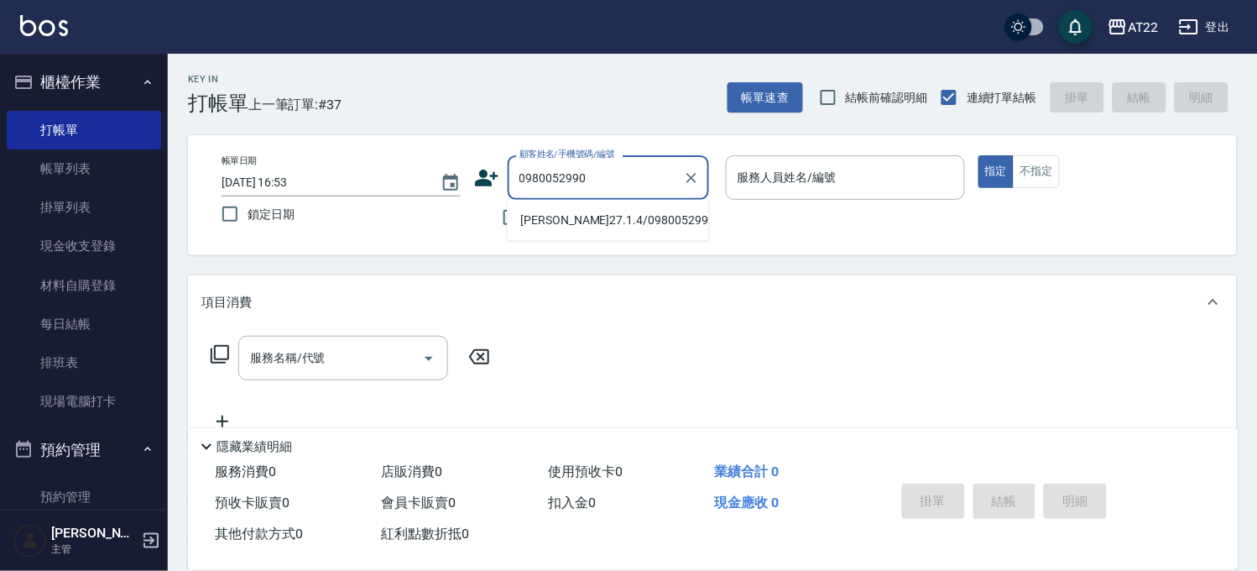
click at [574, 217] on li "黃筠甯27.1.4/0980052990/t90486" at bounding box center [607, 220] width 201 height 28
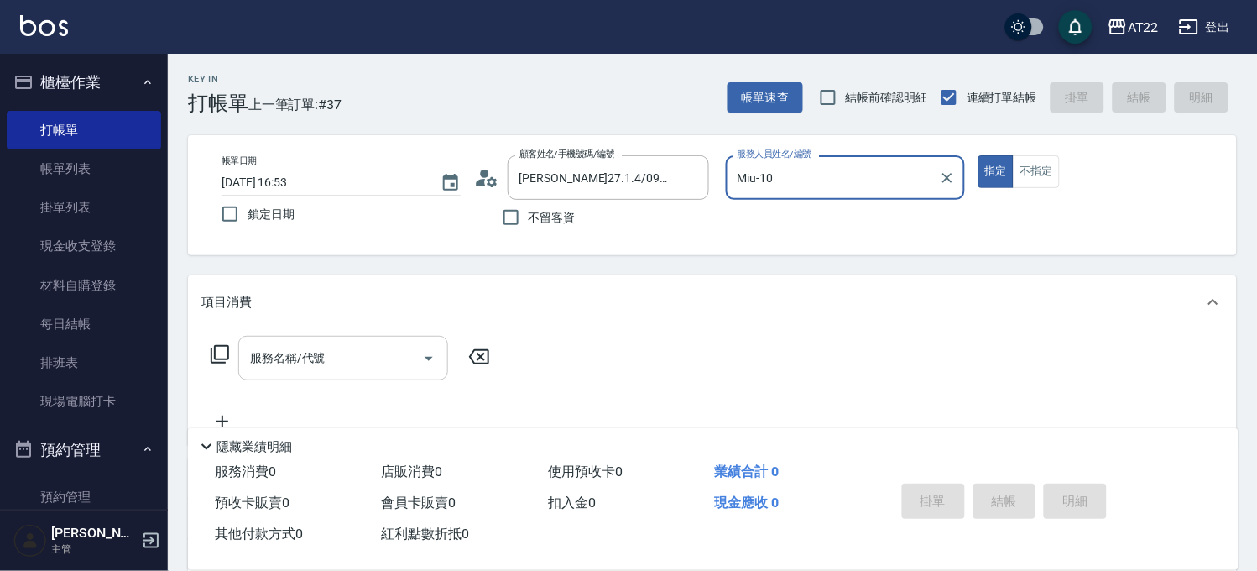
click at [353, 367] on input "服務名稱/代號" at bounding box center [331, 357] width 170 height 29
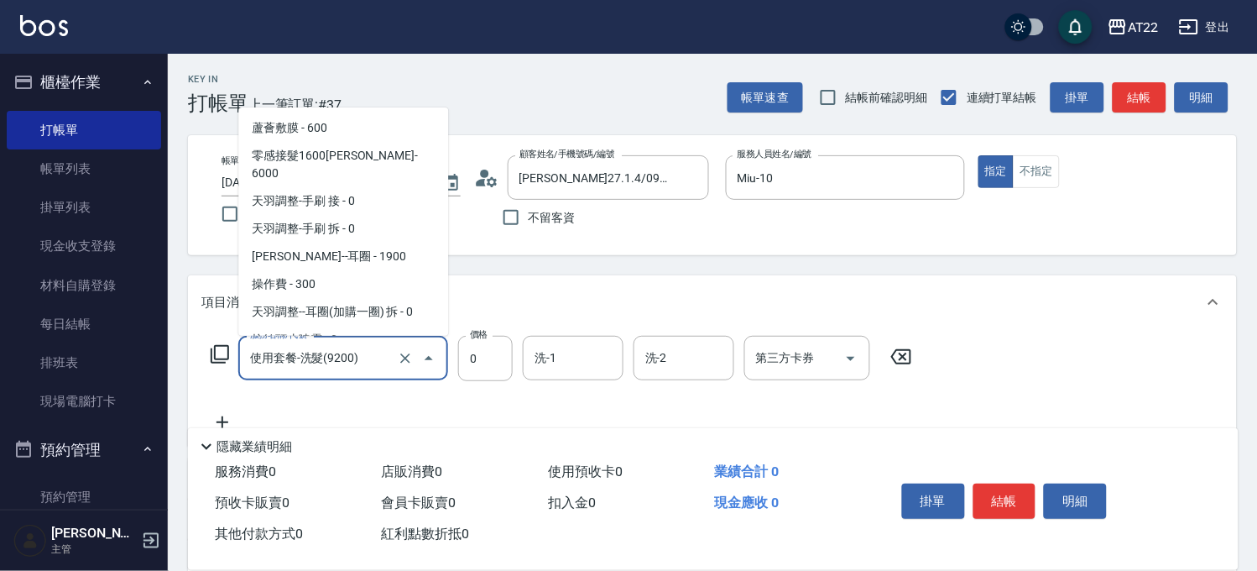
scroll to position [2214, 0]
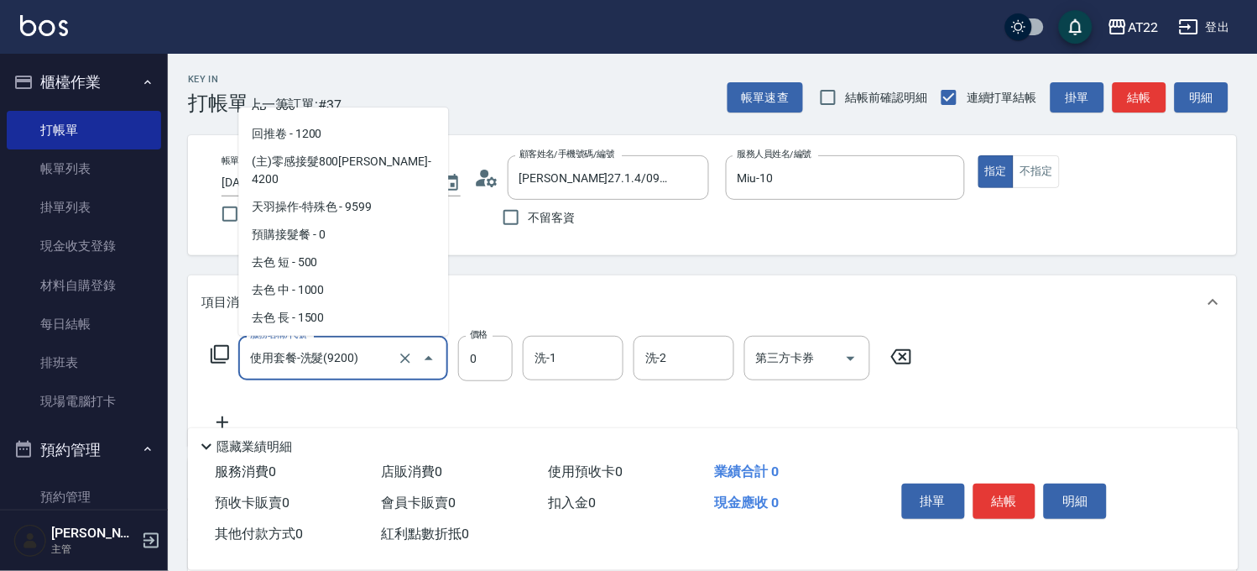
drag, startPoint x: 273, startPoint y: 356, endPoint x: 244, endPoint y: 351, distance: 29.0
click at [244, 355] on div "使用套餐-洗髮(9200) 服務名稱/代號" at bounding box center [343, 358] width 210 height 44
click at [590, 364] on input "洗-1" at bounding box center [574, 357] width 86 height 29
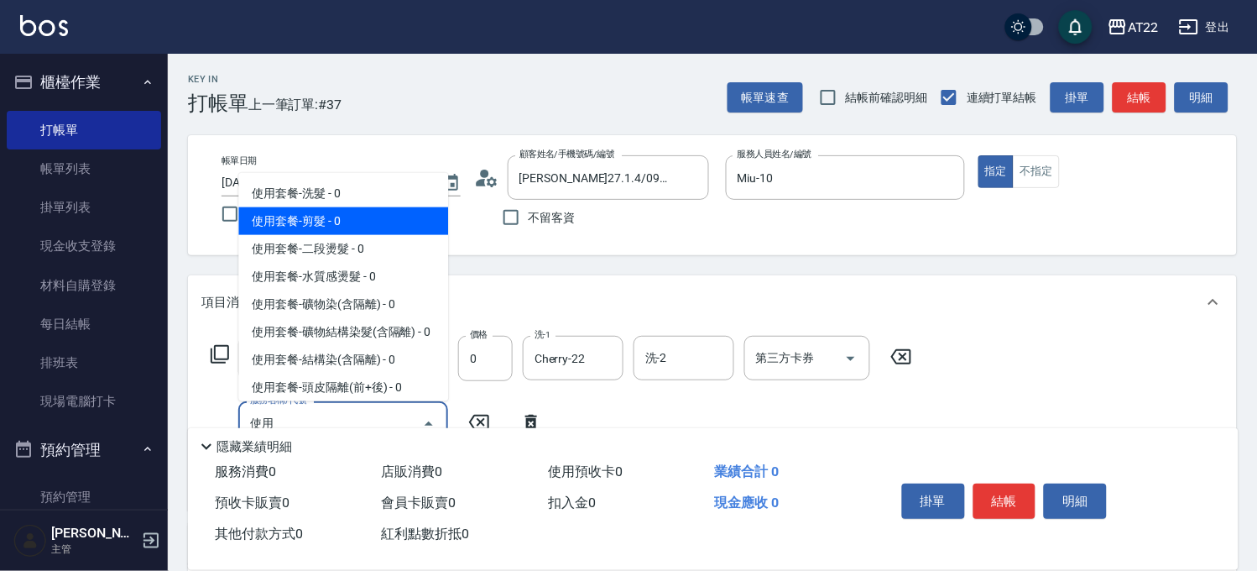
click at [380, 221] on span "使用套餐-剪髮 - 0" at bounding box center [343, 221] width 210 height 28
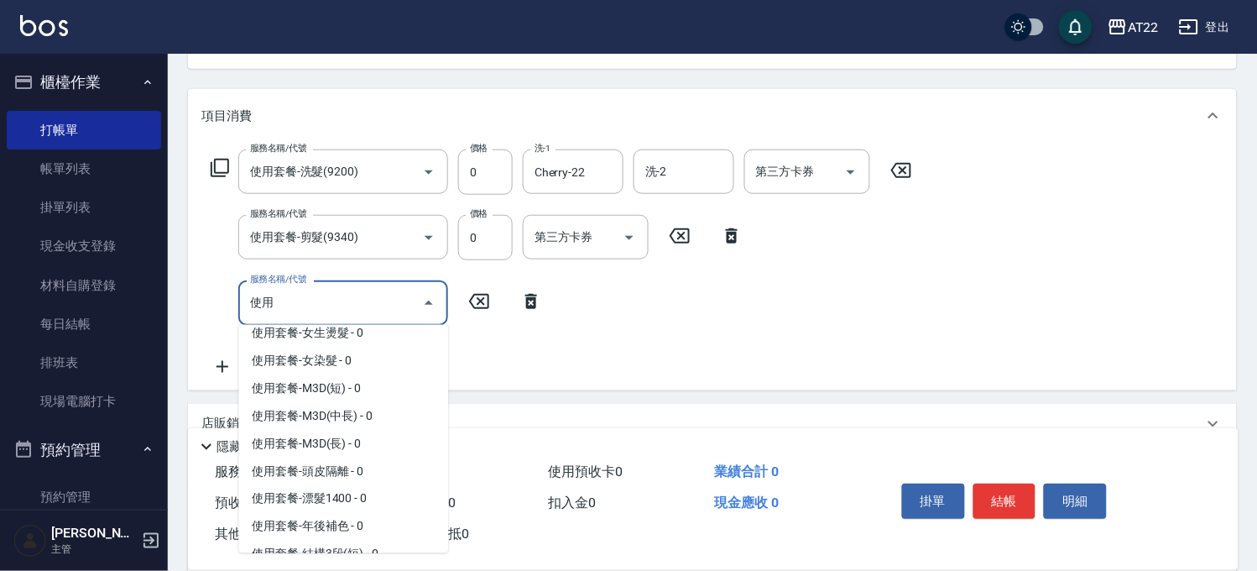
scroll to position [559, 0]
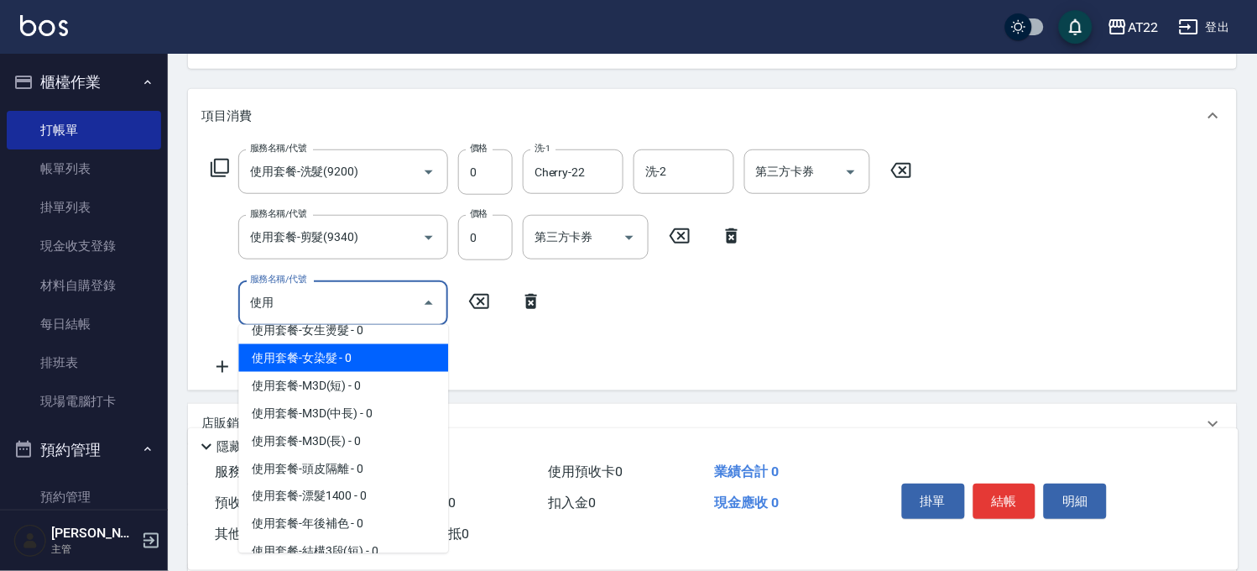
click at [344, 372] on span "使用套餐-女染髮 - 0" at bounding box center [343, 358] width 210 height 28
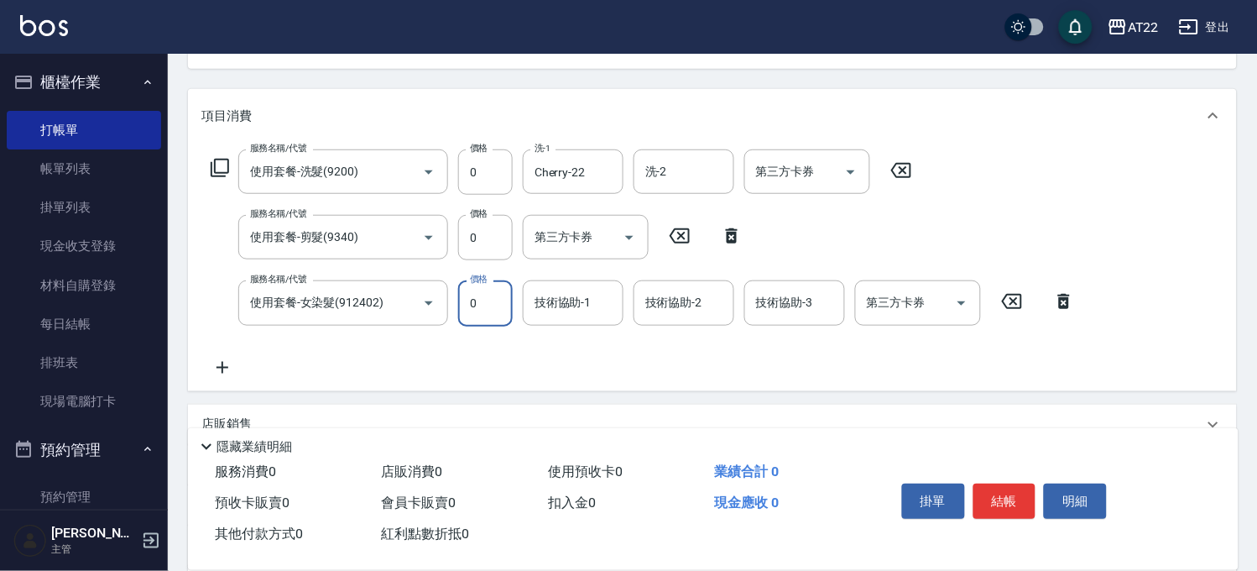
click at [496, 307] on input "0" at bounding box center [485, 302] width 55 height 45
click at [580, 298] on input "技術協助-1" at bounding box center [574, 302] width 86 height 29
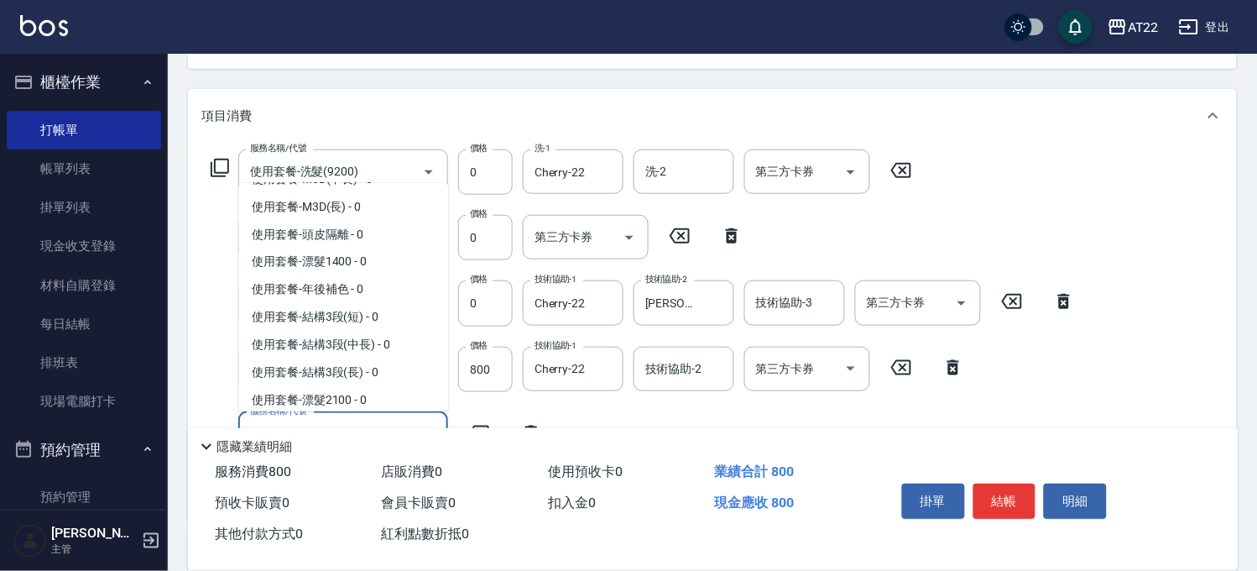
scroll to position [652, 0]
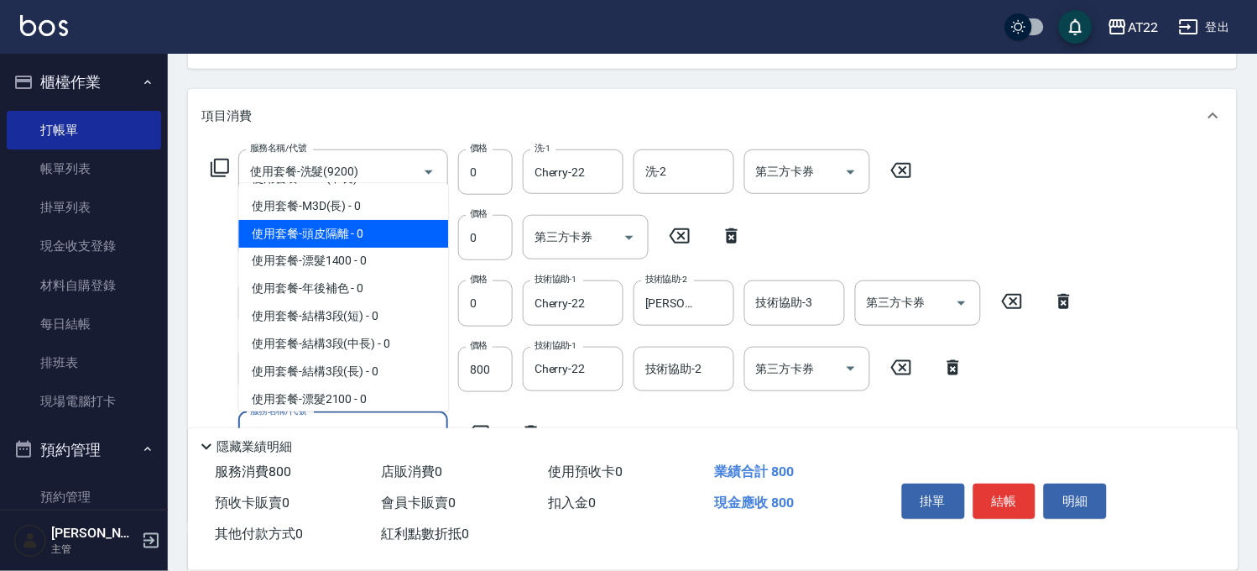
click at [364, 248] on span "使用套餐-頭皮隔離 - 0" at bounding box center [343, 234] width 210 height 28
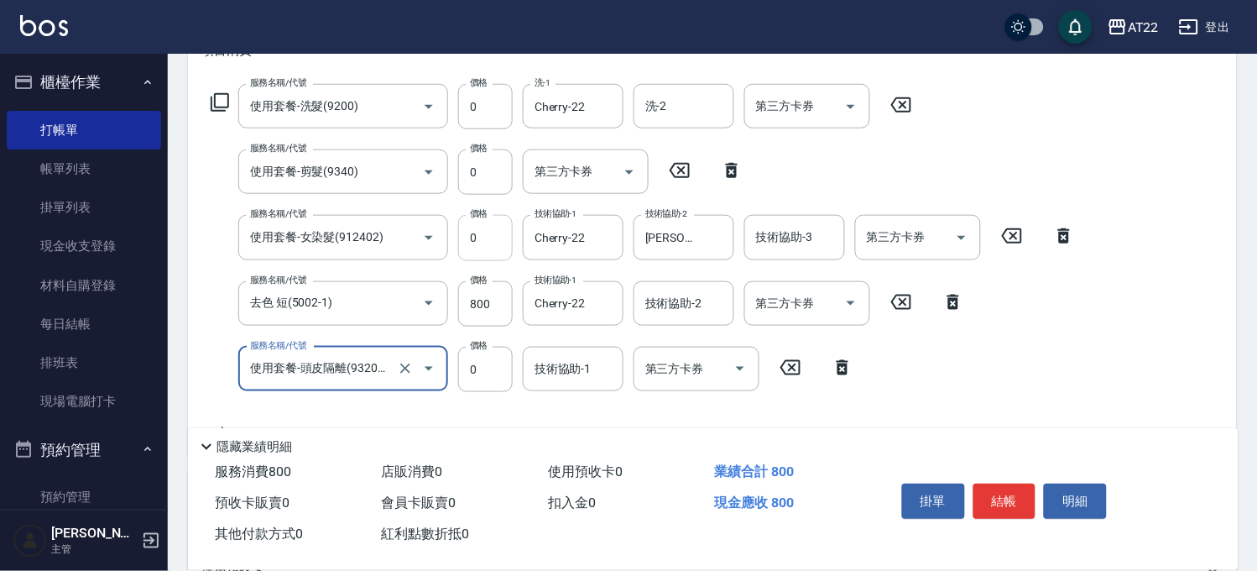
scroll to position [280, 0]
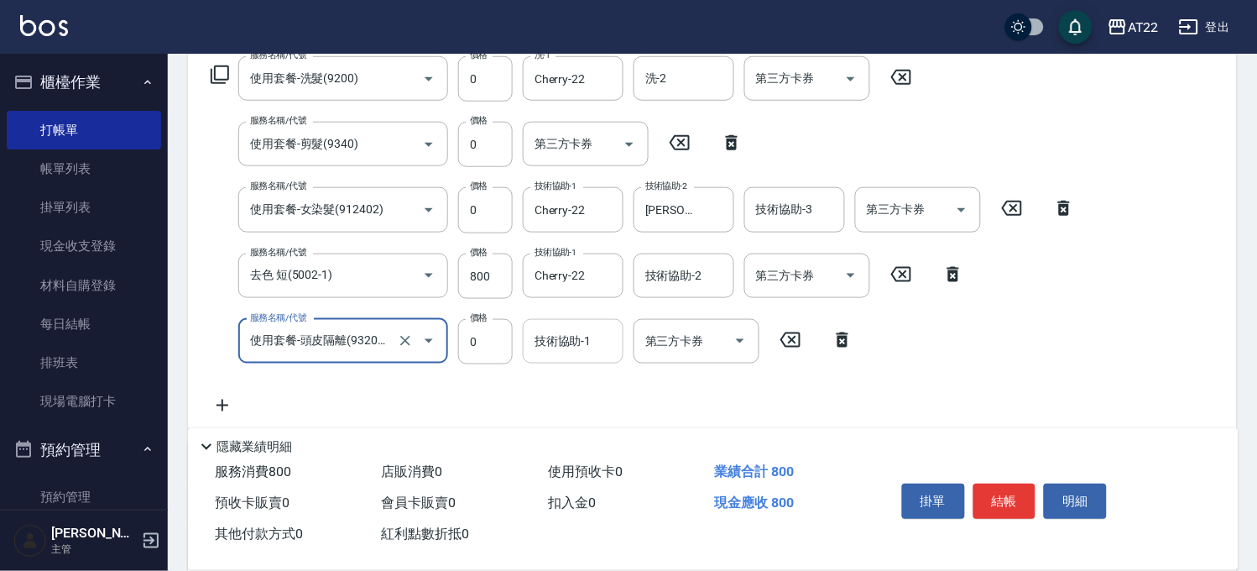
click at [555, 342] on div "技術協助-1 技術協助-1" at bounding box center [573, 341] width 101 height 44
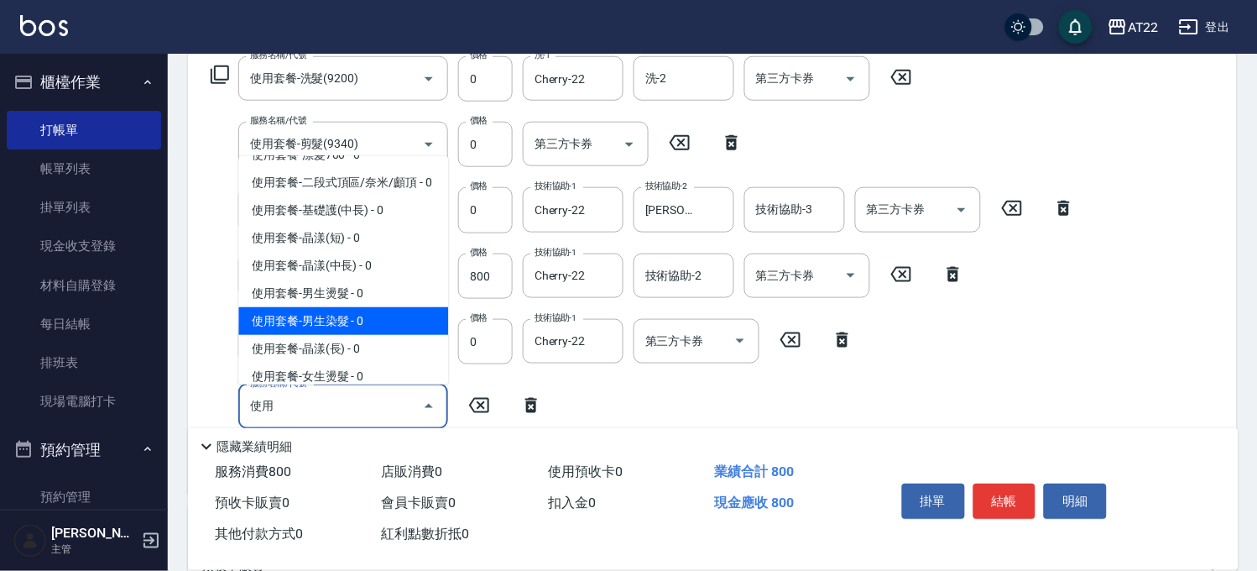
scroll to position [312, 0]
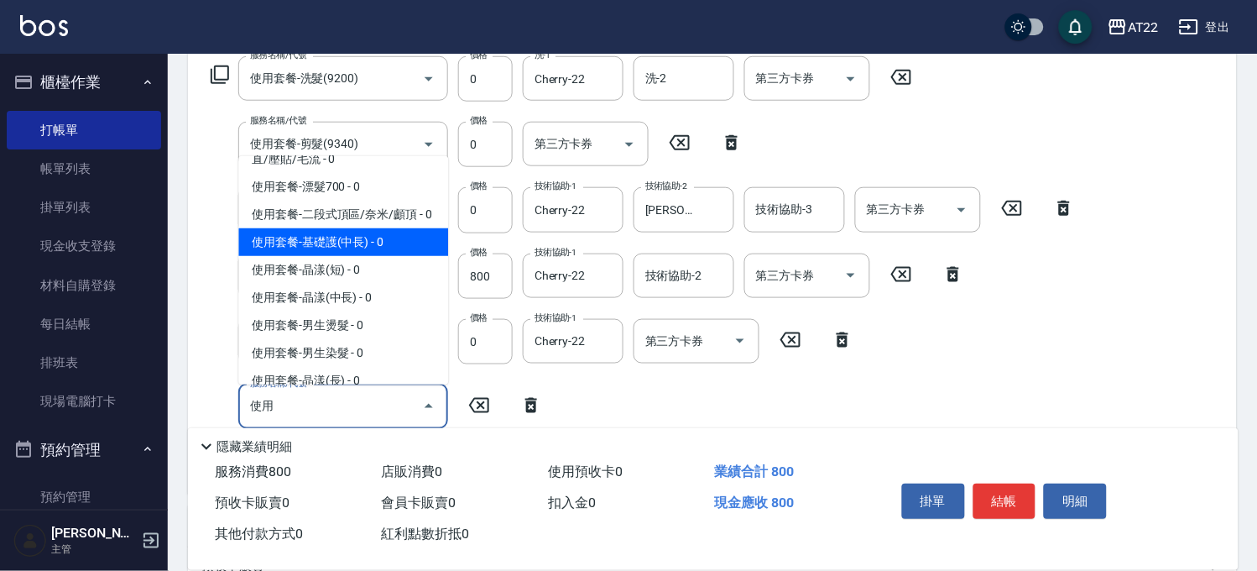
click at [345, 256] on span "使用套餐-基礎護(中長) - 0" at bounding box center [343, 242] width 210 height 28
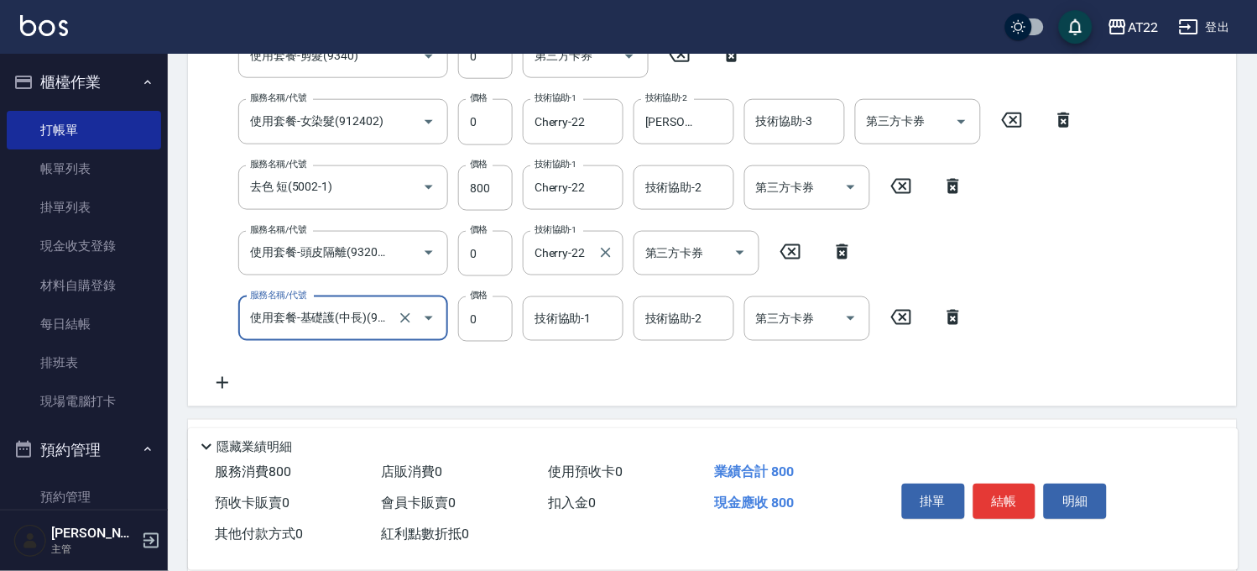
scroll to position [466, 0]
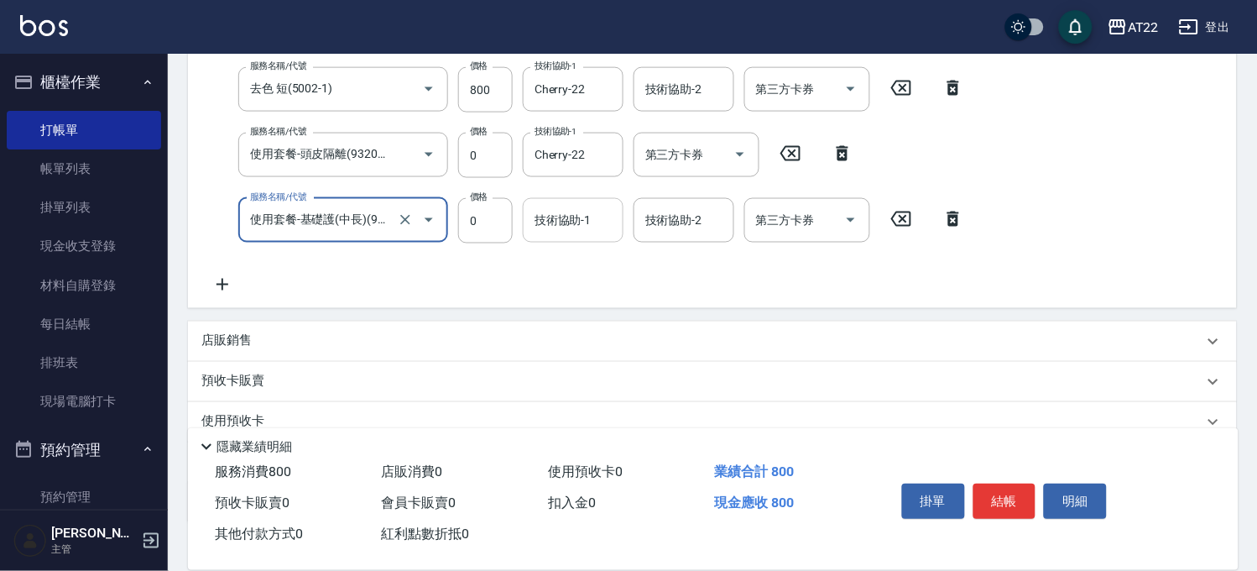
click at [554, 229] on input "技術協助-1" at bounding box center [574, 220] width 86 height 29
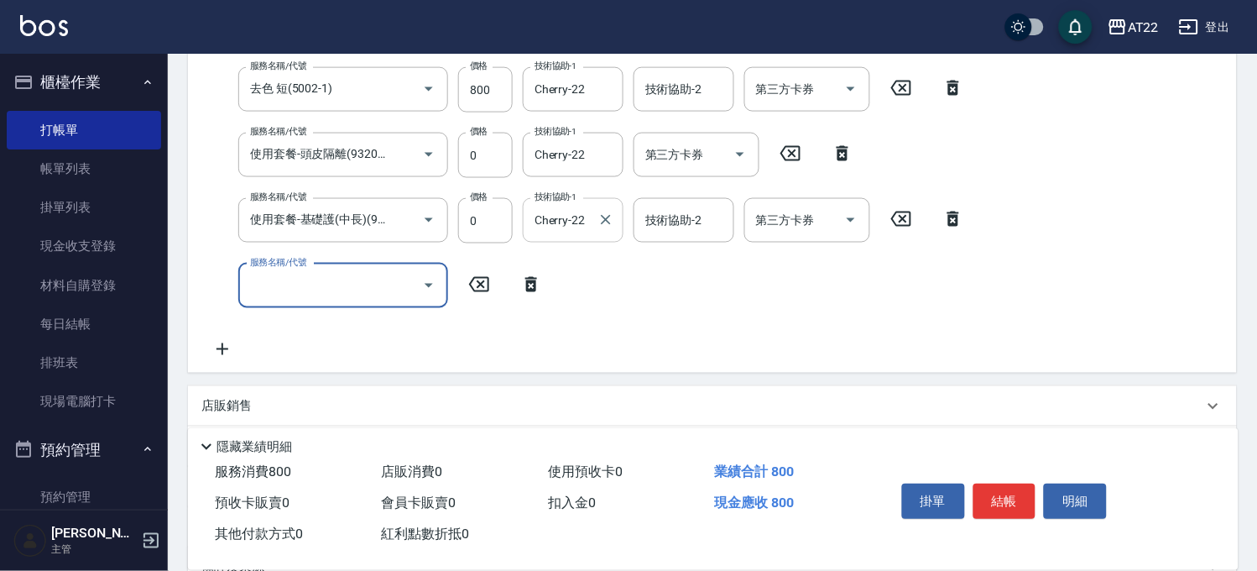
scroll to position [0, 0]
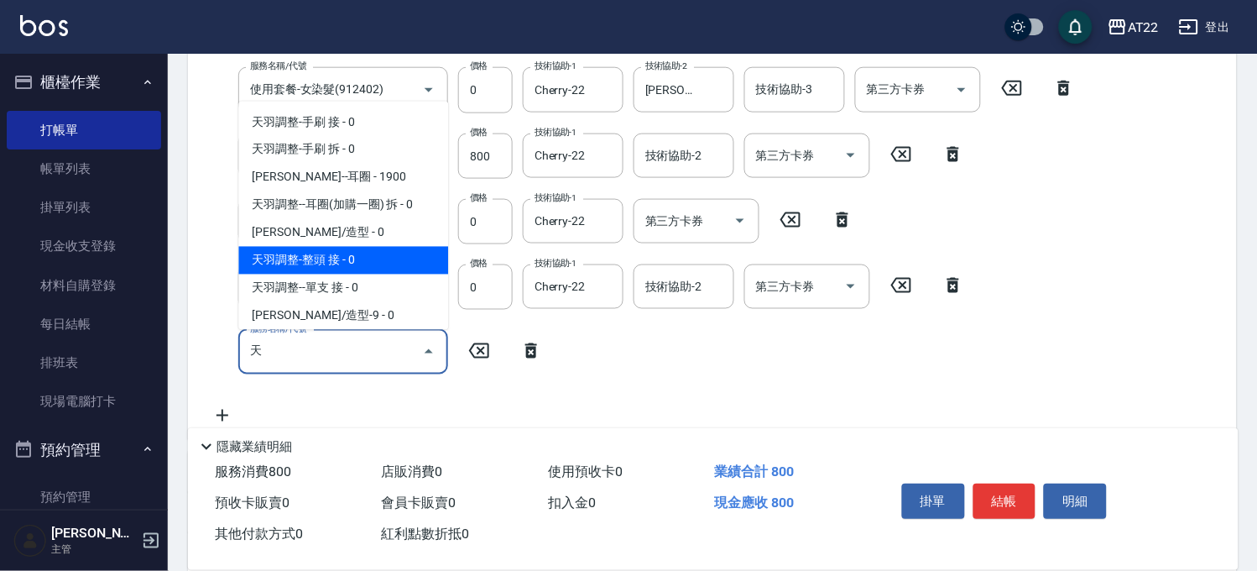
click at [340, 267] on span "天羽調整-整頭 接 - 0" at bounding box center [343, 261] width 210 height 28
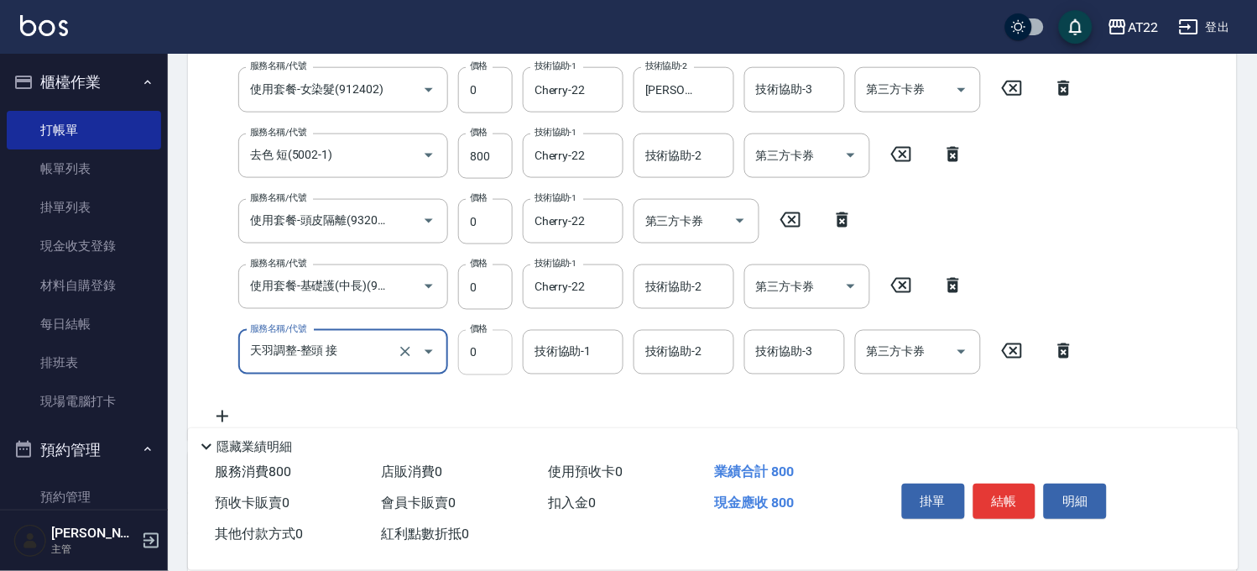
click at [459, 353] on input "0" at bounding box center [485, 352] width 55 height 45
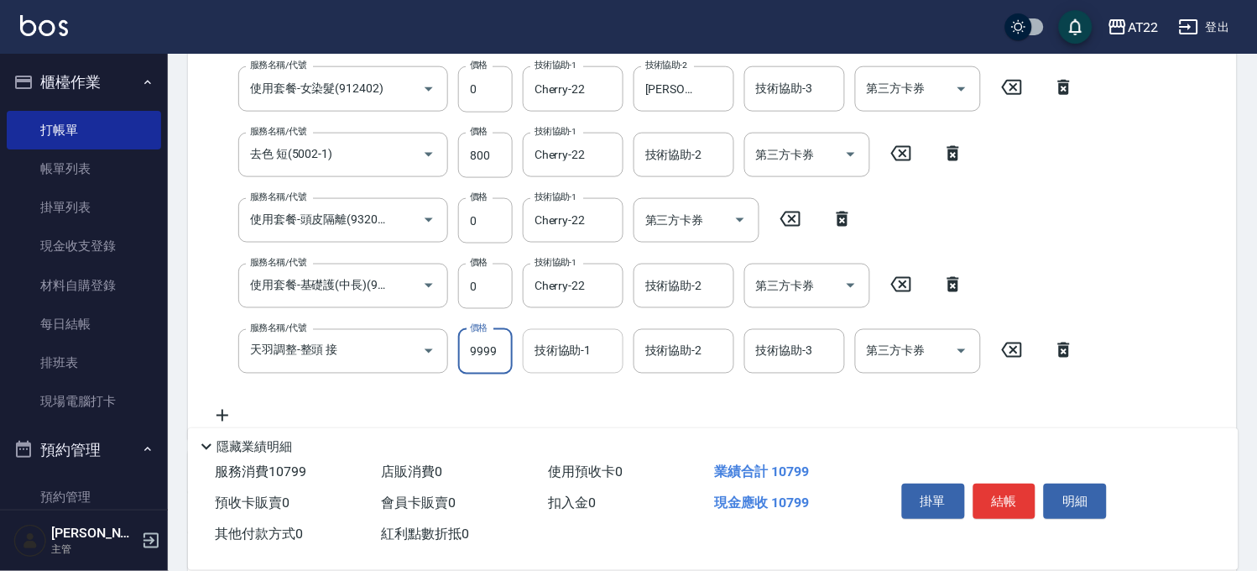
click at [557, 346] on div "技術協助-1 技術協助-1" at bounding box center [573, 351] width 101 height 44
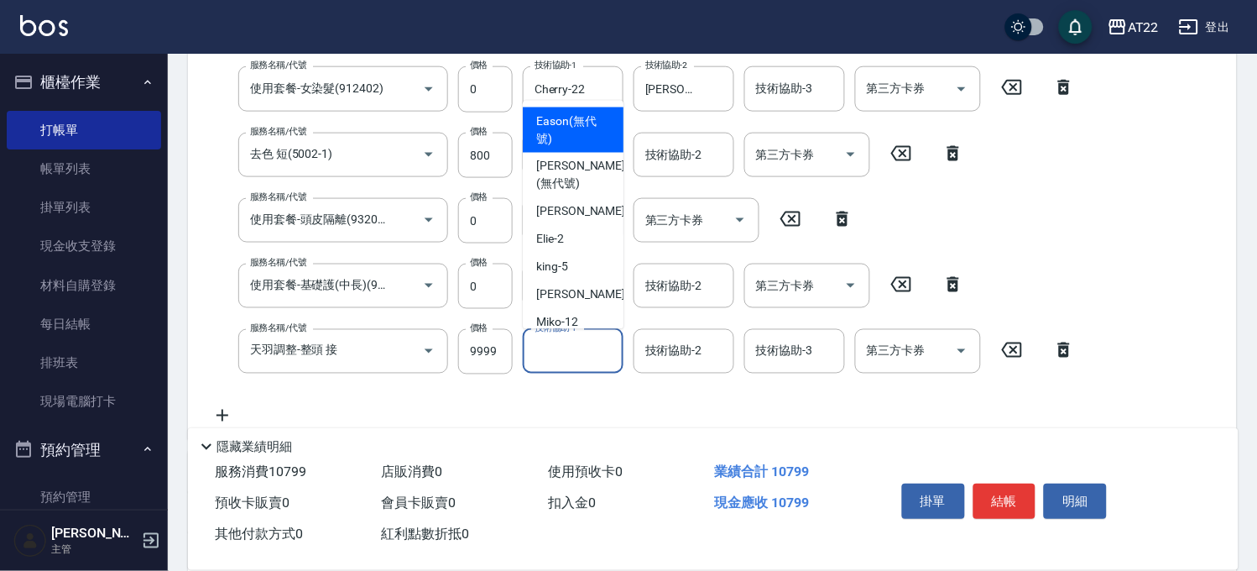
click at [500, 398] on div "服務名稱/代號 使用套餐-洗髮(9200) 服務名稱/代號 價格 0 價格 洗-1 Cherry-22 洗-1 洗-2 洗-2 第三方卡券 第三方卡券 服務名…" at bounding box center [643, 180] width 884 height 490
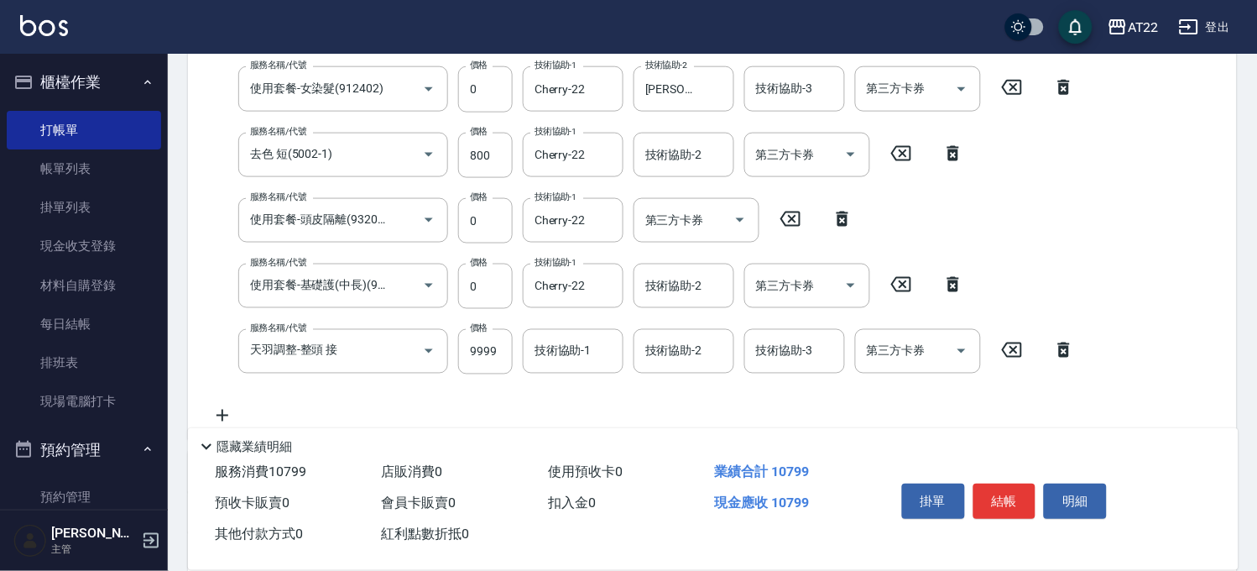
click at [233, 407] on icon at bounding box center [222, 415] width 42 height 20
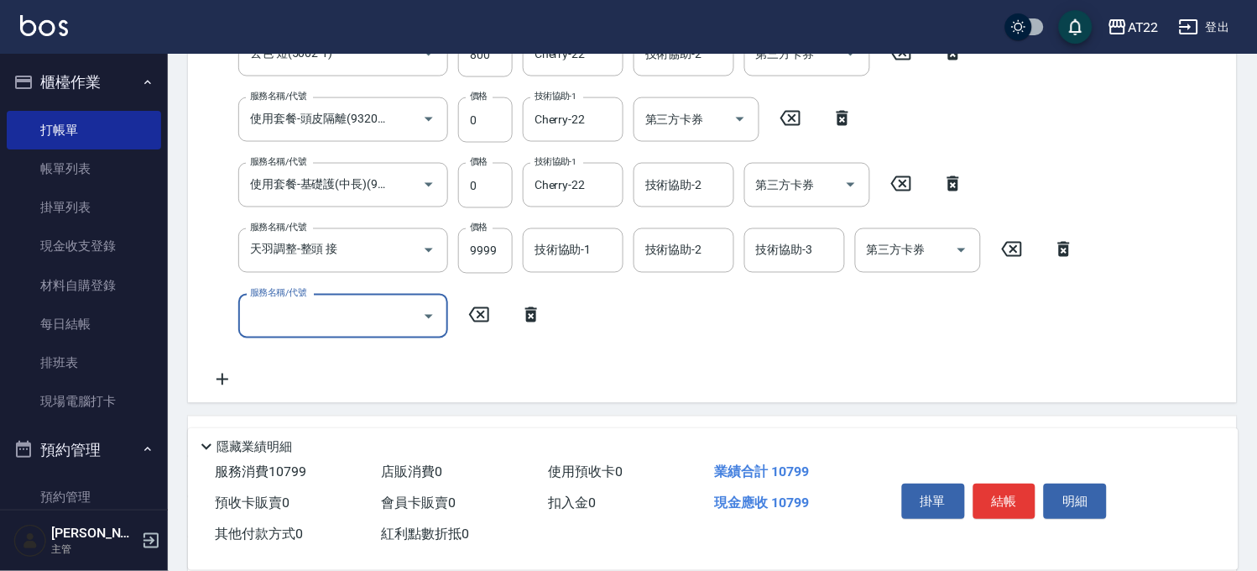
scroll to position [586, 0]
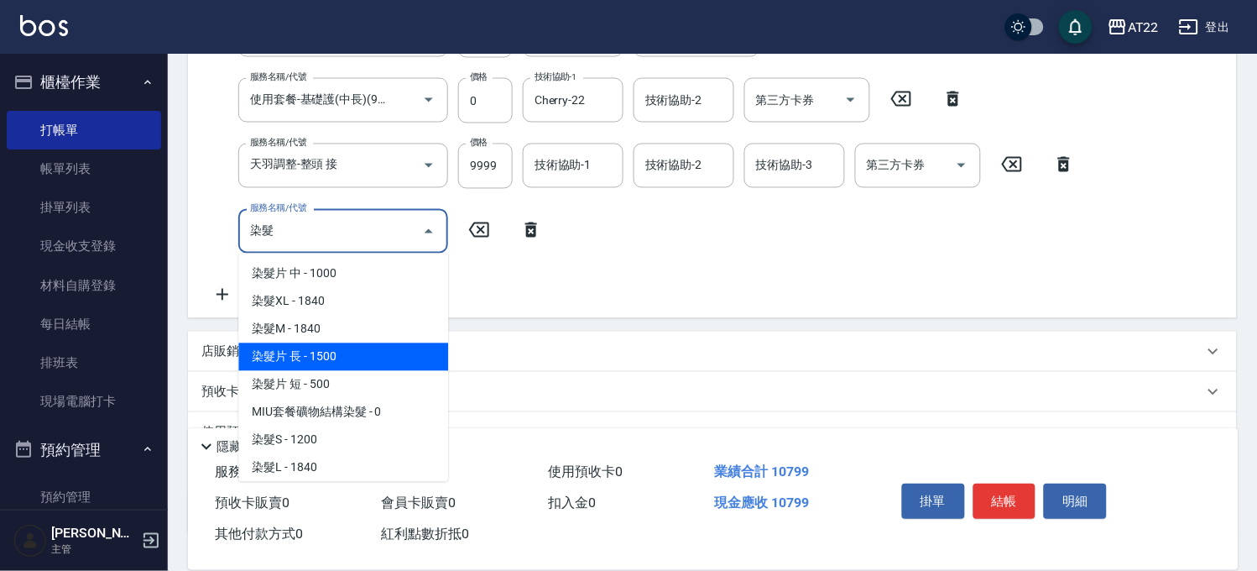
click at [333, 354] on span "染髮片 長 - 1500" at bounding box center [343, 357] width 210 height 28
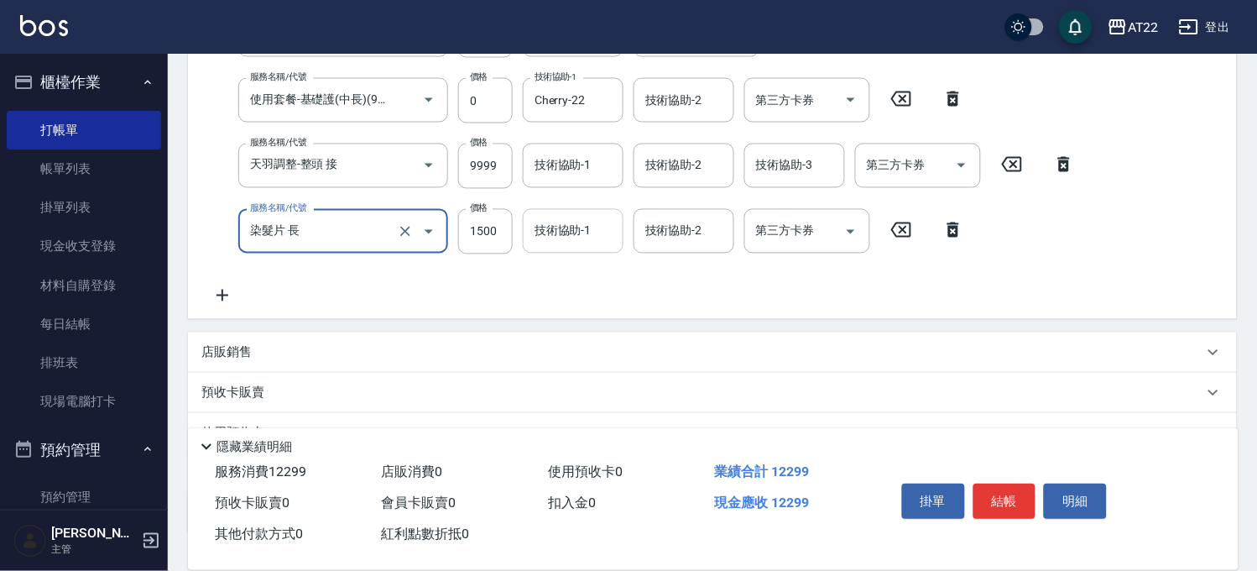
click at [546, 232] on input "技術協助-1" at bounding box center [574, 231] width 86 height 29
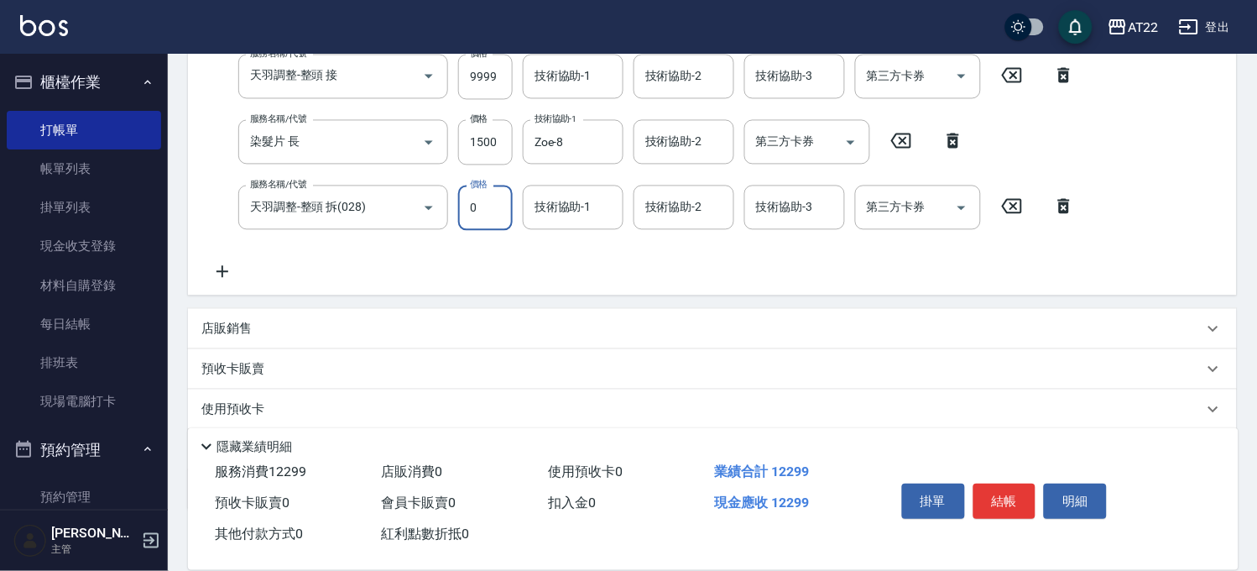
scroll to position [681, 0]
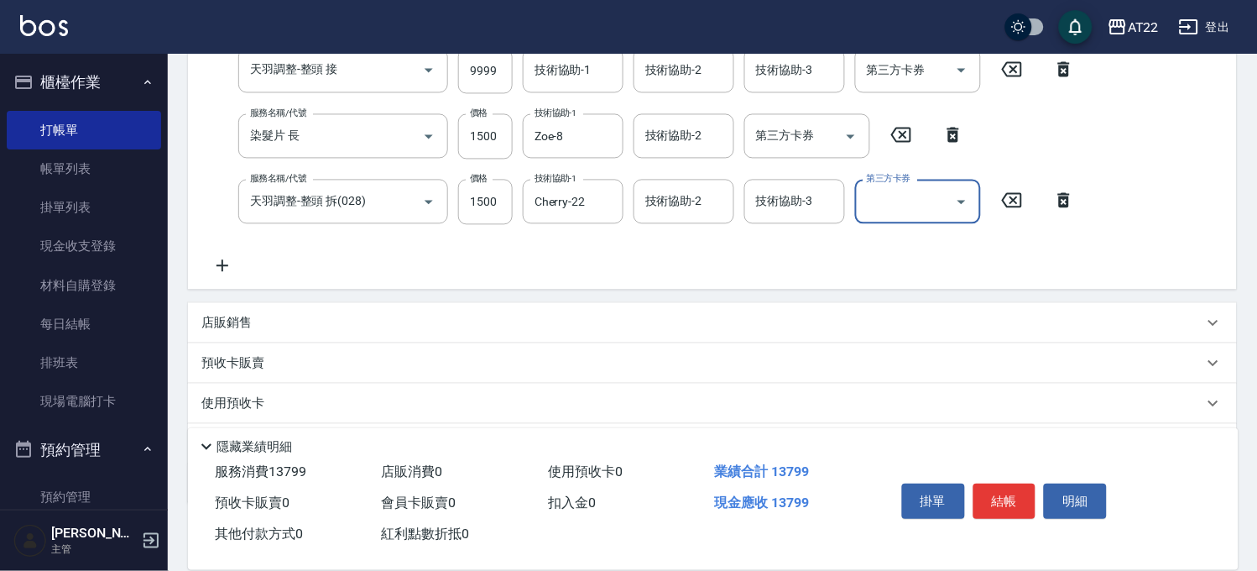
click at [260, 362] on p "預收卡販賣" at bounding box center [232, 364] width 63 height 18
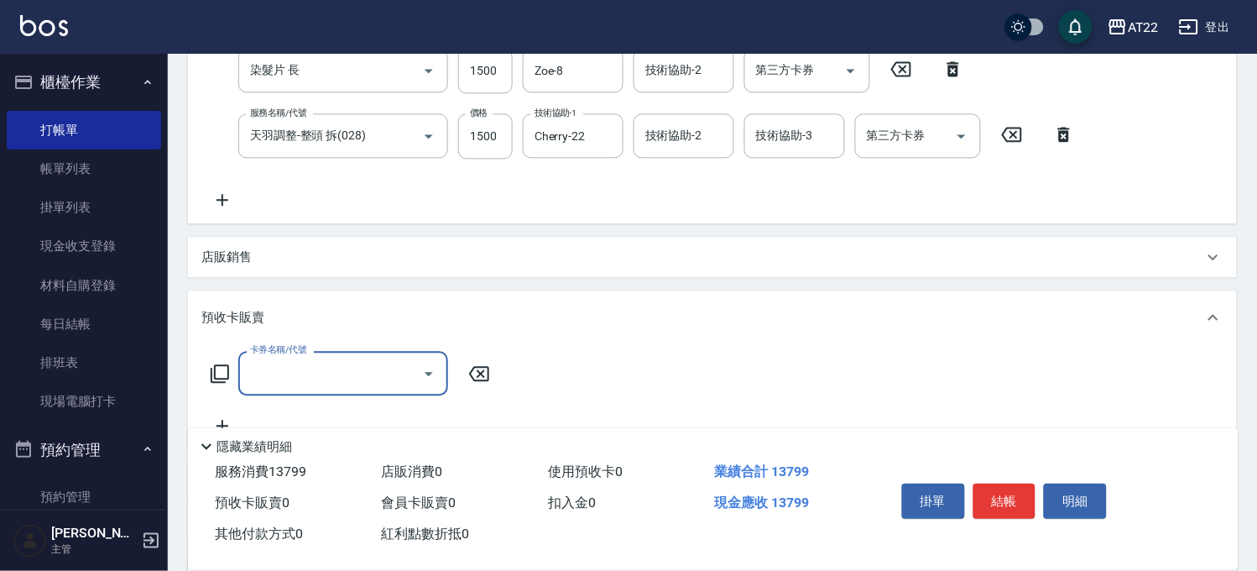
scroll to position [774, 0]
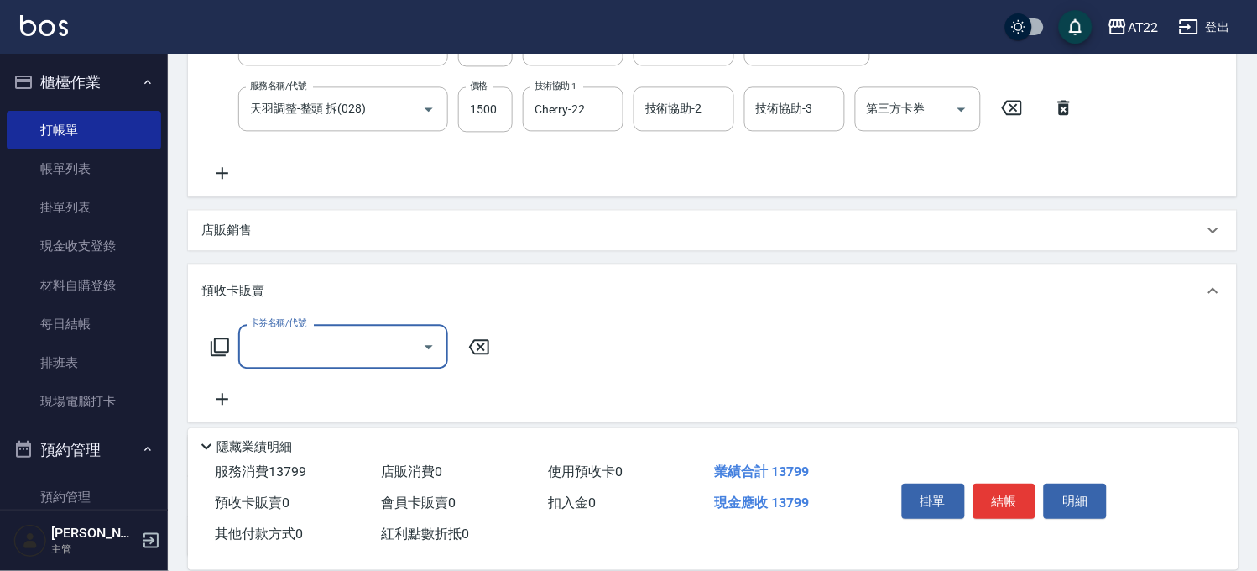
click at [271, 296] on div "預收卡販賣" at bounding box center [702, 291] width 1002 height 18
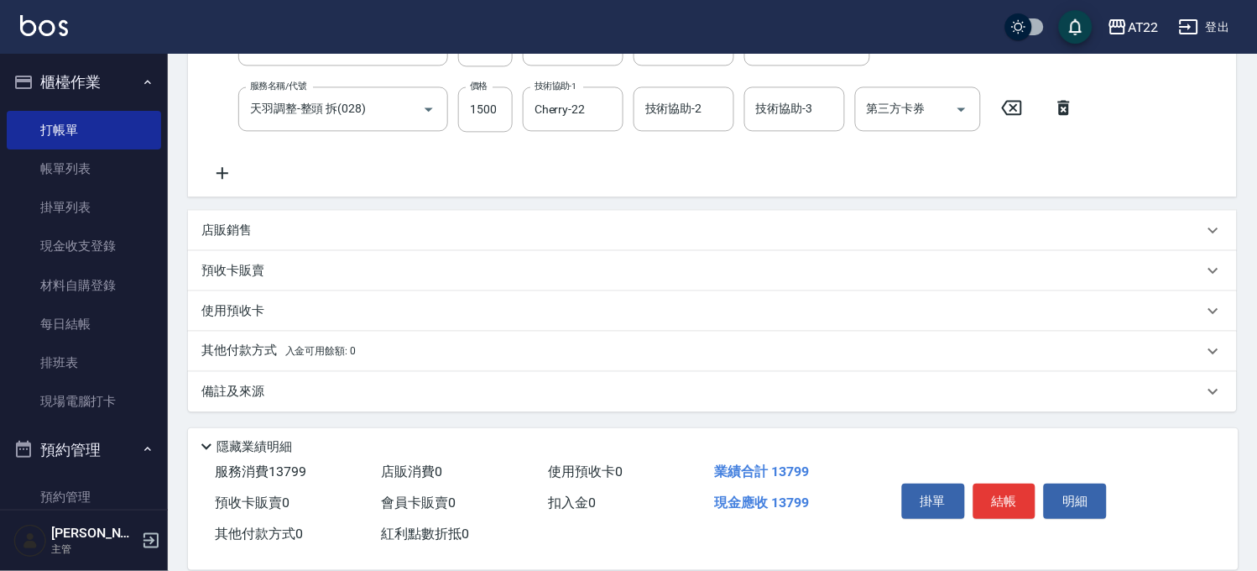
scroll to position [0, 0]
click at [263, 353] on p "其他付款方式 入金可用餘額: 0" at bounding box center [278, 351] width 154 height 18
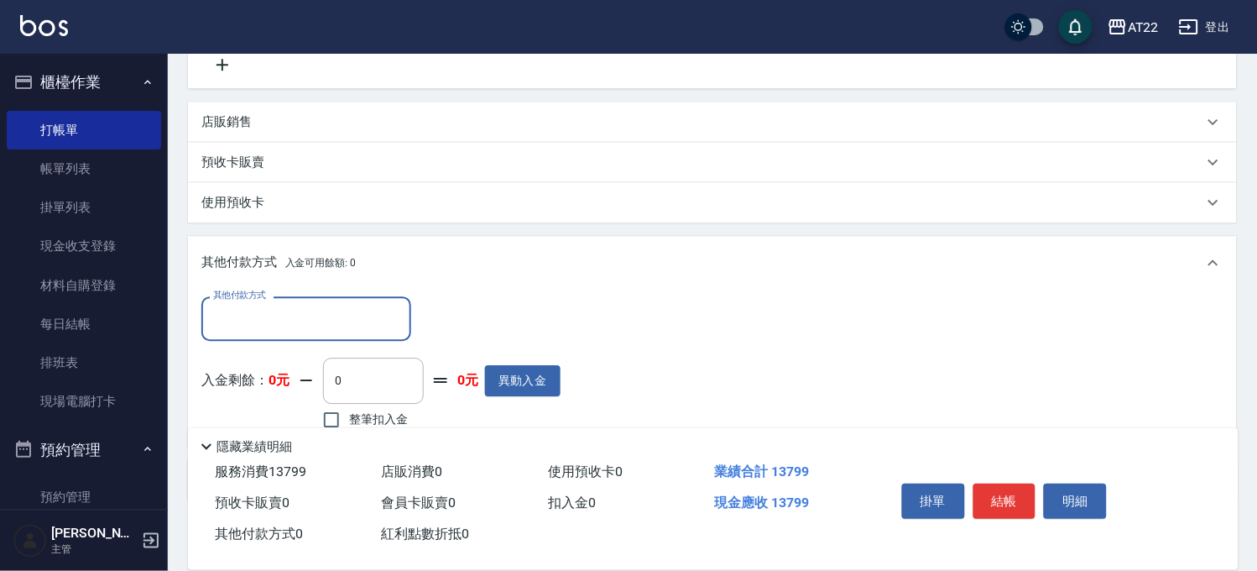
scroll to position [970, 0]
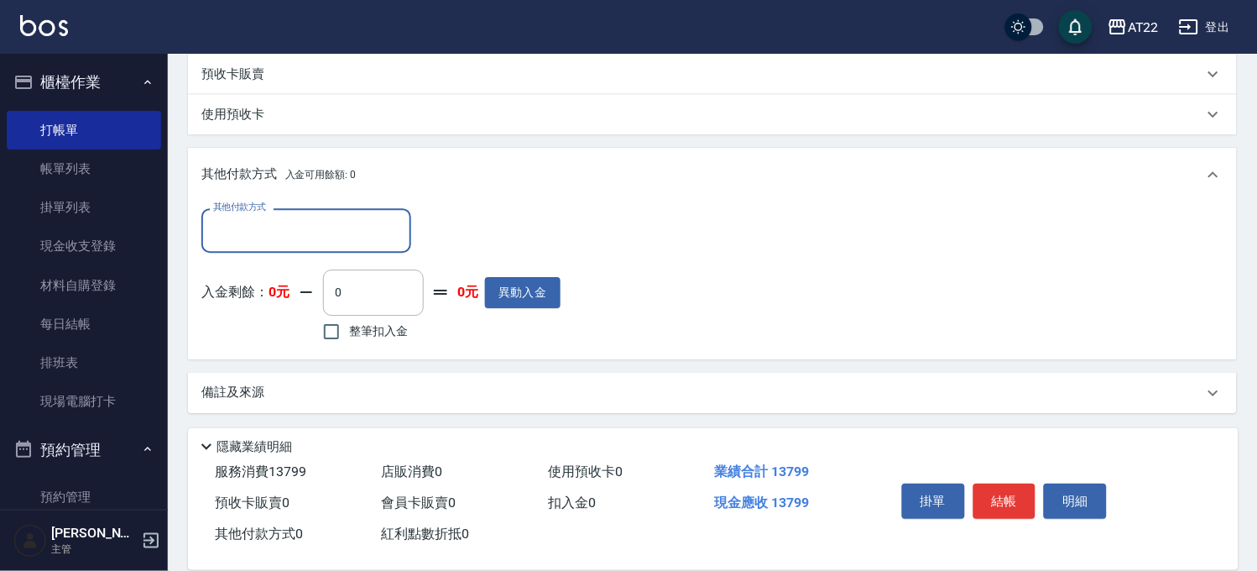
click at [279, 222] on input "其他付款方式" at bounding box center [306, 230] width 195 height 29
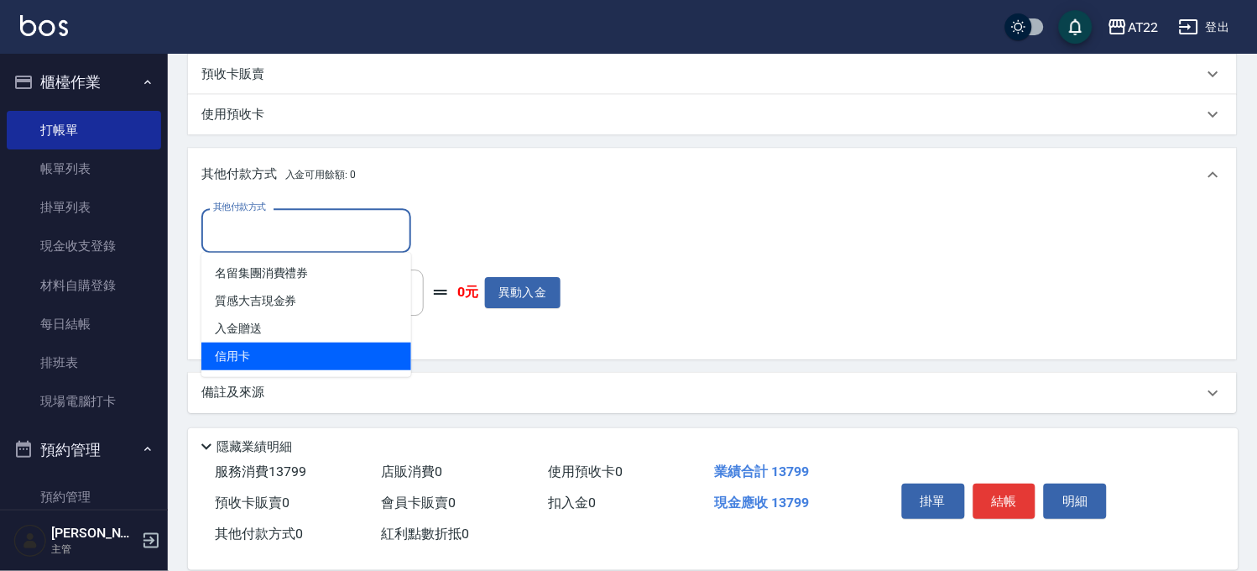
click at [274, 348] on span "信用卡" at bounding box center [306, 356] width 210 height 28
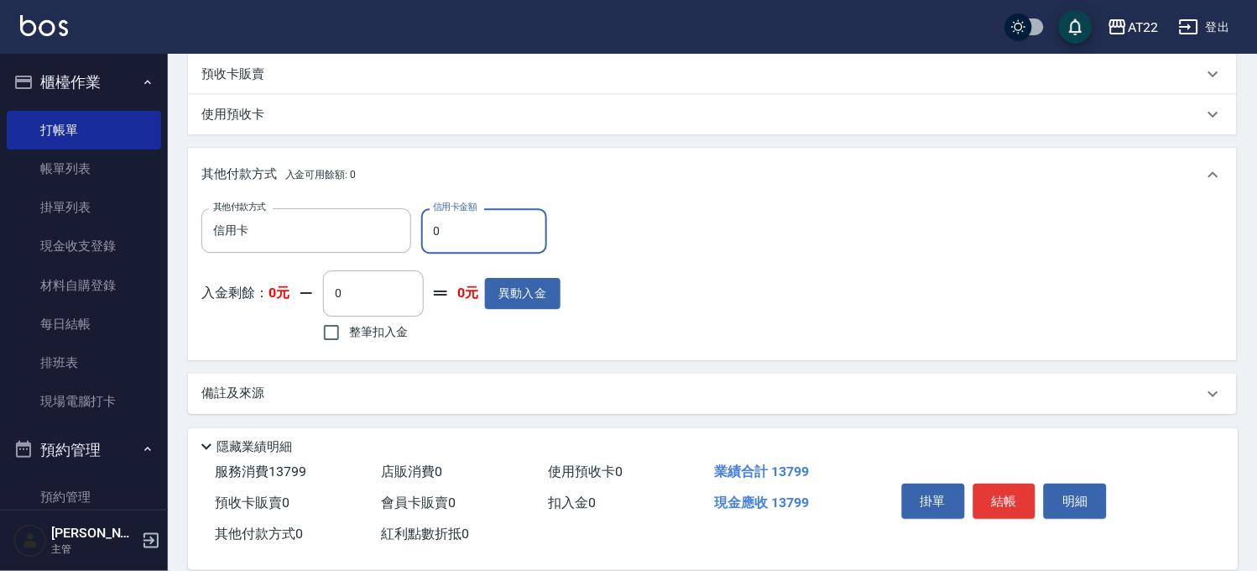
click at [447, 220] on input "0" at bounding box center [484, 230] width 126 height 45
click at [1000, 504] on button "結帳" at bounding box center [1005, 501] width 63 height 35
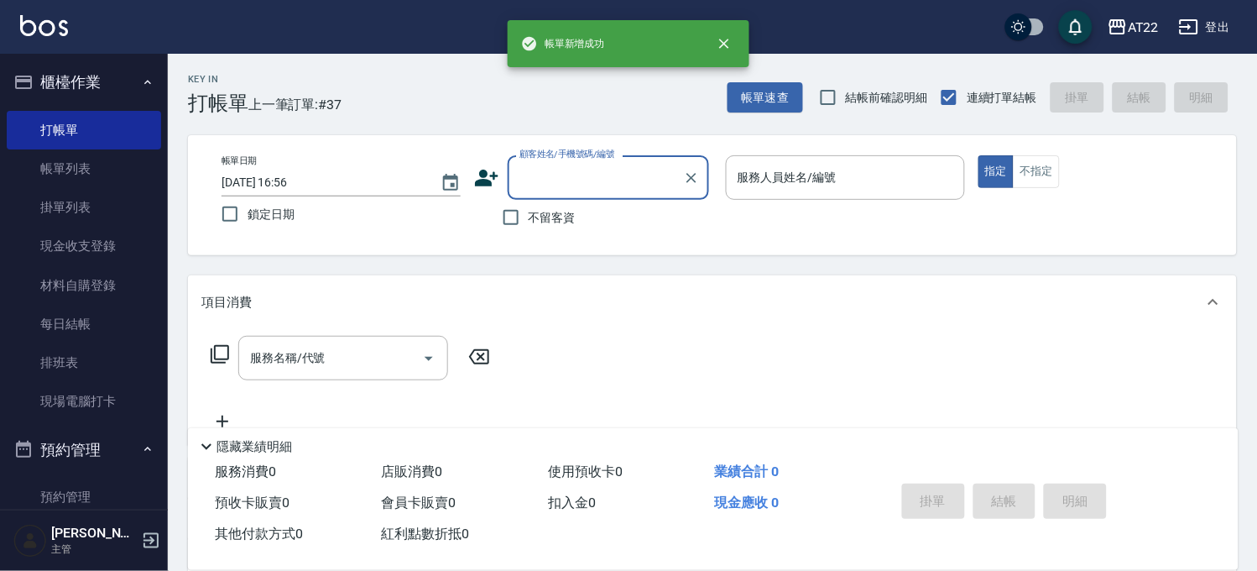
scroll to position [0, 0]
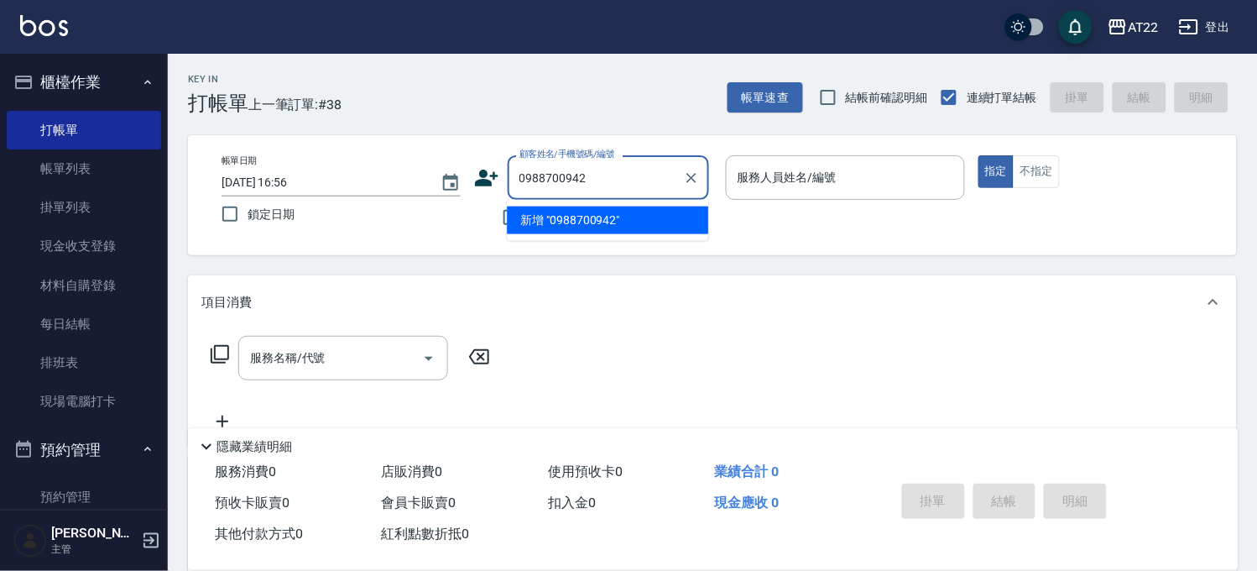
click at [557, 219] on li "新增 "0988700942"" at bounding box center [607, 220] width 201 height 28
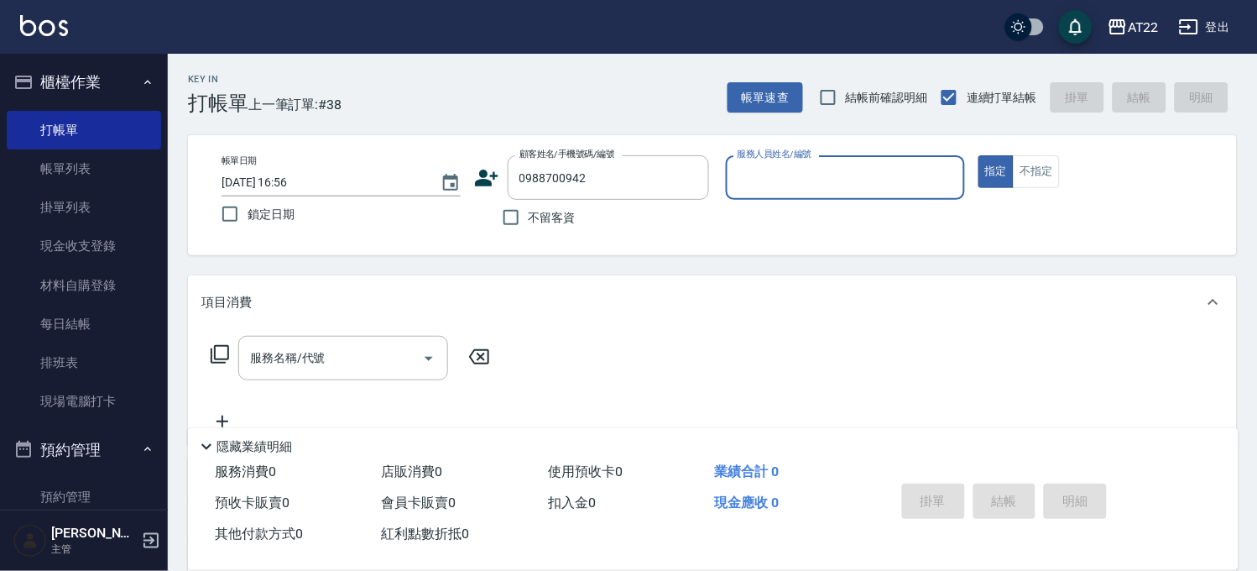
click at [492, 170] on icon at bounding box center [486, 177] width 25 height 25
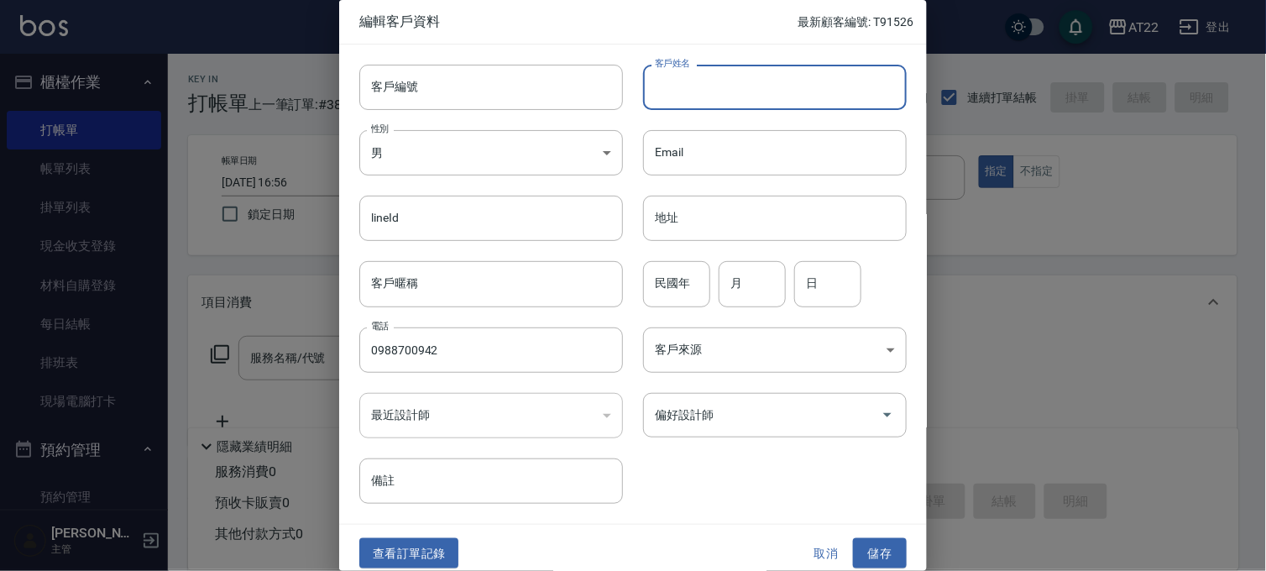
click at [792, 81] on input "客戶姓名" at bounding box center [775, 87] width 264 height 45
click at [673, 292] on input "民國年" at bounding box center [676, 283] width 67 height 45
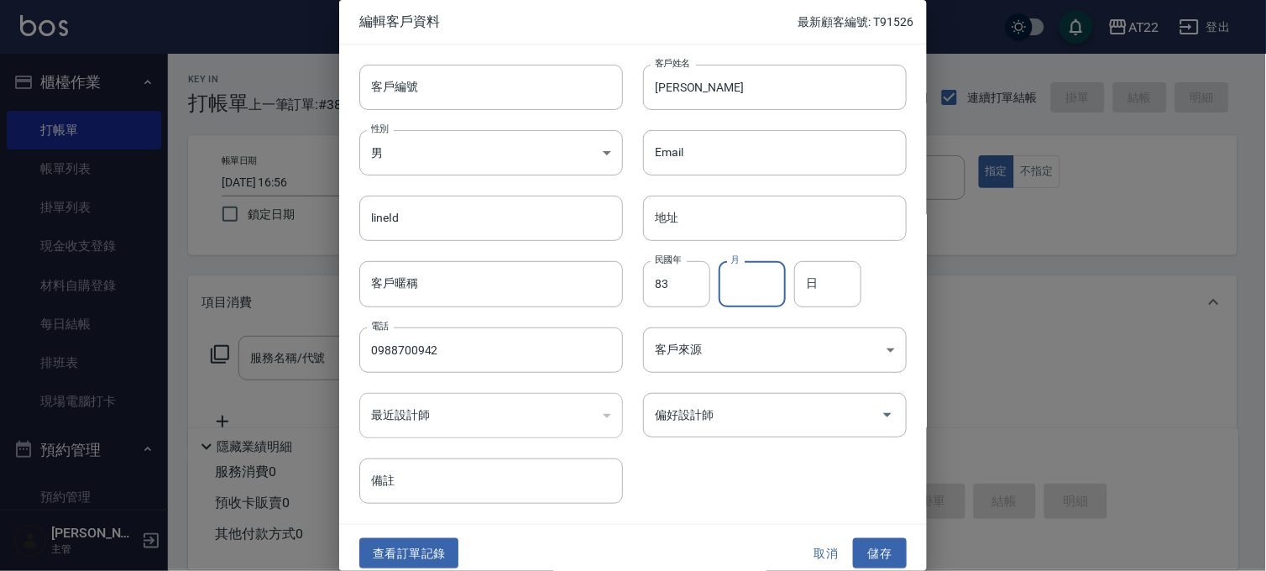
click at [734, 273] on input "月" at bounding box center [752, 283] width 67 height 45
click at [861, 543] on button "儲存" at bounding box center [880, 553] width 54 height 31
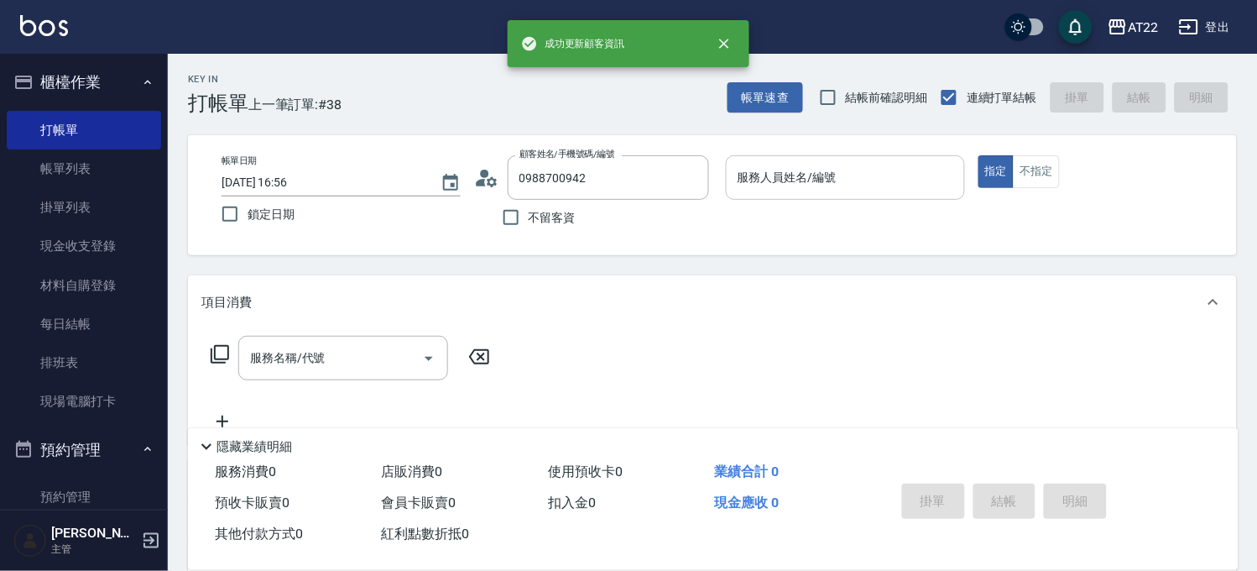
click at [853, 189] on input "服務人員姓名/編號" at bounding box center [846, 177] width 224 height 29
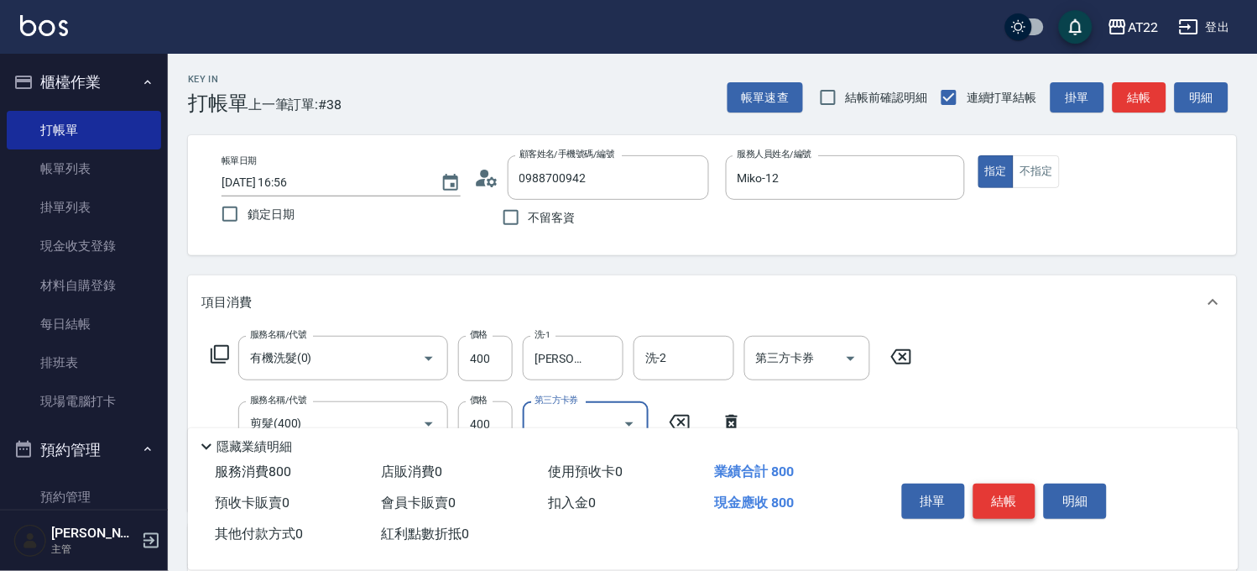
click at [1026, 493] on button "結帳" at bounding box center [1005, 501] width 63 height 35
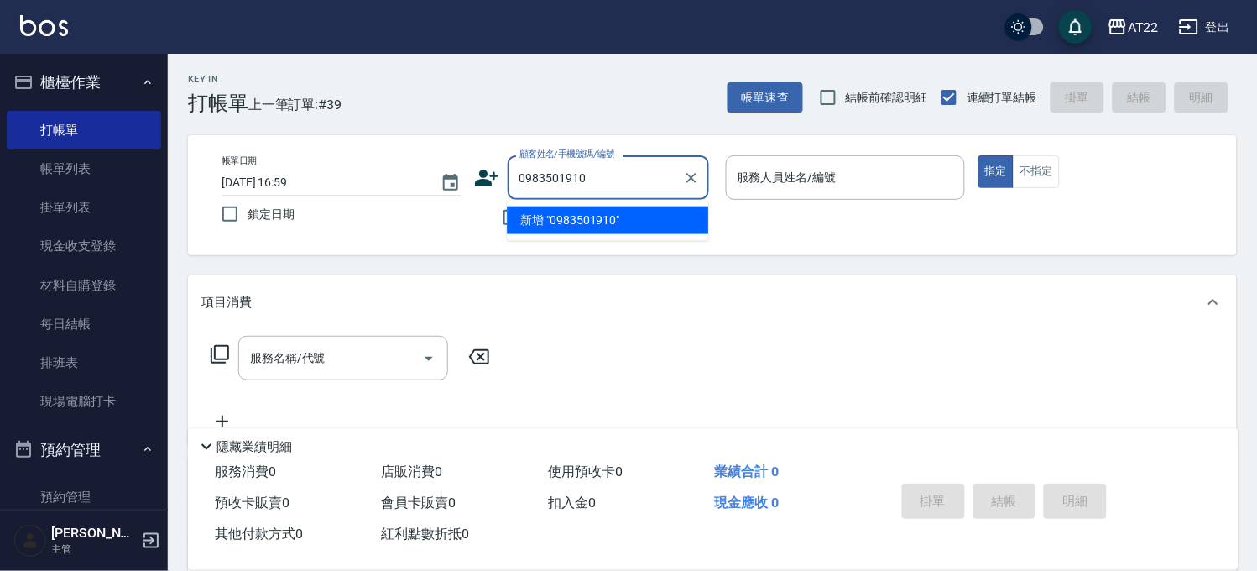
click at [564, 223] on li "新增 "0983501910"" at bounding box center [607, 220] width 201 height 28
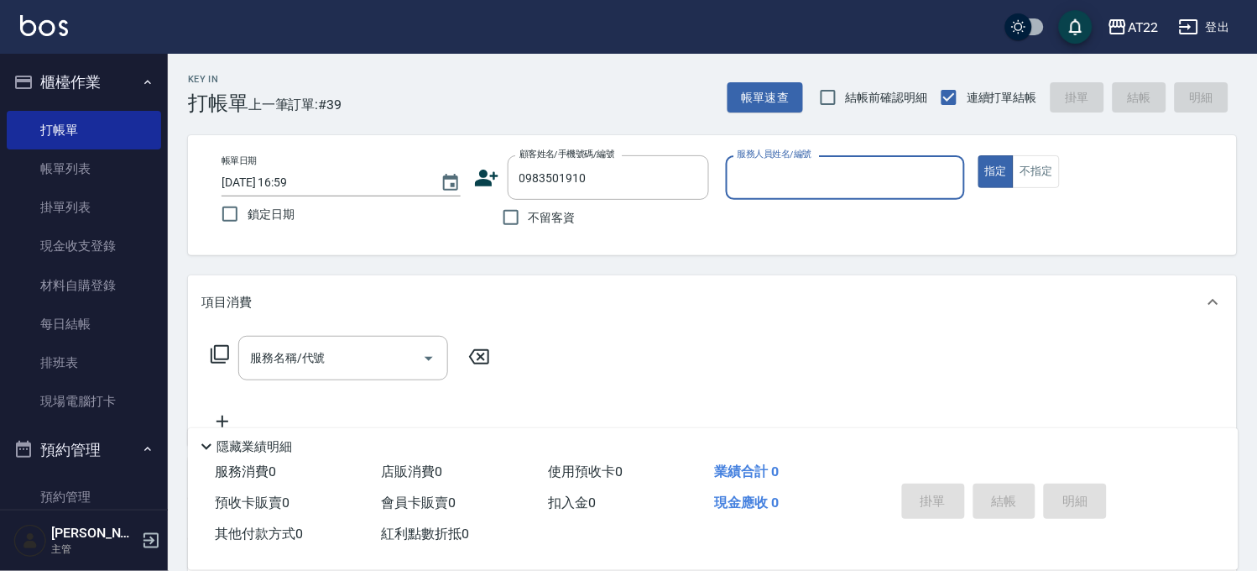
click at [491, 177] on icon at bounding box center [486, 177] width 25 height 25
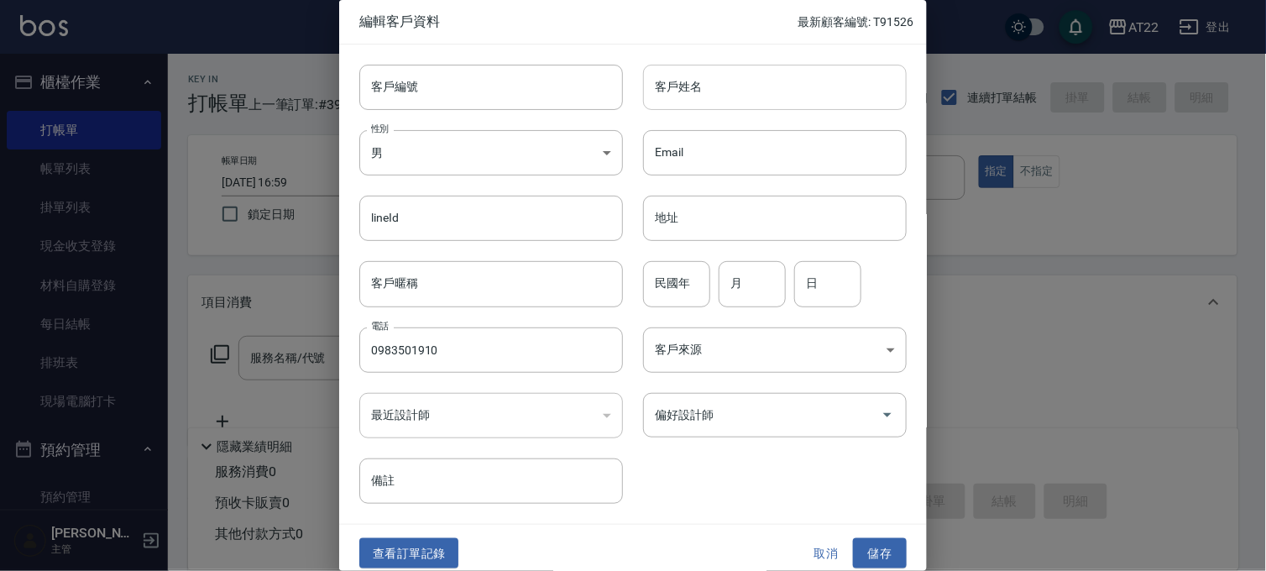
click at [740, 107] on input "客戶姓名" at bounding box center [775, 87] width 264 height 45
click at [681, 280] on input "民國年" at bounding box center [676, 283] width 67 height 45
click at [853, 556] on button "儲存" at bounding box center [880, 553] width 54 height 31
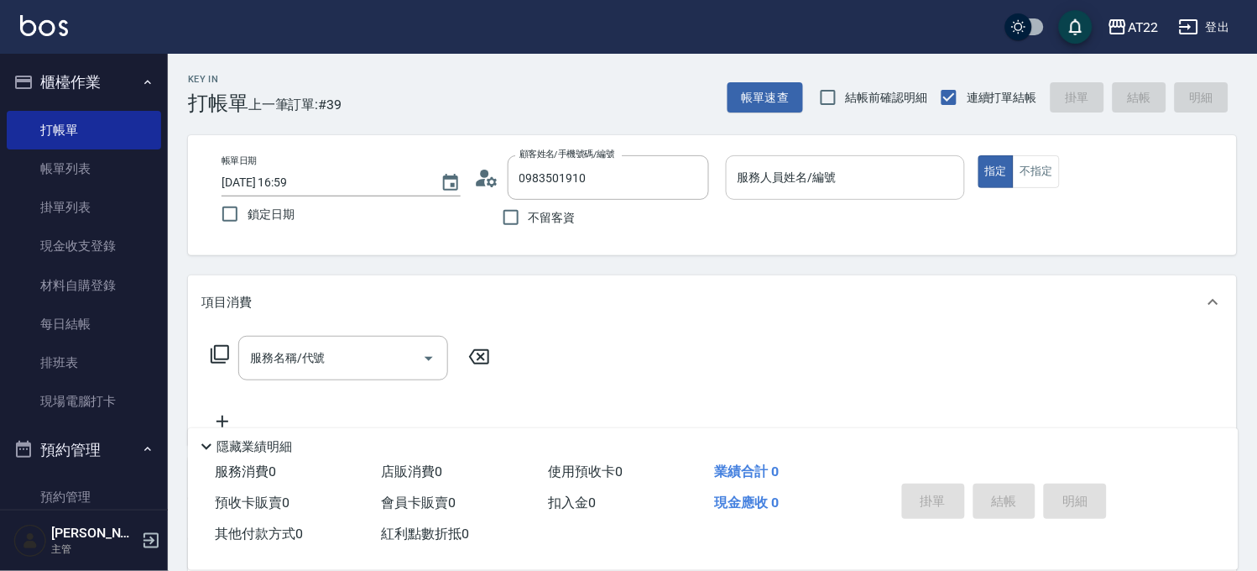
click at [842, 182] on input "服務人員姓名/編號" at bounding box center [846, 177] width 224 height 29
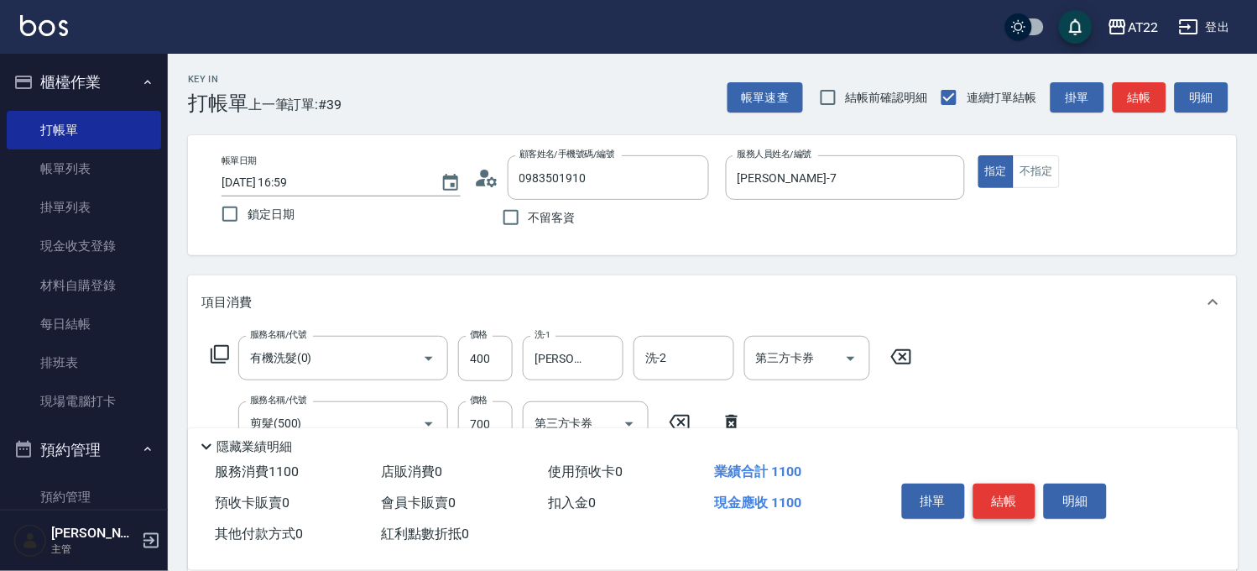
click at [1022, 484] on button "結帳" at bounding box center [1005, 501] width 63 height 35
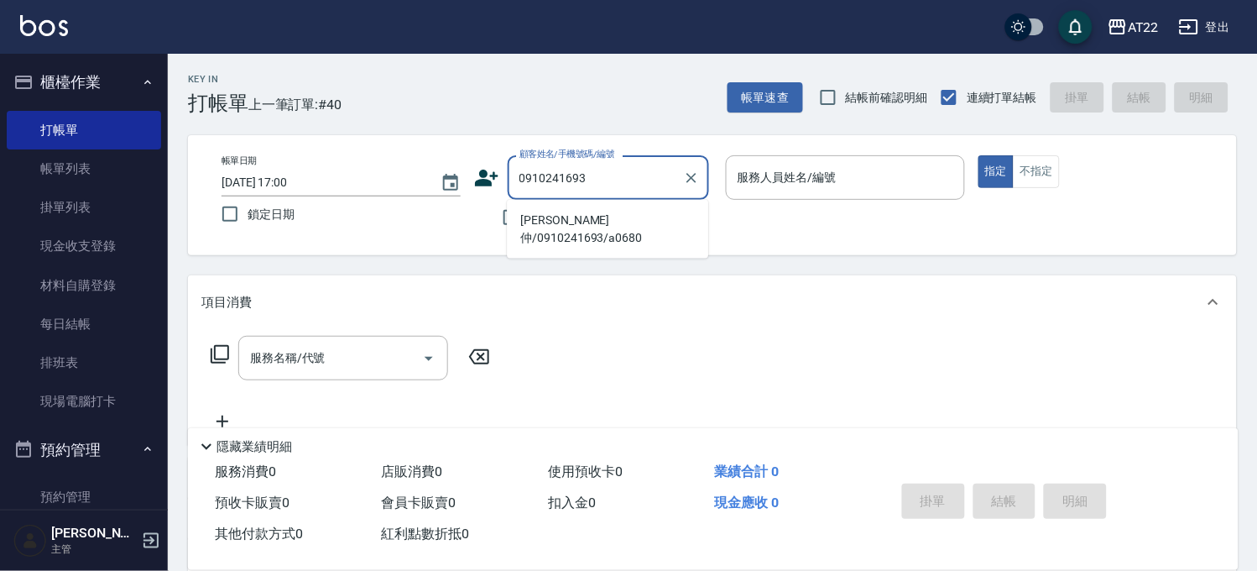
click at [630, 212] on li "江鎧仲/0910241693/a0680" at bounding box center [607, 228] width 201 height 45
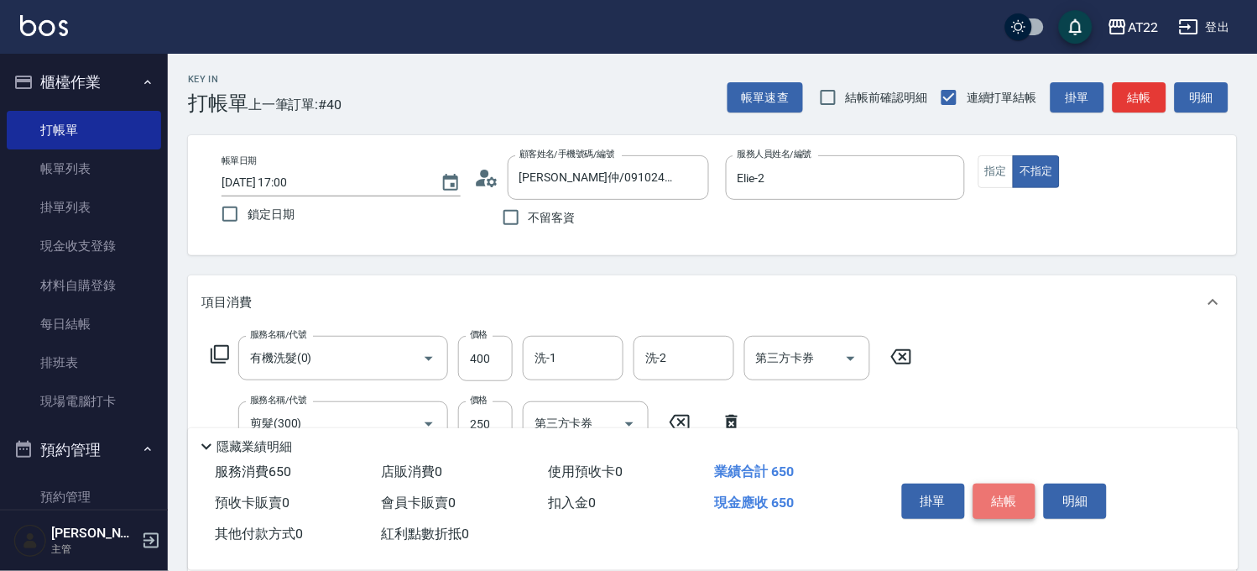
click at [1006, 491] on button "結帳" at bounding box center [1005, 501] width 63 height 35
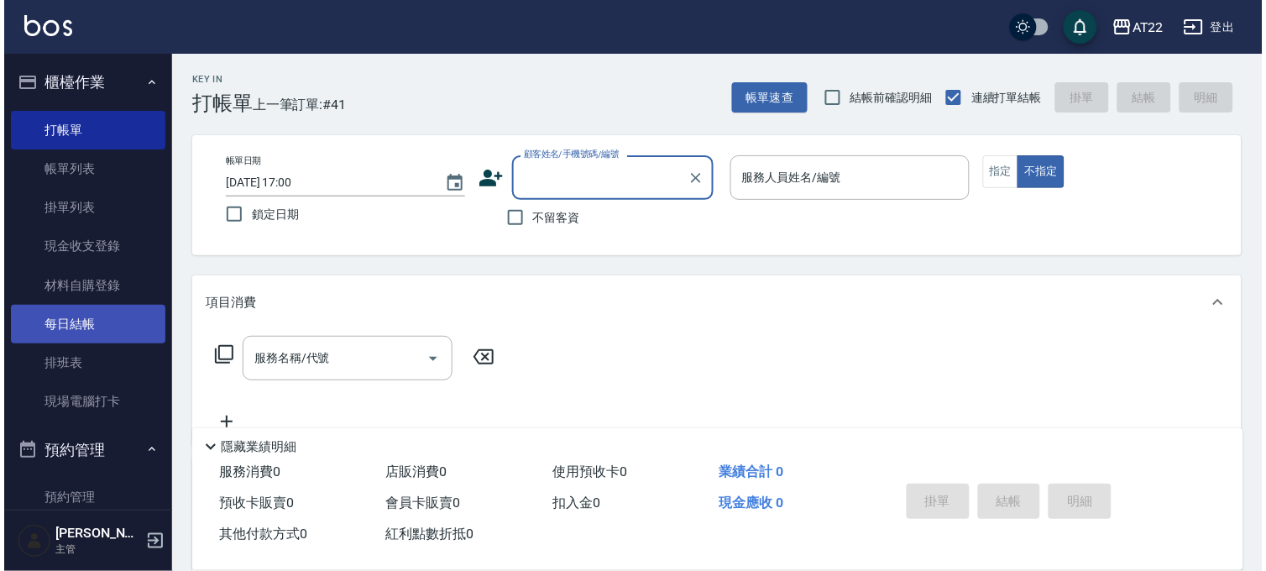
scroll to position [280, 0]
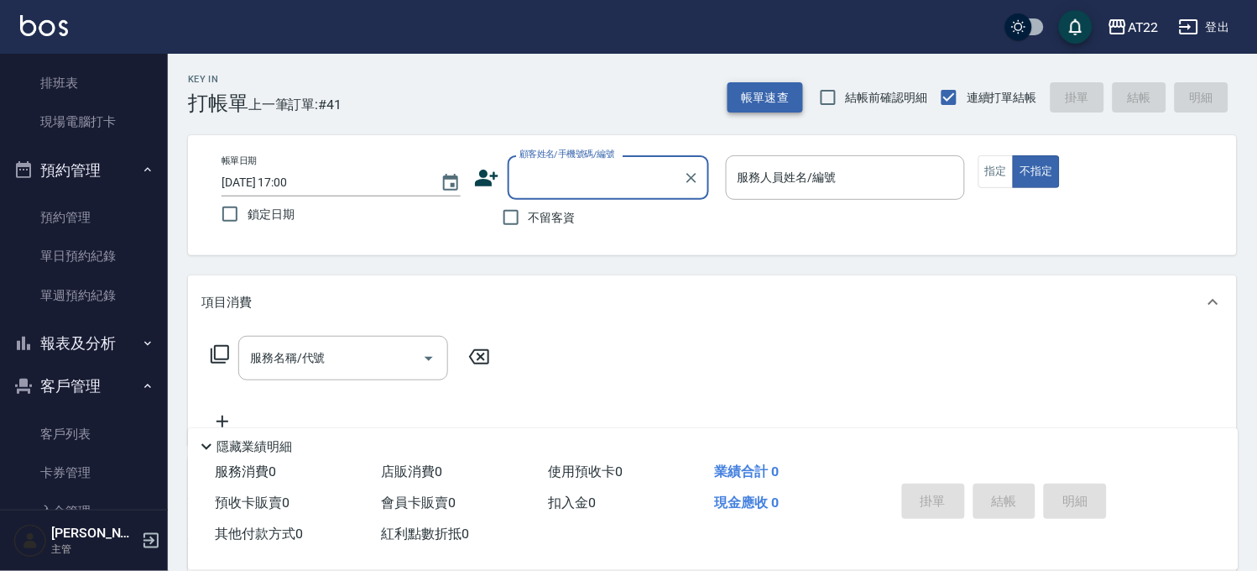
click at [740, 89] on button "帳單速查" at bounding box center [766, 97] width 76 height 31
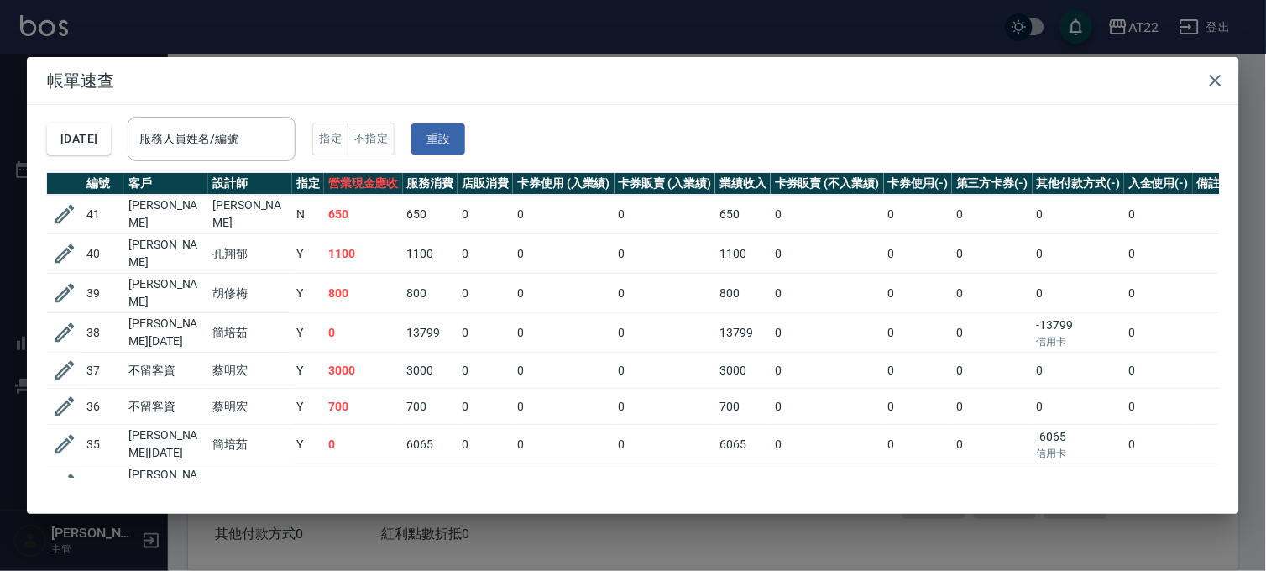
click at [603, 44] on div "帳單速查 2025/08/23 服務人員姓名/編號 服務人員姓名/編號 指定 不指定 重設 編號 客戶 設計師 指定 營業現金應收 服務消費 店販消費 卡券使…" at bounding box center [633, 285] width 1266 height 571
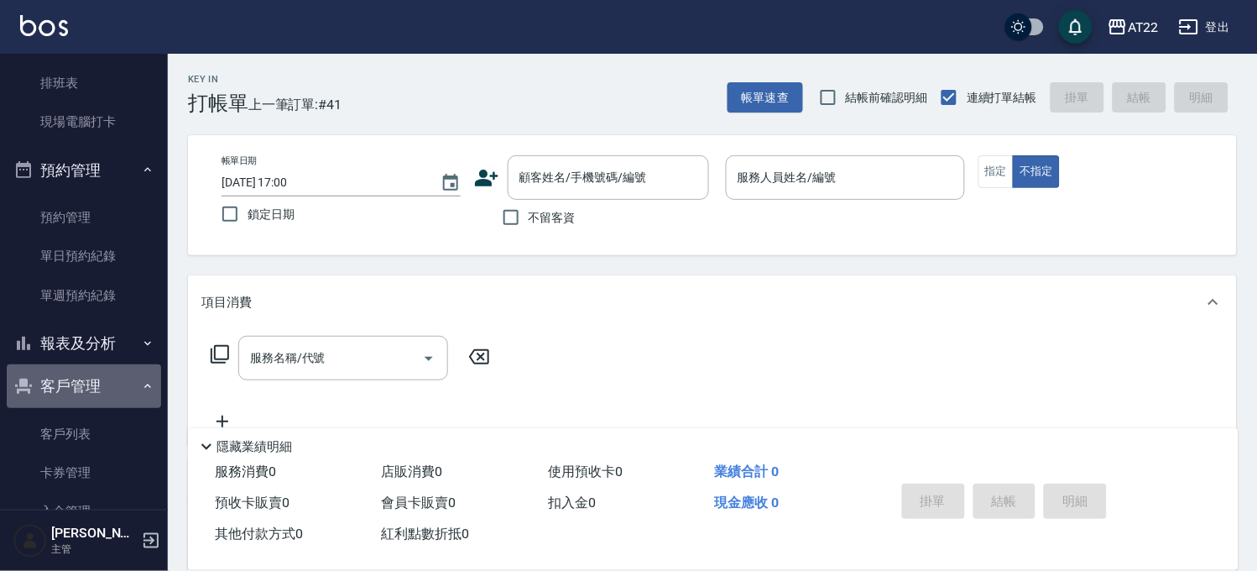
click at [95, 382] on button "客戶管理" at bounding box center [84, 386] width 154 height 44
click at [97, 374] on button "客戶管理" at bounding box center [84, 386] width 154 height 44
drag, startPoint x: 94, startPoint y: 435, endPoint x: 115, endPoint y: 380, distance: 58.5
click at [94, 435] on link "客戶列表" at bounding box center [84, 434] width 154 height 39
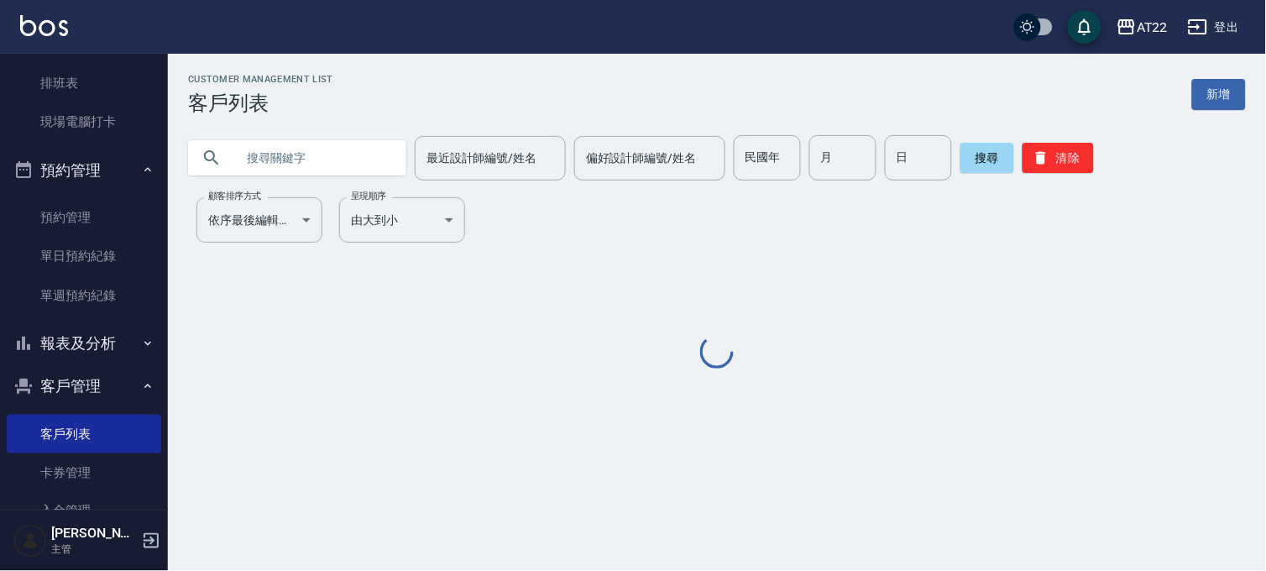
click at [342, 161] on input "text" at bounding box center [314, 157] width 158 height 45
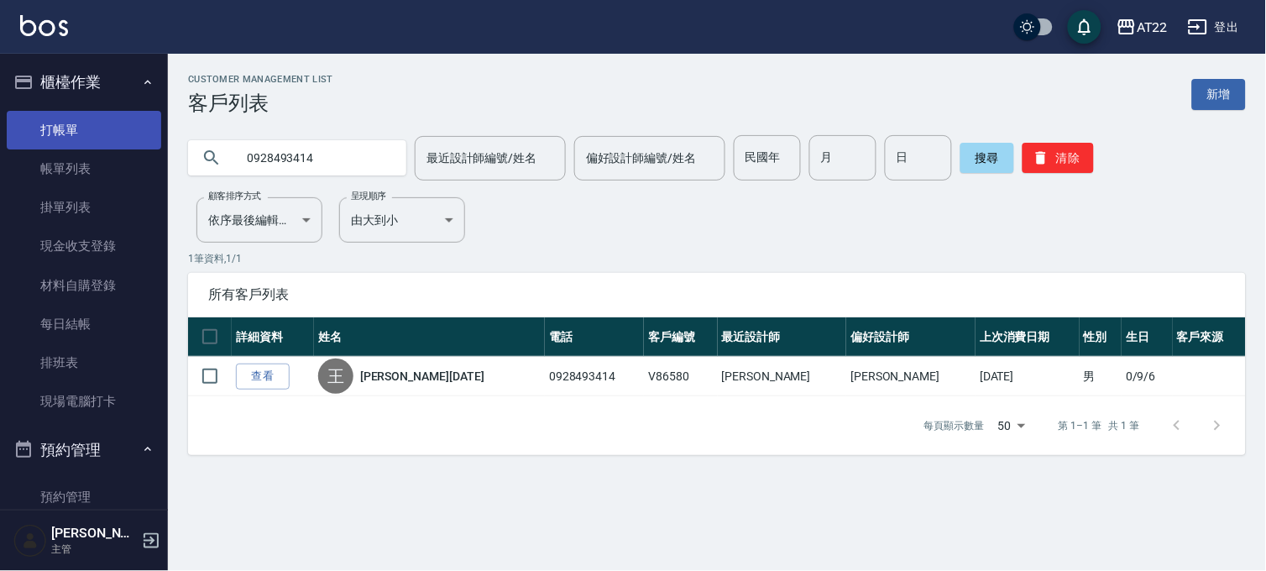
click at [99, 128] on link "打帳單" at bounding box center [84, 130] width 154 height 39
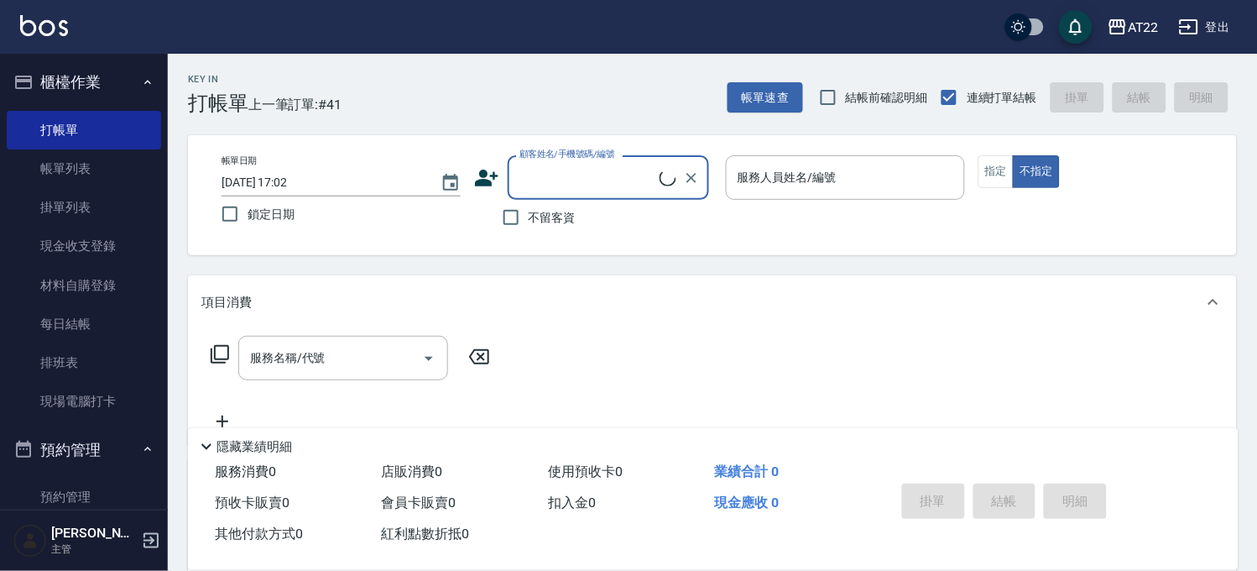
drag, startPoint x: 34, startPoint y: 169, endPoint x: 447, endPoint y: 345, distance: 449.0
click at [34, 169] on link "帳單列表" at bounding box center [84, 168] width 154 height 39
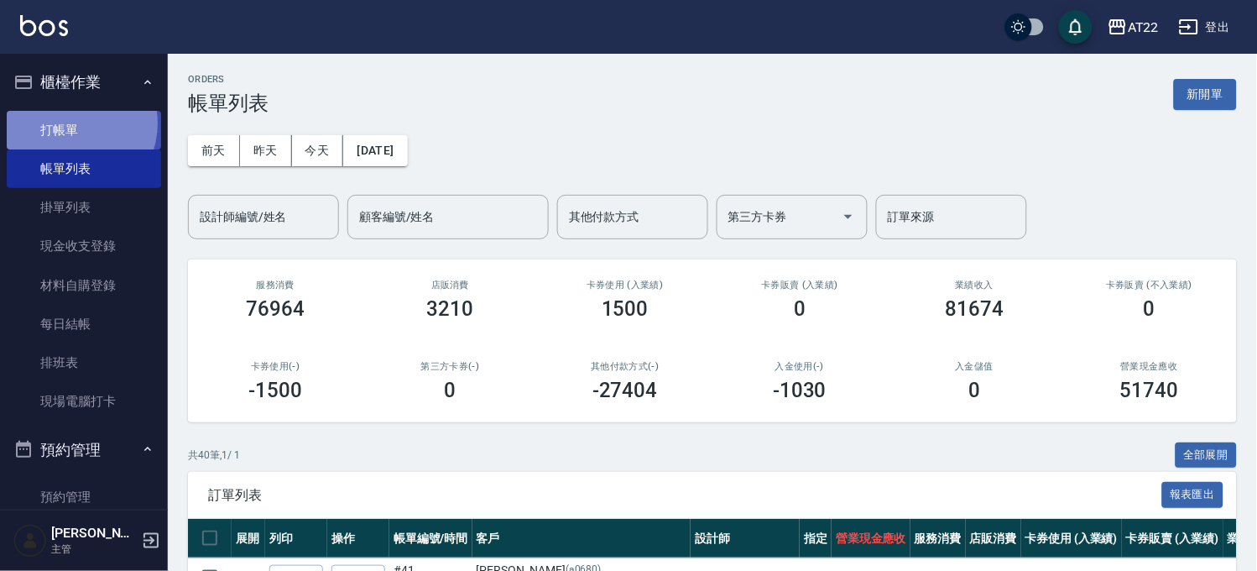
click at [68, 123] on link "打帳單" at bounding box center [84, 130] width 154 height 39
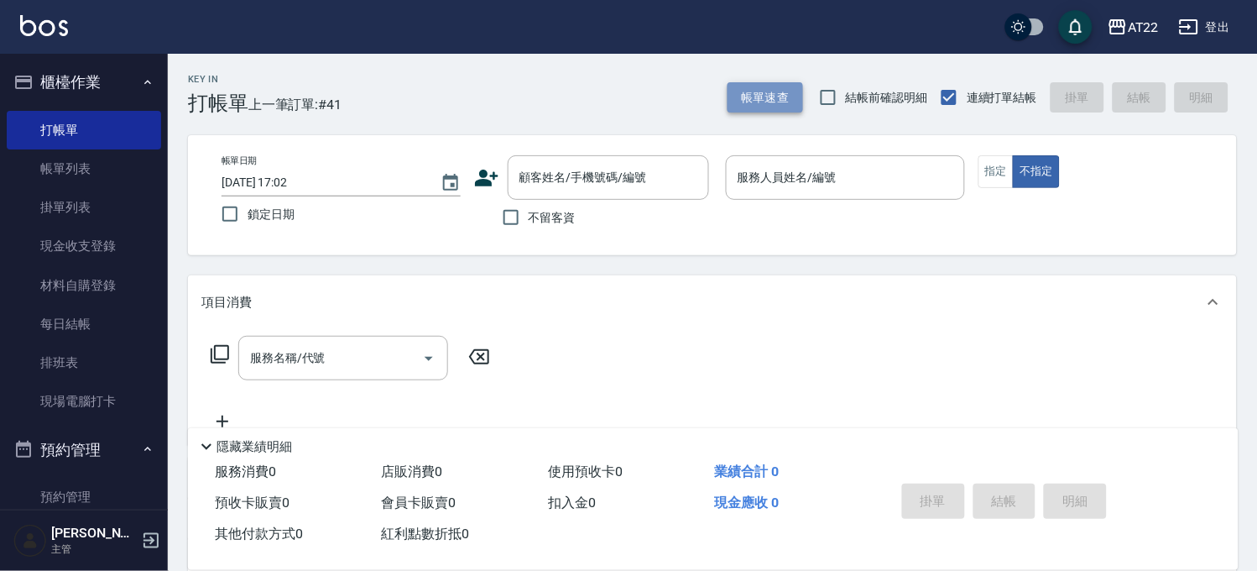
click at [731, 97] on button "帳單速查" at bounding box center [766, 97] width 76 height 31
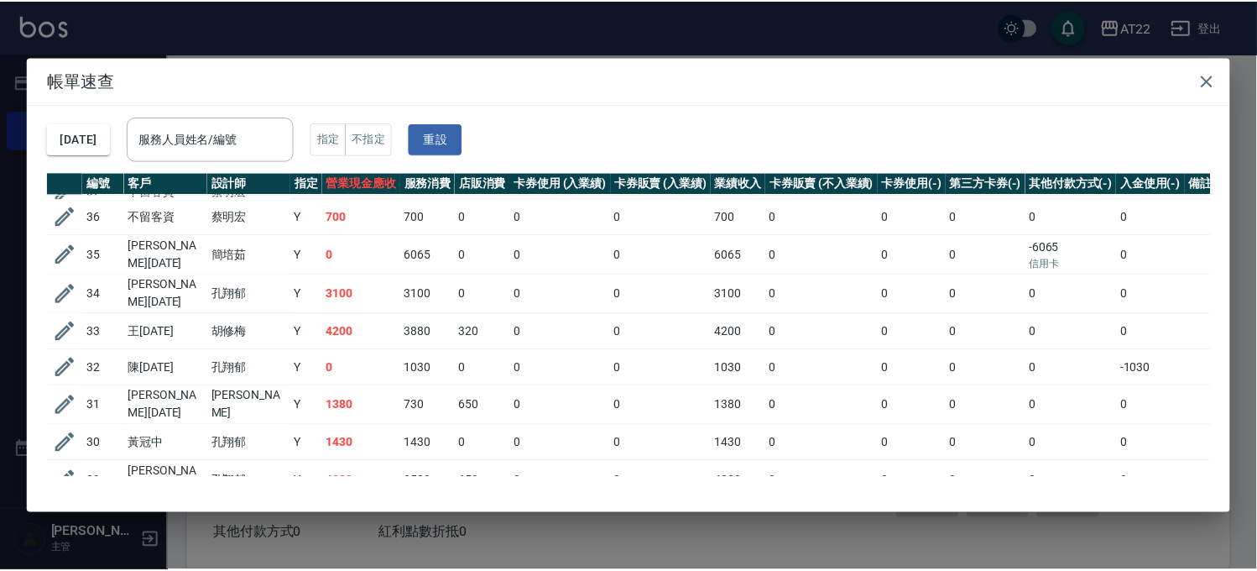
scroll to position [3, 0]
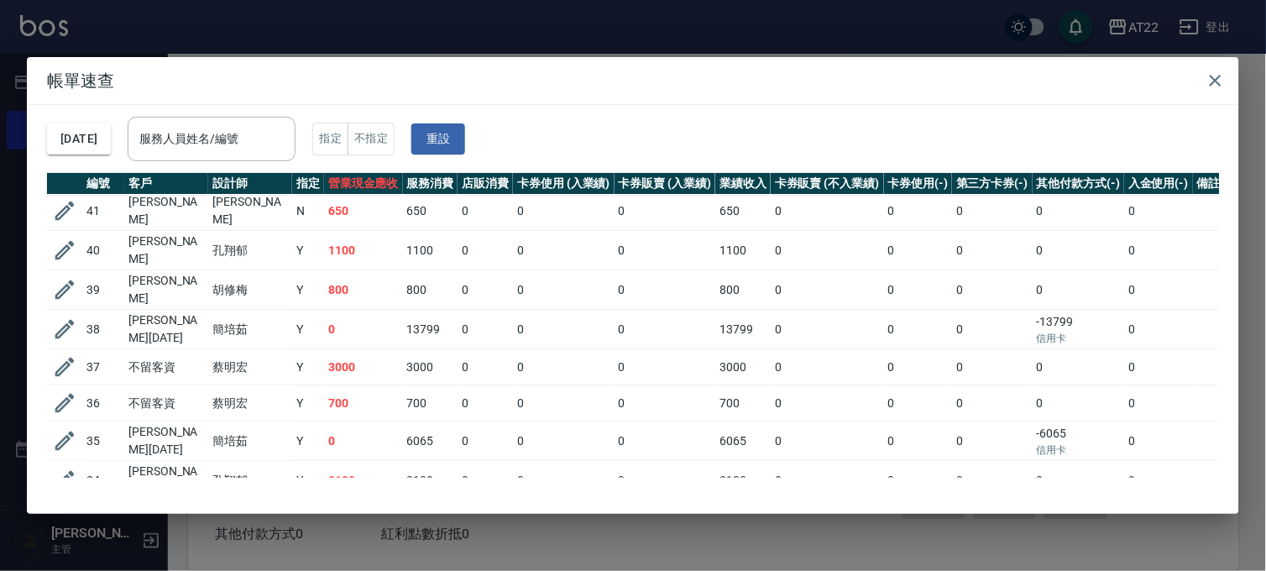
click at [615, 34] on div "帳單速查 2025/08/23 服務人員姓名/編號 服務人員姓名/編號 指定 不指定 重設 編號 客戶 設計師 指定 營業現金應收 服務消費 店販消費 卡券使…" at bounding box center [633, 285] width 1266 height 571
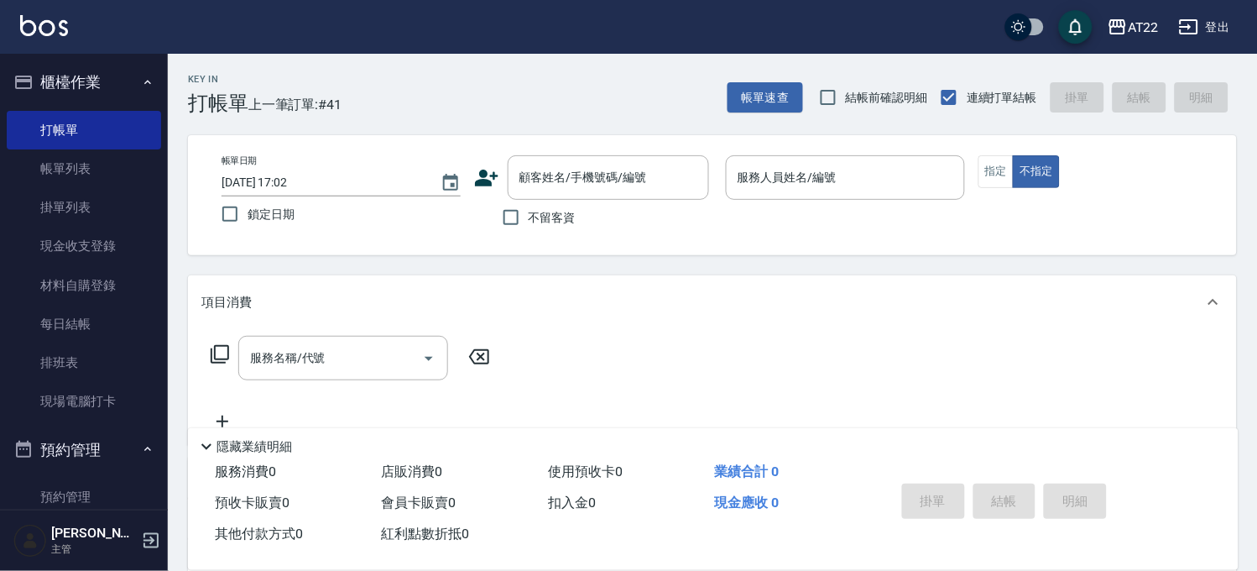
scroll to position [373, 0]
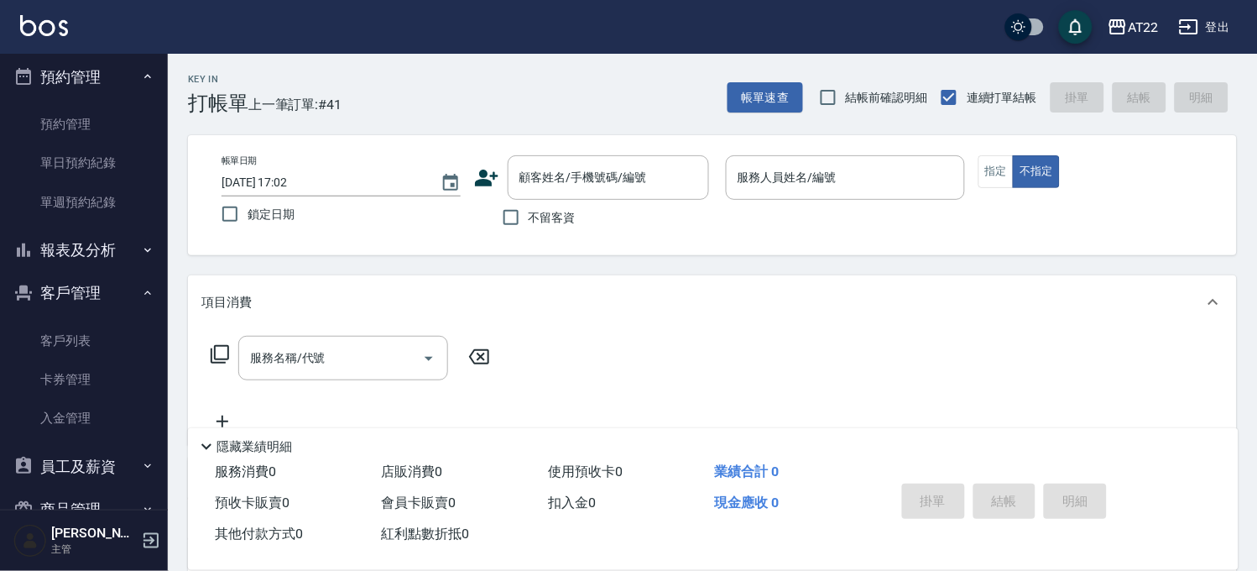
drag, startPoint x: 52, startPoint y: 331, endPoint x: 103, endPoint y: 295, distance: 62.6
click at [52, 331] on link "客戶列表" at bounding box center [84, 340] width 154 height 39
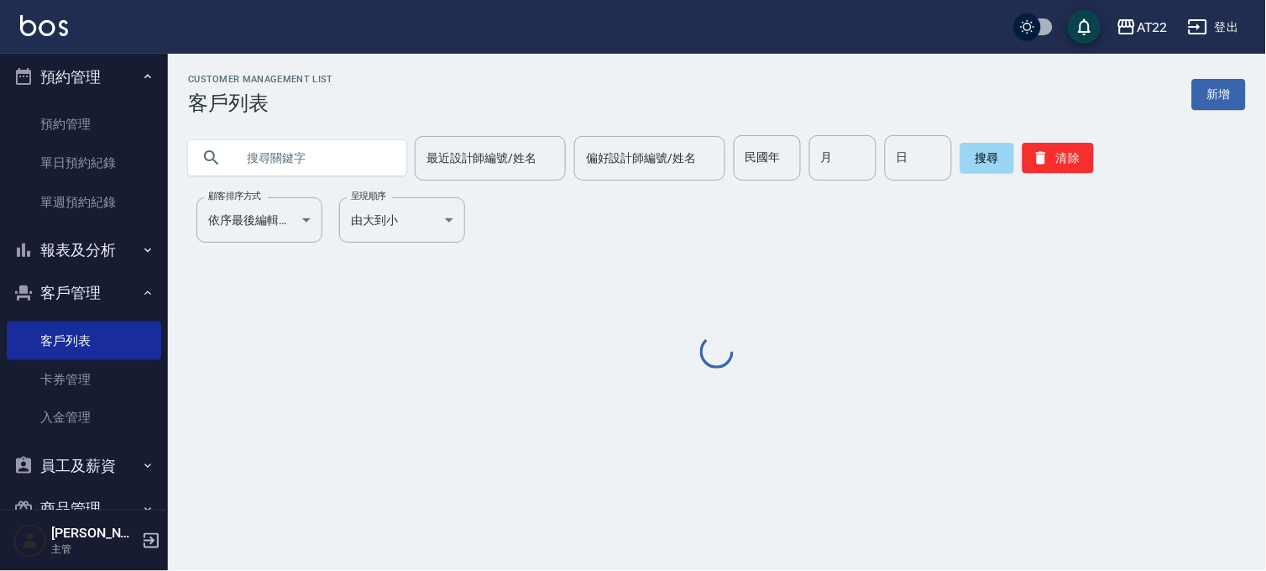
click at [274, 166] on input "text" at bounding box center [314, 157] width 158 height 45
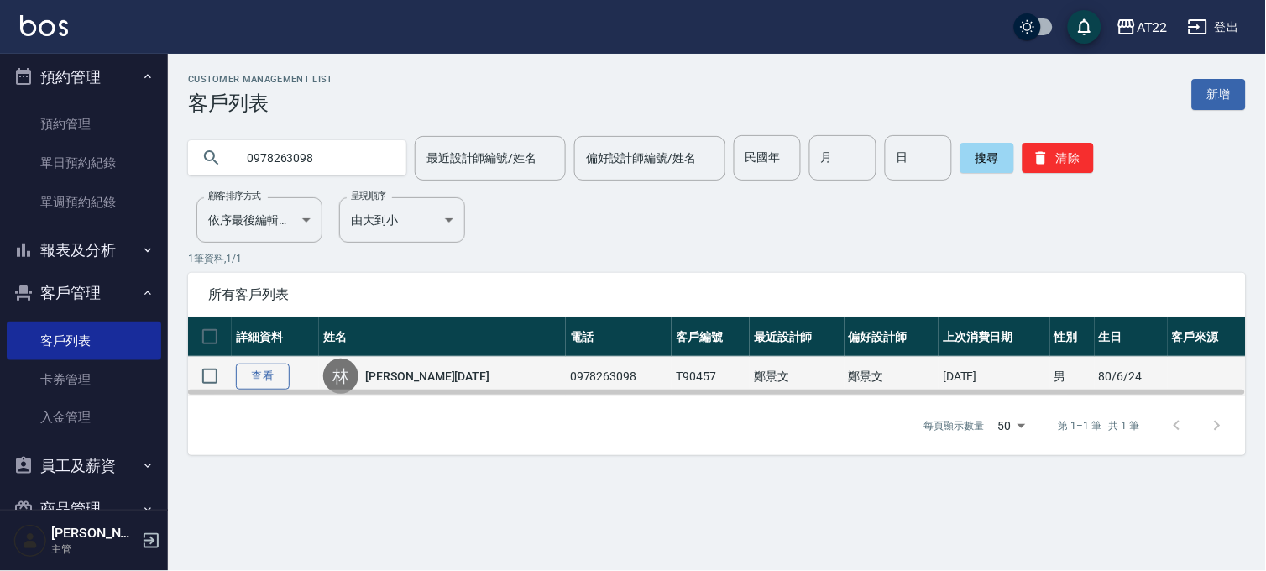
click at [254, 372] on link "查看" at bounding box center [263, 376] width 54 height 26
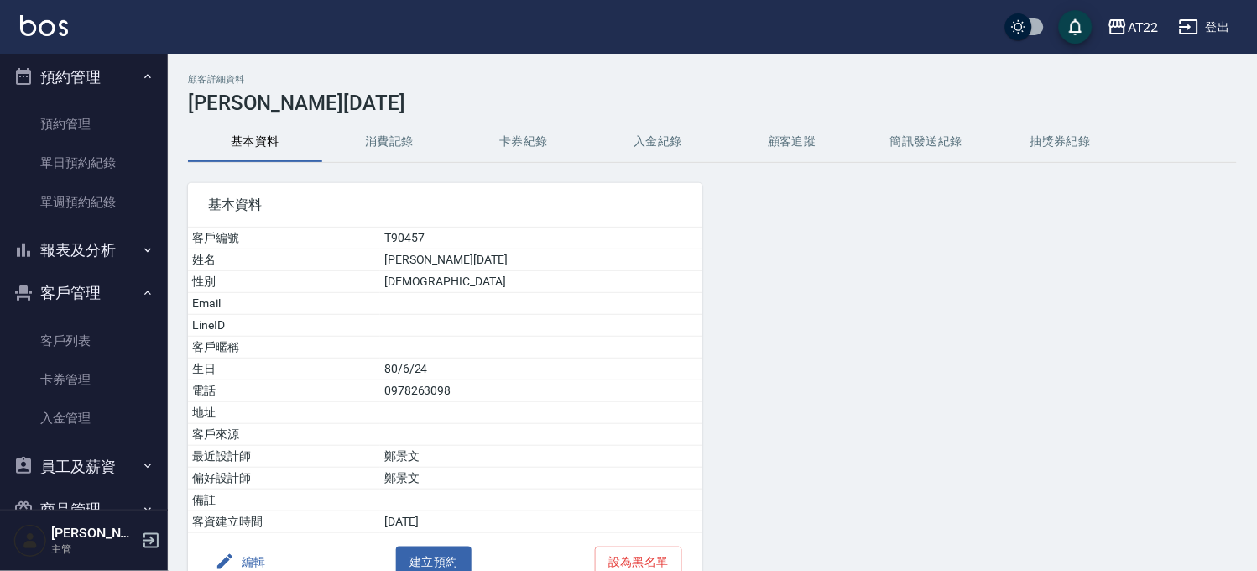
click at [392, 149] on button "消費記錄" at bounding box center [389, 142] width 134 height 40
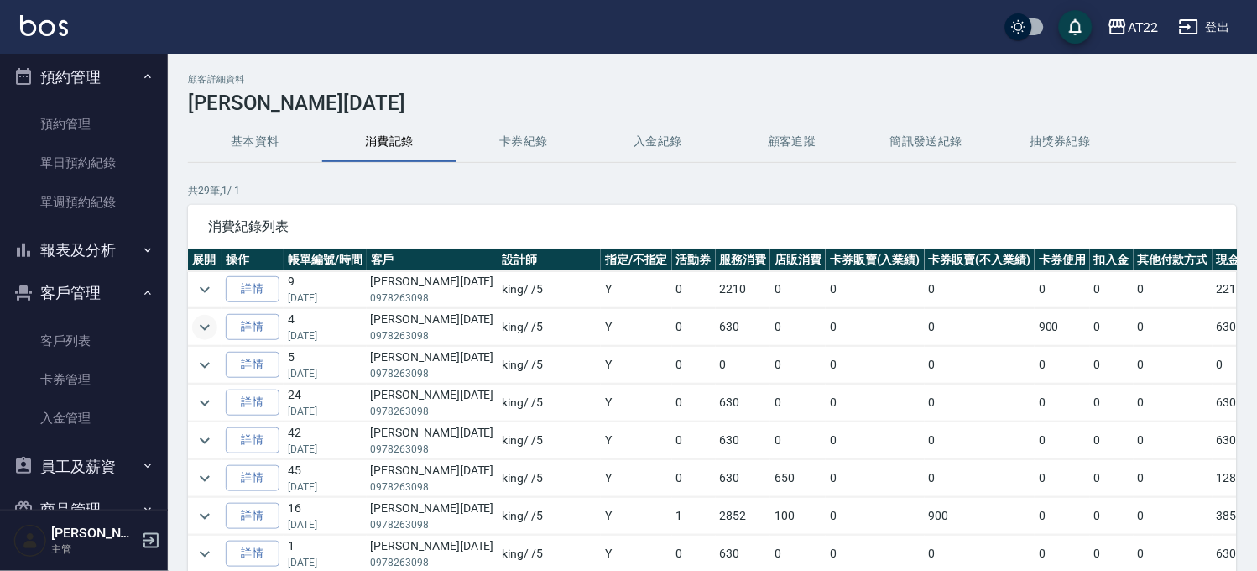
click at [215, 326] on button "expand row" at bounding box center [204, 327] width 25 height 25
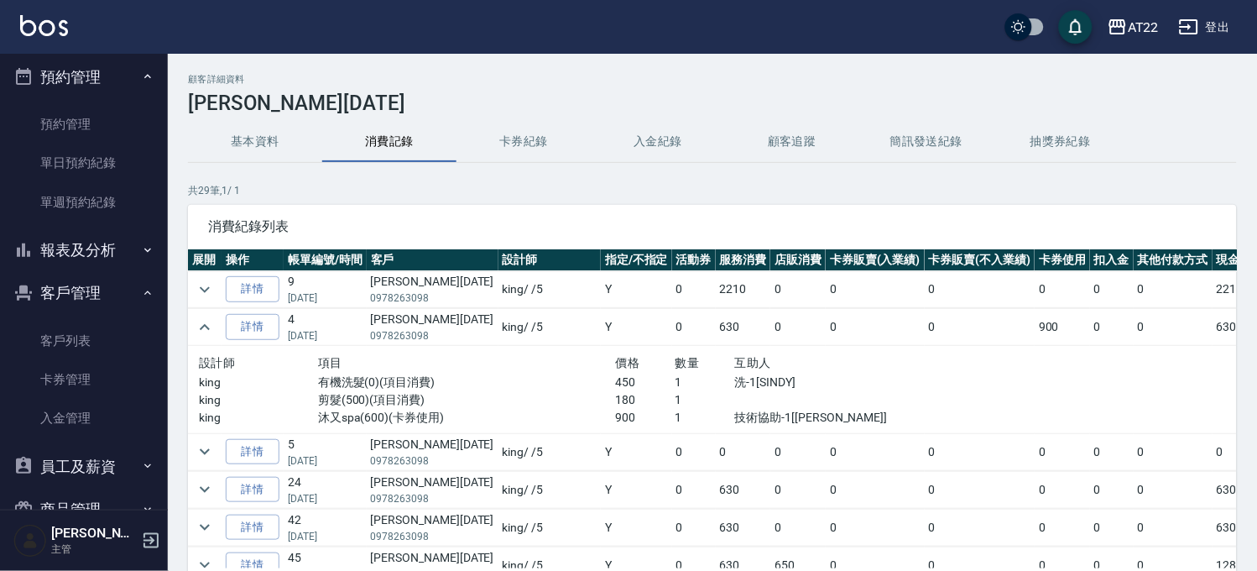
click at [206, 275] on td at bounding box center [205, 289] width 34 height 37
click at [206, 284] on icon "expand row" at bounding box center [205, 290] width 20 height 20
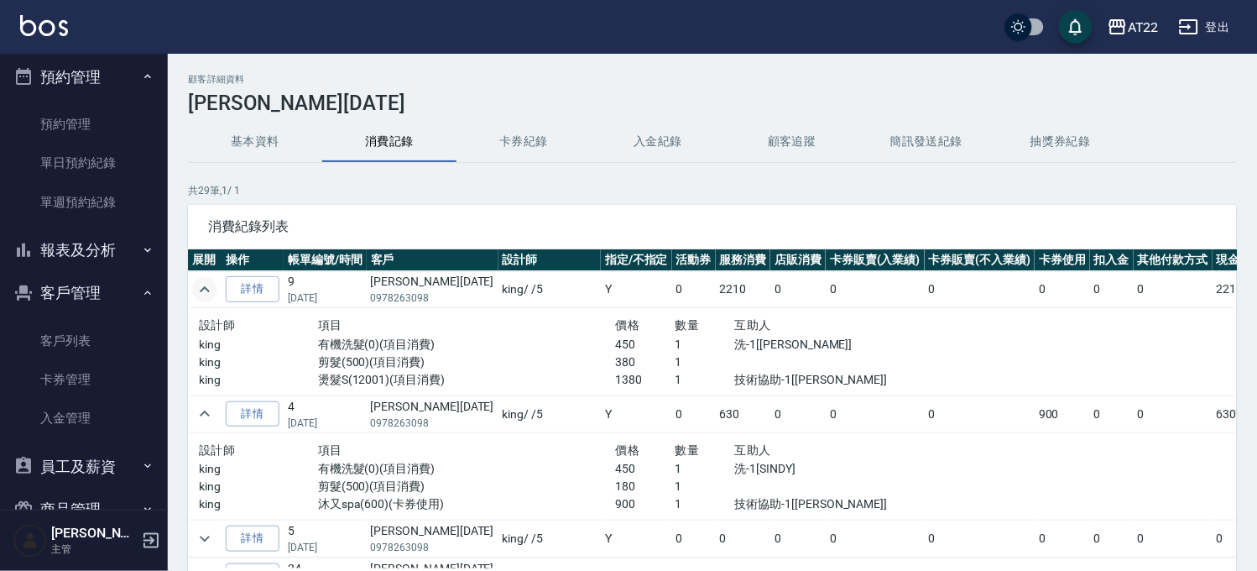
click at [180, 290] on div "顧客詳細資料 林冠宇27.1.19 基本資料 消費記錄 卡券紀錄 入金紀錄 顧客追蹤 簡訊發送紀錄 抽獎券紀錄 共 29 筆, 1 / 1 消費紀錄列表 展開…" at bounding box center [713, 369] width 1090 height 591
click at [193, 289] on button "expand row" at bounding box center [204, 289] width 25 height 25
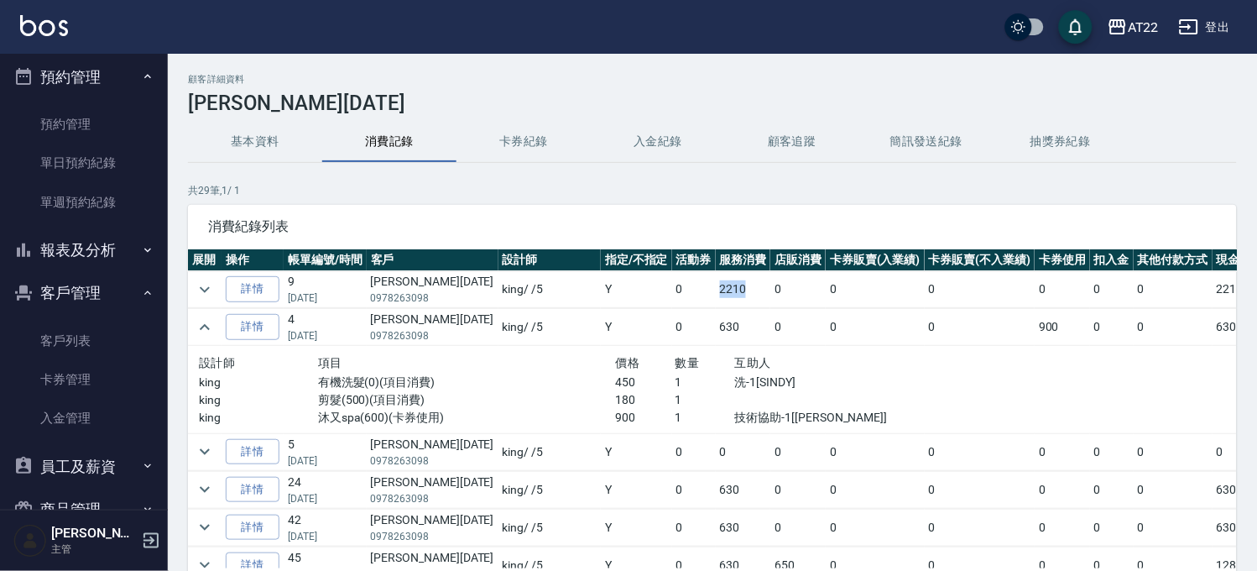
drag, startPoint x: 639, startPoint y: 288, endPoint x: 659, endPoint y: 291, distance: 20.4
click at [658, 290] on tr "詳情 9 06/29/2025 林冠宇27.1.19 0978263098 king / /5 Y 0 2210 0 0 0 0 0 0 2210" at bounding box center [748, 289] width 1120 height 37
click at [716, 291] on td "2210" at bounding box center [743, 289] width 55 height 37
drag, startPoint x: 631, startPoint y: 297, endPoint x: 619, endPoint y: 291, distance: 13.9
click at [619, 291] on tr "詳情 9 06/29/2025 林冠宇27.1.19 0978263098 king / /5 Y 0 2210 0 0 0 0 0 0 2210" at bounding box center [748, 289] width 1120 height 37
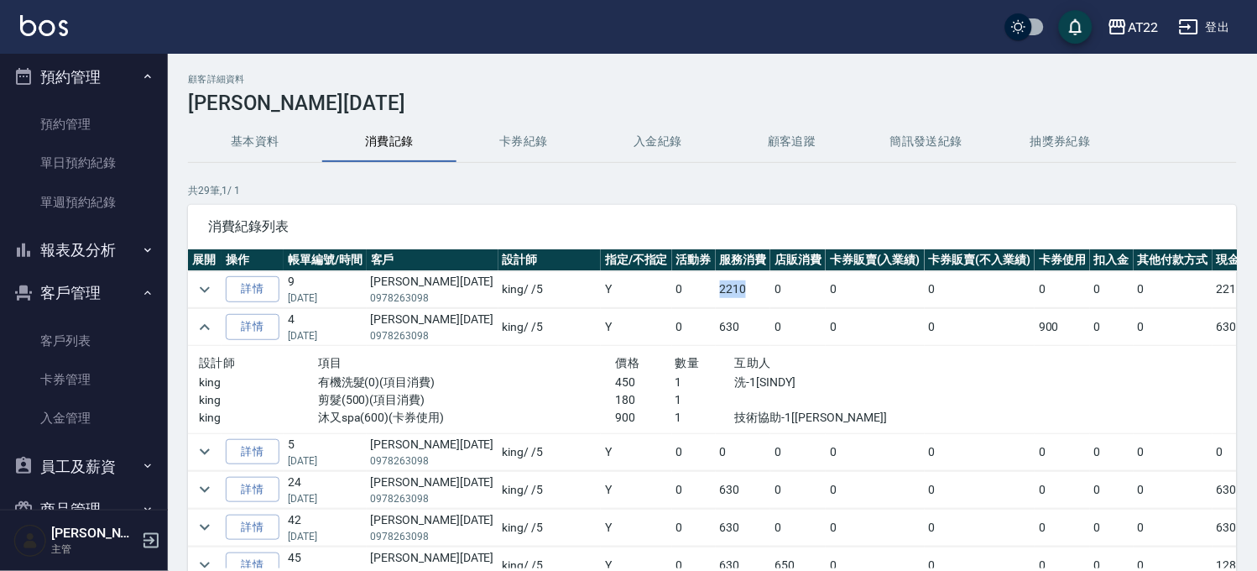
click at [716, 304] on td "2210" at bounding box center [743, 289] width 55 height 37
drag, startPoint x: 670, startPoint y: 296, endPoint x: 633, endPoint y: 297, distance: 36.9
click at [716, 297] on td "2210" at bounding box center [743, 289] width 55 height 37
click at [206, 289] on icon "expand row" at bounding box center [205, 289] width 10 height 6
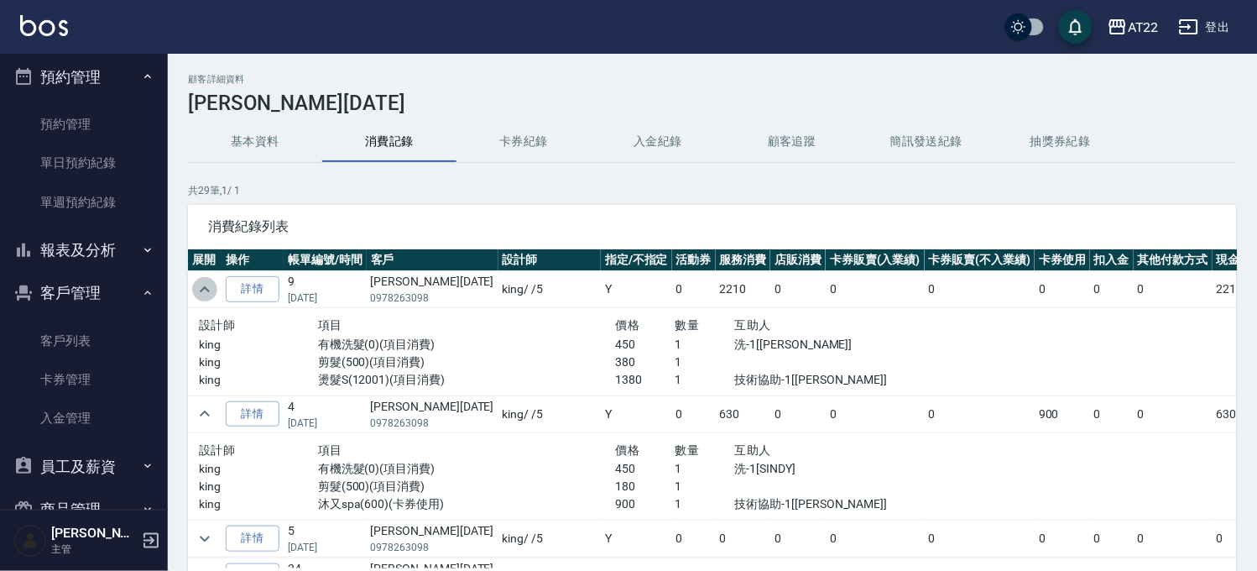
click at [205, 289] on icon "expand row" at bounding box center [205, 290] width 20 height 20
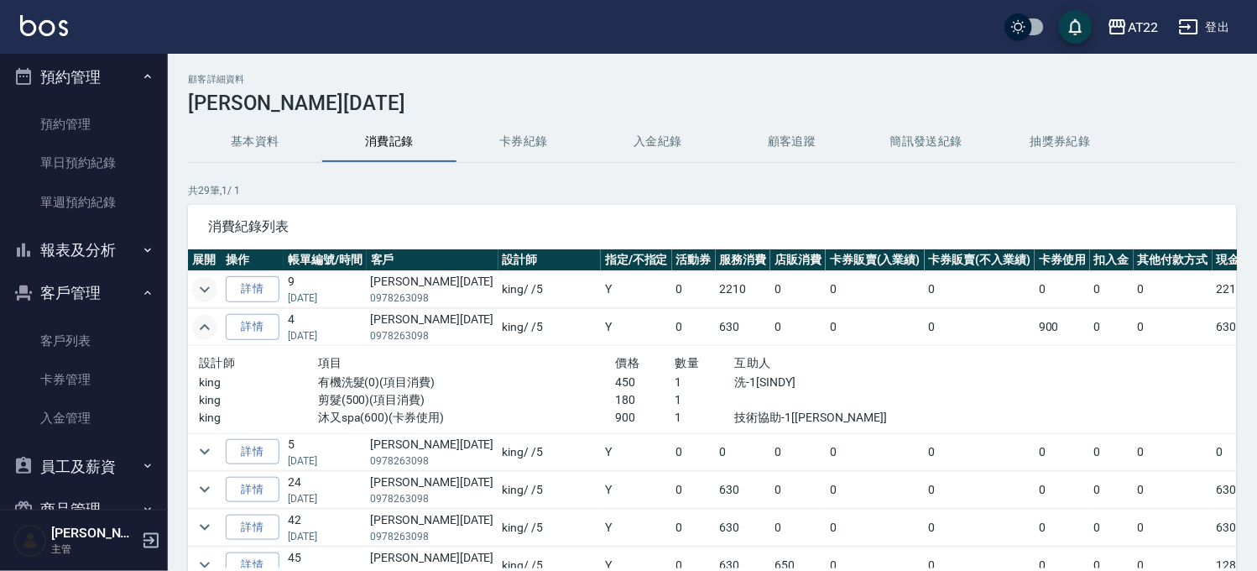
click at [214, 326] on icon "expand row" at bounding box center [205, 327] width 20 height 20
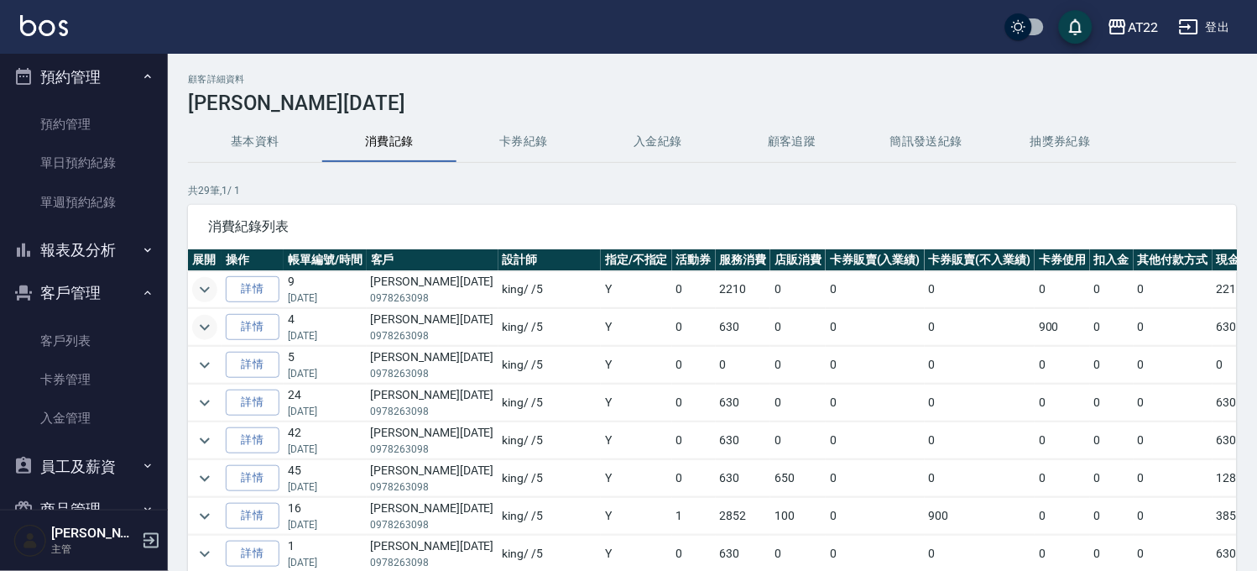
click at [73, 348] on link "客戶列表" at bounding box center [84, 340] width 154 height 39
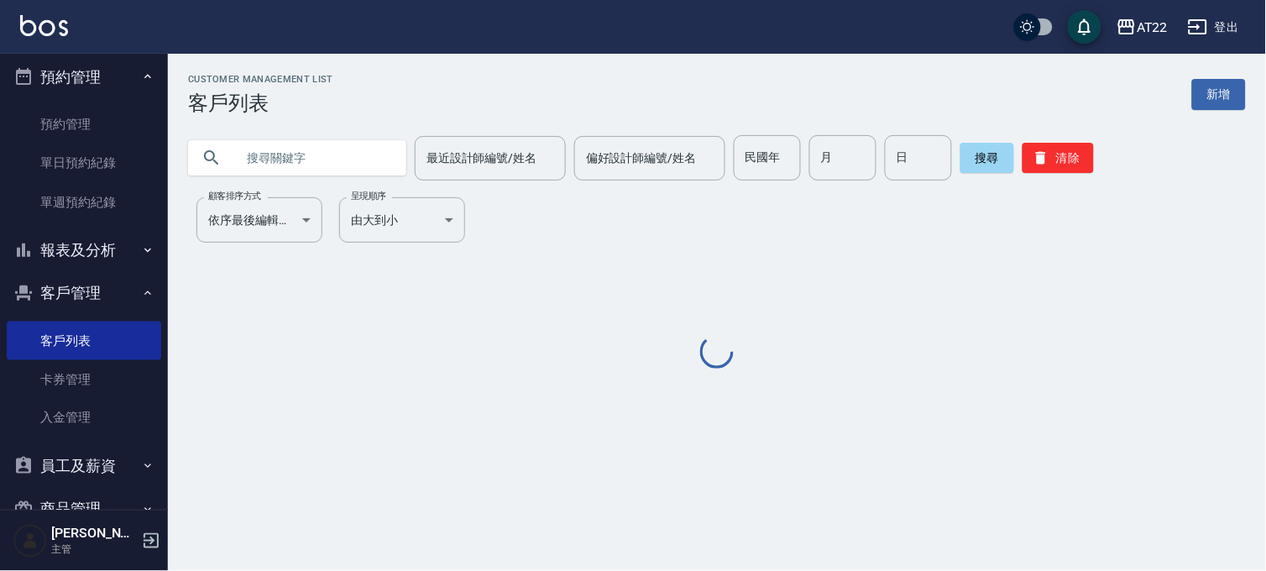
click at [307, 170] on input "text" at bounding box center [314, 157] width 158 height 45
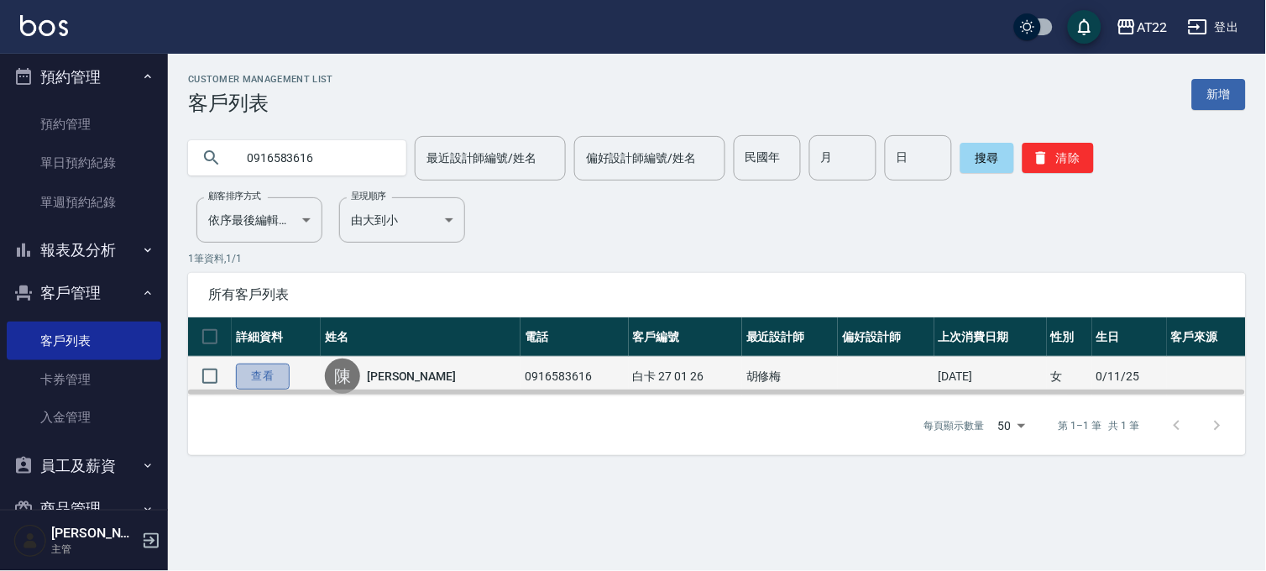
click at [262, 380] on link "查看" at bounding box center [263, 376] width 54 height 26
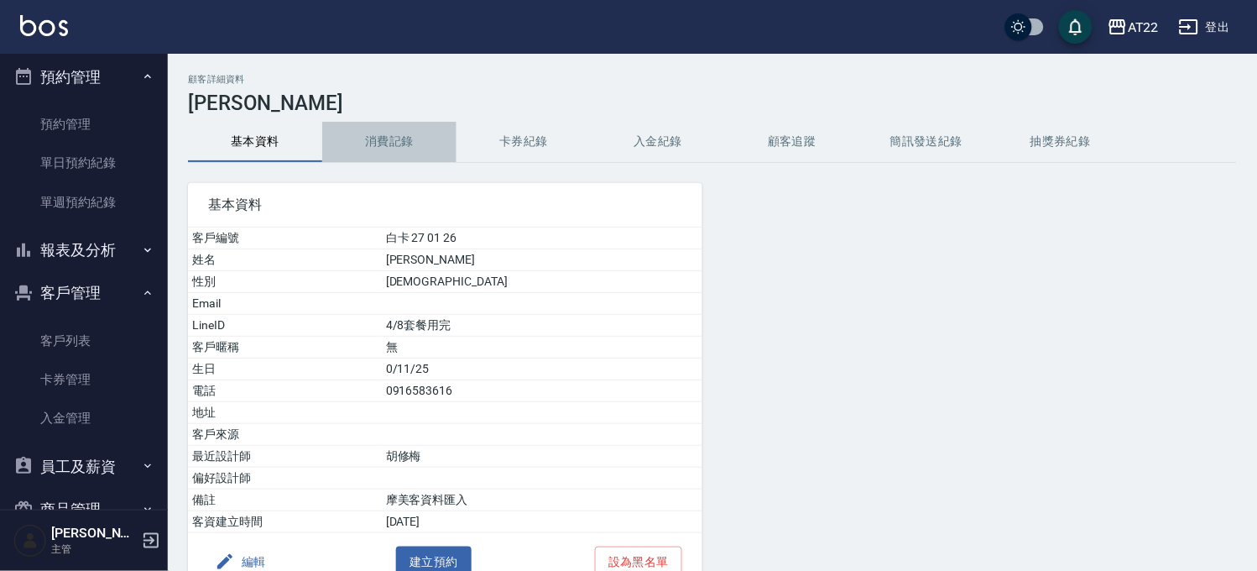
click at [395, 143] on button "消費記錄" at bounding box center [389, 142] width 134 height 40
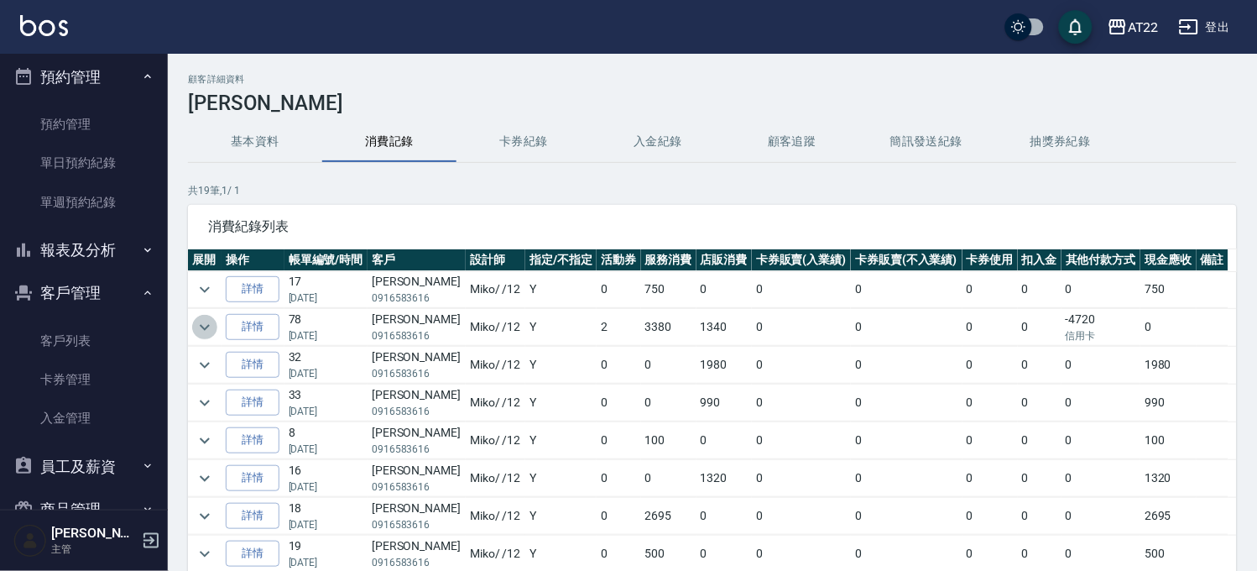
click at [205, 332] on icon "expand row" at bounding box center [205, 327] width 20 height 20
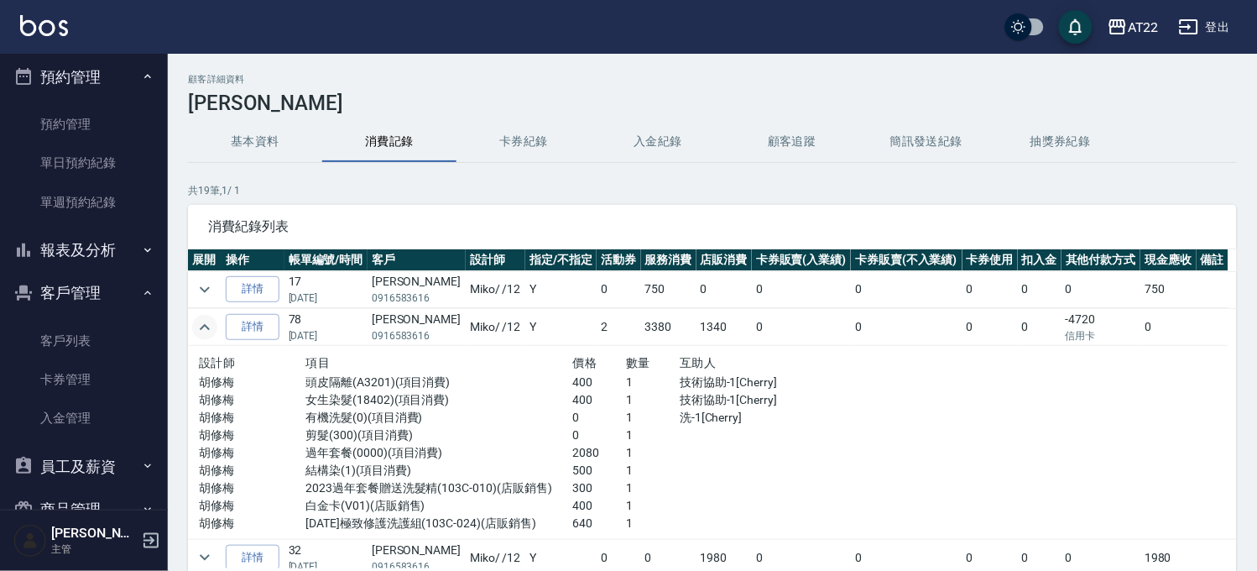
click at [197, 325] on icon "expand row" at bounding box center [205, 327] width 20 height 20
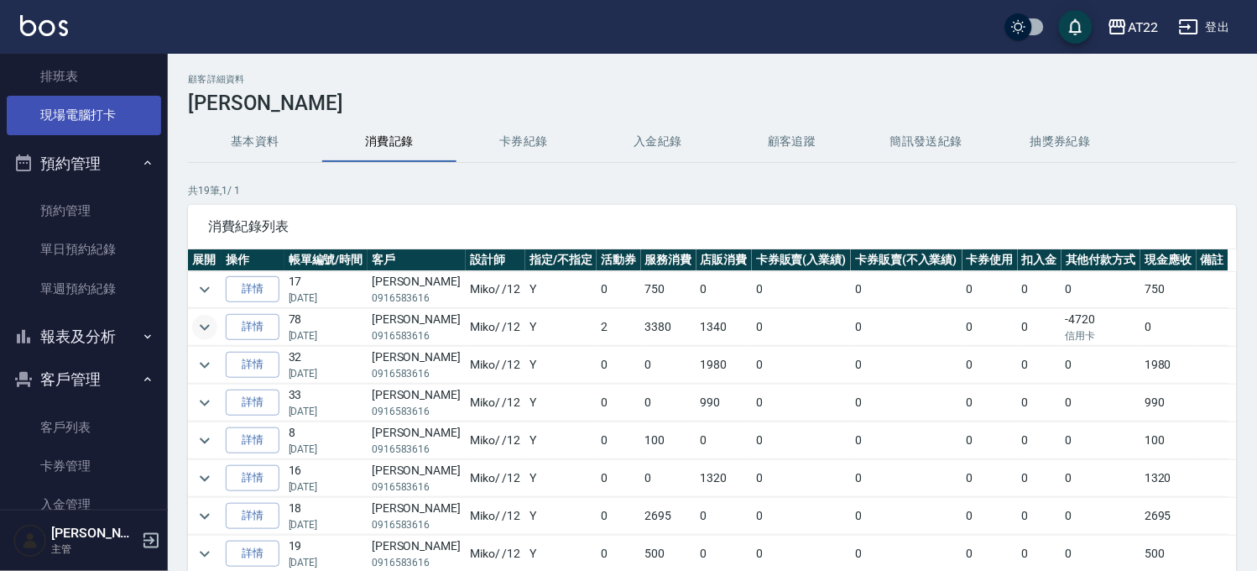
scroll to position [457, 0]
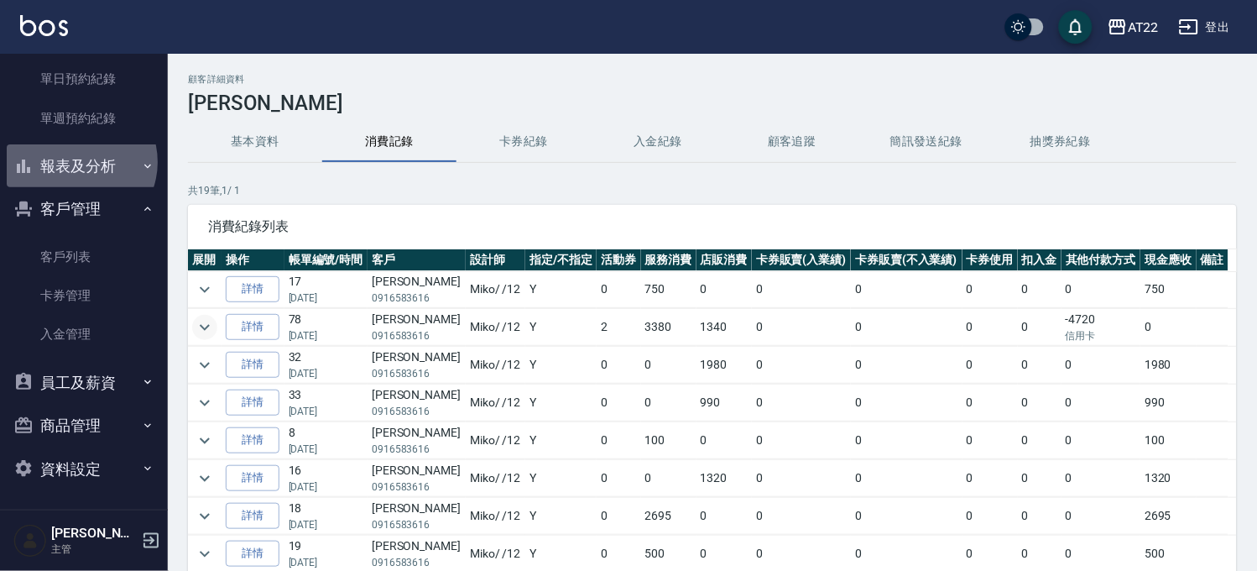
click at [76, 161] on button "報表及分析" at bounding box center [84, 166] width 154 height 44
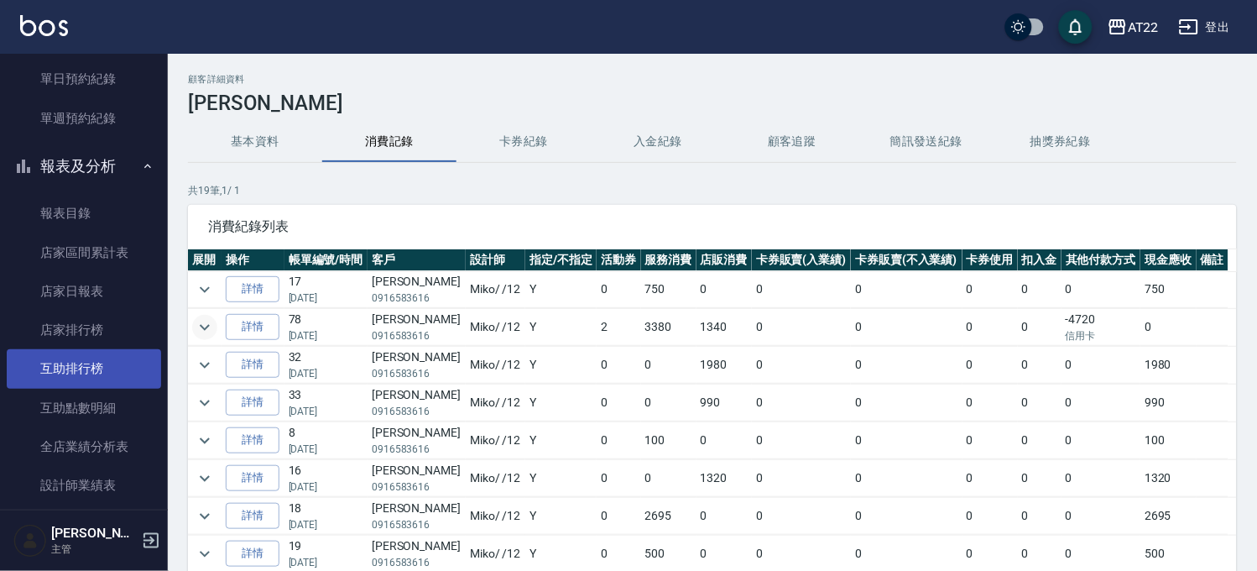
scroll to position [829, 0]
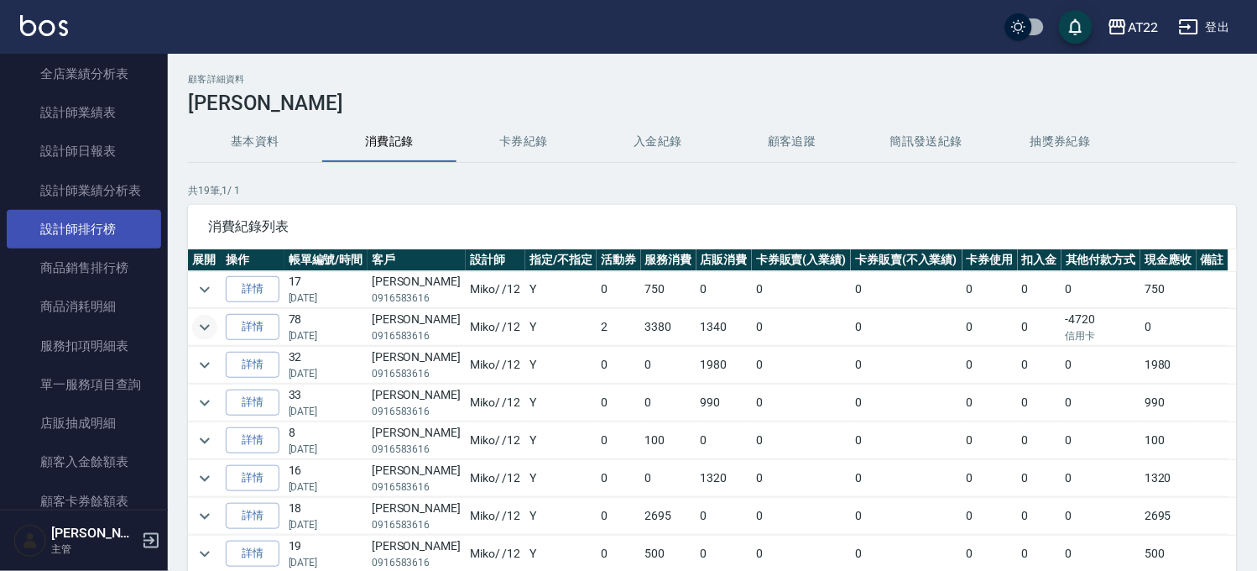
click at [85, 216] on link "設計師排行榜" at bounding box center [84, 229] width 154 height 39
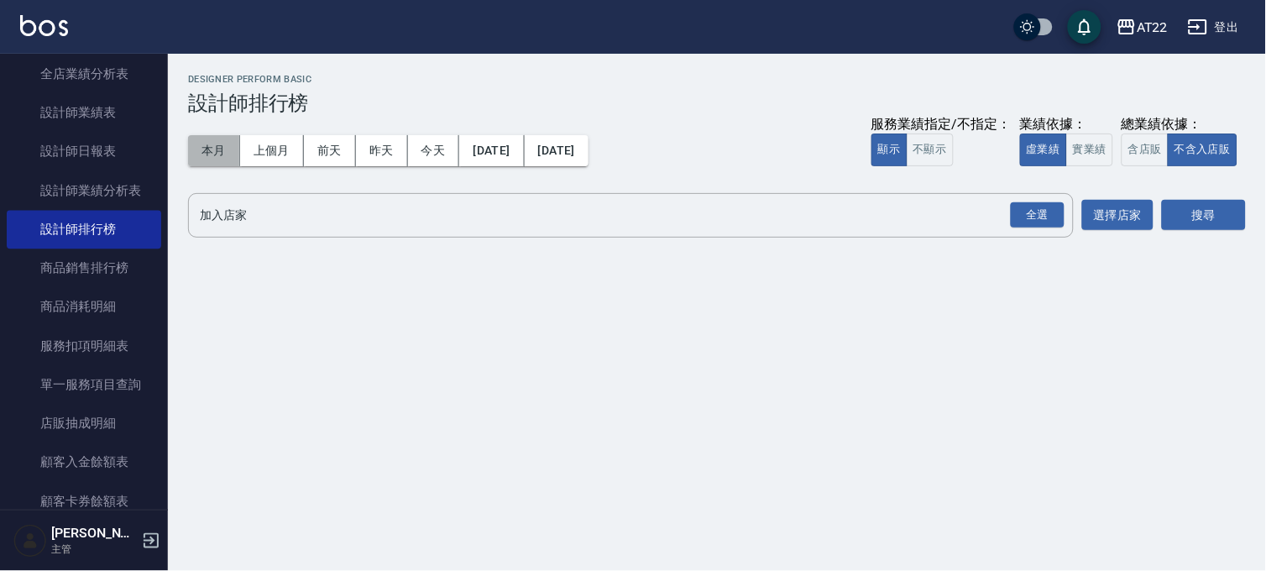
click at [213, 151] on button "本月" at bounding box center [214, 150] width 52 height 31
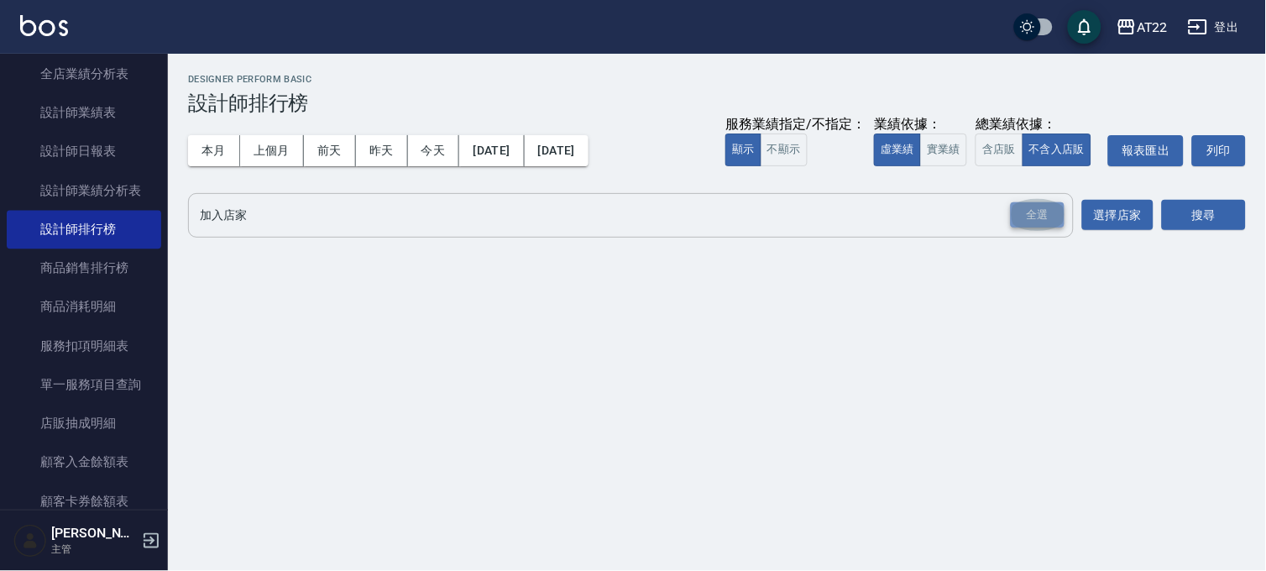
click at [1049, 212] on div "全選" at bounding box center [1038, 215] width 54 height 26
click at [1174, 215] on button "搜尋" at bounding box center [1204, 216] width 84 height 31
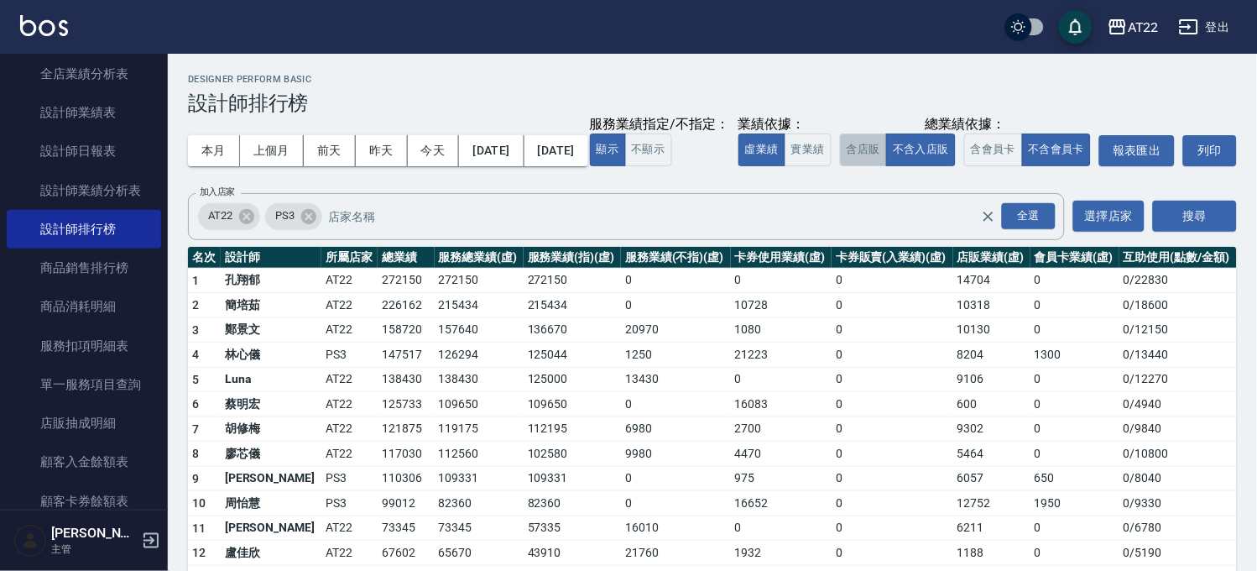
click at [840, 166] on button "含店販" at bounding box center [863, 149] width 47 height 33
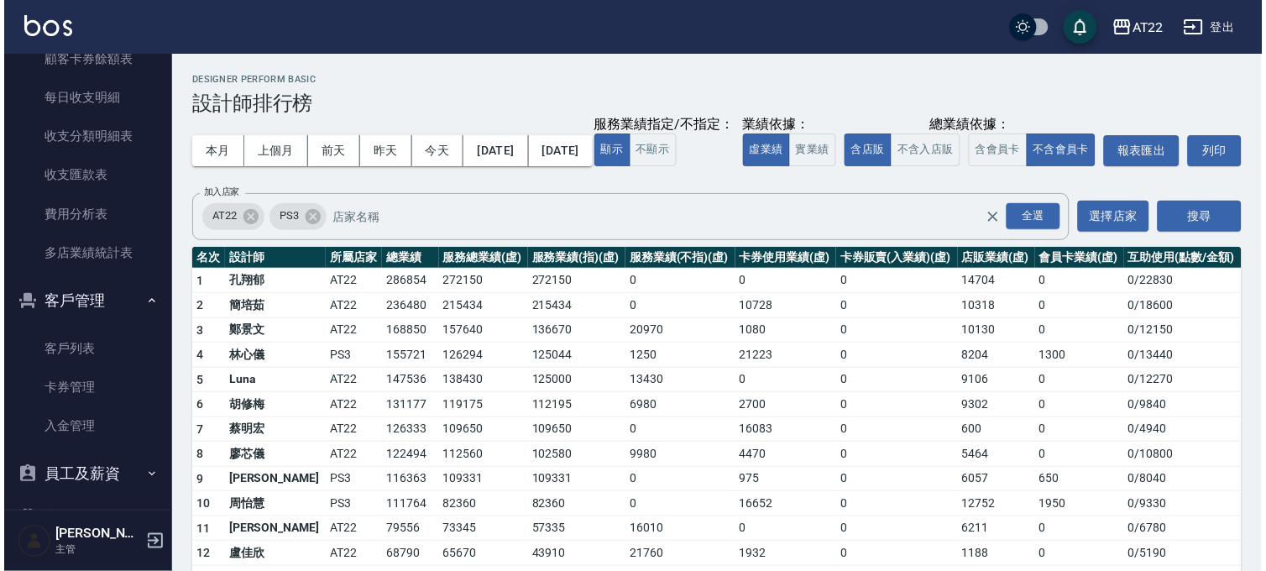
scroll to position [1363, 0]
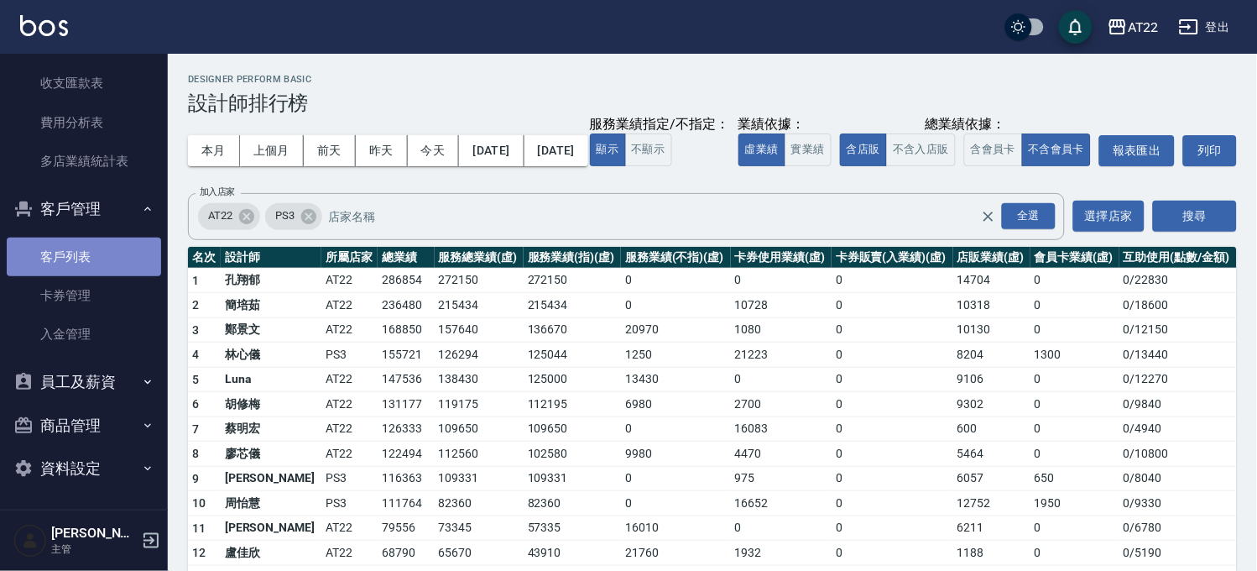
click at [110, 242] on link "客戶列表" at bounding box center [84, 257] width 154 height 39
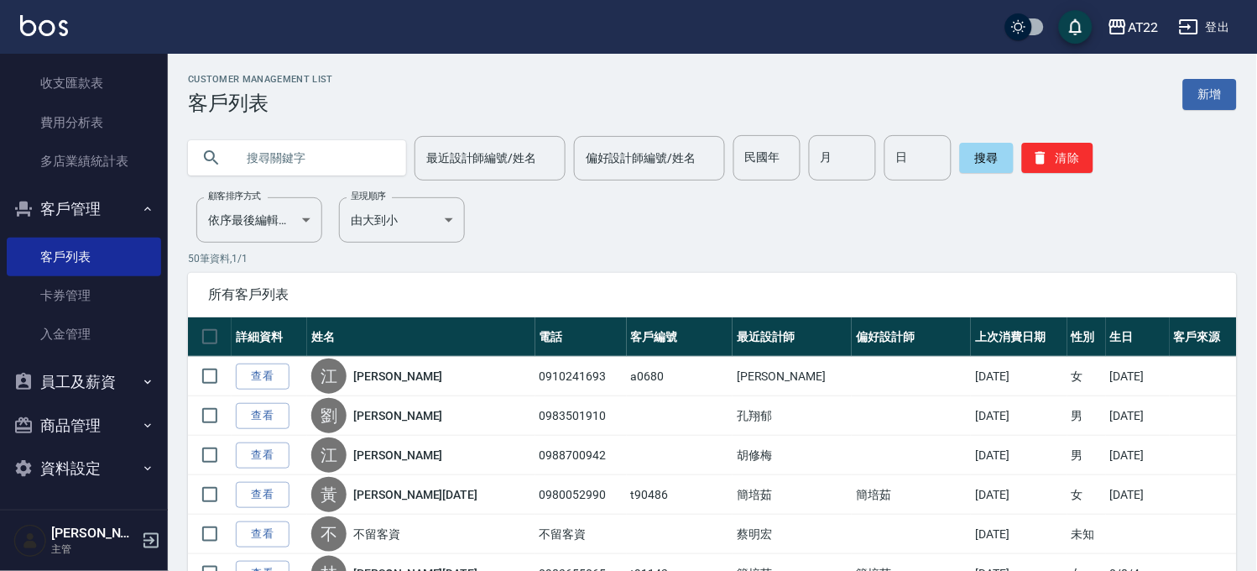
click at [1096, 82] on div "Customer Management List 客戶列表 新增" at bounding box center [712, 94] width 1049 height 41
click at [299, 154] on input "text" at bounding box center [314, 157] width 158 height 45
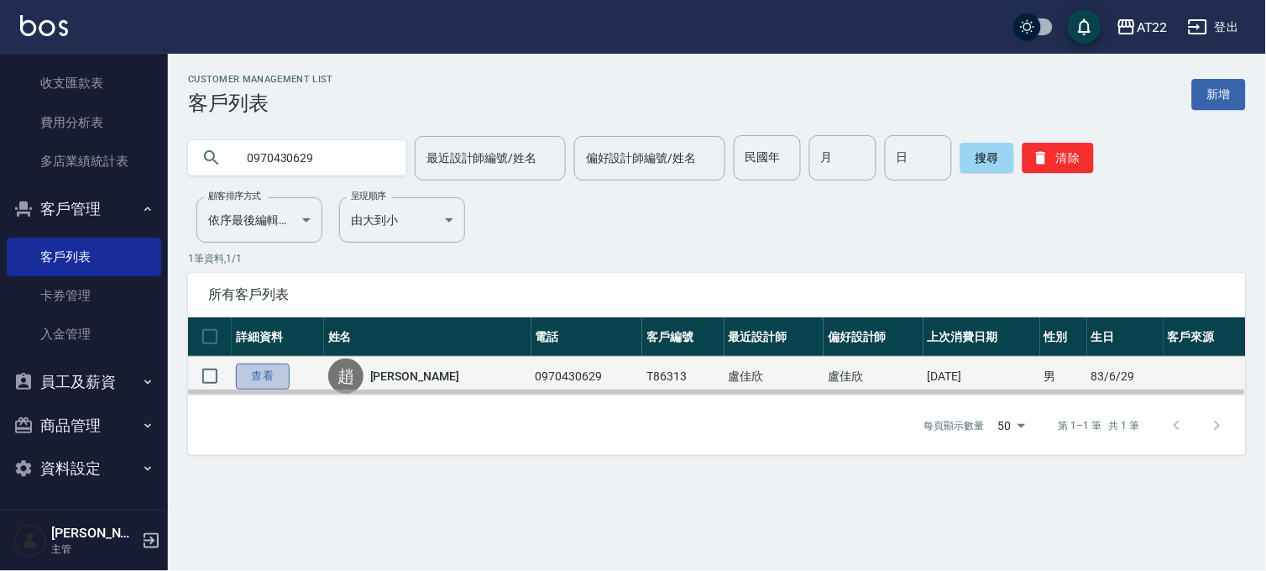
click at [263, 373] on link "查看" at bounding box center [263, 376] width 54 height 26
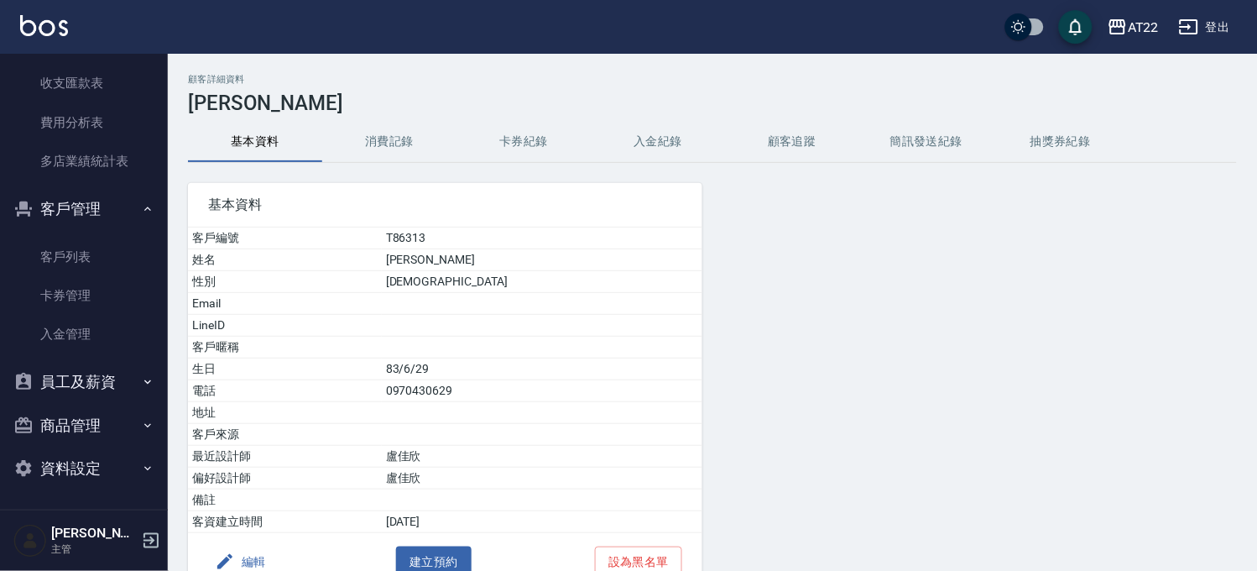
click at [319, 113] on h3 "趙振堯" at bounding box center [712, 103] width 1049 height 24
click at [388, 139] on button "消費記錄" at bounding box center [389, 142] width 134 height 40
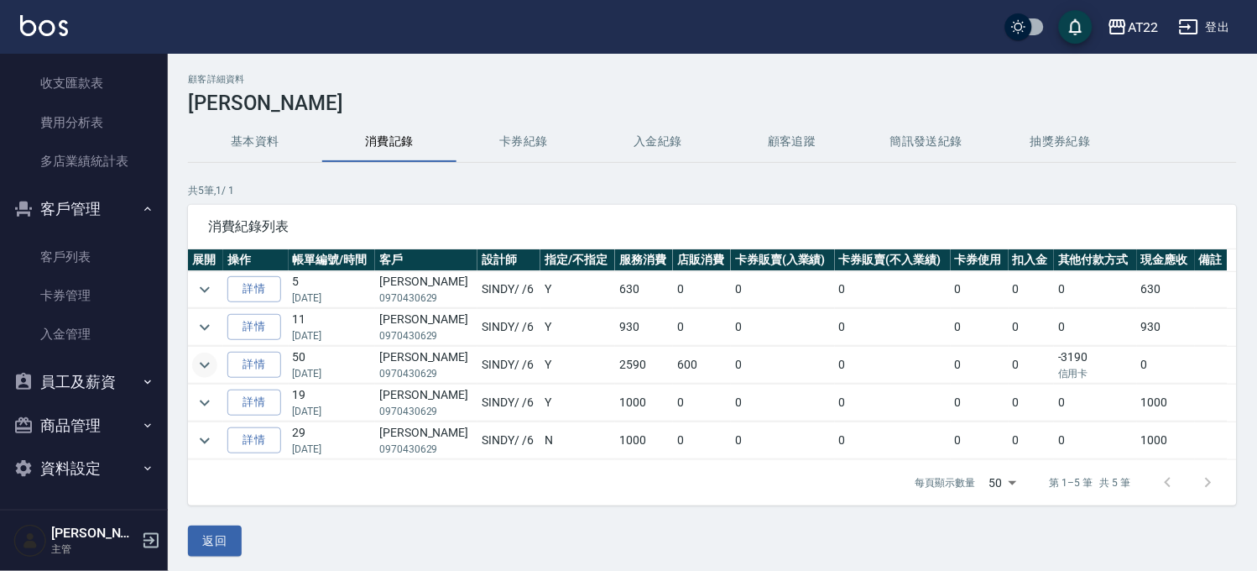
click at [213, 362] on icon "expand row" at bounding box center [205, 365] width 20 height 20
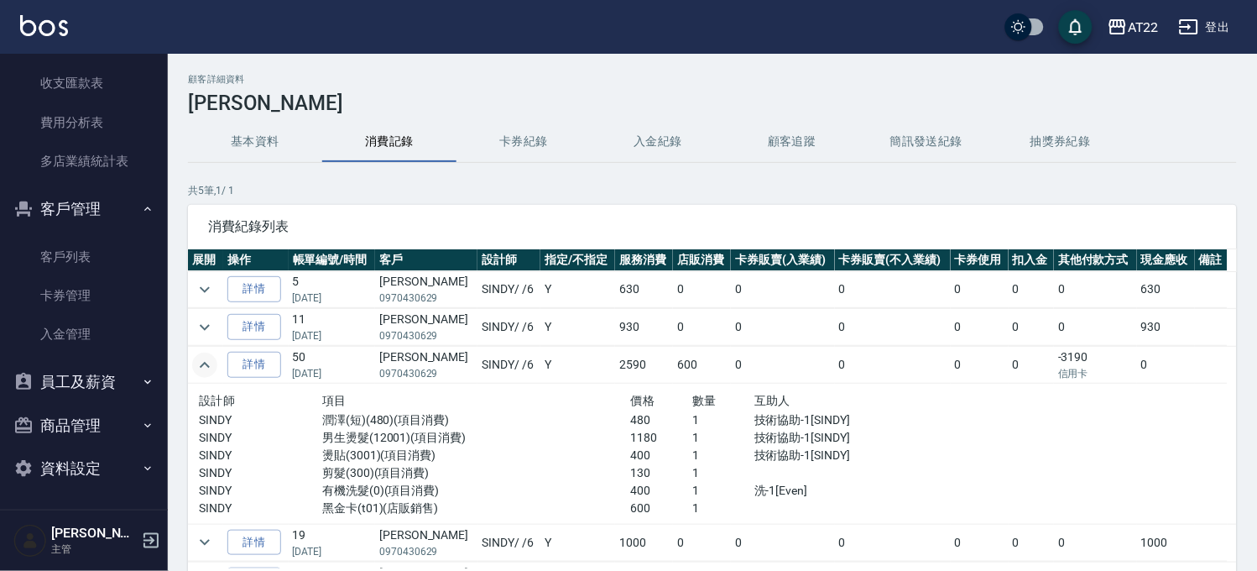
click at [252, 123] on button "基本資料" at bounding box center [255, 142] width 134 height 40
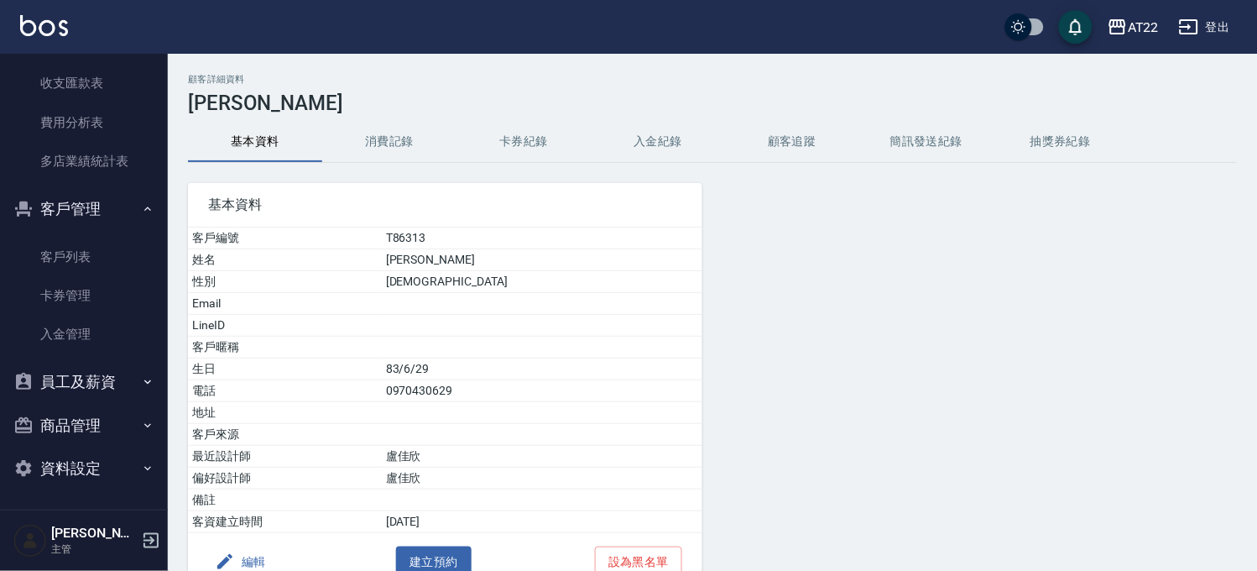
click at [241, 552] on button "編輯" at bounding box center [240, 561] width 65 height 31
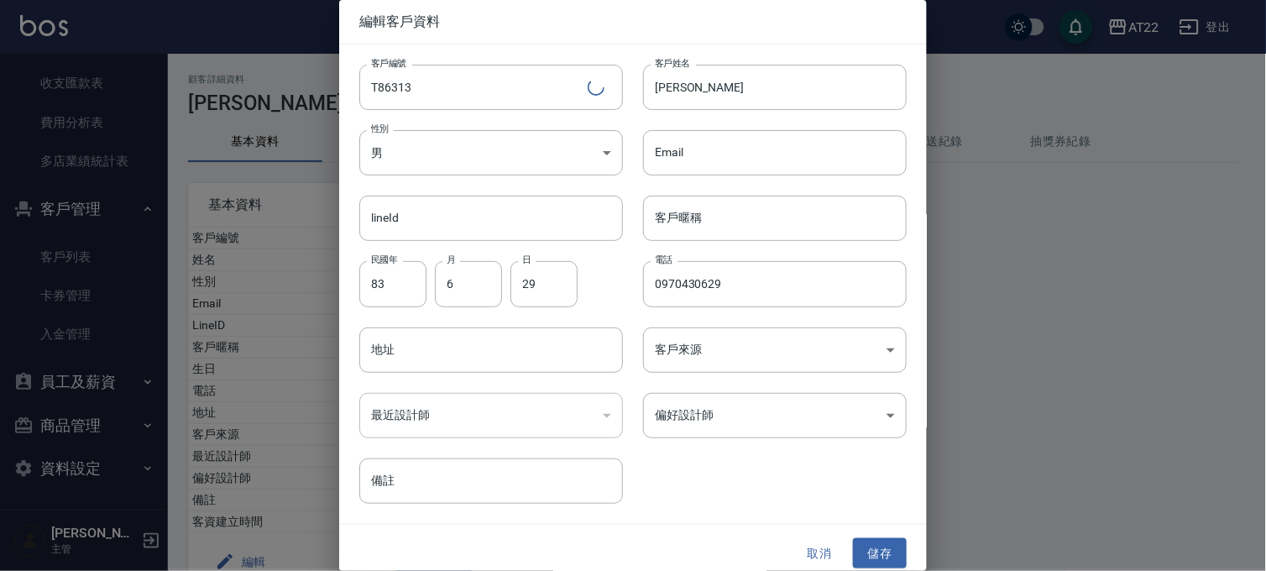
click at [821, 122] on div "Email Email" at bounding box center [765, 142] width 284 height 65
click at [820, 120] on div "Email Email" at bounding box center [765, 142] width 284 height 65
click at [824, 103] on input "趙振堯" at bounding box center [775, 87] width 264 height 45
click at [868, 542] on button "儲存" at bounding box center [880, 553] width 54 height 31
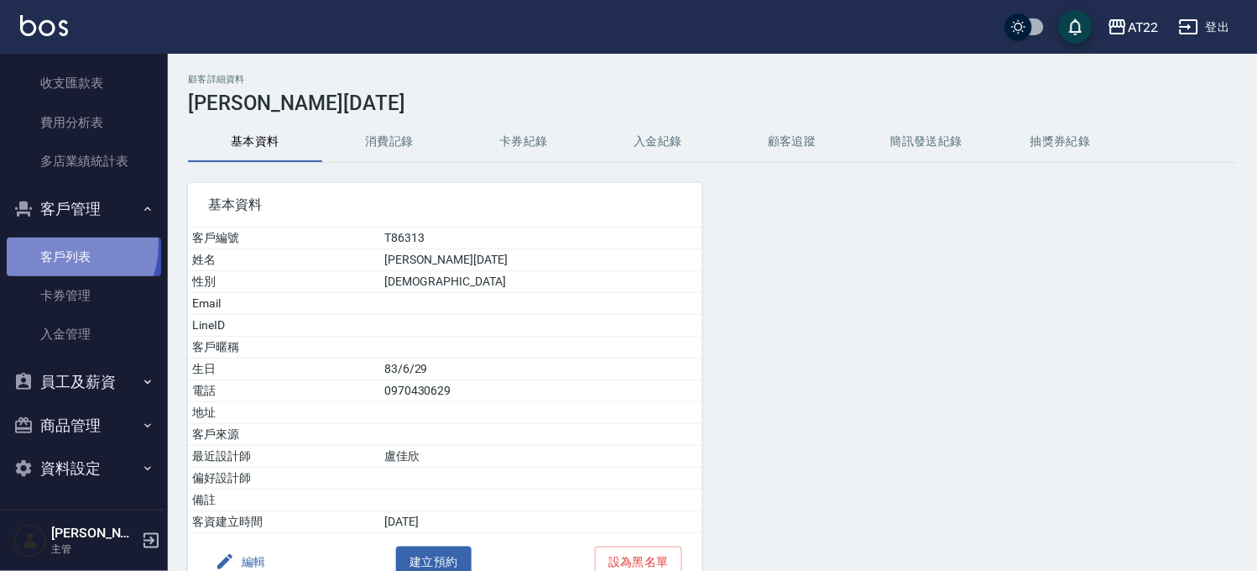
click at [62, 244] on link "客戶列表" at bounding box center [84, 257] width 154 height 39
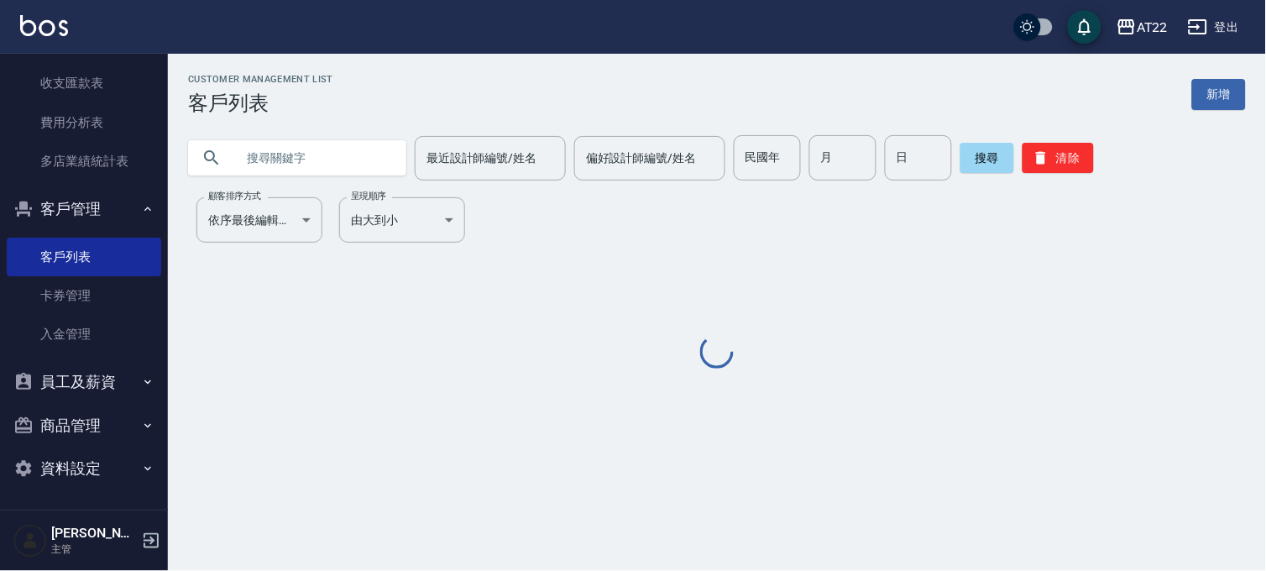
click at [311, 154] on input "text" at bounding box center [314, 157] width 158 height 45
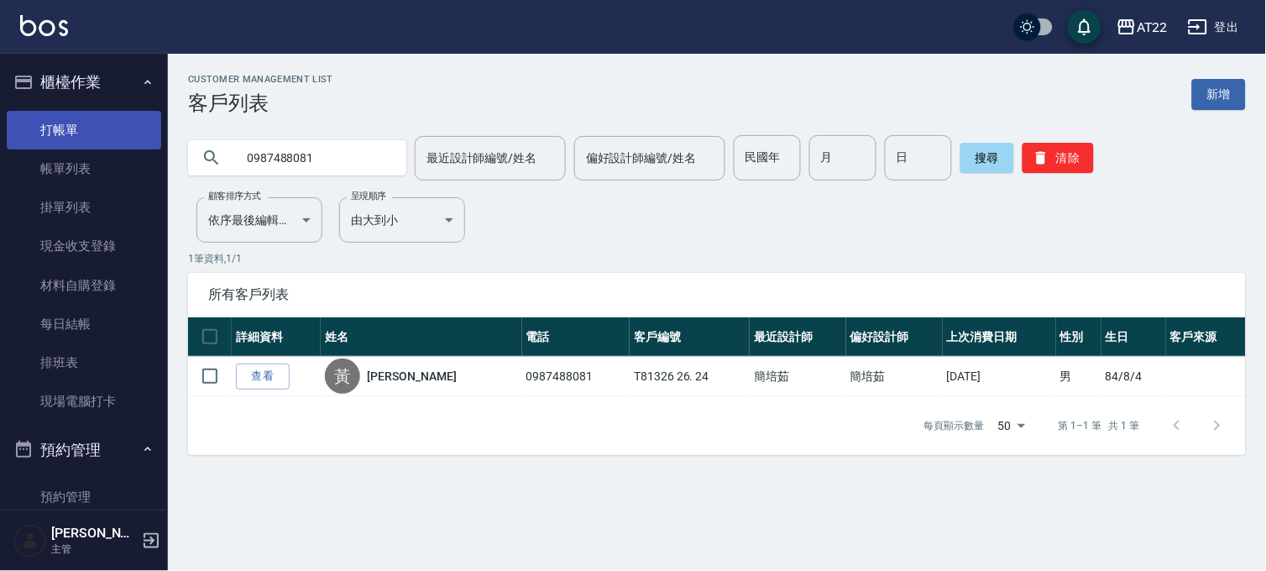
click at [105, 118] on link "打帳單" at bounding box center [84, 130] width 154 height 39
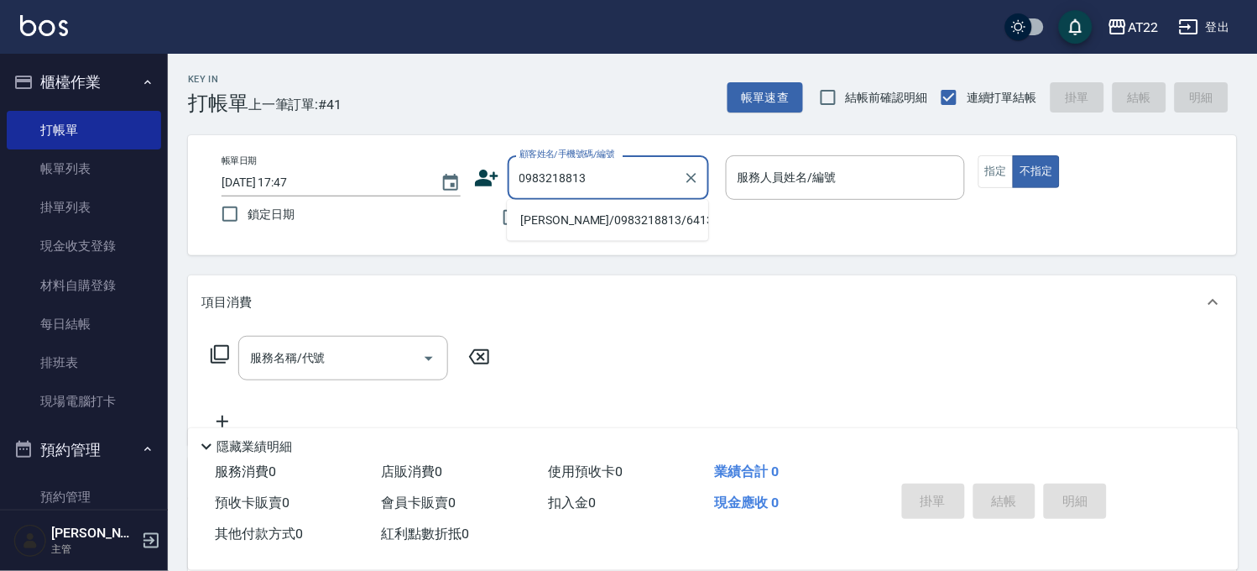
click at [572, 218] on li "林嘉玲/0983218813/64131" at bounding box center [607, 220] width 201 height 28
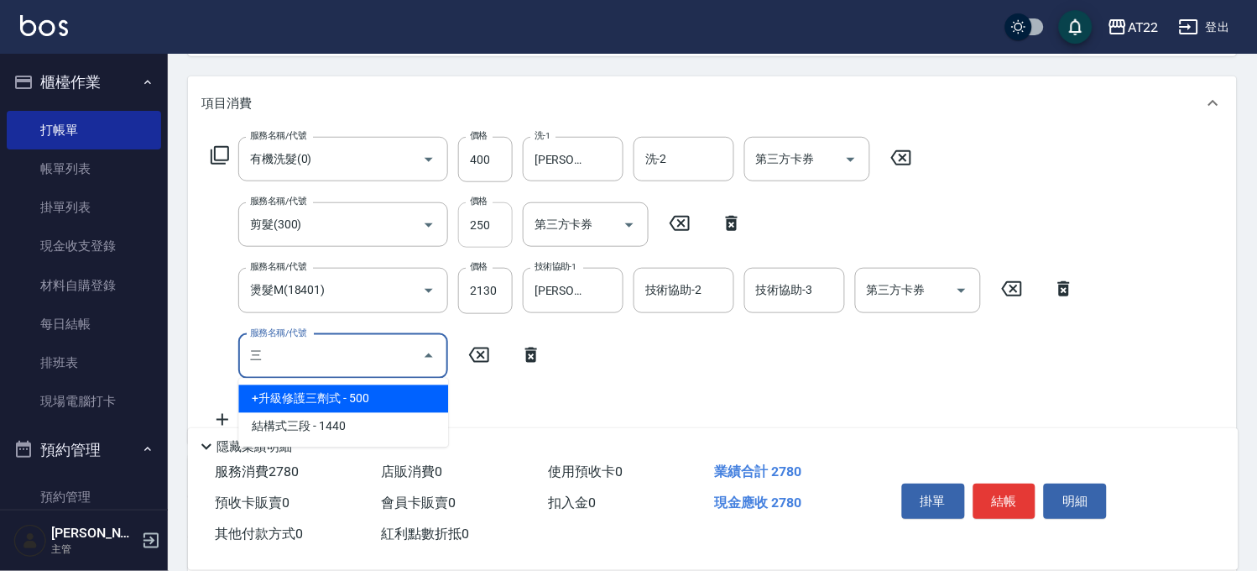
scroll to position [280, 0]
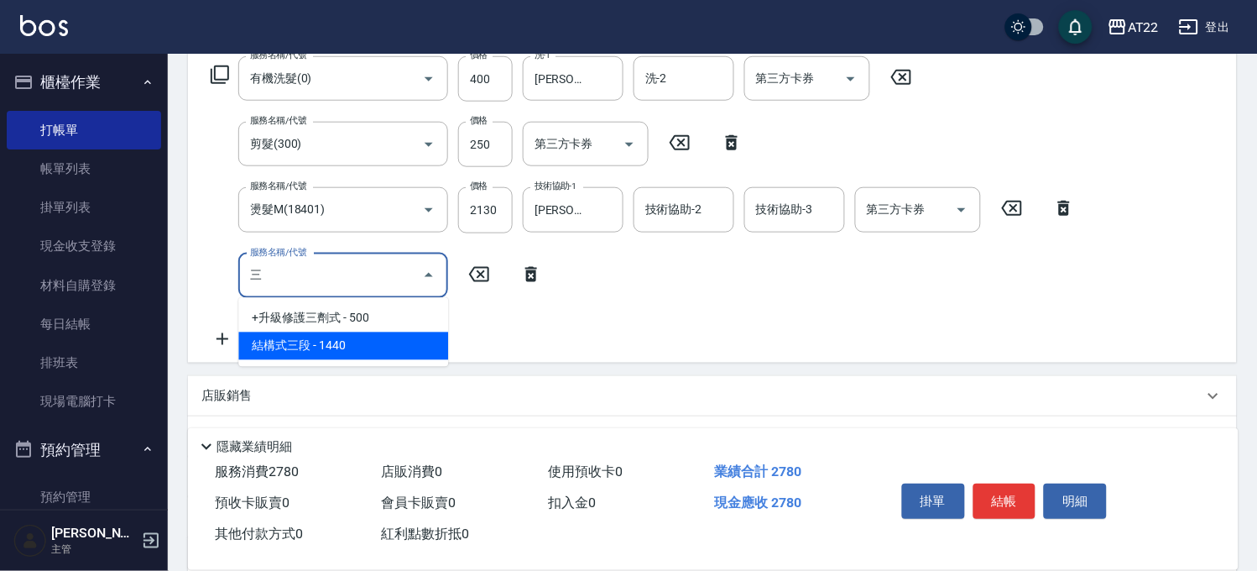
click at [342, 337] on span "結構式三段 - 1440" at bounding box center [343, 346] width 210 height 28
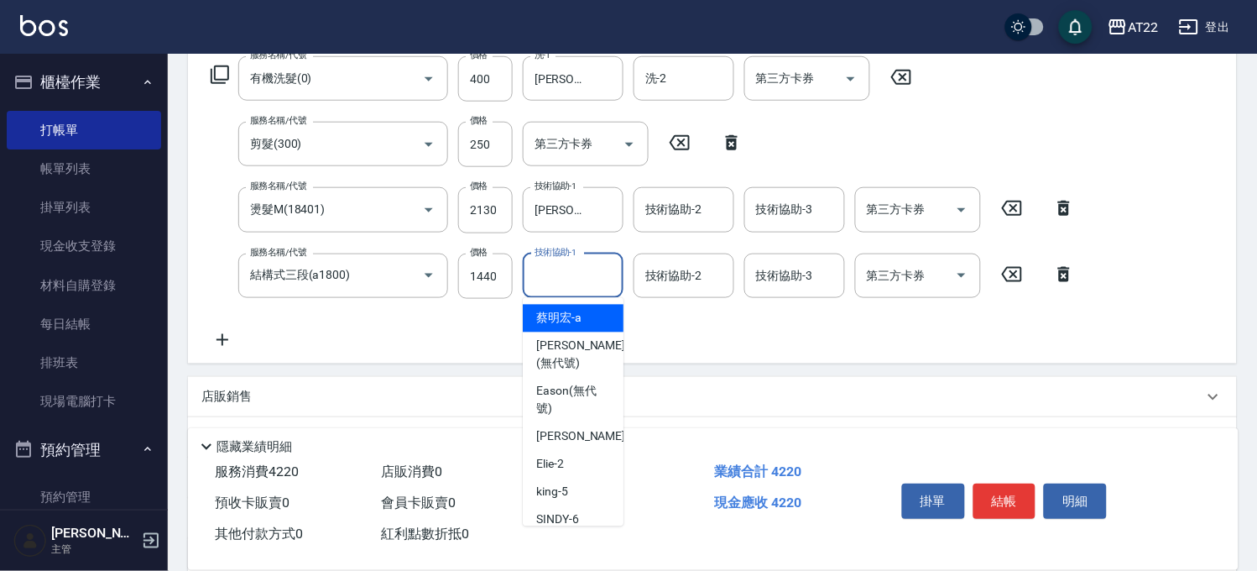
click at [583, 273] on input "技術協助-1" at bounding box center [574, 275] width 86 height 29
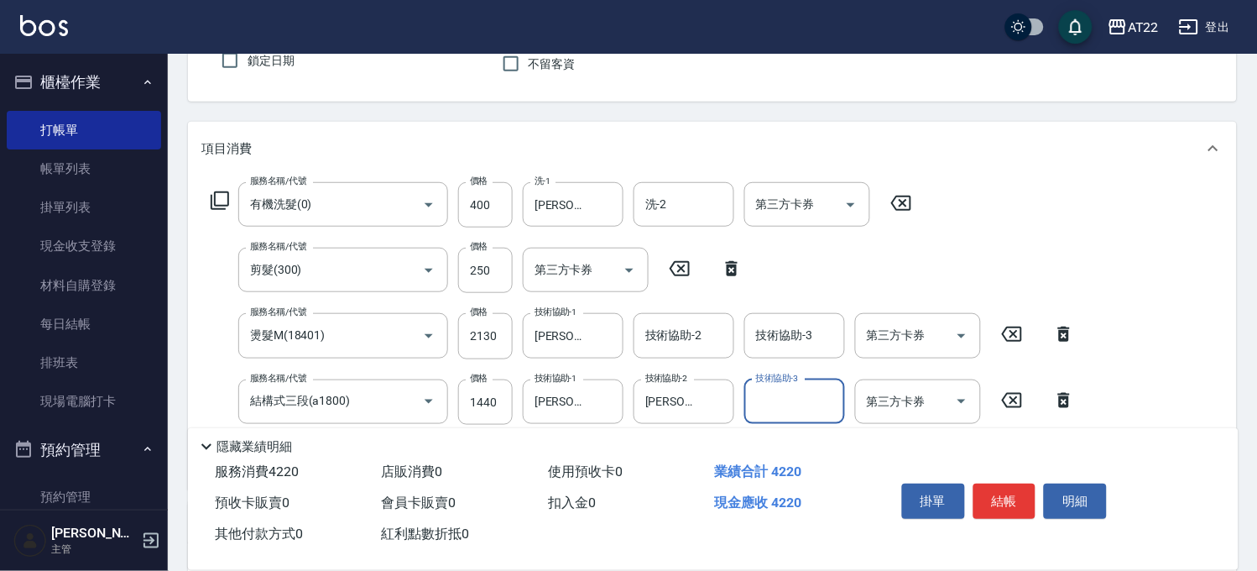
scroll to position [0, 0]
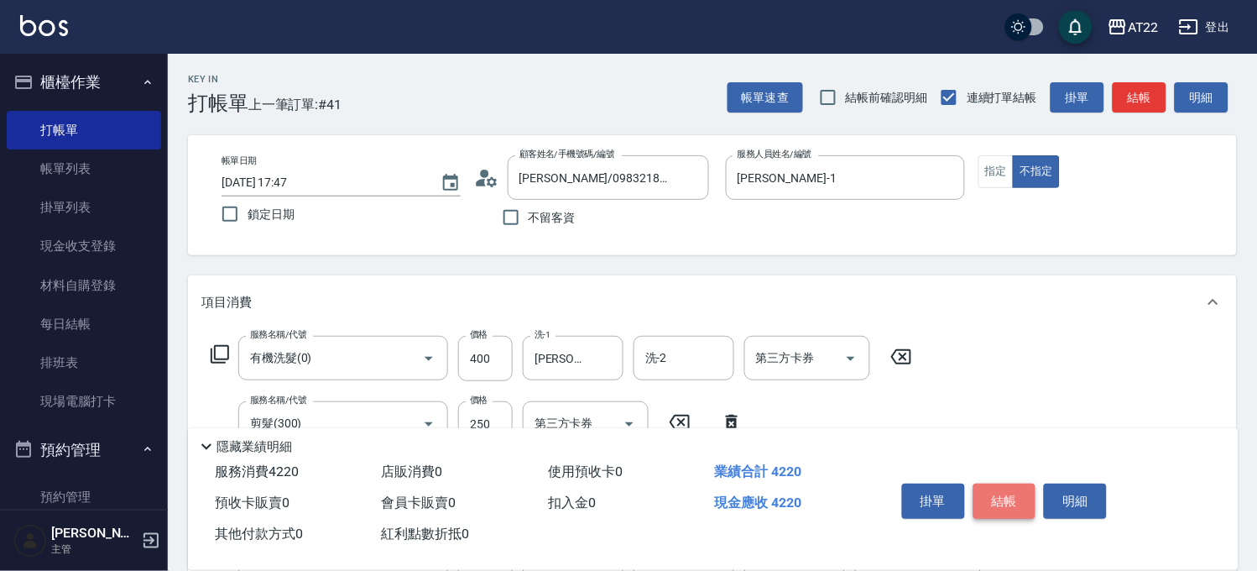
click at [1013, 495] on button "結帳" at bounding box center [1005, 501] width 63 height 35
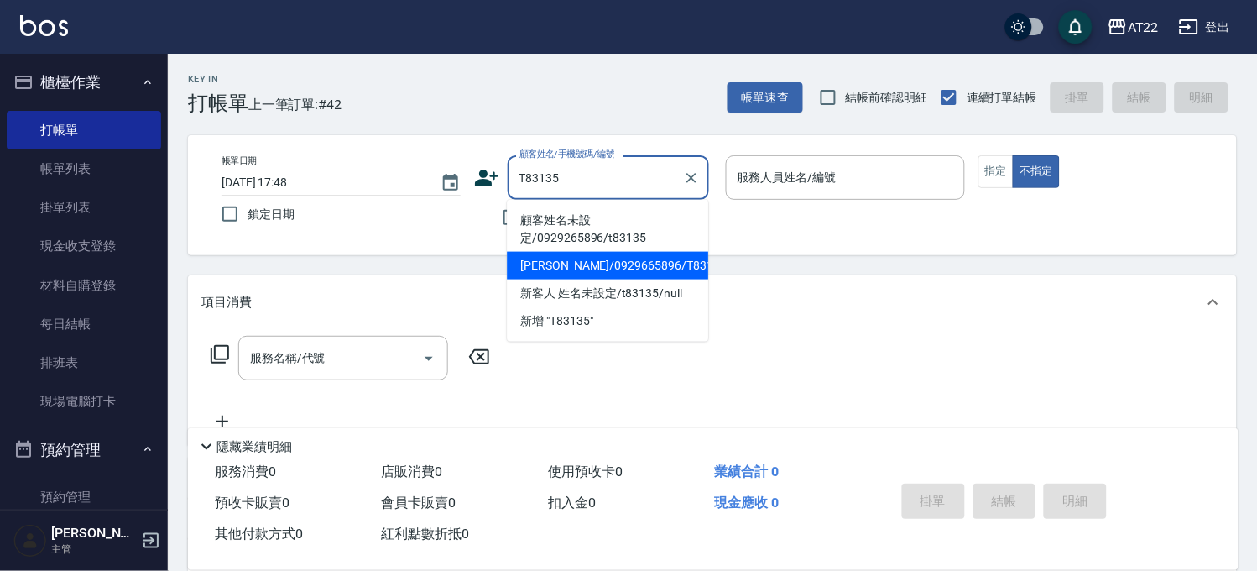
click at [593, 264] on li "黃文賢/0929665896/T83135" at bounding box center [607, 266] width 201 height 28
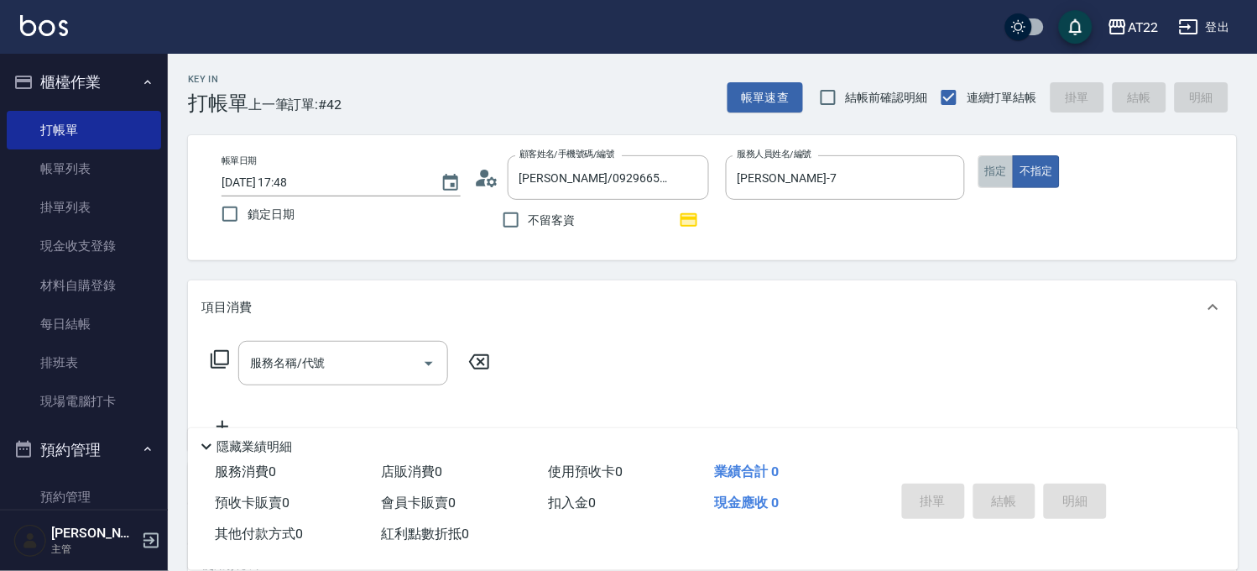
click at [1000, 172] on button "指定" at bounding box center [997, 171] width 36 height 33
click at [332, 348] on input "服務名稱/代號" at bounding box center [331, 362] width 170 height 29
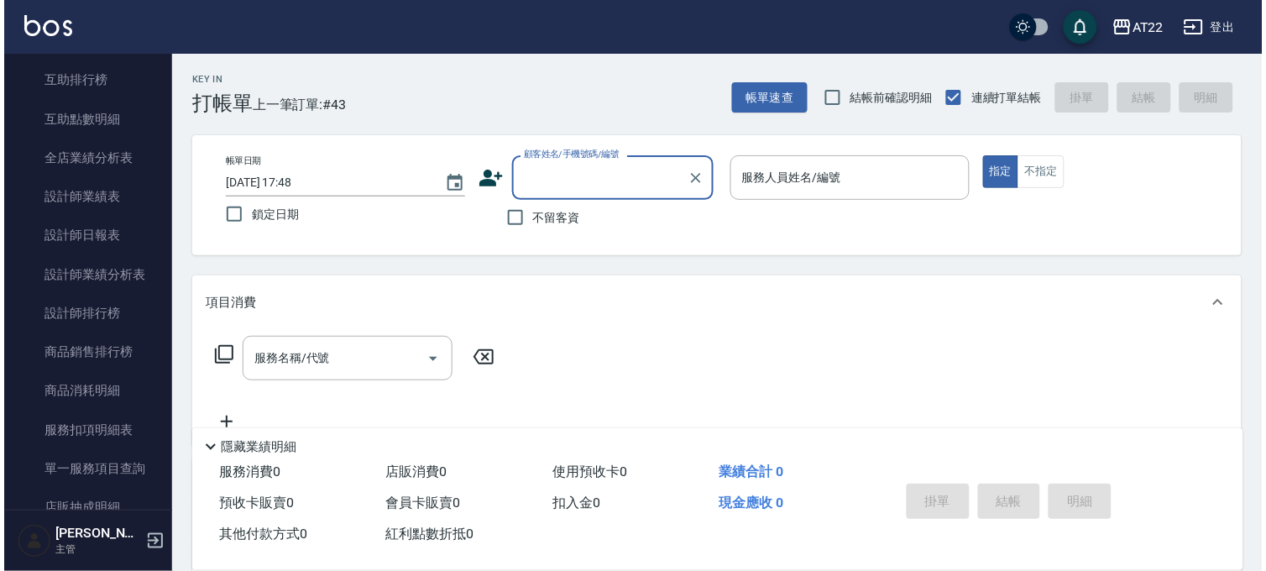
scroll to position [1212, 0]
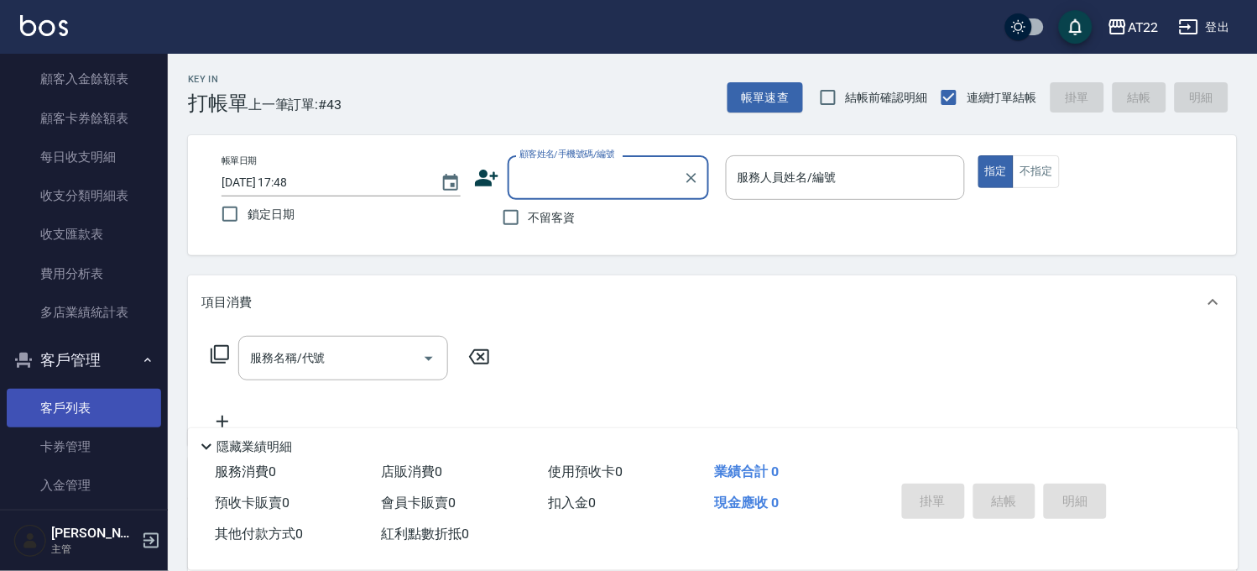
click at [81, 405] on link "客戶列表" at bounding box center [84, 408] width 154 height 39
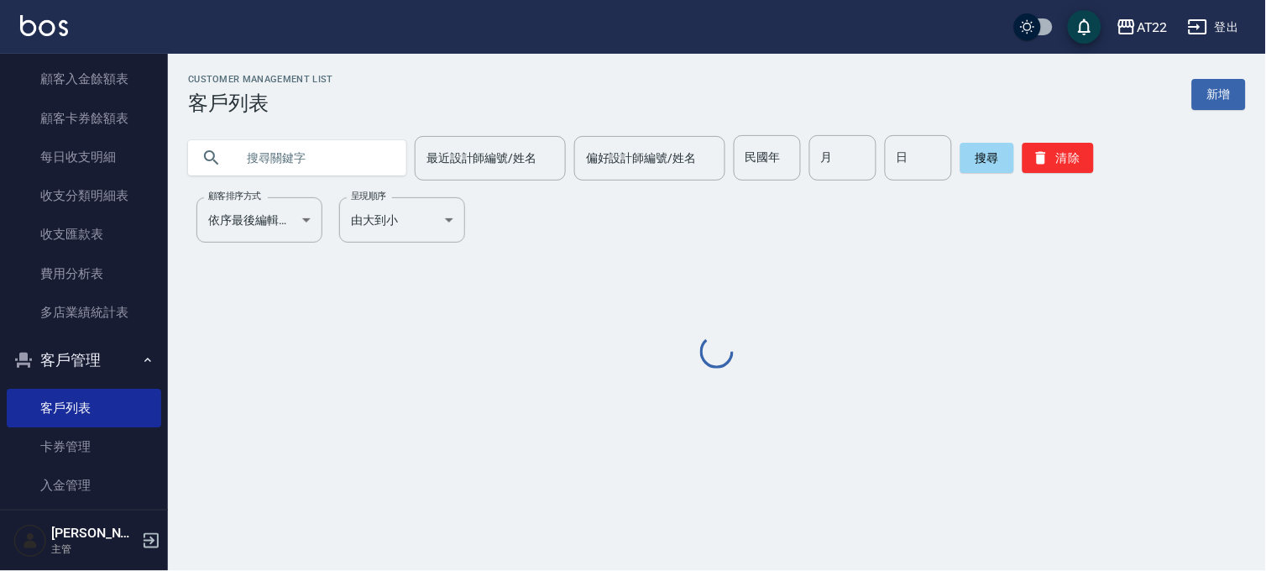
click at [286, 161] on input "text" at bounding box center [314, 157] width 158 height 45
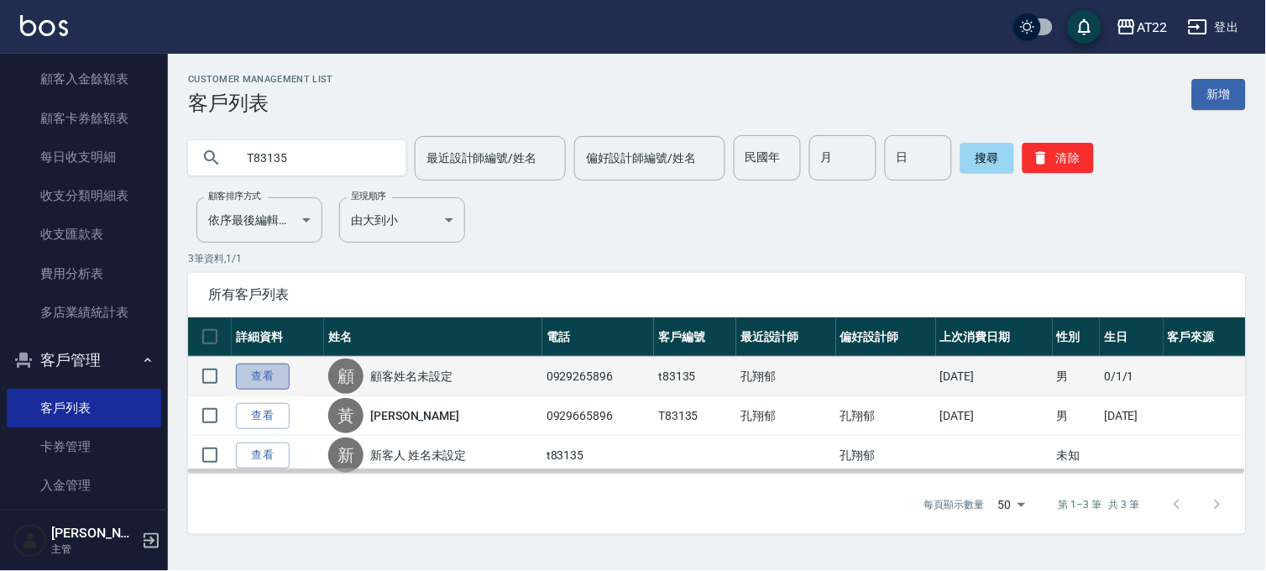
click at [248, 373] on link "查看" at bounding box center [263, 376] width 54 height 26
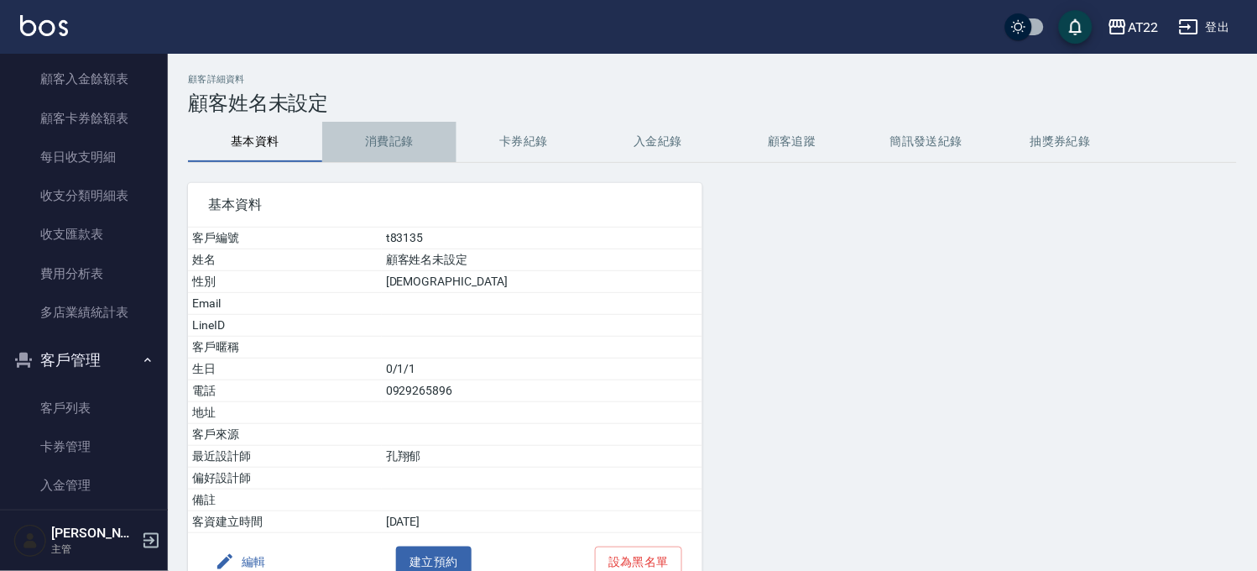
click at [399, 154] on button "消費記錄" at bounding box center [389, 142] width 134 height 40
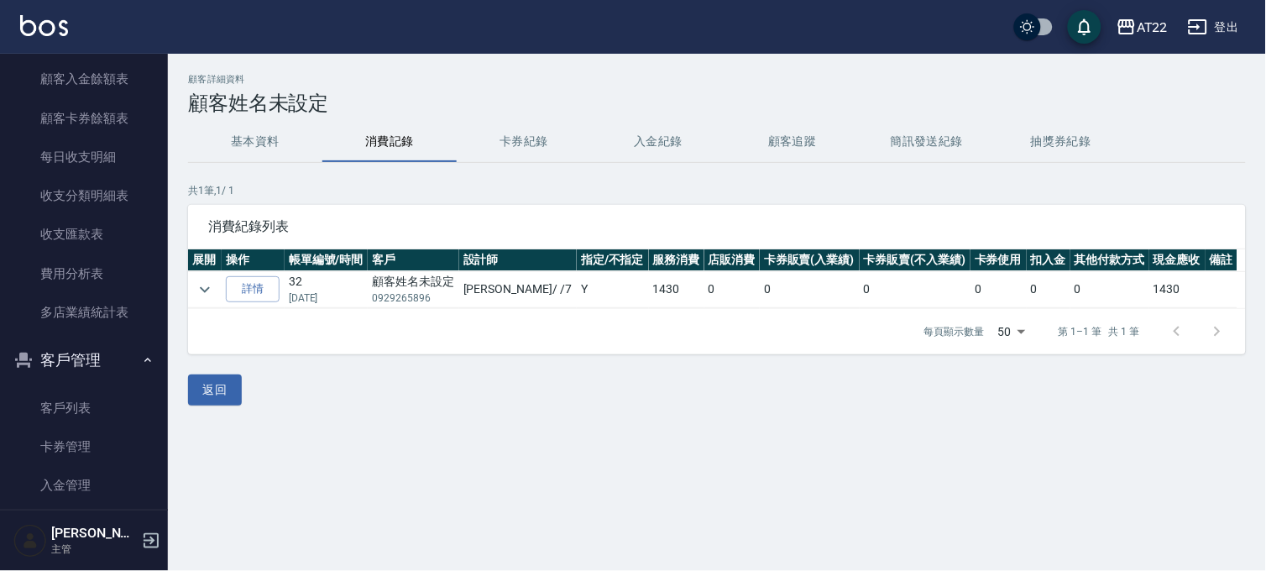
click at [253, 147] on button "基本資料" at bounding box center [255, 142] width 134 height 40
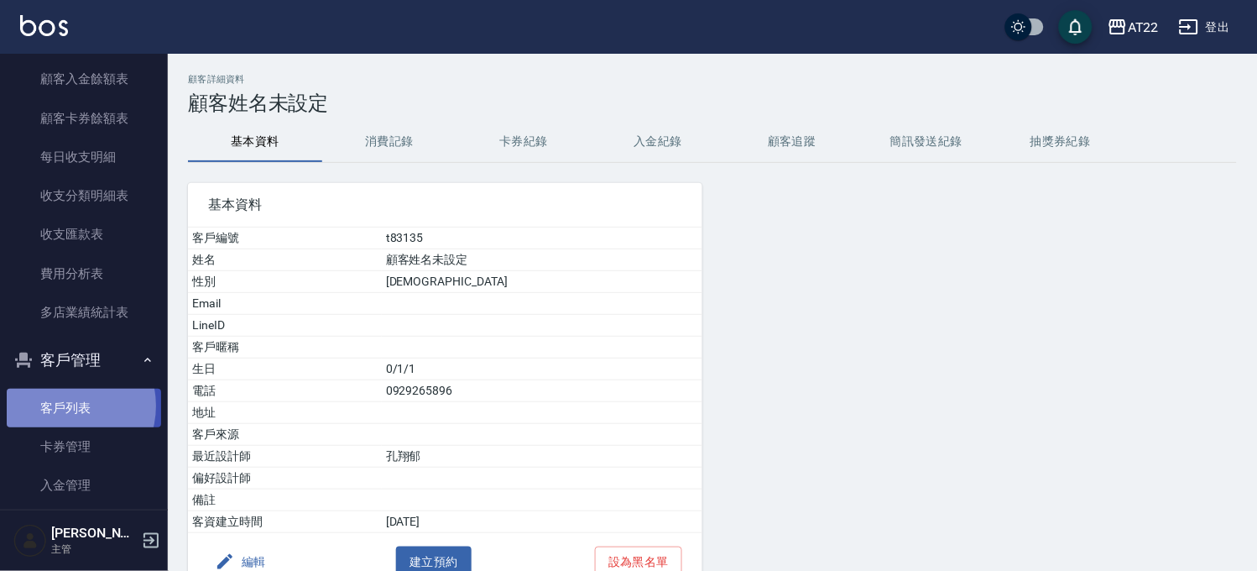
click at [65, 405] on link "客戶列表" at bounding box center [84, 408] width 154 height 39
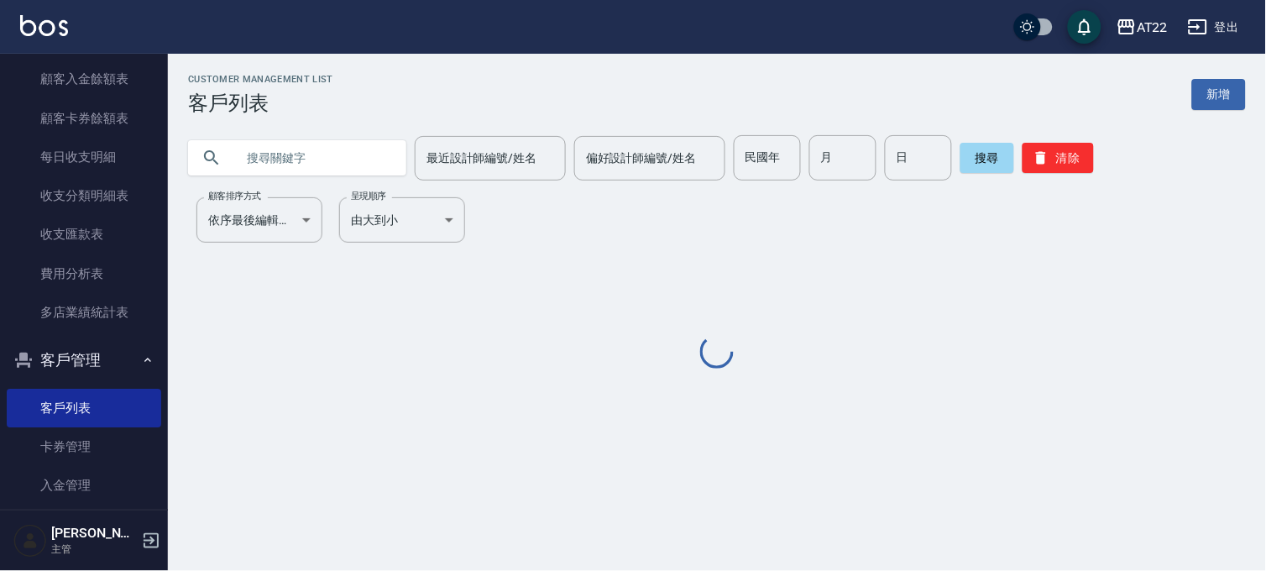
click at [365, 149] on input "text" at bounding box center [314, 157] width 158 height 45
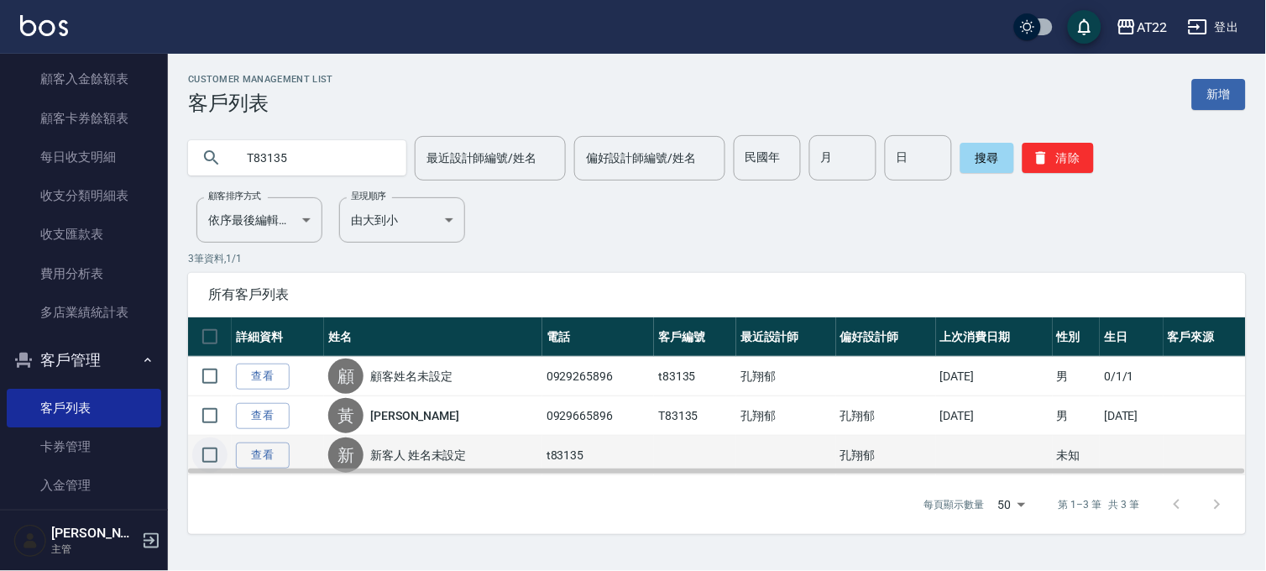
drag, startPoint x: 210, startPoint y: 373, endPoint x: 207, endPoint y: 452, distance: 78.9
click at [211, 373] on input "checkbox" at bounding box center [209, 375] width 35 height 35
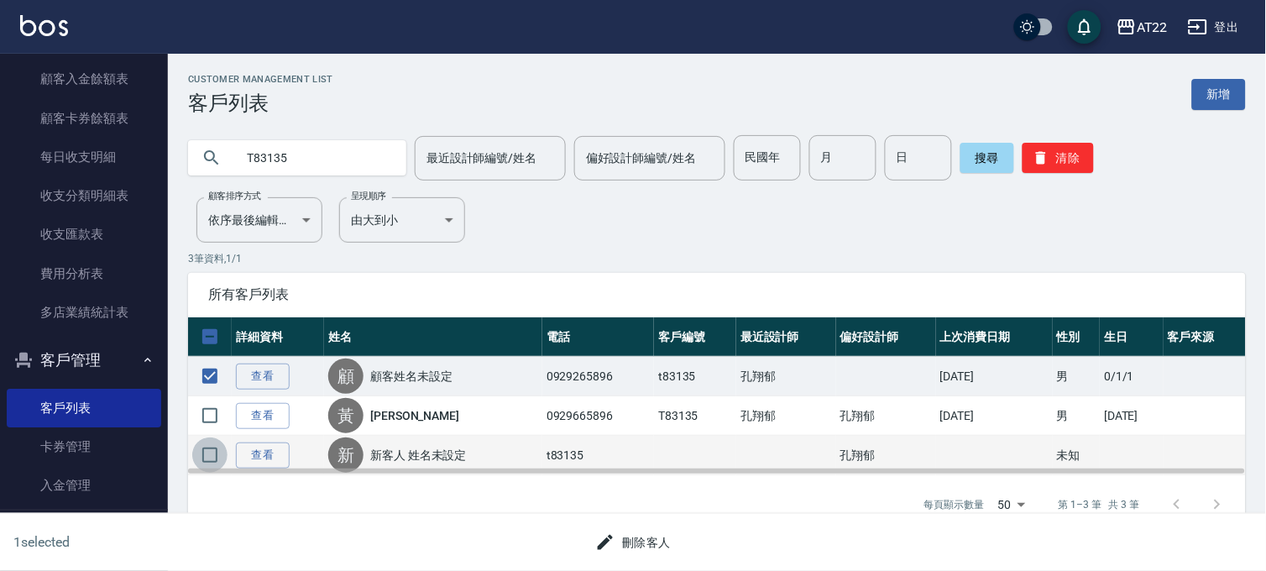
click at [206, 465] on input "checkbox" at bounding box center [209, 454] width 35 height 35
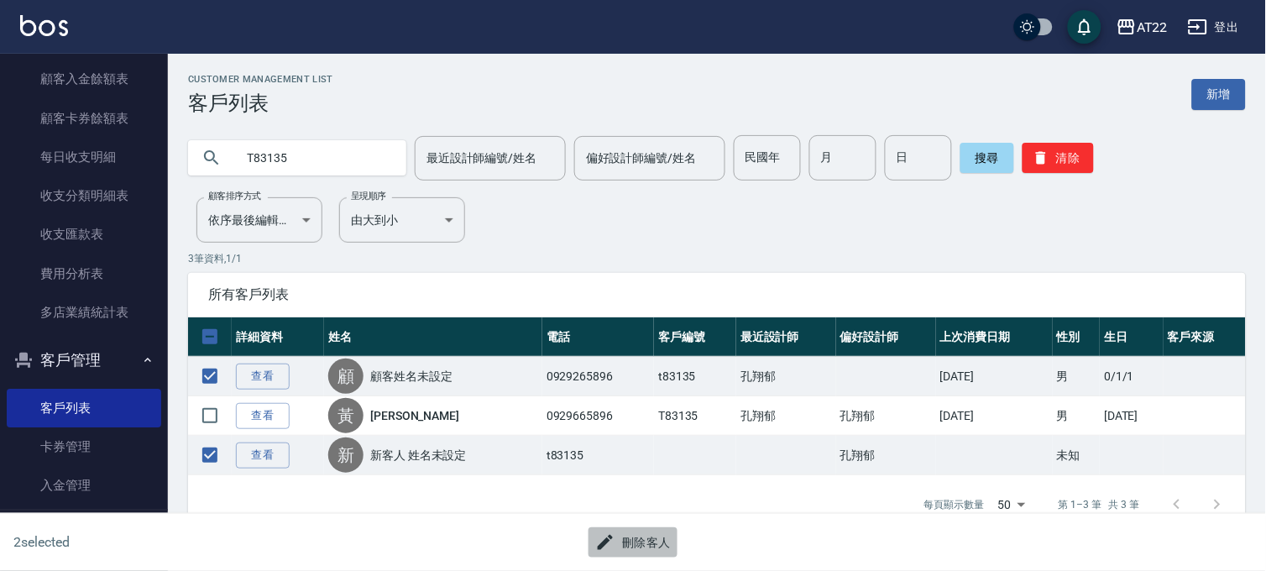
click at [630, 537] on button "刪除客人" at bounding box center [632, 542] width 89 height 31
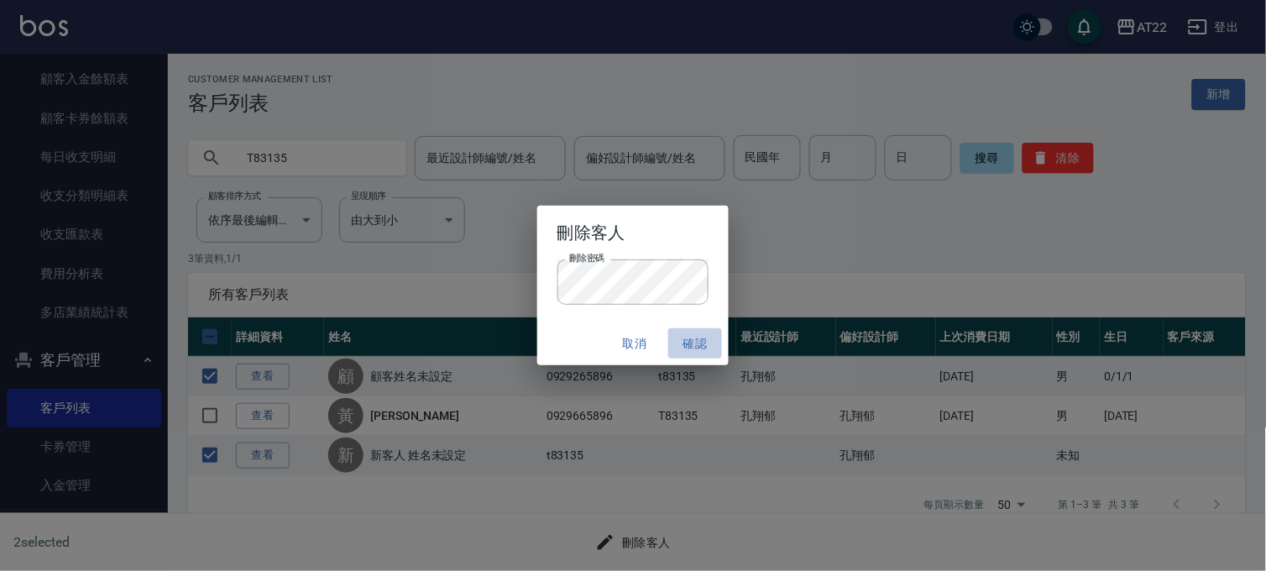
click at [674, 342] on button "確認" at bounding box center [695, 343] width 54 height 31
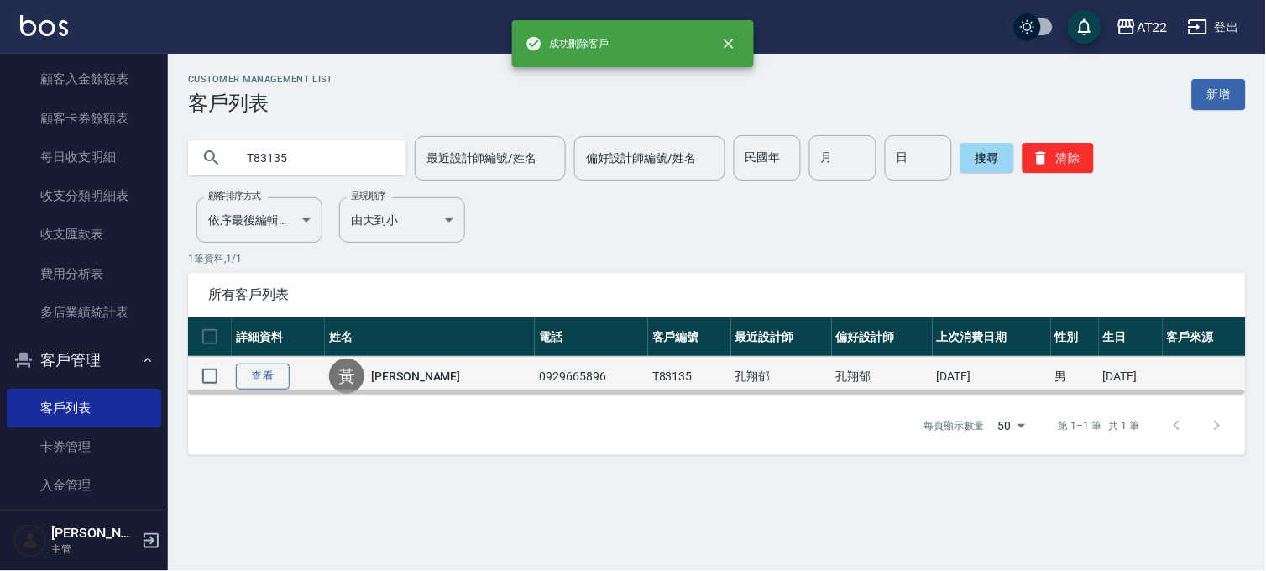
click at [253, 374] on link "查看" at bounding box center [263, 376] width 54 height 26
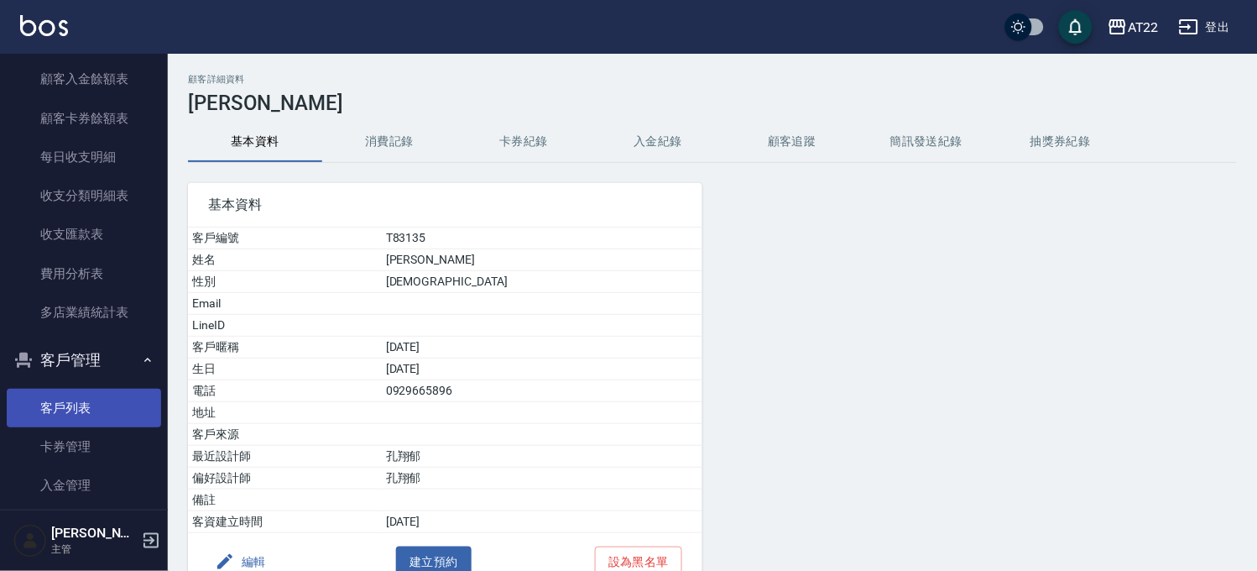
click at [60, 400] on link "客戶列表" at bounding box center [84, 408] width 154 height 39
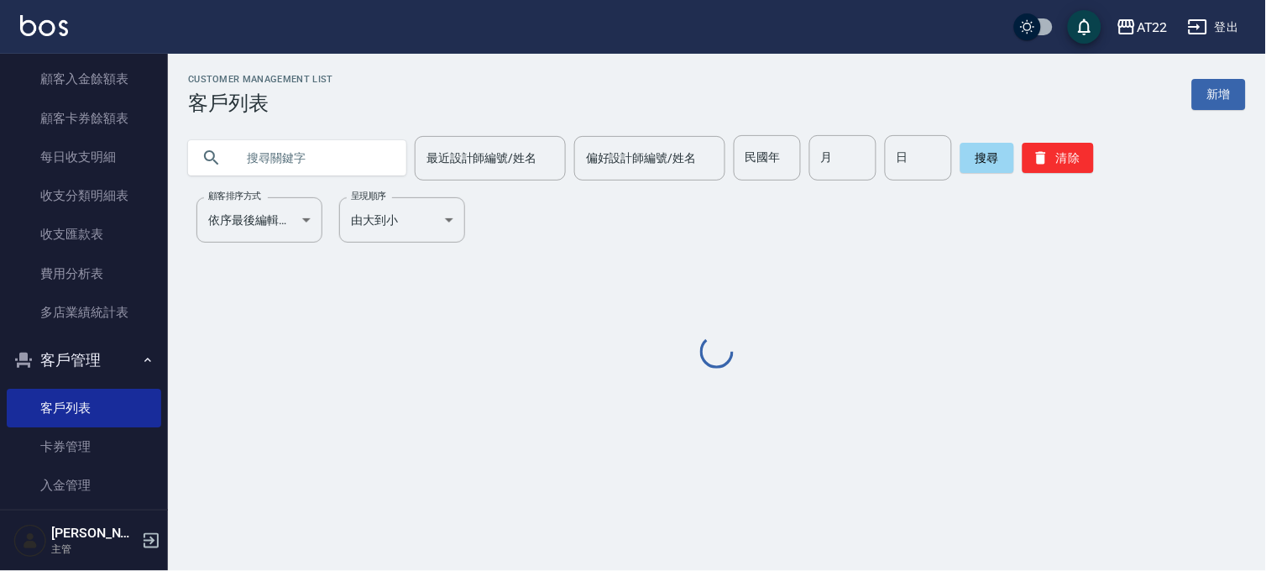
click at [292, 179] on input "text" at bounding box center [314, 157] width 158 height 45
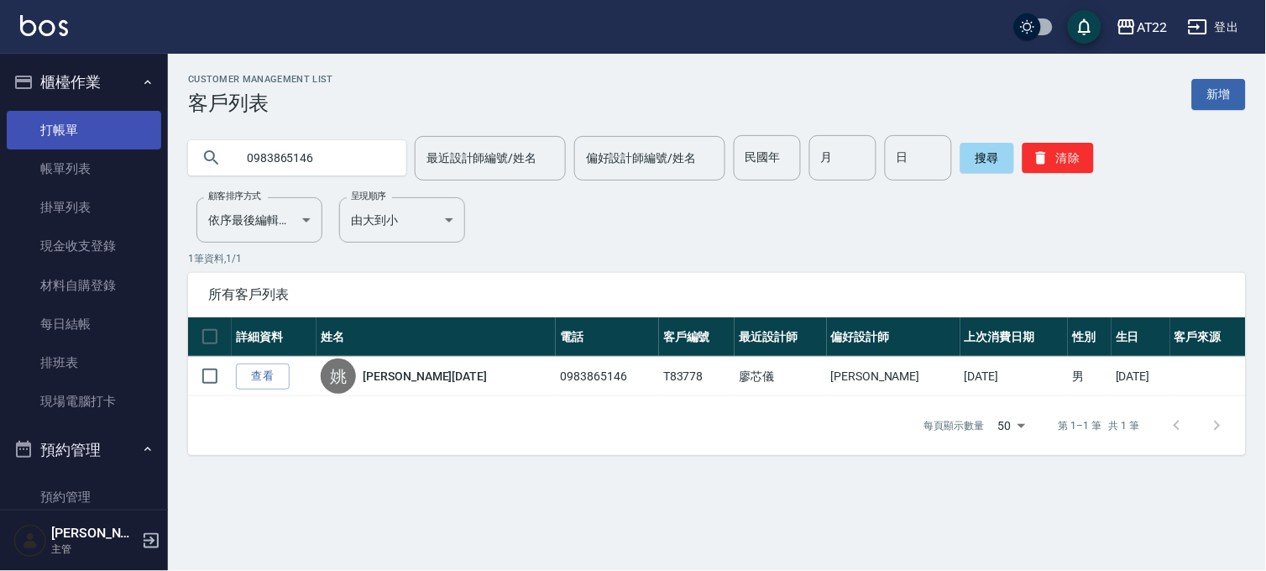
click at [95, 141] on link "打帳單" at bounding box center [84, 130] width 154 height 39
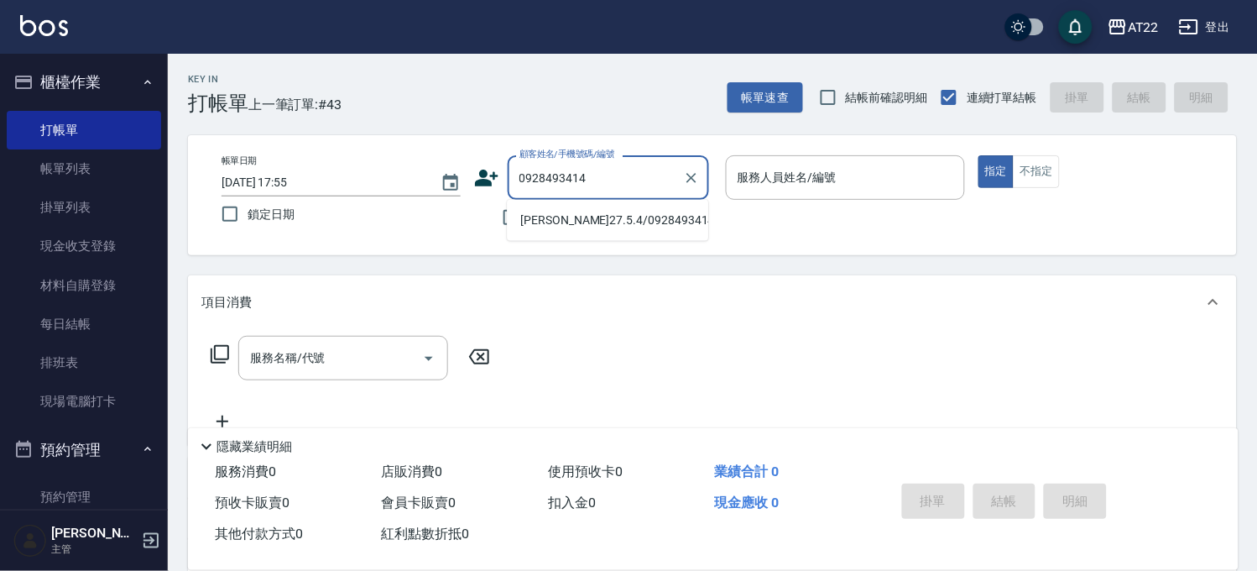
click at [572, 224] on li "王昱文27.5.4/0928493414/V86580" at bounding box center [607, 220] width 201 height 28
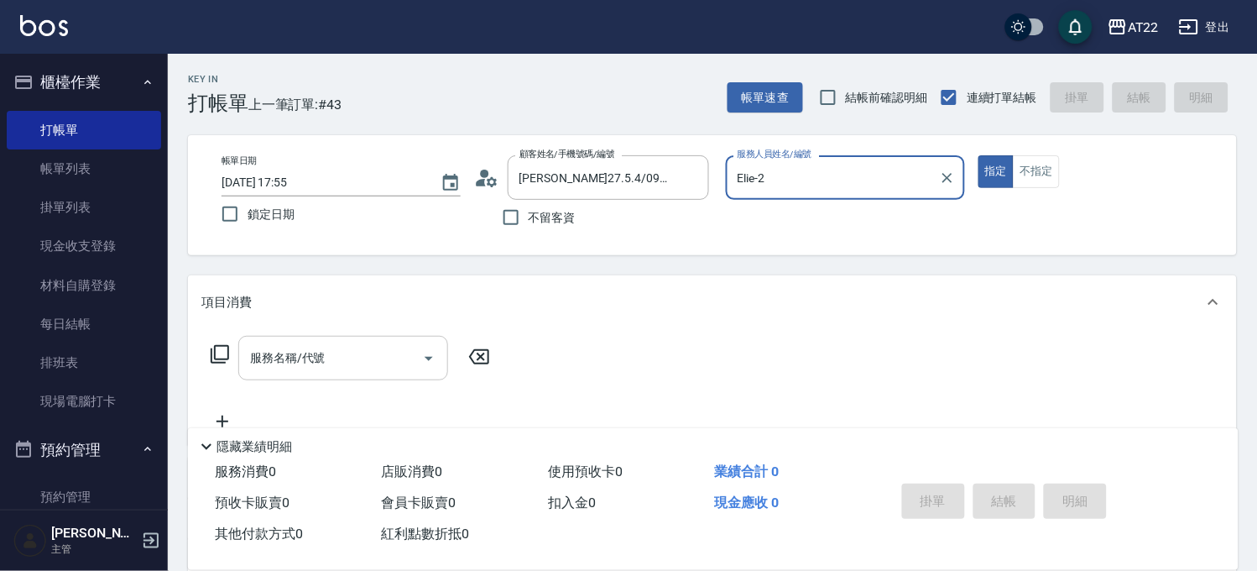
click at [370, 347] on input "服務名稱/代號" at bounding box center [331, 357] width 170 height 29
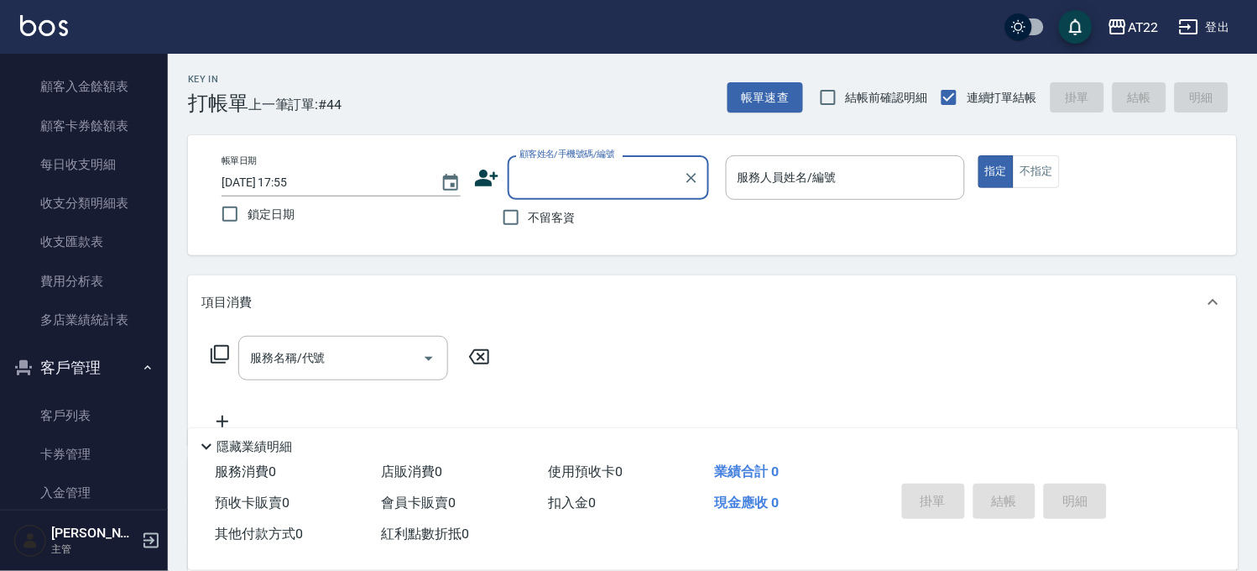
scroll to position [1305, 0]
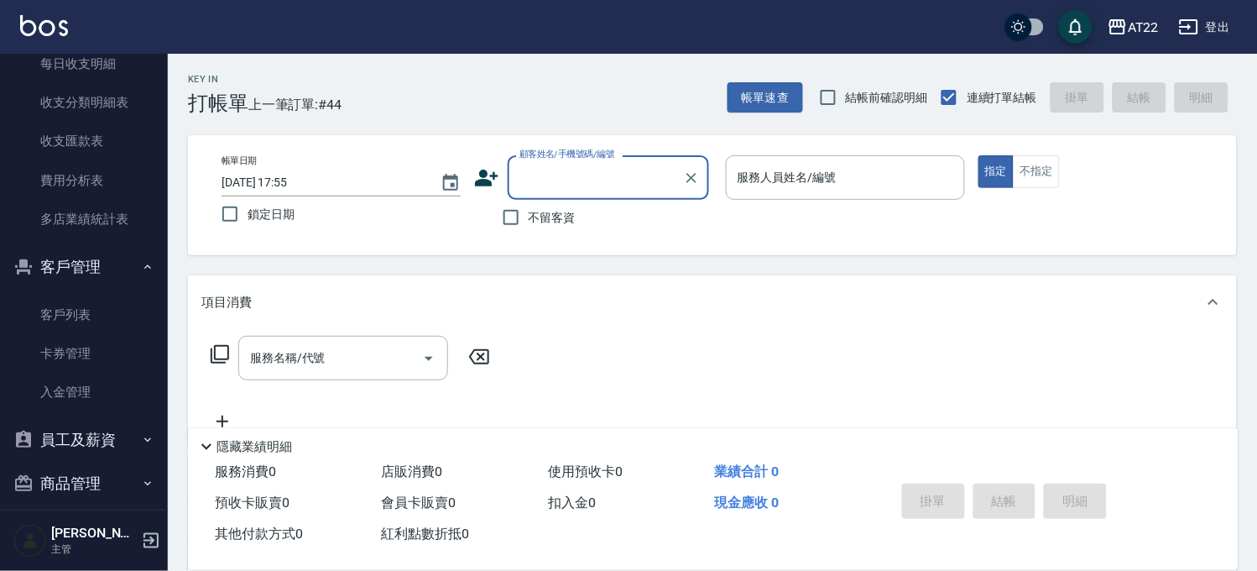
drag, startPoint x: 76, startPoint y: 320, endPoint x: 134, endPoint y: 290, distance: 66.1
click at [76, 320] on link "客戶列表" at bounding box center [84, 314] width 154 height 39
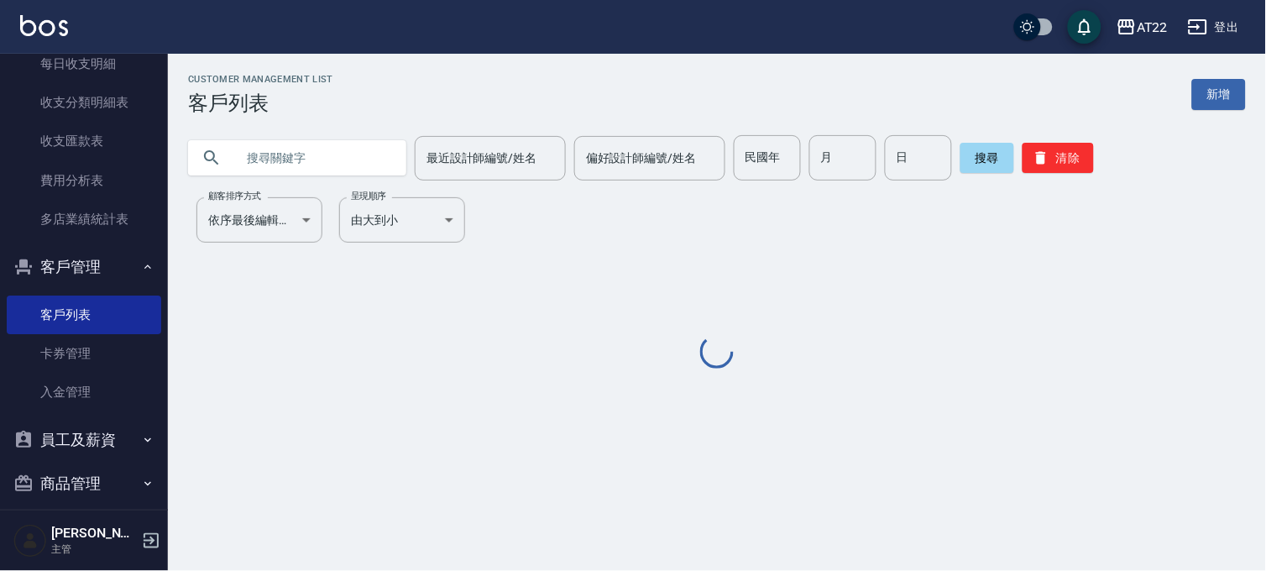
click at [316, 145] on input "text" at bounding box center [314, 157] width 158 height 45
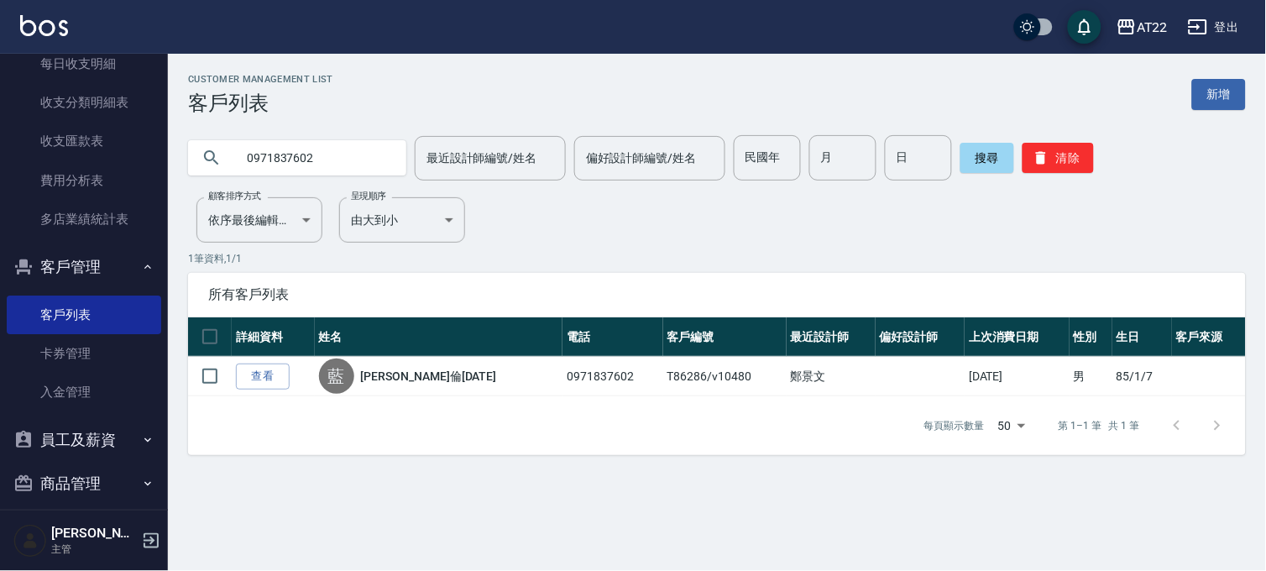
click at [294, 173] on input "0971837602" at bounding box center [314, 157] width 158 height 45
click at [260, 141] on input "0975794080" at bounding box center [314, 157] width 158 height 45
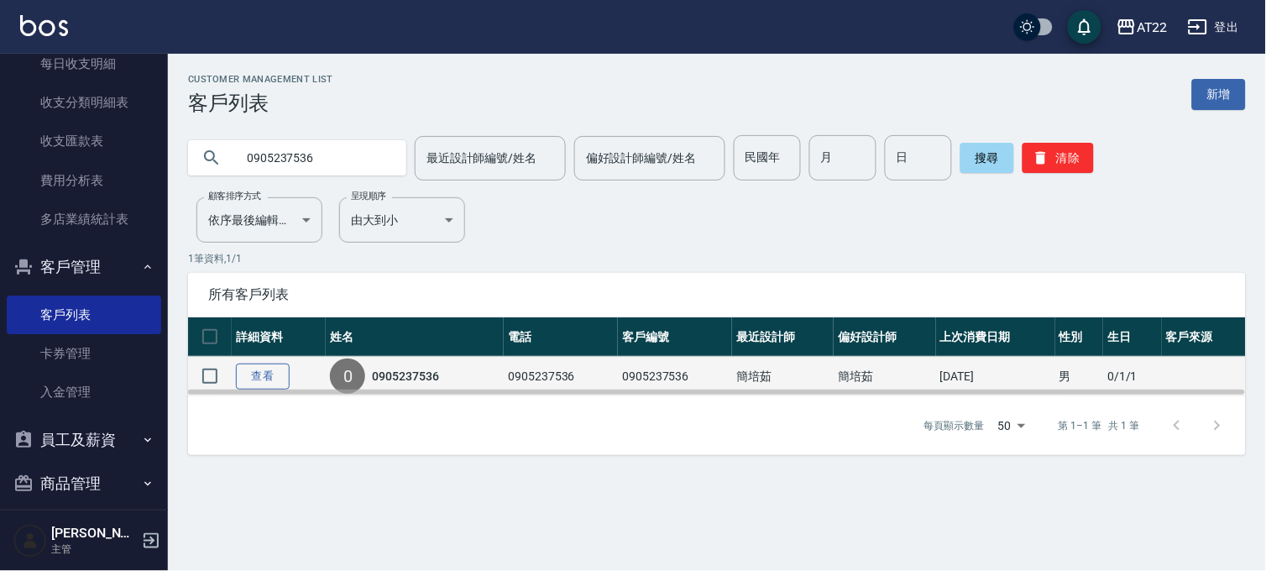
click at [264, 380] on link "查看" at bounding box center [263, 376] width 54 height 26
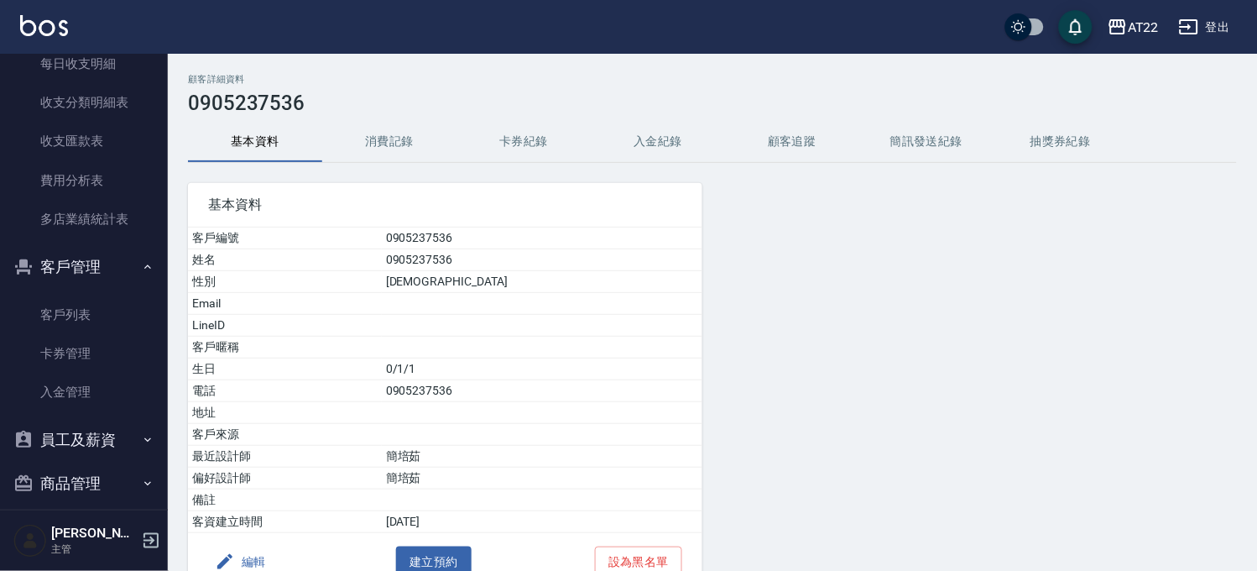
drag, startPoint x: 379, startPoint y: 179, endPoint x: 393, endPoint y: 122, distance: 58.6
click at [379, 176] on div "基本資料 客戶編號 0905237536 姓名 0905237536 性別 MALE Email LineID 客戶暱稱 生日 0/1/1 電話 090523…" at bounding box center [435, 377] width 535 height 428
click at [395, 122] on button "消費記錄" at bounding box center [389, 142] width 134 height 40
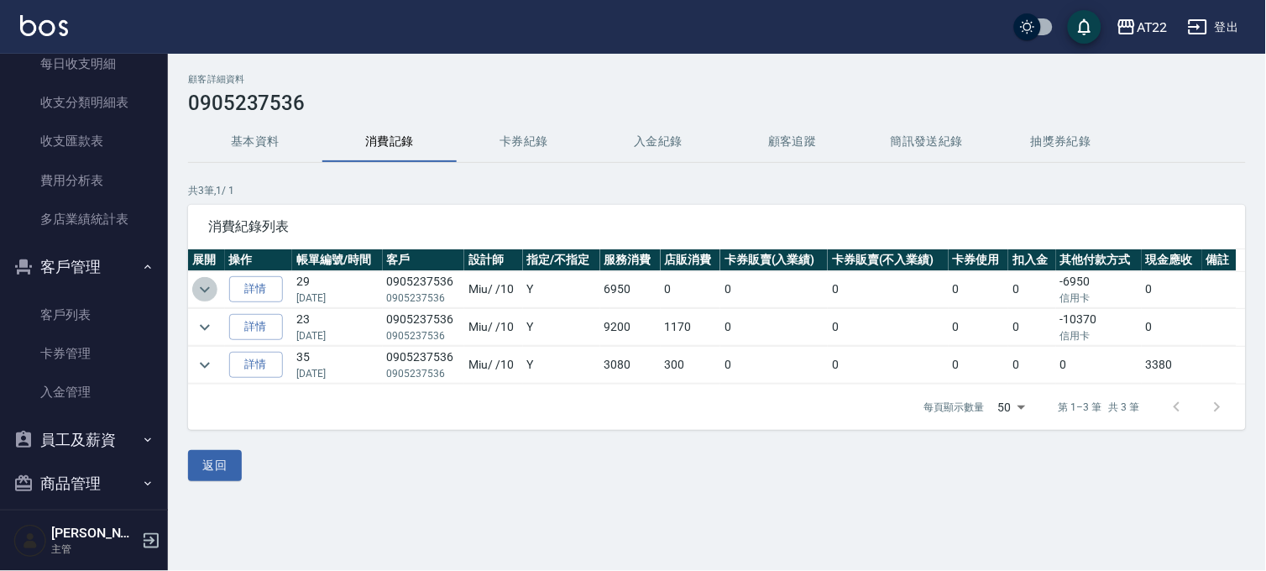
click at [195, 291] on icon "expand row" at bounding box center [205, 290] width 20 height 20
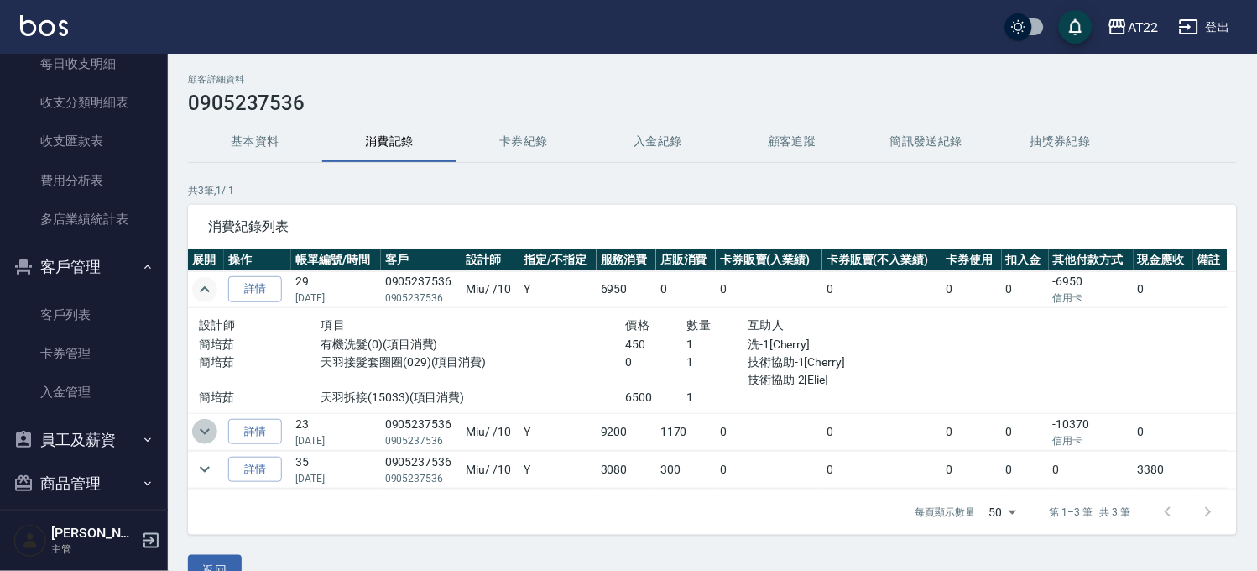
click at [211, 430] on icon "expand row" at bounding box center [205, 431] width 20 height 20
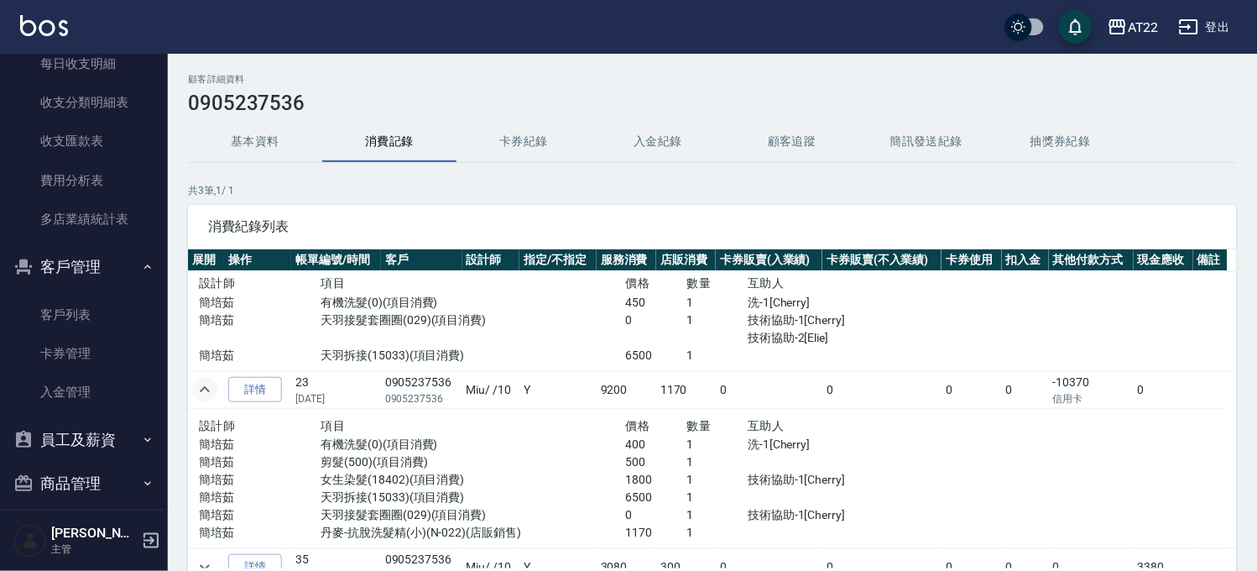
scroll to position [60, 0]
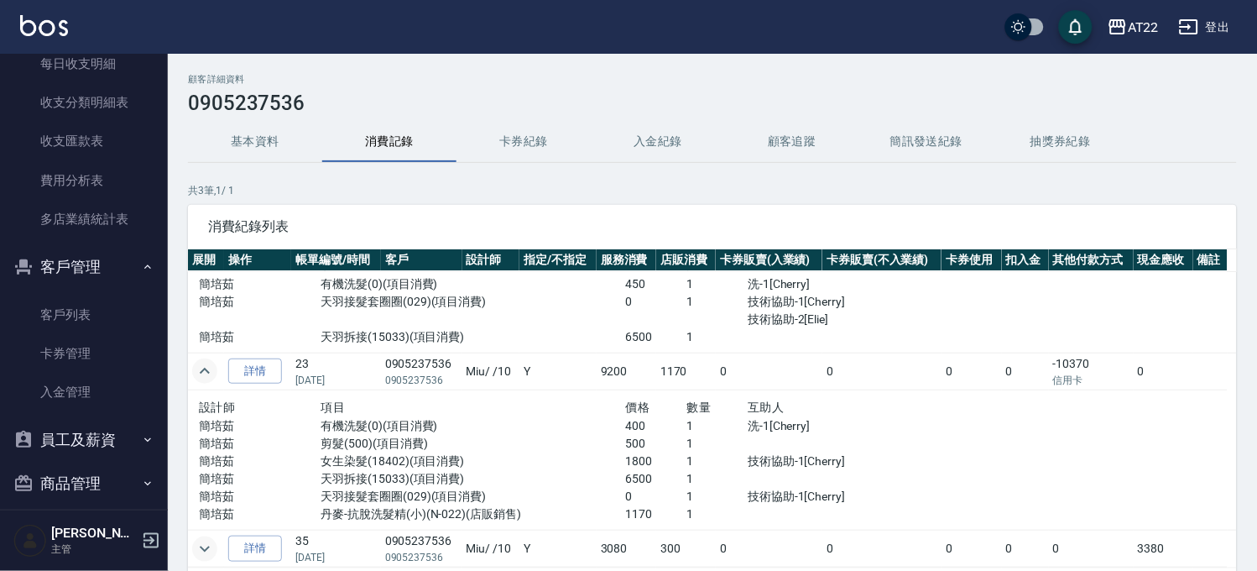
click at [196, 542] on icon "expand row" at bounding box center [205, 549] width 20 height 20
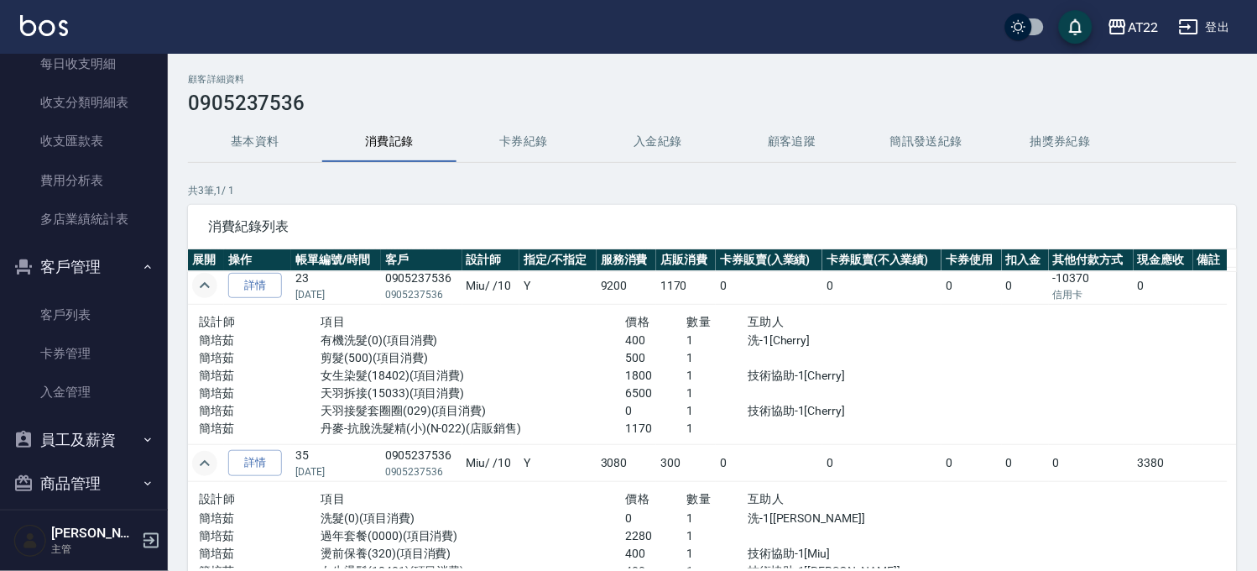
scroll to position [218, 0]
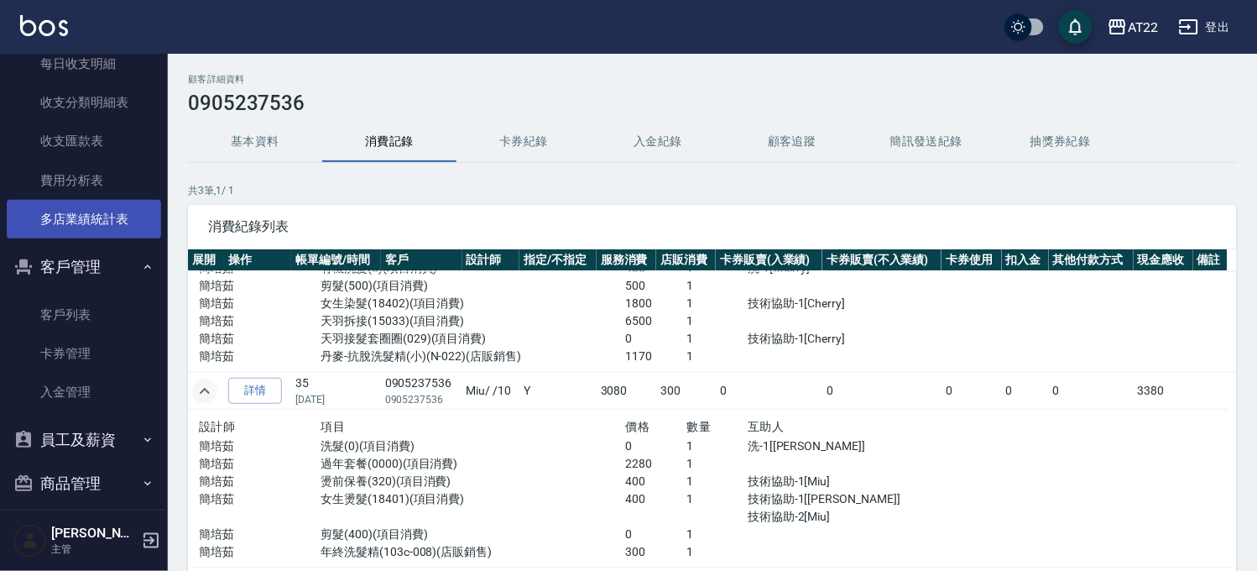
drag, startPoint x: 30, startPoint y: 309, endPoint x: 133, endPoint y: 225, distance: 132.4
click at [30, 309] on link "客戶列表" at bounding box center [84, 314] width 154 height 39
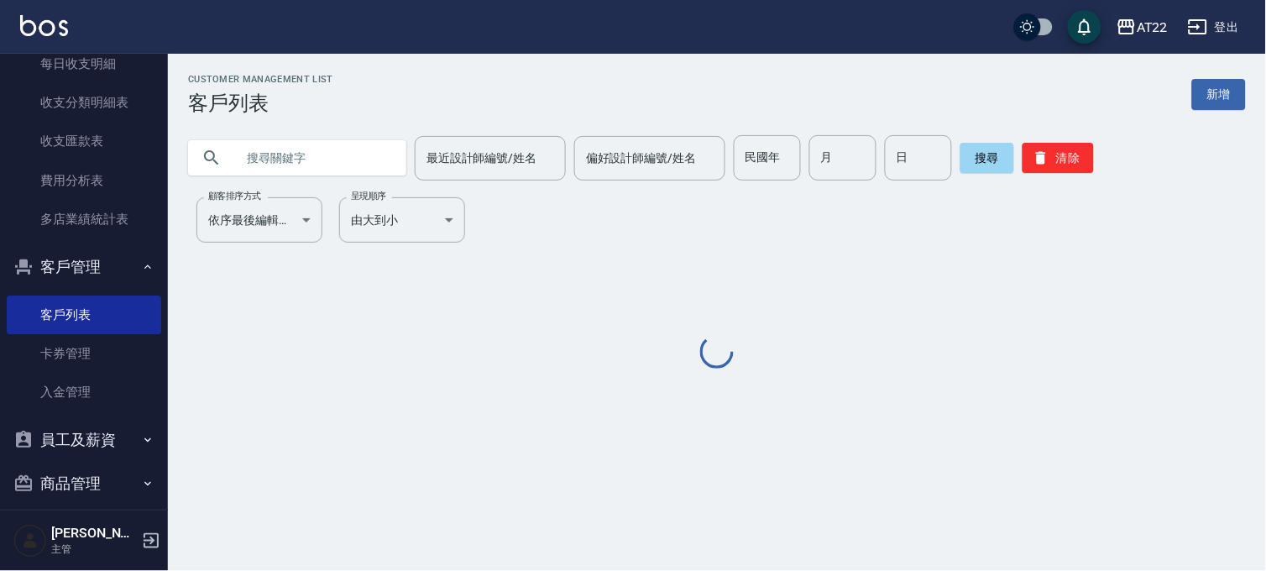
click at [270, 145] on input "text" at bounding box center [314, 157] width 158 height 45
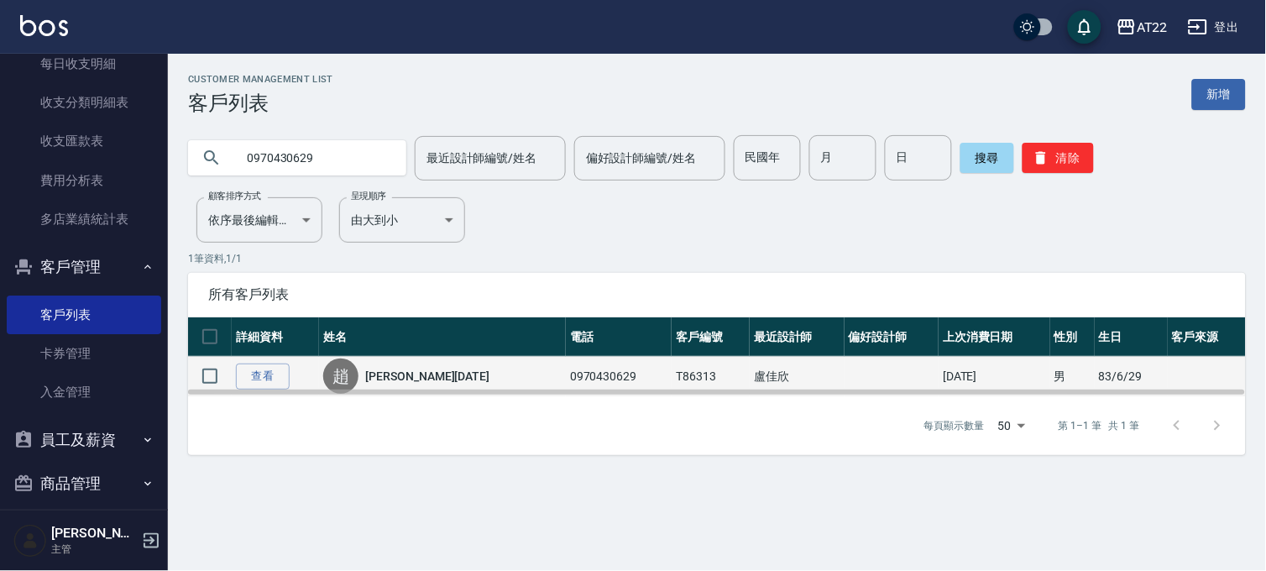
click at [291, 368] on td "查看" at bounding box center [275, 376] width 87 height 39
click at [288, 367] on link "查看" at bounding box center [263, 376] width 54 height 26
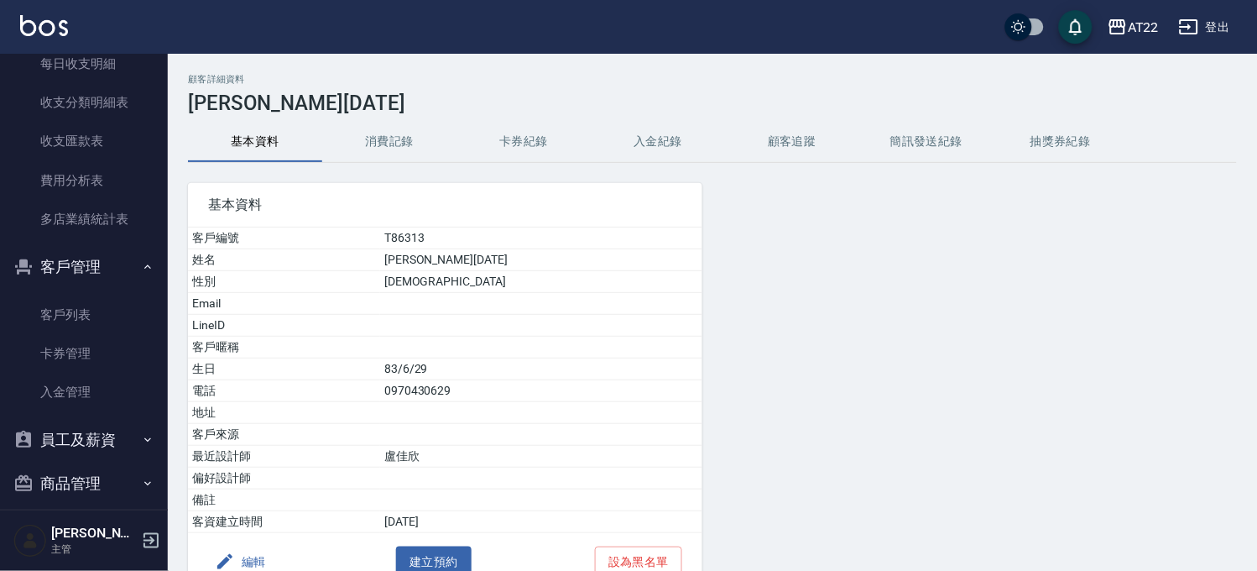
click at [379, 139] on button "消費記錄" at bounding box center [389, 142] width 134 height 40
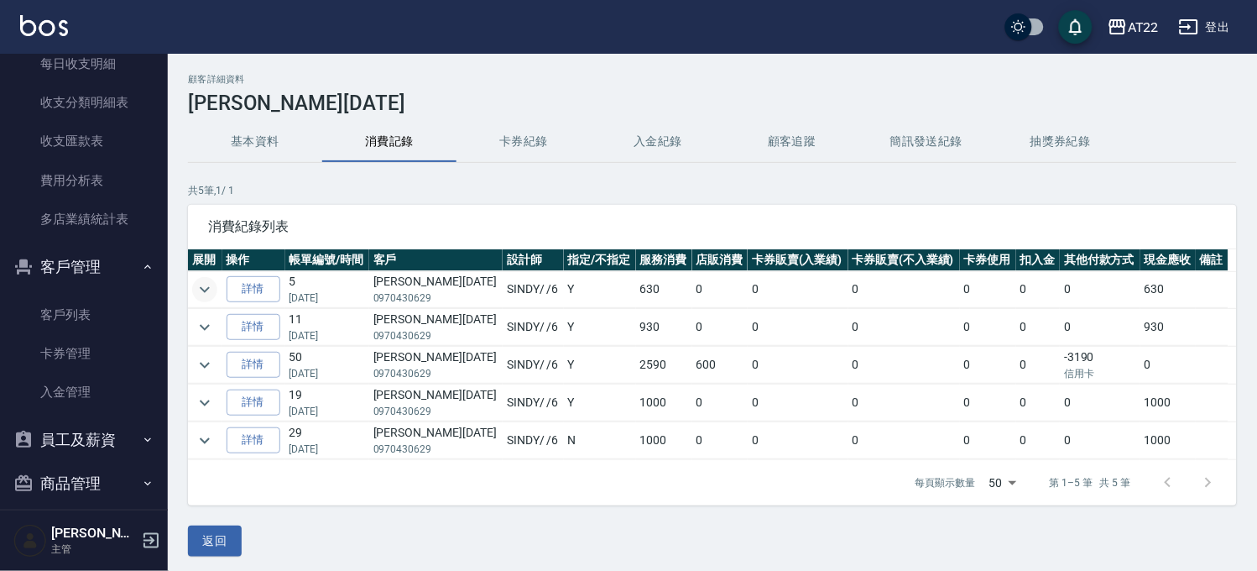
click at [207, 288] on icon "expand row" at bounding box center [205, 289] width 10 height 6
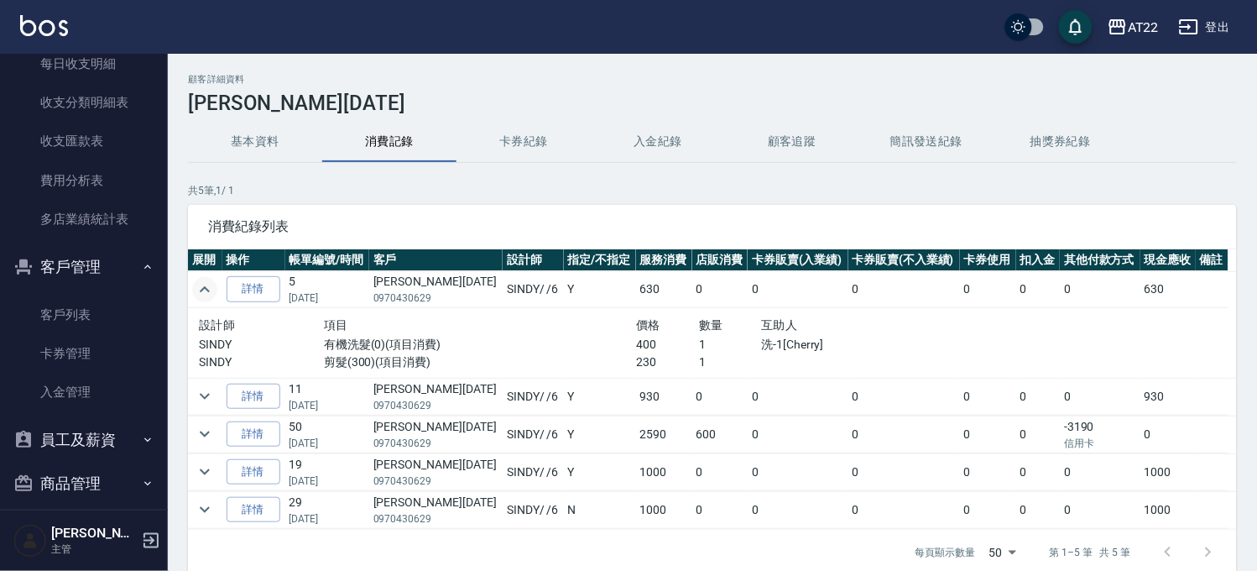
click at [207, 288] on icon "expand row" at bounding box center [205, 290] width 20 height 20
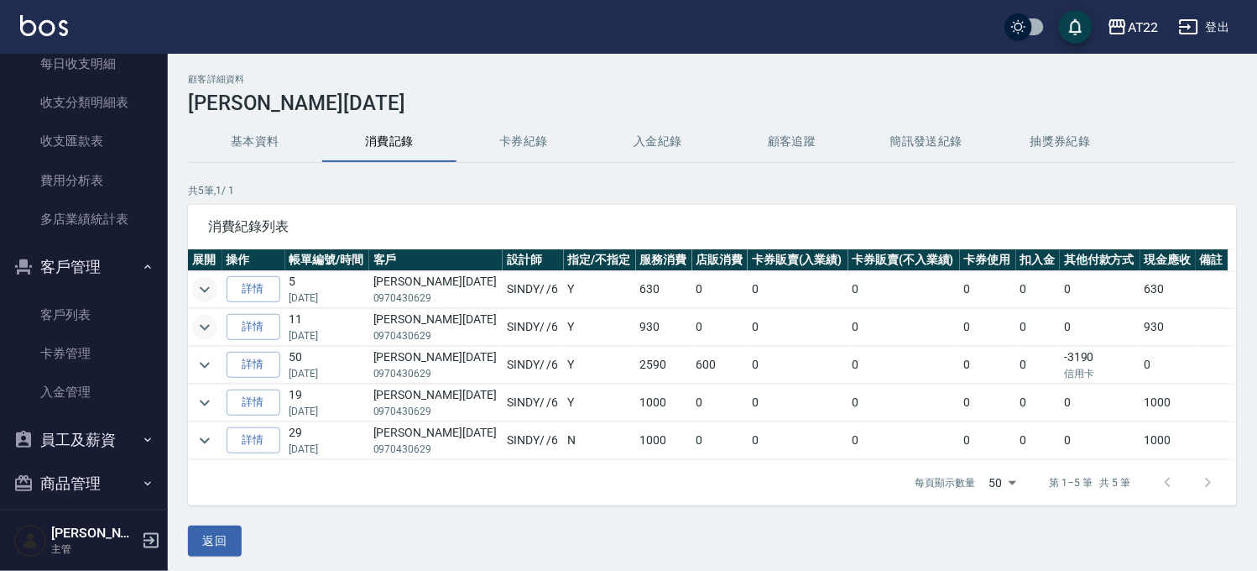
click at [207, 329] on icon "expand row" at bounding box center [205, 327] width 20 height 20
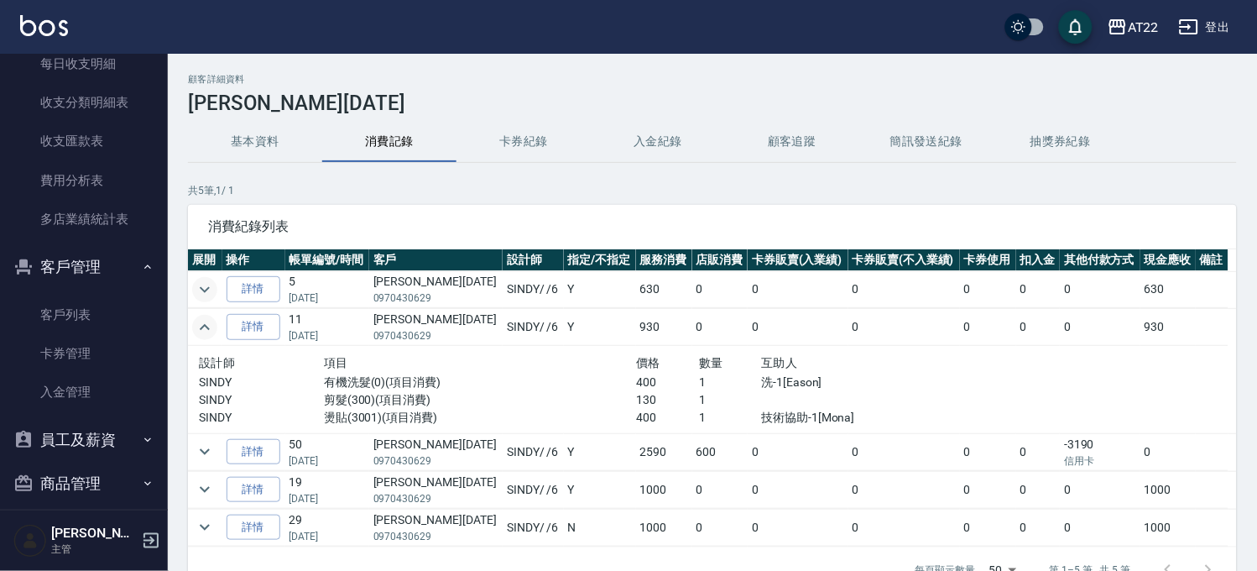
click at [207, 329] on icon "expand row" at bounding box center [205, 327] width 10 height 6
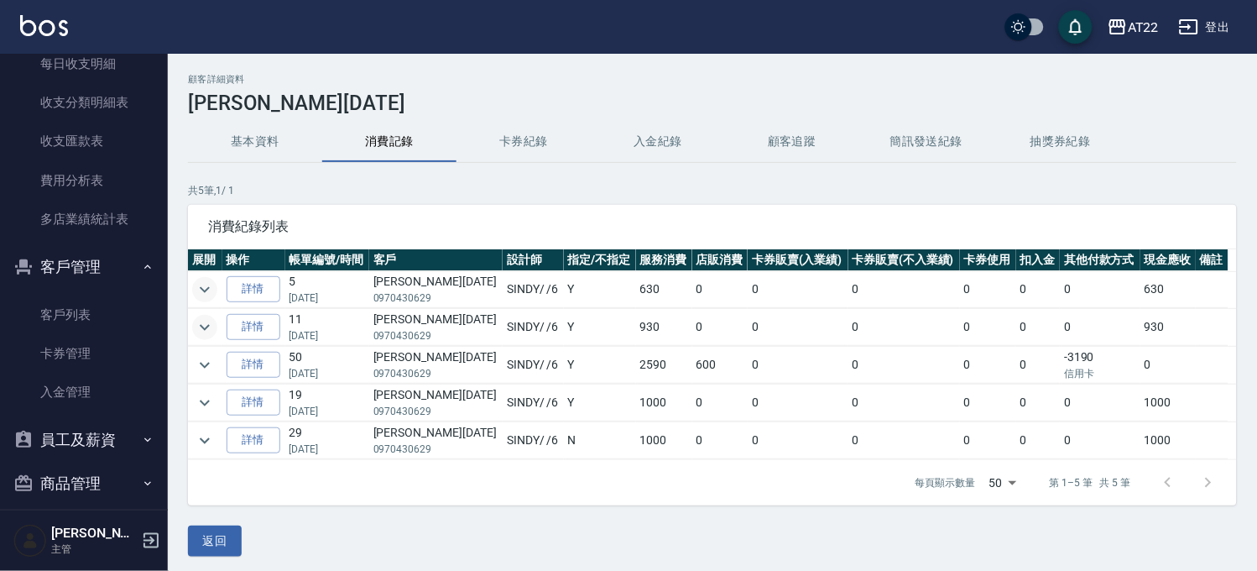
click at [202, 280] on icon "expand row" at bounding box center [205, 290] width 20 height 20
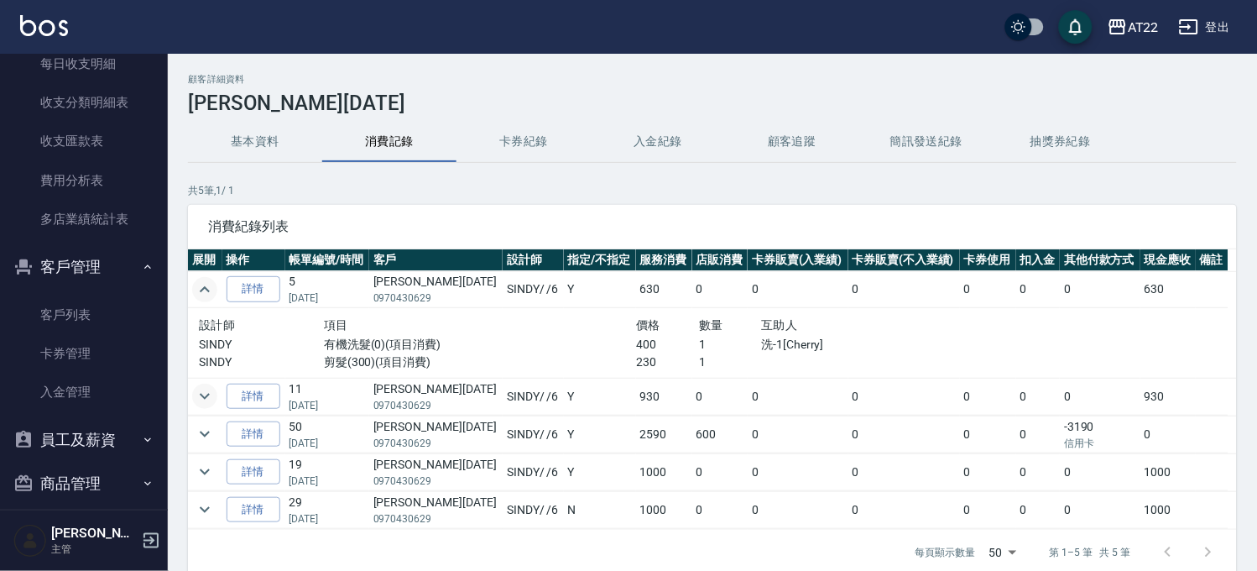
click at [202, 280] on icon "expand row" at bounding box center [205, 290] width 20 height 20
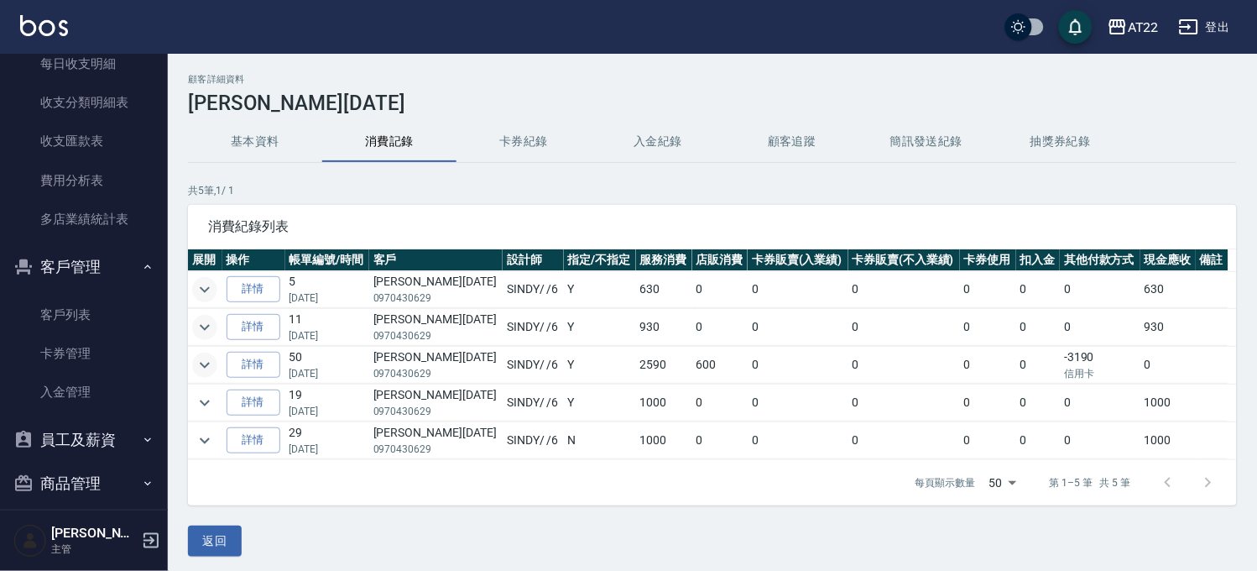
click at [202, 370] on icon "expand row" at bounding box center [205, 365] width 20 height 20
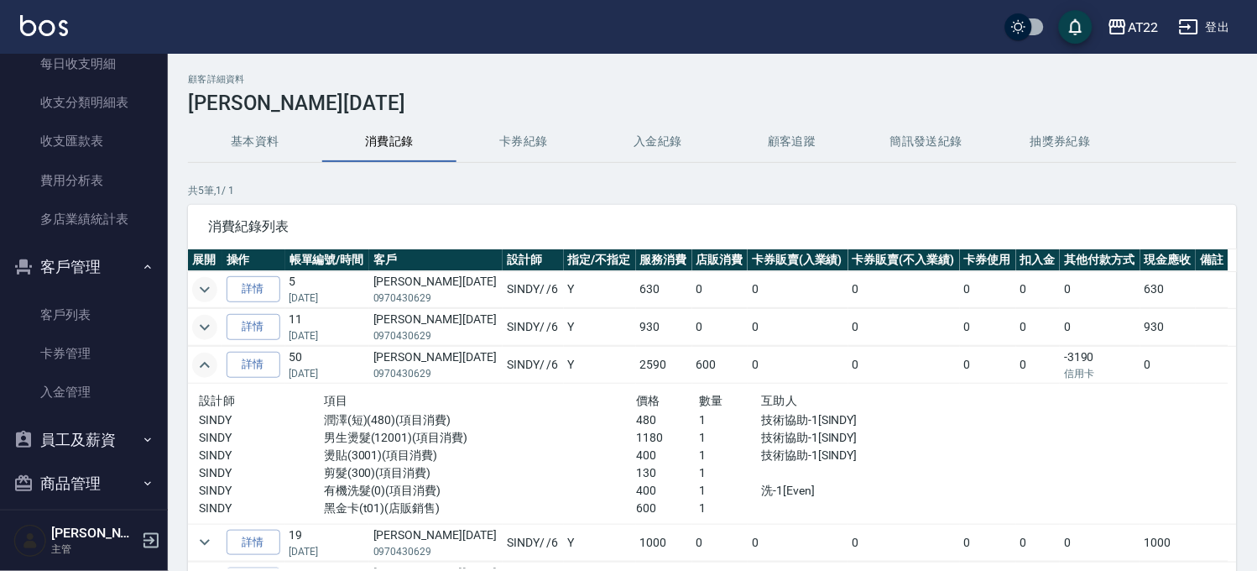
click at [202, 370] on icon "expand row" at bounding box center [205, 365] width 20 height 20
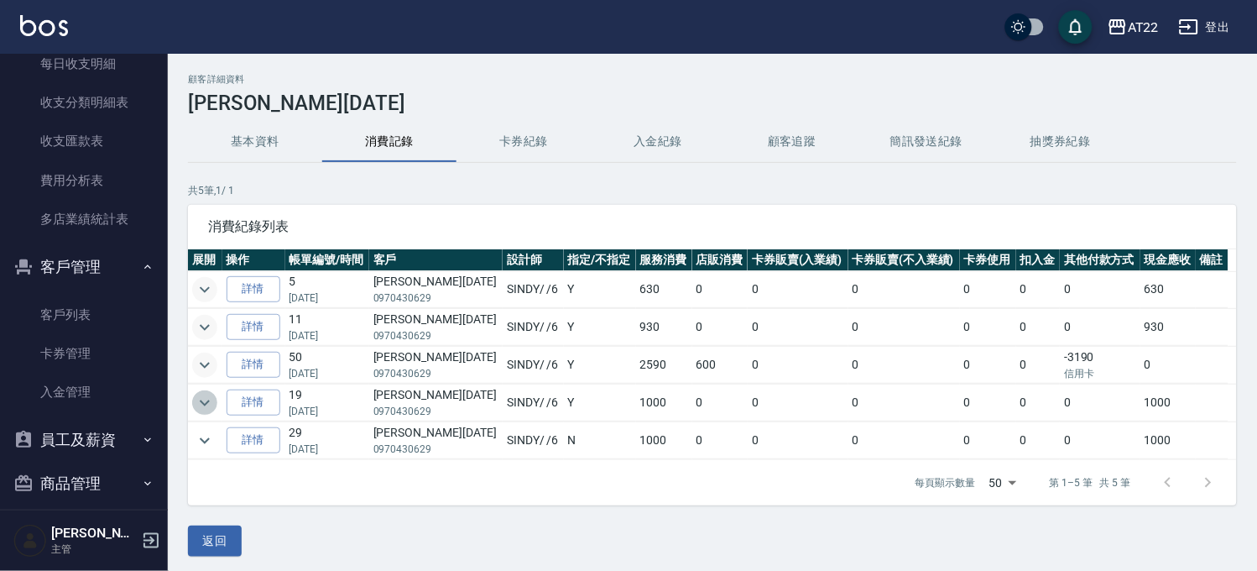
click at [210, 404] on icon "expand row" at bounding box center [205, 403] width 20 height 20
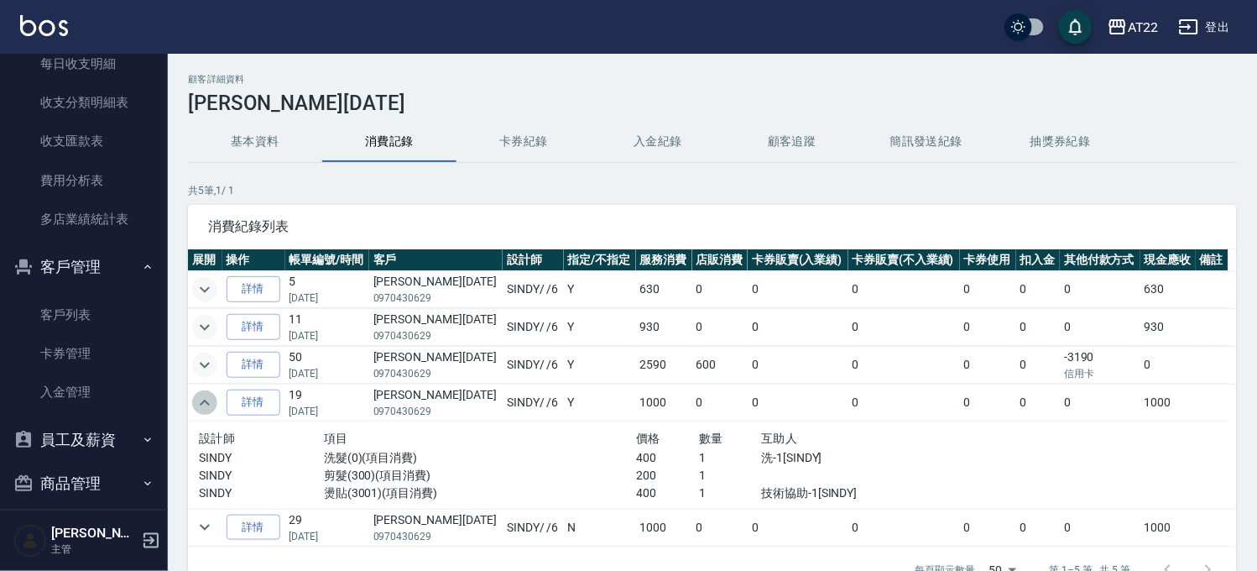
click at [210, 404] on icon "expand row" at bounding box center [205, 403] width 20 height 20
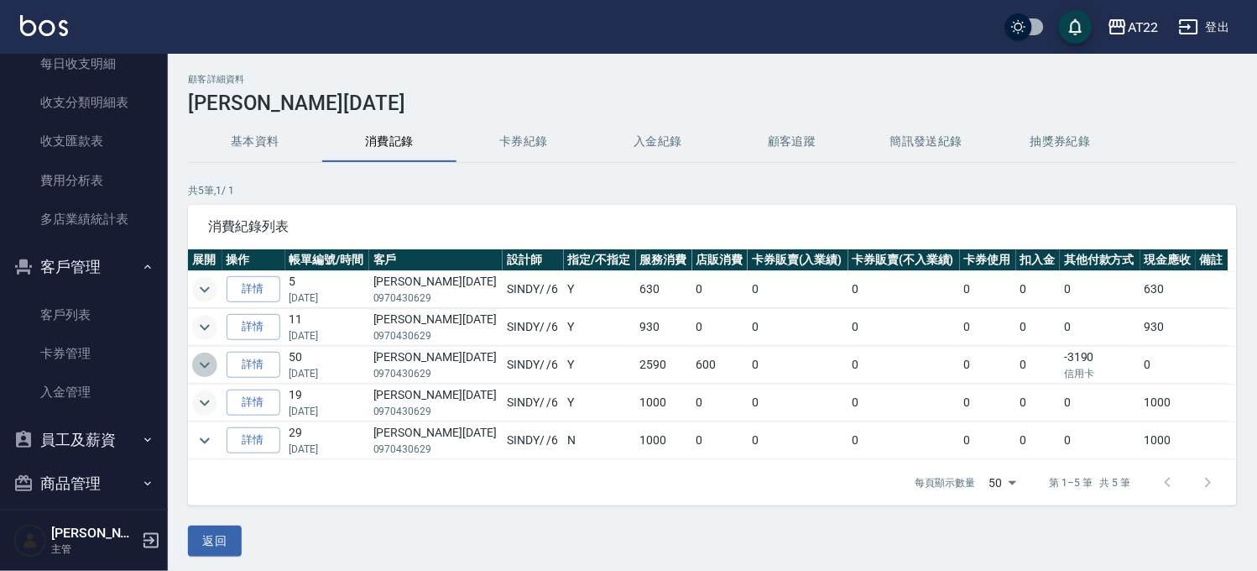
click at [211, 353] on button "expand row" at bounding box center [204, 365] width 25 height 25
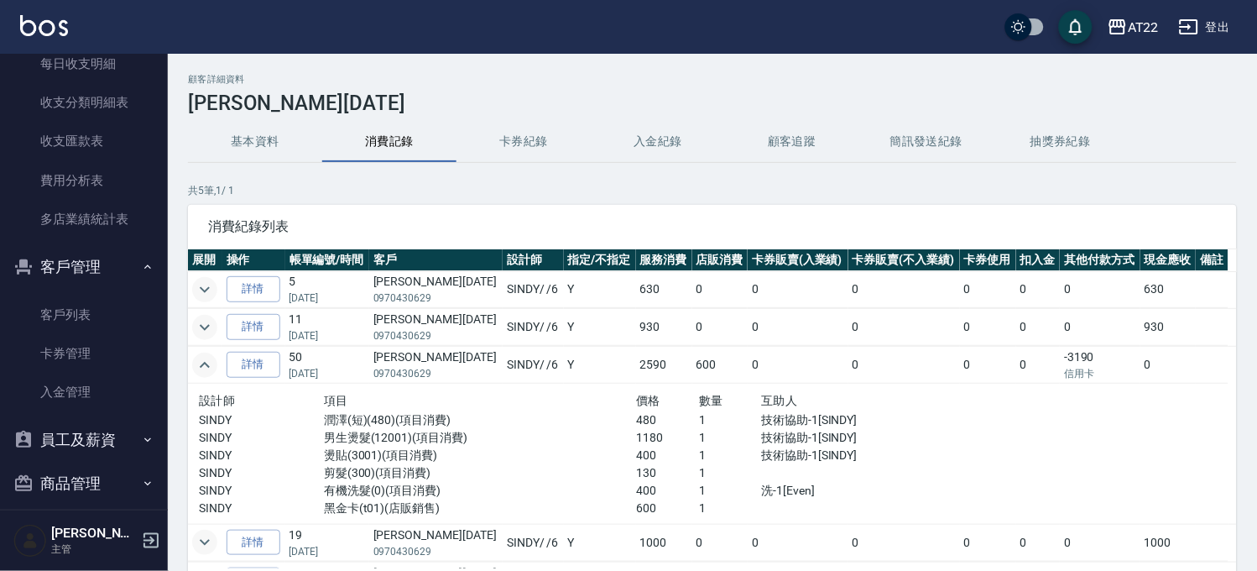
click at [211, 353] on button "expand row" at bounding box center [204, 365] width 25 height 25
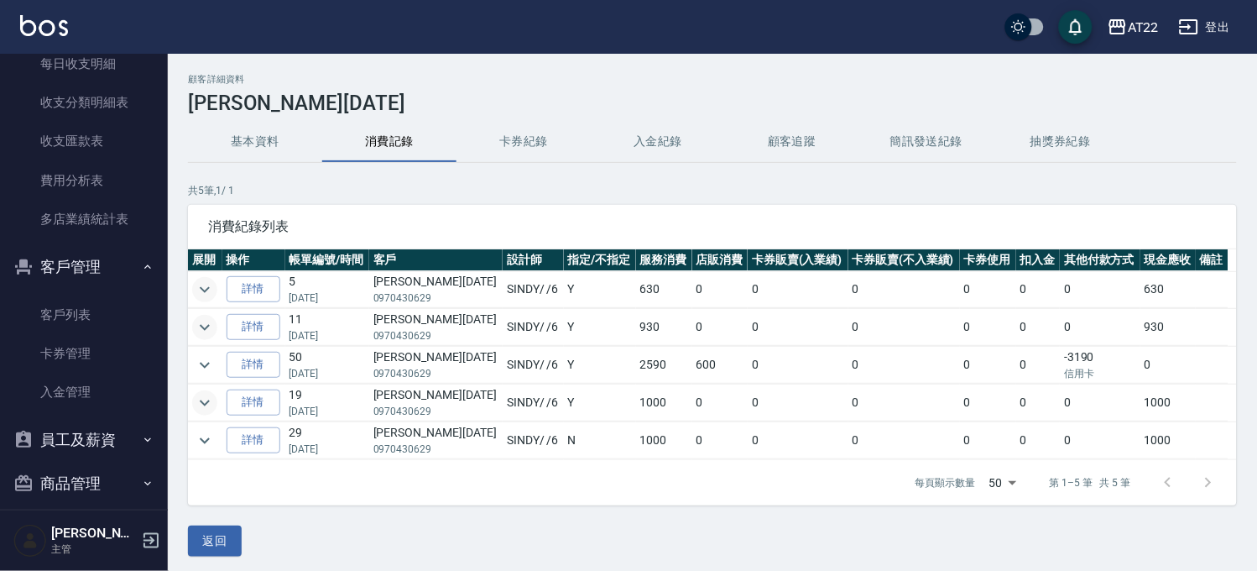
click at [208, 336] on icon "expand row" at bounding box center [205, 327] width 20 height 20
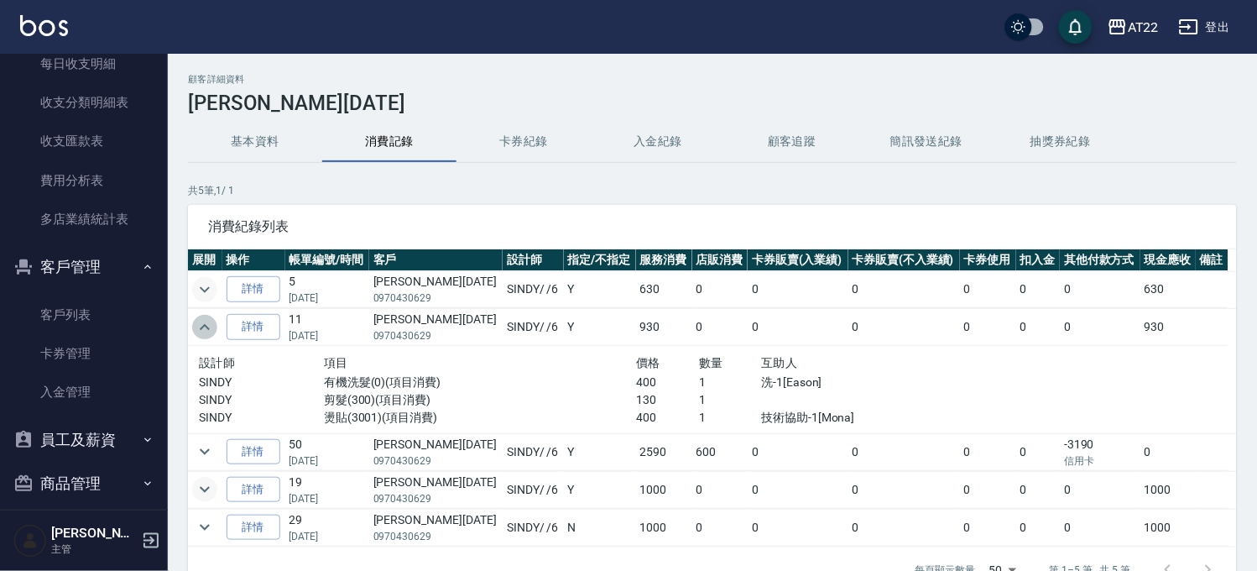
click at [208, 336] on icon "expand row" at bounding box center [205, 327] width 20 height 20
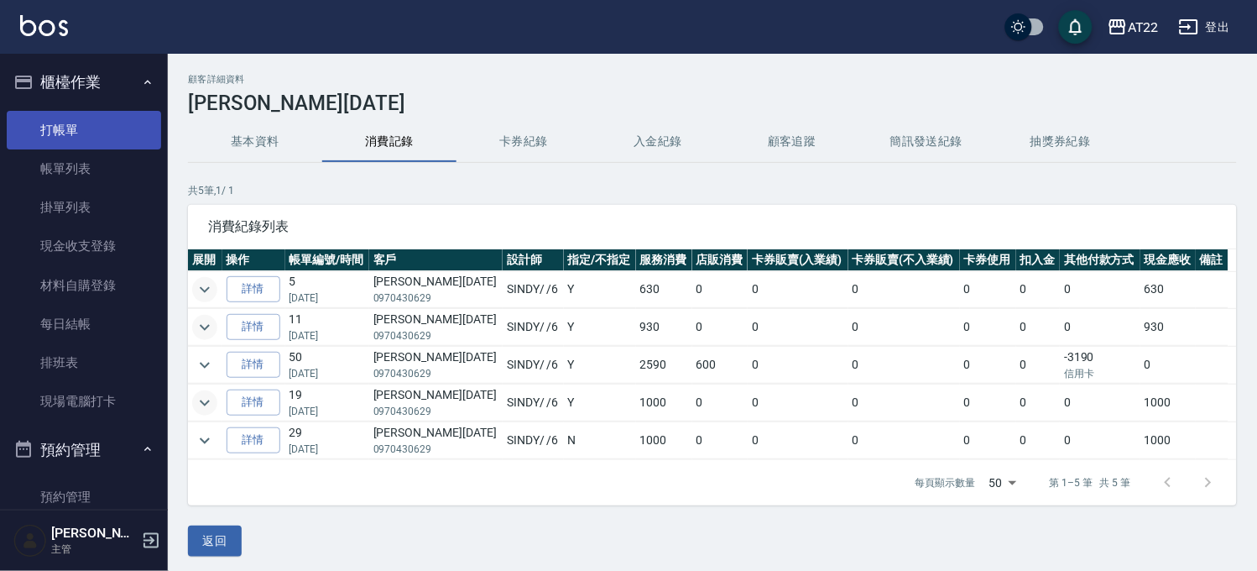
click at [48, 118] on link "打帳單" at bounding box center [84, 130] width 154 height 39
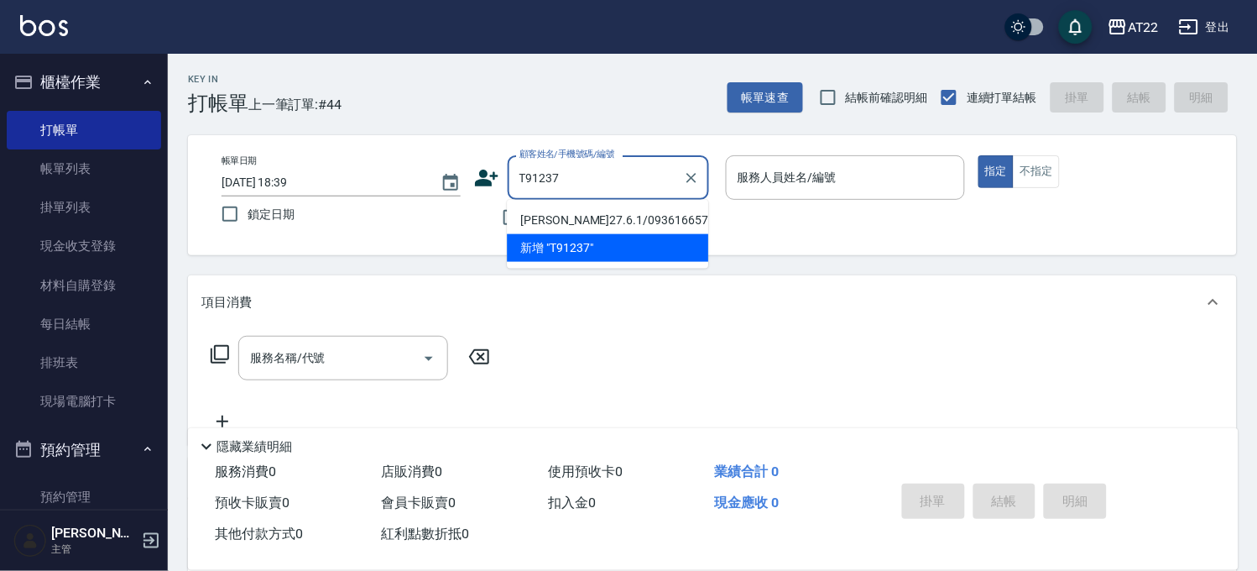
click at [631, 222] on li "吳柏毅27.6.1/0936166575/T91237" at bounding box center [607, 220] width 201 height 28
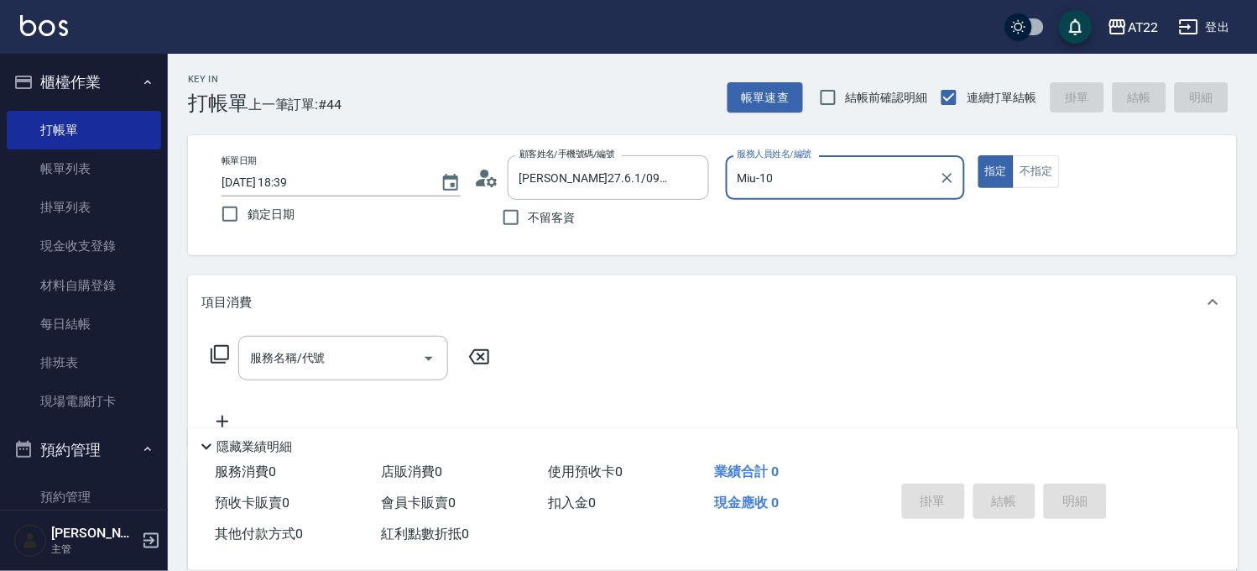
click at [946, 176] on icon "Clear" at bounding box center [948, 178] width 10 height 10
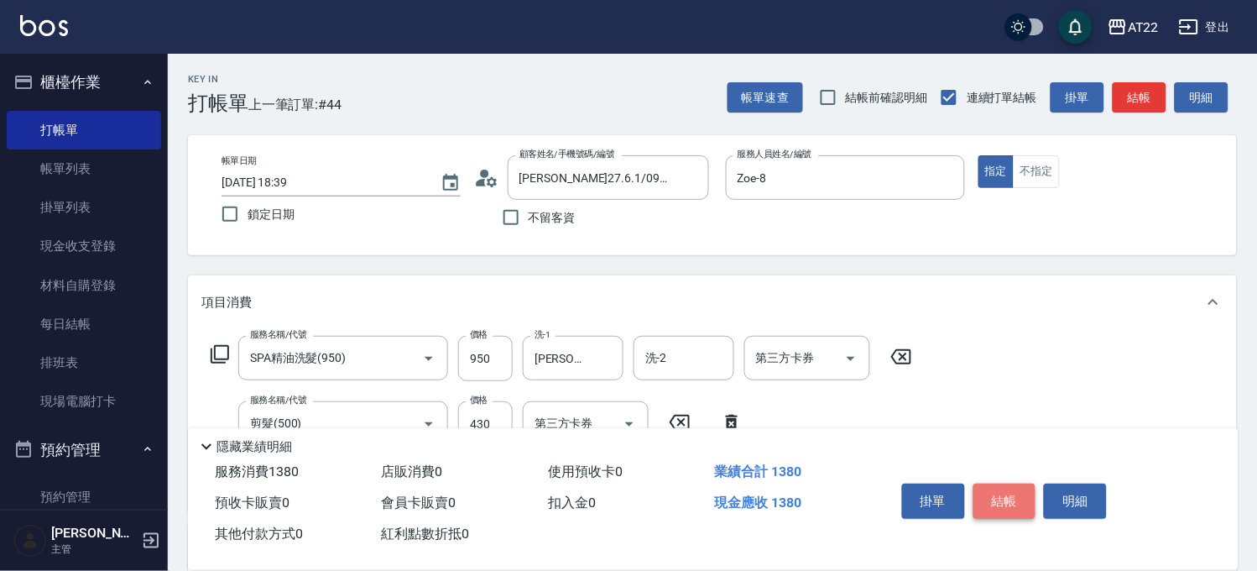
click at [1020, 492] on button "結帳" at bounding box center [1005, 501] width 63 height 35
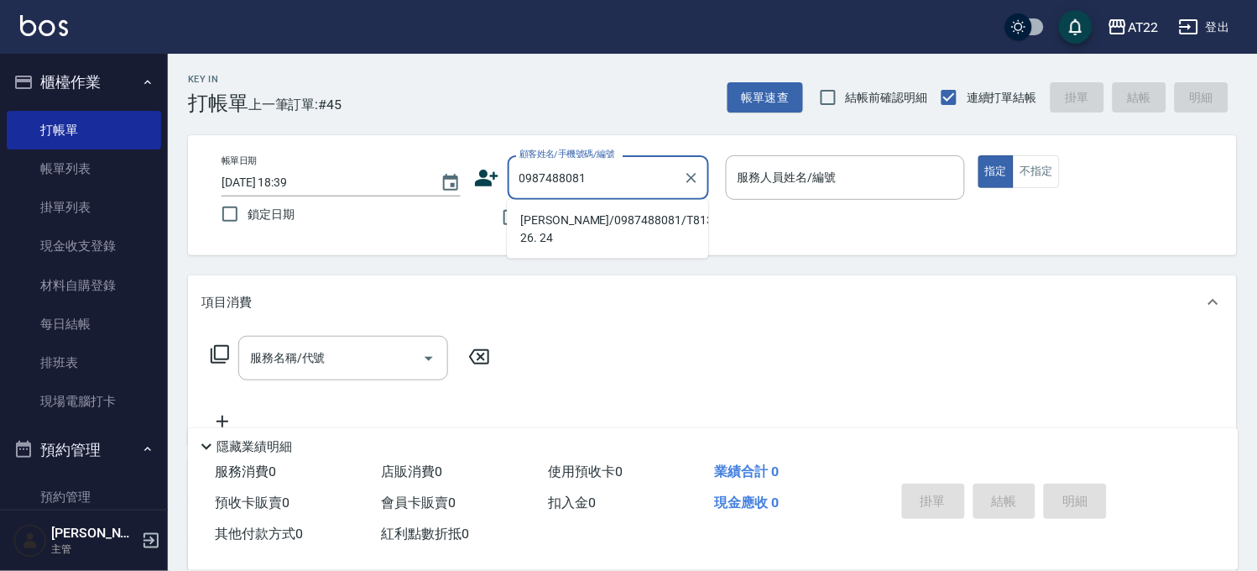
click at [623, 238] on li "黃惠鈴/0987488081/T81326 26. 24" at bounding box center [607, 228] width 201 height 45
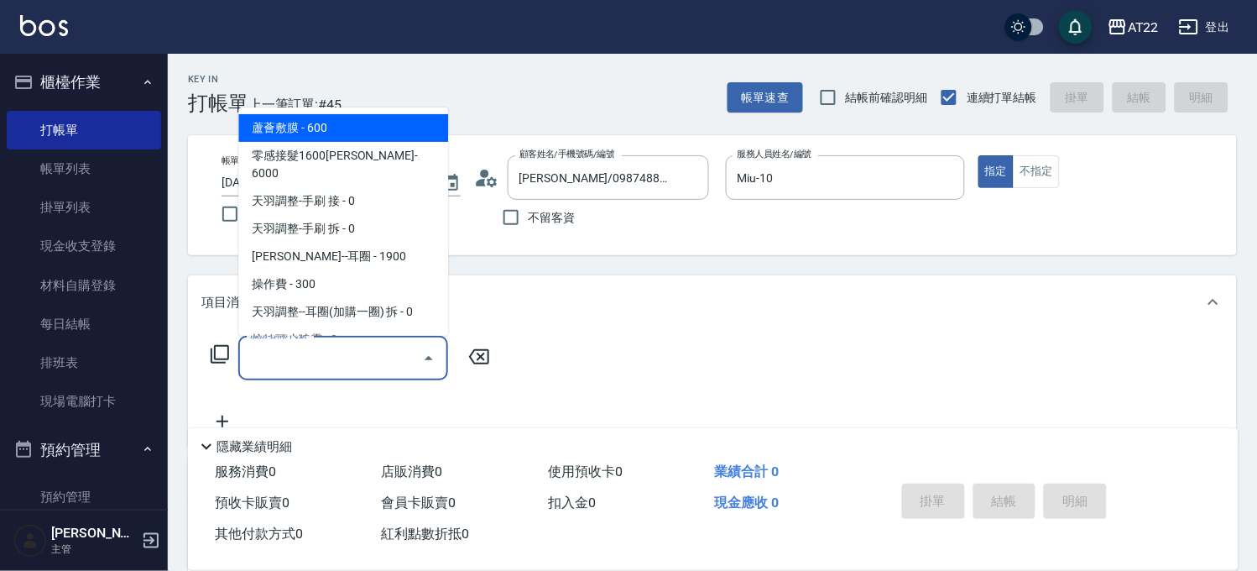
click at [357, 348] on input "服務名稱/代號" at bounding box center [331, 357] width 170 height 29
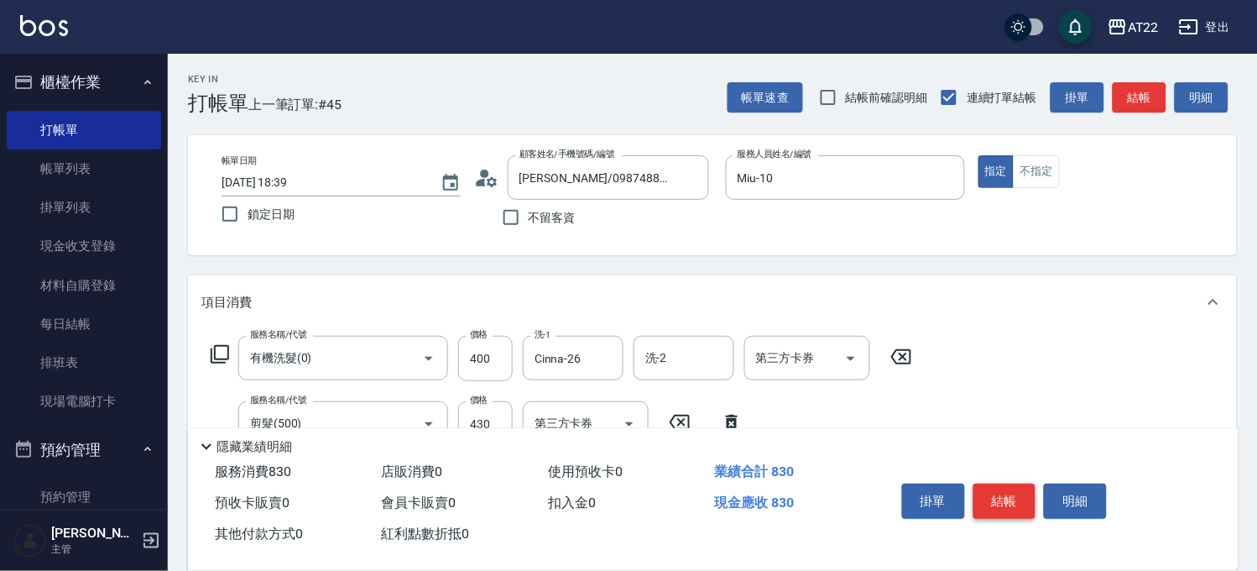
click at [989, 490] on button "結帳" at bounding box center [1005, 501] width 63 height 35
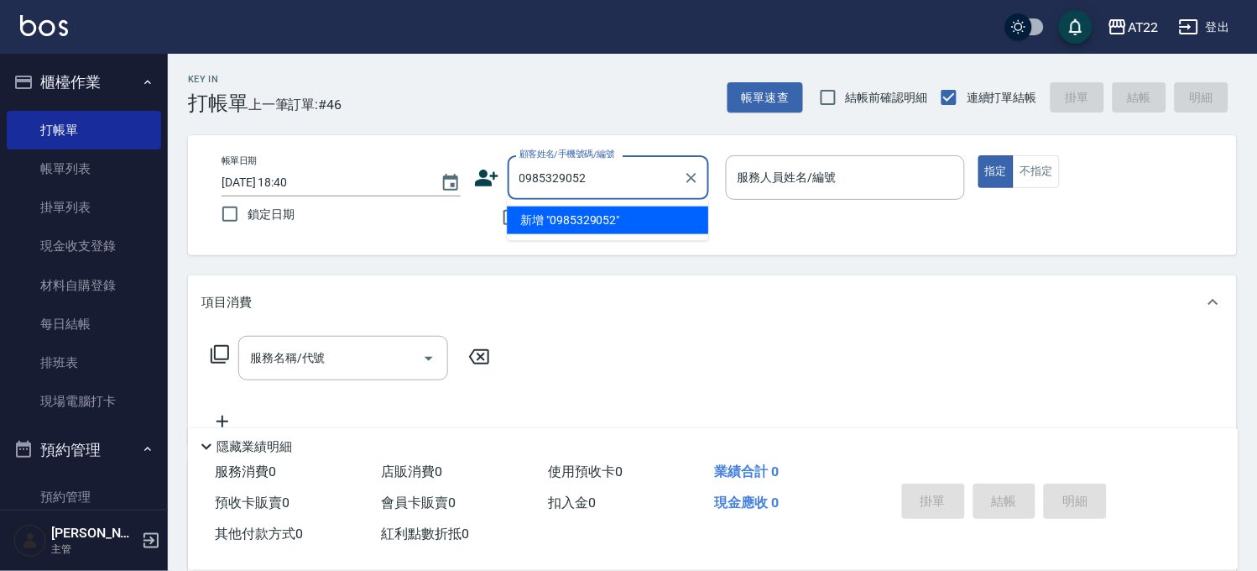
click at [652, 229] on li "新增 "0985329052"" at bounding box center [607, 220] width 201 height 28
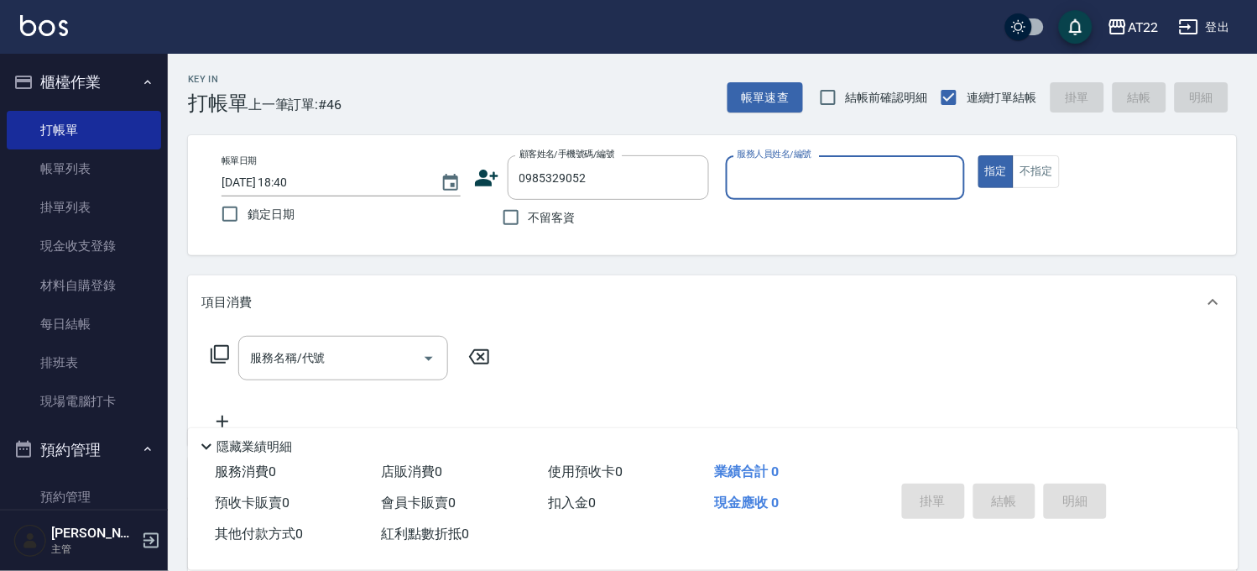
click at [490, 183] on icon at bounding box center [487, 178] width 24 height 17
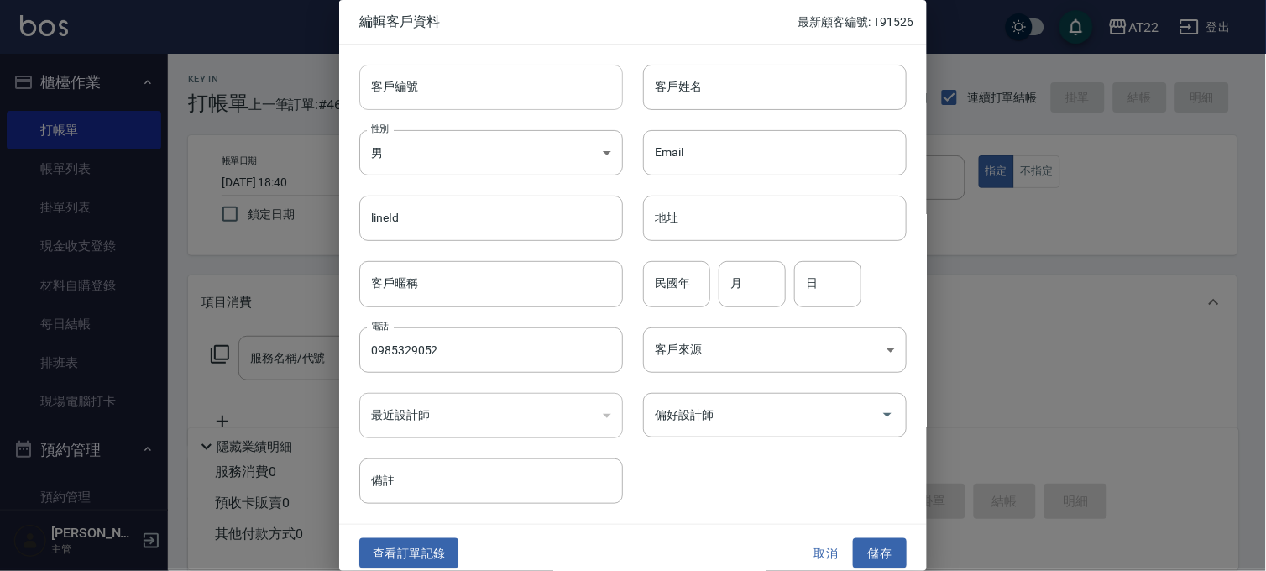
click at [568, 74] on input "客戶編號" at bounding box center [491, 87] width 264 height 45
click at [761, 97] on input "客戶姓名" at bounding box center [775, 87] width 264 height 45
click at [684, 295] on input "民國年" at bounding box center [676, 283] width 67 height 45
click at [876, 548] on button "儲存" at bounding box center [880, 553] width 54 height 31
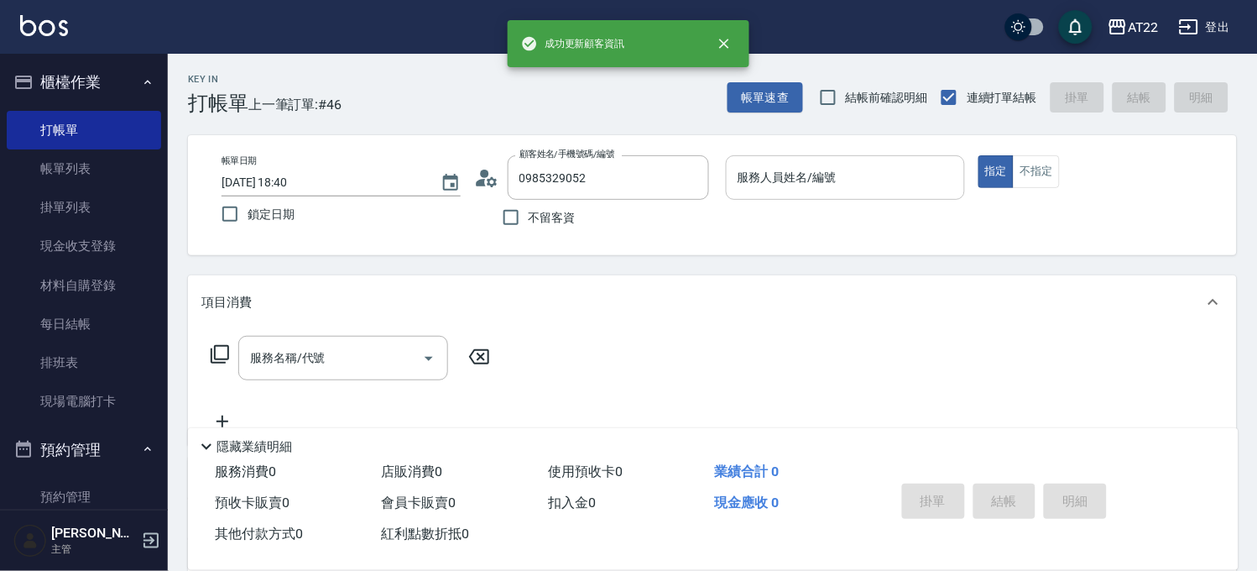
click at [842, 183] on input "服務人員姓名/編號" at bounding box center [846, 177] width 224 height 29
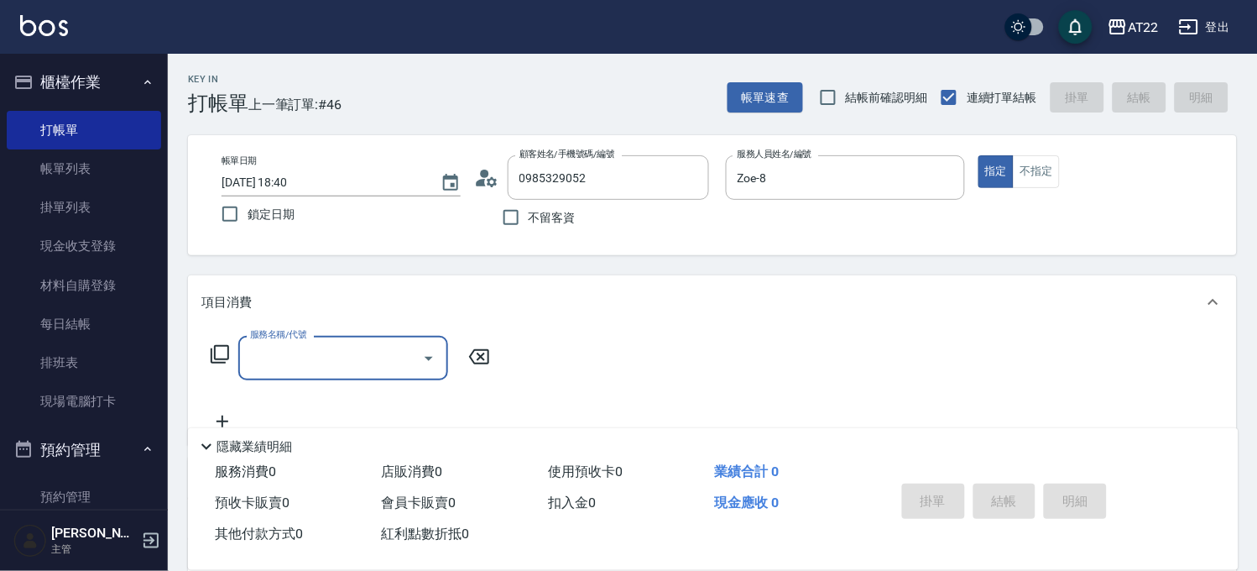
click at [488, 186] on icon at bounding box center [486, 177] width 25 height 25
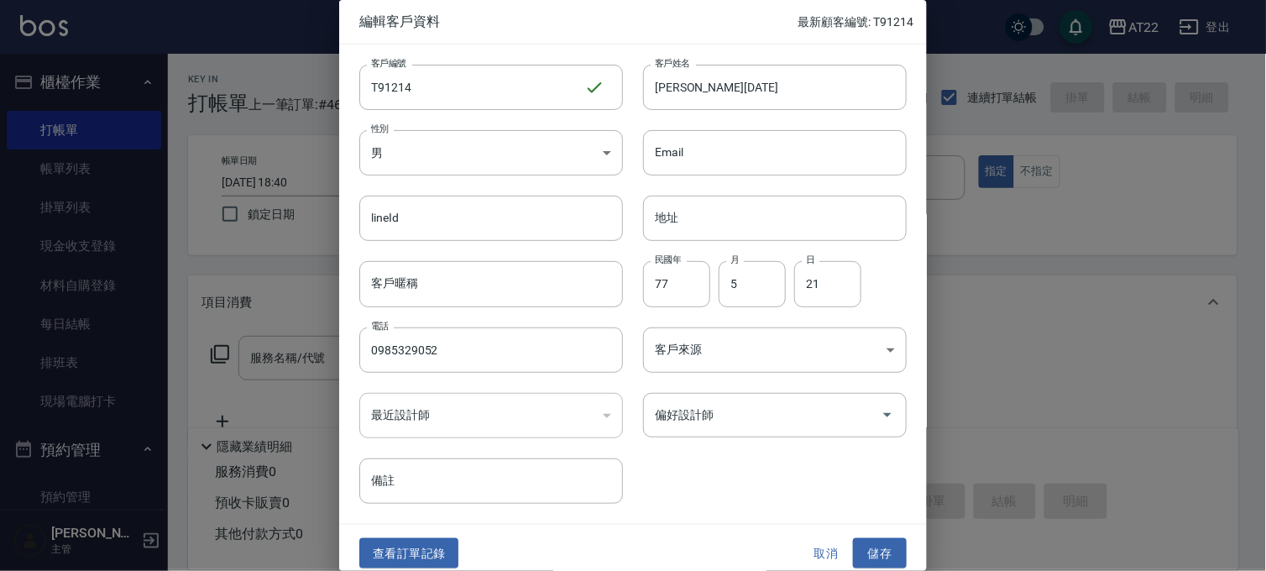
click at [819, 557] on button "取消" at bounding box center [826, 553] width 54 height 31
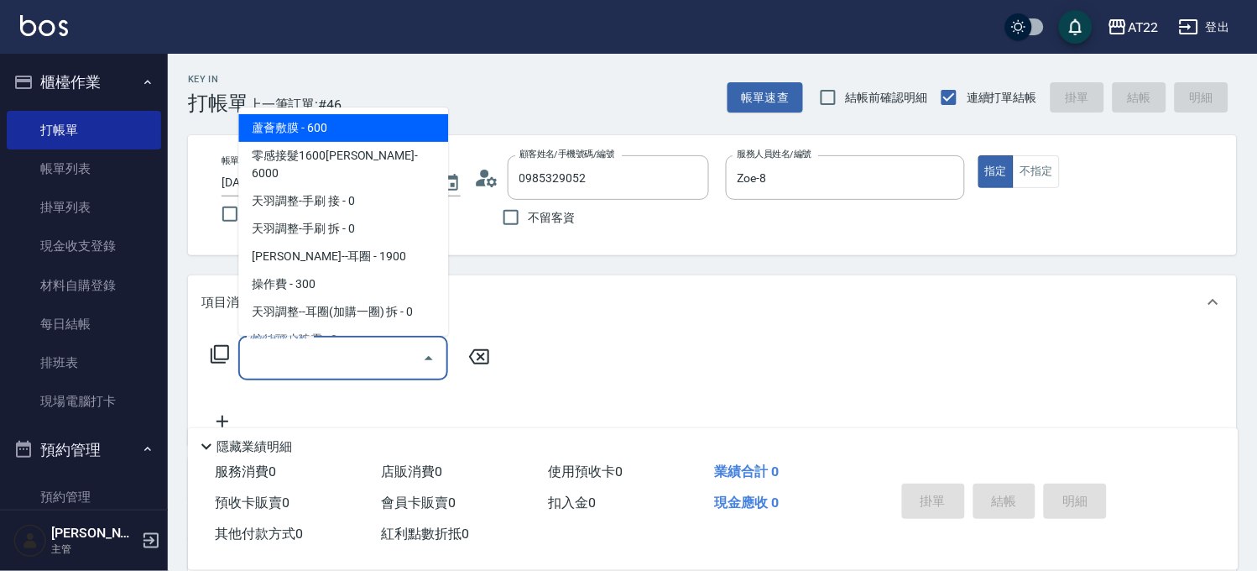
click at [320, 371] on input "服務名稱/代號" at bounding box center [331, 357] width 170 height 29
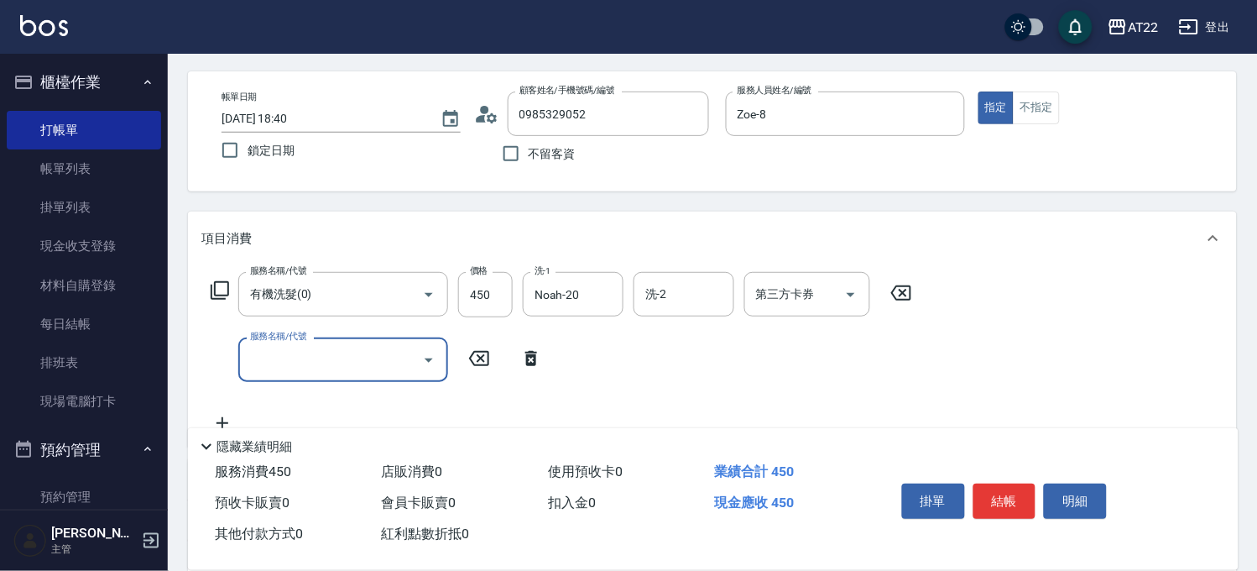
scroll to position [93, 0]
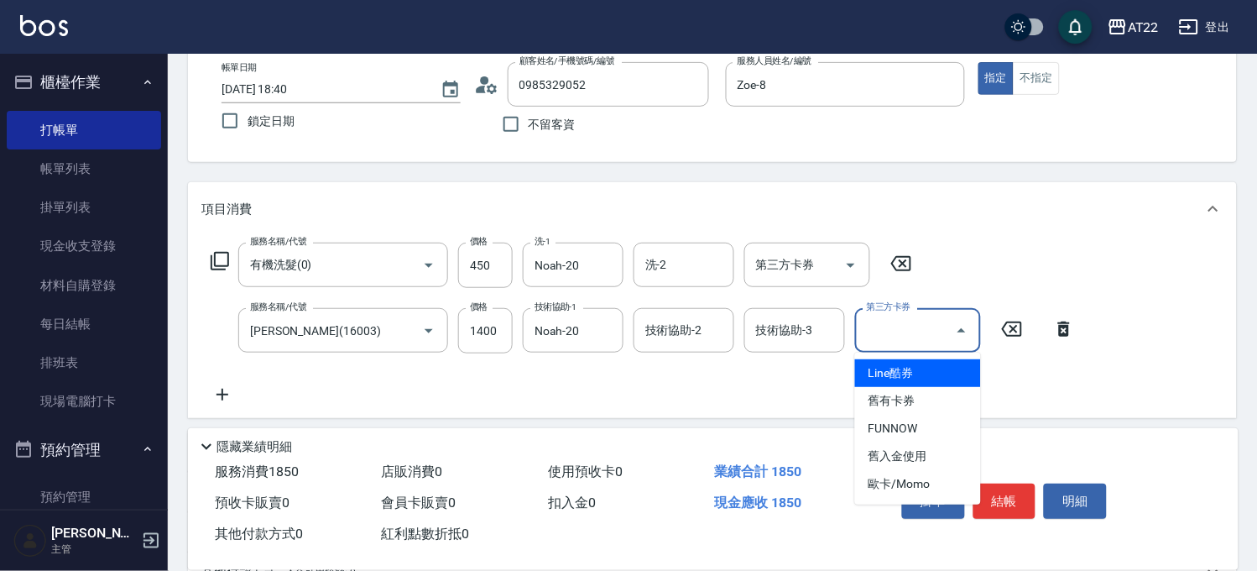
click at [923, 316] on input "第三方卡券" at bounding box center [906, 330] width 86 height 29
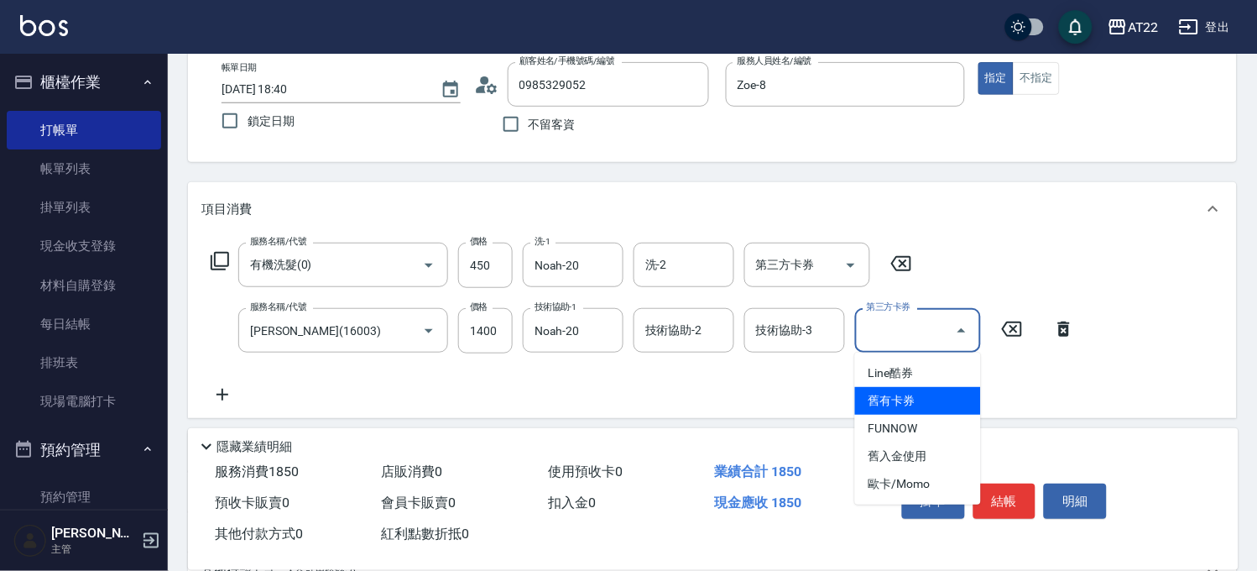
click at [909, 411] on span "舊有卡券" at bounding box center [918, 401] width 126 height 28
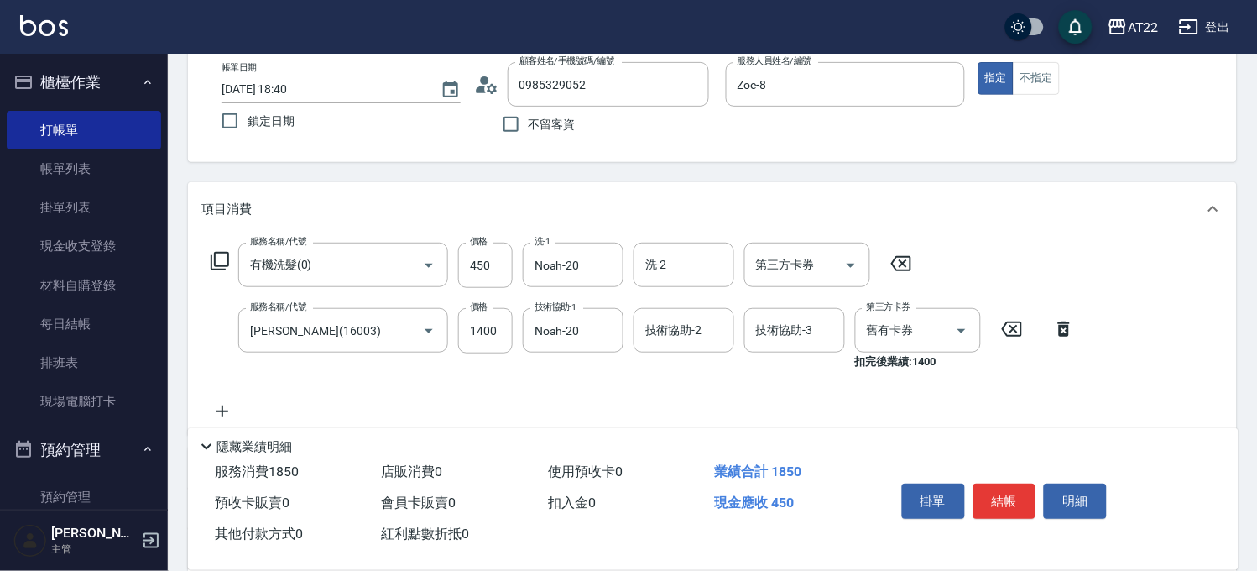
click at [220, 403] on icon at bounding box center [222, 411] width 42 height 20
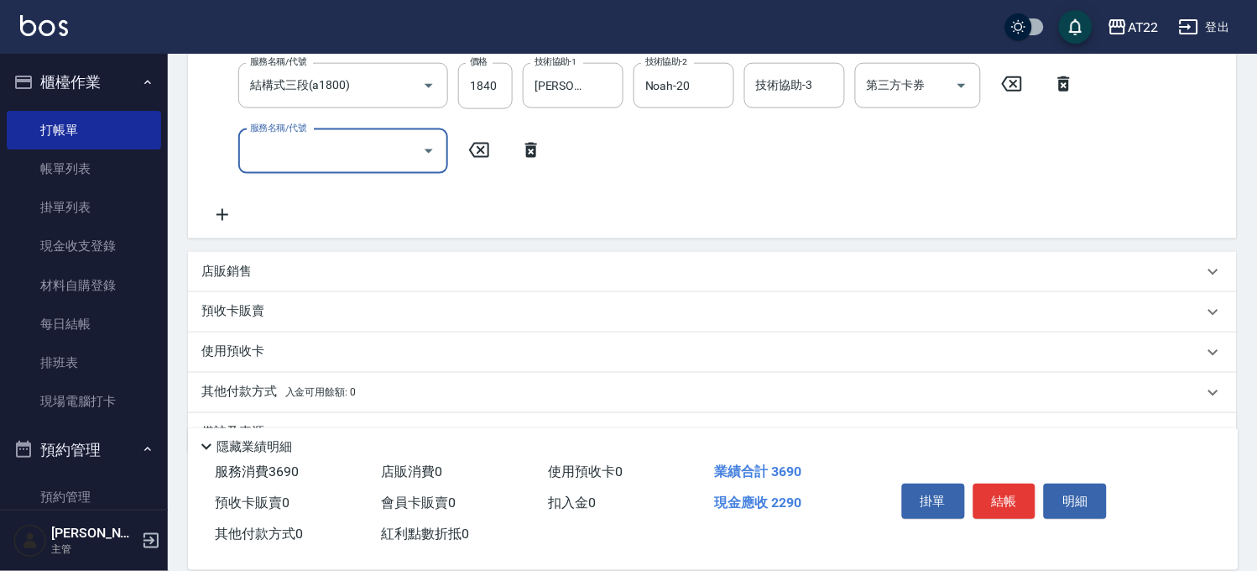
scroll to position [462, 0]
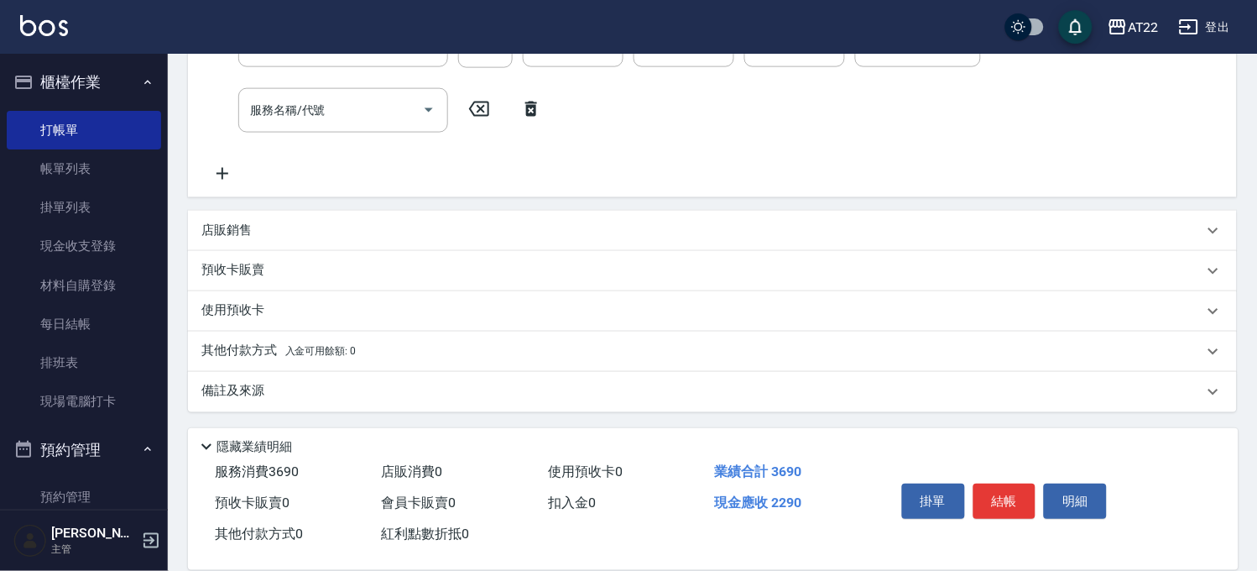
click at [515, 237] on div "店販銷售" at bounding box center [702, 231] width 1002 height 18
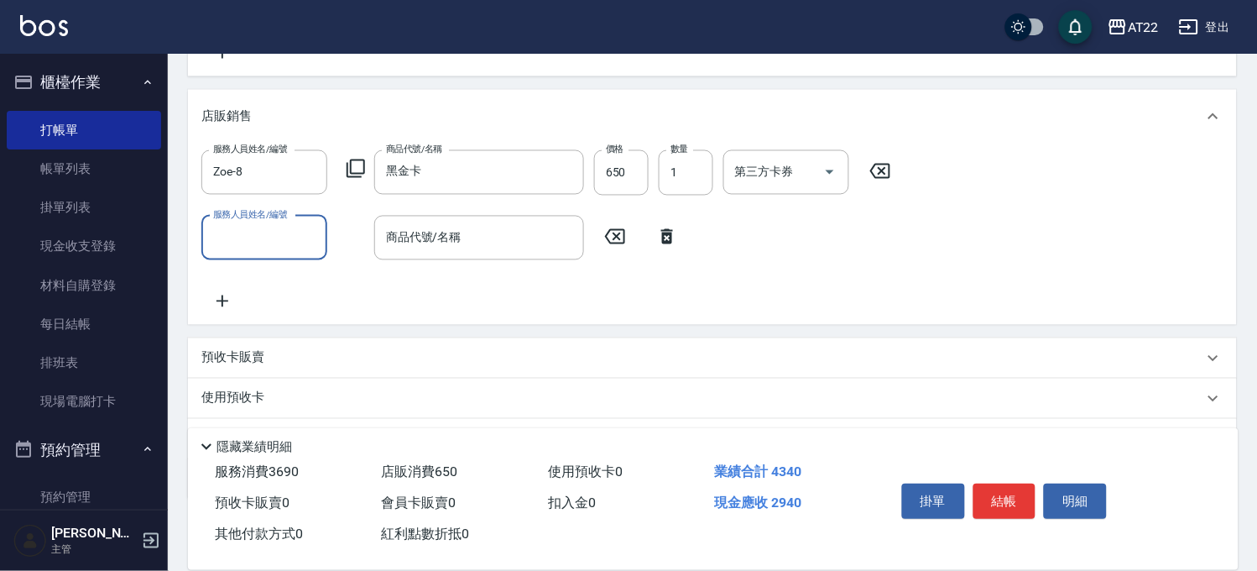
scroll to position [670, 0]
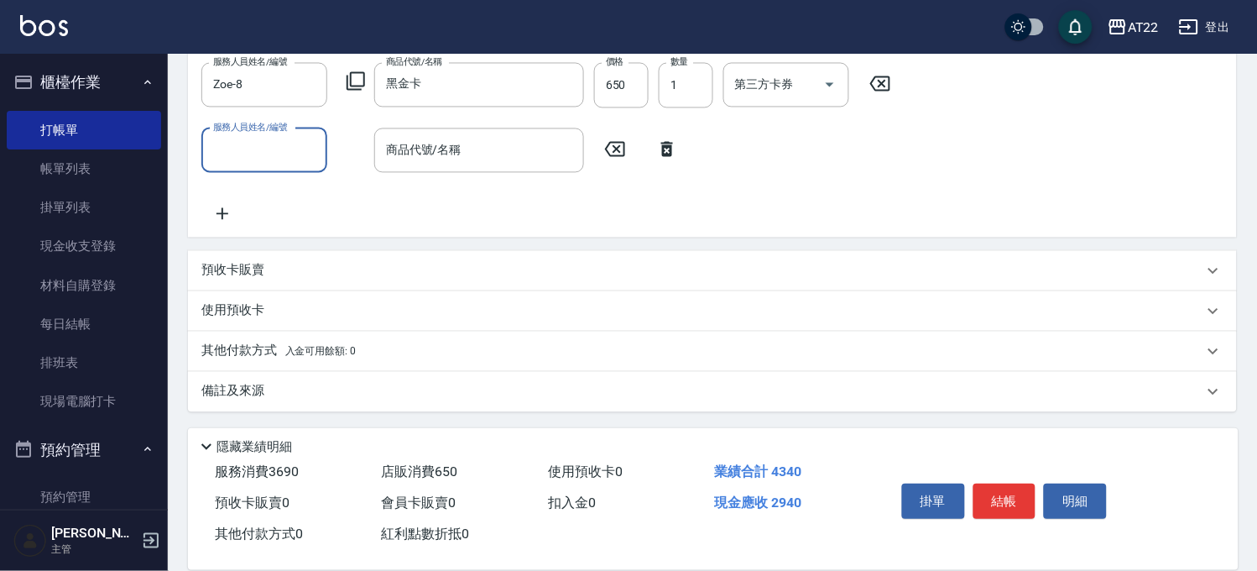
click at [299, 262] on div "預收卡販賣" at bounding box center [702, 271] width 1002 height 18
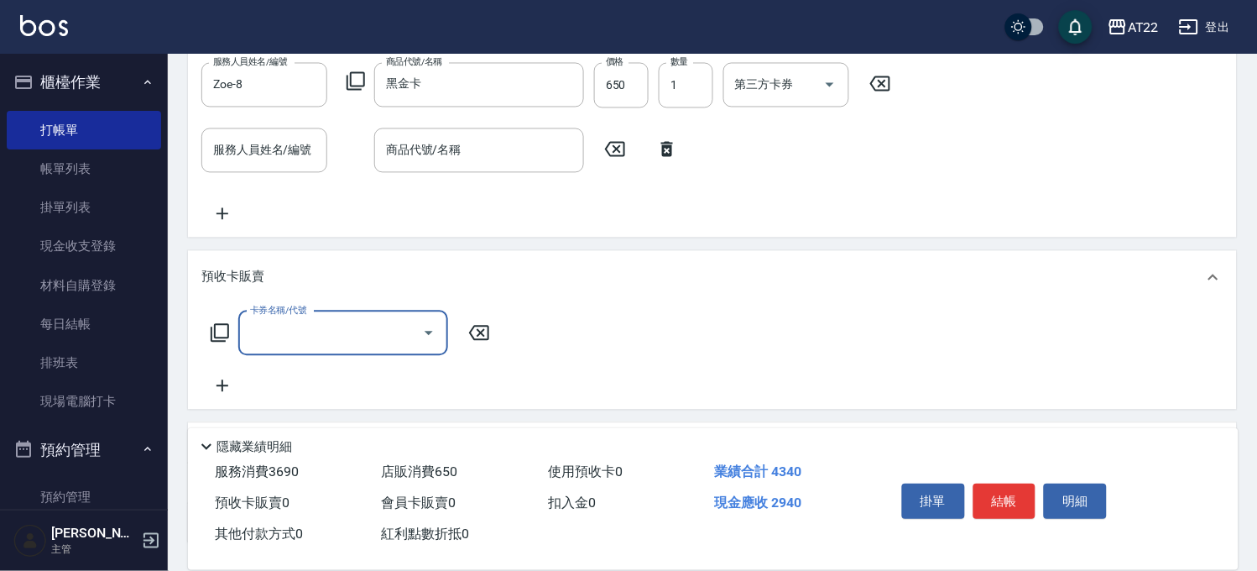
scroll to position [1, 0]
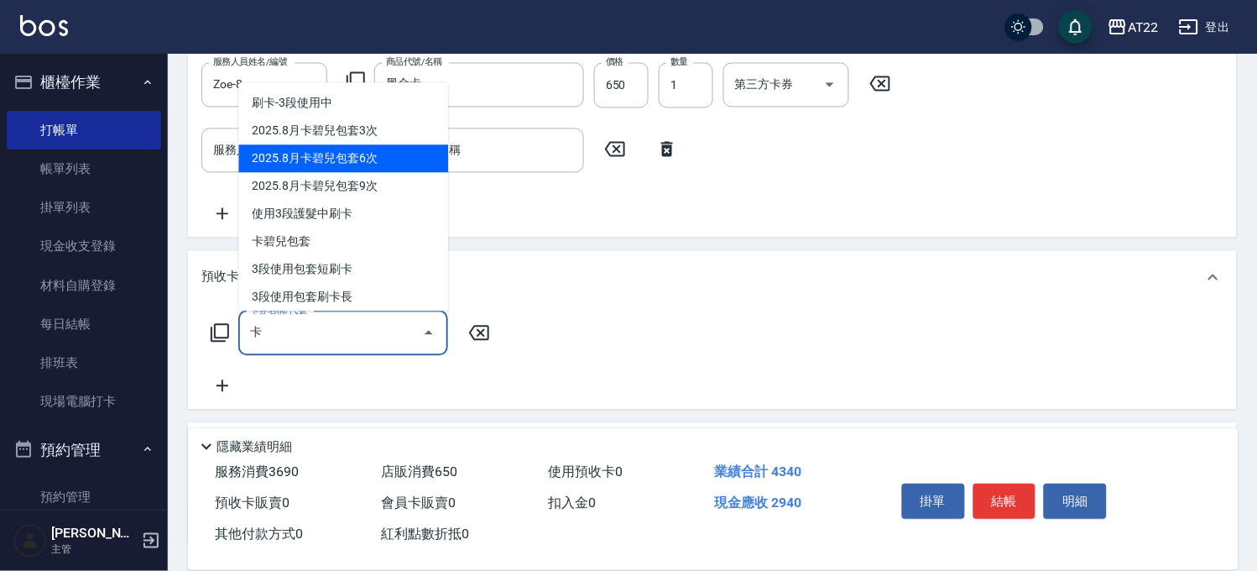
click at [302, 146] on span "2025.8月卡碧兒包套6次" at bounding box center [343, 159] width 210 height 28
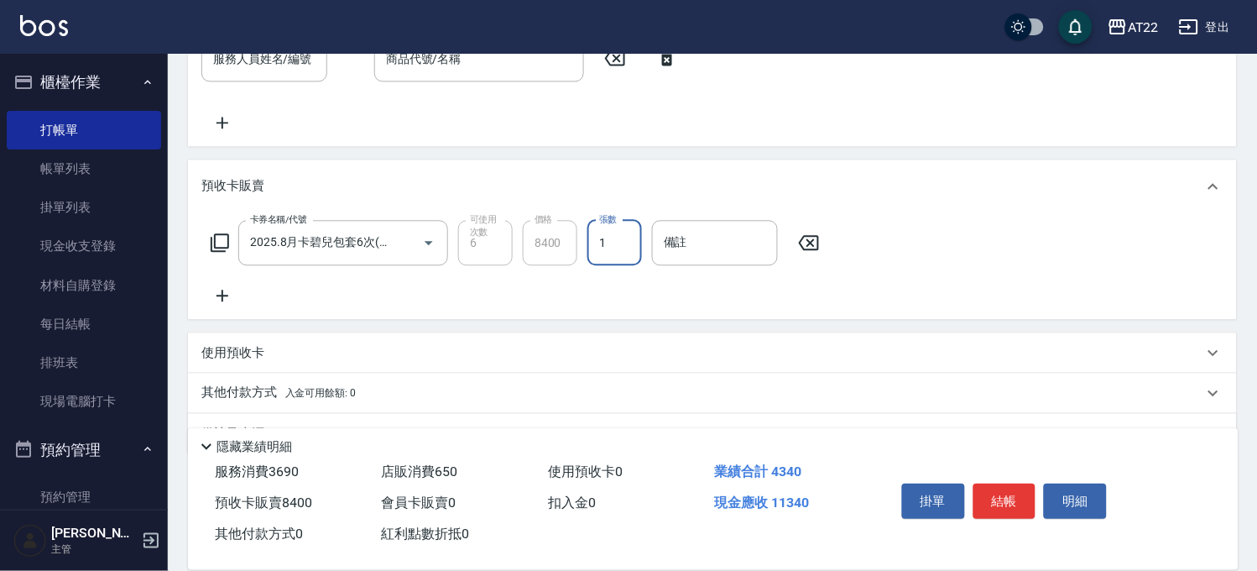
scroll to position [802, 0]
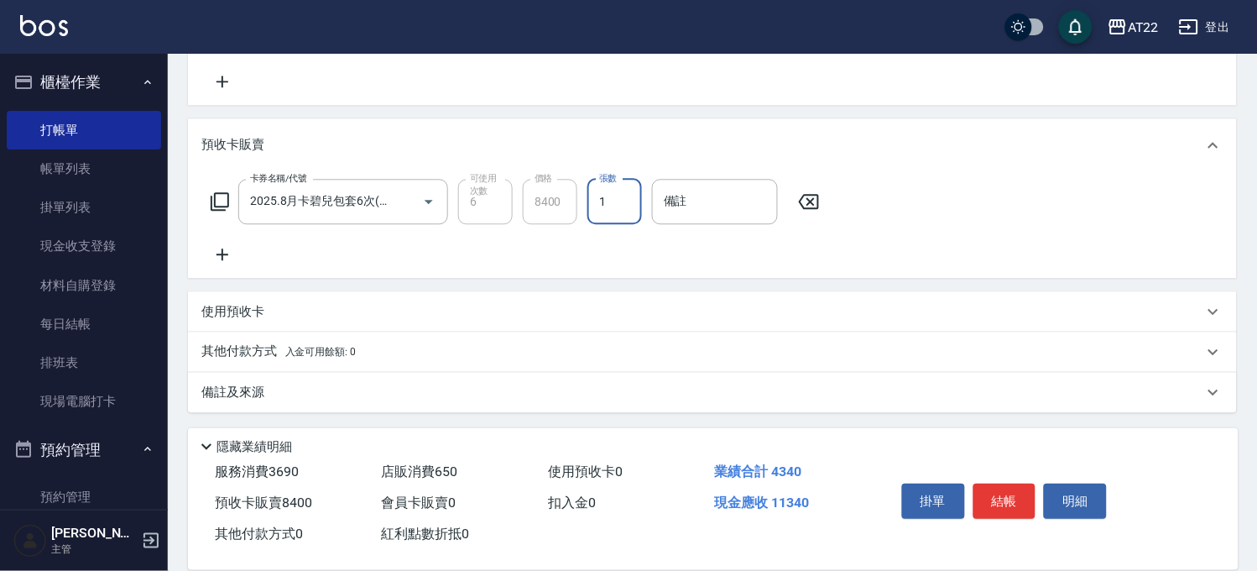
click at [437, 348] on div "其他付款方式 入金可用餘額: 0" at bounding box center [702, 351] width 1002 height 18
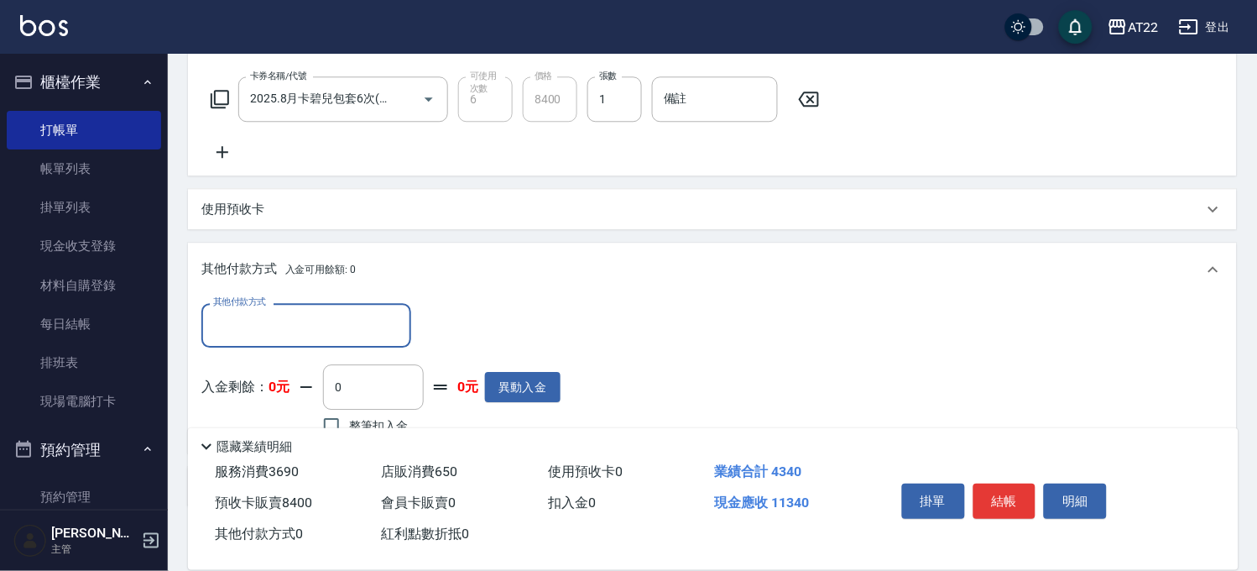
scroll to position [1001, 0]
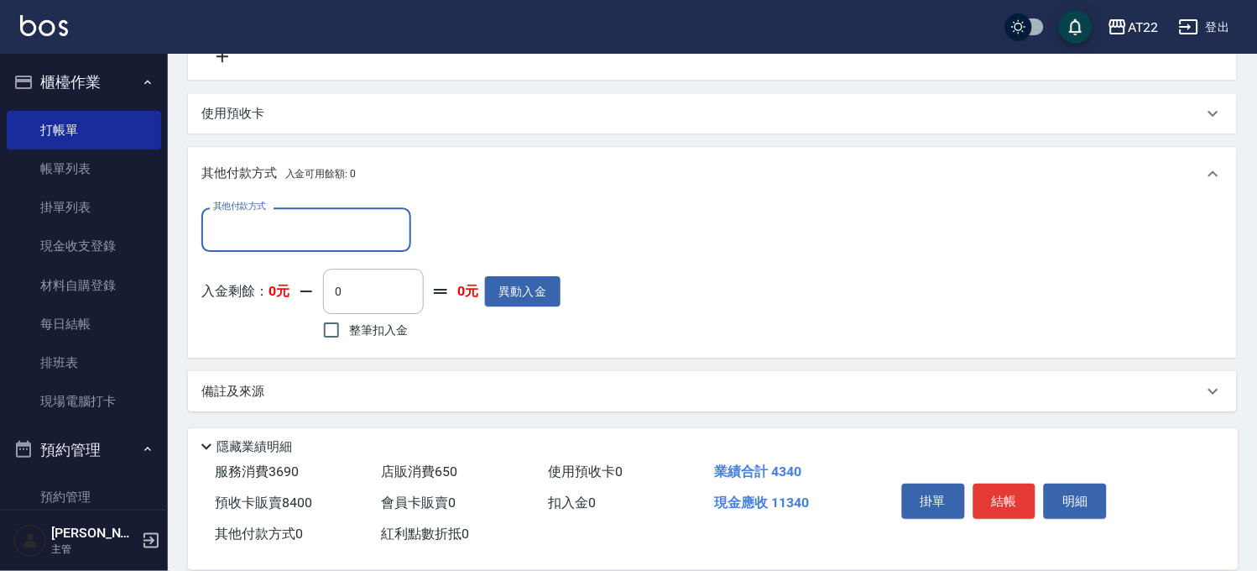
click at [326, 233] on input "其他付款方式" at bounding box center [306, 229] width 195 height 29
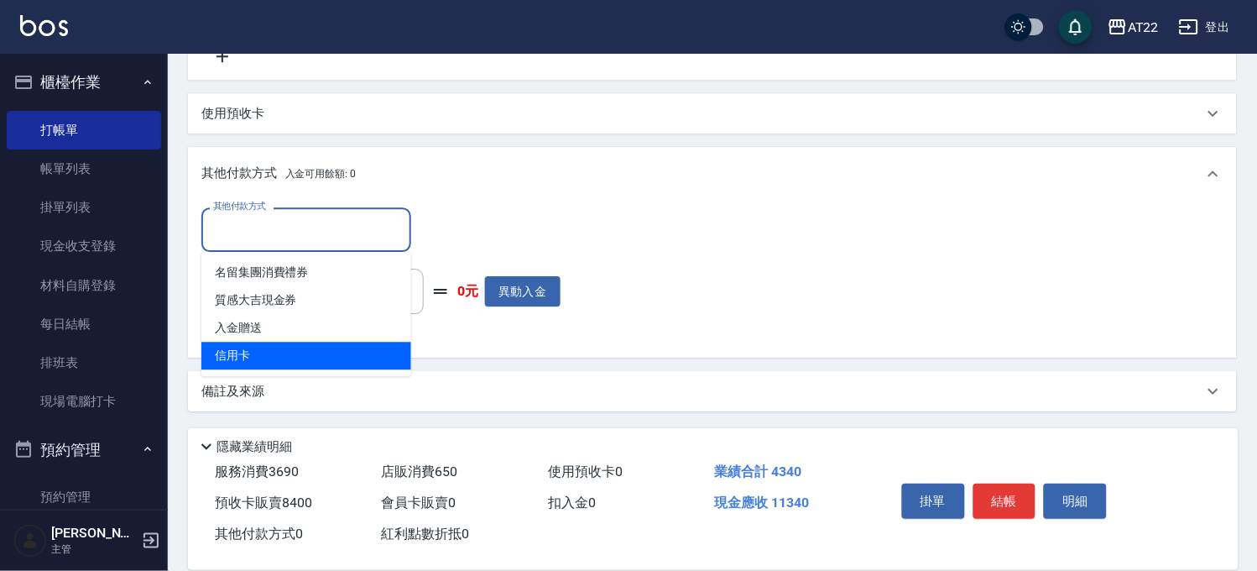
click at [291, 346] on span "信用卡" at bounding box center [306, 356] width 210 height 28
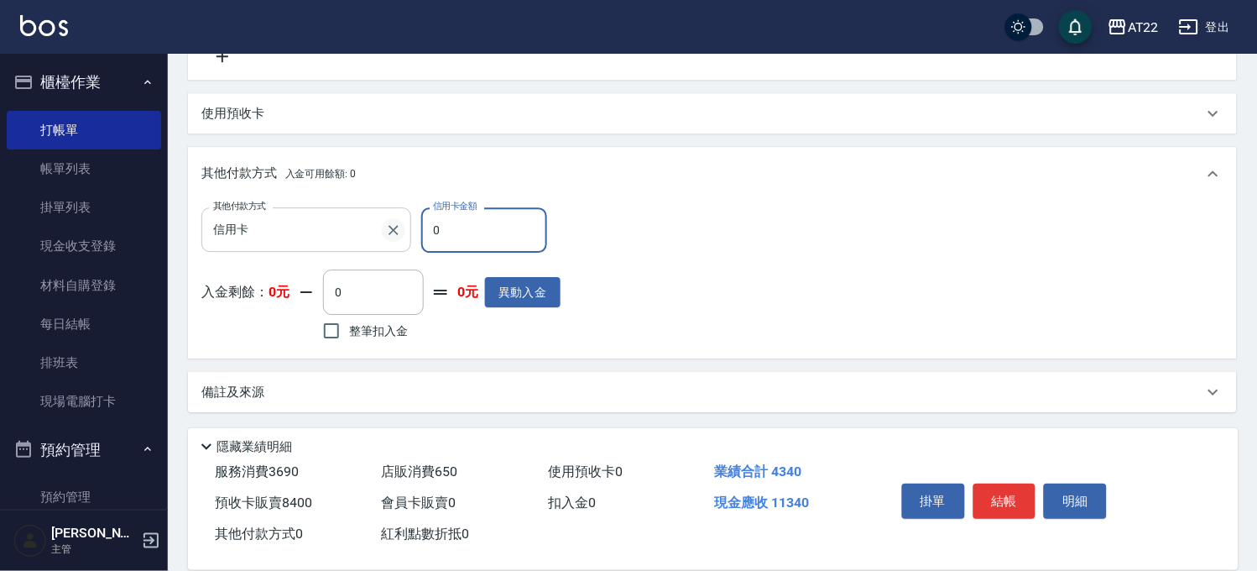
drag, startPoint x: 420, startPoint y: 232, endPoint x: 391, endPoint y: 231, distance: 28.6
click at [391, 231] on div "其他付款方式 信用卡 其他付款方式 信用卡金額 0 信用卡金額" at bounding box center [380, 229] width 359 height 45
click at [1009, 510] on button "結帳" at bounding box center [1005, 501] width 63 height 35
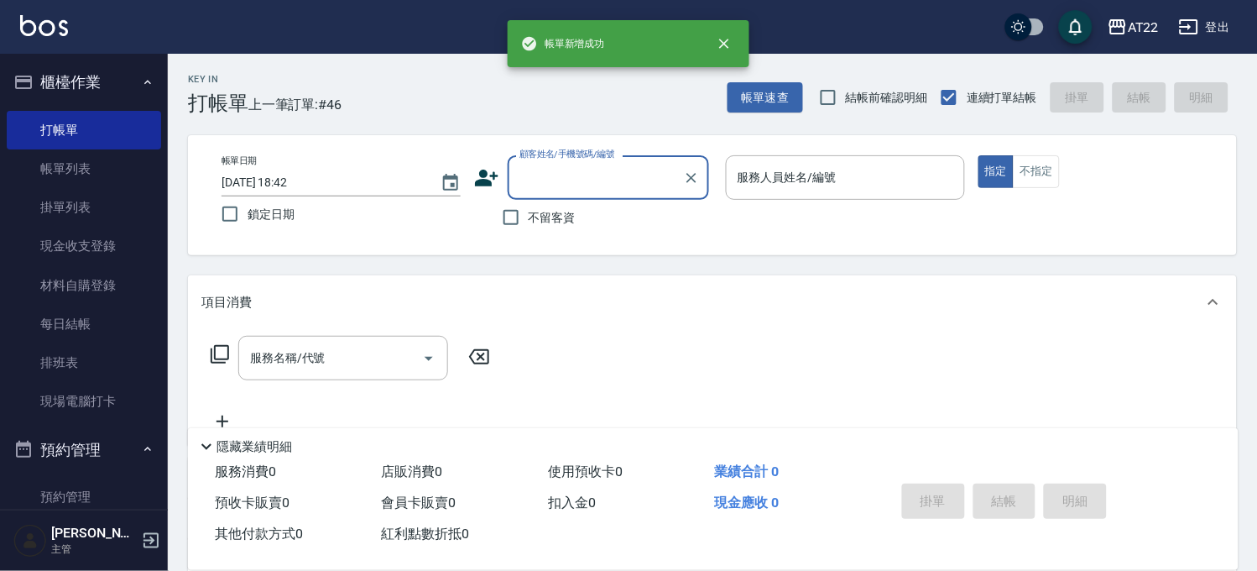
scroll to position [0, 0]
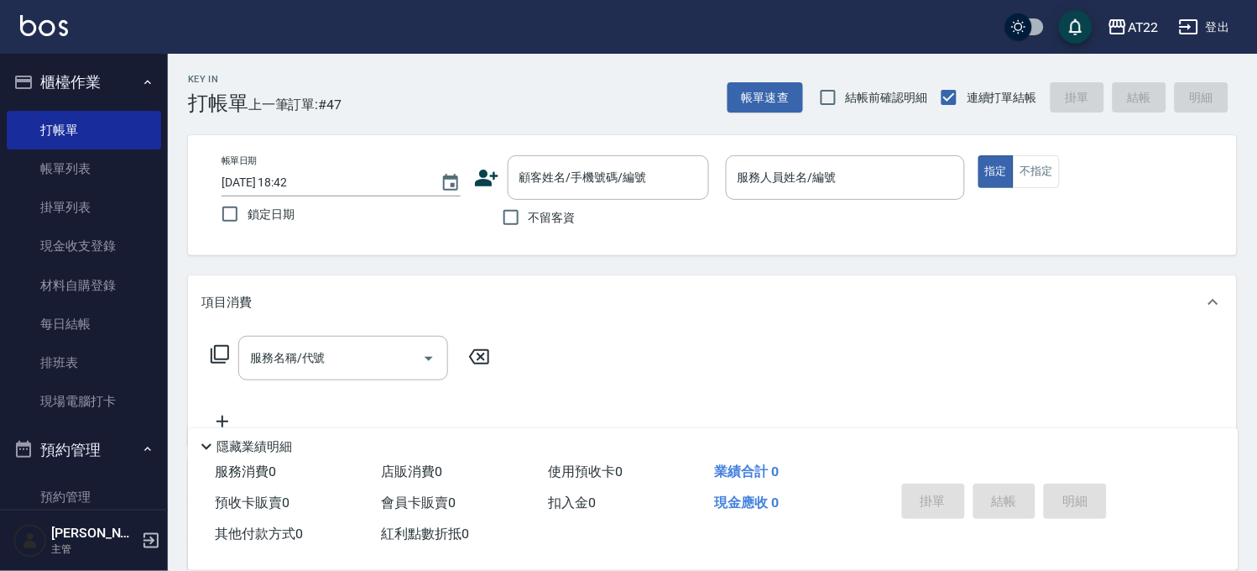
click at [560, 215] on span "不留客資" at bounding box center [552, 218] width 47 height 18
click at [529, 215] on input "不留客資" at bounding box center [511, 217] width 35 height 35
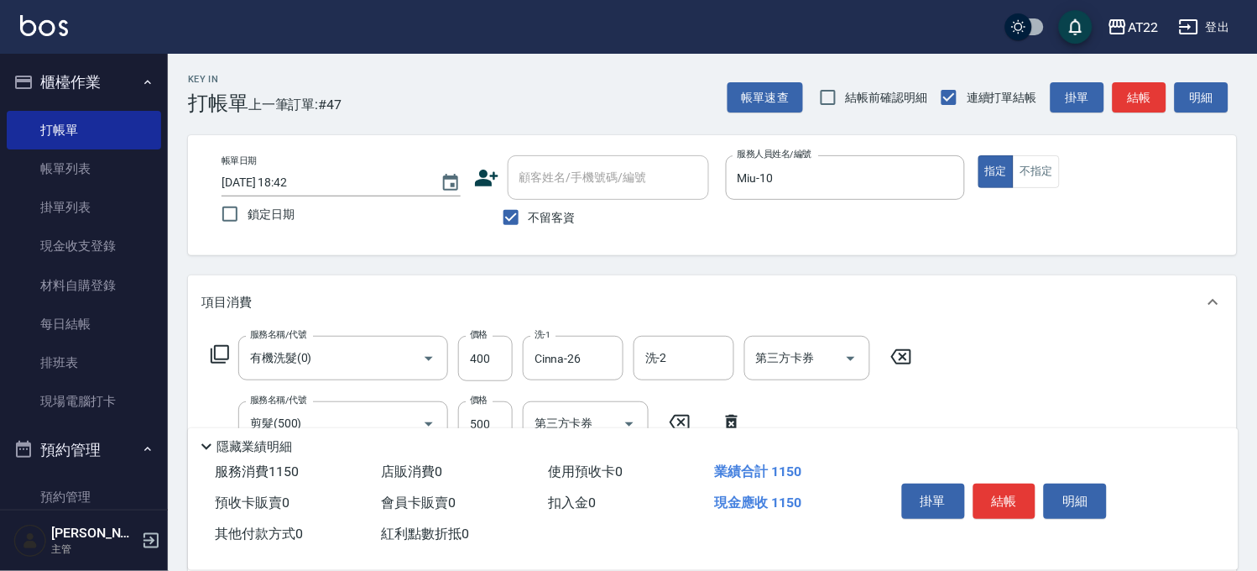
scroll to position [280, 0]
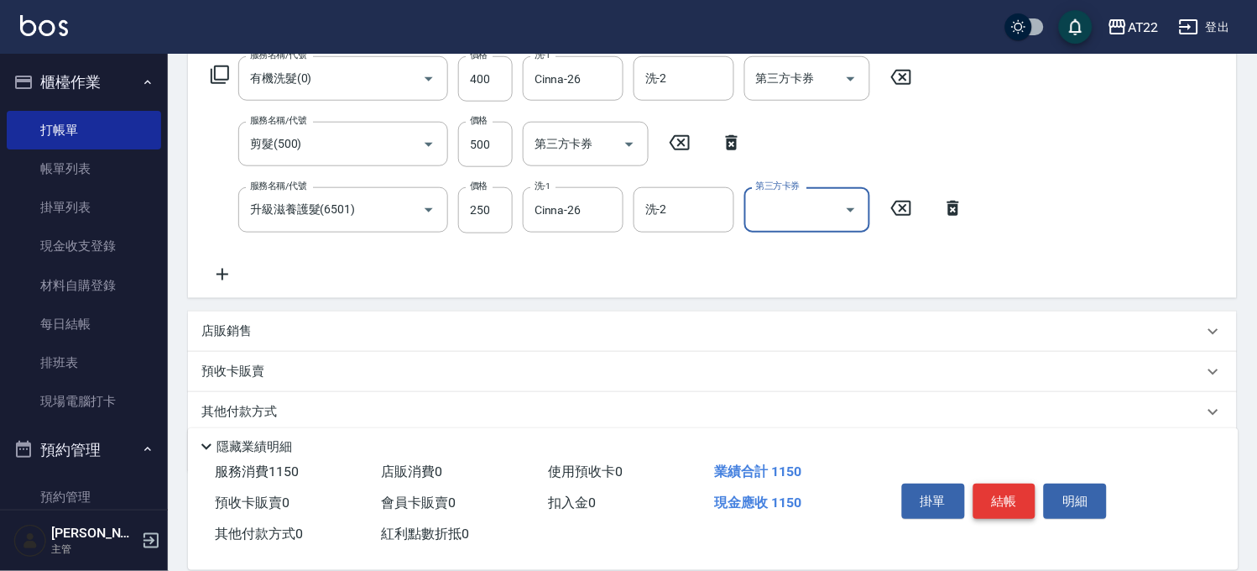
click at [1018, 494] on button "結帳" at bounding box center [1005, 501] width 63 height 35
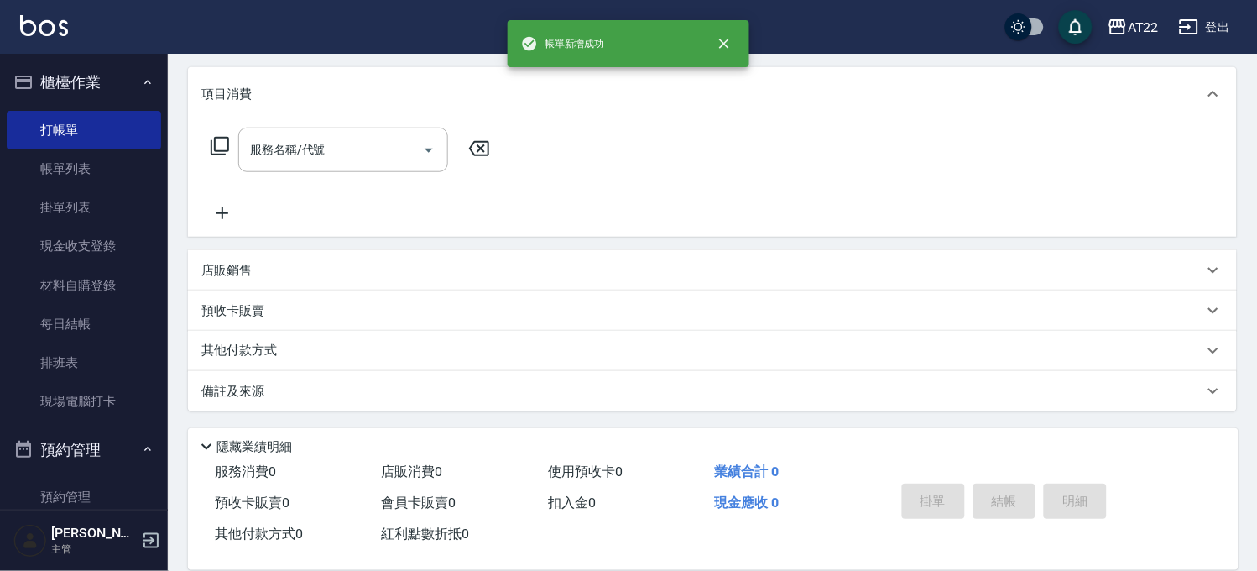
scroll to position [0, 0]
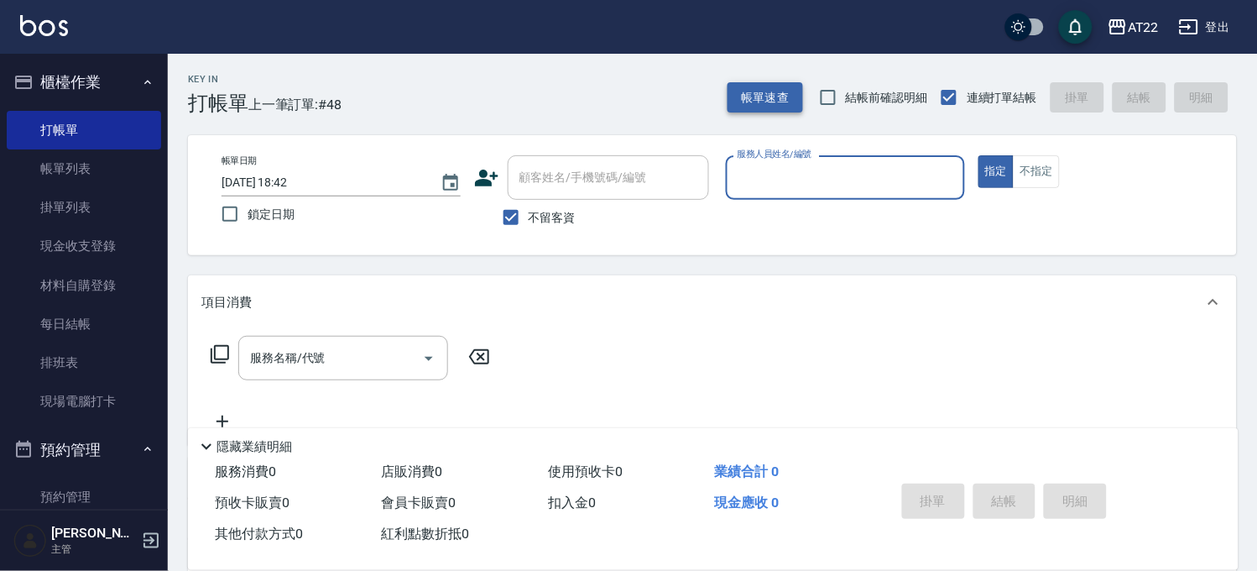
click at [762, 84] on button "帳單速查" at bounding box center [766, 97] width 76 height 31
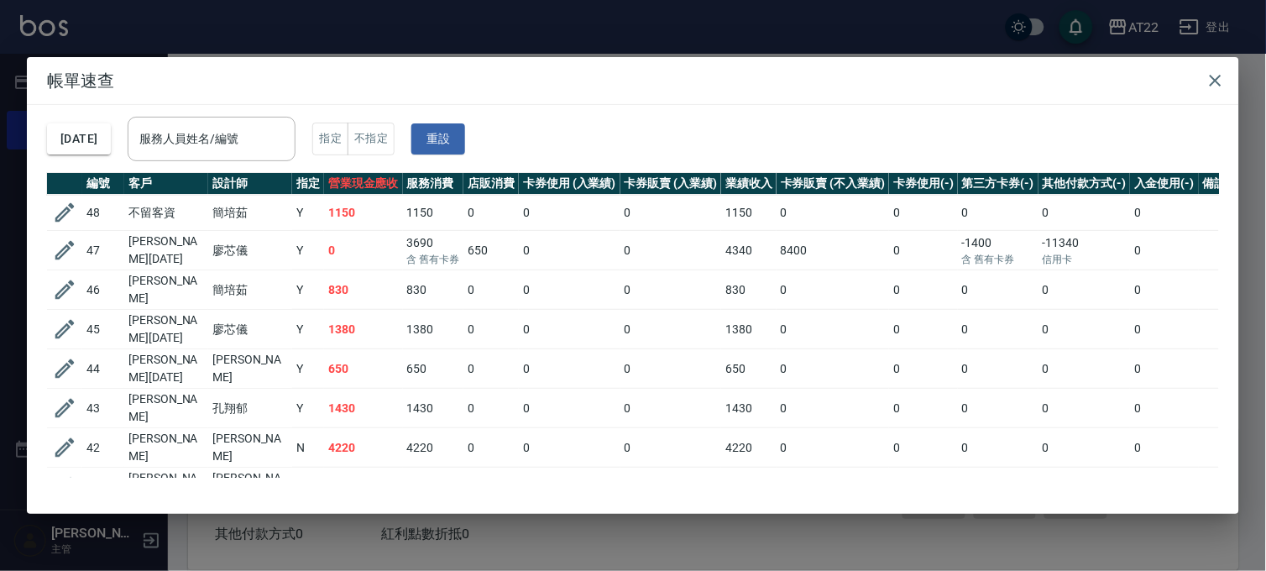
click at [726, 37] on div "帳單速查 2025/08/23 服務人員姓名/編號 服務人員姓名/編號 指定 不指定 重設 編號 客戶 設計師 指定 營業現金應收 服務消費 店販消費 卡券使…" at bounding box center [633, 285] width 1266 height 571
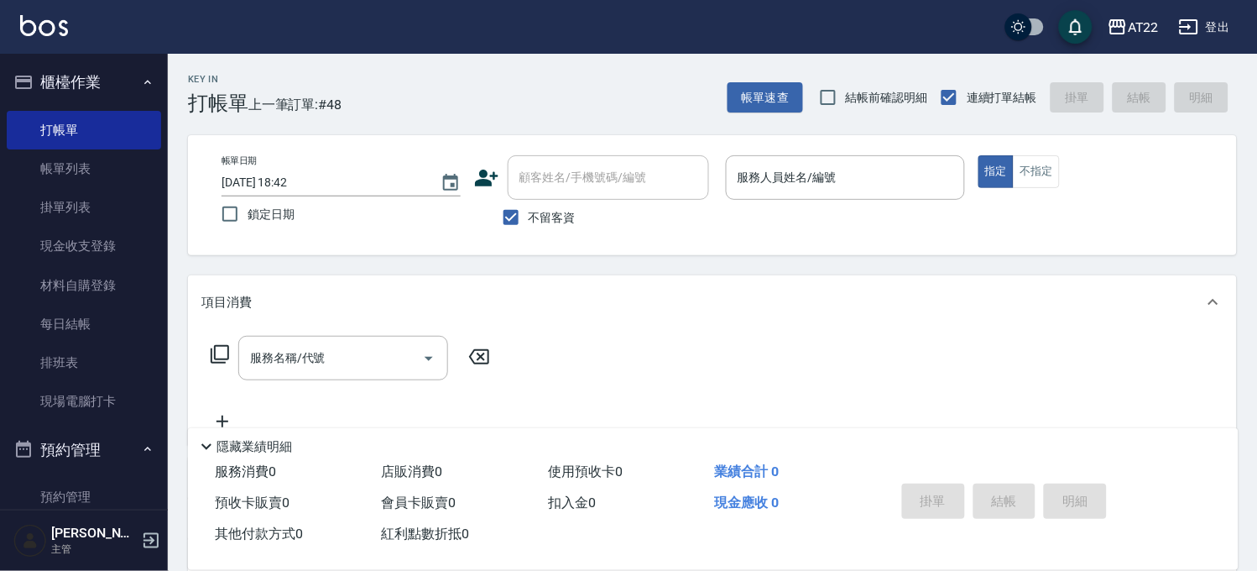
click at [529, 221] on span "不留客資" at bounding box center [552, 218] width 47 height 18
click at [529, 221] on input "不留客資" at bounding box center [511, 217] width 35 height 35
click at [580, 176] on div "顧客姓名/手機號碼/編號 顧客姓名/手機號碼/編號" at bounding box center [608, 177] width 201 height 44
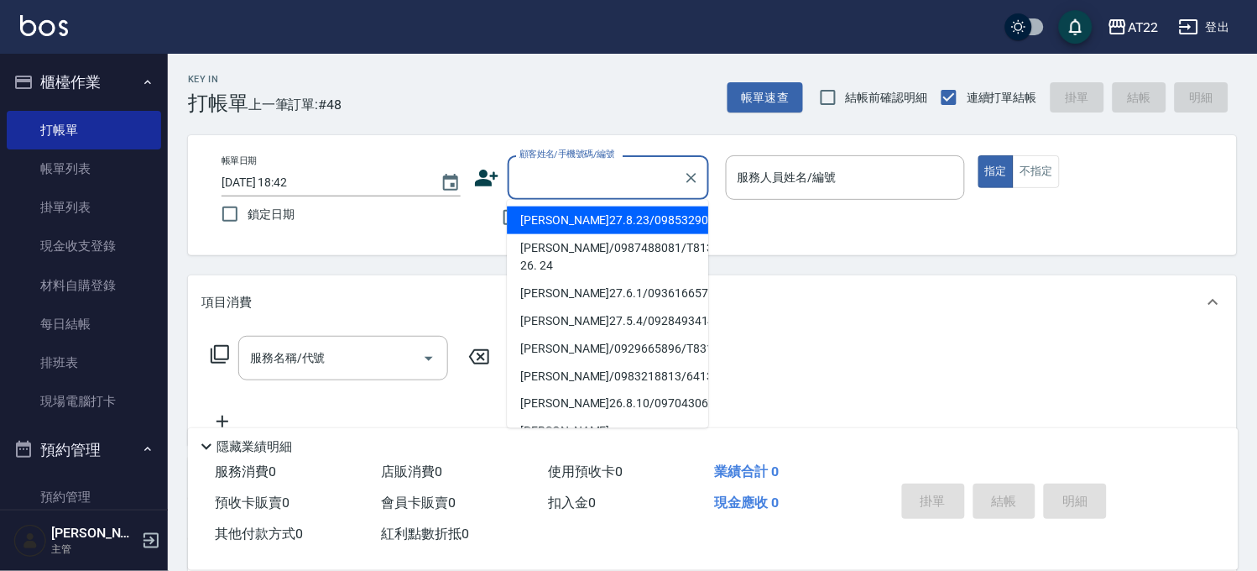
click at [564, 234] on li "李霈穎27.8.23/0985329052/T91214" at bounding box center [607, 220] width 201 height 28
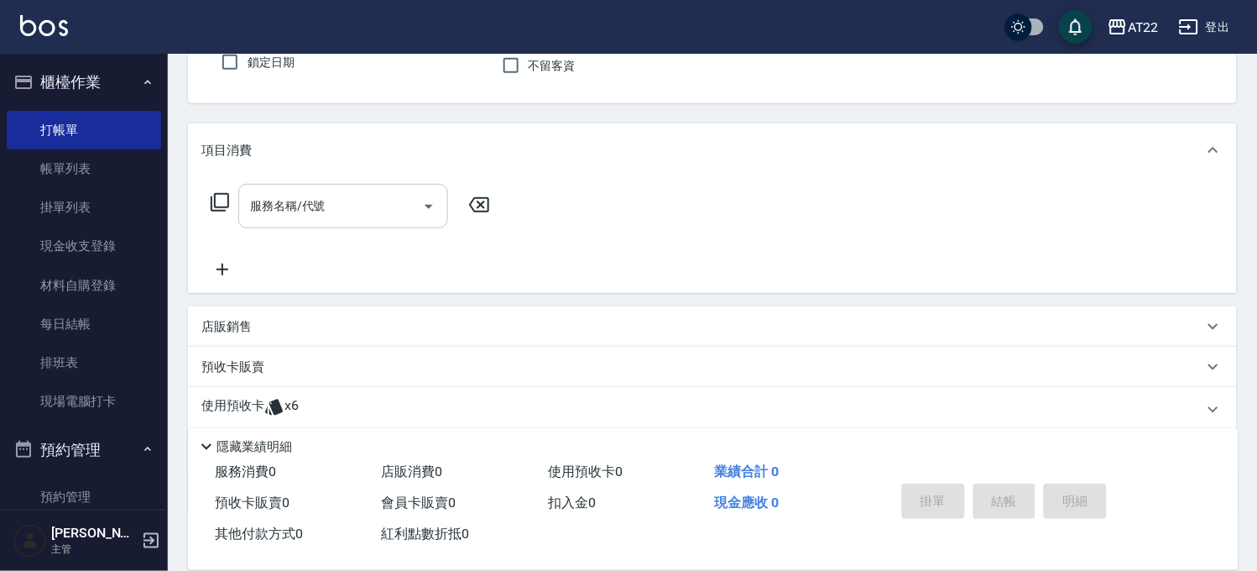
scroll to position [253, 0]
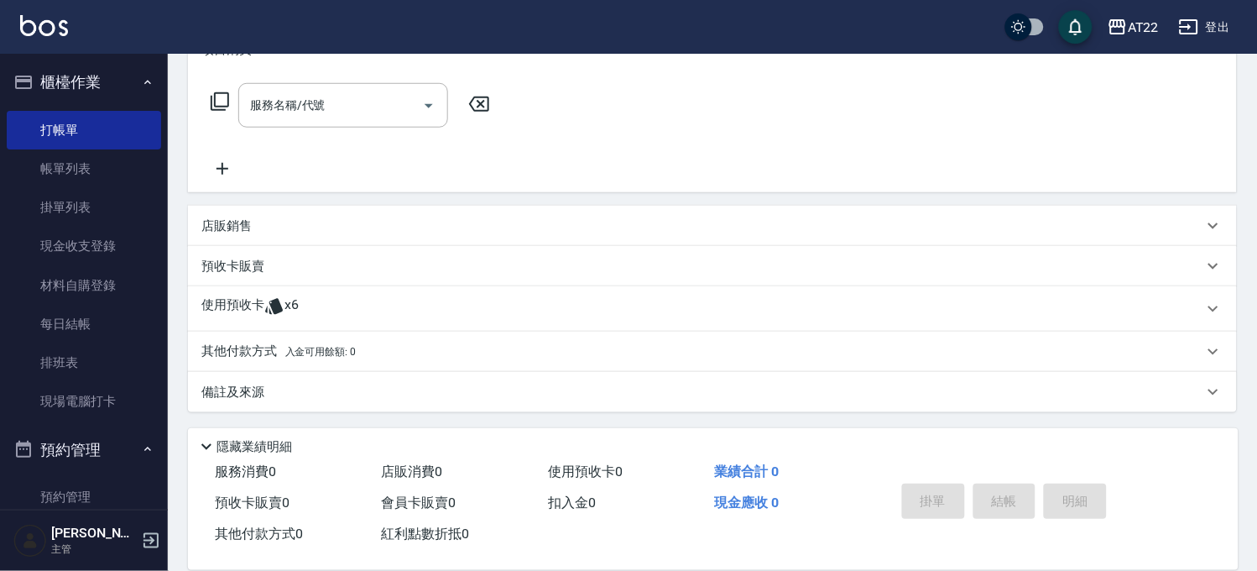
click at [405, 292] on div "使用預收卡 x6" at bounding box center [712, 308] width 1049 height 45
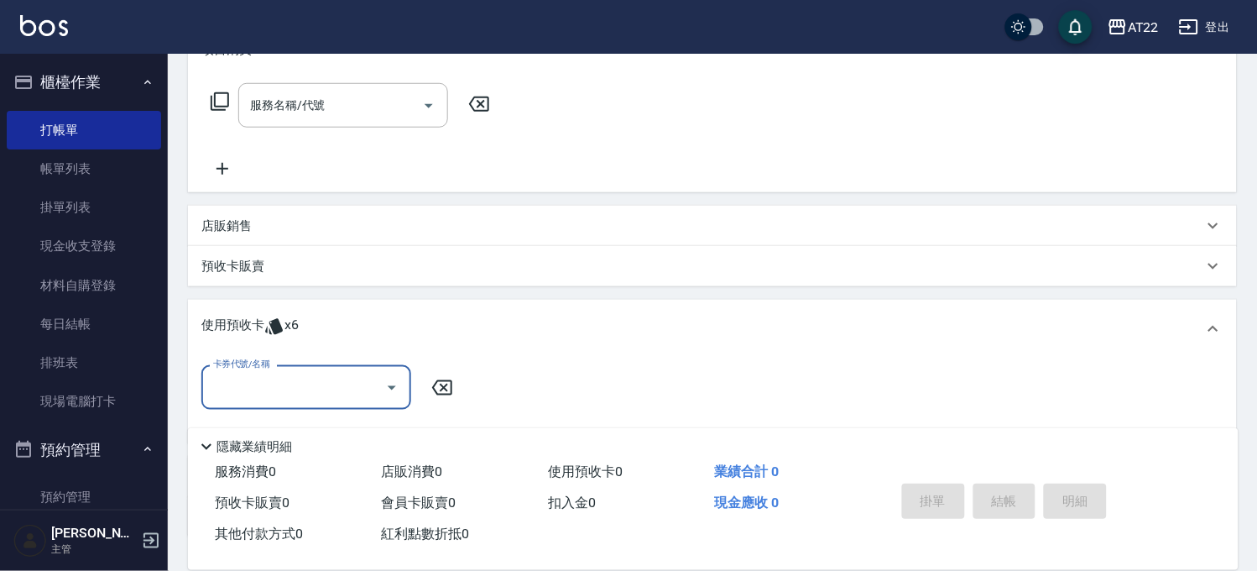
scroll to position [0, 0]
click at [359, 366] on div "卡券代號/名稱" at bounding box center [306, 387] width 210 height 44
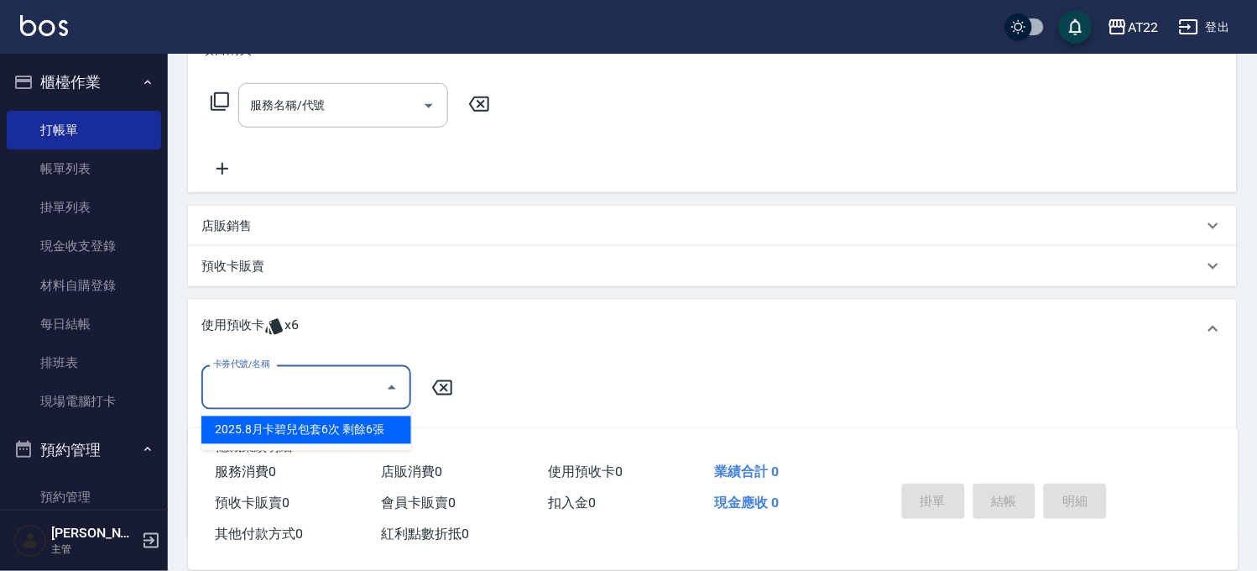
click at [315, 416] on div "2025.8月卡碧兒包套6次 剩餘6張" at bounding box center [306, 430] width 210 height 28
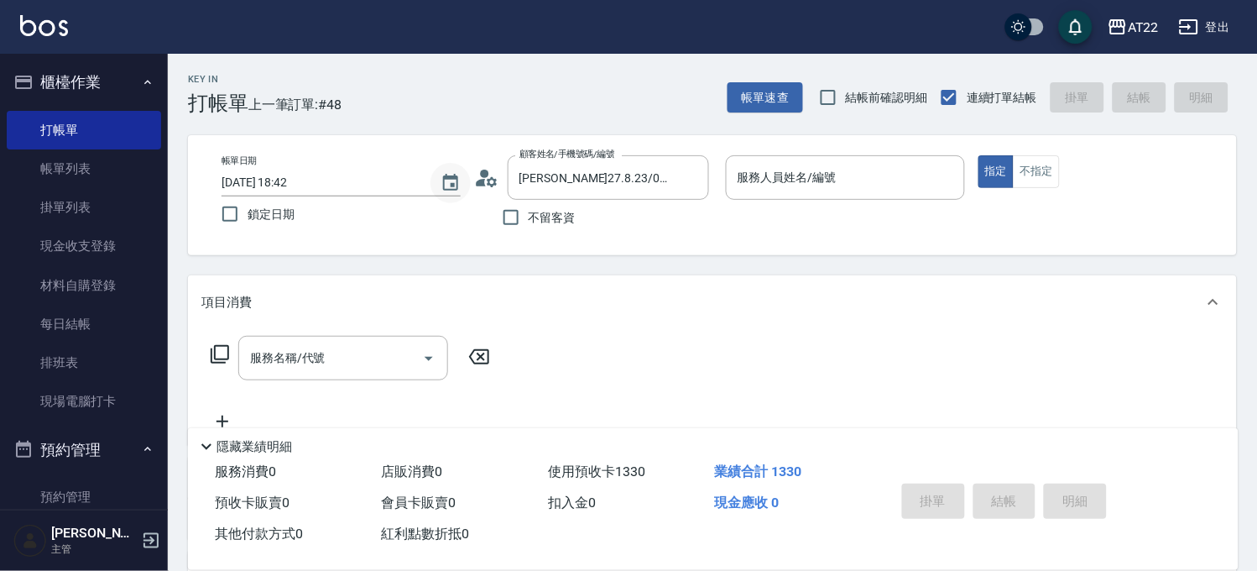
click at [451, 173] on icon "Choose date, selected date is 2025-08-23" at bounding box center [451, 183] width 20 height 20
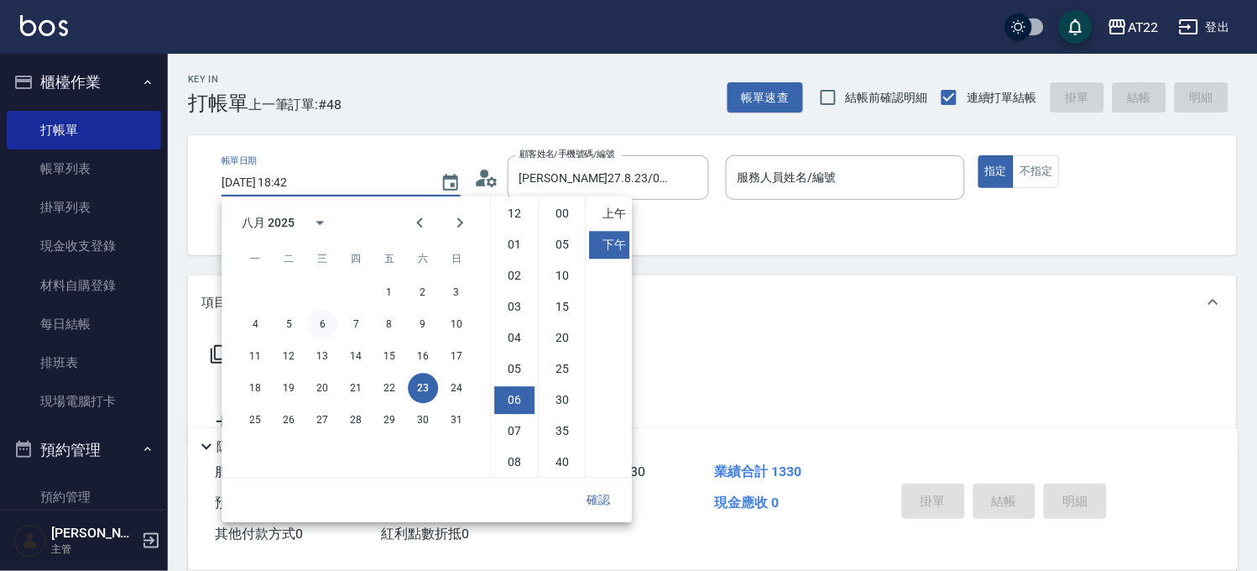
scroll to position [93, 0]
click at [305, 214] on button "calendar view is open, switch to year view" at bounding box center [320, 222] width 40 height 40
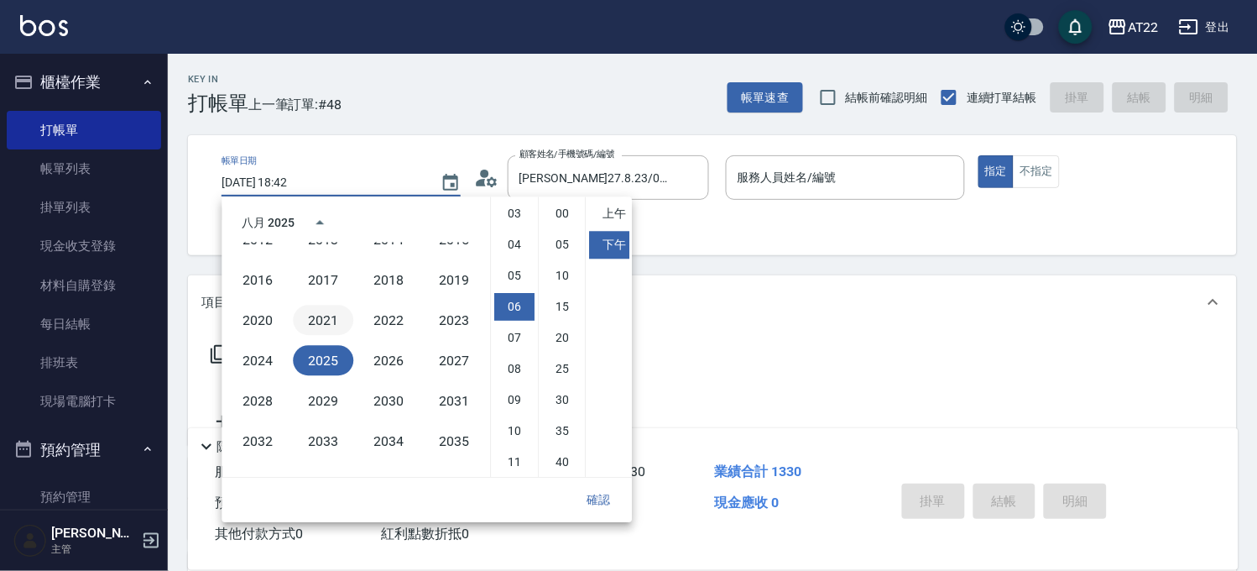
scroll to position [1058, 0]
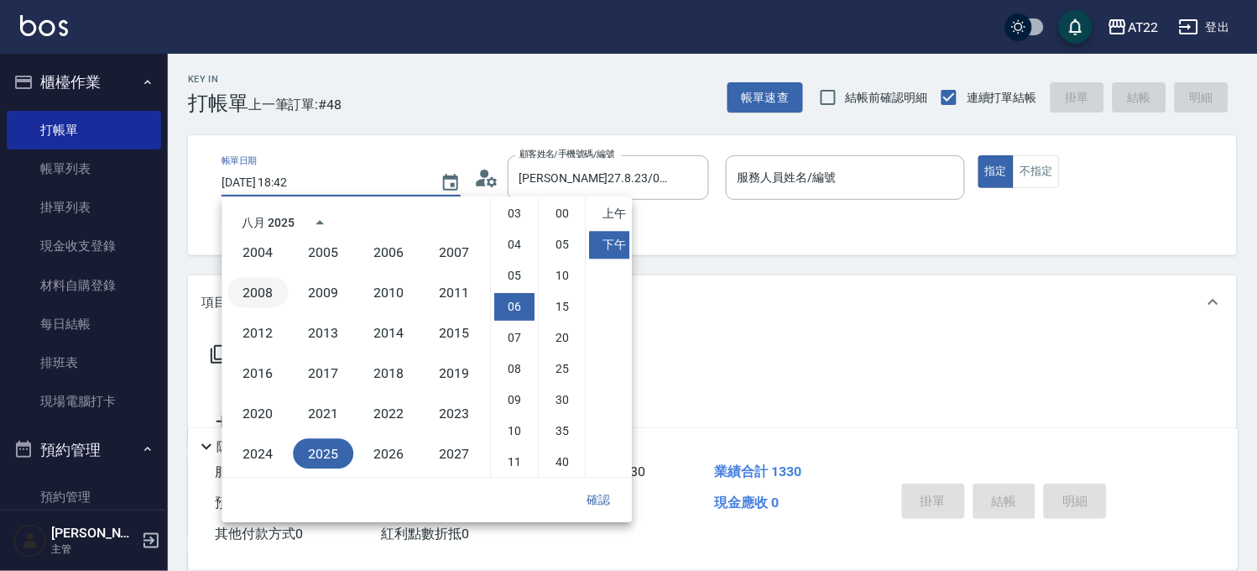
click at [269, 303] on button "2008" at bounding box center [257, 292] width 60 height 30
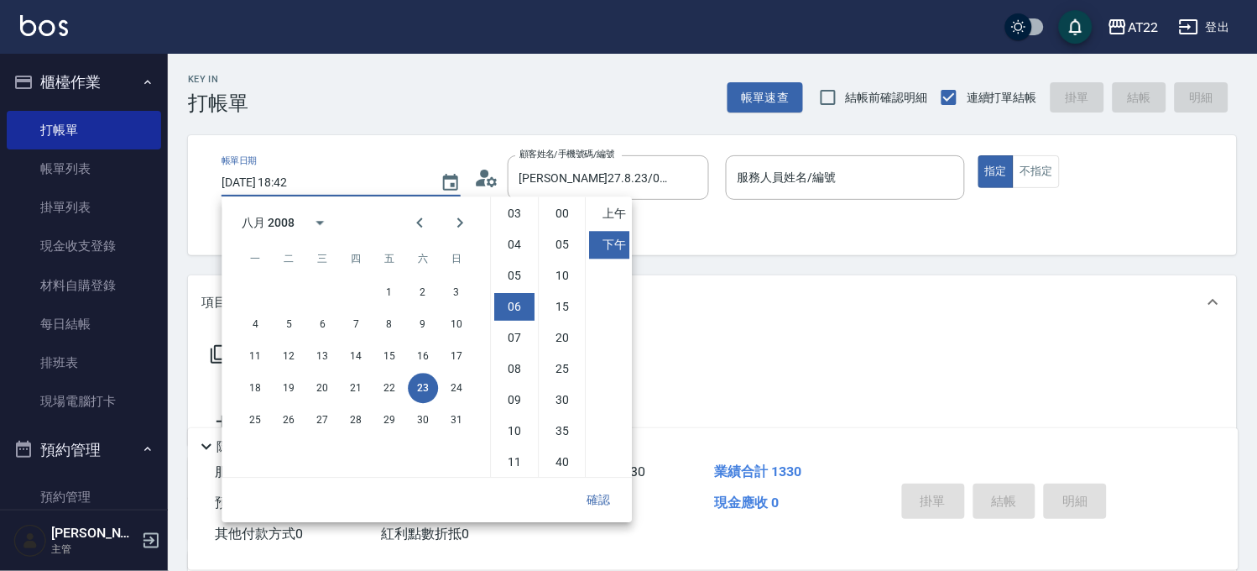
click at [602, 491] on button "確認" at bounding box center [599, 499] width 54 height 31
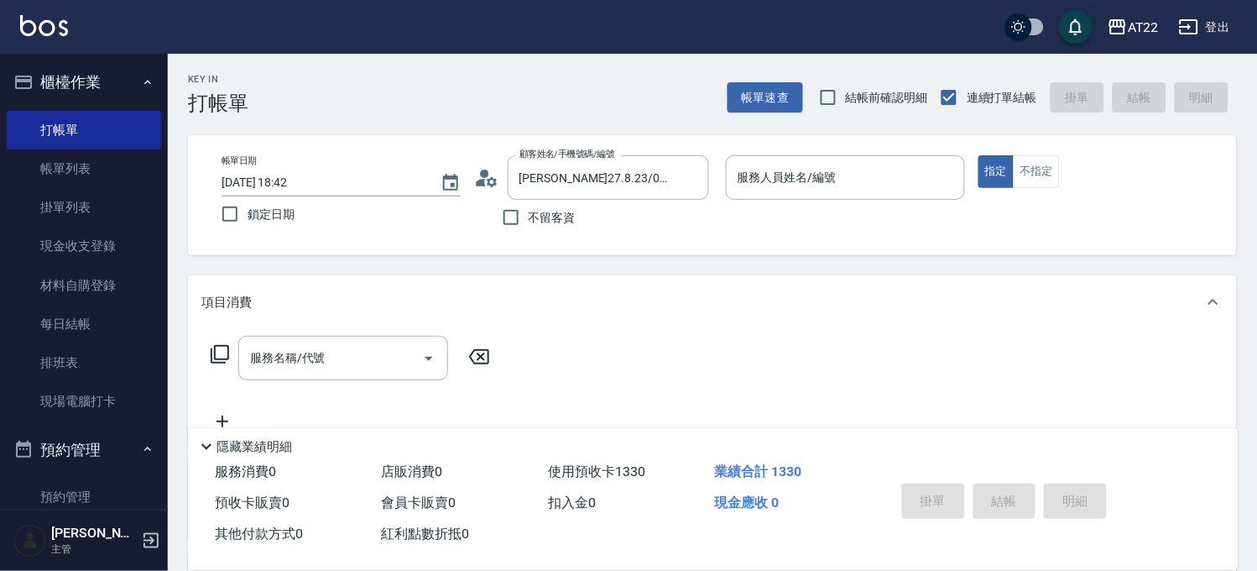
click at [896, 124] on div "Key In 打帳單 帳單速查 結帳前確認明細 連續打單結帳 掛單 結帳 明細 帳單日期 2008/08/23 18:42 鎖定日期 顧客姓名/手機號碼/編號…" at bounding box center [713, 512] width 1090 height 917
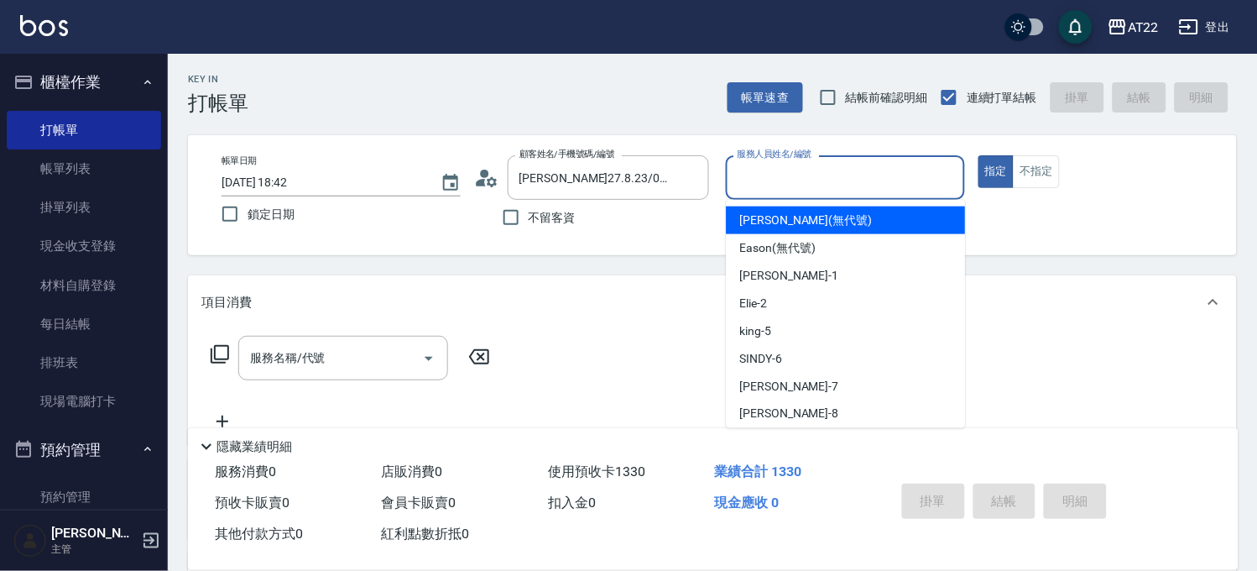
click at [877, 176] on input "服務人員姓名/編號" at bounding box center [846, 177] width 224 height 29
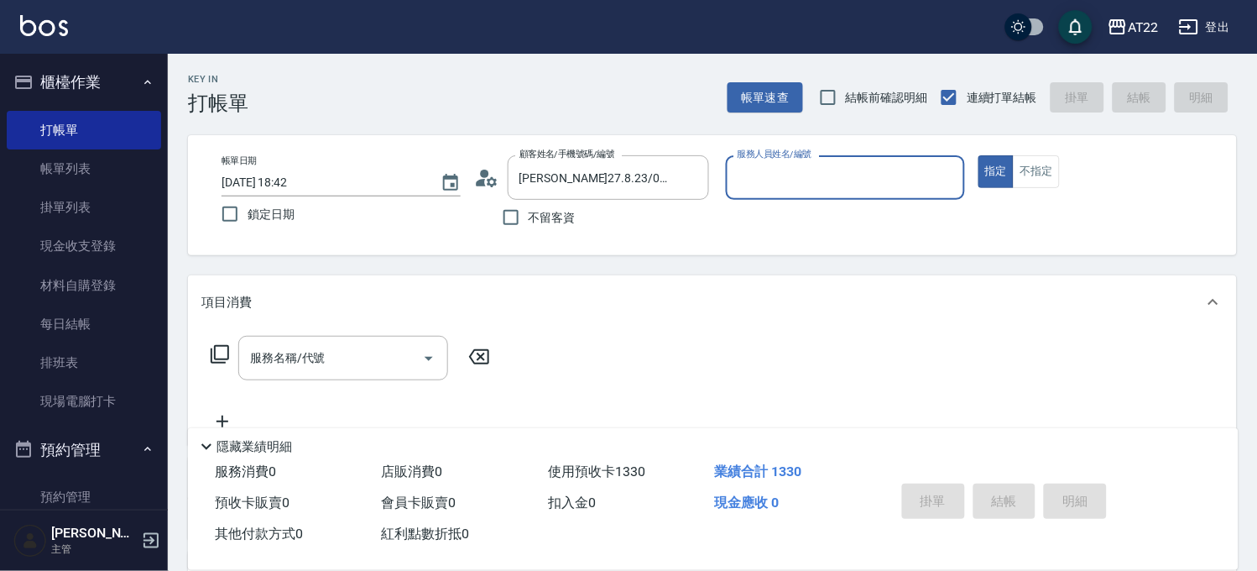
click at [871, 185] on input "服務人員姓名/編號" at bounding box center [846, 177] width 224 height 29
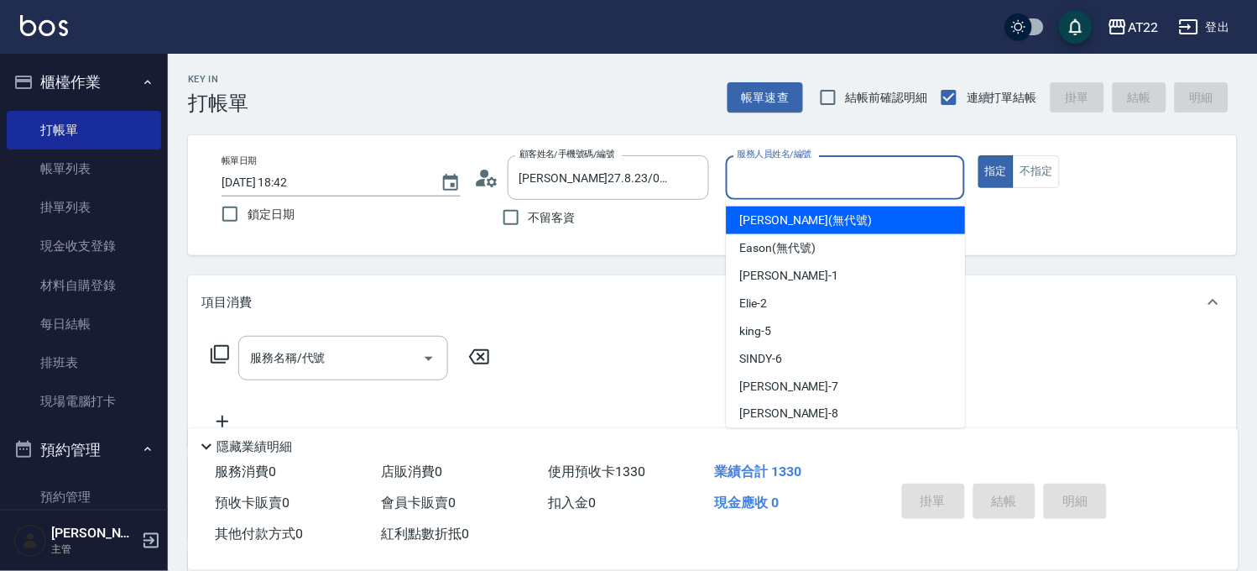
click at [862, 163] on input "服務人員姓名/編號" at bounding box center [846, 177] width 224 height 29
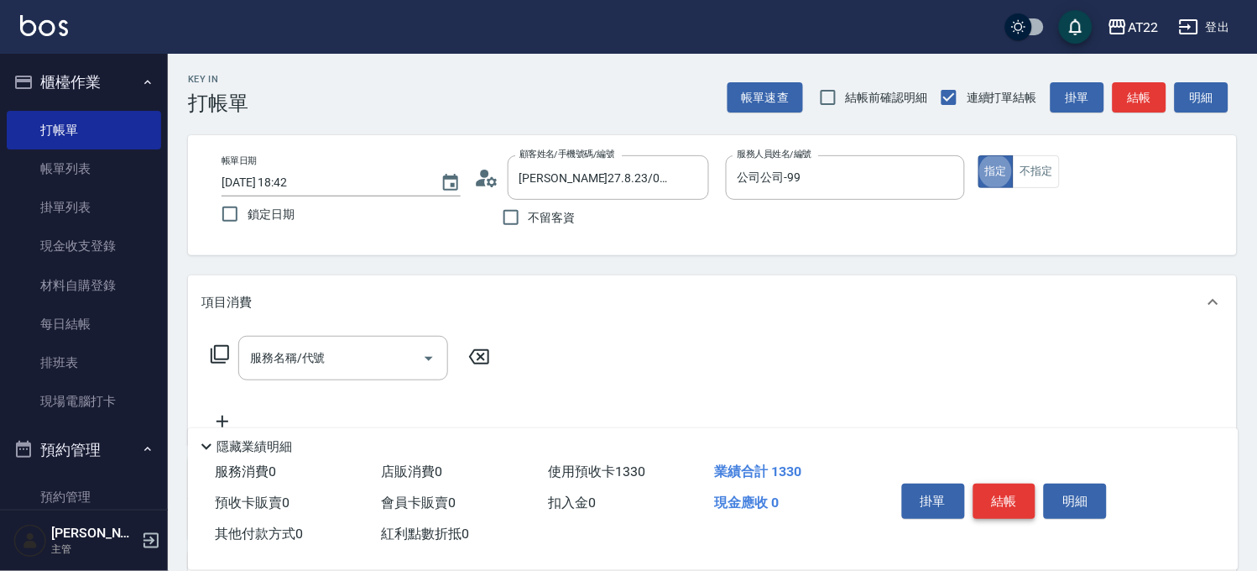
click at [995, 508] on button "結帳" at bounding box center [1005, 501] width 63 height 35
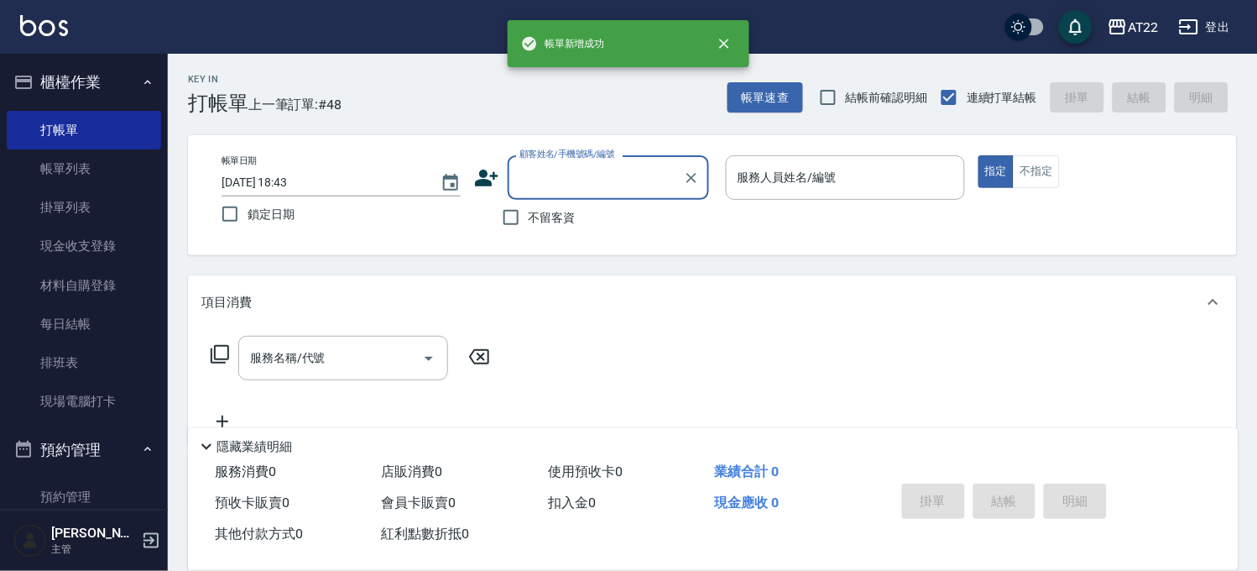
scroll to position [0, 0]
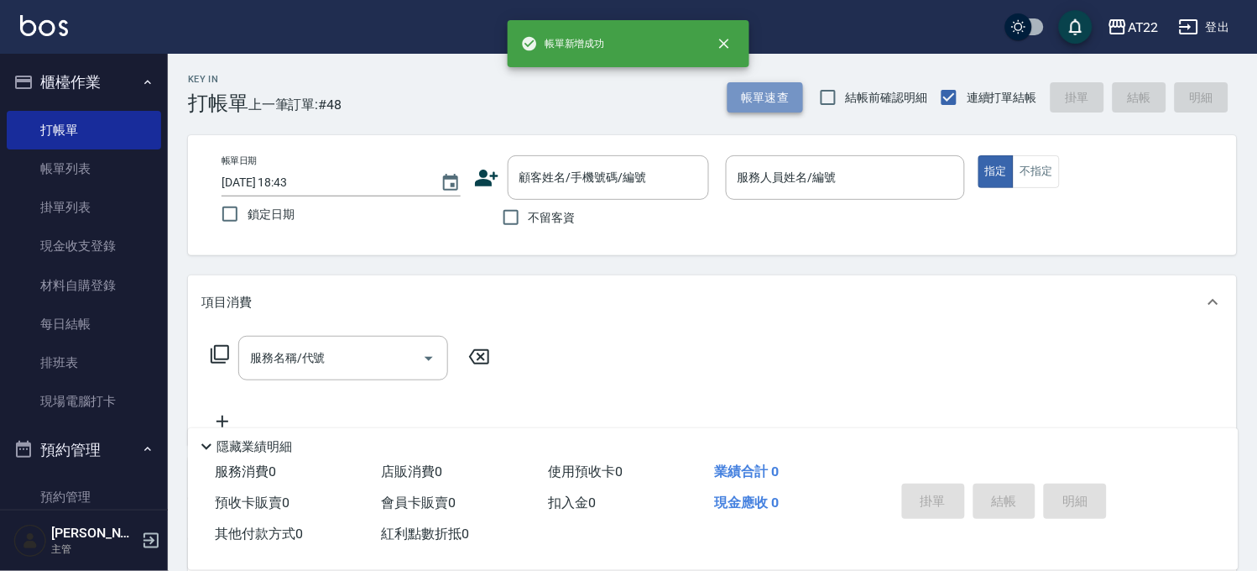
click at [769, 107] on button "帳單速查" at bounding box center [766, 97] width 76 height 31
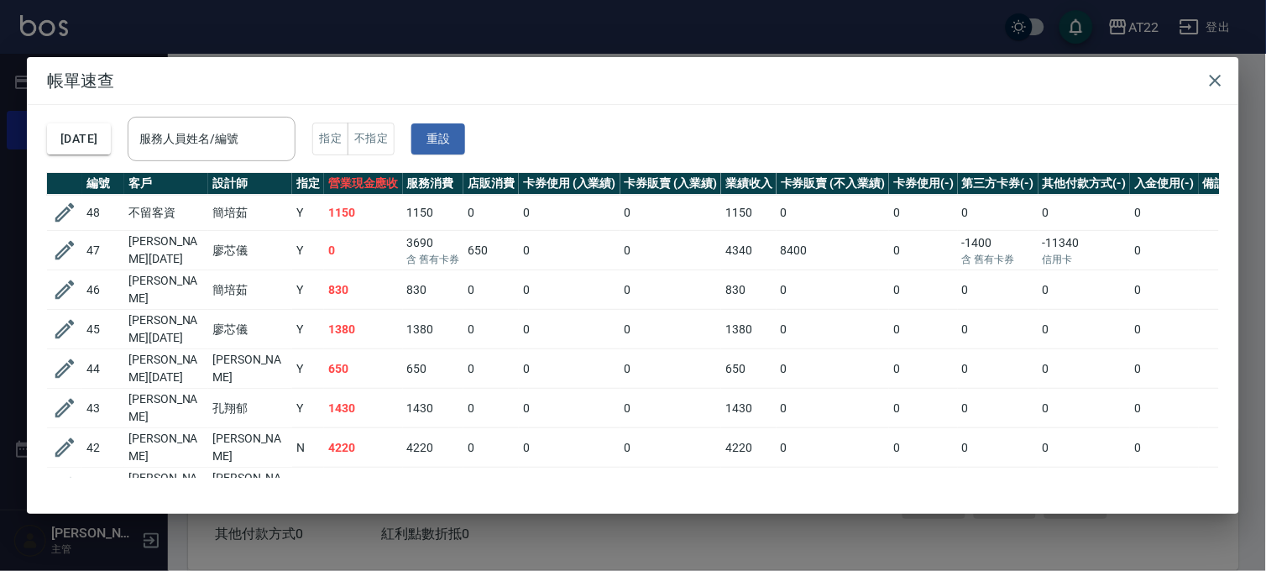
click at [732, 29] on div "帳單速查 2025/08/23 服務人員姓名/編號 服務人員姓名/編號 指定 不指定 重設 編號 客戶 設計師 指定 營業現金應收 服務消費 店販消費 卡券使…" at bounding box center [633, 285] width 1266 height 571
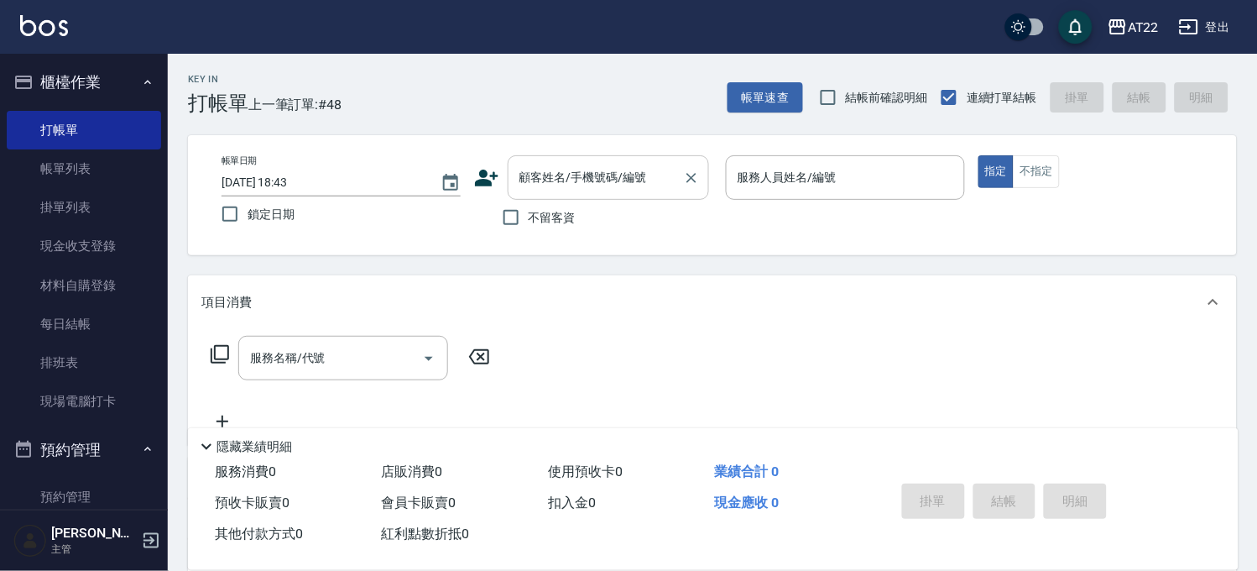
click at [657, 159] on div "顧客姓名/手機號碼/編號" at bounding box center [608, 177] width 201 height 44
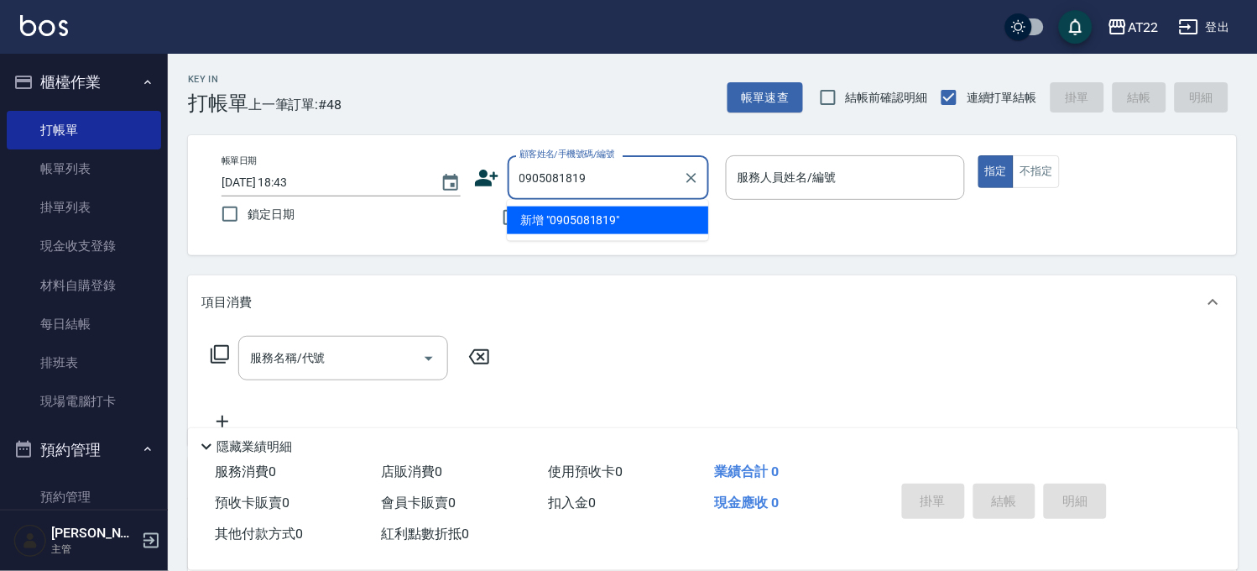
drag, startPoint x: 618, startPoint y: 170, endPoint x: 283, endPoint y: 164, distance: 335.0
click at [280, 168] on div "帳單日期 2025/08/23 18:43 鎖定日期 顧客姓名/手機號碼/編號 0905081819 顧客姓名/手機號碼/編號 不留客資 服務人員姓名/編號 …" at bounding box center [712, 195] width 1009 height 80
click at [572, 224] on li "時世謀/0905181819/T85927" at bounding box center [607, 220] width 201 height 28
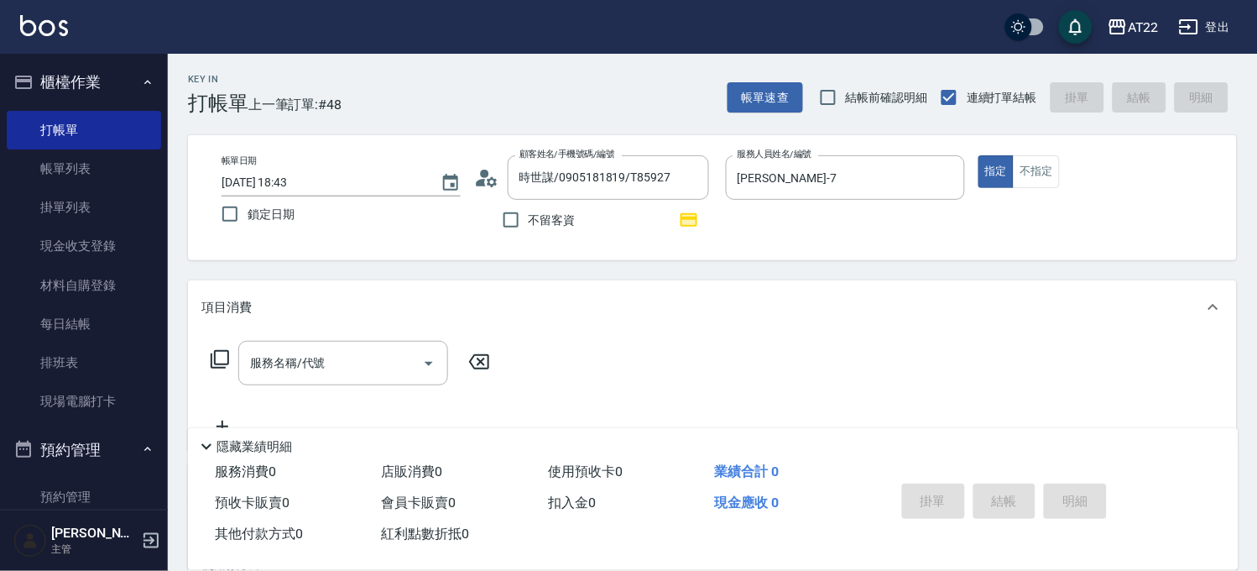
click at [490, 180] on icon at bounding box center [492, 181] width 10 height 10
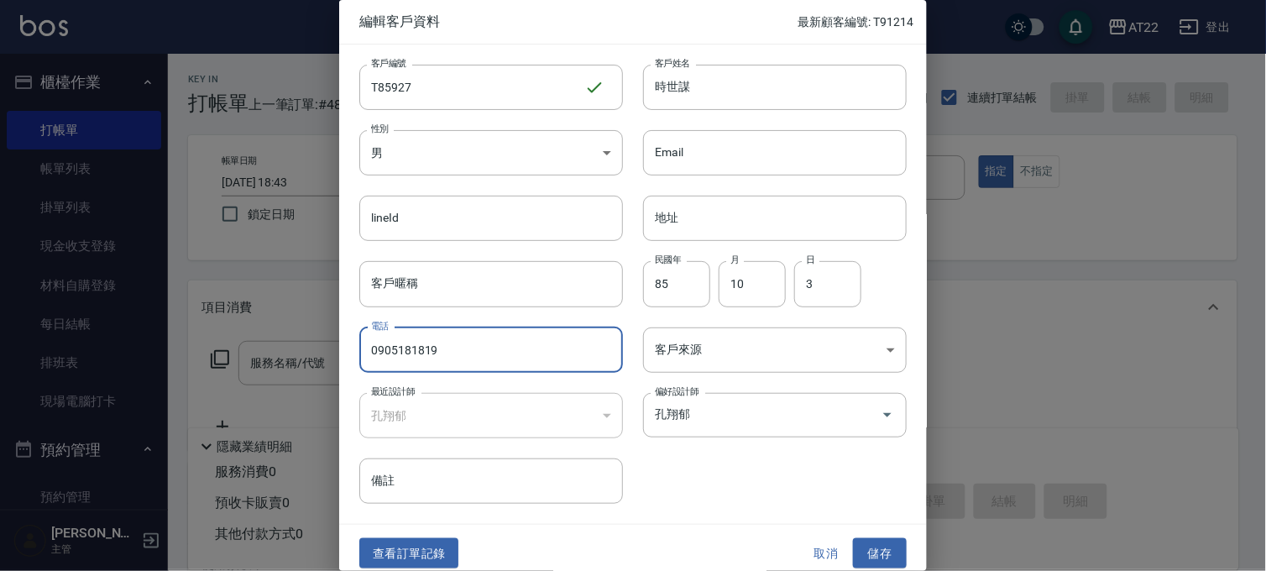
click at [396, 353] on input "0905181819" at bounding box center [491, 349] width 264 height 45
click at [467, 339] on input "0905818819" at bounding box center [491, 349] width 264 height 45
paste input "181"
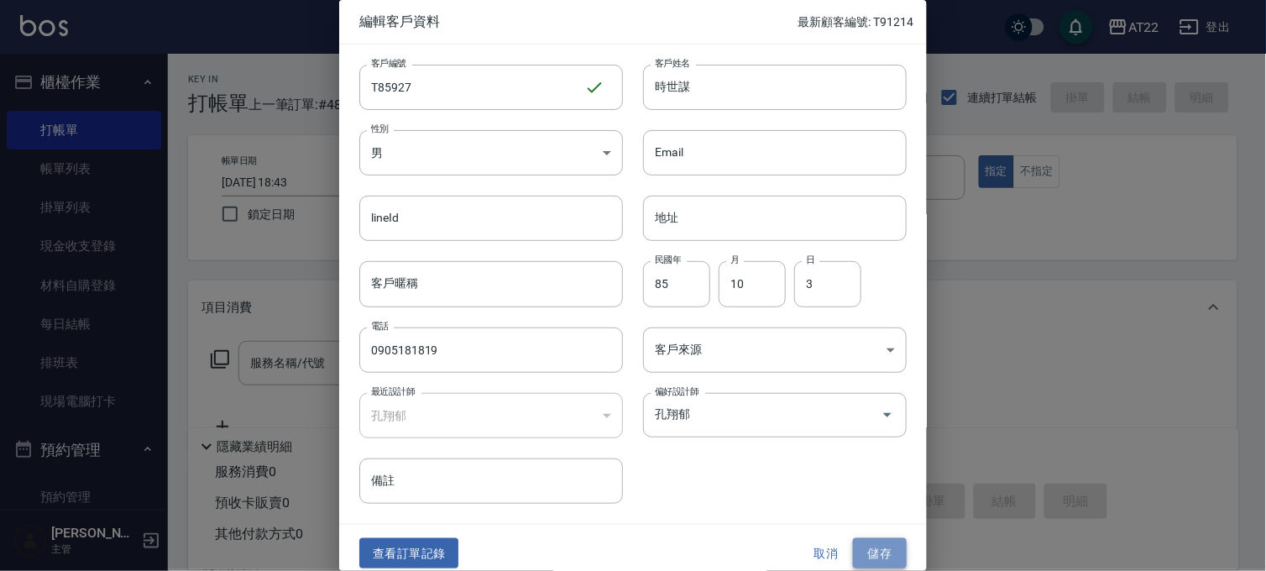
click at [861, 550] on button "儲存" at bounding box center [880, 553] width 54 height 31
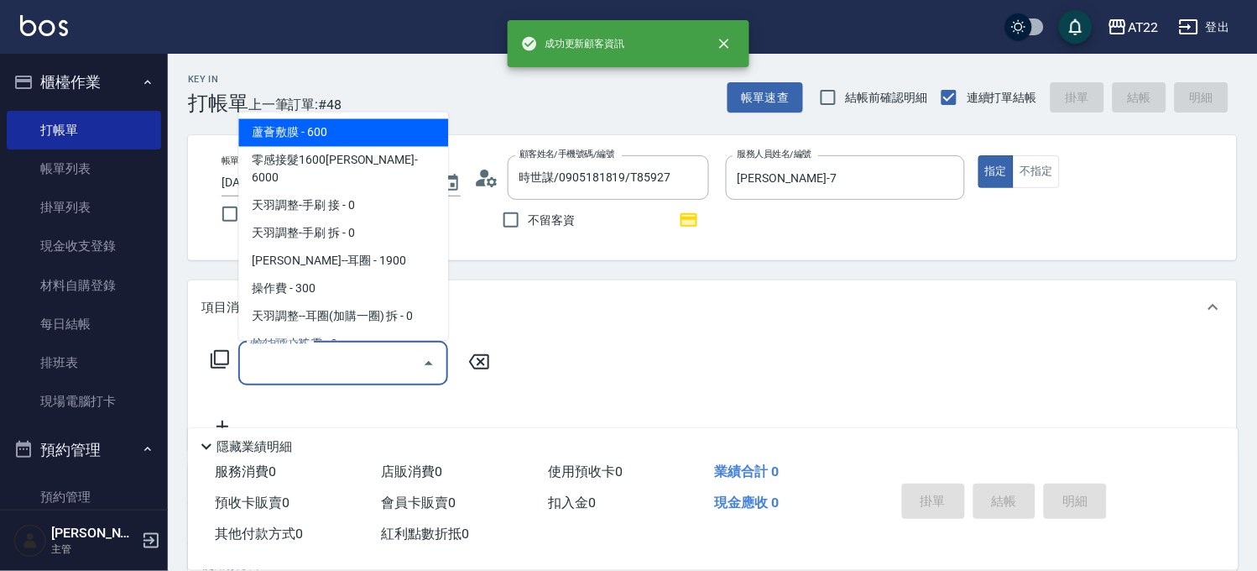
click at [389, 353] on input "服務名稱/代號" at bounding box center [331, 362] width 170 height 29
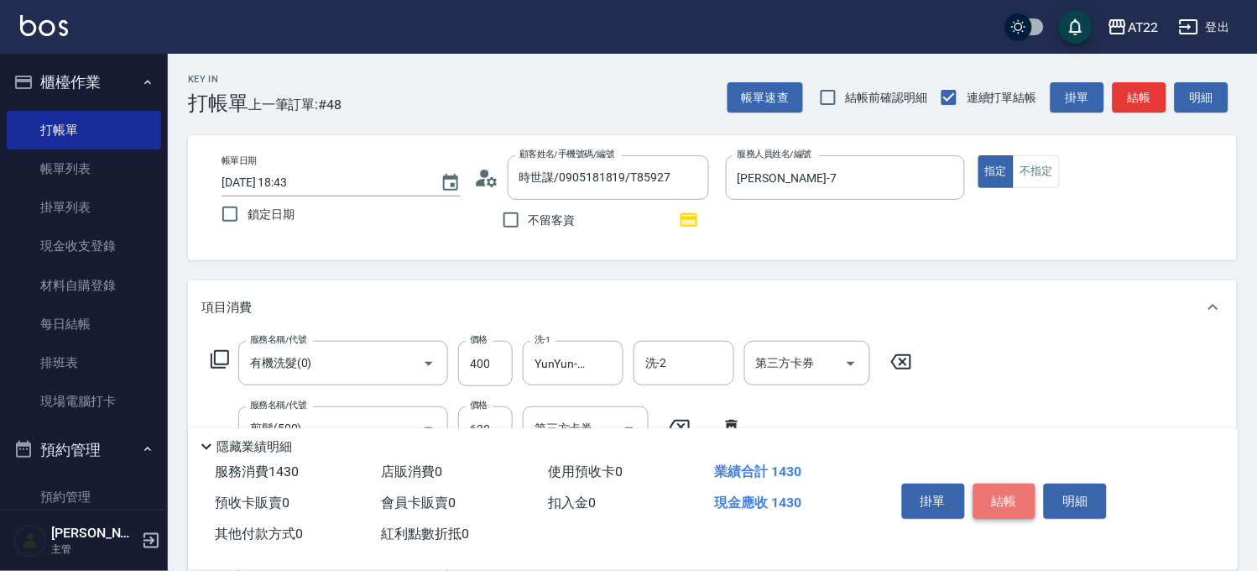
click at [1008, 484] on button "結帳" at bounding box center [1005, 501] width 63 height 35
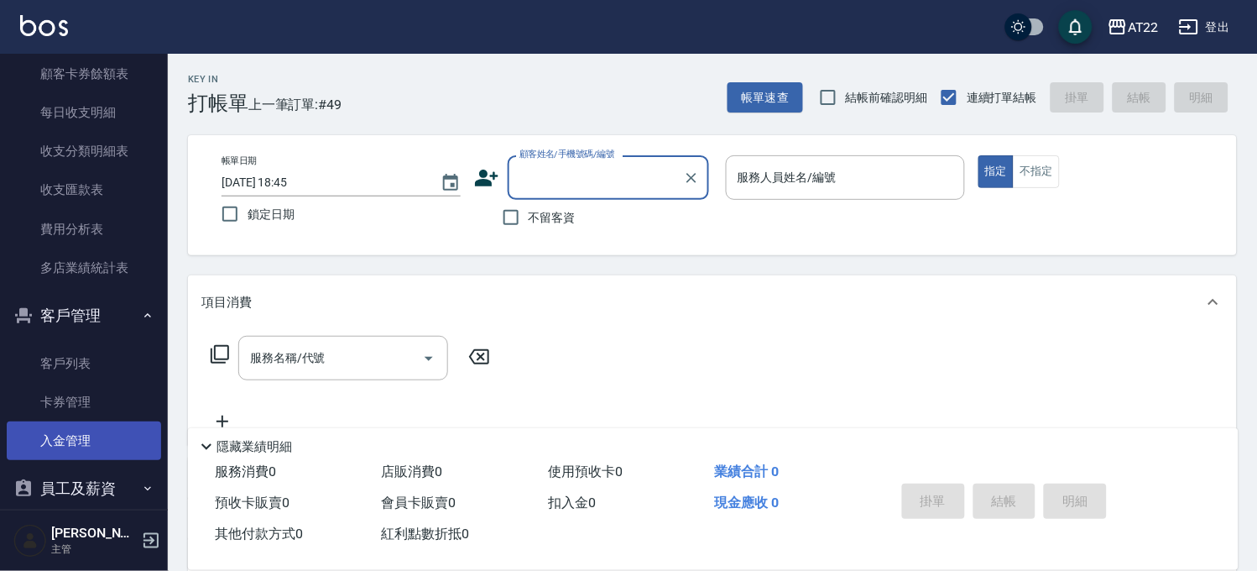
scroll to position [1363, 0]
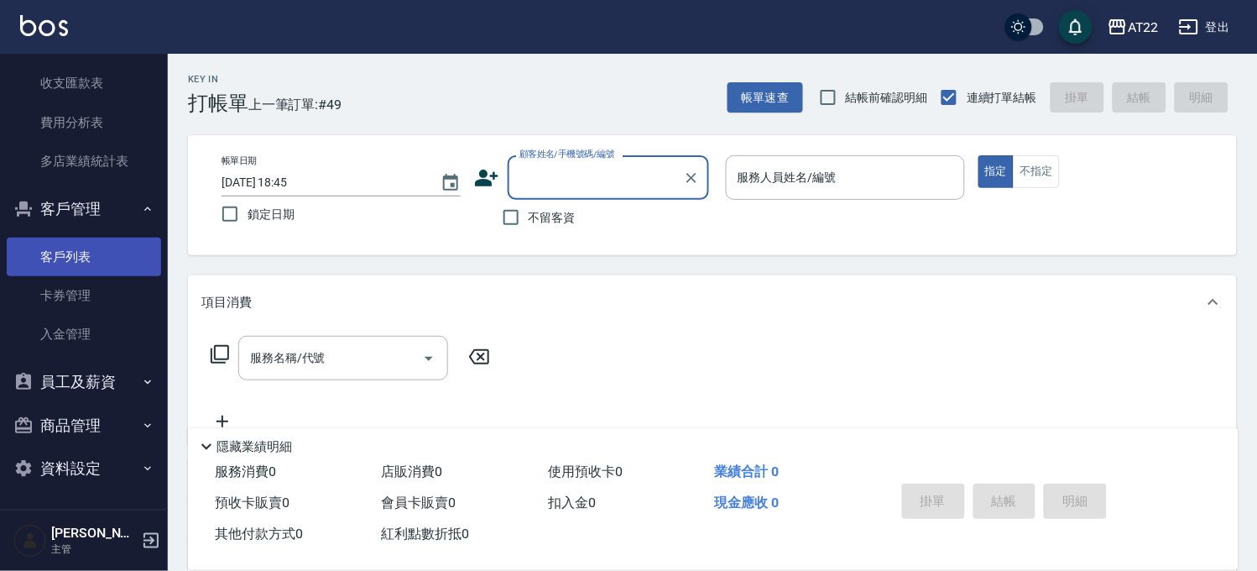
click at [102, 255] on link "客戶列表" at bounding box center [84, 257] width 154 height 39
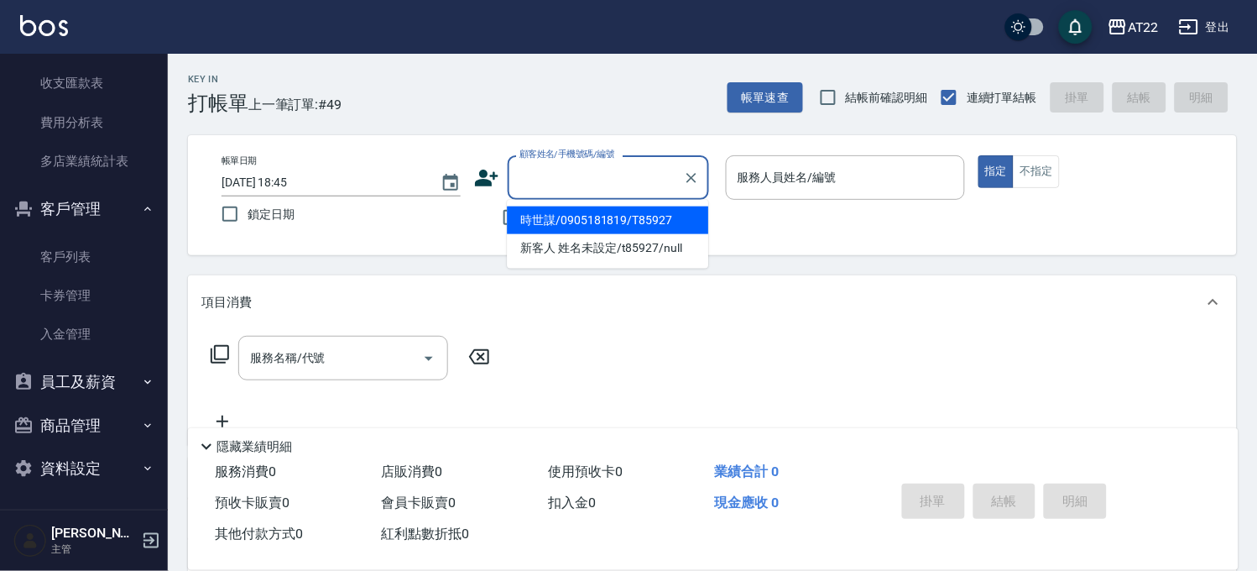
click at [563, 165] on input "顧客姓名/手機號碼/編號" at bounding box center [595, 177] width 161 height 29
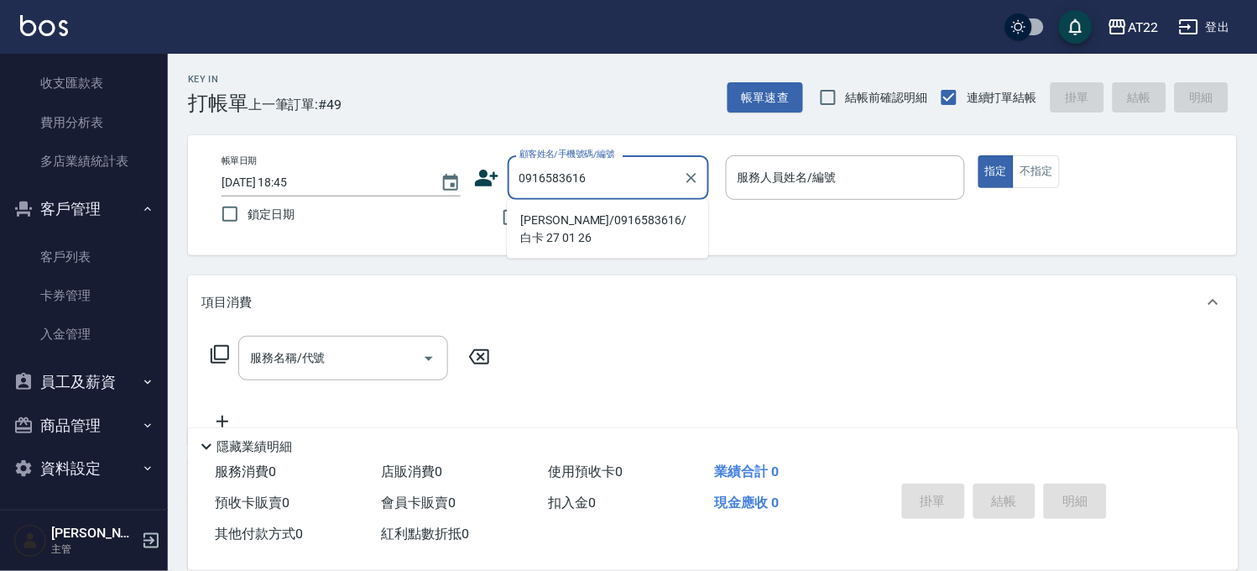
click at [583, 239] on li "陳柏芬/0916583616/白卡 27 01 26" at bounding box center [607, 228] width 201 height 45
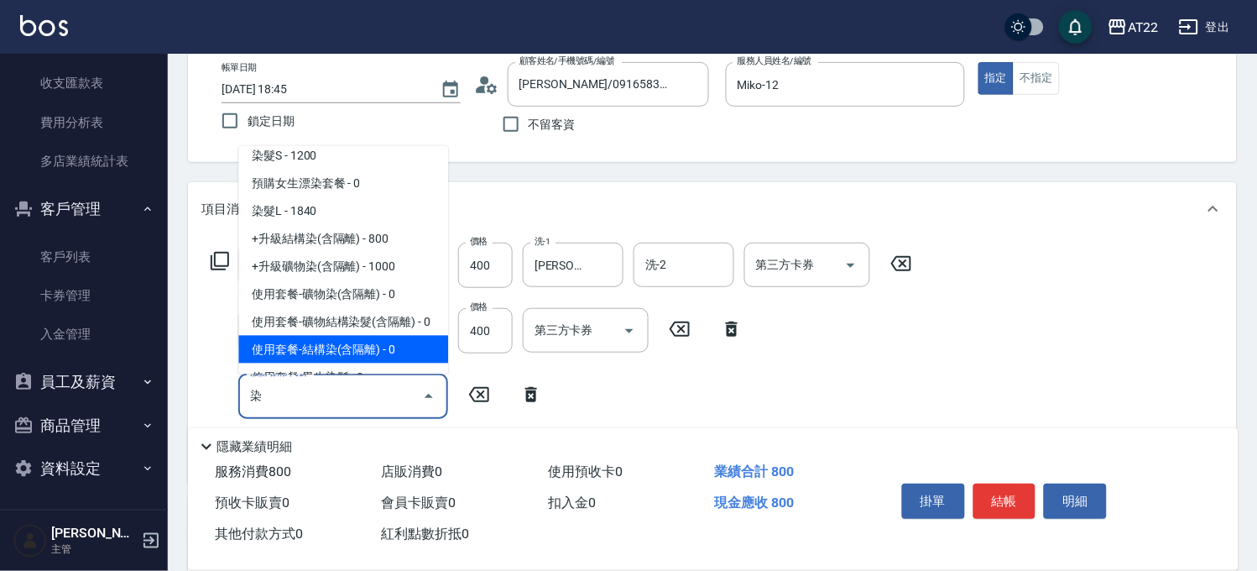
scroll to position [170, 0]
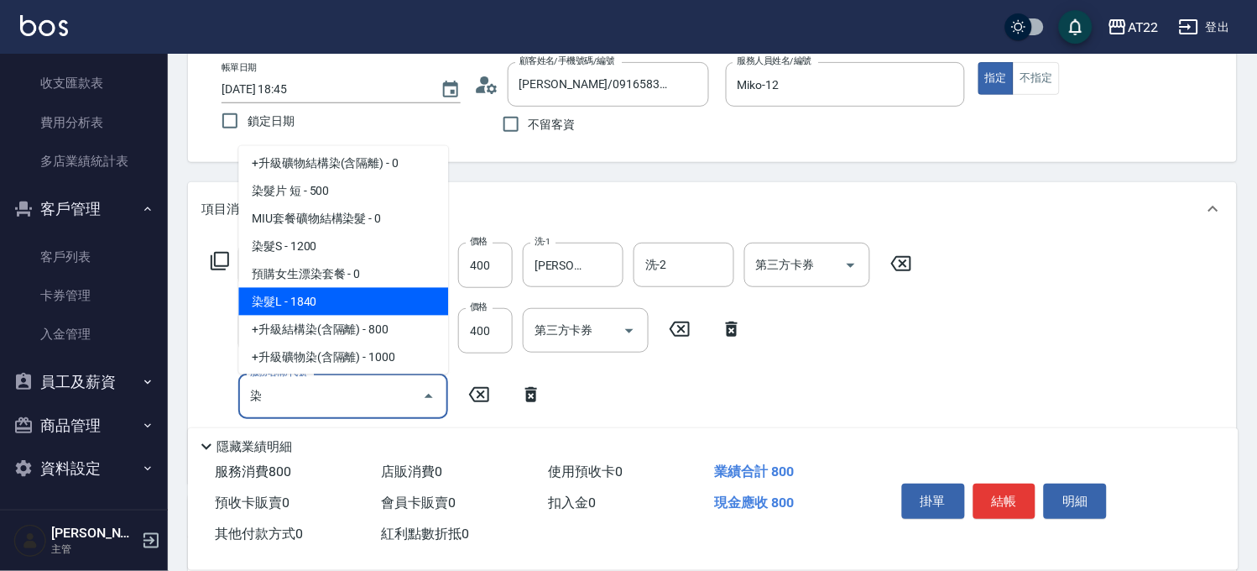
click at [329, 299] on span "染髮L - 1840" at bounding box center [343, 302] width 210 height 28
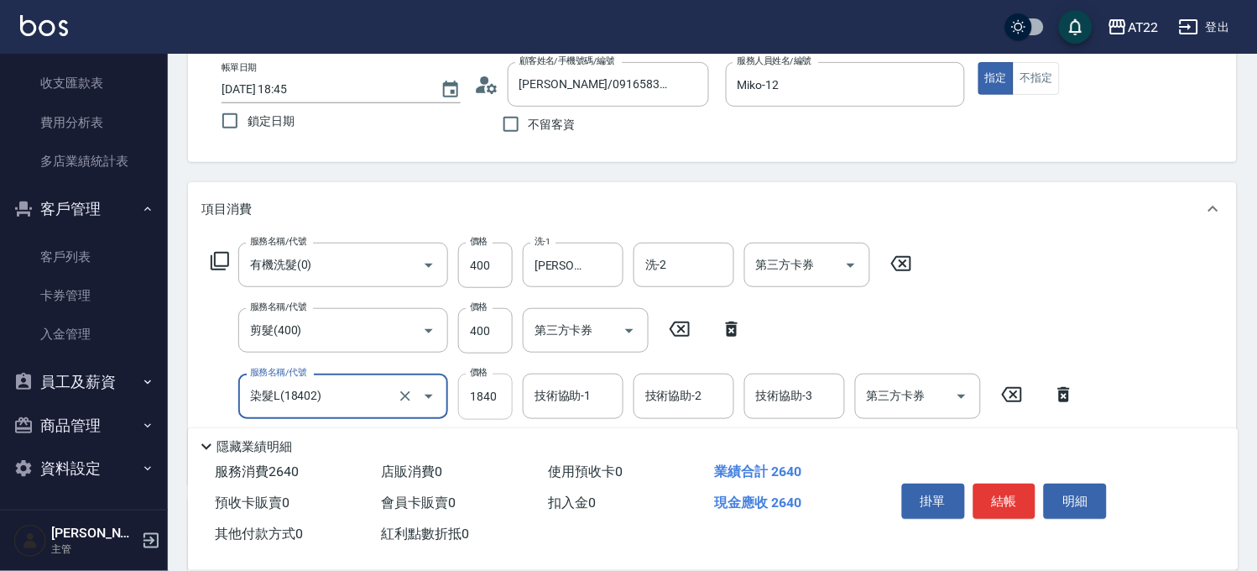
click at [471, 395] on input "1840" at bounding box center [485, 396] width 55 height 45
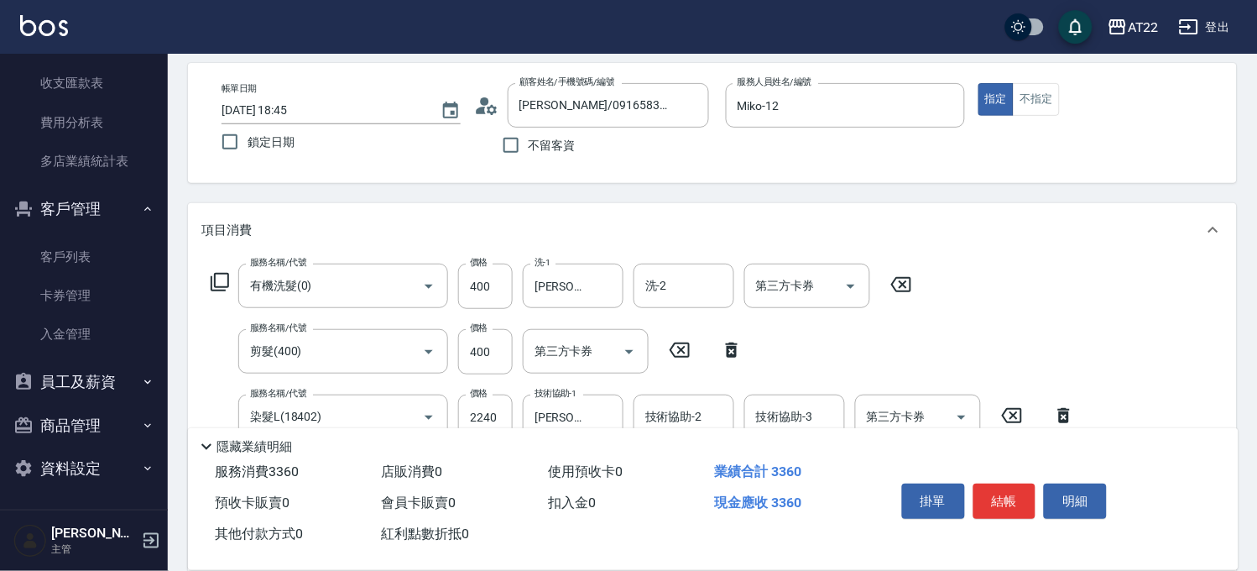
scroll to position [0, 0]
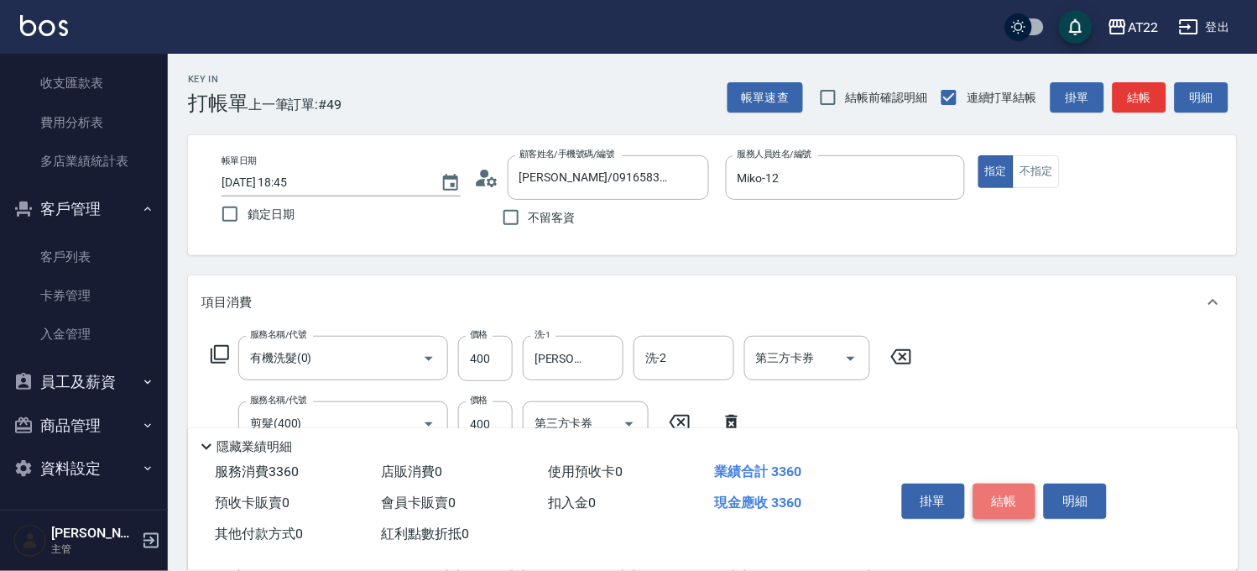
click at [995, 490] on button "結帳" at bounding box center [1005, 501] width 63 height 35
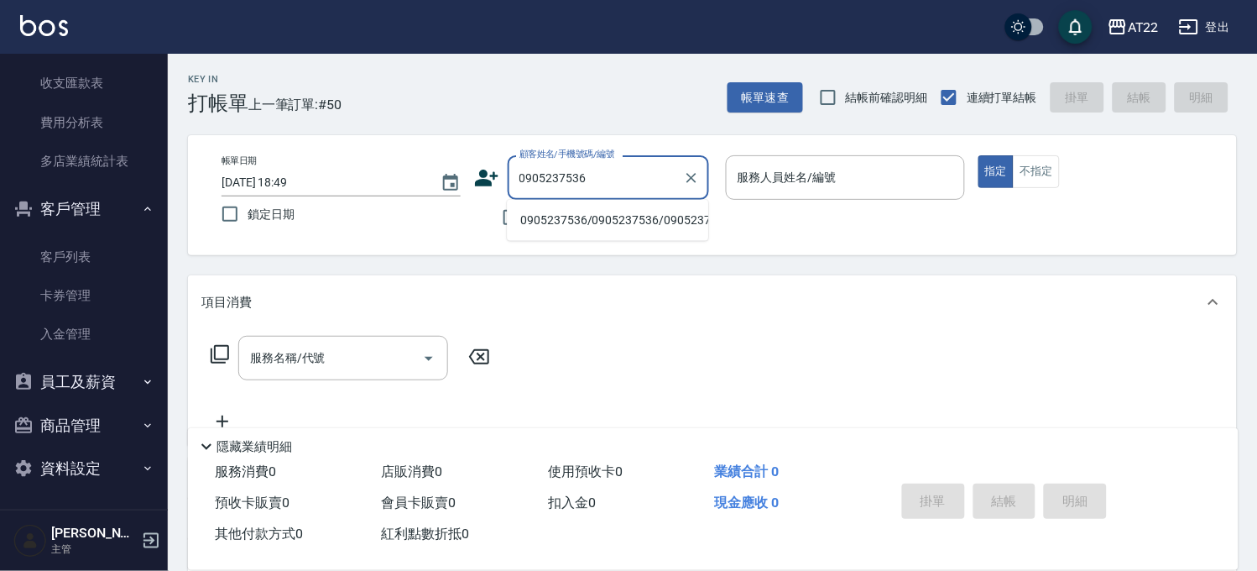
click at [579, 223] on li "0905237536/0905237536/0905237536" at bounding box center [607, 220] width 201 height 28
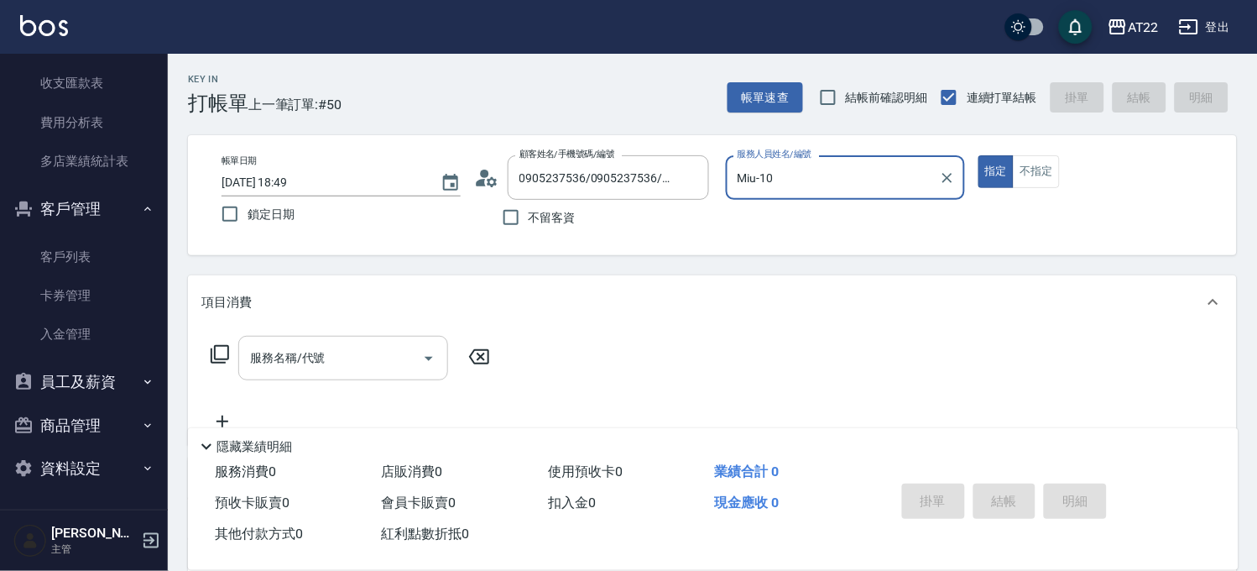
click at [300, 351] on div "服務名稱/代號 服務名稱/代號" at bounding box center [343, 358] width 210 height 44
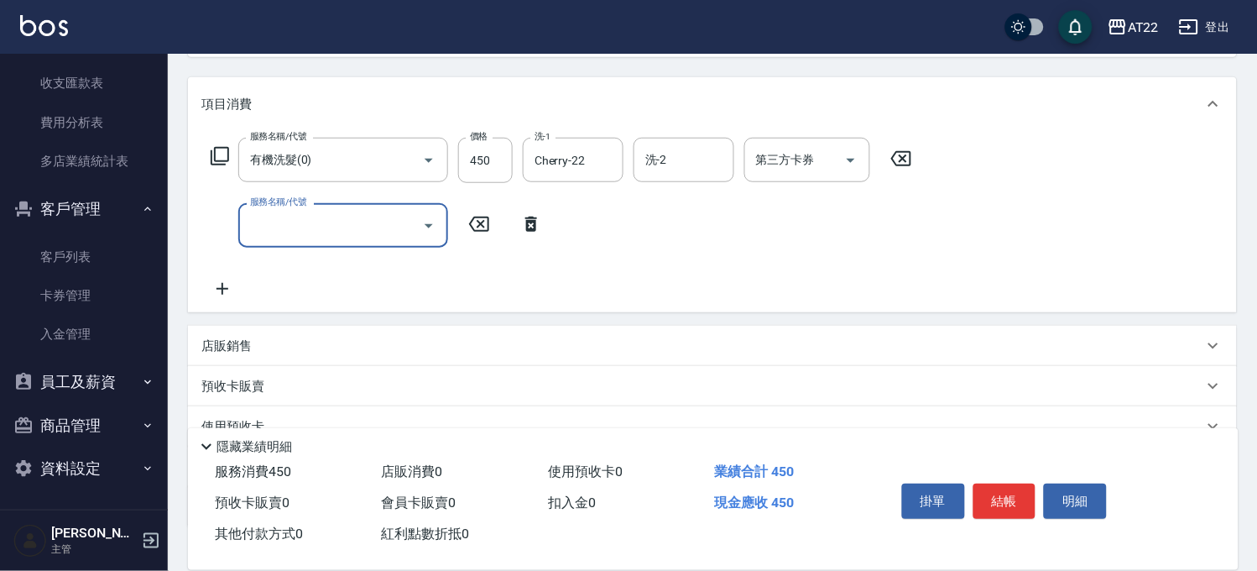
scroll to position [280, 0]
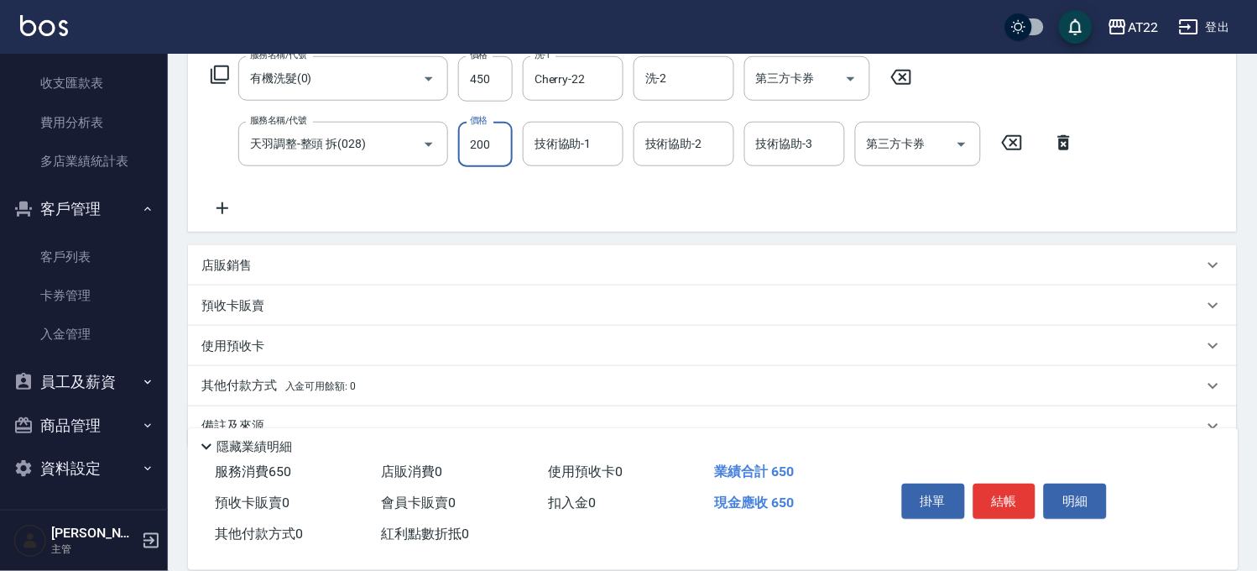
click at [484, 164] on input "200" at bounding box center [485, 144] width 55 height 45
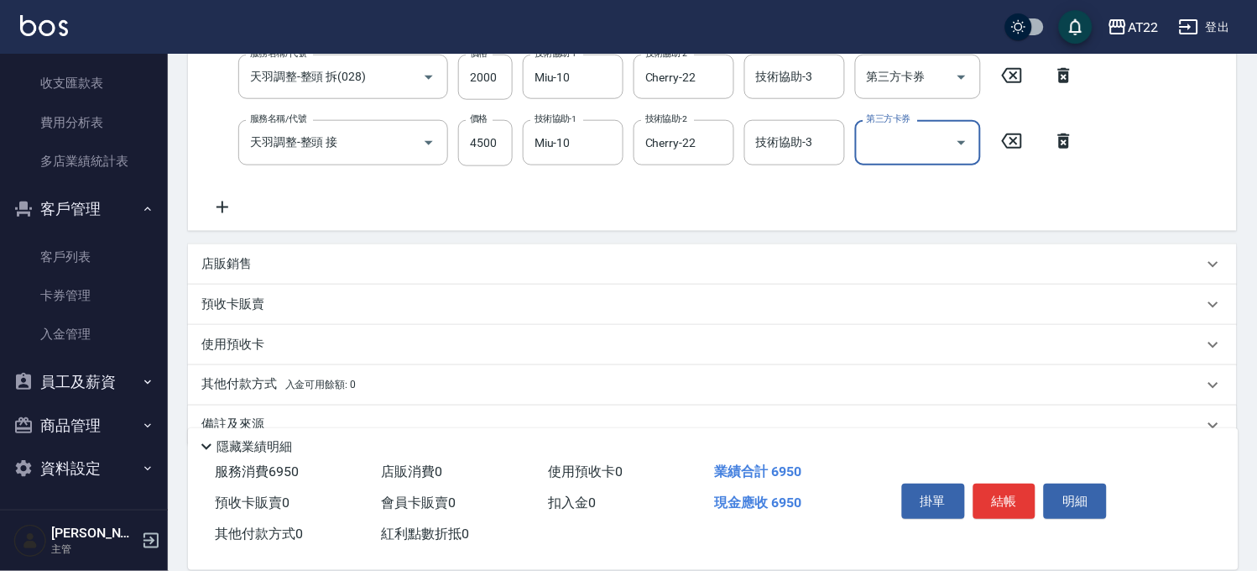
scroll to position [380, 0]
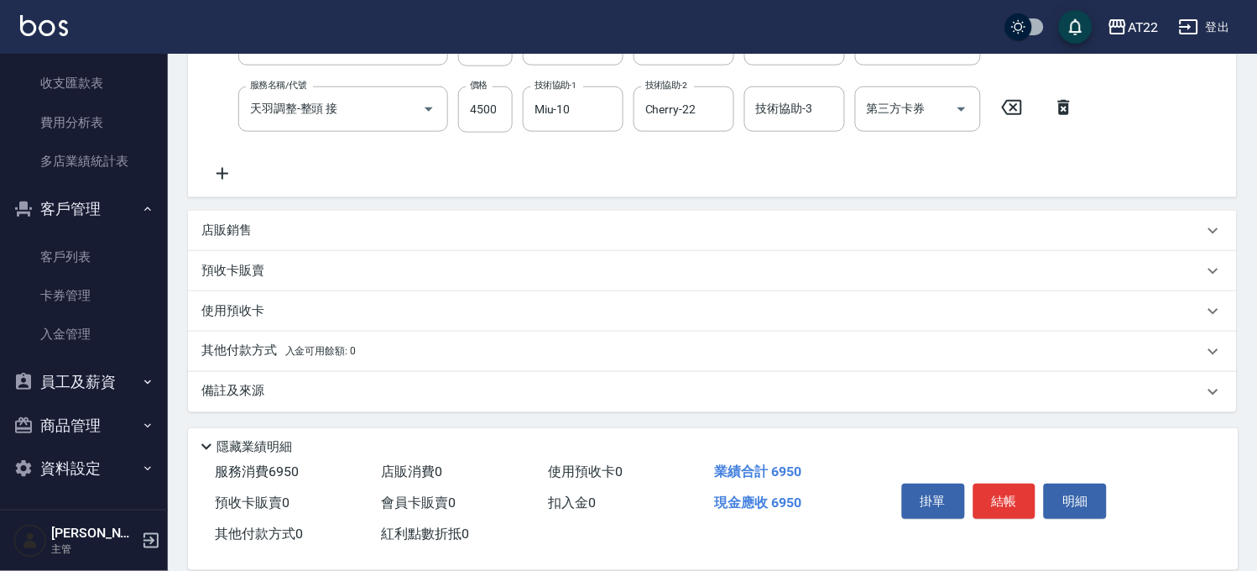
click at [298, 311] on div "使用預收卡" at bounding box center [702, 311] width 1002 height 18
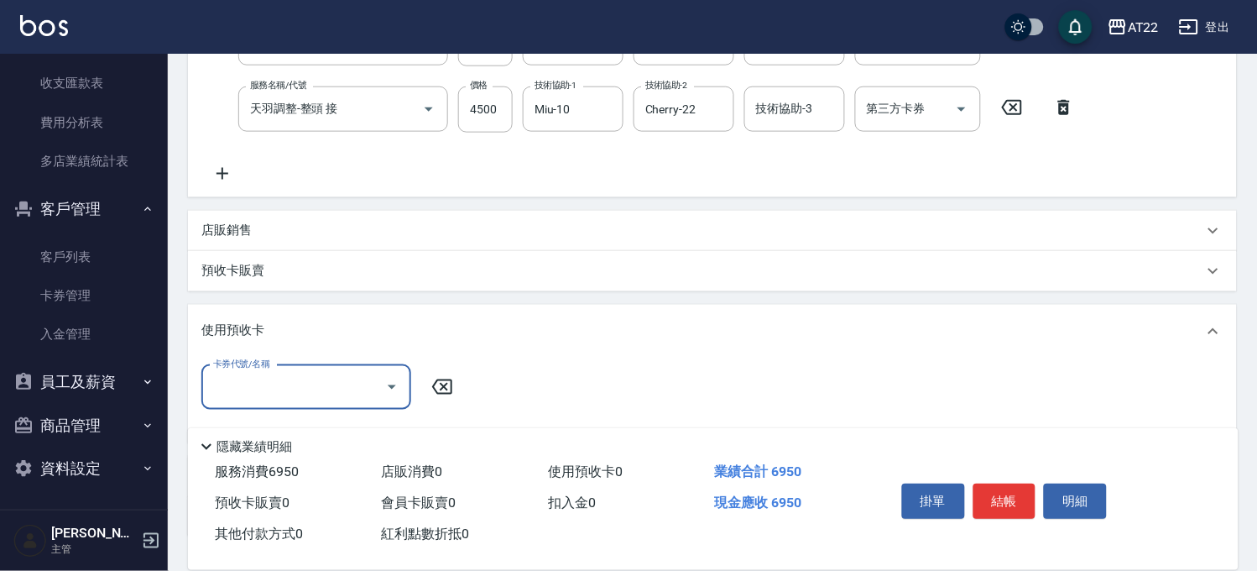
scroll to position [0, 0]
click at [299, 316] on div "使用預收卡" at bounding box center [712, 332] width 1049 height 54
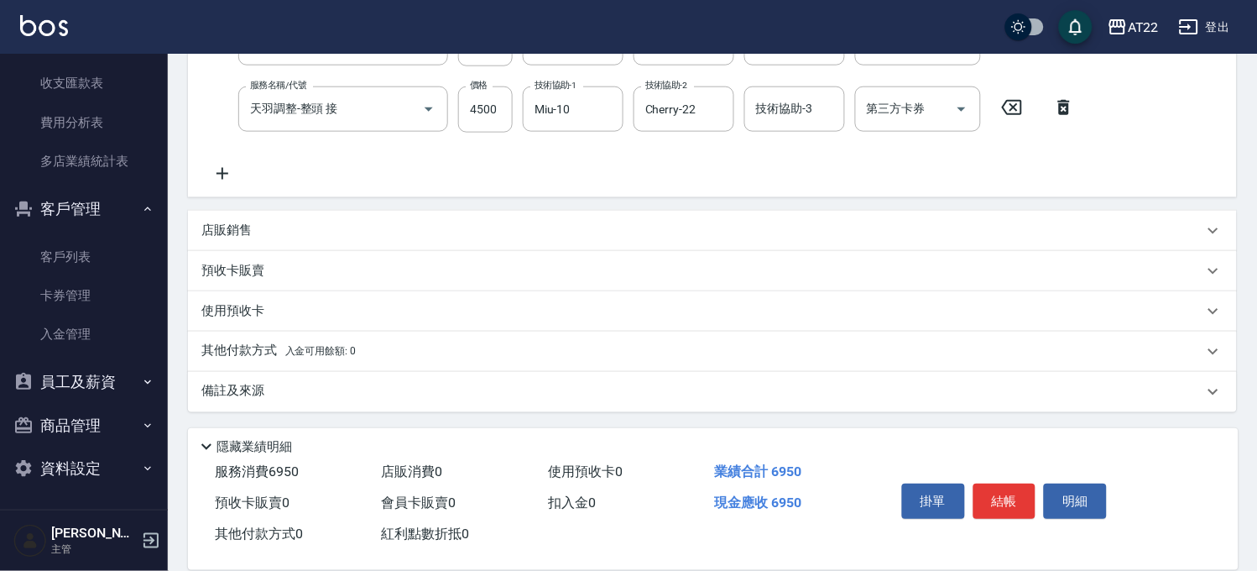
click at [315, 358] on p "其他付款方式 入金可用餘額: 0" at bounding box center [278, 351] width 154 height 18
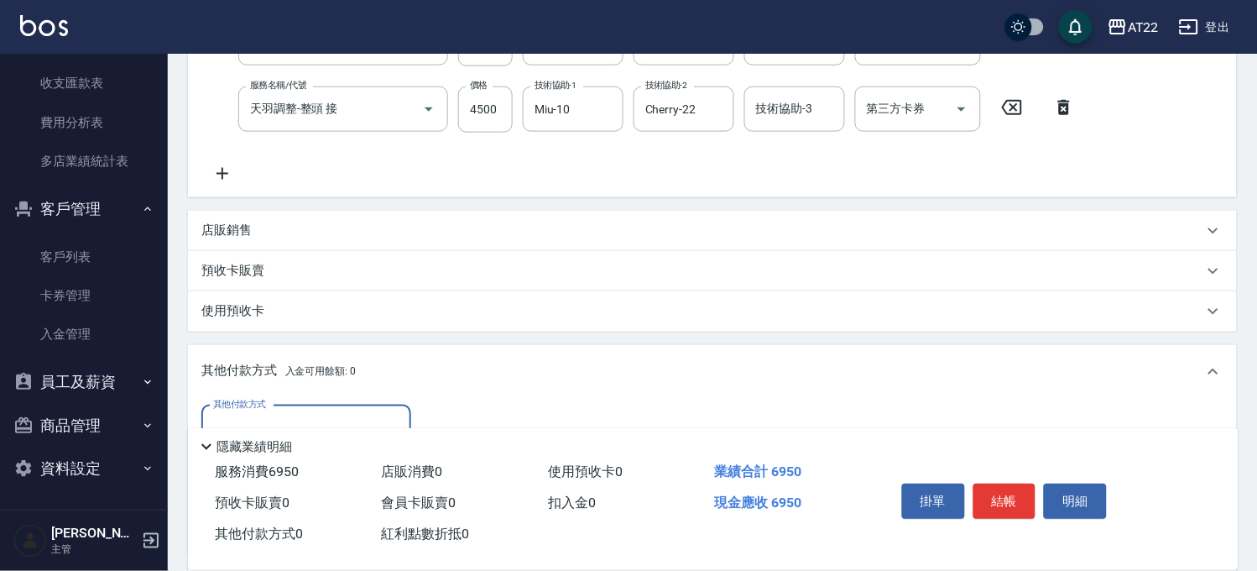
scroll to position [567, 0]
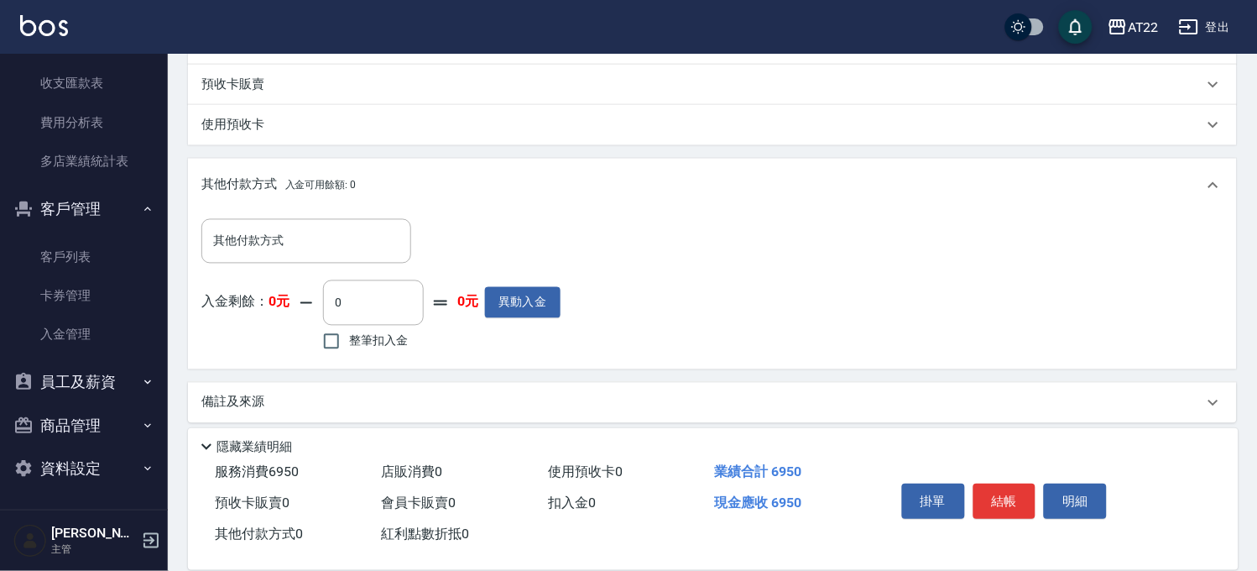
click at [341, 270] on div "其他付款方式 其他付款方式 入金剩餘： 0元 0 ​ 整筆扣入金 0元 異動入金" at bounding box center [380, 287] width 359 height 137
click at [348, 255] on div "其他付款方式" at bounding box center [306, 241] width 210 height 44
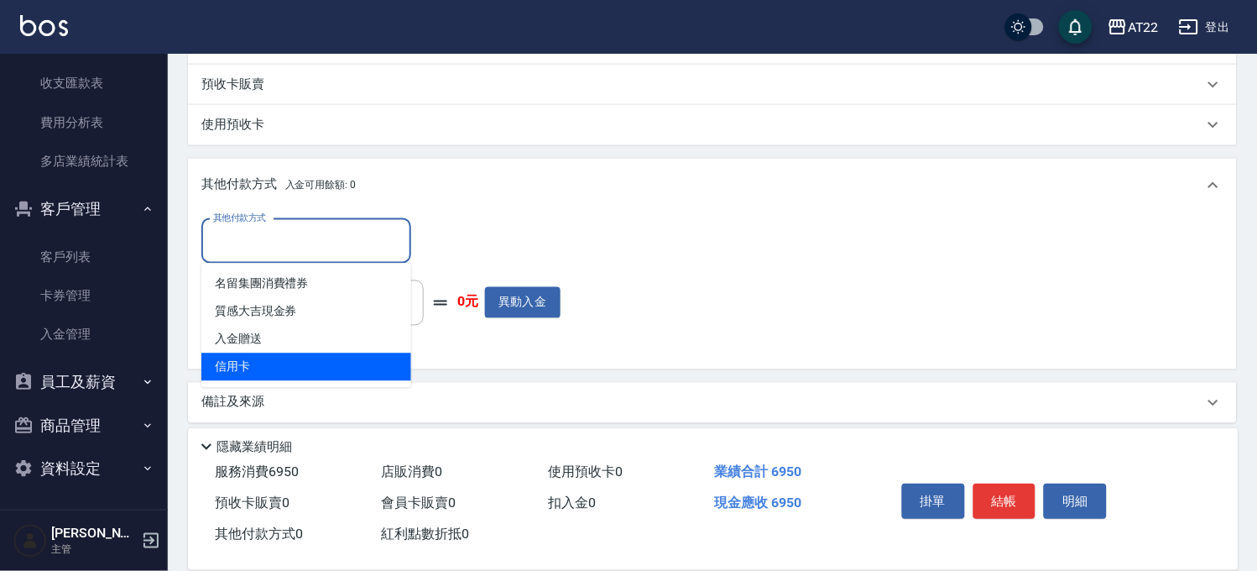
click at [321, 358] on span "信用卡" at bounding box center [306, 367] width 210 height 28
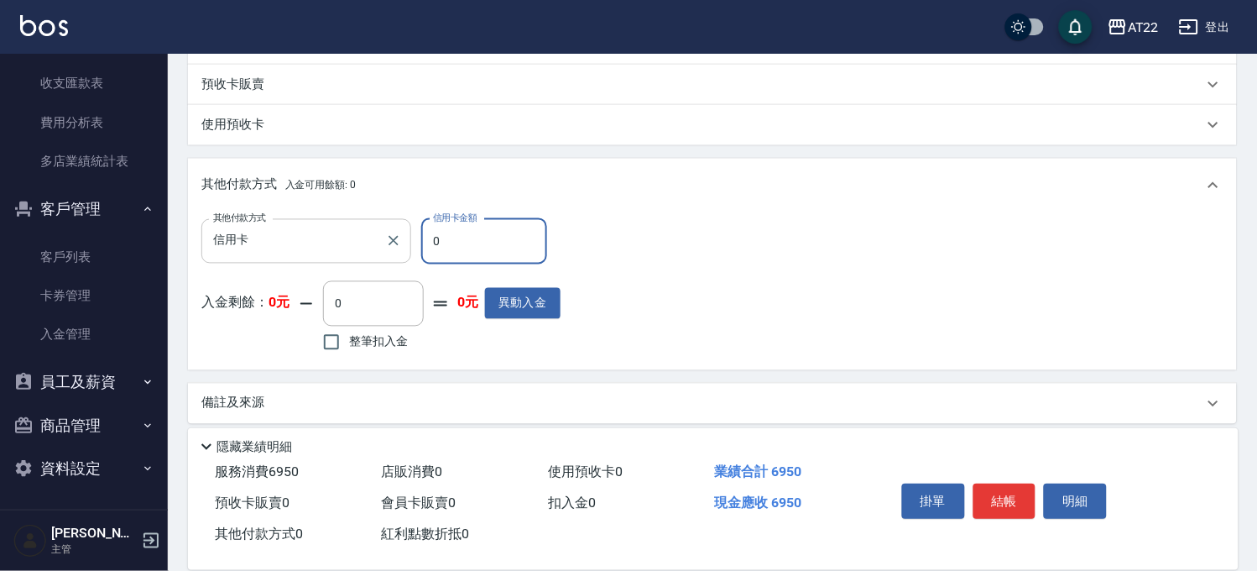
drag, startPoint x: 447, startPoint y: 243, endPoint x: 407, endPoint y: 240, distance: 39.6
click at [407, 240] on div "其他付款方式 信用卡 其他付款方式 信用卡金額 0 信用卡金額" at bounding box center [380, 241] width 359 height 45
click at [1008, 498] on button "結帳" at bounding box center [1005, 501] width 63 height 35
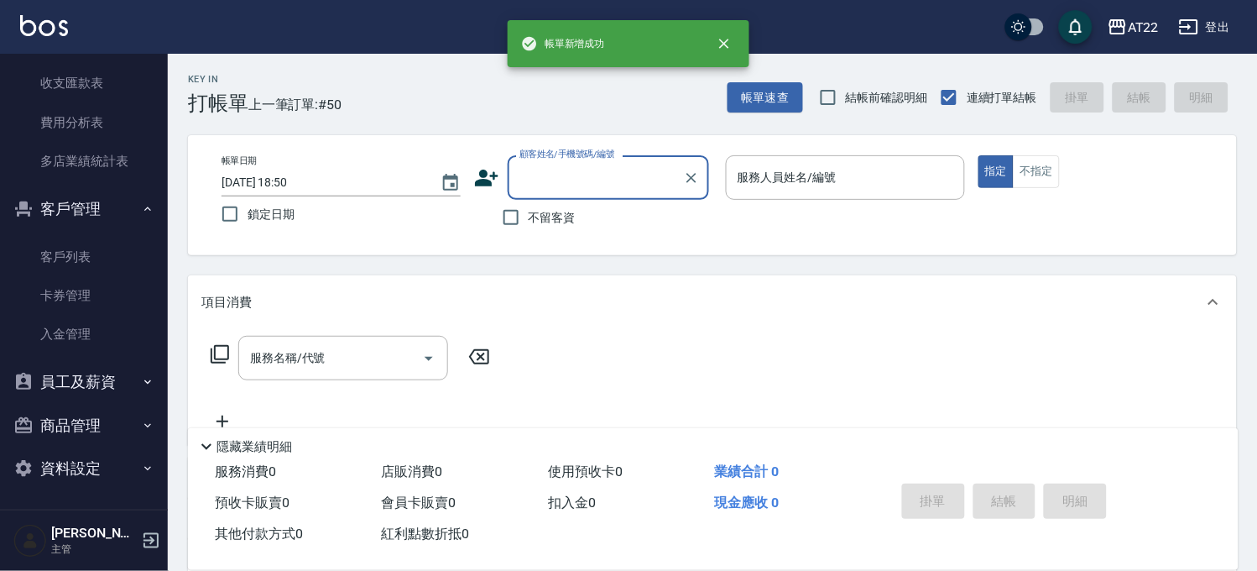
scroll to position [0, 0]
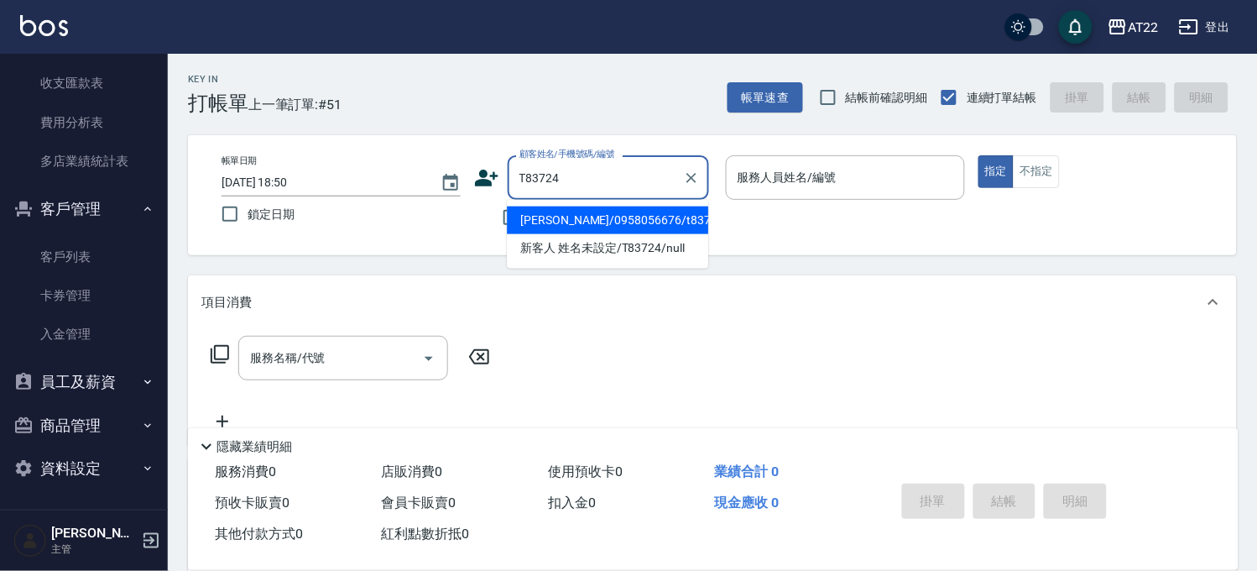
click at [636, 216] on li "鄧宇傑/0958056676/t83724" at bounding box center [607, 220] width 201 height 28
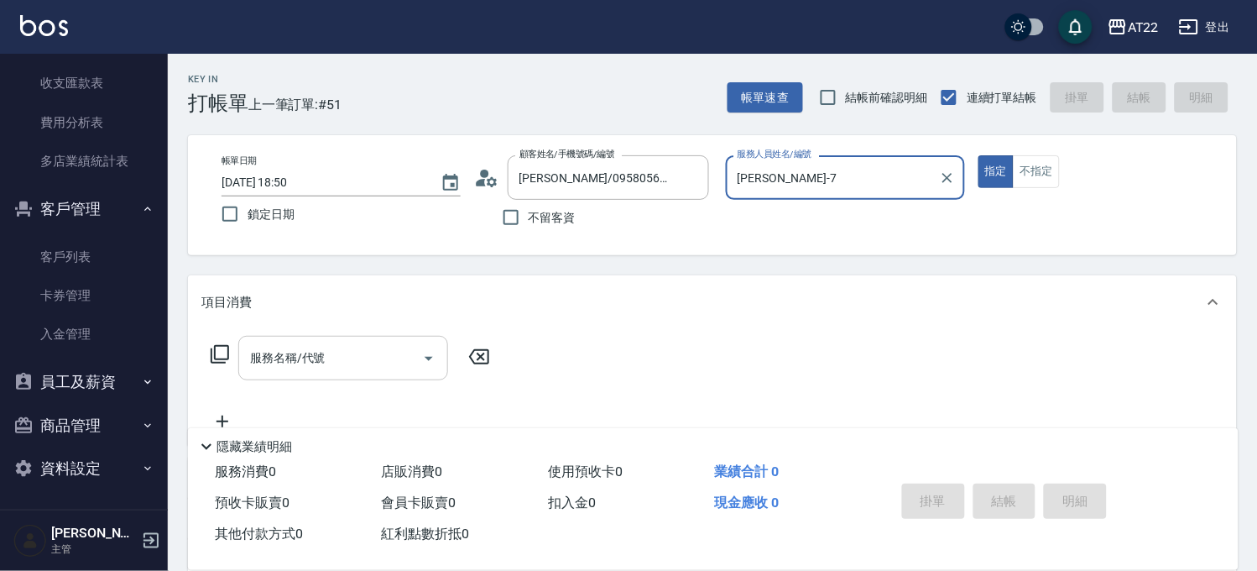
click at [347, 362] on input "服務名稱/代號" at bounding box center [331, 357] width 170 height 29
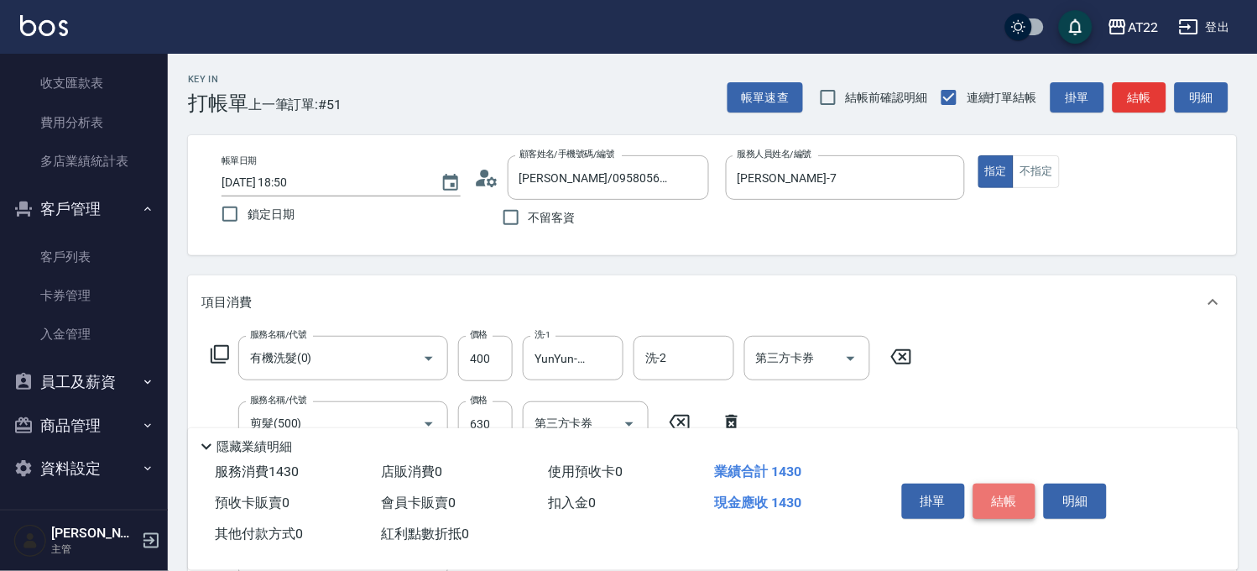
click at [983, 493] on button "結帳" at bounding box center [1005, 501] width 63 height 35
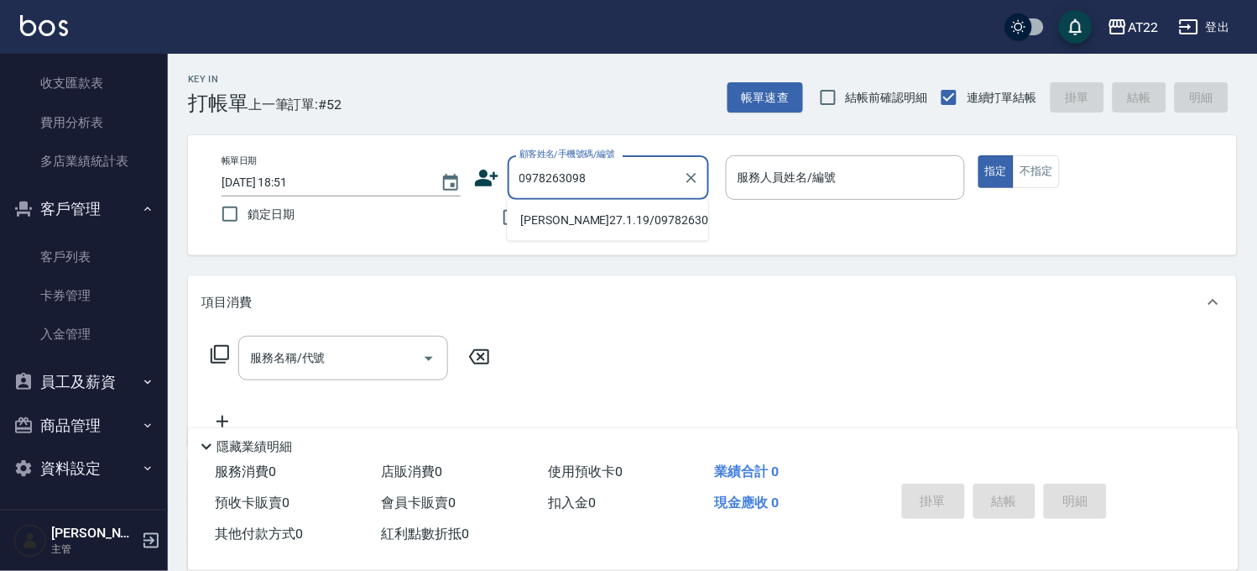
click at [572, 230] on li "林冠宇27.1.19/0978263098/T90457" at bounding box center [607, 220] width 201 height 28
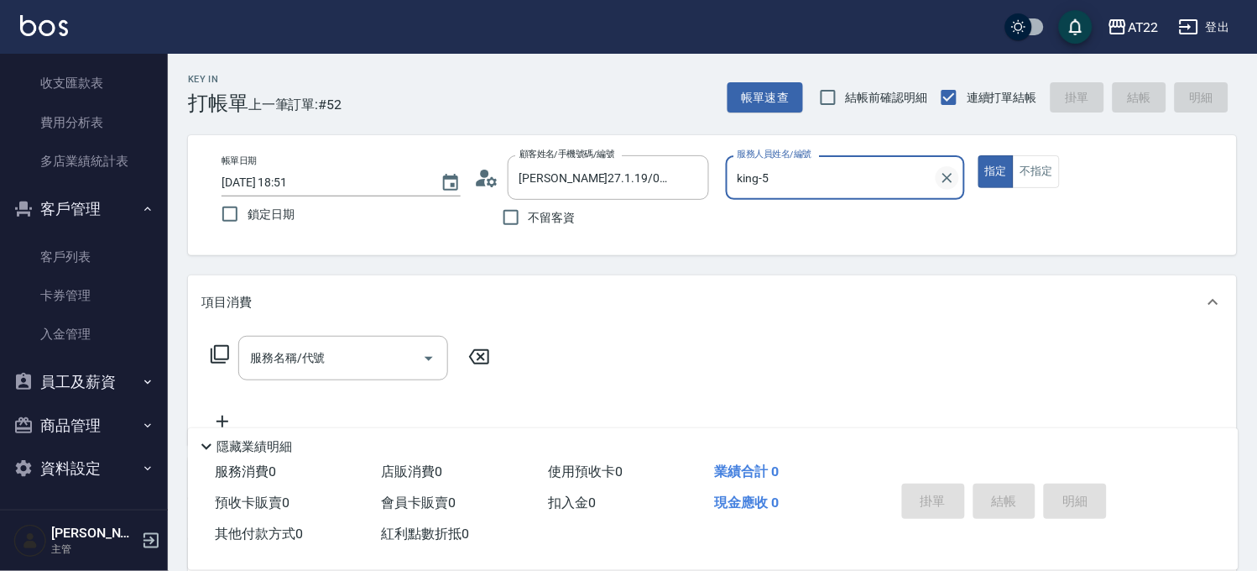
click at [943, 182] on icon "Clear" at bounding box center [947, 178] width 17 height 17
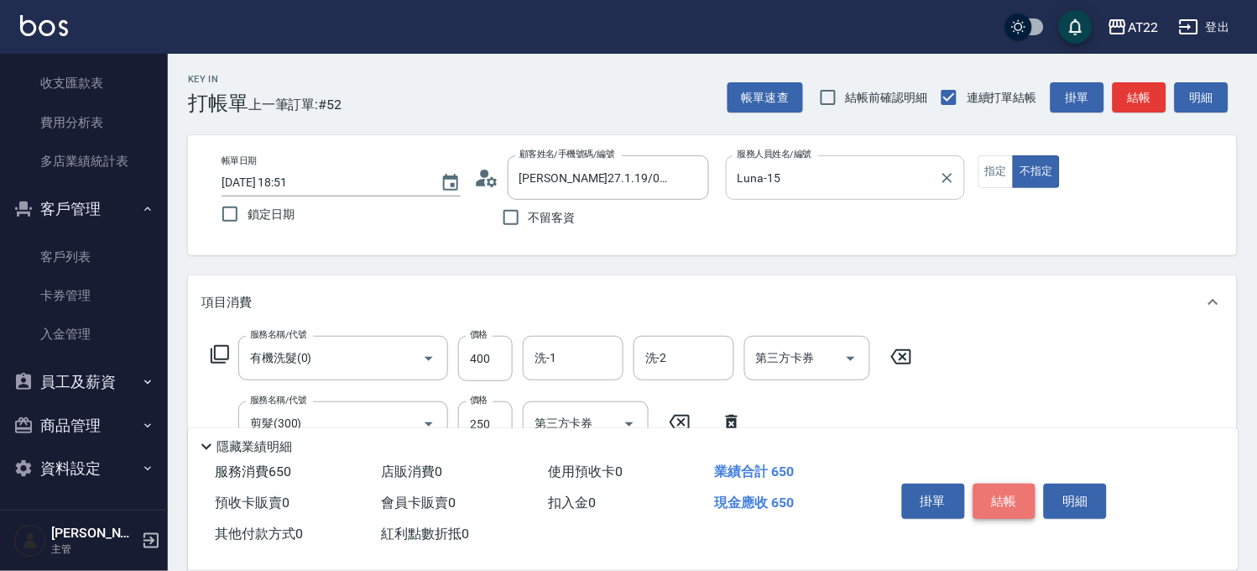
click at [1006, 489] on button "結帳" at bounding box center [1005, 501] width 63 height 35
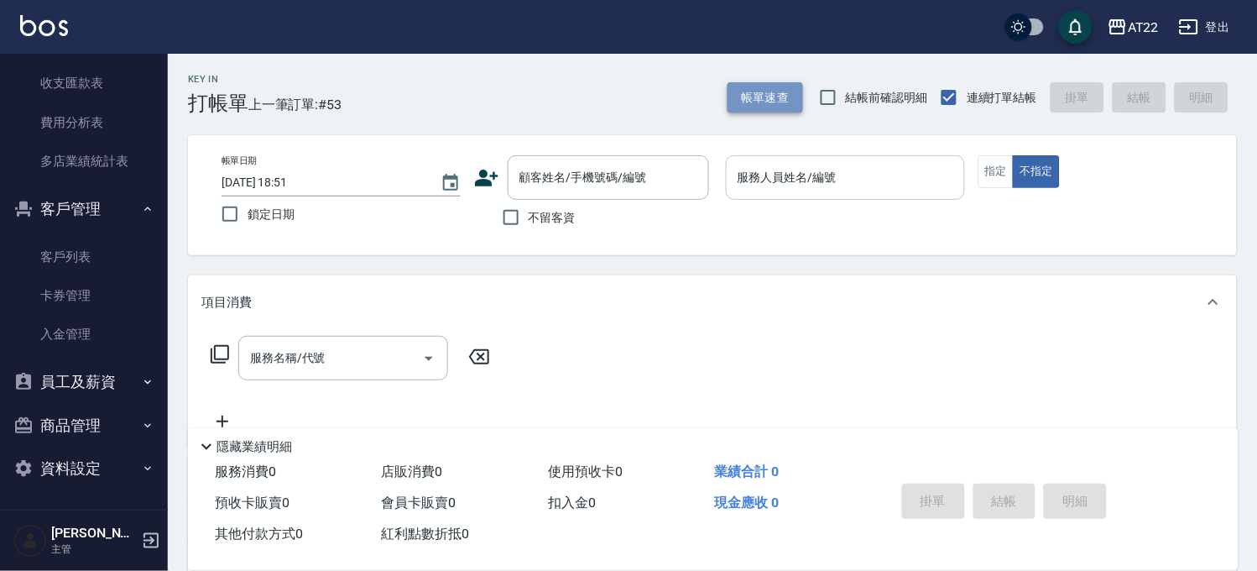
click at [772, 86] on button "帳單速查" at bounding box center [766, 97] width 76 height 31
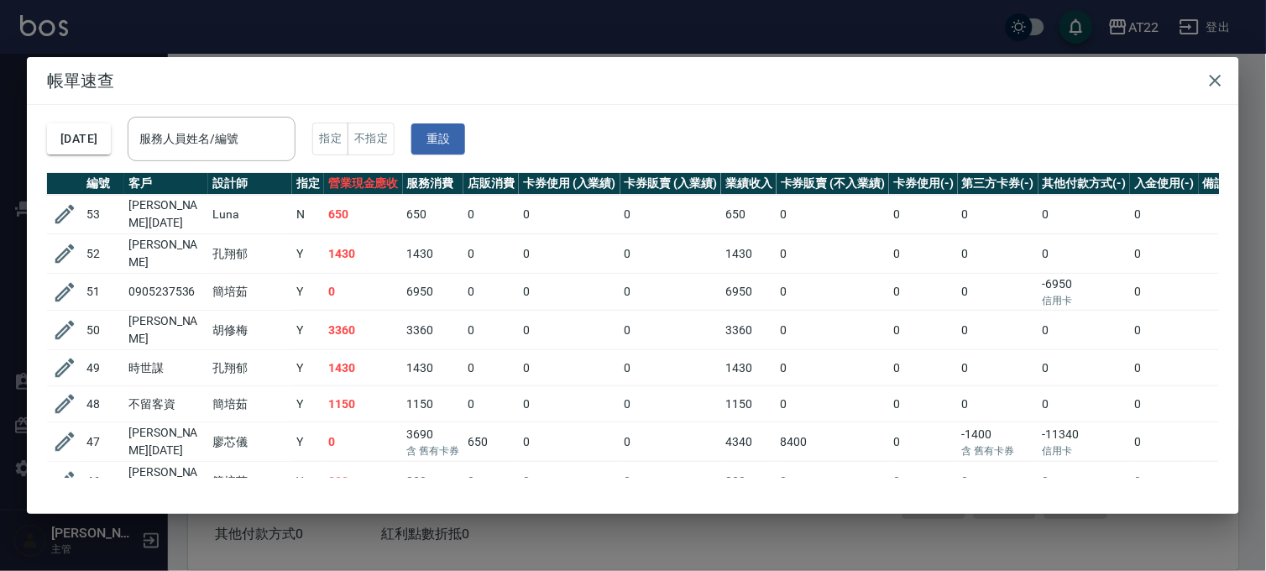
click at [782, 538] on div "帳單速查 2025/08/23 服務人員姓名/編號 服務人員姓名/編號 指定 不指定 重設 編號 客戶 設計師 指定 營業現金應收 服務消費 店販消費 卡券使…" at bounding box center [633, 285] width 1266 height 571
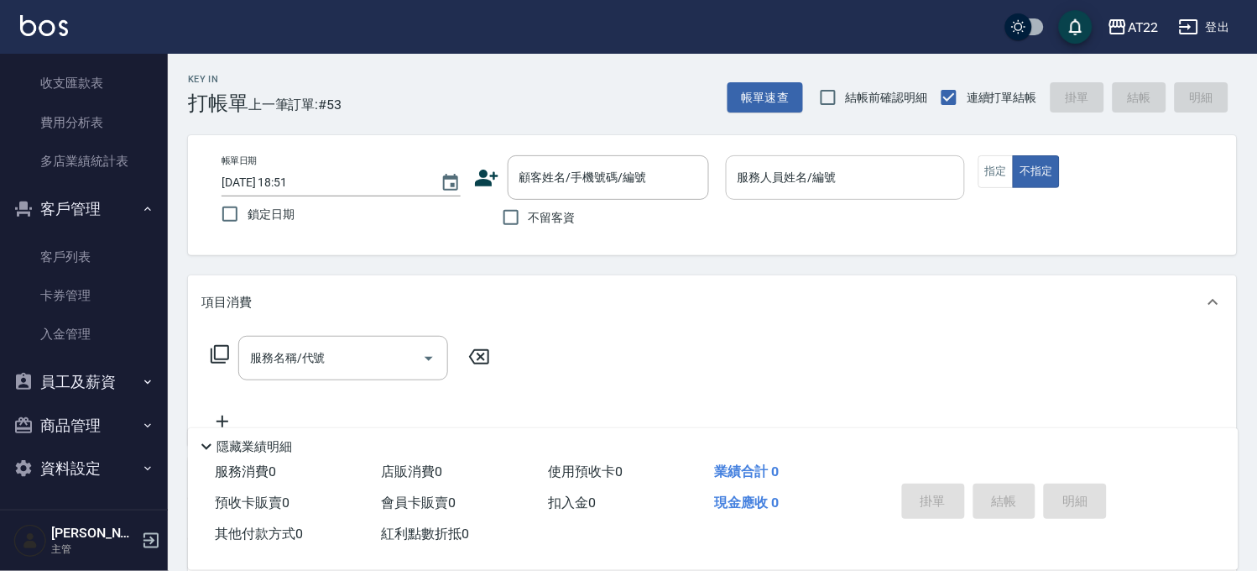
scroll to position [248, 0]
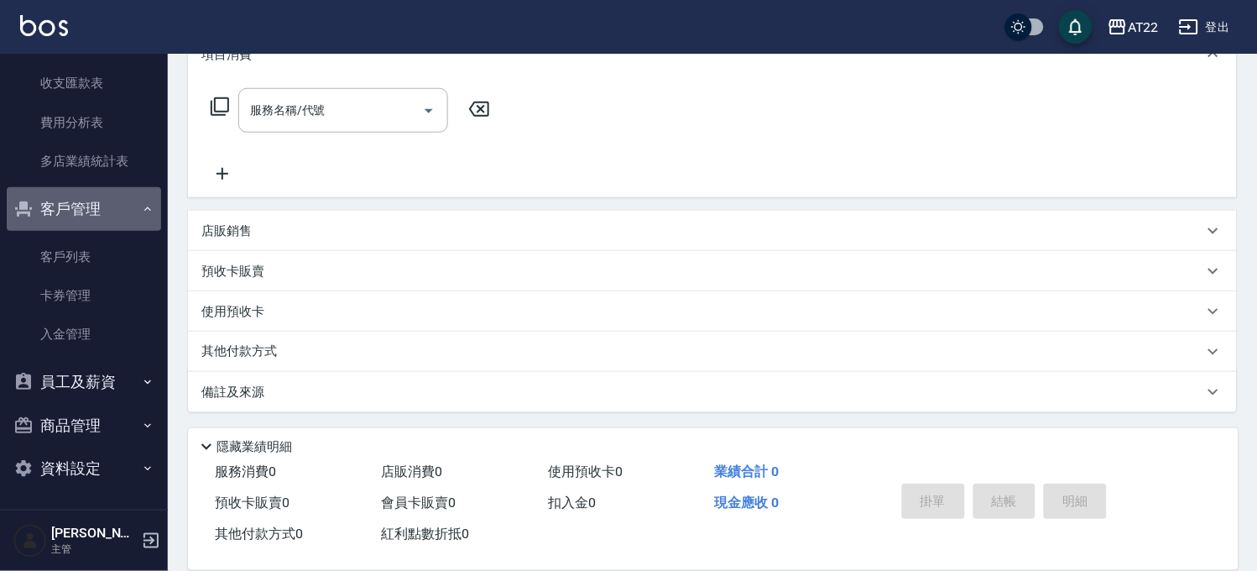
click at [107, 198] on button "客戶管理" at bounding box center [84, 209] width 154 height 44
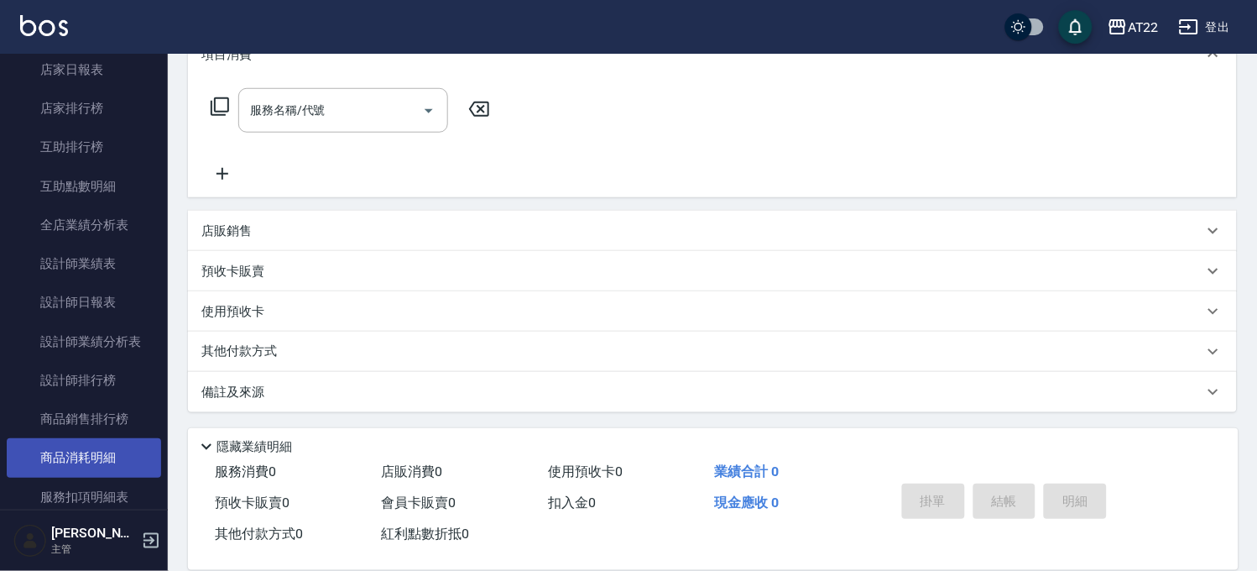
scroll to position [674, 0]
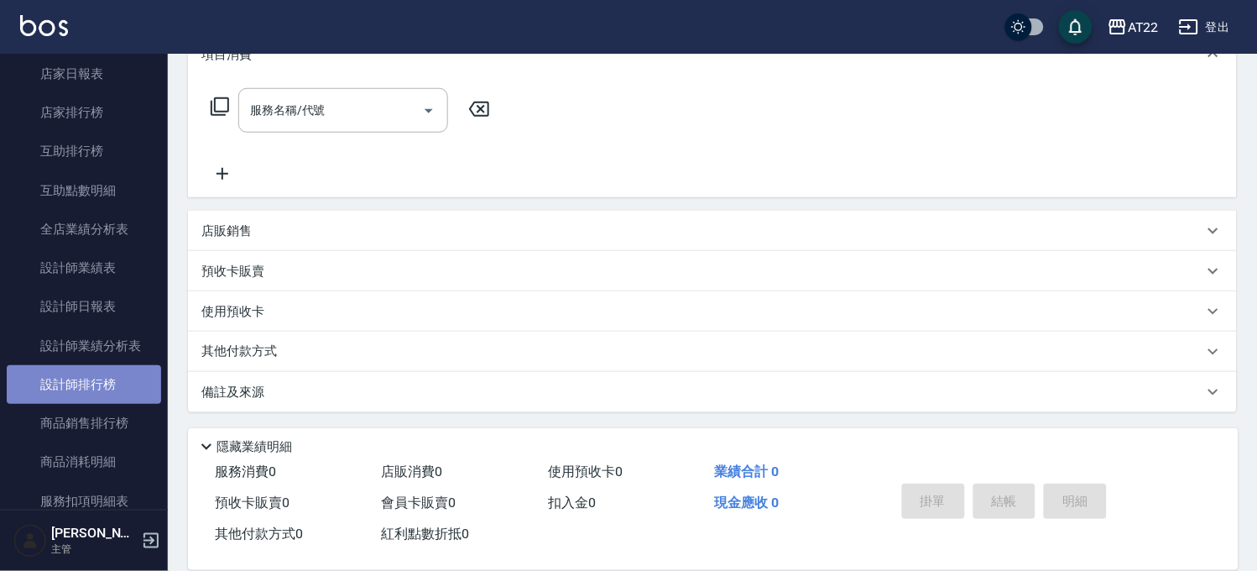
click at [87, 376] on link "設計師排行榜" at bounding box center [84, 384] width 154 height 39
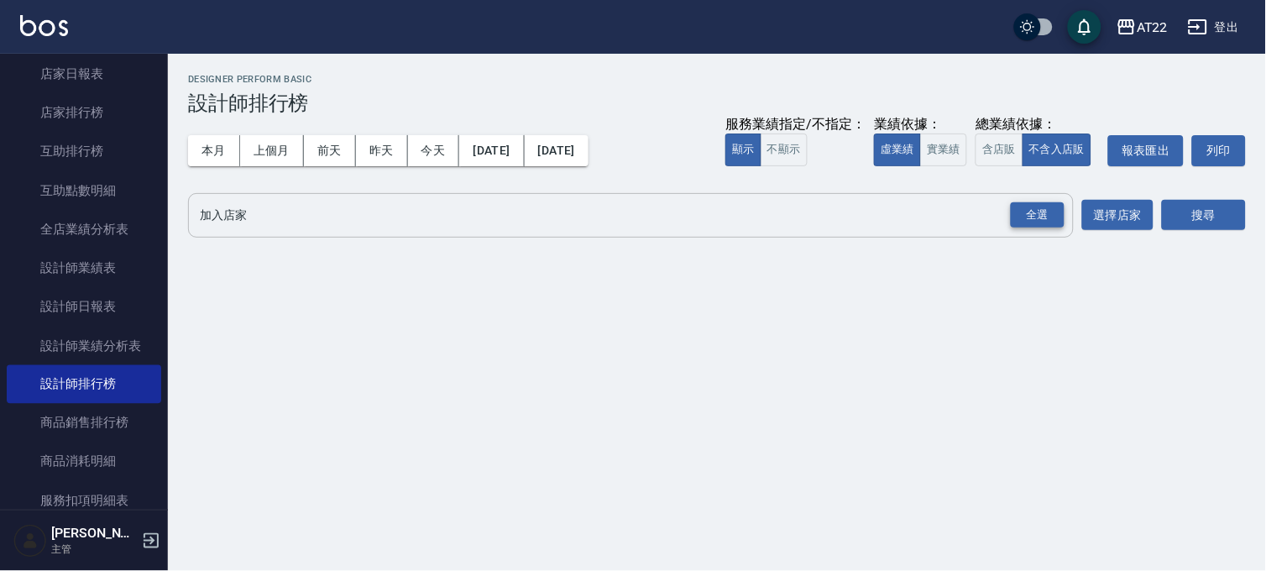
click at [1048, 217] on div "全選" at bounding box center [1038, 215] width 54 height 26
click at [1210, 218] on button "搜尋" at bounding box center [1204, 216] width 84 height 31
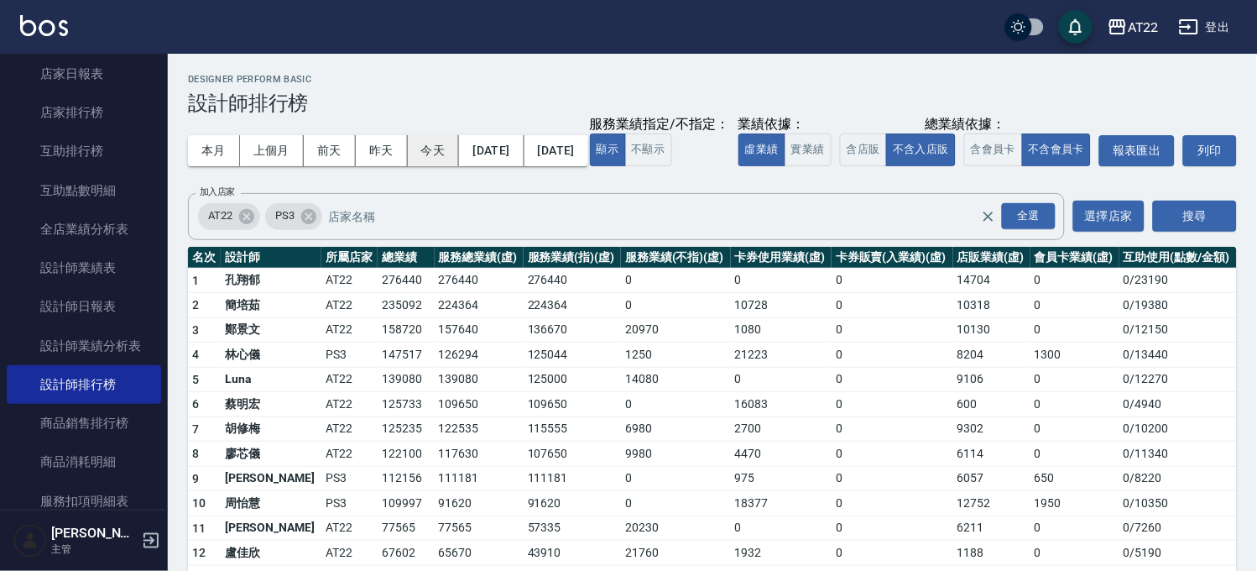
click at [442, 149] on button "今天" at bounding box center [434, 150] width 52 height 31
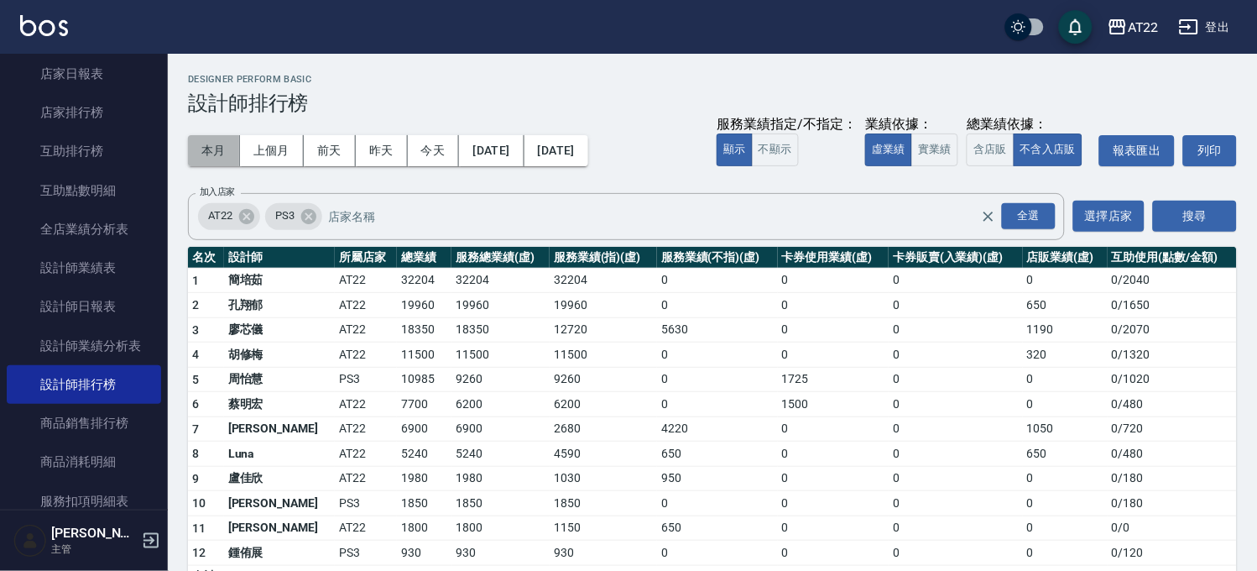
click at [214, 153] on button "本月" at bounding box center [214, 150] width 52 height 31
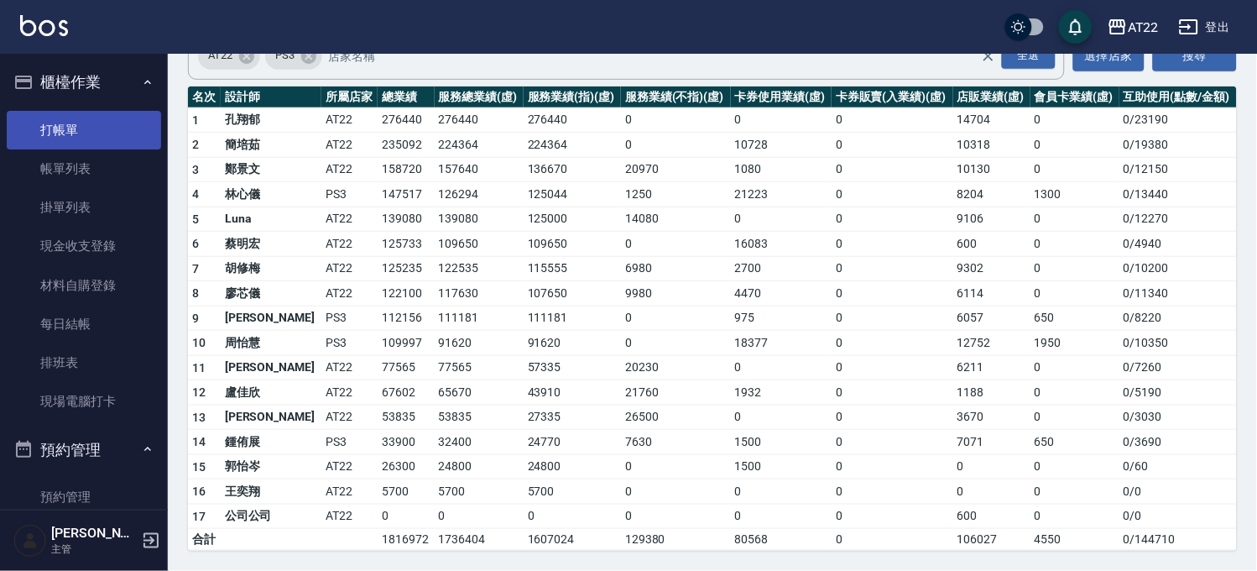
click at [71, 121] on link "打帳單" at bounding box center [84, 130] width 154 height 39
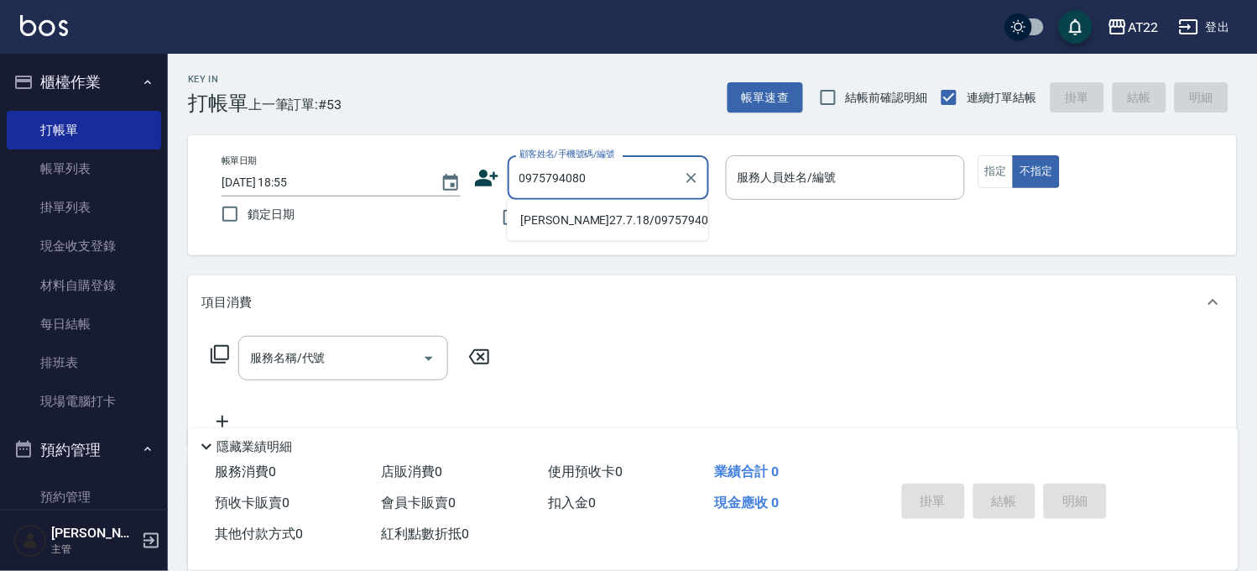
click at [558, 223] on li "曾韋豪27.7.18/0975794080/V86468" at bounding box center [607, 220] width 201 height 28
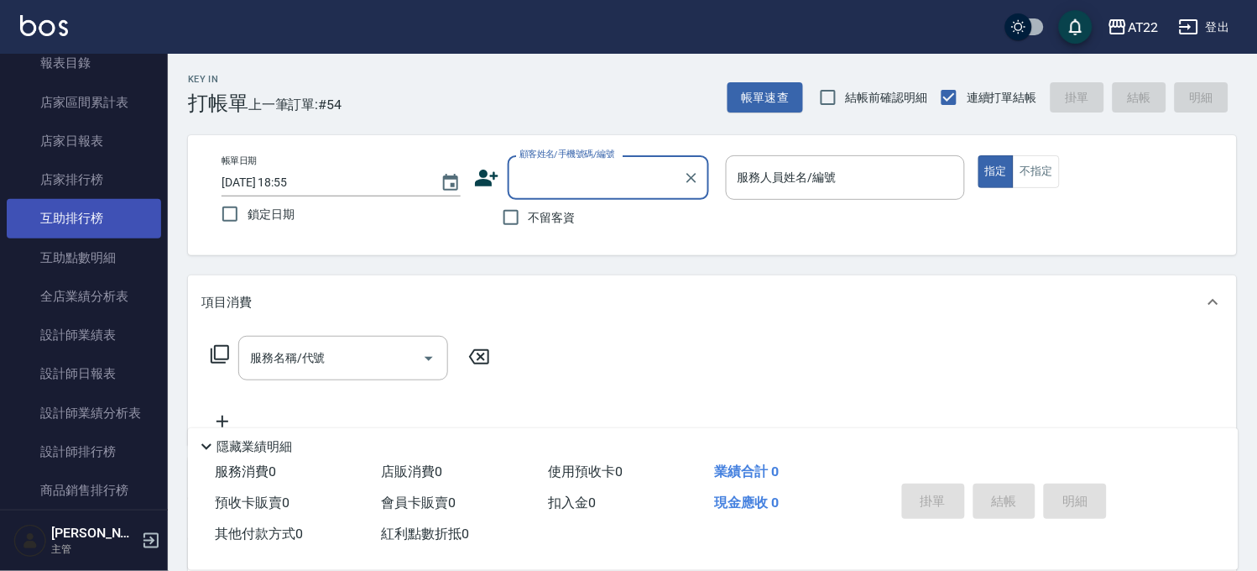
scroll to position [745, 0]
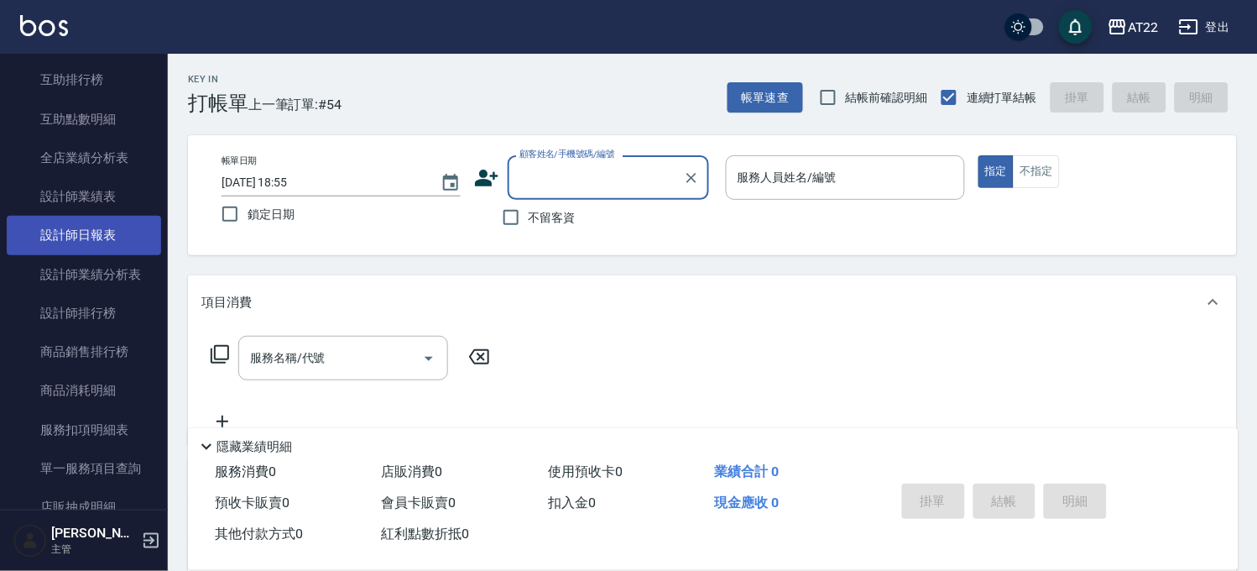
click at [106, 244] on link "設計師日報表" at bounding box center [84, 235] width 154 height 39
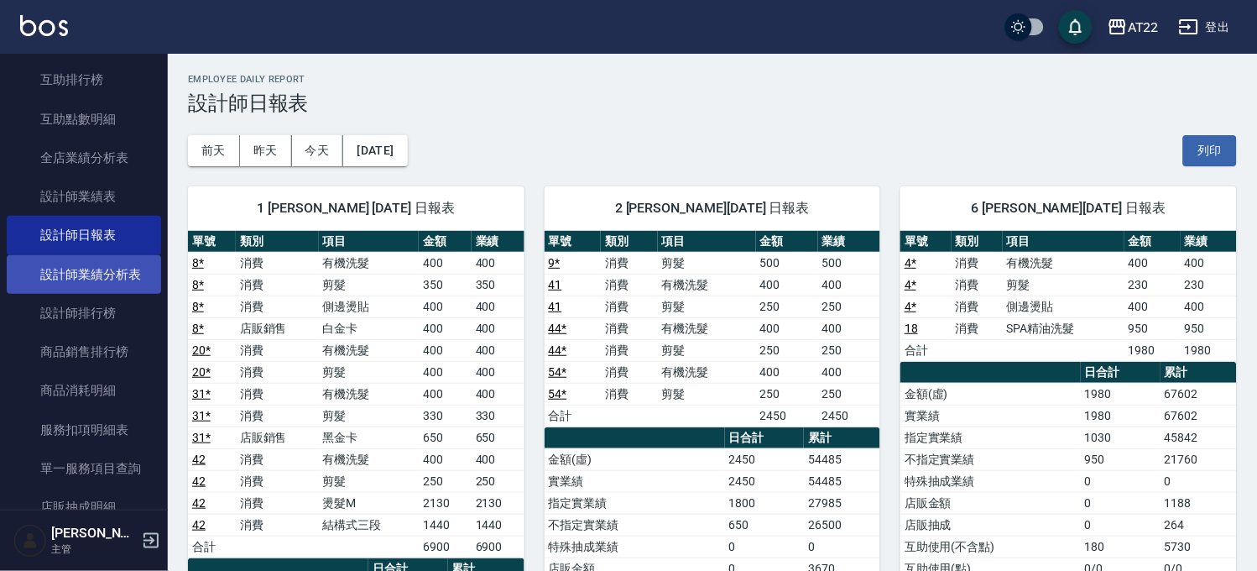
click at [101, 267] on link "設計師業績分析表" at bounding box center [84, 274] width 154 height 39
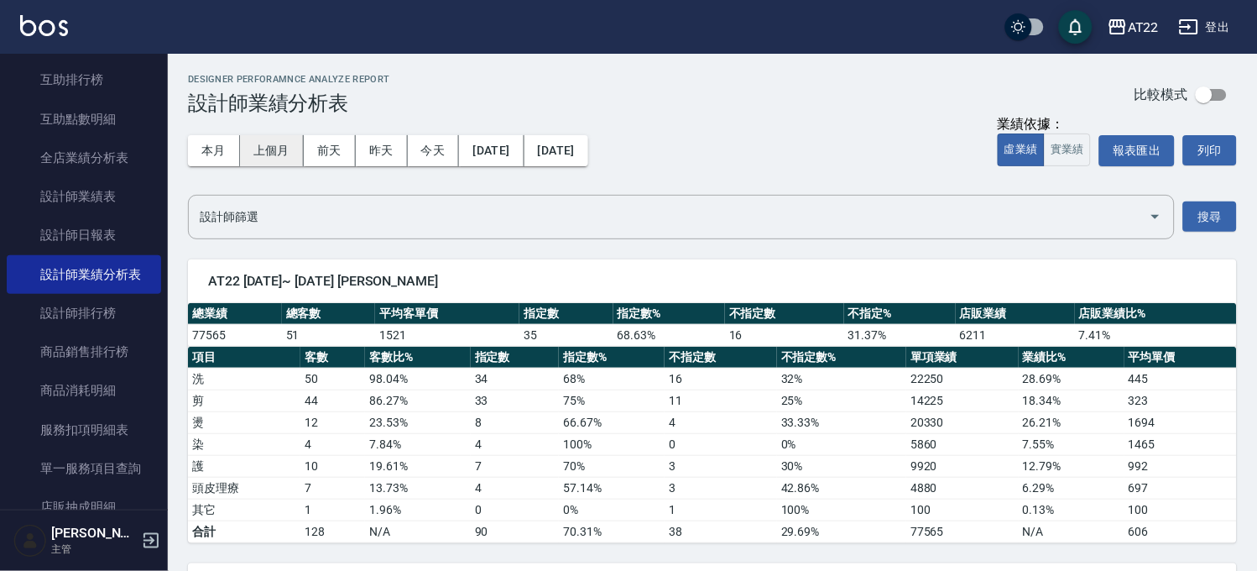
click at [254, 141] on button "上個月" at bounding box center [272, 150] width 64 height 31
click at [499, 153] on button "2025/07/01" at bounding box center [491, 150] width 65 height 31
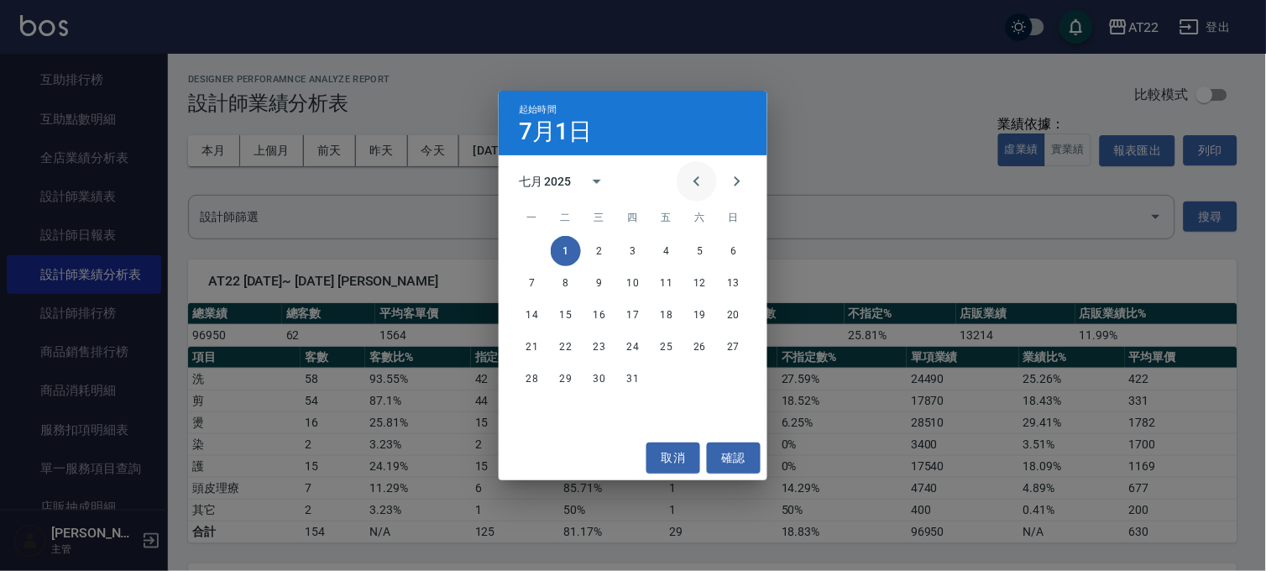
click at [695, 182] on icon "Previous month" at bounding box center [696, 181] width 6 height 10
click at [727, 242] on button "1" at bounding box center [734, 251] width 30 height 30
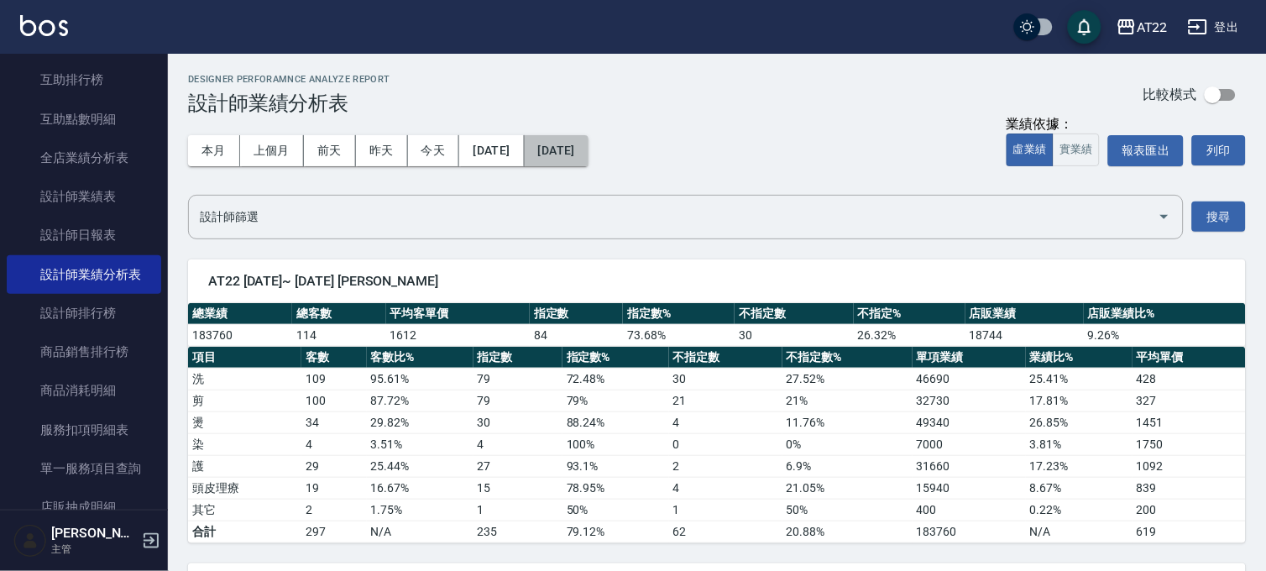
click at [583, 165] on button "[DATE]" at bounding box center [557, 150] width 64 height 31
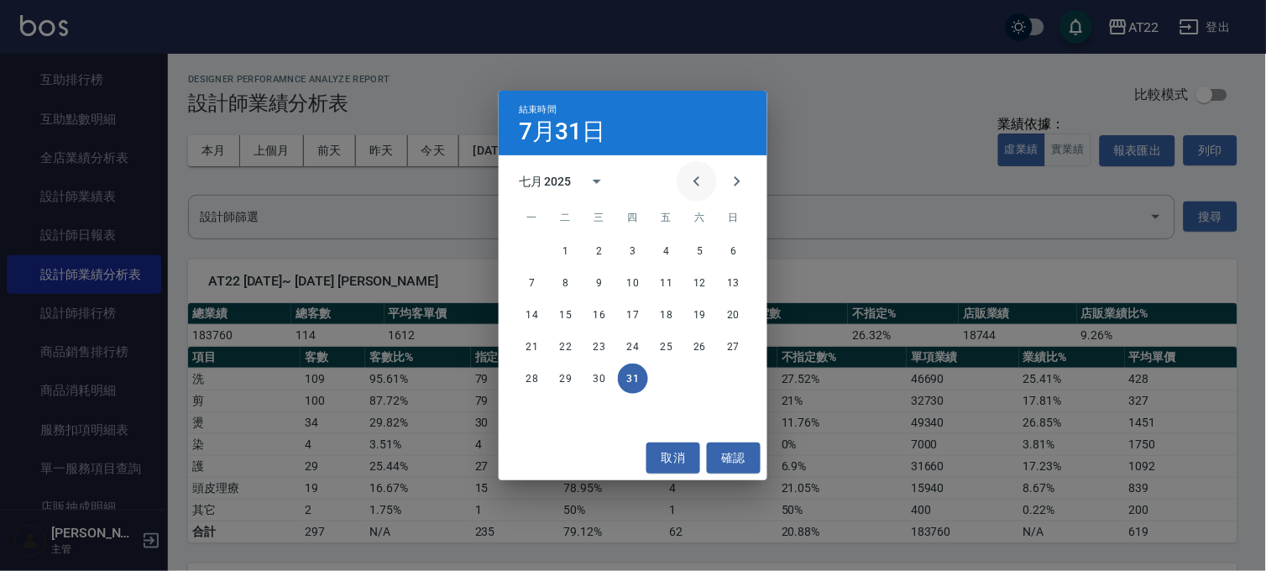
click at [703, 173] on icon "Previous month" at bounding box center [697, 181] width 20 height 20
click at [531, 410] on button "30" at bounding box center [532, 410] width 30 height 30
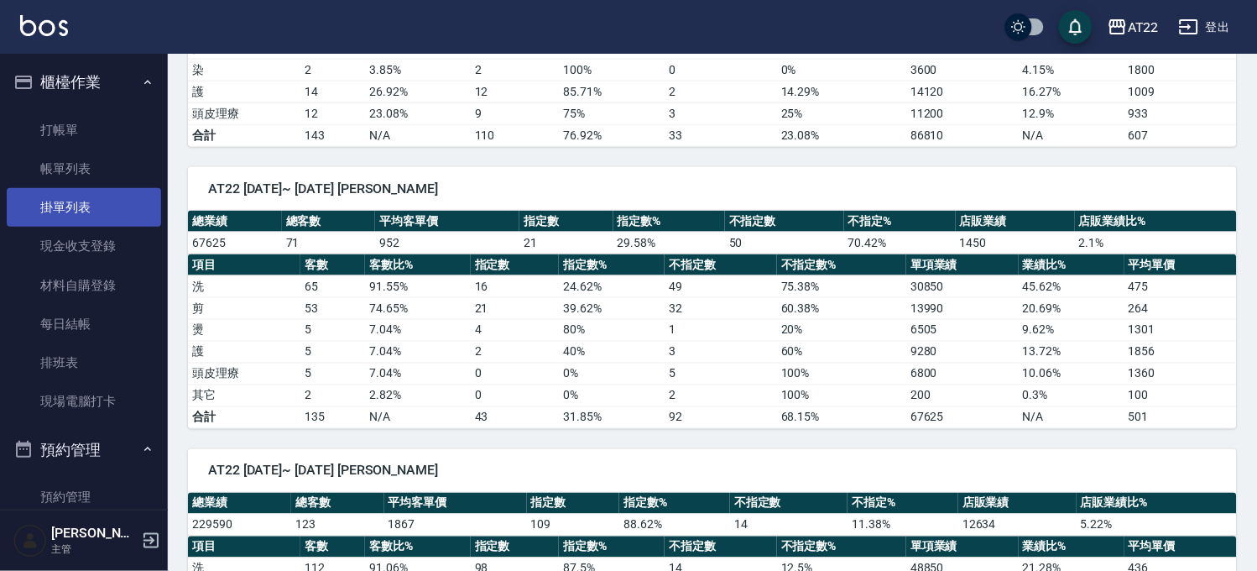
scroll to position [373, 0]
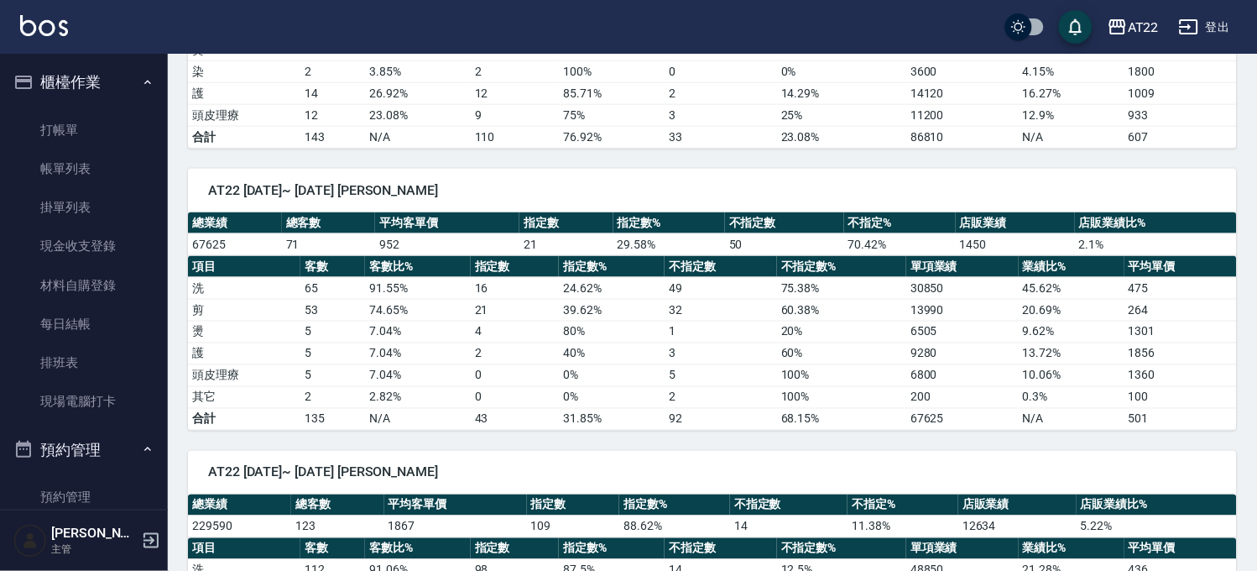
click at [81, 82] on button "櫃檯作業" at bounding box center [84, 82] width 154 height 44
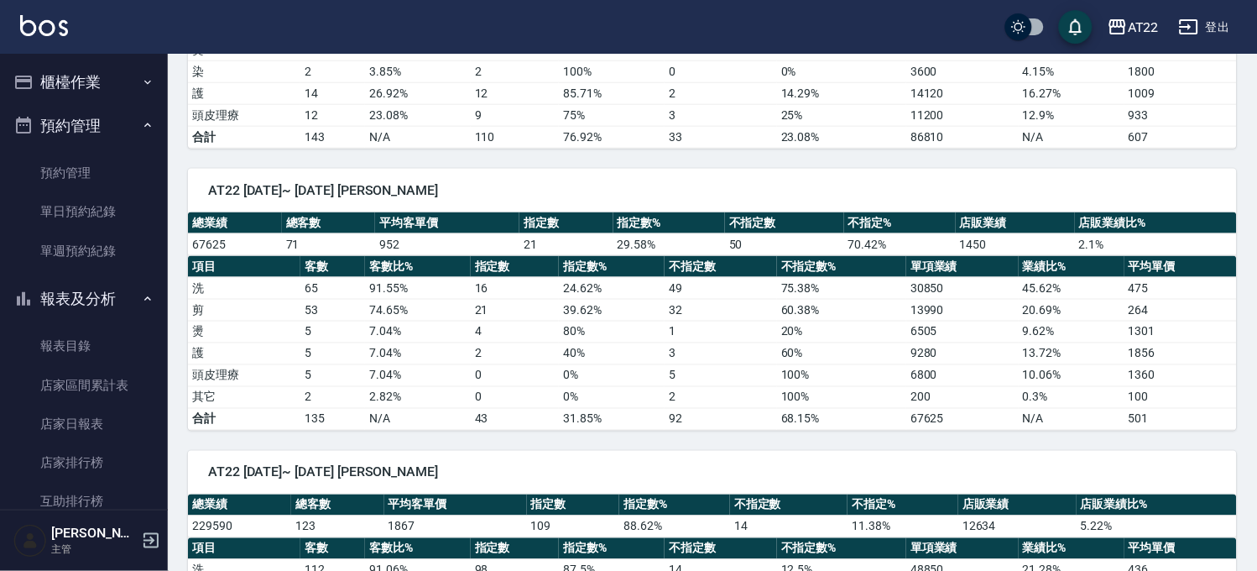
click at [99, 126] on button "預約管理" at bounding box center [84, 126] width 154 height 44
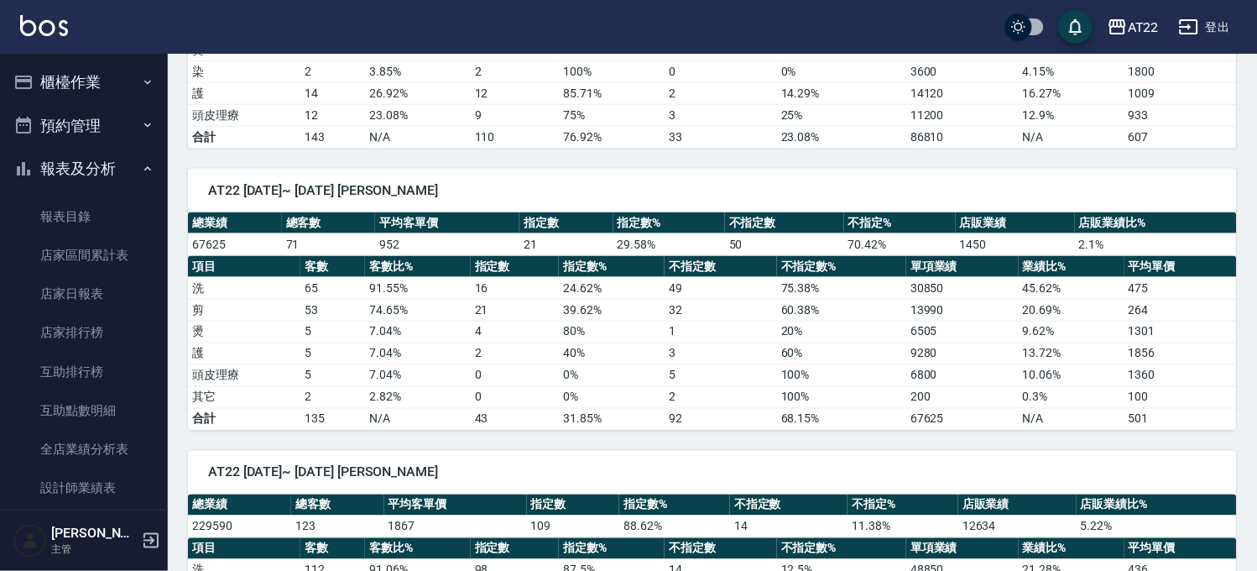
click at [109, 159] on button "報表及分析" at bounding box center [84, 169] width 154 height 44
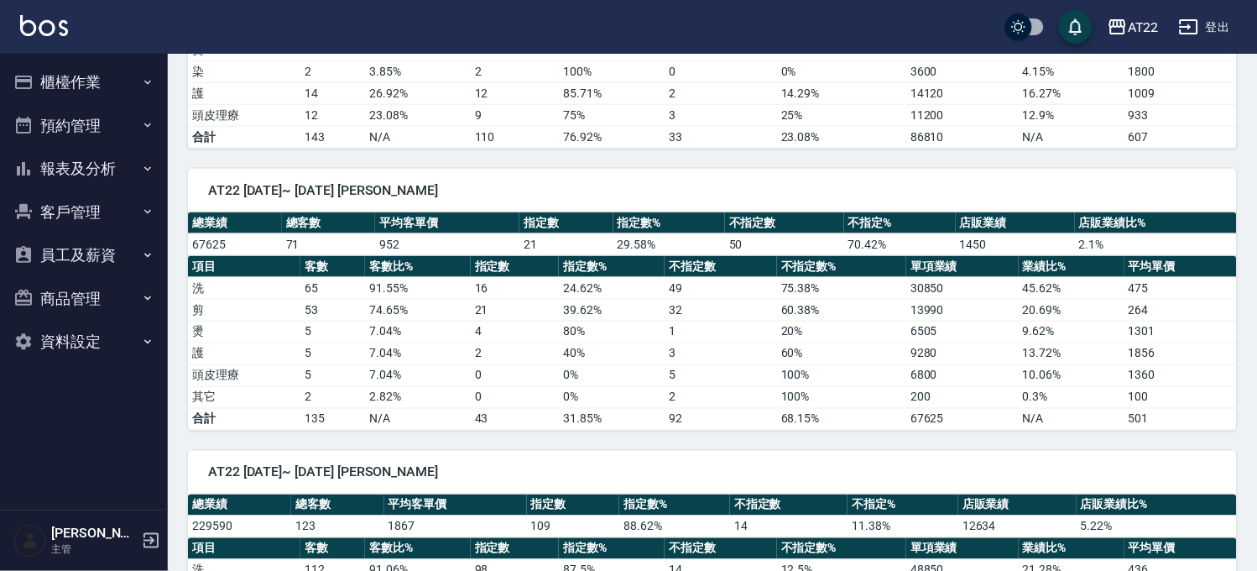
click at [78, 214] on button "客戶管理" at bounding box center [84, 213] width 154 height 44
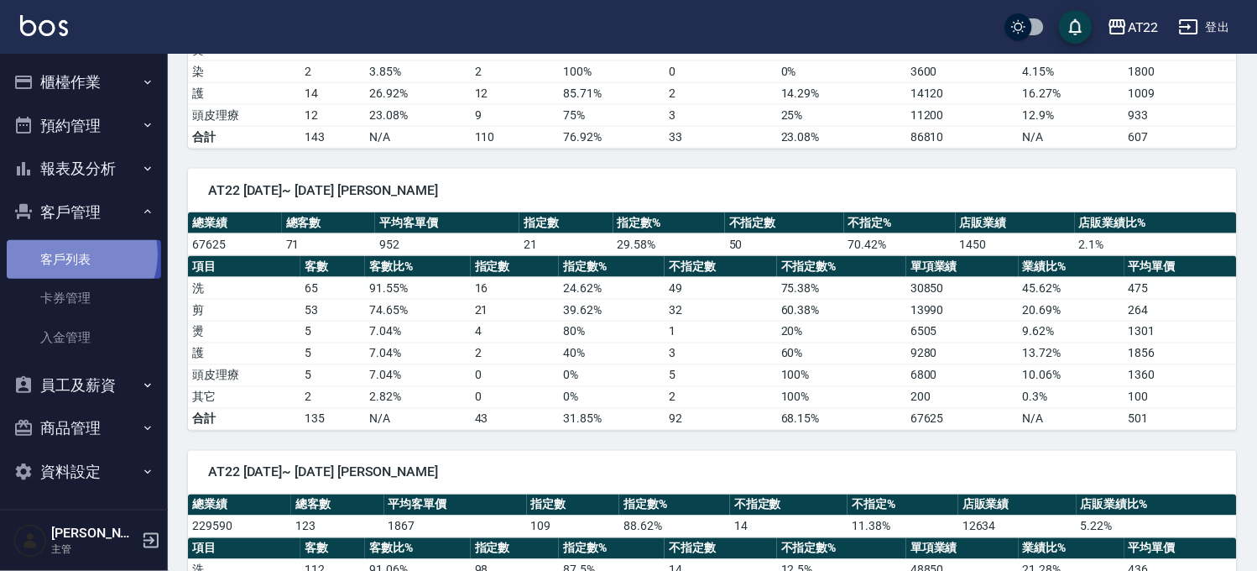
click at [77, 254] on link "客戶列表" at bounding box center [84, 259] width 154 height 39
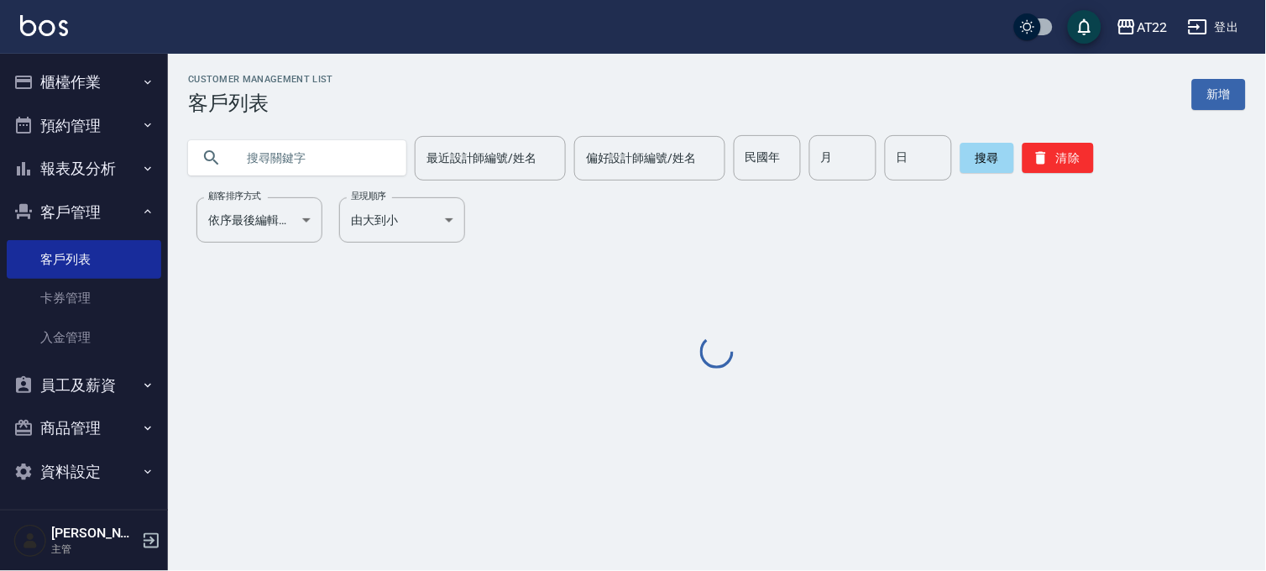
click at [274, 159] on input "text" at bounding box center [314, 157] width 158 height 45
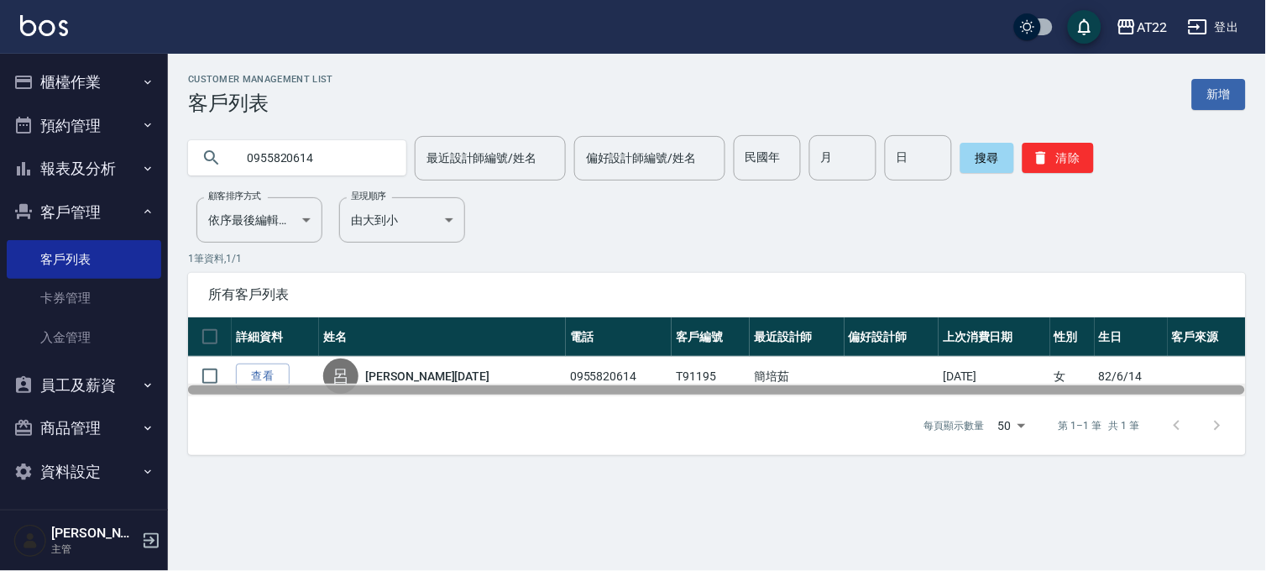
click at [262, 384] on div at bounding box center [717, 390] width 1058 height 13
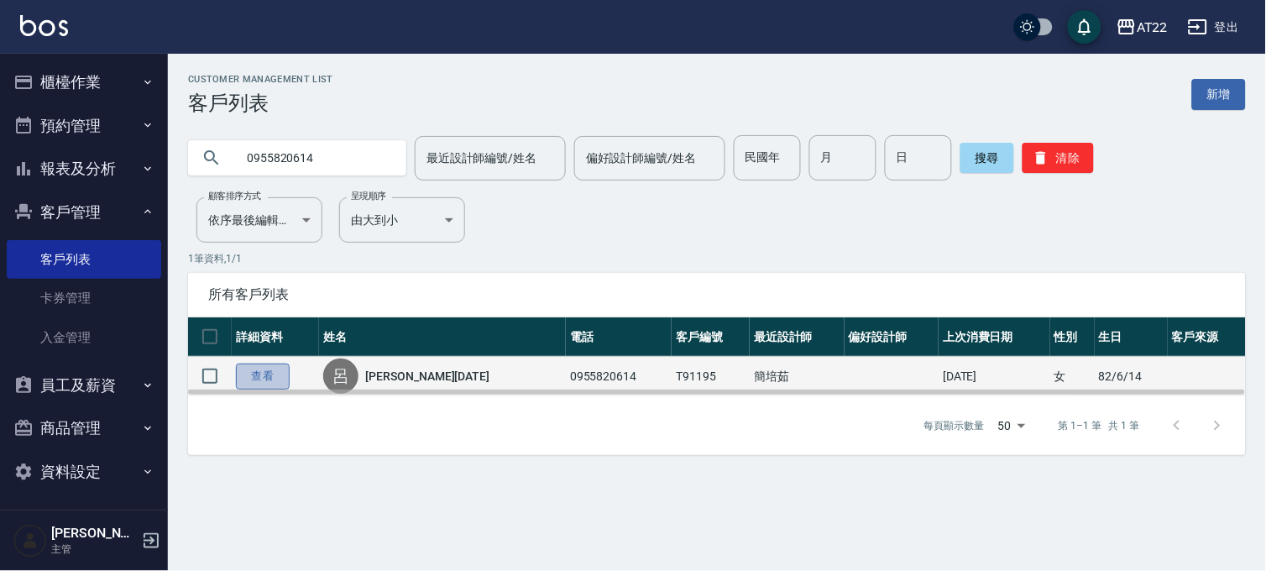
click at [258, 368] on link "查看" at bounding box center [263, 376] width 54 height 26
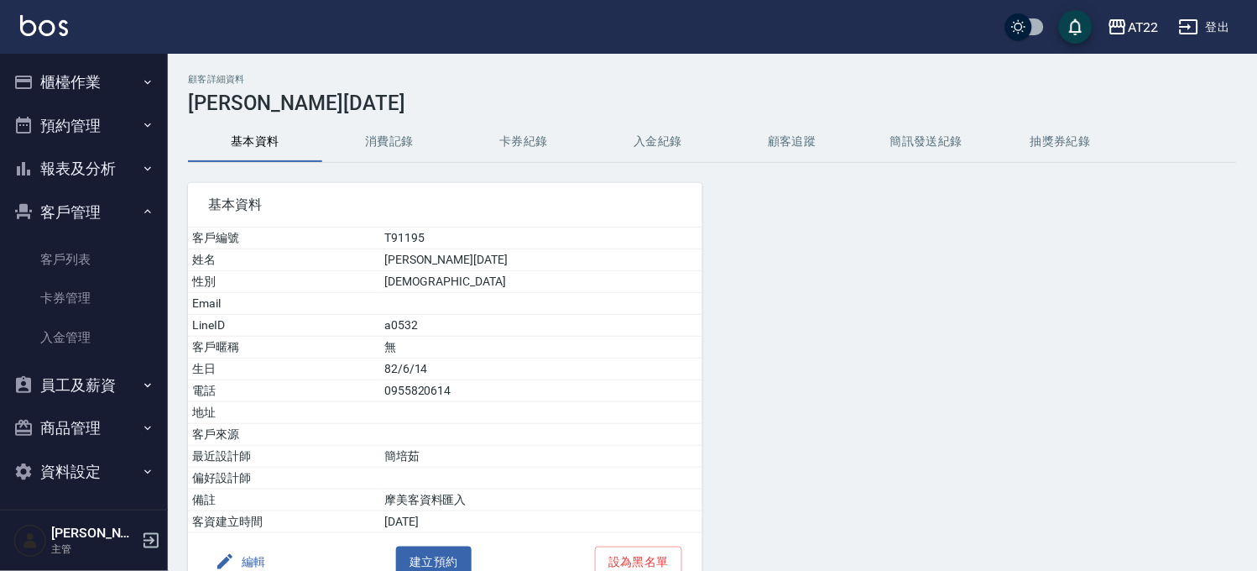
click at [141, 77] on icon "button" at bounding box center [147, 82] width 13 height 13
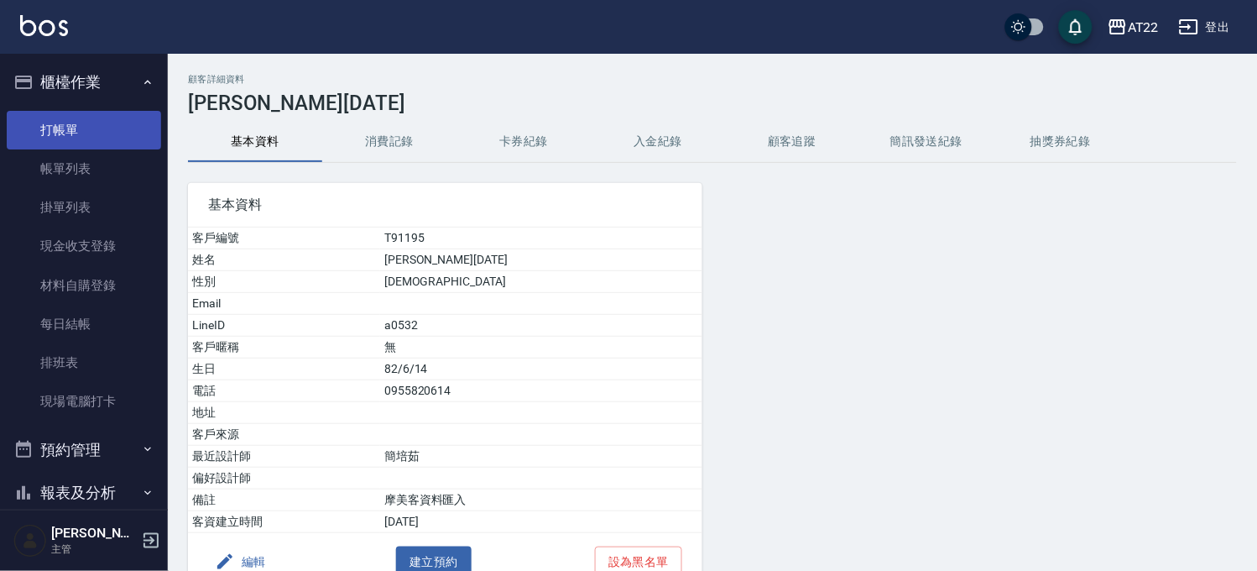
click at [89, 137] on link "打帳單" at bounding box center [84, 130] width 154 height 39
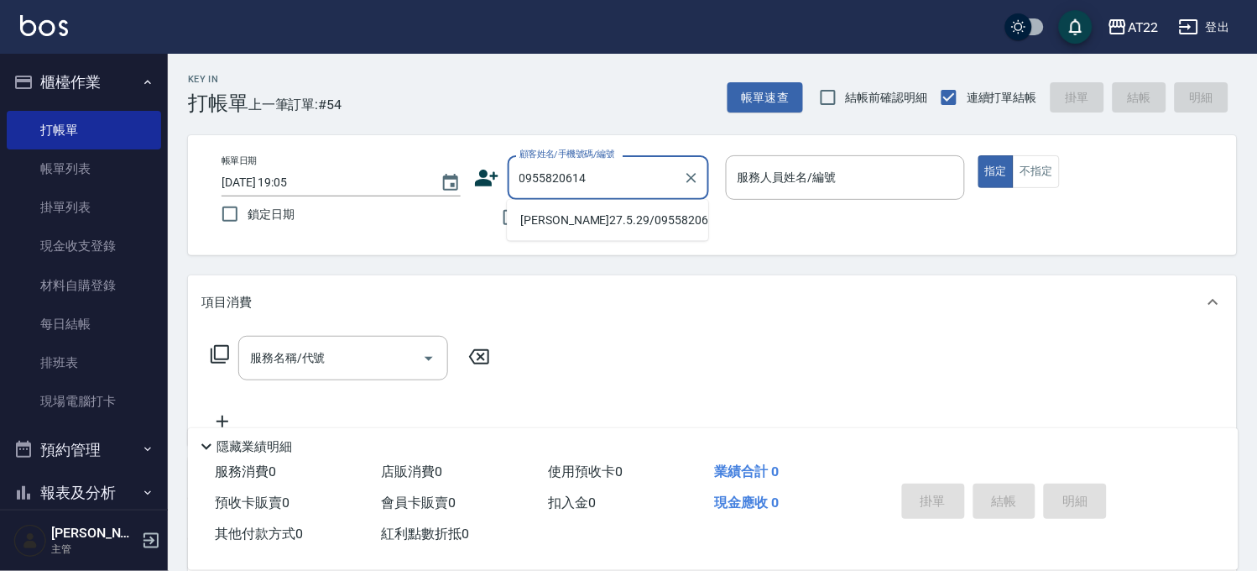
click at [576, 225] on li "呂思菡27.5.29/0955820614/T91195" at bounding box center [607, 220] width 201 height 28
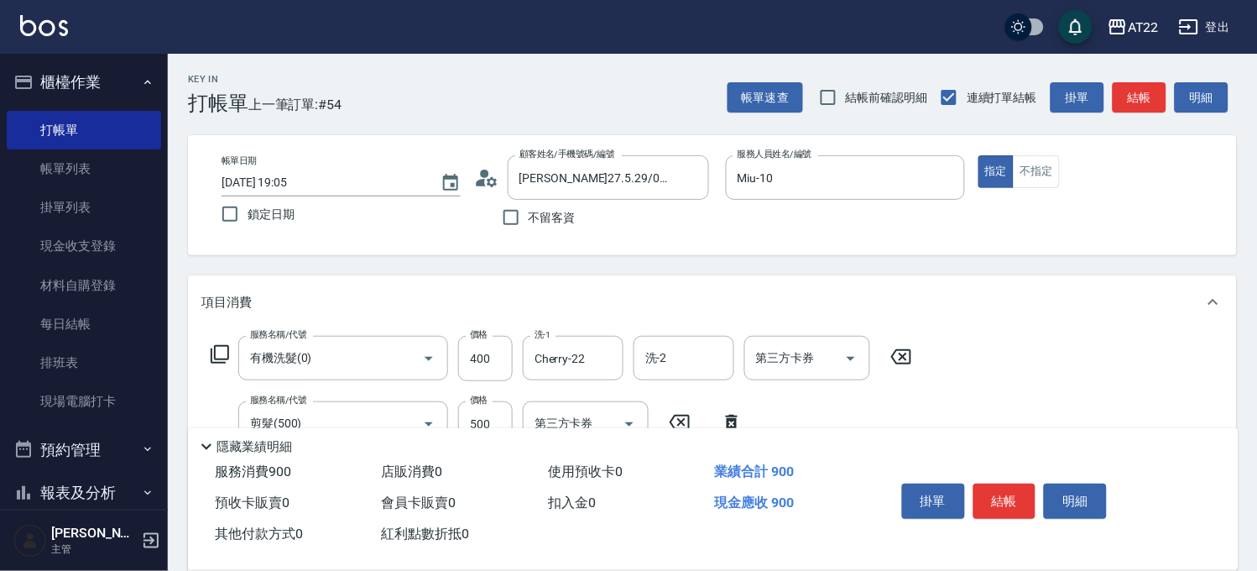
scroll to position [186, 0]
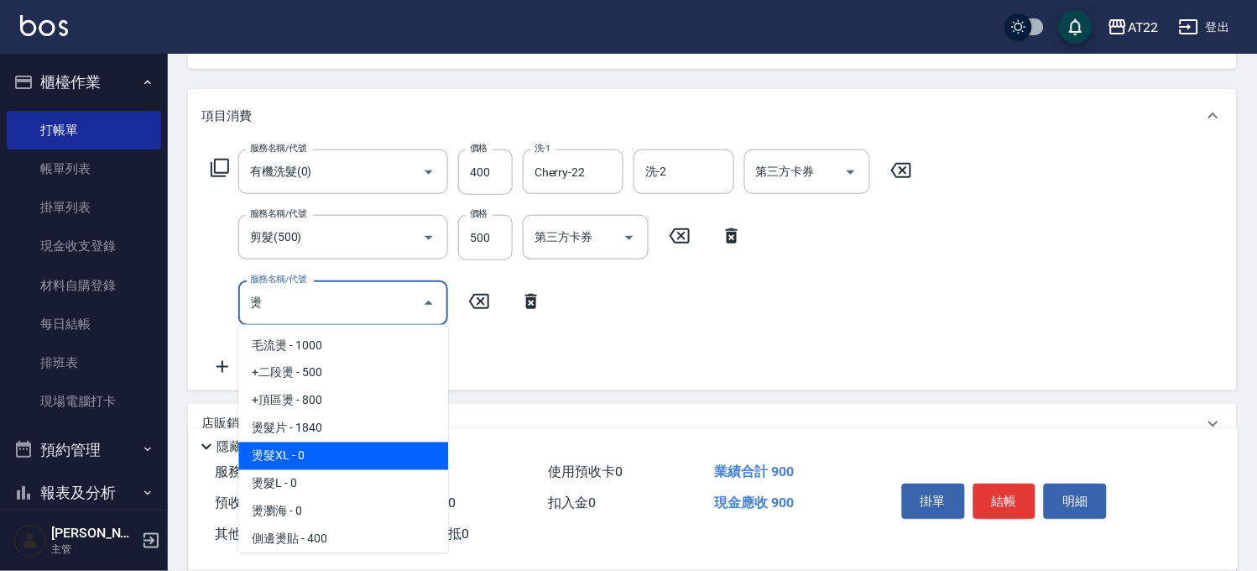
click at [312, 460] on span "燙髮XL - 0" at bounding box center [343, 456] width 210 height 28
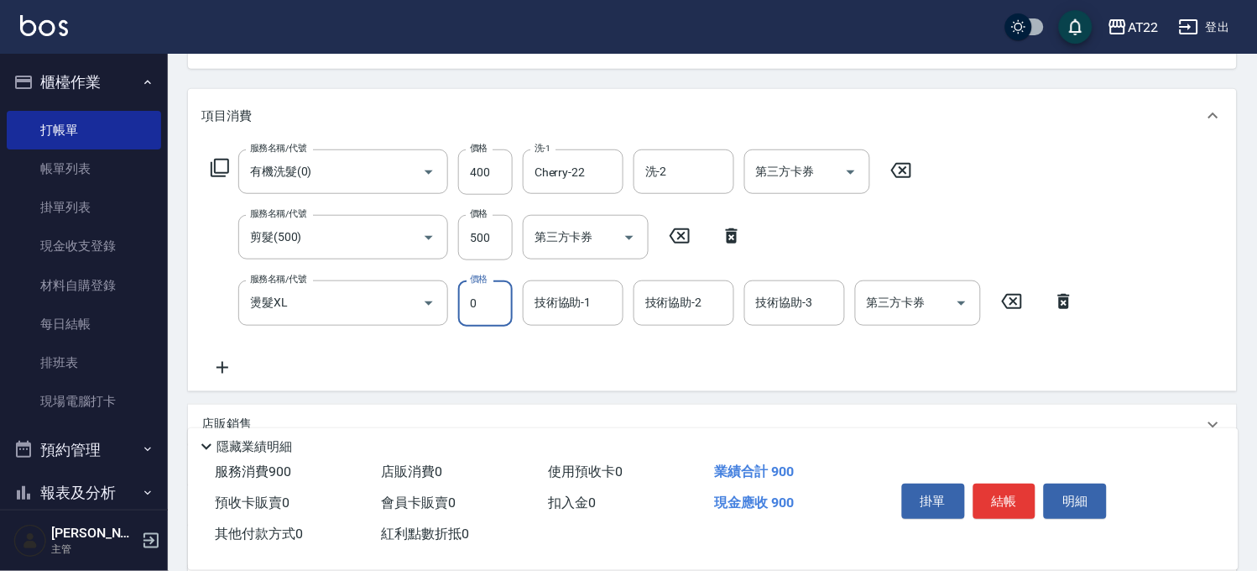
click at [493, 280] on input "0" at bounding box center [485, 302] width 55 height 45
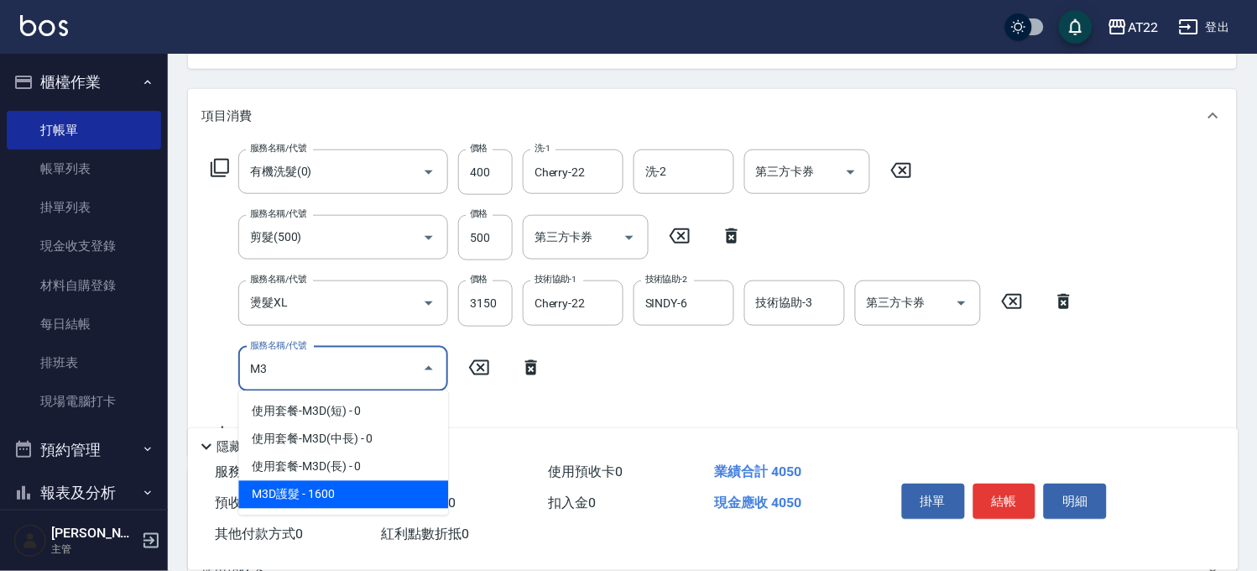
click at [323, 489] on span "M3D護髮 - 1600" at bounding box center [343, 495] width 210 height 28
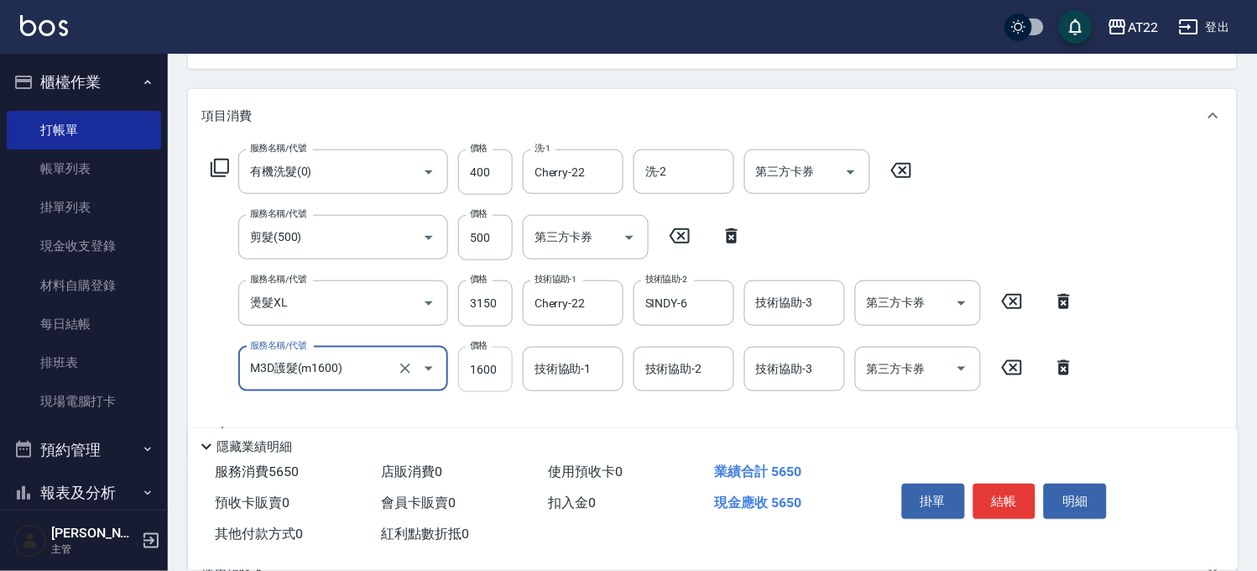
click at [485, 380] on input "1600" at bounding box center [485, 369] width 55 height 45
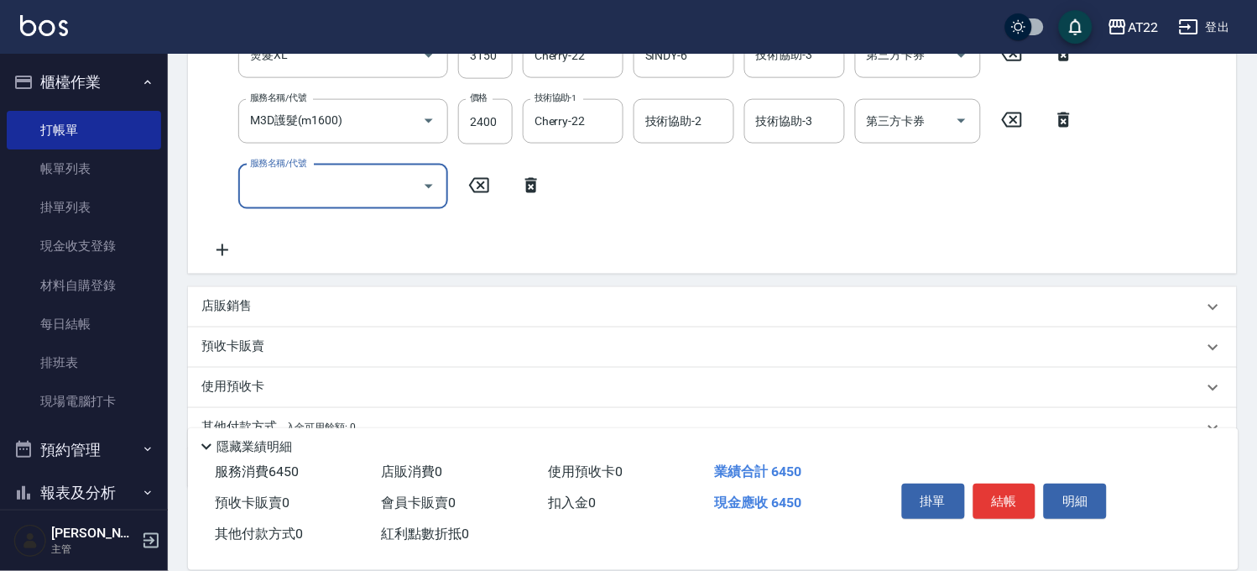
scroll to position [466, 0]
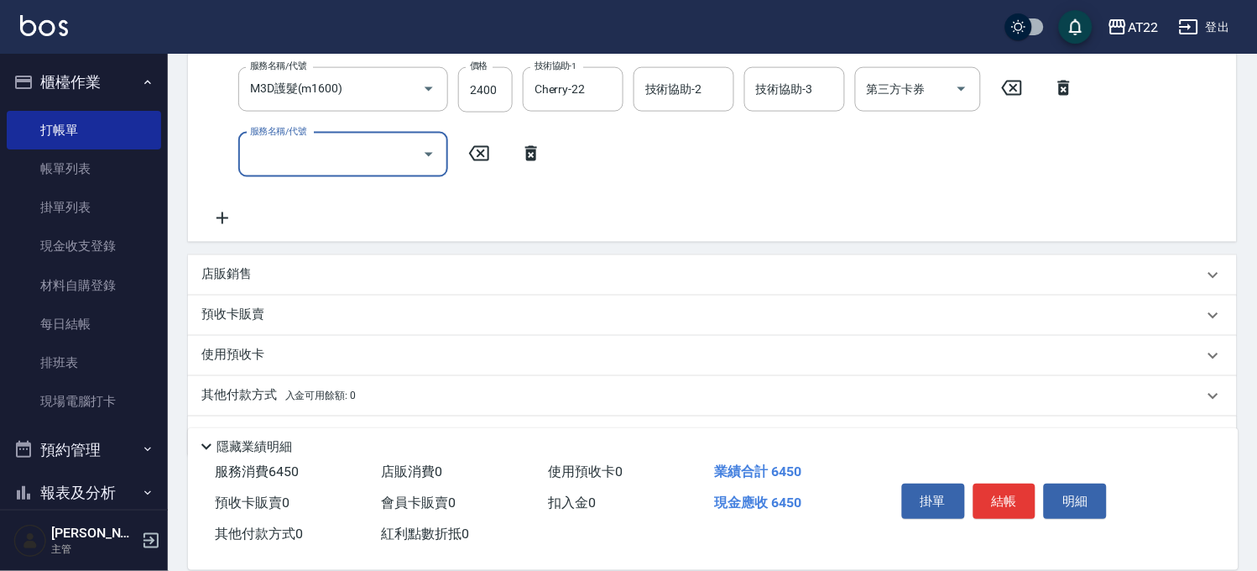
click at [285, 280] on div "店販銷售" at bounding box center [702, 275] width 1002 height 18
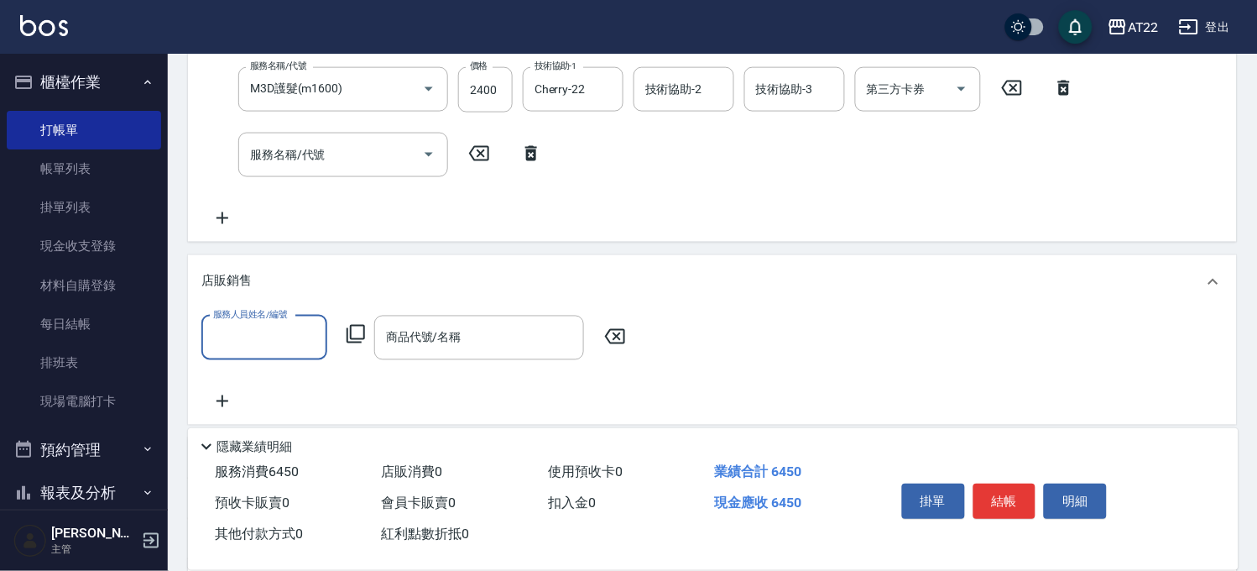
scroll to position [0, 0]
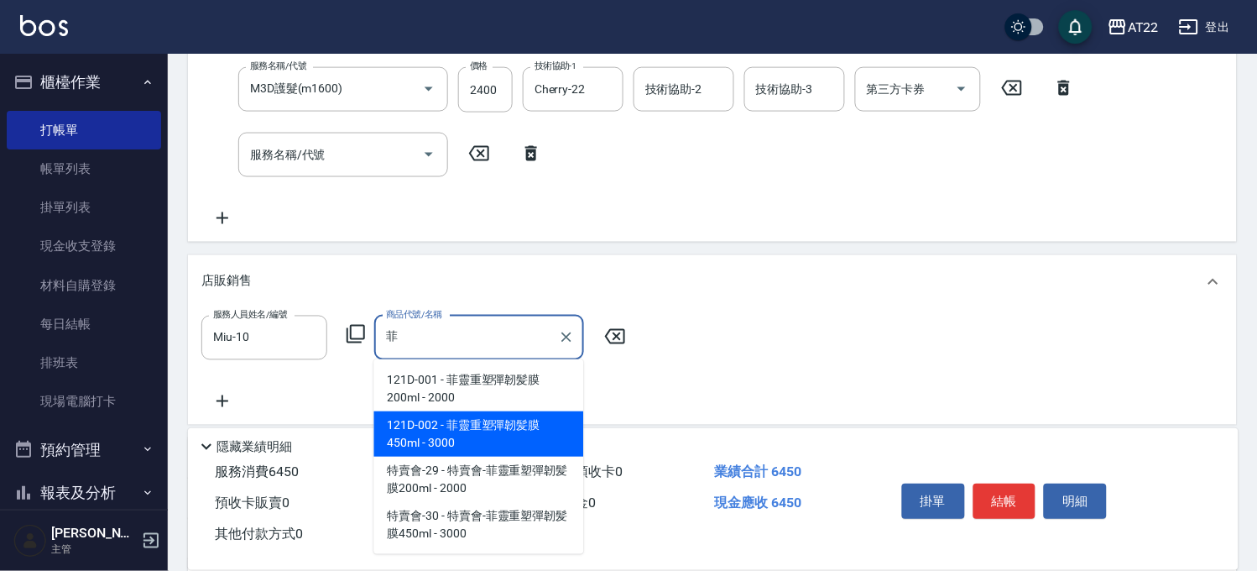
click at [522, 431] on span "121D-002 - 菲靈重塑彈韌髪膜450ml - 3000" at bounding box center [479, 433] width 210 height 45
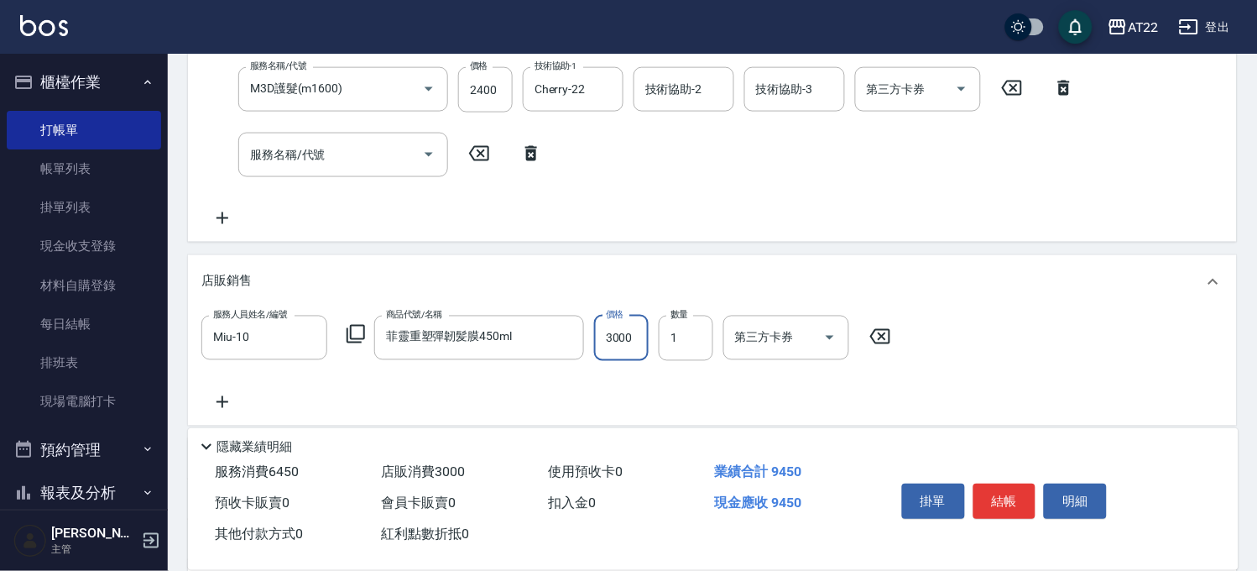
click at [623, 340] on input "3000" at bounding box center [621, 338] width 55 height 45
click at [993, 499] on button "結帳" at bounding box center [1005, 501] width 63 height 35
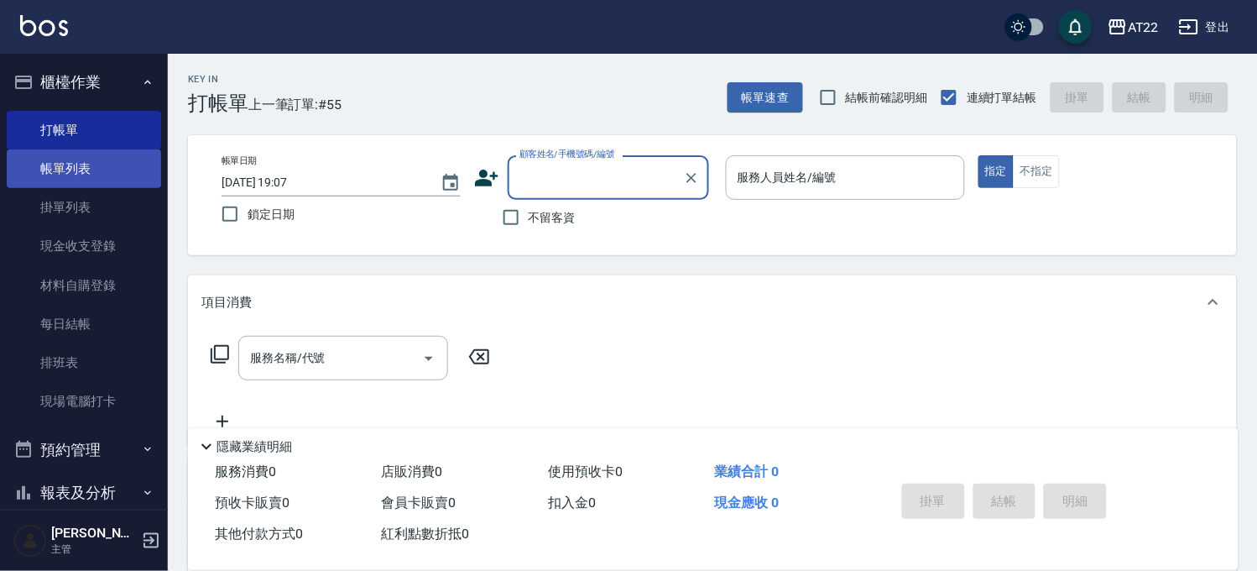
scroll to position [280, 0]
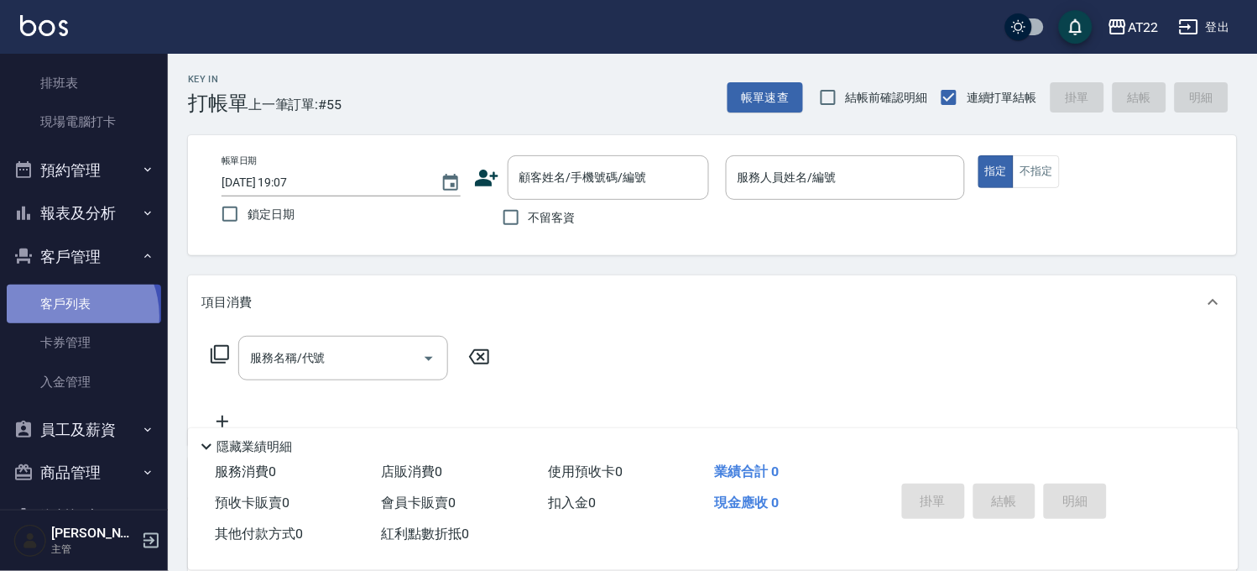
click at [63, 316] on link "客戶列表" at bounding box center [84, 304] width 154 height 39
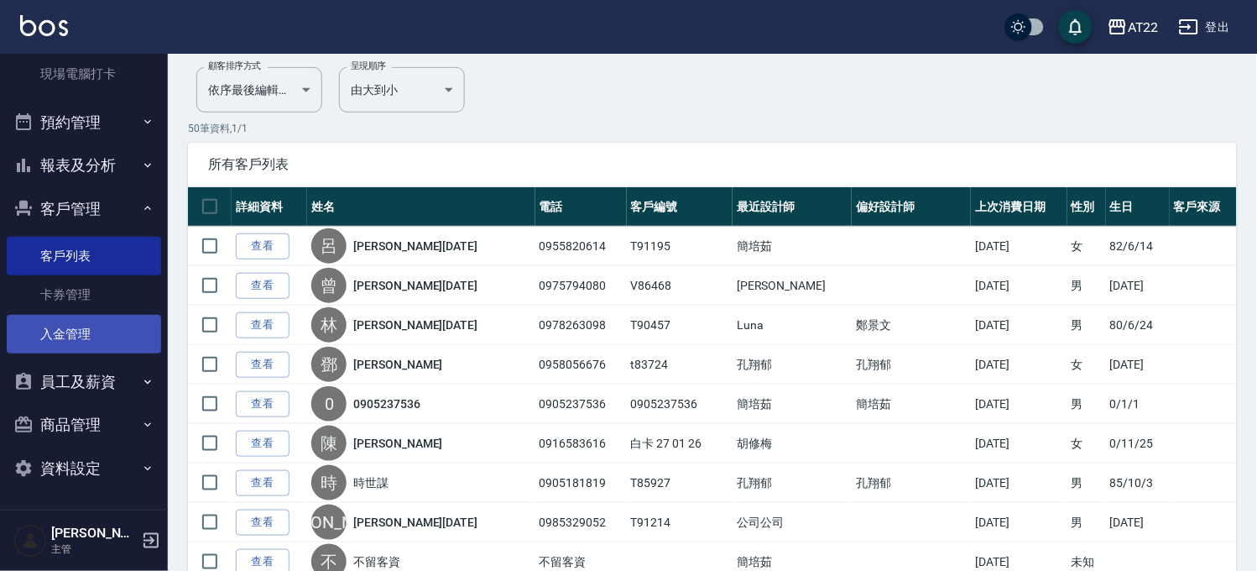
scroll to position [280, 0]
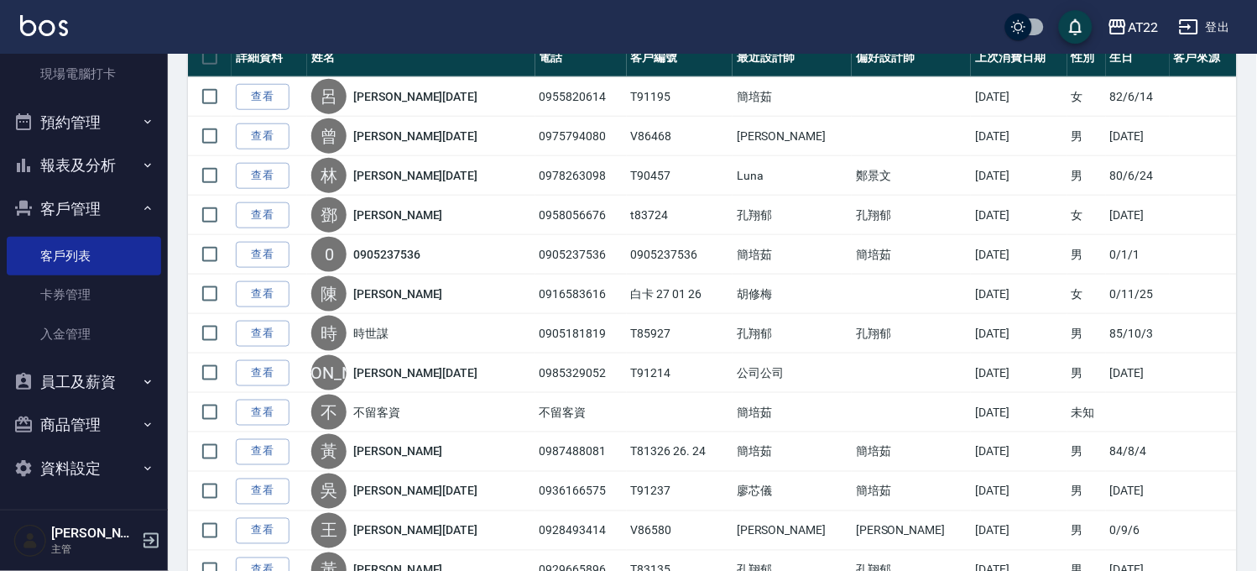
click at [88, 203] on button "客戶管理" at bounding box center [84, 209] width 154 height 44
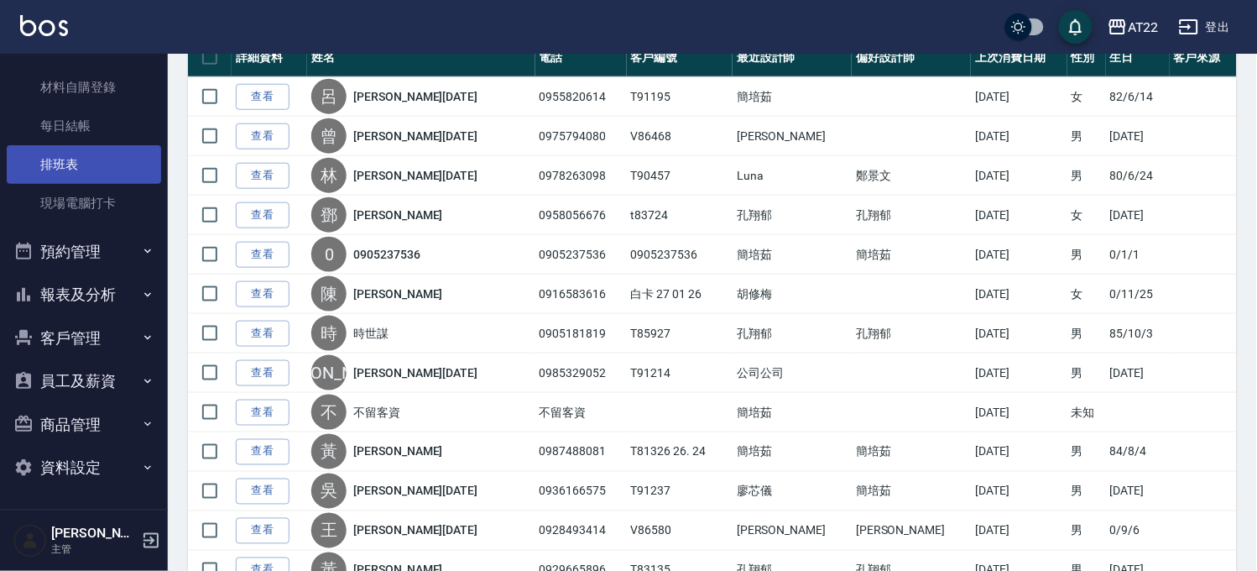
scroll to position [197, 0]
click at [70, 298] on button "報表及分析" at bounding box center [84, 296] width 154 height 44
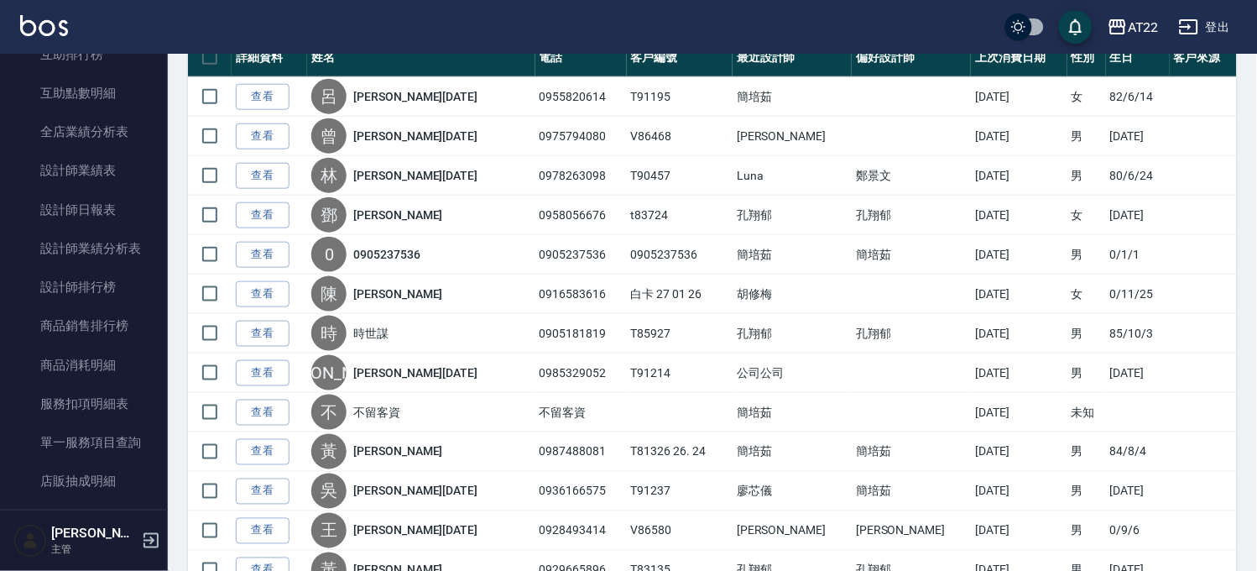
scroll to position [757, 0]
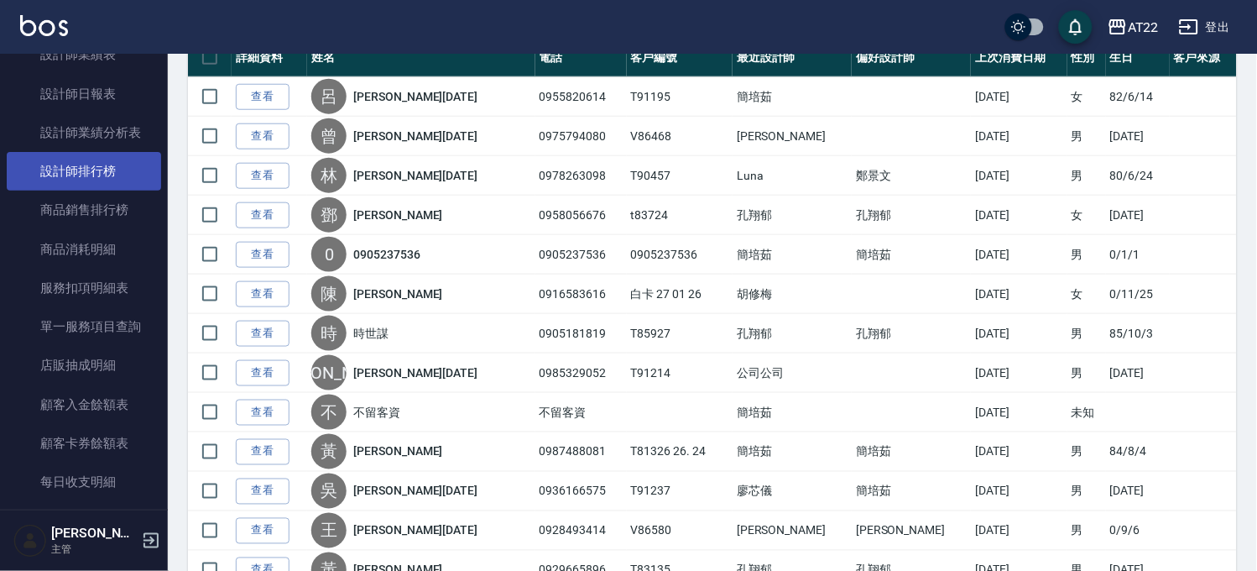
click at [112, 178] on link "設計師排行榜" at bounding box center [84, 171] width 154 height 39
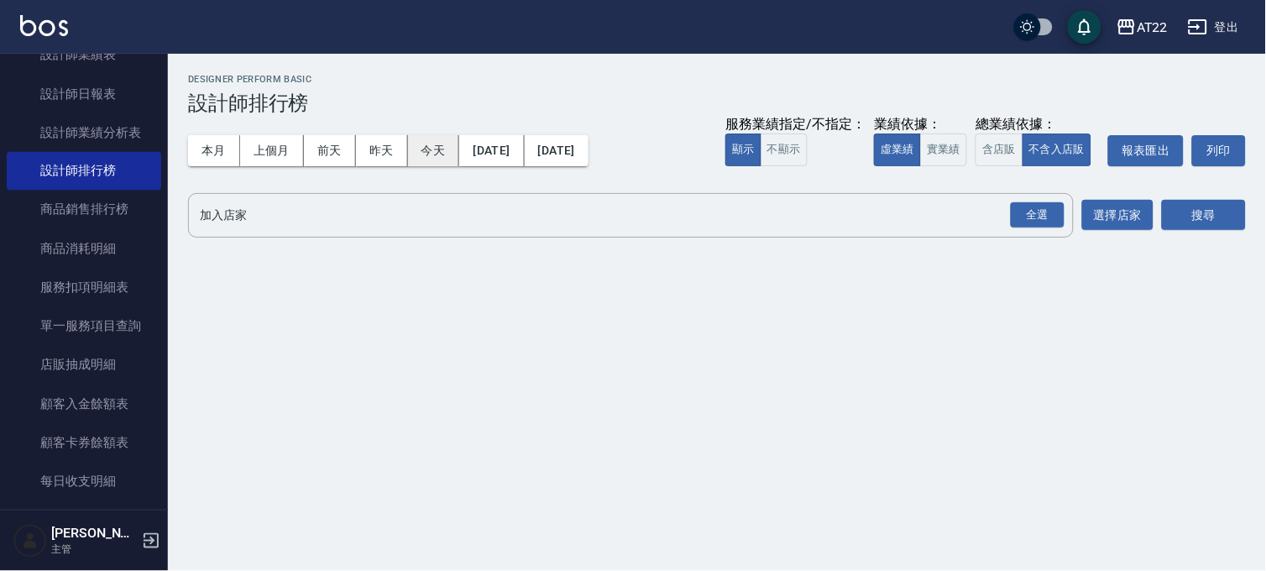
click at [416, 148] on button "今天" at bounding box center [434, 150] width 52 height 31
click at [1041, 211] on div "全選" at bounding box center [1038, 215] width 54 height 26
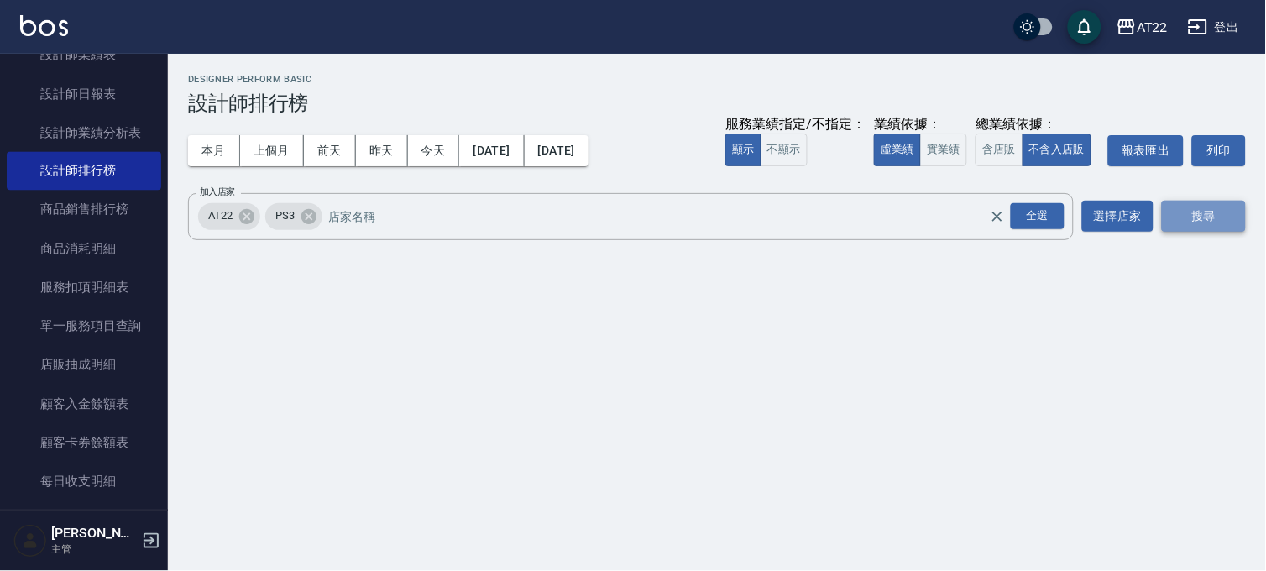
click at [1179, 213] on button "搜尋" at bounding box center [1204, 216] width 84 height 31
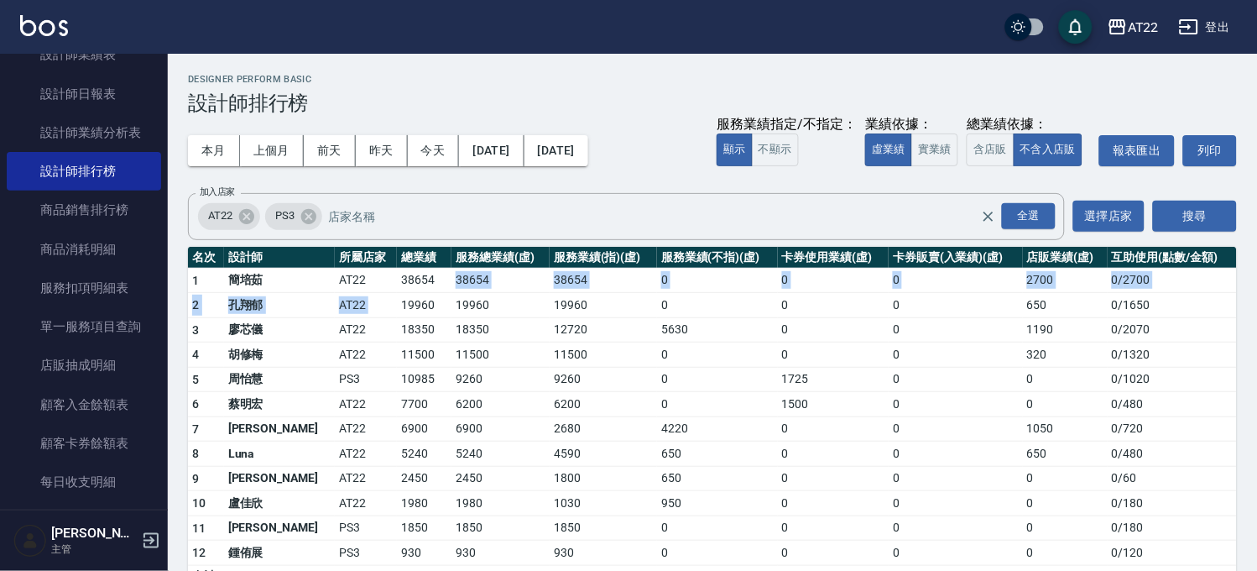
drag, startPoint x: 348, startPoint y: 291, endPoint x: 386, endPoint y: 290, distance: 38.6
click at [383, 290] on tbody "1 簡培茹 AT22 38654 38654 38654 0 0 0 2700 0 / 2700 2 孔翔郁 AT22 19960 19960 19960 0…" at bounding box center [712, 427] width 1049 height 319
click at [1023, 290] on td "2700" at bounding box center [1065, 280] width 85 height 25
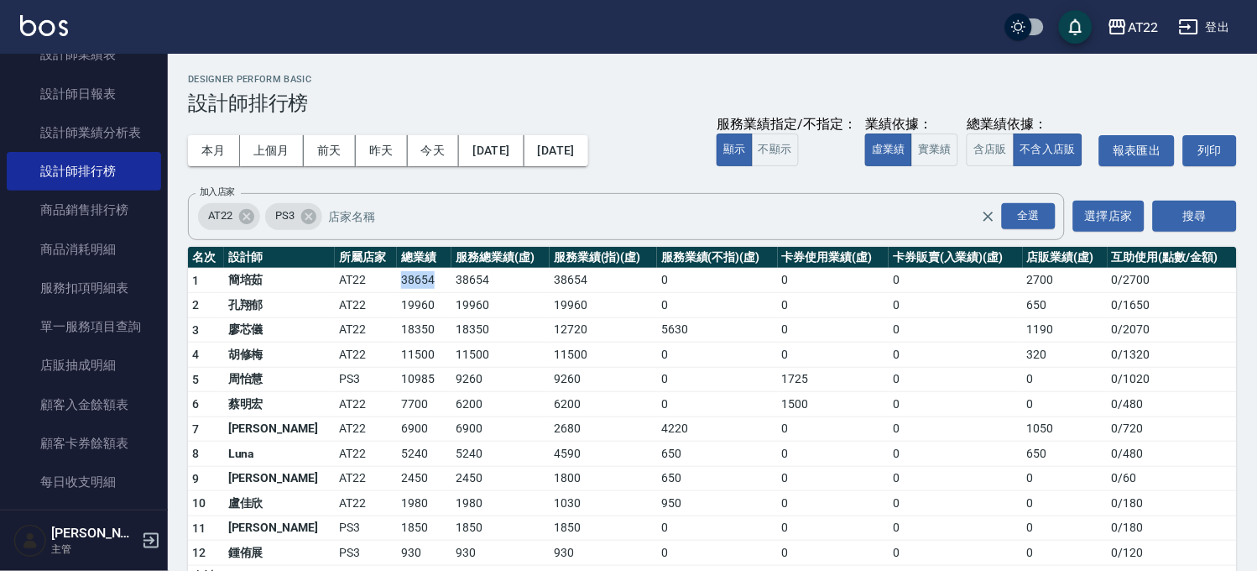
drag, startPoint x: 333, startPoint y: 278, endPoint x: 433, endPoint y: 282, distance: 100.0
click at [400, 282] on tr "1 簡培茹 AT22 38654 38654 38654 0 0 0 2700 0 / 2700" at bounding box center [712, 280] width 1049 height 25
click at [937, 297] on td "0" at bounding box center [955, 305] width 133 height 25
click at [996, 164] on button "含店販" at bounding box center [990, 149] width 47 height 33
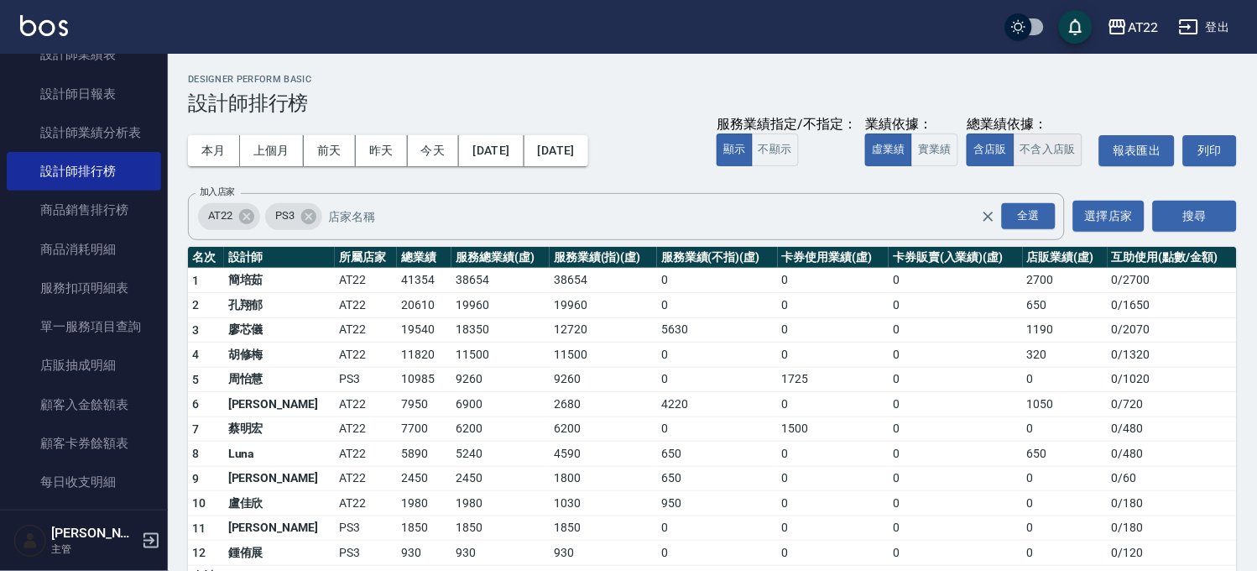
click at [1034, 141] on button "不含入店販" at bounding box center [1049, 149] width 70 height 33
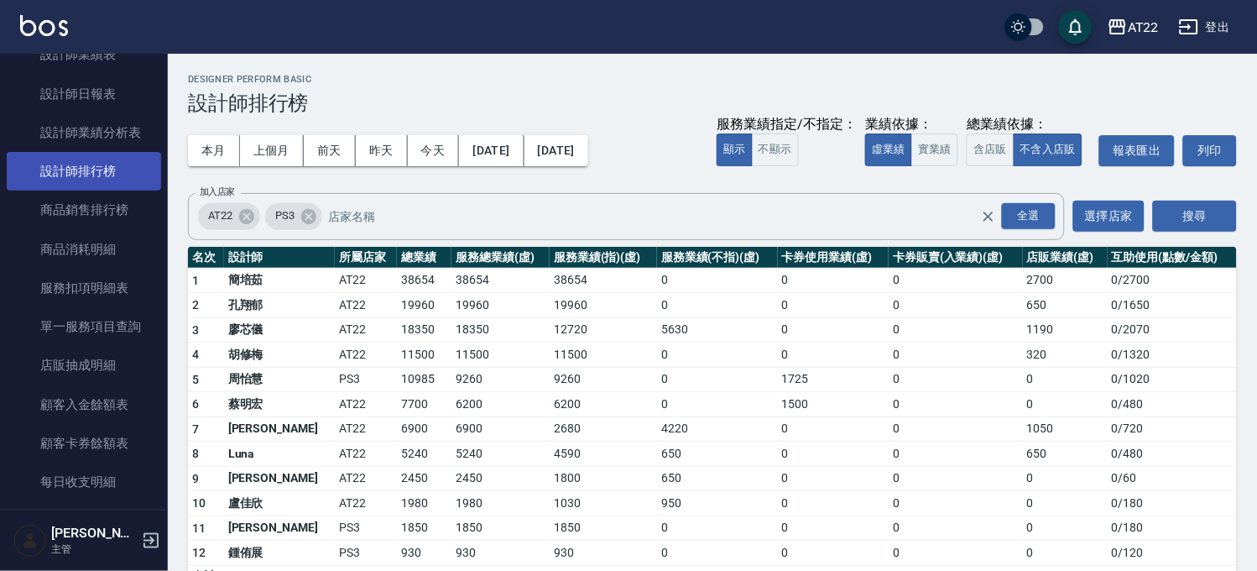
click at [107, 177] on link "設計師排行榜" at bounding box center [84, 171] width 154 height 39
click at [1038, 208] on div "全選" at bounding box center [1029, 216] width 54 height 26
click at [222, 149] on button "本月" at bounding box center [214, 150] width 52 height 31
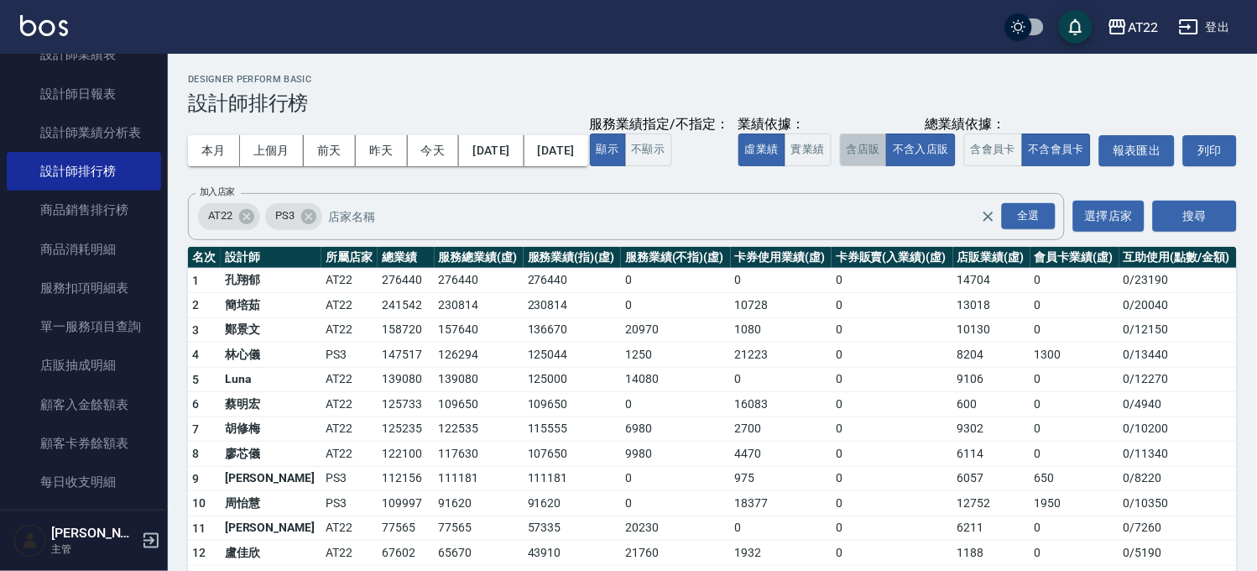
click at [840, 166] on button "含店販" at bounding box center [863, 149] width 47 height 33
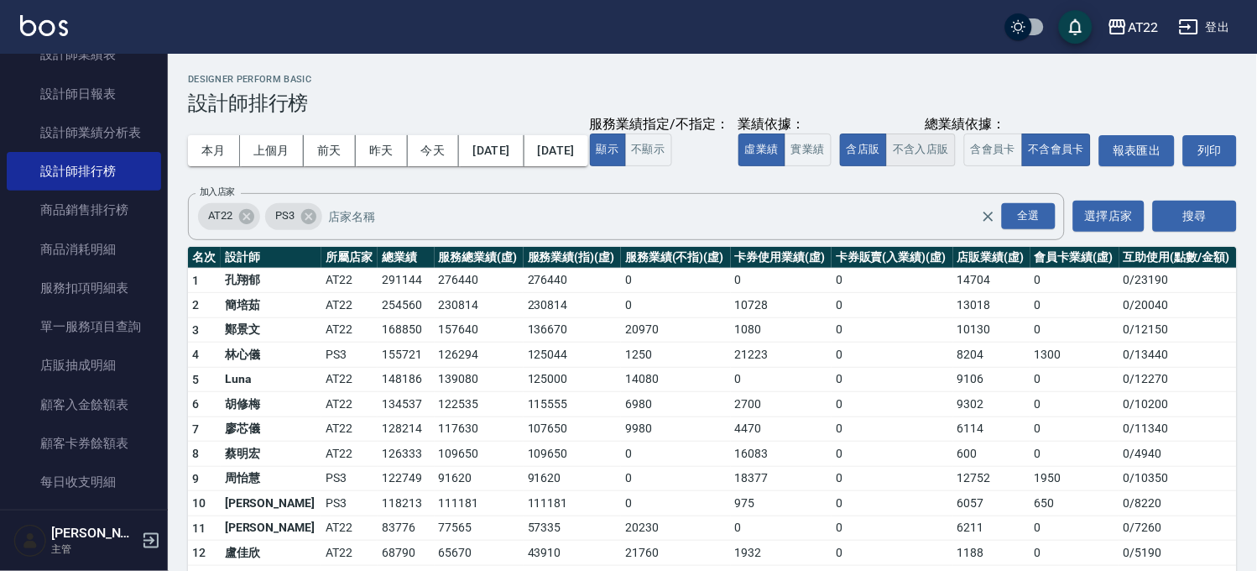
click at [886, 166] on button "不含入店販" at bounding box center [921, 149] width 70 height 33
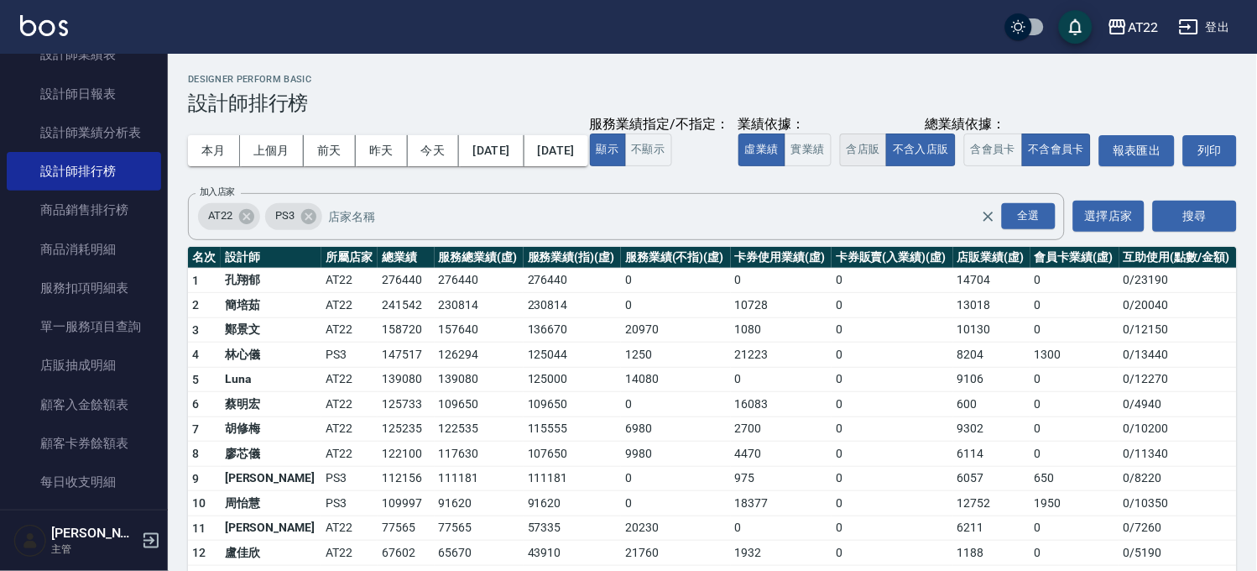
click at [840, 166] on button "含店販" at bounding box center [863, 149] width 47 height 33
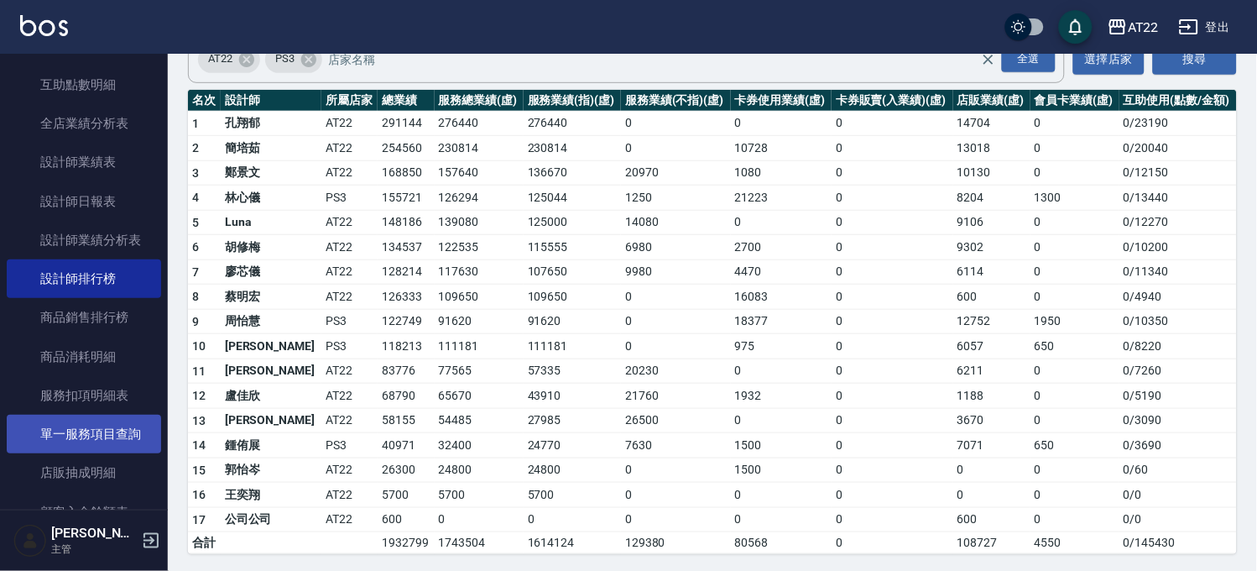
scroll to position [571, 0]
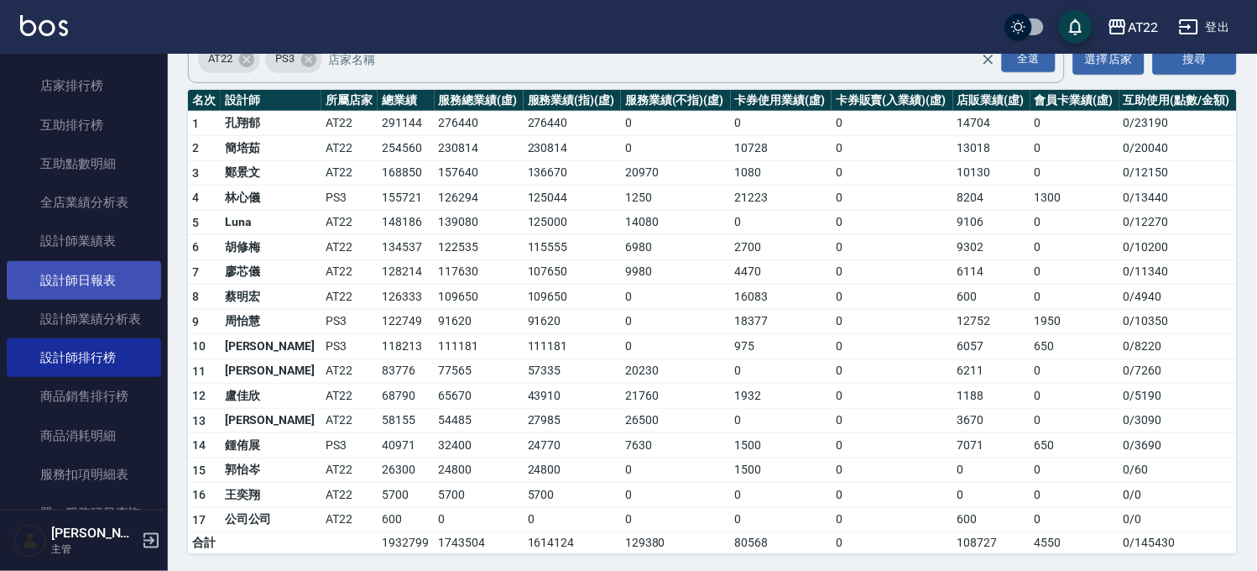
click at [92, 274] on link "設計師日報表" at bounding box center [84, 280] width 154 height 39
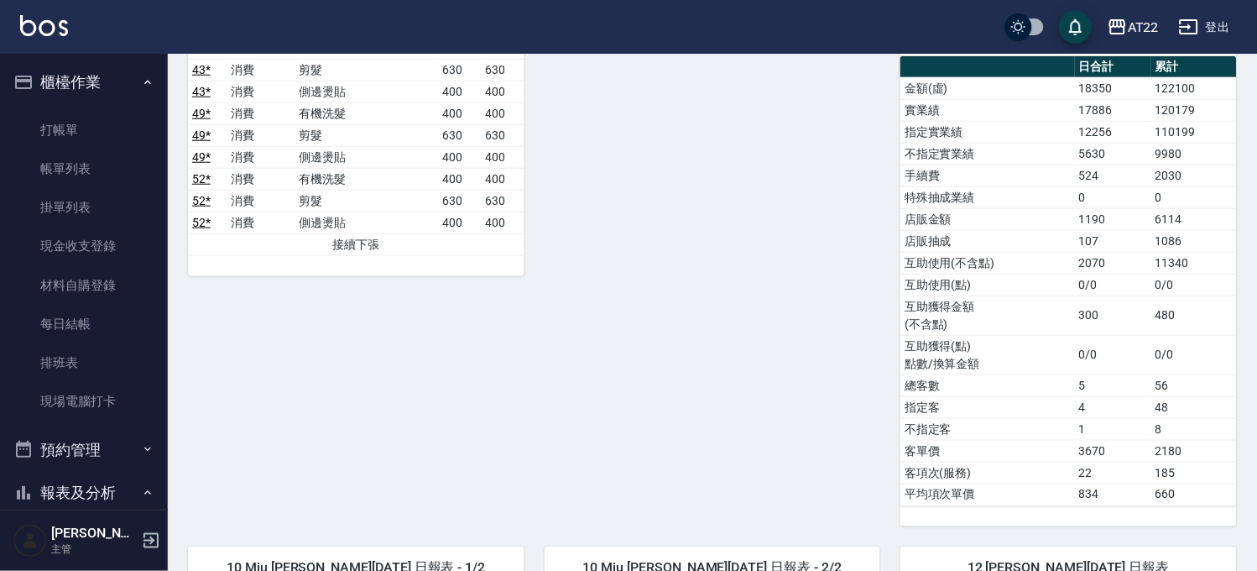
scroll to position [1772, 0]
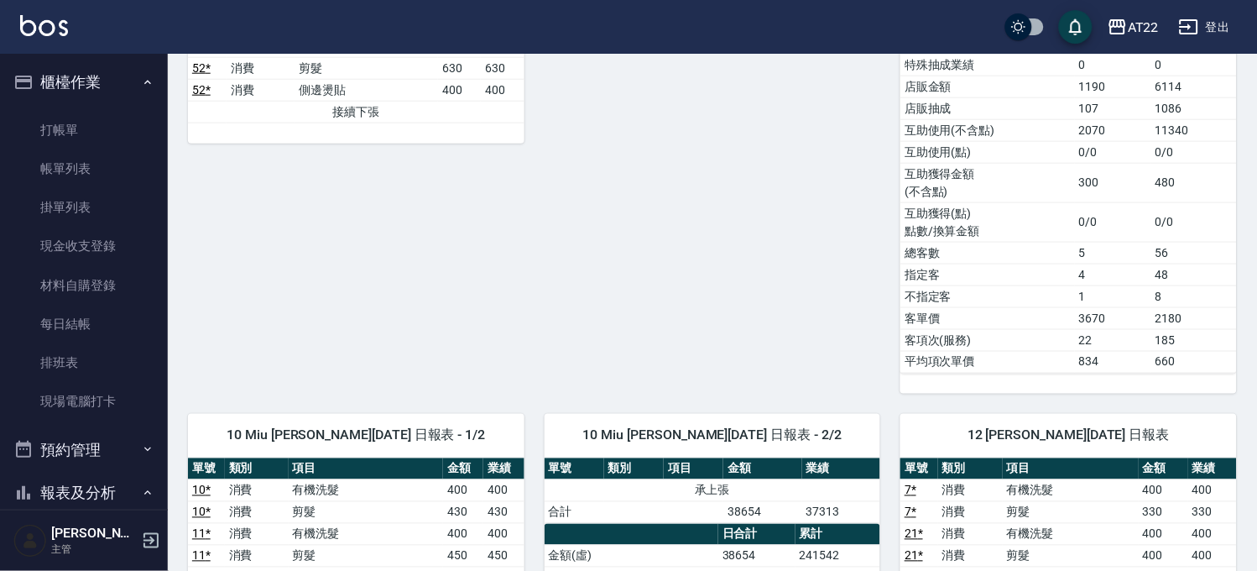
drag, startPoint x: 77, startPoint y: 74, endPoint x: 86, endPoint y: 73, distance: 9.3
click at [77, 74] on button "櫃檯作業" at bounding box center [84, 82] width 154 height 44
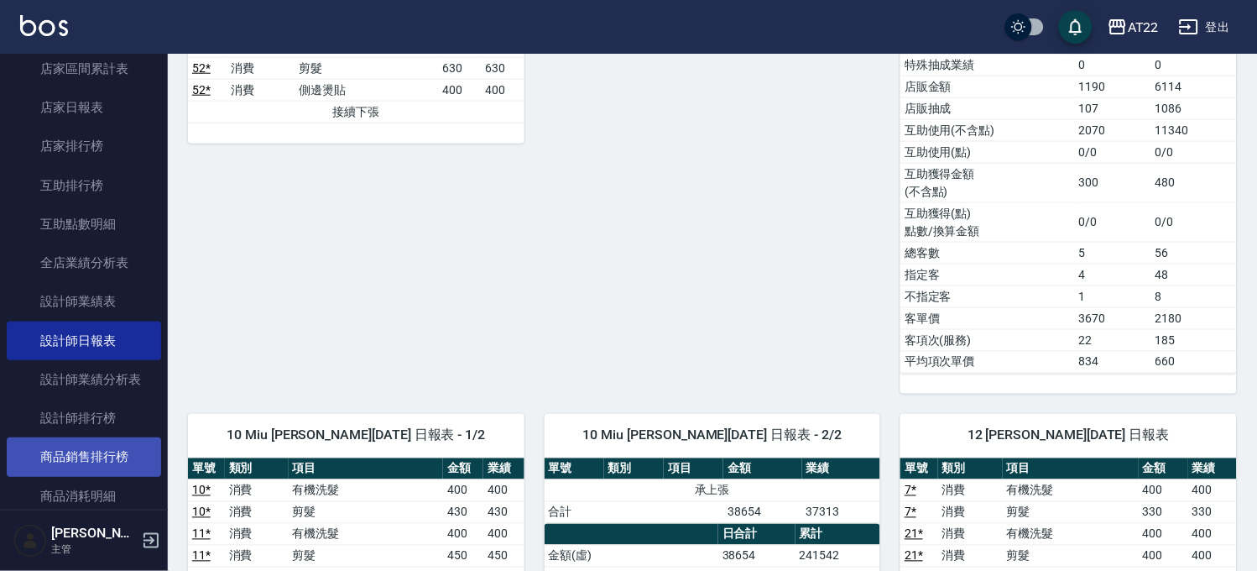
scroll to position [373, 0]
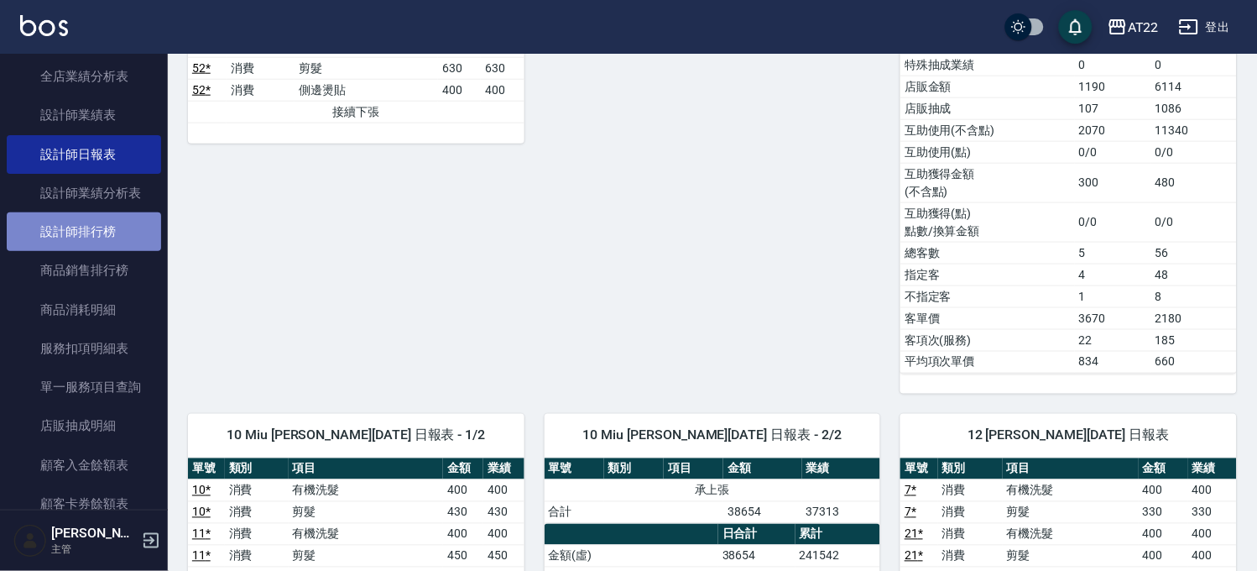
click at [105, 238] on link "設計師排行榜" at bounding box center [84, 231] width 154 height 39
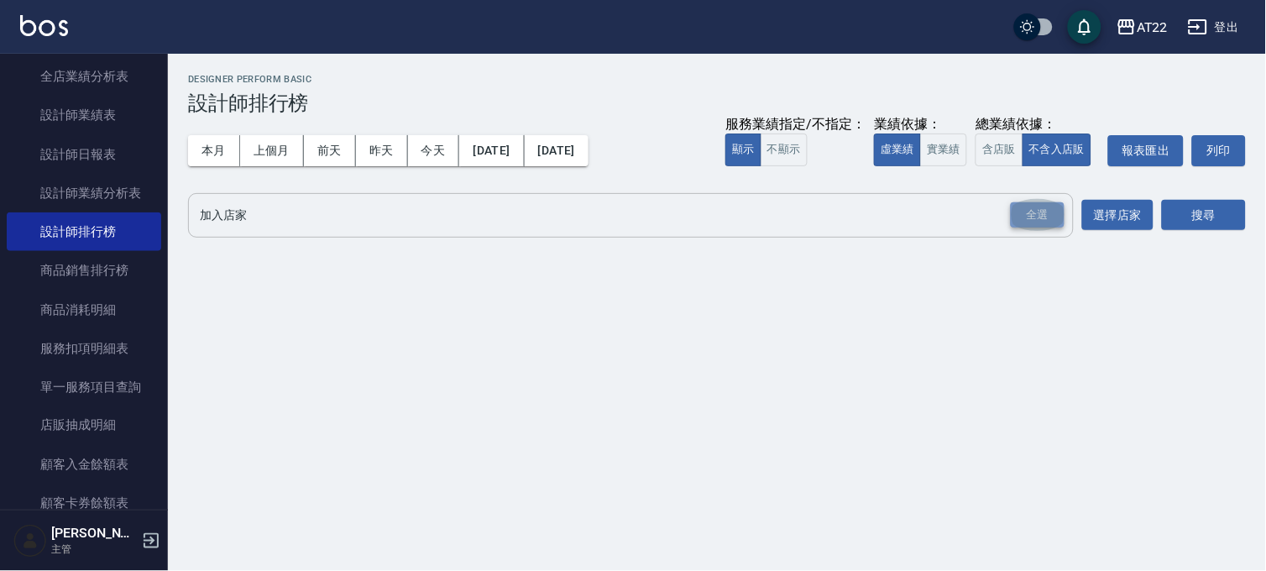
click at [1027, 212] on div "全選" at bounding box center [1038, 215] width 54 height 26
click at [1165, 218] on button "搜尋" at bounding box center [1204, 216] width 84 height 31
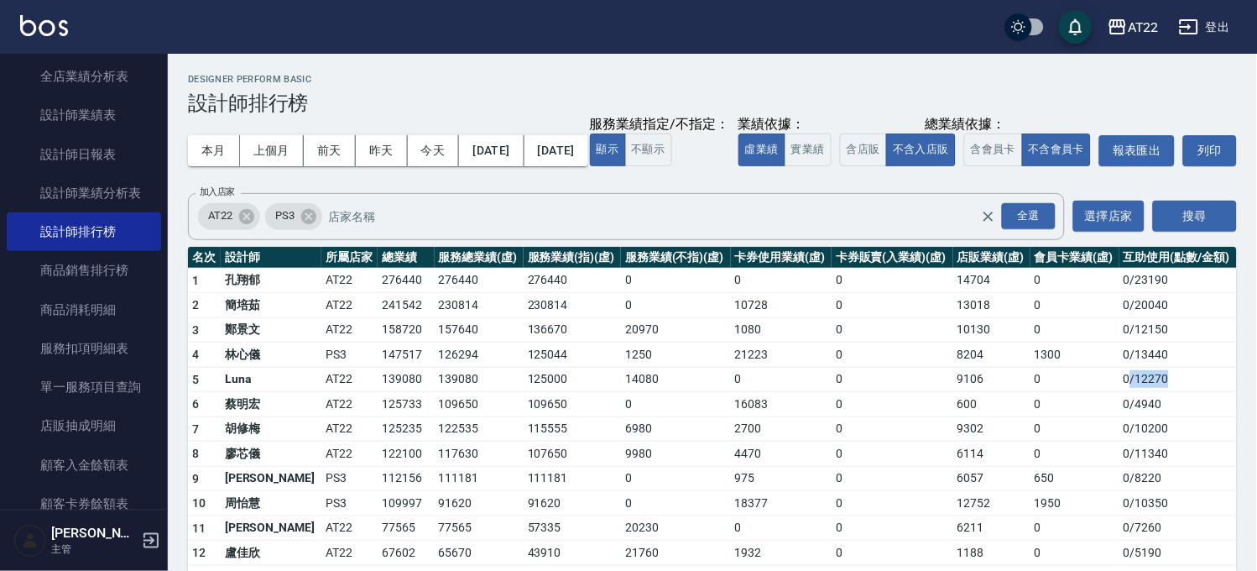
drag, startPoint x: 1123, startPoint y: 407, endPoint x: 1173, endPoint y: 403, distance: 49.7
click at [1173, 392] on td "0 / 12270" at bounding box center [1179, 379] width 118 height 25
drag, startPoint x: 1169, startPoint y: 364, endPoint x: 1129, endPoint y: 369, distance: 40.6
click at [1129, 342] on td "0 / 12150" at bounding box center [1179, 329] width 118 height 25
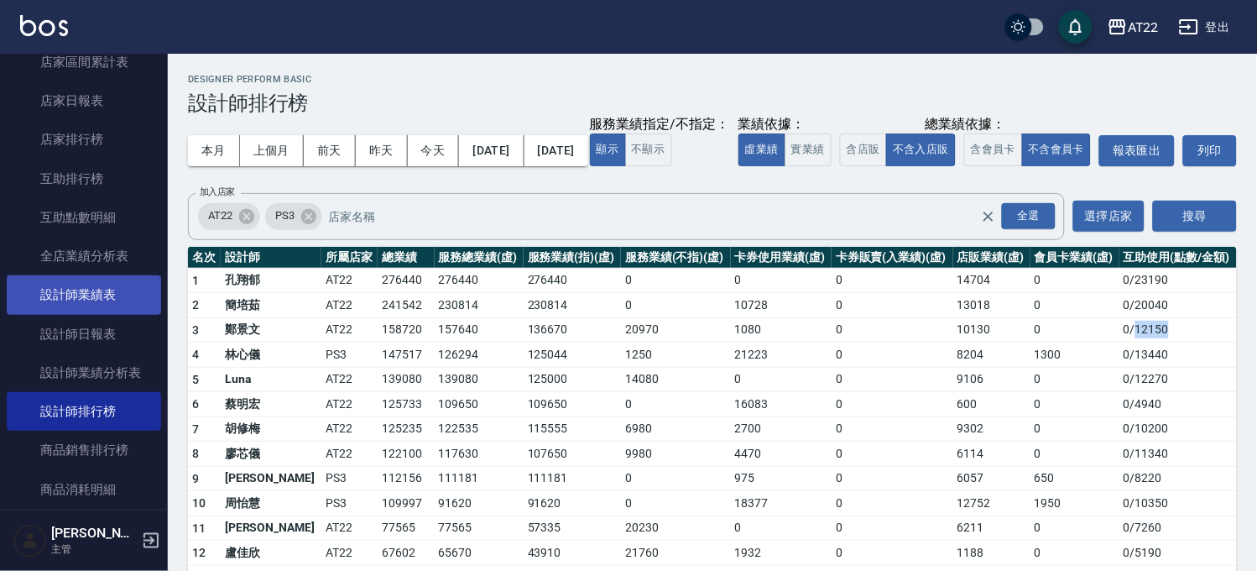
scroll to position [93, 0]
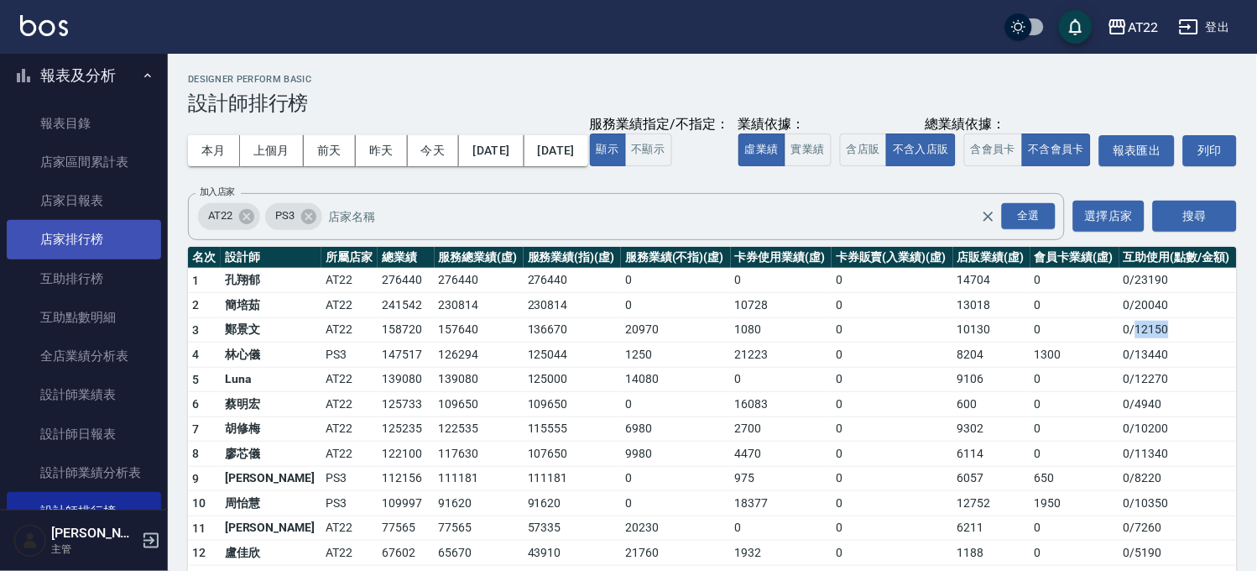
drag, startPoint x: 51, startPoint y: 70, endPoint x: 103, endPoint y: 245, distance: 183.0
click at [51, 70] on button "報表及分析" at bounding box center [84, 76] width 154 height 44
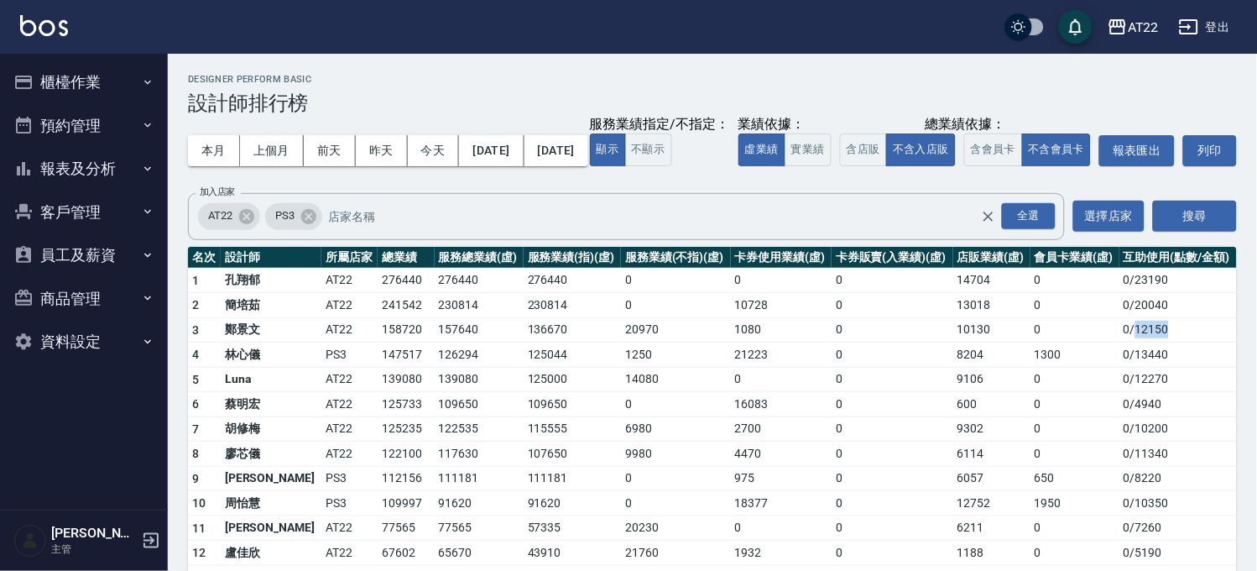
scroll to position [0, 0]
click at [102, 172] on button "報表及分析" at bounding box center [84, 169] width 154 height 44
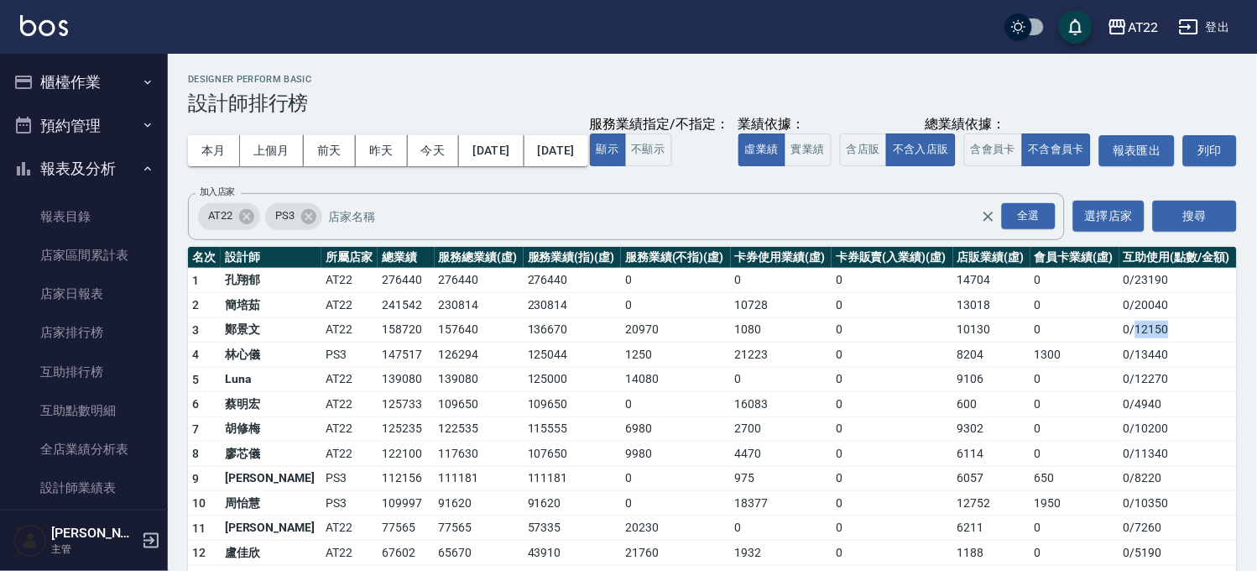
click at [102, 172] on button "報表及分析" at bounding box center [84, 169] width 154 height 44
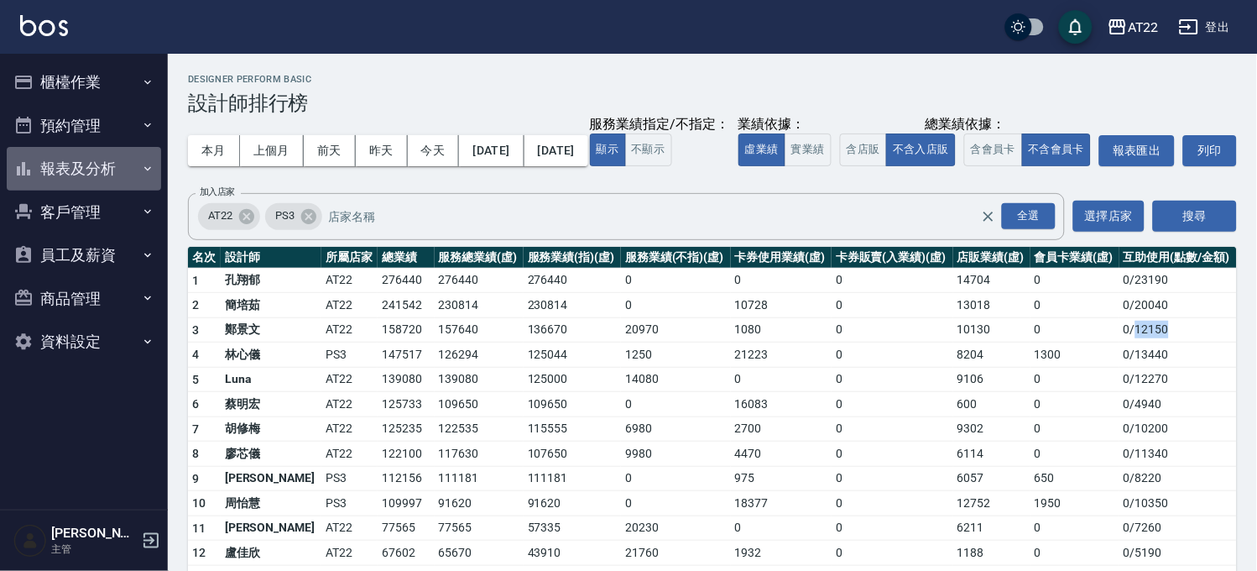
click at [102, 172] on button "報表及分析" at bounding box center [84, 169] width 154 height 44
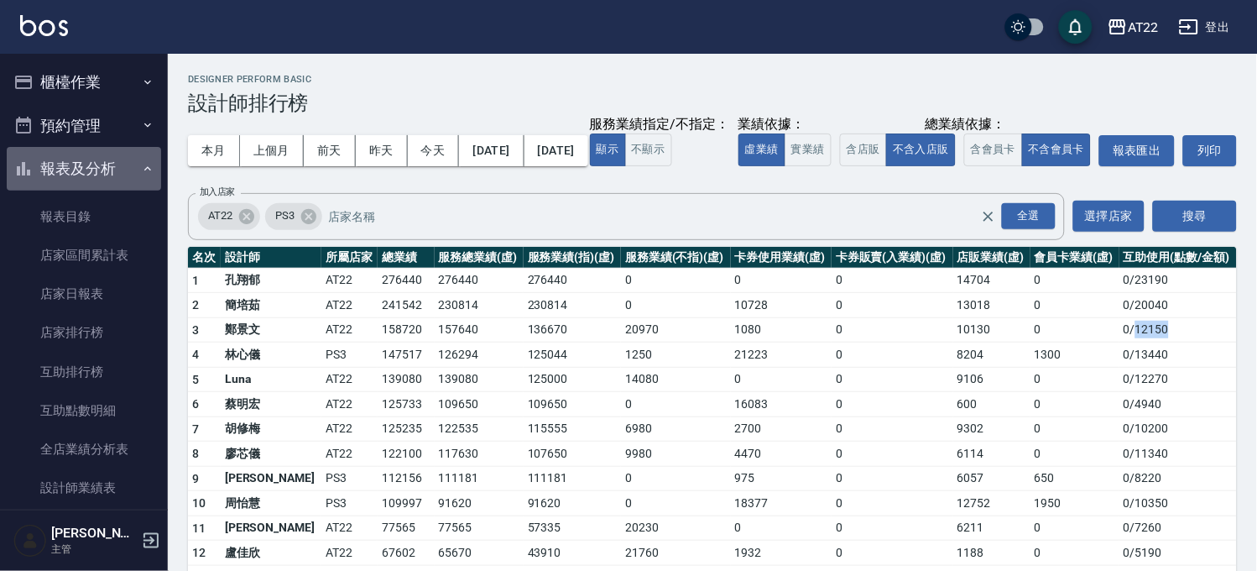
click at [97, 182] on button "報表及分析" at bounding box center [84, 169] width 154 height 44
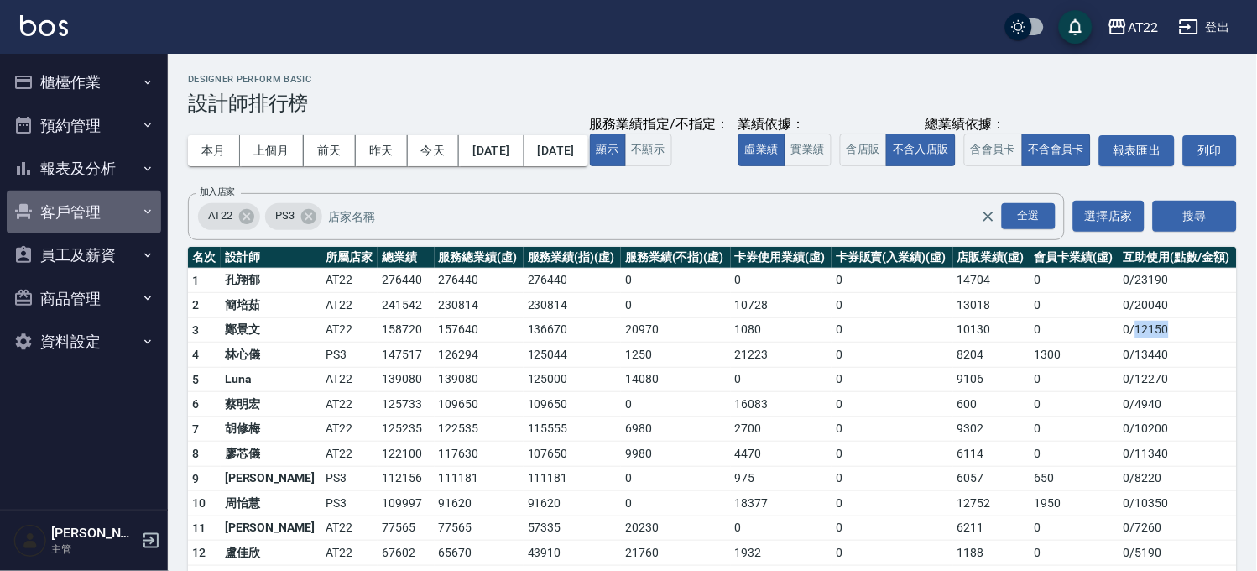
click at [93, 219] on button "客戶管理" at bounding box center [84, 213] width 154 height 44
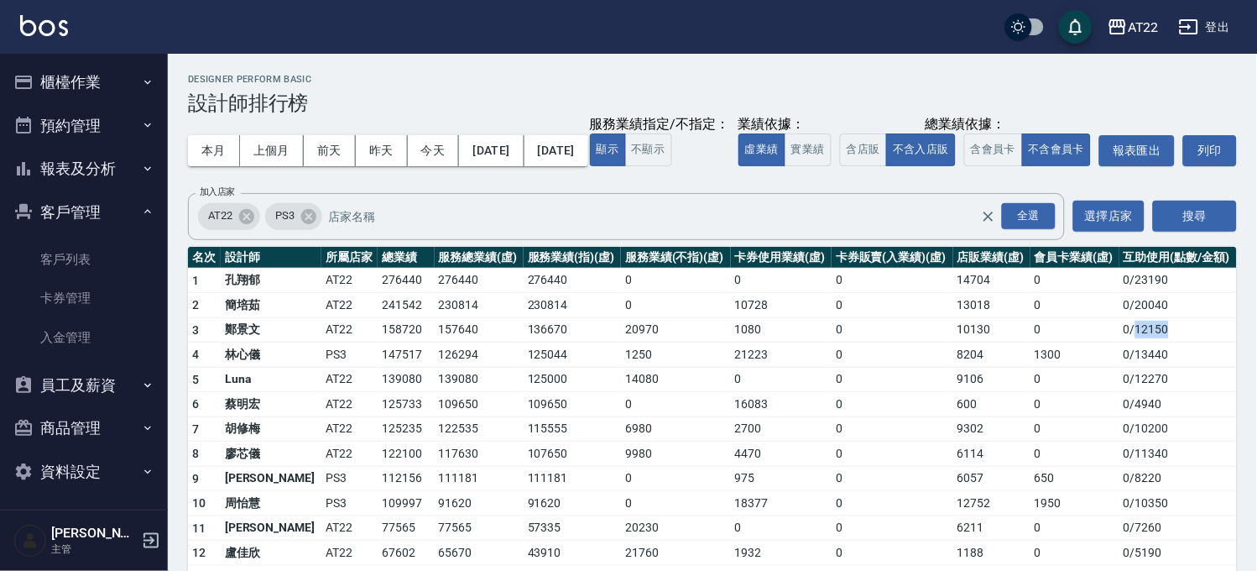
click at [94, 225] on button "客戶管理" at bounding box center [84, 213] width 154 height 44
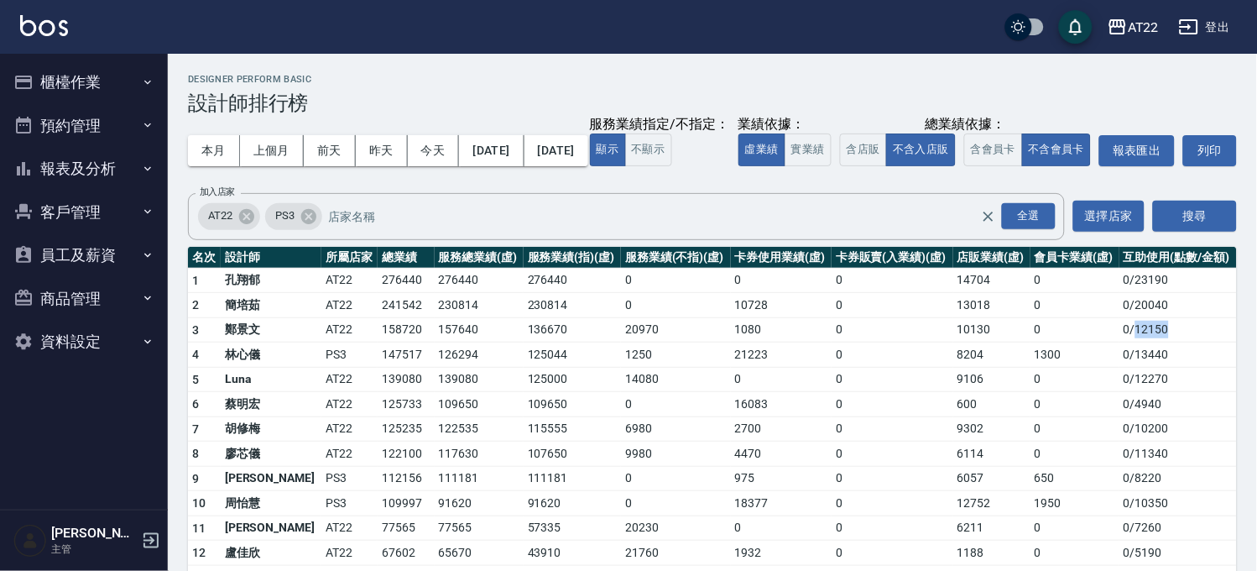
click at [107, 86] on button "櫃檯作業" at bounding box center [84, 82] width 154 height 44
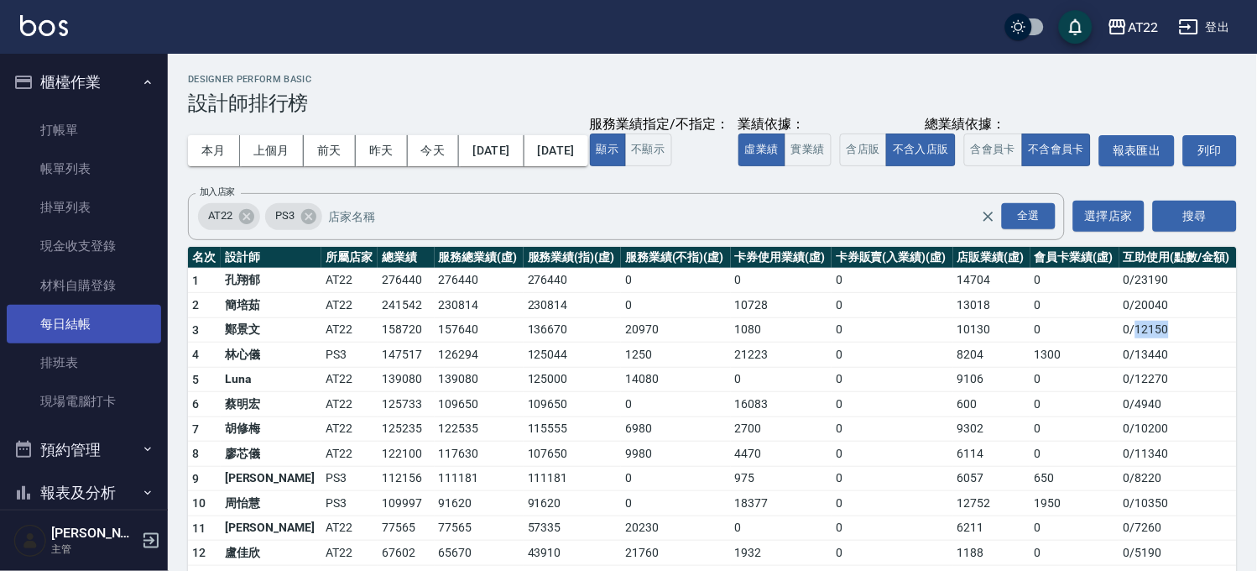
click at [76, 309] on link "每日結帳" at bounding box center [84, 324] width 154 height 39
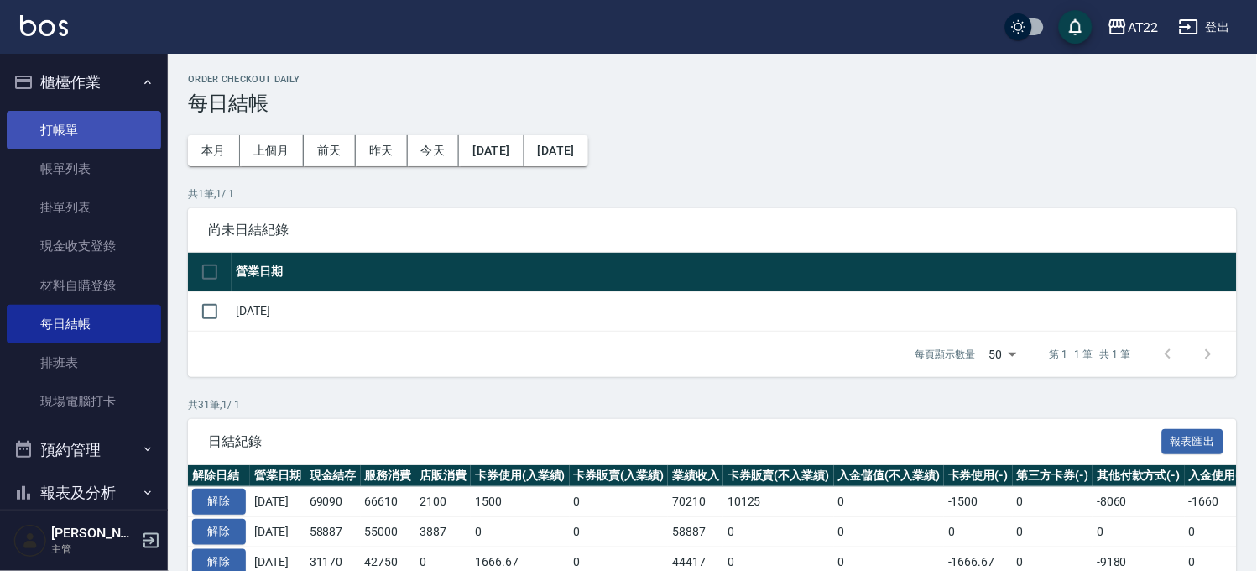
click at [135, 149] on link "帳單列表" at bounding box center [84, 168] width 154 height 39
click at [123, 111] on link "打帳單" at bounding box center [84, 130] width 154 height 39
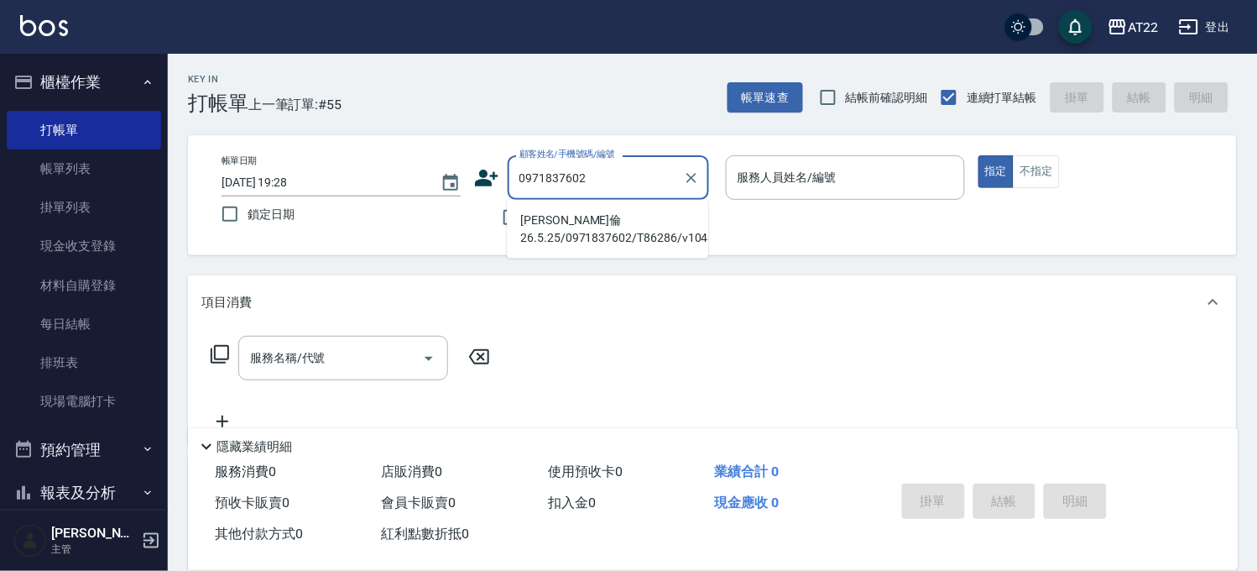
click at [594, 230] on li "藍翊倫26.5.25/0971837602/T86286/v10480" at bounding box center [607, 228] width 201 height 45
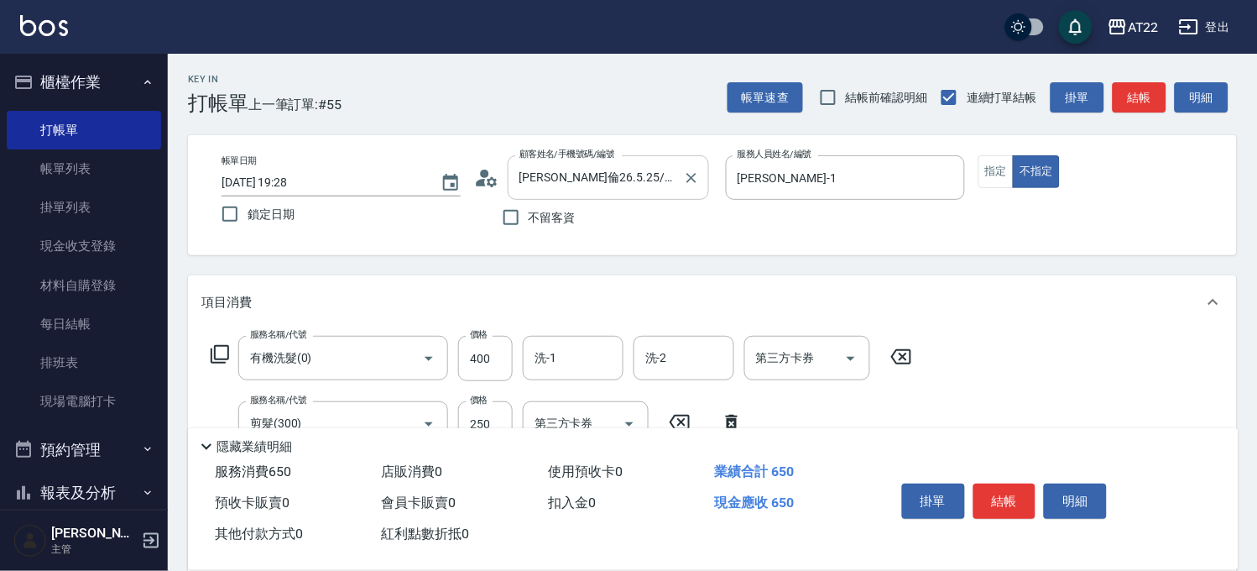
scroll to position [280, 0]
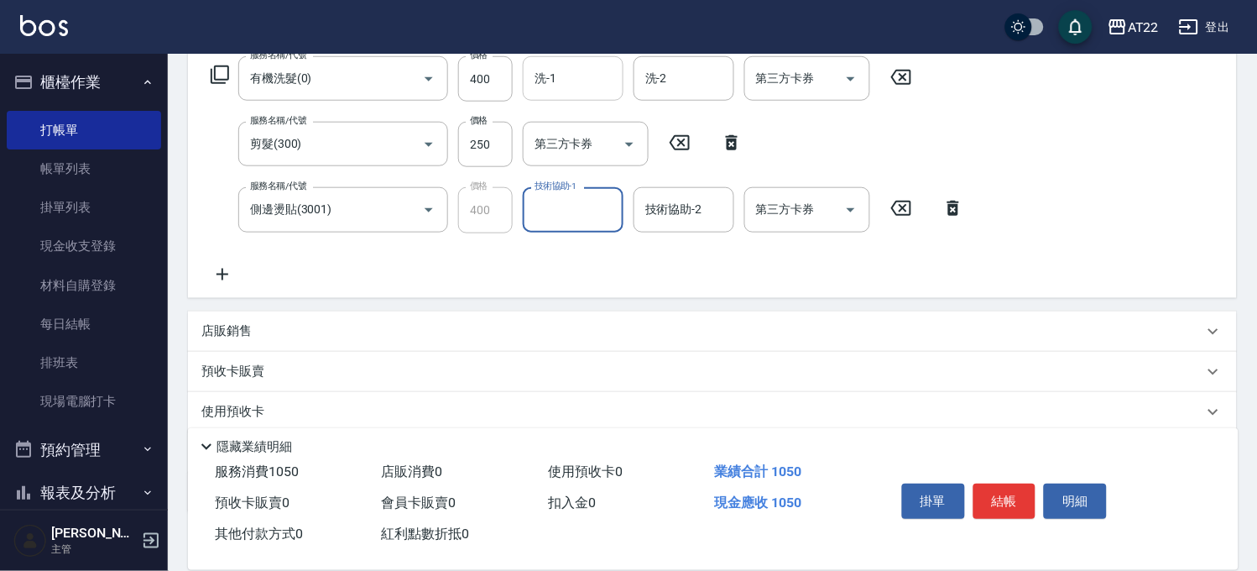
click at [568, 72] on input "洗-1" at bounding box center [574, 78] width 86 height 29
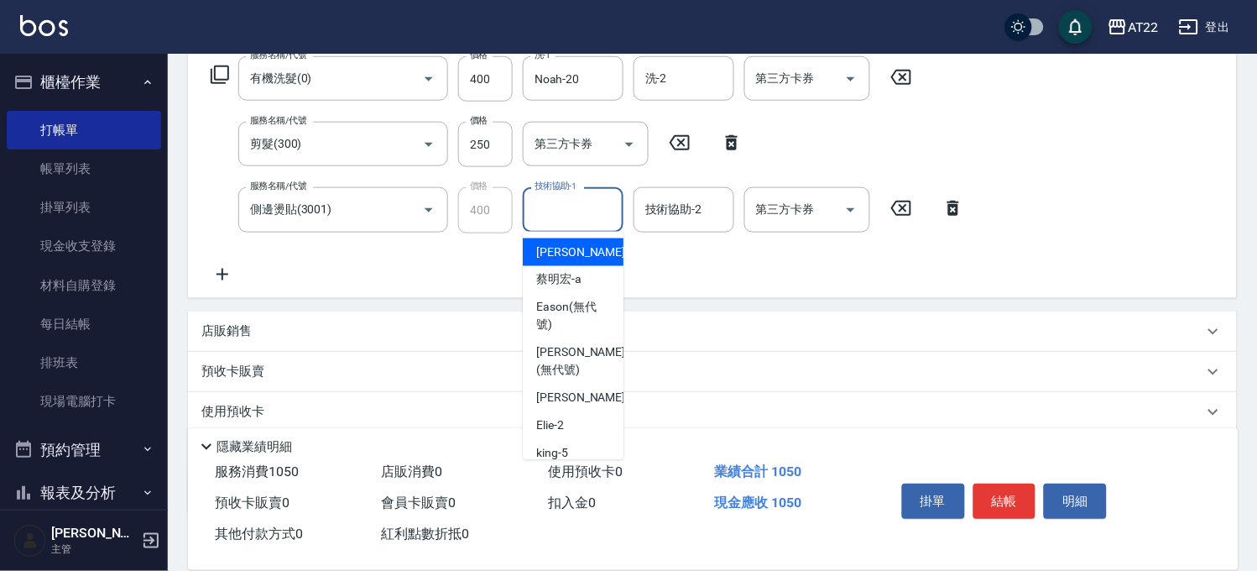
click at [562, 204] on div "技術協助-1 技術協助-1" at bounding box center [573, 209] width 101 height 44
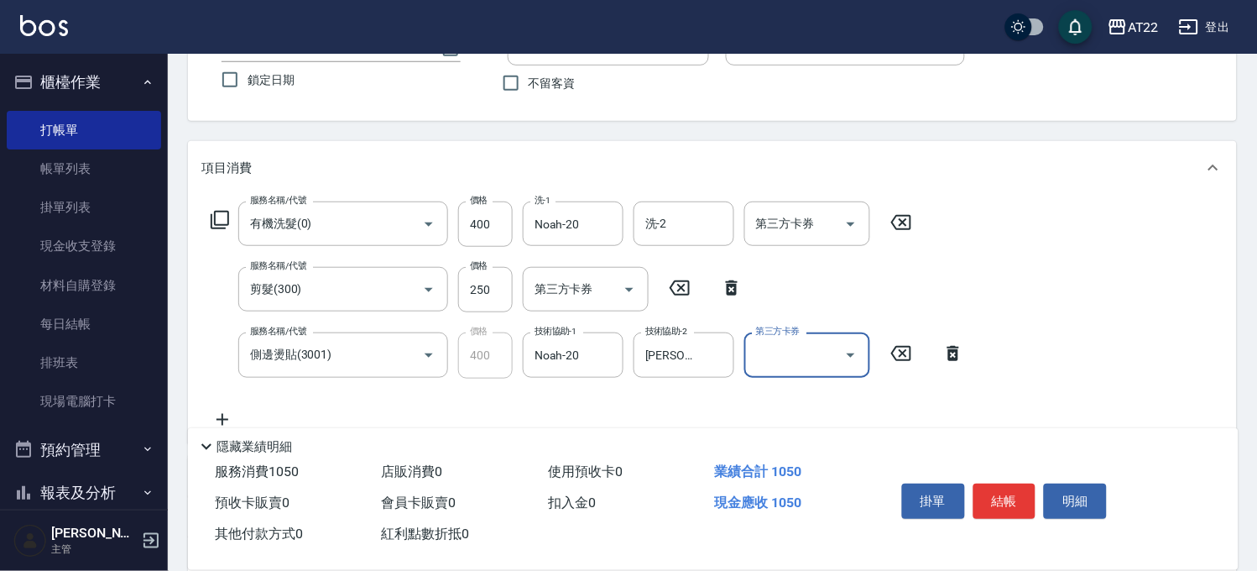
scroll to position [0, 0]
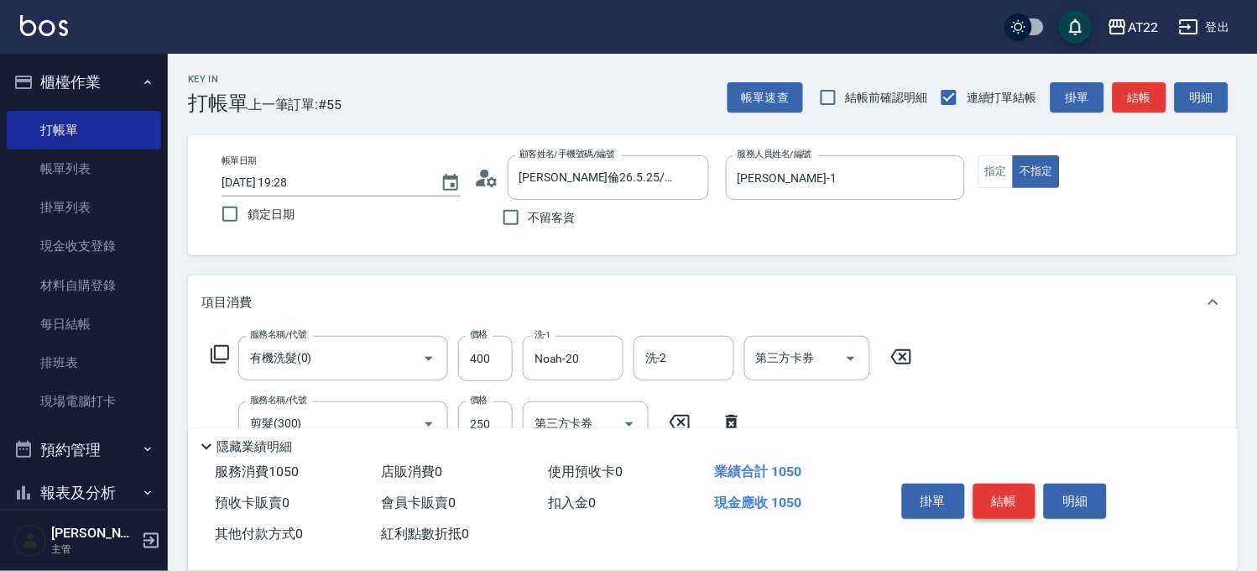
click at [1028, 489] on button "結帳" at bounding box center [1005, 501] width 63 height 35
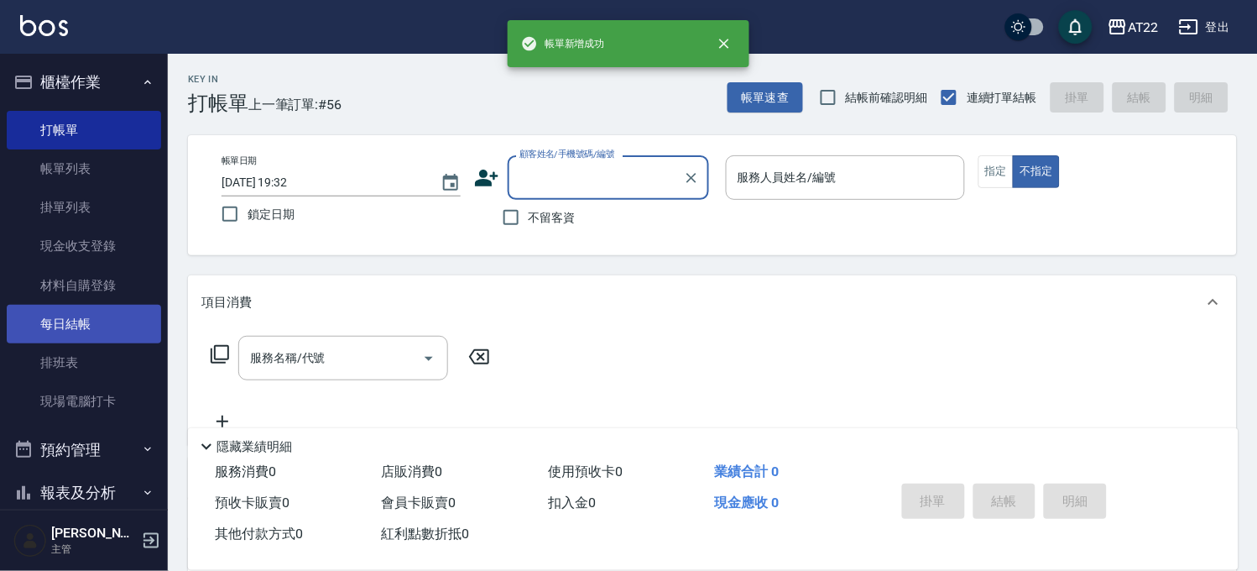
drag, startPoint x: 87, startPoint y: 316, endPoint x: 102, endPoint y: 319, distance: 14.5
click at [87, 316] on link "每日結帳" at bounding box center [84, 324] width 154 height 39
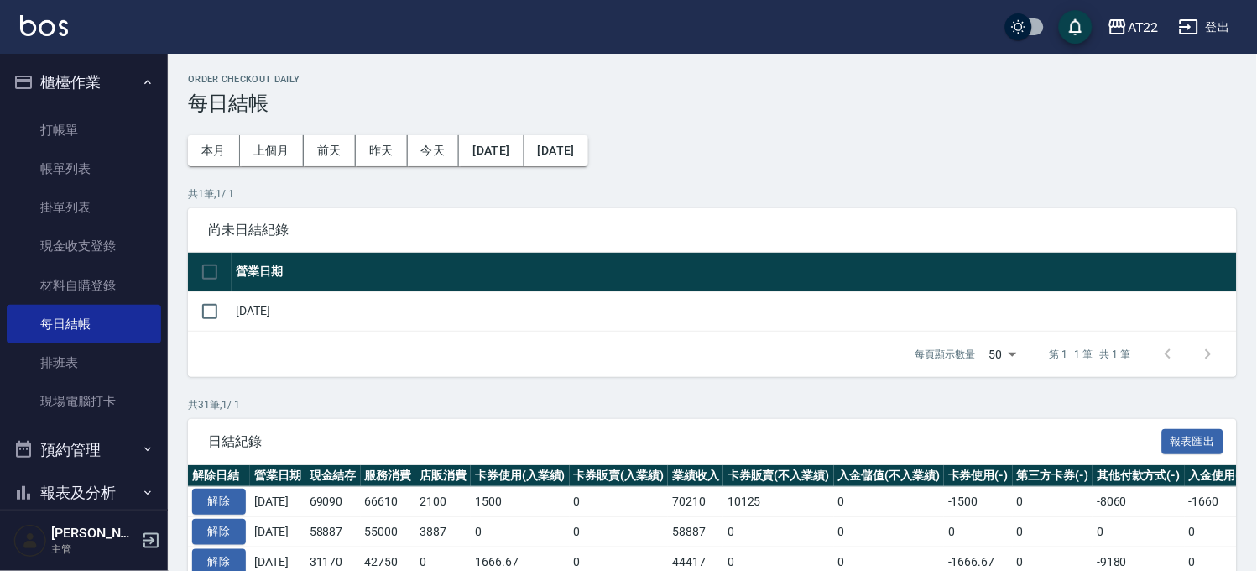
click at [272, 298] on td "[DATE]" at bounding box center [735, 310] width 1006 height 39
click at [264, 316] on td "[DATE]" at bounding box center [735, 310] width 1006 height 39
click at [200, 311] on input "checkbox" at bounding box center [209, 311] width 35 height 35
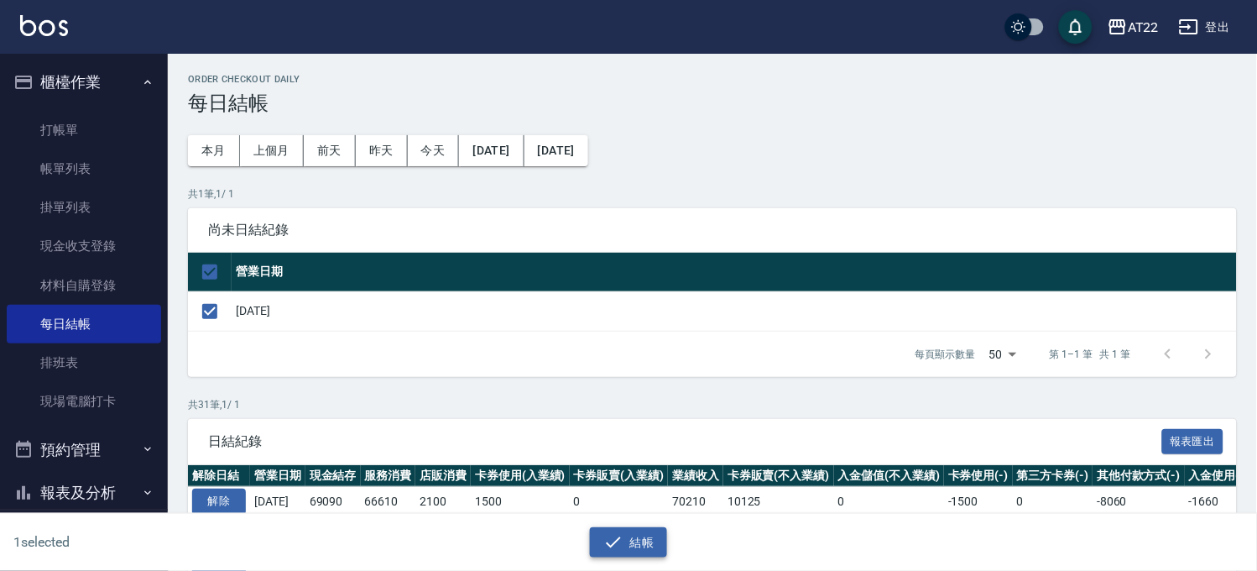
click at [647, 539] on button "結帳" at bounding box center [629, 542] width 78 height 31
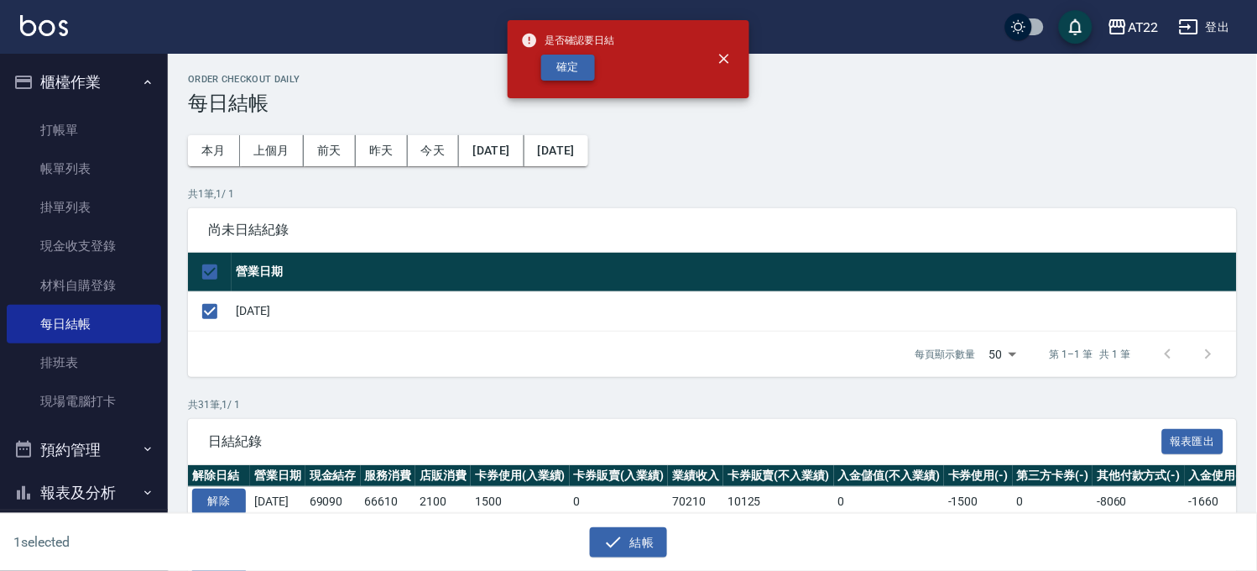
click at [572, 74] on button "確定" at bounding box center [568, 68] width 54 height 26
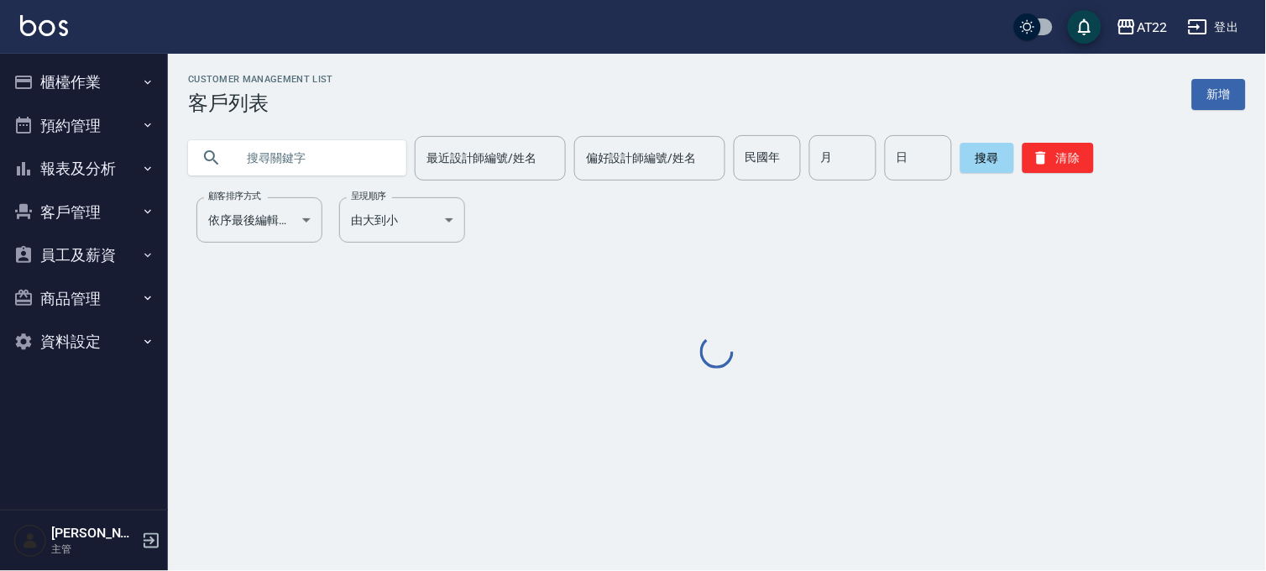
click at [323, 161] on input "text" at bounding box center [314, 157] width 158 height 45
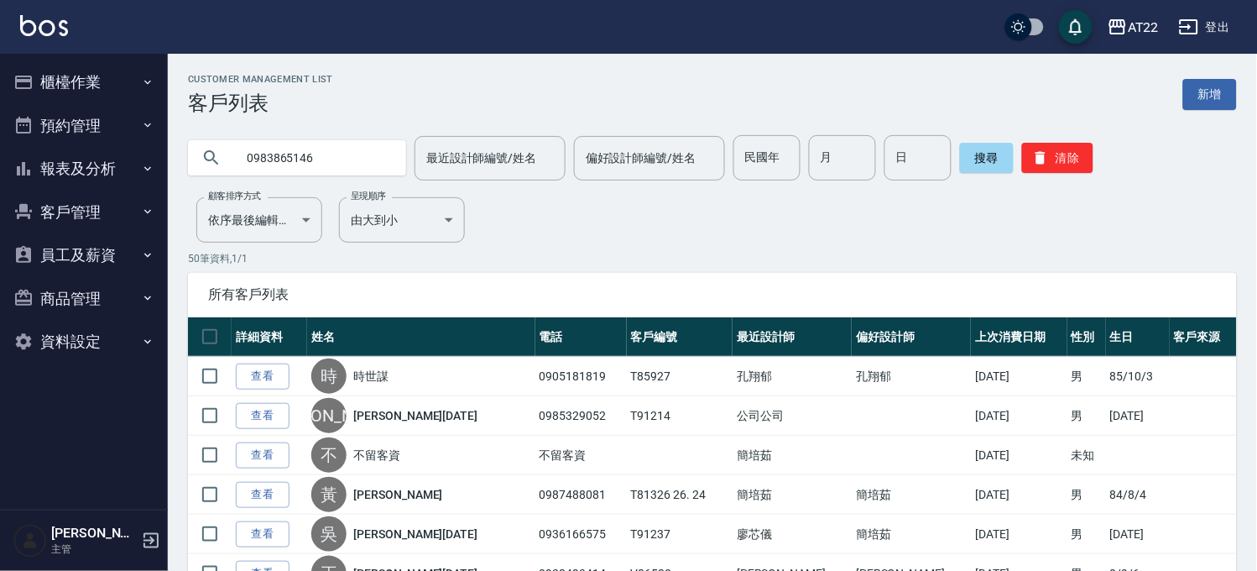
type input "0983865146"
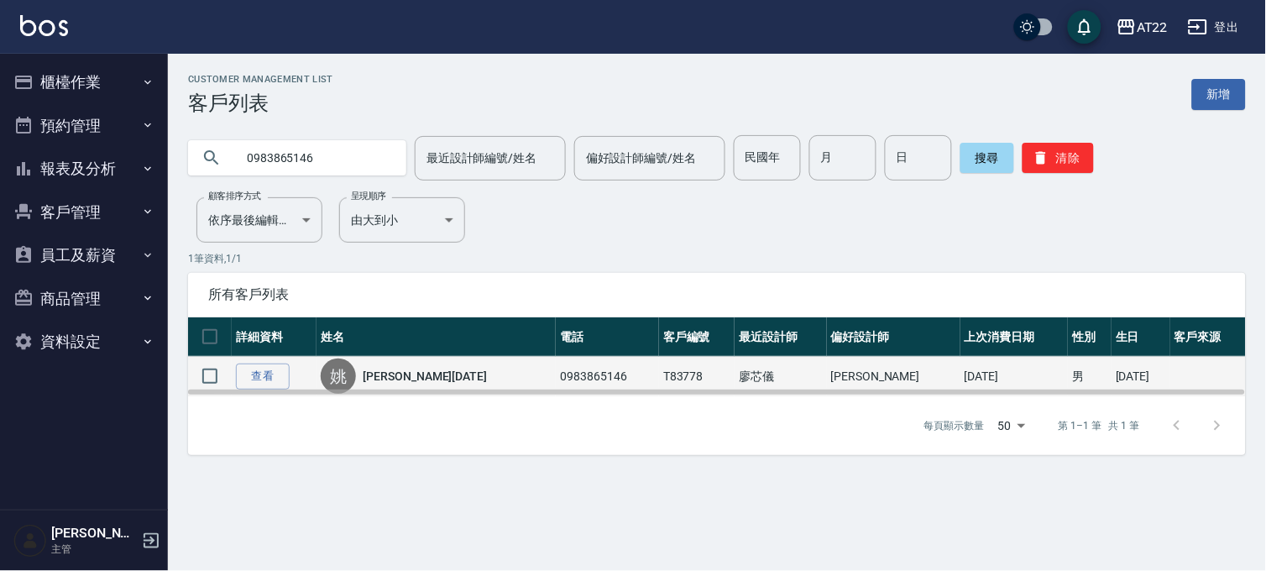
click at [421, 381] on link "[PERSON_NAME][DATE]" at bounding box center [425, 376] width 124 height 17
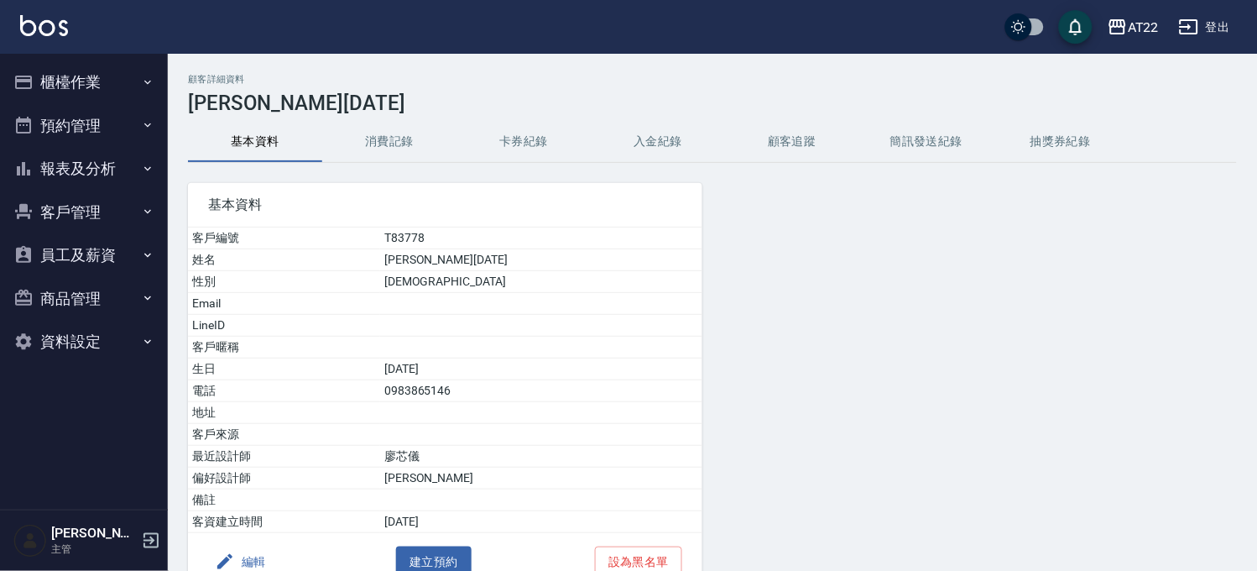
click at [406, 136] on button "消費記錄" at bounding box center [389, 142] width 134 height 40
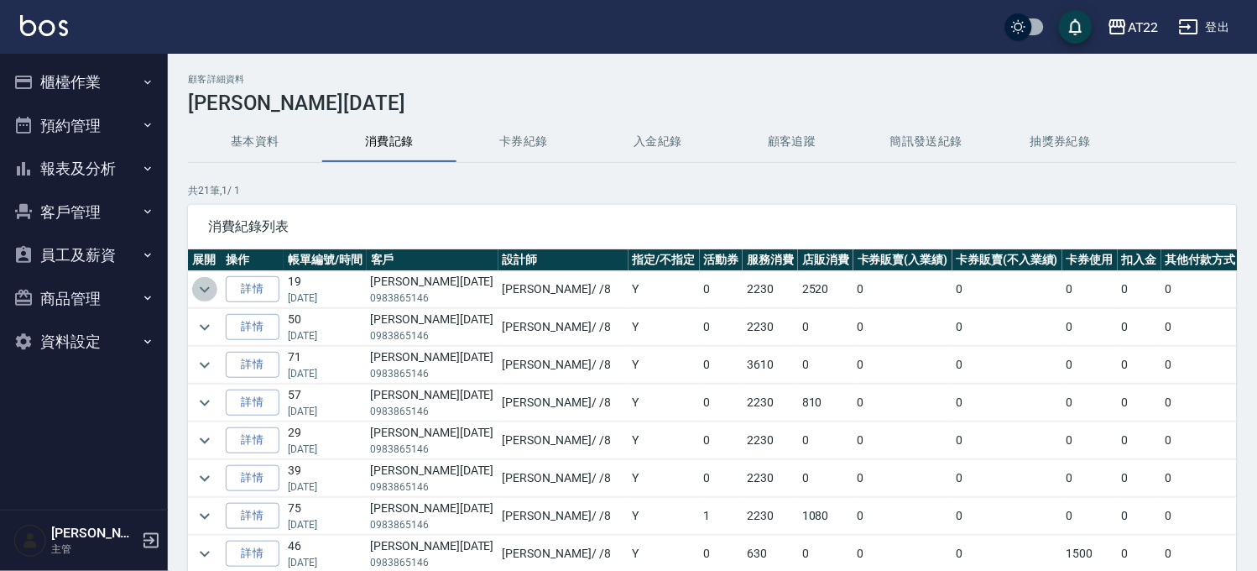
click at [201, 287] on icon "expand row" at bounding box center [205, 289] width 10 height 6
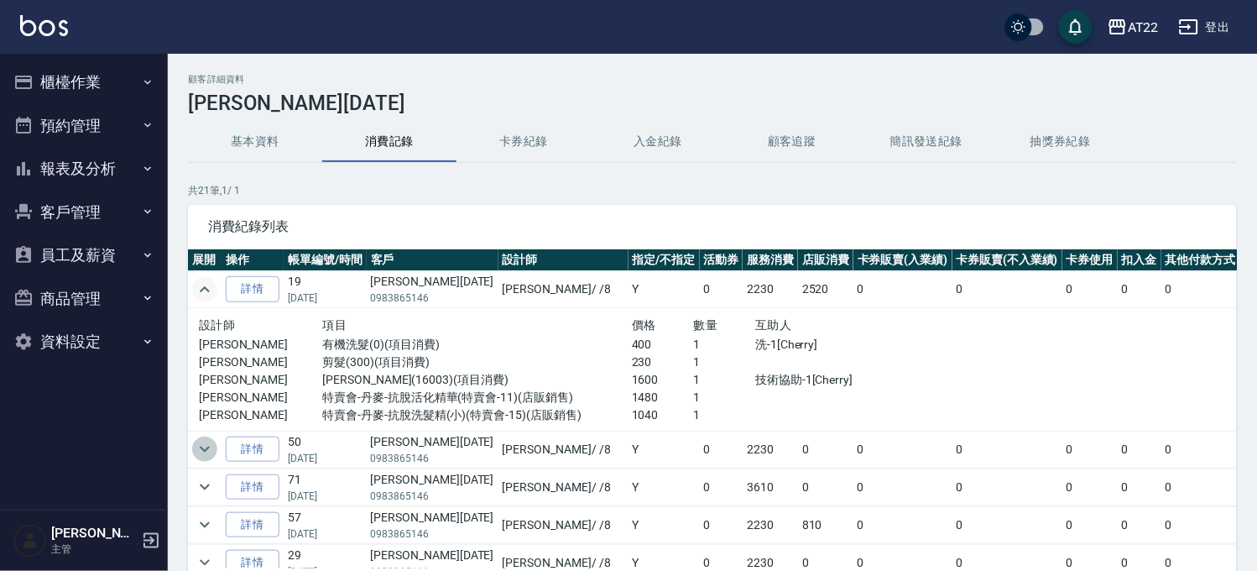
click at [204, 447] on icon "expand row" at bounding box center [205, 449] width 20 height 20
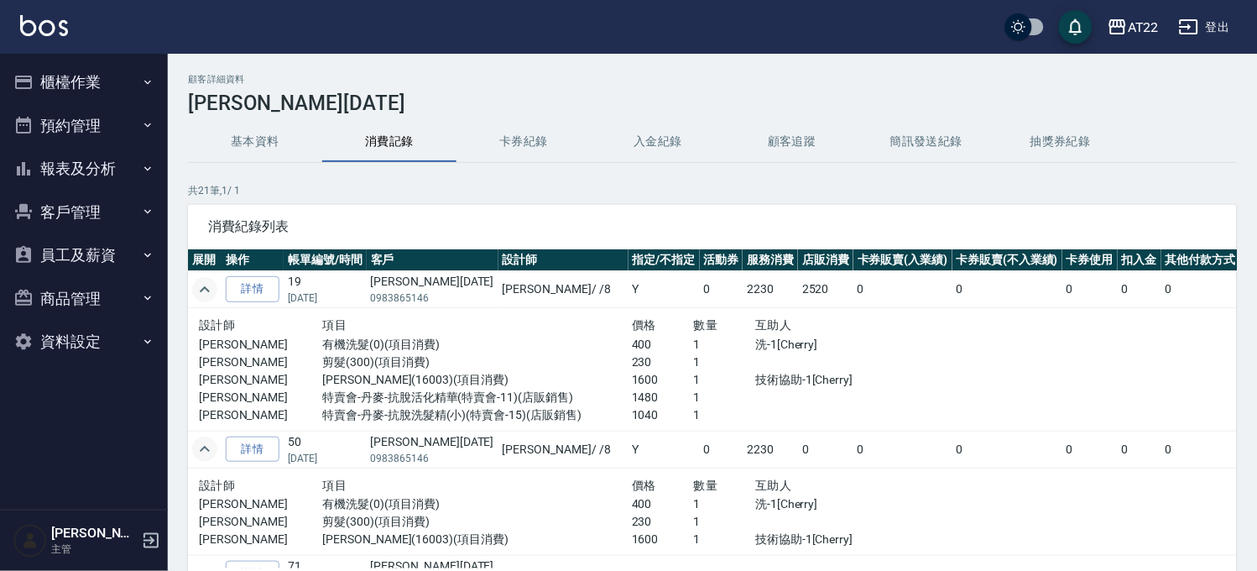
scroll to position [186, 0]
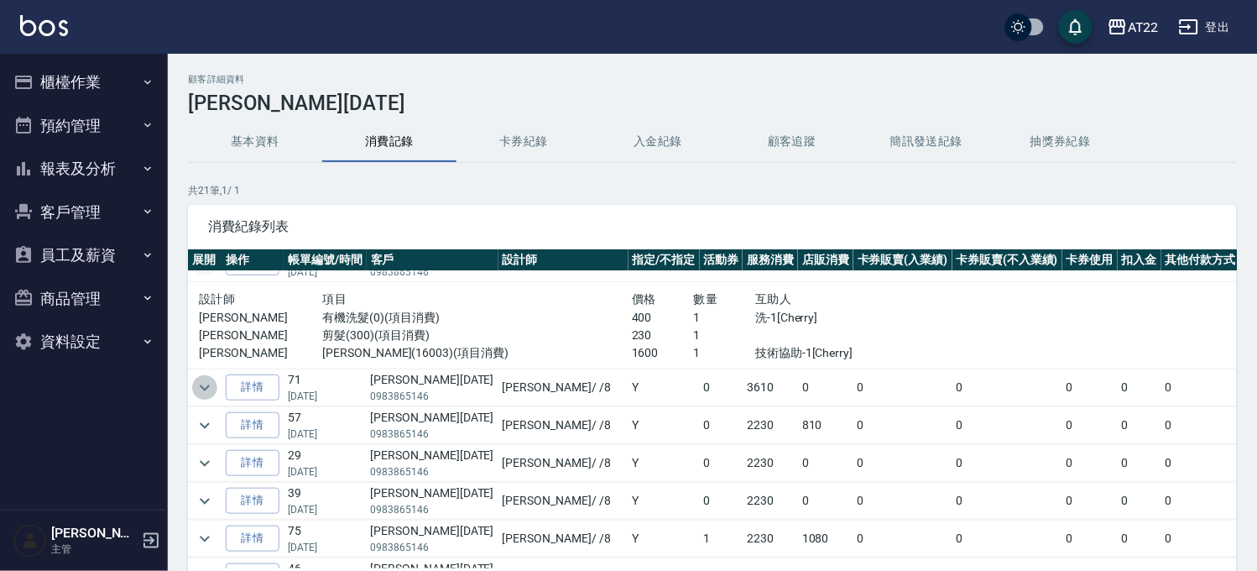
click at [197, 389] on icon "expand row" at bounding box center [205, 388] width 20 height 20
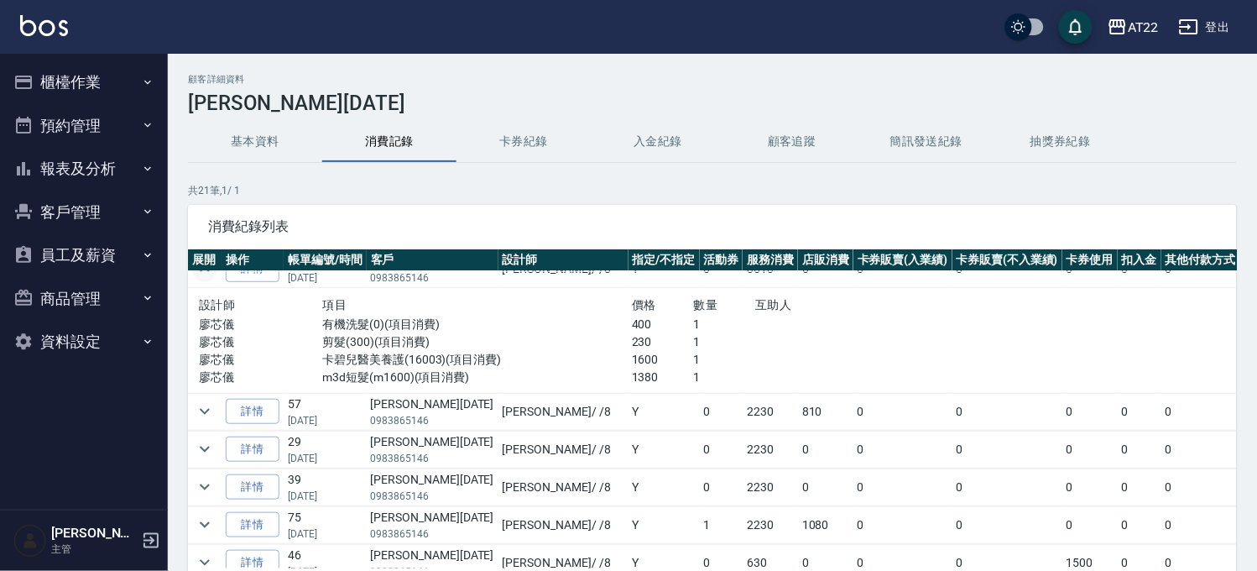
scroll to position [373, 0]
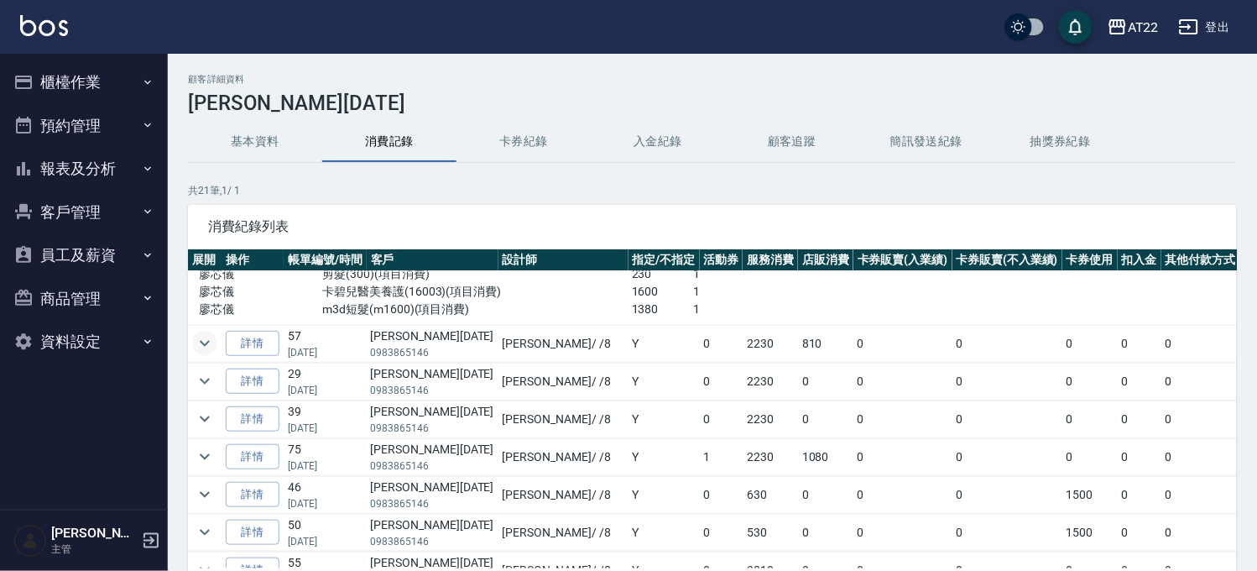
click at [214, 350] on icon "expand row" at bounding box center [205, 343] width 20 height 20
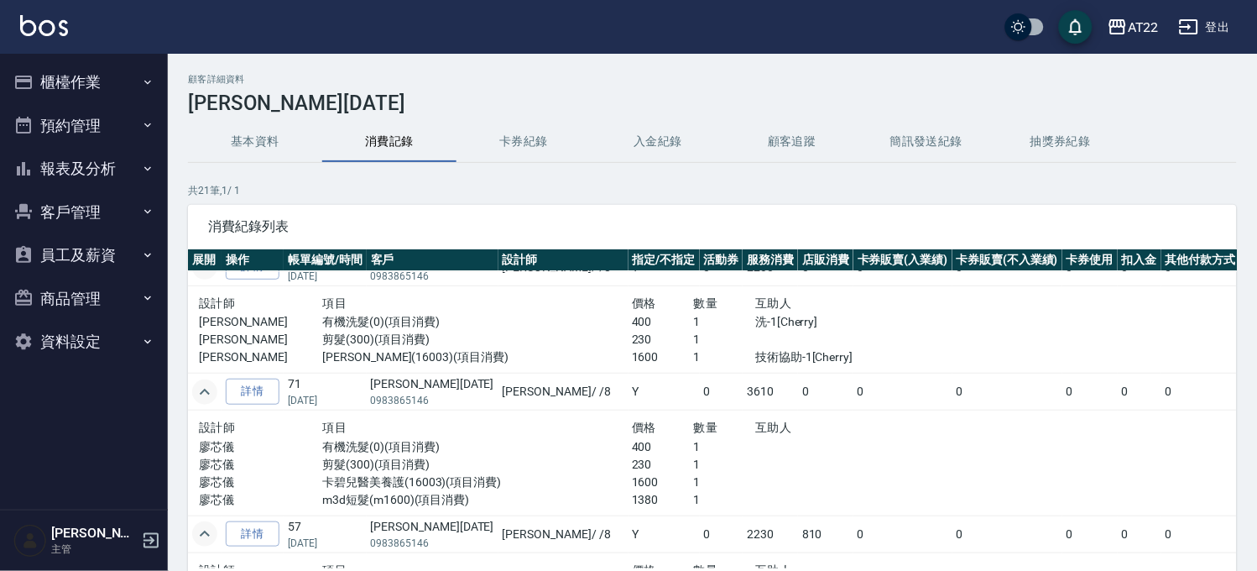
scroll to position [0, 0]
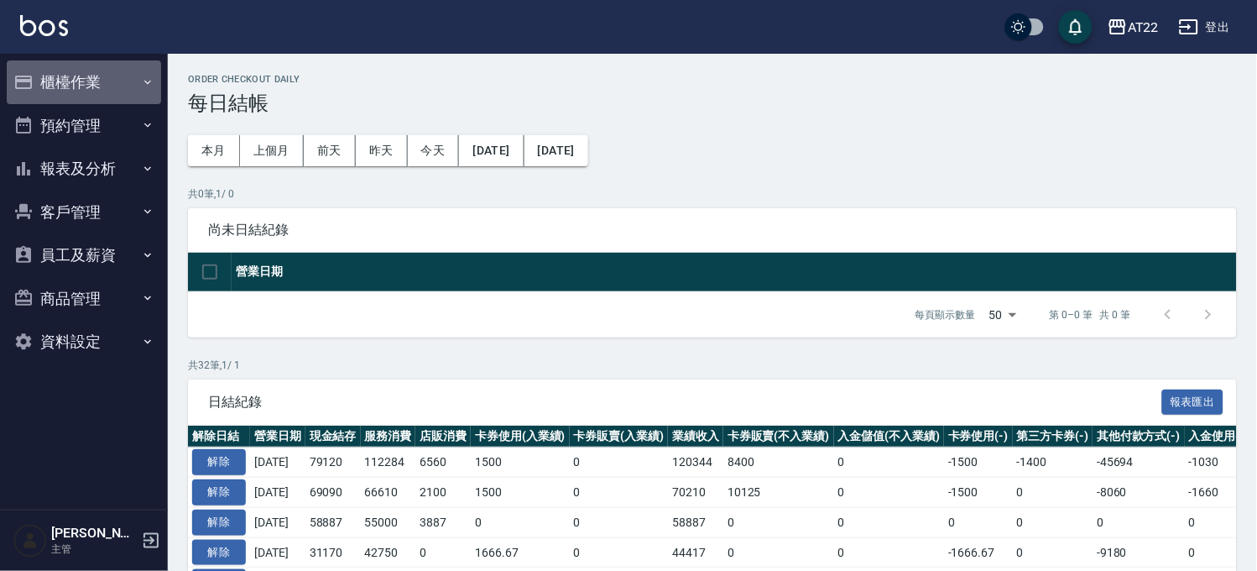
click at [97, 74] on button "櫃檯作業" at bounding box center [84, 82] width 154 height 44
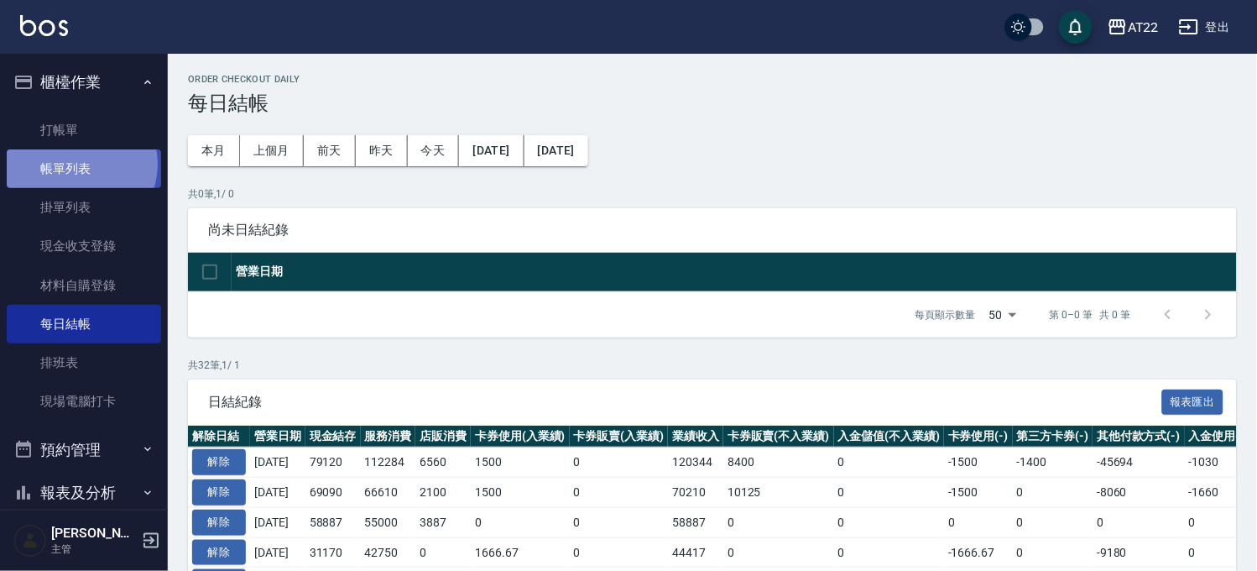
click at [77, 165] on link "帳單列表" at bounding box center [84, 168] width 154 height 39
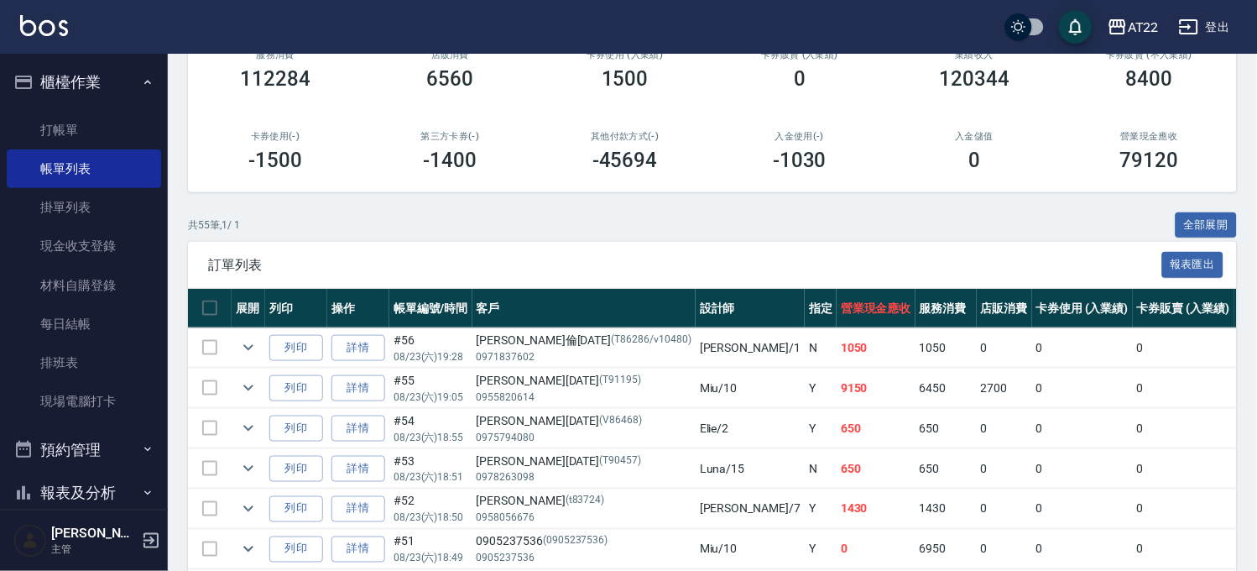
scroll to position [373, 0]
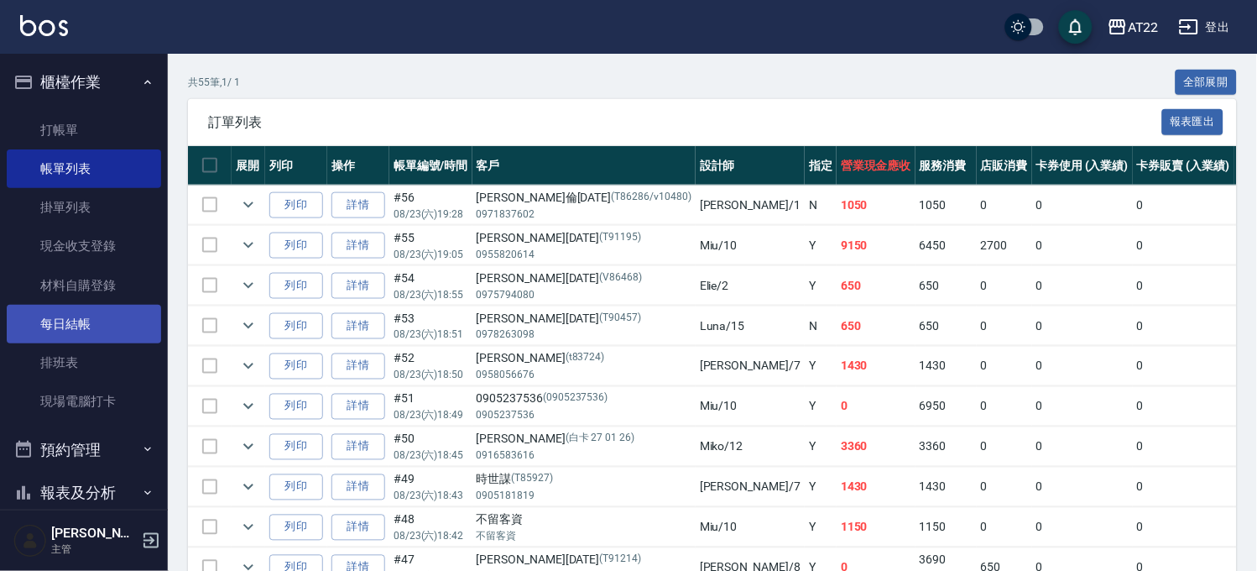
click at [116, 323] on link "每日結帳" at bounding box center [84, 324] width 154 height 39
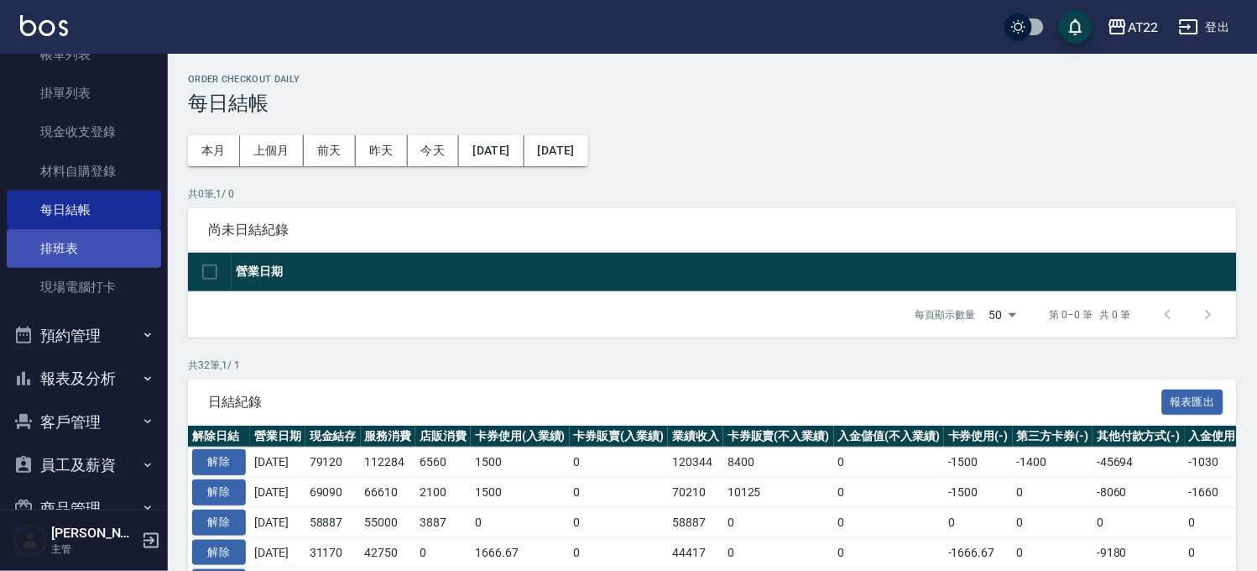
scroll to position [197, 0]
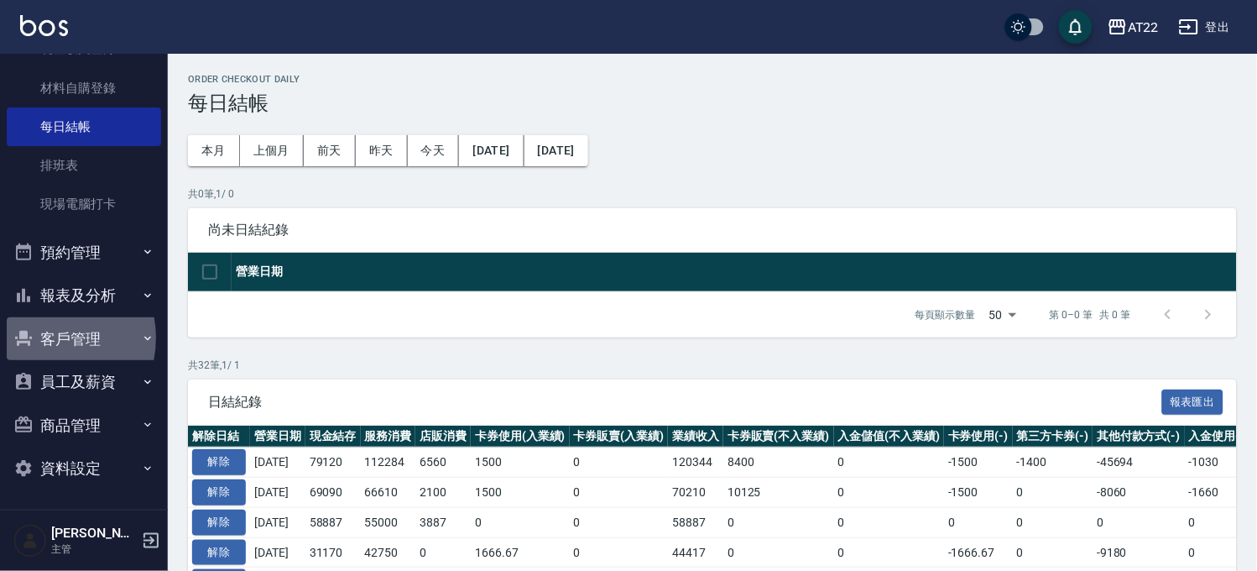
click at [43, 337] on button "客戶管理" at bounding box center [84, 339] width 154 height 44
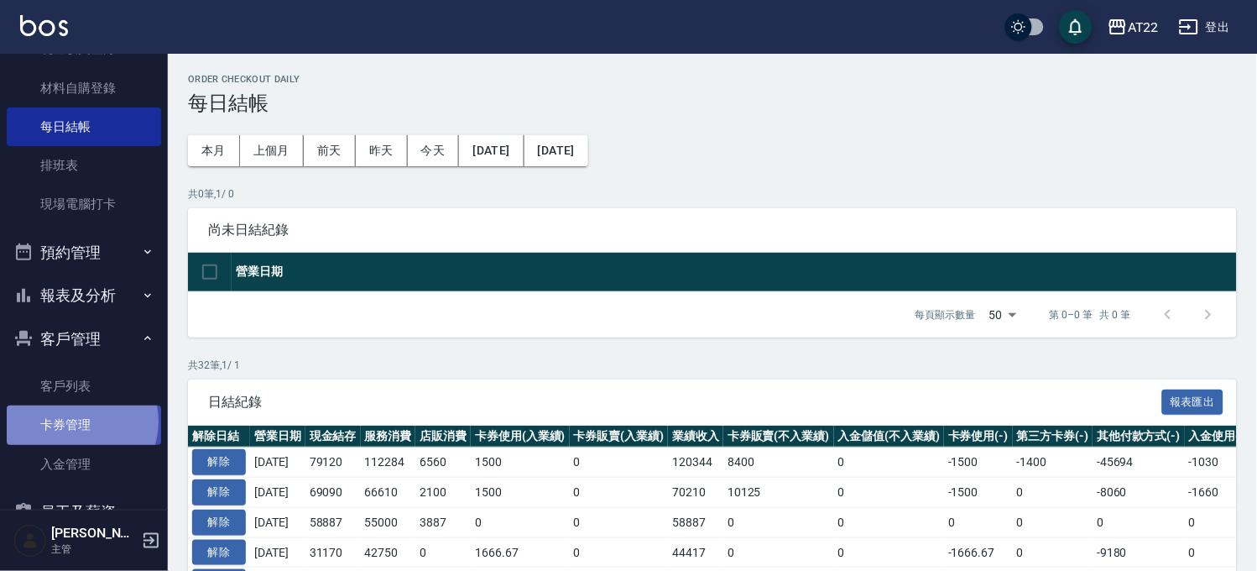
click at [81, 421] on link "卡券管理" at bounding box center [84, 424] width 154 height 39
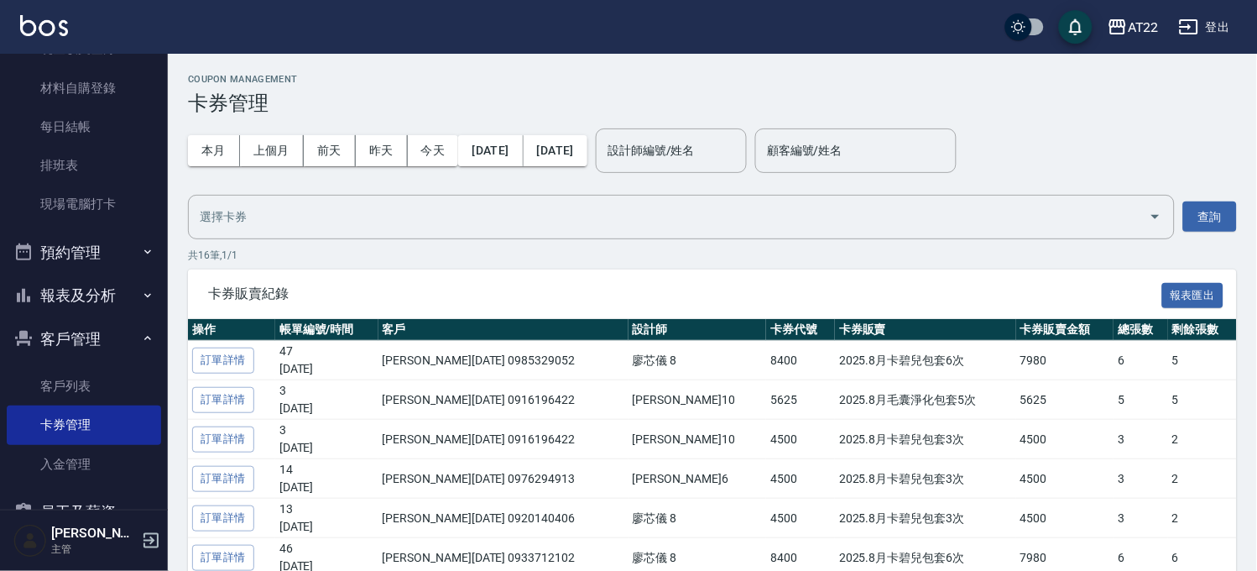
click at [733, 127] on div "本月 上個月 [DATE] [DATE] [DATE] [DATE] [DATE] 設計師編號/姓名 設計師編號/姓名 顧客編號/姓名 顧客編號/姓名" at bounding box center [712, 150] width 1049 height 71
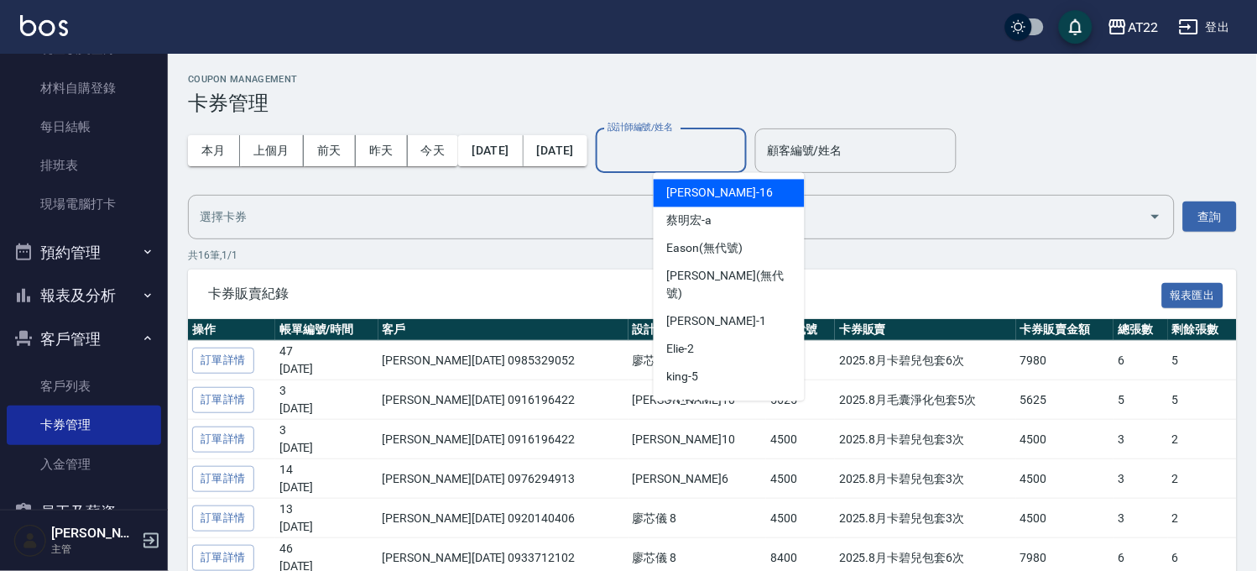
click at [731, 144] on input "設計師編號/姓名" at bounding box center [672, 150] width 136 height 29
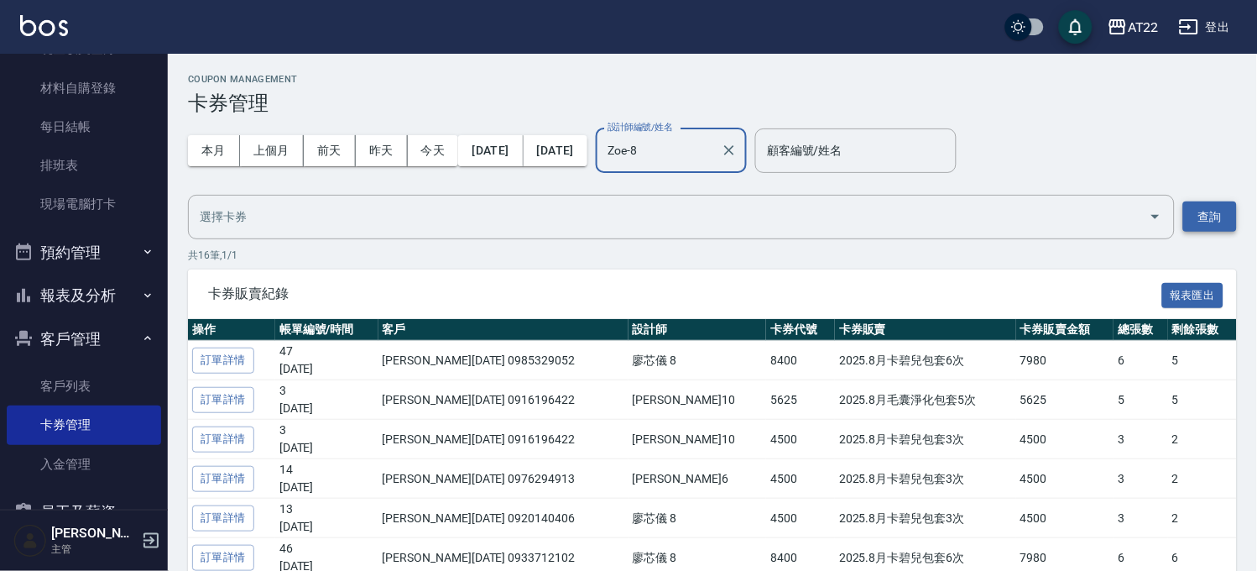
click at [1232, 219] on button "查詢" at bounding box center [1211, 216] width 54 height 31
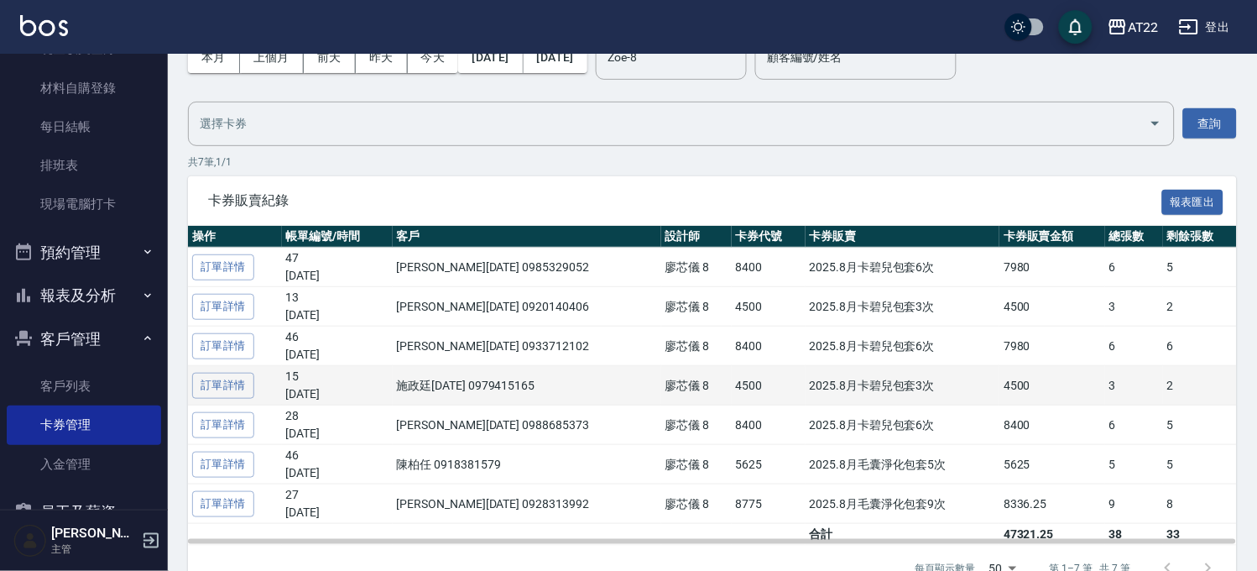
scroll to position [373, 0]
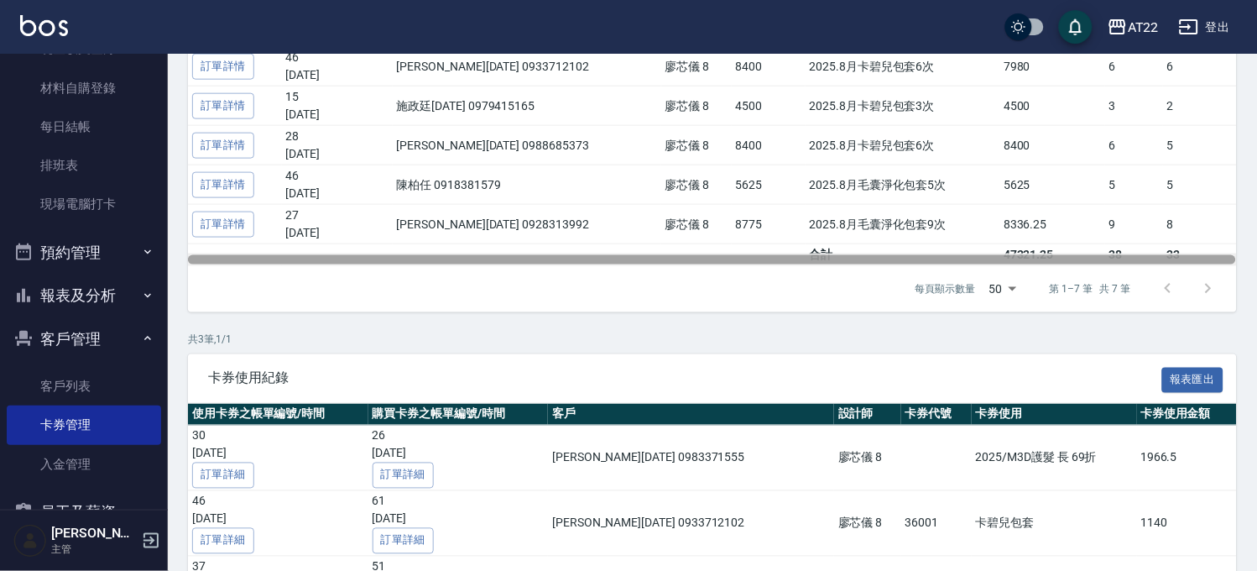
drag, startPoint x: 1122, startPoint y: 258, endPoint x: 1095, endPoint y: 248, distance: 28.7
click at [1095, 248] on div "操作 帳單編號/時間 客戶 設計師 卡券代號 卡券販賣 卡券販賣金額 總張數 剩餘張數 訂單詳情 47 [DATE] [PERSON_NAME][DATE] …" at bounding box center [712, 106] width 1049 height 320
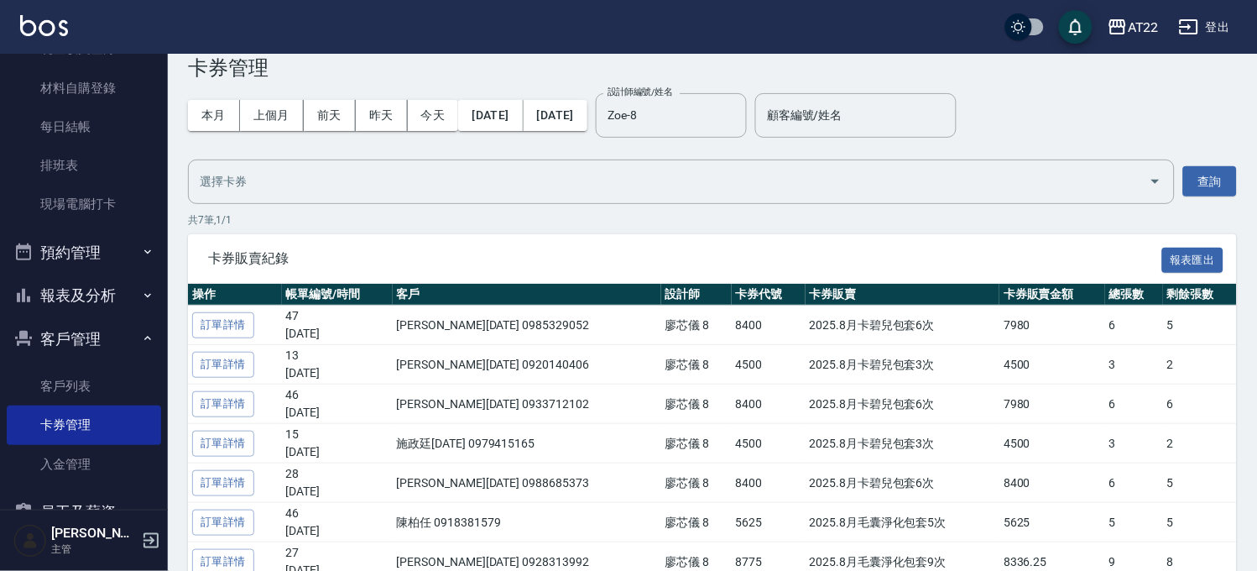
scroll to position [0, 0]
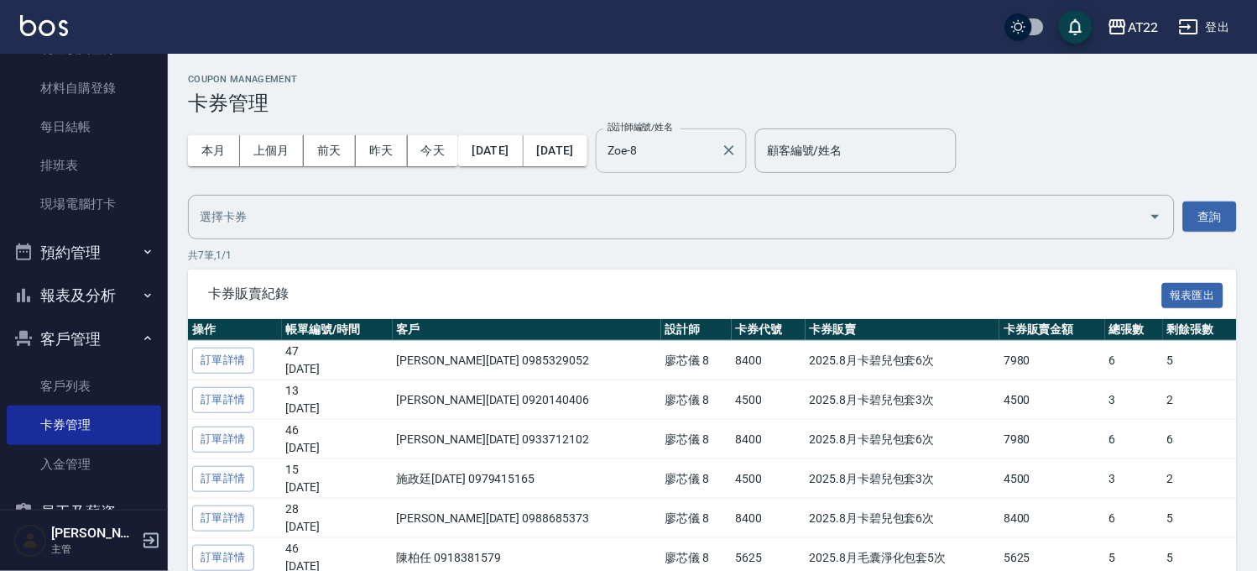
click at [714, 165] on input "Zoe-8" at bounding box center [659, 150] width 111 height 29
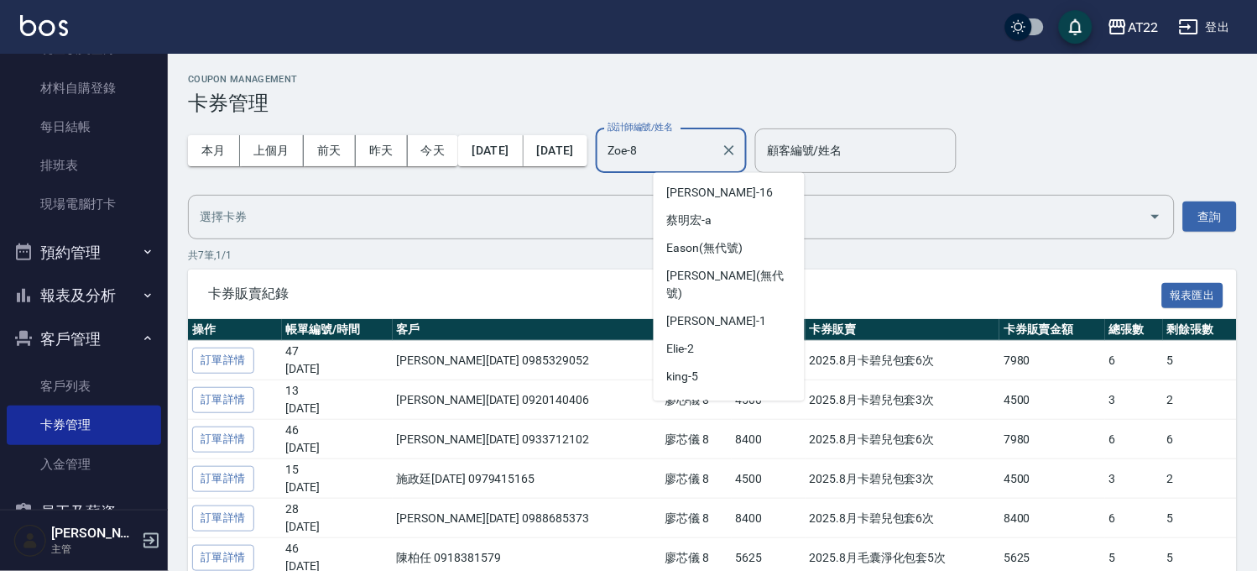
click at [714, 165] on input "Zoe-8" at bounding box center [659, 150] width 111 height 29
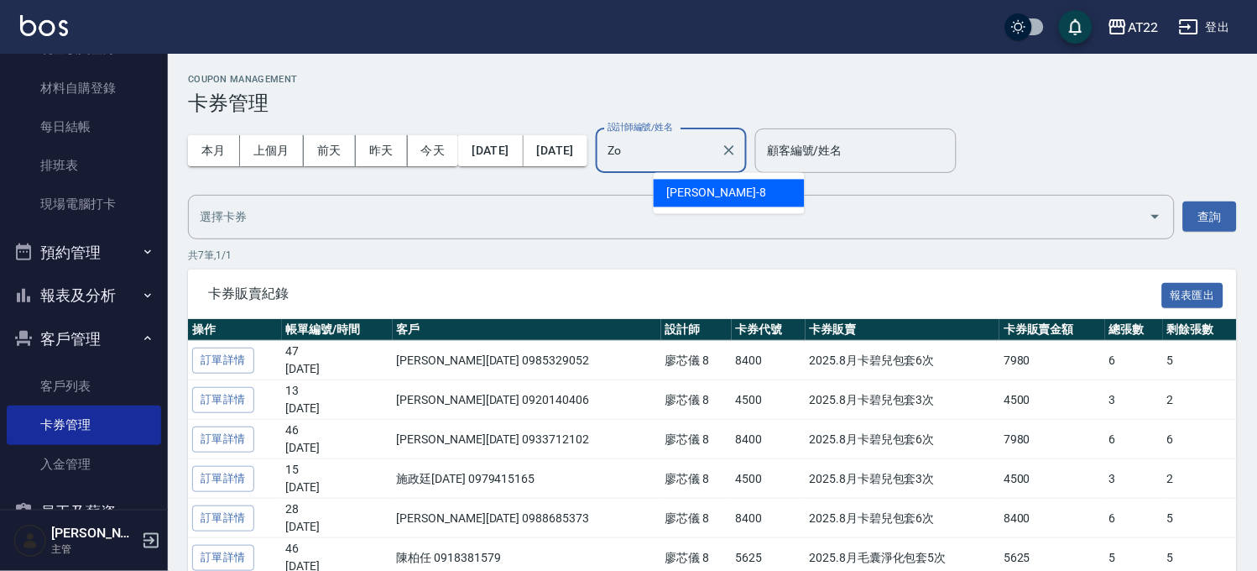
type input "Z"
type input "Miu-10"
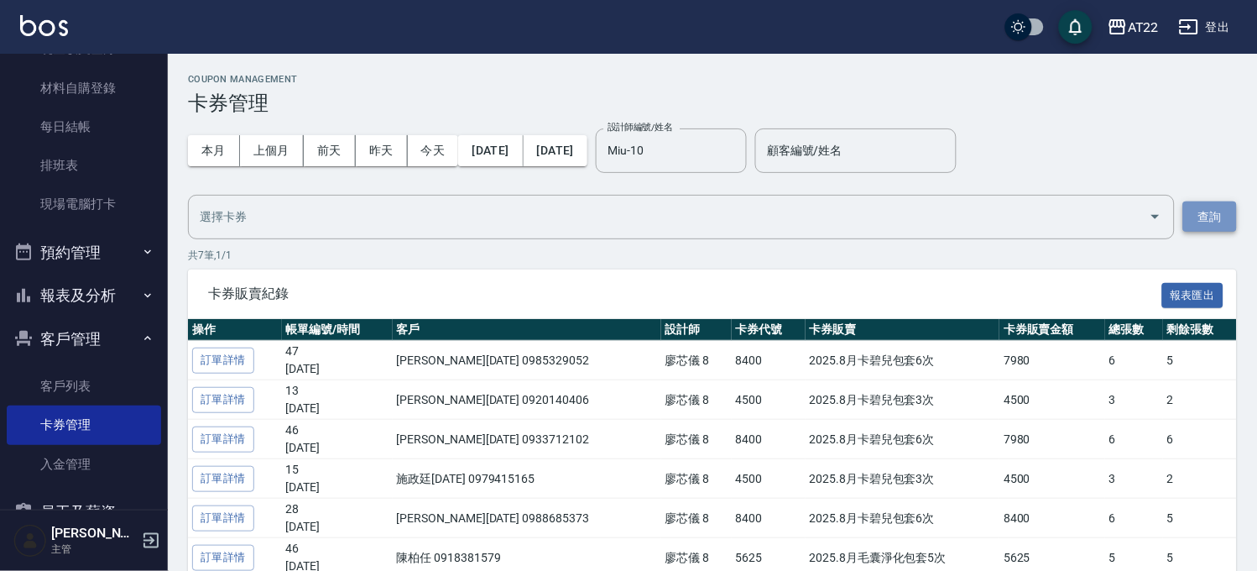
click at [1188, 219] on button "查詢" at bounding box center [1211, 216] width 54 height 31
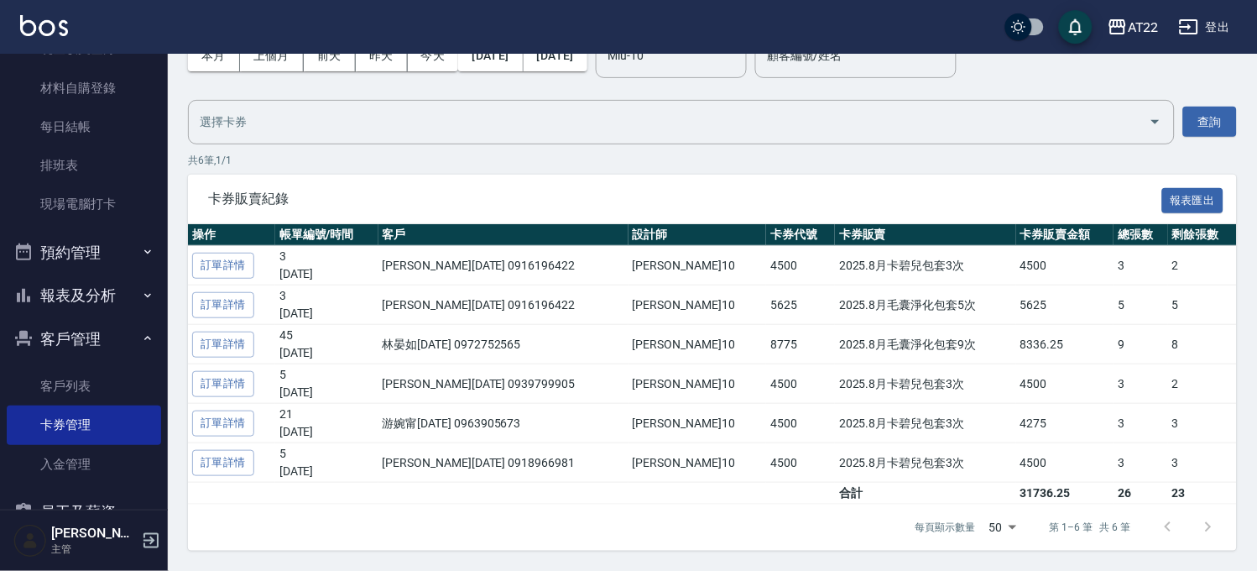
scroll to position [93, 0]
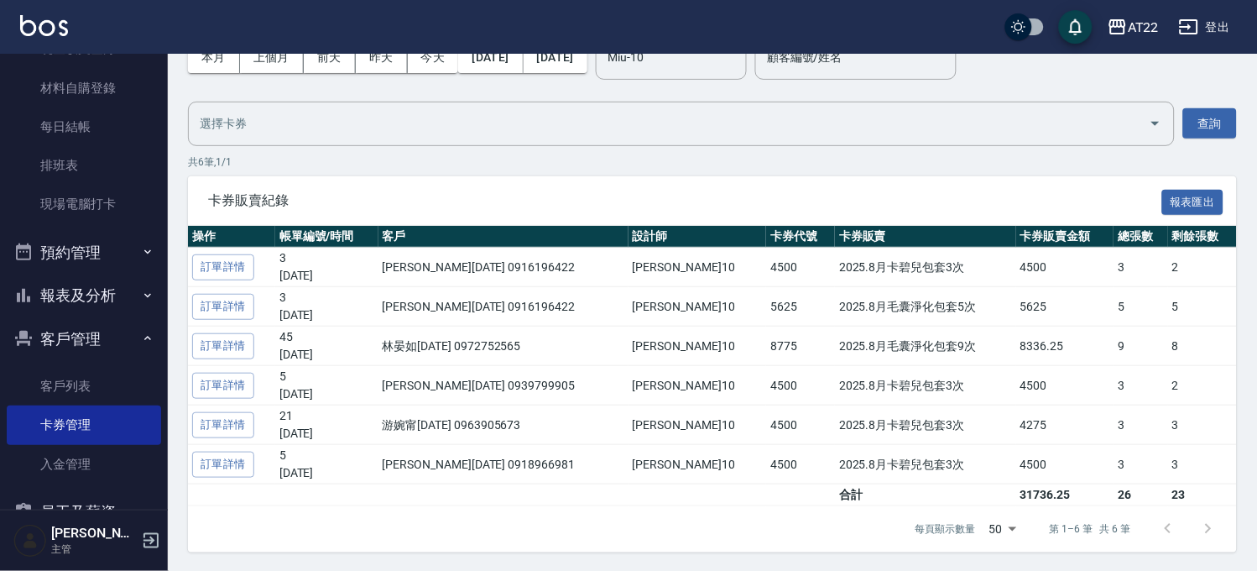
click at [86, 285] on button "報表及分析" at bounding box center [84, 296] width 154 height 44
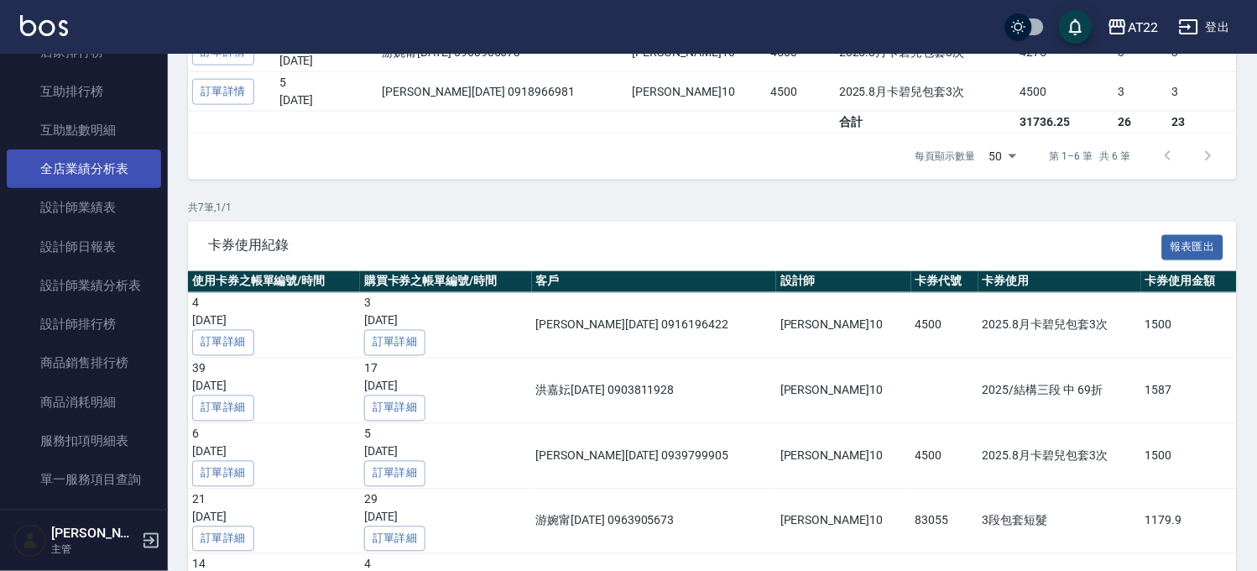
scroll to position [477, 0]
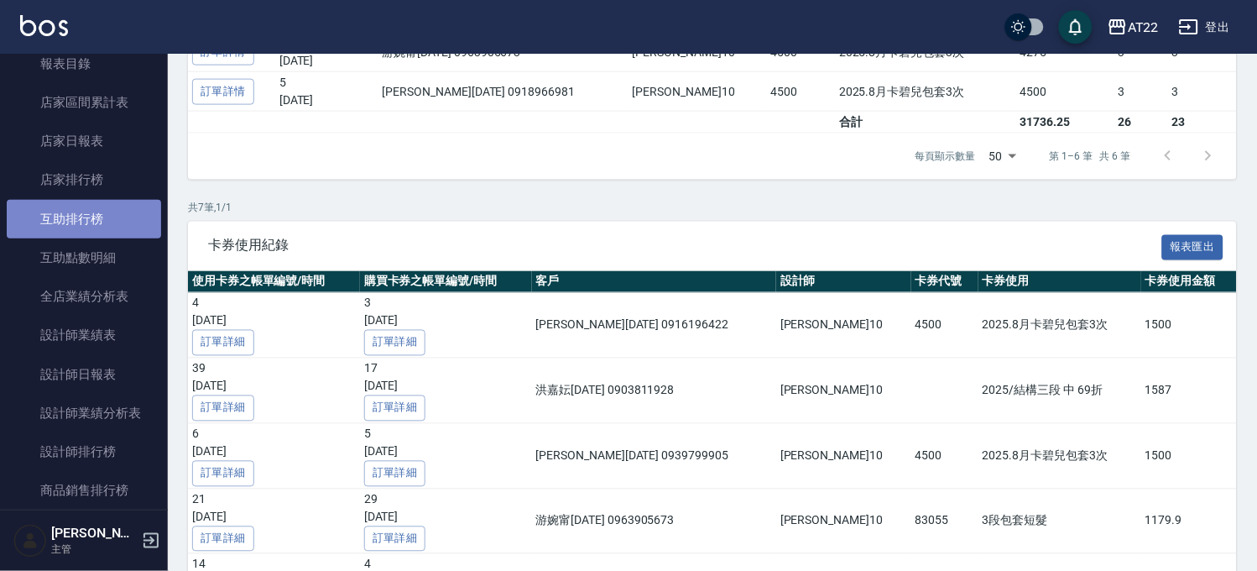
click at [107, 229] on link "互助排行榜" at bounding box center [84, 219] width 154 height 39
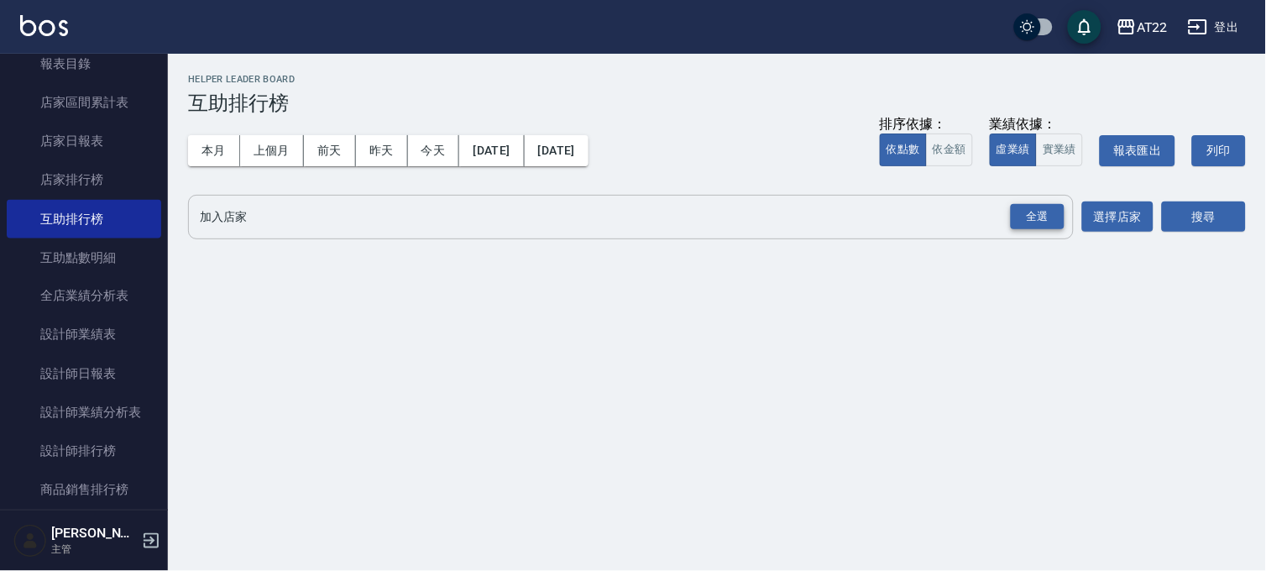
click at [1027, 212] on div "全選" at bounding box center [1038, 217] width 54 height 26
click at [1201, 212] on button "搜尋" at bounding box center [1204, 217] width 84 height 31
